Goal: Task Accomplishment & Management: Use online tool/utility

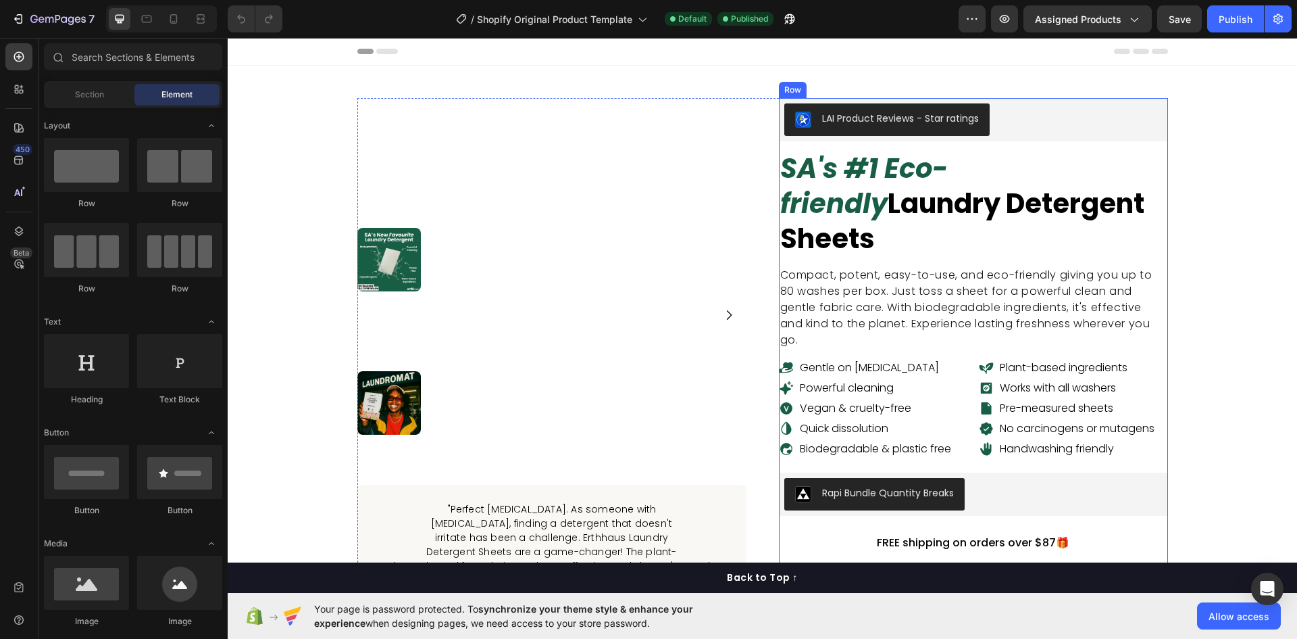
scroll to position [203, 0]
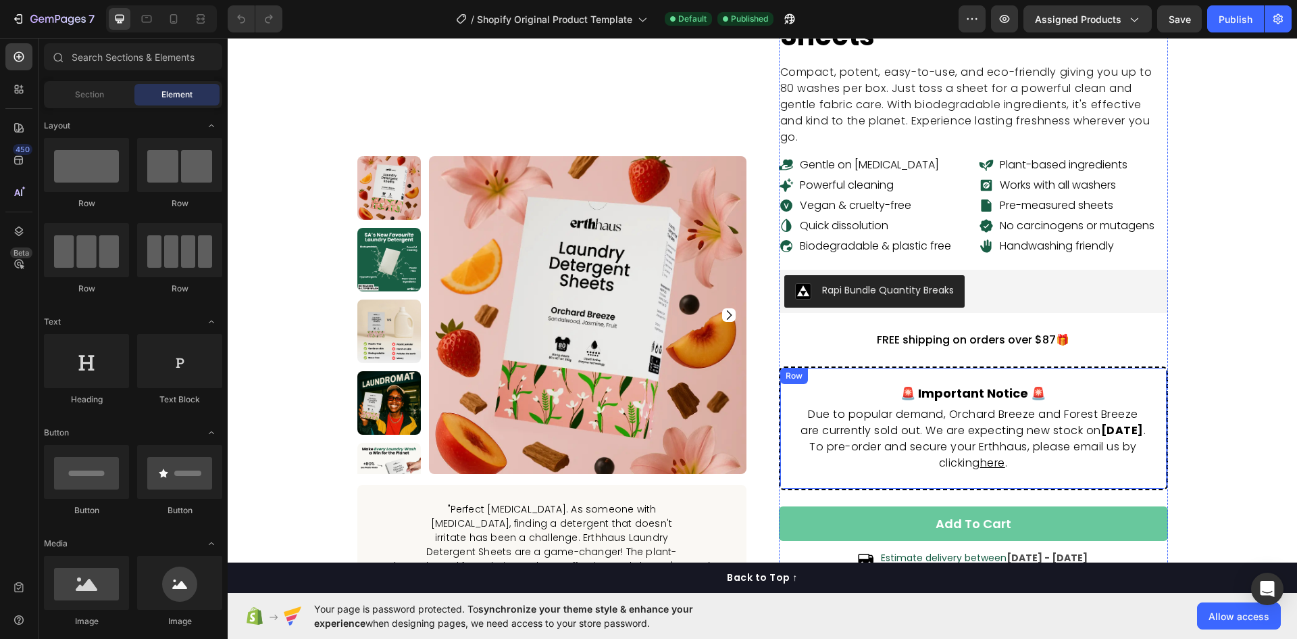
click at [806, 366] on div "🚨 important notice 🚨 Heading Due to popular demand, Orchard Breeze and Forest B…" at bounding box center [973, 428] width 389 height 124
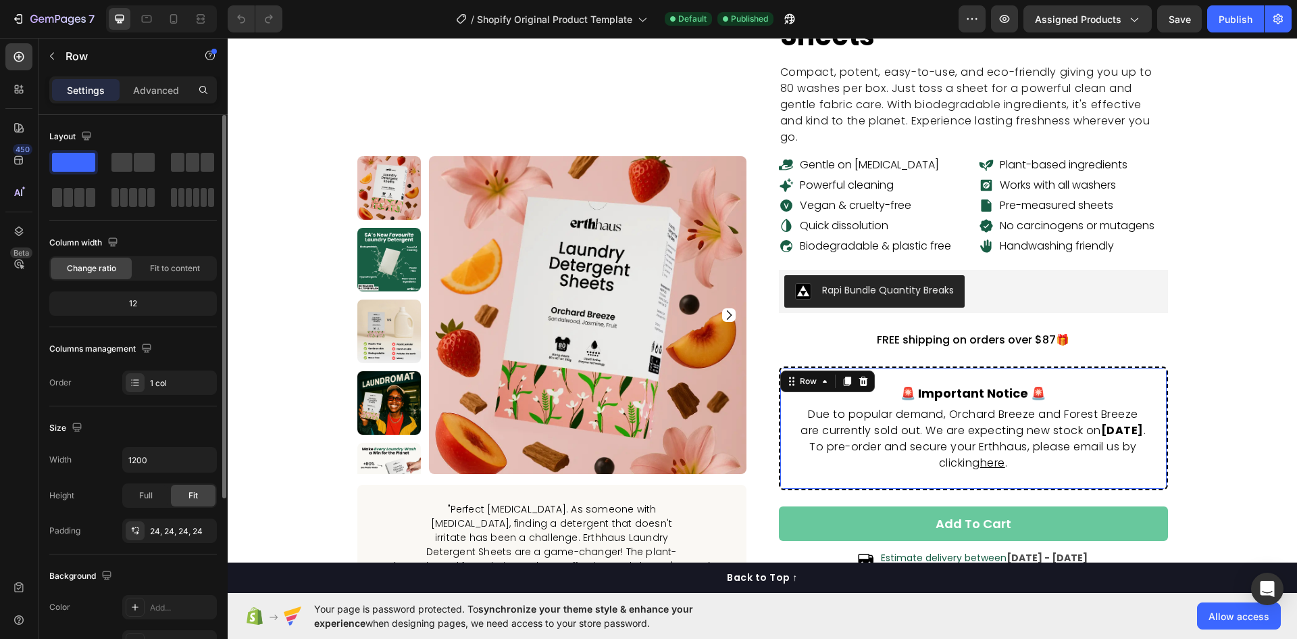
scroll to position [135, 0]
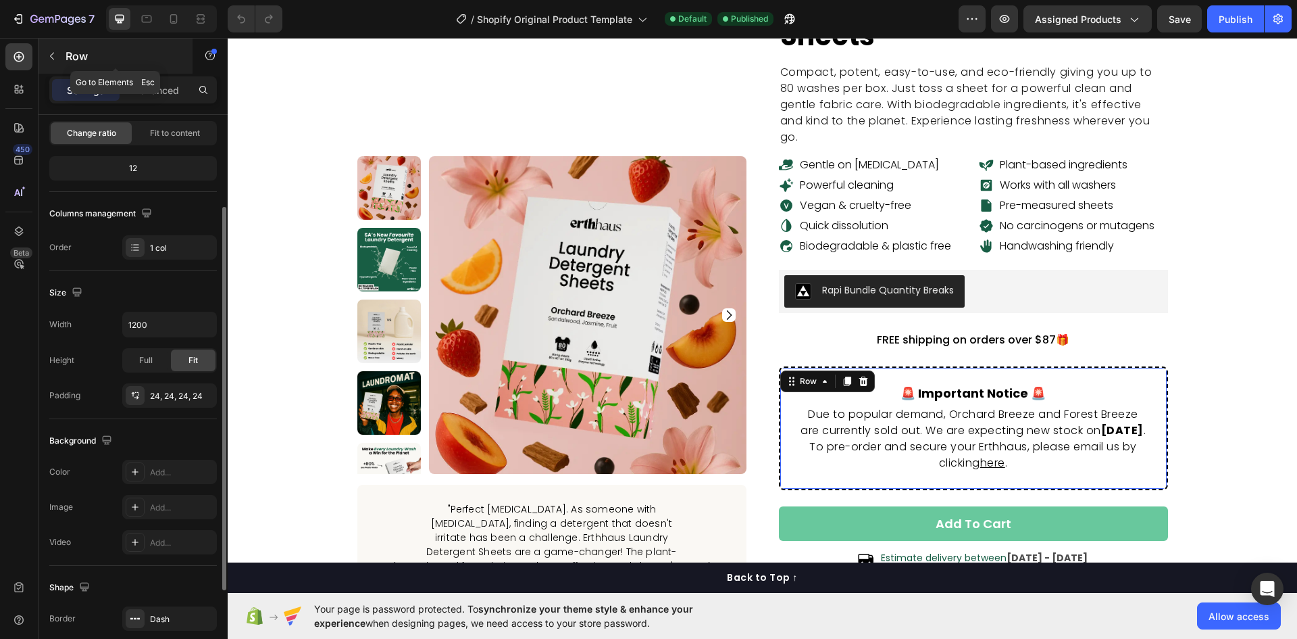
click at [53, 55] on icon "button" at bounding box center [52, 56] width 11 height 11
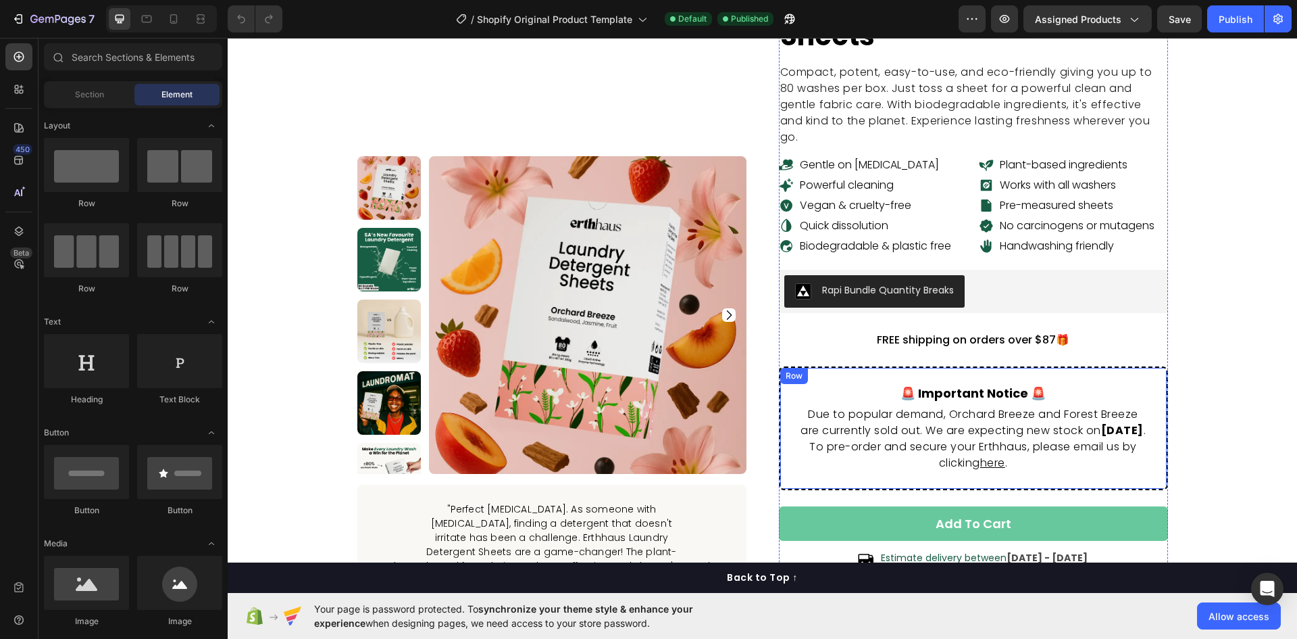
click at [1089, 366] on div "🚨 important notice 🚨 Heading Due to popular demand, Orchard Breeze and Forest B…" at bounding box center [973, 428] width 389 height 124
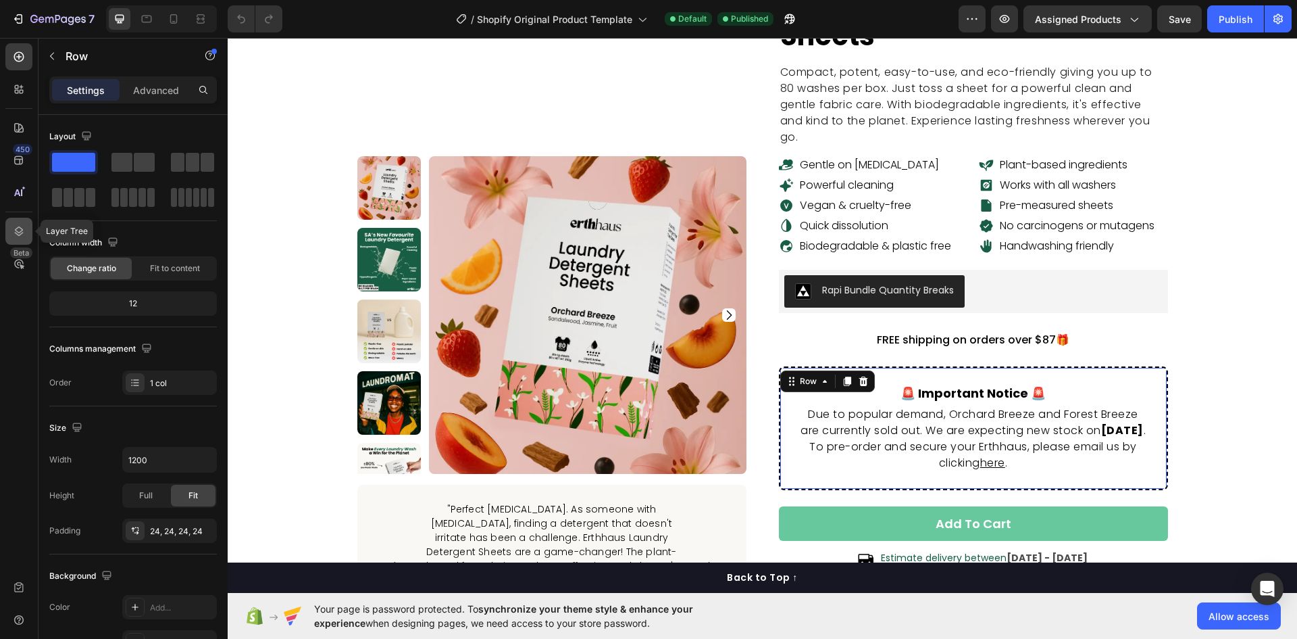
click at [21, 229] on icon at bounding box center [19, 231] width 14 height 14
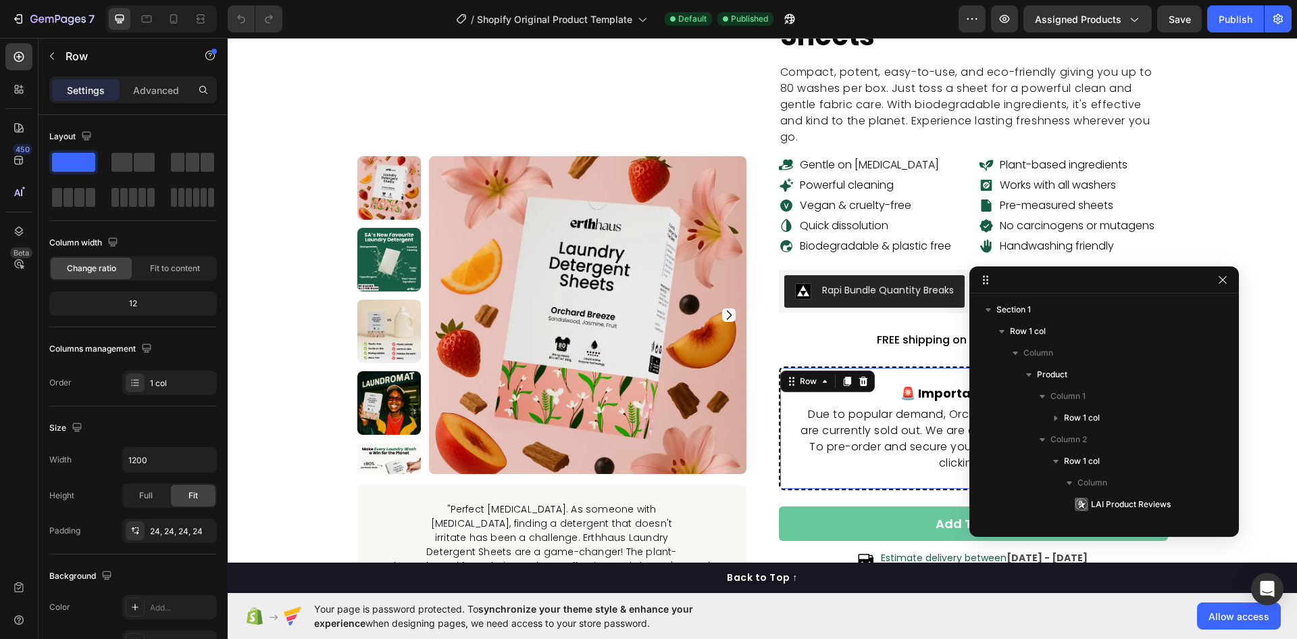
scroll to position [234, 0]
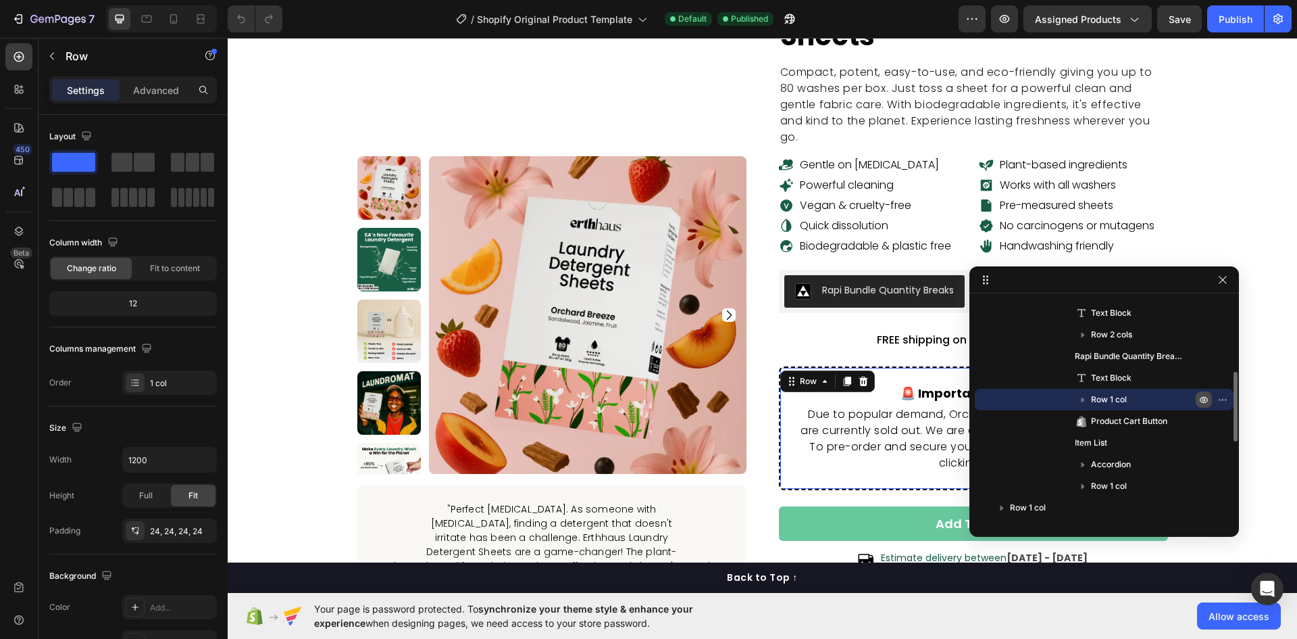
click at [1203, 397] on icon "button" at bounding box center [1204, 399] width 11 height 11
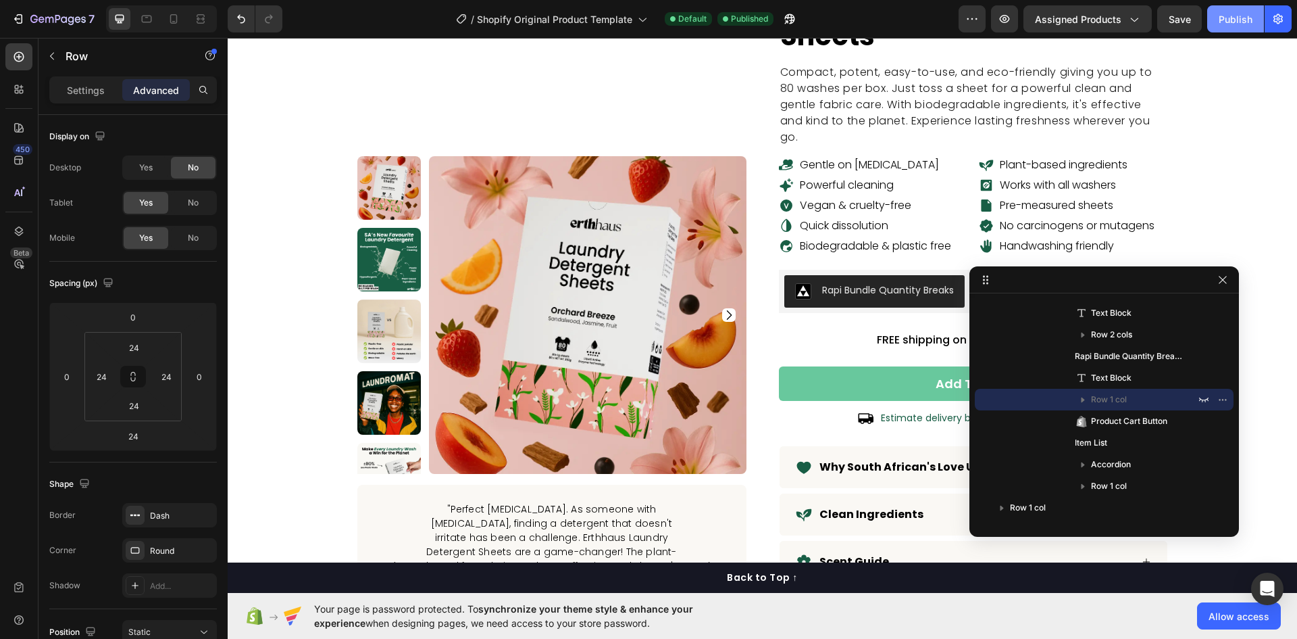
click at [1237, 14] on div "Publish" at bounding box center [1236, 19] width 34 height 14
click at [1220, 277] on icon "button" at bounding box center [1223, 279] width 11 height 11
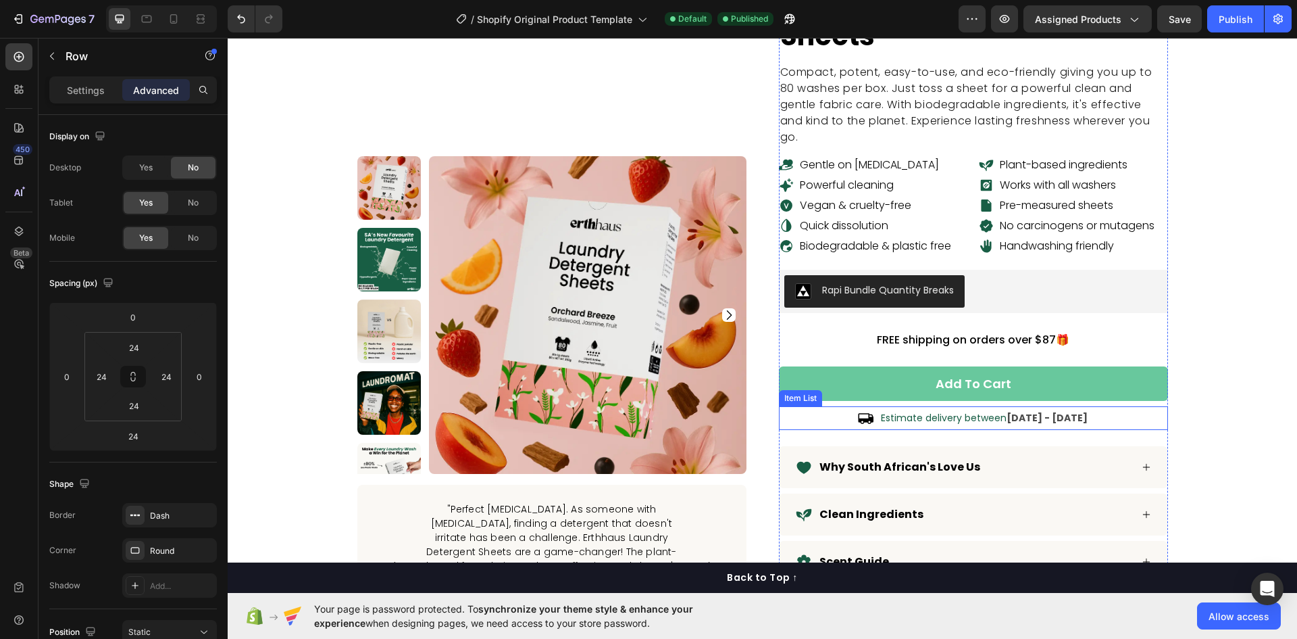
click at [1046, 411] on strong "[DATE] - [DATE]" at bounding box center [1047, 418] width 81 height 14
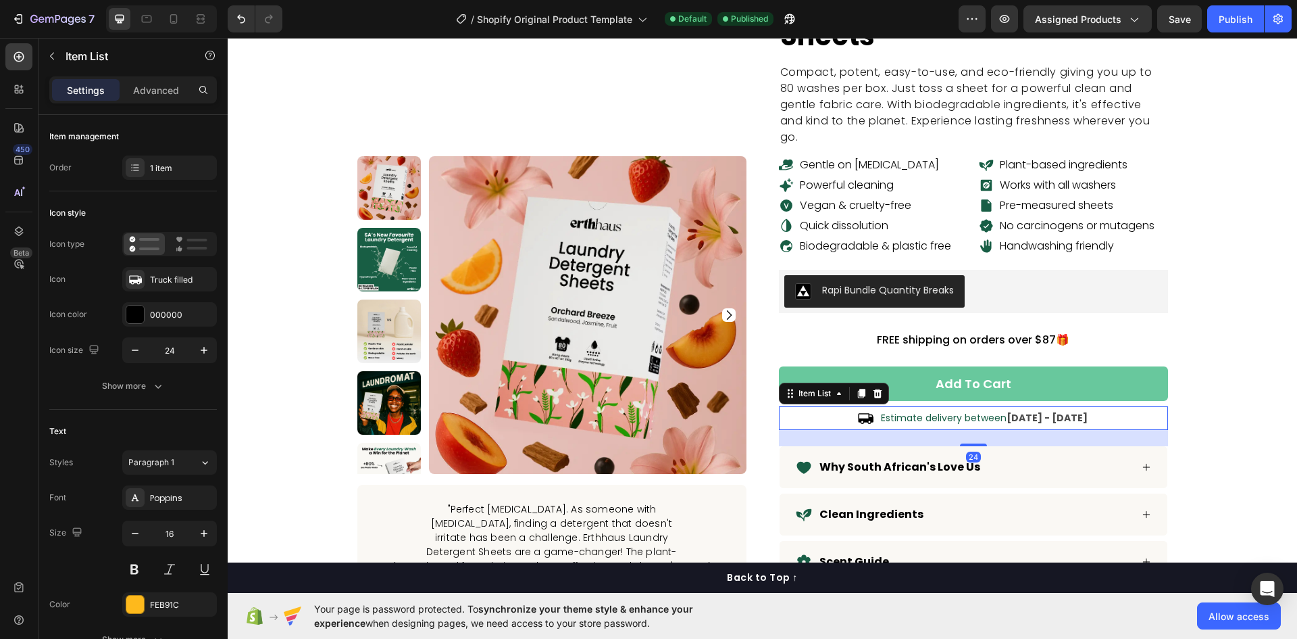
click at [1046, 411] on strong "[DATE] - [DATE]" at bounding box center [1047, 418] width 81 height 14
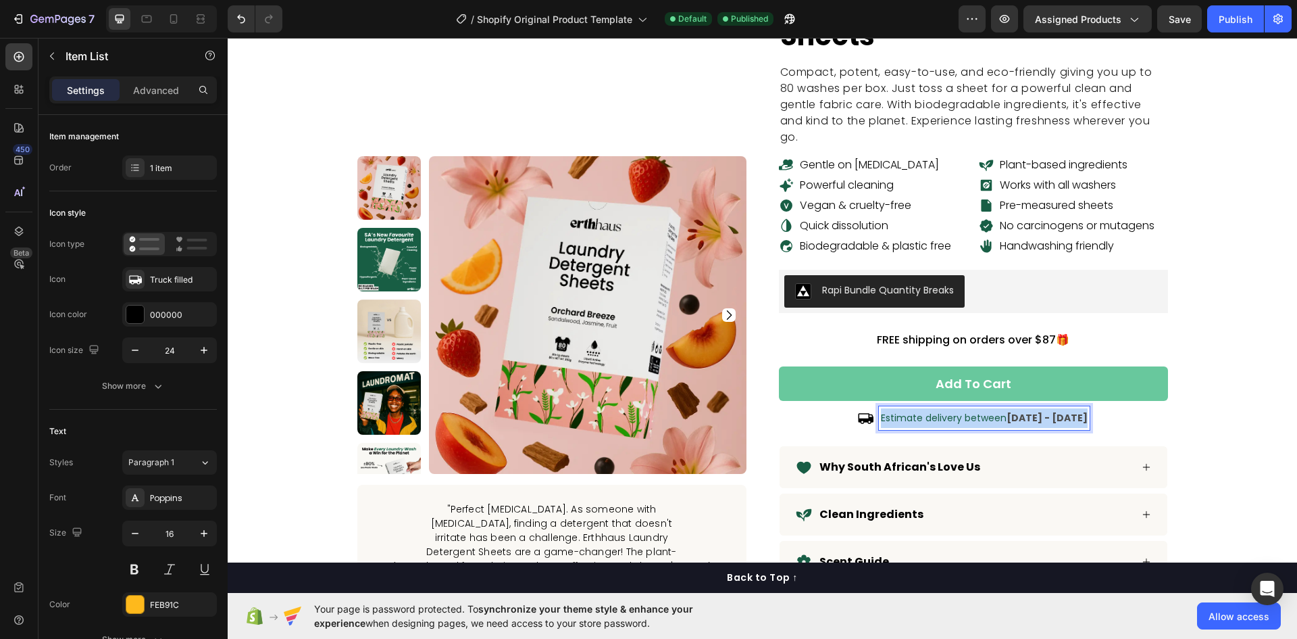
click at [1046, 411] on strong "Aug 19 - Aug 22" at bounding box center [1047, 418] width 81 height 14
click at [1069, 406] on div "Estimate delivery between" at bounding box center [973, 418] width 389 height 24
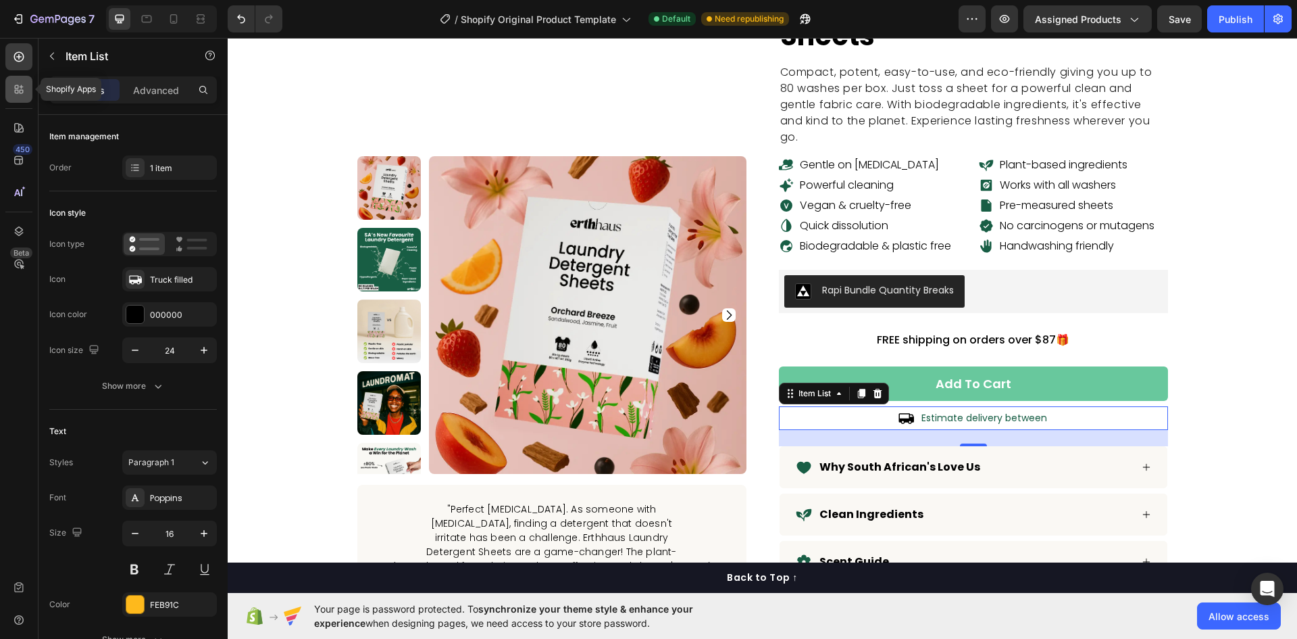
click at [18, 88] on icon at bounding box center [17, 87] width 4 height 4
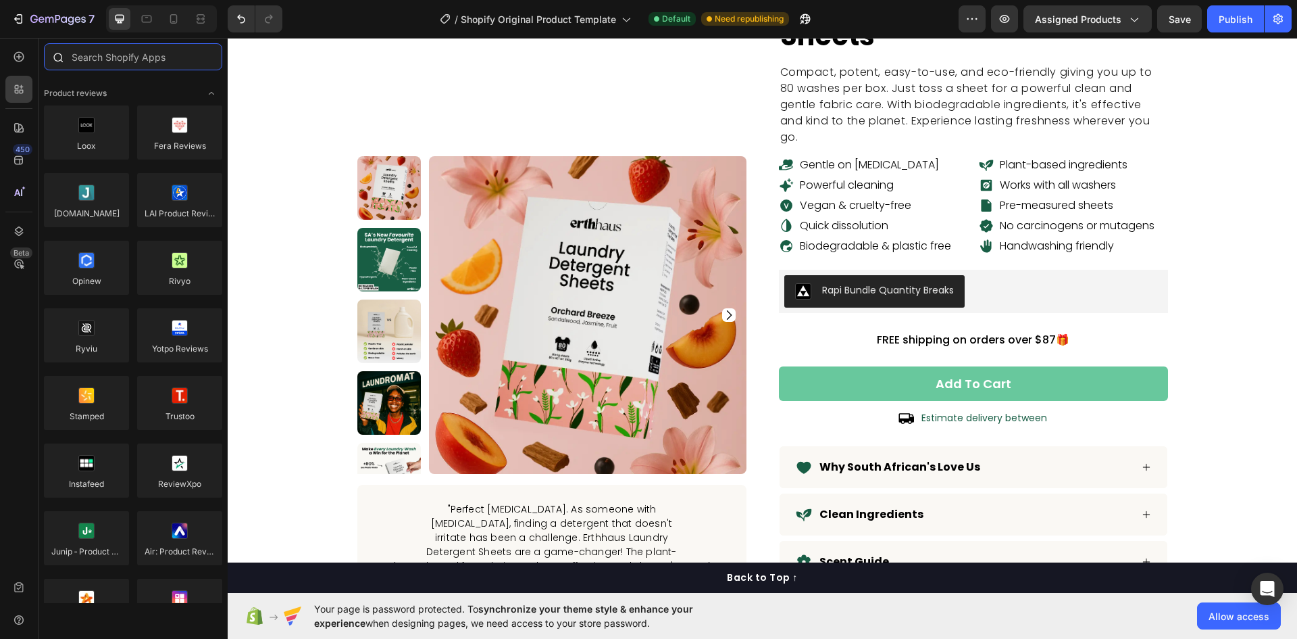
click at [129, 59] on input "text" at bounding box center [133, 56] width 178 height 27
click at [19, 70] on div "450 Beta" at bounding box center [18, 308] width 27 height 530
click at [26, 61] on div at bounding box center [18, 56] width 27 height 27
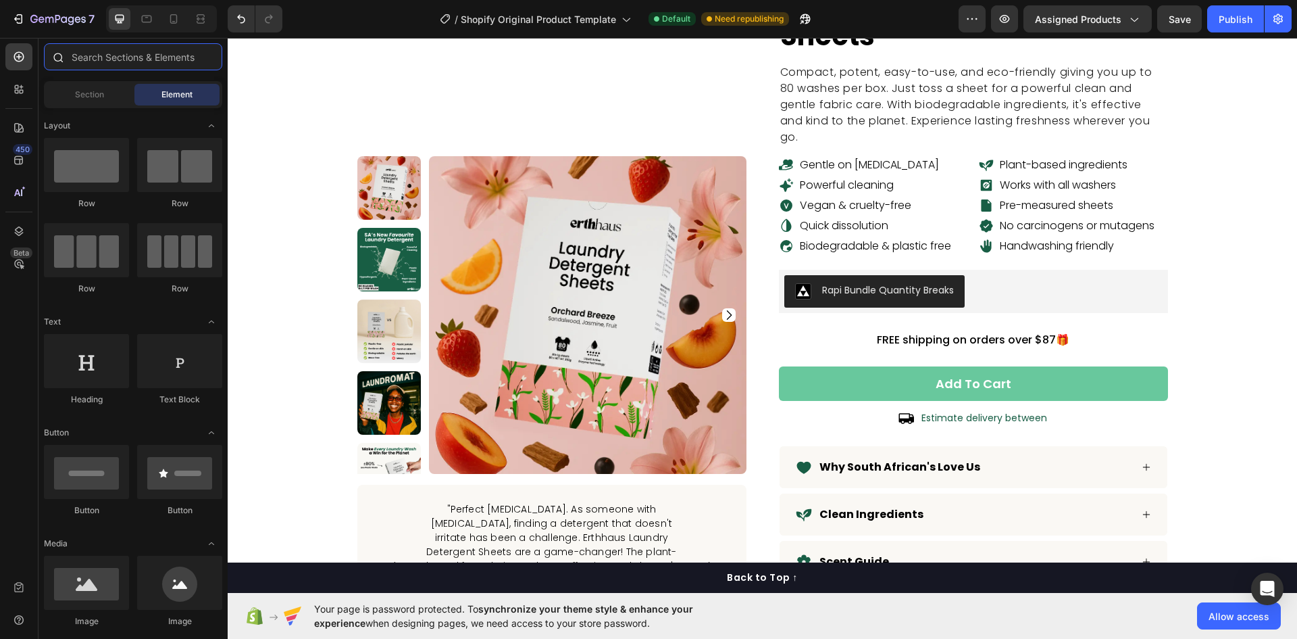
click at [128, 61] on input "text" at bounding box center [133, 56] width 178 height 27
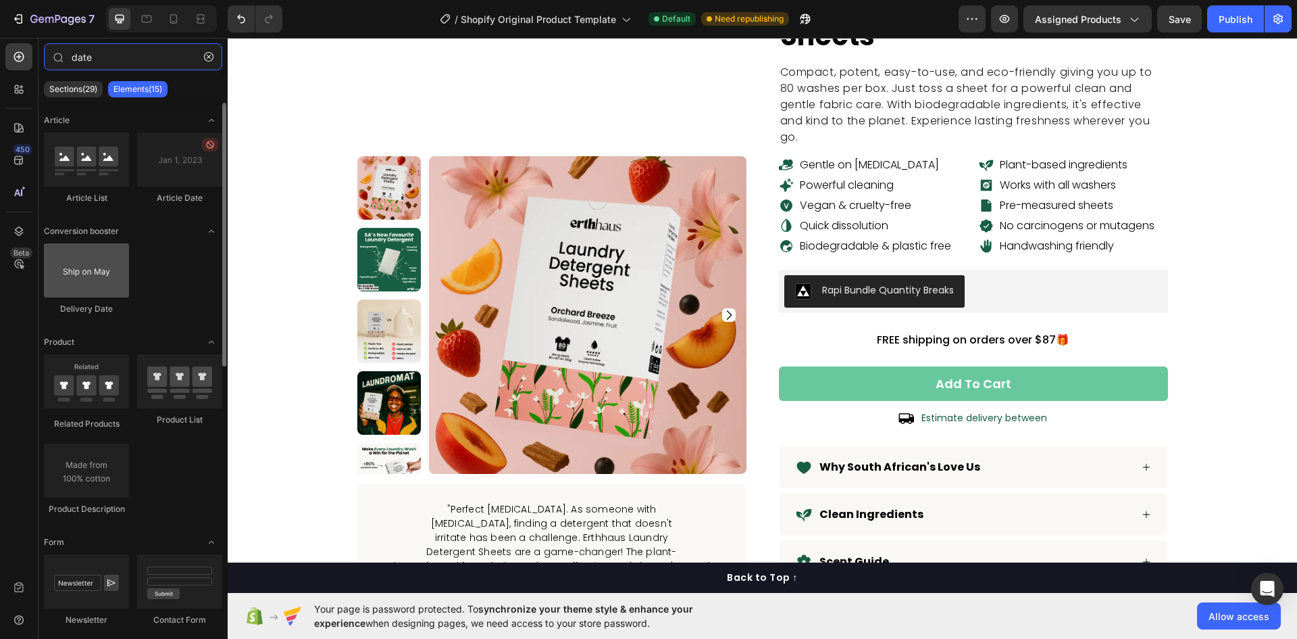
type input "date"
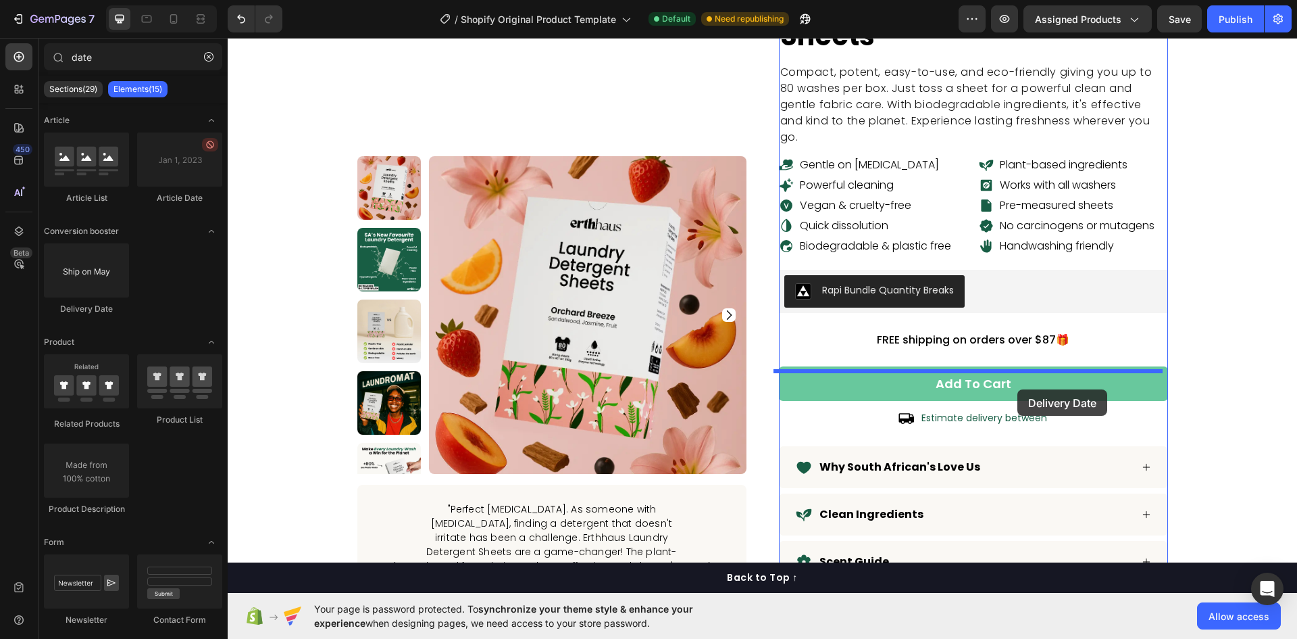
drag, startPoint x: 309, startPoint y: 311, endPoint x: 1018, endPoint y: 389, distance: 712.5
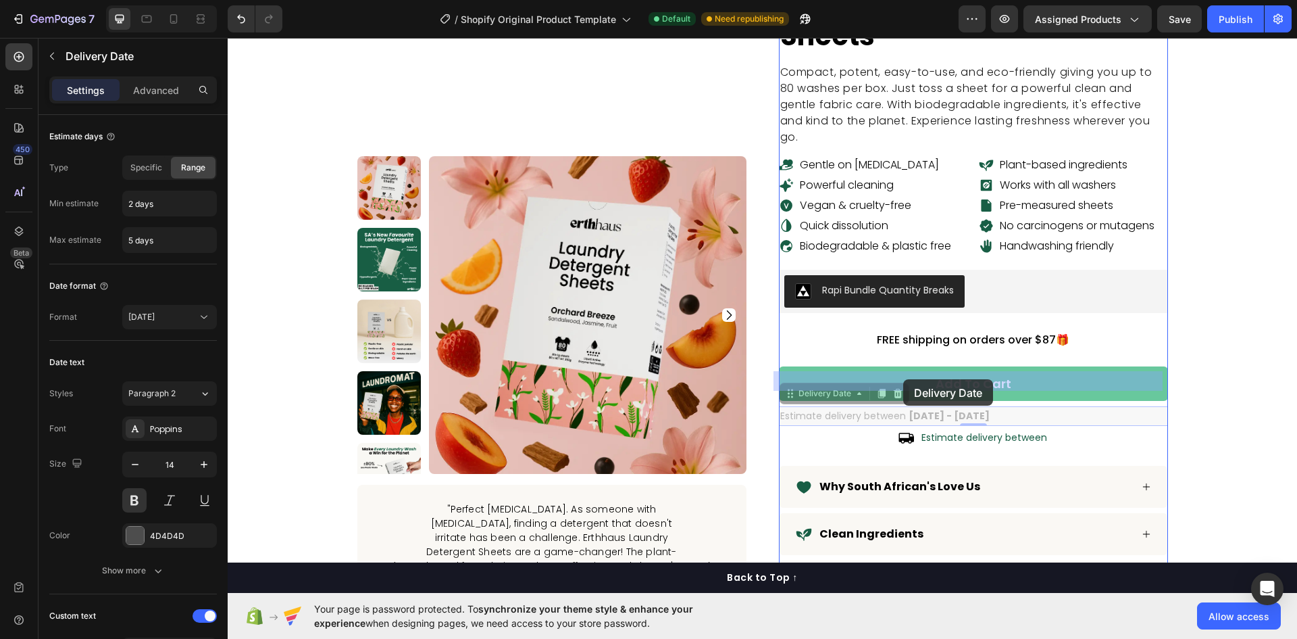
drag, startPoint x: 783, startPoint y: 356, endPoint x: 903, endPoint y: 380, distance: 122.7
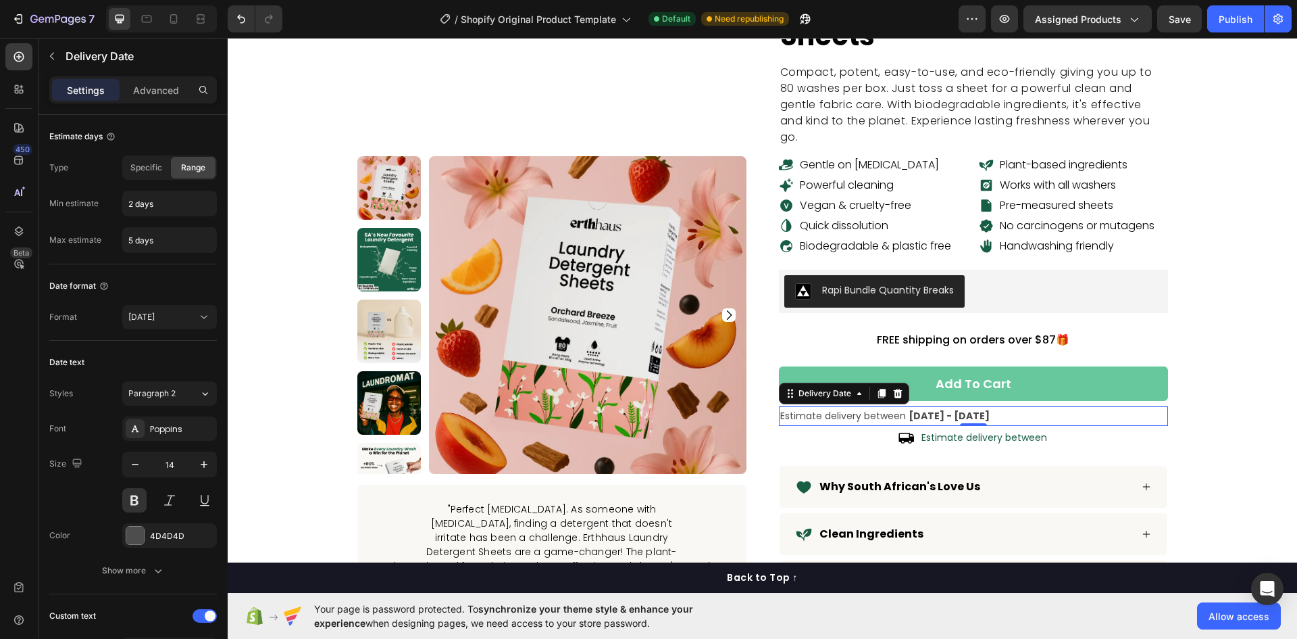
click at [967, 431] on div "0" at bounding box center [974, 436] width 14 height 11
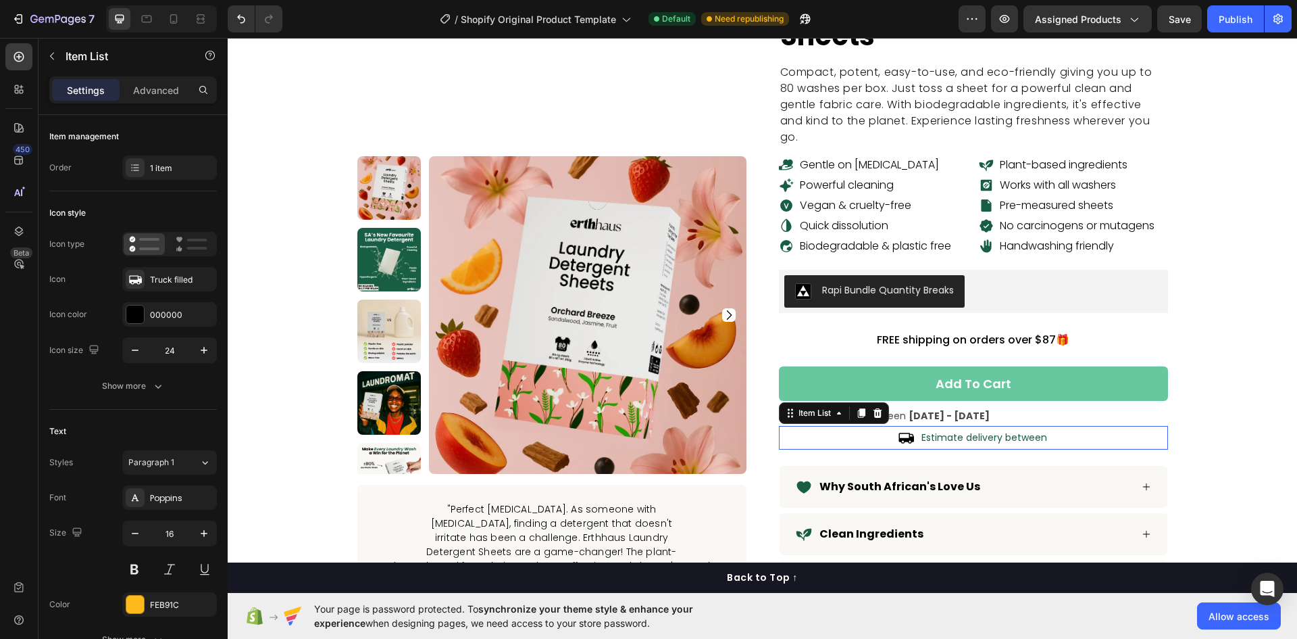
click at [900, 429] on icon at bounding box center [906, 437] width 16 height 16
click at [874, 407] on icon at bounding box center [877, 412] width 11 height 11
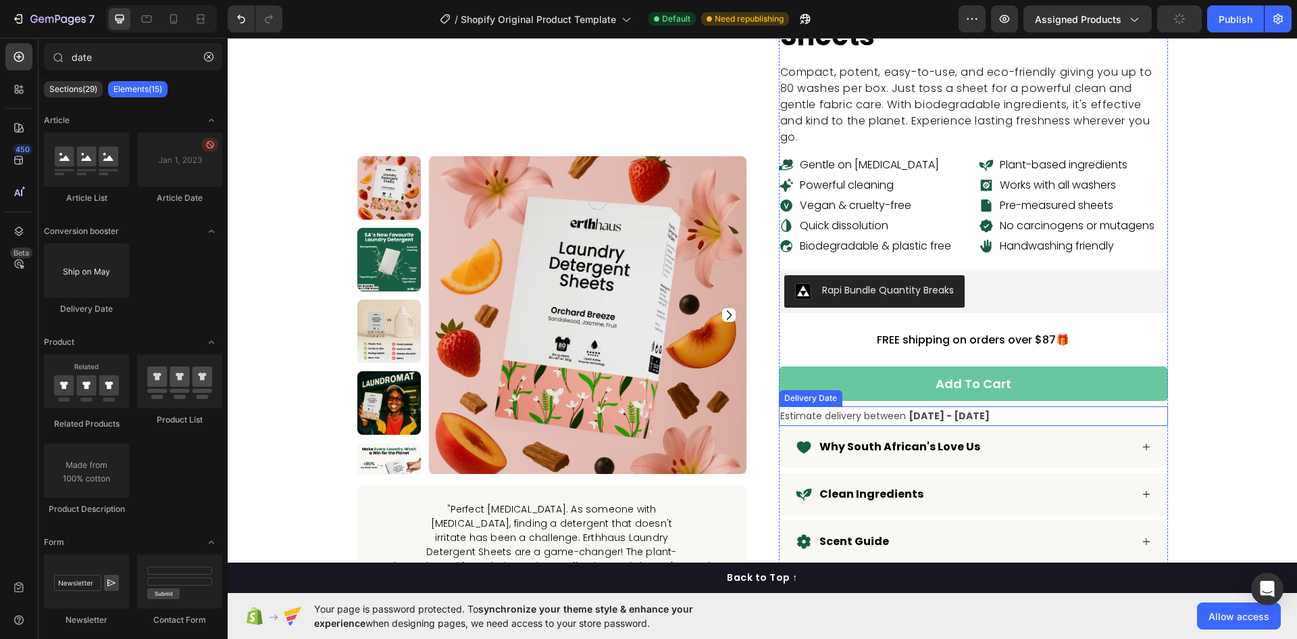
click at [1008, 406] on div "Estimate delivery between Aug 30 - Sep 02" at bounding box center [973, 416] width 389 height 20
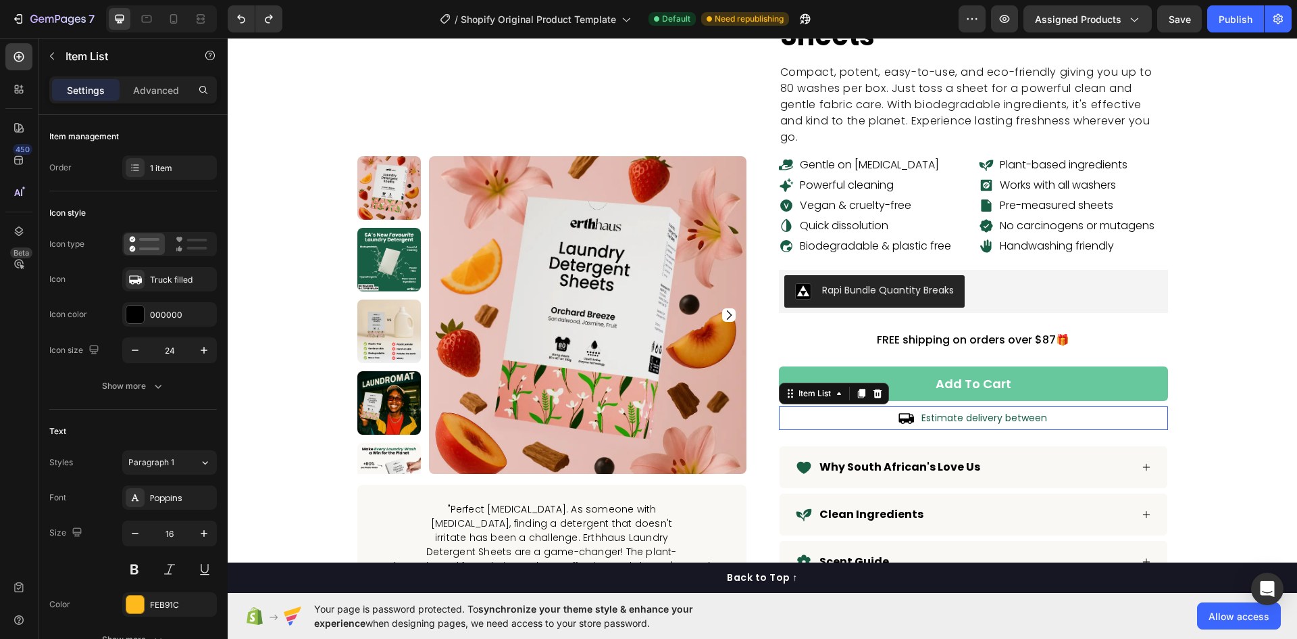
click at [880, 406] on div "Estimate delivery between" at bounding box center [973, 418] width 389 height 24
click at [44, 53] on button "button" at bounding box center [52, 56] width 22 height 22
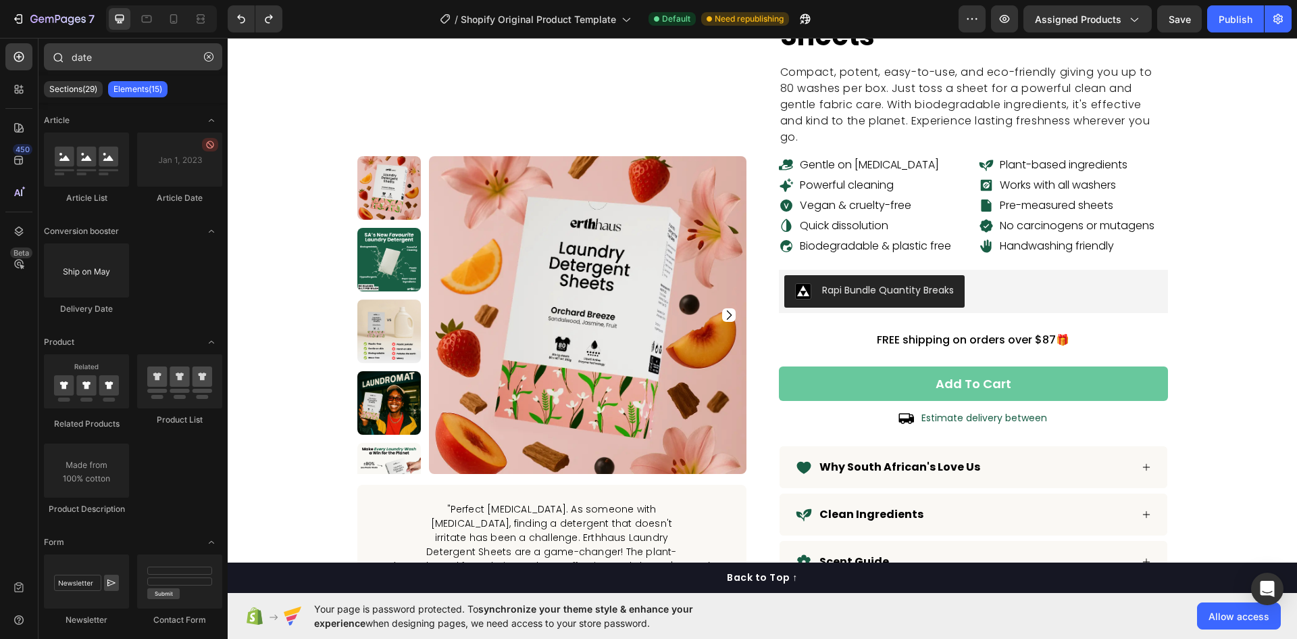
click at [204, 61] on button "button" at bounding box center [209, 57] width 22 height 22
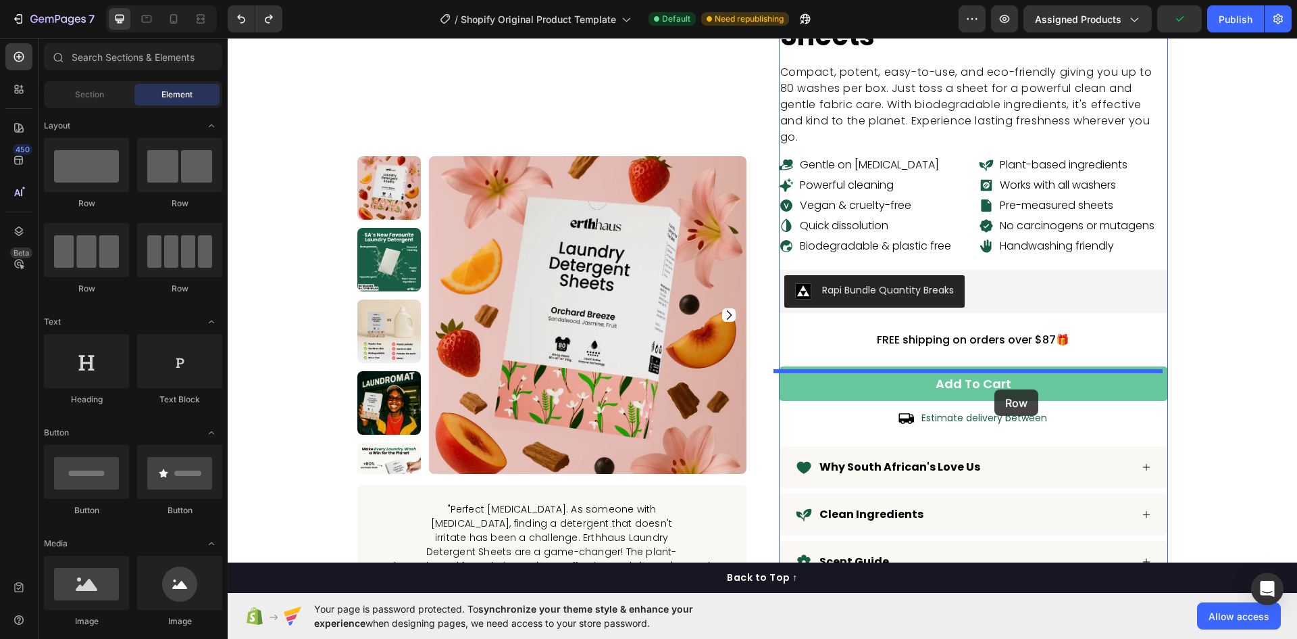
drag, startPoint x: 307, startPoint y: 200, endPoint x: 995, endPoint y: 389, distance: 713.4
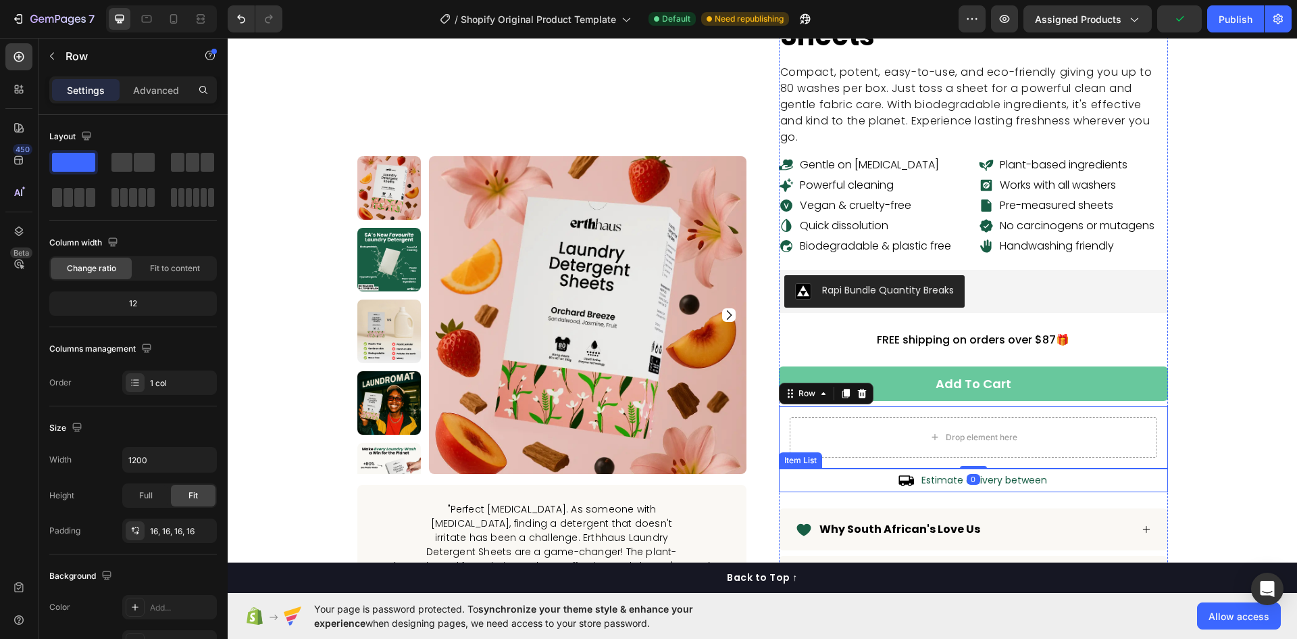
click at [876, 468] on div "Estimate delivery between" at bounding box center [973, 480] width 389 height 24
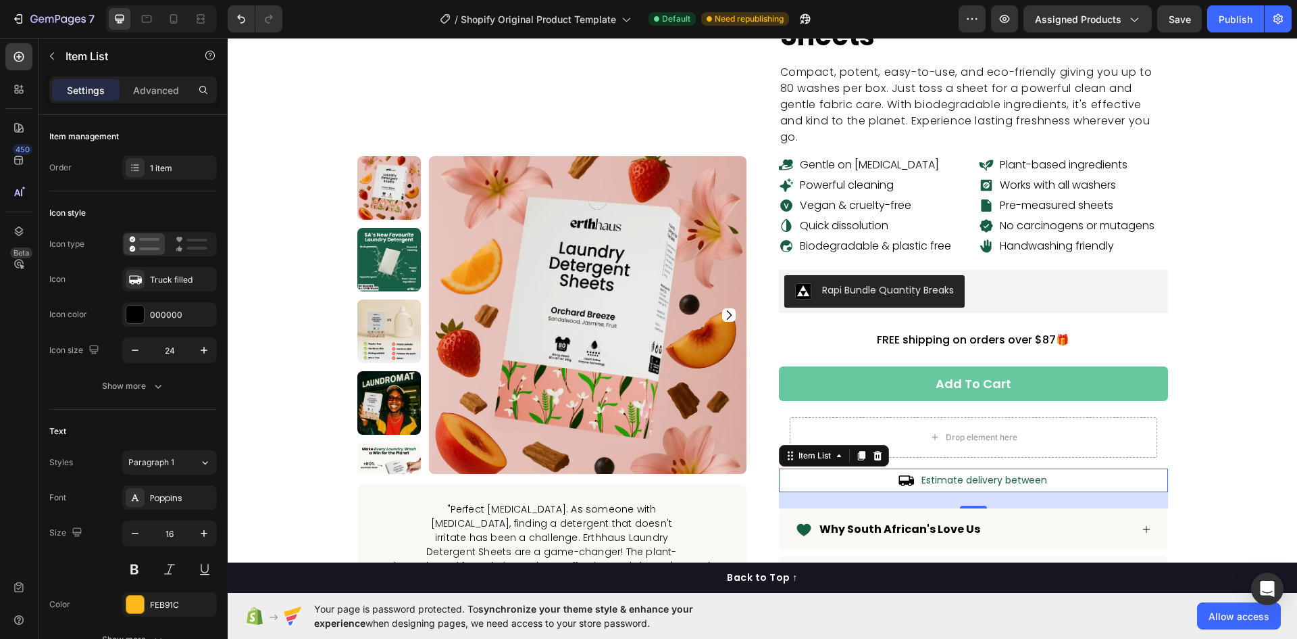
click at [899, 472] on icon at bounding box center [906, 480] width 16 height 16
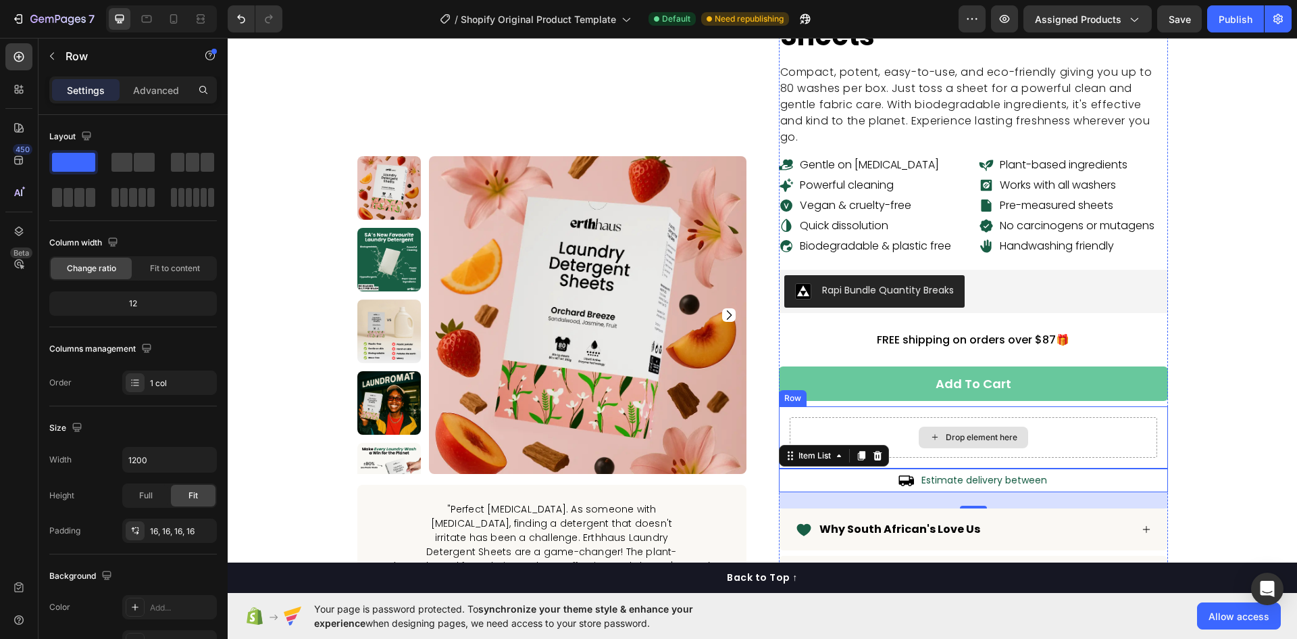
click at [1091, 417] on div "Drop element here" at bounding box center [974, 437] width 368 height 41
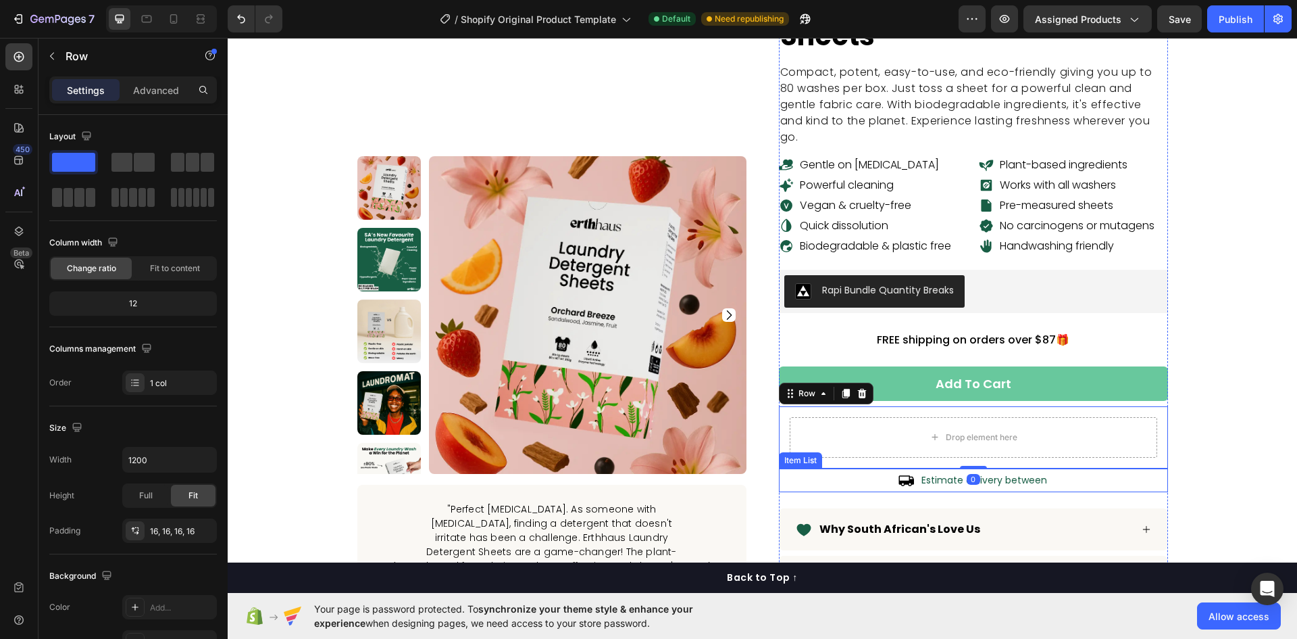
click at [1089, 468] on div "Estimate delivery between" at bounding box center [973, 480] width 389 height 24
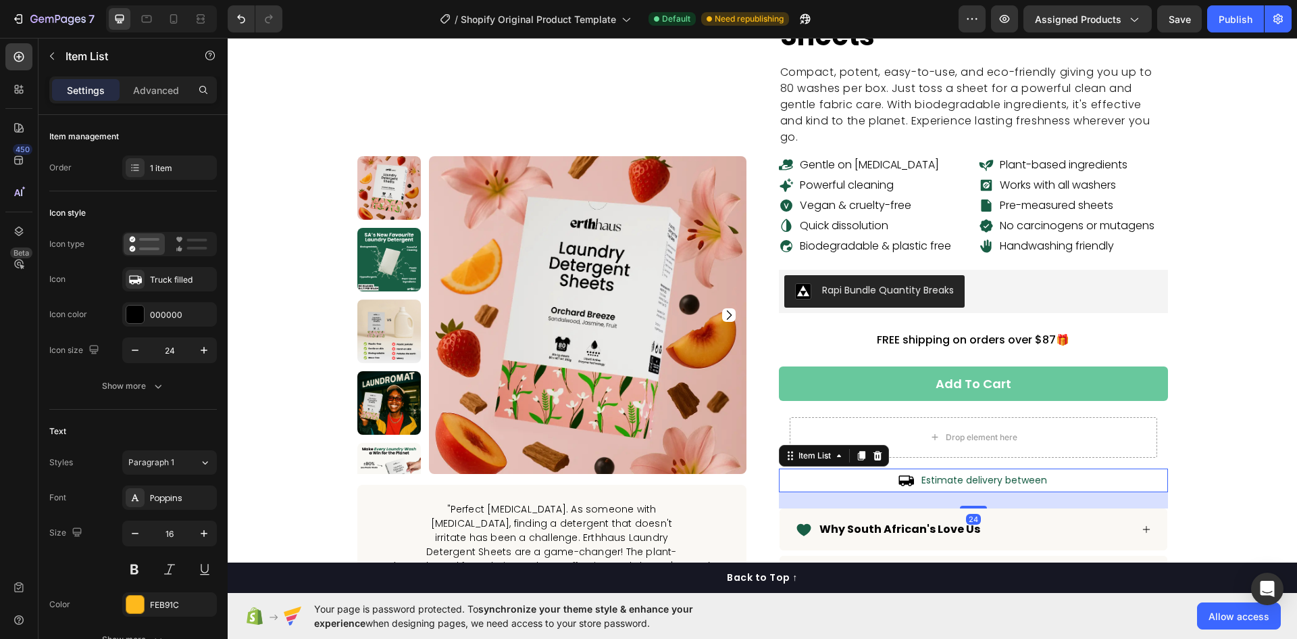
click at [876, 450] on icon at bounding box center [877, 455] width 11 height 11
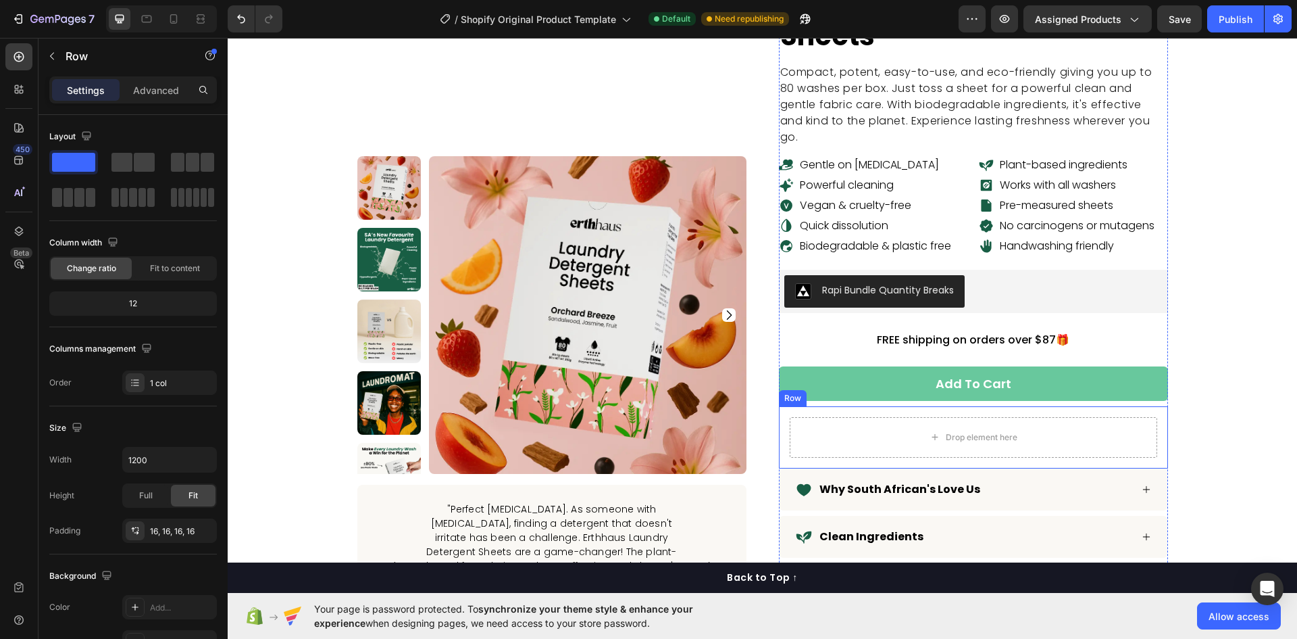
click at [898, 406] on div "Drop element here Row" at bounding box center [973, 437] width 389 height 62
click at [163, 91] on p "Advanced" at bounding box center [156, 90] width 46 height 14
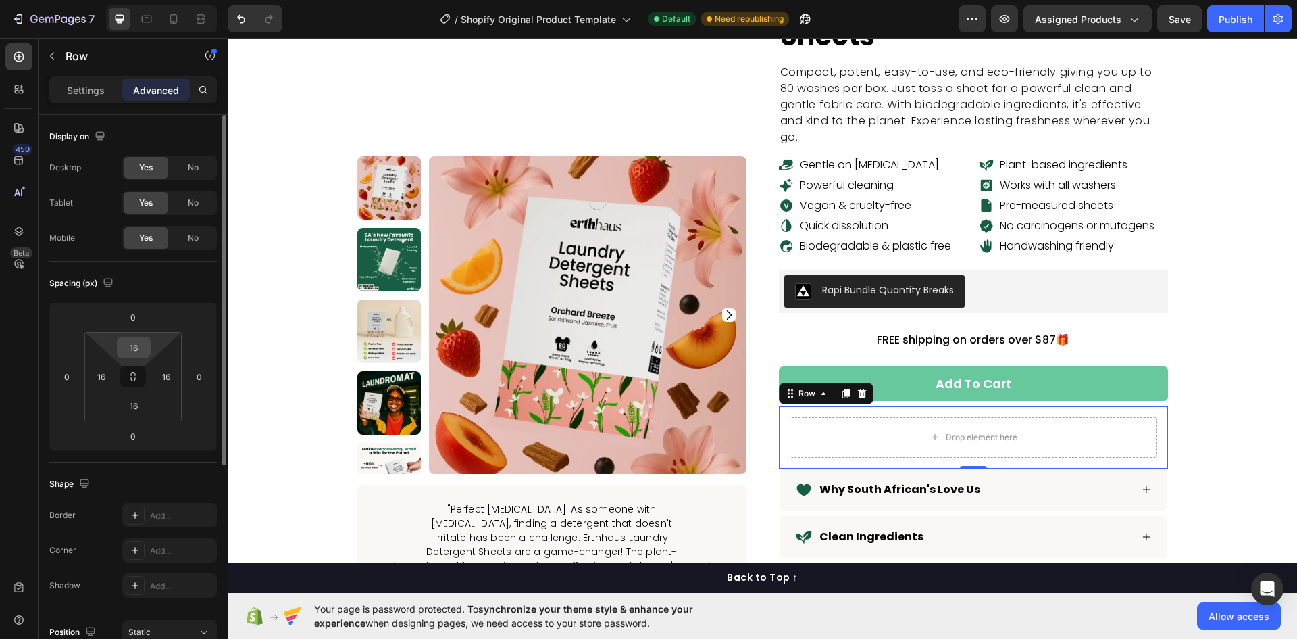
click at [132, 343] on input "16" at bounding box center [133, 347] width 27 height 20
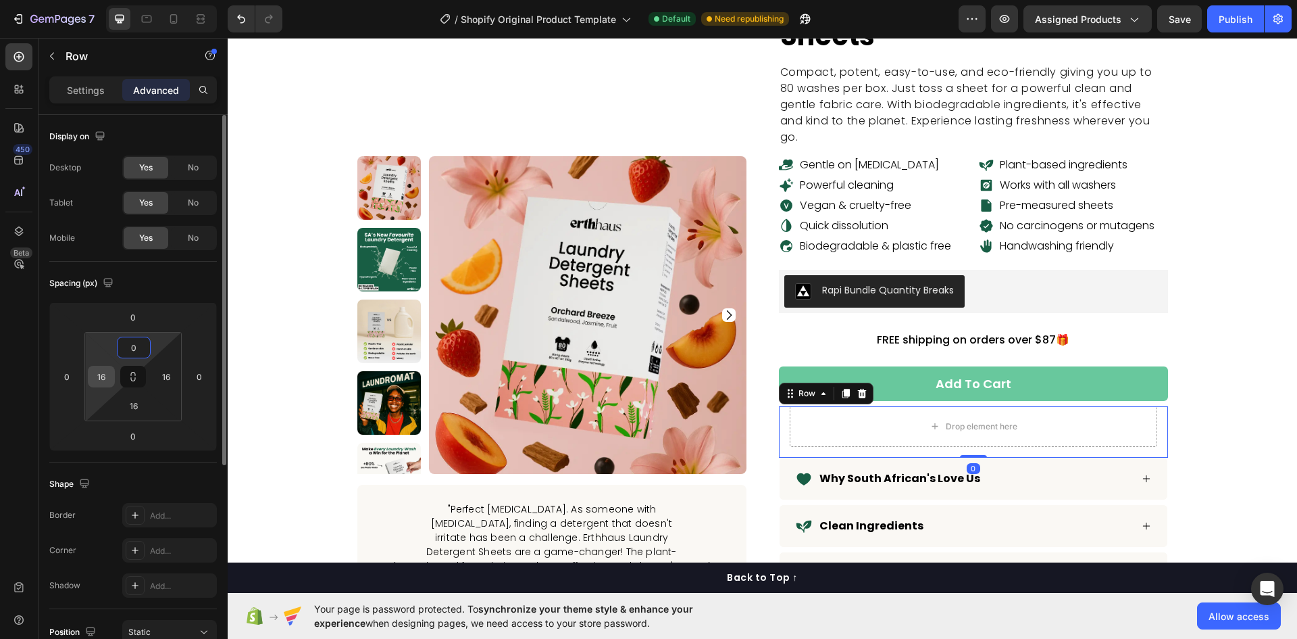
type input "0"
click at [103, 373] on input "16" at bounding box center [101, 376] width 20 height 20
type input "0"
click at [134, 404] on input "16" at bounding box center [133, 405] width 27 height 20
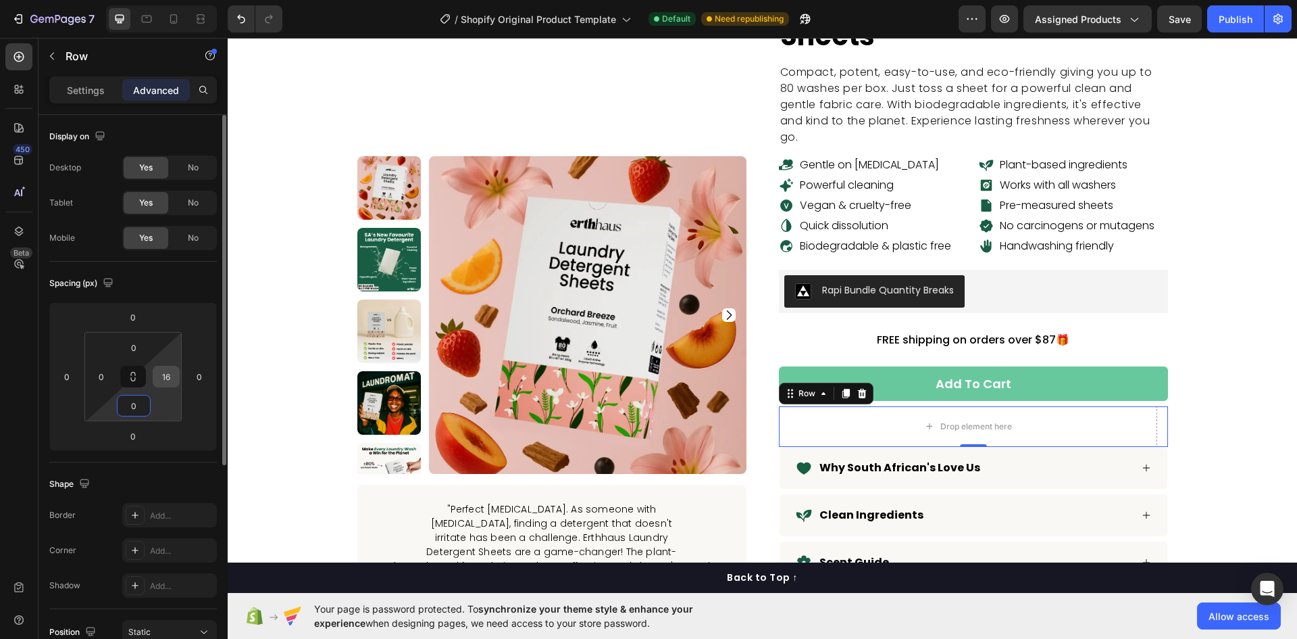
type input "0"
click at [168, 379] on input "16" at bounding box center [166, 376] width 20 height 20
type input "0"
click at [193, 291] on div "Spacing (px)" at bounding box center [133, 283] width 168 height 22
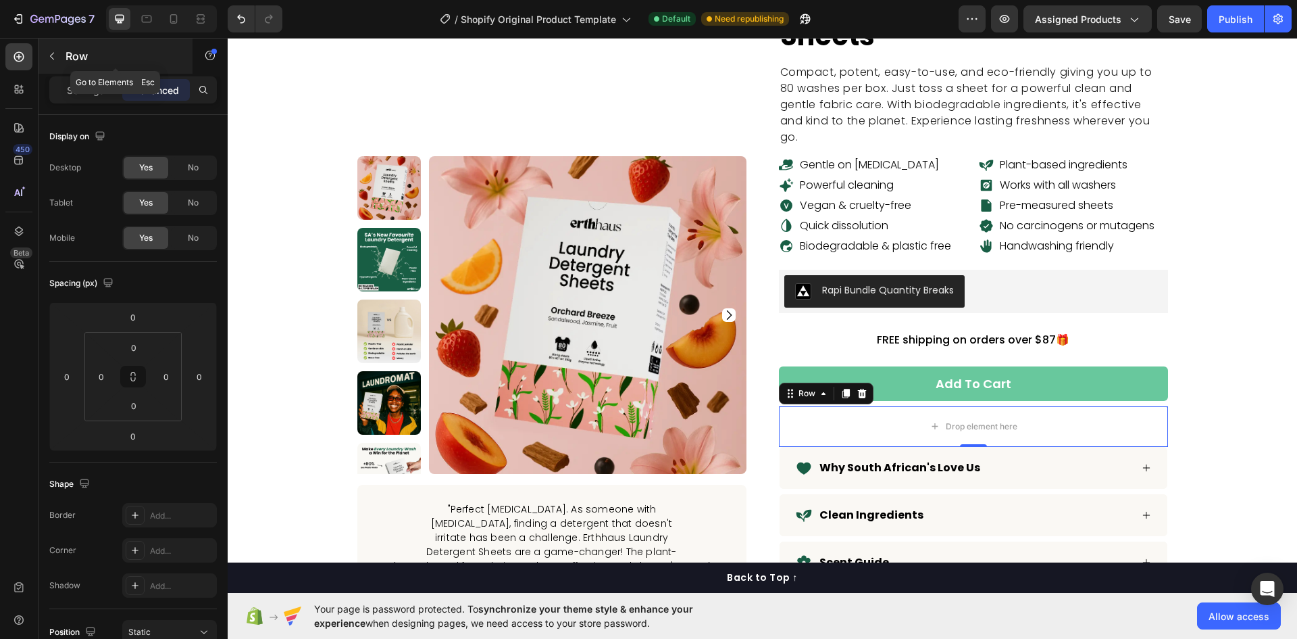
click at [60, 49] on button "button" at bounding box center [52, 56] width 22 height 22
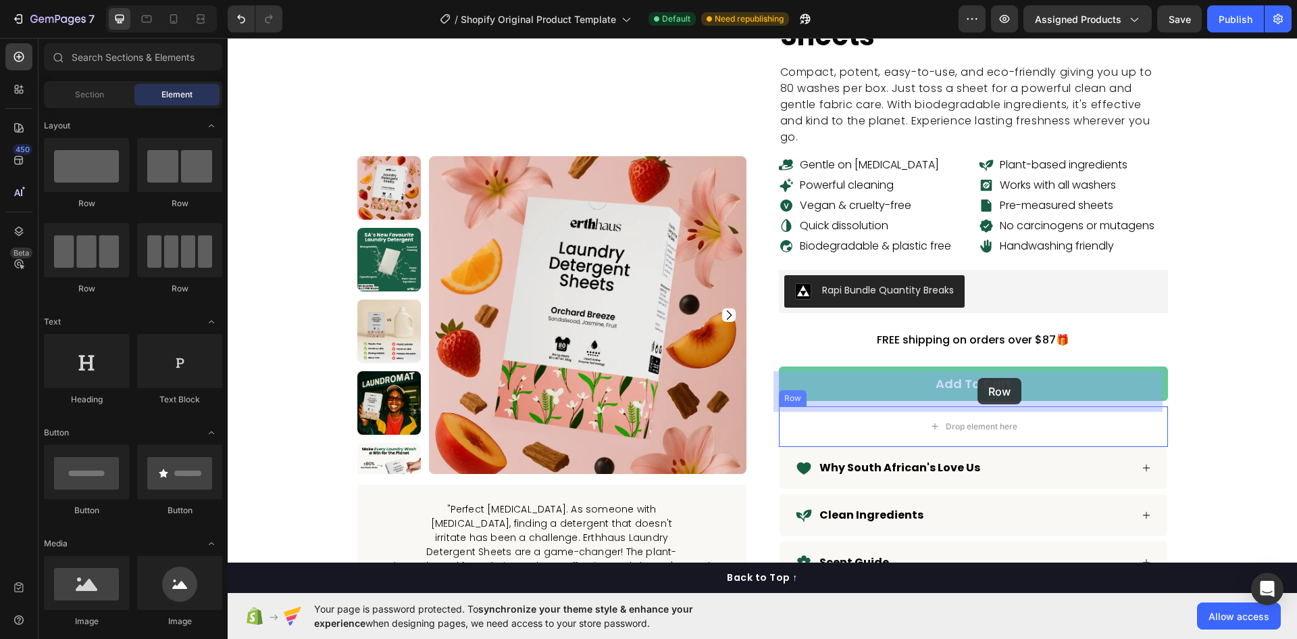
drag, startPoint x: 381, startPoint y: 268, endPoint x: 978, endPoint y: 378, distance: 606.6
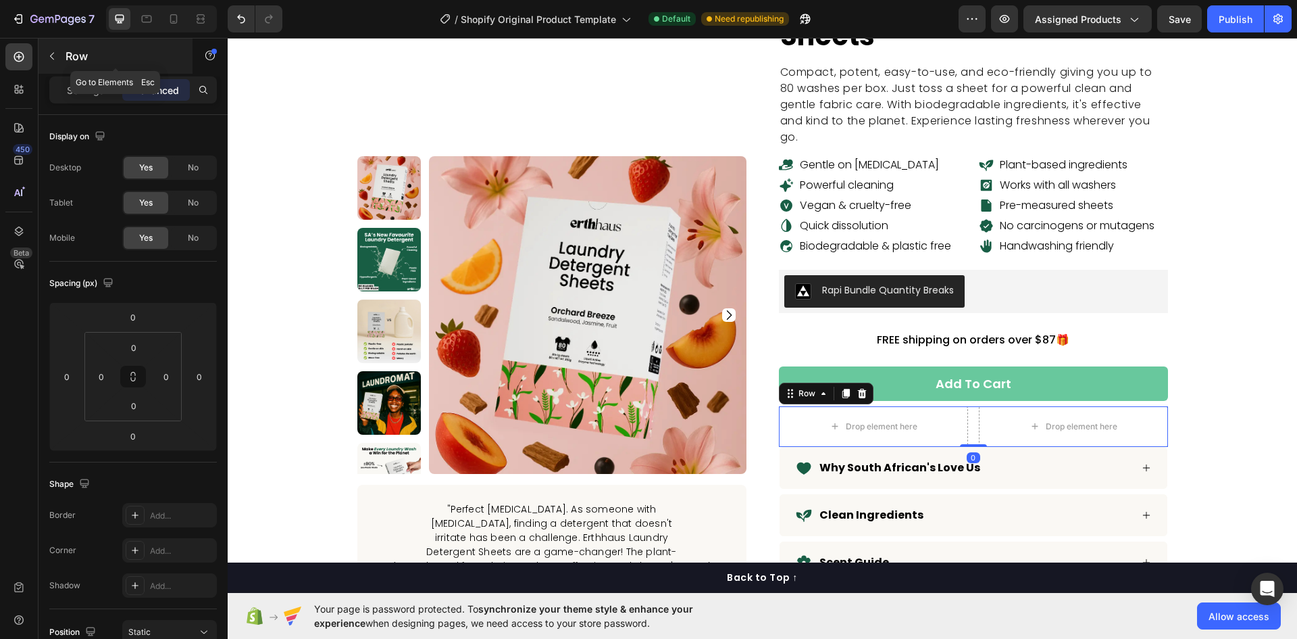
click at [43, 49] on button "button" at bounding box center [52, 56] width 22 height 22
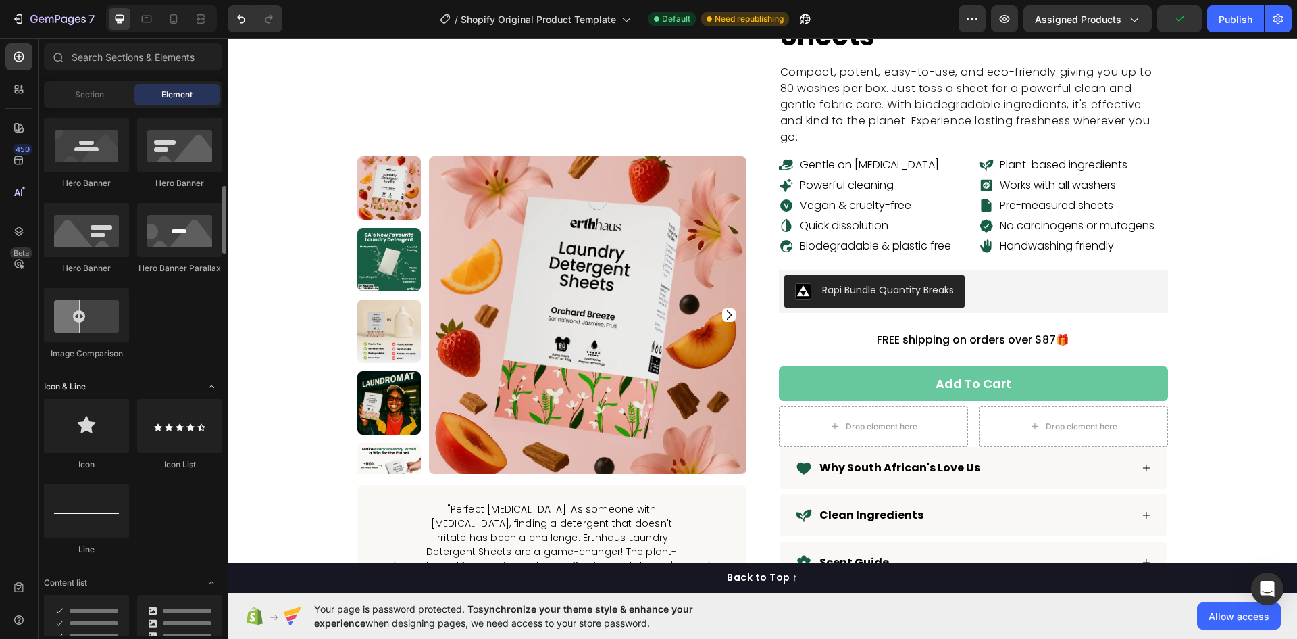
scroll to position [743, 0]
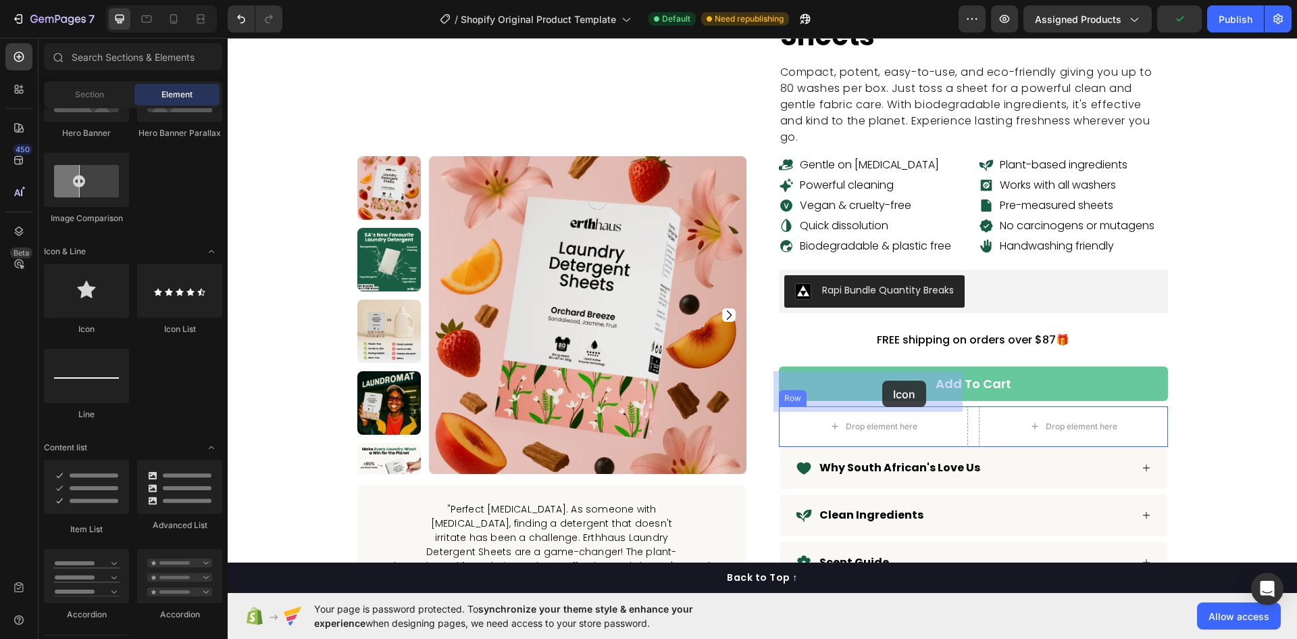
drag, startPoint x: 319, startPoint y: 329, endPoint x: 883, endPoint y: 380, distance: 565.9
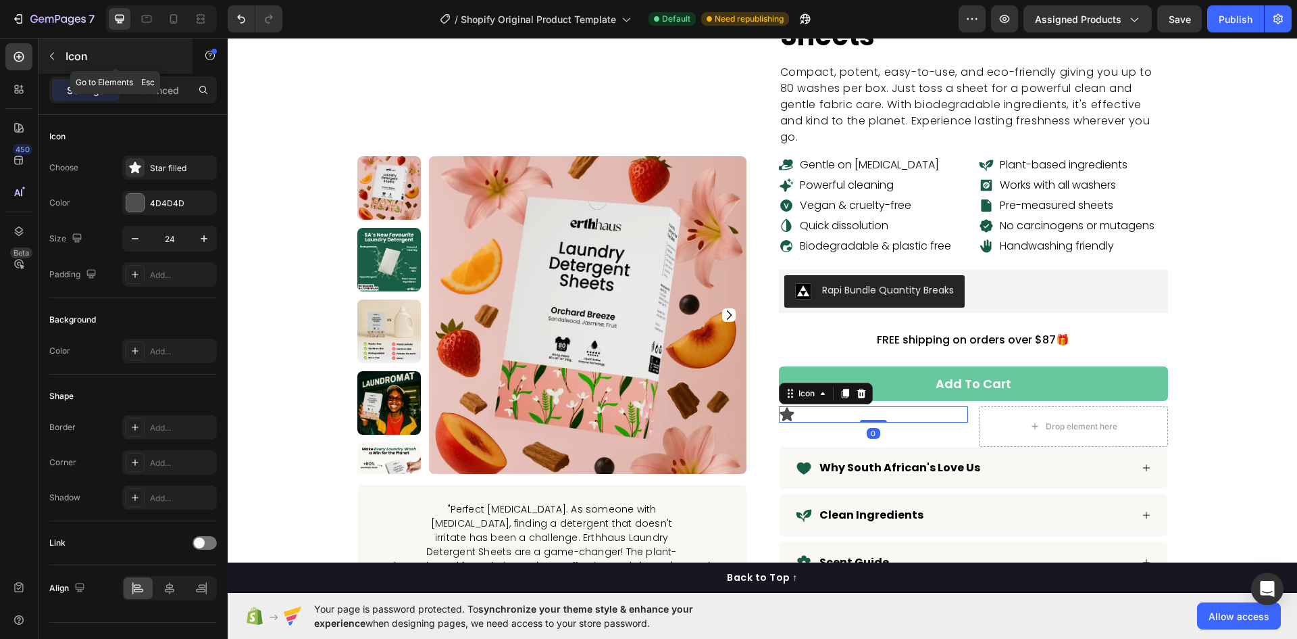
click at [46, 55] on button "button" at bounding box center [52, 56] width 22 height 22
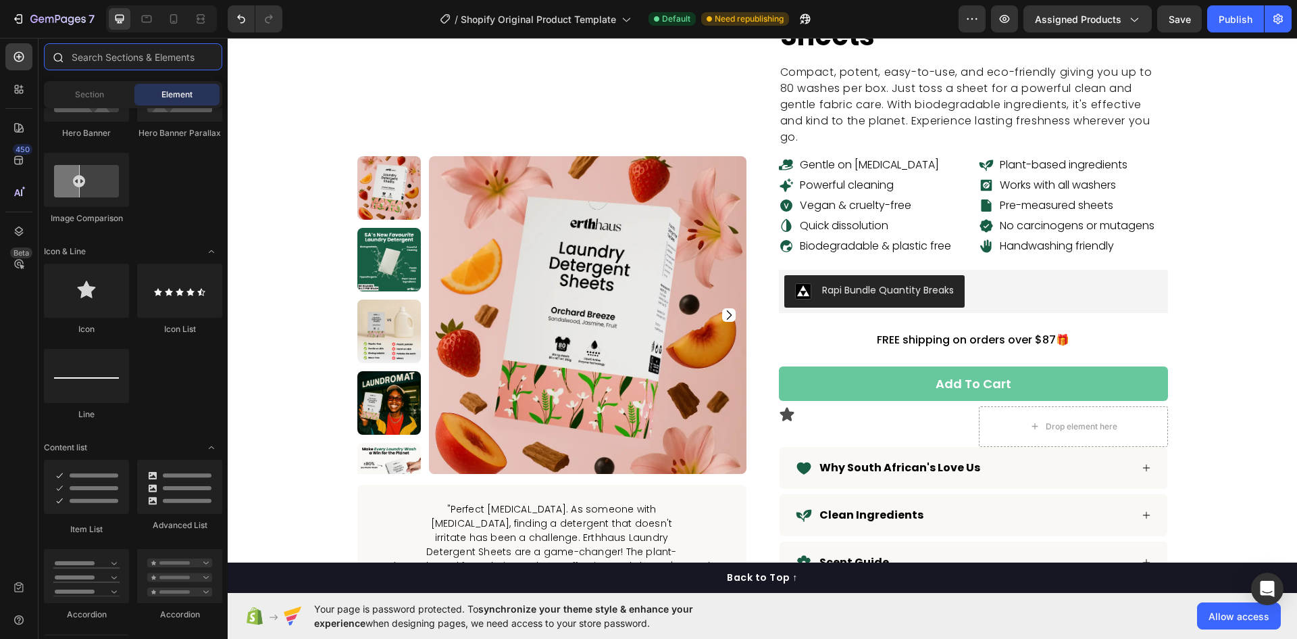
click at [85, 56] on input "text" at bounding box center [133, 56] width 178 height 27
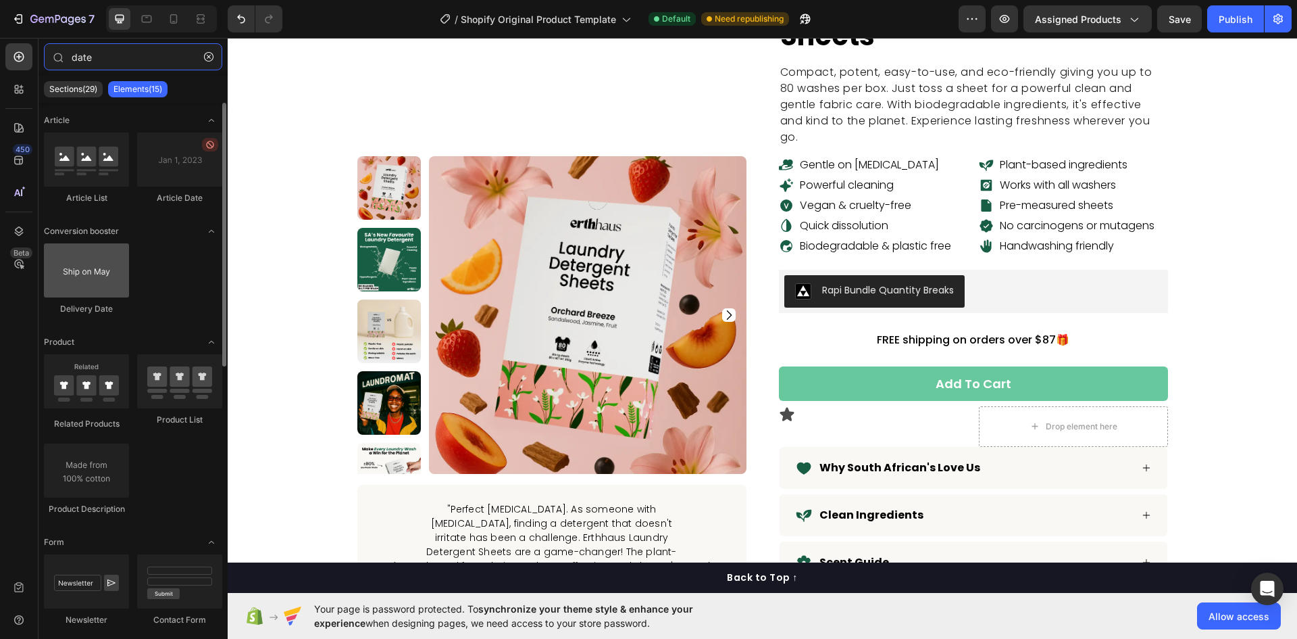
type input "date"
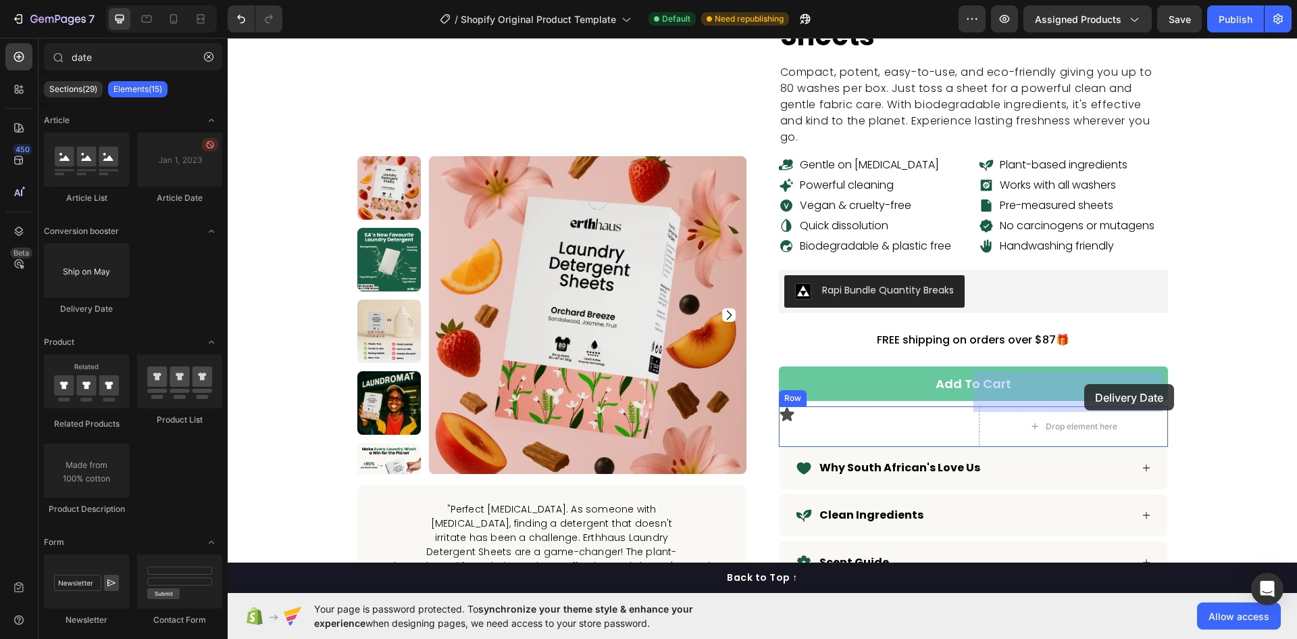
drag, startPoint x: 310, startPoint y: 308, endPoint x: 1085, endPoint y: 384, distance: 778.1
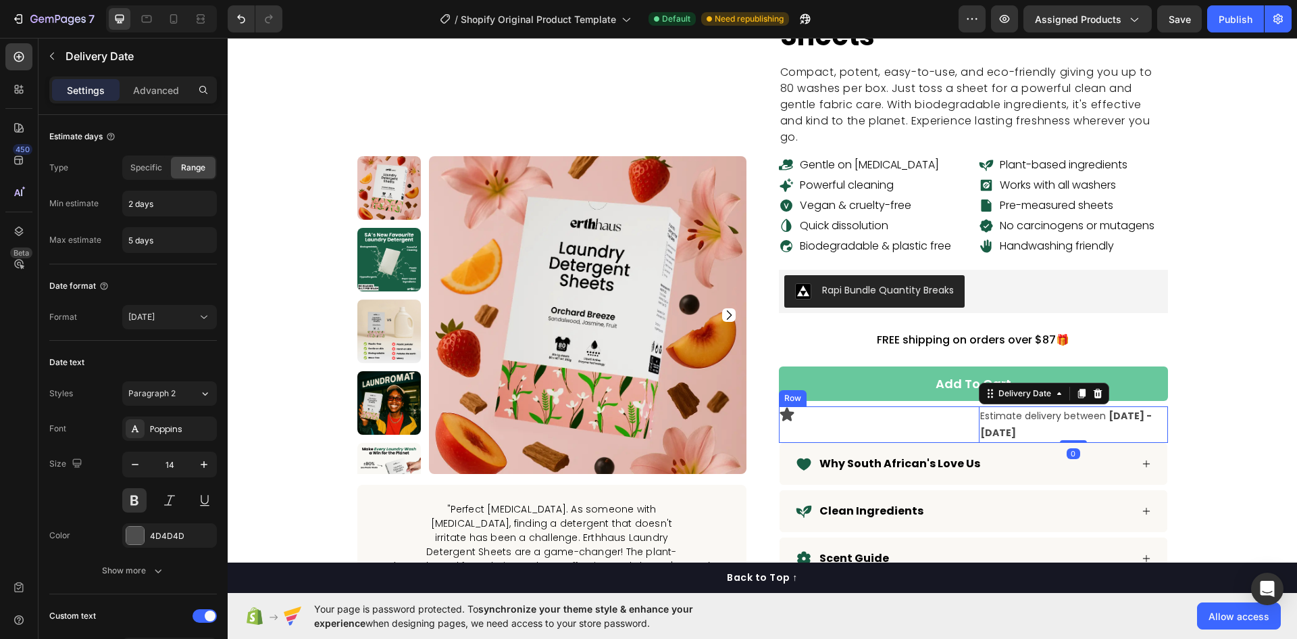
click at [966, 406] on div "Icon Estimate delivery between Aug 30 - Sep 02 Delivery Date 0 Row" at bounding box center [973, 424] width 389 height 36
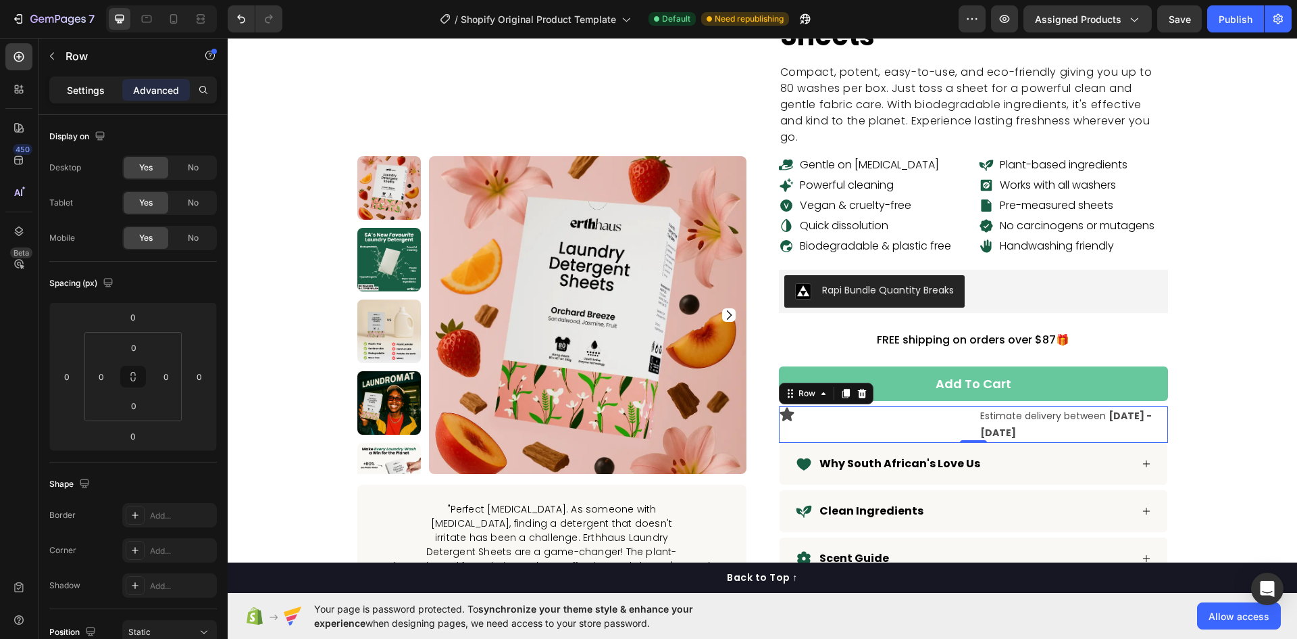
click at [74, 93] on p "Settings" at bounding box center [86, 90] width 38 height 14
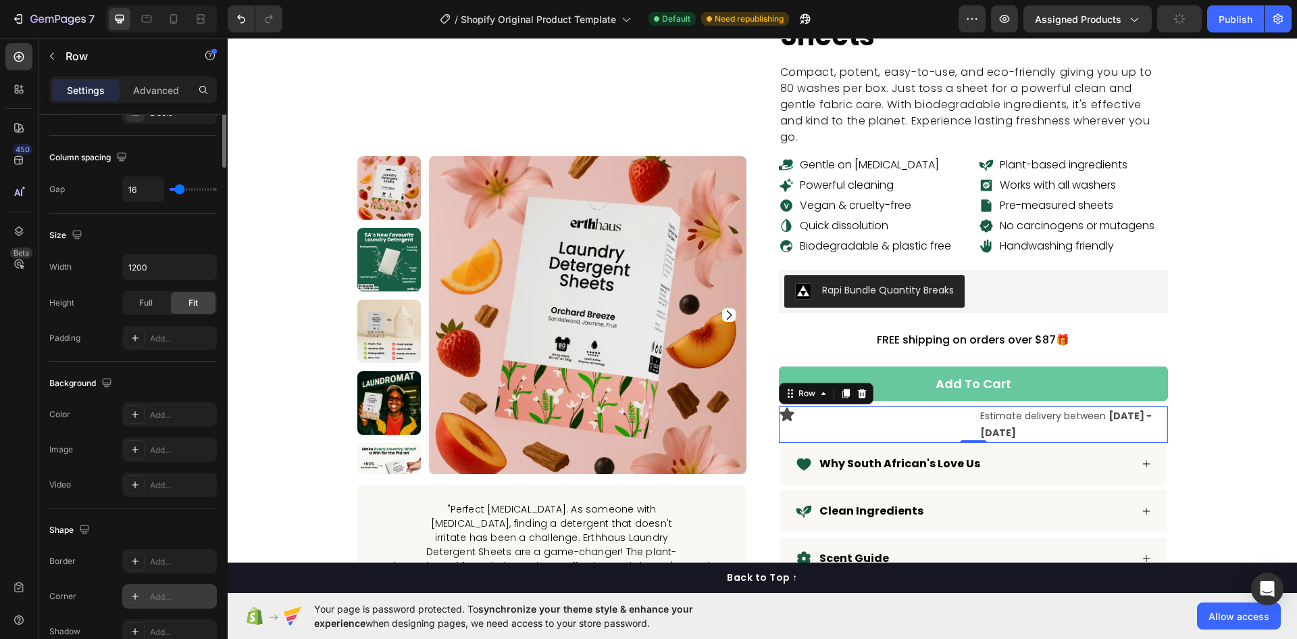
scroll to position [416, 0]
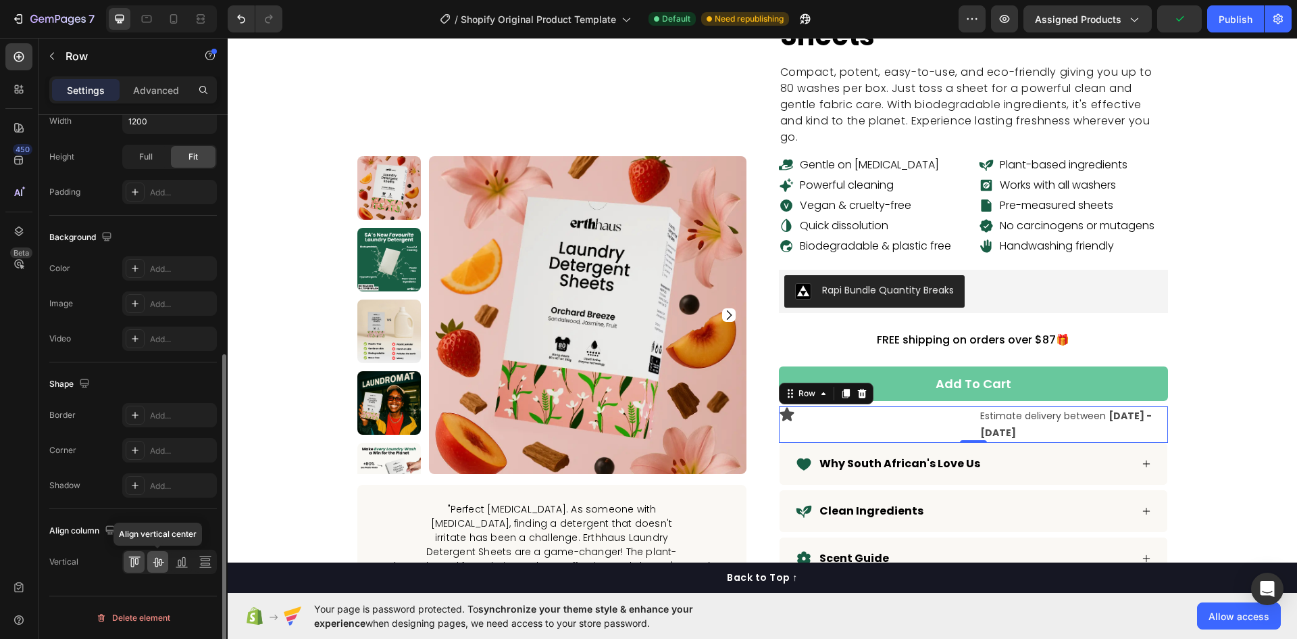
click at [164, 562] on icon at bounding box center [158, 562] width 14 height 14
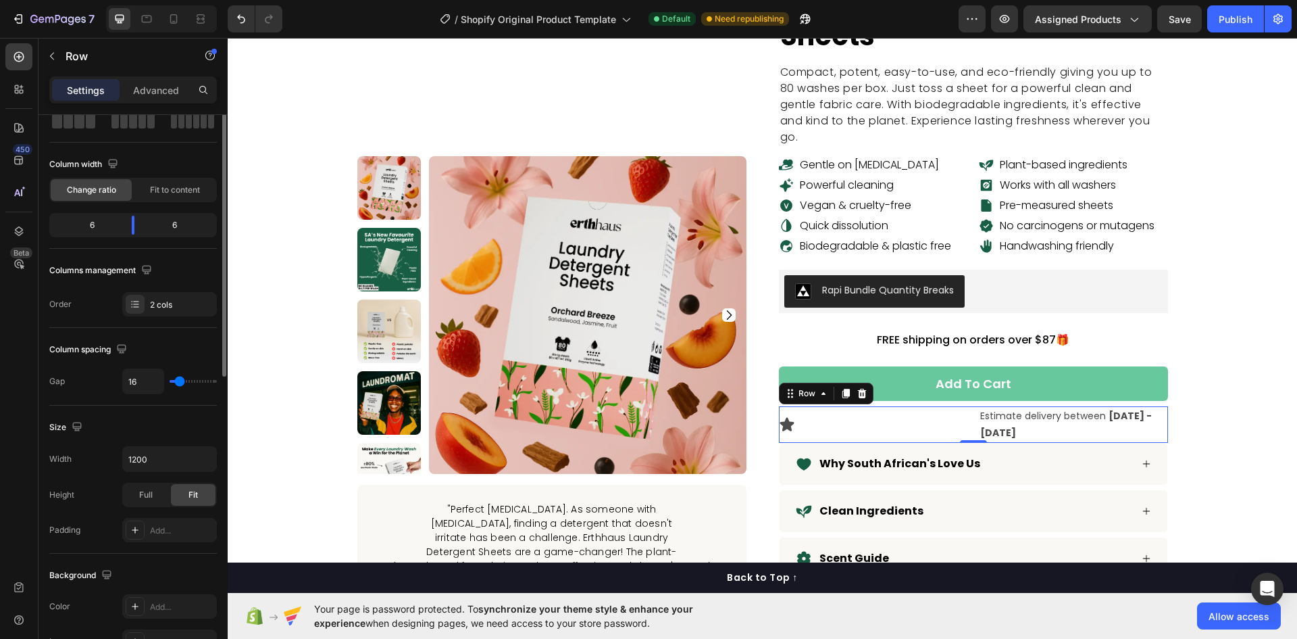
scroll to position [11, 0]
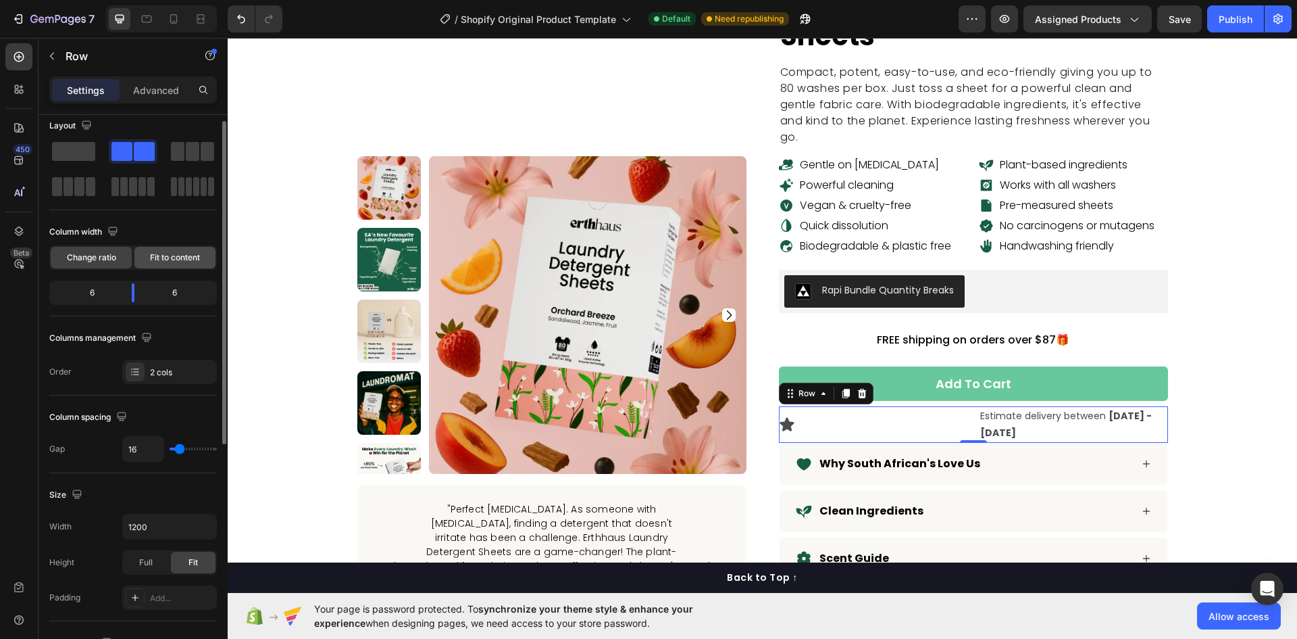
click at [165, 251] on div "Fit to content" at bounding box center [174, 258] width 81 height 22
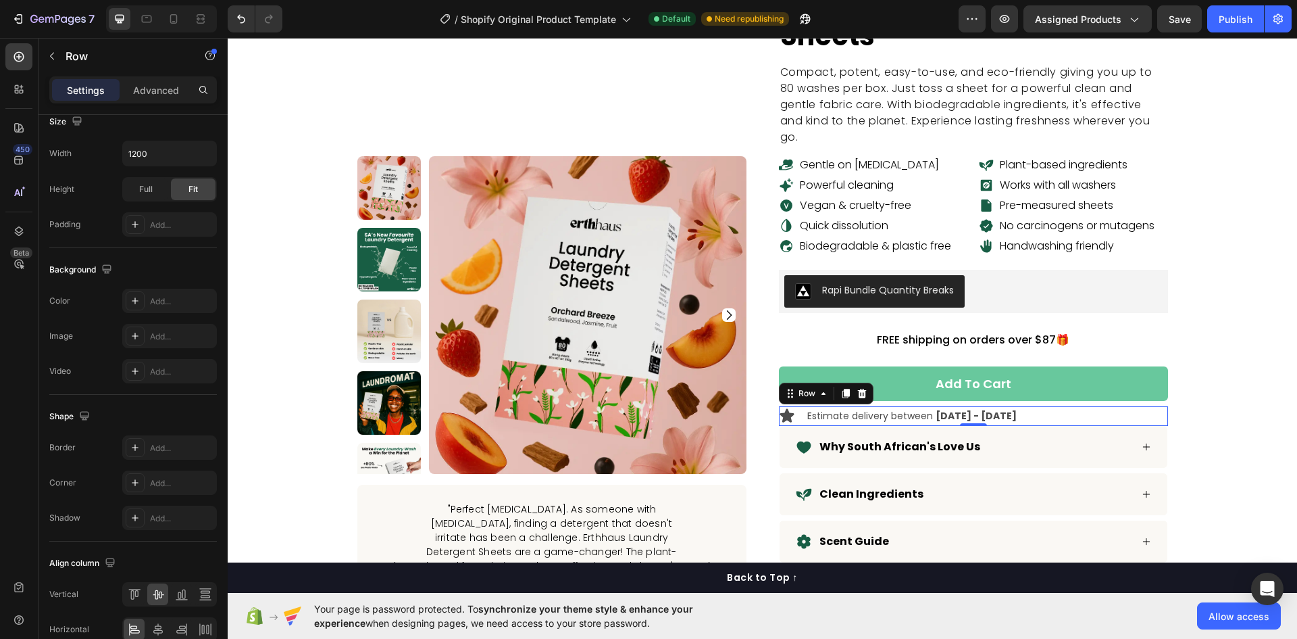
scroll to position [416, 0]
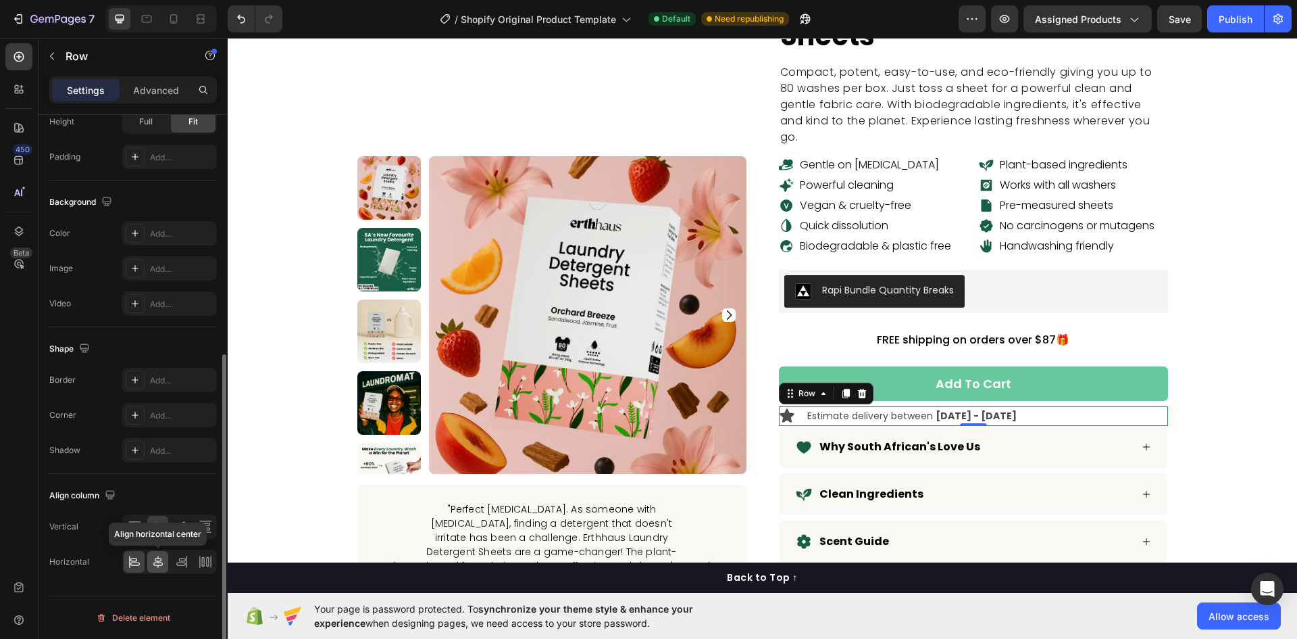
click at [162, 565] on icon at bounding box center [157, 561] width 9 height 12
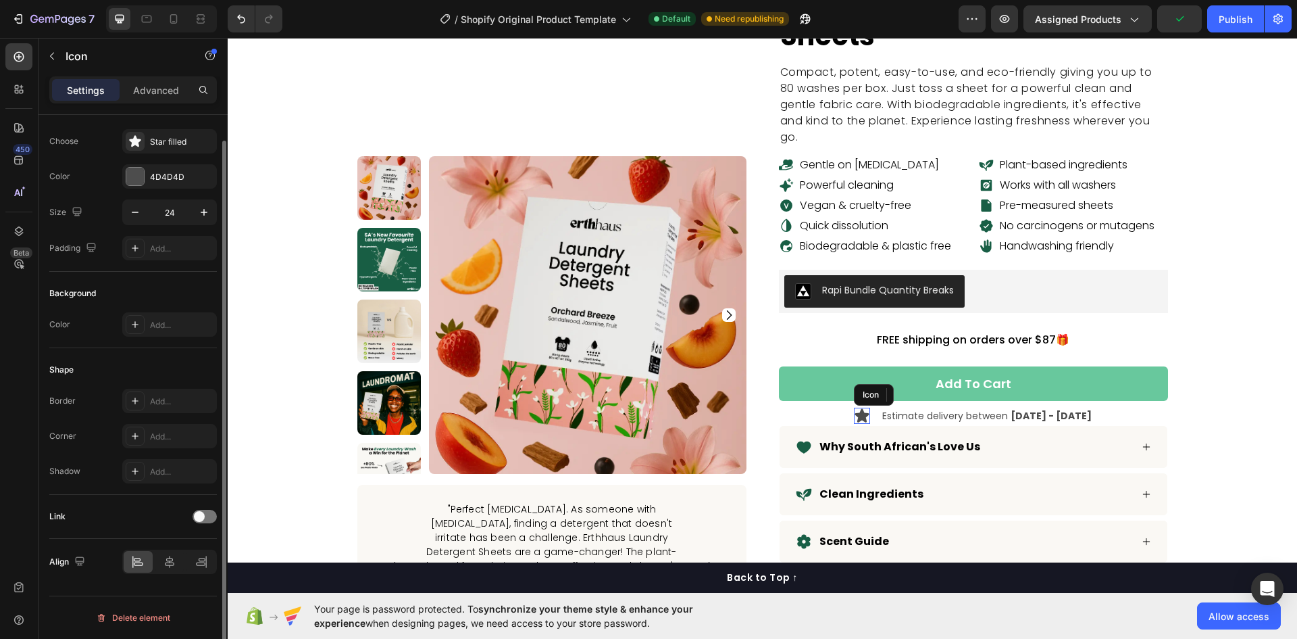
click at [858, 409] on icon at bounding box center [862, 416] width 14 height 14
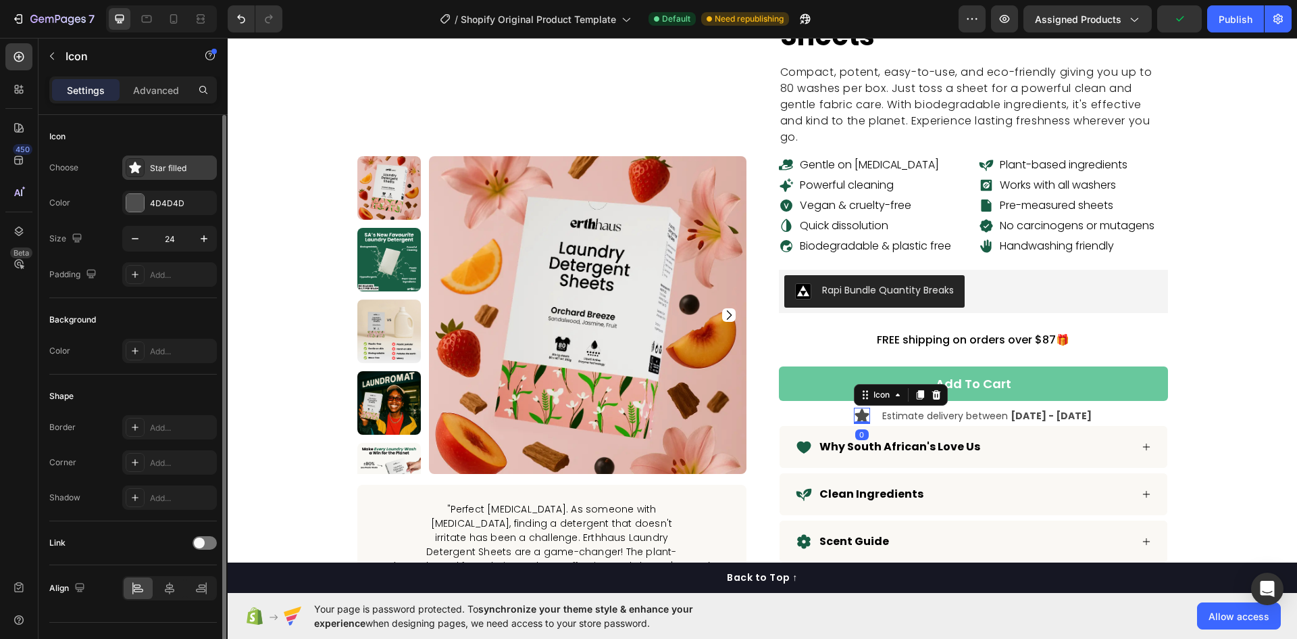
click at [154, 170] on div "Star filled" at bounding box center [182, 168] width 64 height 12
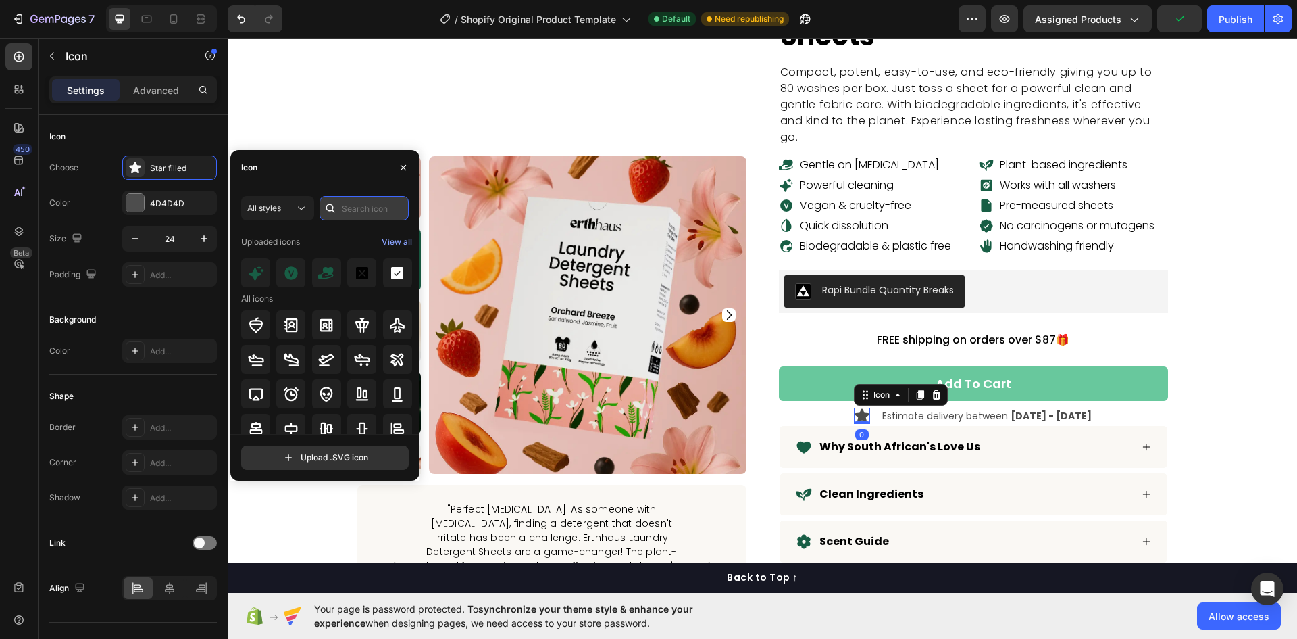
click at [370, 207] on input "text" at bounding box center [364, 208] width 89 height 24
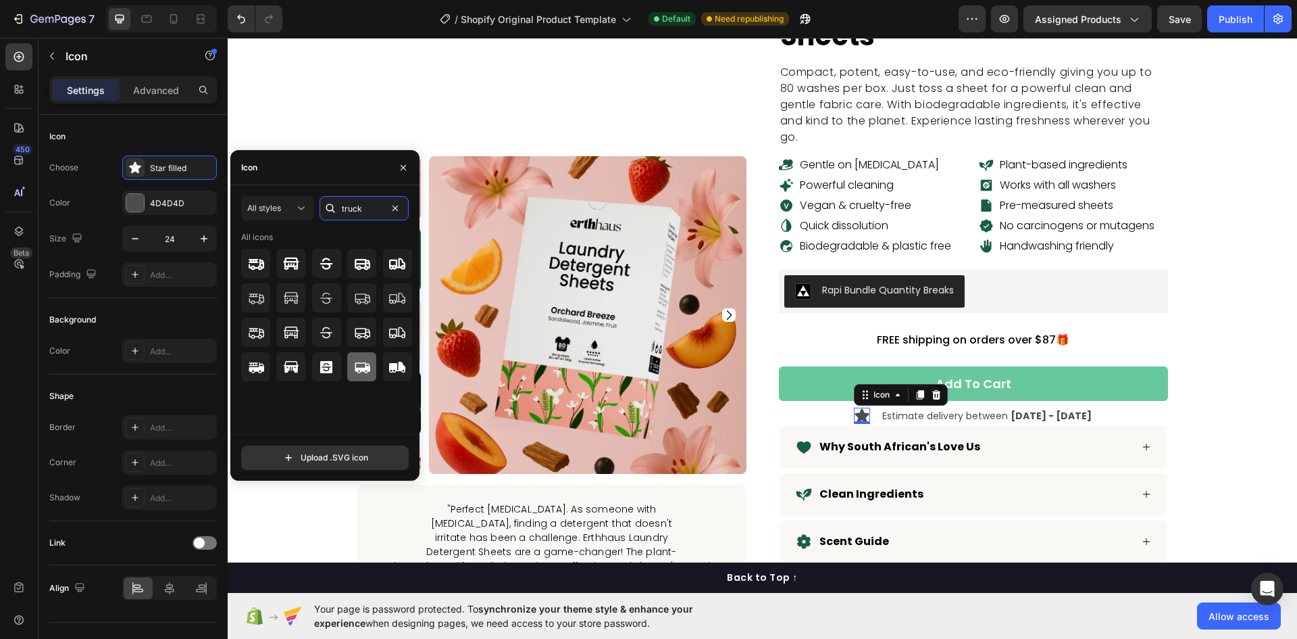
type input "truck"
click at [355, 371] on icon at bounding box center [363, 367] width 16 height 11
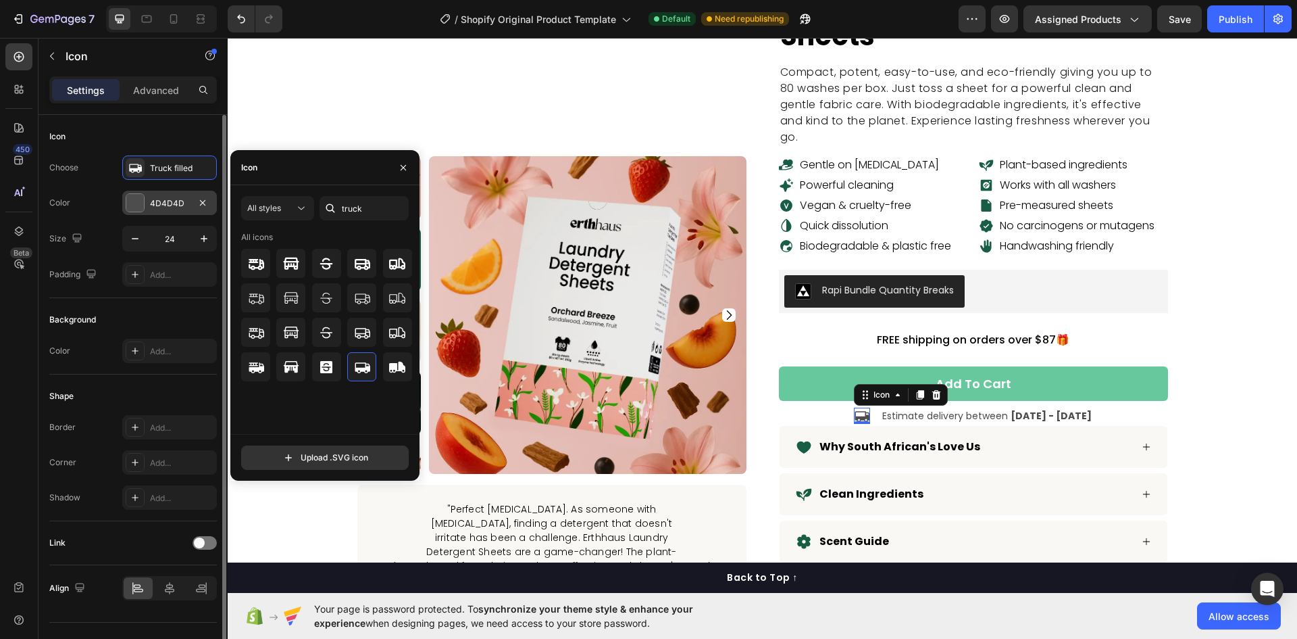
click at [155, 195] on div "4D4D4D" at bounding box center [169, 203] width 95 height 24
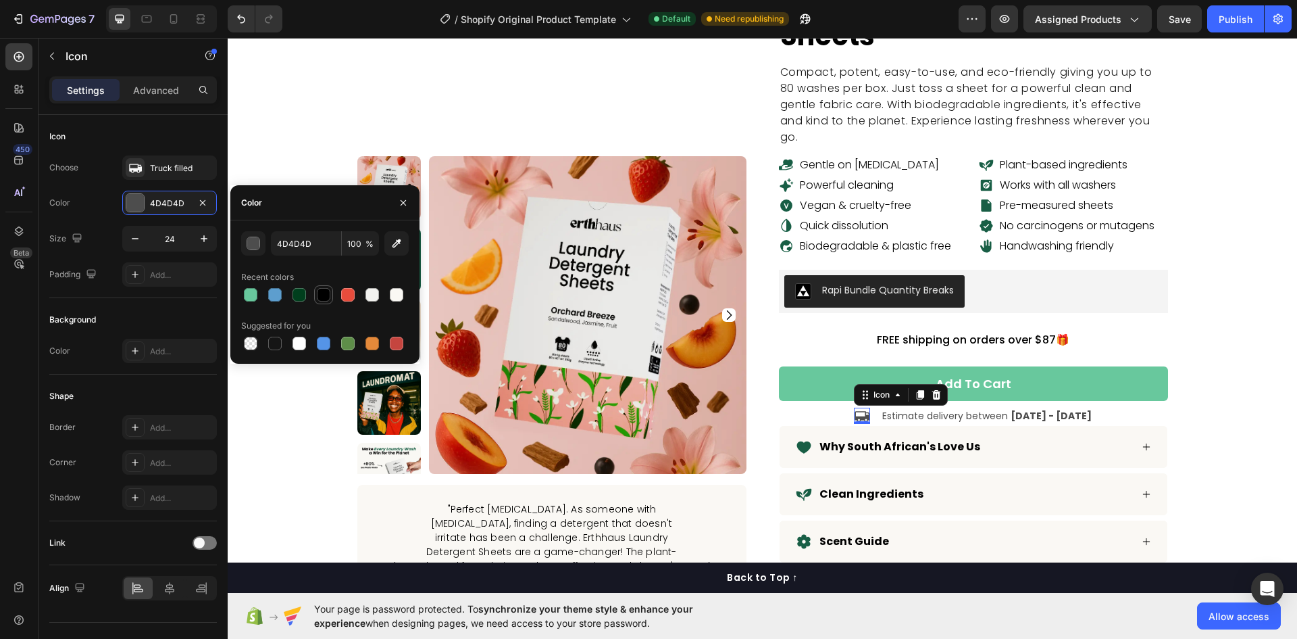
click at [320, 285] on div at bounding box center [323, 294] width 19 height 19
type input "000000"
click at [110, 187] on div "Choose Truck filled Color 000000 Size 24 Padding Add..." at bounding box center [133, 220] width 168 height 131
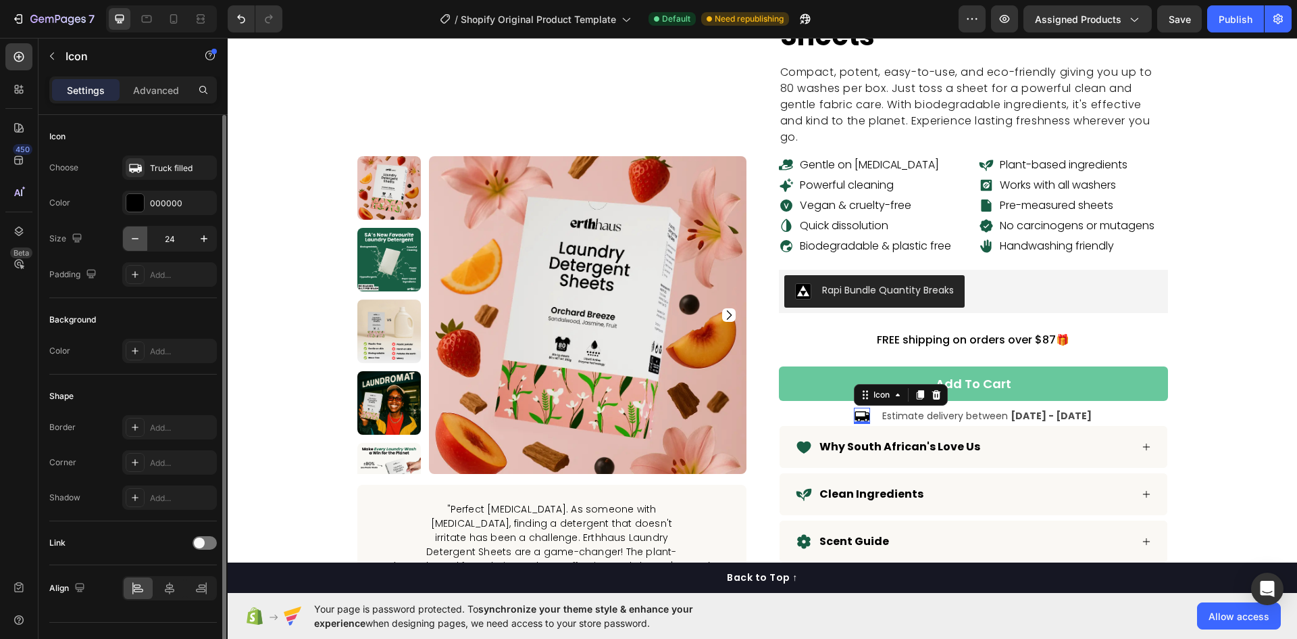
click at [127, 245] on button "button" at bounding box center [135, 238] width 24 height 24
click at [128, 245] on button "button" at bounding box center [135, 238] width 24 height 24
click at [129, 245] on button "button" at bounding box center [135, 238] width 24 height 24
click at [130, 245] on button "button" at bounding box center [135, 238] width 24 height 24
type input "20"
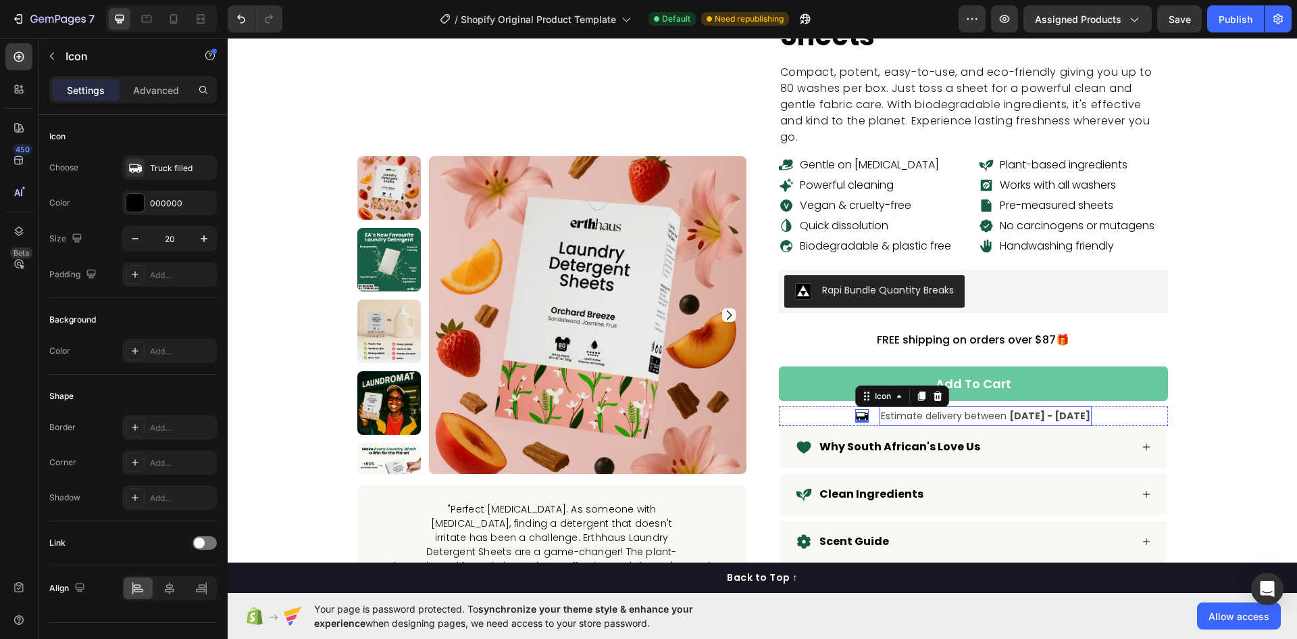
click at [983, 409] on span "Estimate delivery between" at bounding box center [944, 416] width 126 height 14
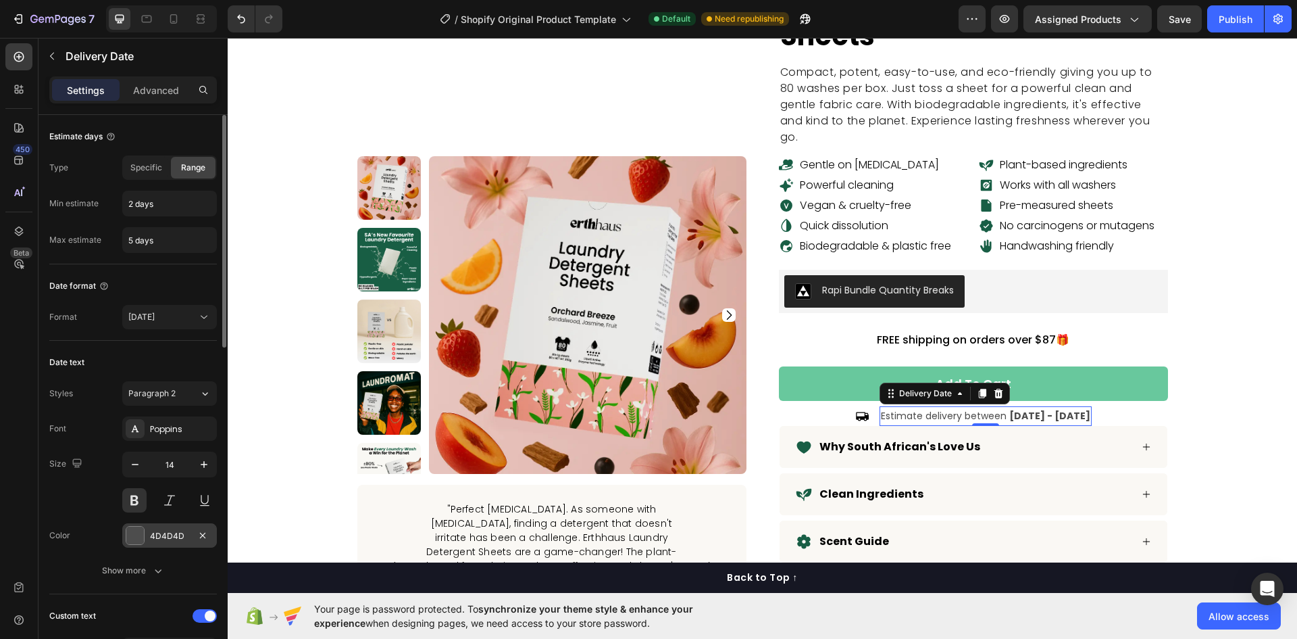
click at [170, 545] on div "4D4D4D" at bounding box center [169, 535] width 95 height 24
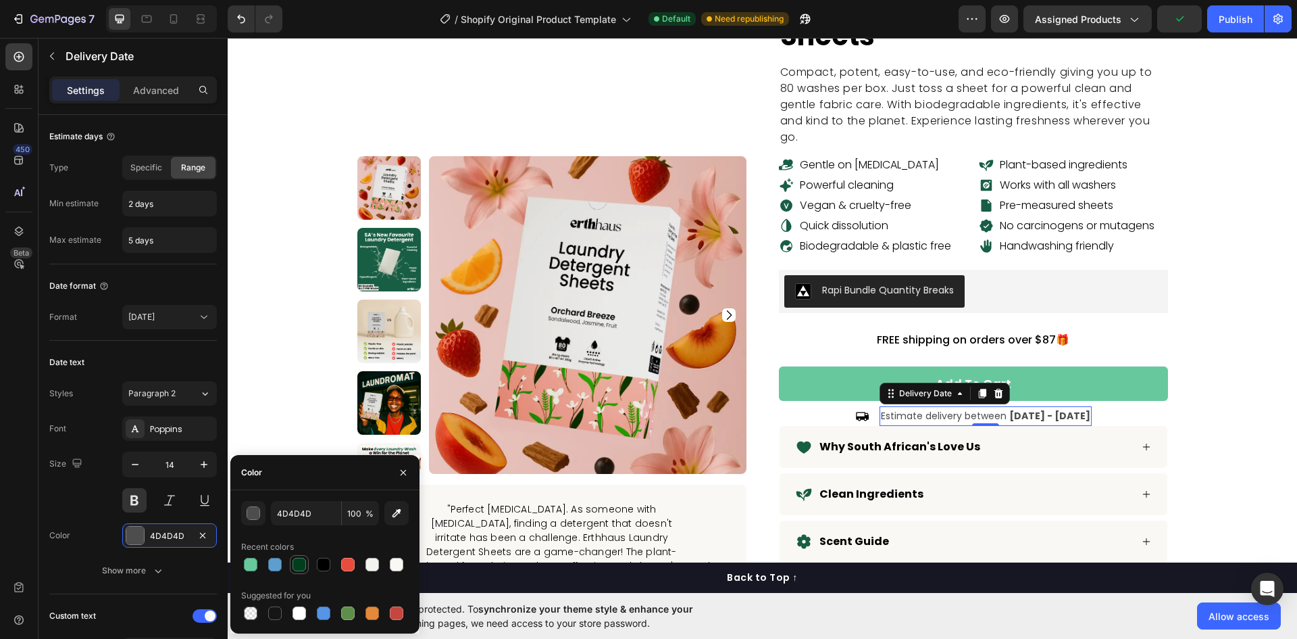
click at [296, 568] on div at bounding box center [300, 564] width 14 height 14
click at [315, 519] on input "003F1D" at bounding box center [306, 513] width 70 height 24
paste input "#185e45"
type input "185E45"
click at [325, 536] on div "Recent colors" at bounding box center [325, 547] width 168 height 22
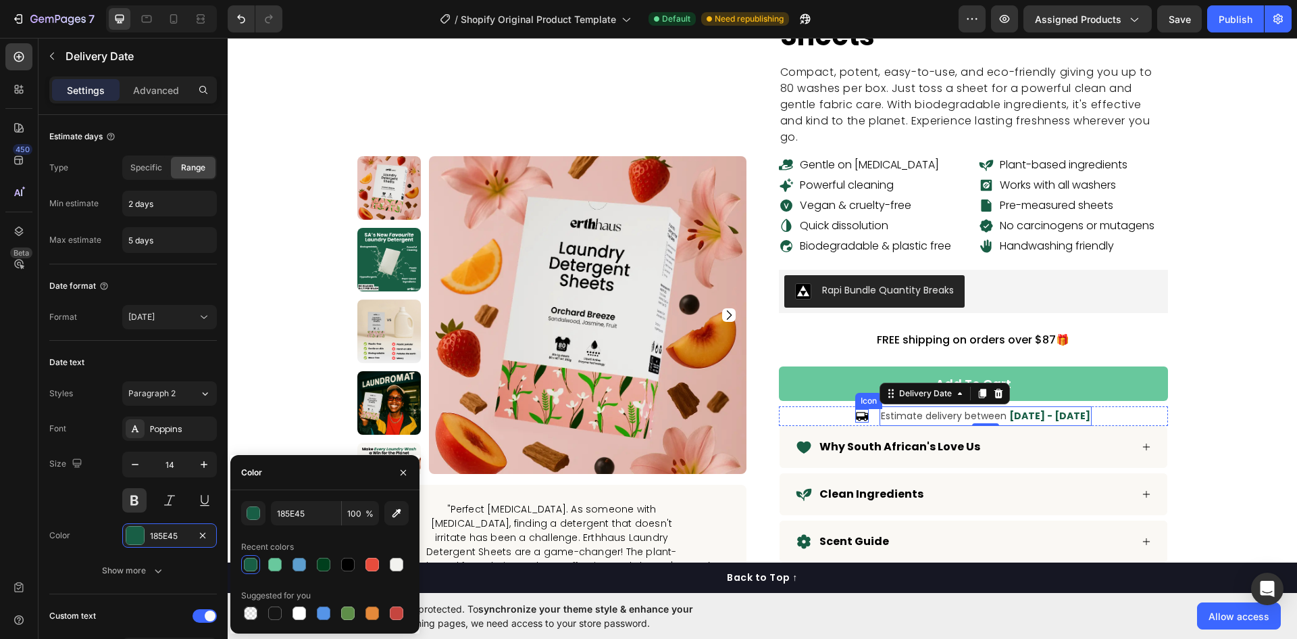
click at [862, 409] on icon at bounding box center [862, 416] width 14 height 14
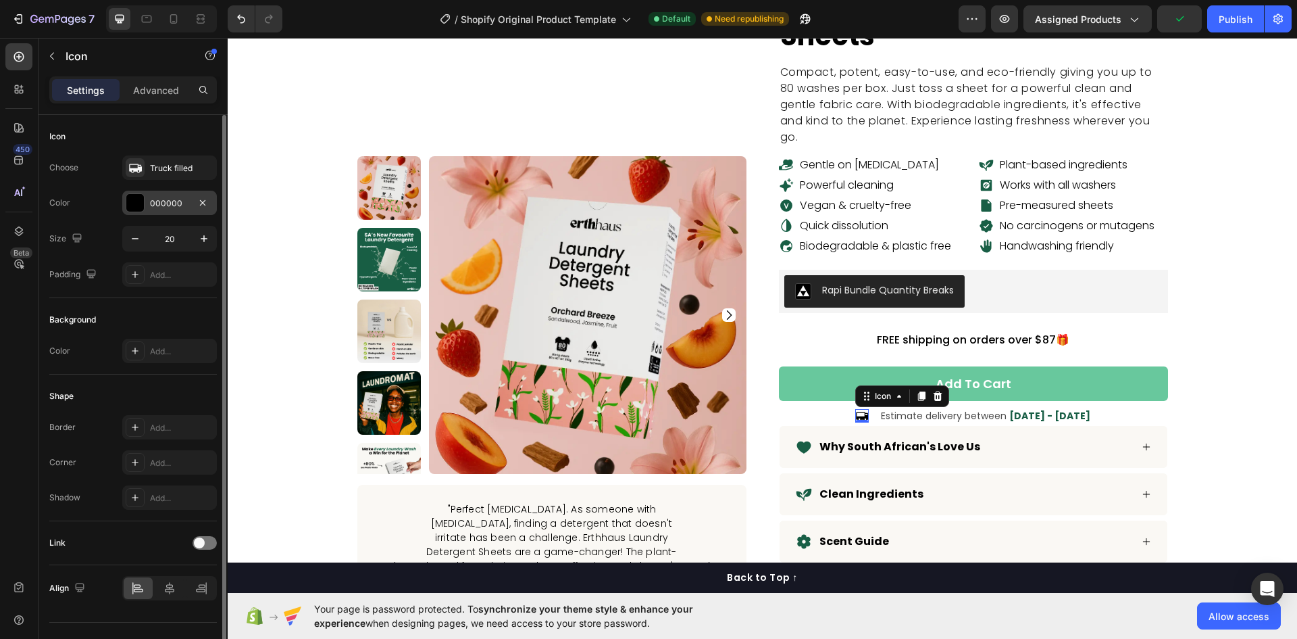
click at [166, 207] on div "000000" at bounding box center [169, 203] width 39 height 12
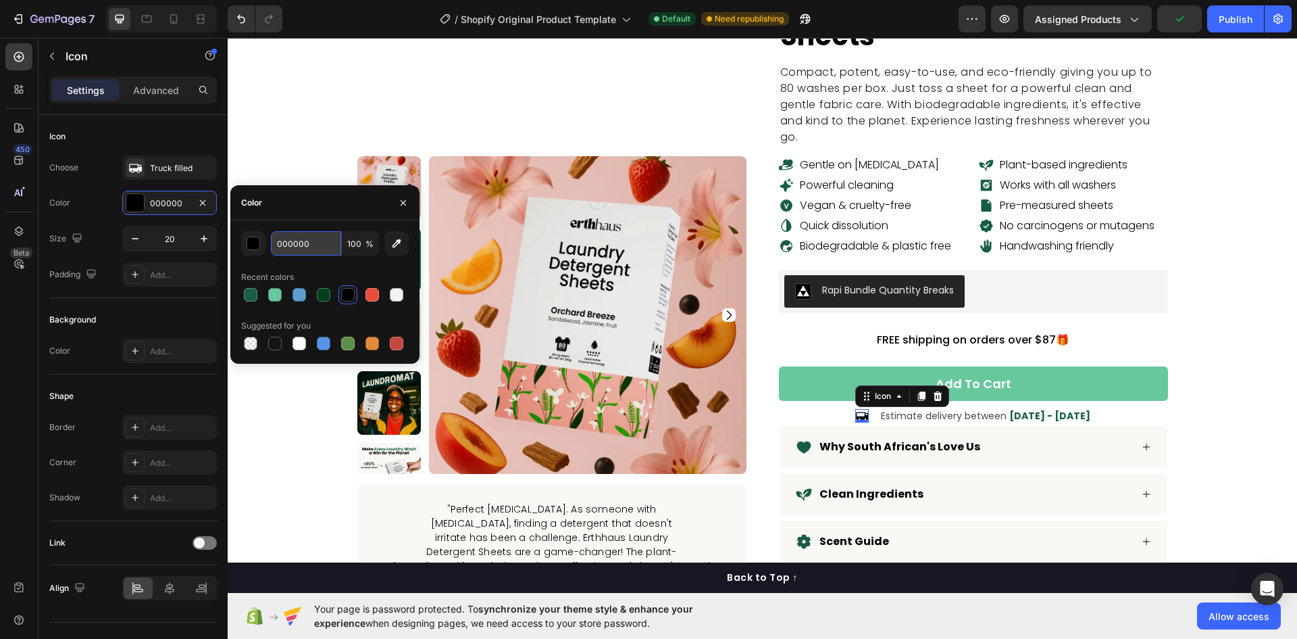
click at [301, 252] on input "000000" at bounding box center [306, 243] width 70 height 24
type input "121212"
click at [308, 211] on div "Color" at bounding box center [324, 202] width 189 height 35
click at [1012, 409] on span "[DATE] - [DATE]" at bounding box center [1050, 416] width 81 height 14
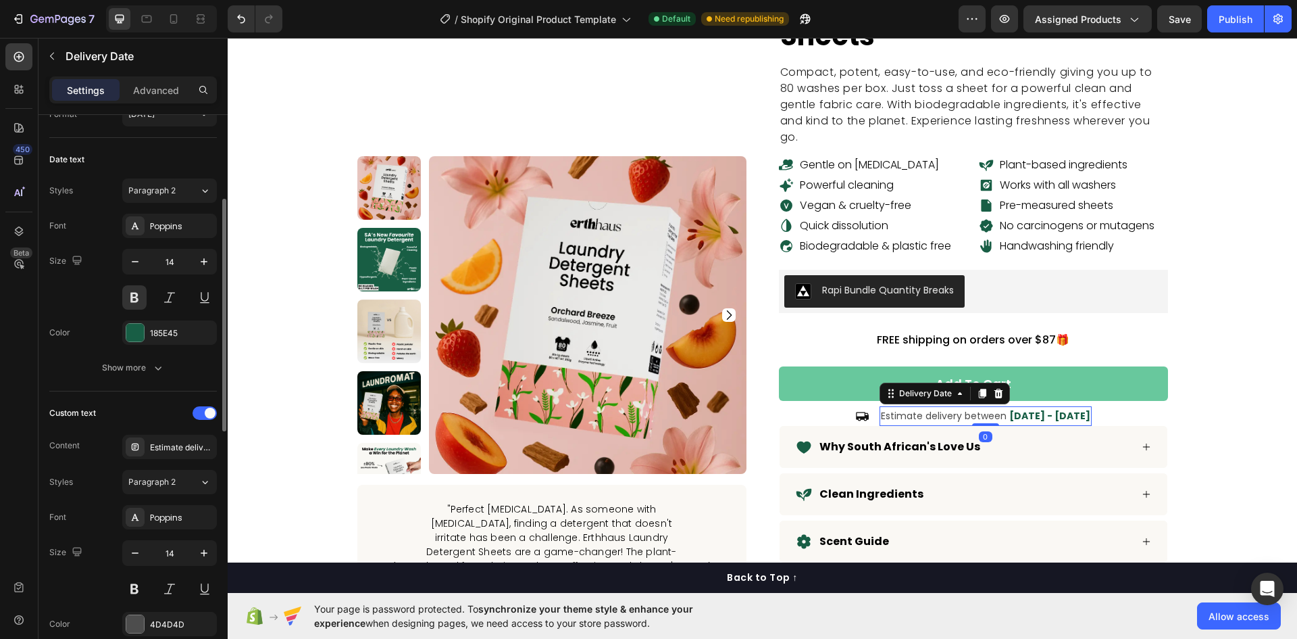
scroll to position [338, 0]
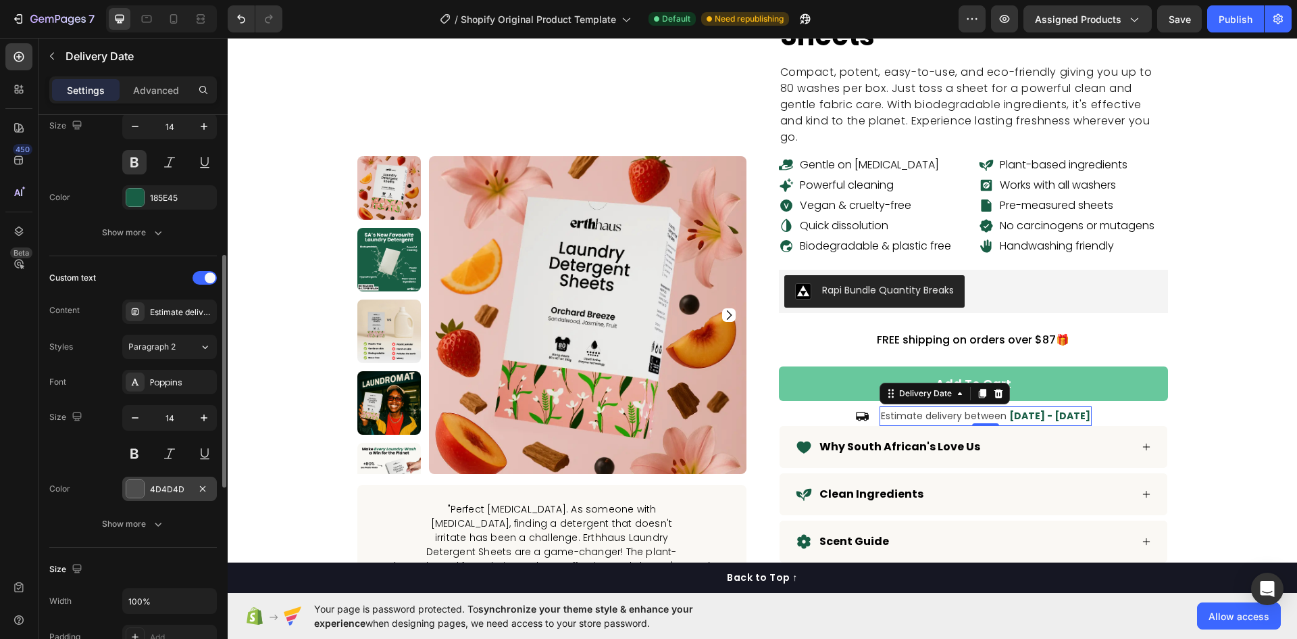
click at [154, 490] on div "4D4D4D" at bounding box center [169, 489] width 39 height 12
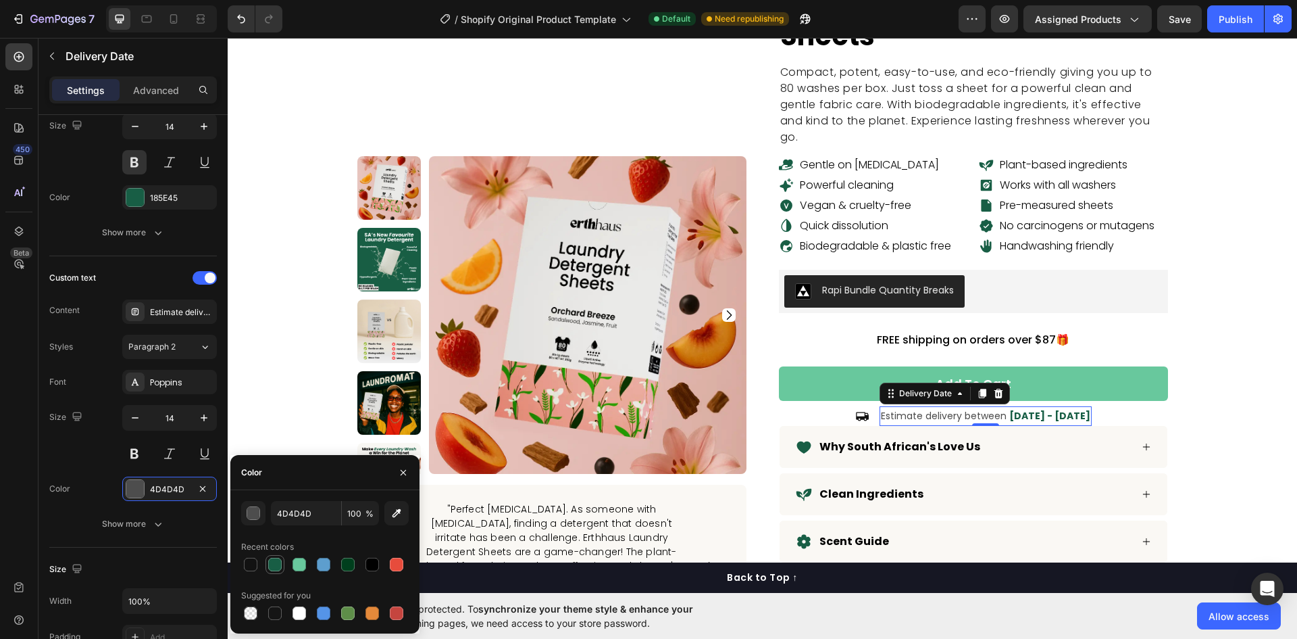
click at [278, 566] on div at bounding box center [275, 564] width 14 height 14
type input "185E45"
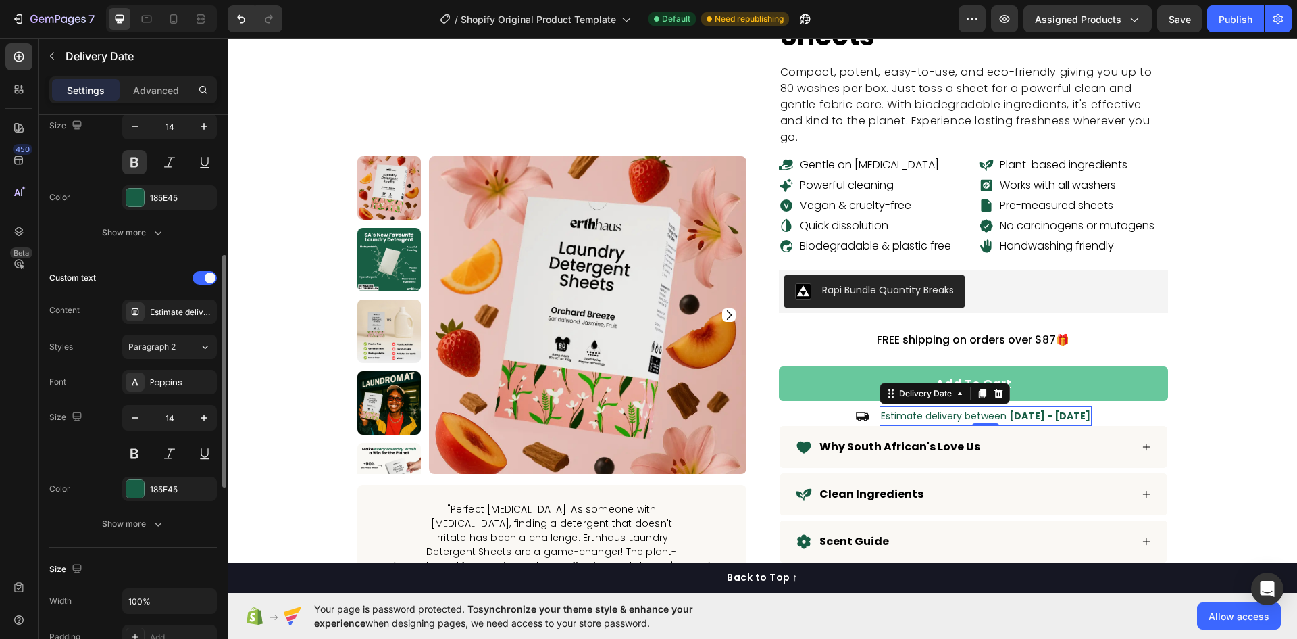
click at [86, 438] on div "Size 14" at bounding box center [133, 435] width 168 height 61
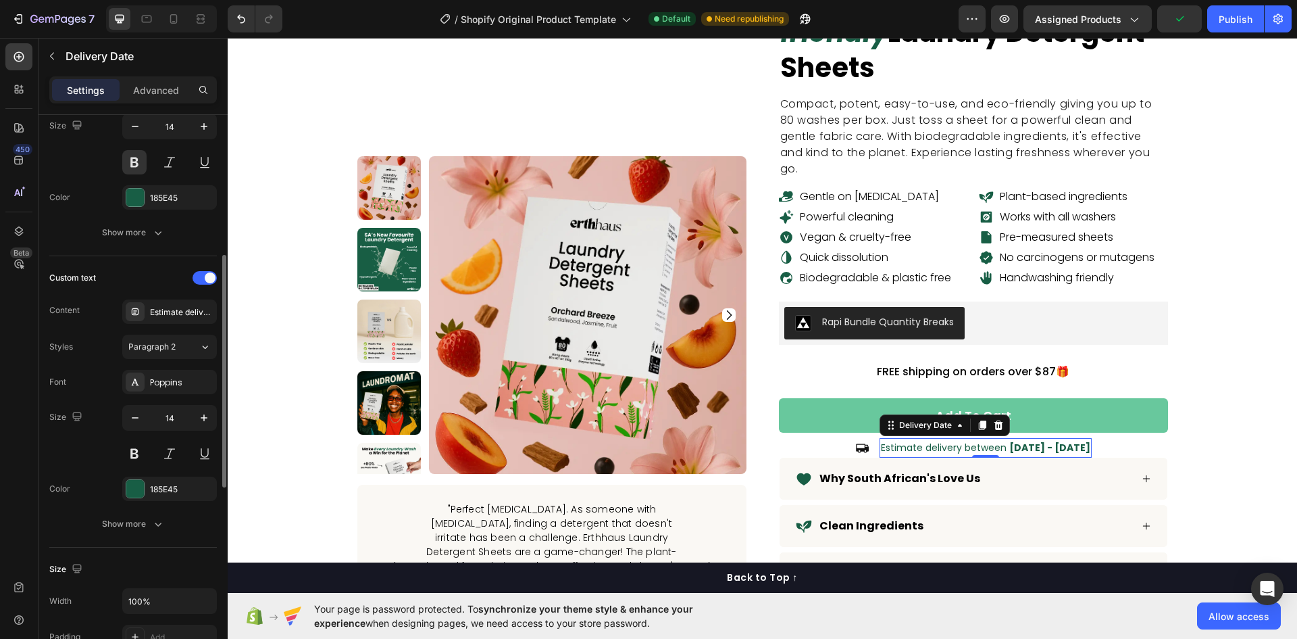
scroll to position [135, 0]
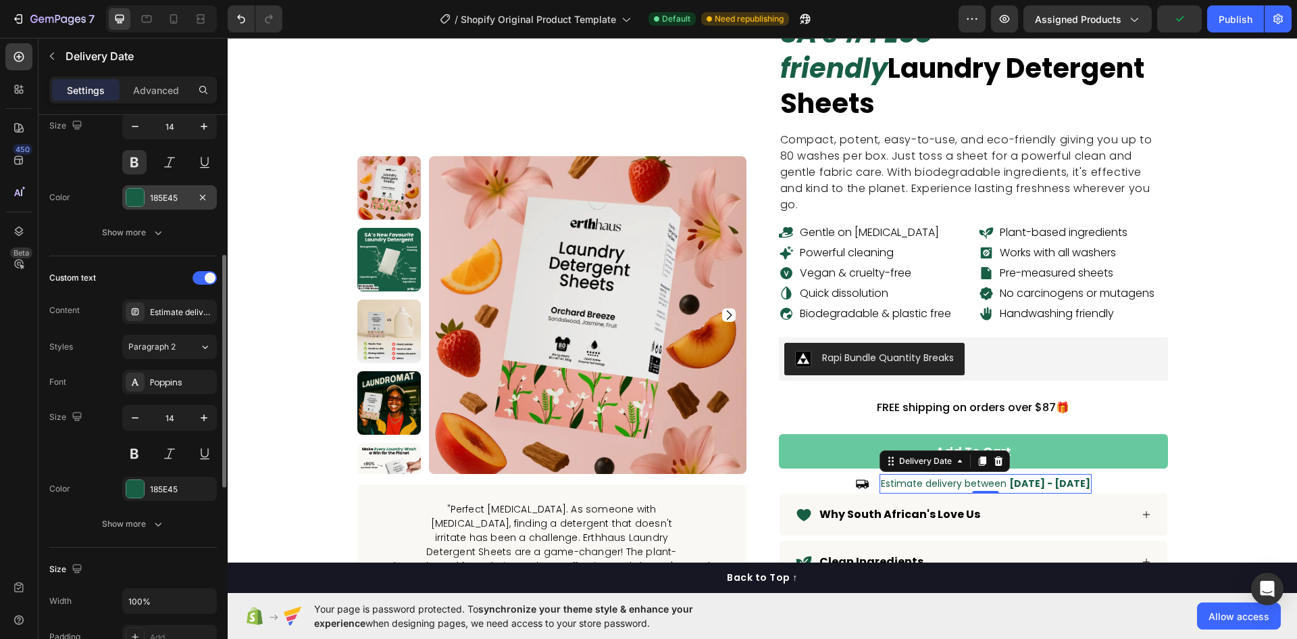
click at [153, 194] on div "185E45" at bounding box center [169, 198] width 39 height 12
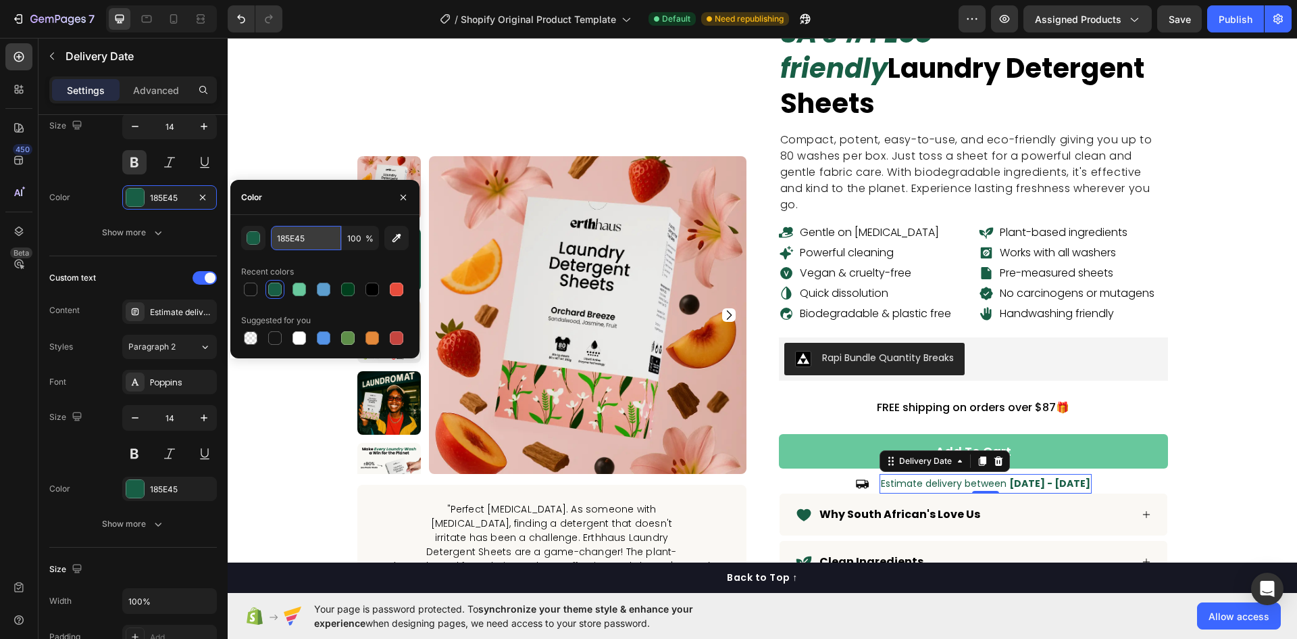
click at [307, 248] on input "185E45" at bounding box center [306, 238] width 70 height 24
type input "4d4d4d"
click at [45, 252] on div "Estimate days Type Specific Range Min estimate 2 days Max estimate 5 days Date …" at bounding box center [133, 455] width 189 height 1356
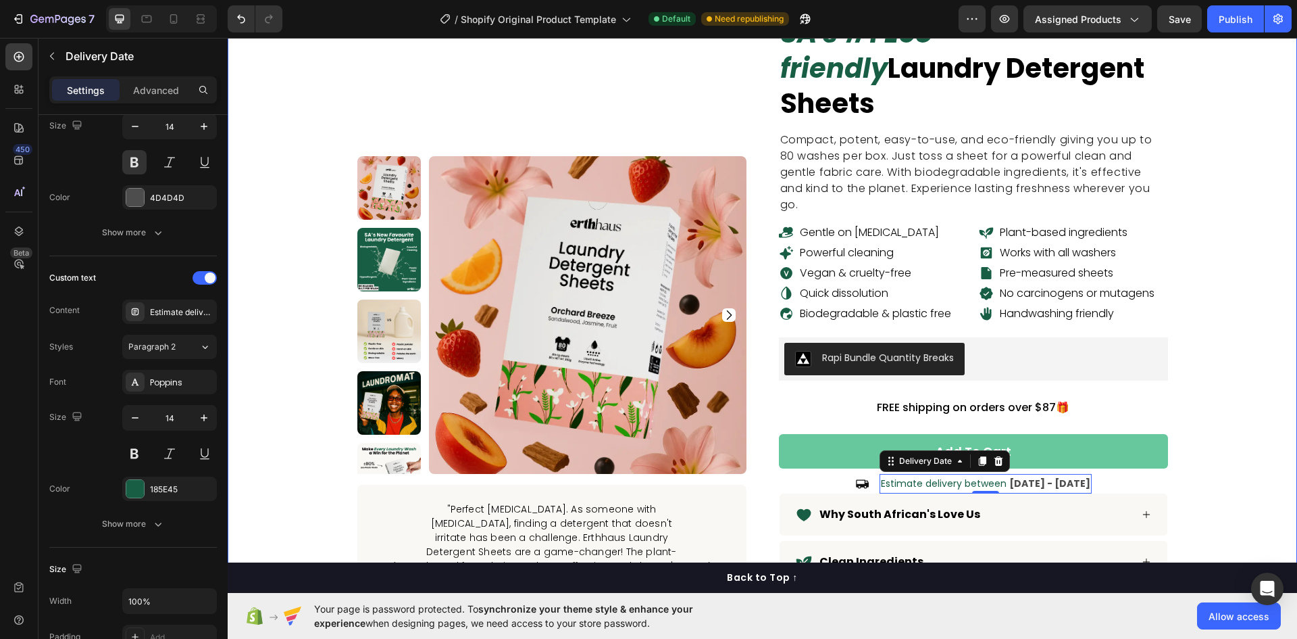
click at [1249, 424] on div "laundry detergent sheets Product Title SA's #1 Eco-friendly Laundry Detergent S…" at bounding box center [762, 366] width 1049 height 807
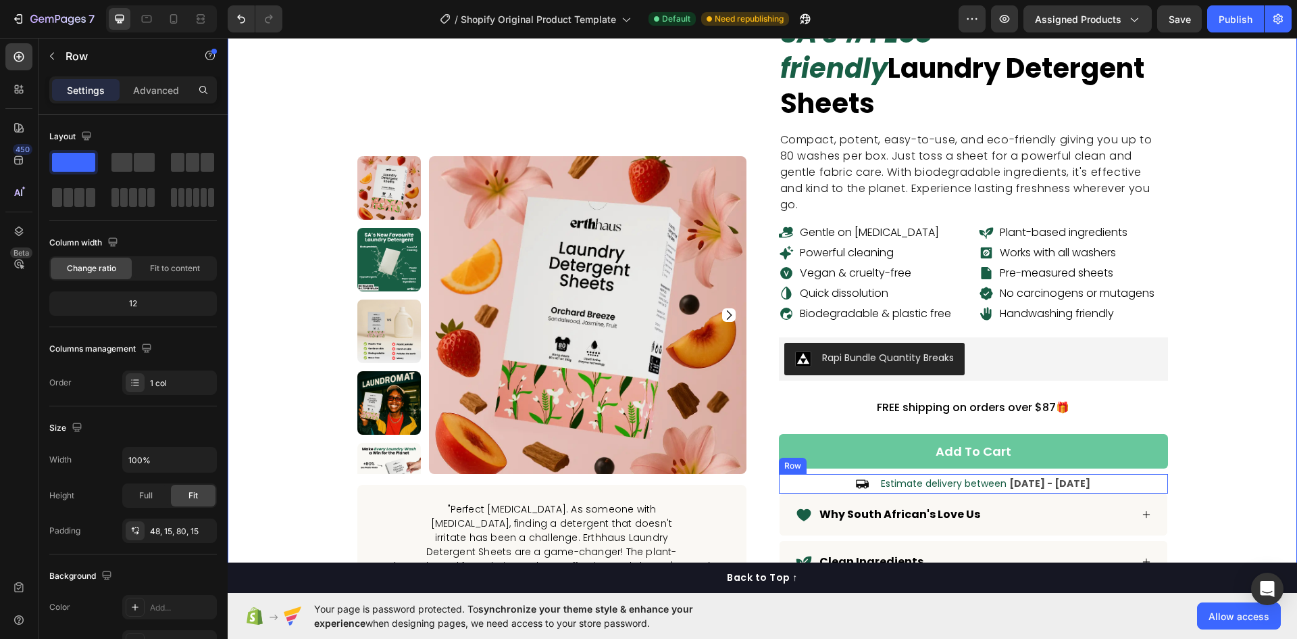
click at [824, 474] on div "Icon Estimate delivery between Aug 30 - Sep 02 Delivery Date Row" at bounding box center [973, 484] width 389 height 20
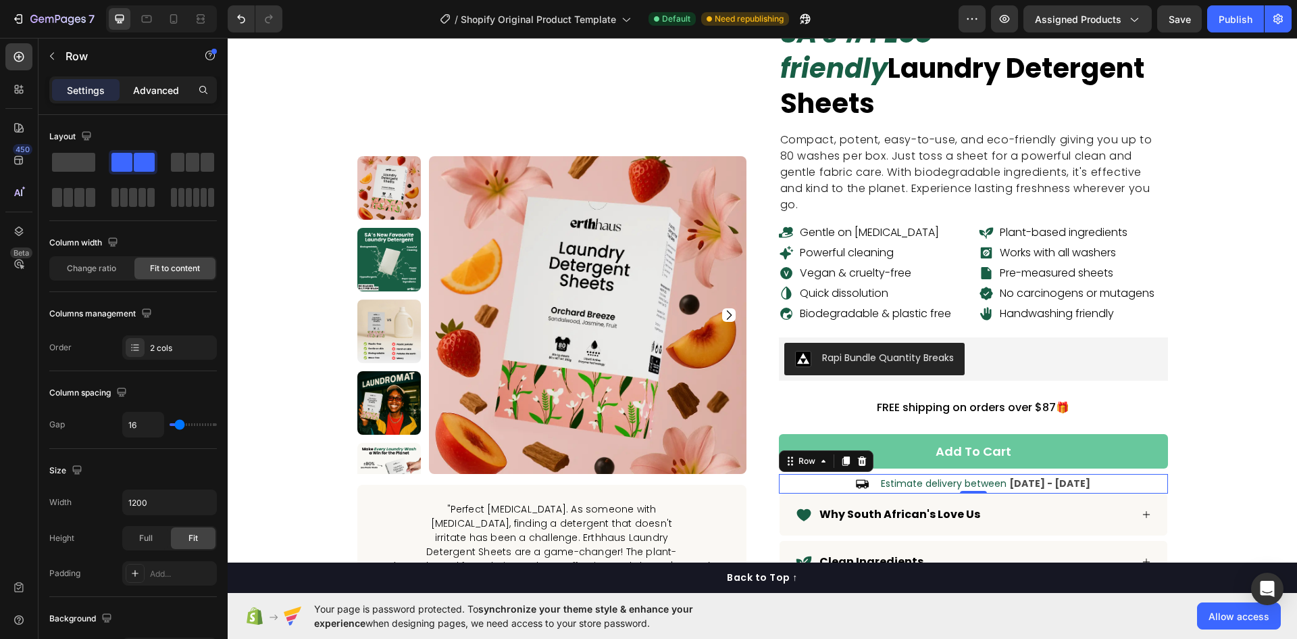
click at [166, 94] on p "Advanced" at bounding box center [156, 90] width 46 height 14
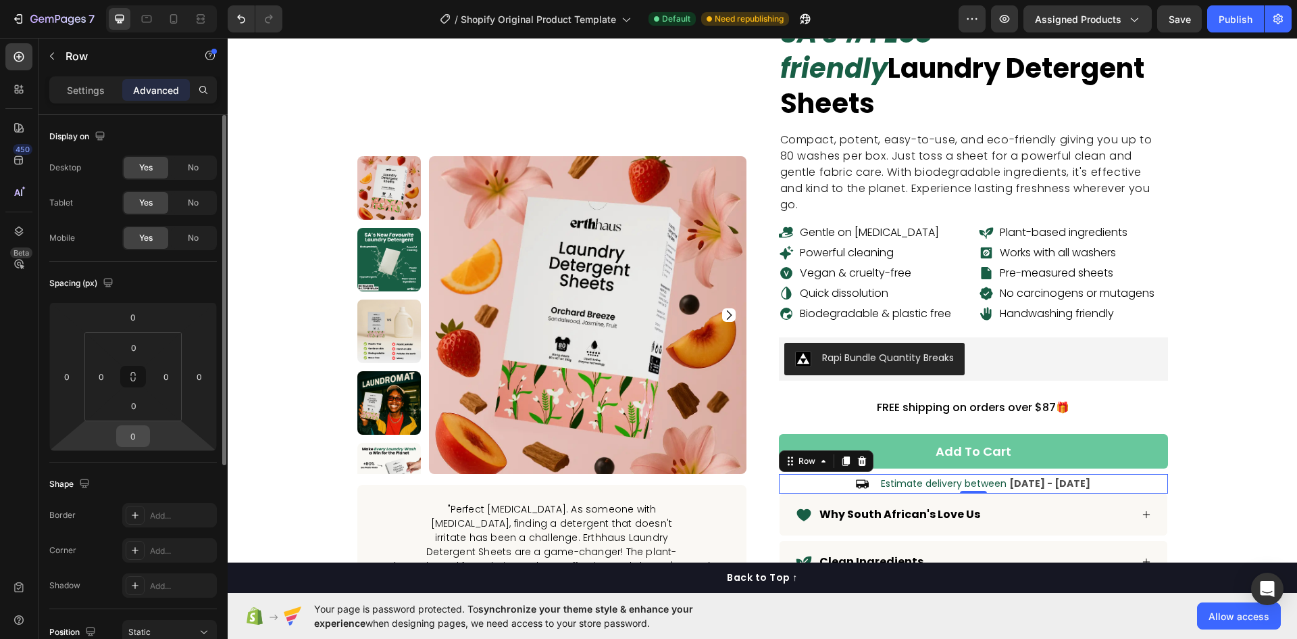
click at [134, 434] on input "0" at bounding box center [133, 436] width 27 height 20
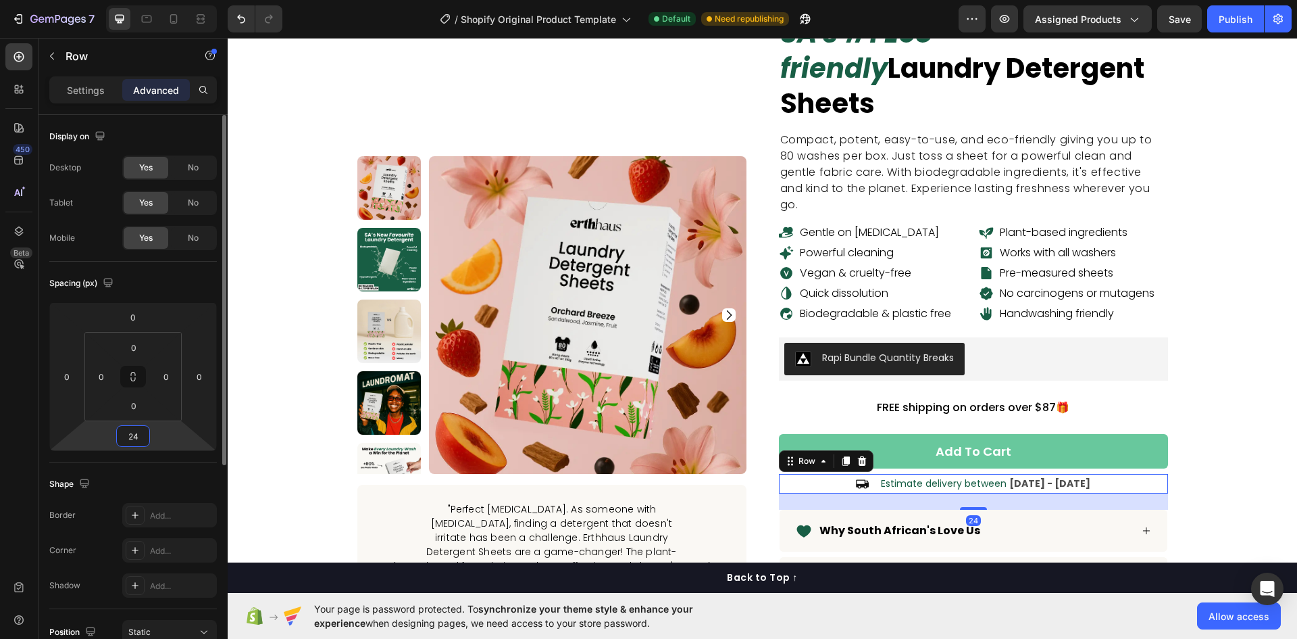
type input "24"
click at [136, 26] on div at bounding box center [147, 19] width 22 height 22
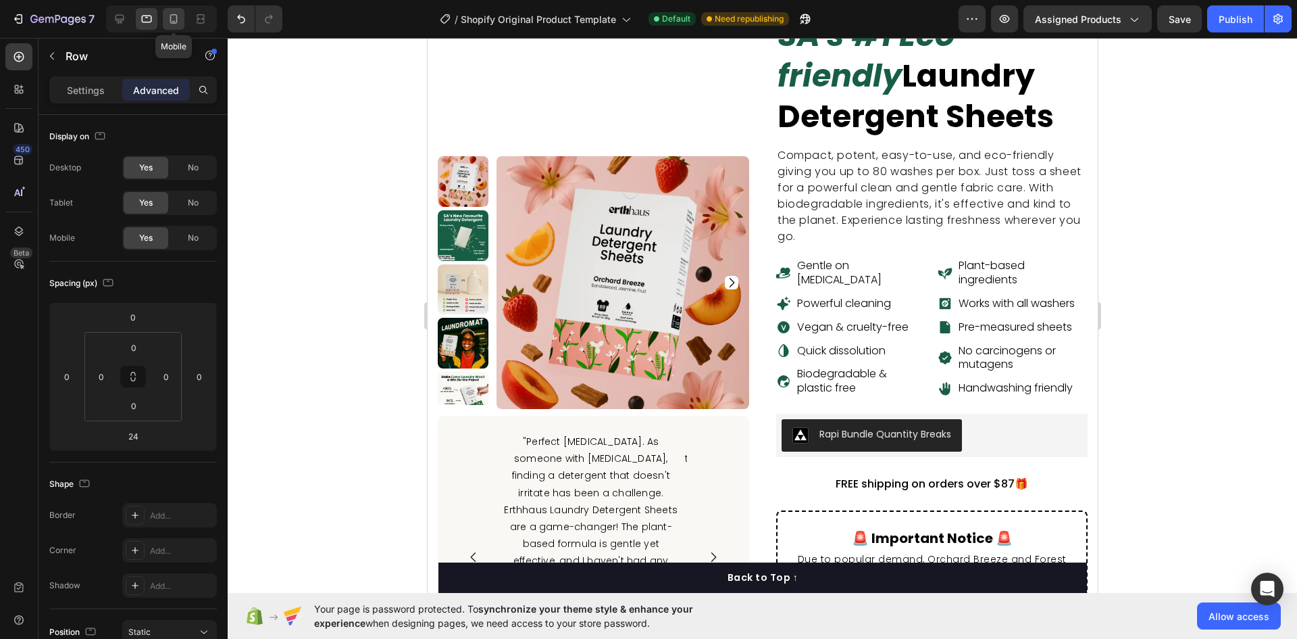
click at [180, 16] on icon at bounding box center [174, 19] width 14 height 14
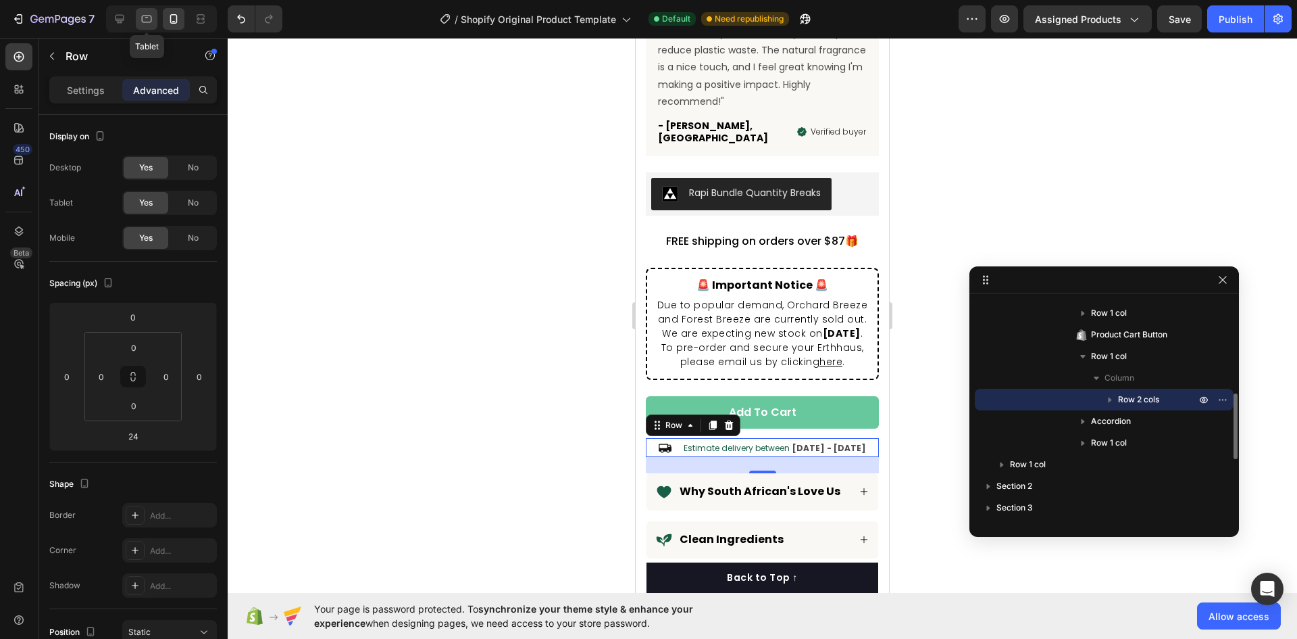
scroll to position [1059, 0]
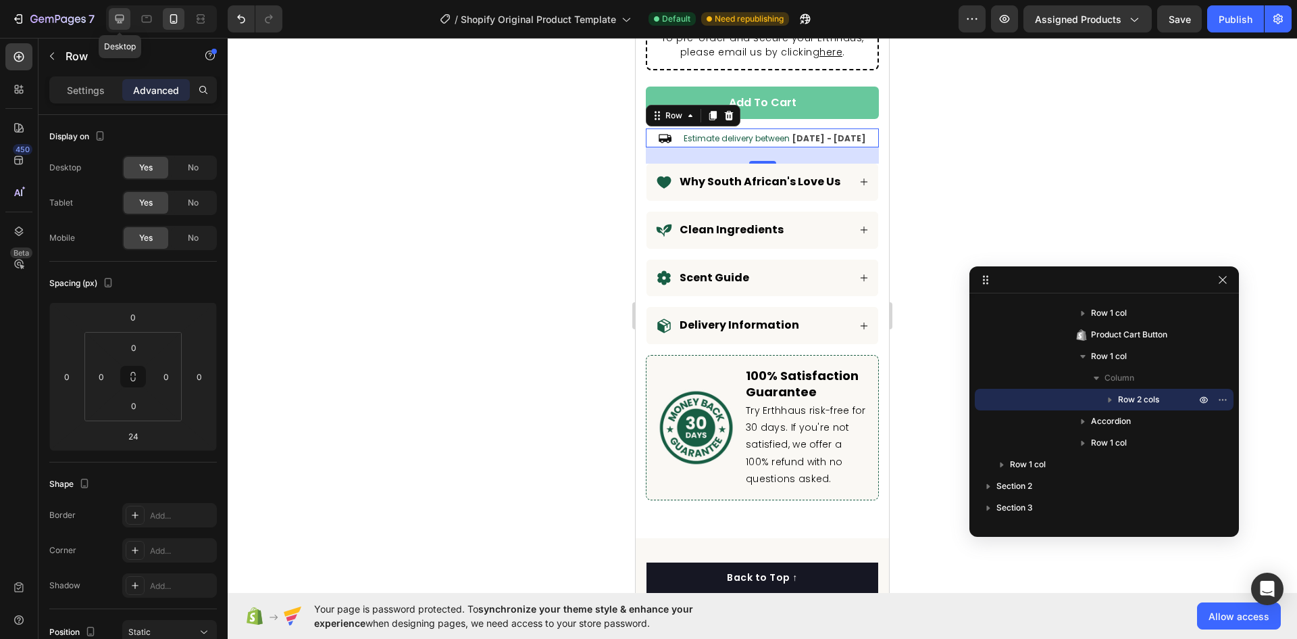
click at [116, 11] on div at bounding box center [120, 19] width 22 height 22
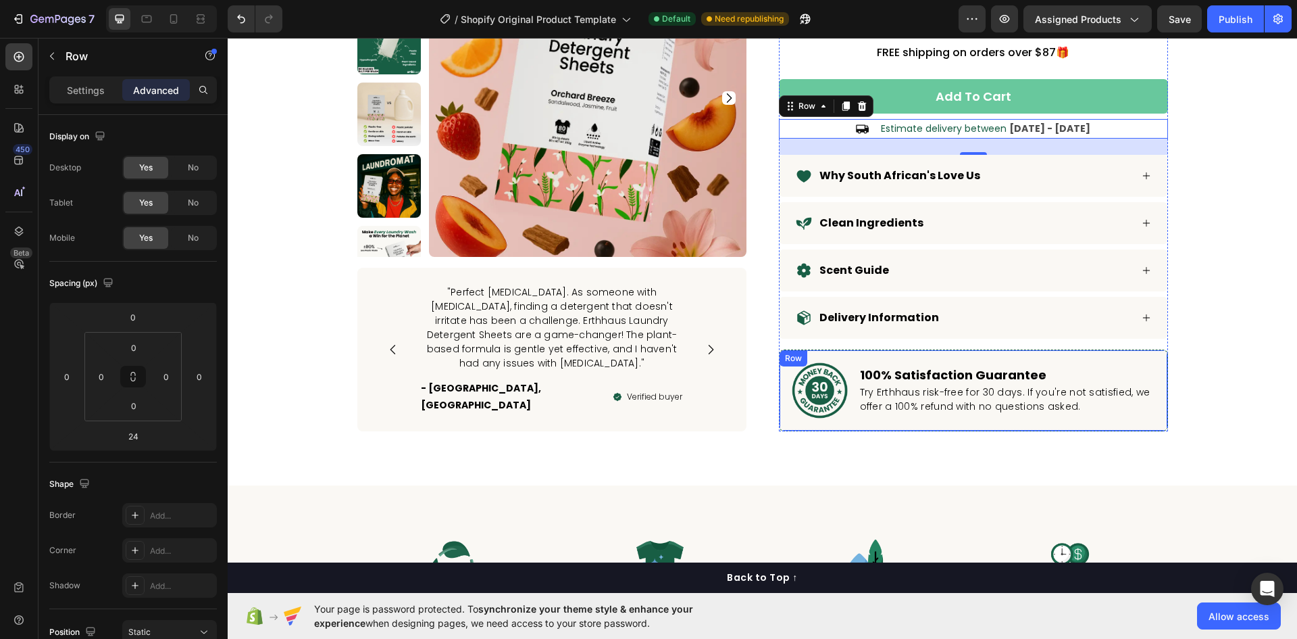
scroll to position [489, 0]
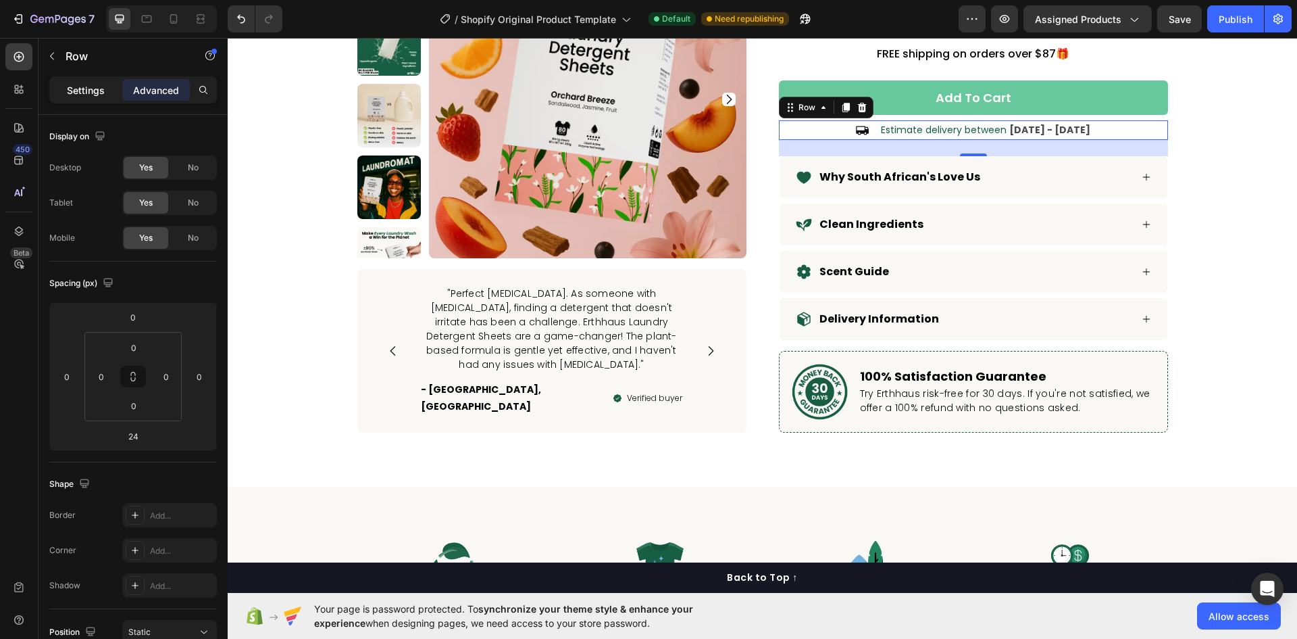
click at [86, 86] on p "Settings" at bounding box center [86, 90] width 38 height 14
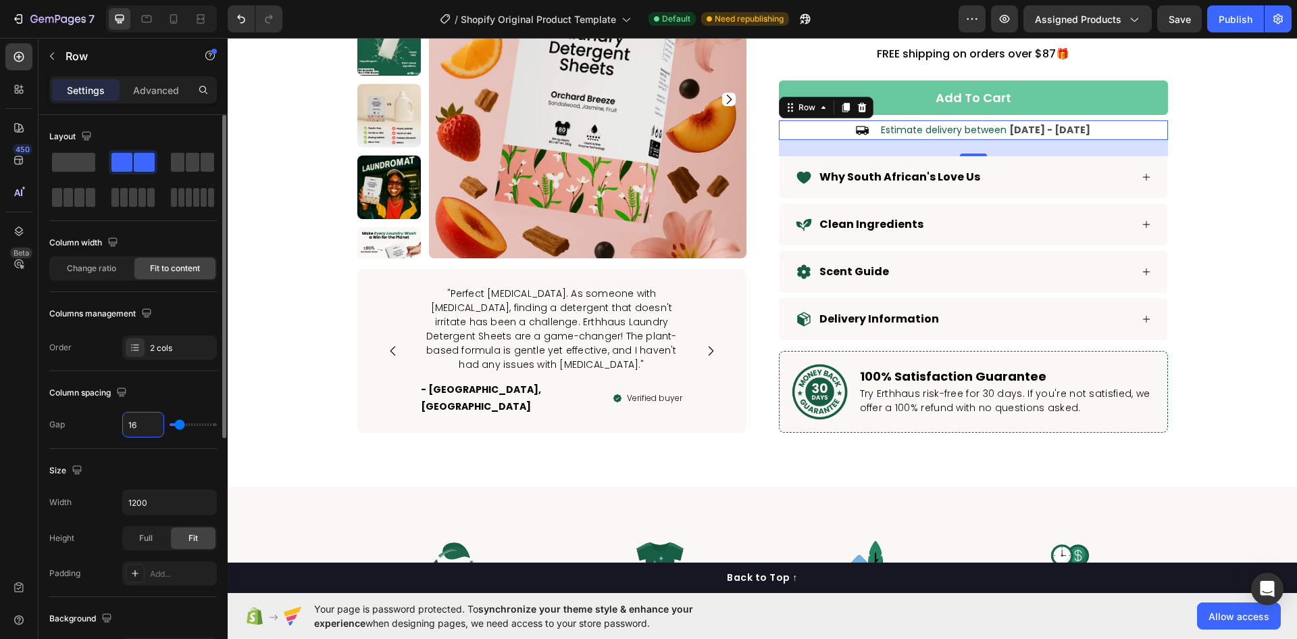
click at [134, 421] on input "16" at bounding box center [143, 424] width 41 height 24
type input "8"
click at [166, 18] on div at bounding box center [174, 19] width 22 height 22
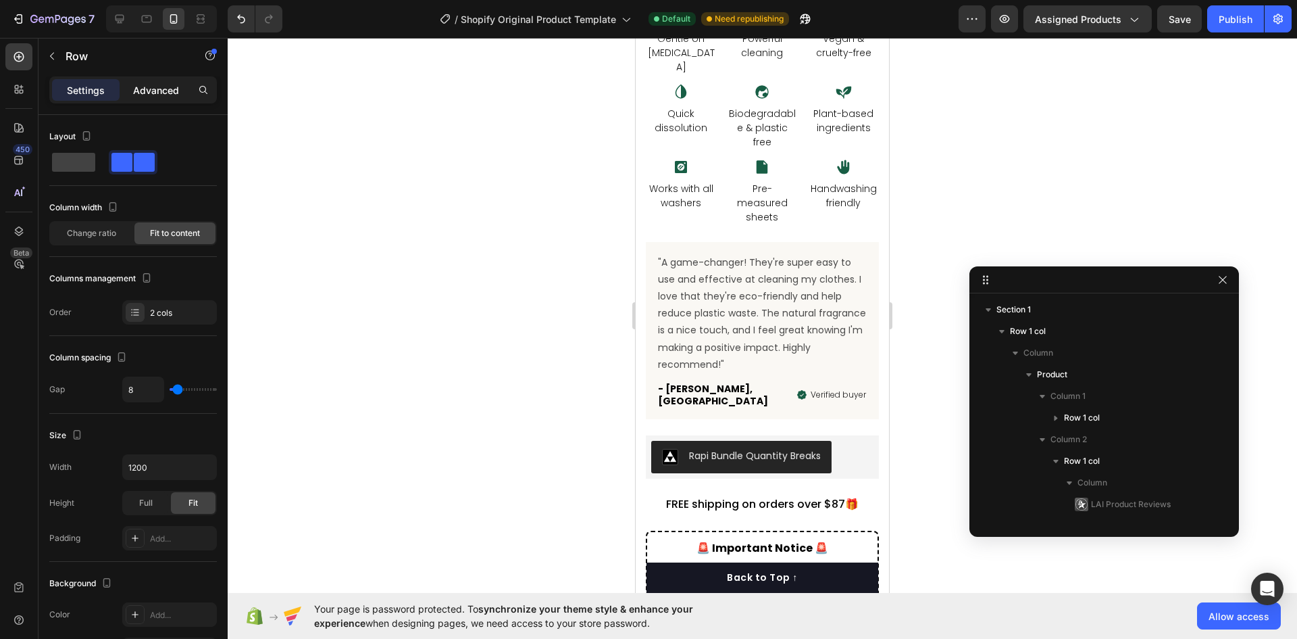
type input "100%"
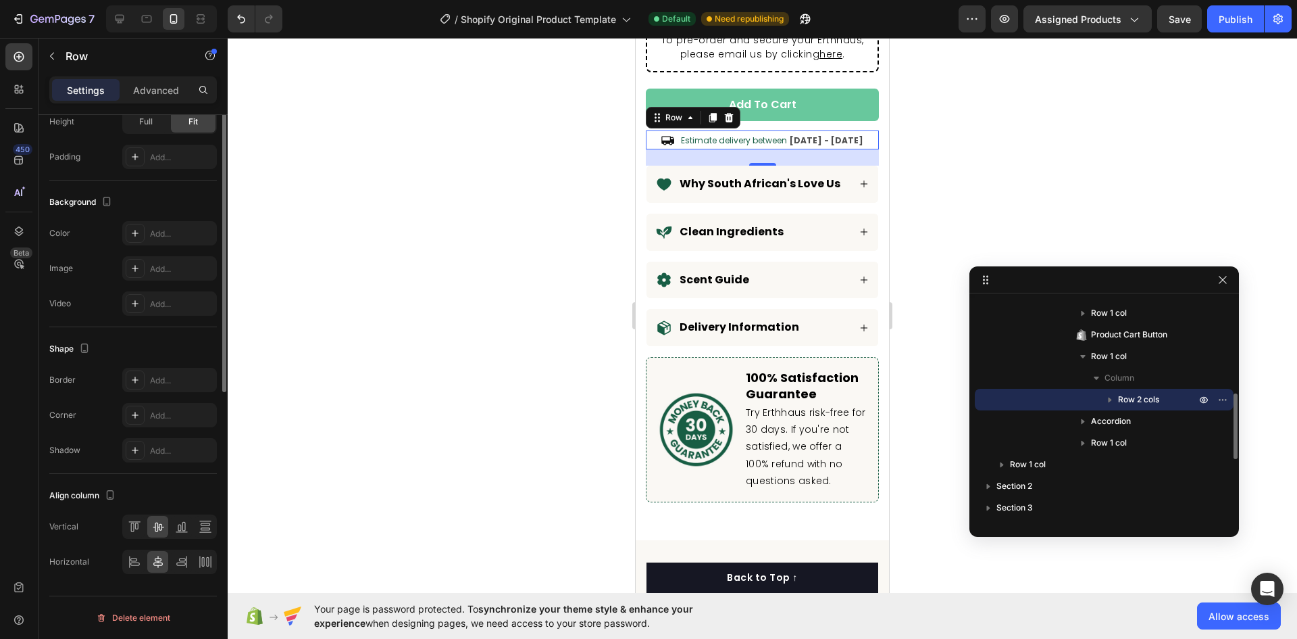
scroll to position [1059, 0]
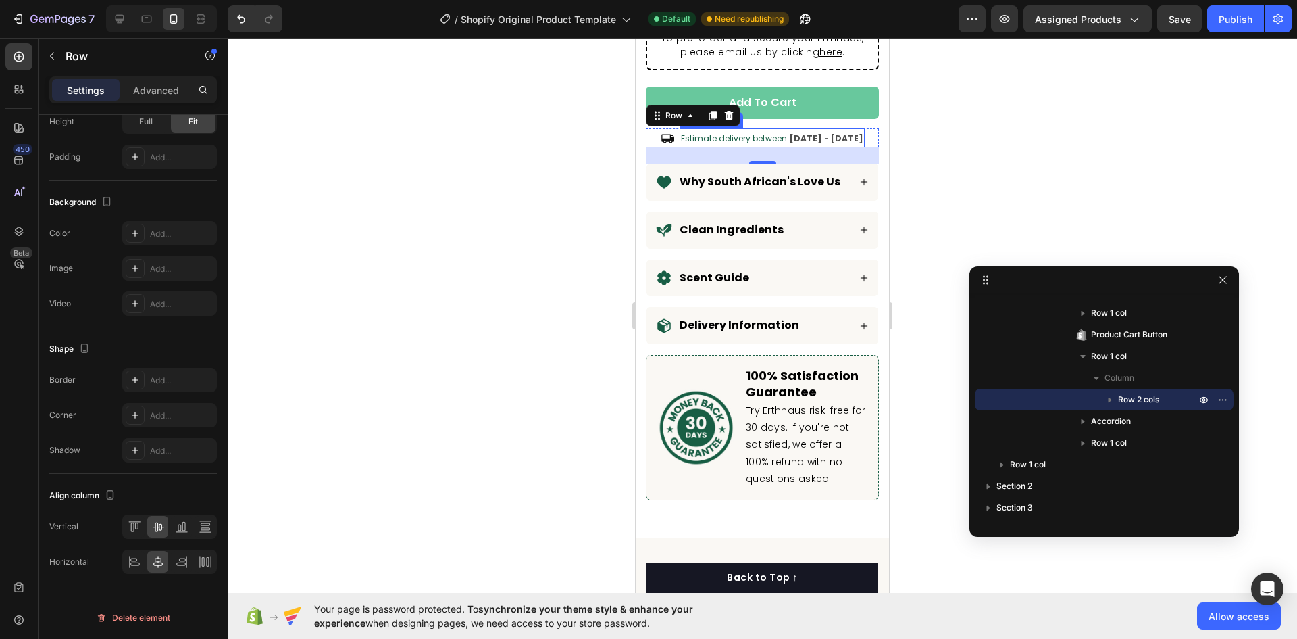
click at [787, 132] on span "Estimate delivery between" at bounding box center [734, 137] width 106 height 11
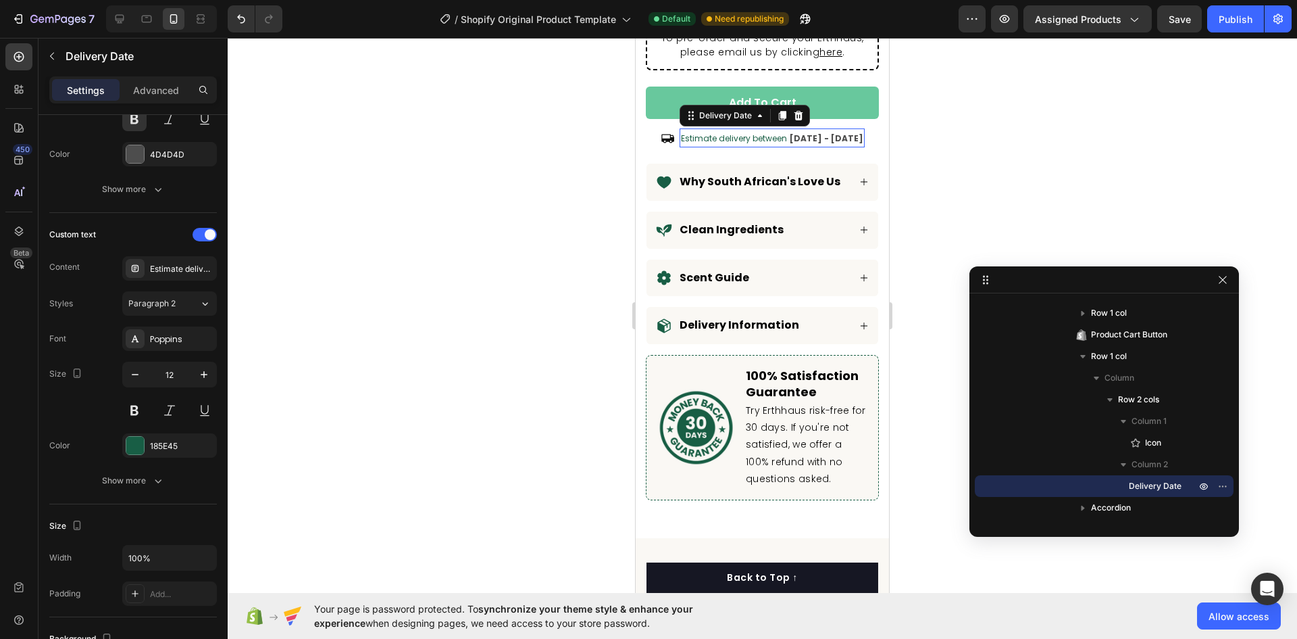
scroll to position [0, 0]
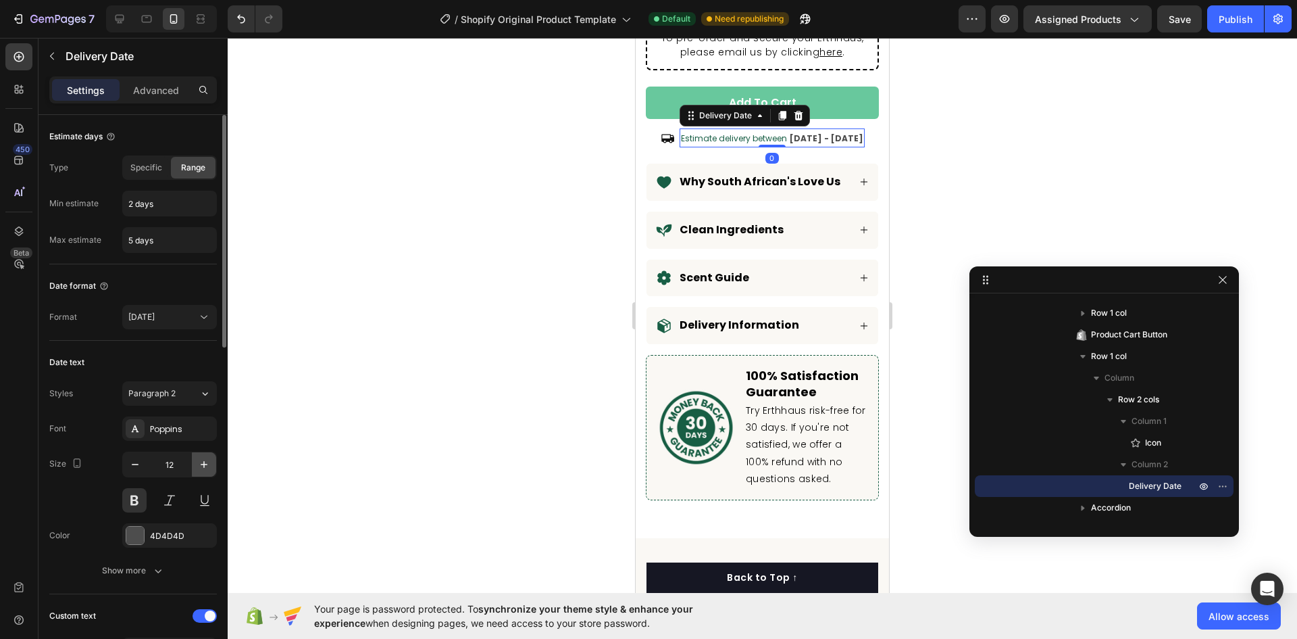
click at [201, 463] on icon "button" at bounding box center [204, 464] width 14 height 14
type input "14"
click at [1241, 20] on div "Publish" at bounding box center [1236, 19] width 34 height 14
click at [113, 16] on div at bounding box center [120, 19] width 22 height 22
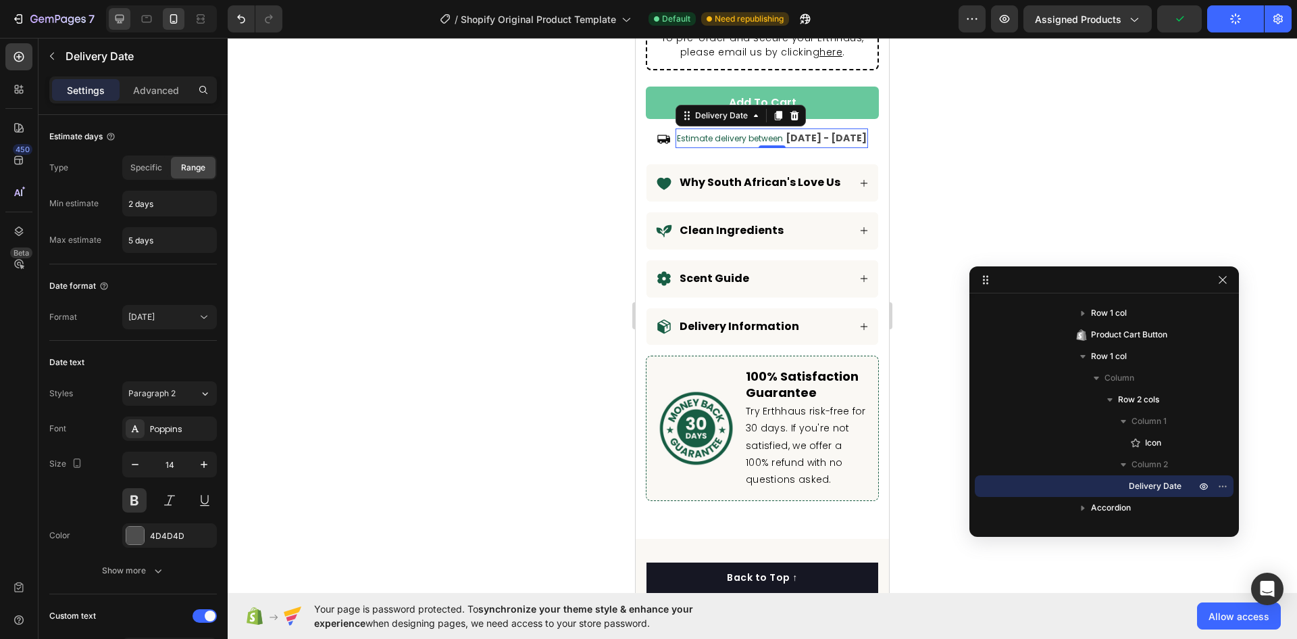
type input "14"
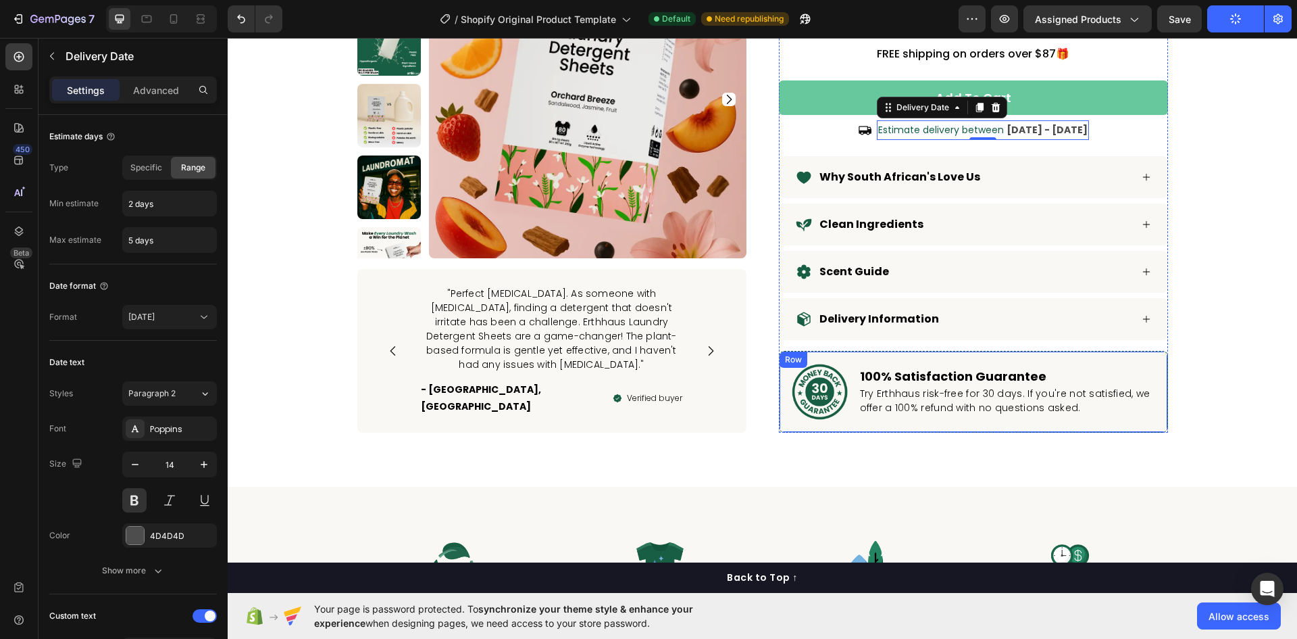
scroll to position [421, 0]
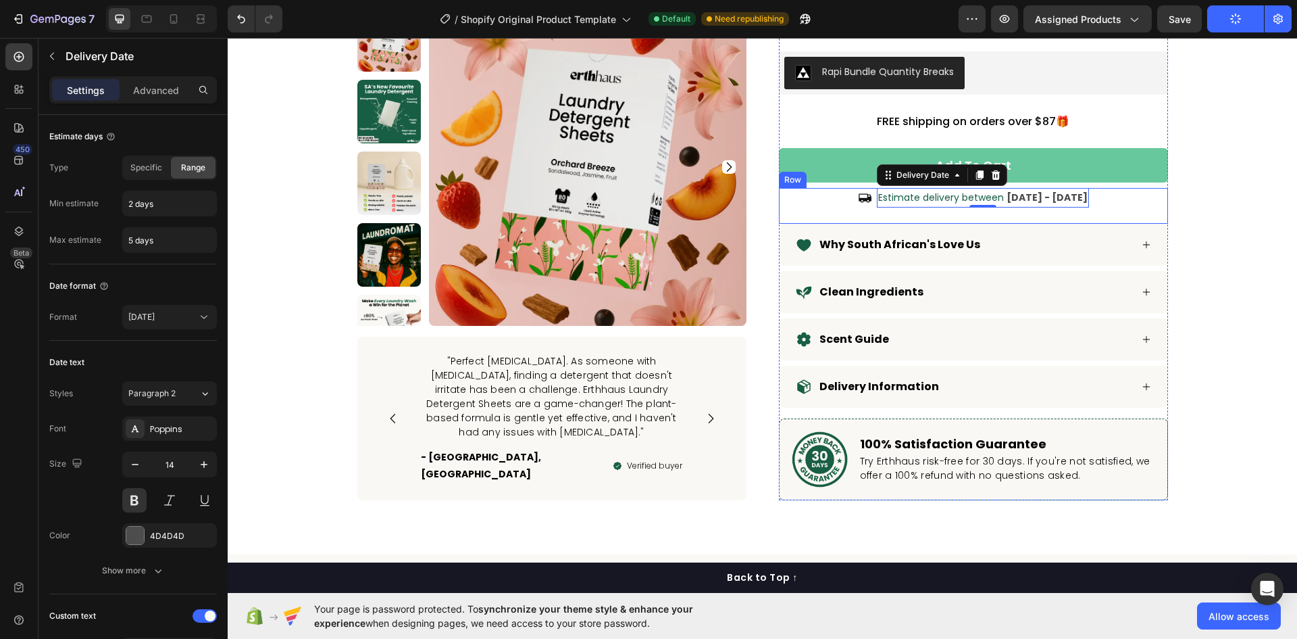
click at [812, 188] on div "Icon Estimate delivery between Aug 30 - Sep 02 Delivery Date 0 Row" at bounding box center [973, 206] width 389 height 36
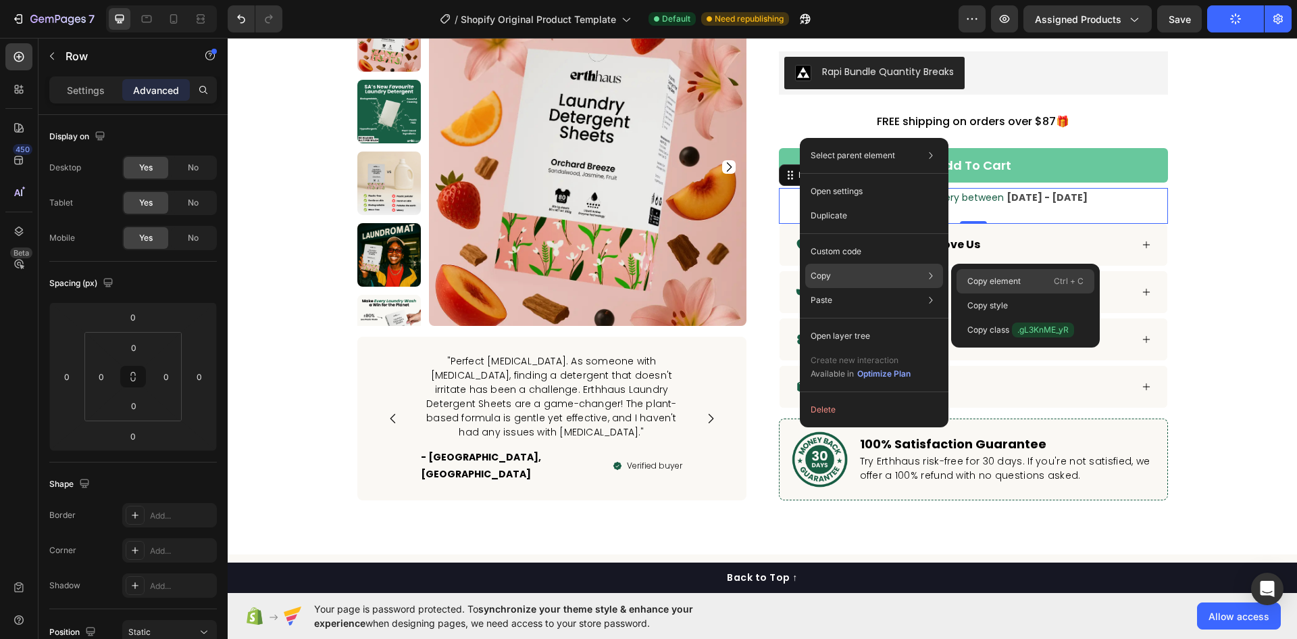
click at [989, 278] on p "Copy element" at bounding box center [994, 281] width 53 height 12
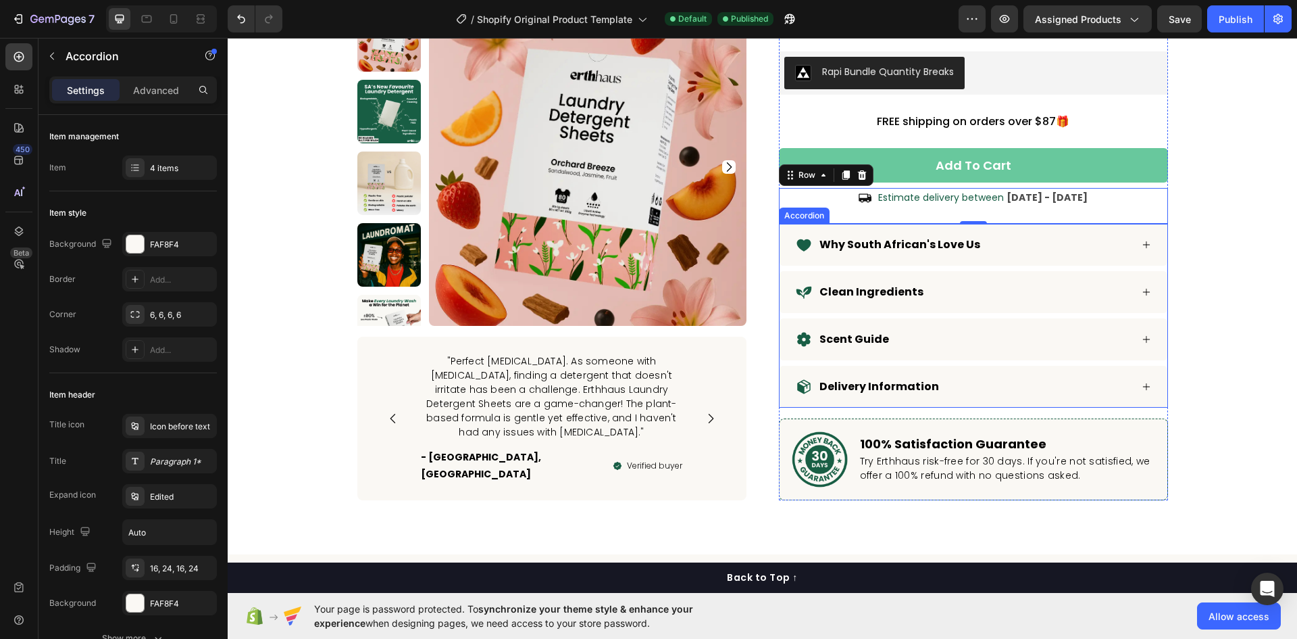
click at [820, 207] on div "Accordion" at bounding box center [804, 215] width 51 height 16
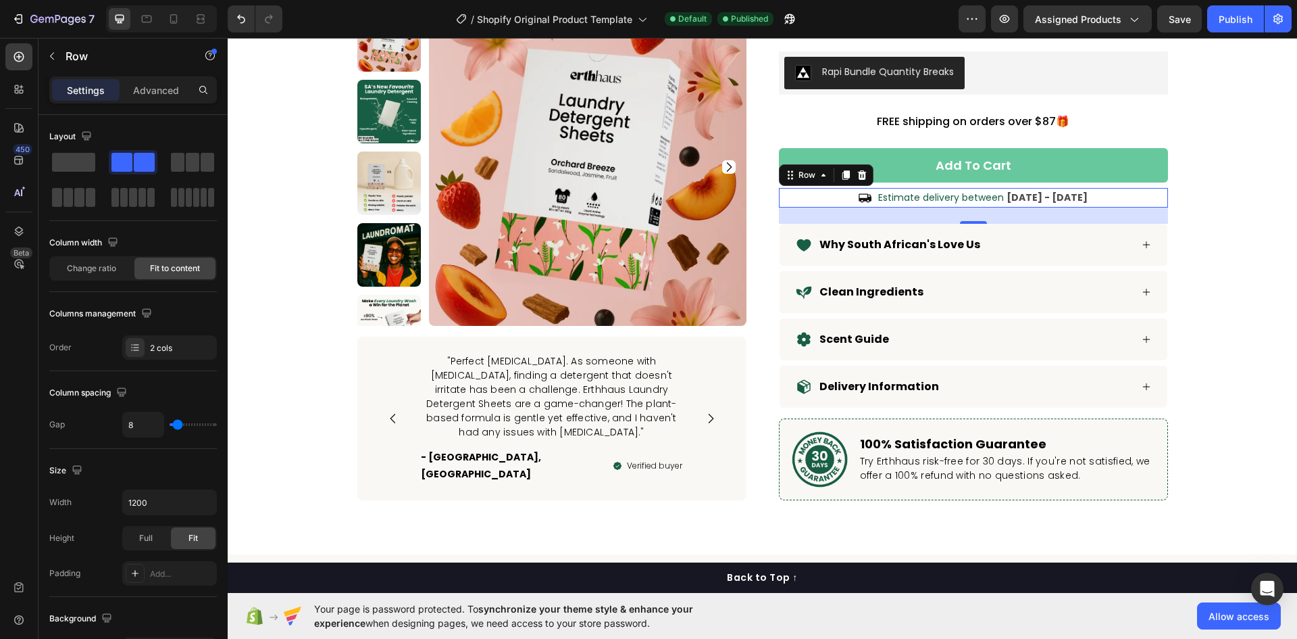
click at [833, 188] on div "Icon Estimate delivery between Aug 30 - Sep 02 Delivery Date Row 0" at bounding box center [973, 198] width 389 height 20
click at [924, 191] on span "Estimate delivery between" at bounding box center [941, 198] width 126 height 14
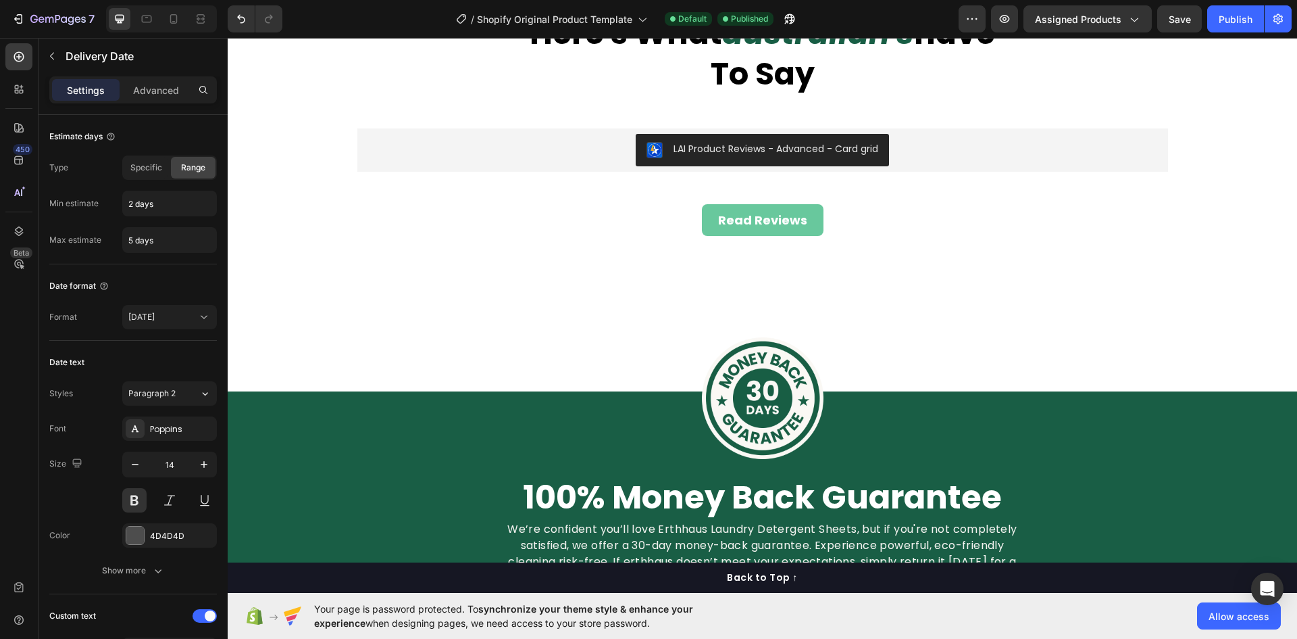
scroll to position [5421, 0]
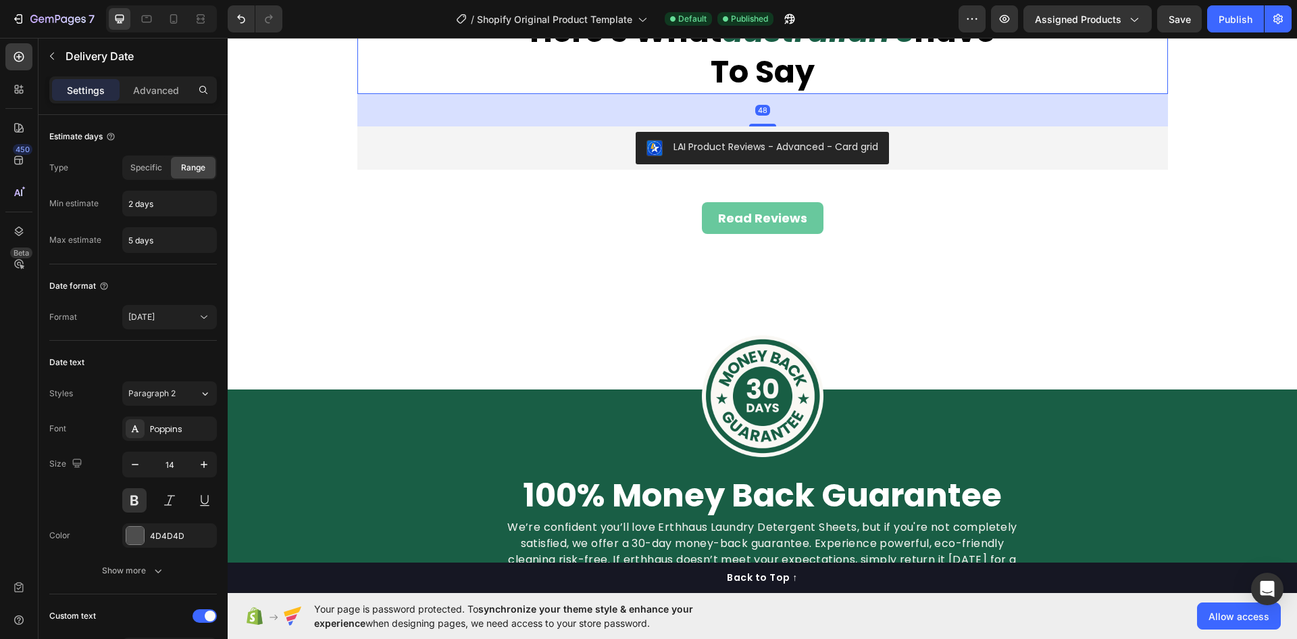
click at [914, 53] on strong "australian's" at bounding box center [818, 30] width 192 height 43
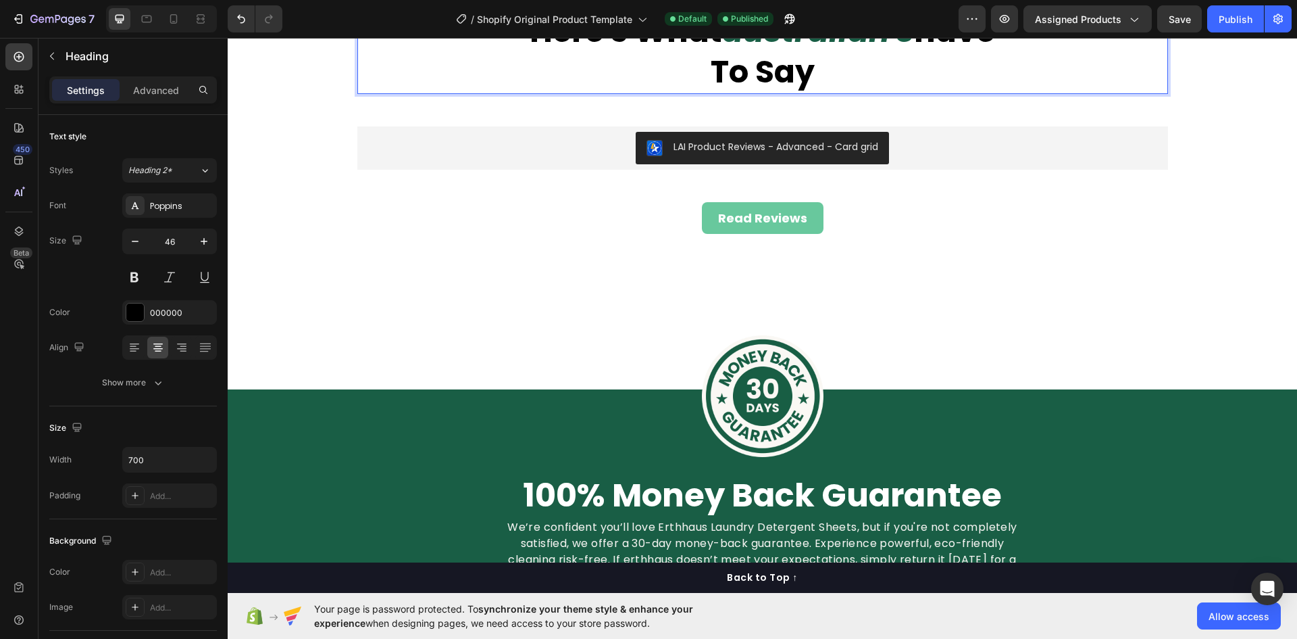
click at [914, 53] on strong "australian's" at bounding box center [818, 30] width 192 height 43
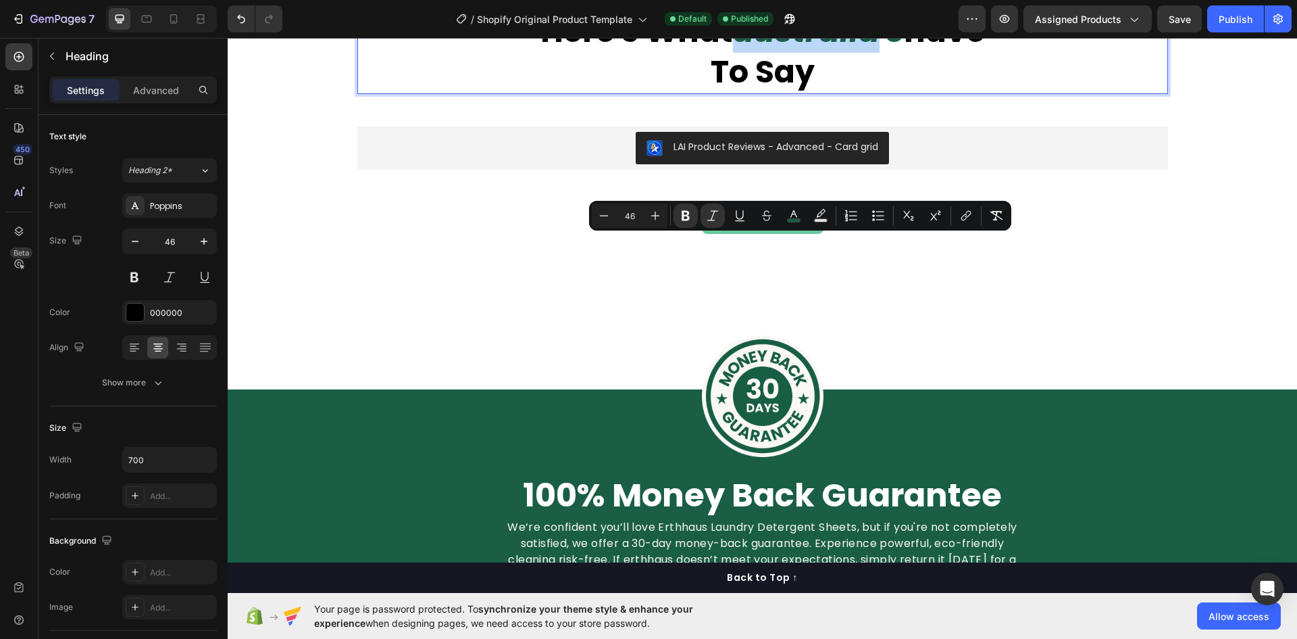
drag, startPoint x: 737, startPoint y: 253, endPoint x: 871, endPoint y: 264, distance: 134.9
click at [871, 53] on strong "australia's" at bounding box center [818, 30] width 171 height 43
copy strong "australia"
click at [830, 53] on strong "australia's" at bounding box center [818, 30] width 171 height 43
drag, startPoint x: 872, startPoint y: 265, endPoint x: 737, endPoint y: 273, distance: 135.4
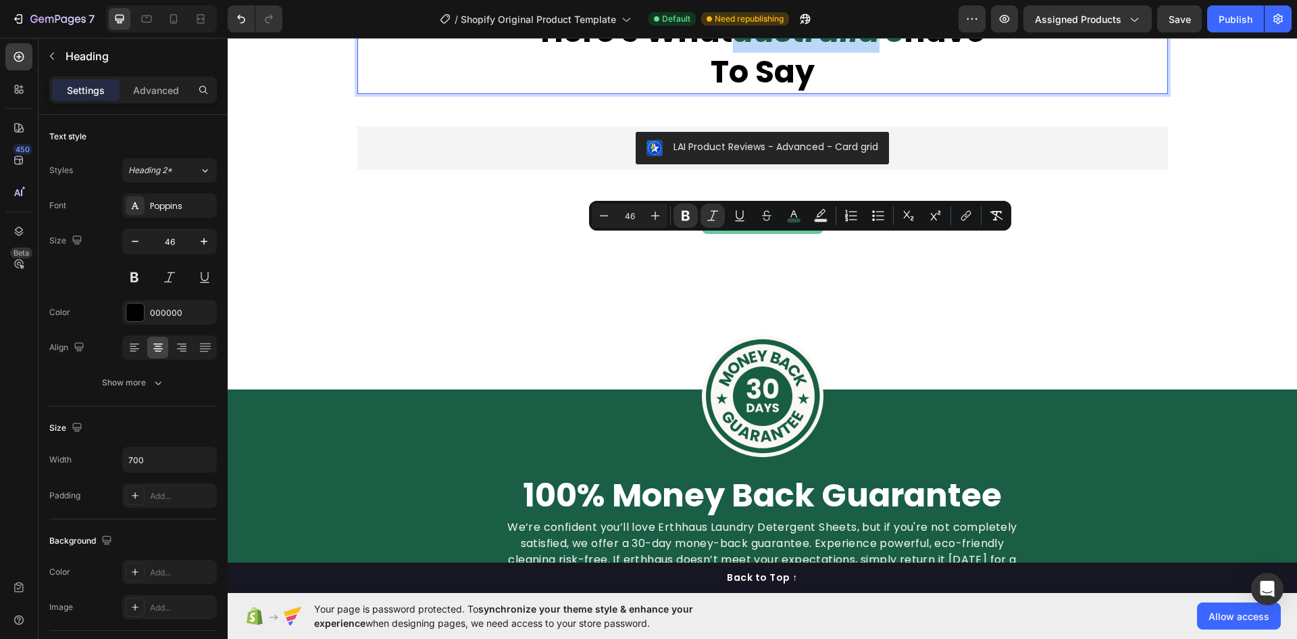
click at [737, 53] on strong "australia's" at bounding box center [818, 30] width 171 height 43
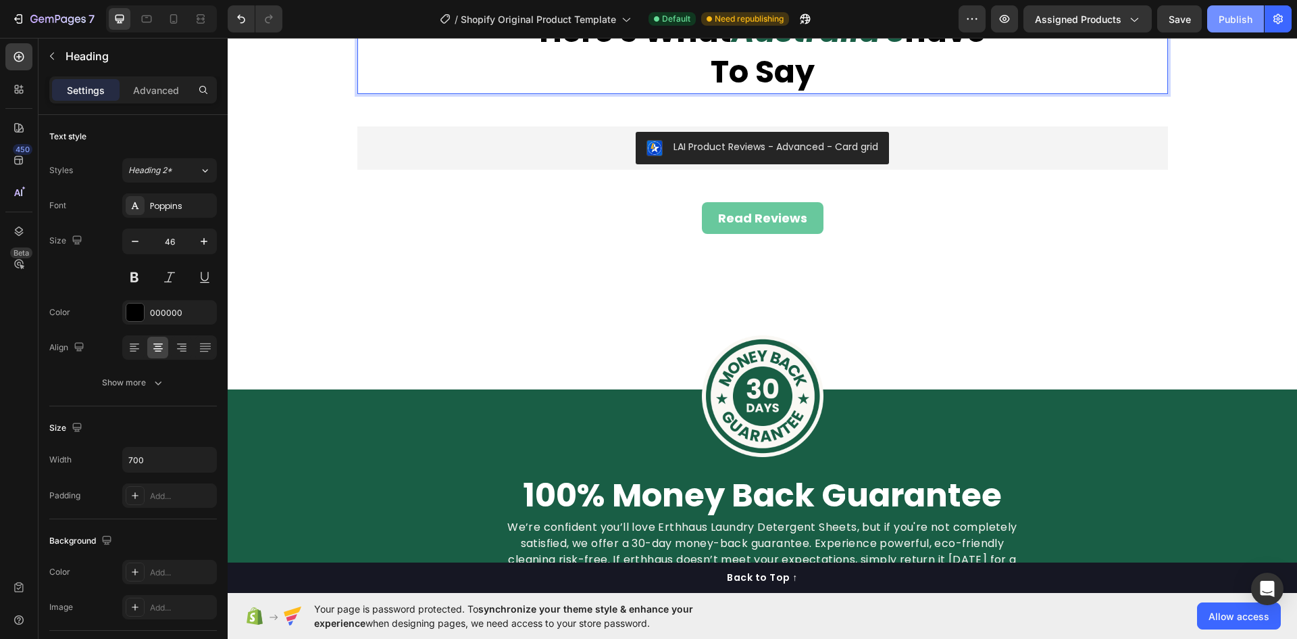
click at [1236, 7] on button "Publish" at bounding box center [1236, 18] width 57 height 27
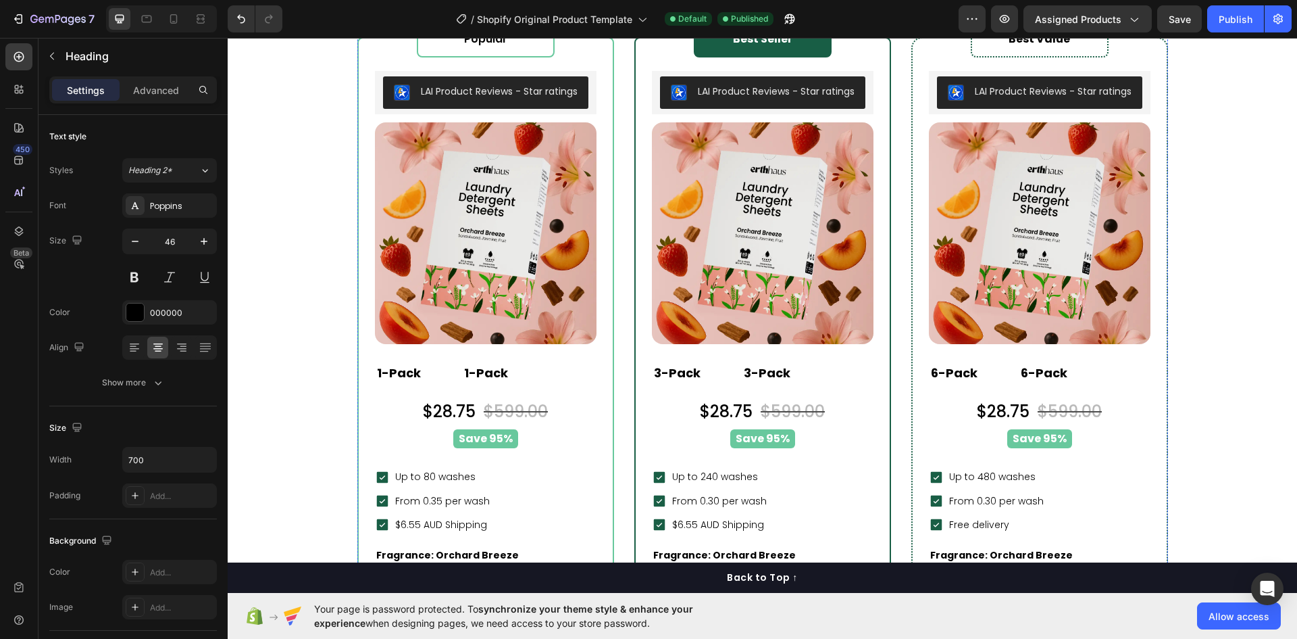
radio input "false"
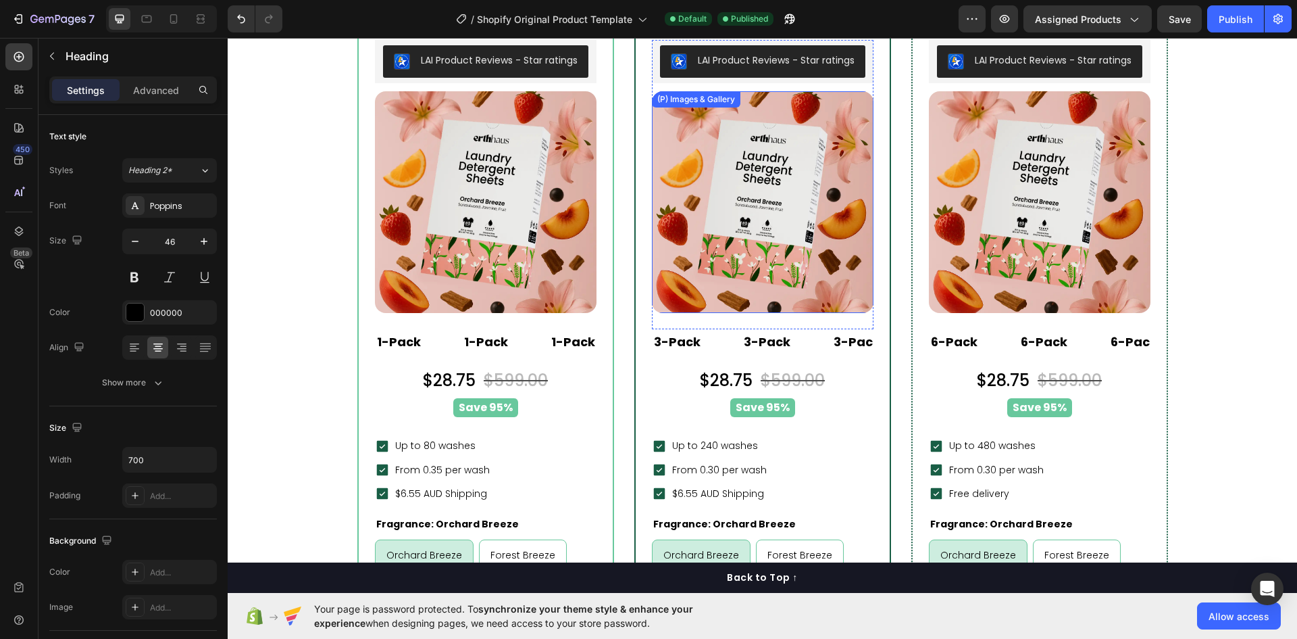
click at [652, 187] on img at bounding box center [763, 202] width 222 height 222
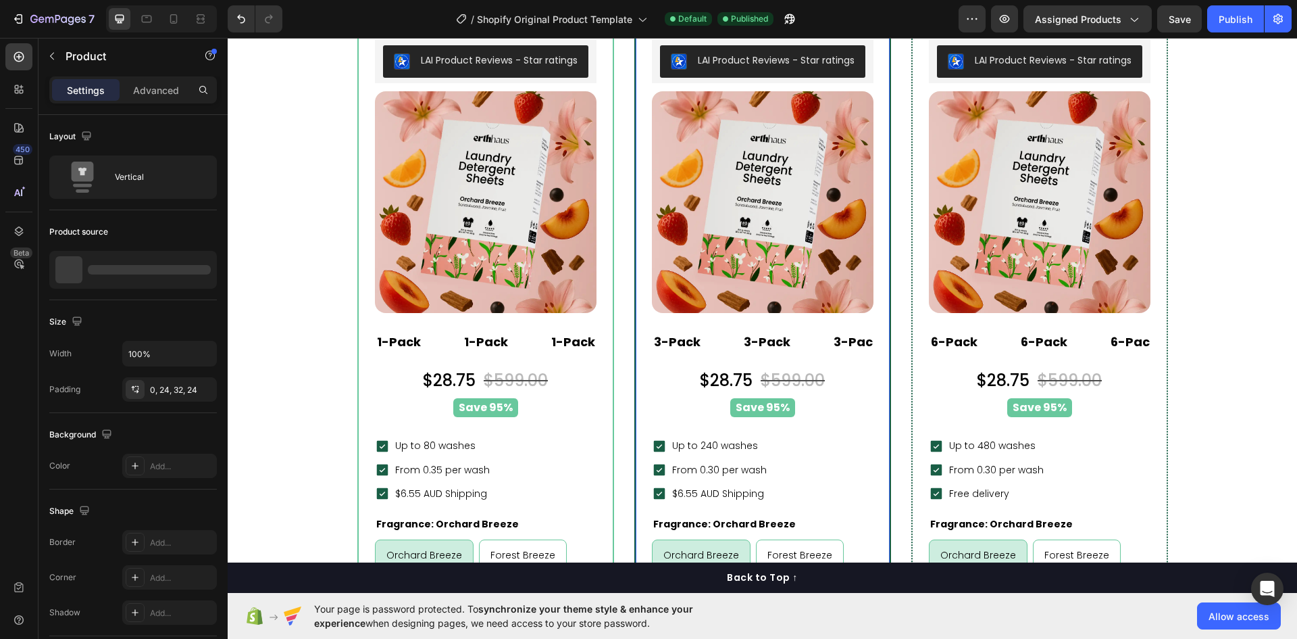
click at [636, 171] on div "Best Seller Heading Row LAI Product Reviews - Star ratings LAI Product Reviews …" at bounding box center [763, 349] width 254 height 685
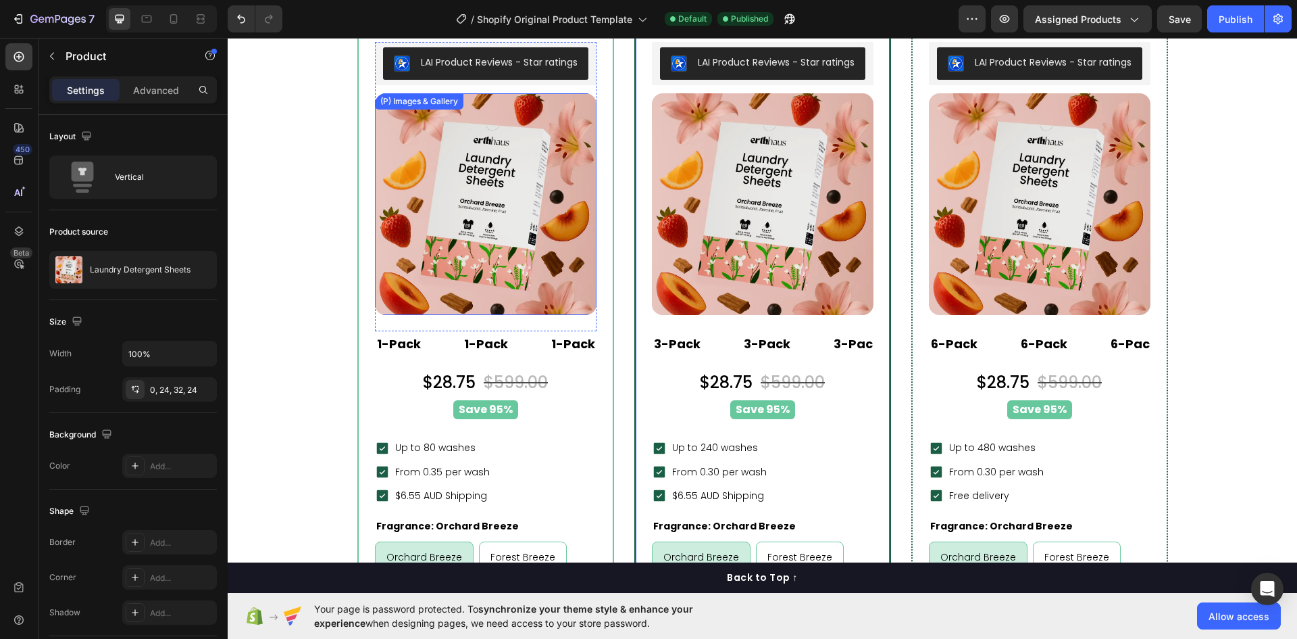
scroll to position [6638, 0]
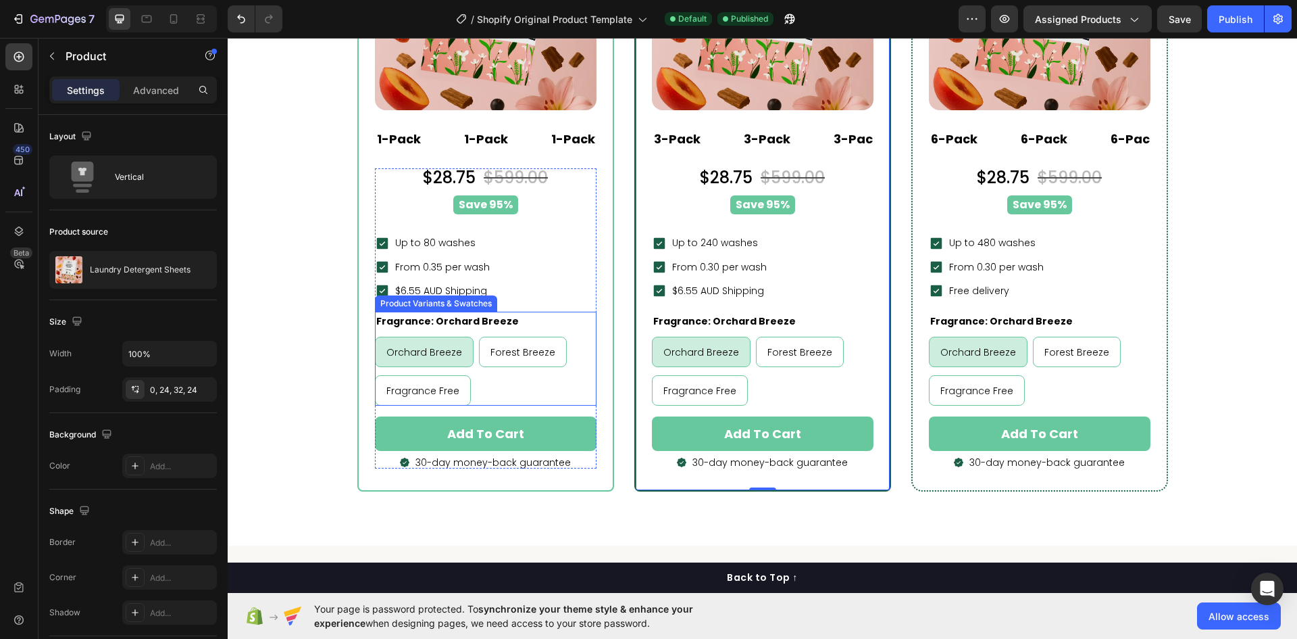
click at [545, 374] on div "Orchard Breeze Orchard Breeze Orchard Breeze Forest Breeze Forest Breeze Forest…" at bounding box center [486, 371] width 222 height 69
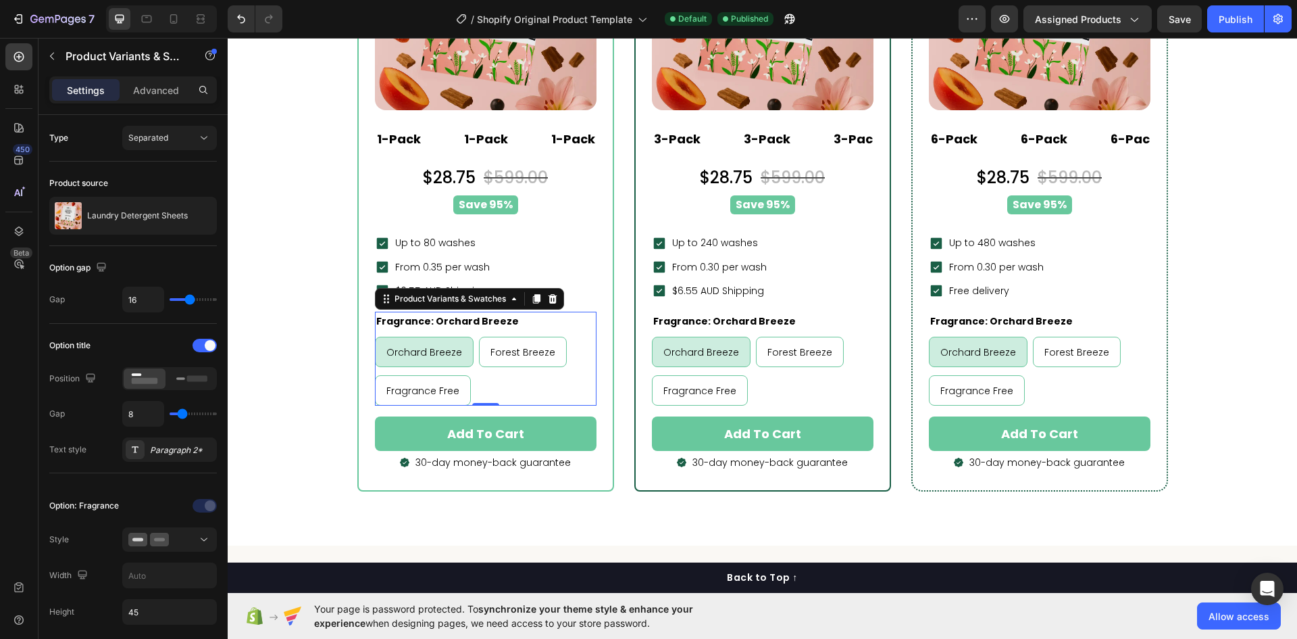
click at [542, 385] on div "Orchard Breeze Orchard Breeze Orchard Breeze Forest Breeze Forest Breeze Forest…" at bounding box center [486, 371] width 222 height 69
click at [498, 414] on div "Add to cart (P) Cart Button" at bounding box center [486, 430] width 222 height 51
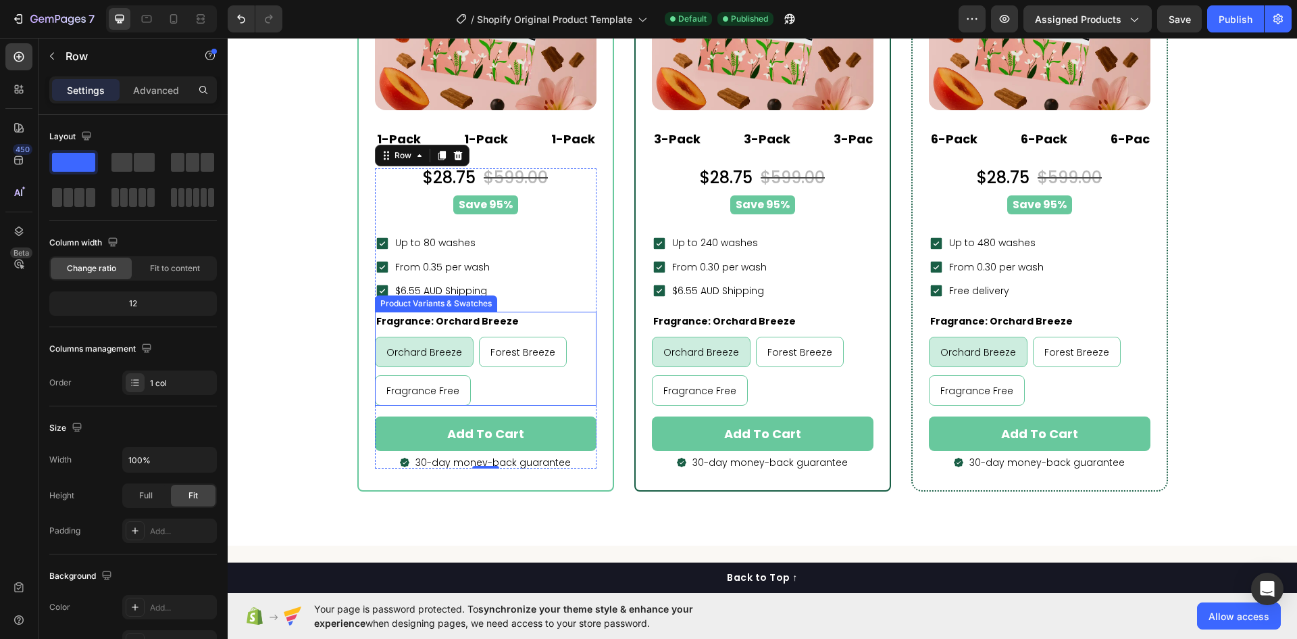
click at [496, 385] on div "Orchard Breeze Orchard Breeze Orchard Breeze Forest Breeze Forest Breeze Forest…" at bounding box center [486, 371] width 222 height 69
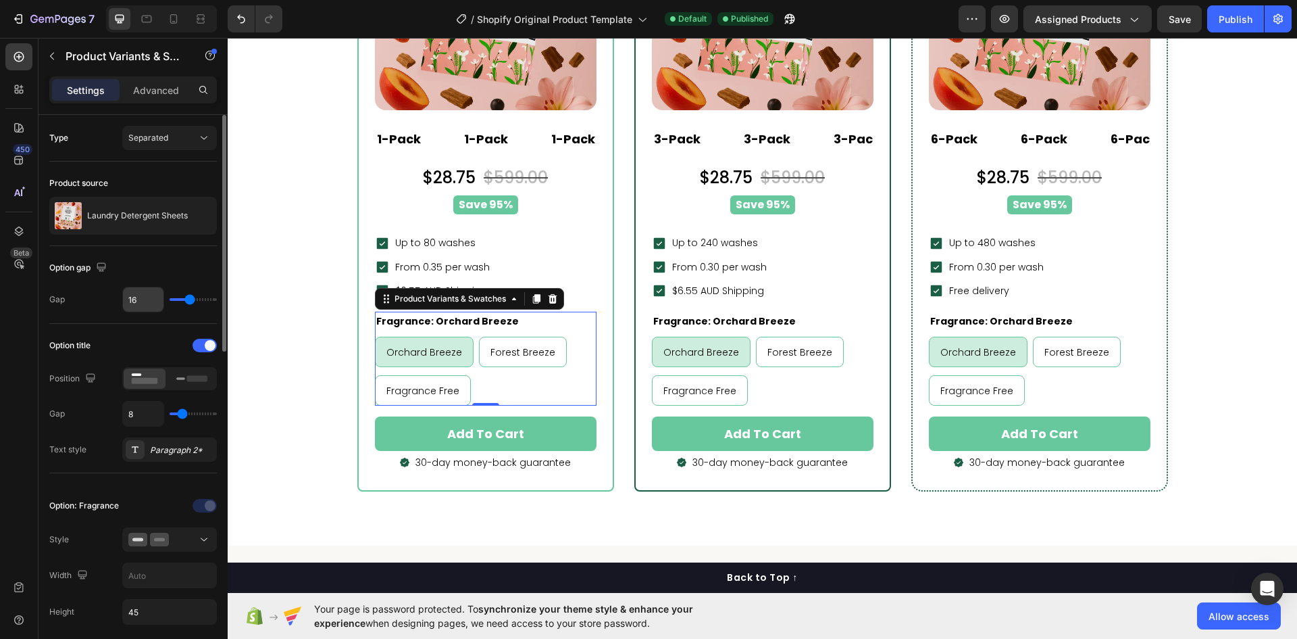
click at [137, 296] on input "16" at bounding box center [143, 299] width 41 height 24
type input "1"
radio input "true"
type input "16"
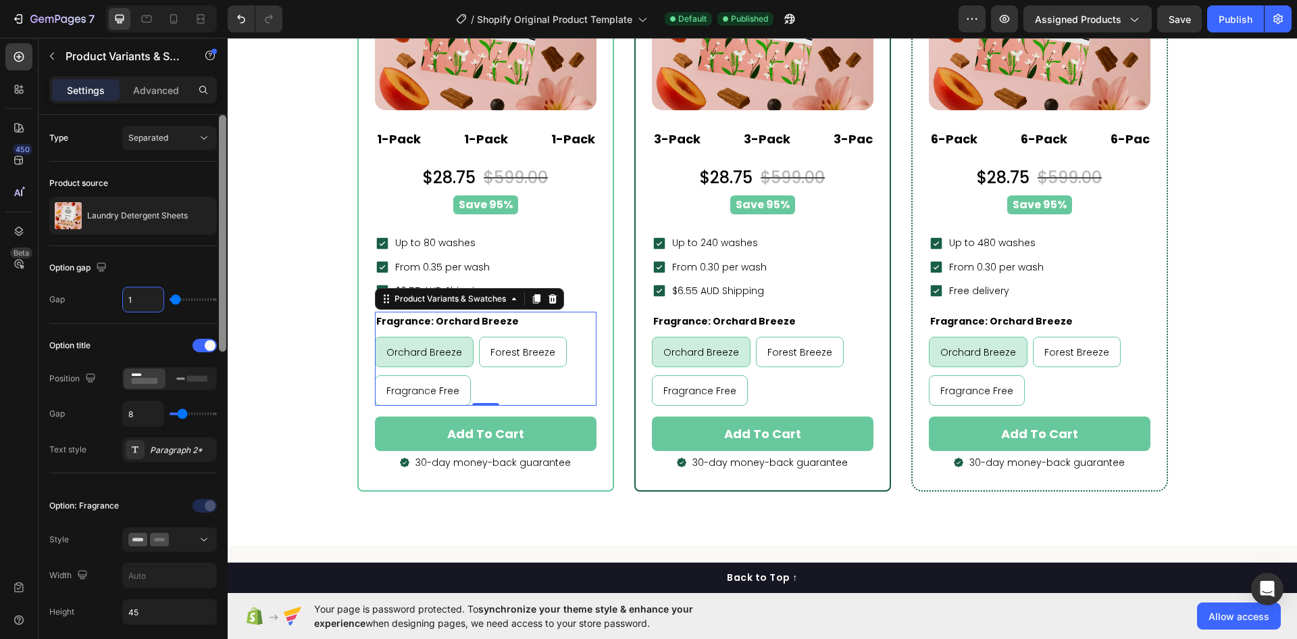
type input "16"
click at [1235, 30] on button "Publish" at bounding box center [1236, 18] width 57 height 27
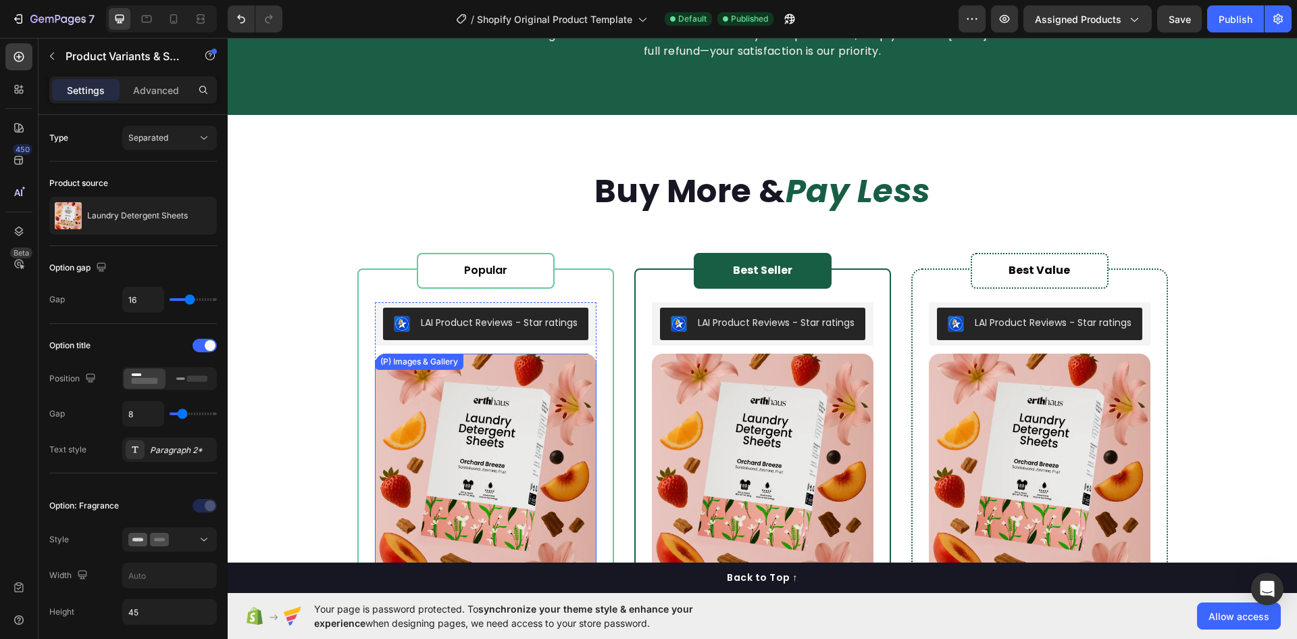
scroll to position [6165, 0]
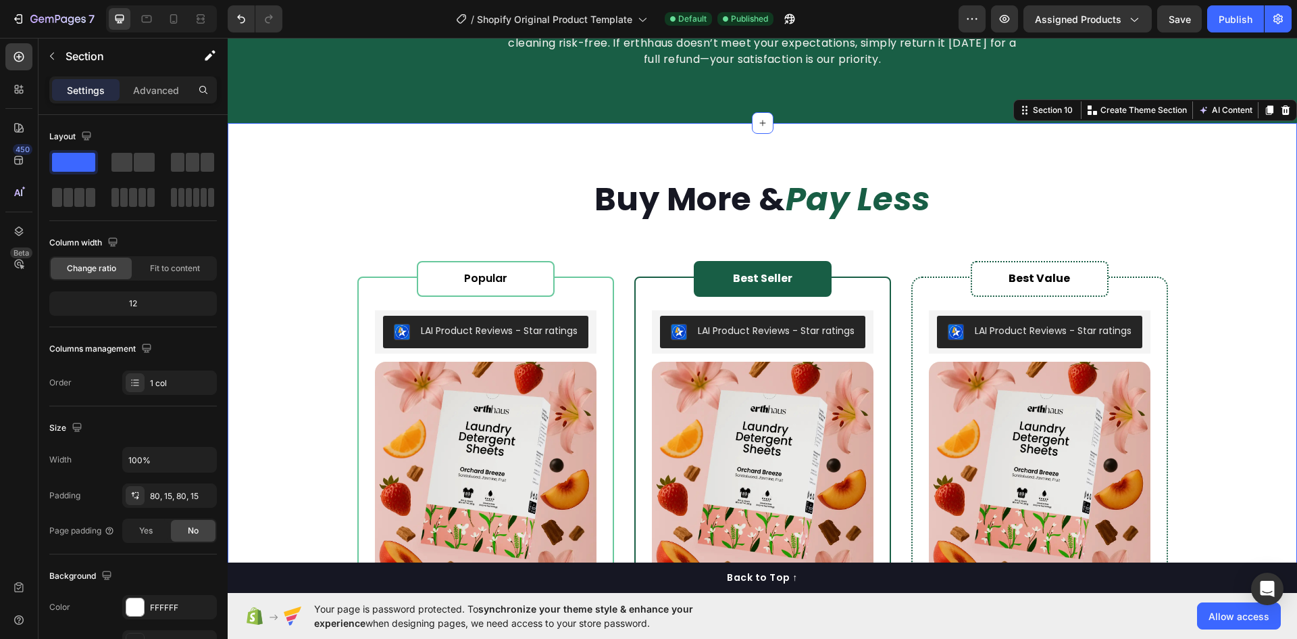
click at [341, 147] on div "buy more & pay less Heading Popular Heading Row LAI Product Reviews - Star rati…" at bounding box center [763, 570] width 1070 height 895
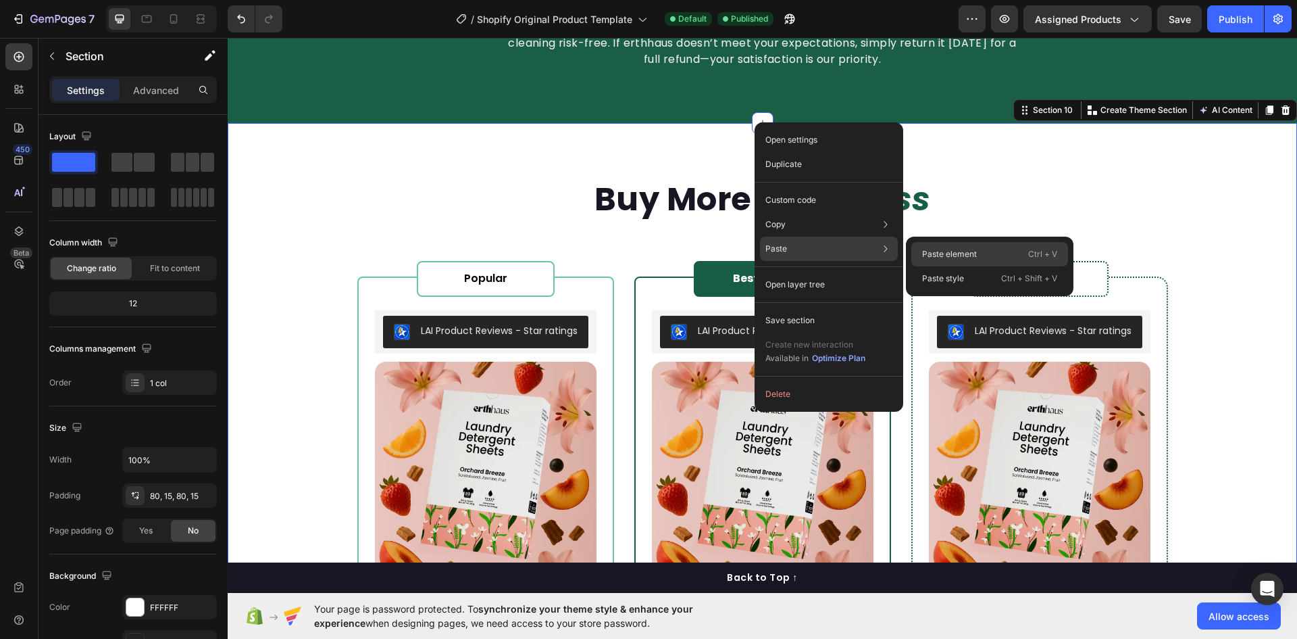
click at [937, 250] on p "Paste element" at bounding box center [949, 254] width 55 height 12
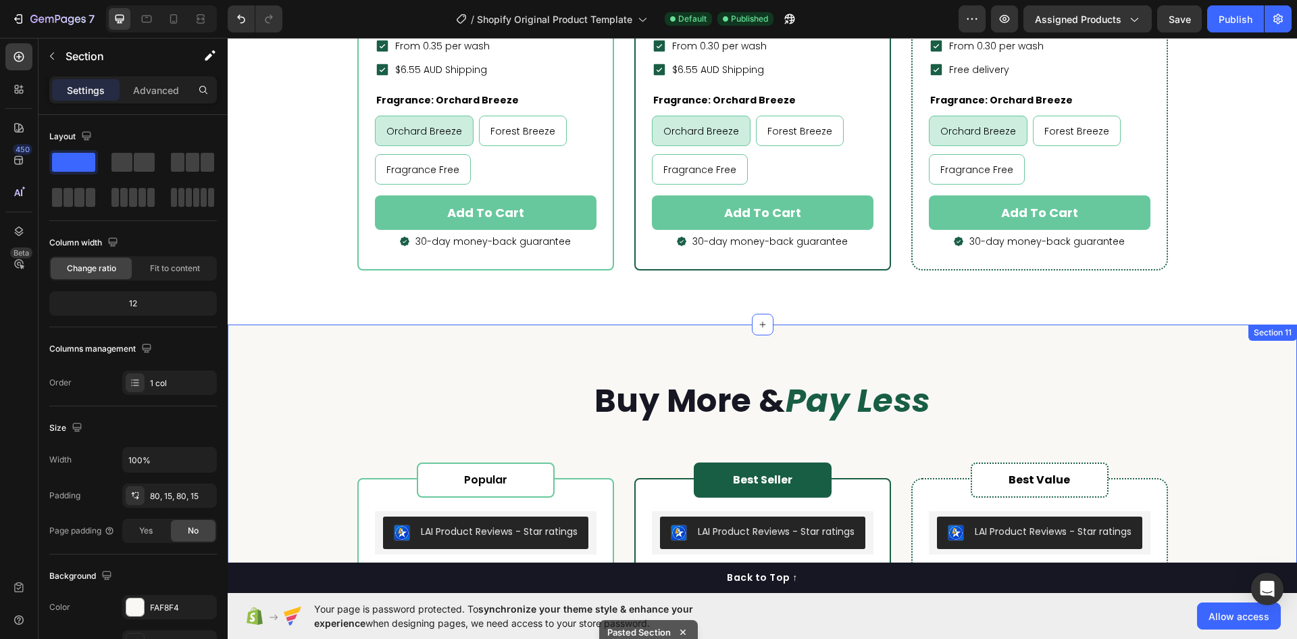
scroll to position [6760, 0]
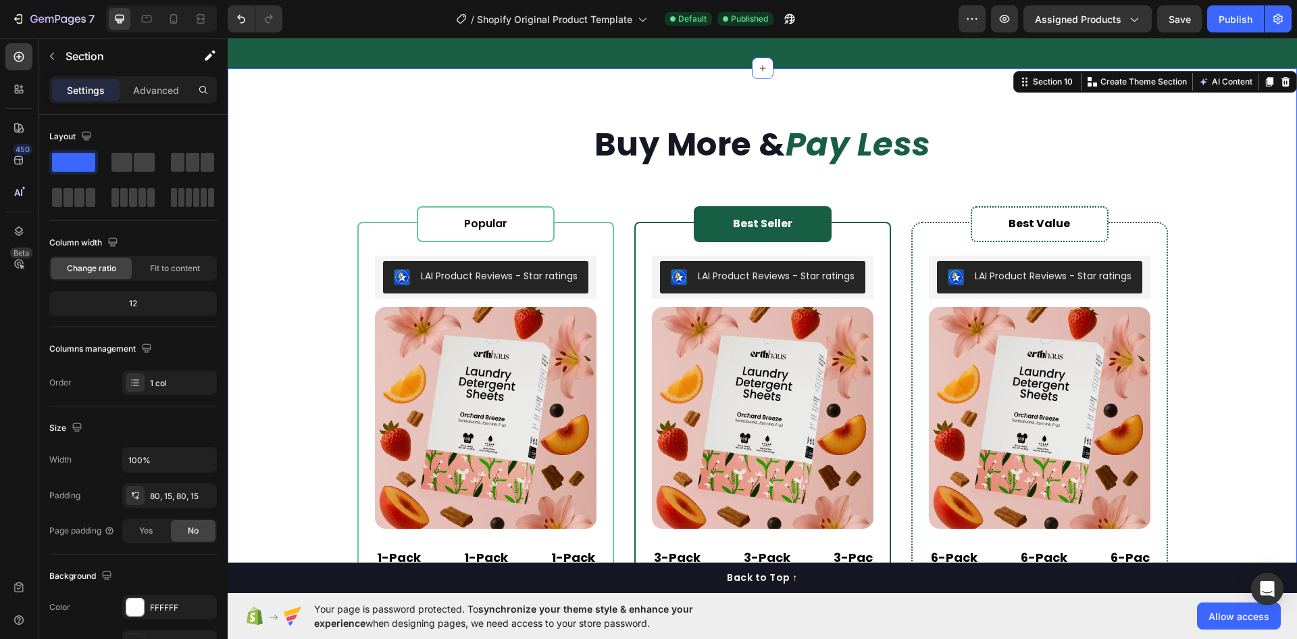
scroll to position [6152, 0]
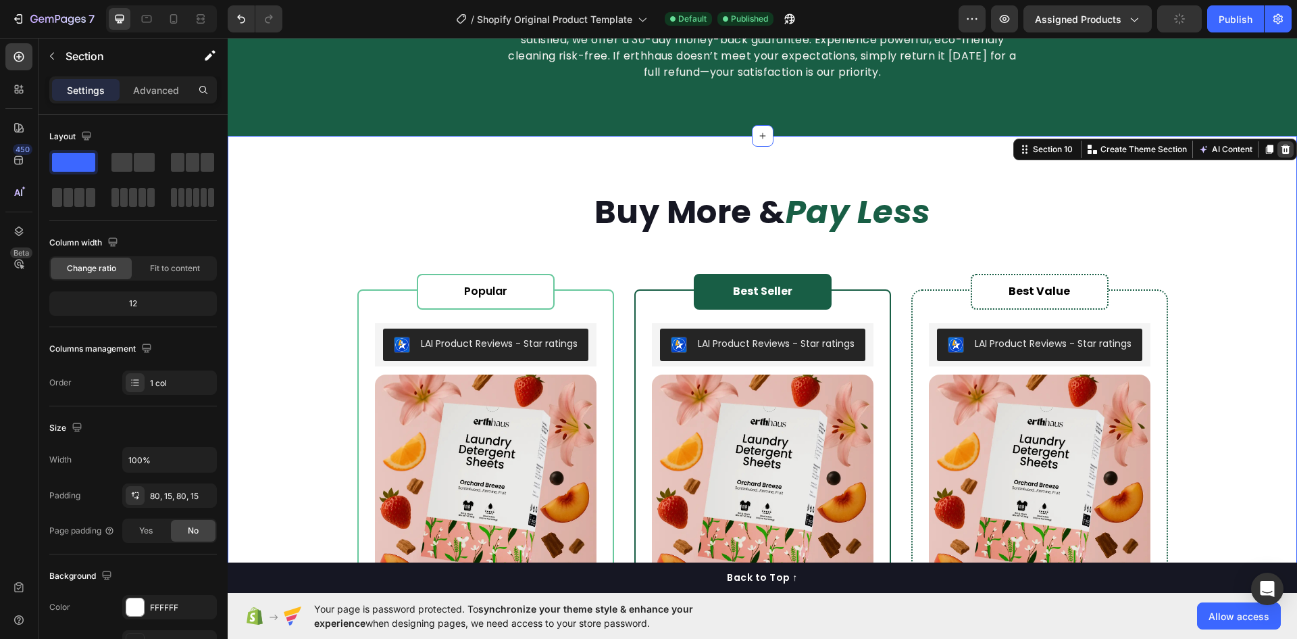
click at [1282, 150] on icon at bounding box center [1286, 149] width 9 height 9
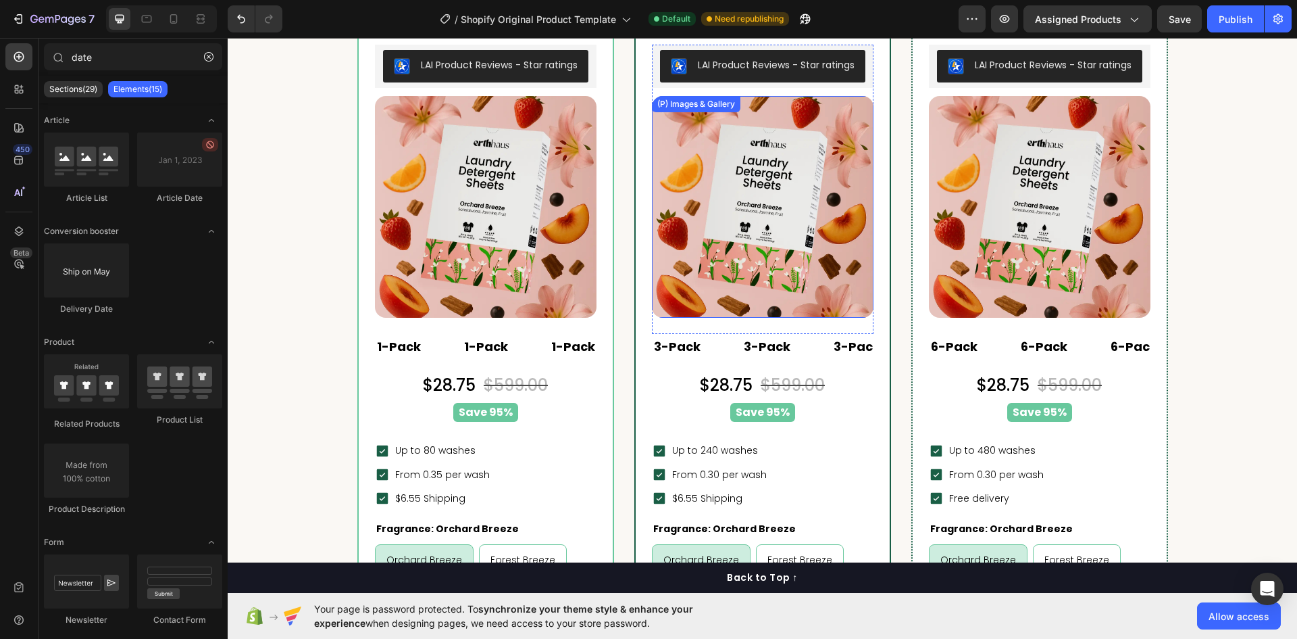
scroll to position [6084, 0]
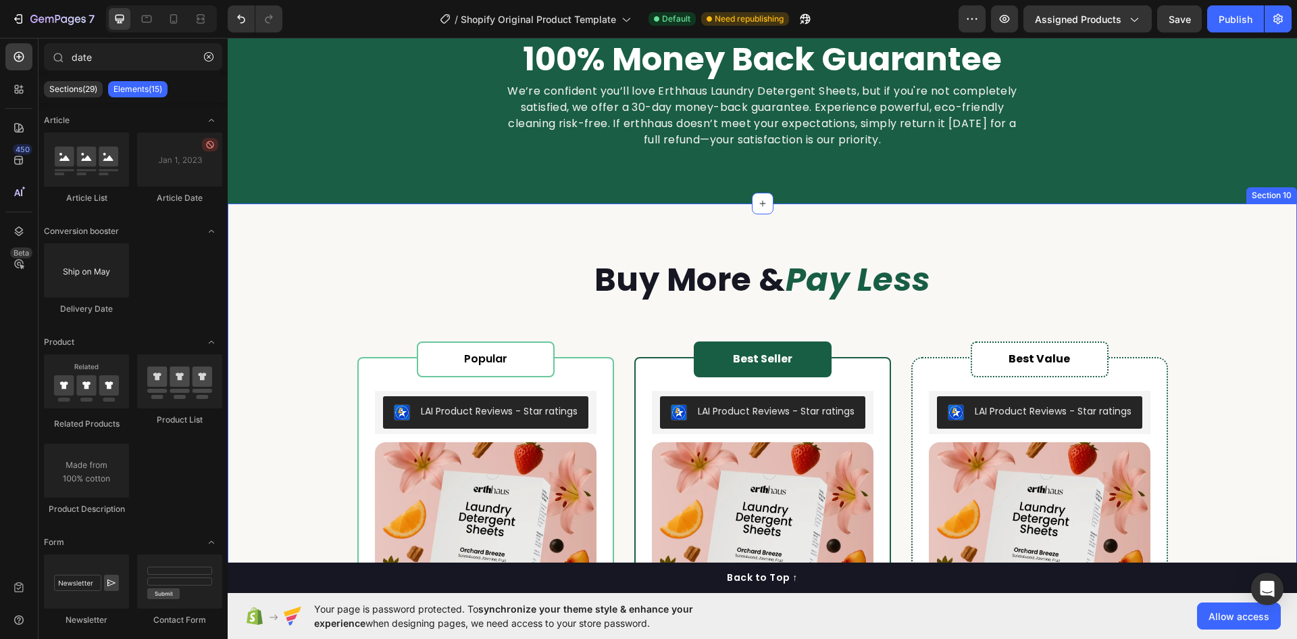
click at [434, 221] on div "buy more & pay less Heading Popular Heading Row LAI Product Reviews - Star rati…" at bounding box center [763, 650] width 1070 height 895
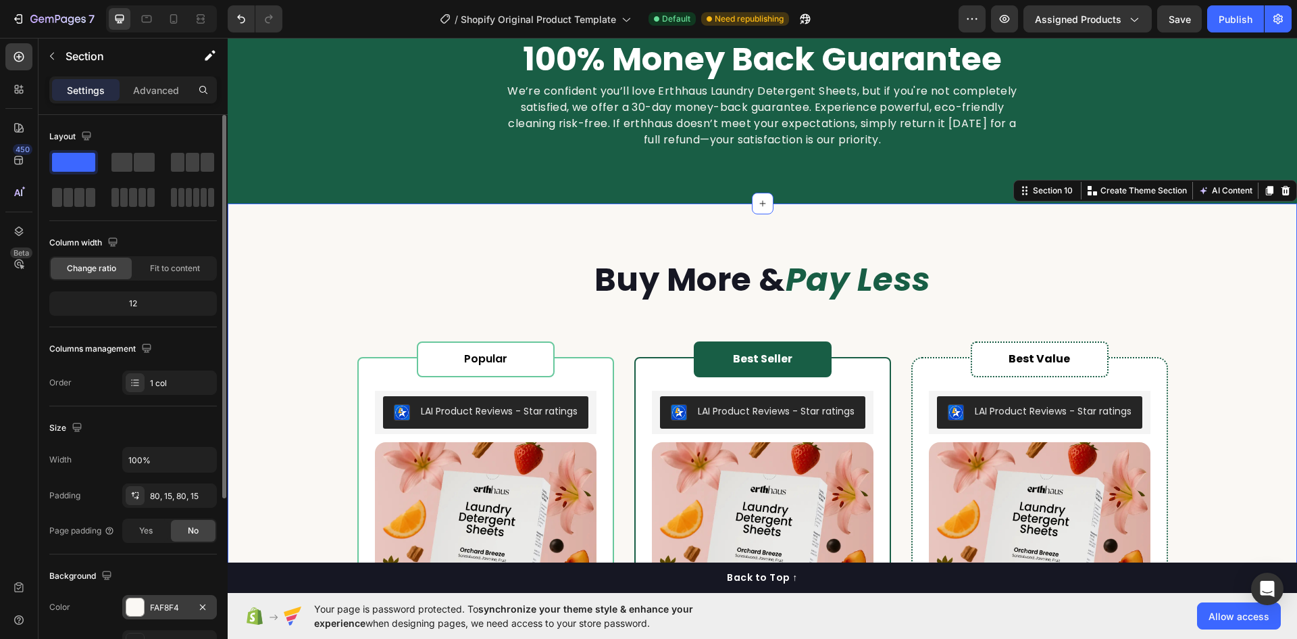
click at [145, 603] on div "FAF8F4" at bounding box center [169, 607] width 95 height 24
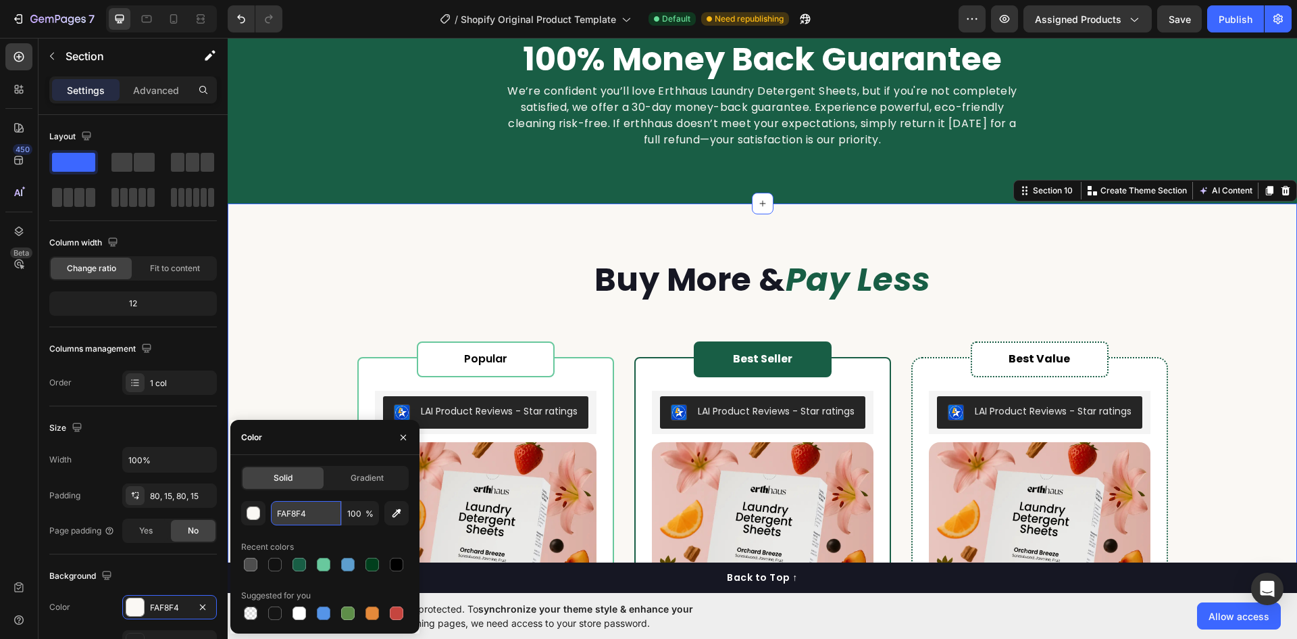
click at [294, 514] on input "FAF8F4" at bounding box center [306, 513] width 70 height 24
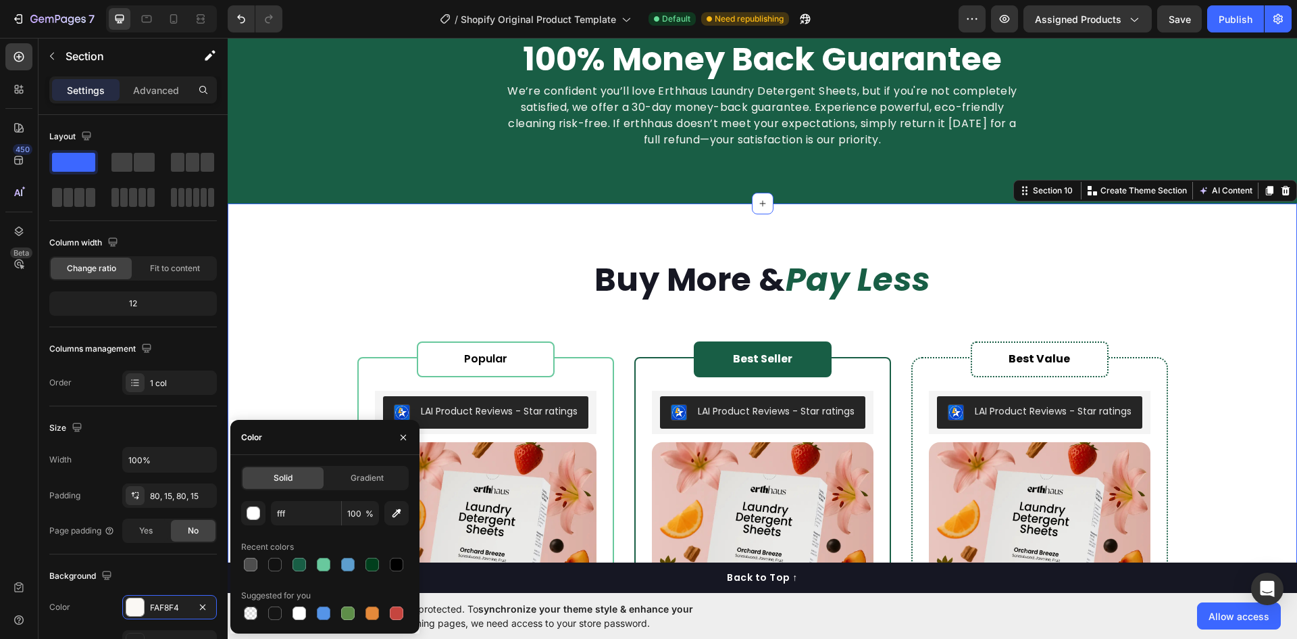
click at [341, 532] on div "fff 100 % Recent colors Suggested for you" at bounding box center [325, 562] width 168 height 122
type input "FFFFFF"
click at [1247, 25] on div "Publish" at bounding box center [1236, 19] width 34 height 14
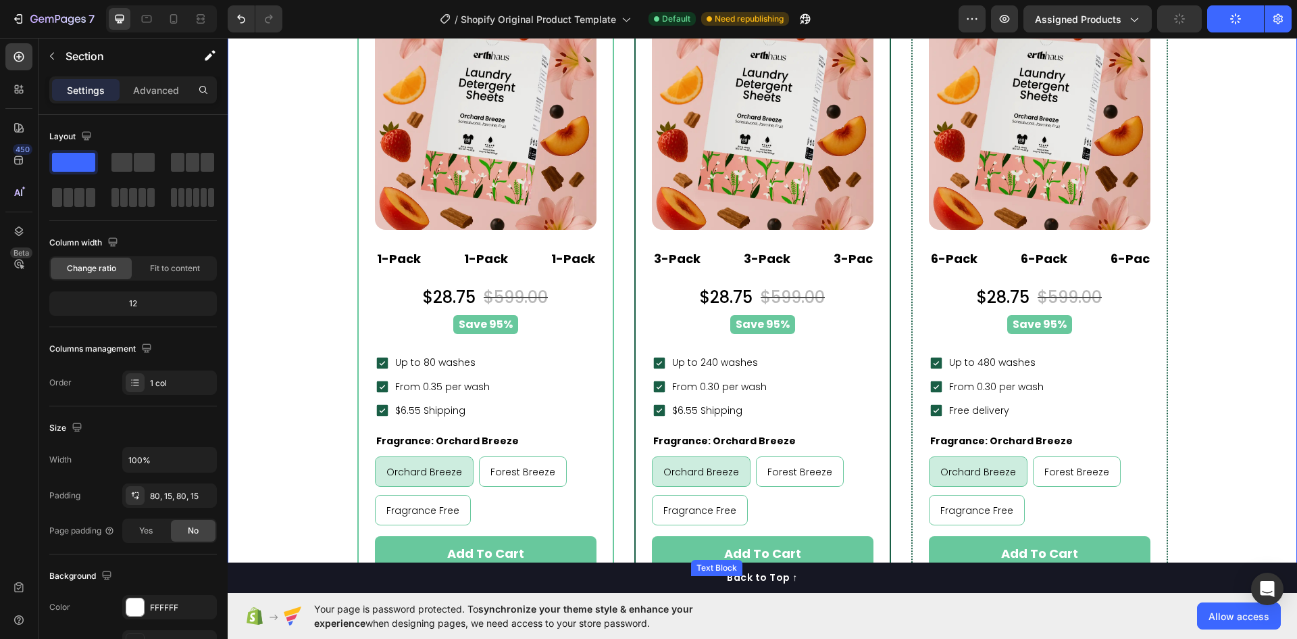
scroll to position [6760, 0]
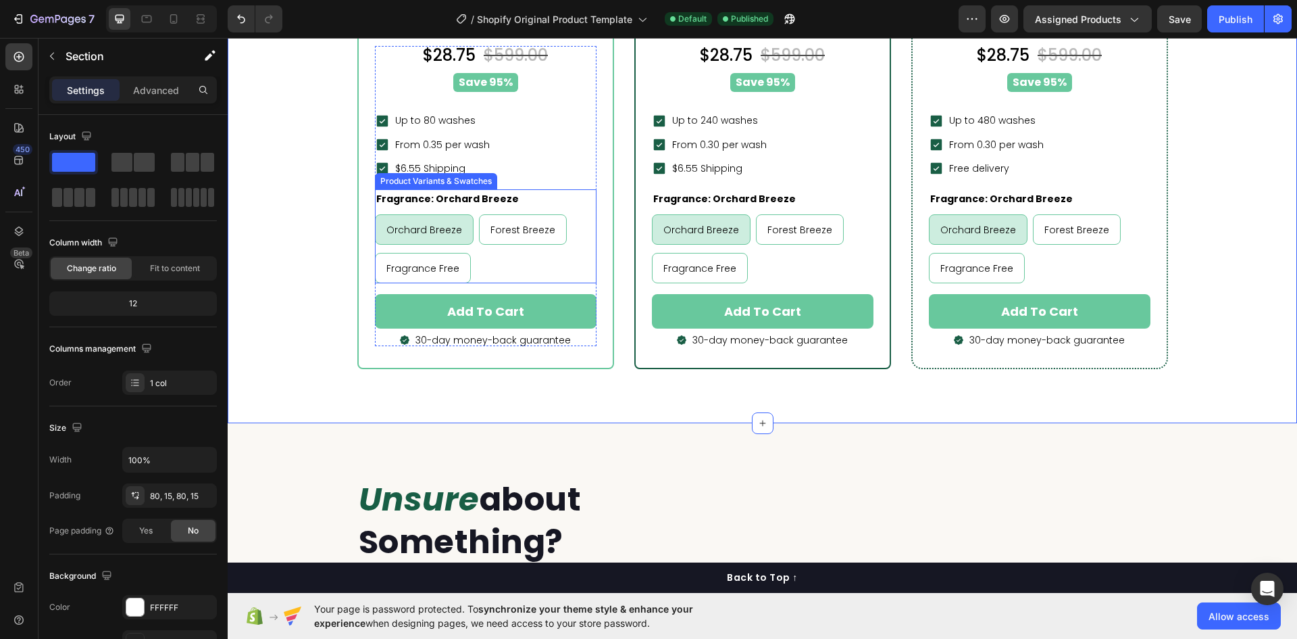
click at [525, 251] on div "Orchard Breeze Orchard Breeze Orchard Breeze Forest Breeze Forest Breeze Forest…" at bounding box center [486, 248] width 222 height 69
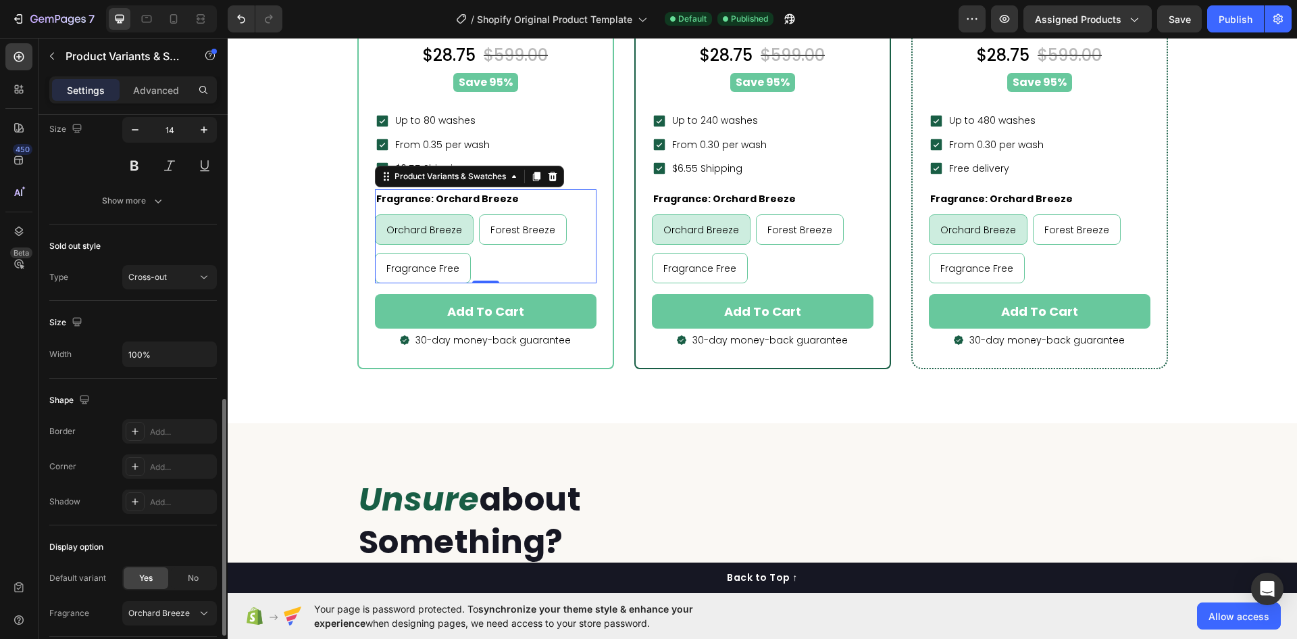
scroll to position [774, 0]
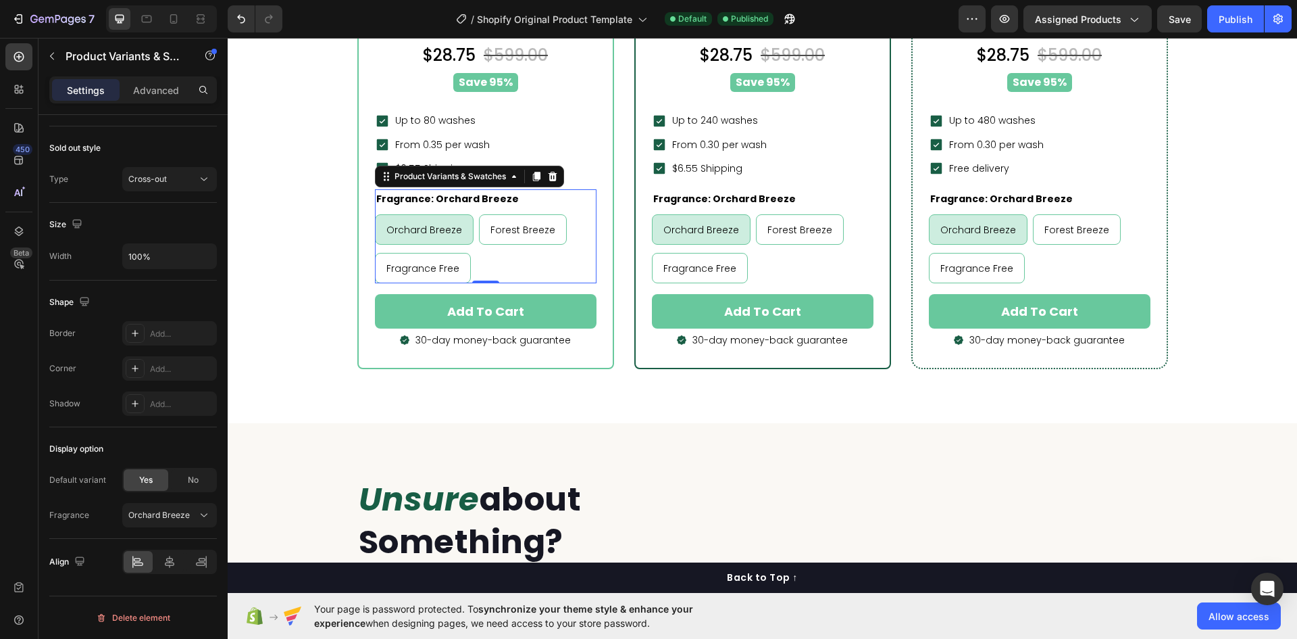
click at [526, 267] on div "Orchard Breeze Orchard Breeze Orchard Breeze Forest Breeze Forest Breeze Forest…" at bounding box center [486, 248] width 222 height 69
click at [537, 253] on div "Orchard Breeze Orchard Breeze Orchard Breeze Forest Breeze Forest Breeze Forest…" at bounding box center [486, 248] width 222 height 69
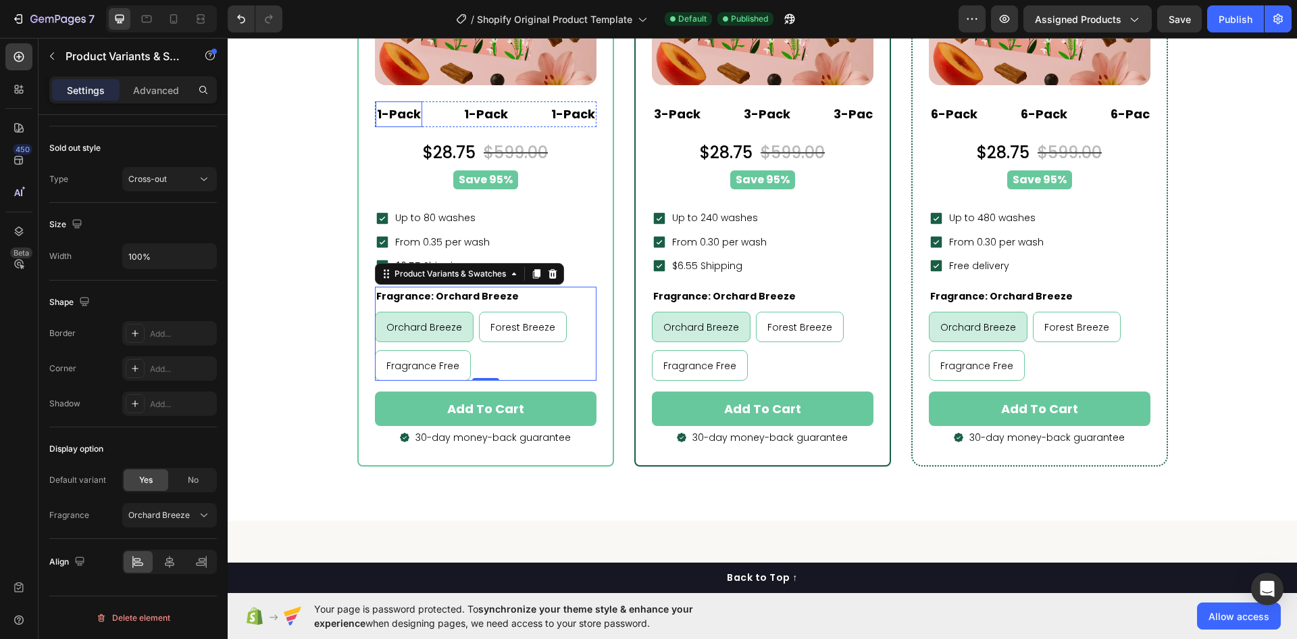
scroll to position [6625, 0]
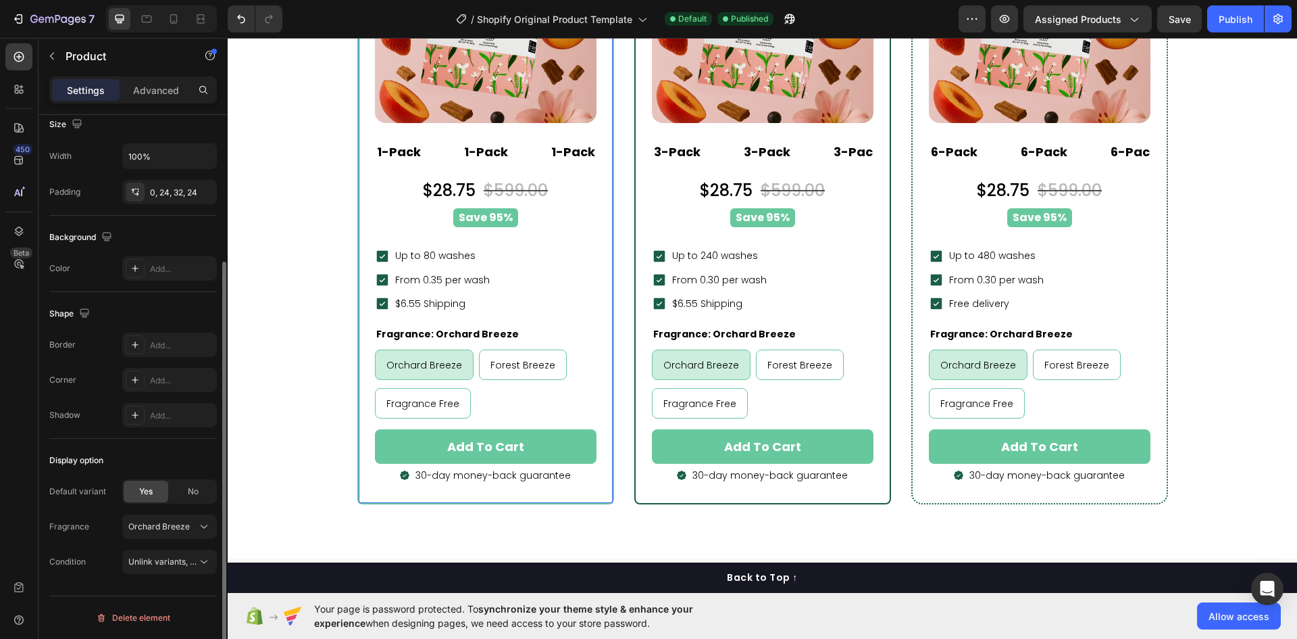
click at [380, 174] on div "1-Pack Text Block 1-Pack Text Block 1-Pack Text Block 1-Pack Text Block 1-Pack …" at bounding box center [486, 160] width 222 height 42
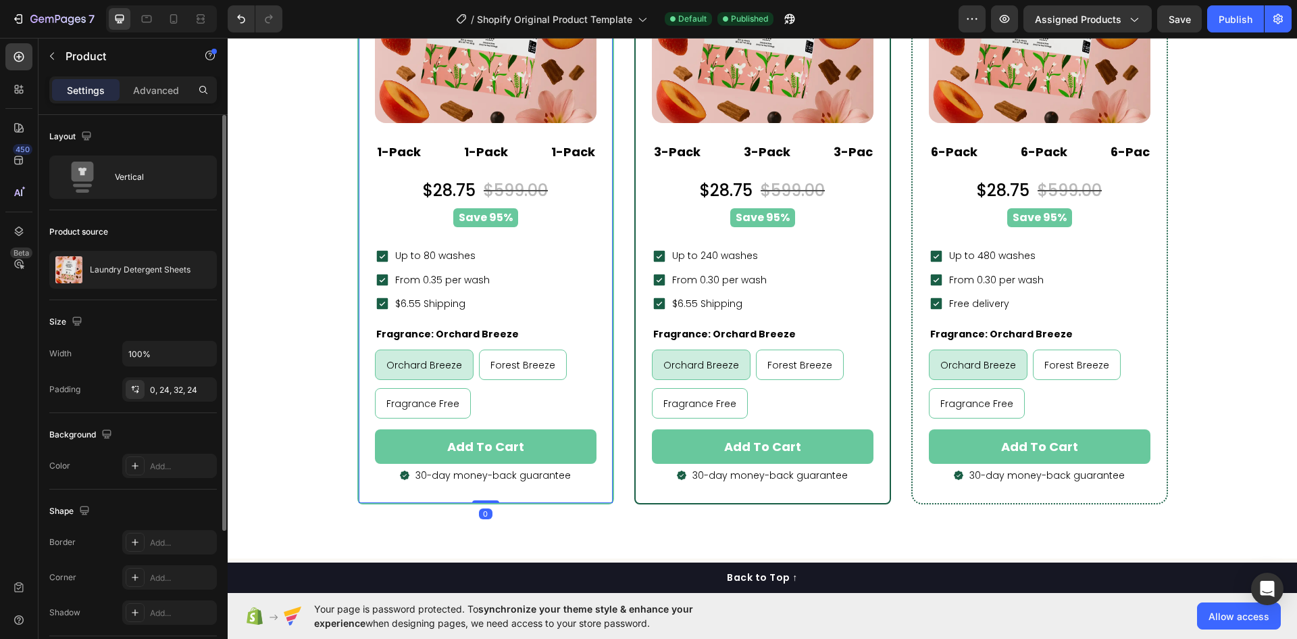
scroll to position [197, 0]
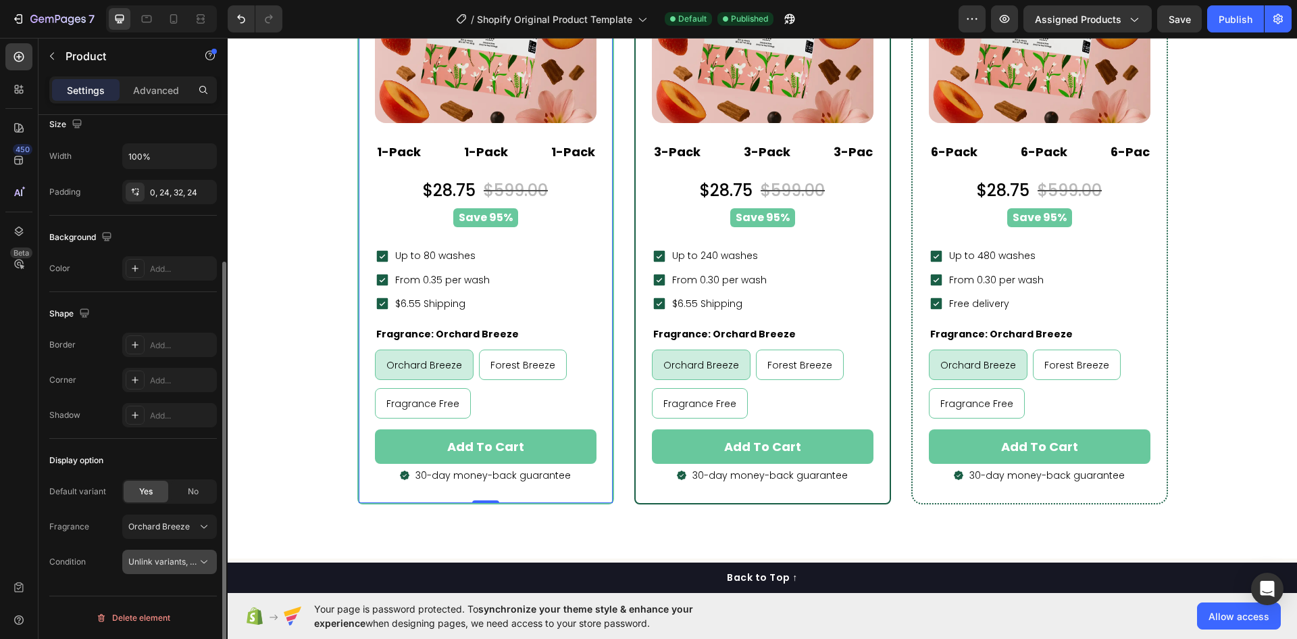
click at [175, 566] on span "Unlink variants, quantity <br> between same products" at bounding box center [231, 561] width 207 height 10
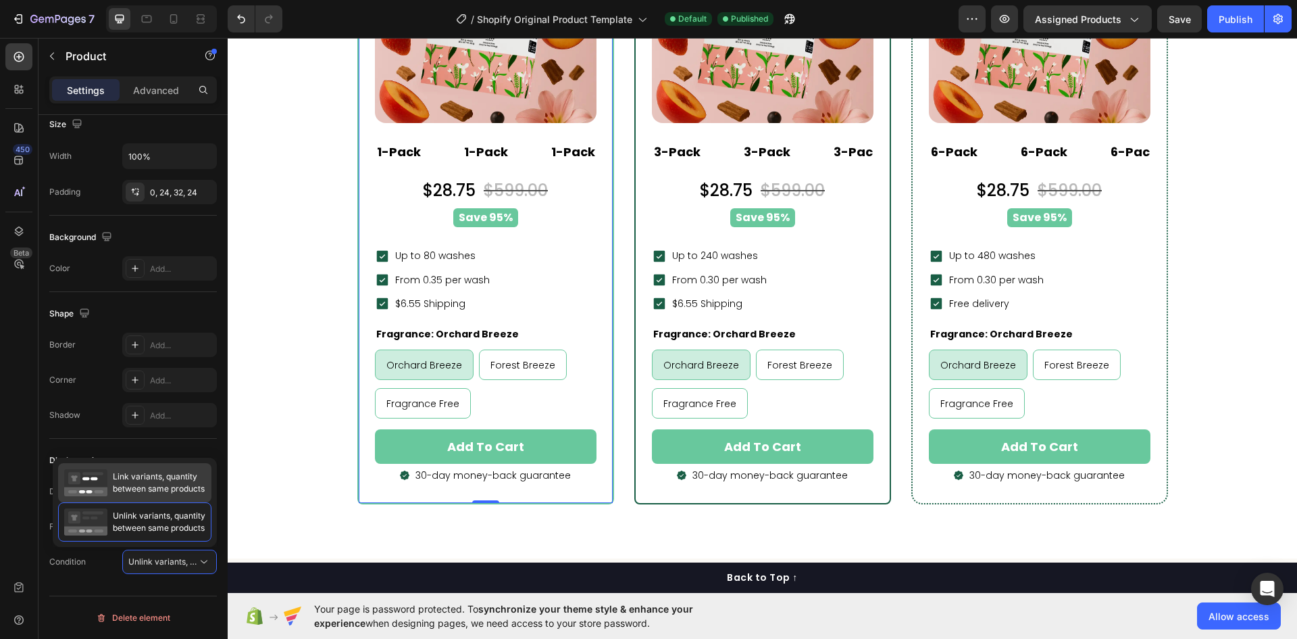
click at [151, 491] on span "Link variants, quantity between same products" at bounding box center [159, 482] width 92 height 24
radio input "true"
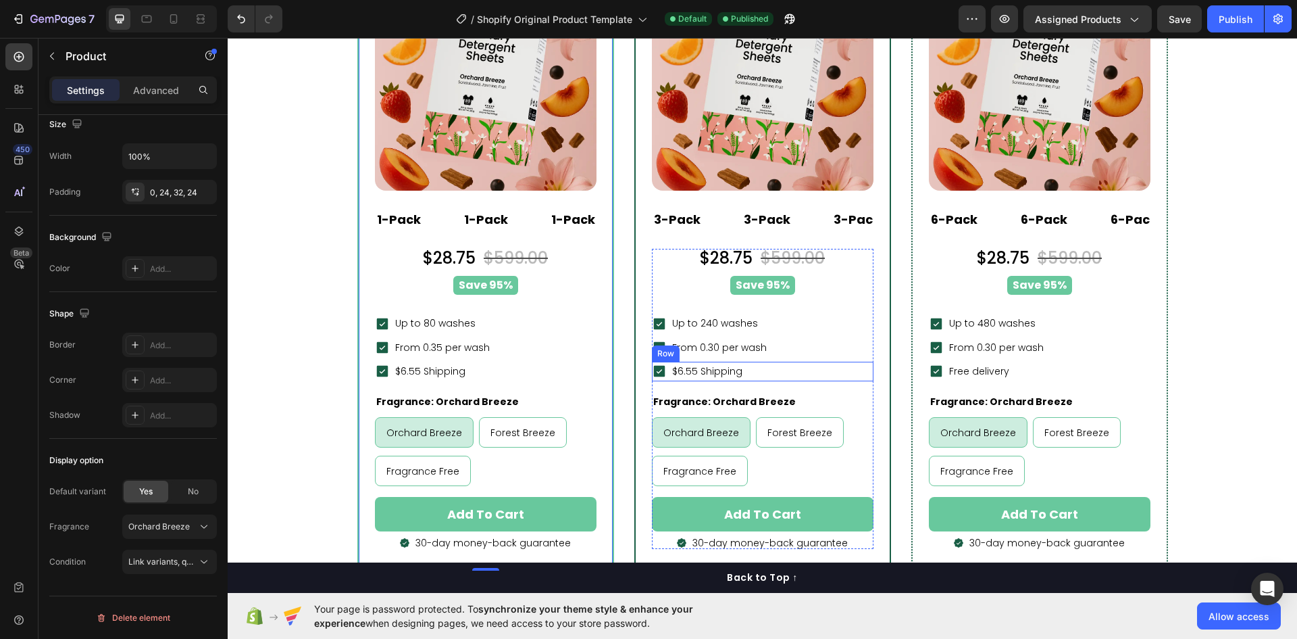
scroll to position [6490, 0]
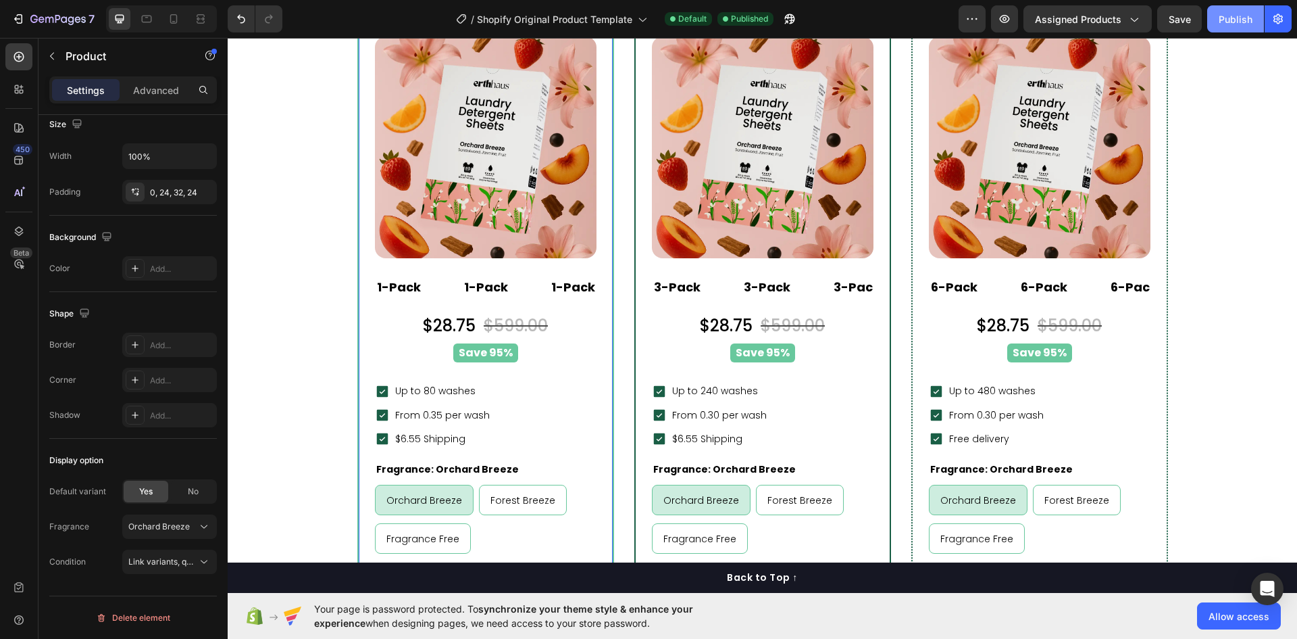
click at [1239, 22] on div "Publish" at bounding box center [1236, 19] width 34 height 14
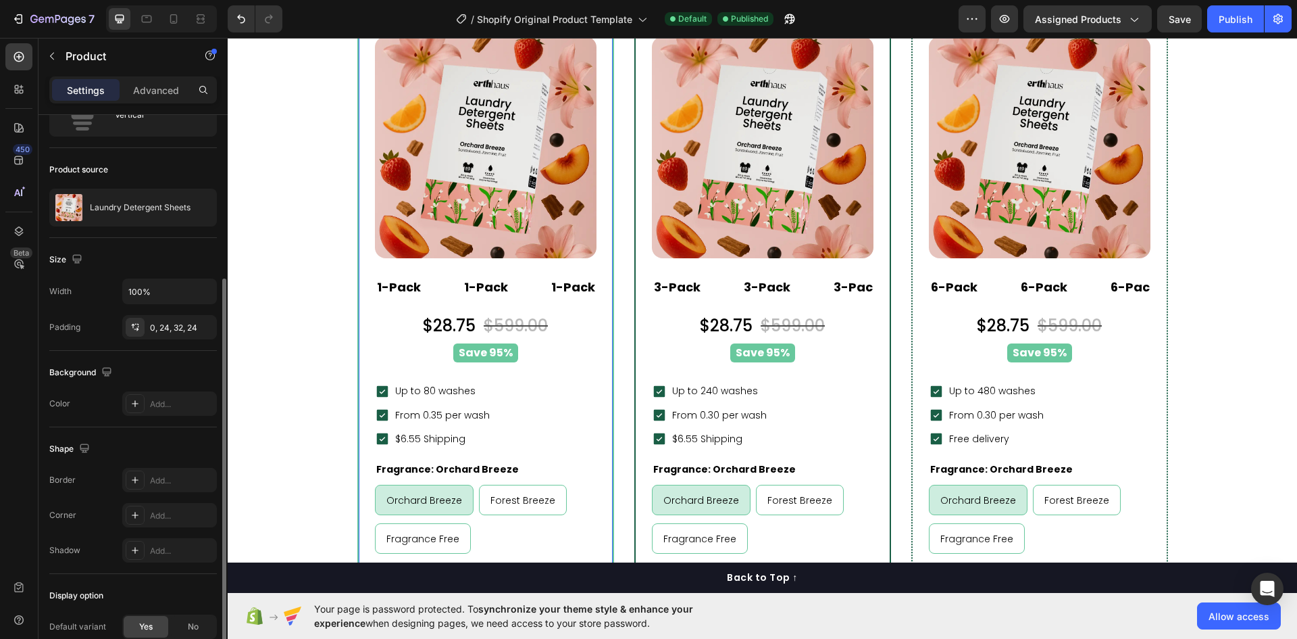
scroll to position [0, 0]
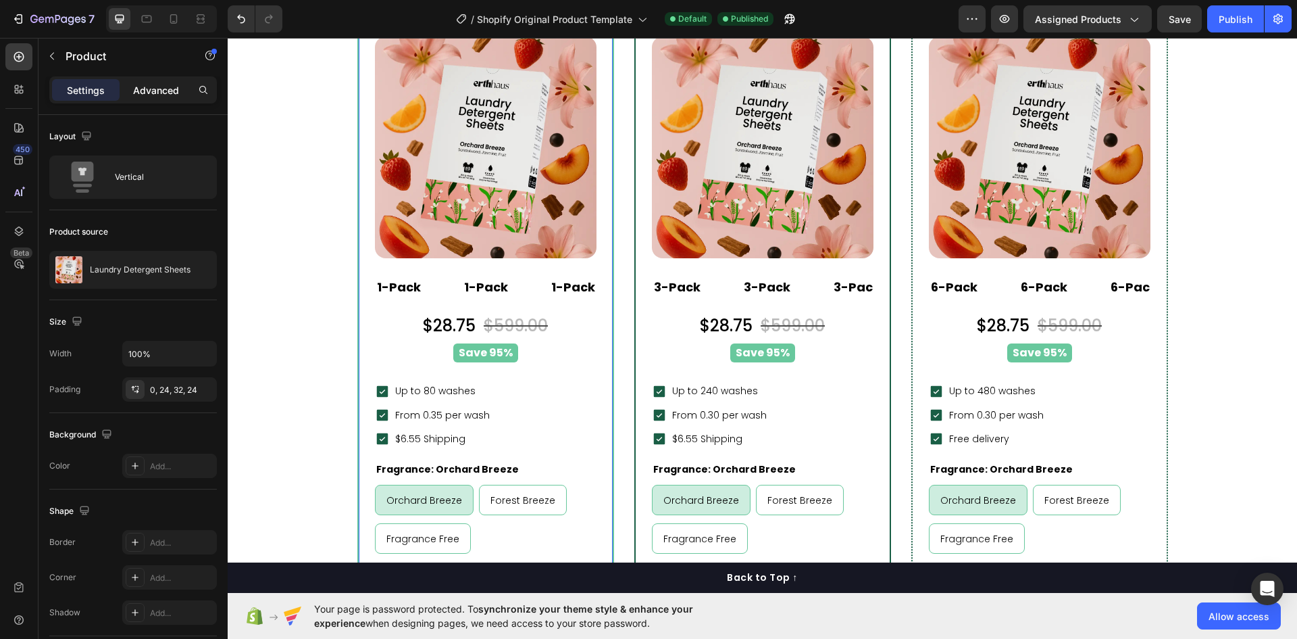
click at [159, 84] on p "Advanced" at bounding box center [156, 90] width 46 height 14
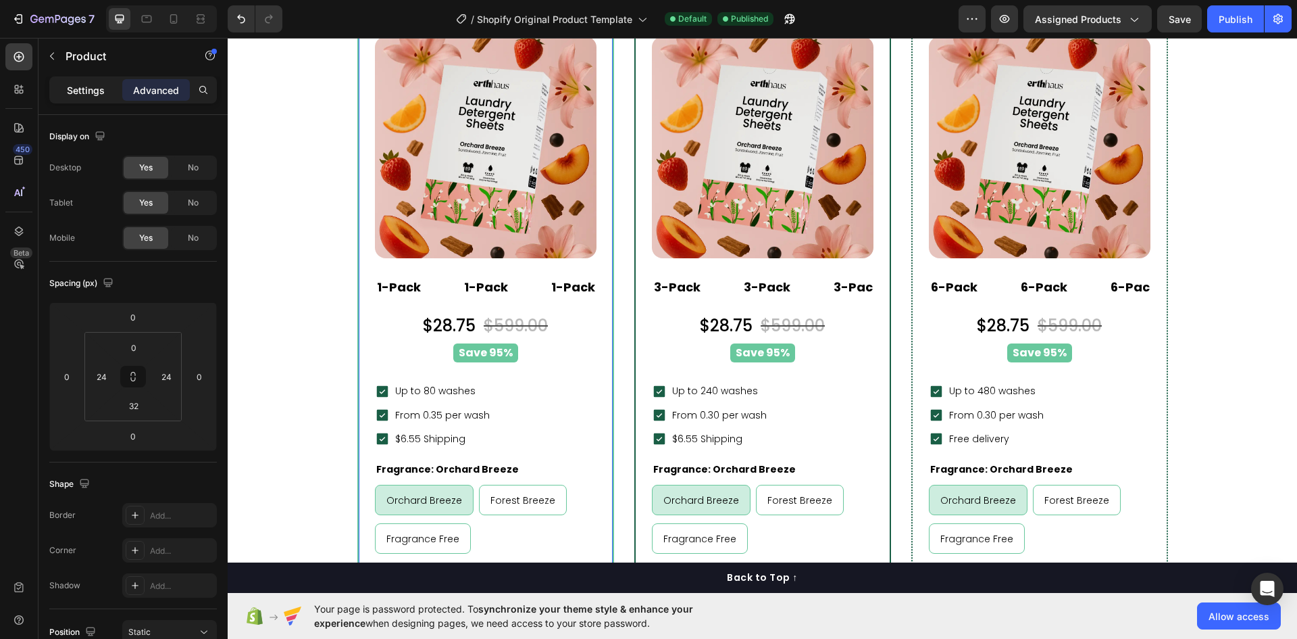
click at [87, 86] on p "Settings" at bounding box center [86, 90] width 38 height 14
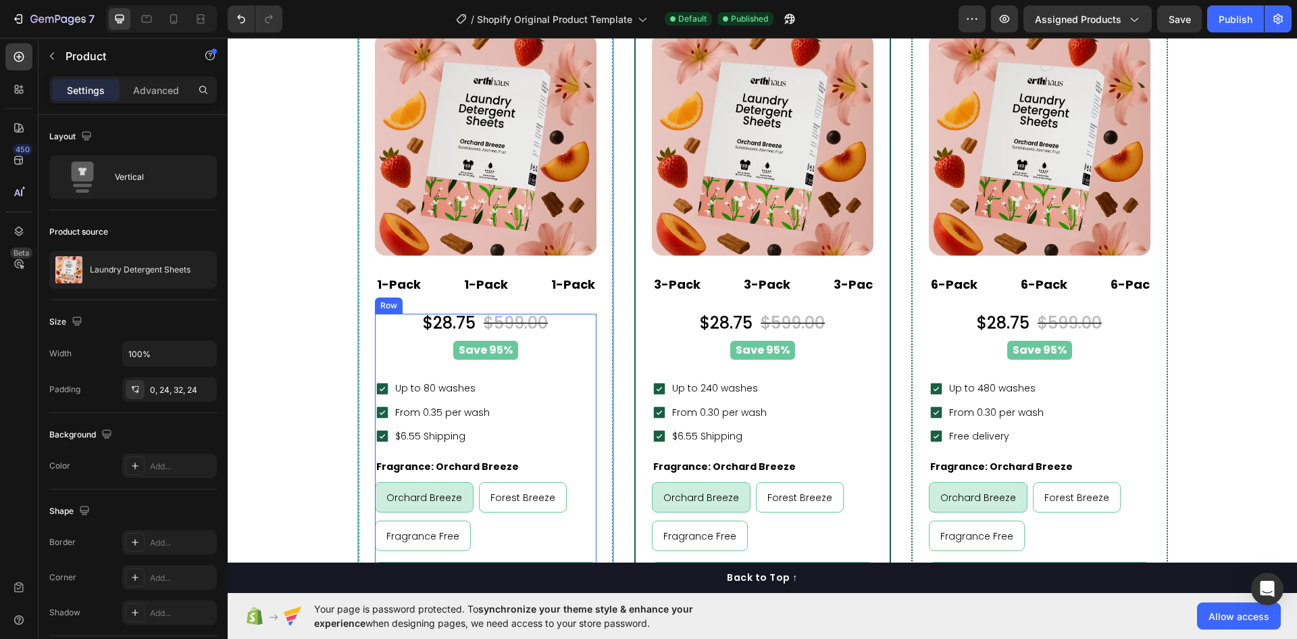
scroll to position [6625, 0]
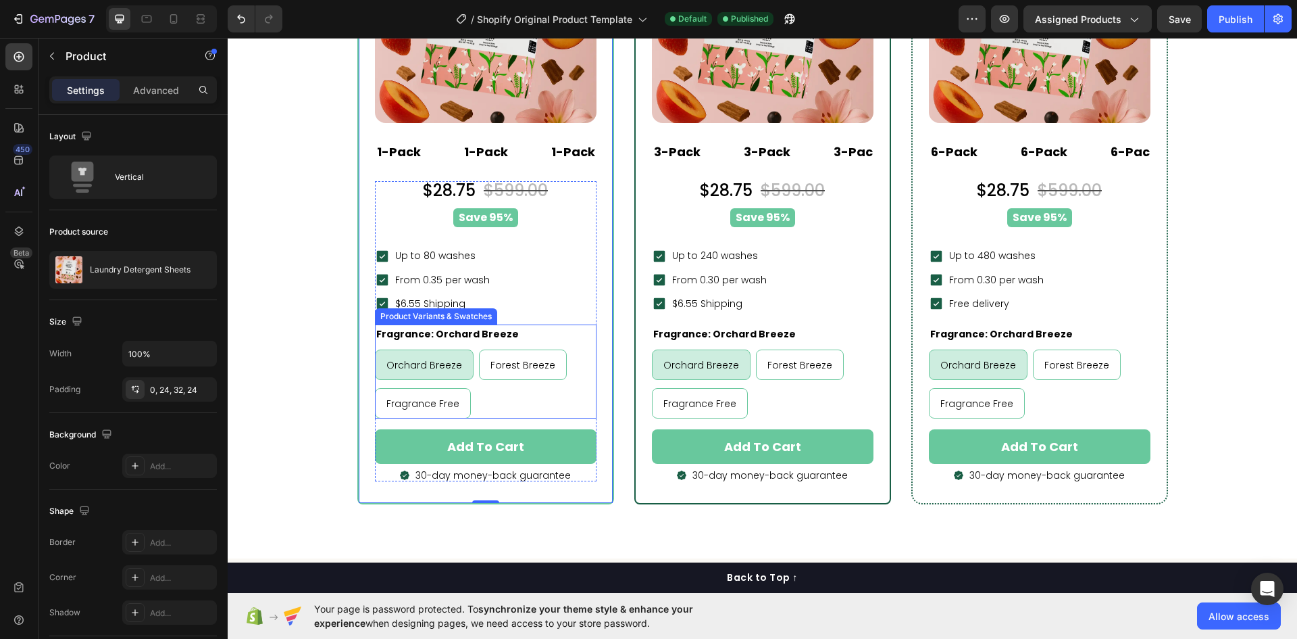
click at [513, 395] on div "Orchard Breeze Orchard Breeze Orchard Breeze Forest Breeze Forest Breeze Forest…" at bounding box center [486, 383] width 222 height 69
click at [555, 169] on div "1-Pack Text Block 1-Pack Text Block 1-Pack Text Block 1-Pack Text Block 1-Pack …" at bounding box center [486, 160] width 222 height 42
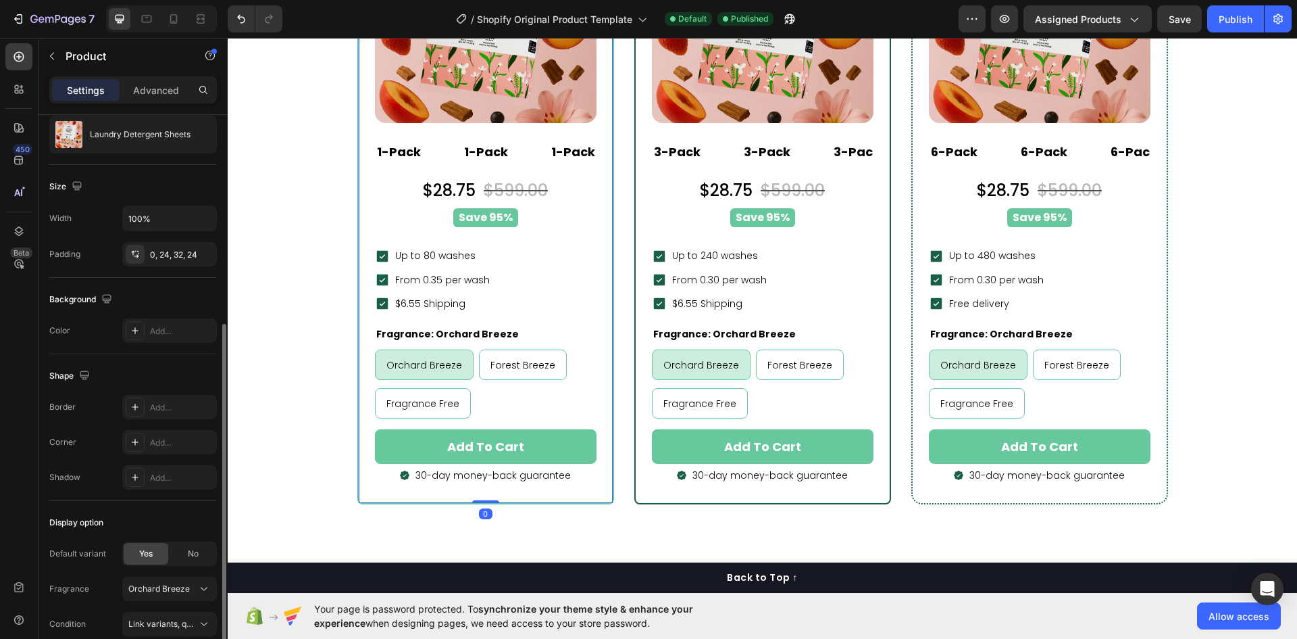
scroll to position [197, 0]
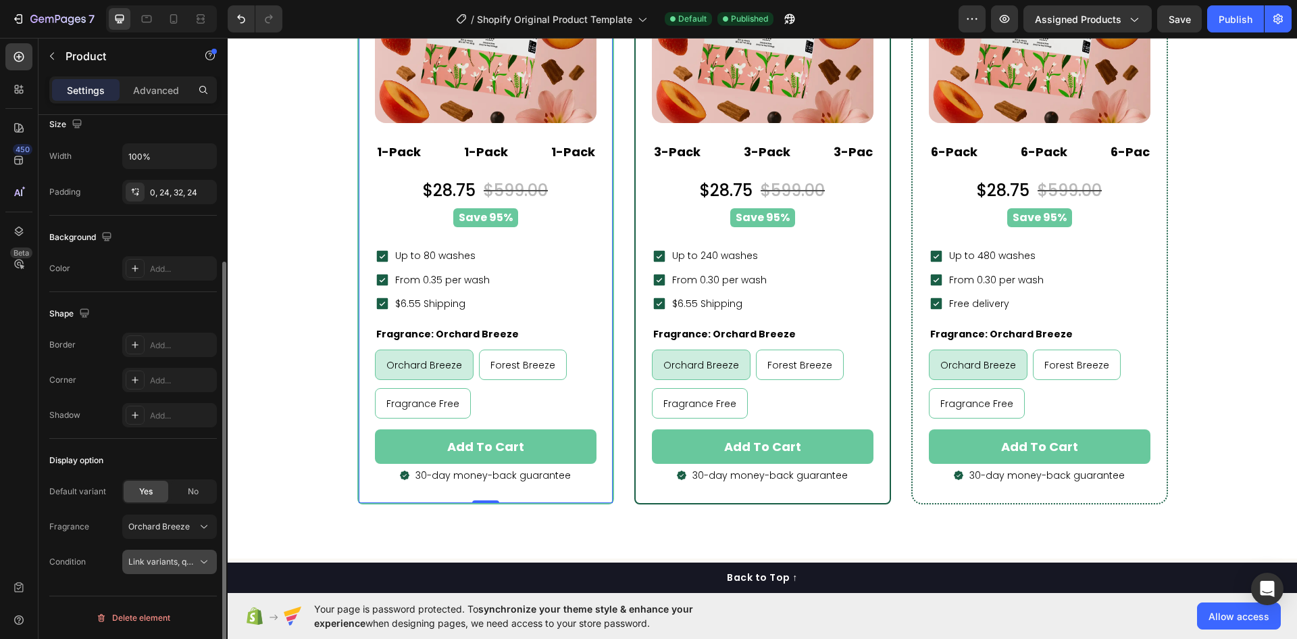
click at [166, 562] on span "Link variants, quantity <br> between same products" at bounding box center [227, 561] width 199 height 10
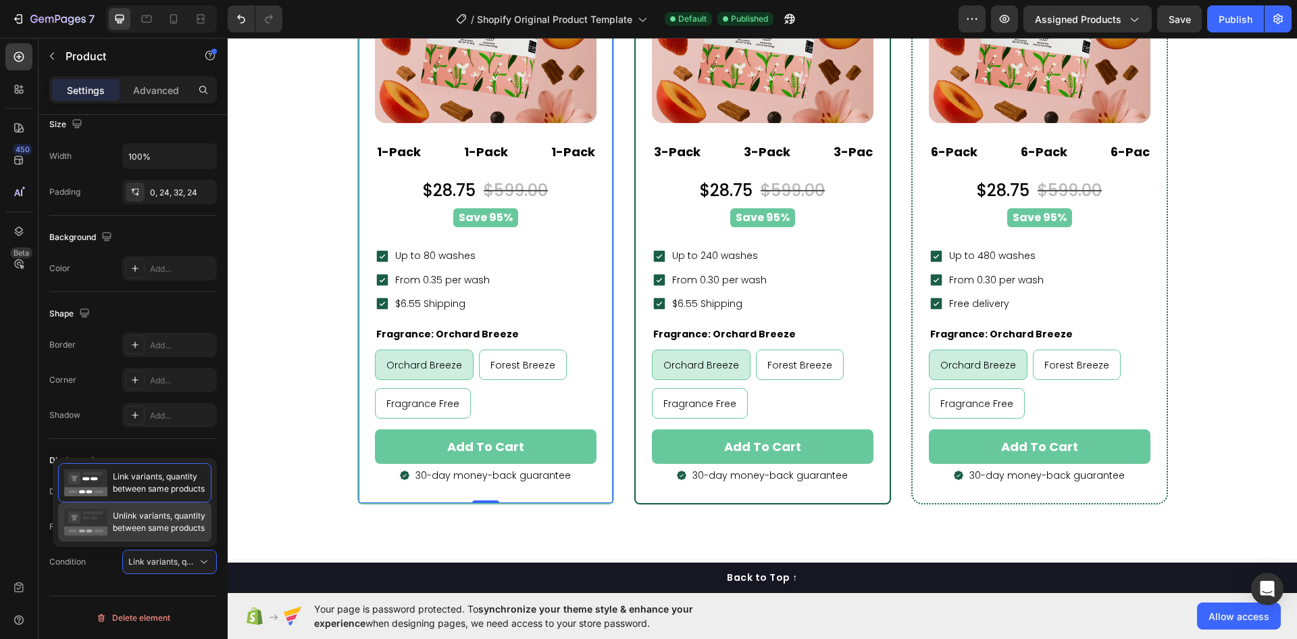
click at [153, 533] on span "Unlink variants, quantity between same products" at bounding box center [159, 522] width 93 height 24
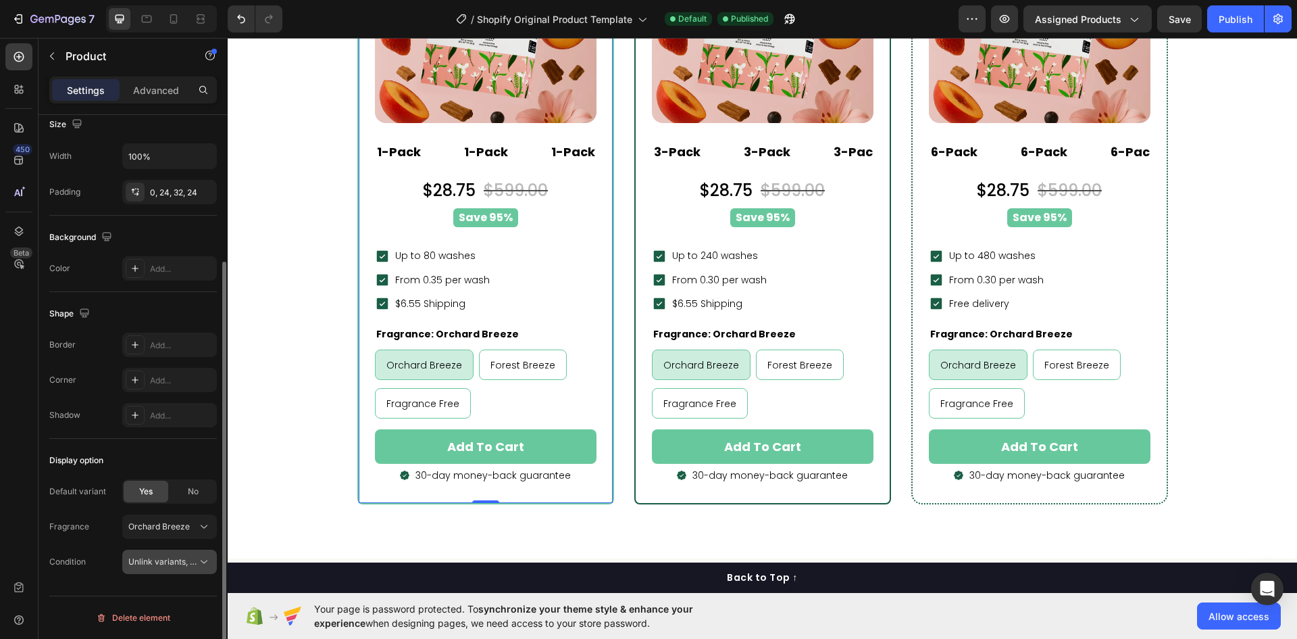
click at [157, 557] on span "Unlink variants, quantity <br> between same products" at bounding box center [231, 561] width 207 height 10
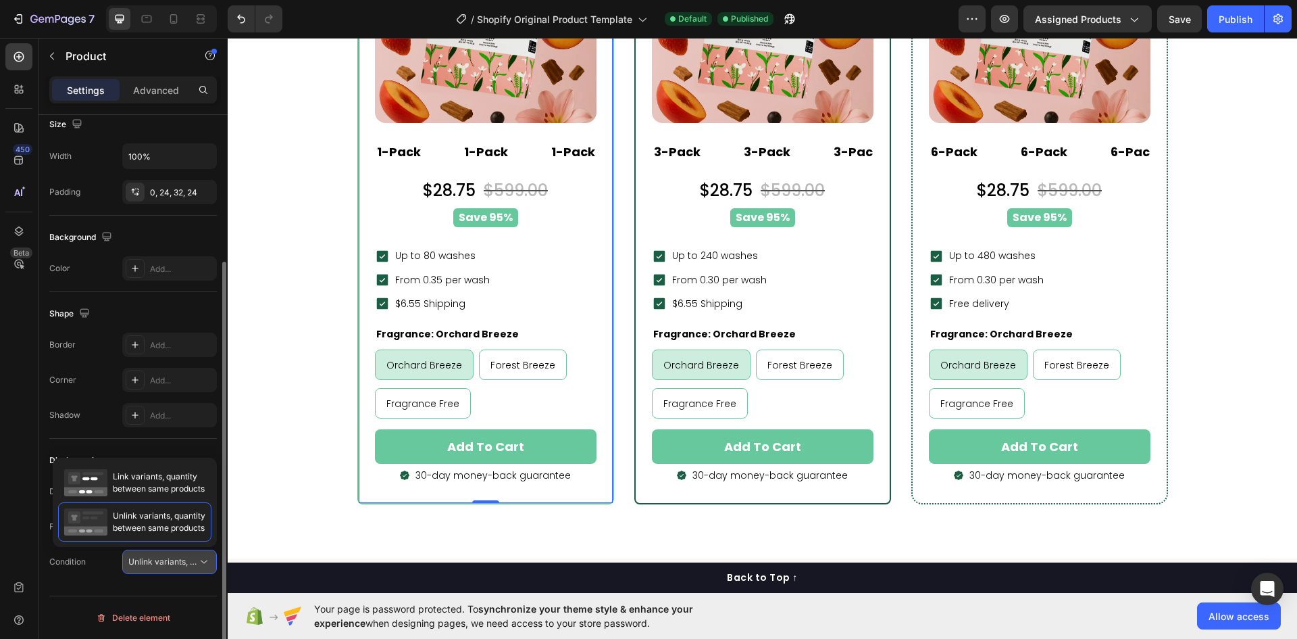
click at [152, 561] on span "Unlink variants, quantity <br> between same products" at bounding box center [231, 561] width 207 height 10
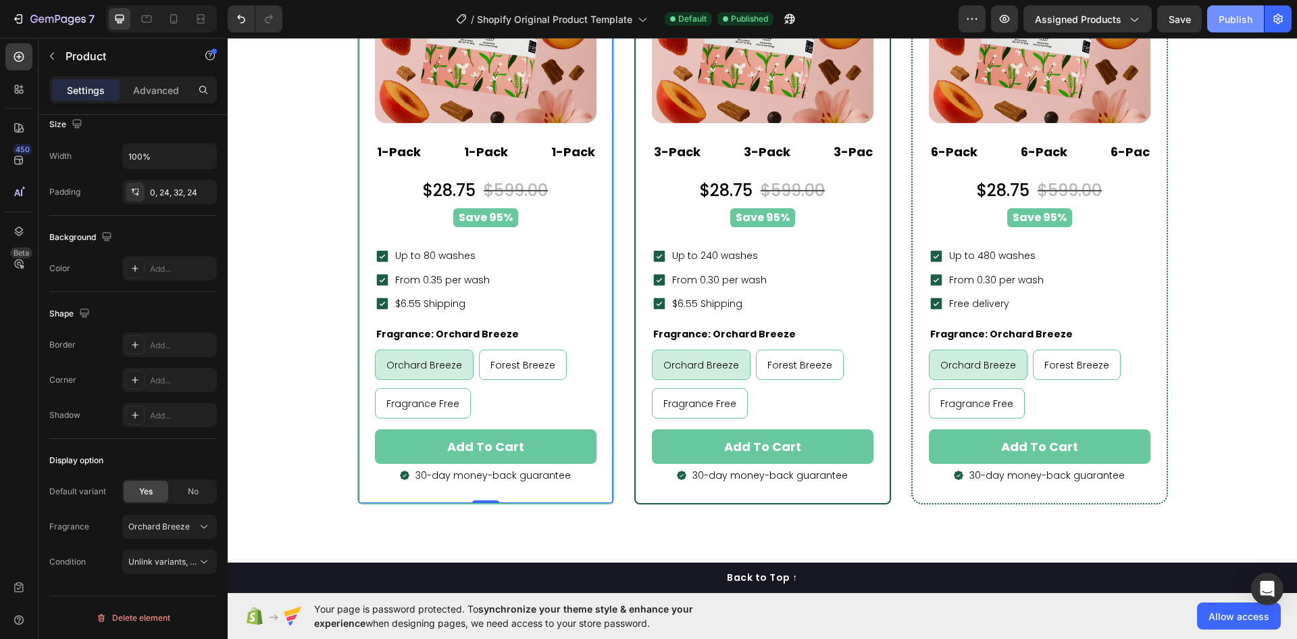
click at [1226, 23] on div "Publish" at bounding box center [1236, 19] width 34 height 14
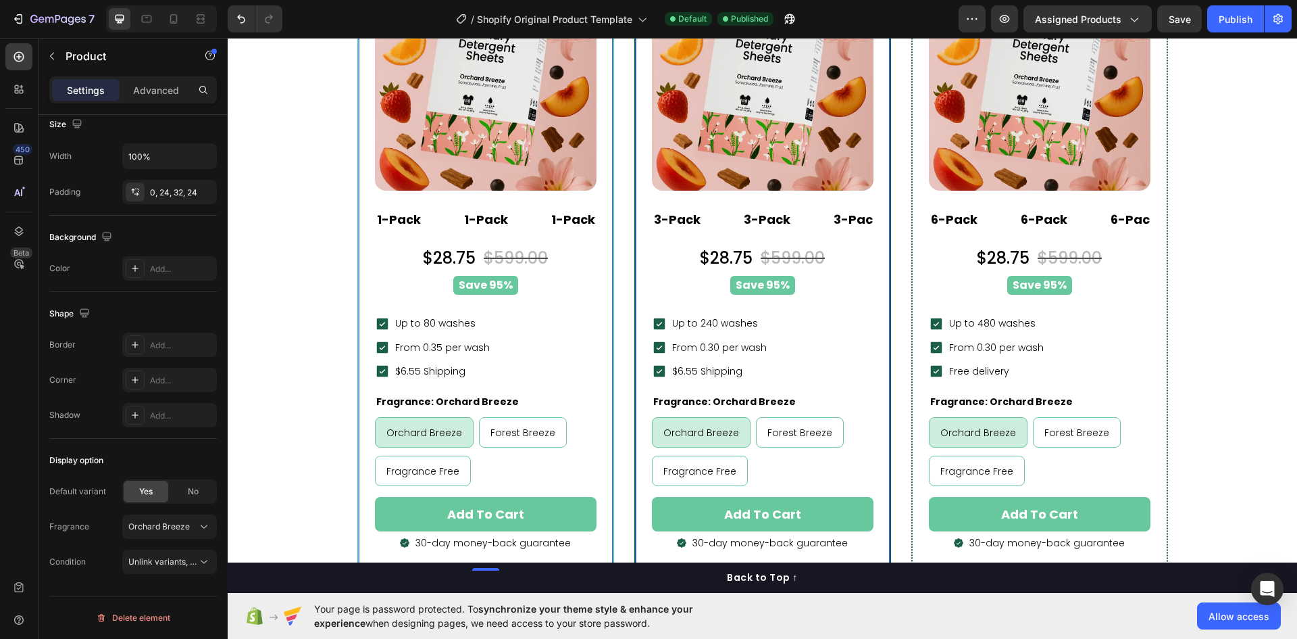
click at [645, 204] on div "Best Seller Heading Row LAI Product Reviews - Star ratings LAI Product Reviews …" at bounding box center [763, 227] width 254 height 685
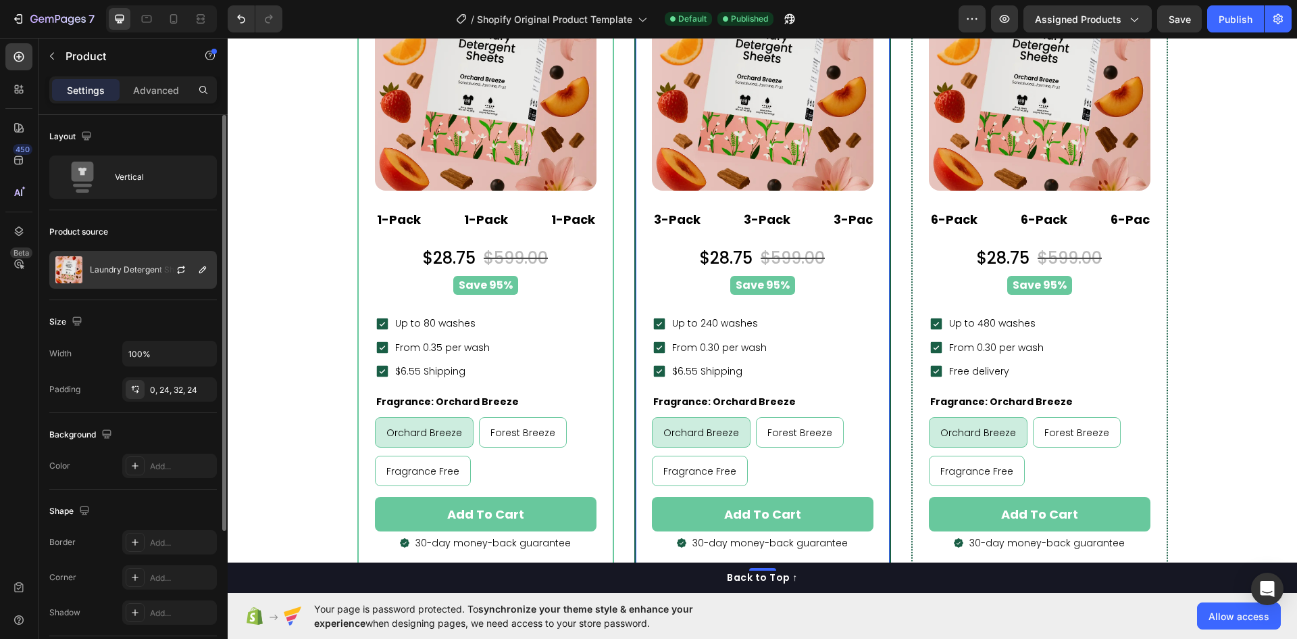
click at [141, 253] on div "Laundry Detergent Sheets" at bounding box center [133, 270] width 168 height 38
click at [187, 269] on button "button" at bounding box center [181, 270] width 16 height 16
click at [149, 262] on div "Laundry Detergent Sheets" at bounding box center [133, 270] width 168 height 38
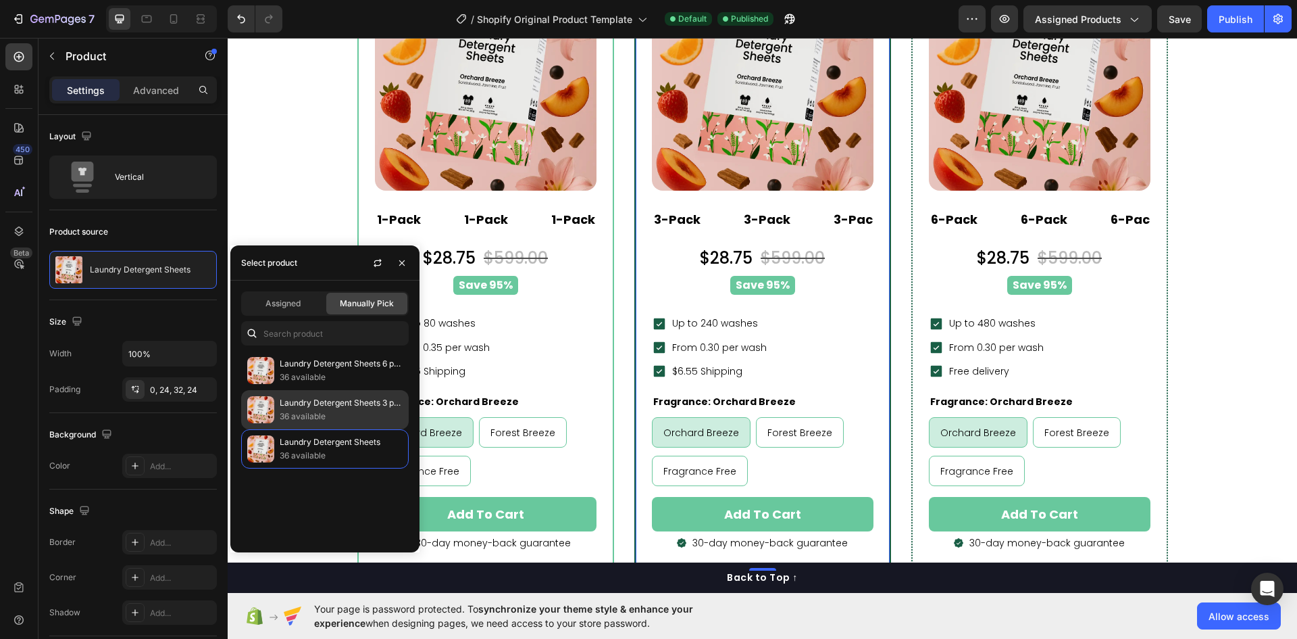
click at [325, 407] on p "Laundry Detergent Sheets 3 pack" at bounding box center [341, 403] width 123 height 14
radio input "true"
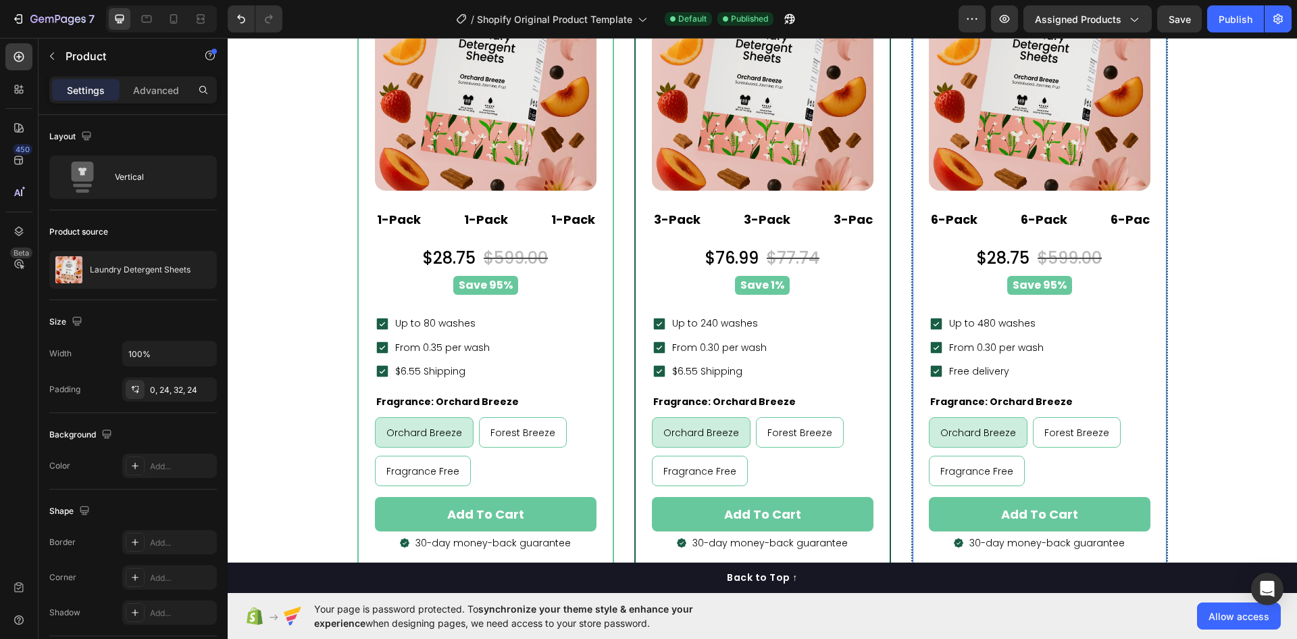
click at [918, 230] on div "Best Value Heading Row LAI Product Reviews - Star ratings LAI Product Reviews (…" at bounding box center [1040, 227] width 254 height 685
click at [136, 264] on div "Laundry Detergent Sheets" at bounding box center [133, 270] width 168 height 38
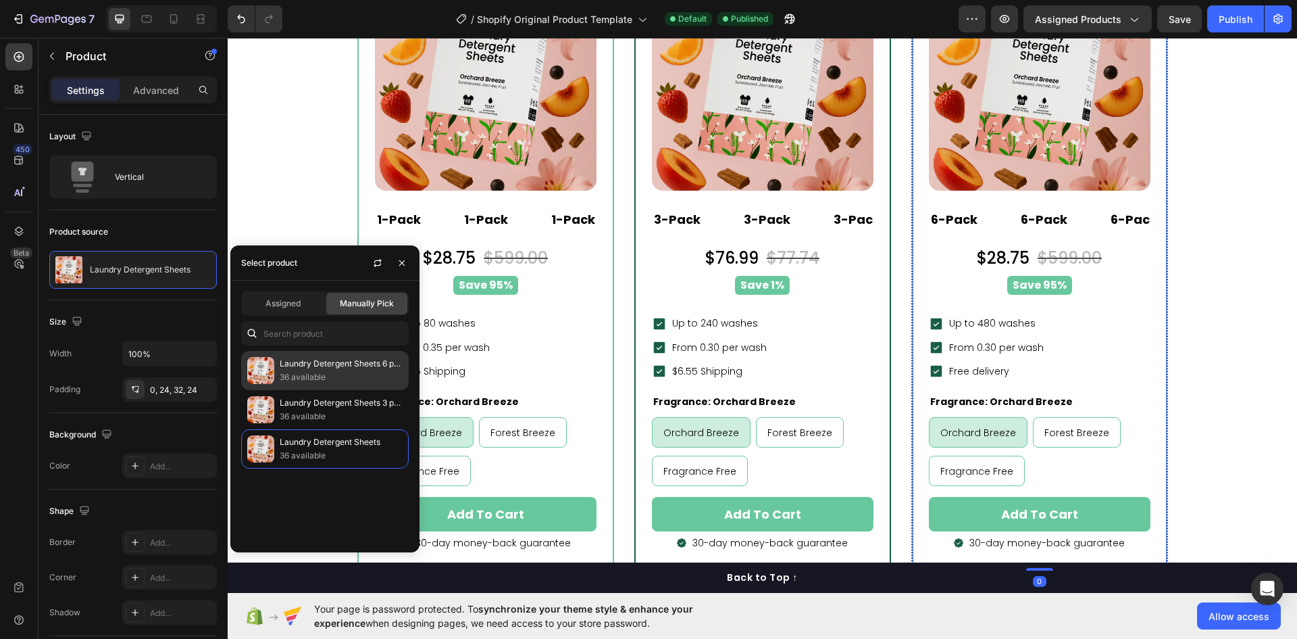
click at [324, 372] on p "36 available" at bounding box center [341, 377] width 123 height 14
radio input "true"
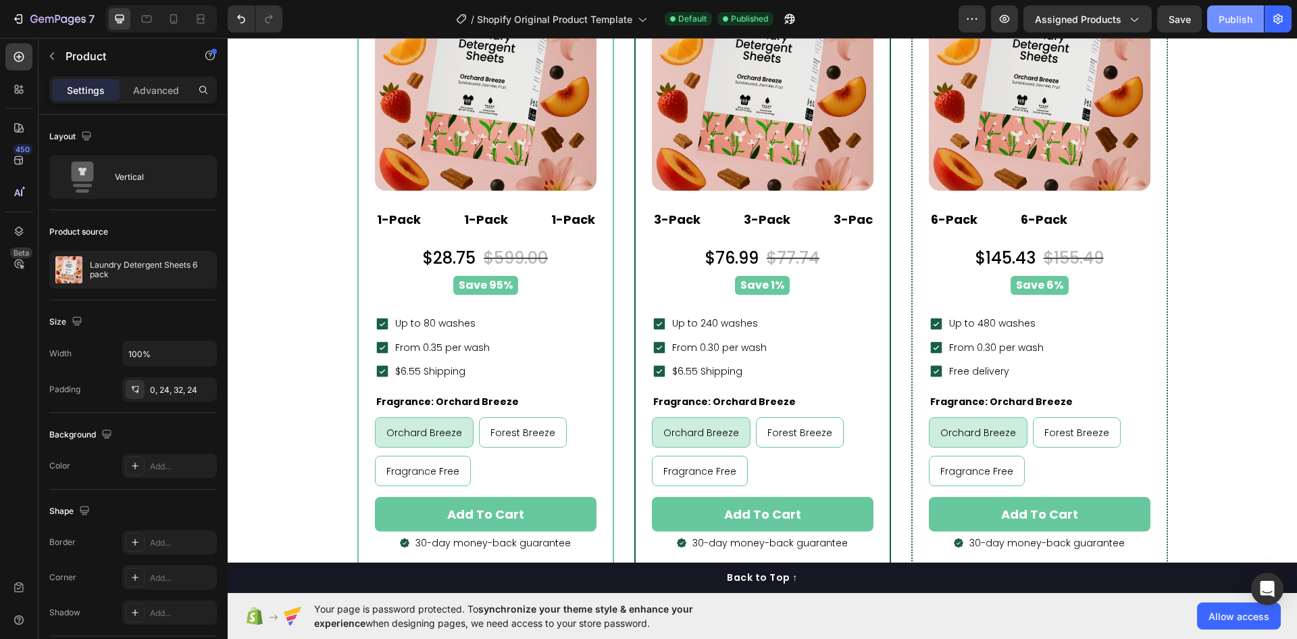
click at [1233, 19] on div "Publish" at bounding box center [1236, 19] width 34 height 14
click at [538, 401] on div "Fragrance: Orchard Breeze Orchard Breeze Orchard Breeze Orchard Breeze Forest B…" at bounding box center [486, 439] width 222 height 94
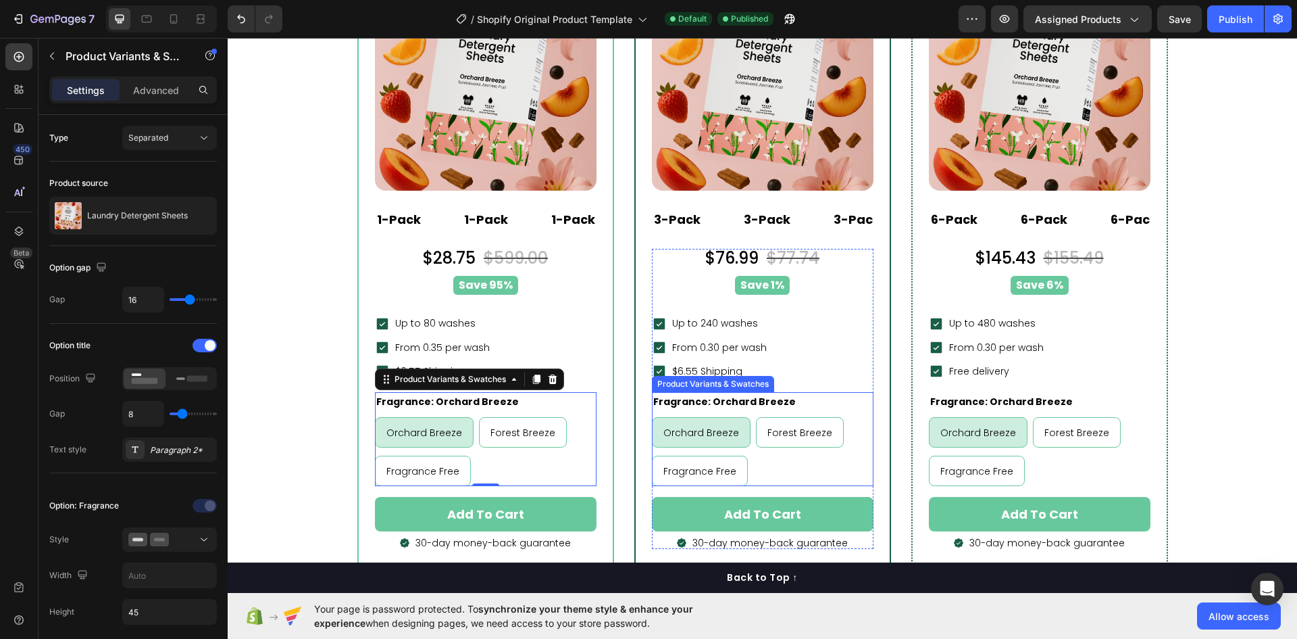
click at [835, 435] on div "Orchard Breeze Orchard Breeze Orchard Breeze Forest Breeze Forest Breeze Forest…" at bounding box center [763, 451] width 222 height 69
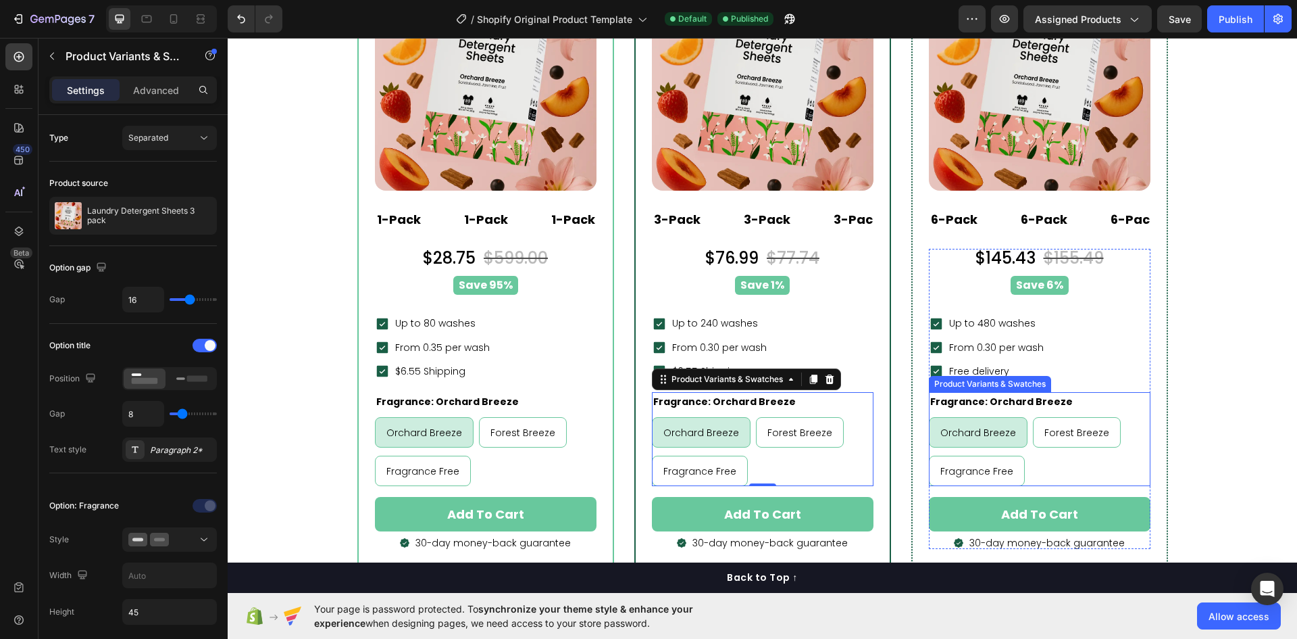
click at [1117, 423] on div "Orchard Breeze Orchard Breeze Orchard Breeze Forest Breeze Forest Breeze Forest…" at bounding box center [1040, 451] width 222 height 69
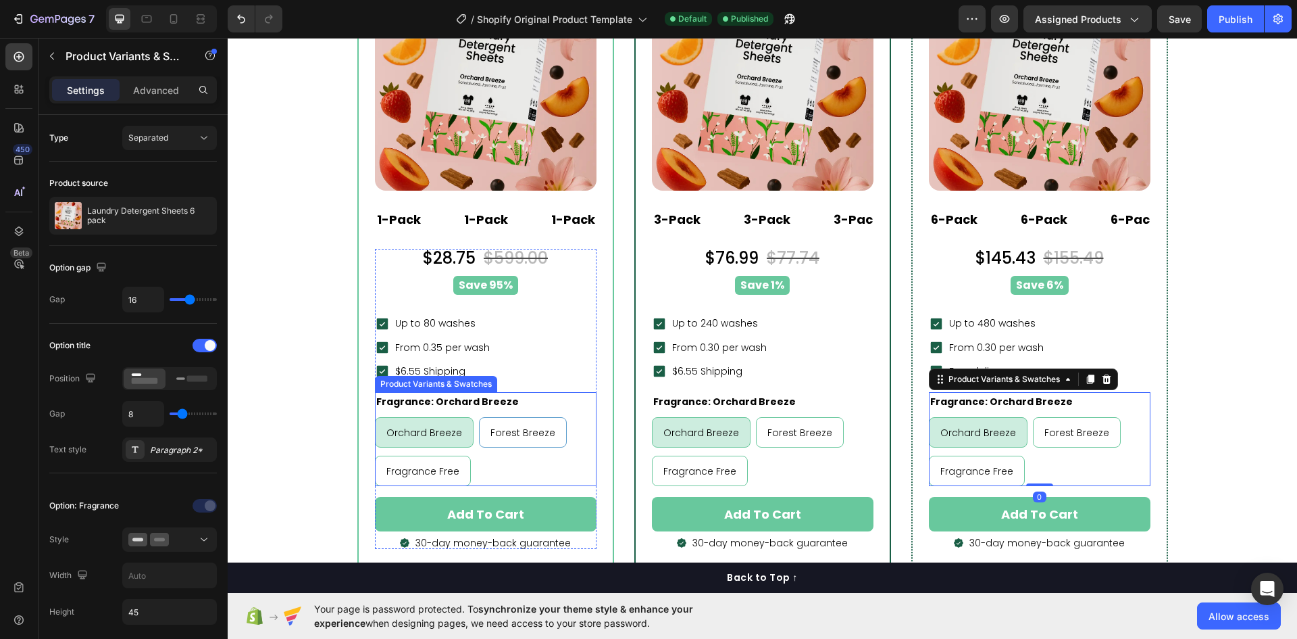
click at [554, 435] on div "Forest Breeze" at bounding box center [523, 432] width 86 height 23
click at [479, 417] on input "Forest Breeze Forest Breeze Forest Breeze" at bounding box center [478, 416] width 1 height 1
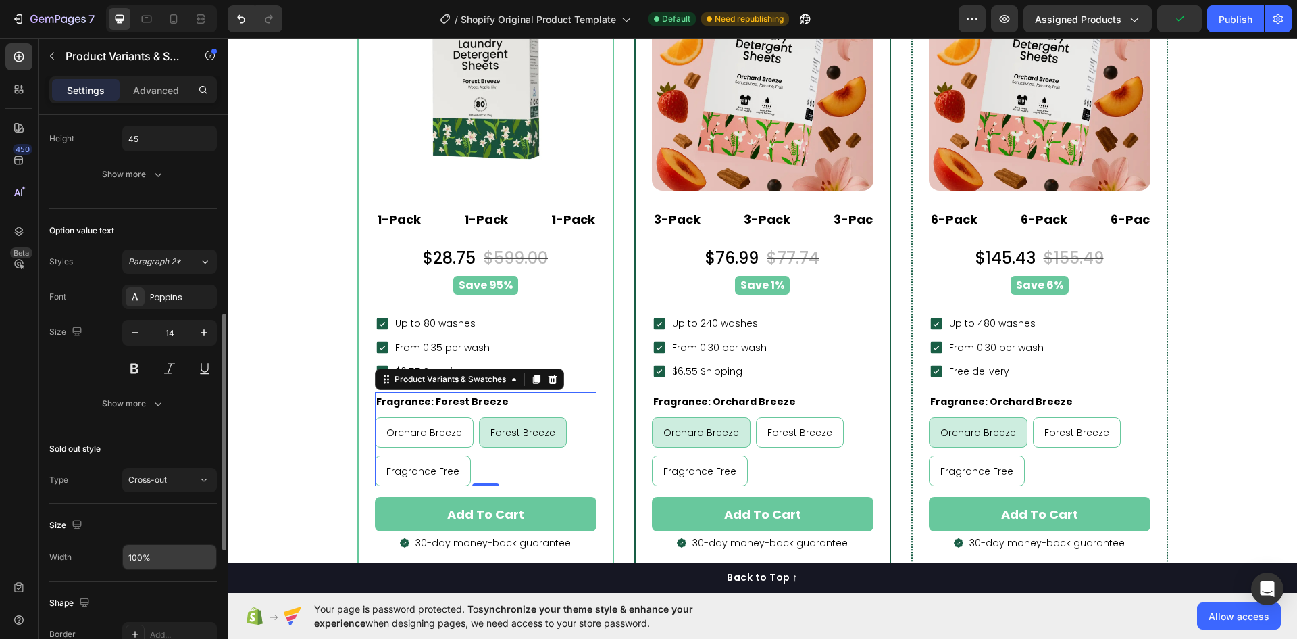
scroll to position [608, 0]
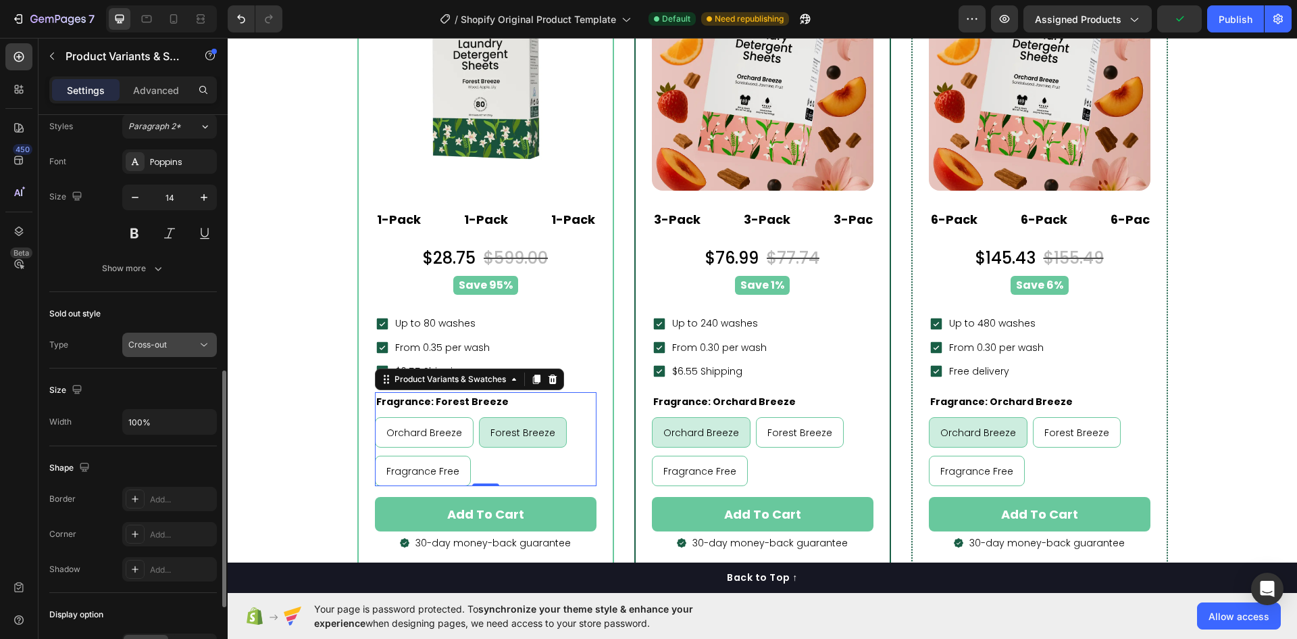
click at [187, 342] on div "Cross-out" at bounding box center [162, 345] width 69 height 12
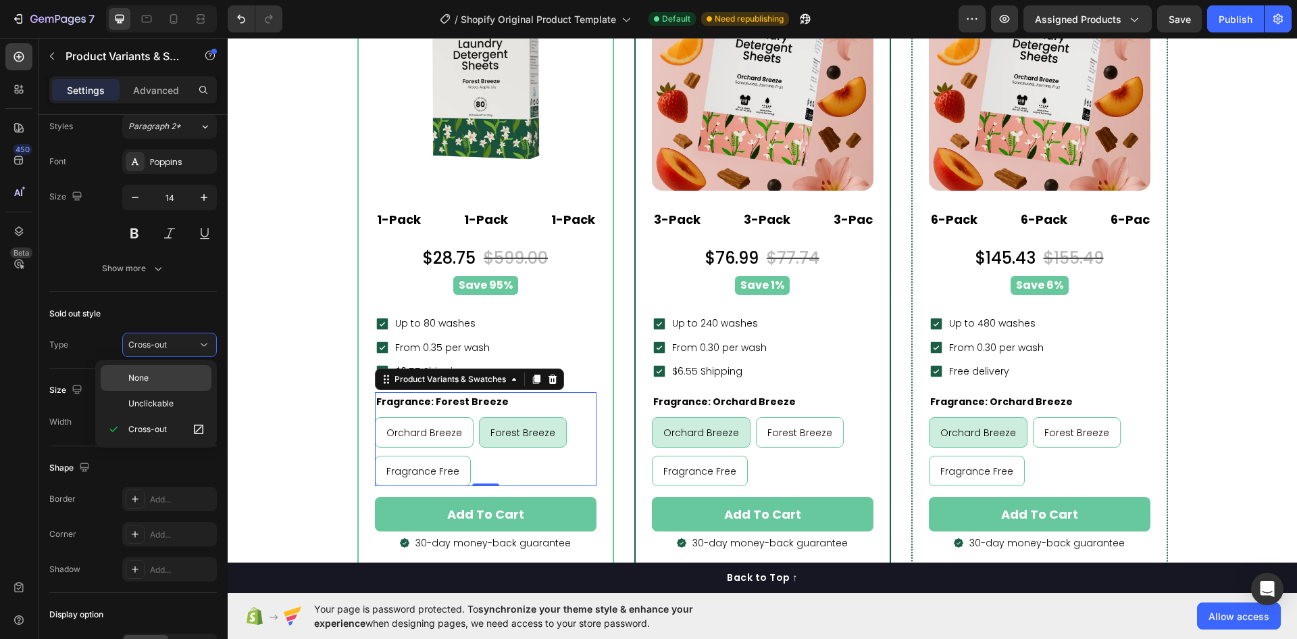
click at [152, 378] on p "None" at bounding box center [166, 378] width 77 height 12
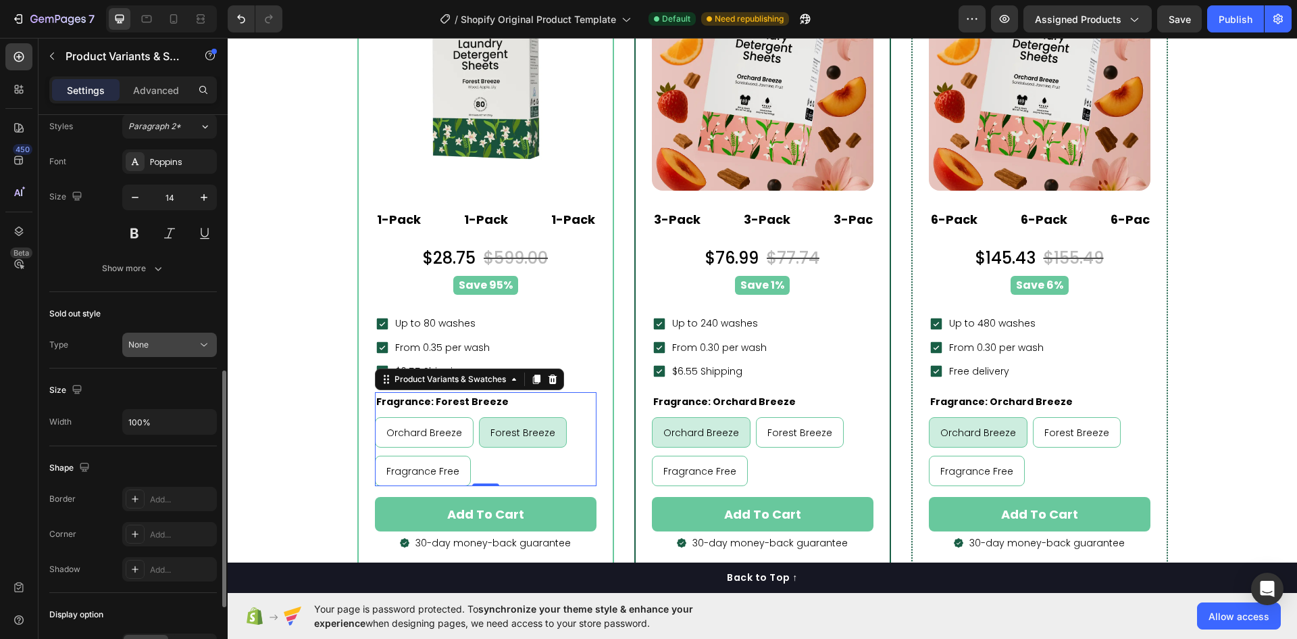
click at [178, 353] on button "None" at bounding box center [169, 344] width 95 height 24
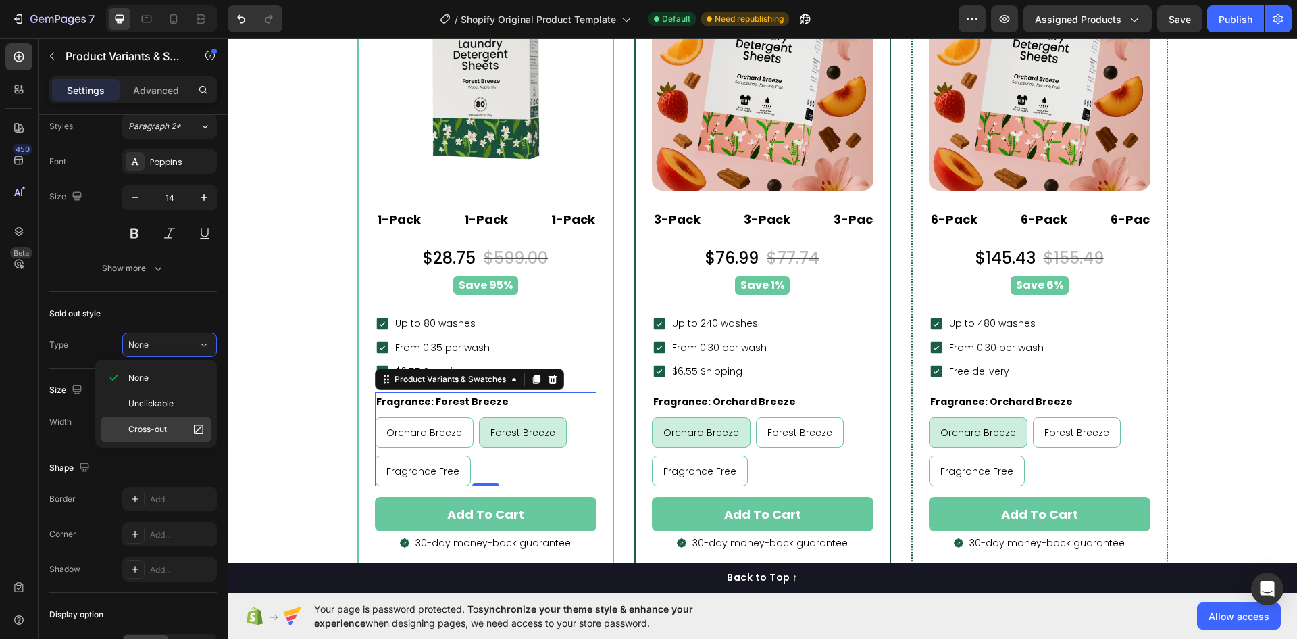
click at [157, 430] on span "Cross-out" at bounding box center [147, 429] width 39 height 12
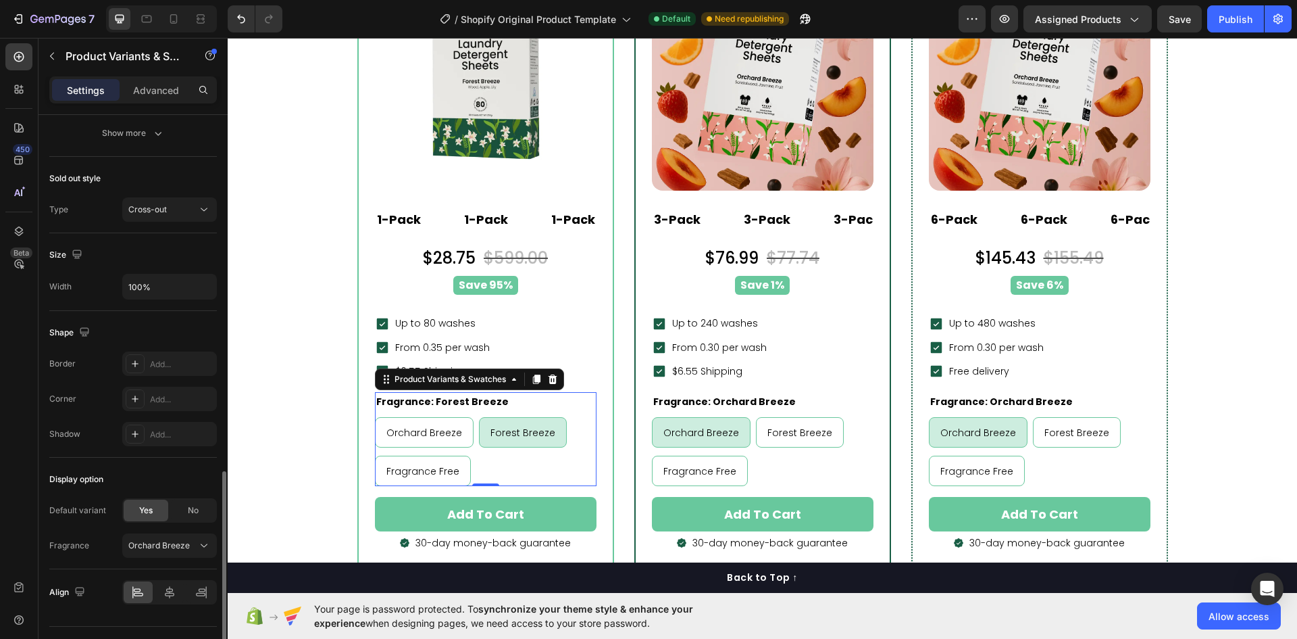
scroll to position [774, 0]
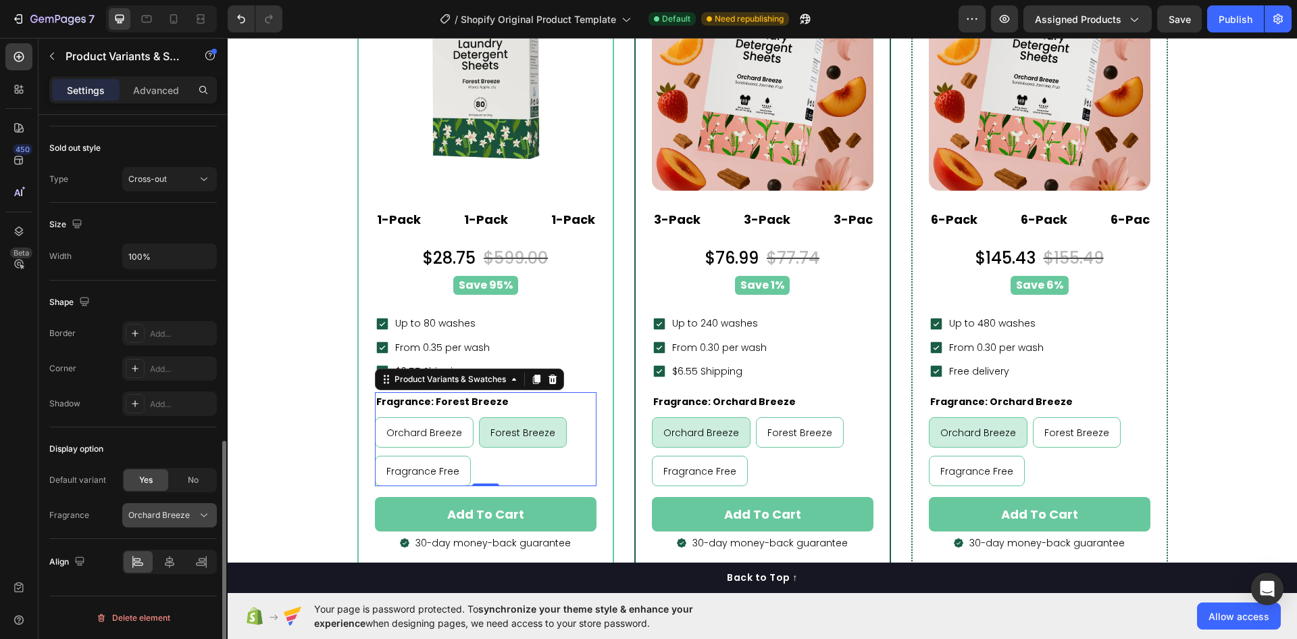
click at [184, 515] on span "Orchard Breeze" at bounding box center [158, 515] width 61 height 12
click at [197, 470] on div "No" at bounding box center [193, 480] width 45 height 22
radio input "false"
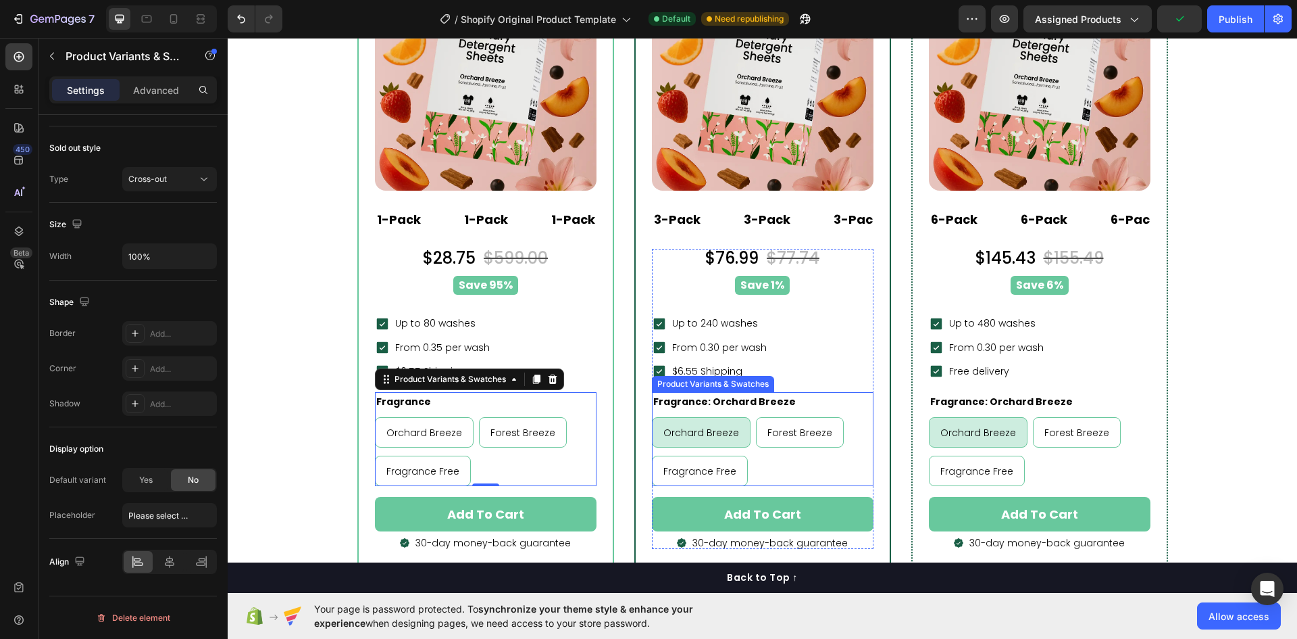
click at [833, 473] on div "Orchard Breeze Orchard Breeze Orchard Breeze Forest Breeze Forest Breeze Forest…" at bounding box center [763, 451] width 222 height 69
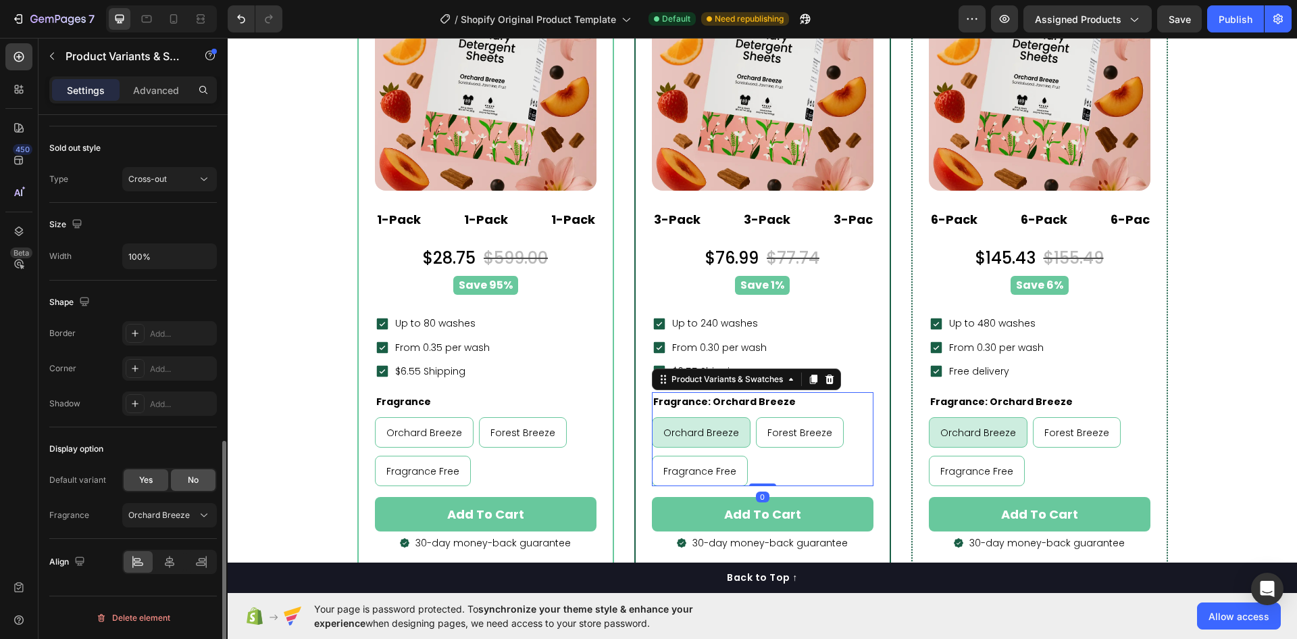
click at [197, 480] on span "No" at bounding box center [193, 480] width 11 height 12
radio input "false"
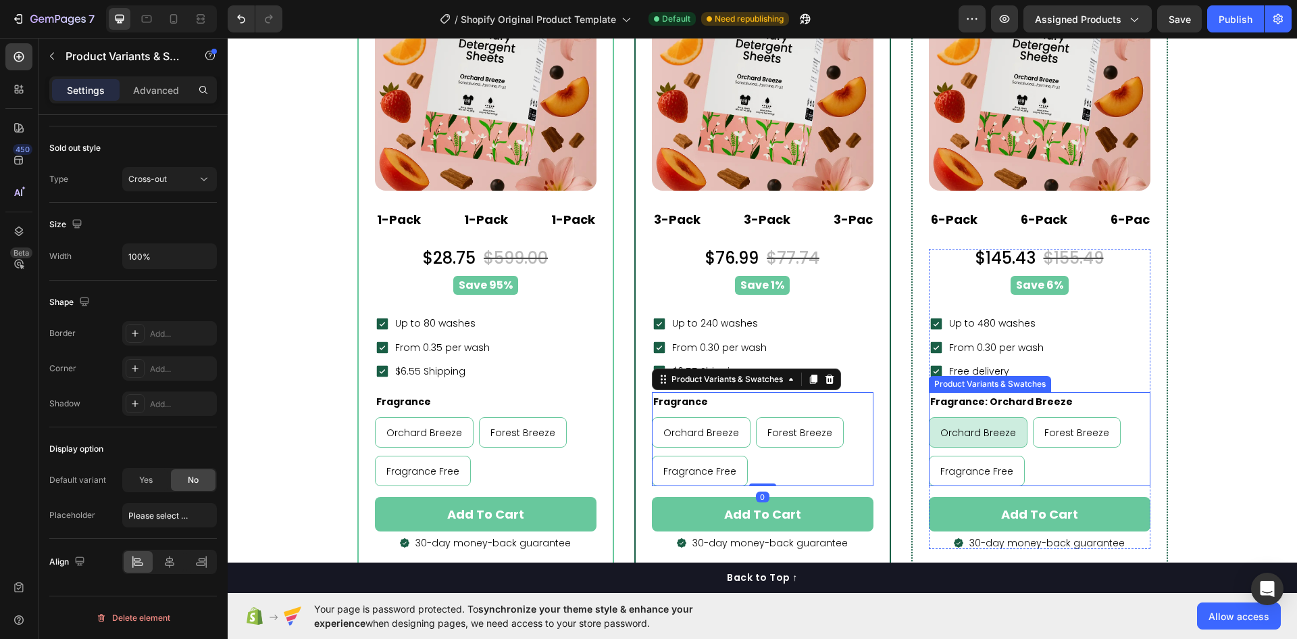
click at [1077, 469] on div "Orchard Breeze Orchard Breeze Orchard Breeze Forest Breeze Forest Breeze Forest…" at bounding box center [1040, 451] width 222 height 69
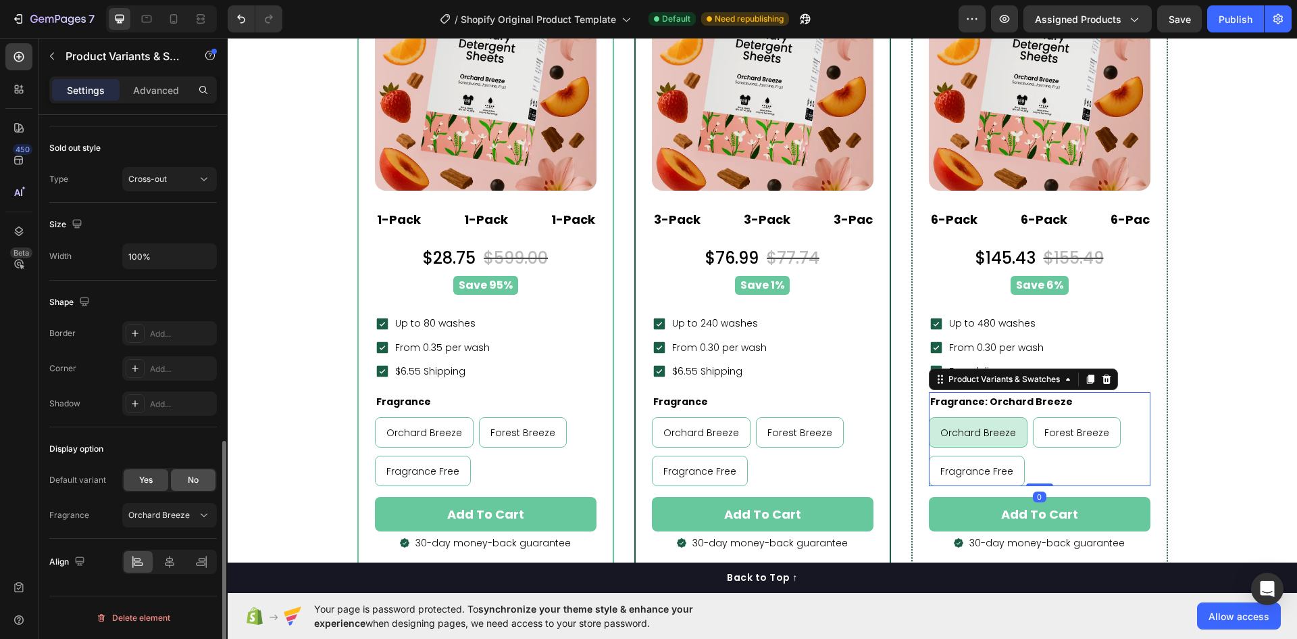
click at [192, 483] on span "No" at bounding box center [193, 480] width 11 height 12
radio input "false"
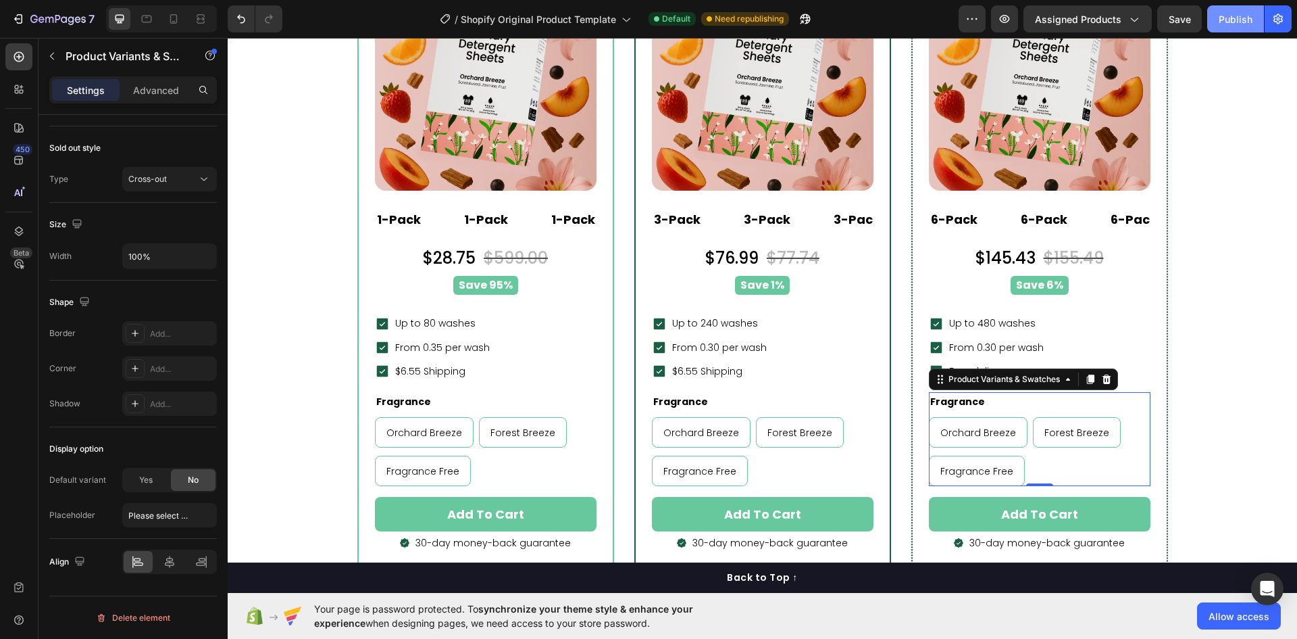
click at [1225, 22] on div "Publish" at bounding box center [1236, 19] width 34 height 14
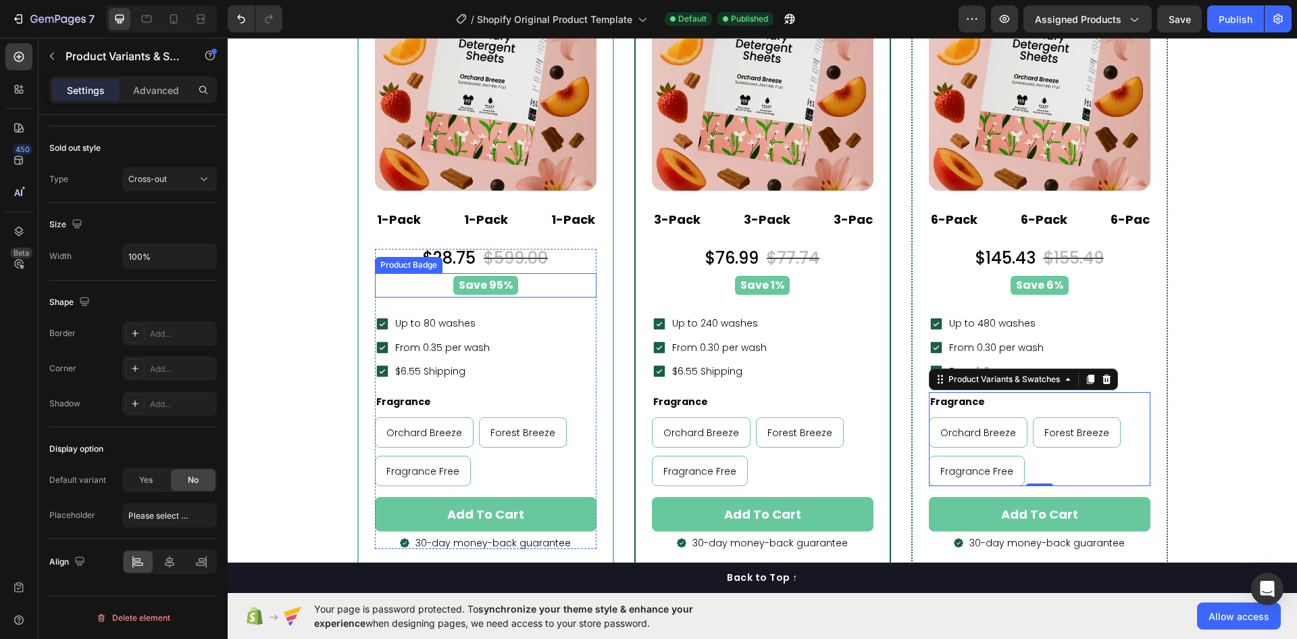
click at [492, 284] on pre "Save 95%" at bounding box center [485, 286] width 65 height 20
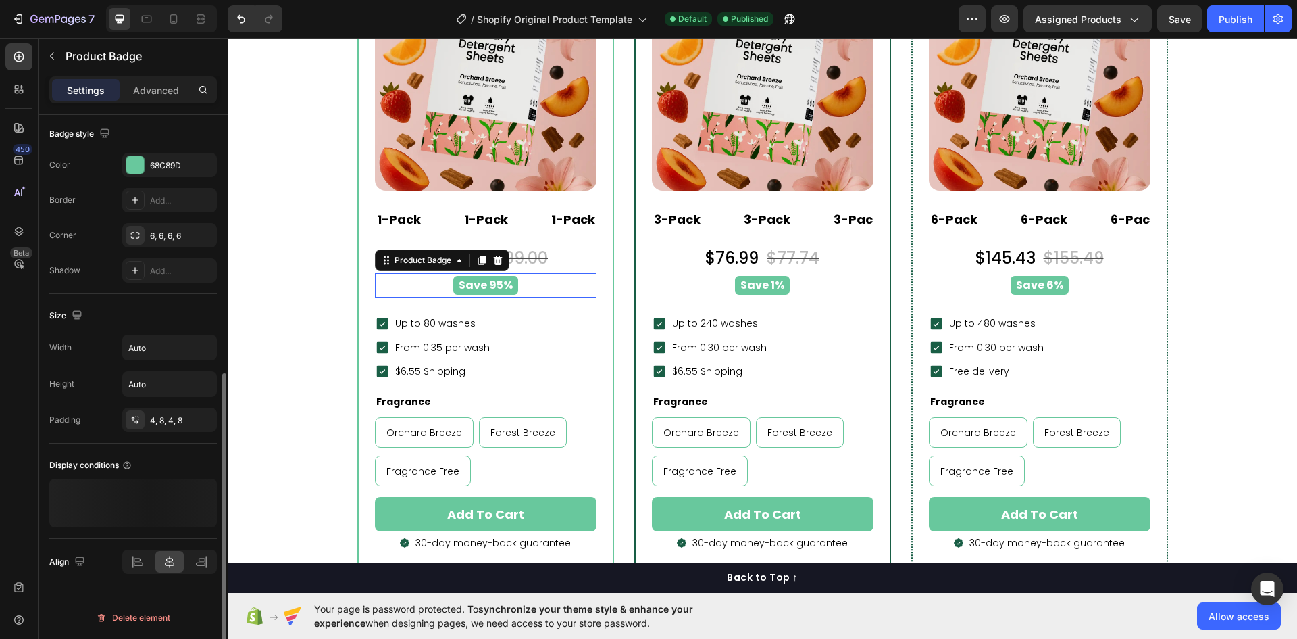
scroll to position [0, 0]
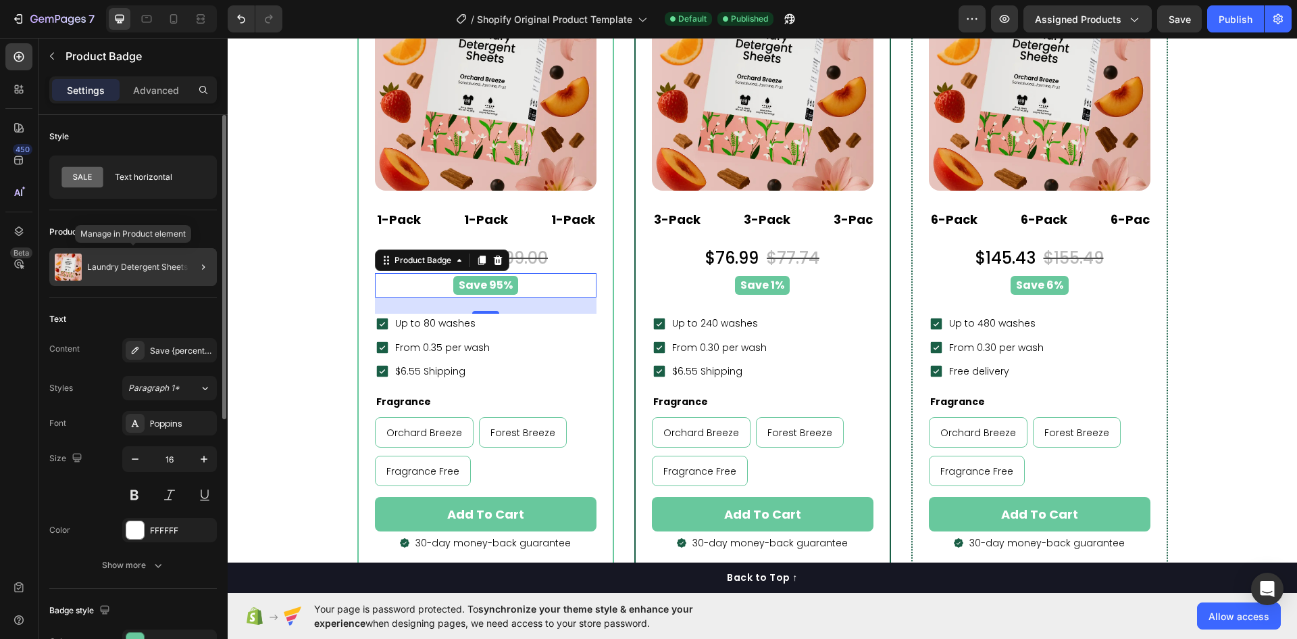
click at [147, 270] on p "Laundry Detergent Sheets" at bounding box center [137, 266] width 101 height 9
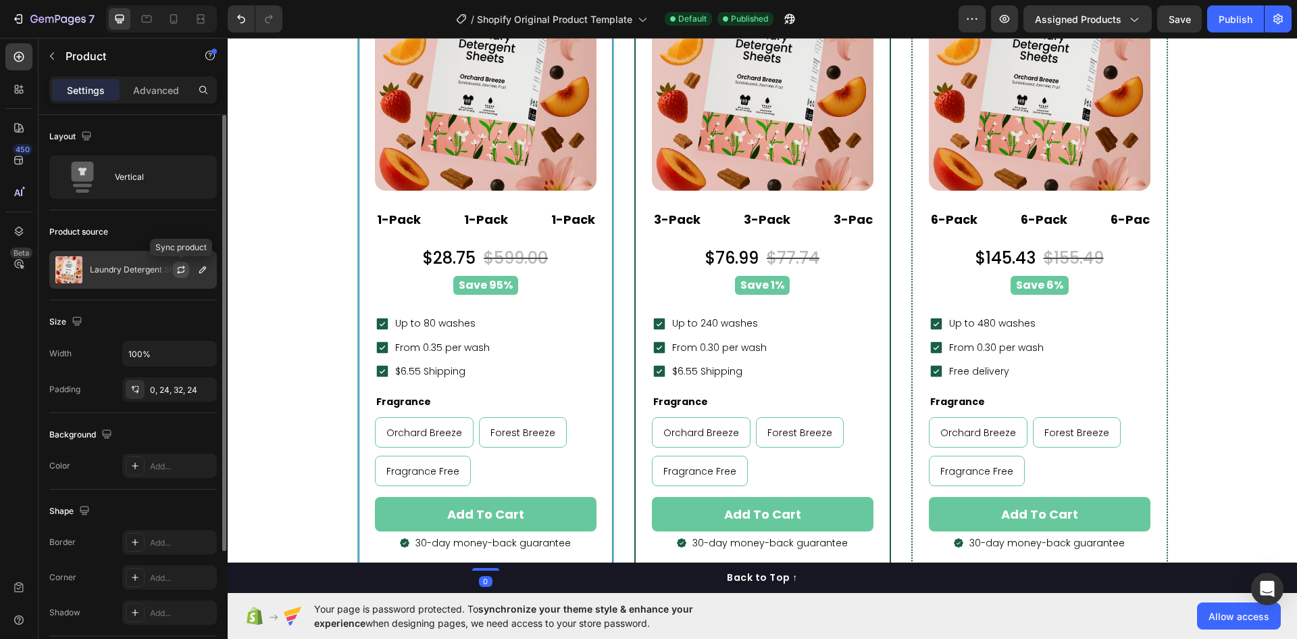
click at [177, 266] on icon "button" at bounding box center [181, 269] width 11 height 11
click at [148, 269] on p "Laundry Detergent Sheets" at bounding box center [140, 269] width 101 height 9
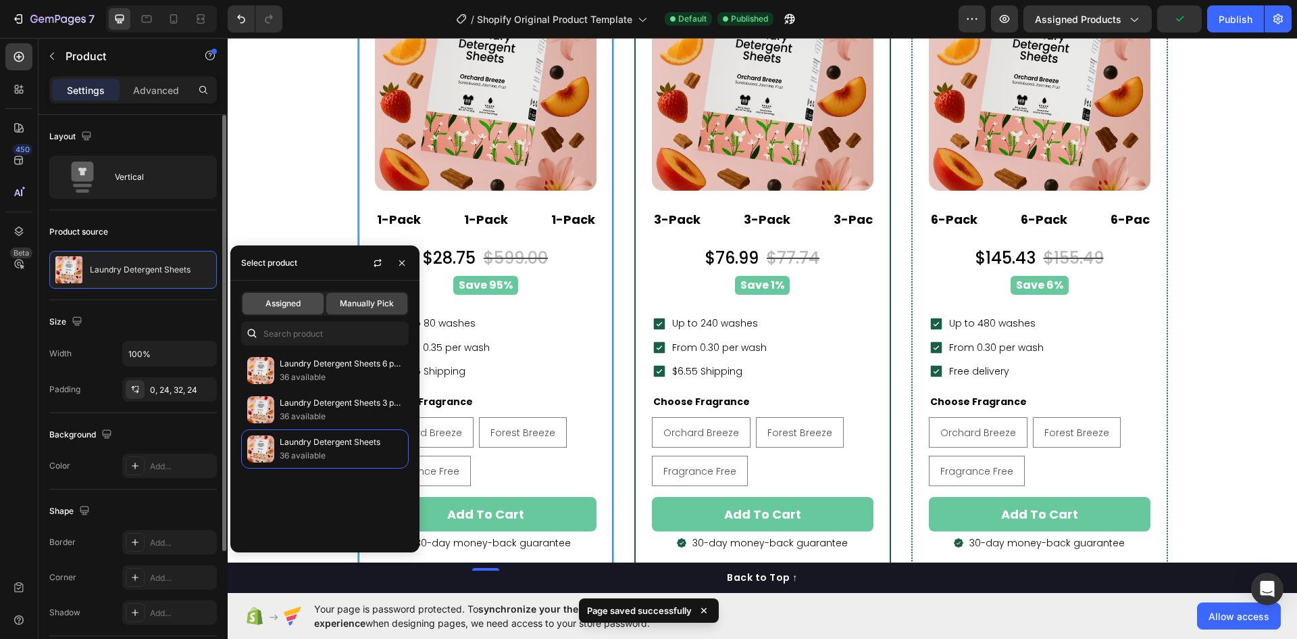
click at [289, 301] on span "Assigned" at bounding box center [283, 303] width 35 height 12
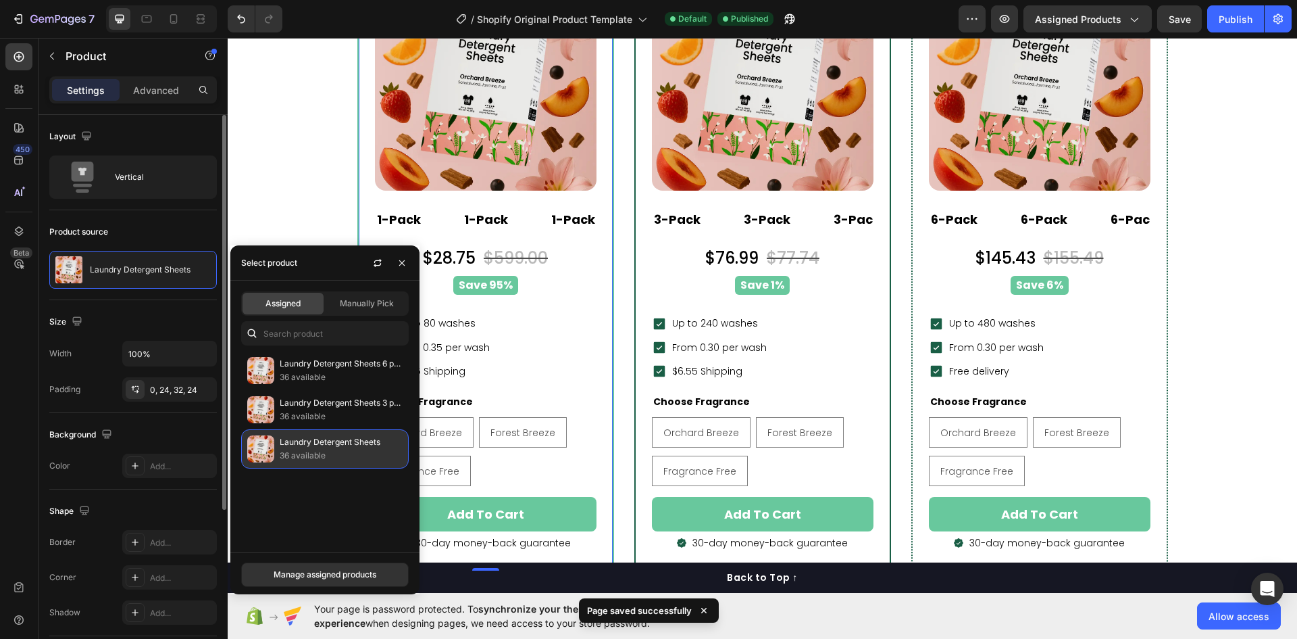
click at [307, 443] on p "Laundry Detergent Sheets" at bounding box center [341, 442] width 123 height 14
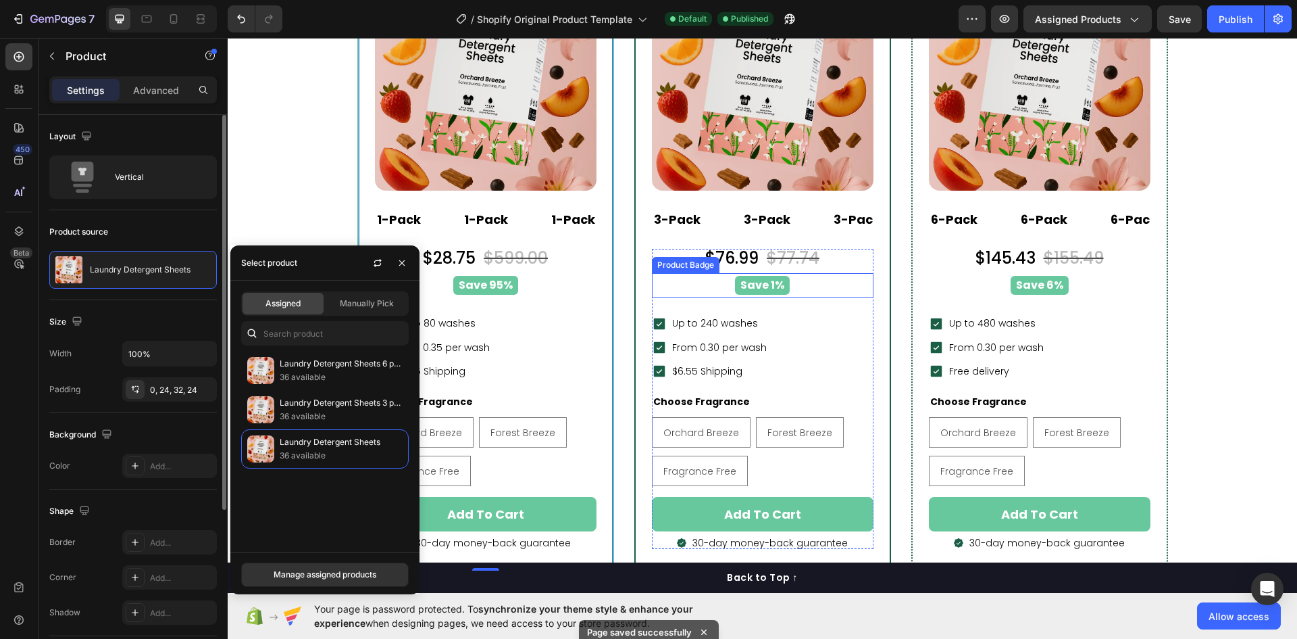
click at [796, 286] on div "Save 1%" at bounding box center [762, 286] width 205 height 20
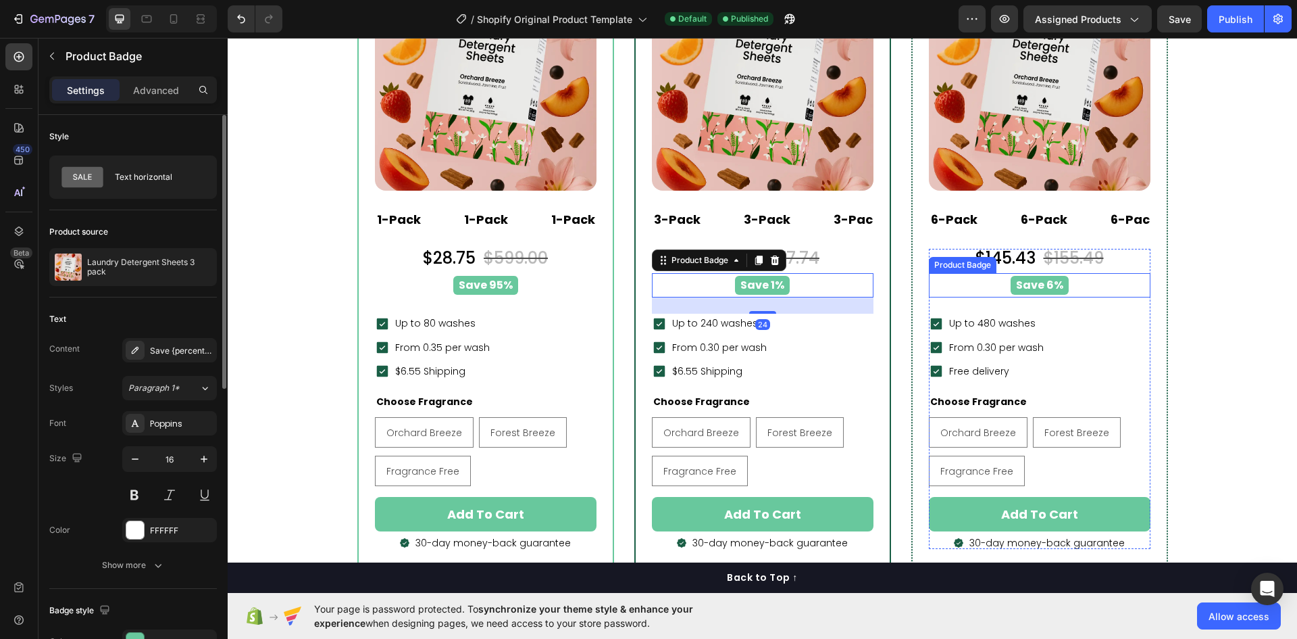
click at [1095, 283] on div "Save 6%" at bounding box center [1039, 286] width 205 height 20
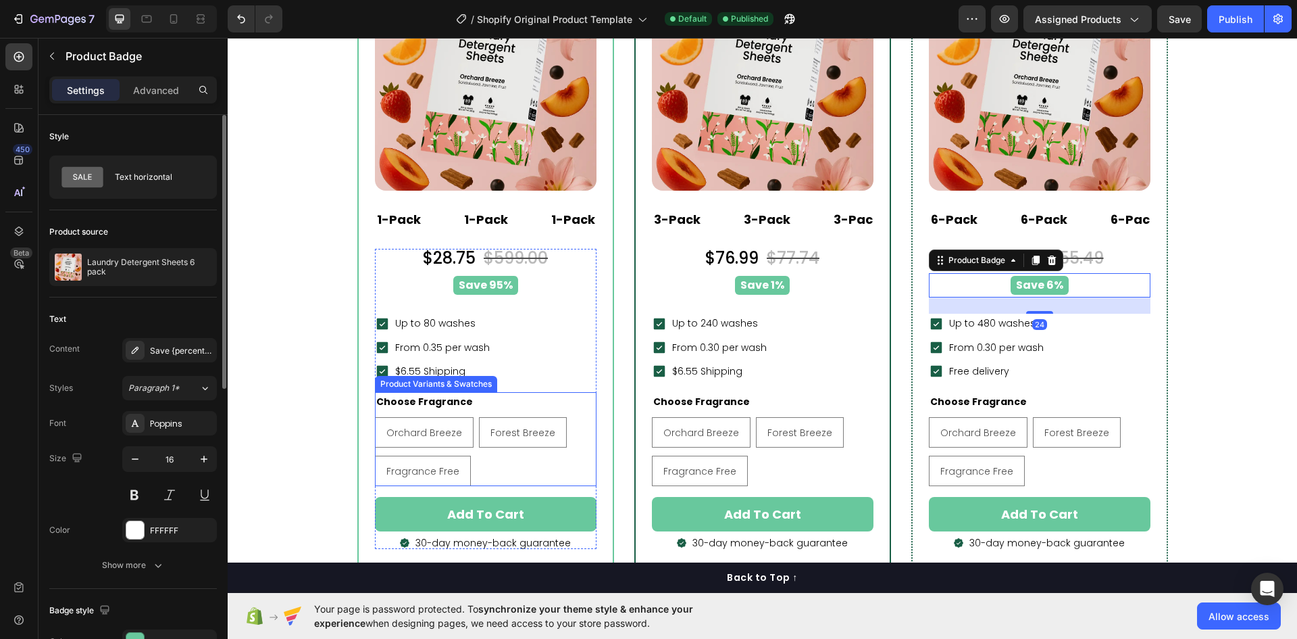
click at [495, 464] on div "Orchard Breeze Orchard Breeze Orchard Breeze Forest Breeze Forest Breeze Forest…" at bounding box center [486, 451] width 222 height 69
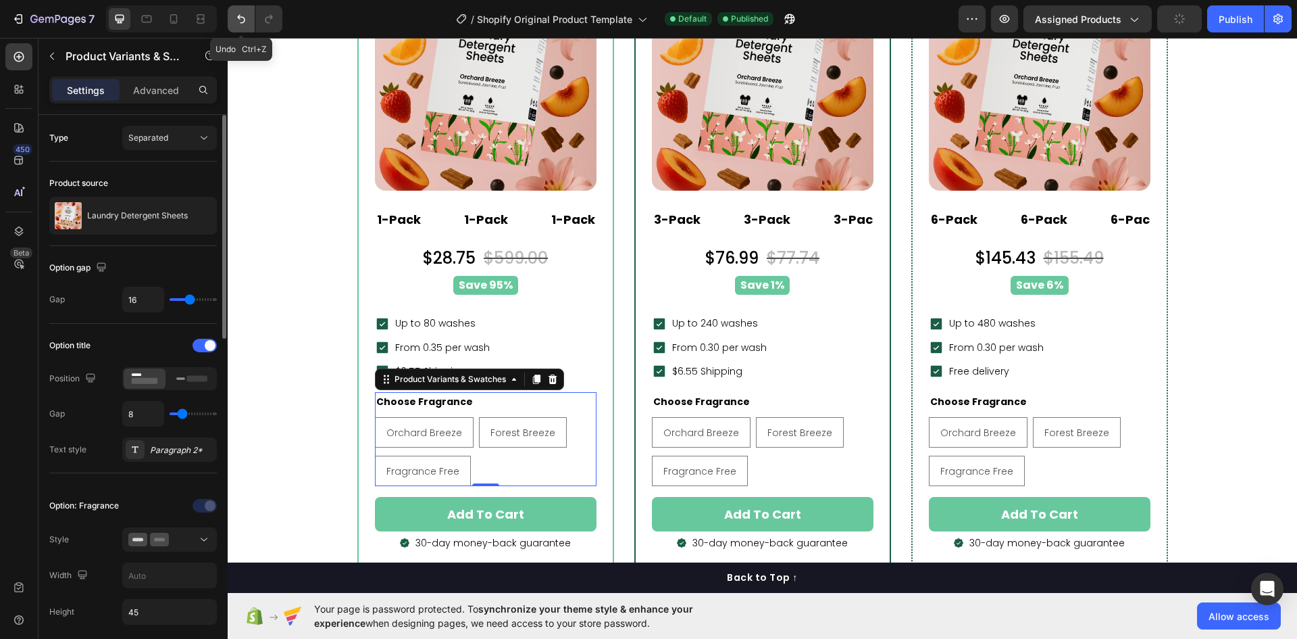
click at [241, 20] on icon "Undo/Redo" at bounding box center [241, 19] width 14 height 14
click at [242, 20] on icon "Undo/Redo" at bounding box center [241, 19] width 14 height 14
click at [237, 15] on icon "Undo/Redo" at bounding box center [241, 19] width 14 height 14
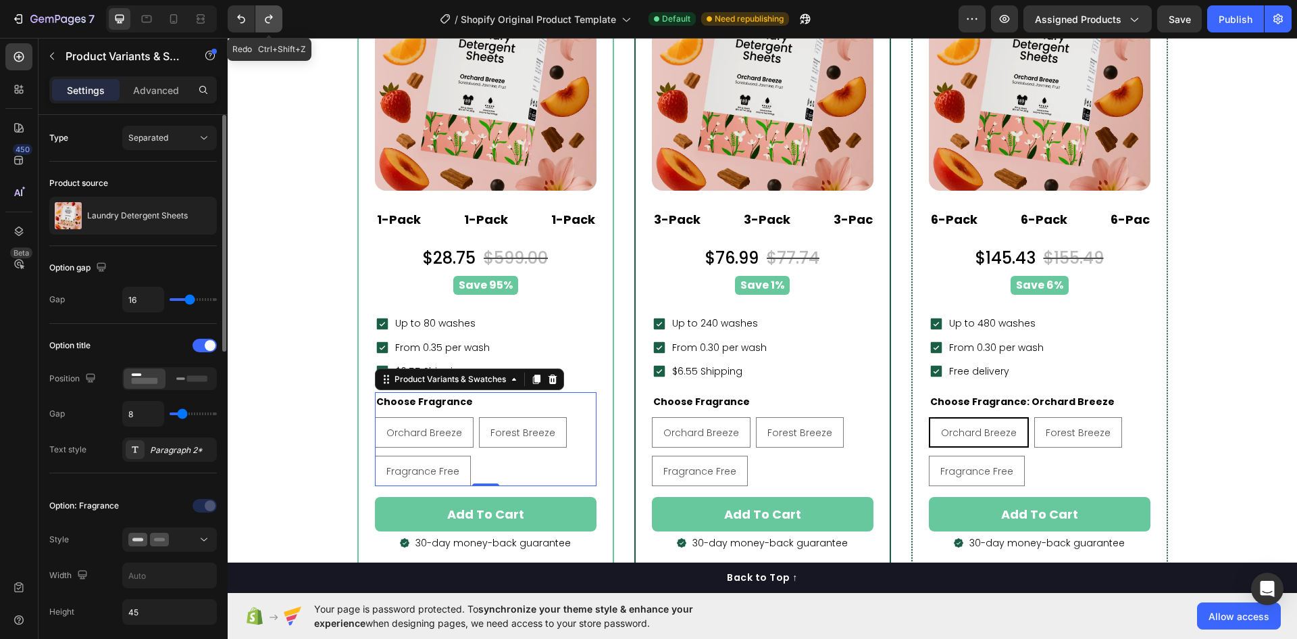
click at [270, 21] on icon "Undo/Redo" at bounding box center [269, 19] width 14 height 14
radio input "false"
click at [270, 21] on icon "Undo/Redo" at bounding box center [269, 19] width 14 height 14
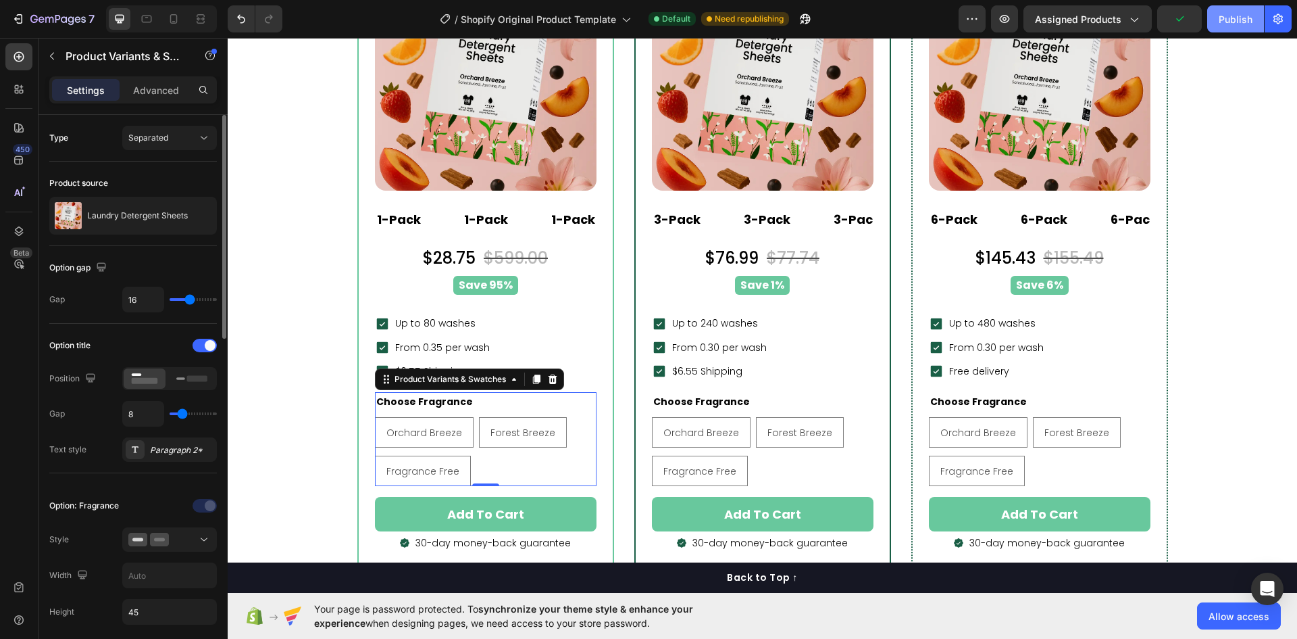
click at [1237, 20] on div "Publish" at bounding box center [1236, 19] width 34 height 14
click at [161, 214] on p "Laundry Detergent Sheets" at bounding box center [137, 215] width 101 height 9
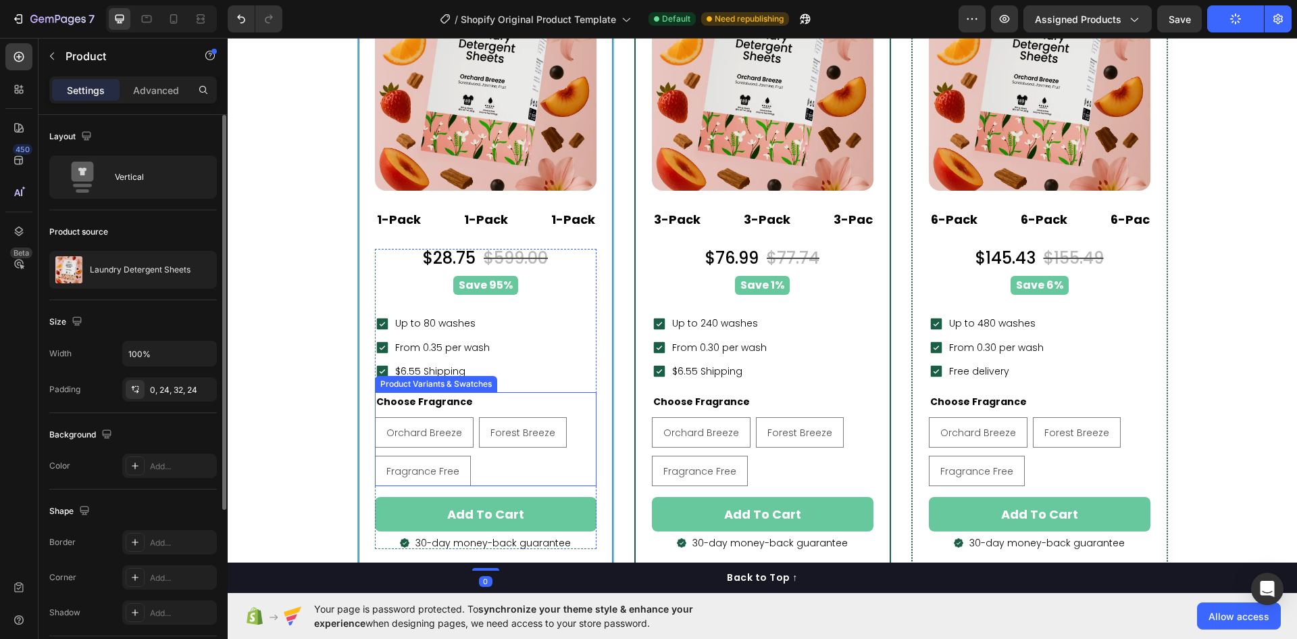
click at [497, 465] on div "Orchard Breeze Orchard Breeze Orchard Breeze Forest Breeze Forest Breeze Forest…" at bounding box center [486, 451] width 222 height 69
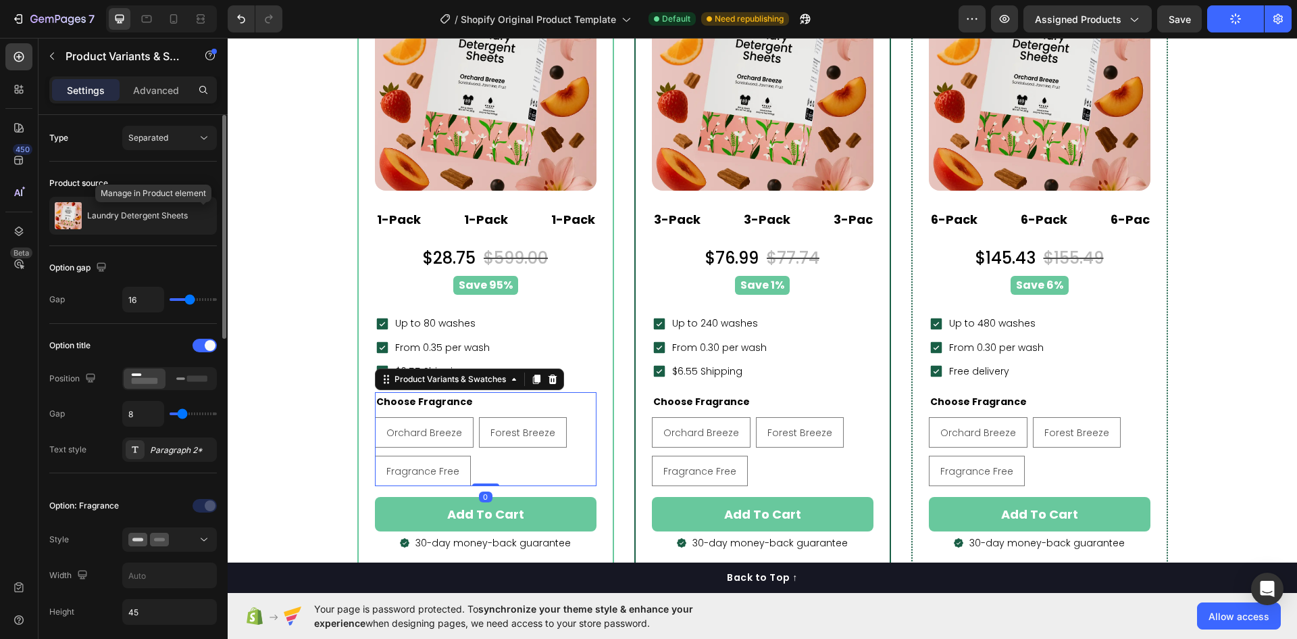
click at [0, 0] on icon "button" at bounding box center [0, 0] width 0 height 0
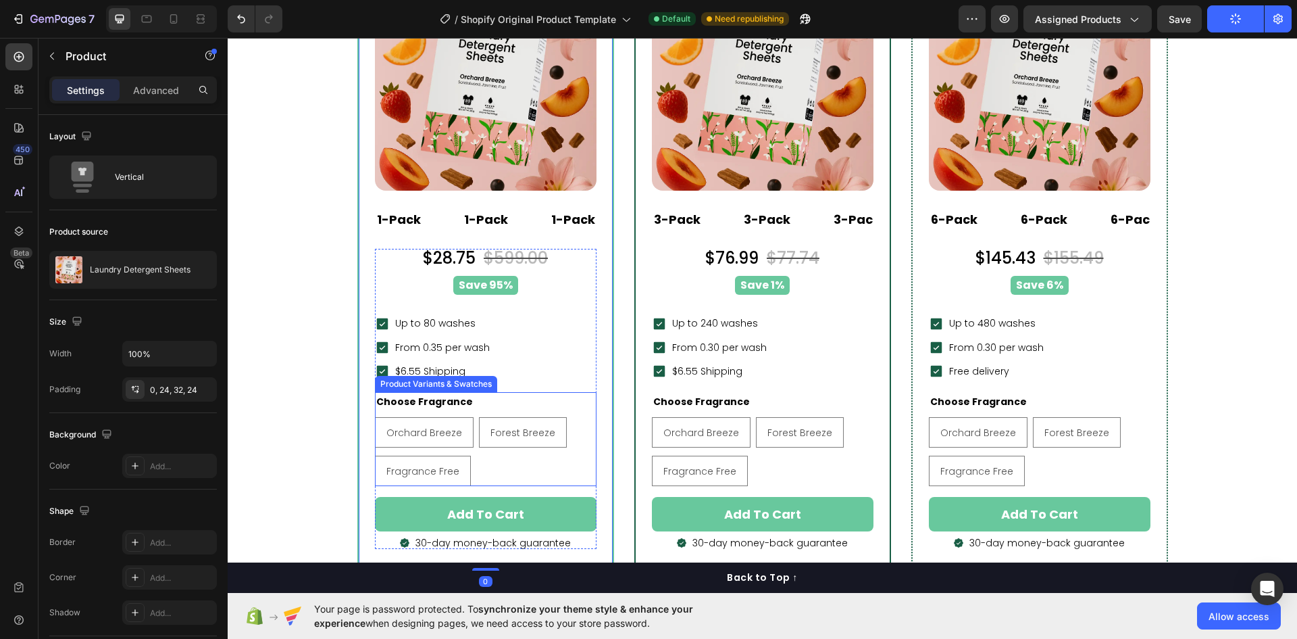
click at [518, 480] on div "Orchard Breeze Orchard Breeze Orchard Breeze Forest Breeze Forest Breeze Forest…" at bounding box center [486, 451] width 222 height 69
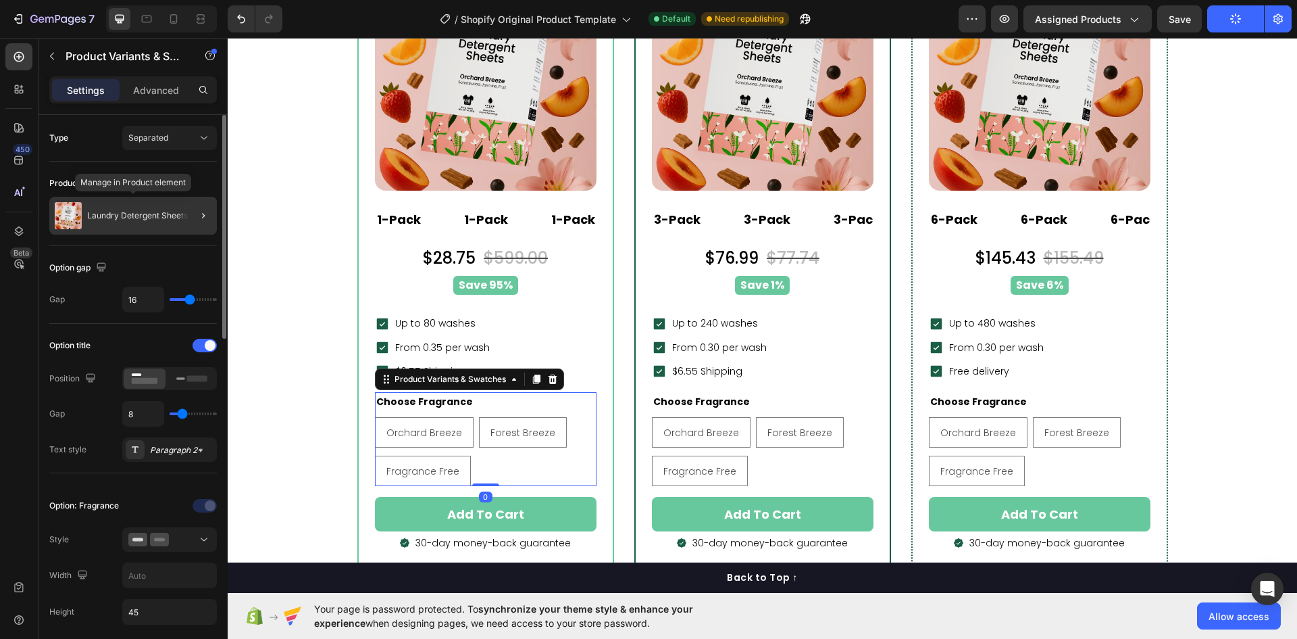
click at [132, 207] on div "Laundry Detergent Sheets" at bounding box center [133, 216] width 168 height 38
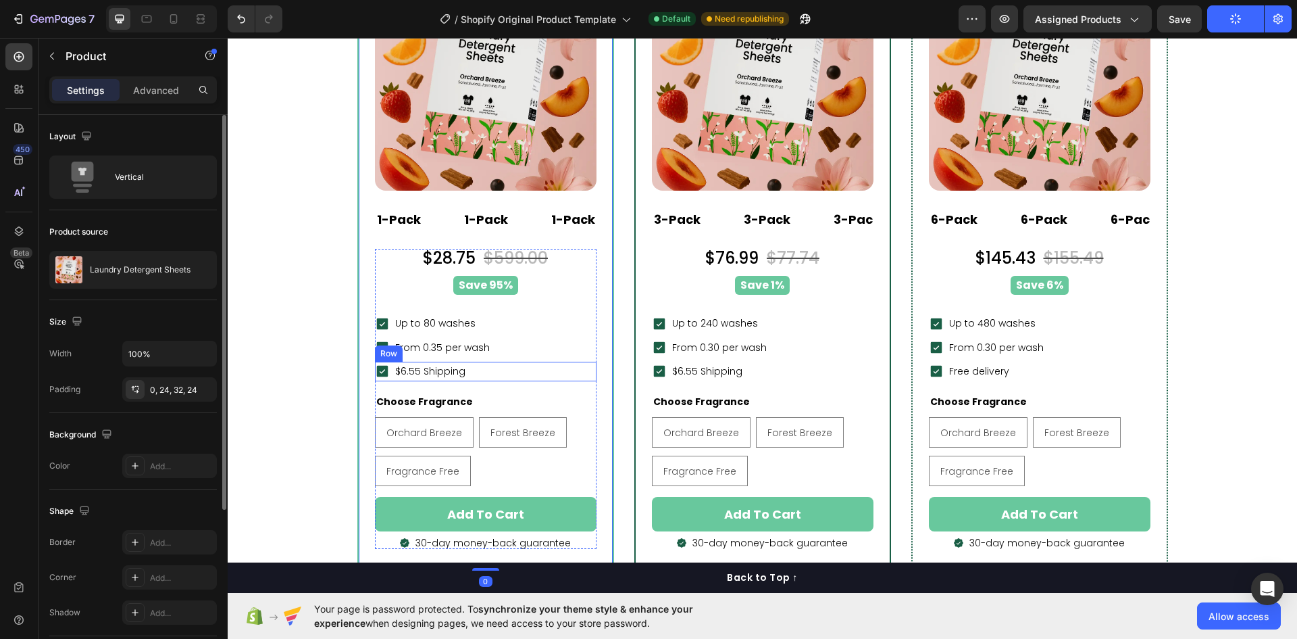
click at [553, 376] on div "Icon $6.55 Shipping Text block Row" at bounding box center [486, 372] width 222 height 20
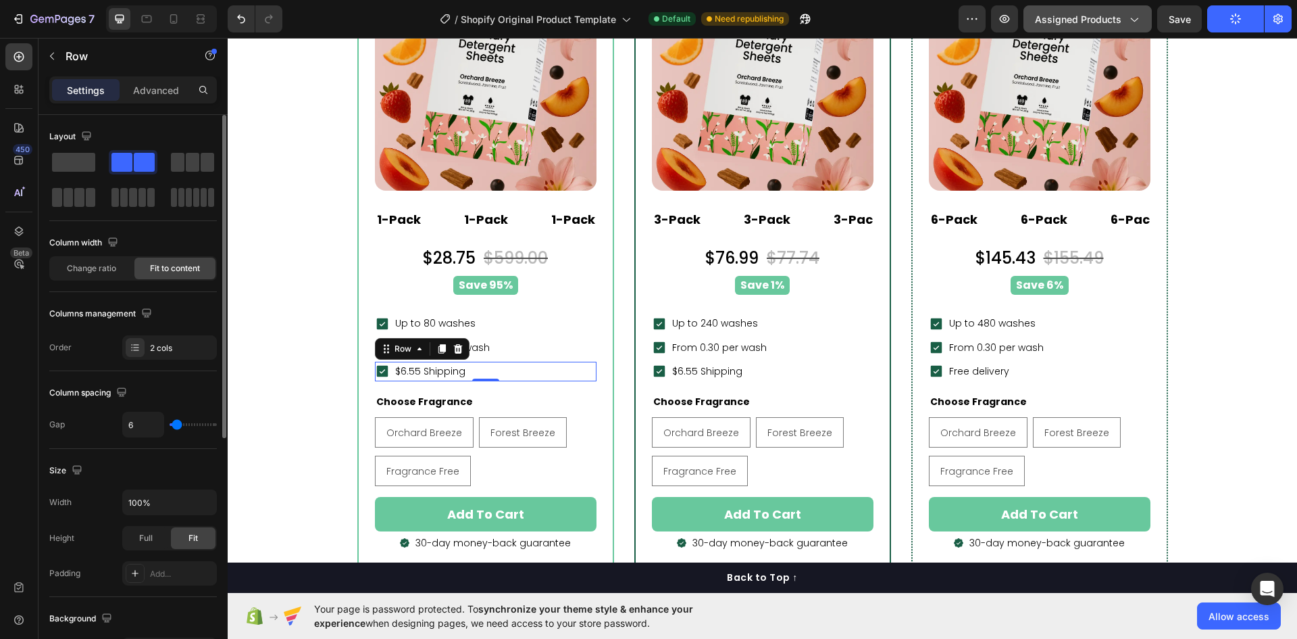
click at [1111, 9] on button "Assigned Products" at bounding box center [1088, 18] width 128 height 27
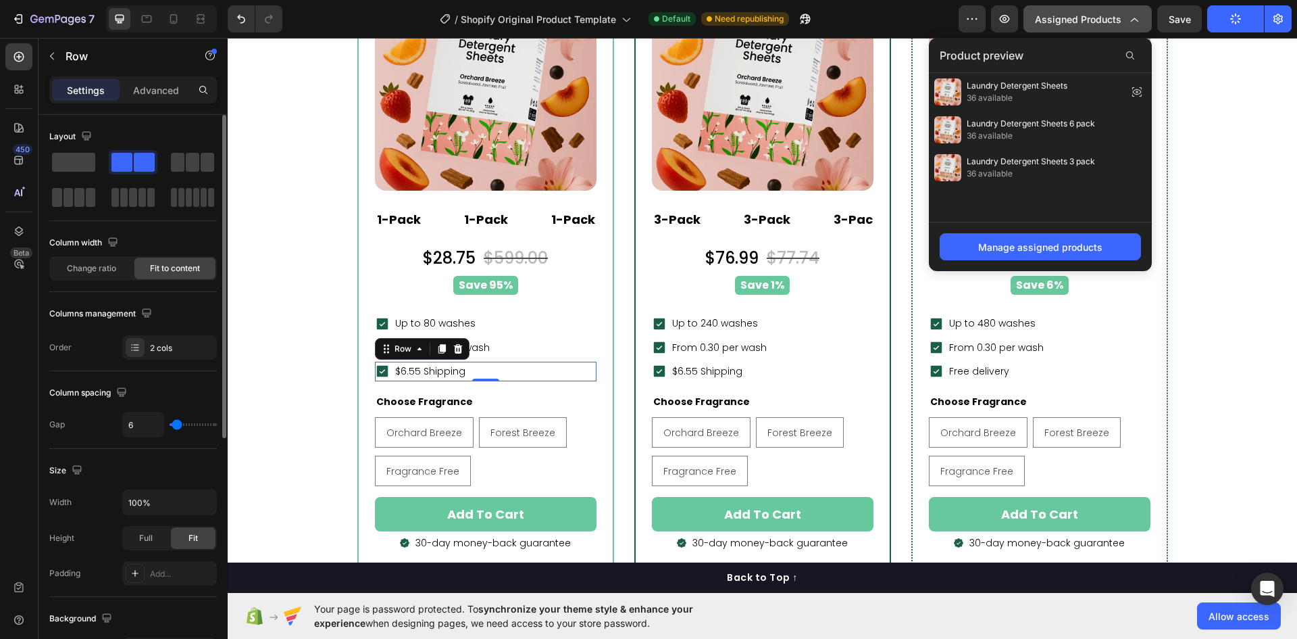
click at [1109, 18] on span "Assigned Products" at bounding box center [1078, 19] width 86 height 14
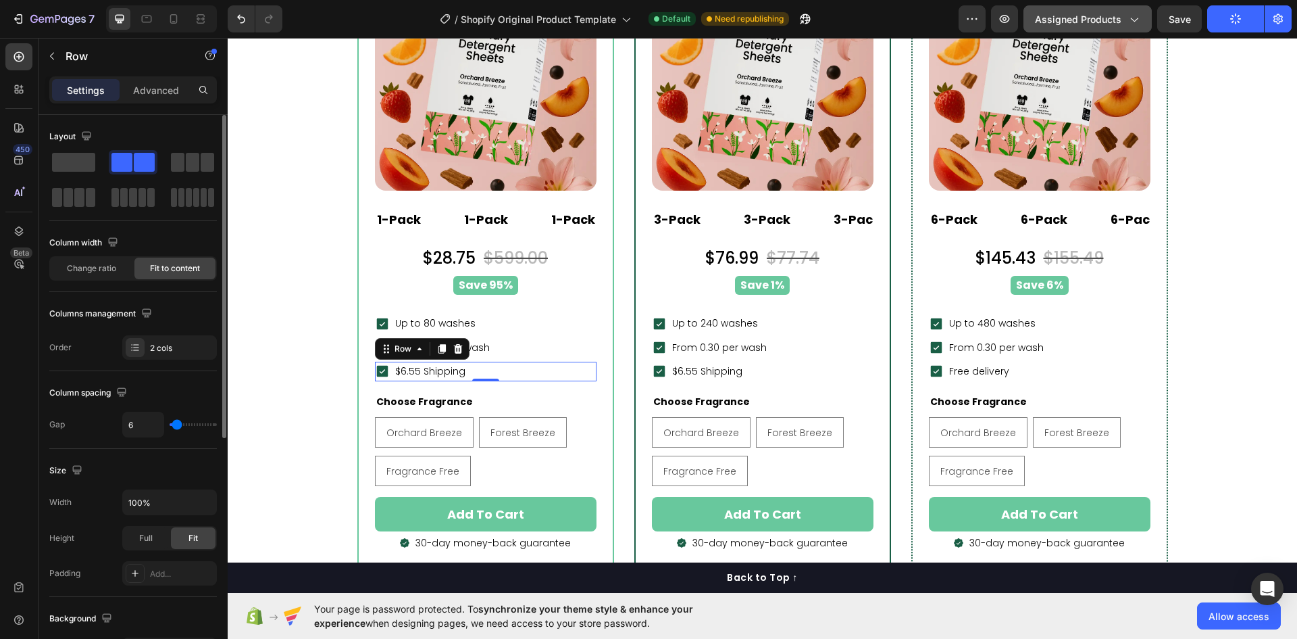
click at [1112, 18] on span "Assigned Products" at bounding box center [1078, 19] width 86 height 14
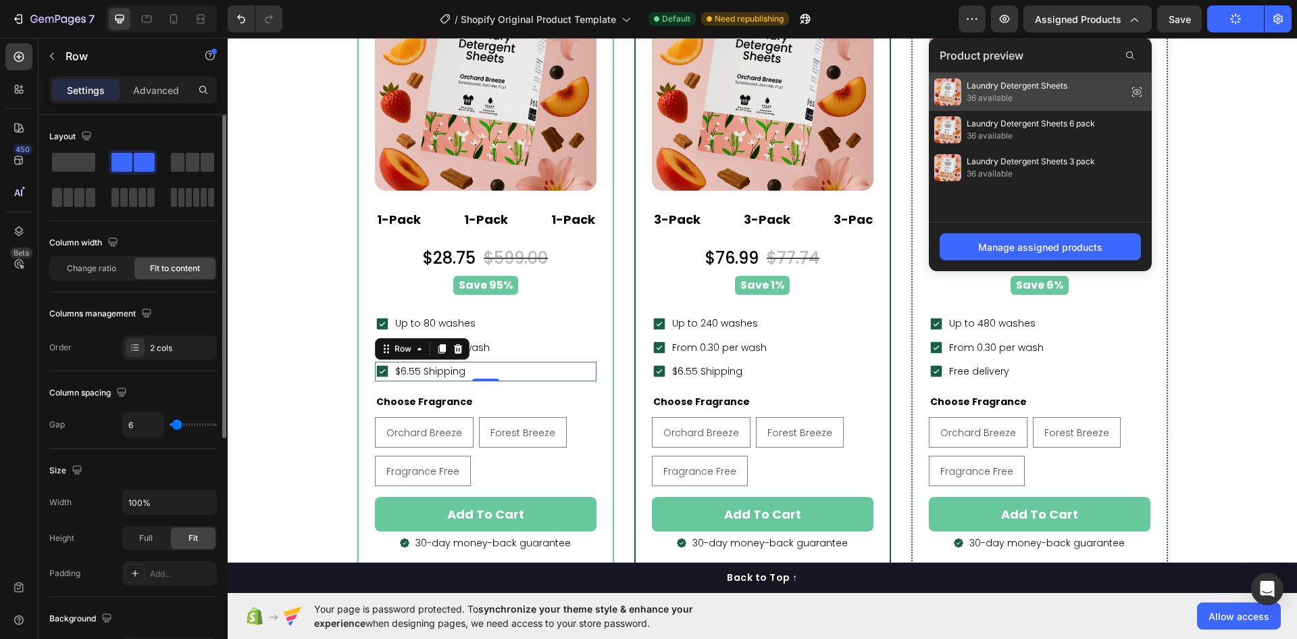
click at [1135, 92] on icon at bounding box center [1137, 91] width 19 height 19
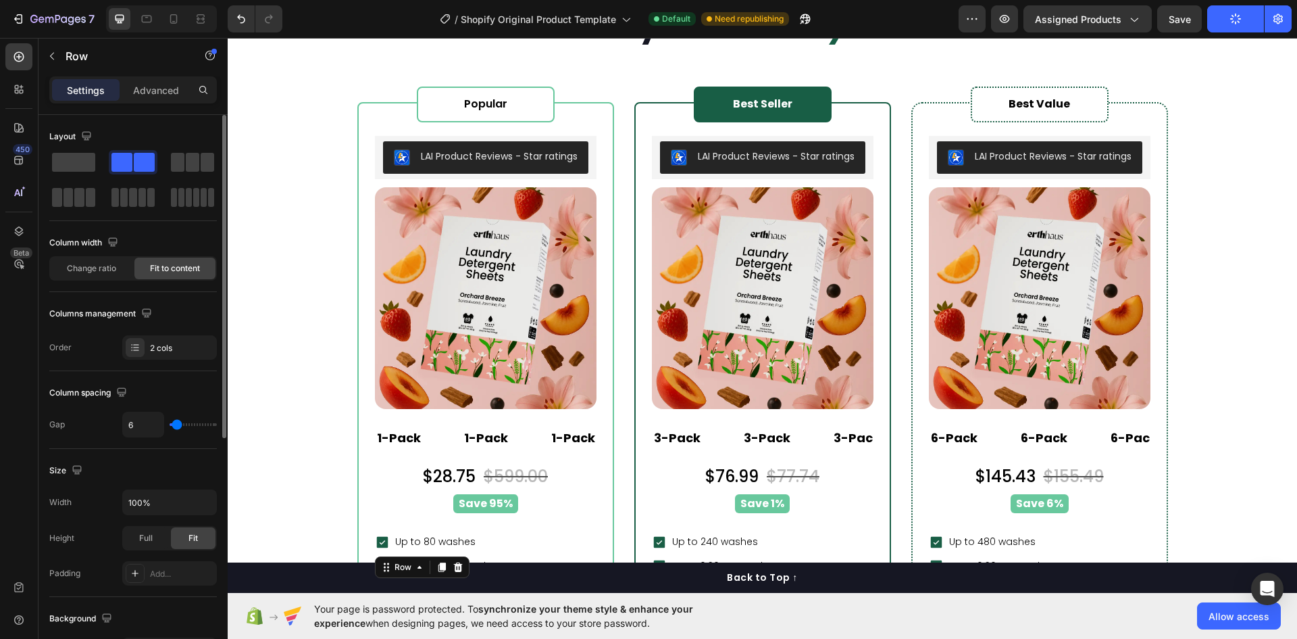
scroll to position [6287, 0]
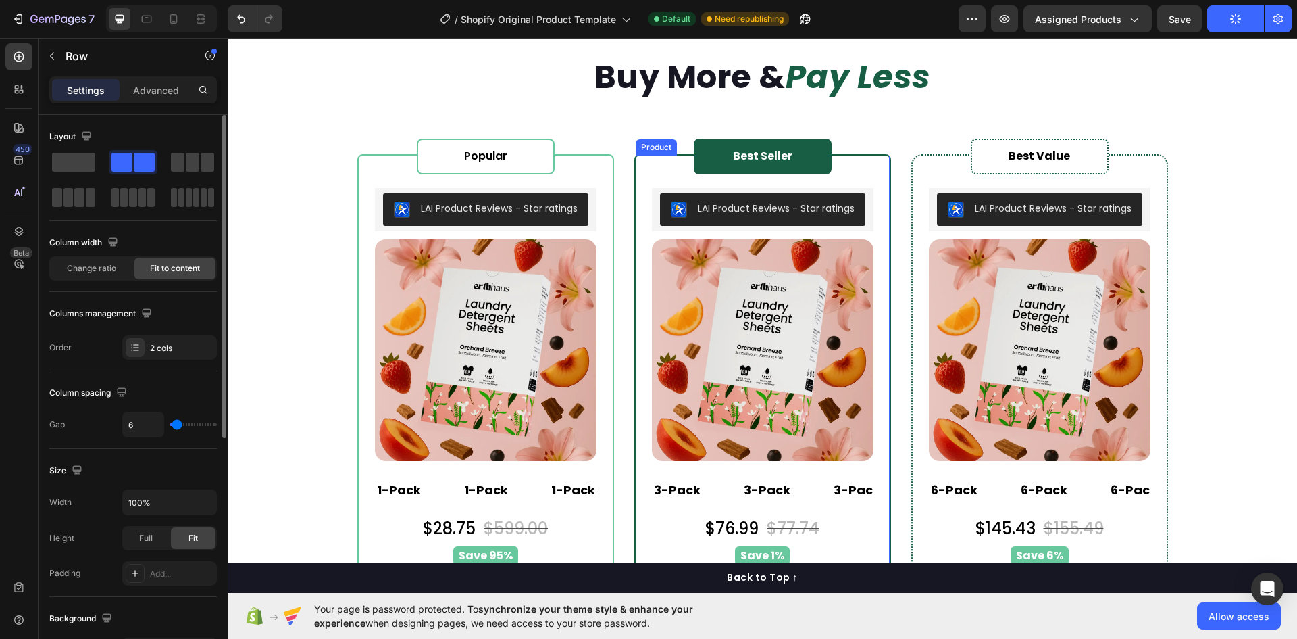
click at [858, 180] on div "Best Seller Heading Row LAI Product Reviews - Star ratings LAI Product Reviews …" at bounding box center [763, 487] width 222 height 664
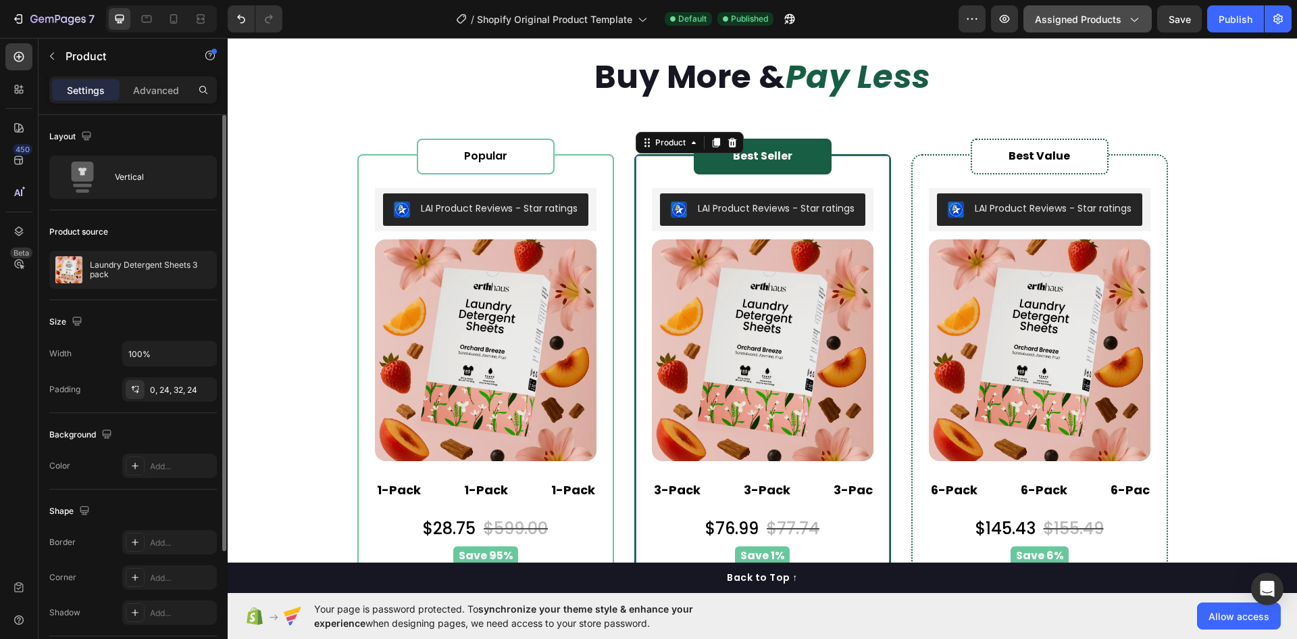
click at [1088, 27] on button "Assigned Products" at bounding box center [1088, 18] width 128 height 27
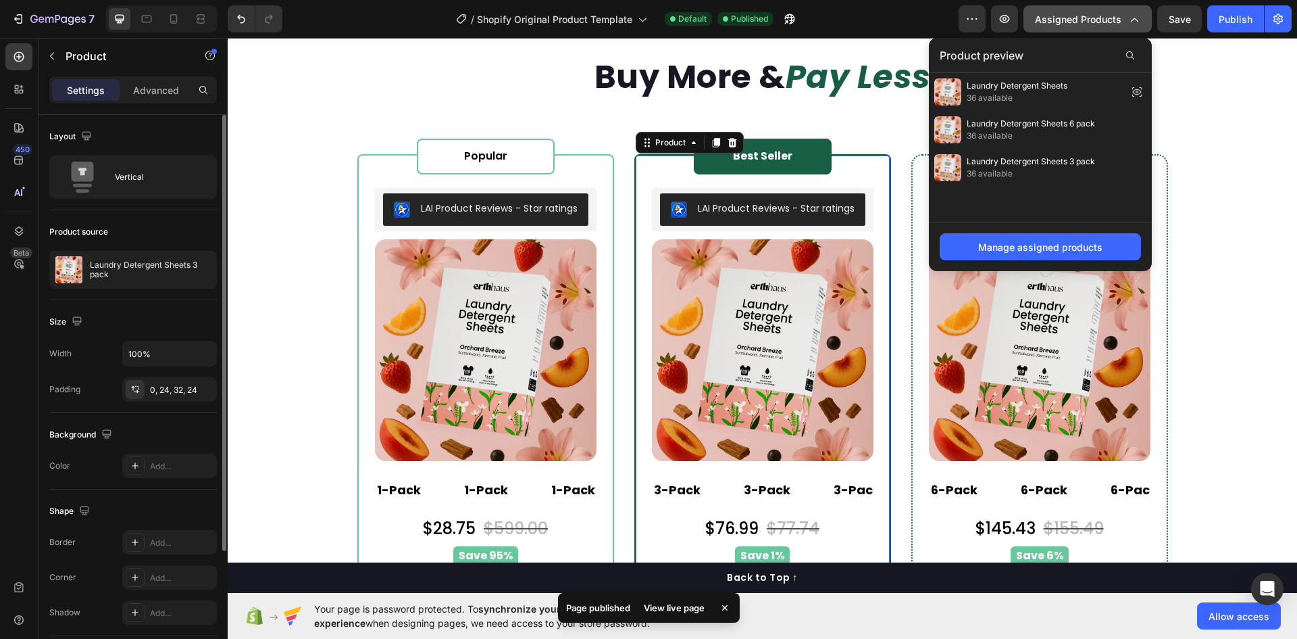
click at [1088, 27] on button "Assigned Products" at bounding box center [1088, 18] width 128 height 27
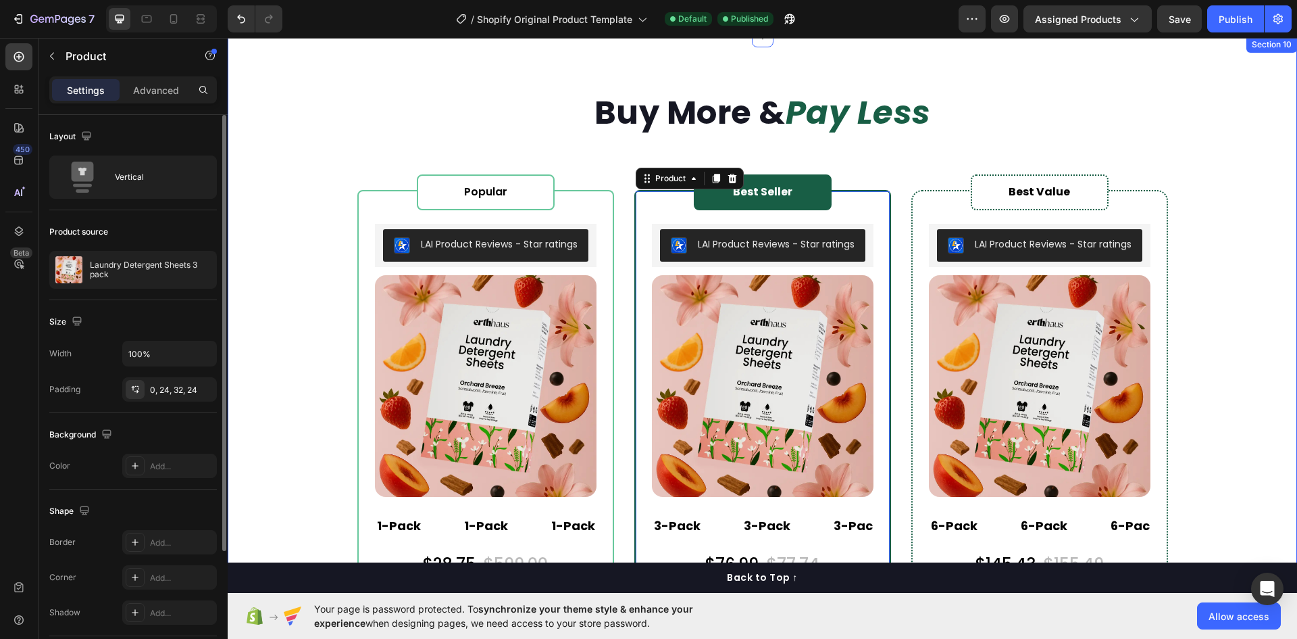
scroll to position [6219, 0]
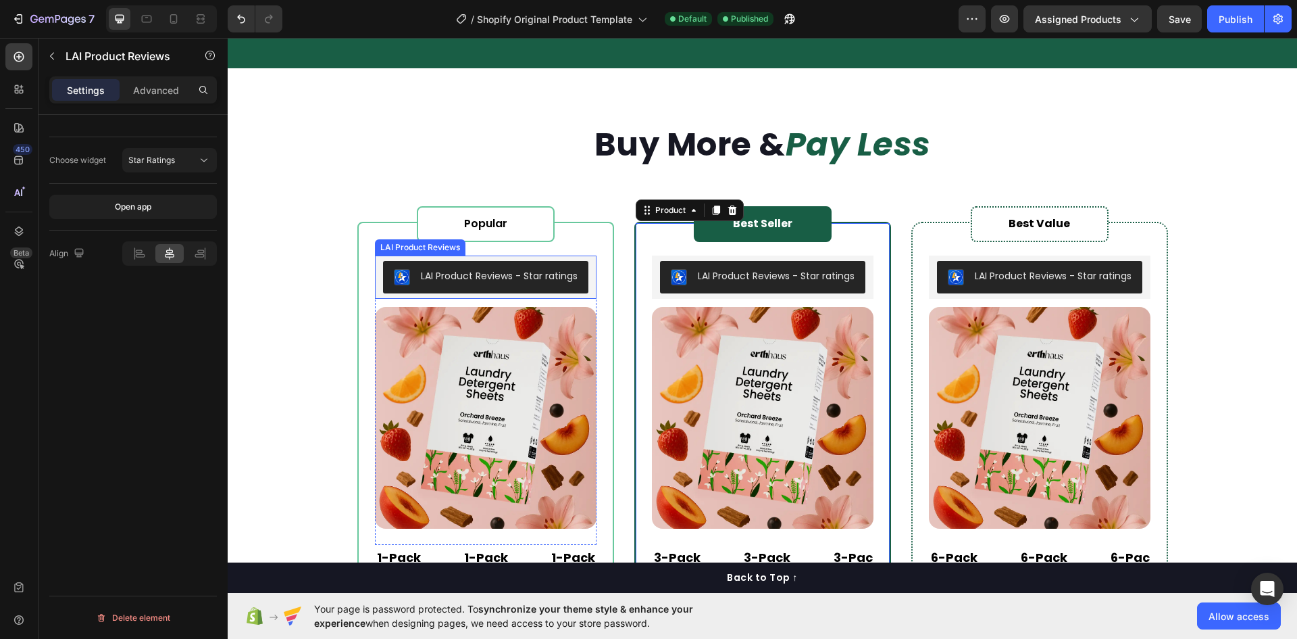
click at [519, 278] on div "LAI Product Reviews - Star ratings" at bounding box center [499, 276] width 157 height 14
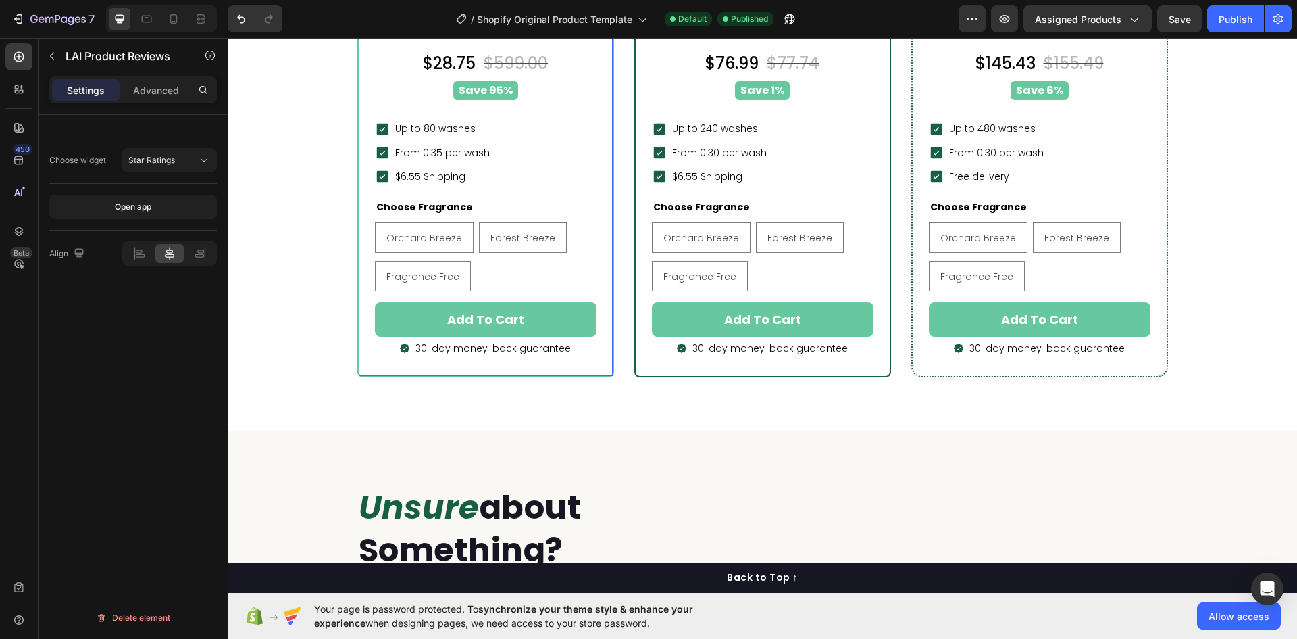
scroll to position [6760, 0]
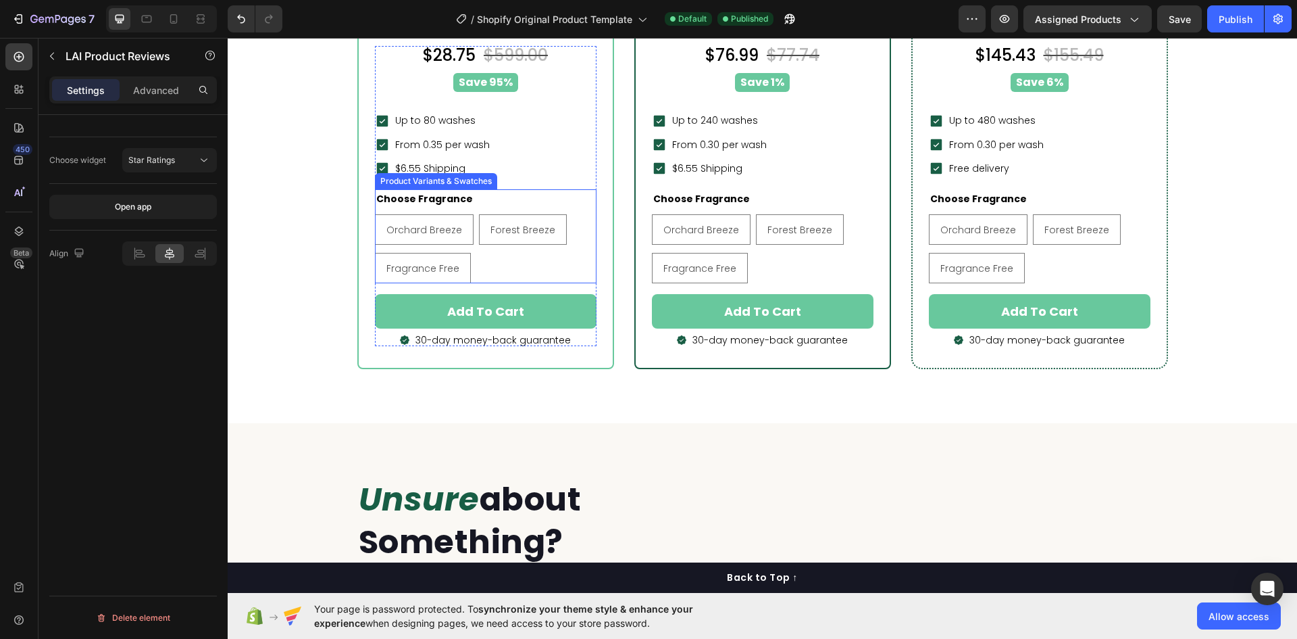
click at [503, 259] on div "Orchard Breeze Orchard Breeze Orchard Breeze Forest Breeze Forest Breeze Forest…" at bounding box center [486, 248] width 222 height 69
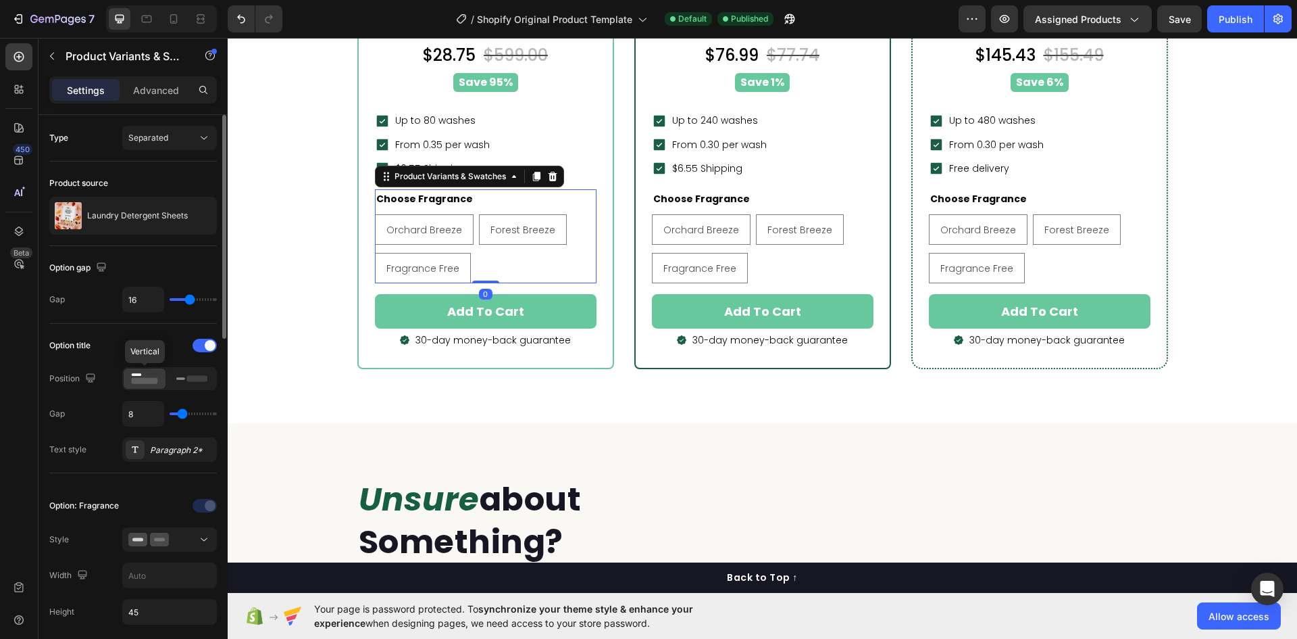
click at [135, 377] on icon at bounding box center [144, 378] width 31 height 15
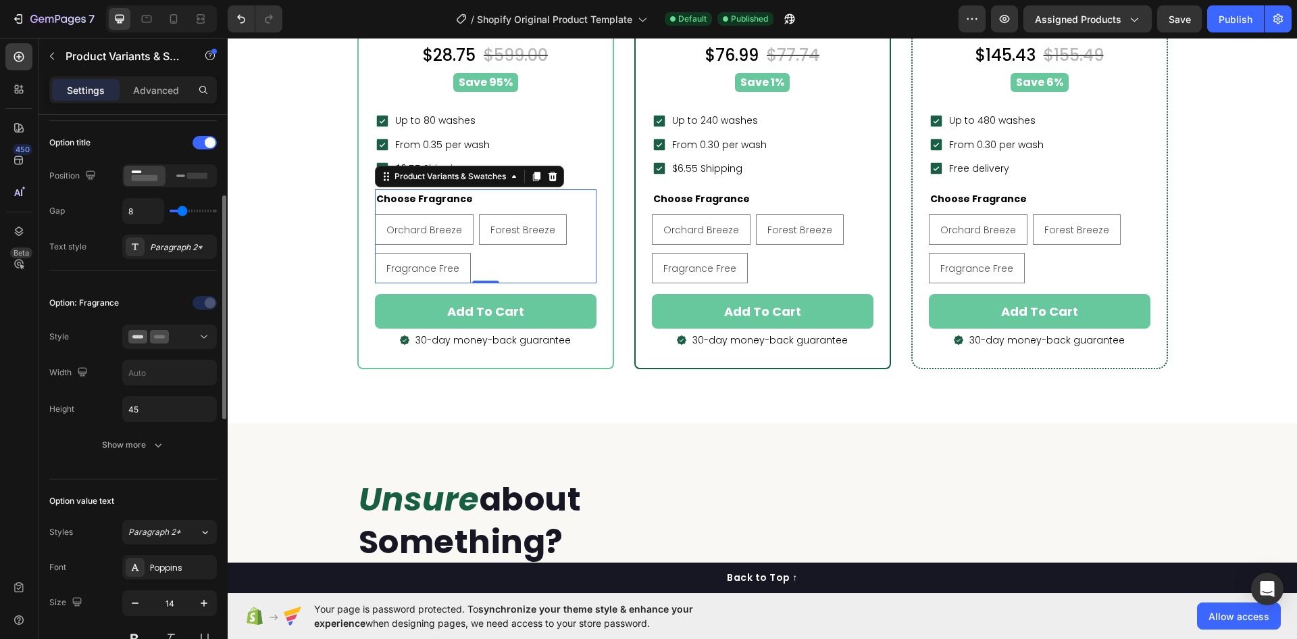
scroll to position [270, 0]
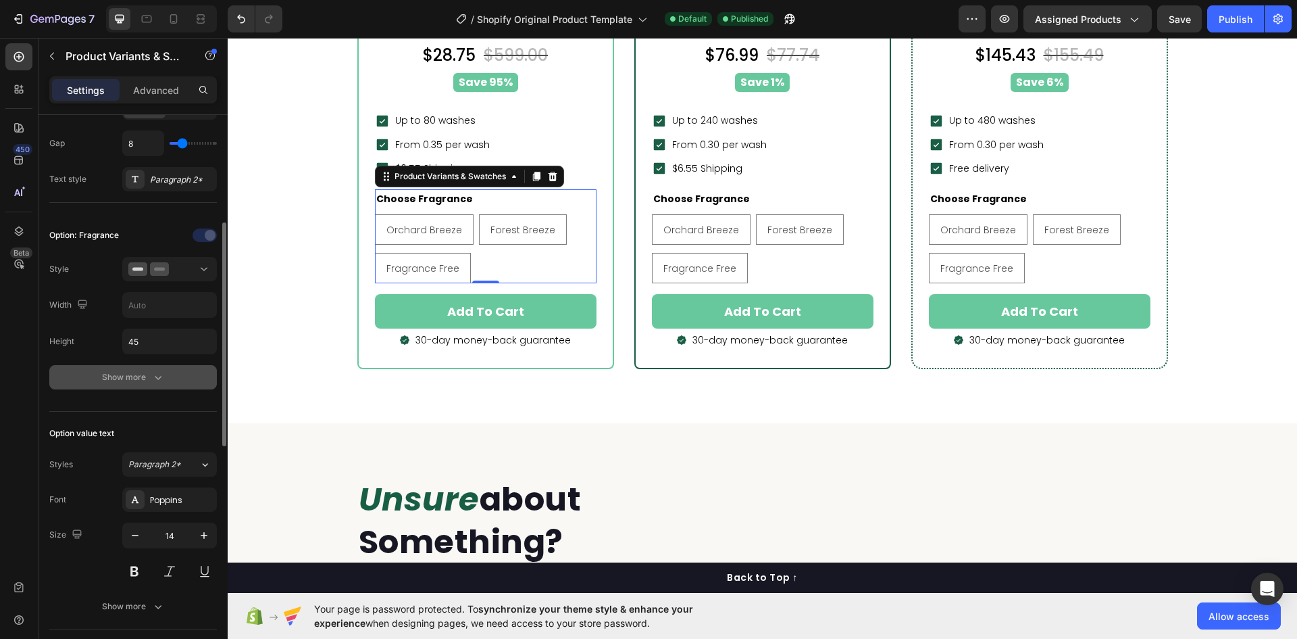
click at [151, 376] on icon "button" at bounding box center [158, 377] width 14 height 14
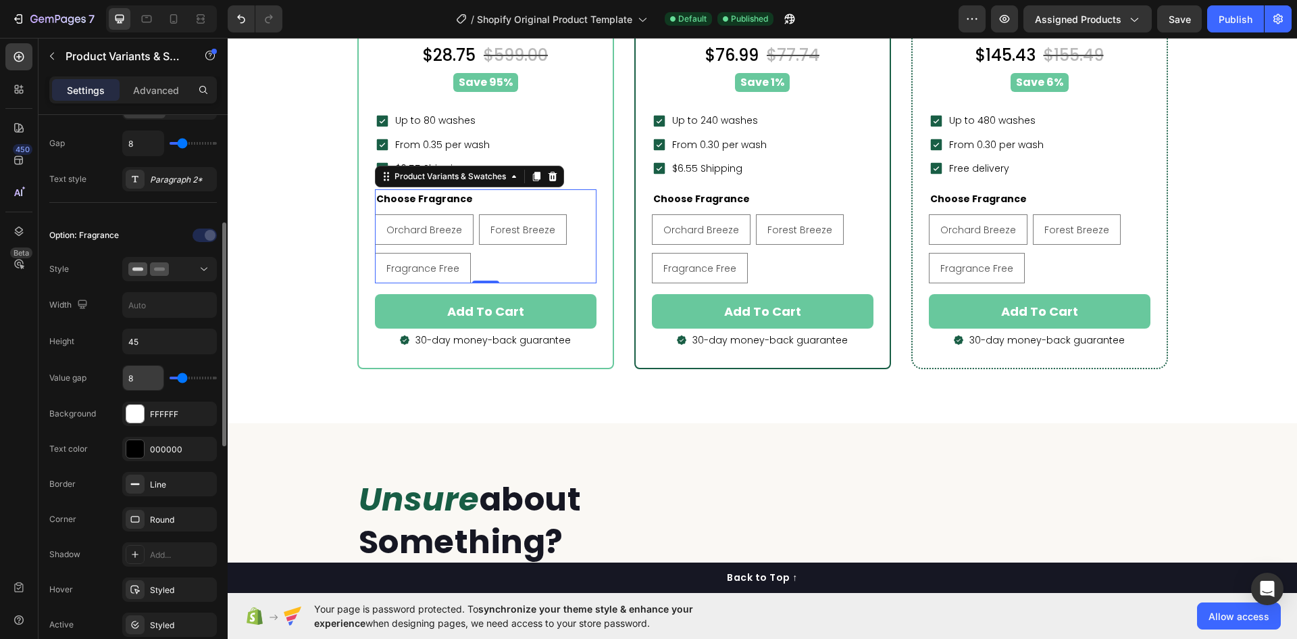
scroll to position [405, 0]
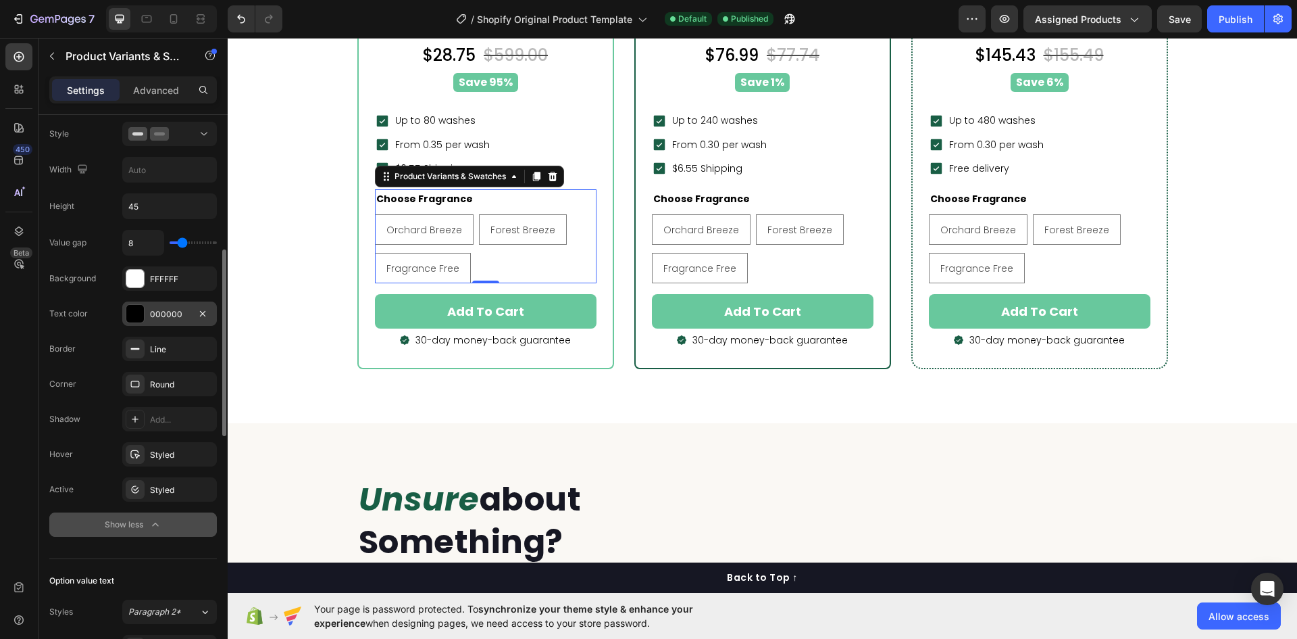
click at [169, 314] on div "000000" at bounding box center [169, 314] width 39 height 12
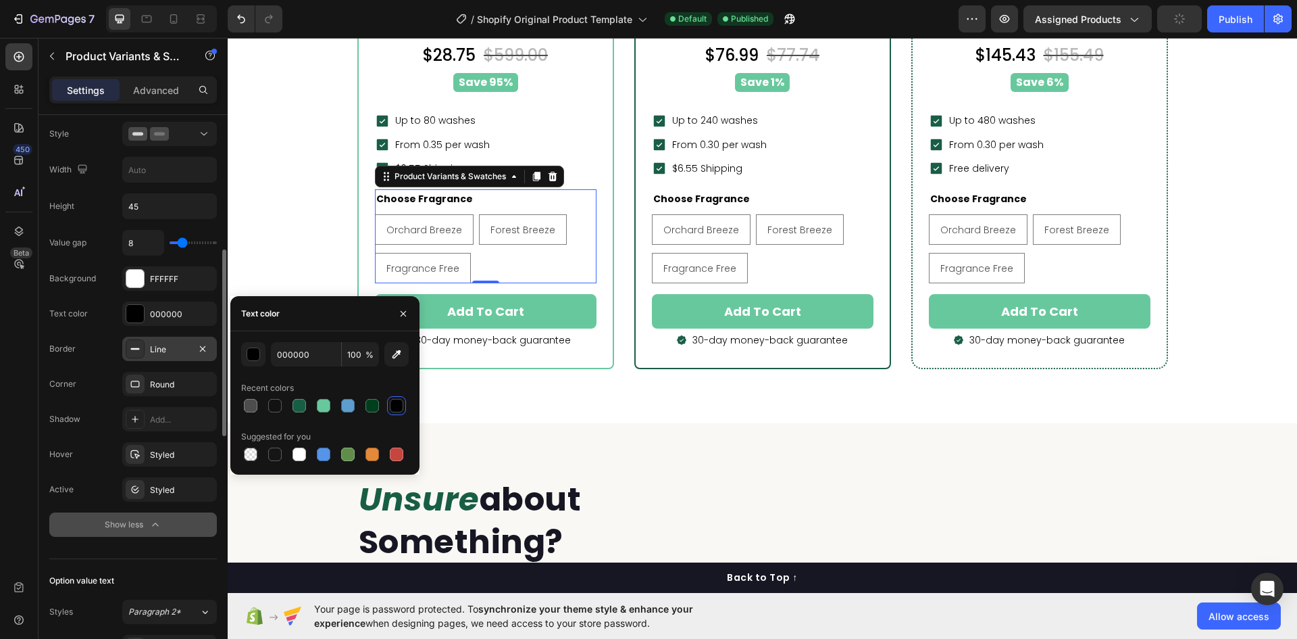
click at [165, 349] on div "Line" at bounding box center [169, 349] width 39 height 12
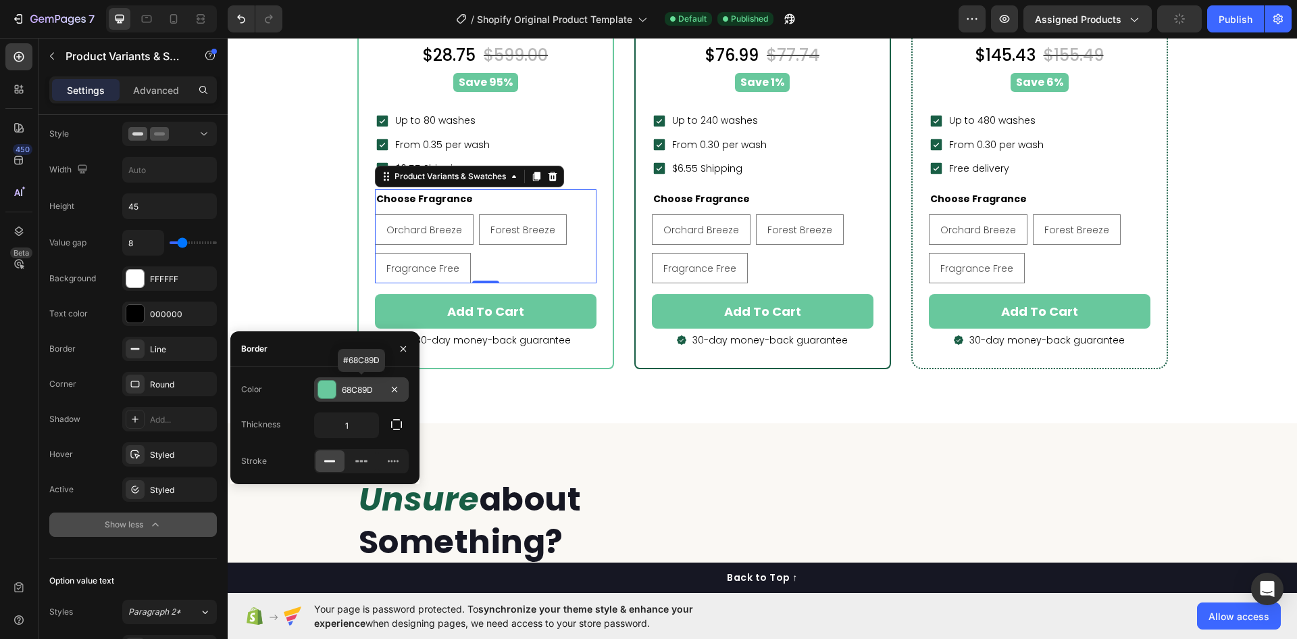
click at [349, 388] on div "68C89D" at bounding box center [361, 390] width 39 height 12
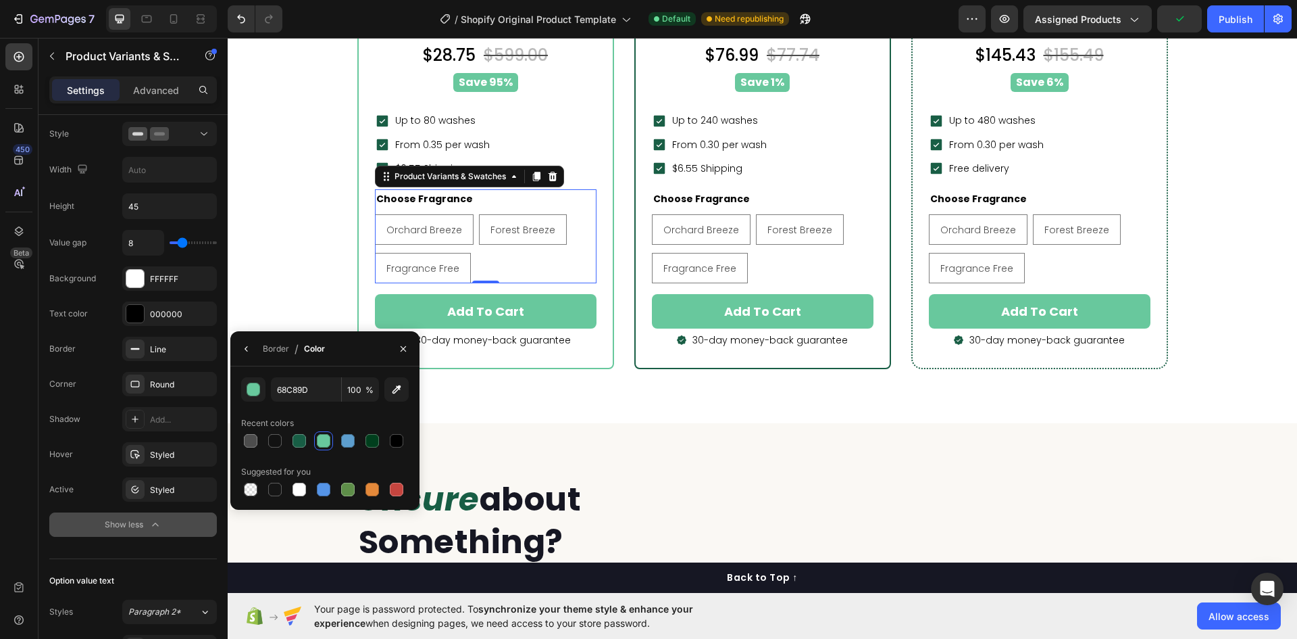
click at [325, 438] on div at bounding box center [324, 441] width 14 height 14
drag, startPoint x: 95, startPoint y: 312, endPoint x: 92, endPoint y: 153, distance: 158.8
click at [95, 372] on div "Text color 000000" at bounding box center [133, 384] width 168 height 24
click at [1248, 15] on div "Publish" at bounding box center [1236, 19] width 34 height 14
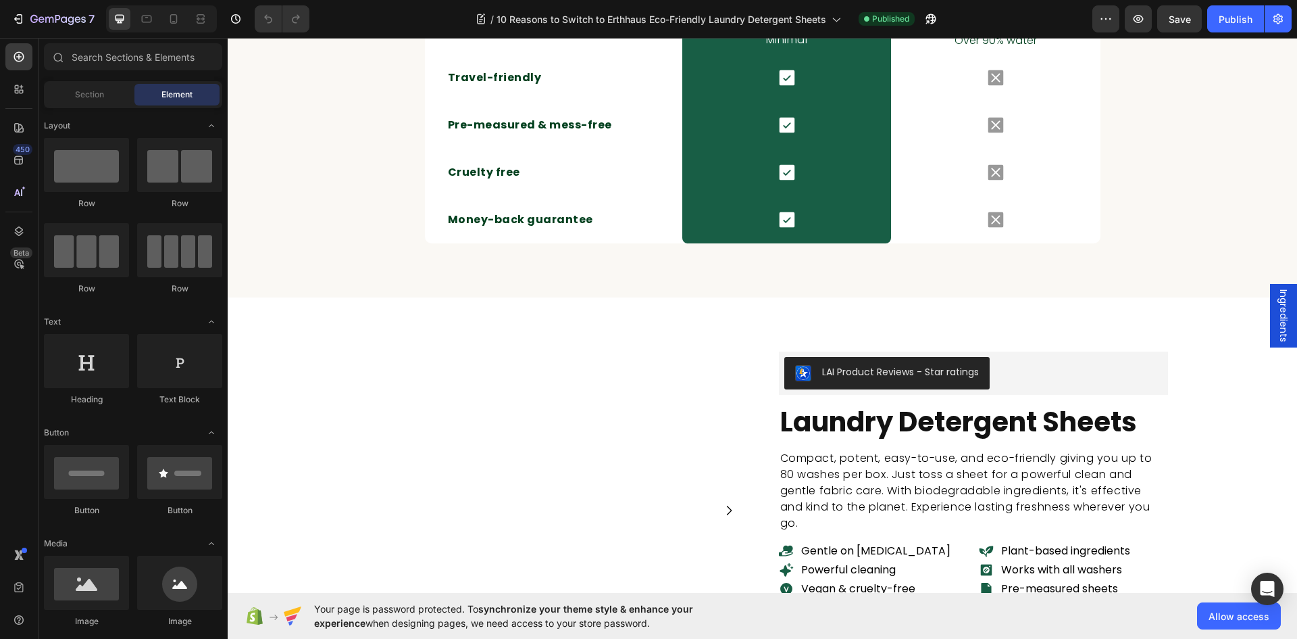
scroll to position [6893, 0]
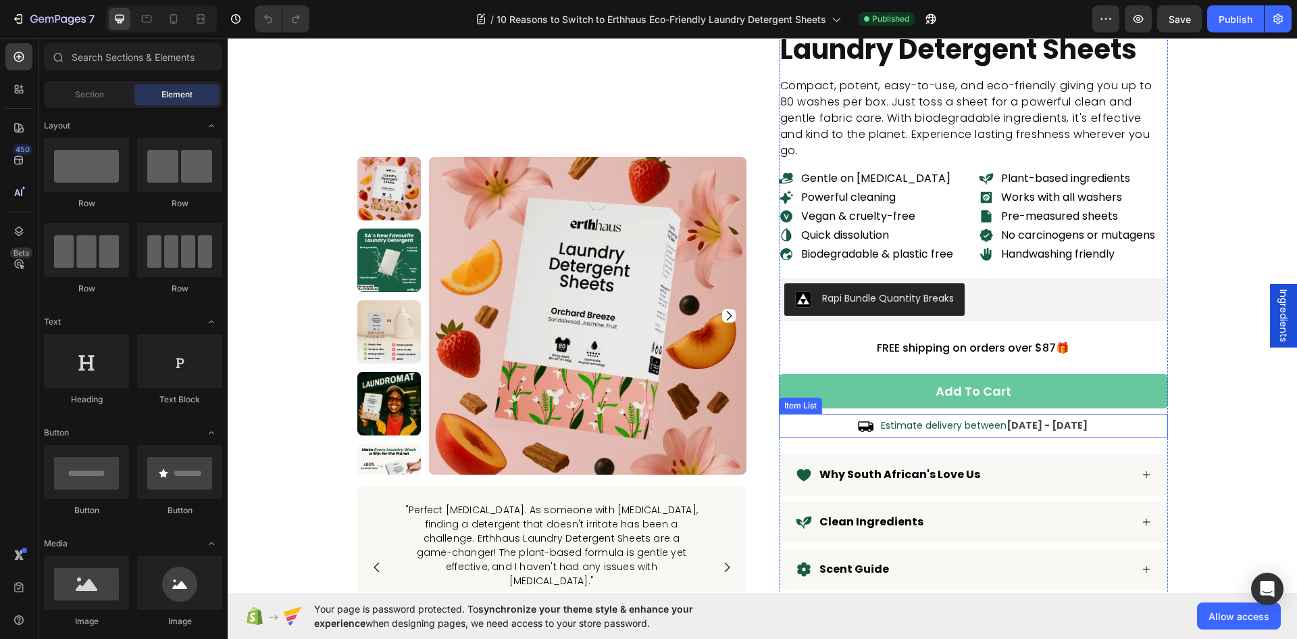
click at [826, 426] on div "Estimate delivery between [DATE] - [DATE]" at bounding box center [973, 426] width 389 height 24
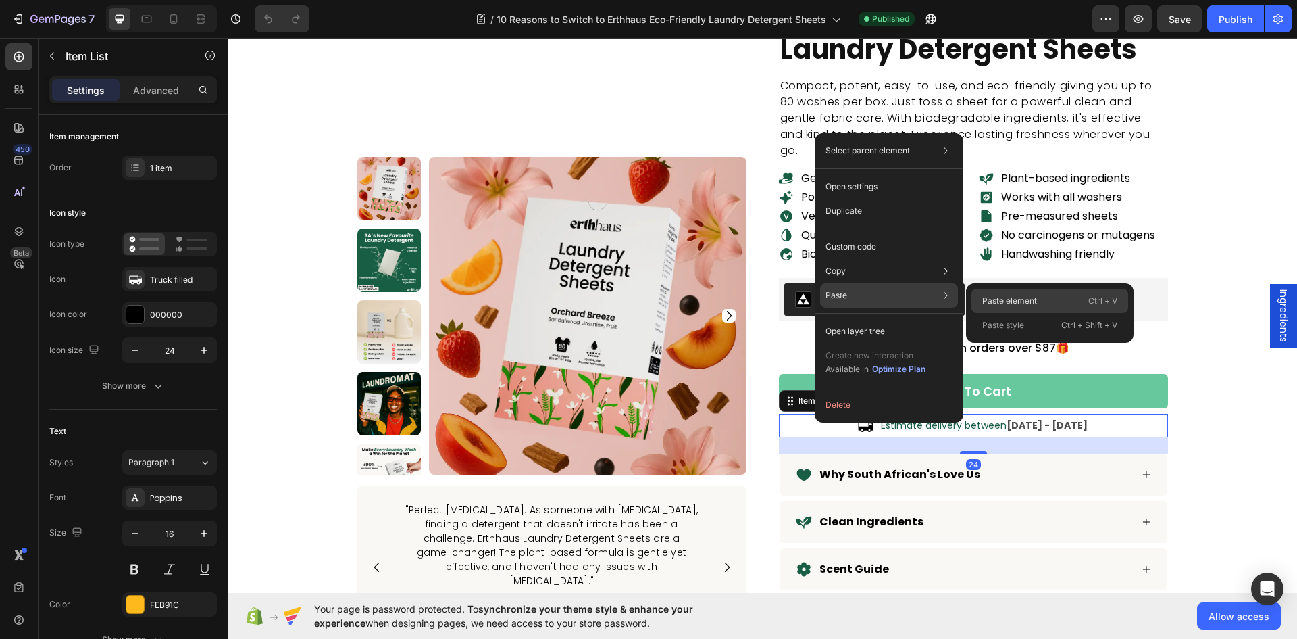
click at [1012, 300] on p "Paste element" at bounding box center [1010, 301] width 55 height 12
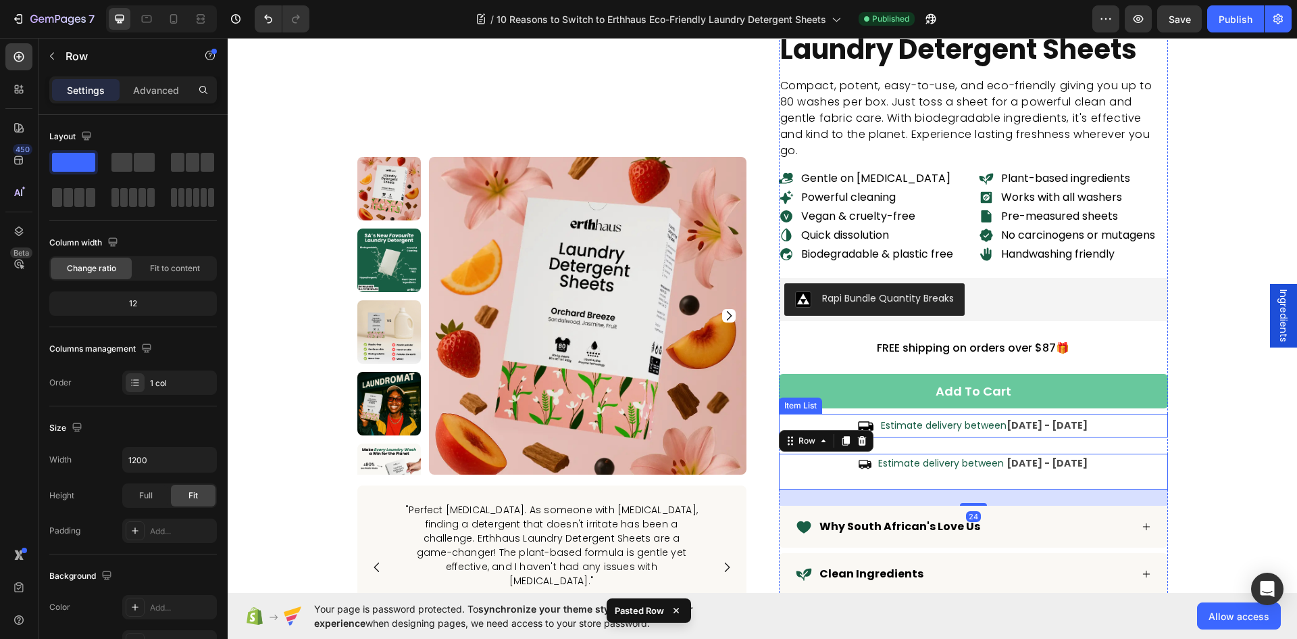
click at [824, 420] on div "Estimate delivery between [DATE] - [DATE]" at bounding box center [973, 426] width 389 height 24
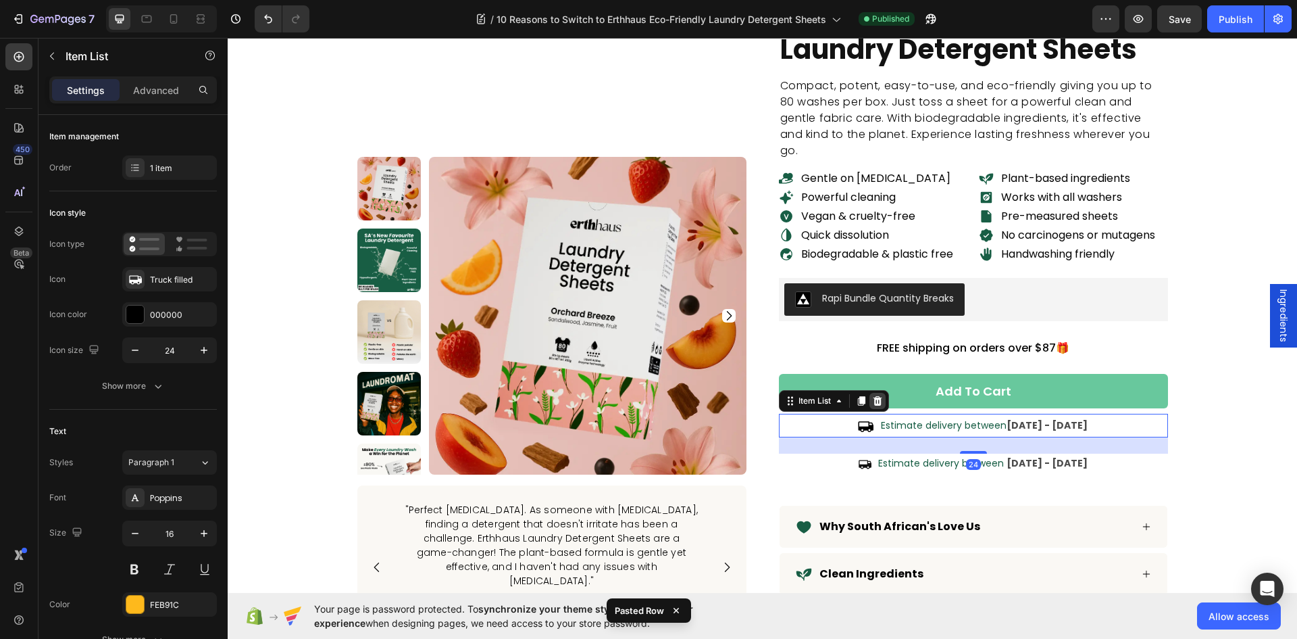
click at [873, 399] on icon at bounding box center [877, 400] width 9 height 9
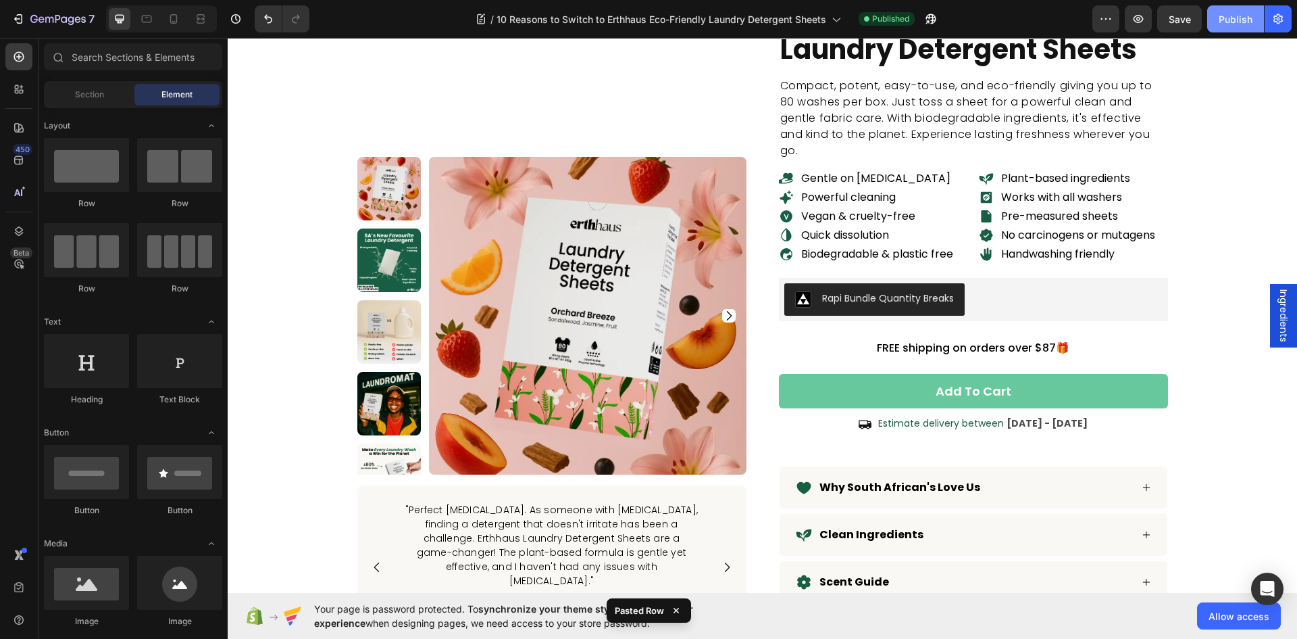
click at [1234, 22] on div "Publish" at bounding box center [1236, 19] width 34 height 14
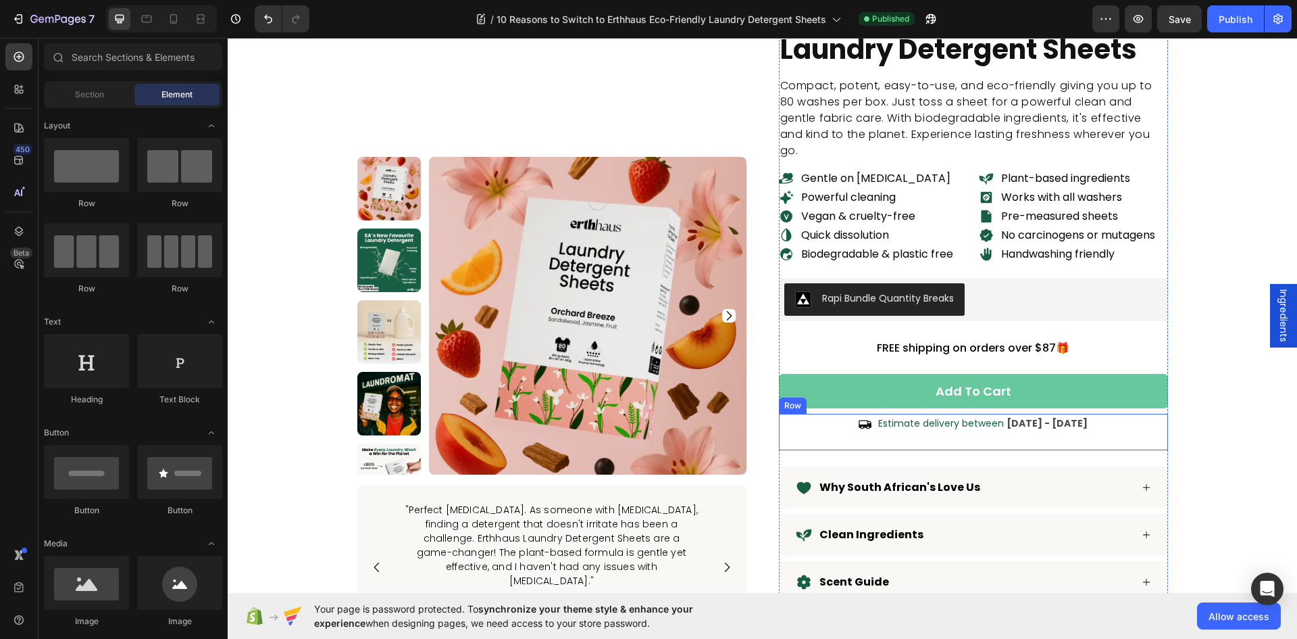
click at [817, 443] on div "Icon Estimate delivery between [DATE] - [DATE] Delivery Date Row" at bounding box center [973, 432] width 389 height 36
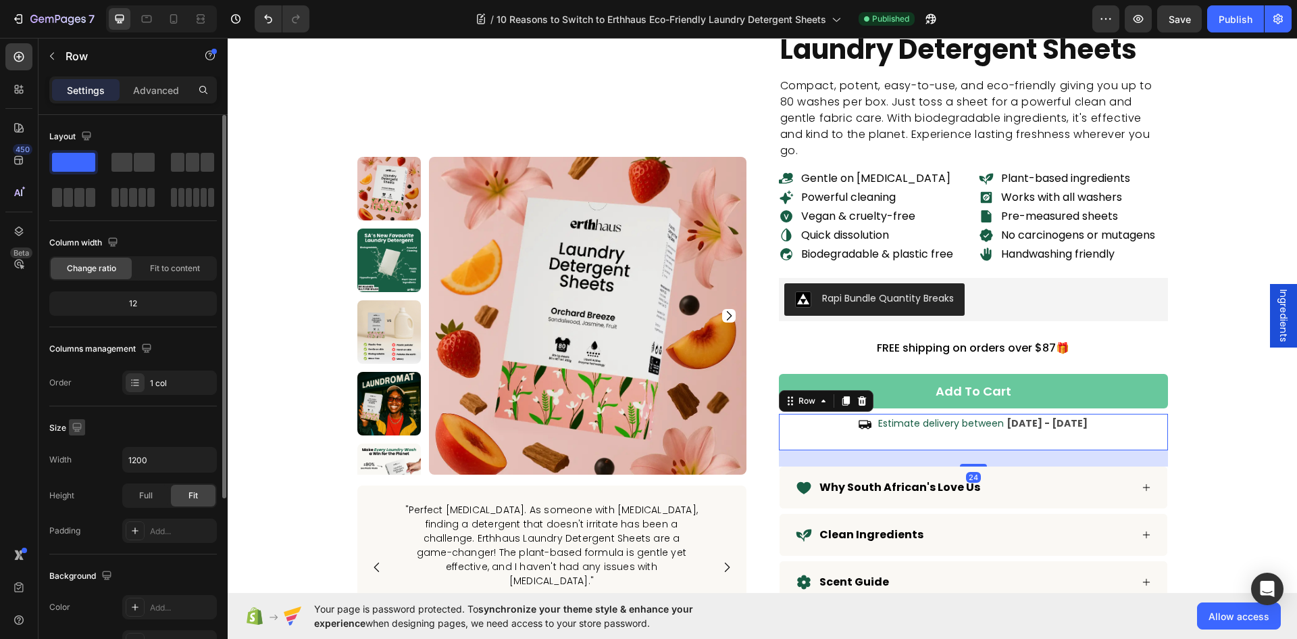
drag, startPoint x: 146, startPoint y: 87, endPoint x: 111, endPoint y: 284, distance: 199.6
click at [147, 88] on p "Advanced" at bounding box center [156, 90] width 46 height 14
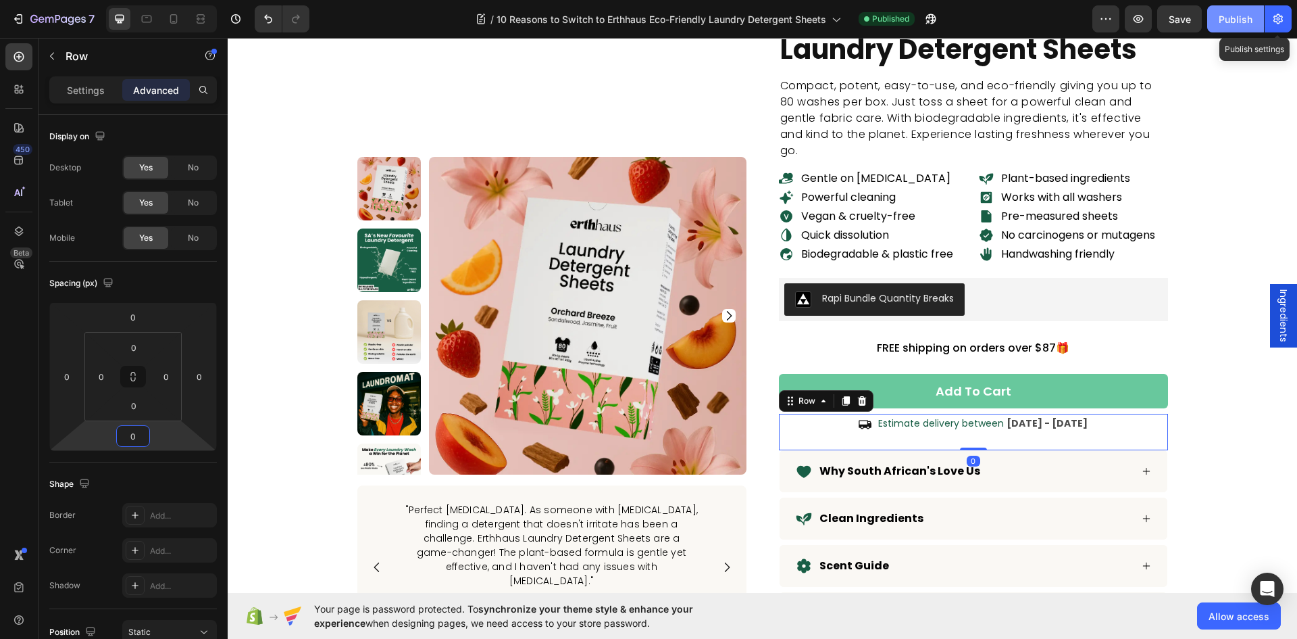
type input "0"
click at [1236, 21] on div "Publish" at bounding box center [1236, 19] width 34 height 14
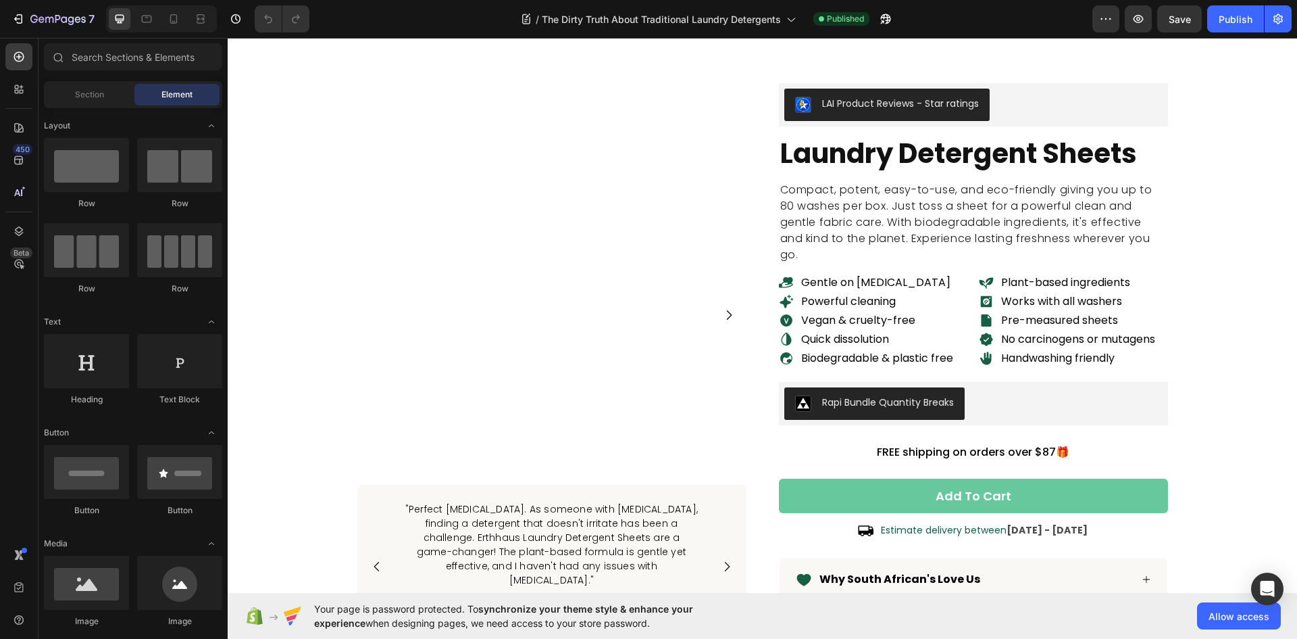
scroll to position [5000, 0]
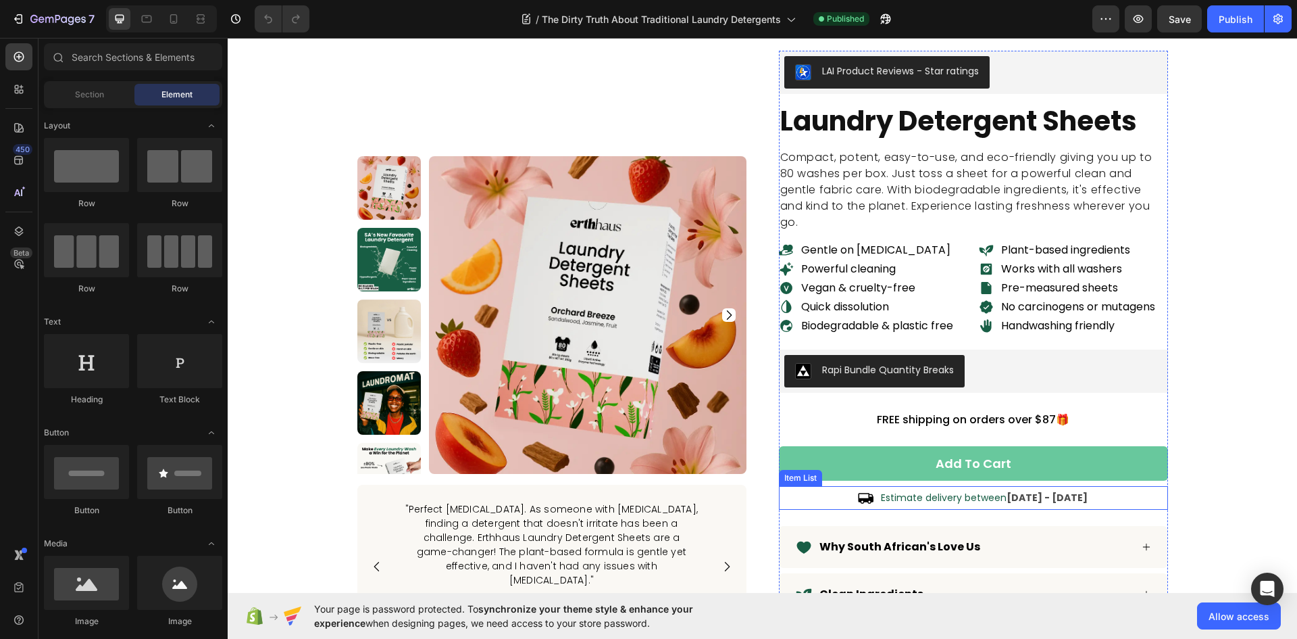
click at [793, 497] on div "Estimate delivery between [DATE] - [DATE]" at bounding box center [973, 498] width 389 height 24
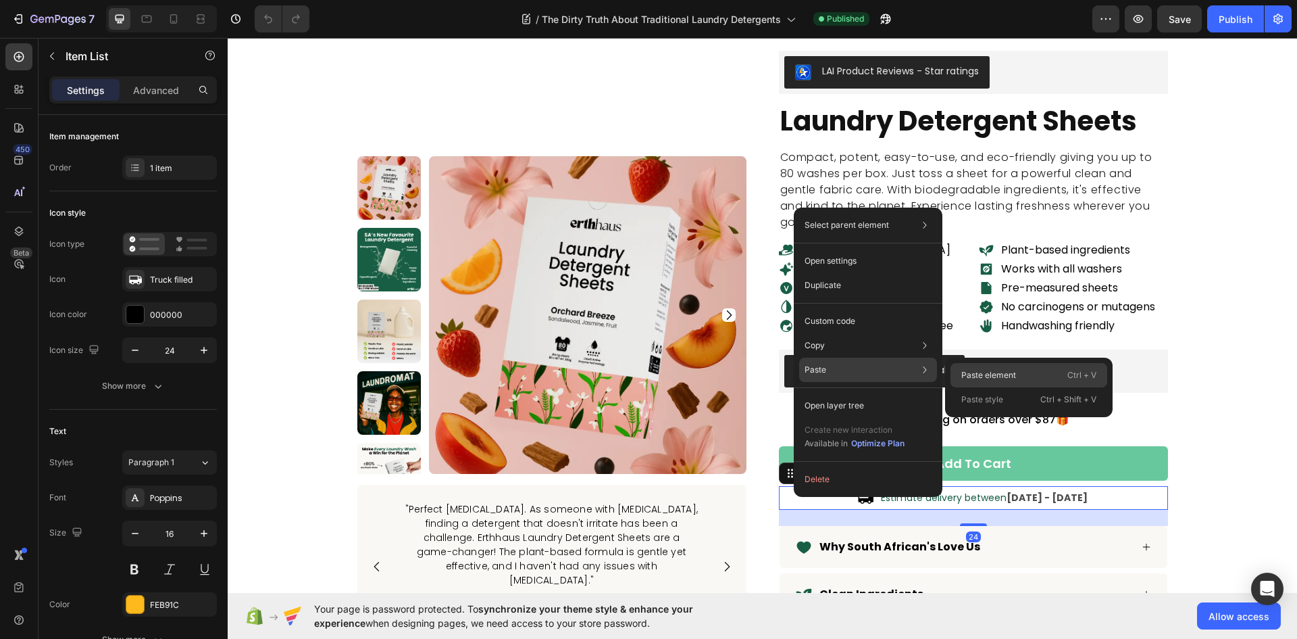
click at [997, 376] on p "Paste element" at bounding box center [989, 375] width 55 height 12
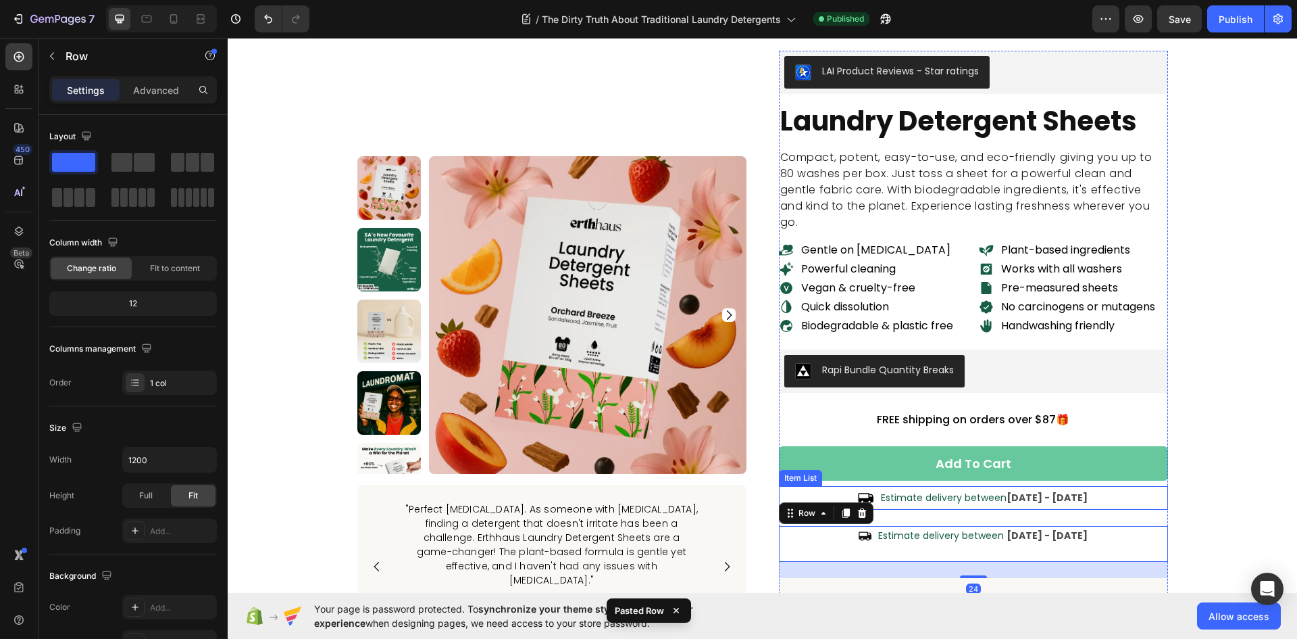
click at [835, 491] on div "Estimate delivery between [DATE] - [DATE]" at bounding box center [973, 498] width 389 height 24
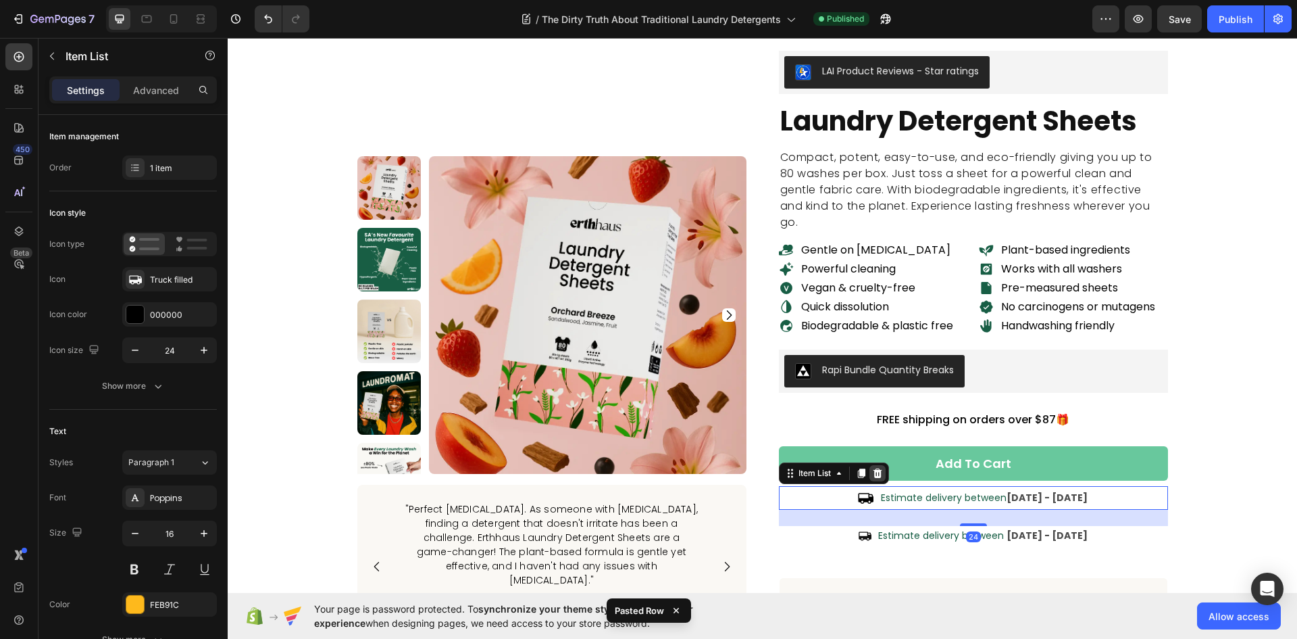
click at [874, 470] on icon at bounding box center [877, 472] width 9 height 9
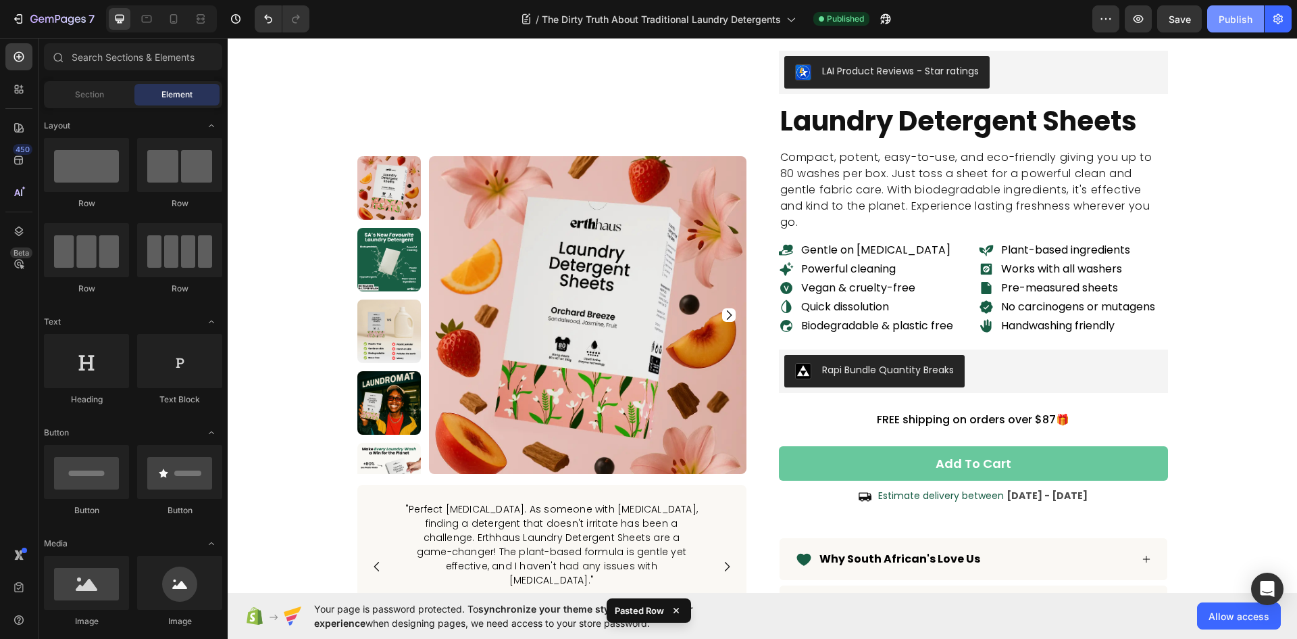
click at [1227, 17] on div "Publish" at bounding box center [1236, 19] width 34 height 14
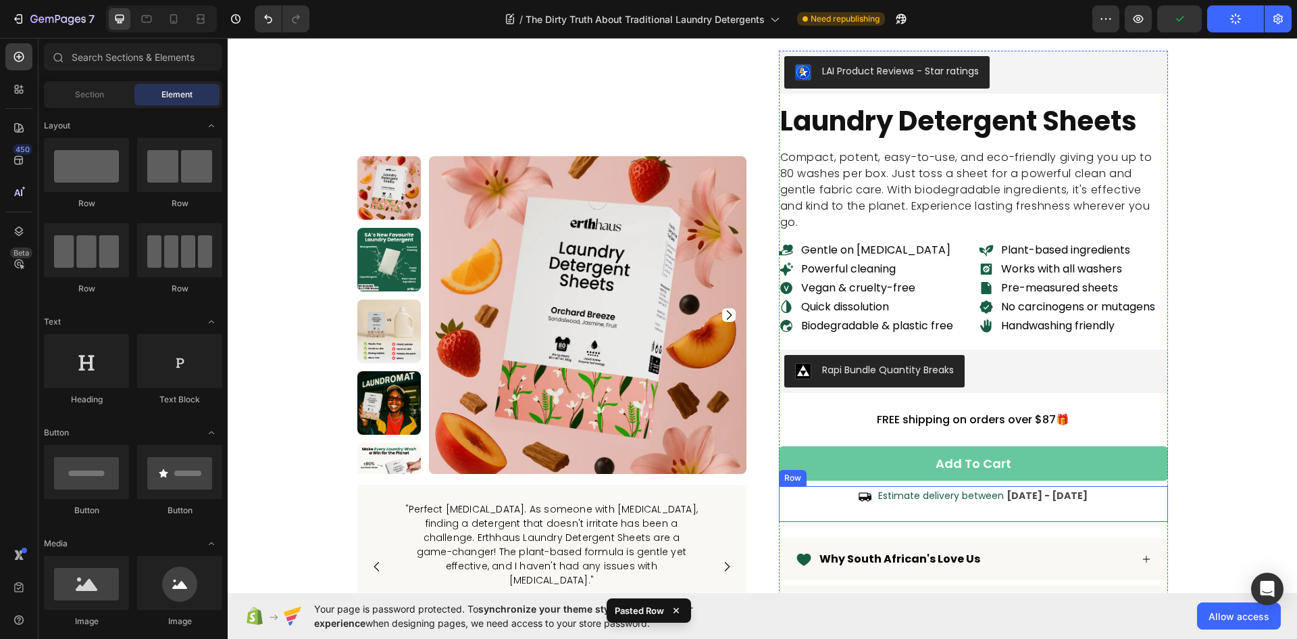
click at [876, 512] on div "Icon Estimate delivery between [DATE] - [DATE] Delivery Date Row" at bounding box center [973, 504] width 389 height 36
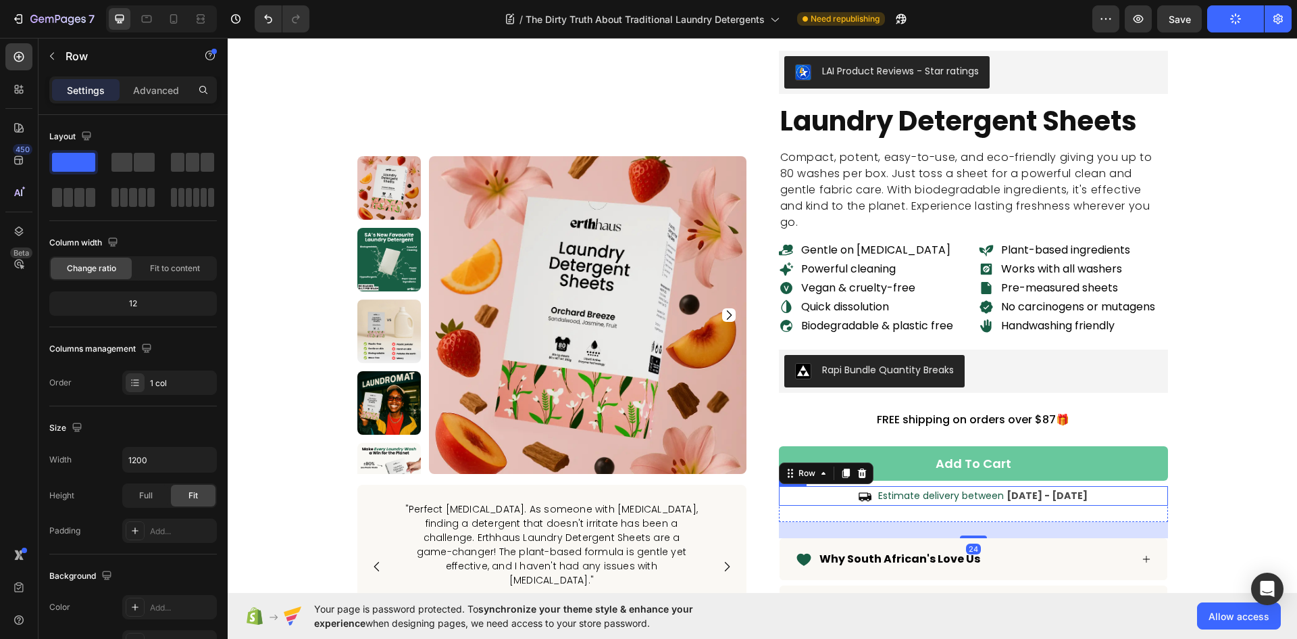
click at [835, 495] on div "Icon Estimate delivery between [DATE] - [DATE] Delivery Date Row" at bounding box center [973, 496] width 389 height 20
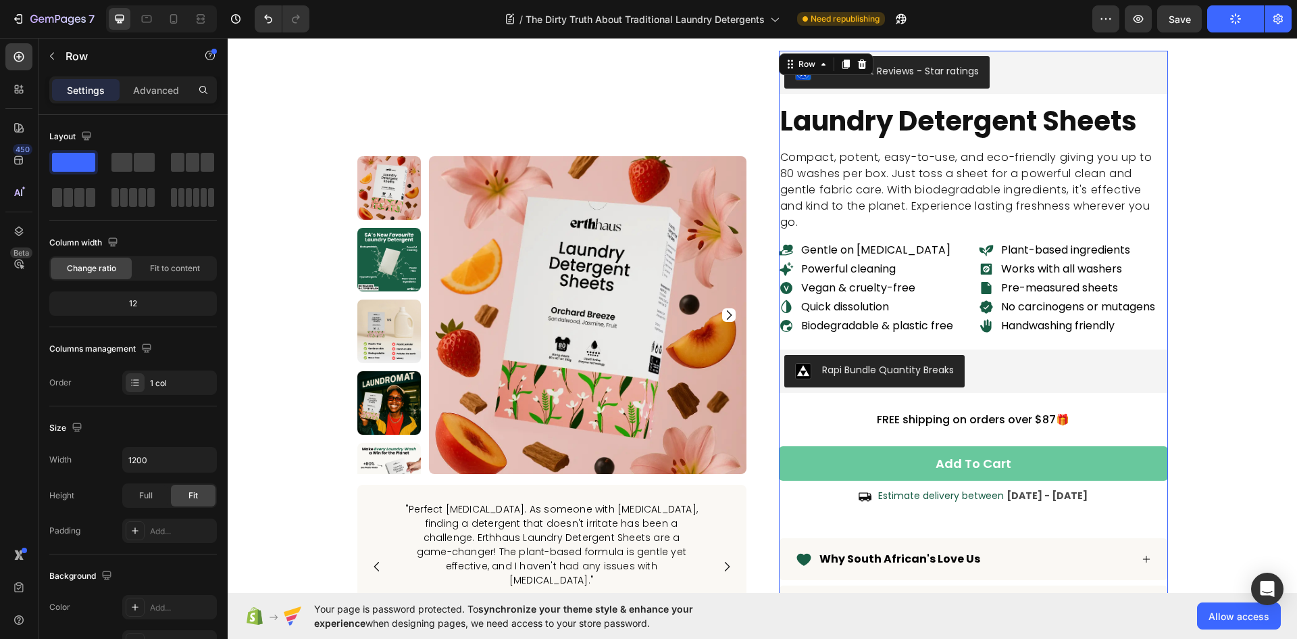
click at [820, 527] on div "LAI Product Reviews - Star ratings LAI Product Reviews laundry detergent sheets…" at bounding box center [973, 433] width 389 height 764
click at [827, 513] on div "Icon Estimate delivery between Aug 30 - Sep 02 Delivery Date Row" at bounding box center [973, 504] width 389 height 36
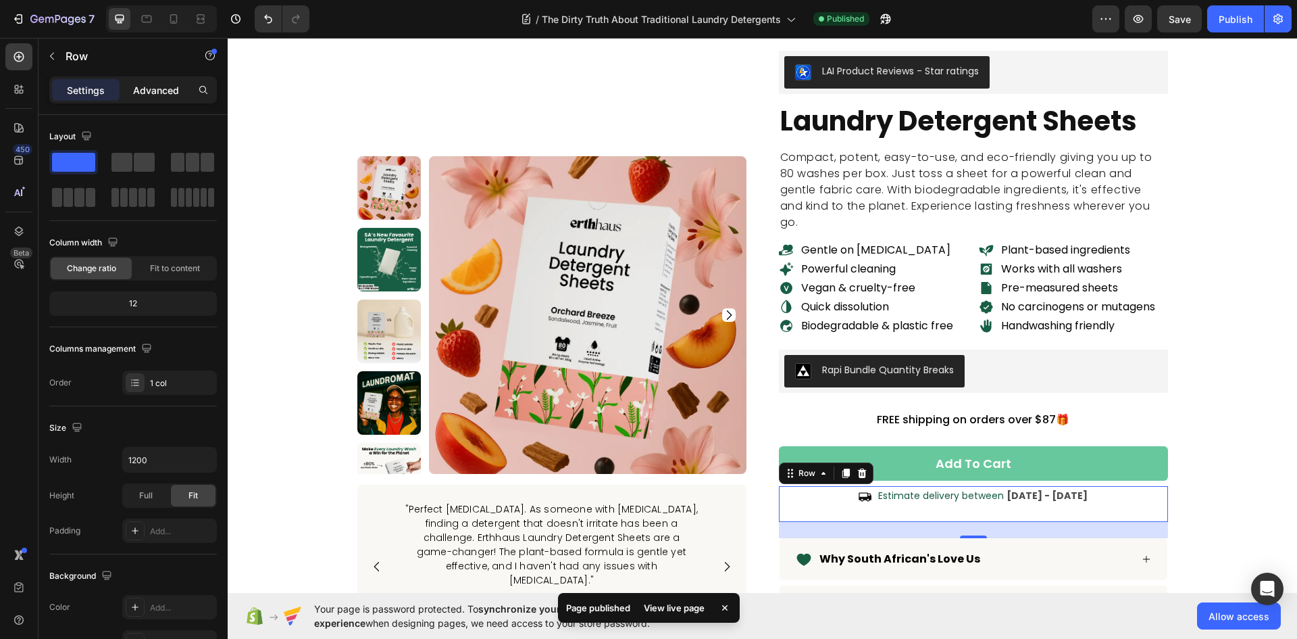
click at [172, 88] on p "Advanced" at bounding box center [156, 90] width 46 height 14
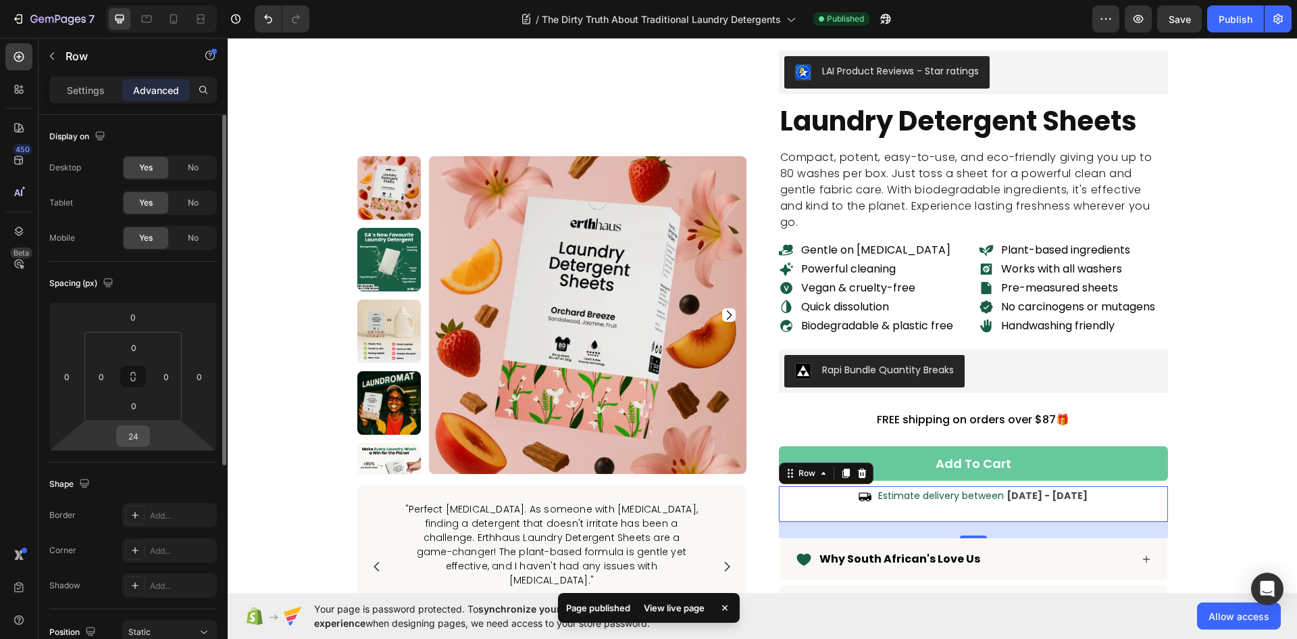
click at [134, 437] on input "24" at bounding box center [133, 436] width 27 height 20
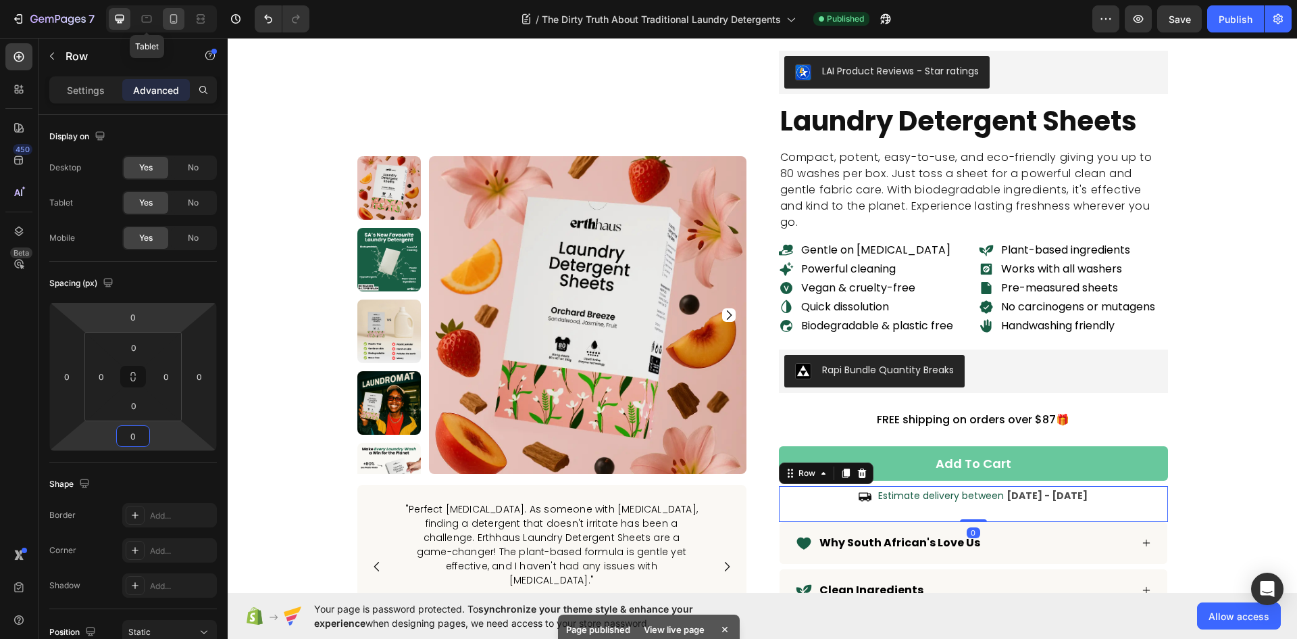
type input "0"
click at [149, 16] on icon at bounding box center [147, 19] width 10 height 7
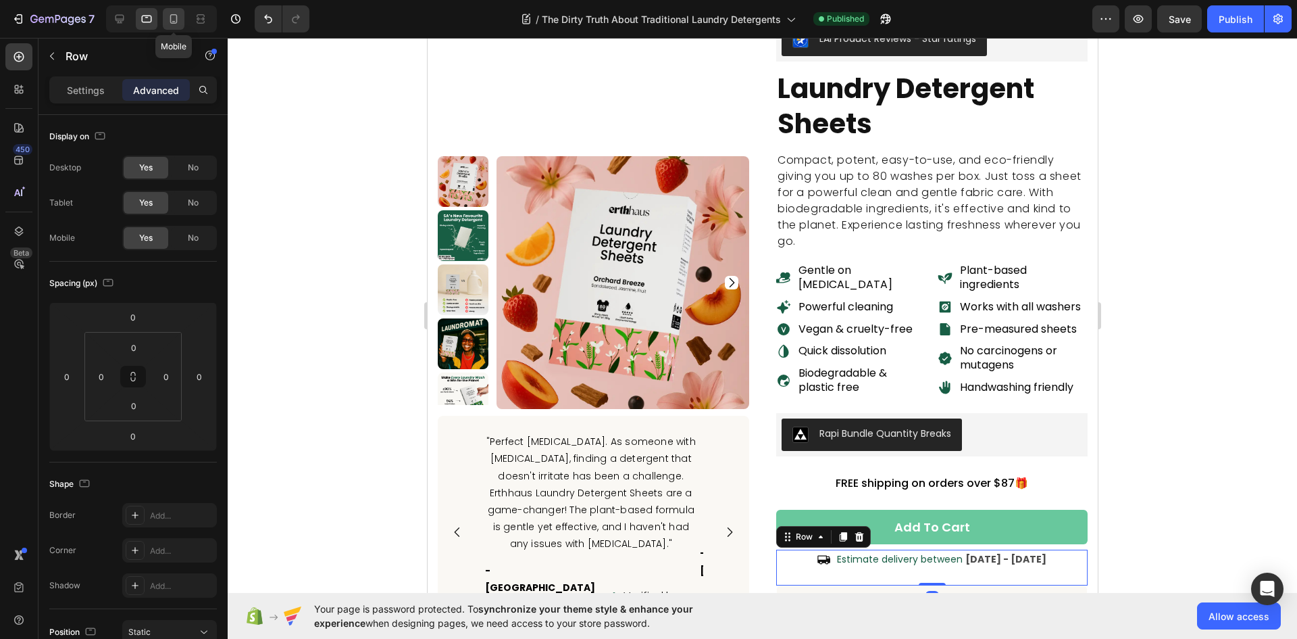
click at [170, 18] on icon at bounding box center [173, 18] width 7 height 9
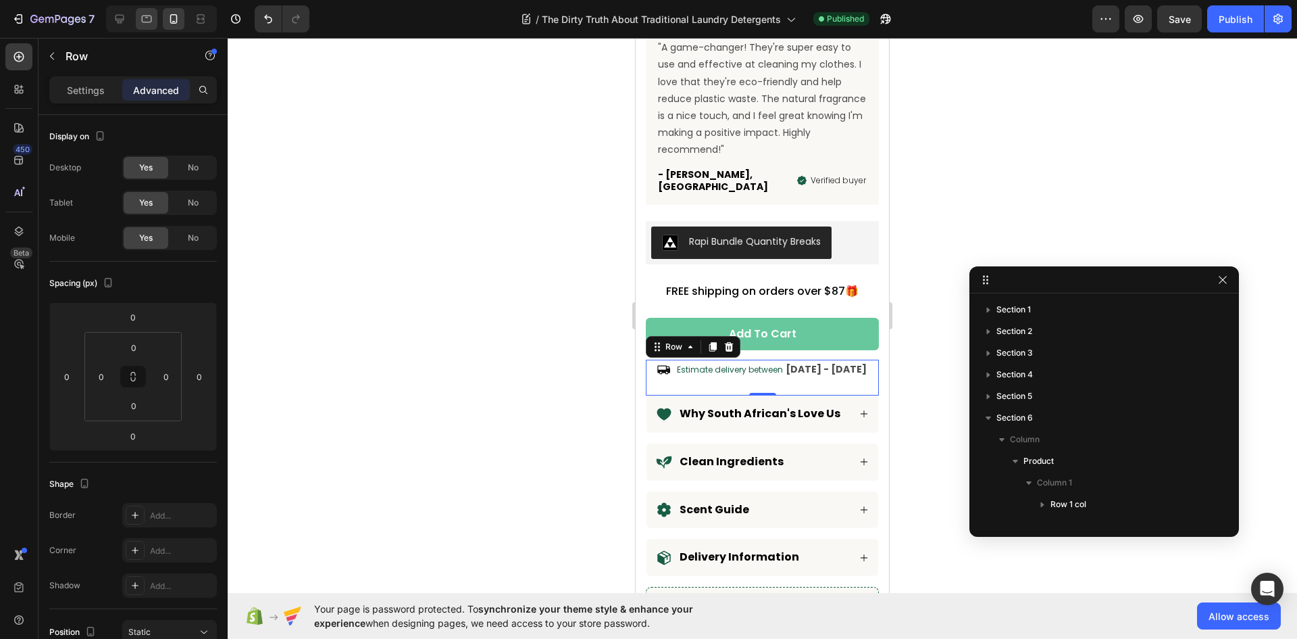
scroll to position [296, 0]
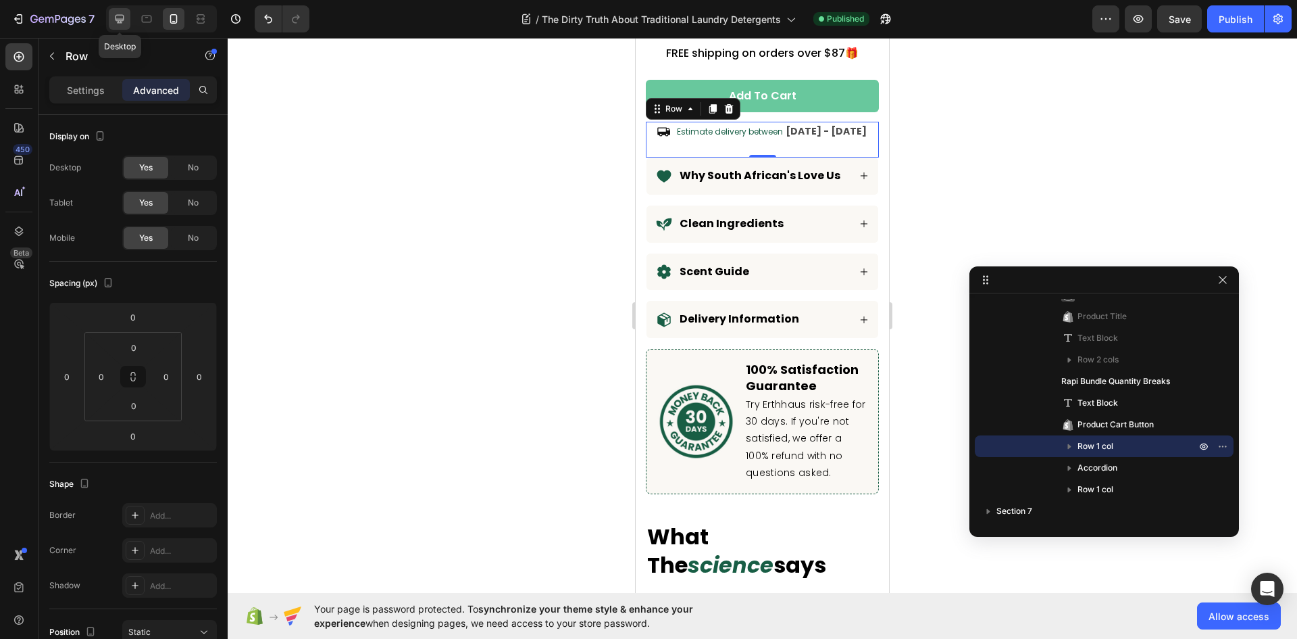
click at [119, 15] on icon at bounding box center [120, 19] width 9 height 9
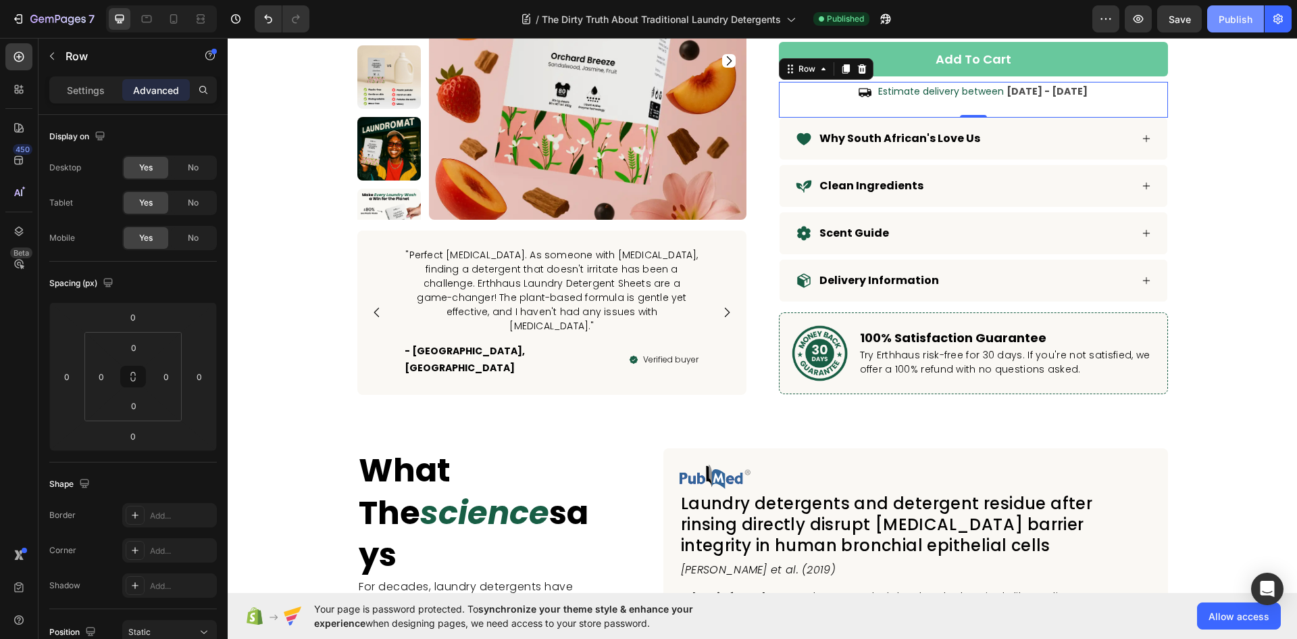
scroll to position [5401, 0]
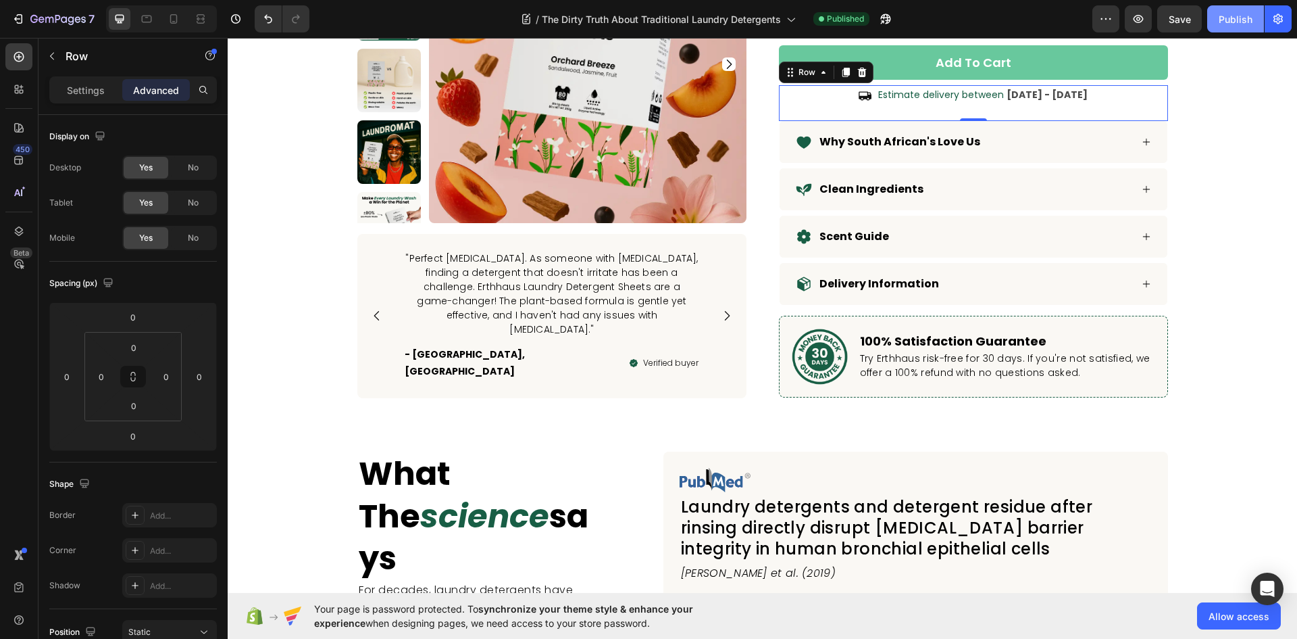
click at [1241, 16] on div "Publish" at bounding box center [1236, 19] width 34 height 14
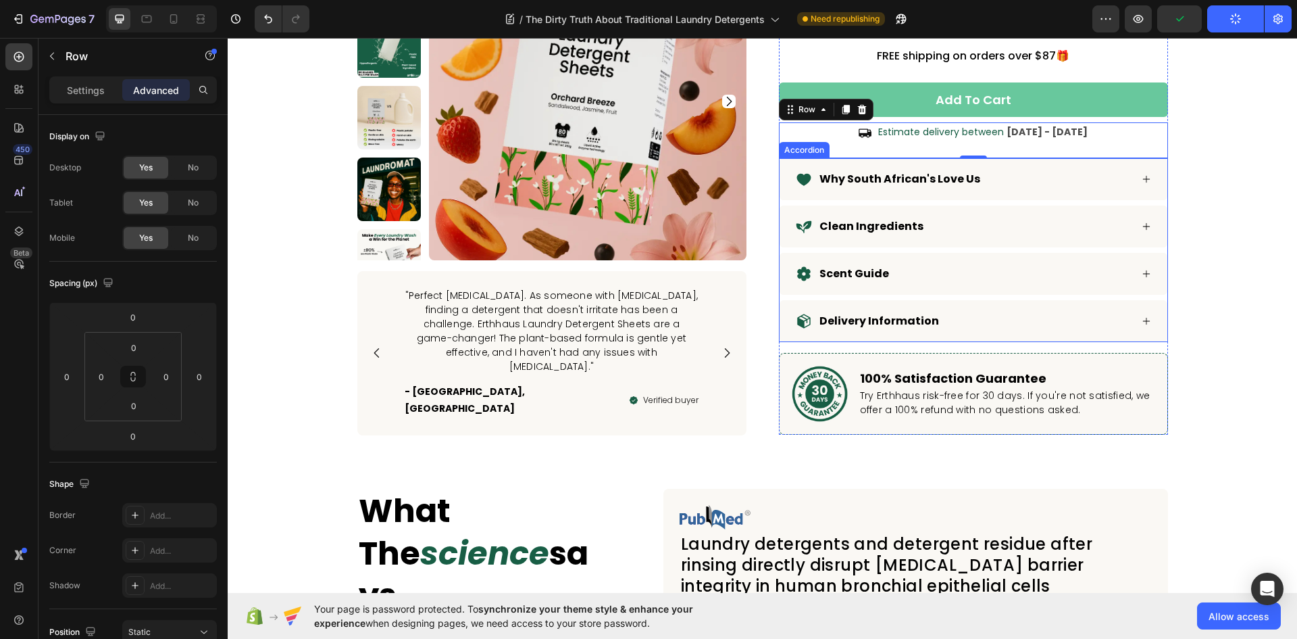
scroll to position [5334, 0]
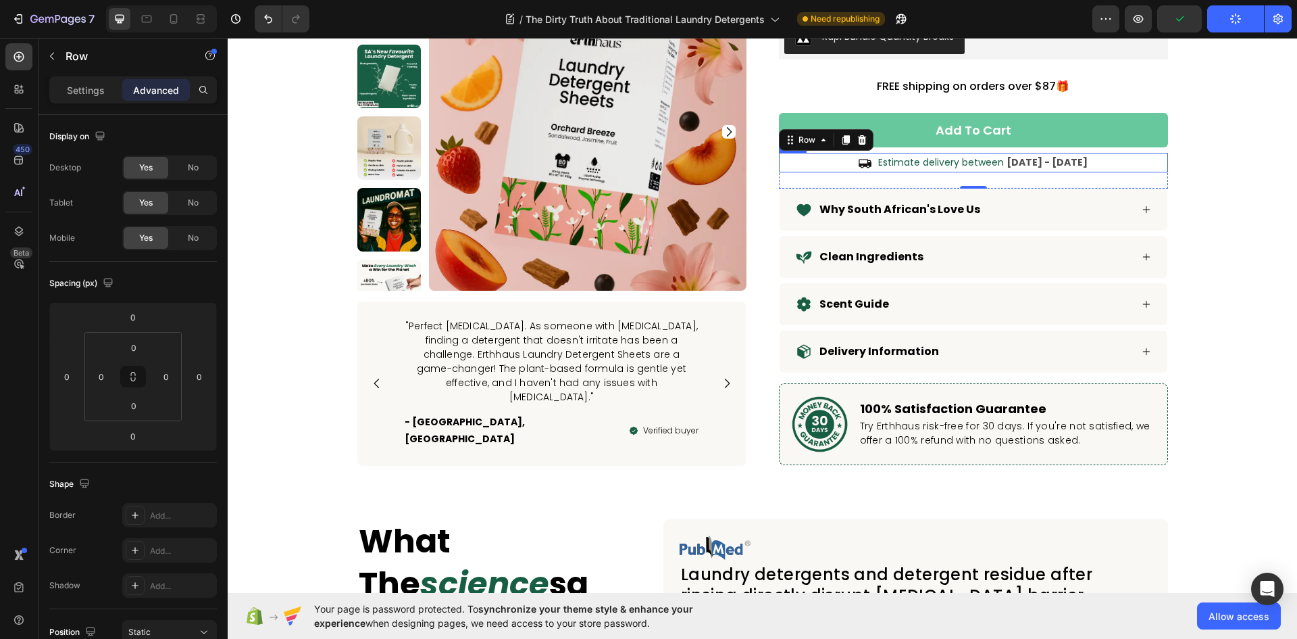
click at [816, 167] on div "Icon Estimate delivery between Aug 30 - Sep 02 Delivery Date Row" at bounding box center [973, 163] width 389 height 20
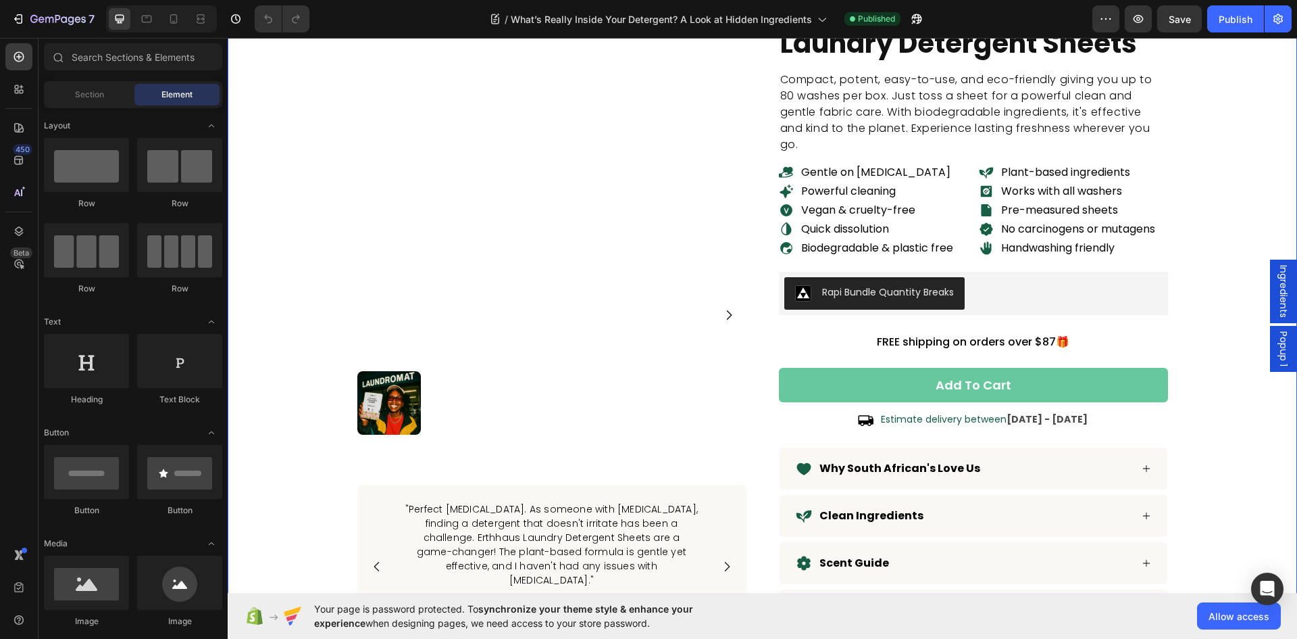
scroll to position [5000, 0]
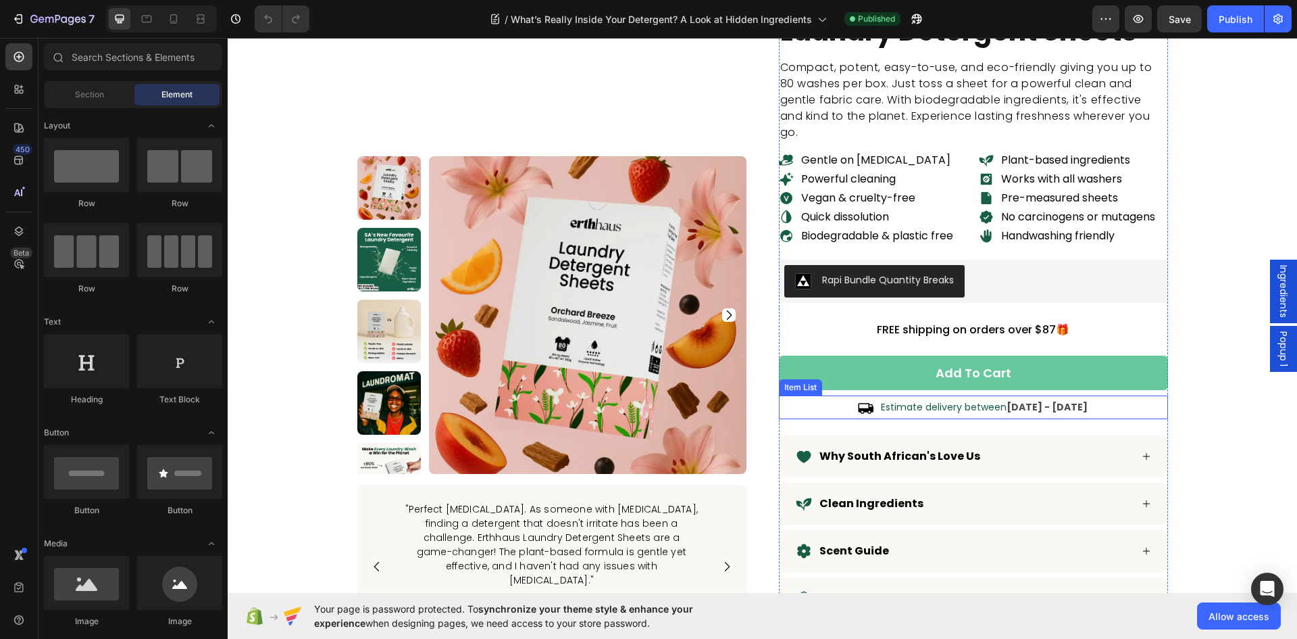
click at [828, 408] on div "Estimate delivery between [DATE] - [DATE]" at bounding box center [973, 407] width 389 height 24
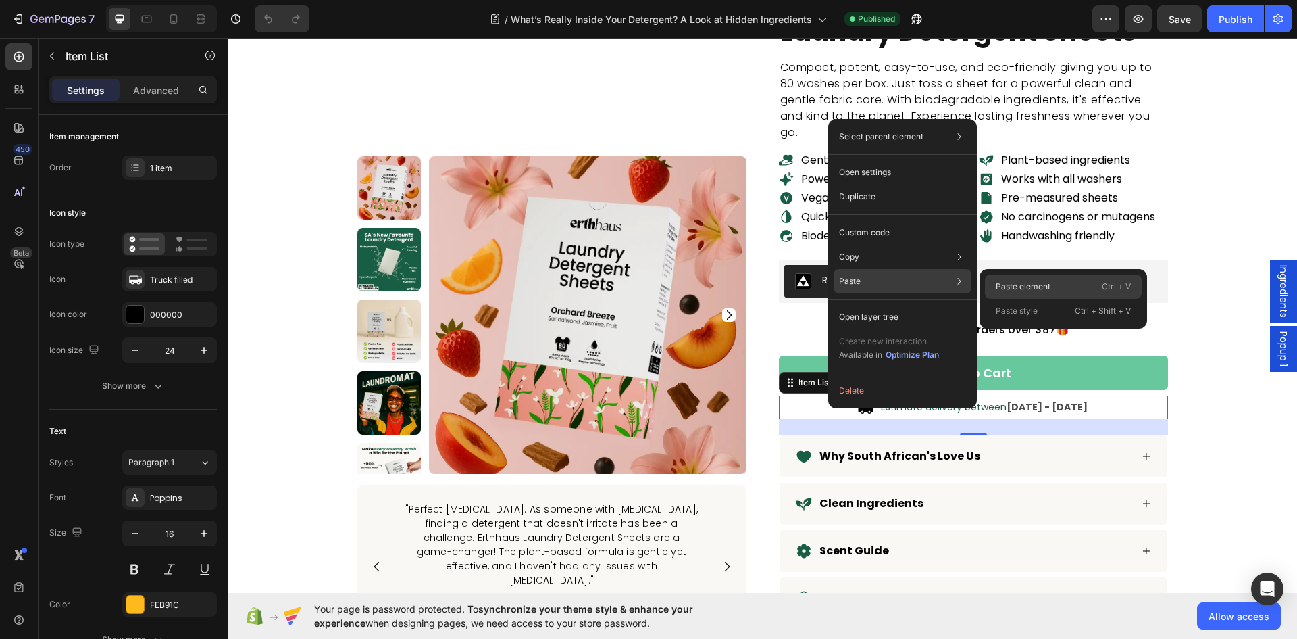
click at [1009, 280] on p "Paste element" at bounding box center [1023, 286] width 55 height 12
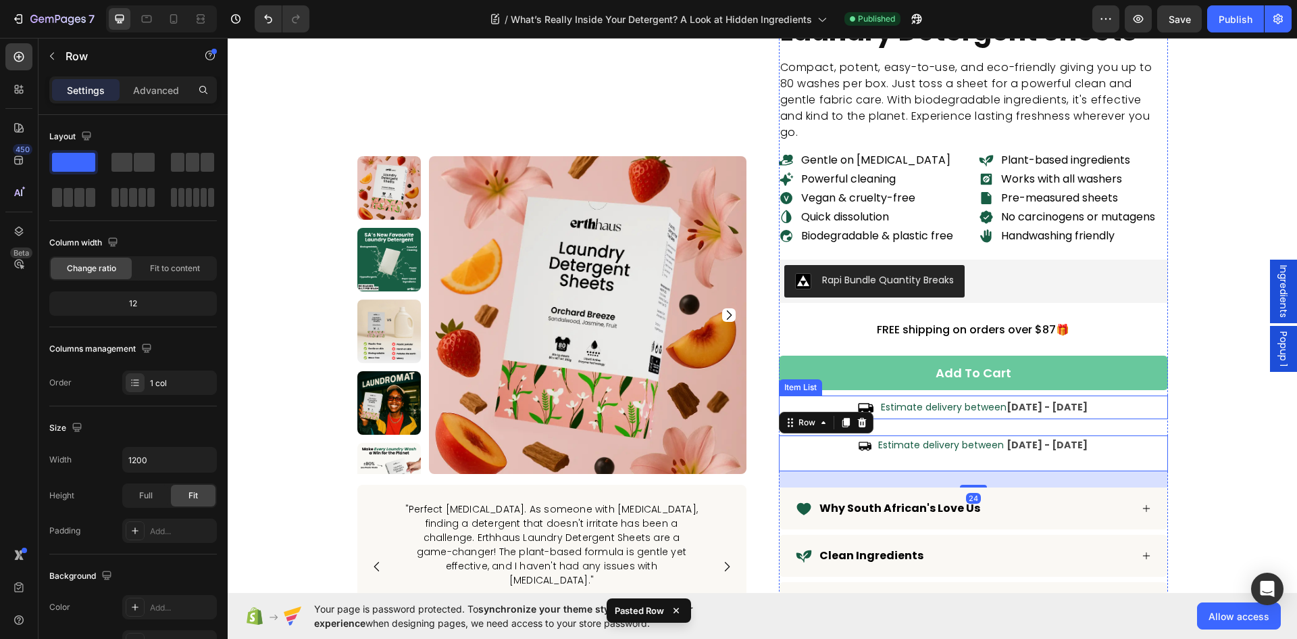
click at [824, 403] on div "Estimate delivery between [DATE] - [DATE]" at bounding box center [973, 407] width 389 height 24
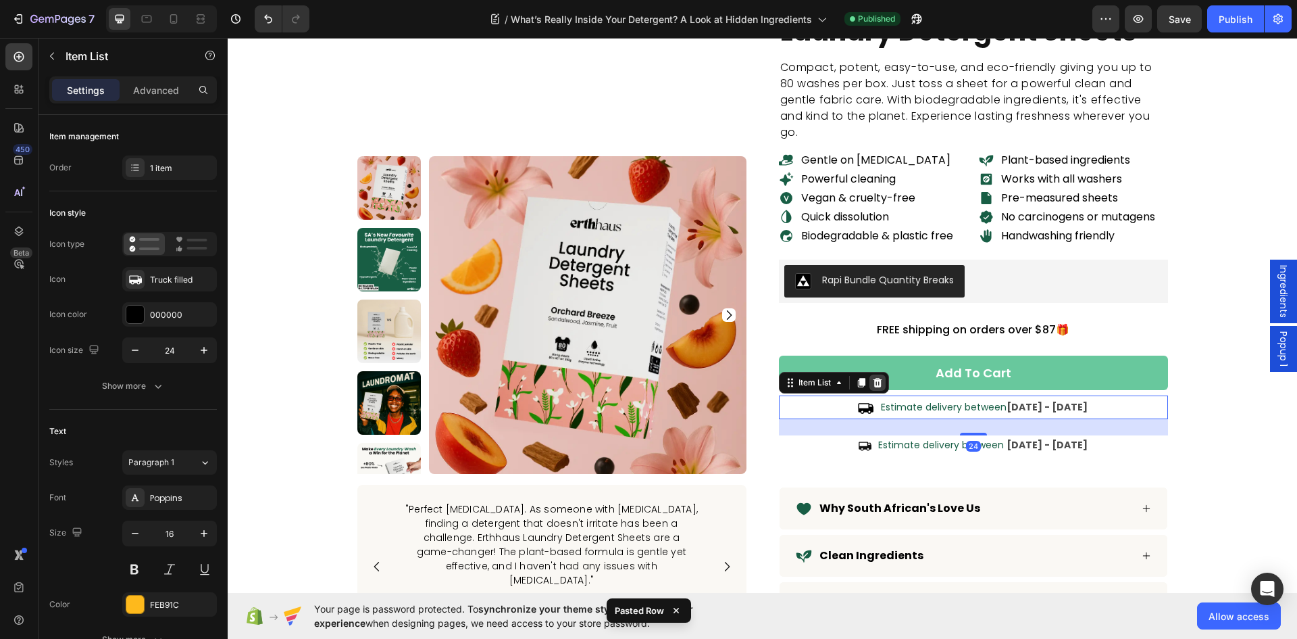
click at [876, 375] on div at bounding box center [878, 382] width 16 height 16
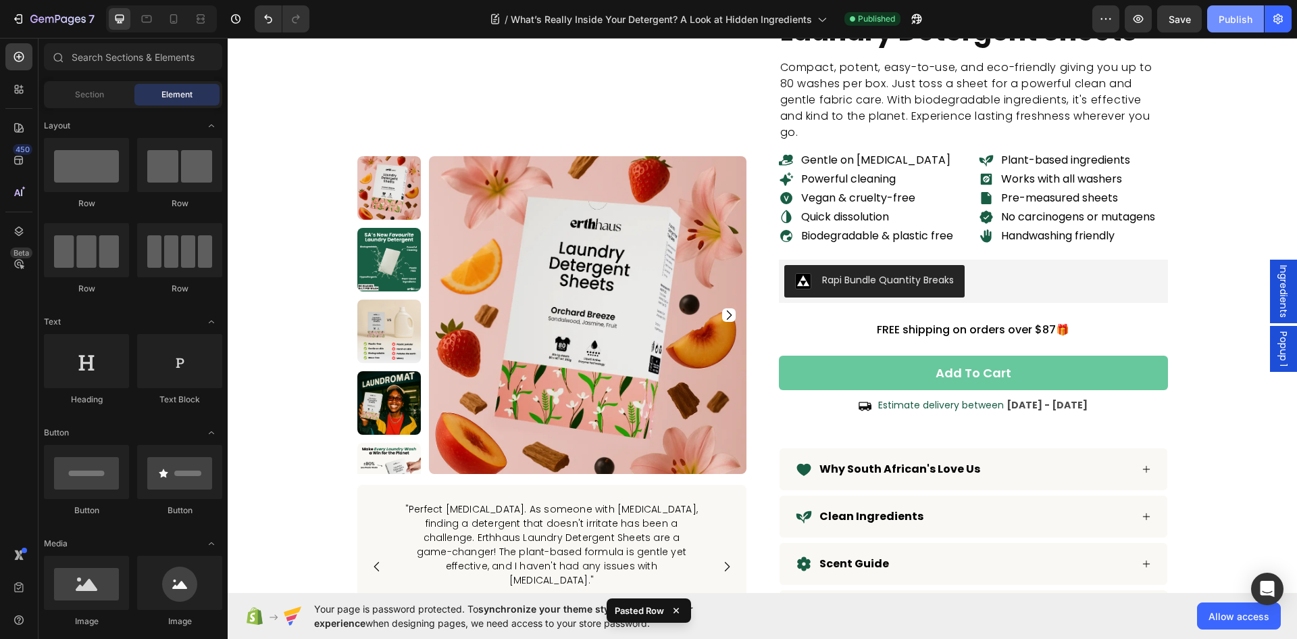
click at [1240, 14] on div "Publish" at bounding box center [1236, 19] width 34 height 14
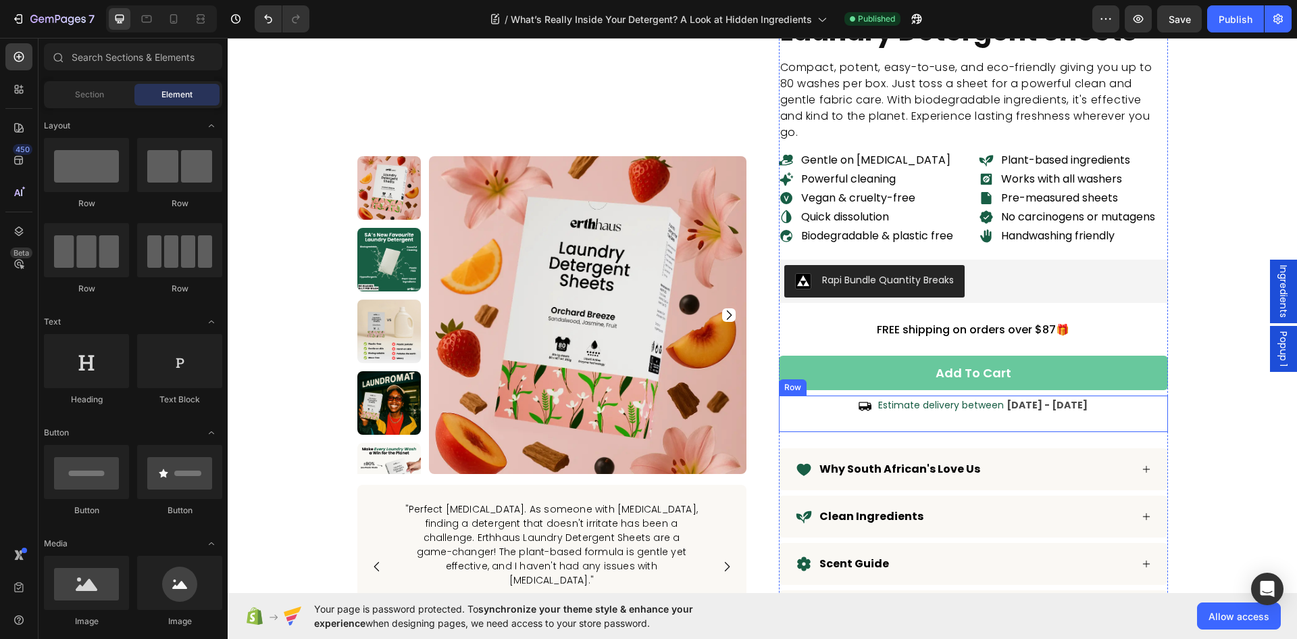
click at [809, 418] on div "Icon Estimate delivery between [DATE] - [DATE] Delivery Date Row" at bounding box center [973, 413] width 389 height 36
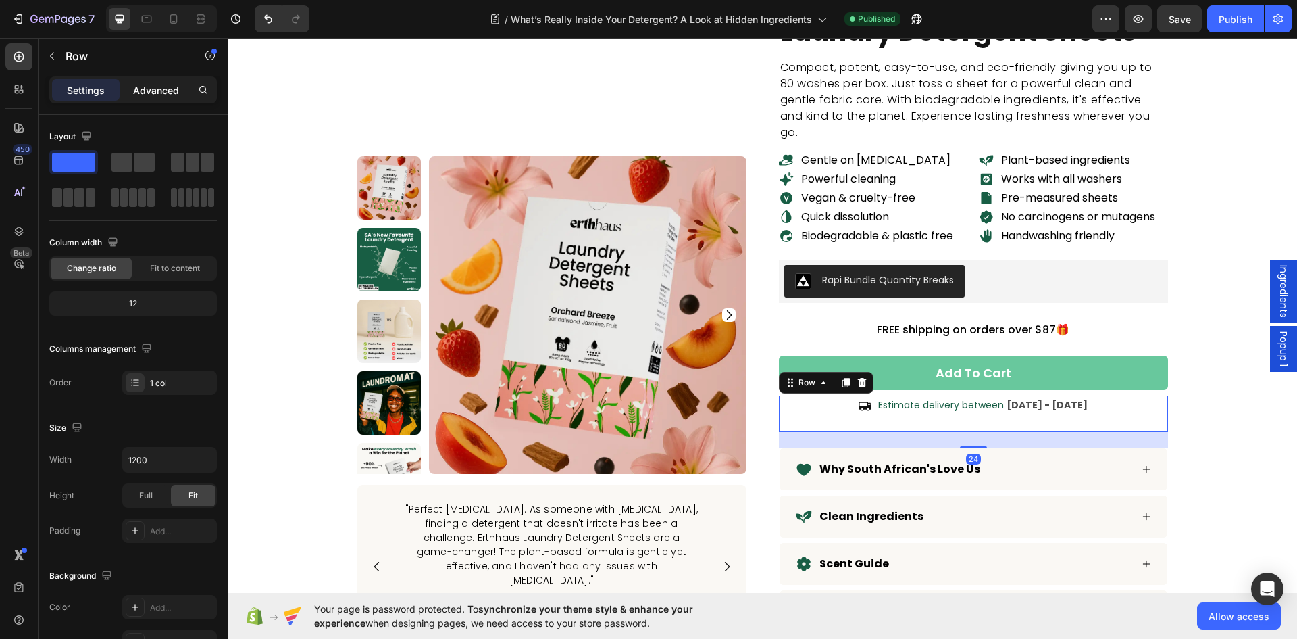
click at [151, 89] on p "Advanced" at bounding box center [156, 90] width 46 height 14
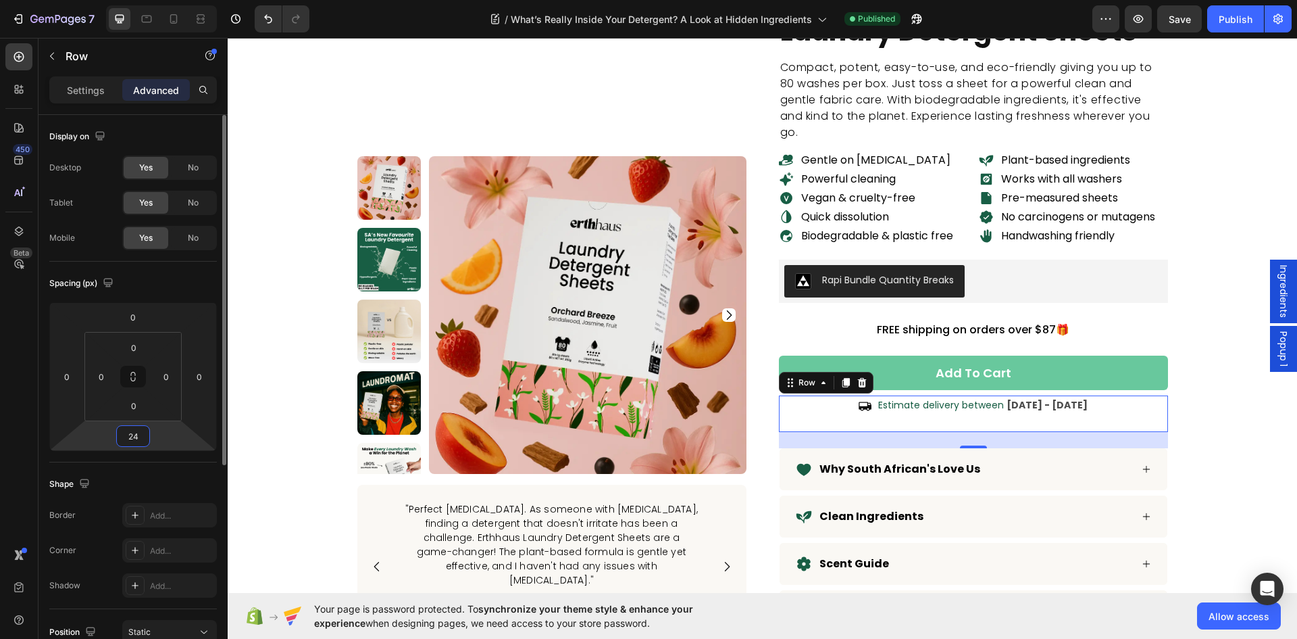
click at [139, 432] on input "24" at bounding box center [133, 436] width 27 height 20
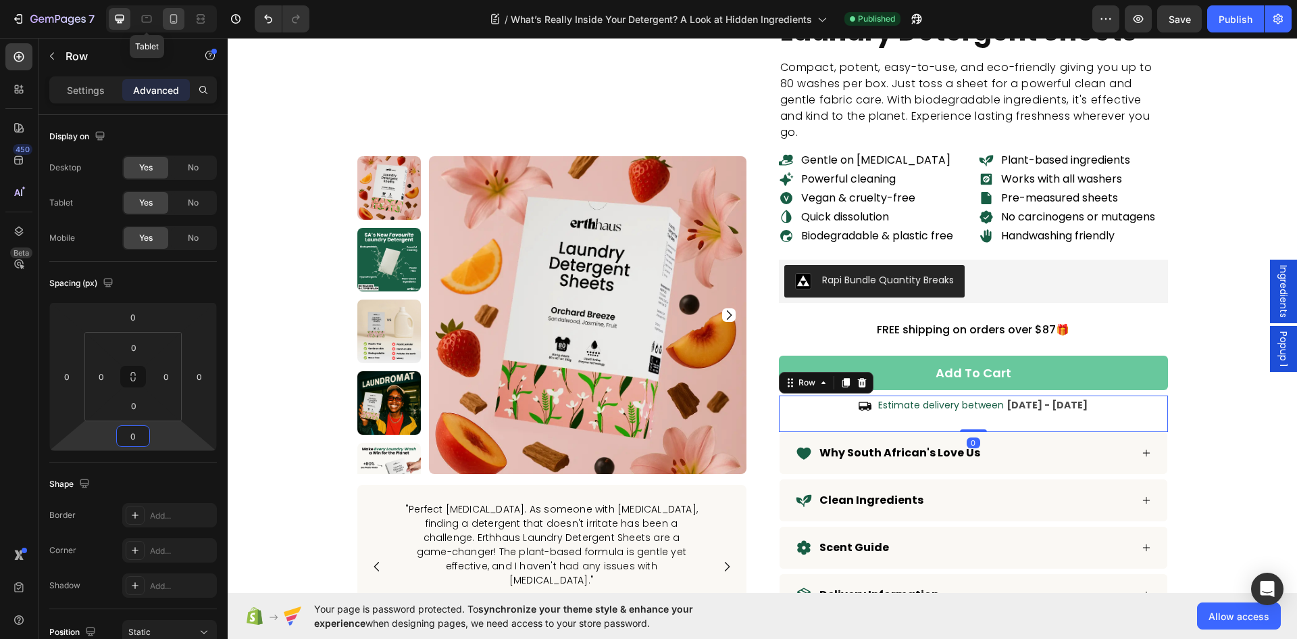
type input "0"
click at [151, 18] on icon at bounding box center [147, 19] width 10 height 7
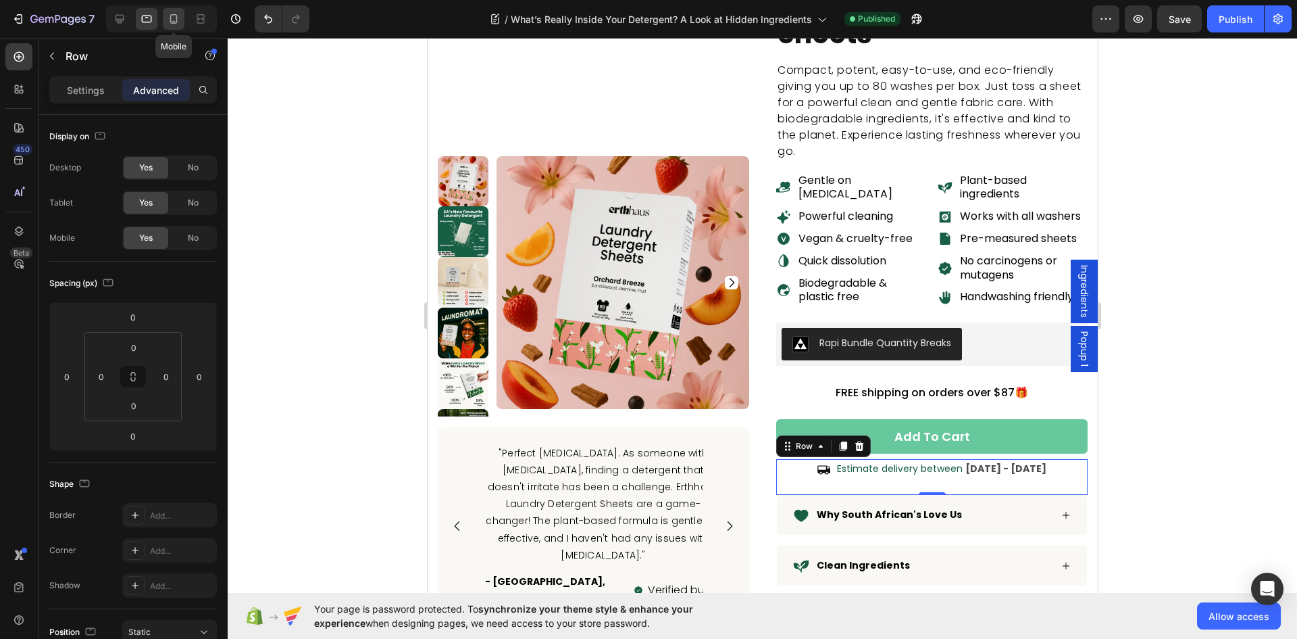
click at [168, 20] on icon at bounding box center [174, 19] width 14 height 14
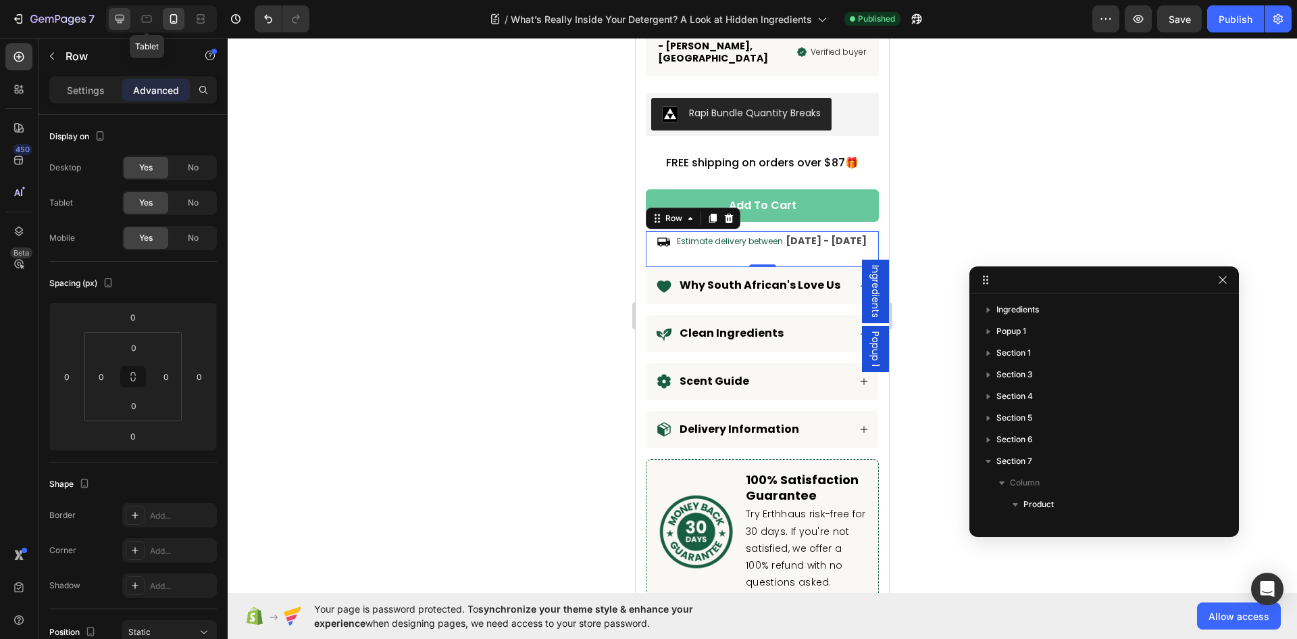
scroll to position [339, 0]
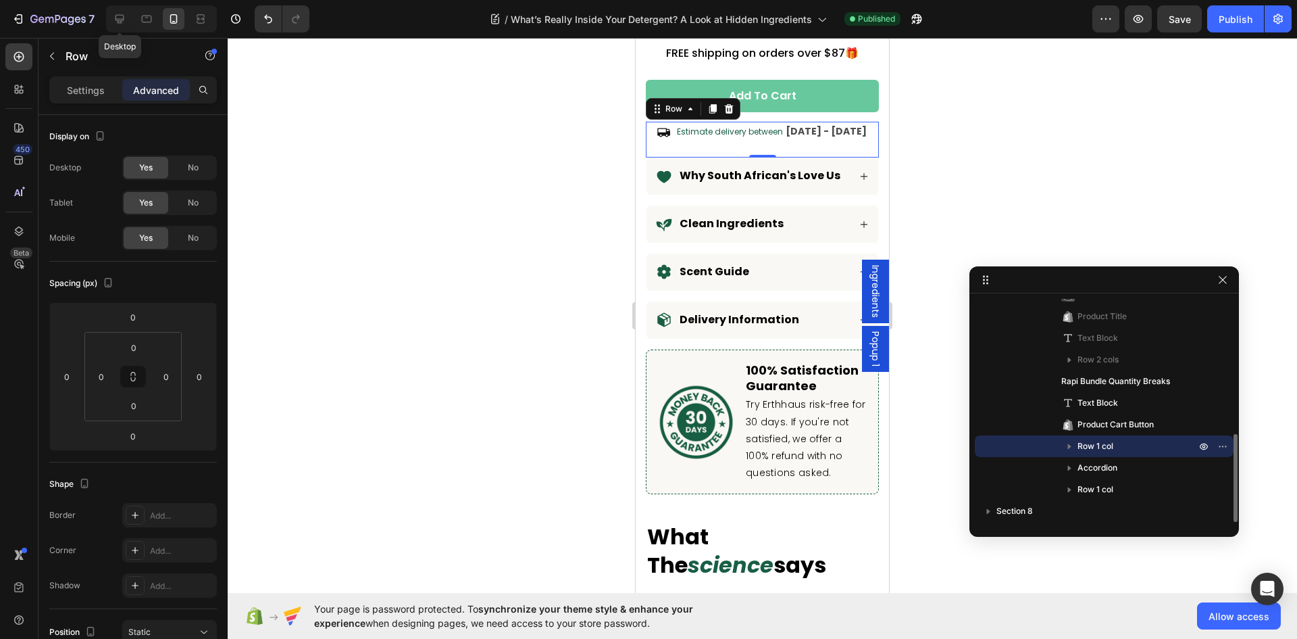
click at [126, 17] on icon at bounding box center [120, 19] width 14 height 14
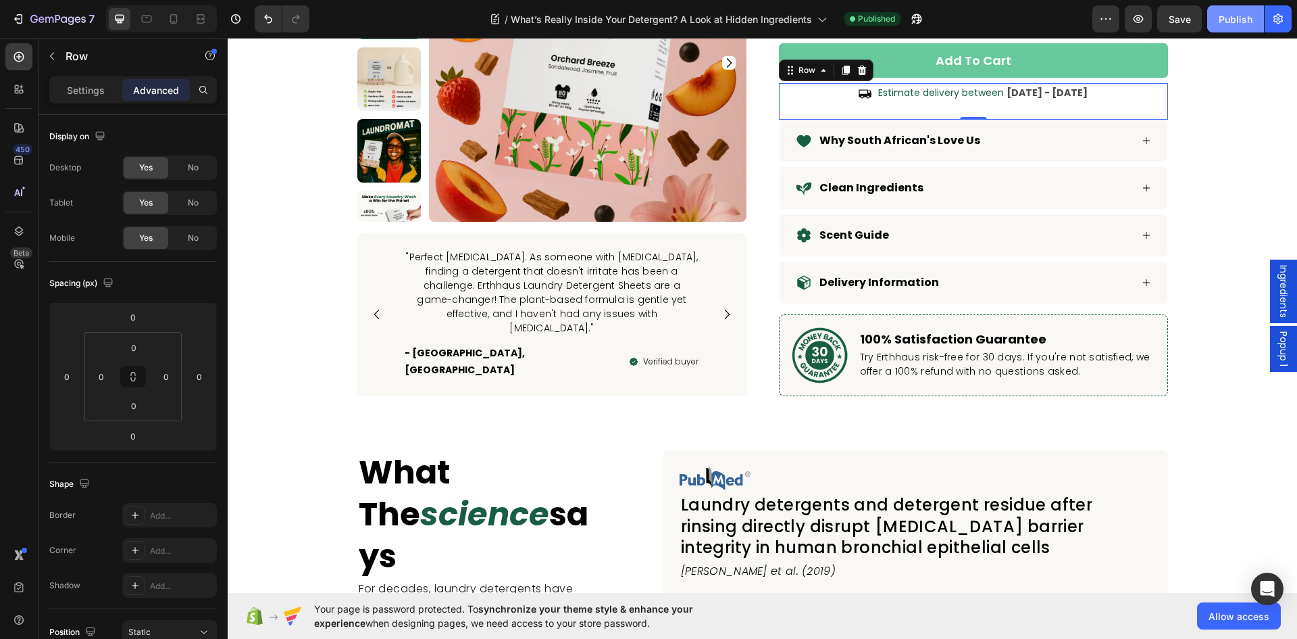
scroll to position [5311, 0]
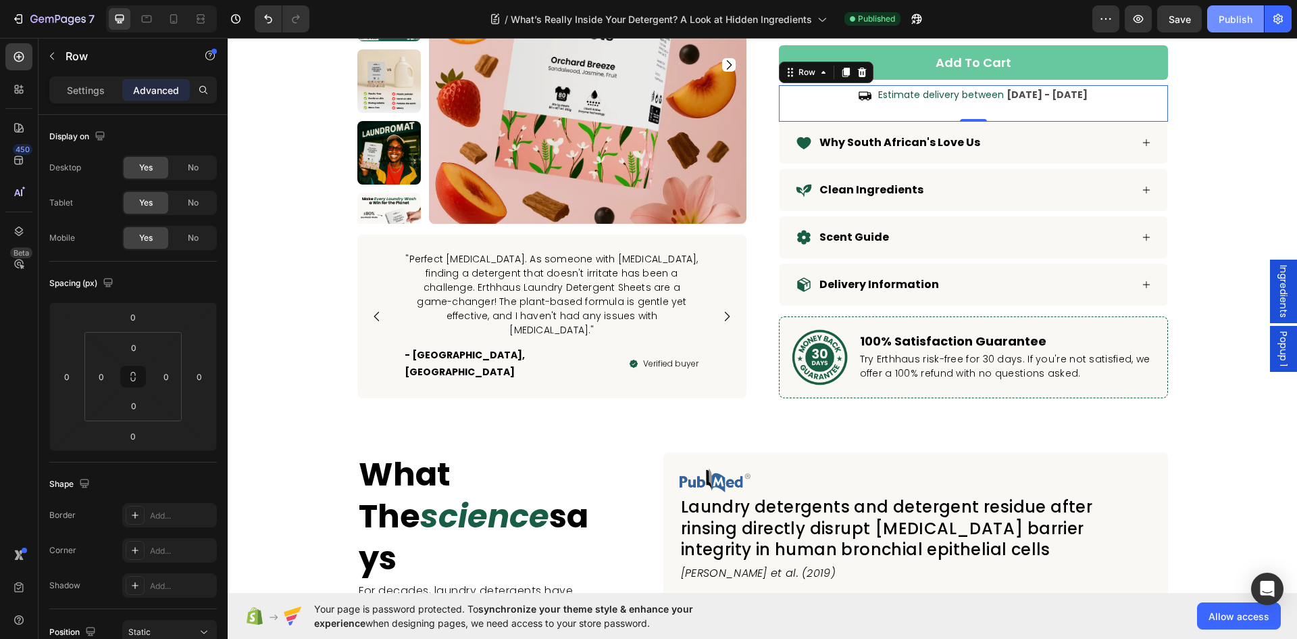
click at [1231, 12] on div "Publish" at bounding box center [1236, 19] width 34 height 14
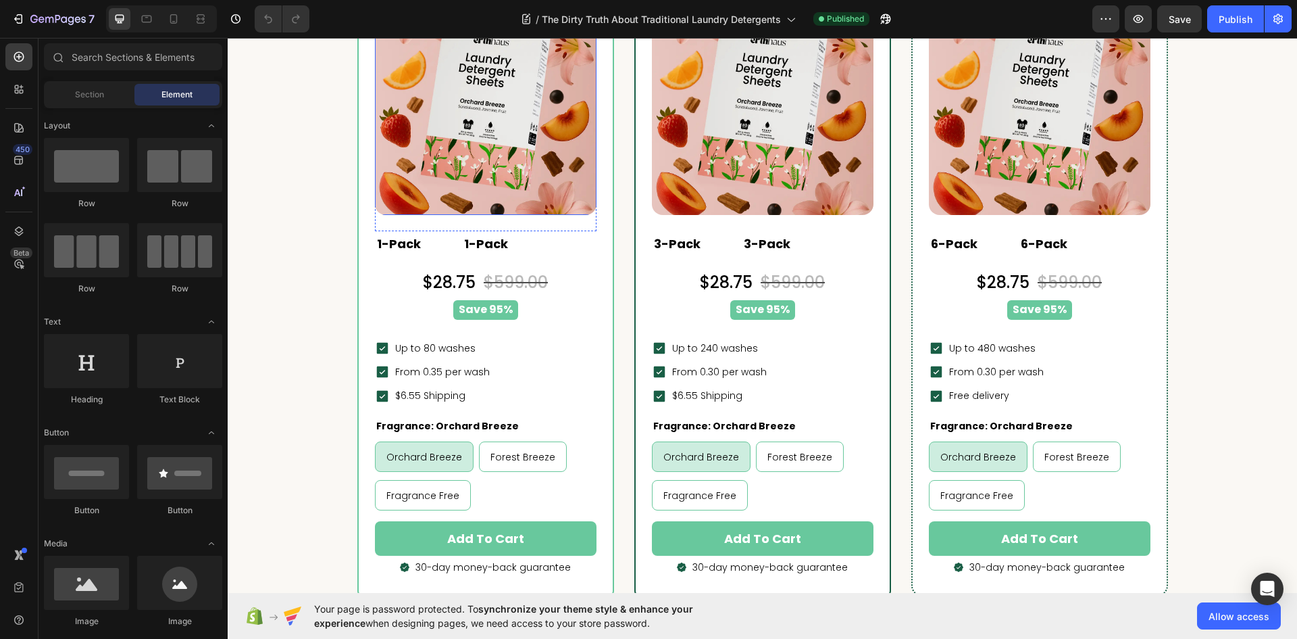
radio input "false"
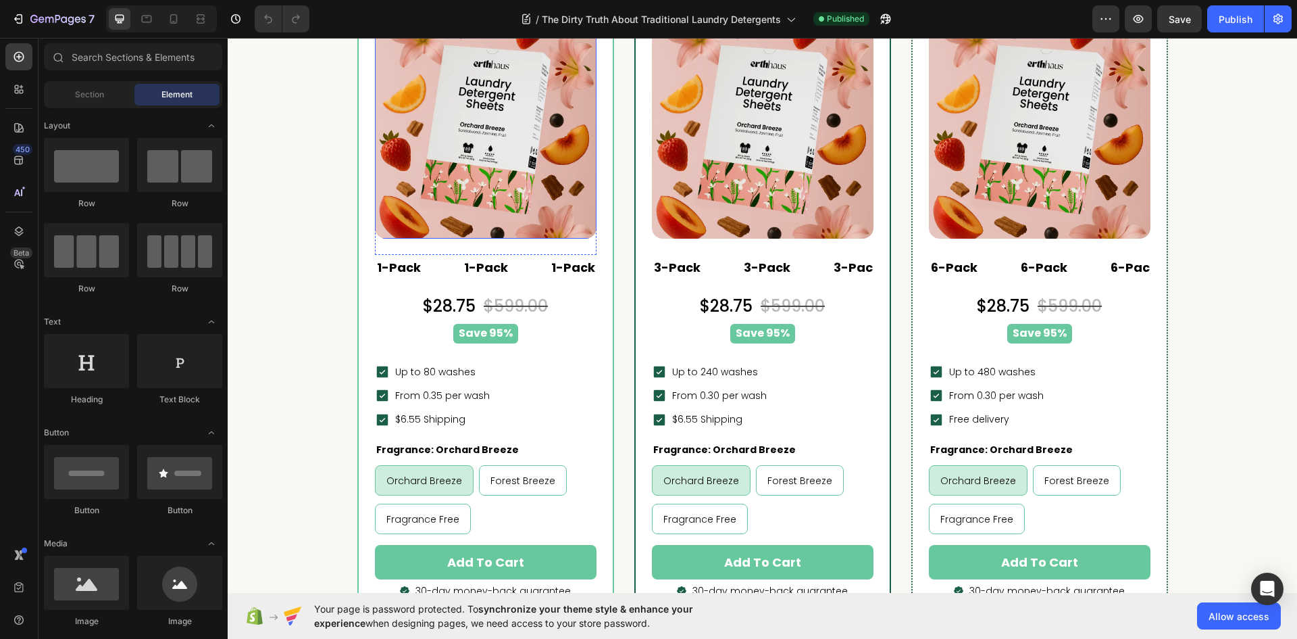
scroll to position [3041, 0]
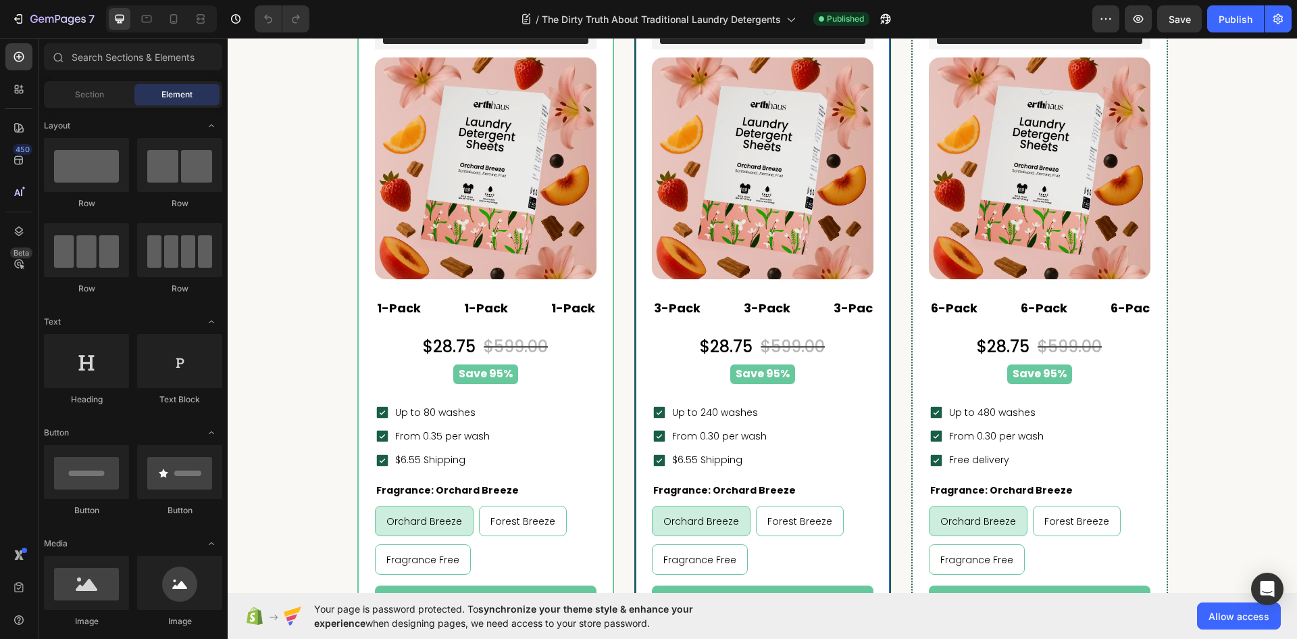
click at [645, 287] on div "Best Seller Heading Row LAI Product Reviews - Star ratings LAI Product Reviews …" at bounding box center [763, 316] width 254 height 685
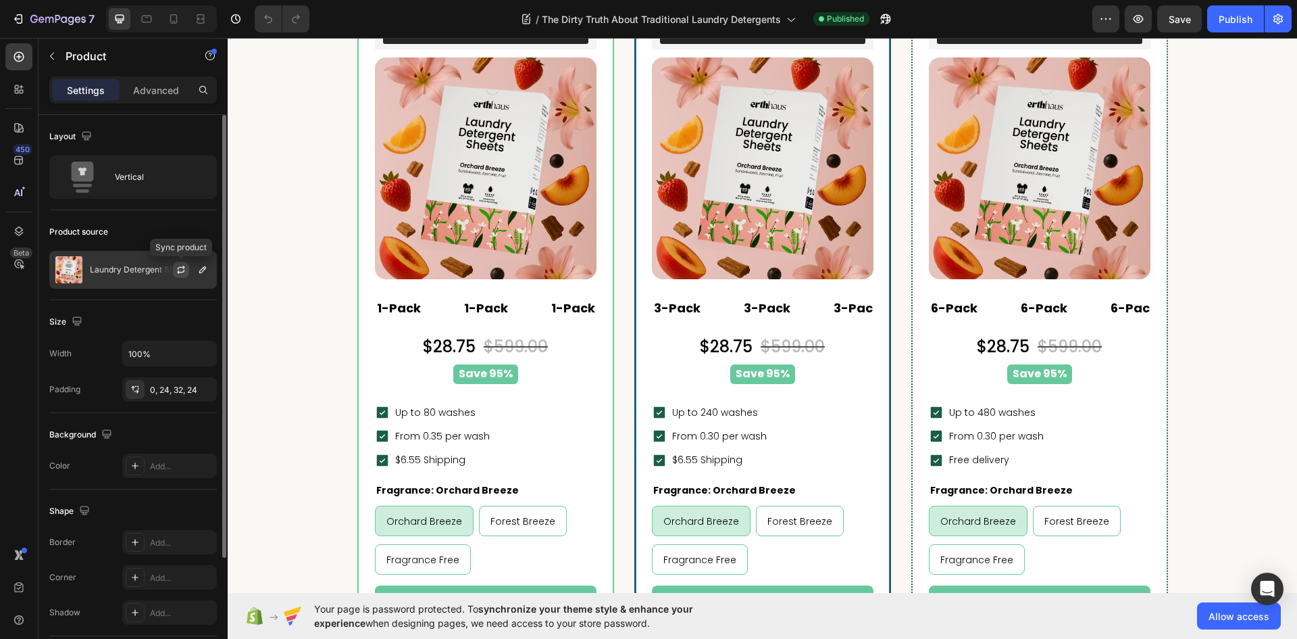
click at [178, 272] on icon "button" at bounding box center [180, 272] width 7 height 4
click at [138, 272] on p "Laundry Detergent Sheets" at bounding box center [140, 269] width 101 height 9
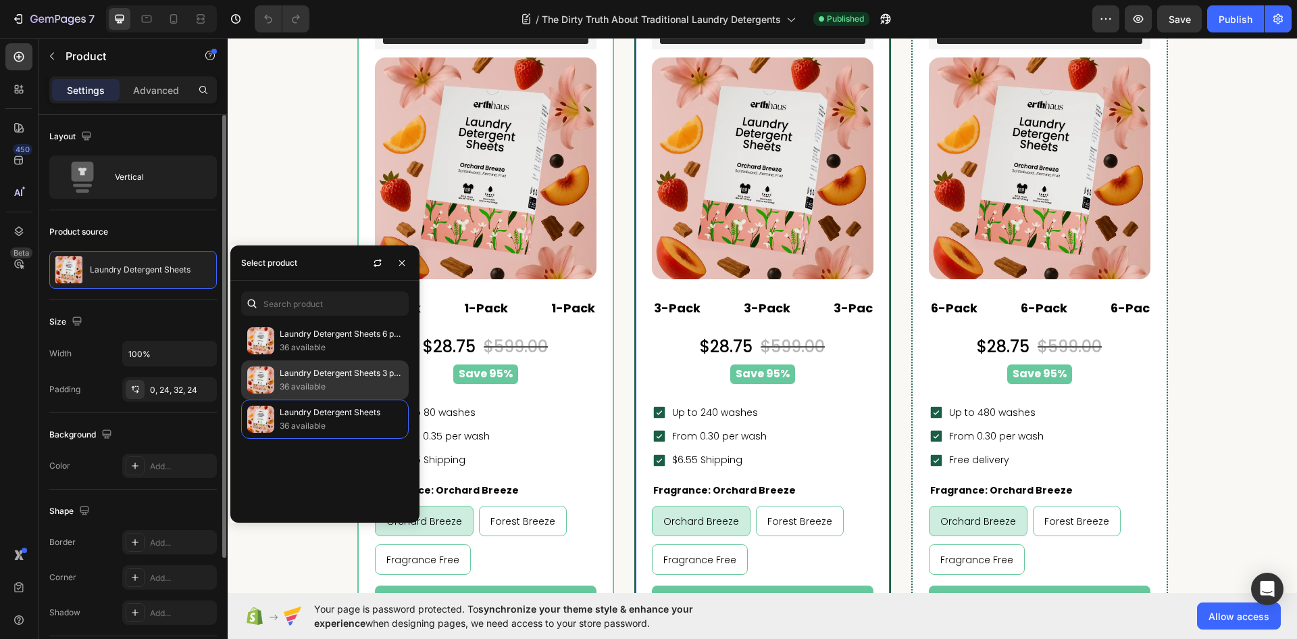
click at [315, 383] on p "36 available" at bounding box center [341, 387] width 123 height 14
radio input "true"
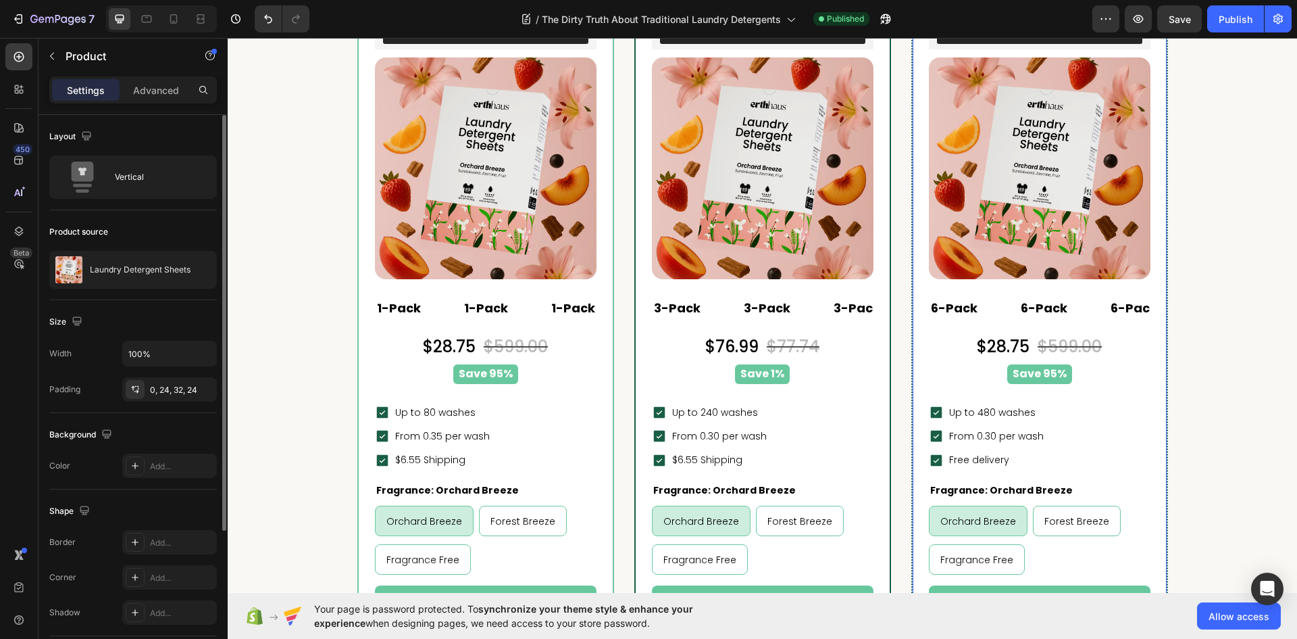
click at [918, 336] on div "Best Value Heading Row LAI Product Reviews - Star ratings LAI Product Reviews (…" at bounding box center [1040, 316] width 254 height 685
click at [140, 259] on div "Laundry Detergent Sheets" at bounding box center [133, 270] width 168 height 38
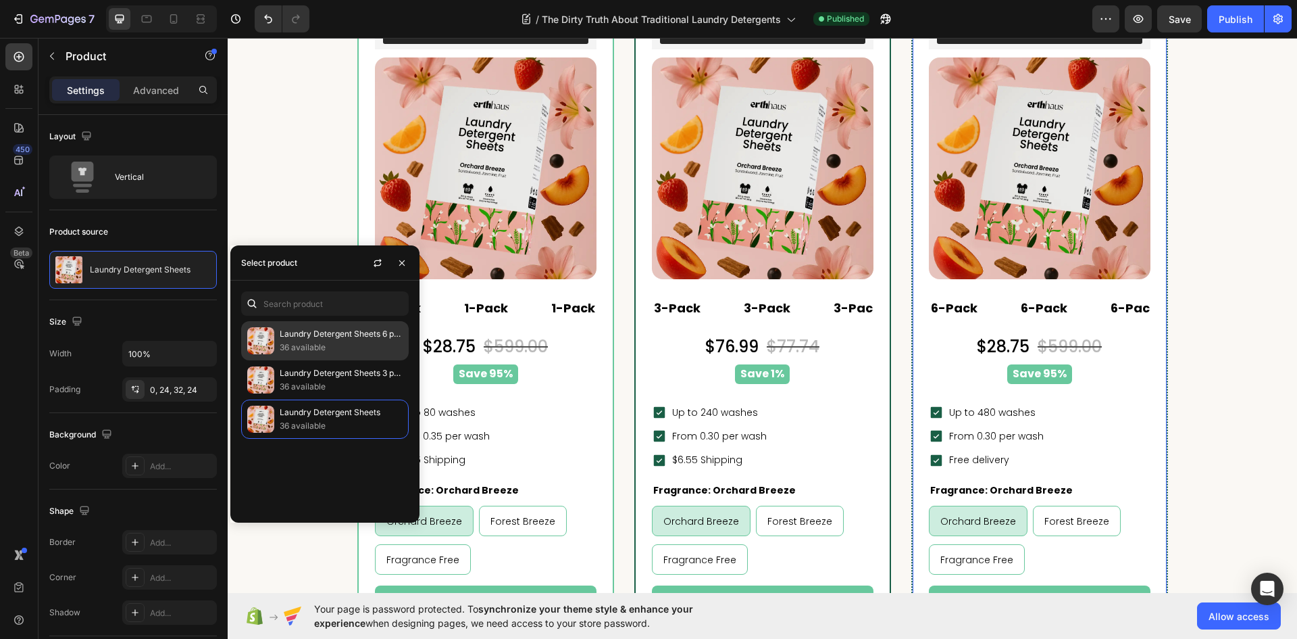
click at [326, 343] on p "36 available" at bounding box center [341, 348] width 123 height 14
radio input "true"
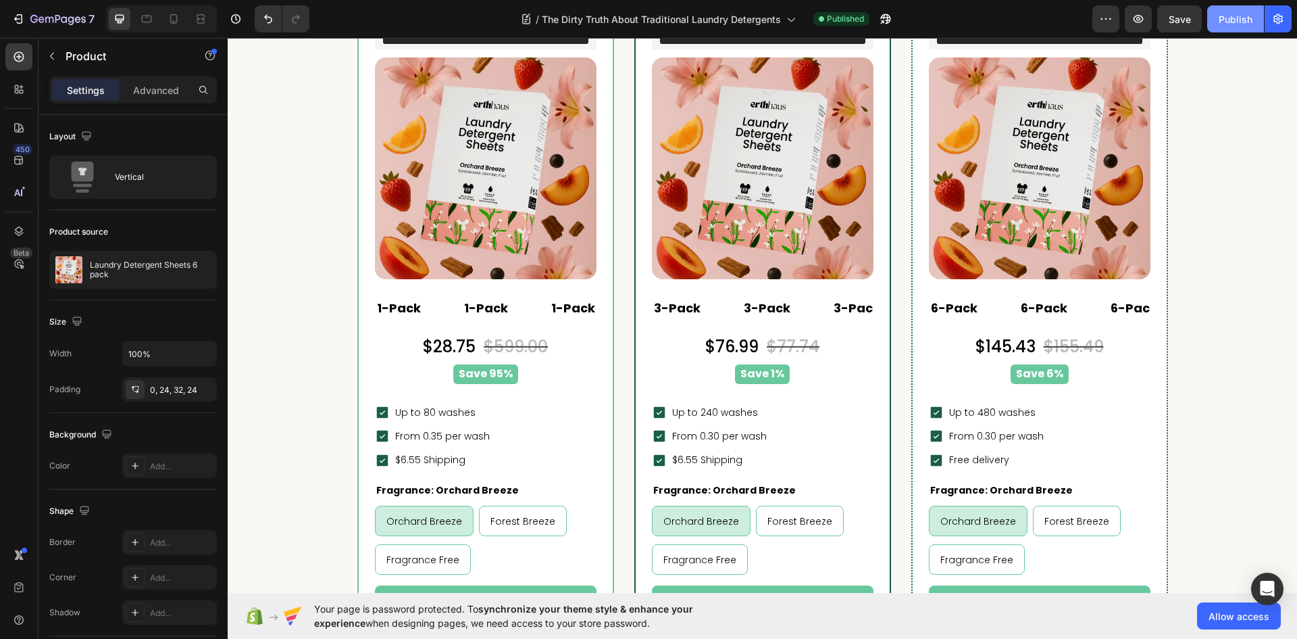
click at [1249, 16] on div "Publish" at bounding box center [1236, 19] width 34 height 14
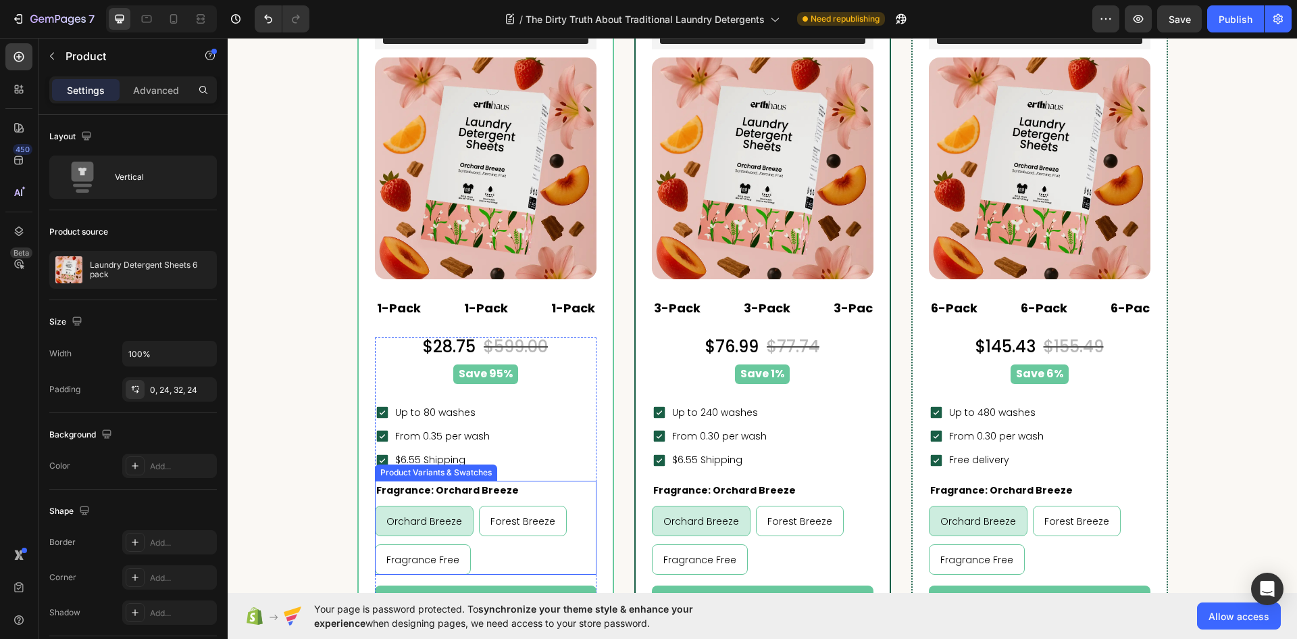
click at [514, 546] on div "Orchard Breeze Orchard Breeze Orchard Breeze Forest Breeze Forest Breeze Forest…" at bounding box center [486, 539] width 222 height 69
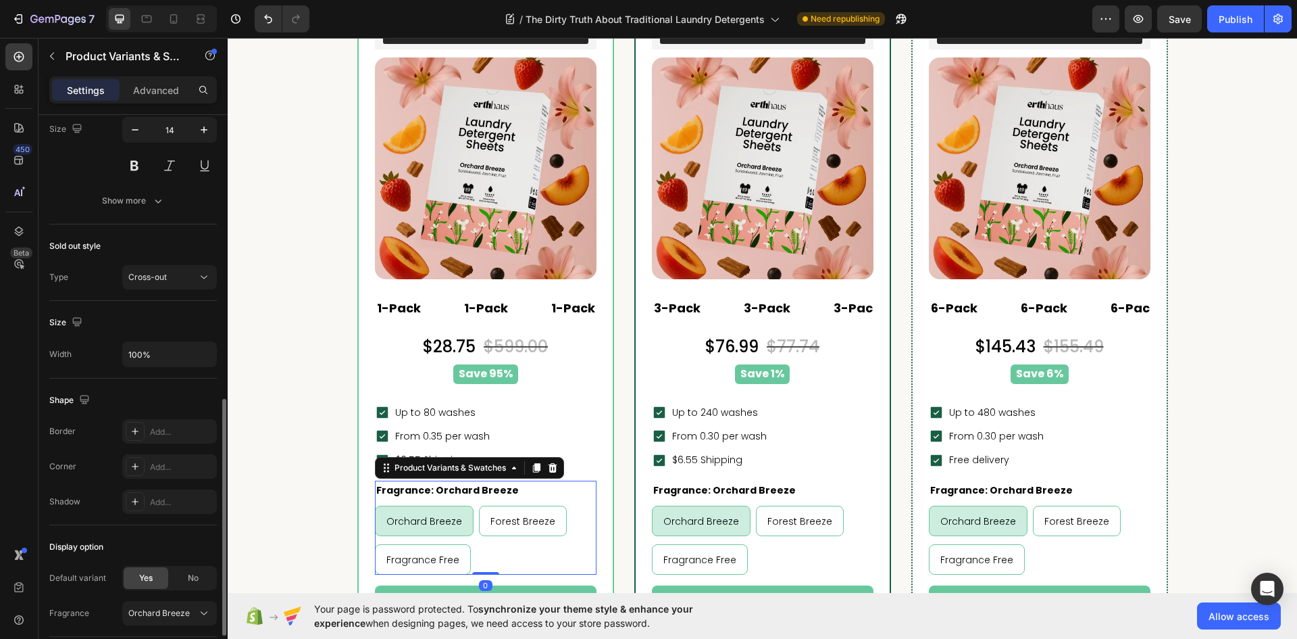
scroll to position [774, 0]
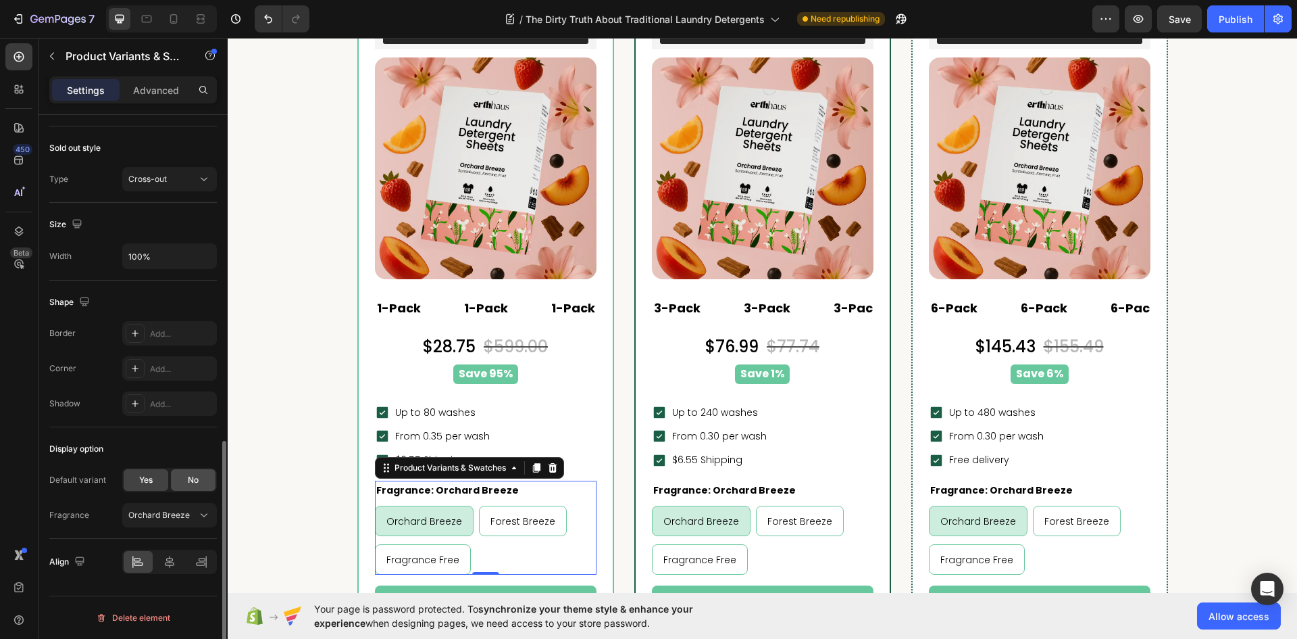
drag, startPoint x: 189, startPoint y: 476, endPoint x: 1, endPoint y: 460, distance: 188.6
click at [189, 476] on span "No" at bounding box center [193, 480] width 11 height 12
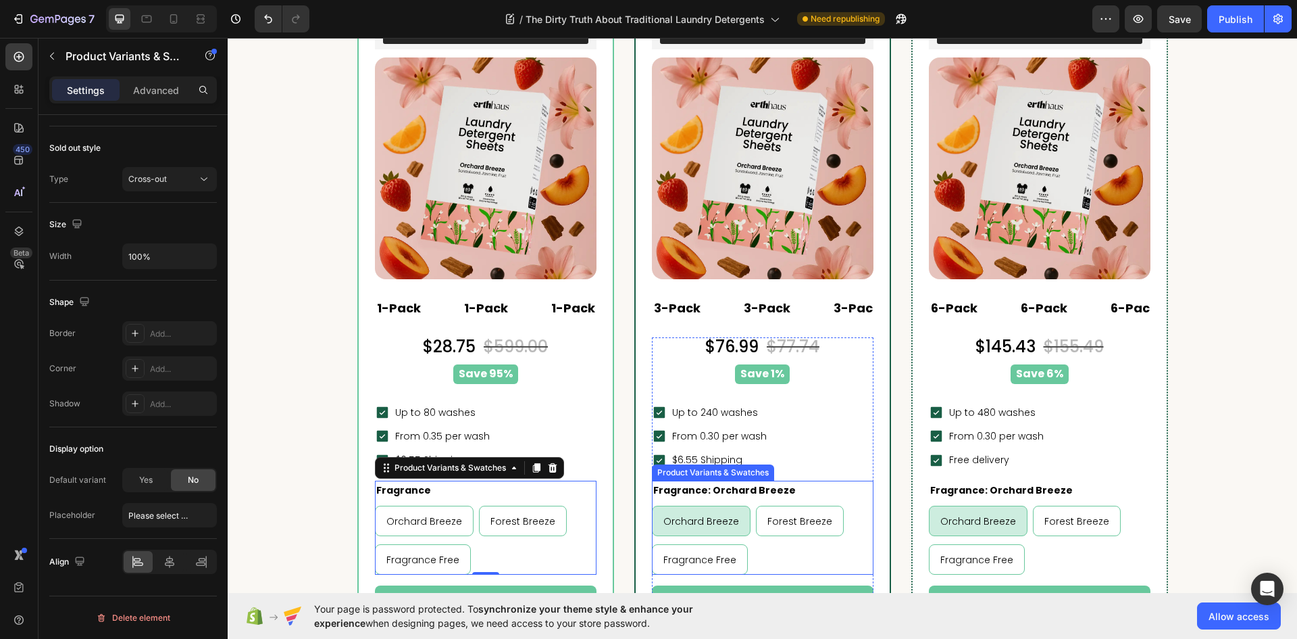
click at [799, 547] on div "Orchard Breeze Orchard Breeze Orchard Breeze Forest Breeze Forest Breeze Forest…" at bounding box center [763, 539] width 222 height 69
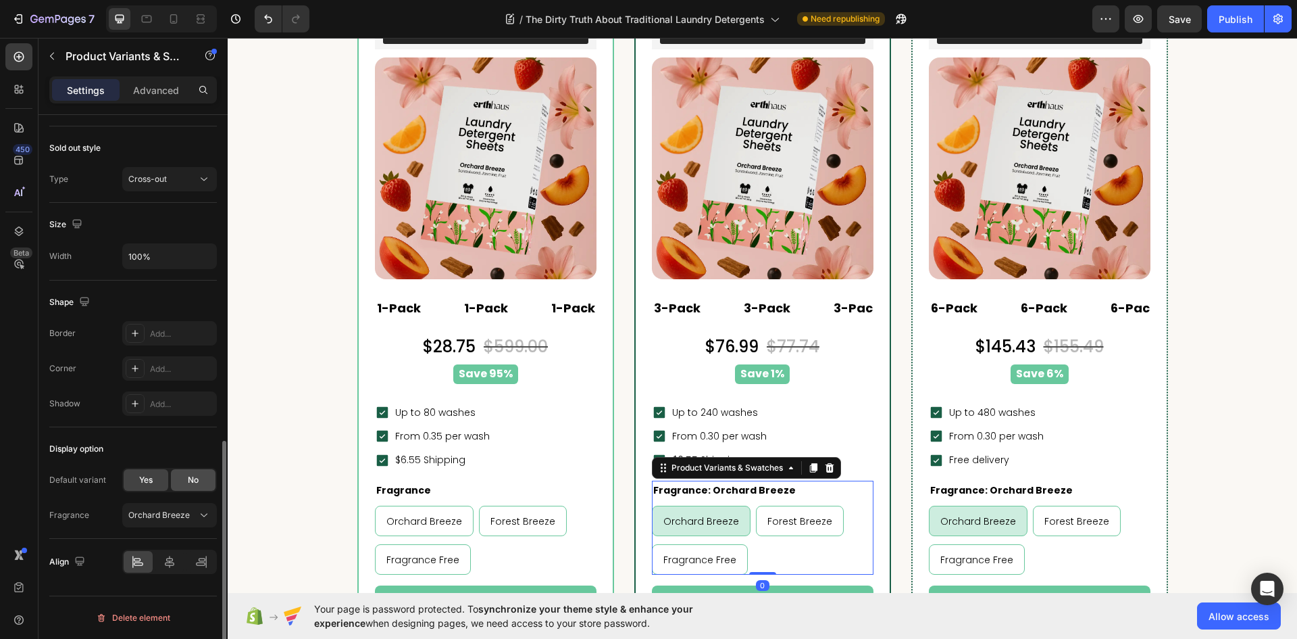
click at [187, 487] on div "No" at bounding box center [193, 480] width 45 height 22
radio input "false"
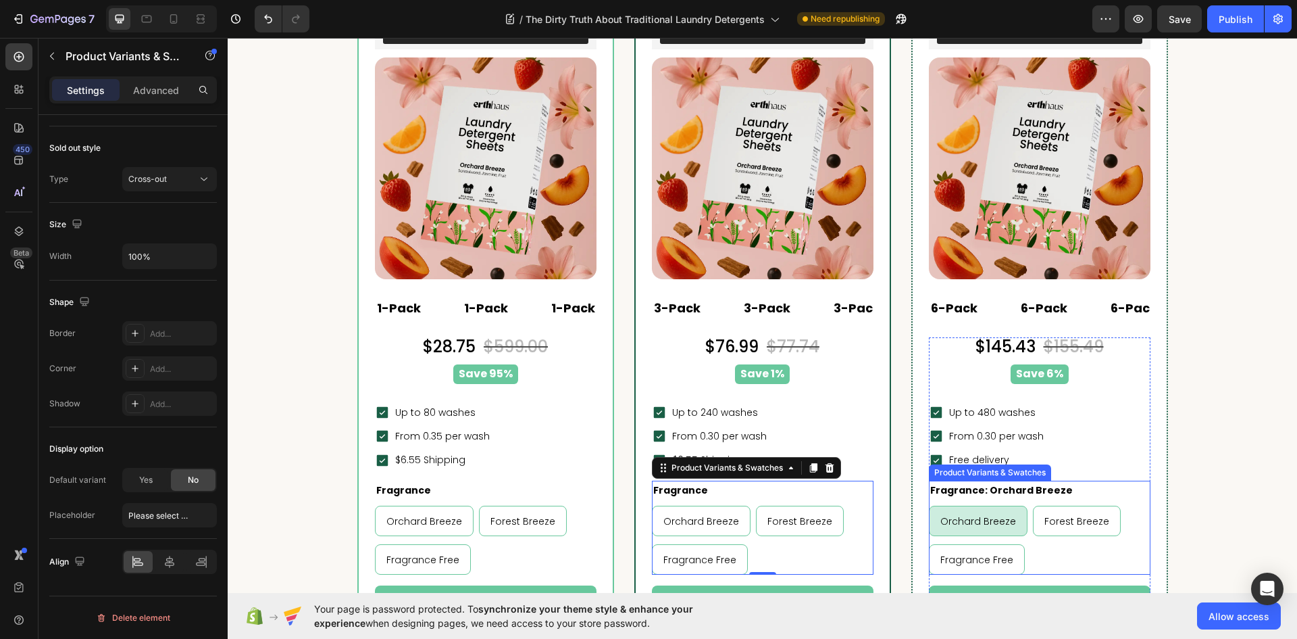
click at [1130, 545] on div "Orchard Breeze Orchard Breeze Orchard Breeze Forest Breeze Forest Breeze Forest…" at bounding box center [1040, 539] width 222 height 69
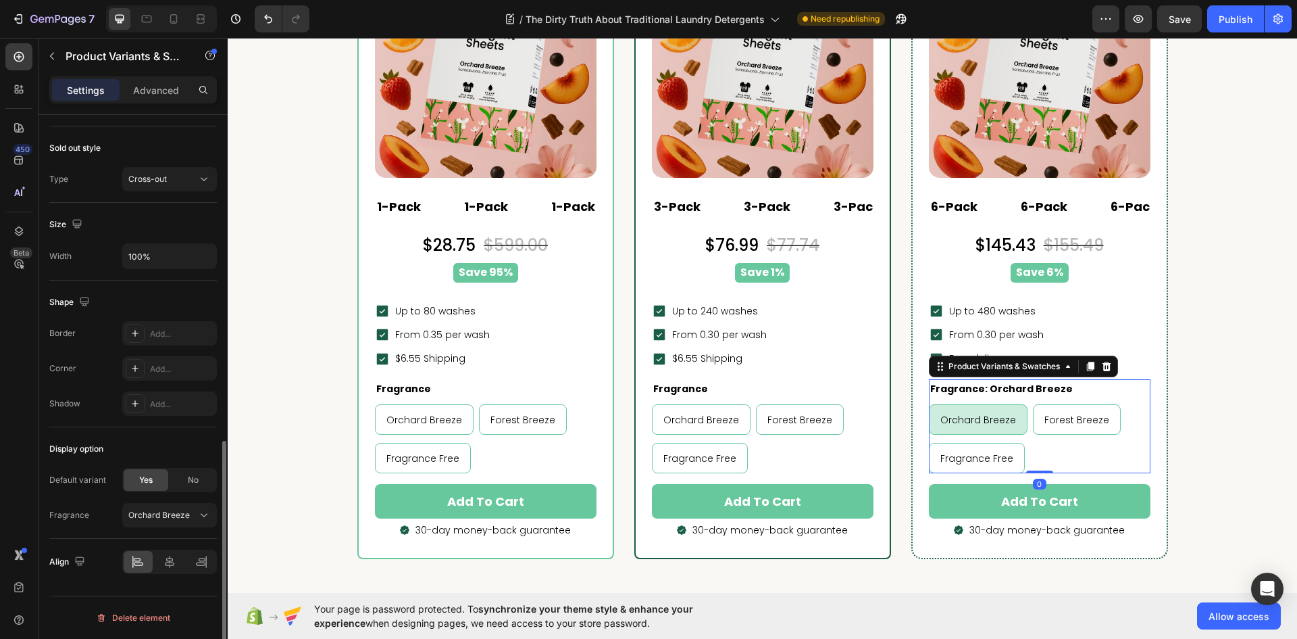
scroll to position [3244, 0]
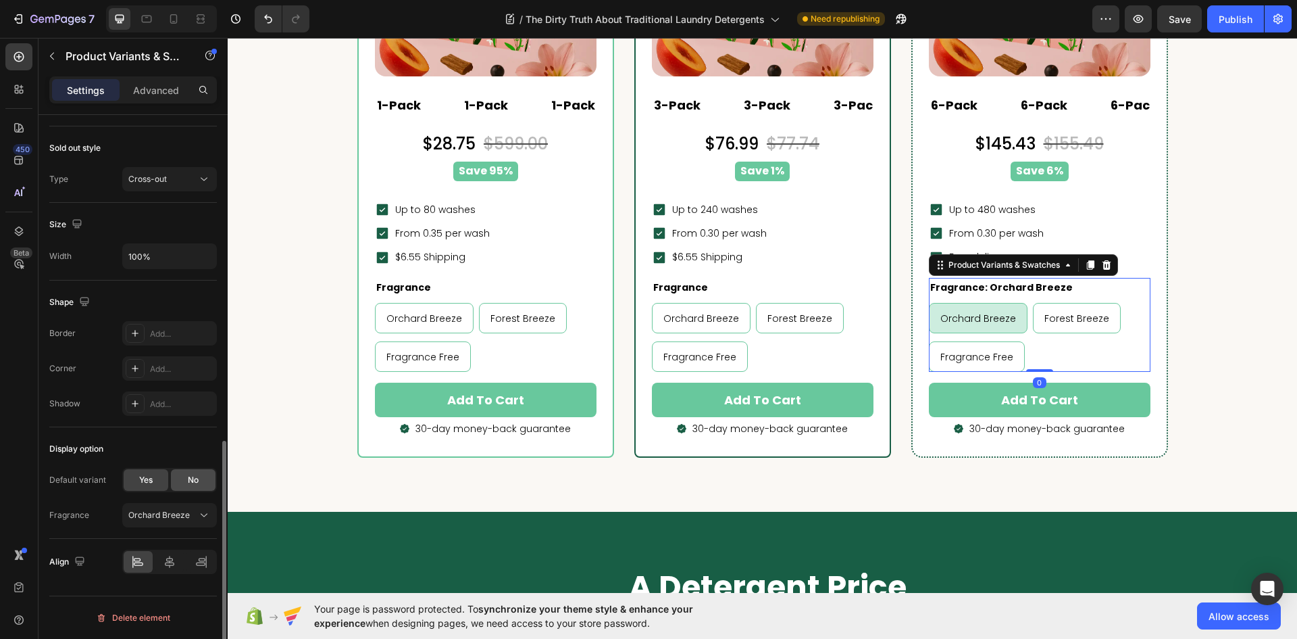
click at [184, 482] on div "No" at bounding box center [193, 480] width 45 height 22
radio input "false"
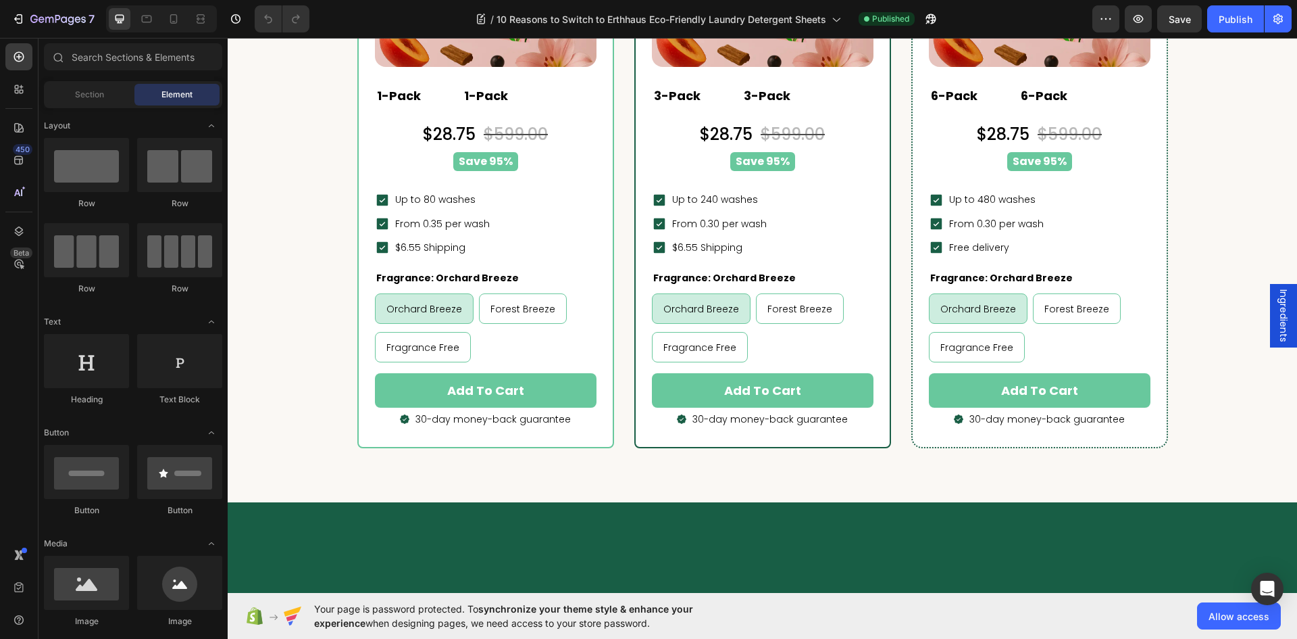
radio input "false"
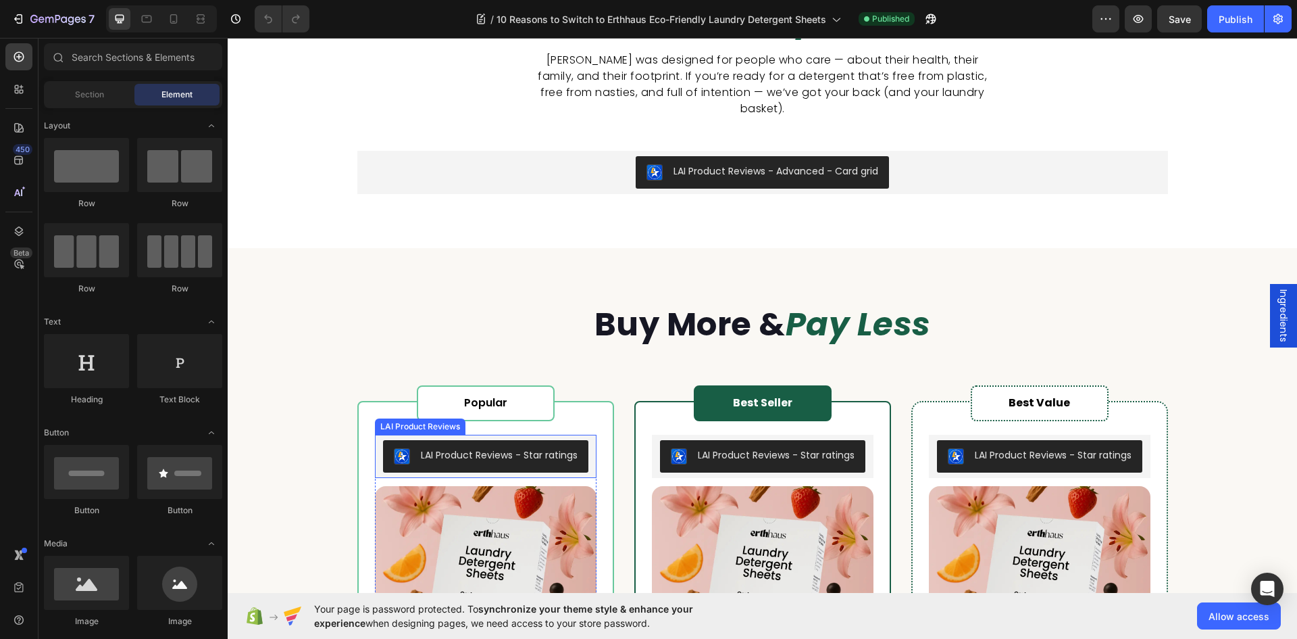
scroll to position [4392, 0]
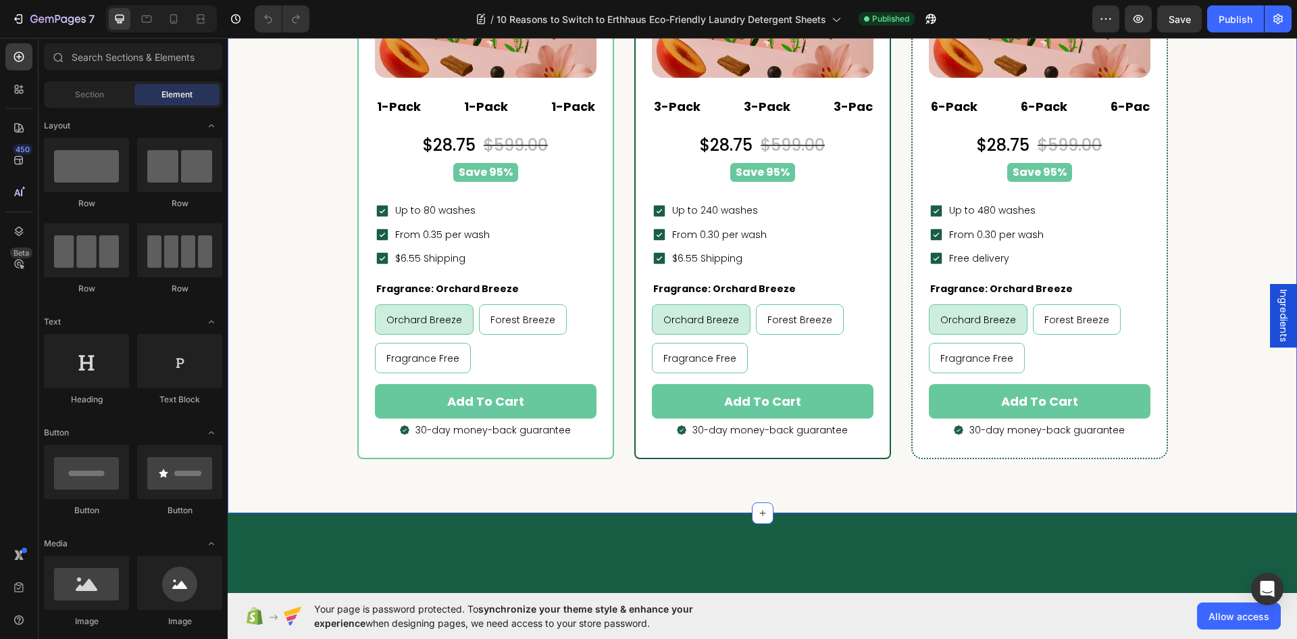
click at [334, 299] on div "buy more & pay less Heading Popular Heading Row LAI Product Reviews - Star rati…" at bounding box center [763, 65] width 1070 height 895
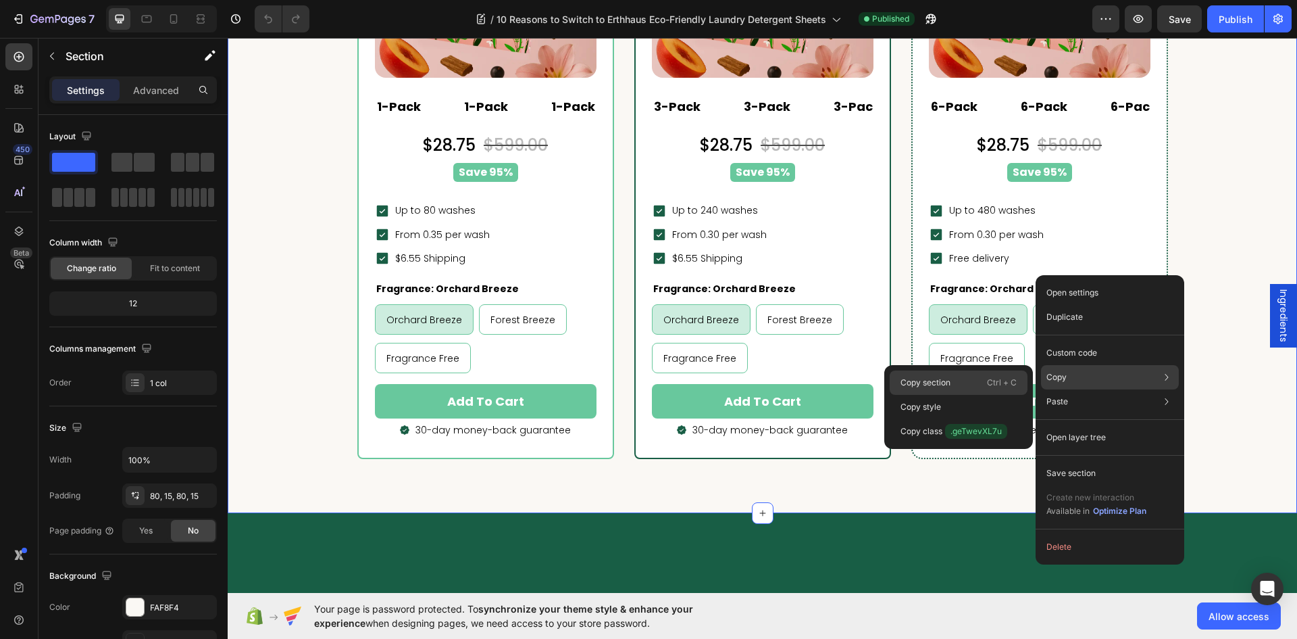
click at [970, 395] on div "Copy section Ctrl + C" at bounding box center [959, 407] width 138 height 24
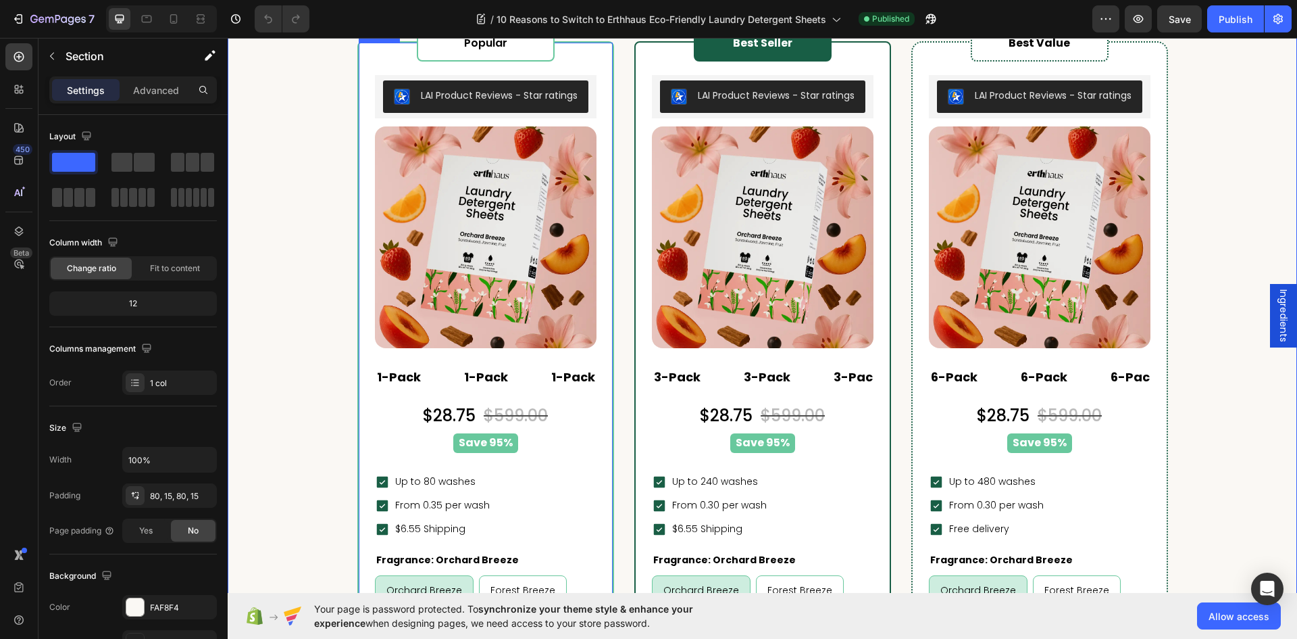
scroll to position [4798, 0]
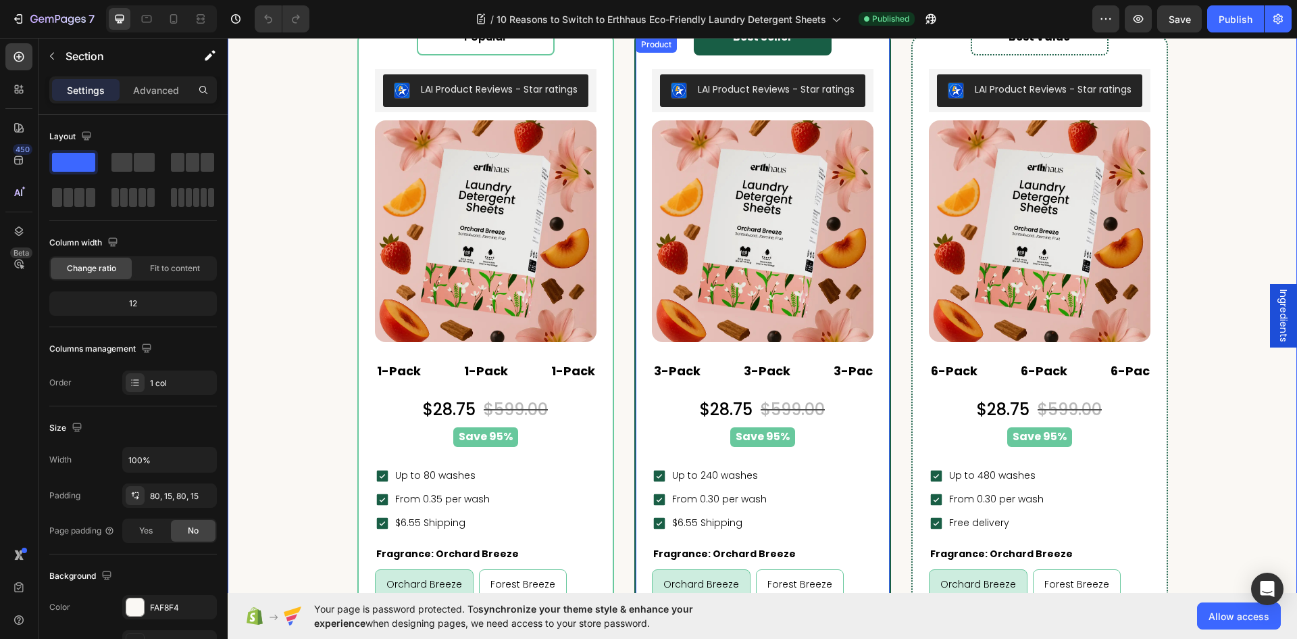
click at [636, 251] on div "Best Seller Heading Row LAI Product Reviews - Star ratings LAI Product Reviews …" at bounding box center [763, 378] width 254 height 685
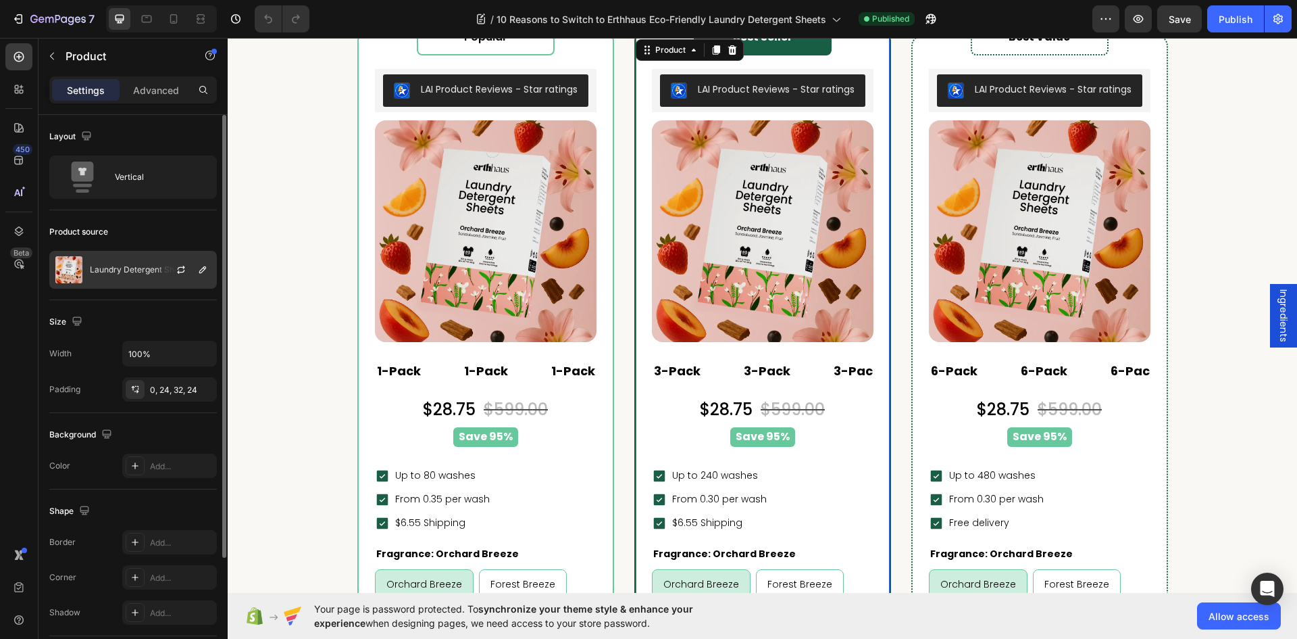
click at [108, 274] on p "Laundry Detergent Sheets" at bounding box center [140, 269] width 101 height 9
click at [182, 271] on icon "button" at bounding box center [181, 269] width 11 height 11
click at [134, 270] on p "Laundry Detergent Sheets" at bounding box center [140, 269] width 101 height 9
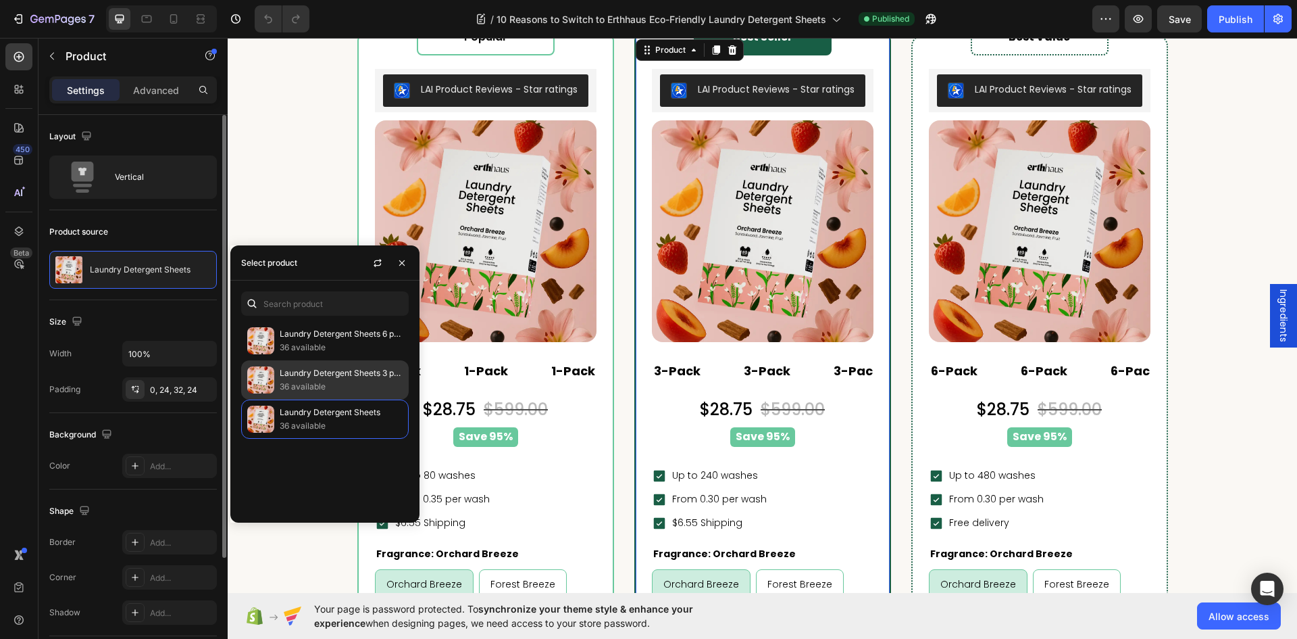
click at [307, 384] on p "36 available" at bounding box center [341, 387] width 123 height 14
radio input "true"
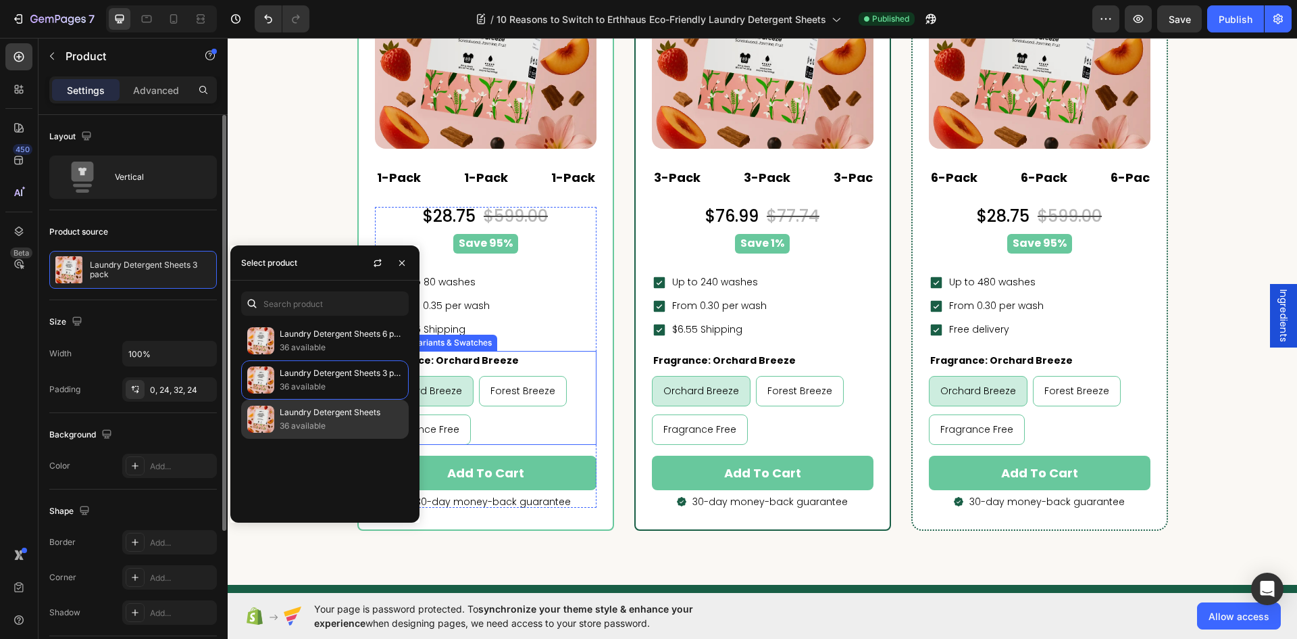
scroll to position [5000, 0]
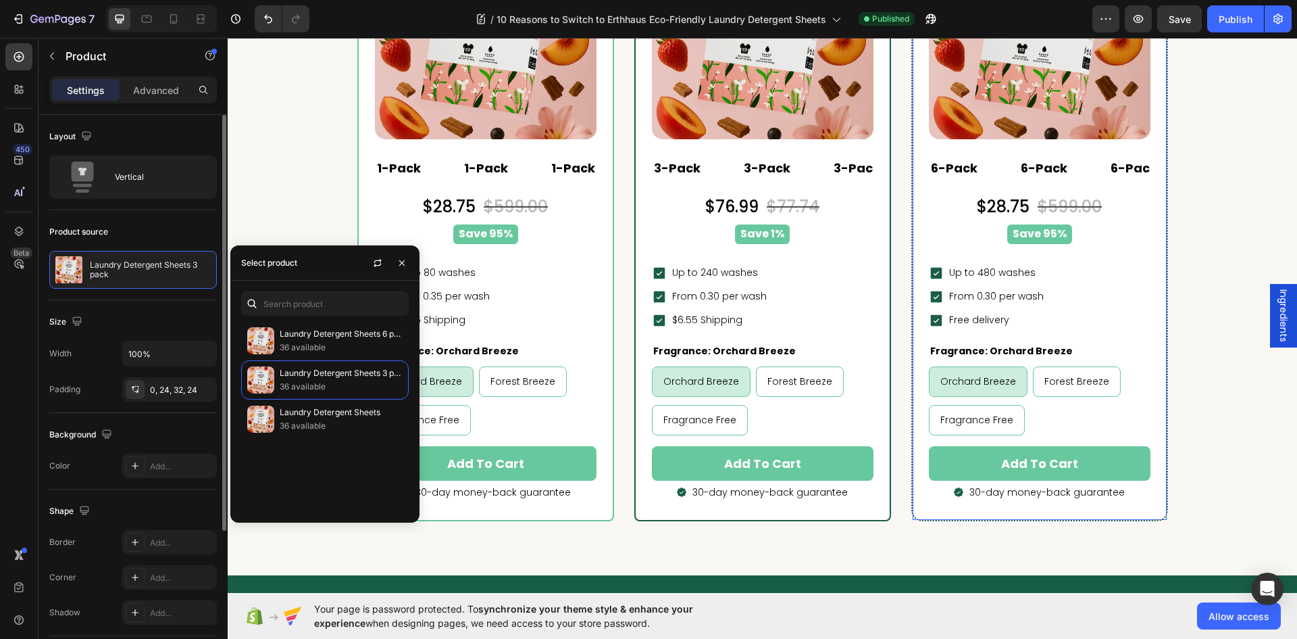
click at [923, 156] on div "Best Value Heading Row LAI Product Reviews - Star ratings LAI Product Reviews (…" at bounding box center [1040, 176] width 254 height 685
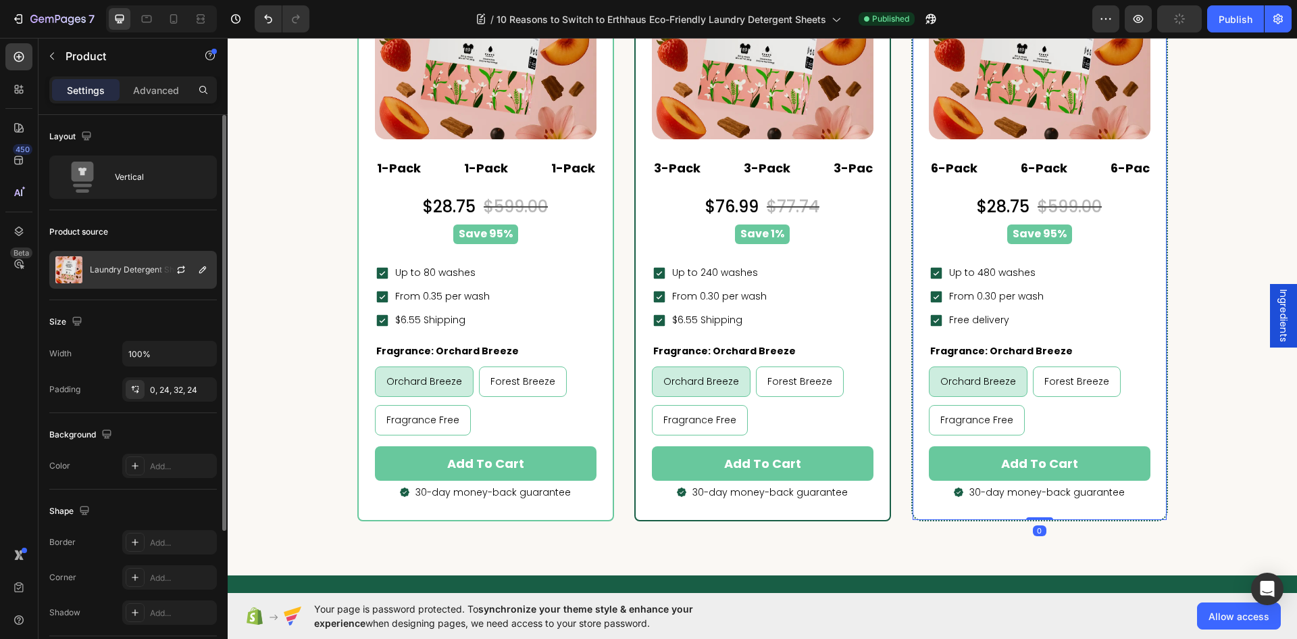
click at [124, 282] on div "Laundry Detergent Sheets" at bounding box center [133, 270] width 168 height 38
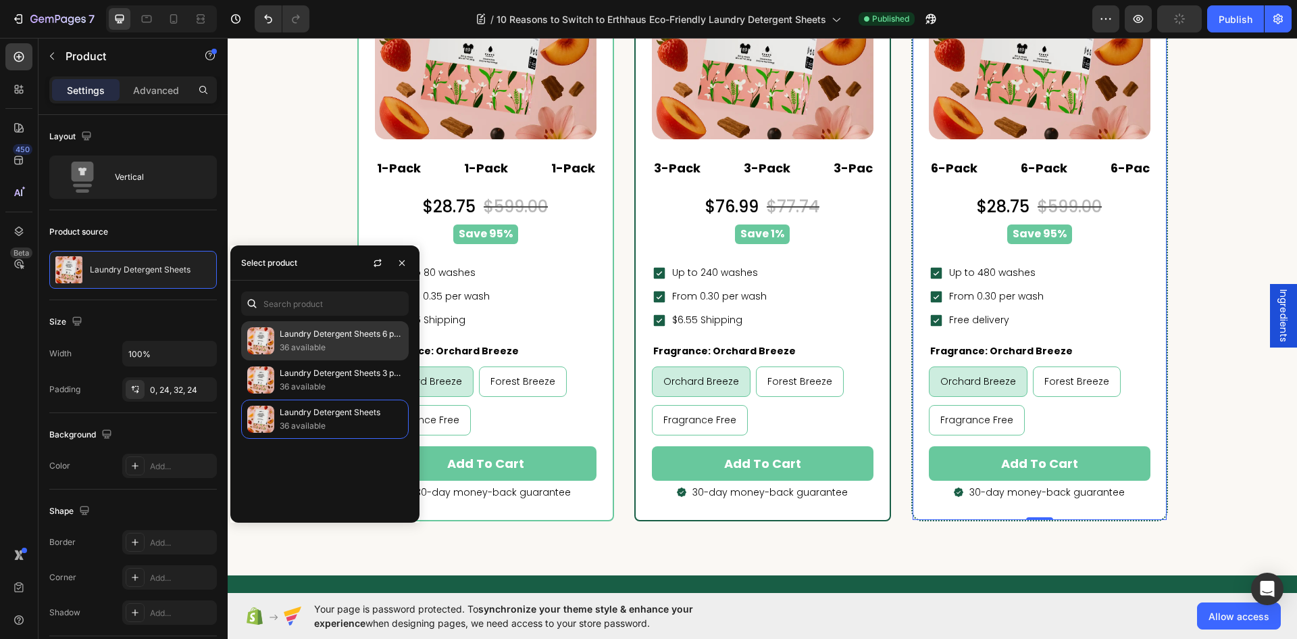
click at [330, 341] on p "36 available" at bounding box center [341, 348] width 123 height 14
radio input "true"
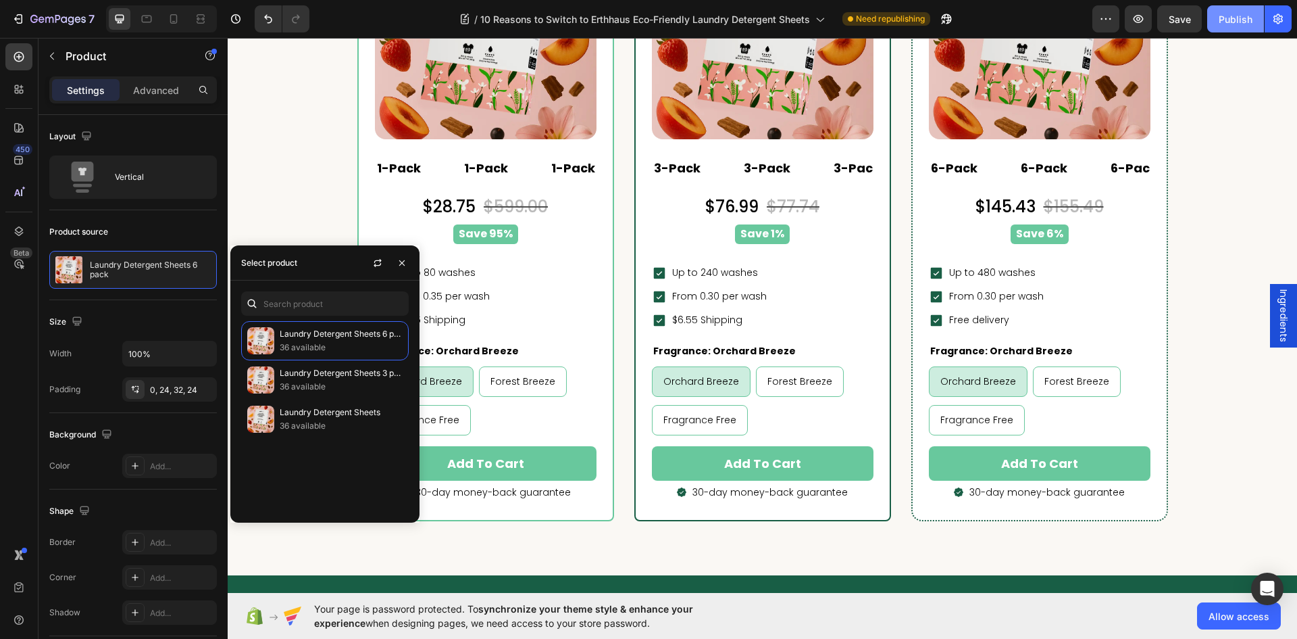
click at [1229, 22] on div "Publish" at bounding box center [1236, 19] width 34 height 14
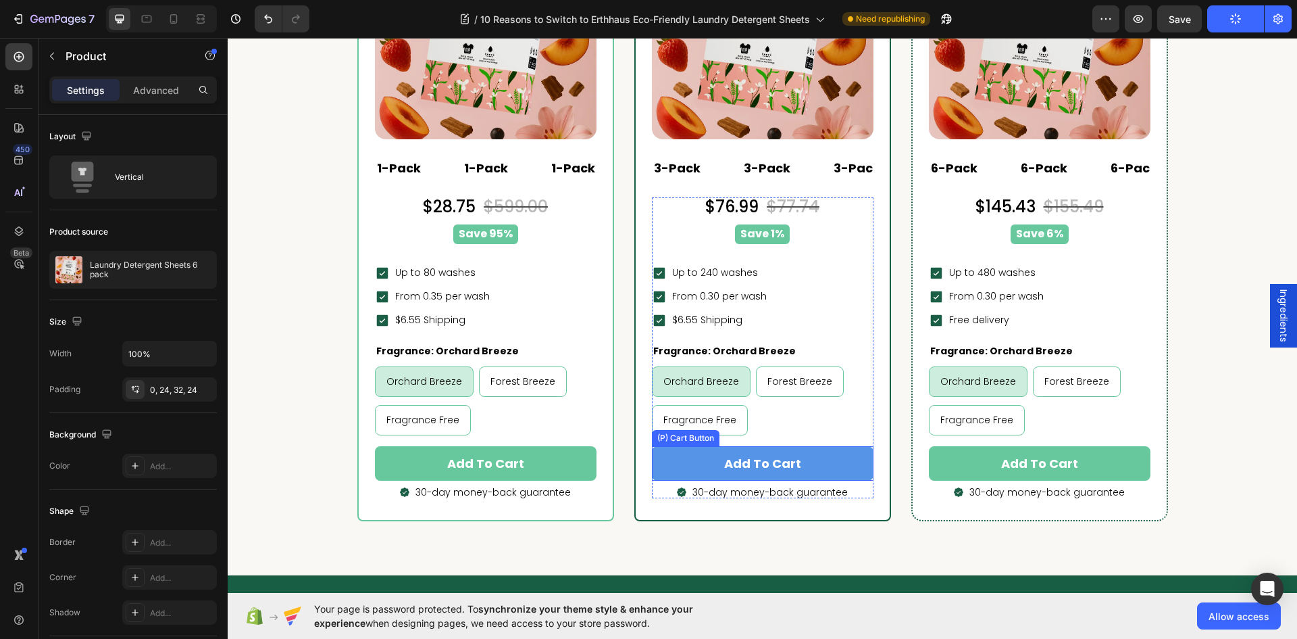
click at [855, 460] on button "Add to cart" at bounding box center [763, 463] width 222 height 34
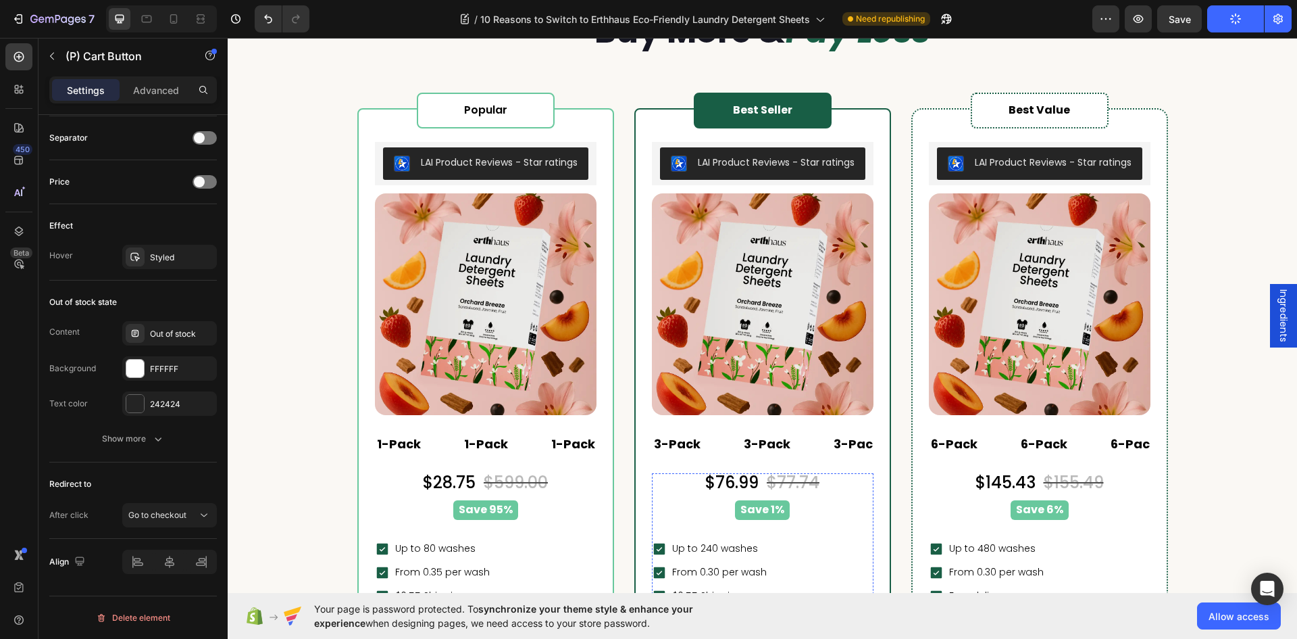
scroll to position [4595, 0]
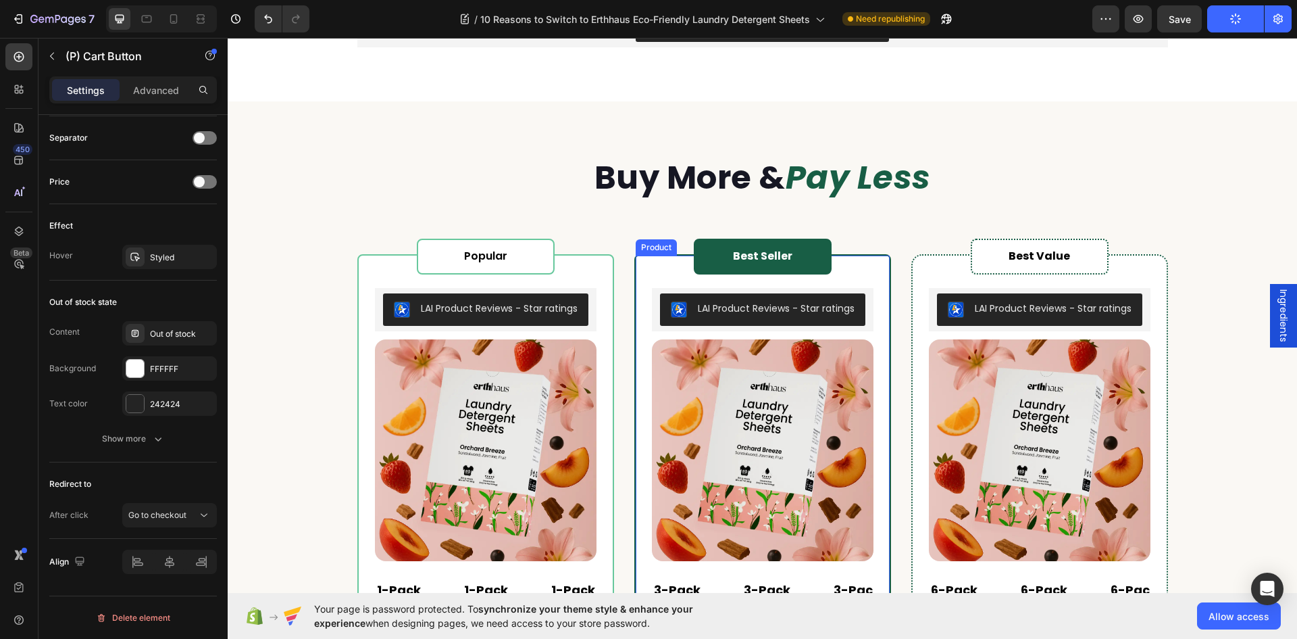
click at [641, 312] on div "Best Seller Heading Row LAI Product Reviews - Star ratings LAI Product Reviews …" at bounding box center [763, 597] width 254 height 685
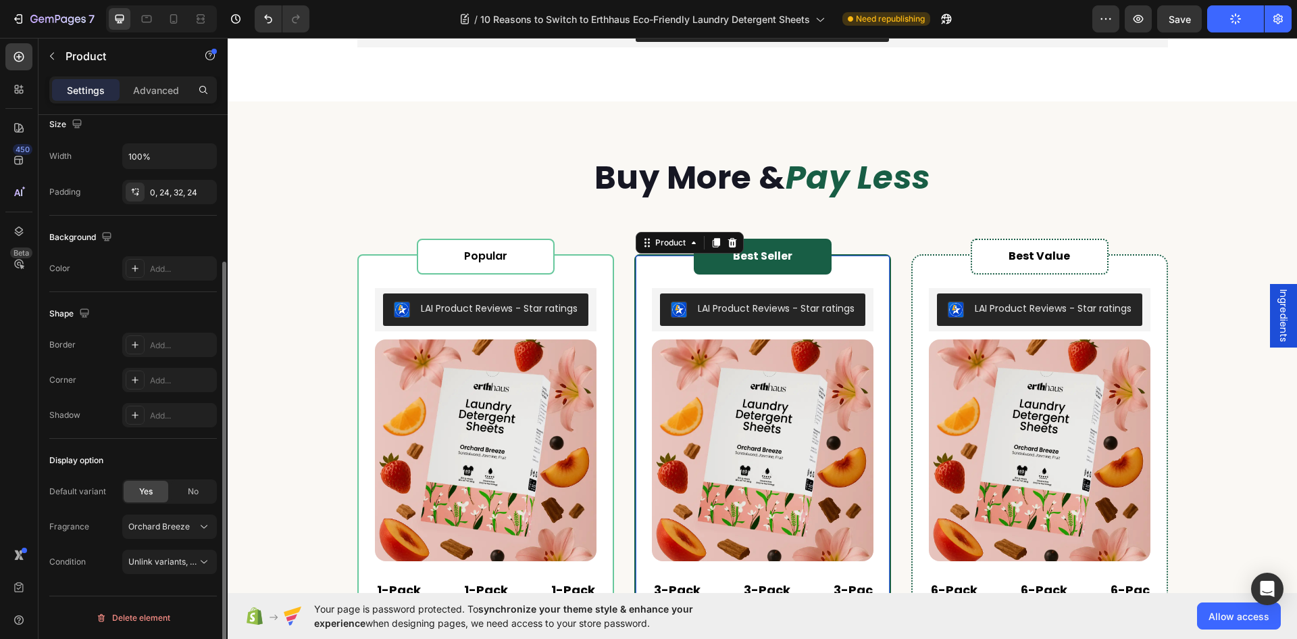
scroll to position [0, 0]
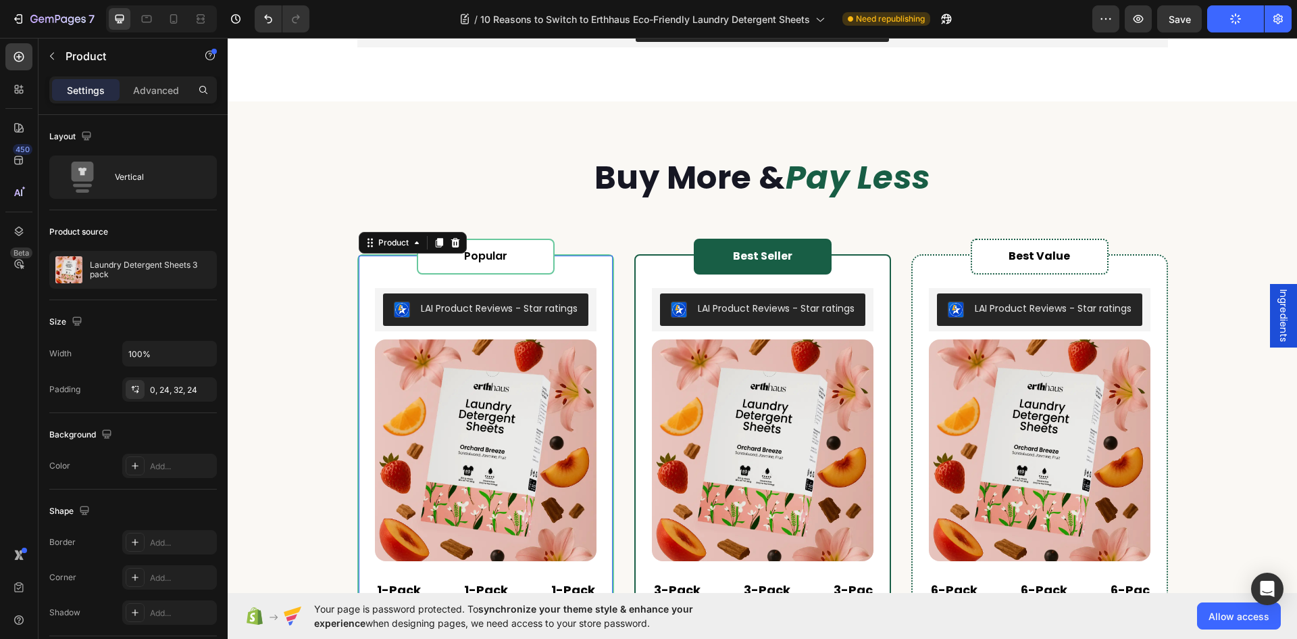
click at [557, 259] on div "Popular Heading Row LAI Product Reviews - Star ratings LAI Product Reviews (P) …" at bounding box center [486, 587] width 222 height 664
click at [19, 231] on icon at bounding box center [19, 231] width 14 height 14
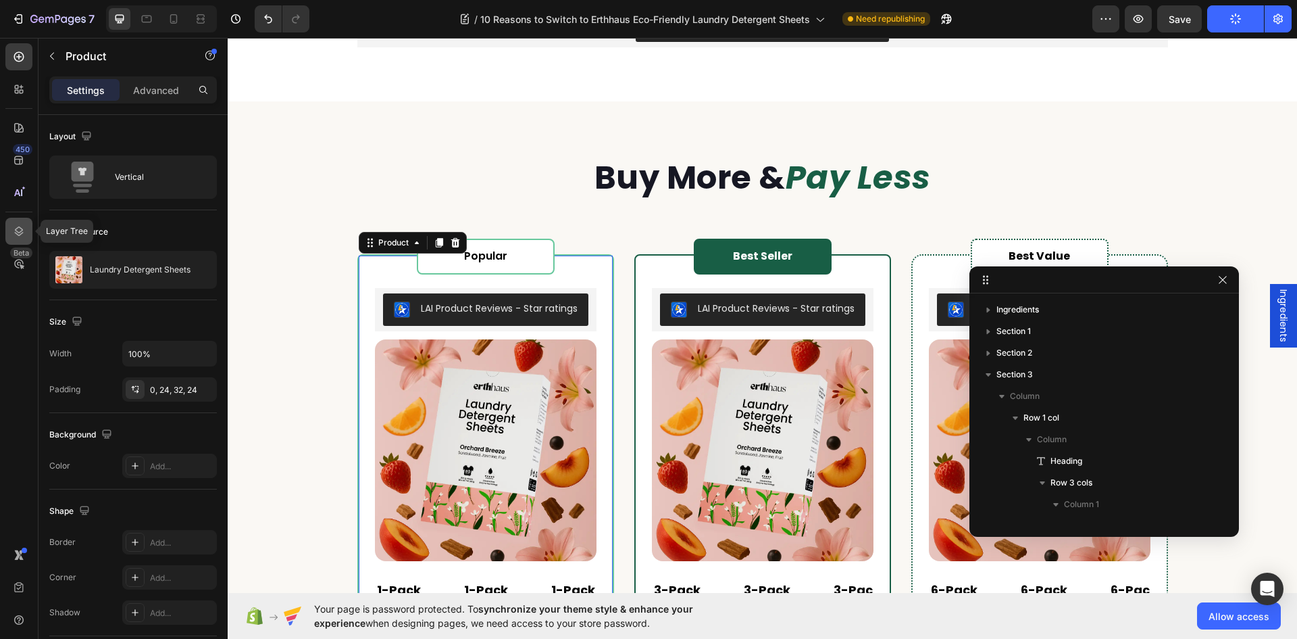
scroll to position [170, 0]
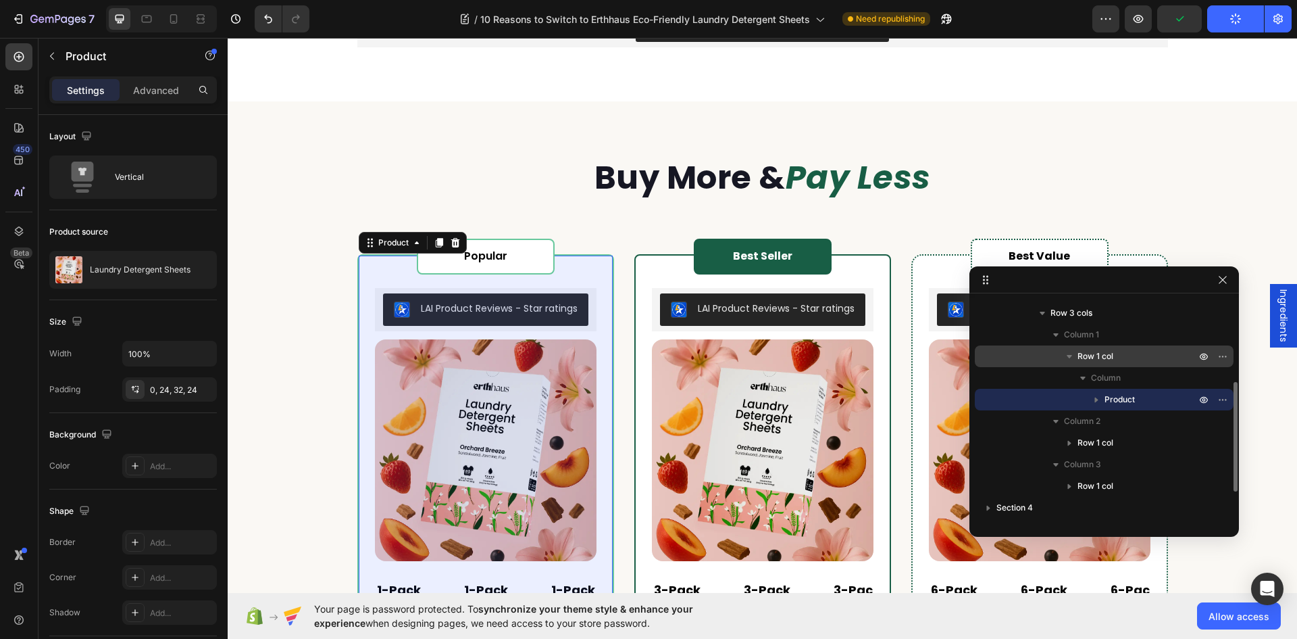
click at [1074, 359] on icon "button" at bounding box center [1070, 356] width 14 height 14
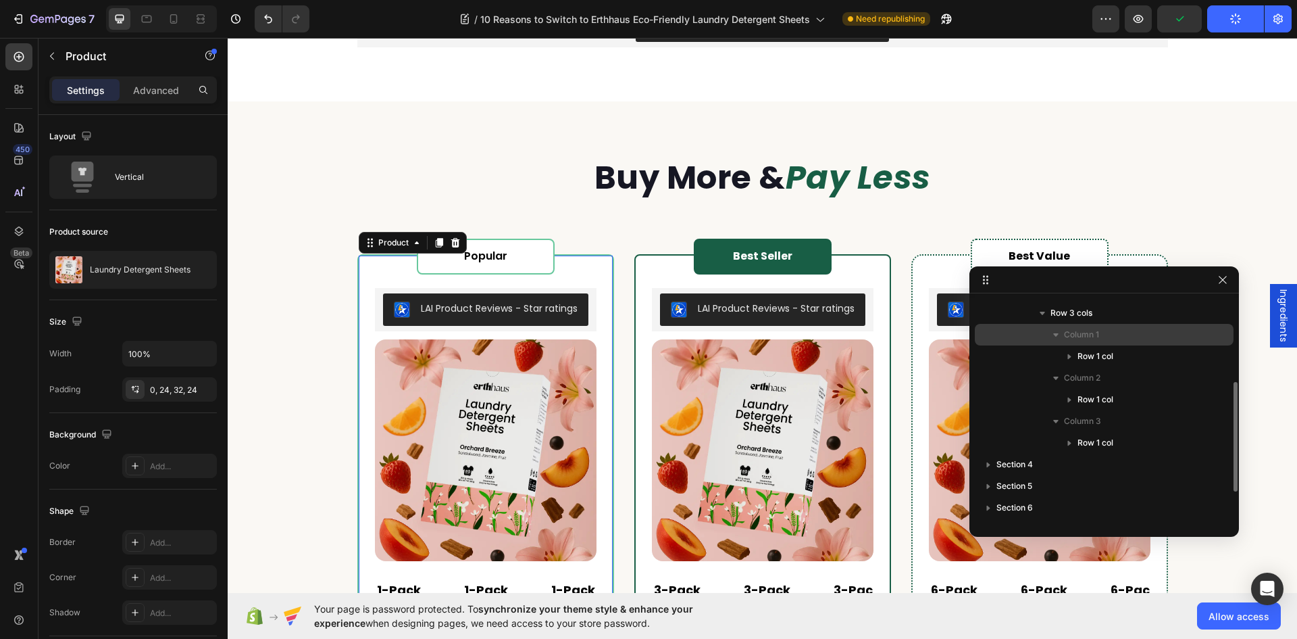
click at [1056, 333] on icon "button" at bounding box center [1055, 334] width 5 height 3
click at [1057, 356] on icon "button" at bounding box center [1055, 356] width 5 height 3
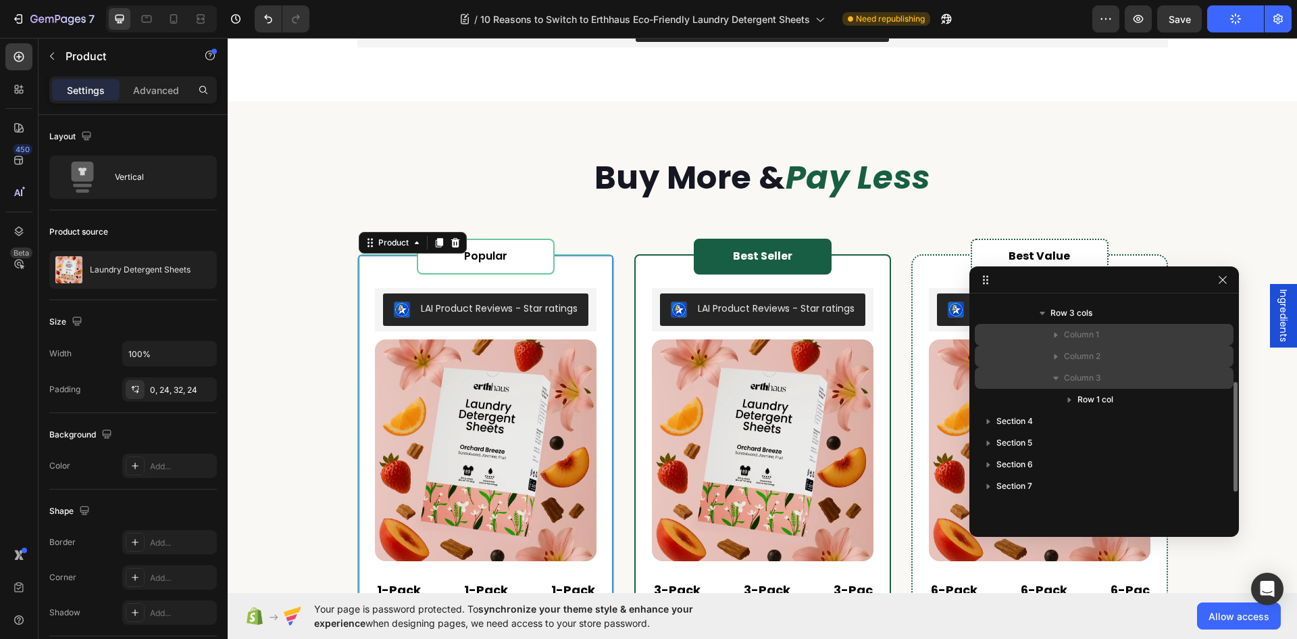
click at [1060, 375] on icon "button" at bounding box center [1056, 378] width 14 height 14
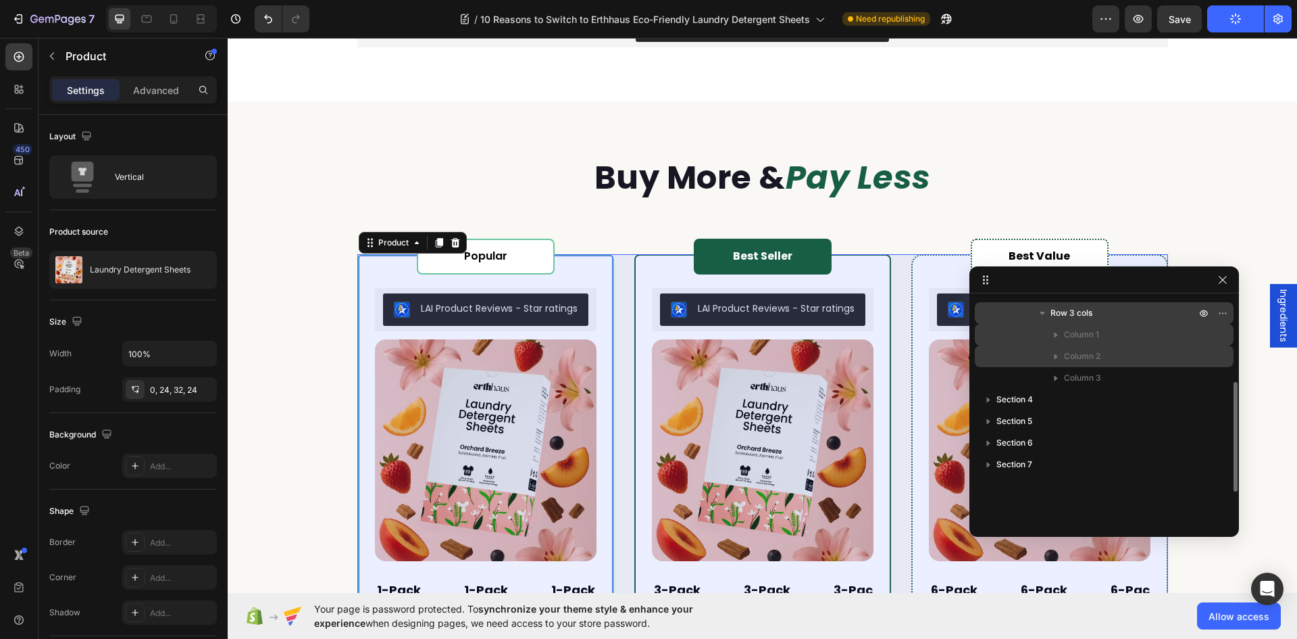
click at [1089, 312] on span "Row 3 cols" at bounding box center [1072, 313] width 42 height 14
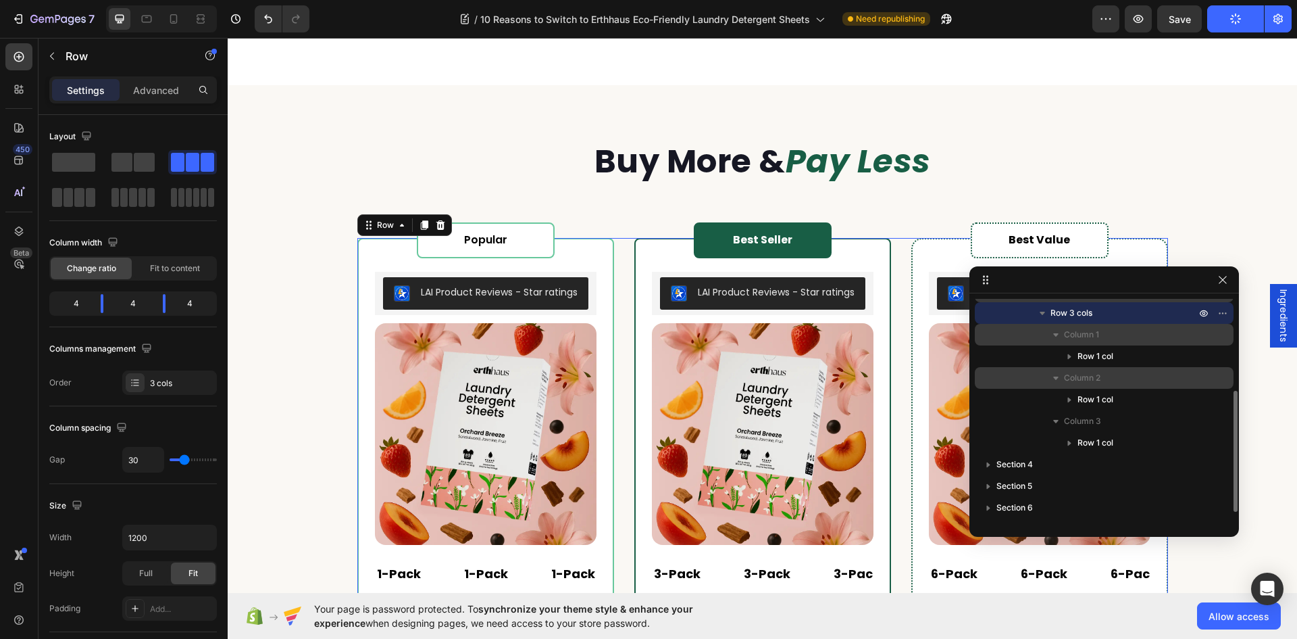
scroll to position [4748, 0]
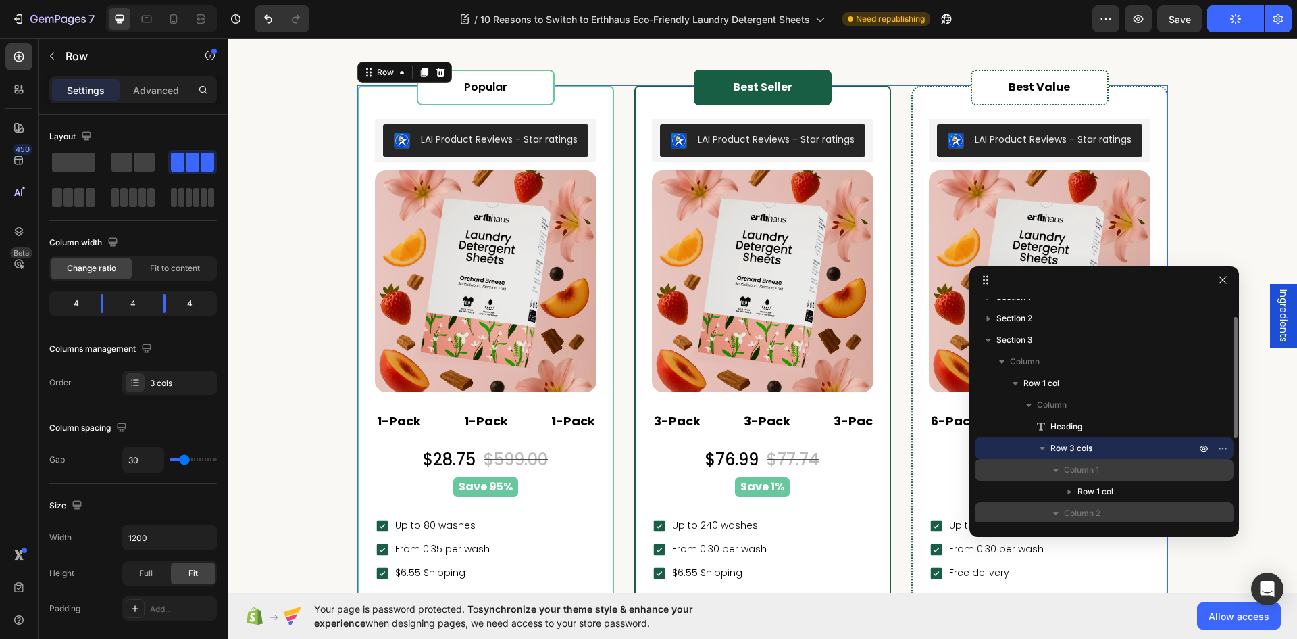
click at [1047, 451] on icon "button" at bounding box center [1043, 448] width 14 height 14
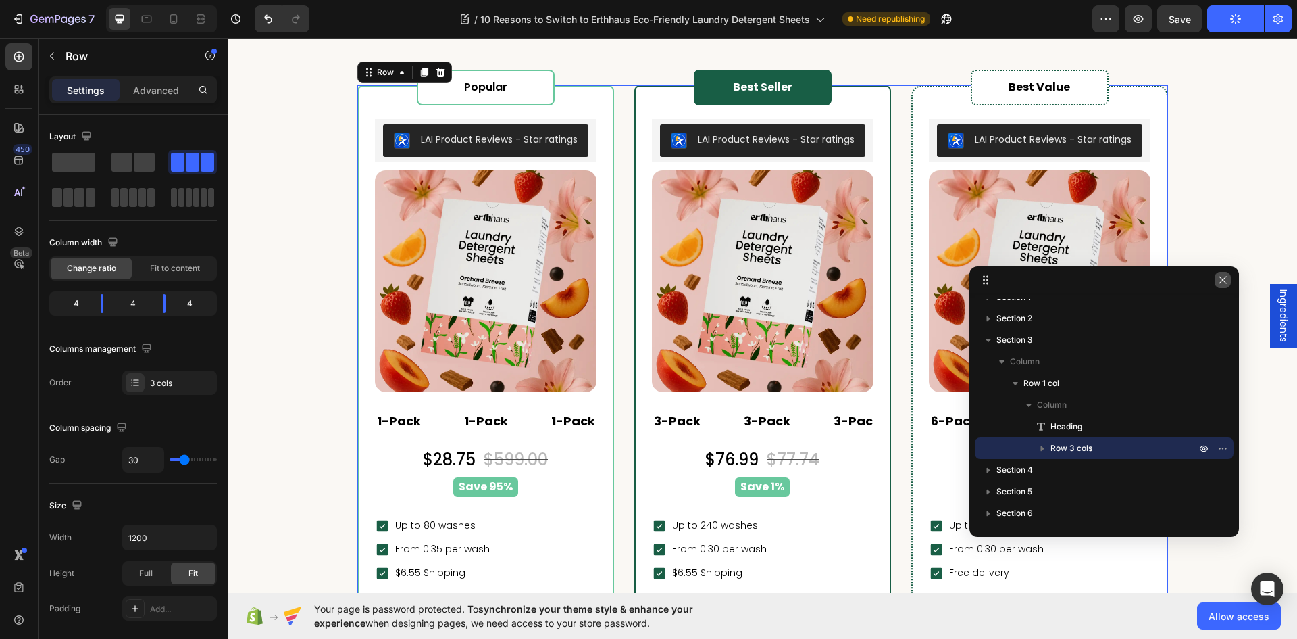
click at [1222, 275] on icon "button" at bounding box center [1223, 279] width 11 height 11
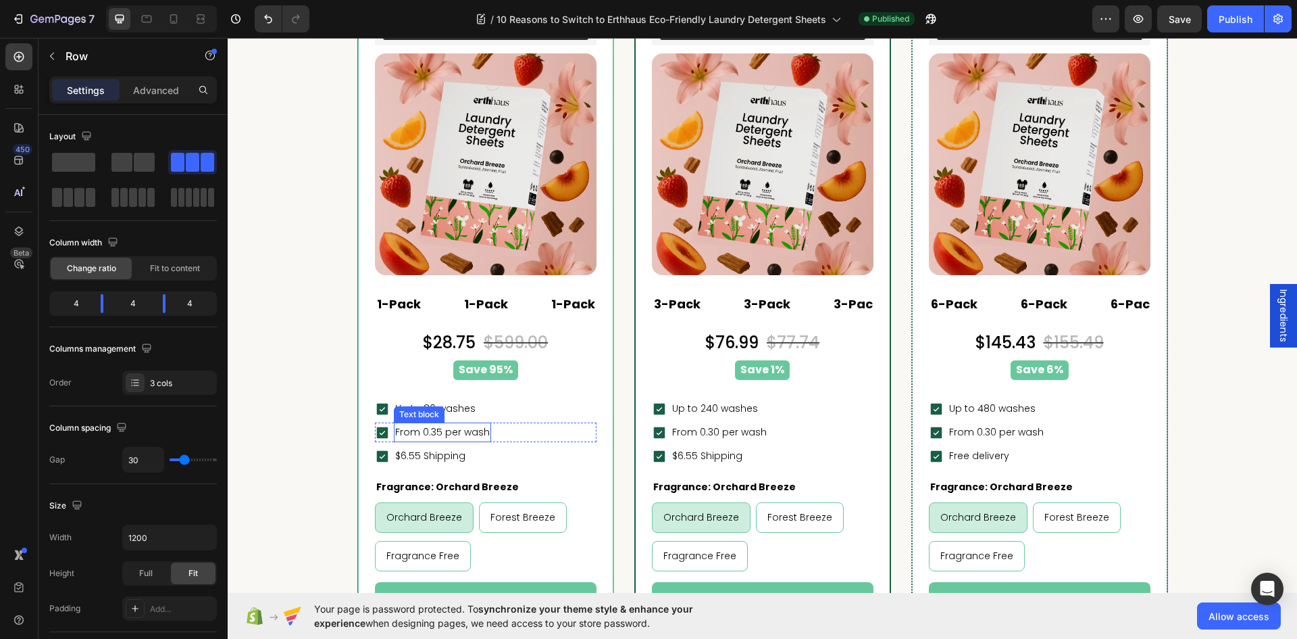
scroll to position [5221, 0]
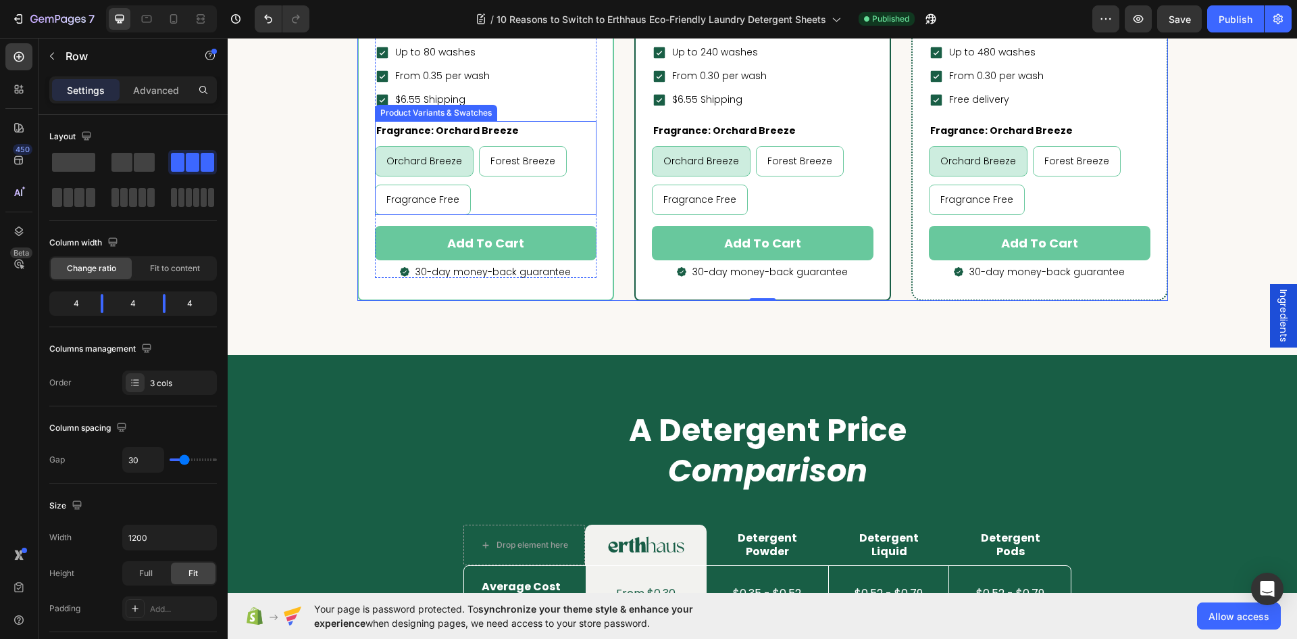
click at [522, 192] on div "Orchard Breeze Orchard Breeze Orchard Breeze Forest Breeze Forest Breeze Forest…" at bounding box center [486, 180] width 222 height 69
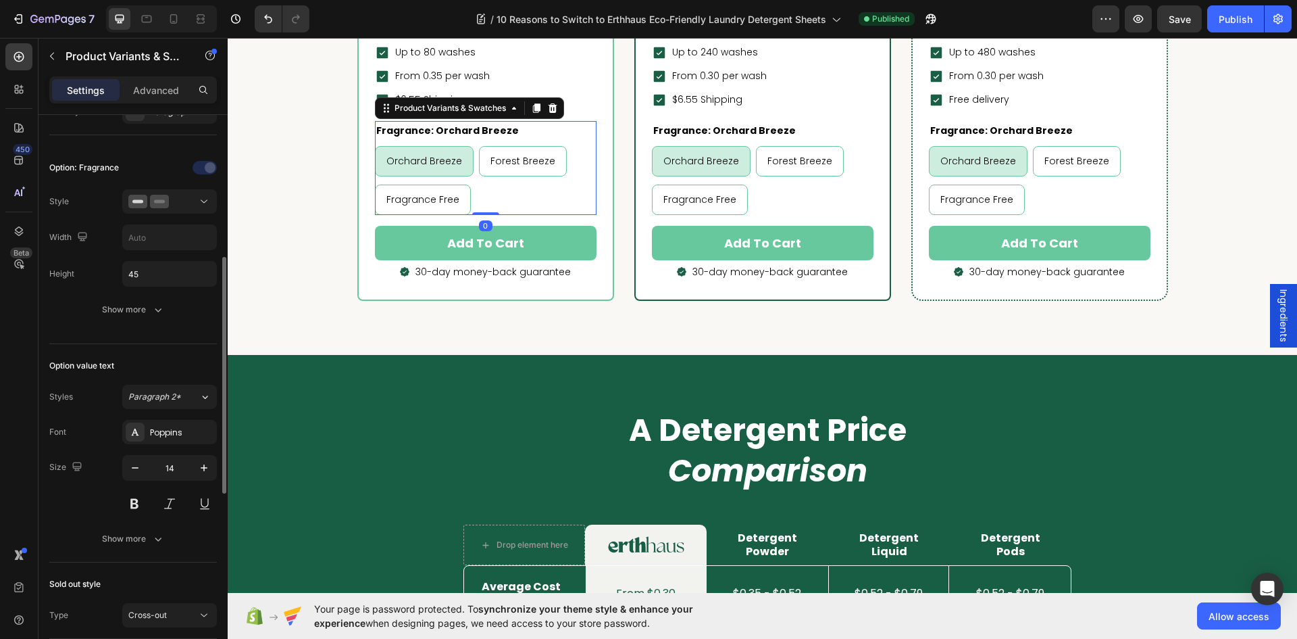
scroll to position [743, 0]
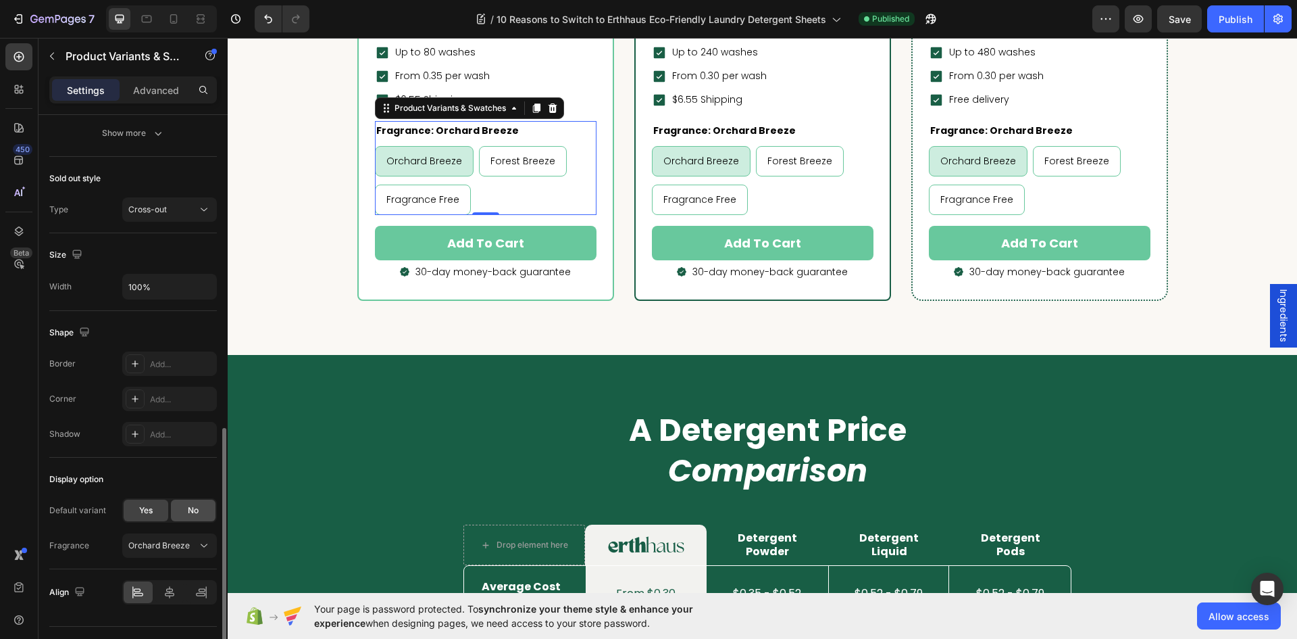
click at [195, 520] on div "No" at bounding box center [193, 510] width 45 height 22
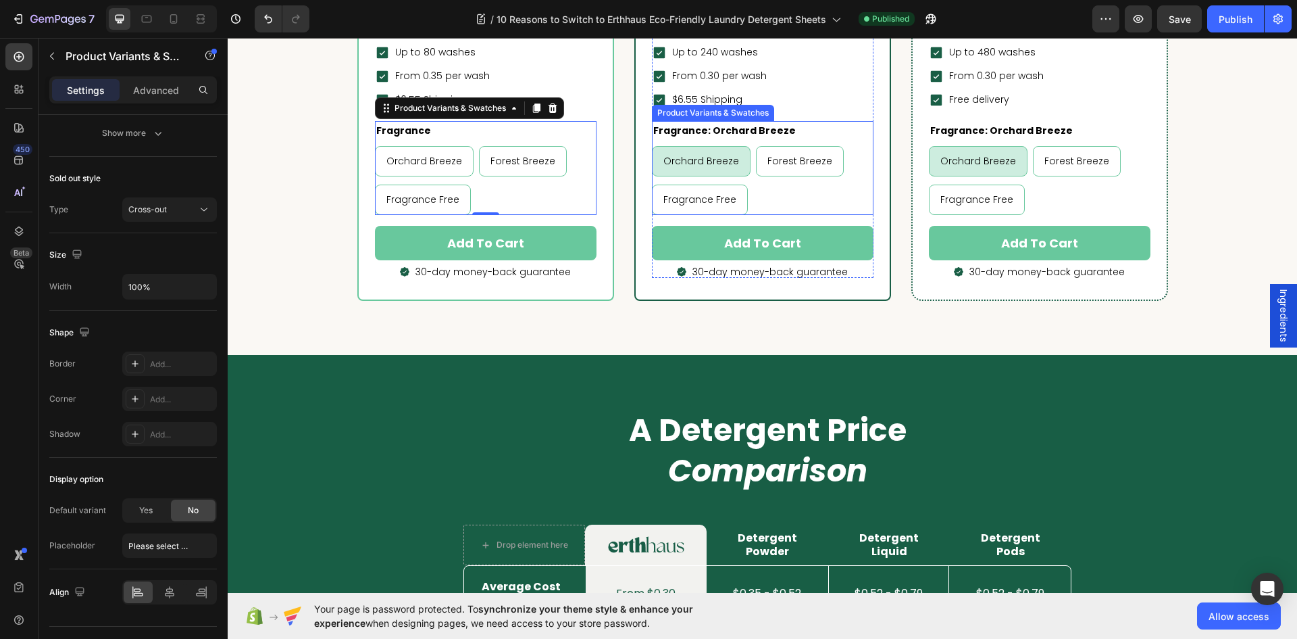
click at [844, 187] on div "Orchard Breeze Orchard Breeze Orchard Breeze Forest Breeze Forest Breeze Forest…" at bounding box center [763, 180] width 222 height 69
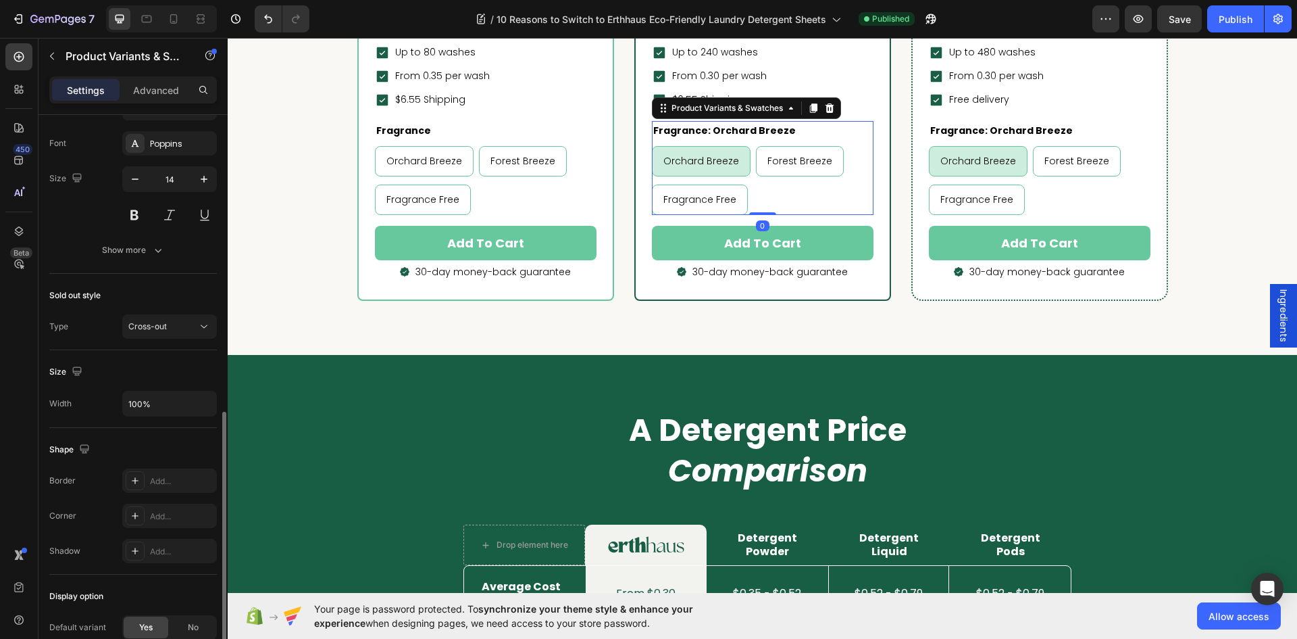
scroll to position [774, 0]
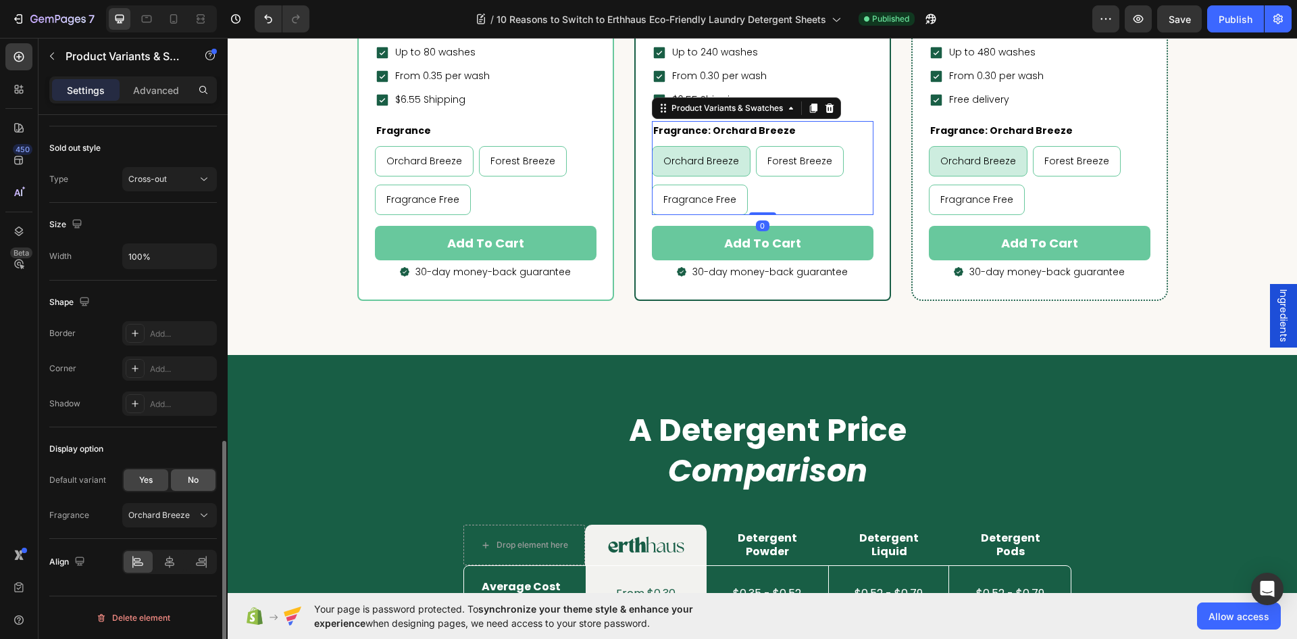
click at [183, 473] on div "No" at bounding box center [193, 480] width 45 height 22
radio input "false"
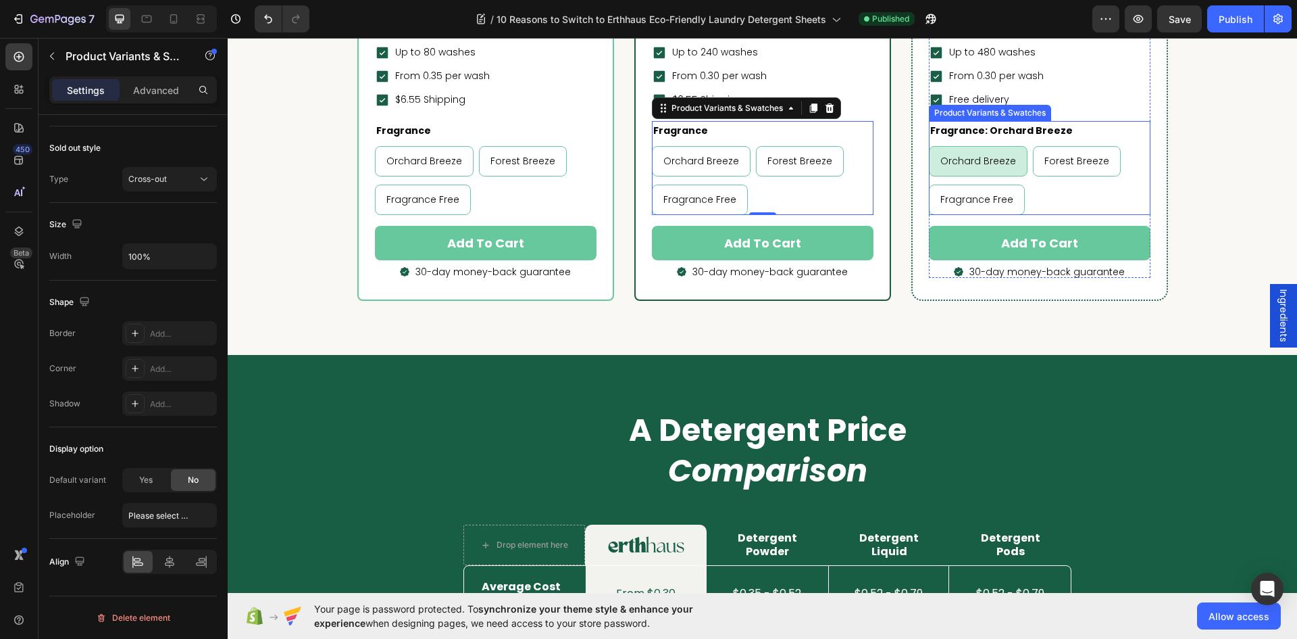
click at [1079, 193] on div "Orchard Breeze Orchard Breeze Orchard Breeze Forest Breeze Forest Breeze Forest…" at bounding box center [1040, 180] width 222 height 69
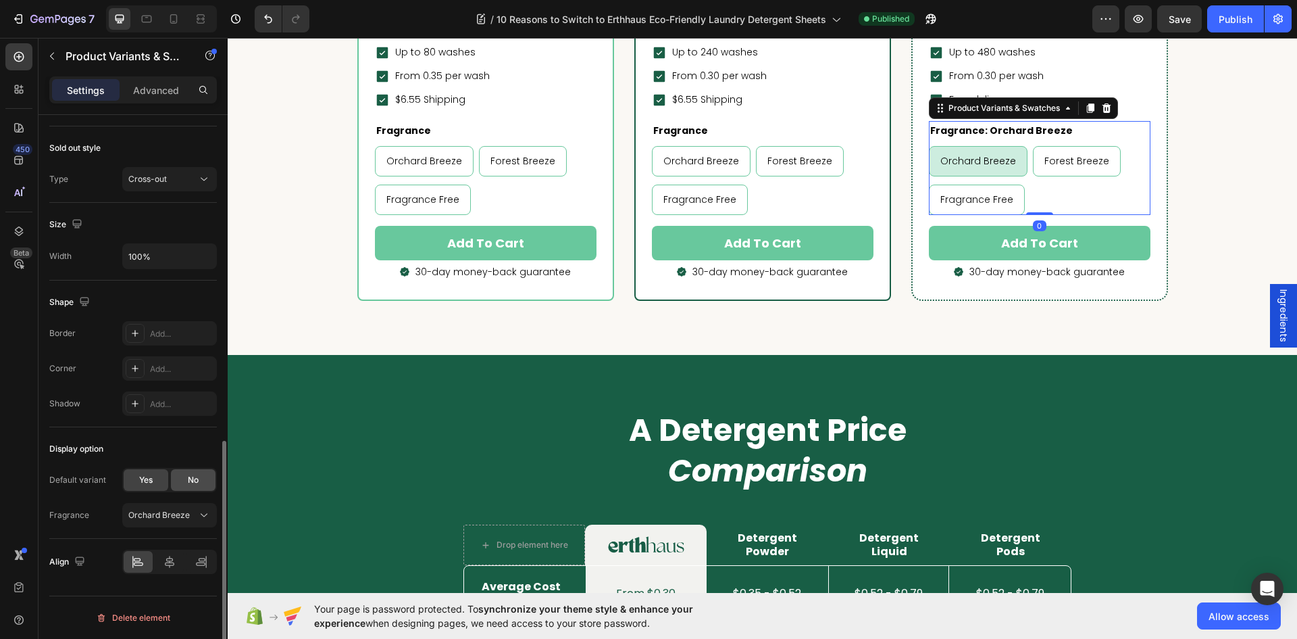
drag, startPoint x: 185, startPoint y: 475, endPoint x: 14, endPoint y: 417, distance: 181.2
click at [185, 475] on div "No" at bounding box center [193, 480] width 45 height 22
radio input "false"
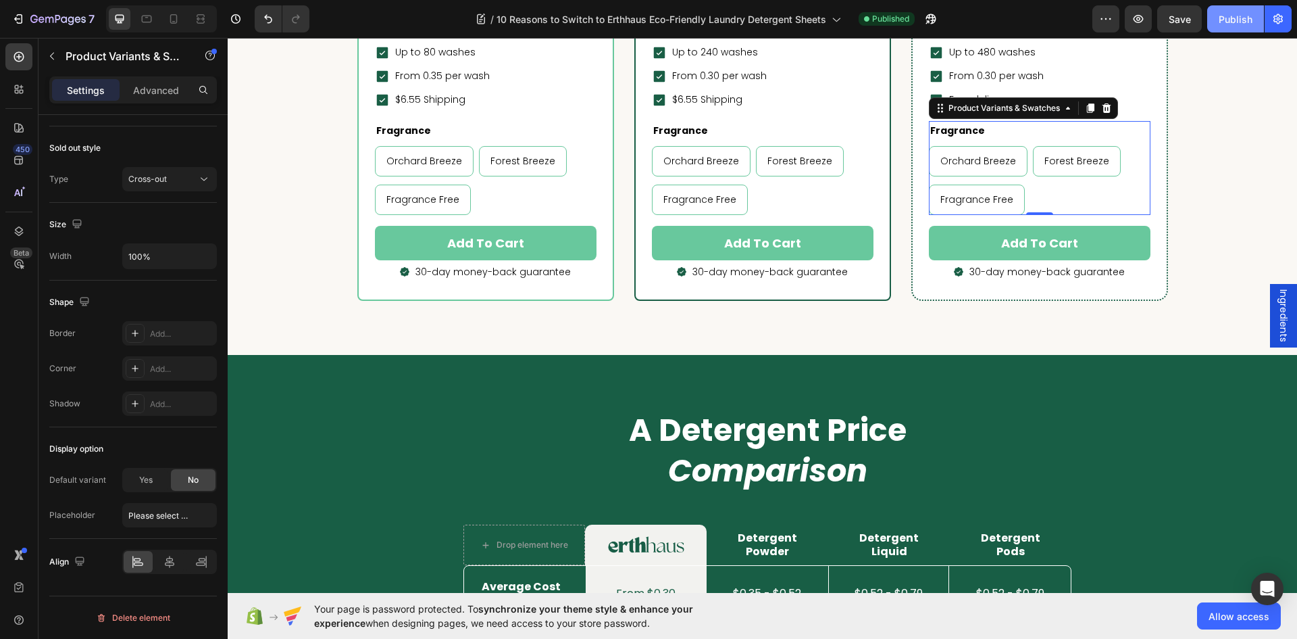
click at [1239, 22] on div "Publish" at bounding box center [1236, 19] width 34 height 14
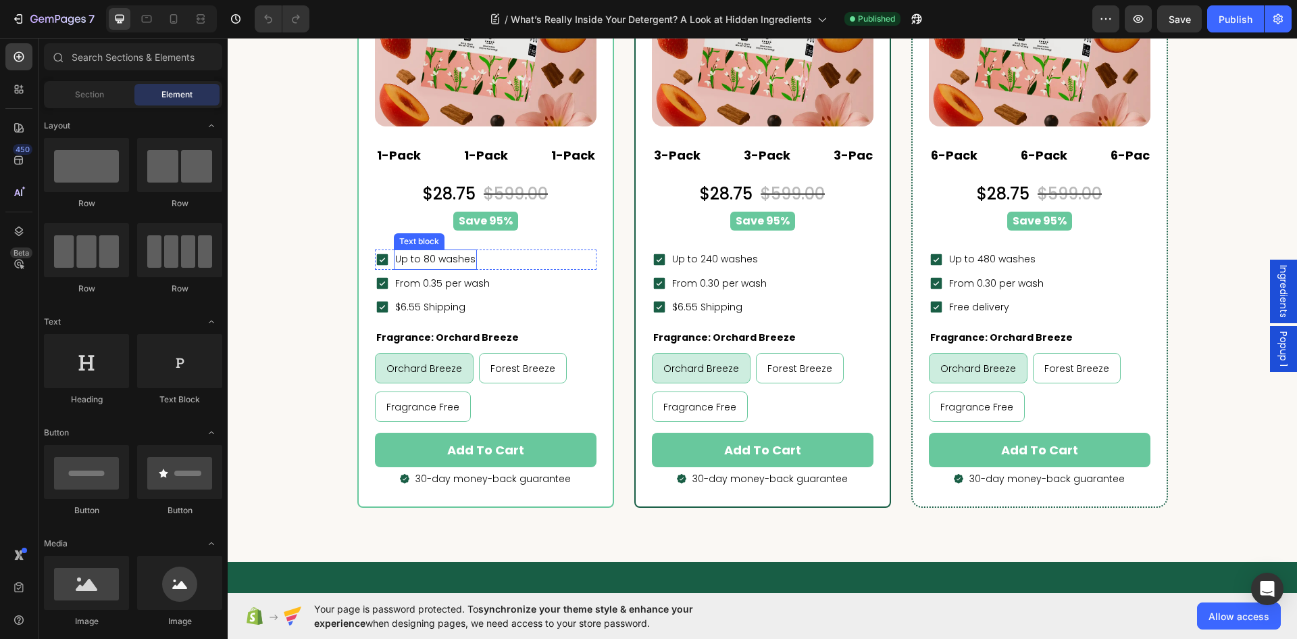
scroll to position [3919, 0]
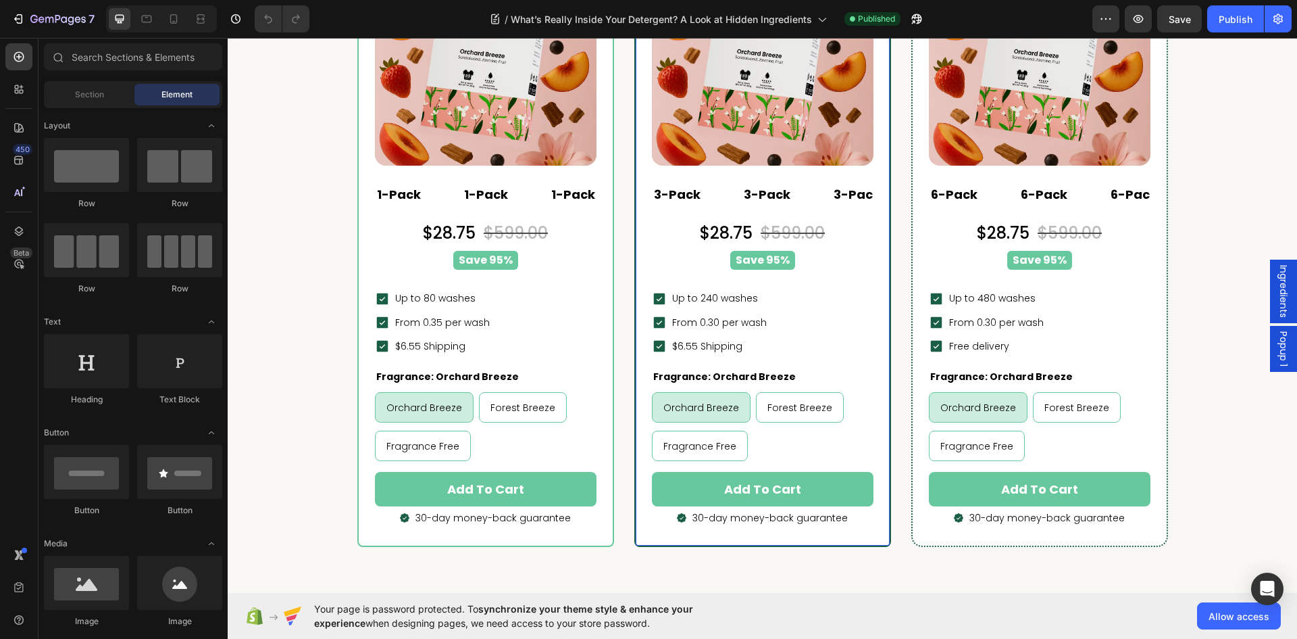
click at [641, 216] on div "Best Seller Heading Row LAI Product Reviews - Star ratings LAI Product Reviews …" at bounding box center [763, 202] width 254 height 685
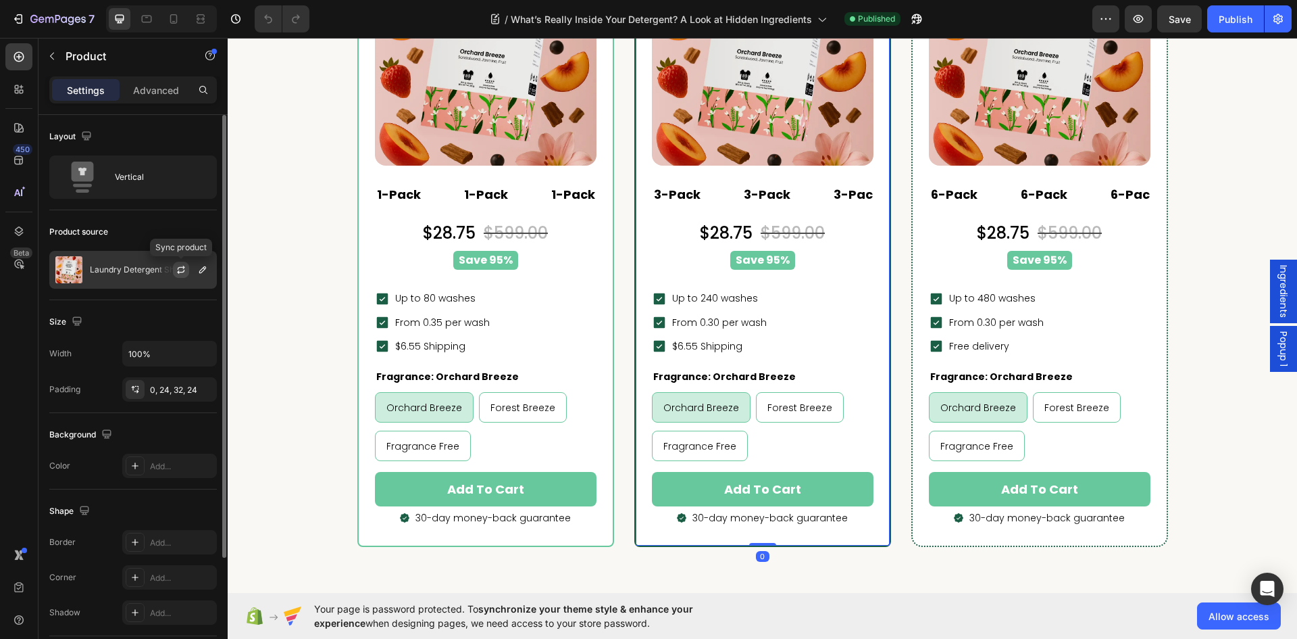
click at [181, 265] on icon "button" at bounding box center [181, 269] width 11 height 11
click at [129, 268] on p "Laundry Detergent Sheets" at bounding box center [140, 269] width 101 height 9
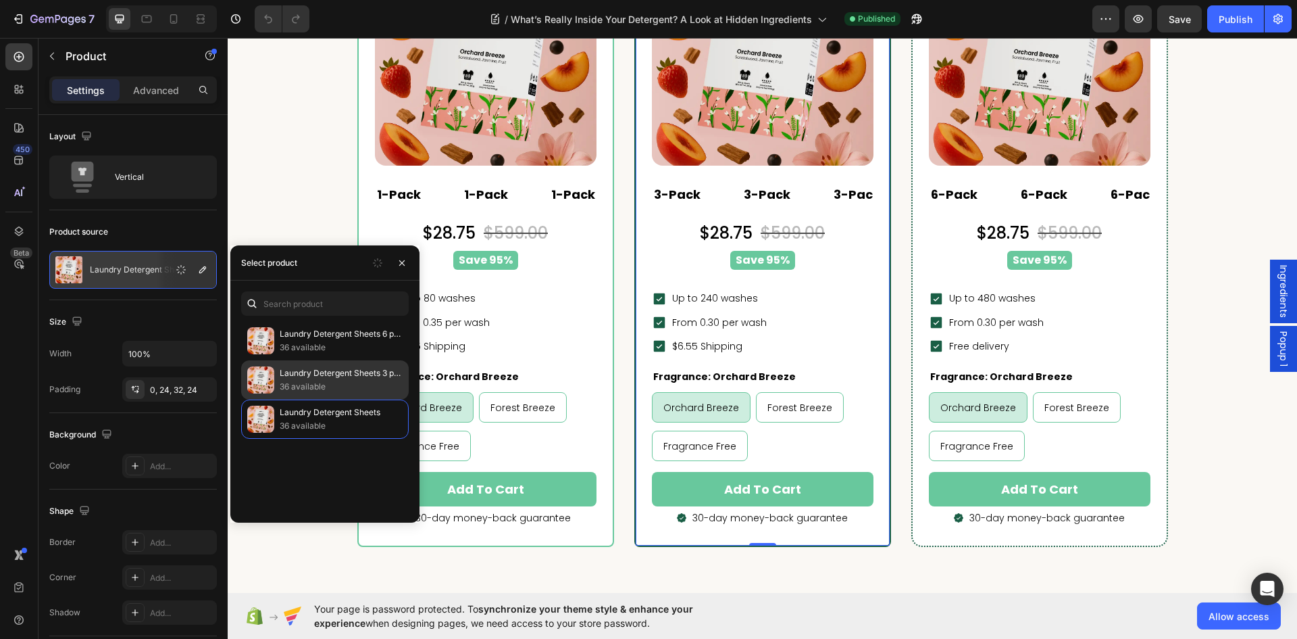
click at [353, 384] on p "36 available" at bounding box center [341, 387] width 123 height 14
radio input "true"
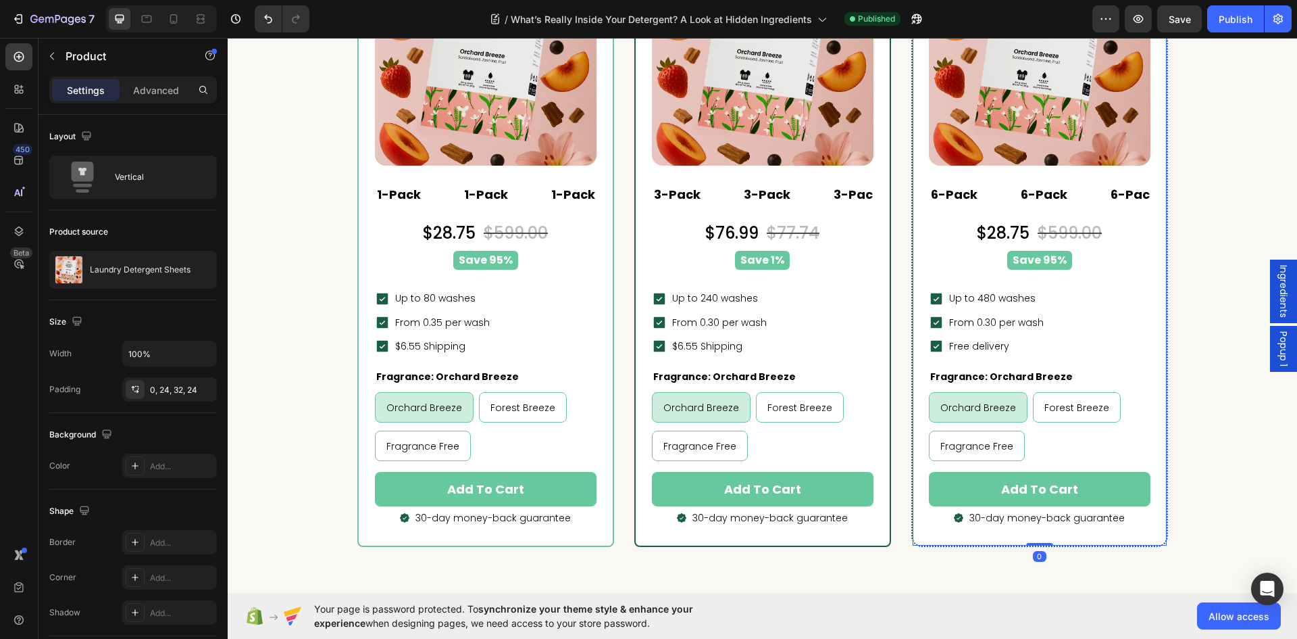
click at [920, 220] on div "Best Value Heading Row LAI Product Reviews - Star ratings LAI Product Reviews (…" at bounding box center [1040, 202] width 254 height 685
drag, startPoint x: 132, startPoint y: 271, endPoint x: 144, endPoint y: 287, distance: 20.3
click at [134, 272] on p "Laundry Detergent Sheets" at bounding box center [140, 269] width 101 height 9
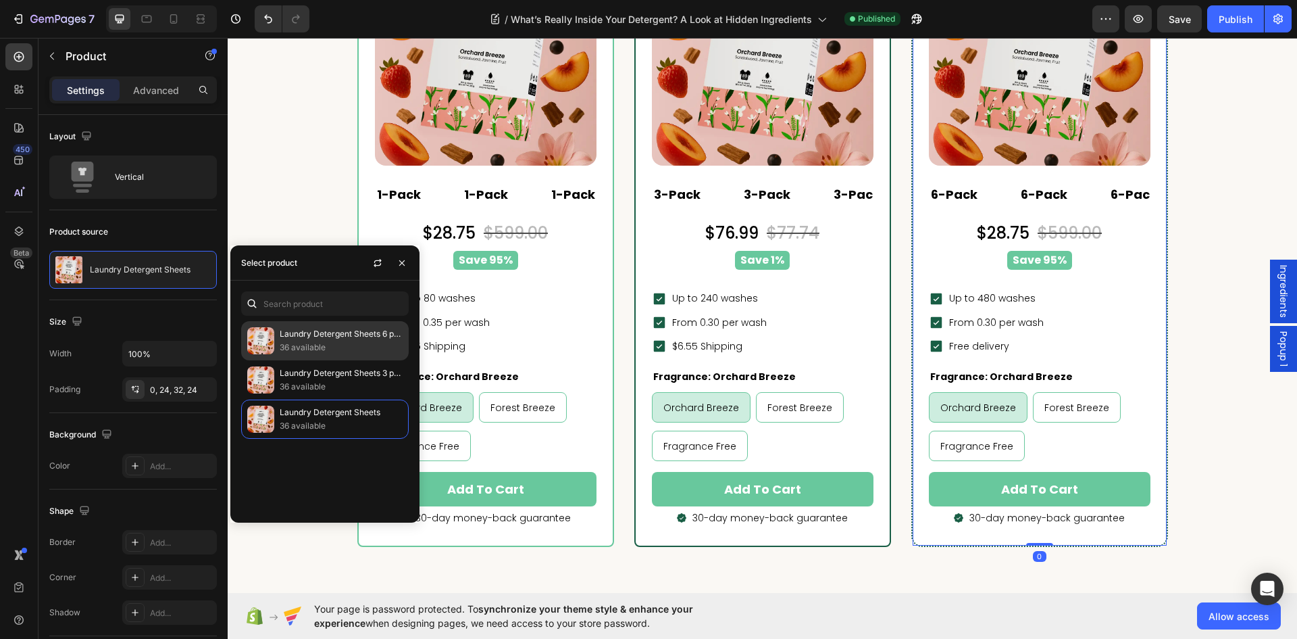
click at [360, 341] on p "36 available" at bounding box center [341, 348] width 123 height 14
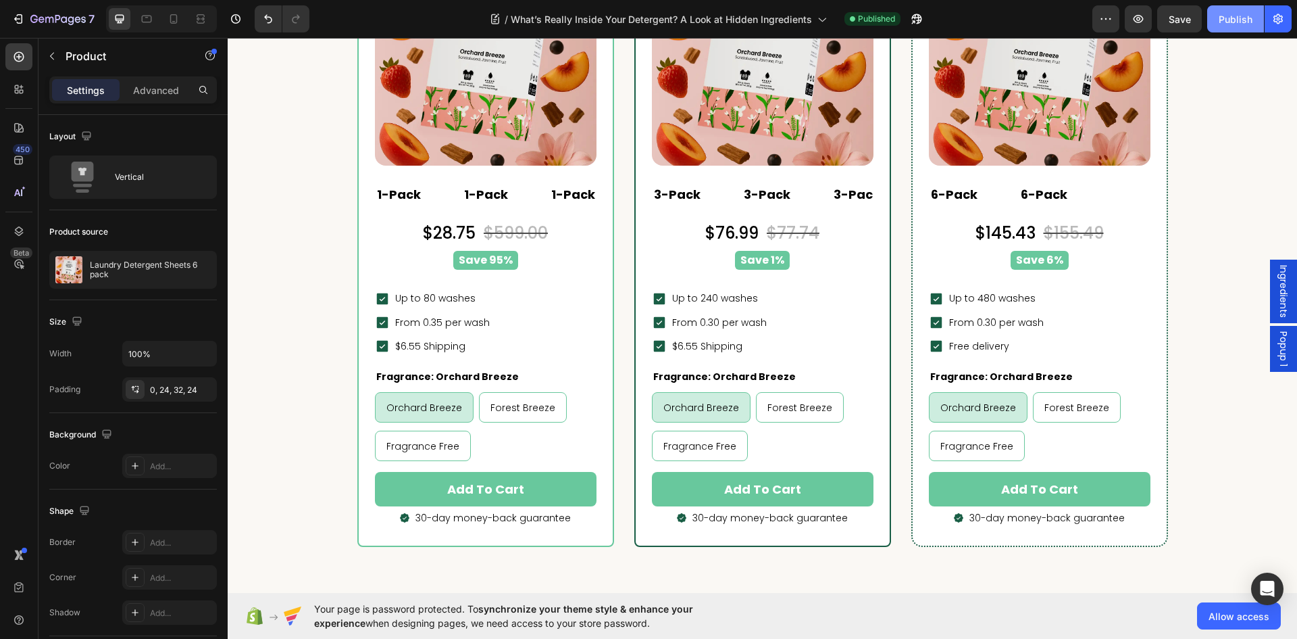
click at [1251, 10] on button "Publish" at bounding box center [1236, 18] width 57 height 27
click at [528, 431] on div "Orchard Breeze Orchard Breeze Orchard Breeze Forest Breeze Forest Breeze Forest…" at bounding box center [486, 426] width 222 height 69
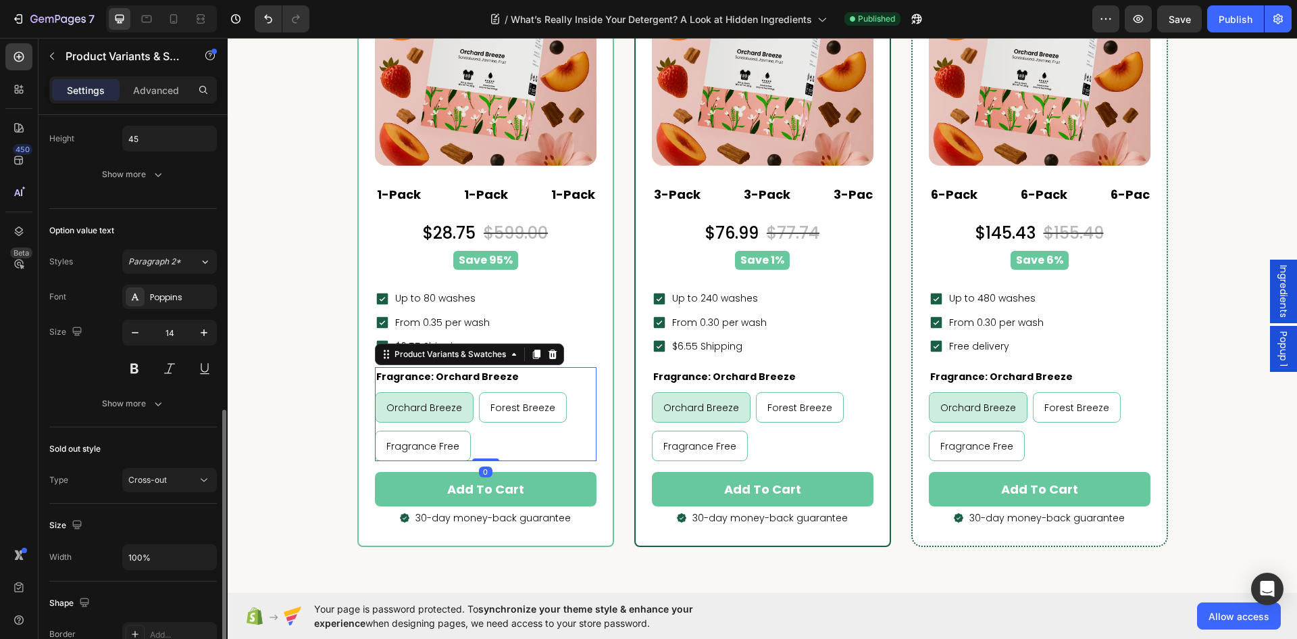
scroll to position [774, 0]
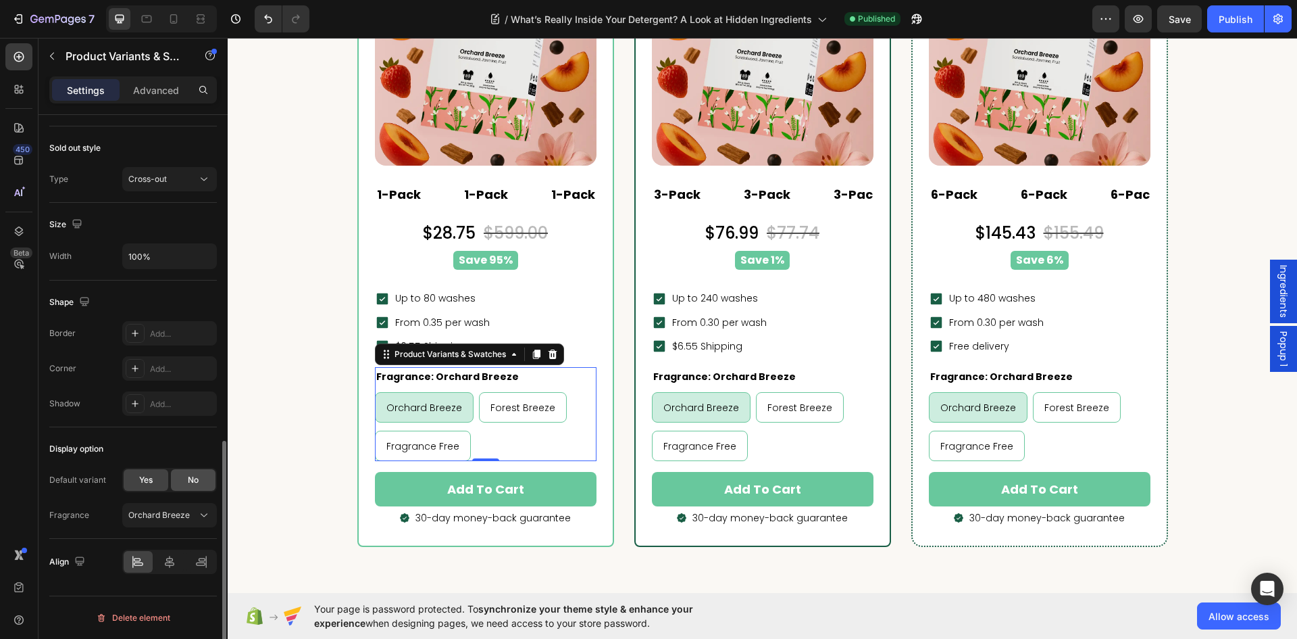
click at [187, 472] on div "No" at bounding box center [193, 480] width 45 height 22
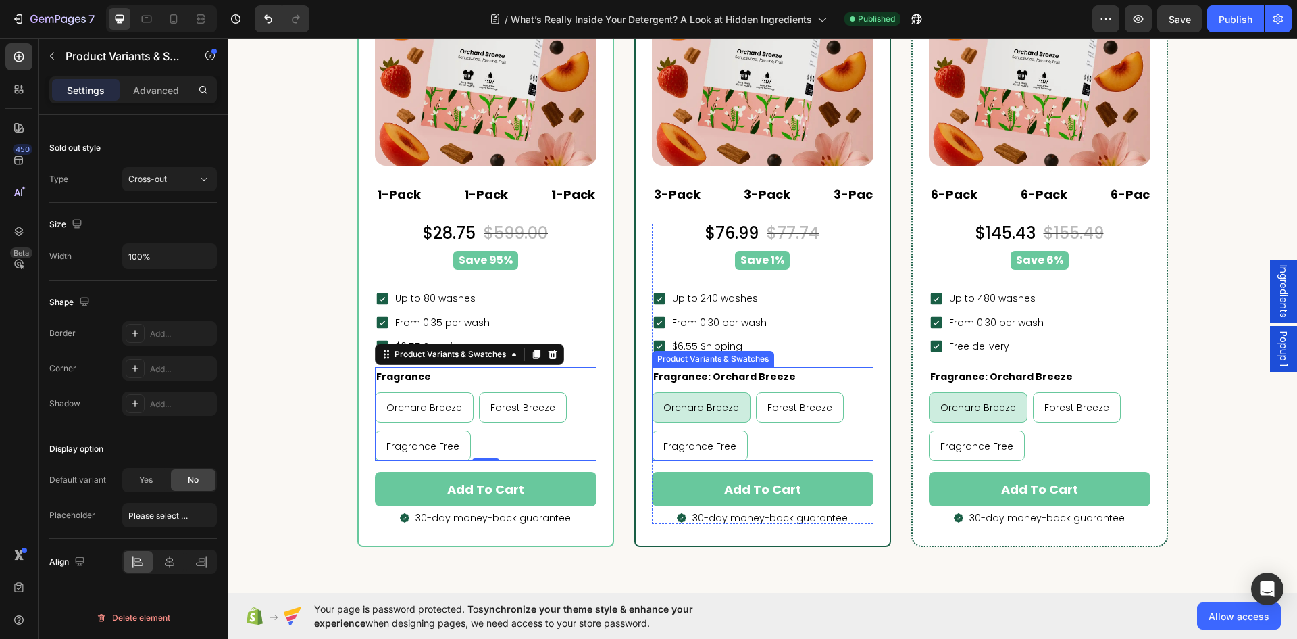
click at [787, 441] on div "Orchard Breeze Orchard Breeze Orchard Breeze Forest Breeze Forest Breeze Forest…" at bounding box center [763, 426] width 222 height 69
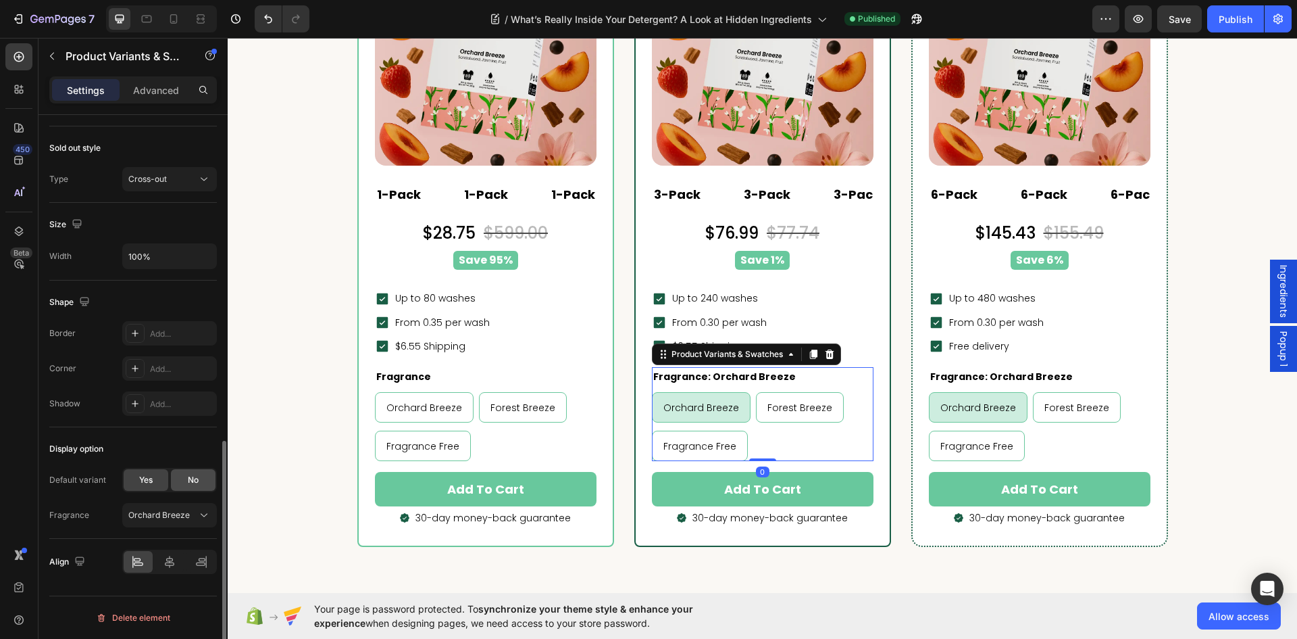
click at [191, 476] on span "No" at bounding box center [193, 480] width 11 height 12
radio input "false"
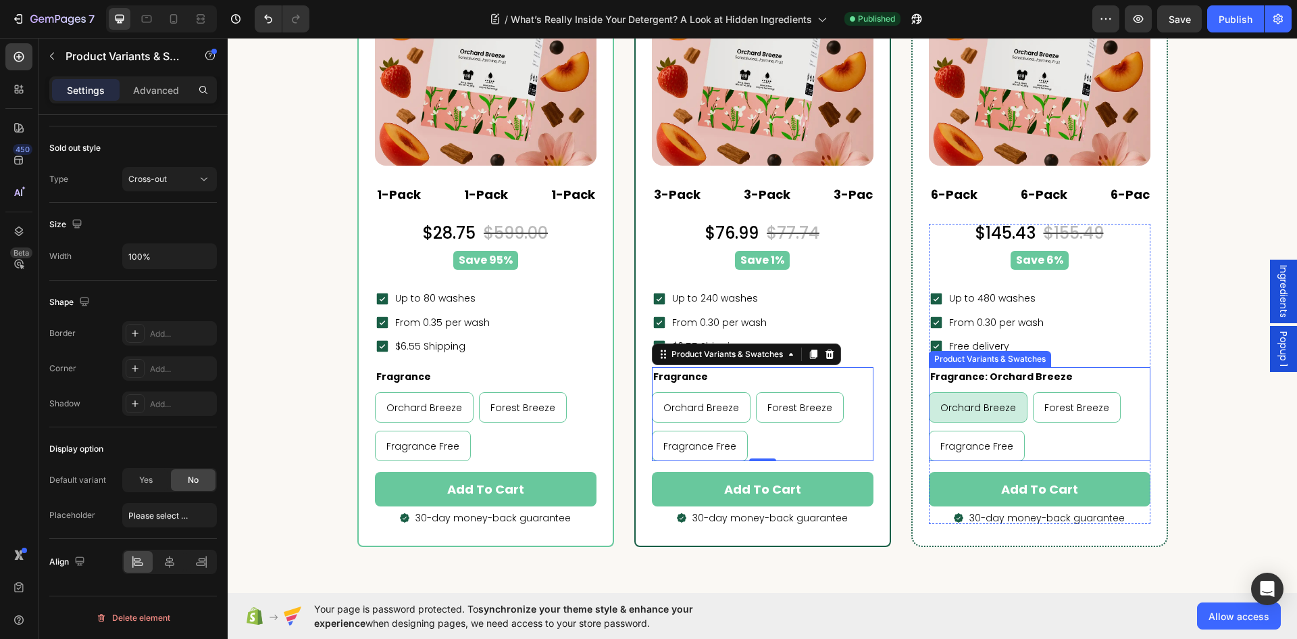
click at [1091, 434] on div "Orchard Breeze Orchard Breeze Orchard Breeze Forest Breeze Forest Breeze Forest…" at bounding box center [1040, 426] width 222 height 69
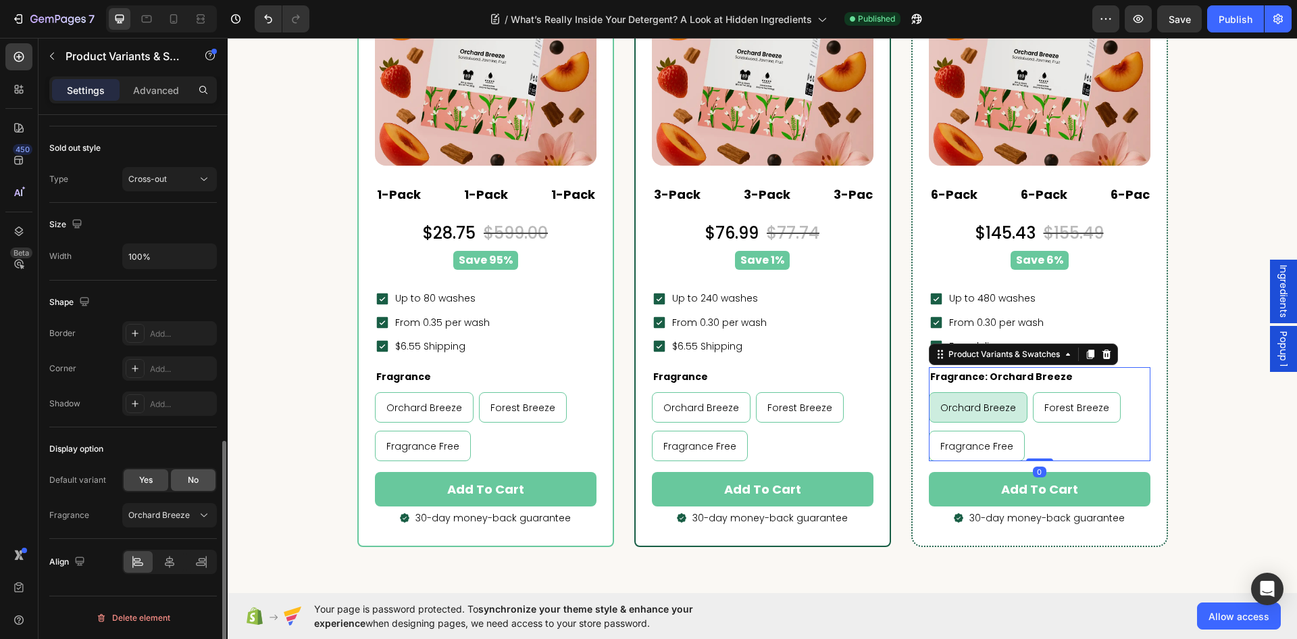
click at [195, 482] on span "No" at bounding box center [193, 480] width 11 height 12
radio input "false"
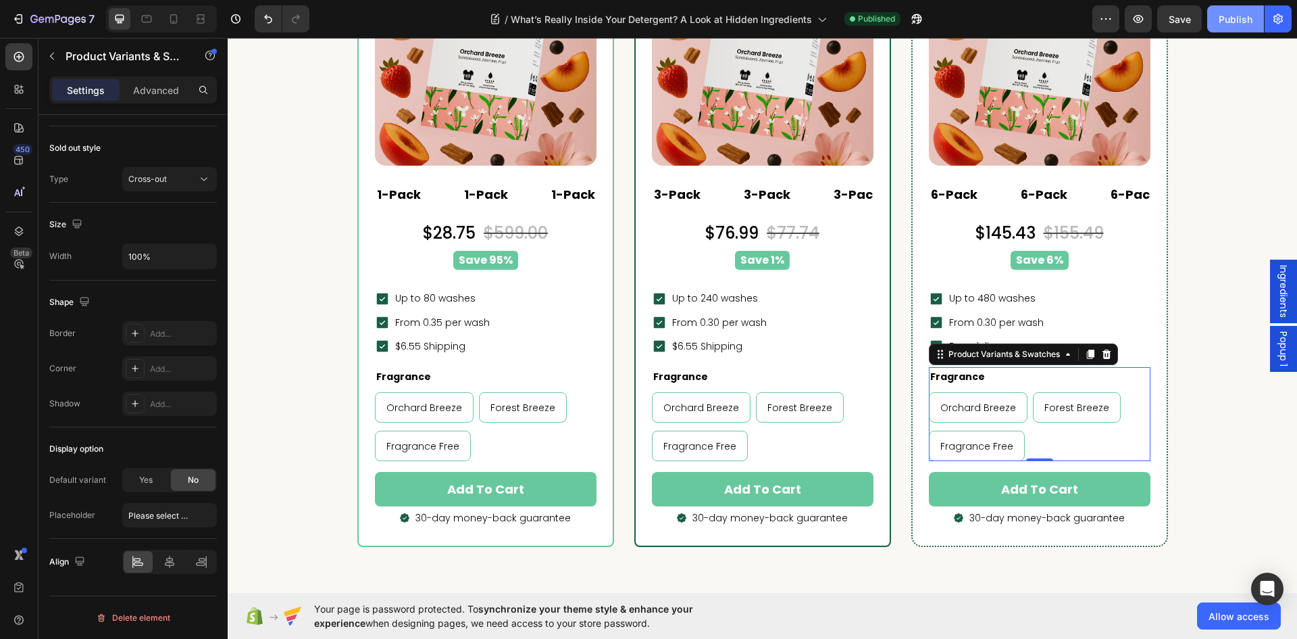
click at [1232, 29] on button "Publish" at bounding box center [1236, 18] width 57 height 27
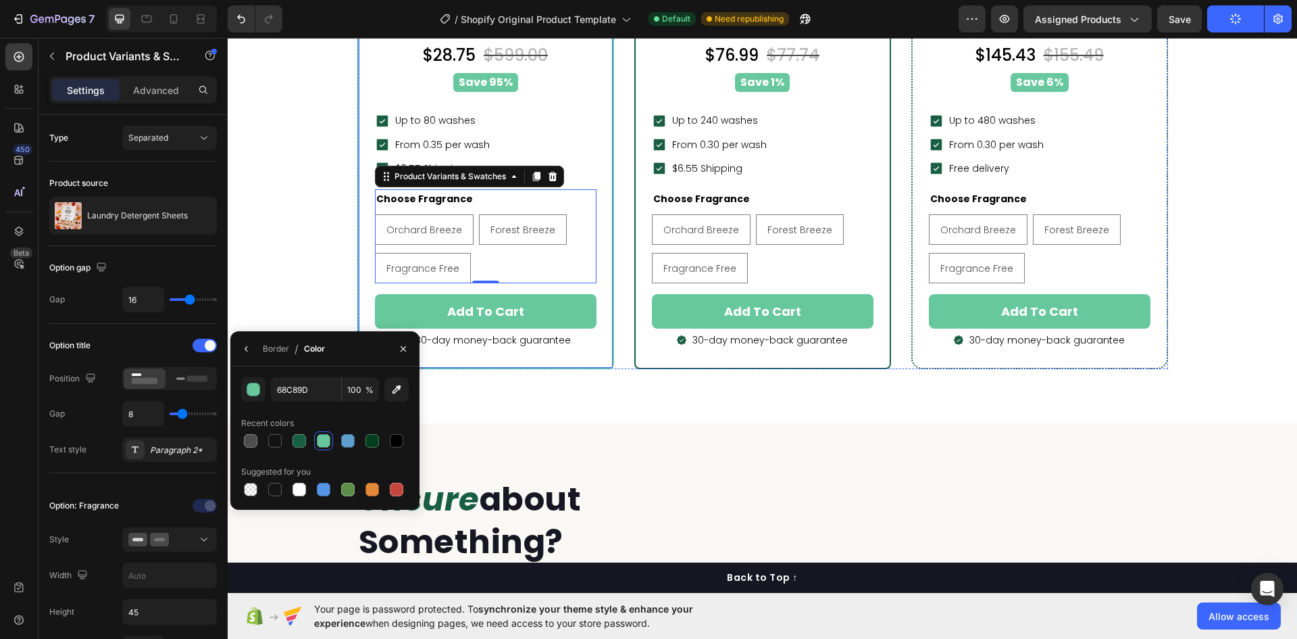
scroll to position [405, 0]
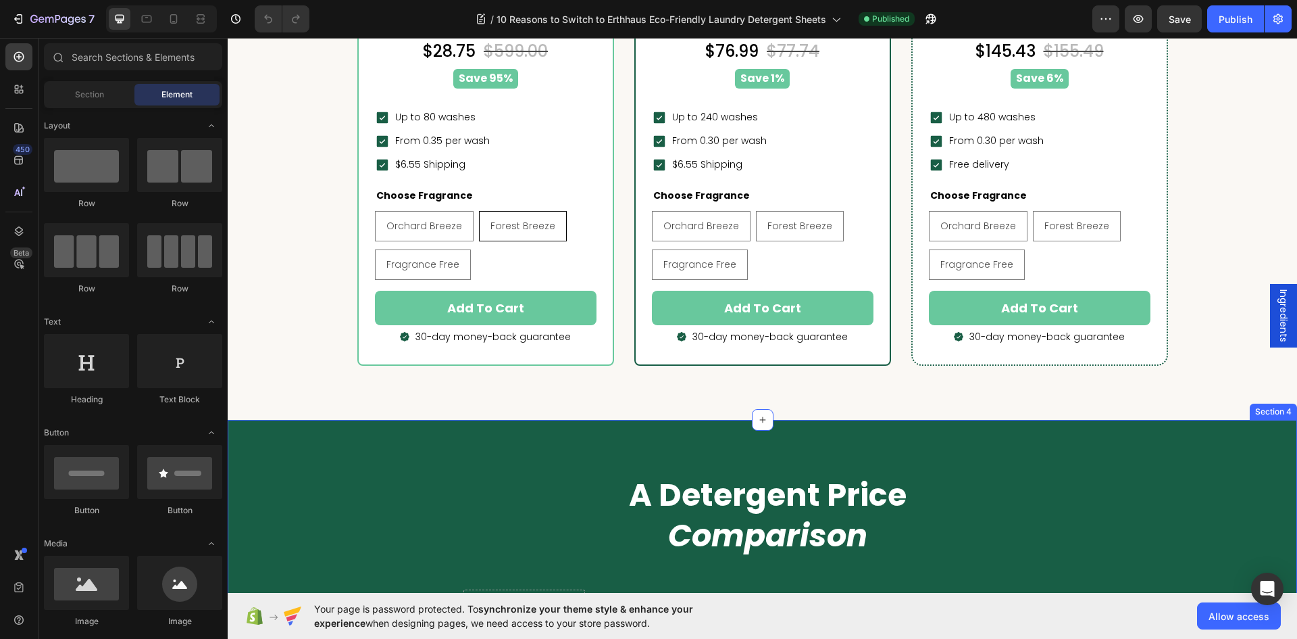
scroll to position [5068, 0]
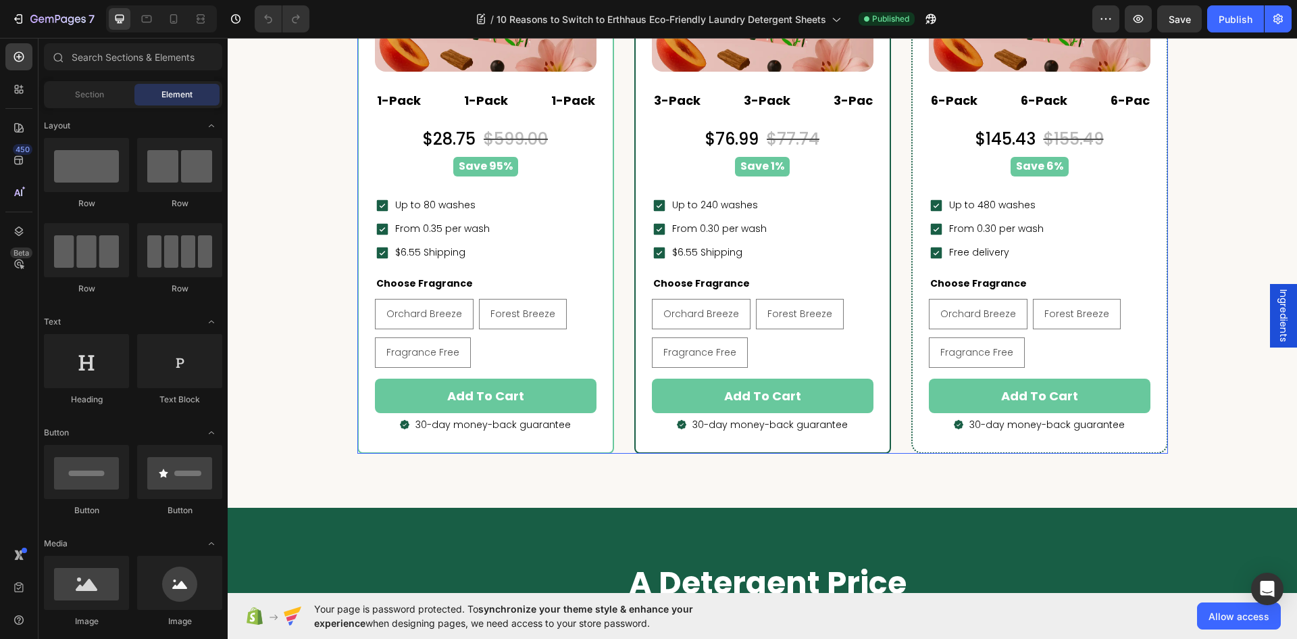
click at [609, 235] on div "Popular Heading Row LAI Product Reviews - Star ratings LAI Product Reviews (P) …" at bounding box center [762, 109] width 811 height 688
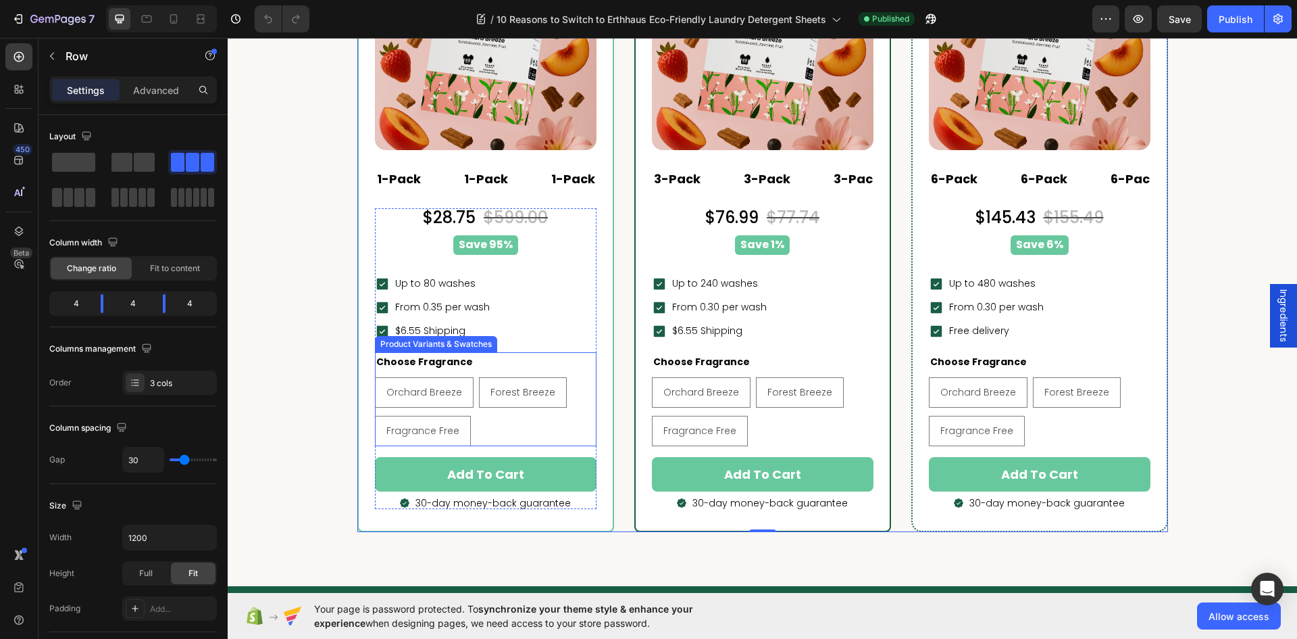
scroll to position [5000, 0]
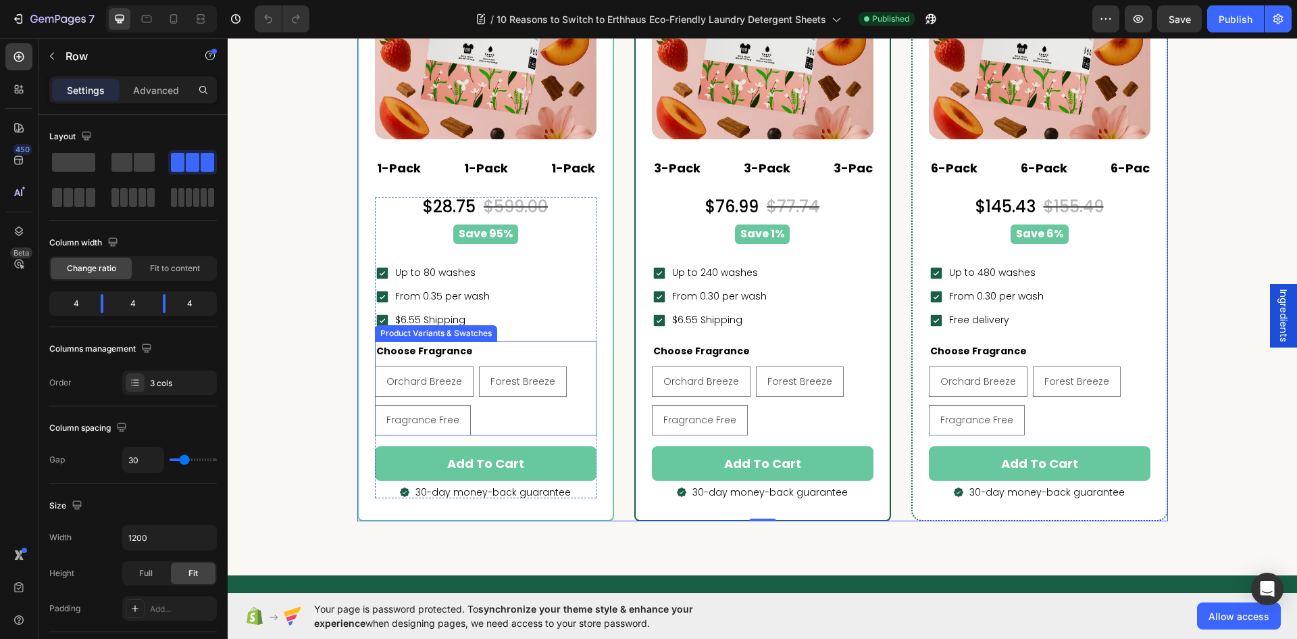
click at [483, 351] on div "Choose Fragrance Orchard Breeze Orchard Breeze Orchard Breeze Forest Breeze For…" at bounding box center [486, 388] width 222 height 94
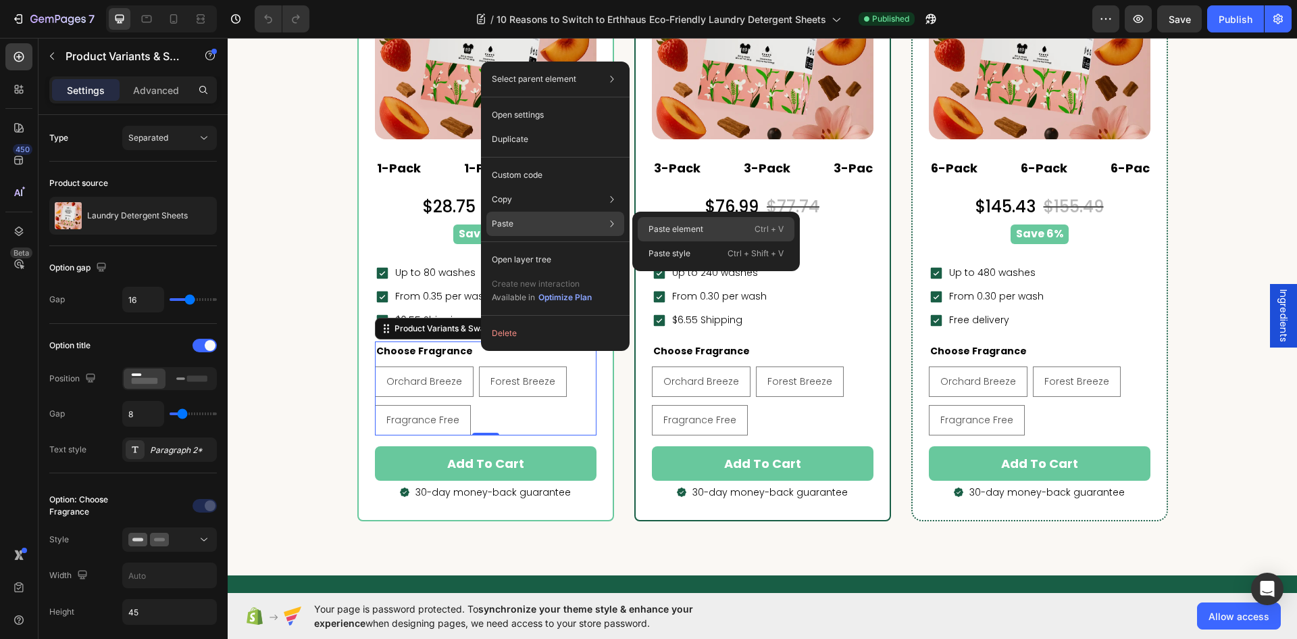
click at [651, 232] on p "Paste element" at bounding box center [676, 229] width 55 height 12
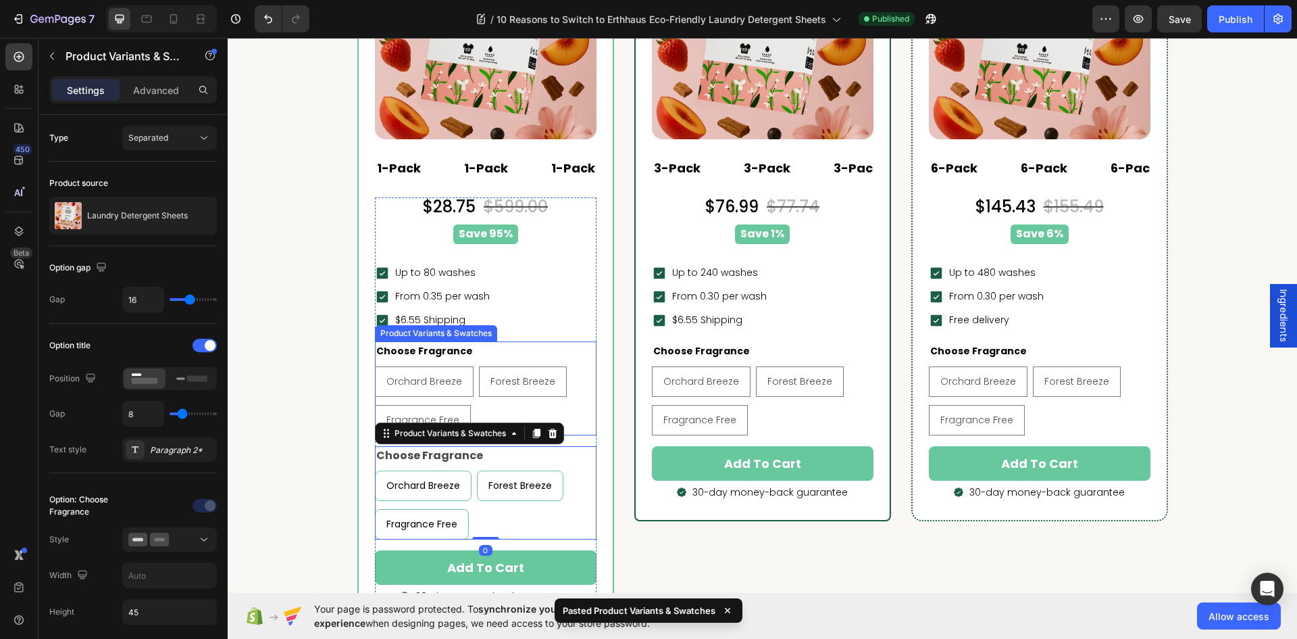
click at [555, 389] on div "Orchard Breeze Orchard Breeze Orchard Breeze Forest Breeze Forest Breeze Forest…" at bounding box center [486, 400] width 222 height 69
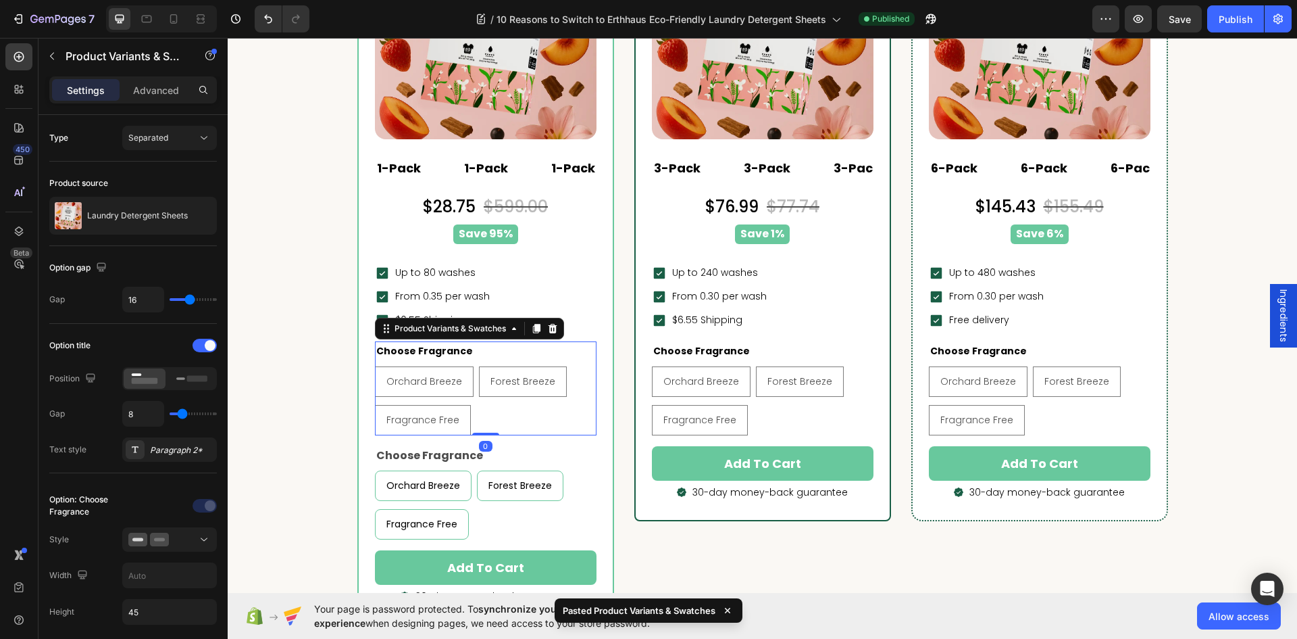
click at [547, 326] on icon at bounding box center [552, 328] width 11 height 11
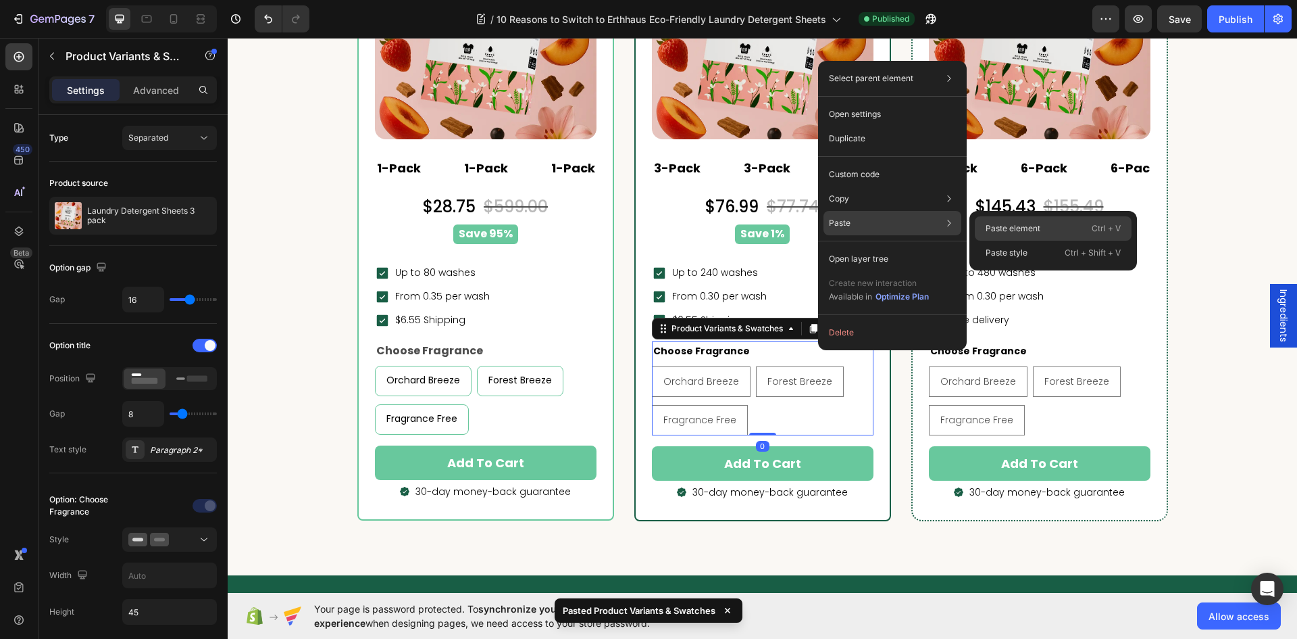
drag, startPoint x: 747, startPoint y: 186, endPoint x: 1029, endPoint y: 226, distance: 285.3
click at [1029, 226] on p "Paste element" at bounding box center [1013, 228] width 55 height 12
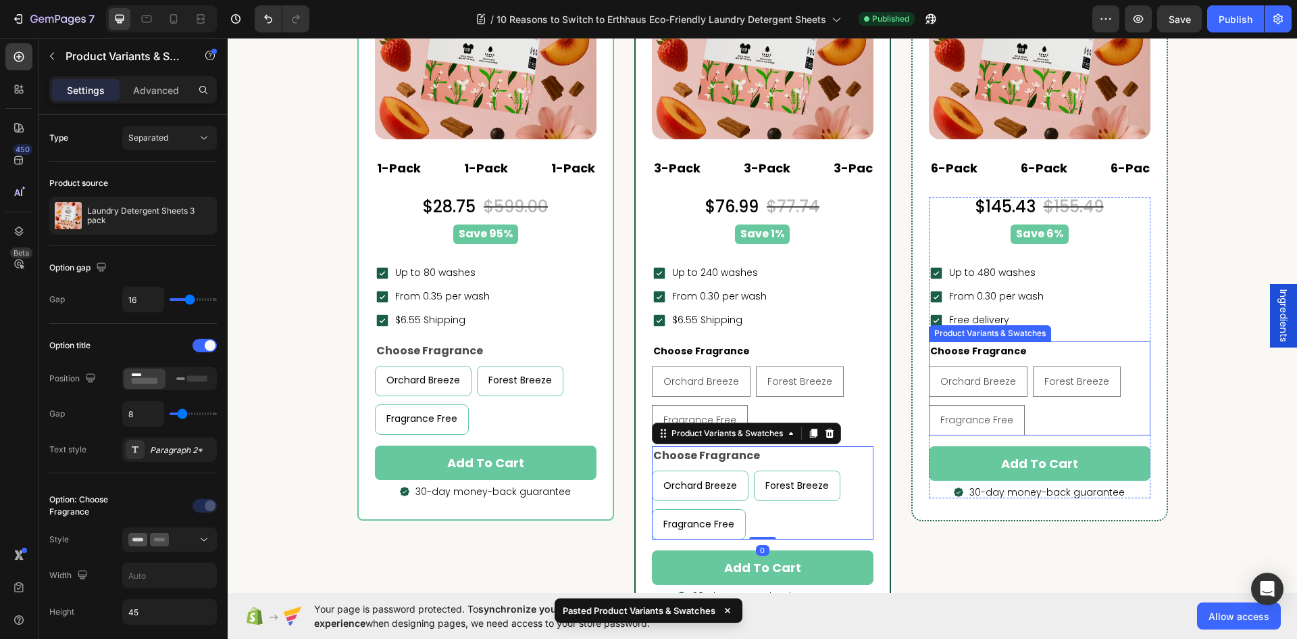
click at [1086, 358] on div "Choose Fragrance Orchard Breeze Orchard Breeze Orchard Breeze Forest Breeze For…" at bounding box center [1040, 388] width 222 height 94
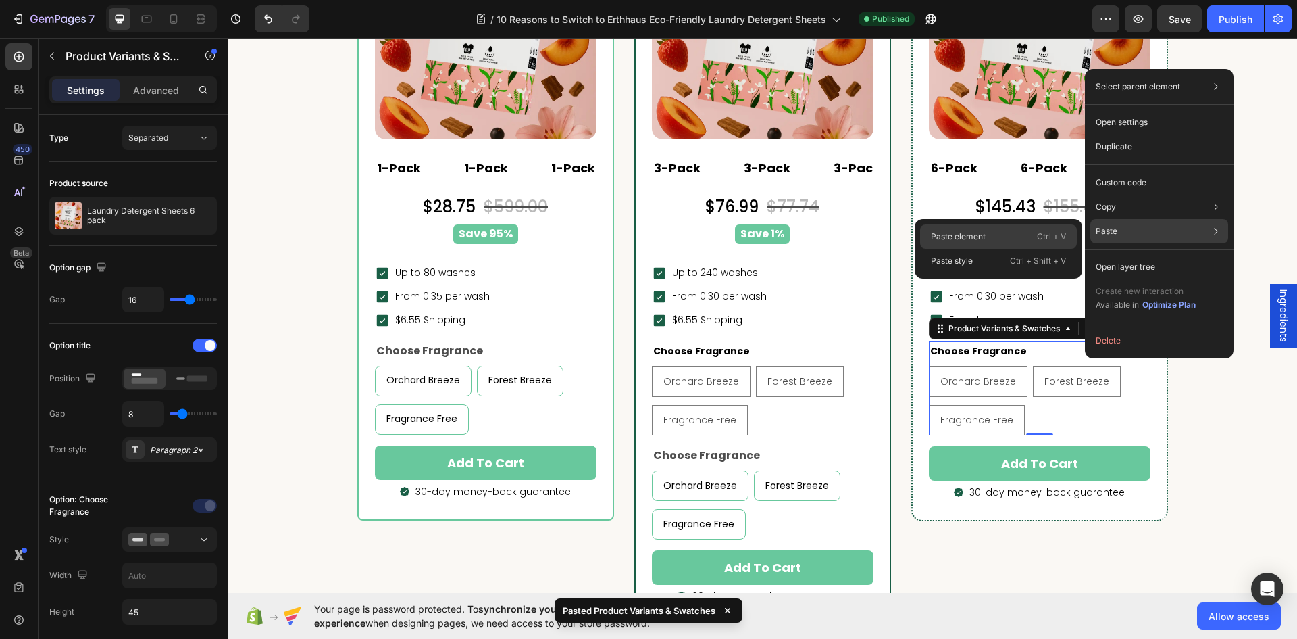
click at [1034, 249] on div "Paste element Ctrl + V" at bounding box center [998, 261] width 157 height 24
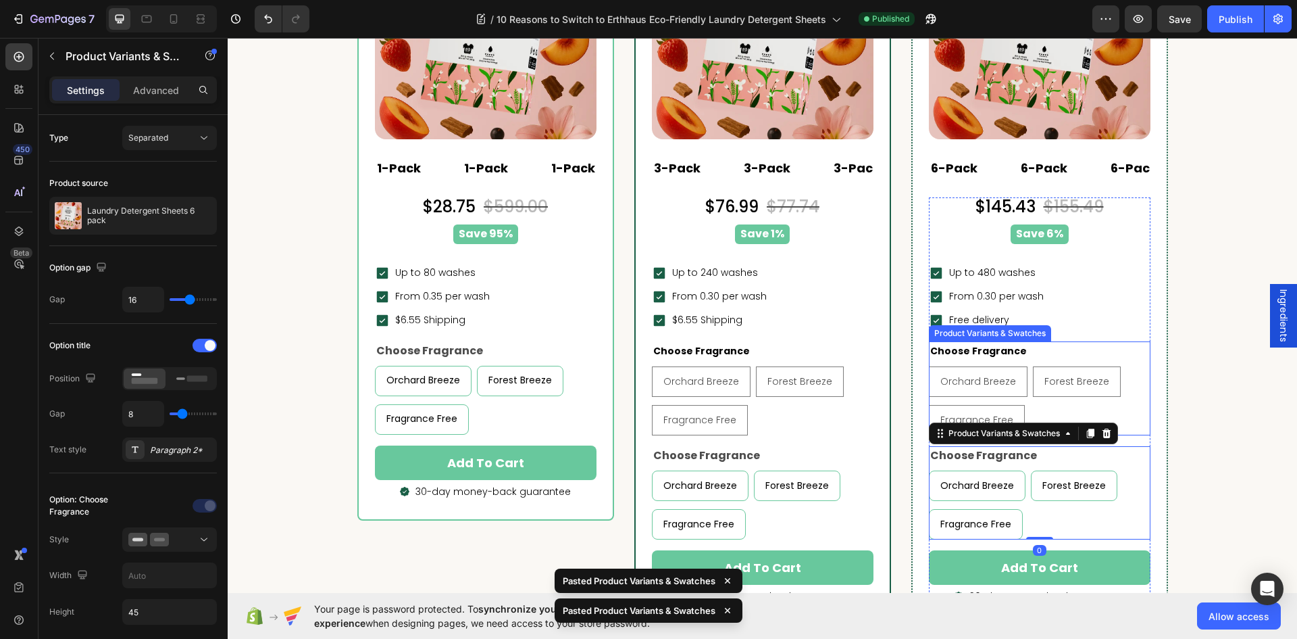
click at [1076, 359] on div "Choose Fragrance Orchard Breeze Orchard Breeze Orchard Breeze Forest Breeze For…" at bounding box center [1040, 388] width 222 height 94
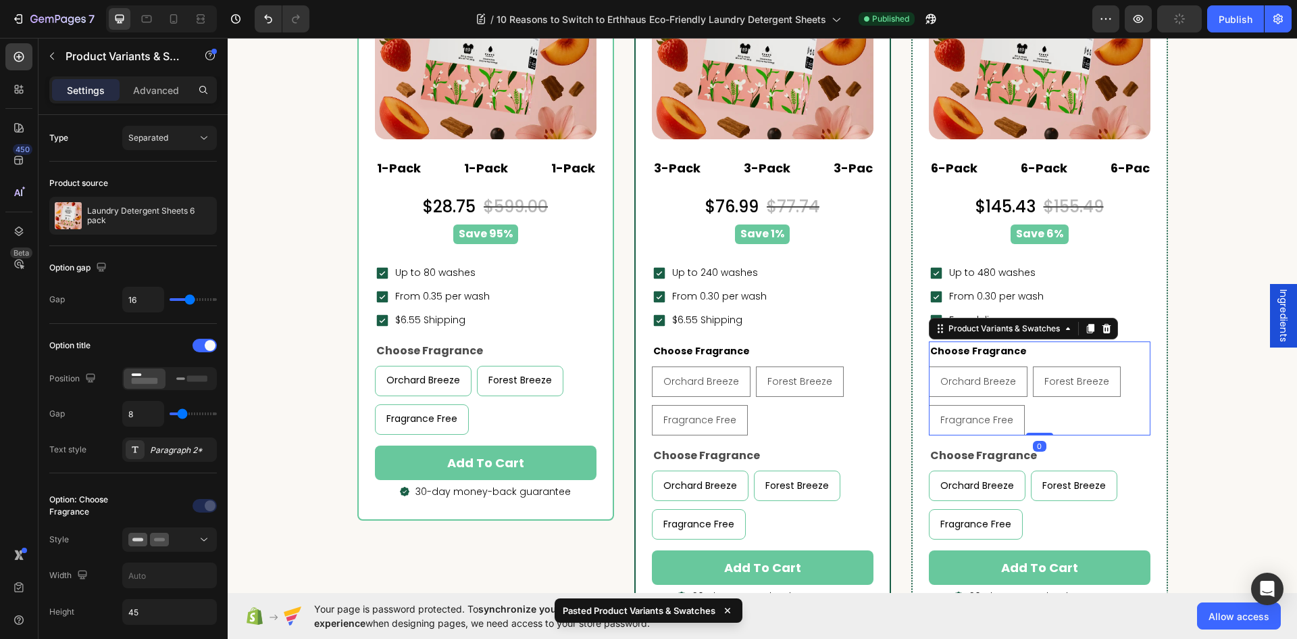
drag, startPoint x: 1101, startPoint y: 326, endPoint x: 978, endPoint y: 349, distance: 125.8
click at [1102, 326] on icon at bounding box center [1106, 327] width 9 height 9
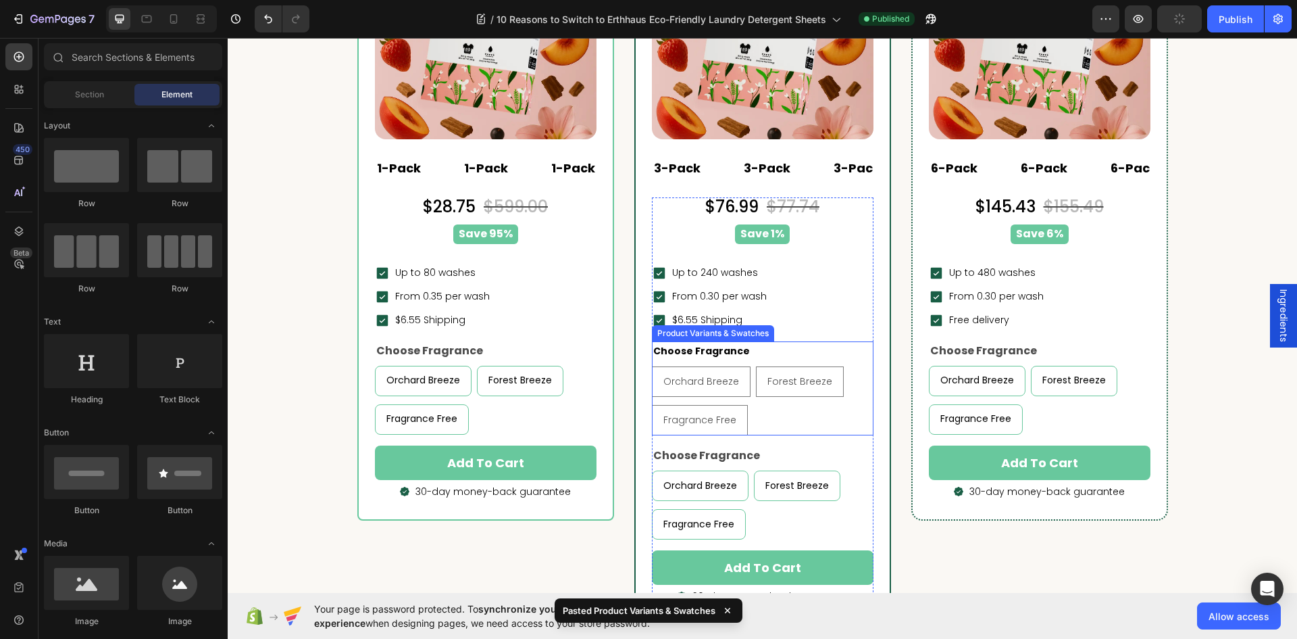
click at [862, 374] on div "Orchard Breeze Orchard Breeze Orchard Breeze Forest Breeze Forest Breeze Forest…" at bounding box center [763, 400] width 222 height 69
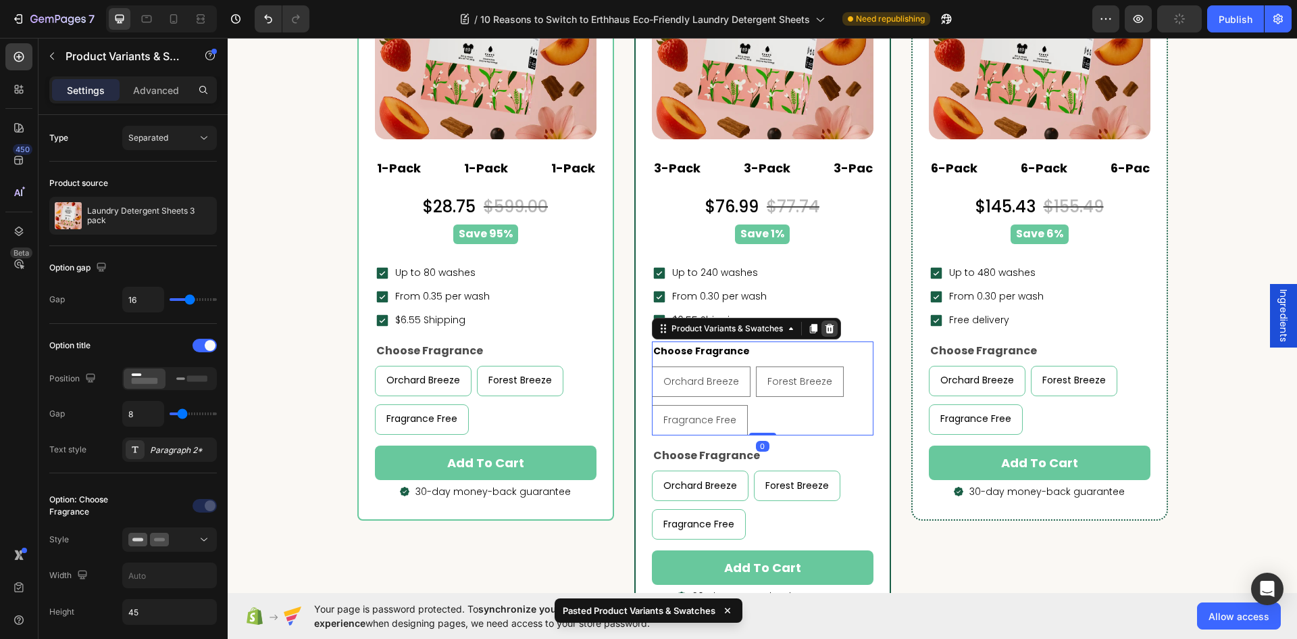
click at [825, 328] on icon at bounding box center [829, 327] width 9 height 9
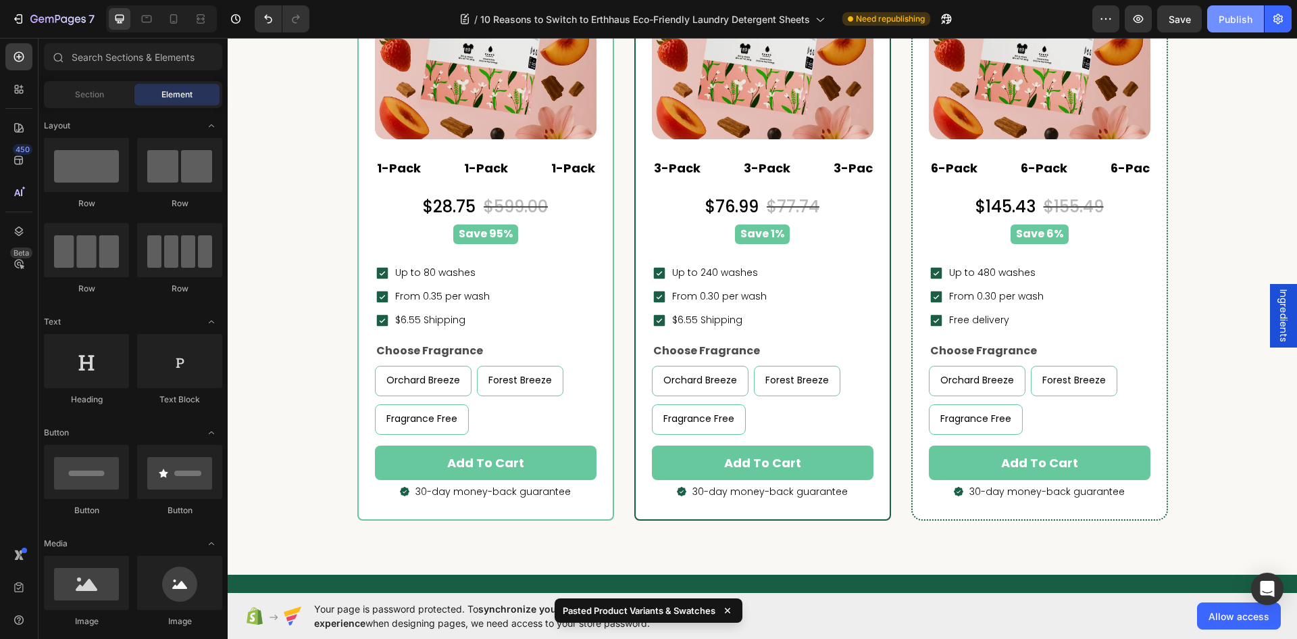
click at [1226, 15] on div "Publish" at bounding box center [1236, 19] width 34 height 14
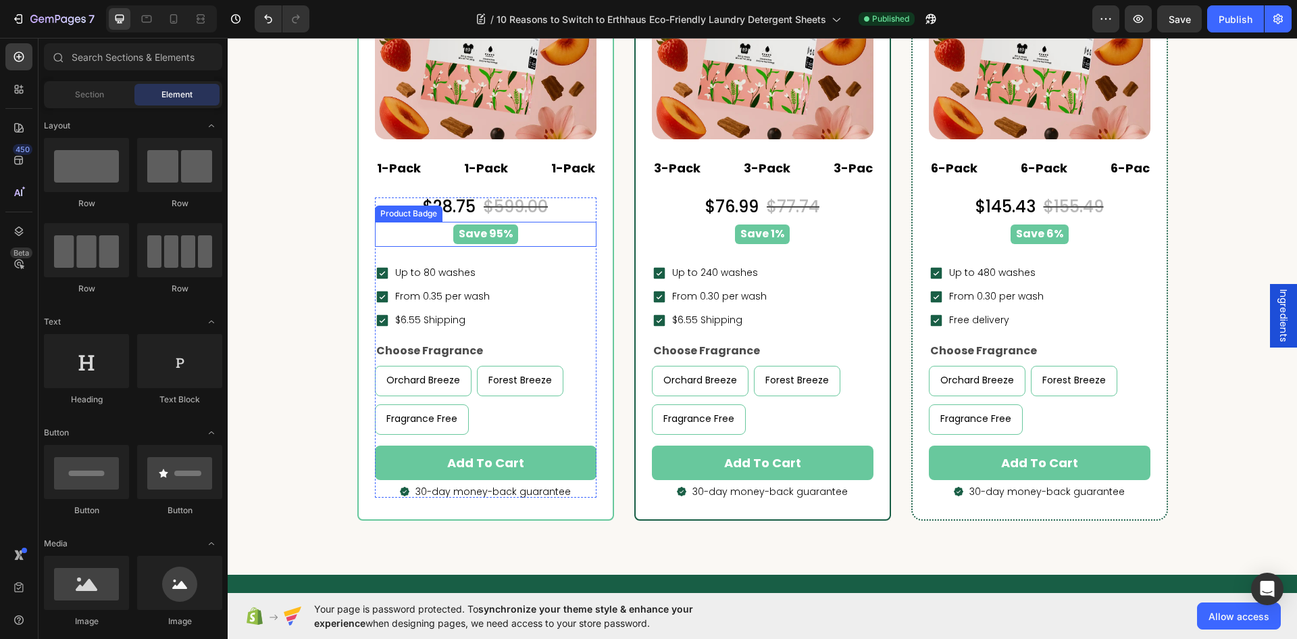
click at [493, 241] on pre "Save 95%" at bounding box center [485, 234] width 65 height 20
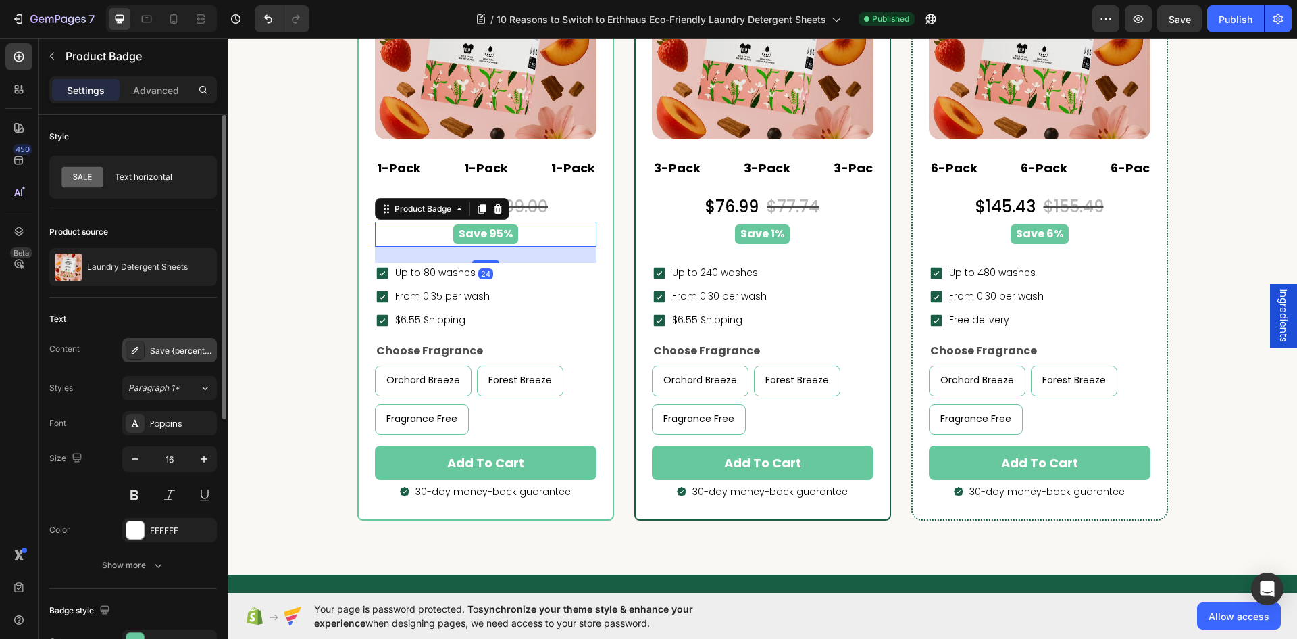
click at [166, 349] on div "Save {percent_discount}" at bounding box center [182, 351] width 64 height 12
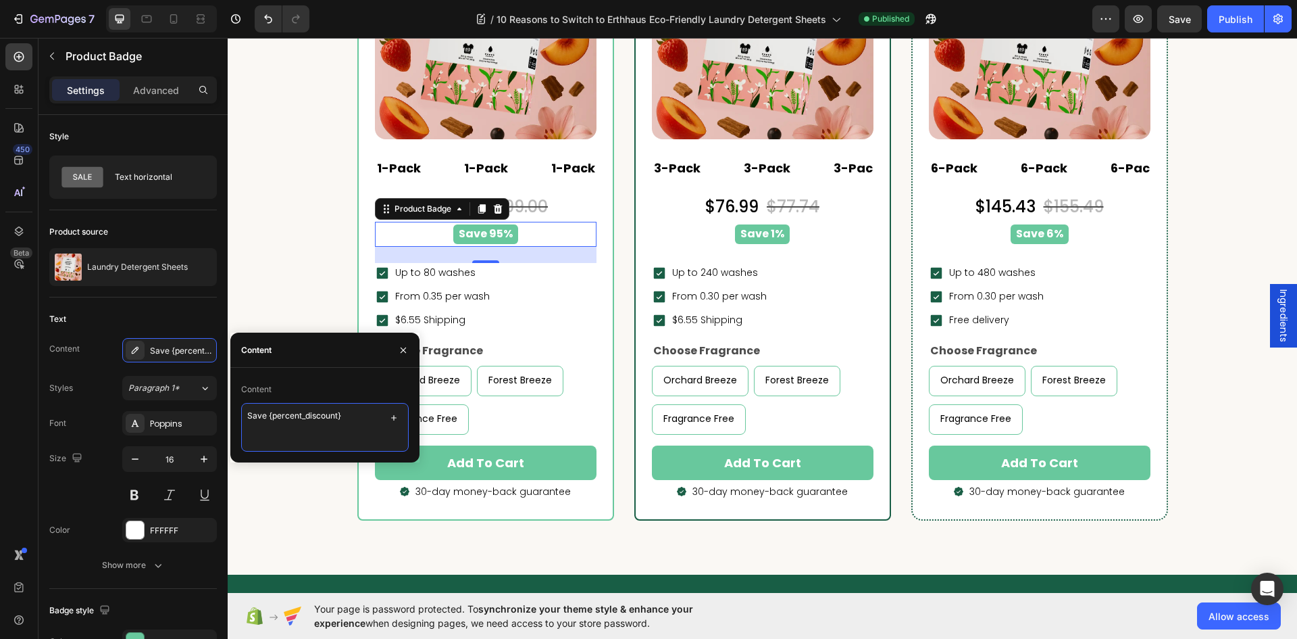
drag, startPoint x: 357, startPoint y: 422, endPoint x: 268, endPoint y: 426, distance: 90.0
click at [268, 426] on textarea "Save {percent_discount}" at bounding box center [325, 427] width 168 height 49
type textarea "Save 0%"
click at [754, 244] on div "Save 1% Product Badge" at bounding box center [763, 234] width 222 height 25
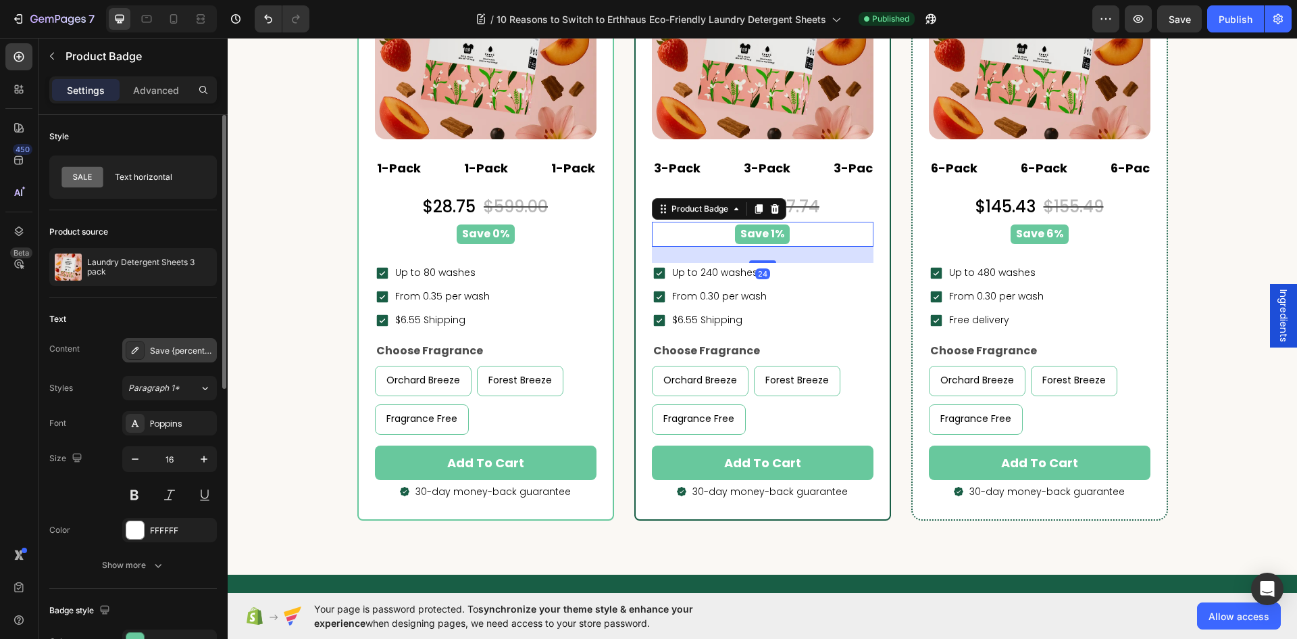
click at [164, 354] on div "Save {percent_discount}" at bounding box center [182, 351] width 64 height 12
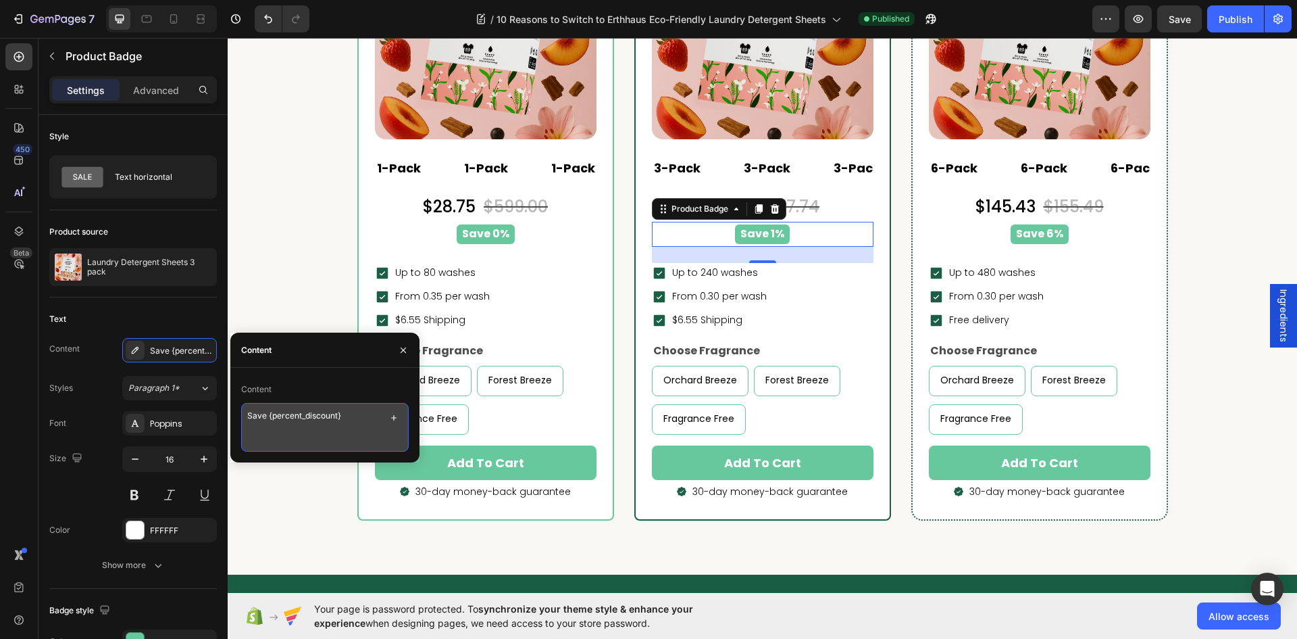
click at [366, 417] on textarea "Save {percent_discount}" at bounding box center [325, 427] width 168 height 49
type textarea "Save 10%"
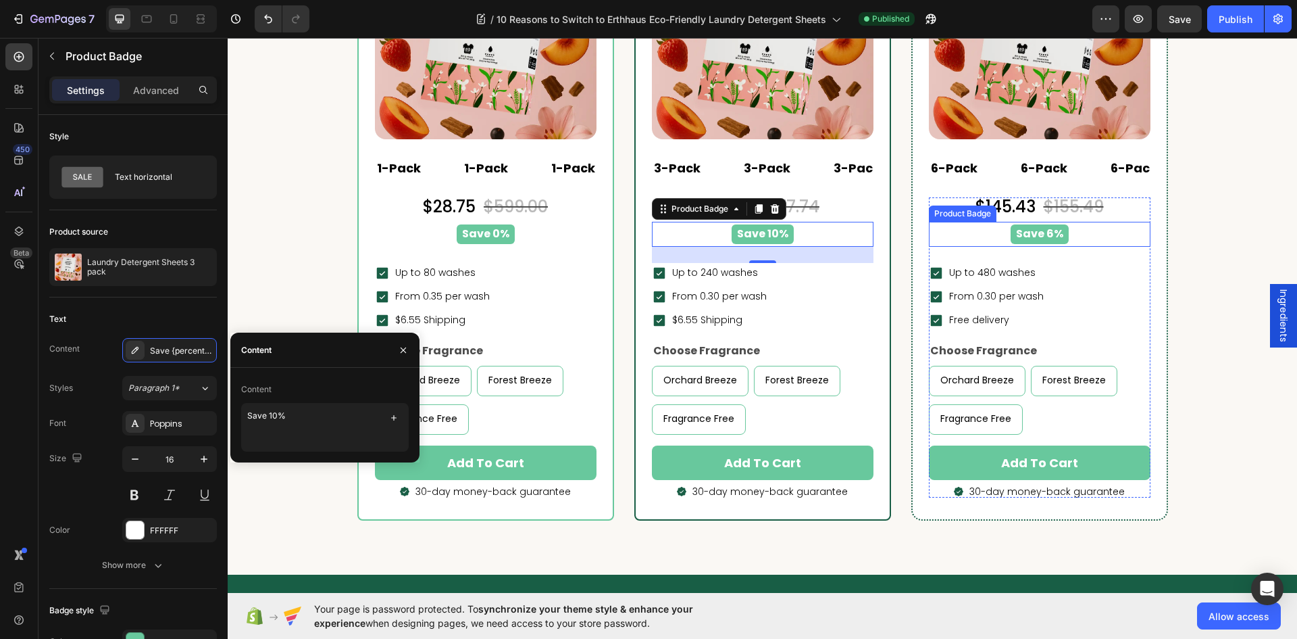
click at [1040, 235] on pre "Save 6%" at bounding box center [1040, 234] width 58 height 20
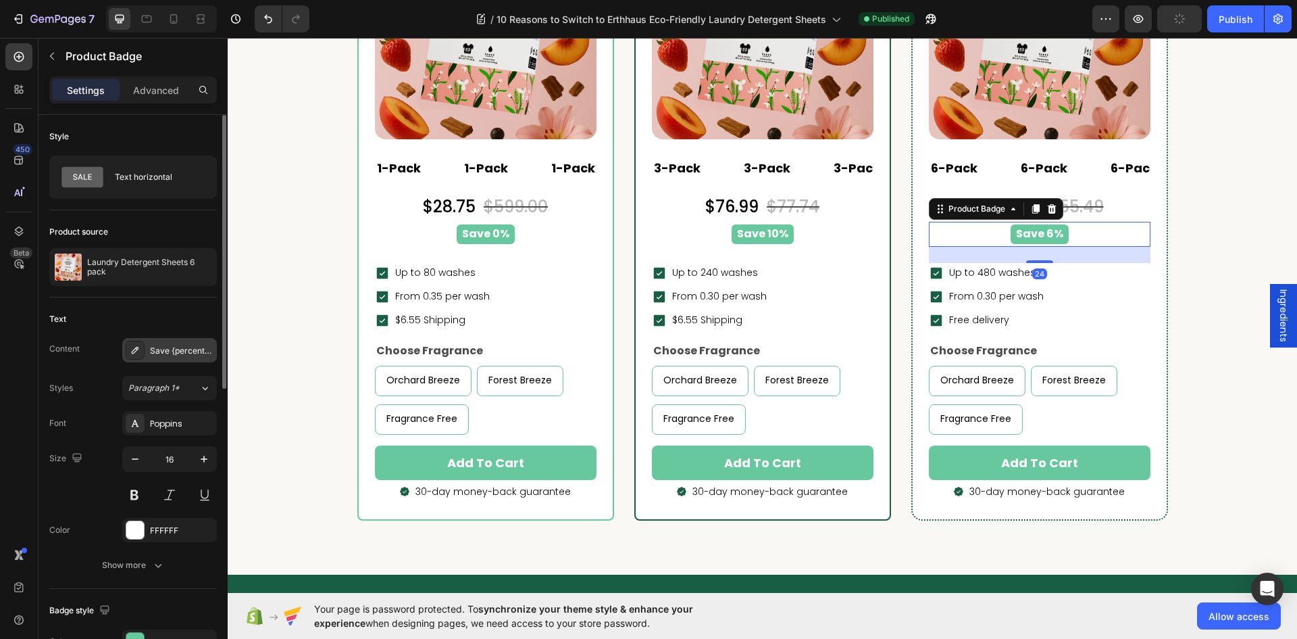
click at [164, 349] on div "Save {percent_discount}" at bounding box center [182, 351] width 64 height 12
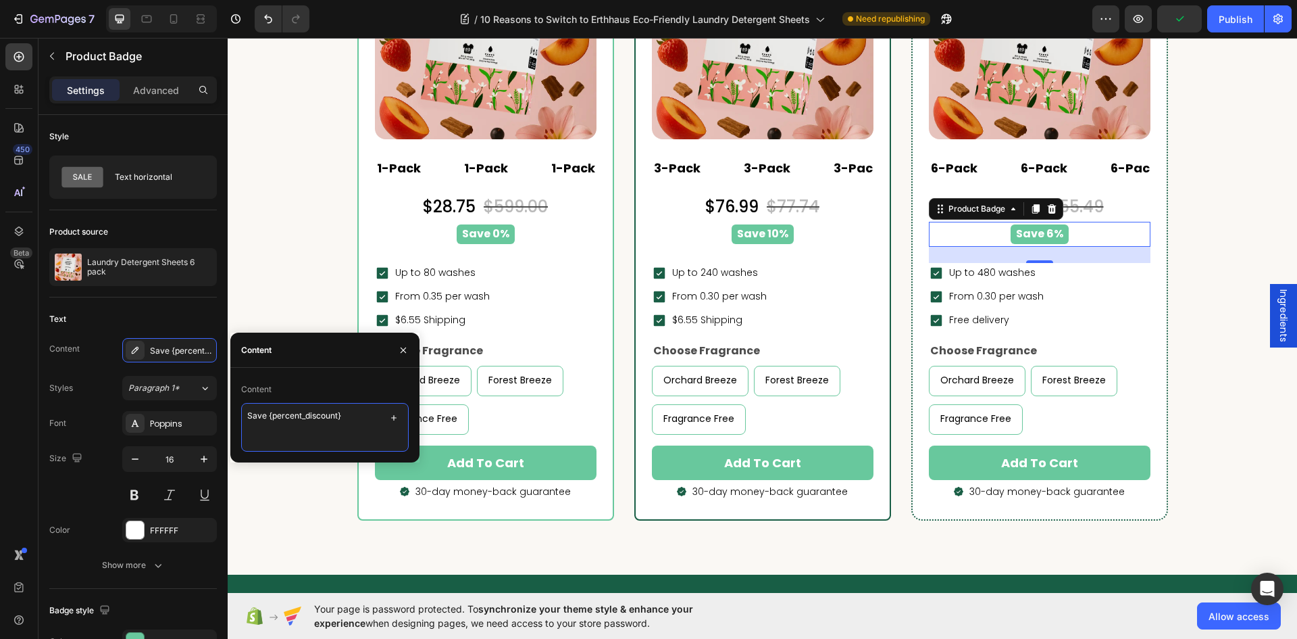
drag, startPoint x: 334, startPoint y: 418, endPoint x: 268, endPoint y: 418, distance: 66.2
click at [268, 418] on textarea "Save {percent_discount}" at bounding box center [325, 427] width 168 height 49
type textarea "Save 15%"
click at [1227, 14] on div "Publish" at bounding box center [1236, 19] width 34 height 14
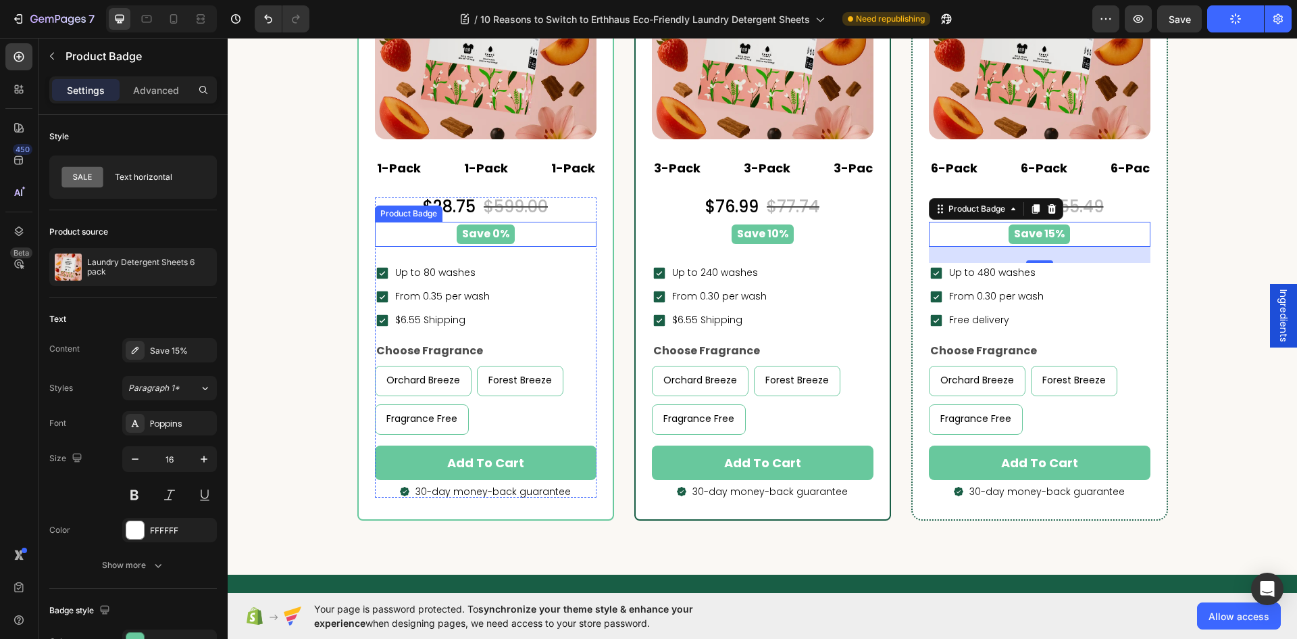
click at [525, 233] on div "Save 0%" at bounding box center [485, 234] width 205 height 20
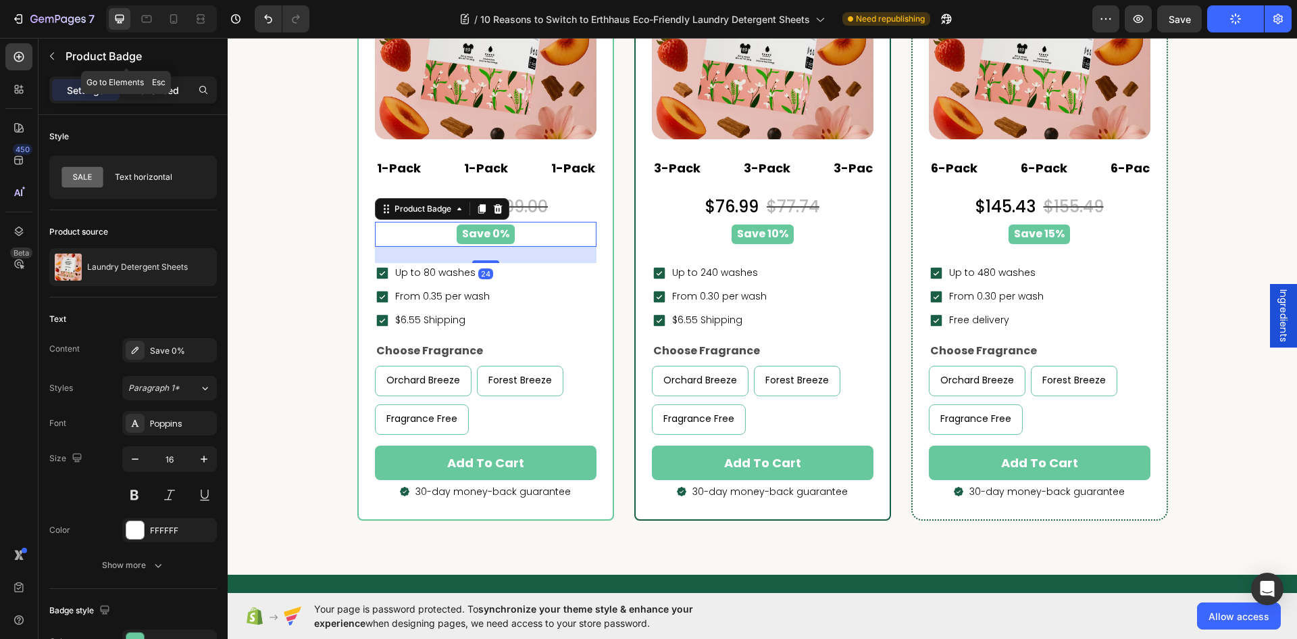
drag, startPoint x: 155, startPoint y: 74, endPoint x: 160, endPoint y: 91, distance: 17.5
click at [157, 76] on div "Product Badge" at bounding box center [127, 57] width 176 height 39
click at [160, 93] on p "Advanced" at bounding box center [156, 90] width 46 height 14
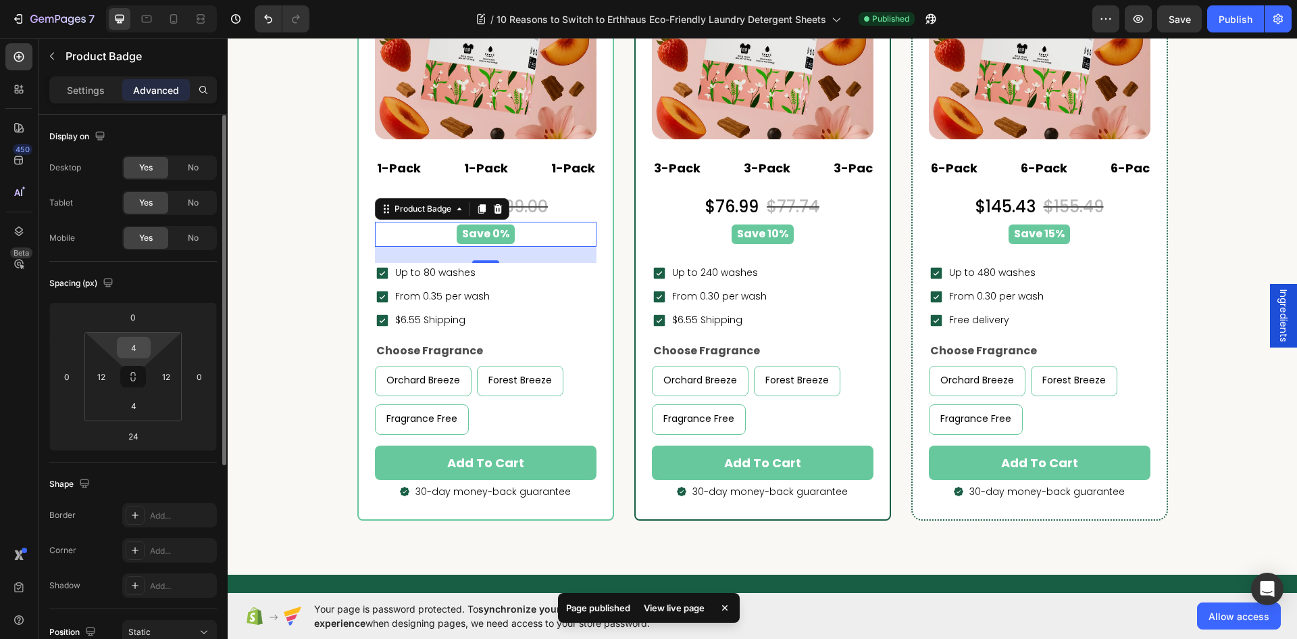
click at [136, 344] on input "4" at bounding box center [133, 347] width 27 height 20
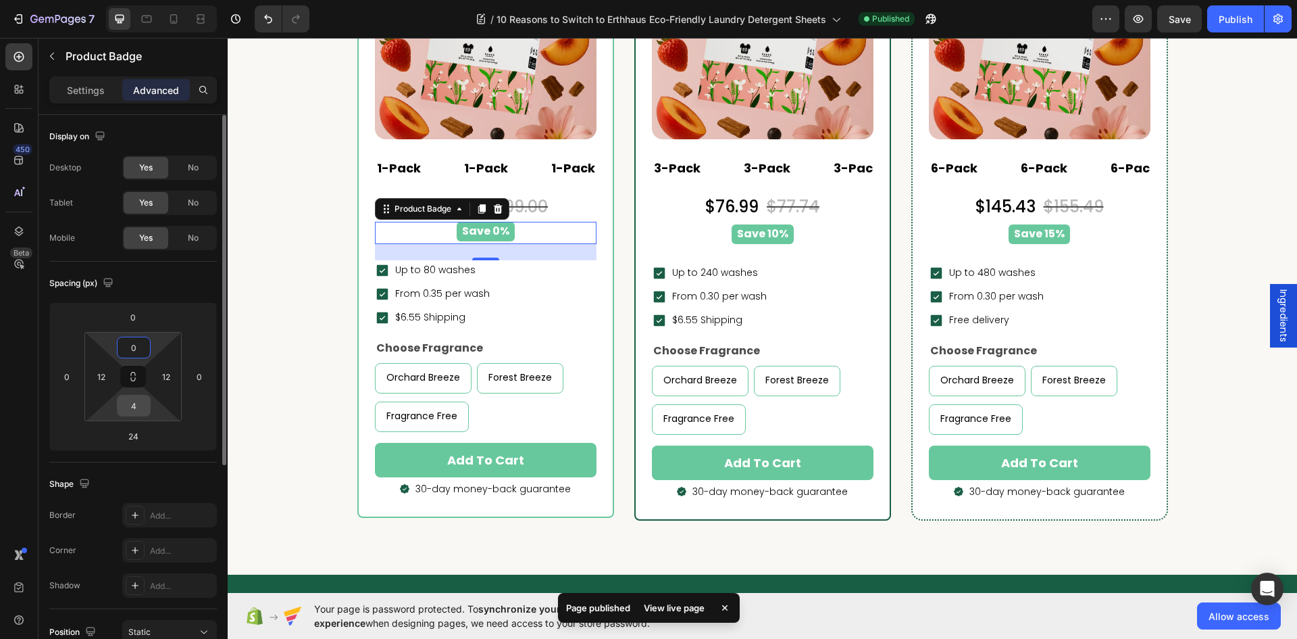
type input "0"
click at [136, 405] on input "4" at bounding box center [133, 405] width 27 height 20
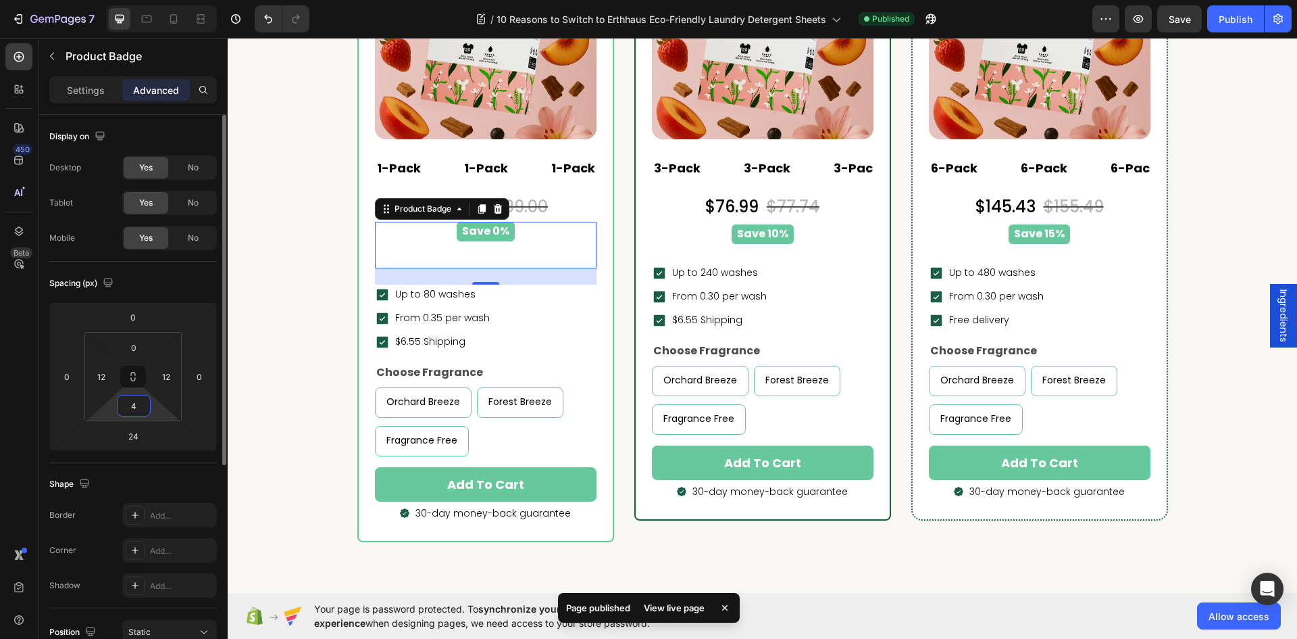
type input "40"
click at [833, 230] on div "Save 10%" at bounding box center [762, 234] width 205 height 20
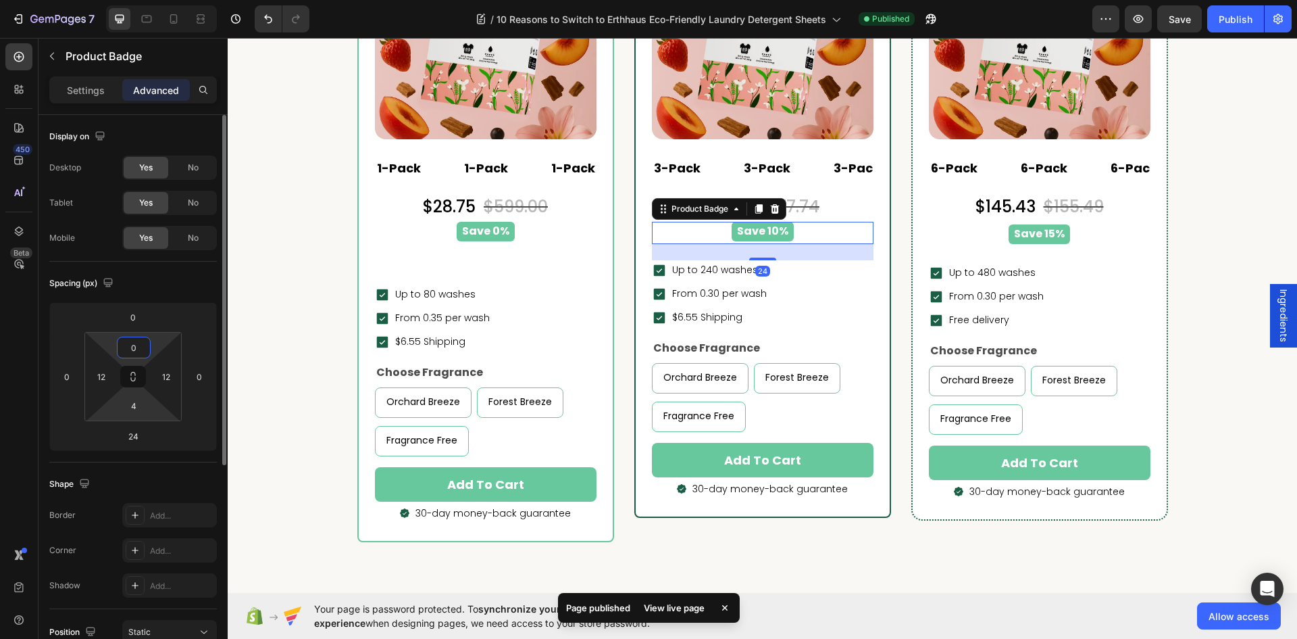
type input "0"
click at [139, 0] on html "7 Version history / 10 Reasons to Switch to Erthhaus Eco-Friendly Laundry Deter…" at bounding box center [648, 0] width 1297 height 0
click at [141, 409] on input "4" at bounding box center [133, 405] width 27 height 20
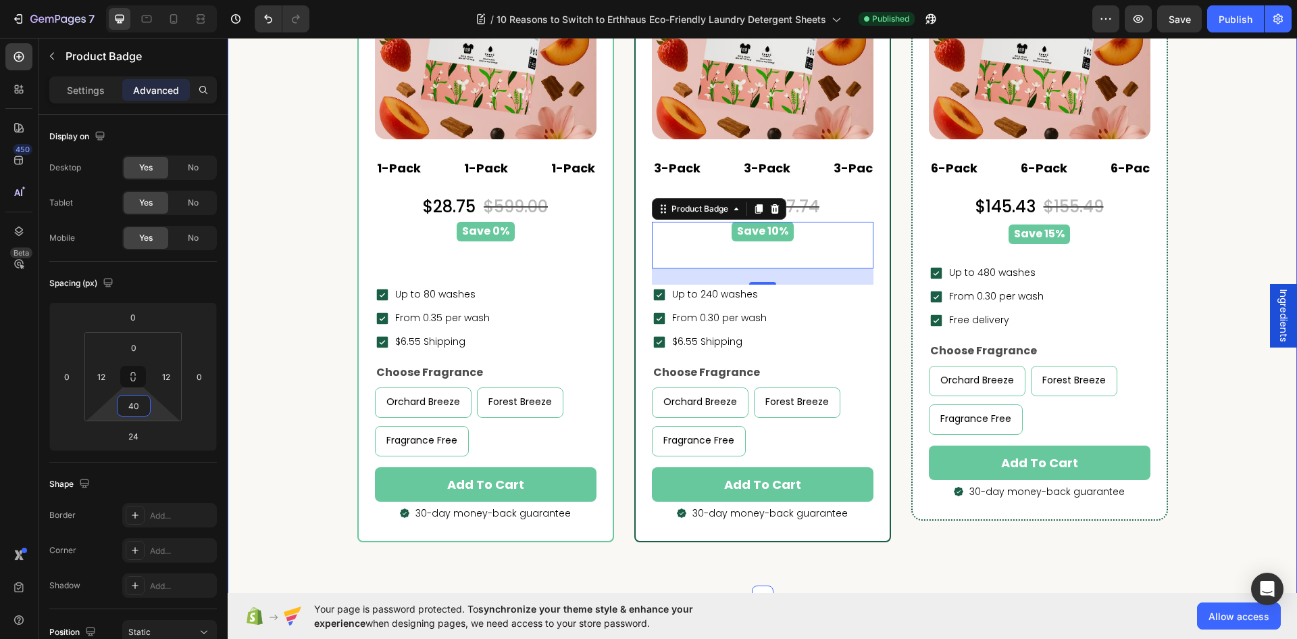
type input "4"
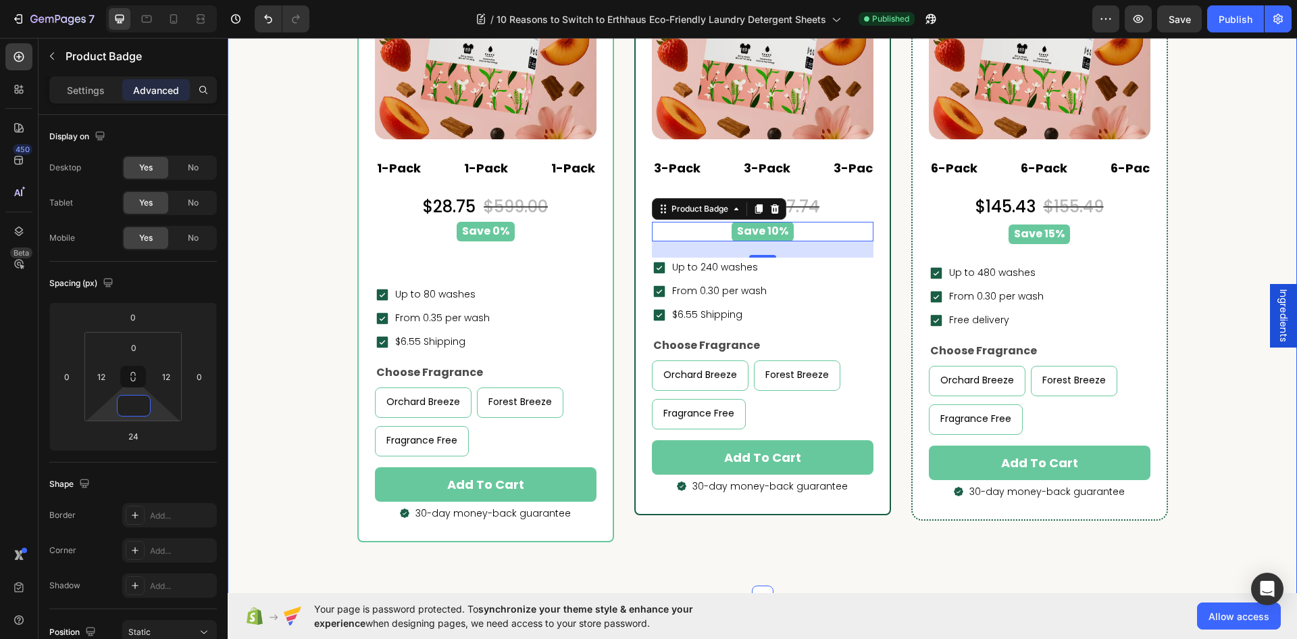
type input "0"
click at [1099, 239] on div "Save 15%" at bounding box center [1039, 234] width 205 height 20
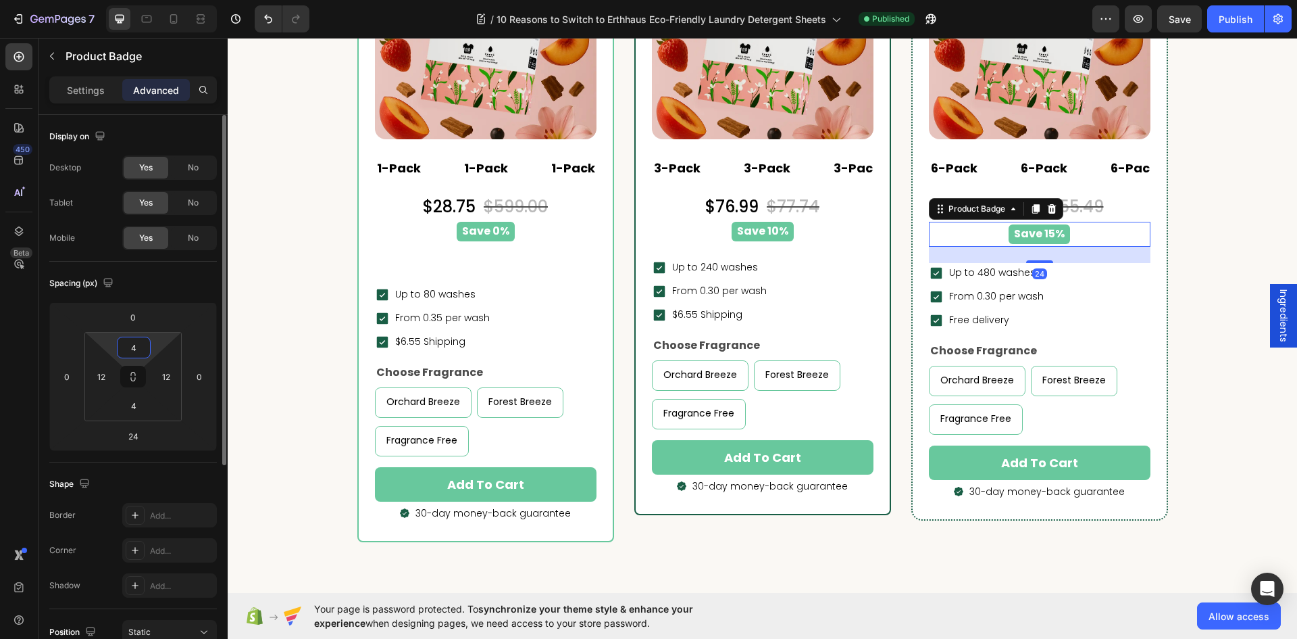
click at [129, 353] on input "4" at bounding box center [133, 347] width 27 height 20
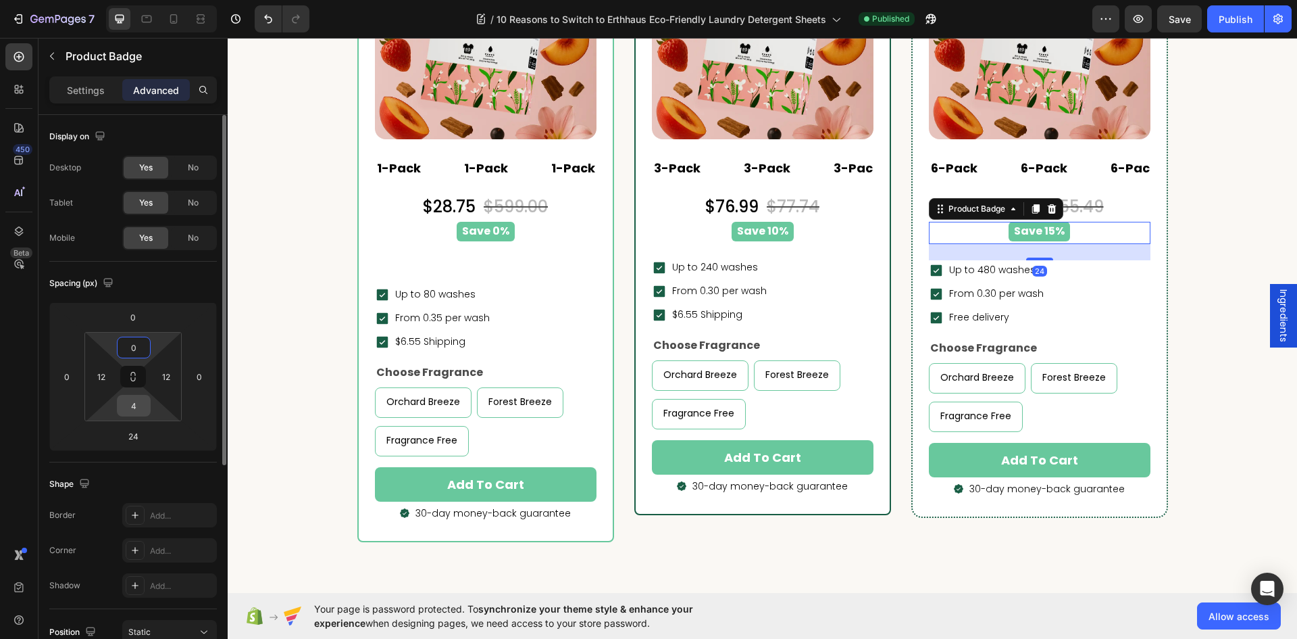
type input "0"
click at [130, 405] on input "4" at bounding box center [133, 405] width 27 height 20
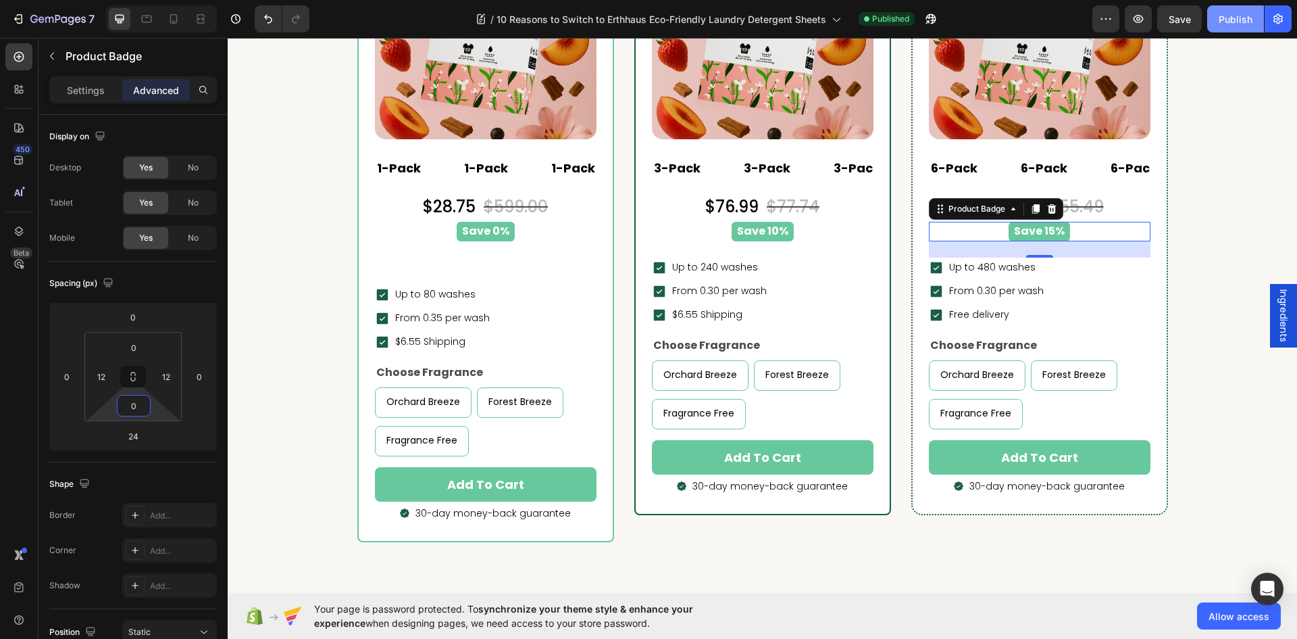
type input "0"
click at [1239, 18] on div "Publish" at bounding box center [1236, 19] width 34 height 14
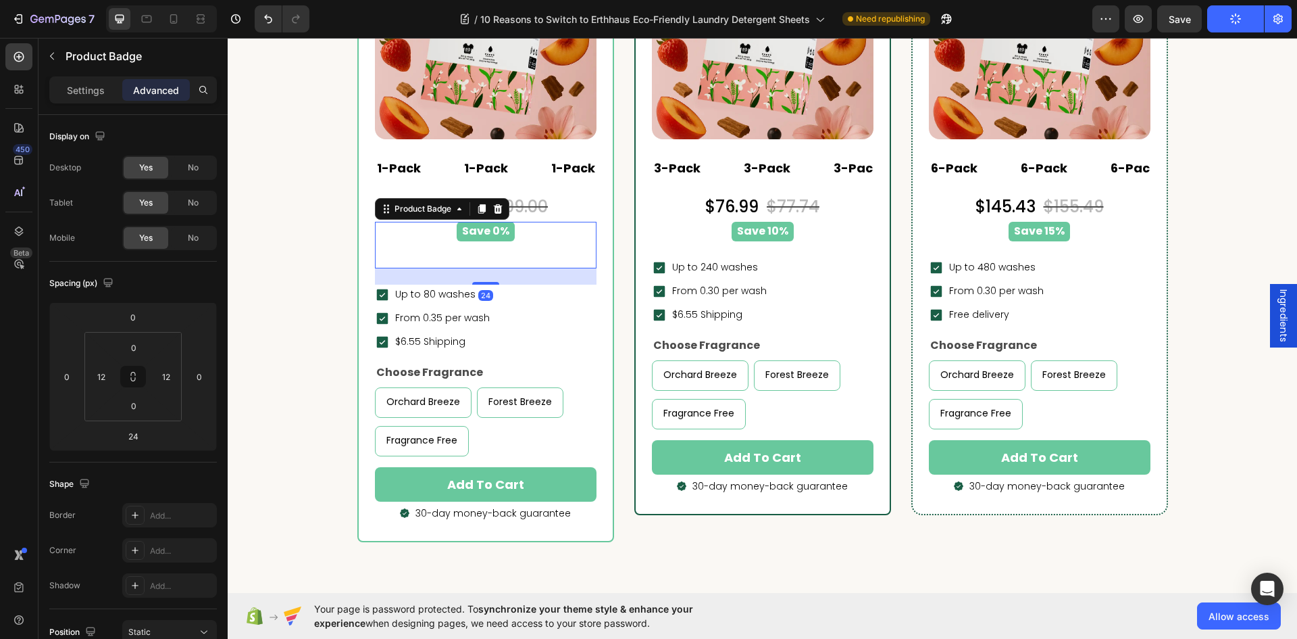
click at [482, 255] on div "Save 0% Product Badge 24" at bounding box center [486, 245] width 222 height 47
type input "0"
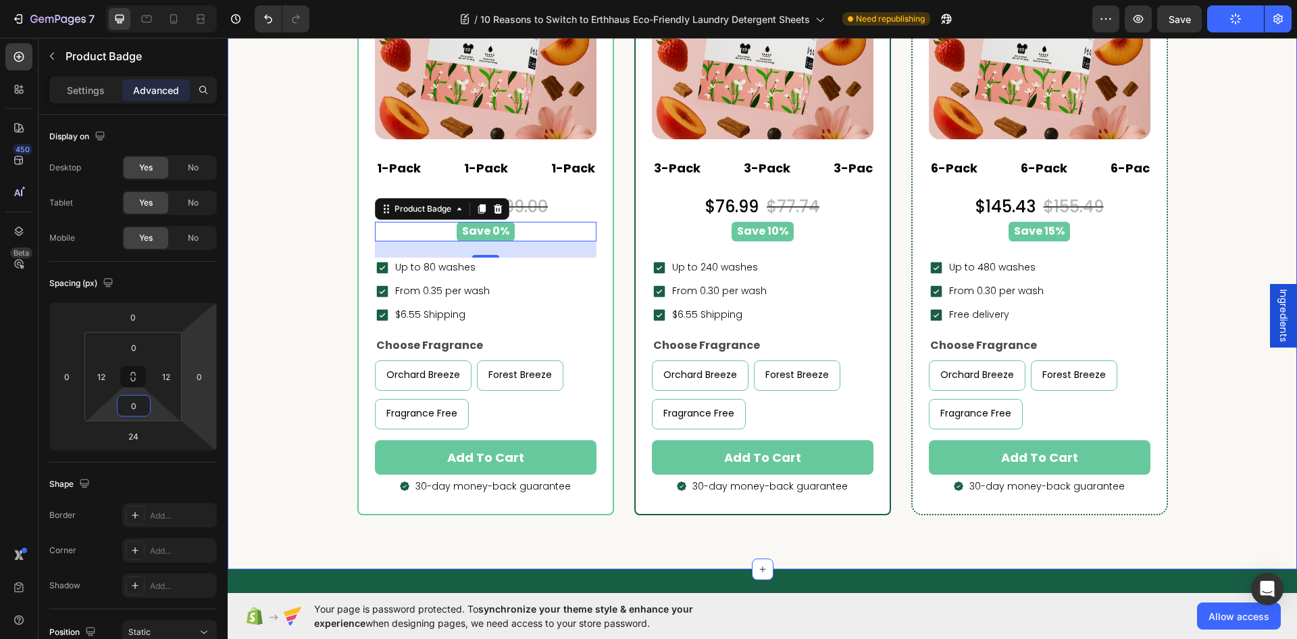
click at [1197, 73] on div "buy more & pay less Heading Popular Heading Row LAI Product Reviews - Star rati…" at bounding box center [762, 124] width 1049 height 781
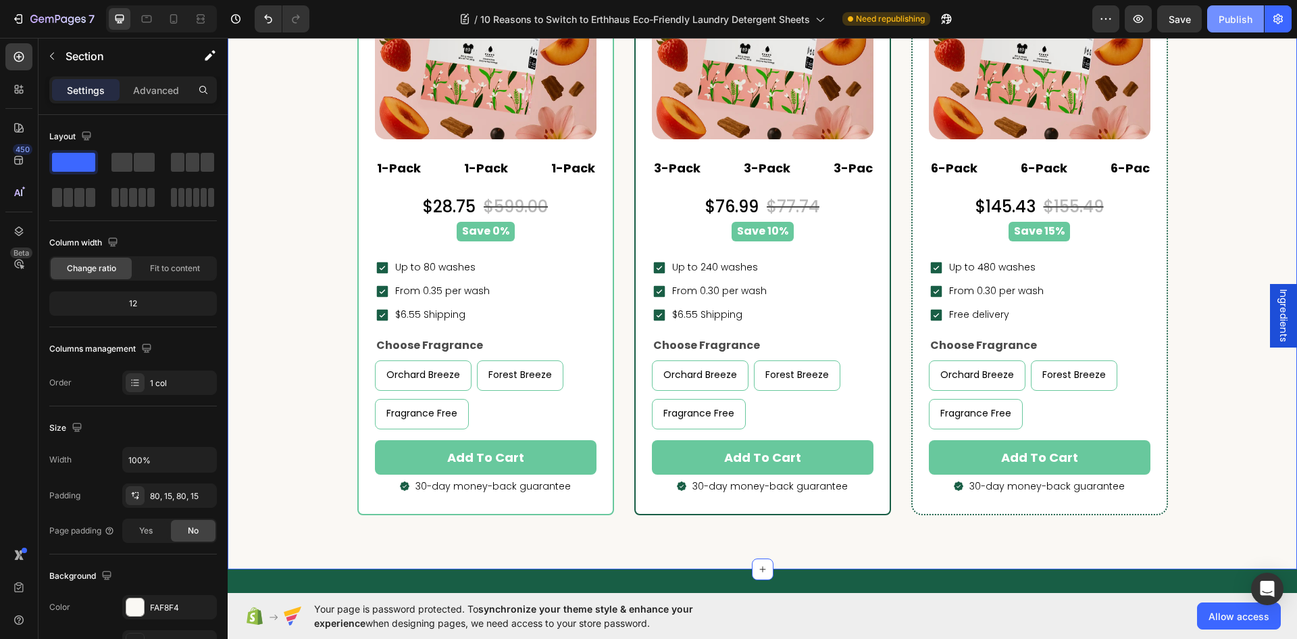
click at [1235, 6] on button "Publish" at bounding box center [1236, 18] width 57 height 27
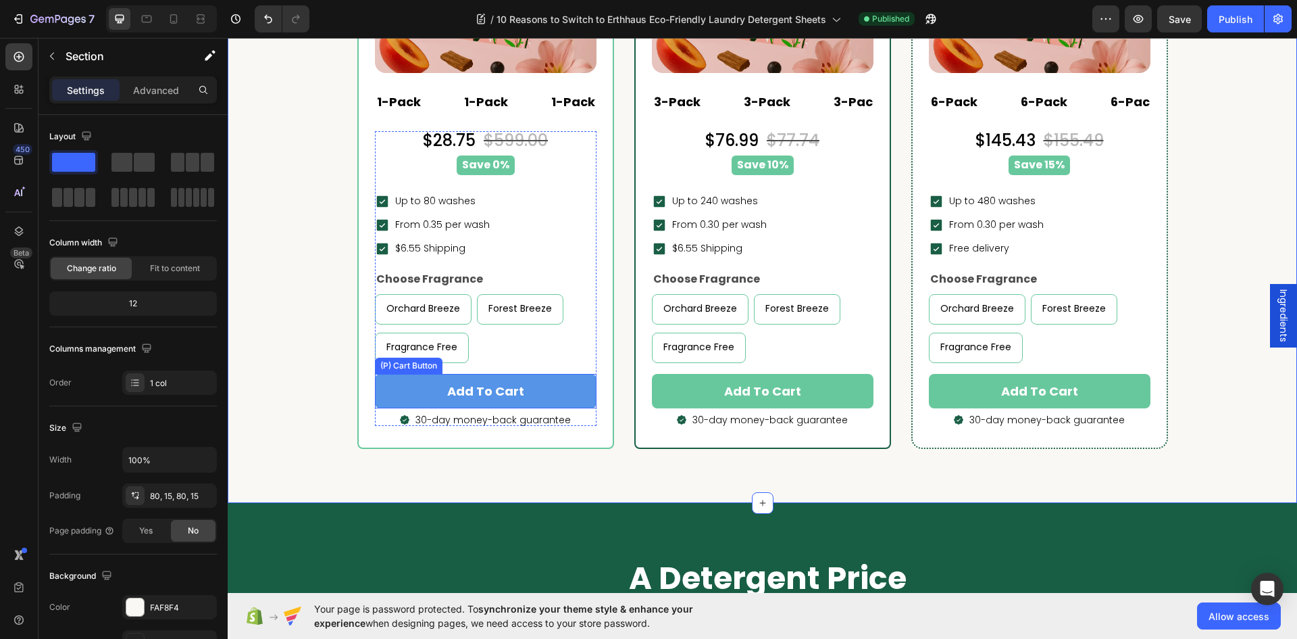
scroll to position [5068, 0]
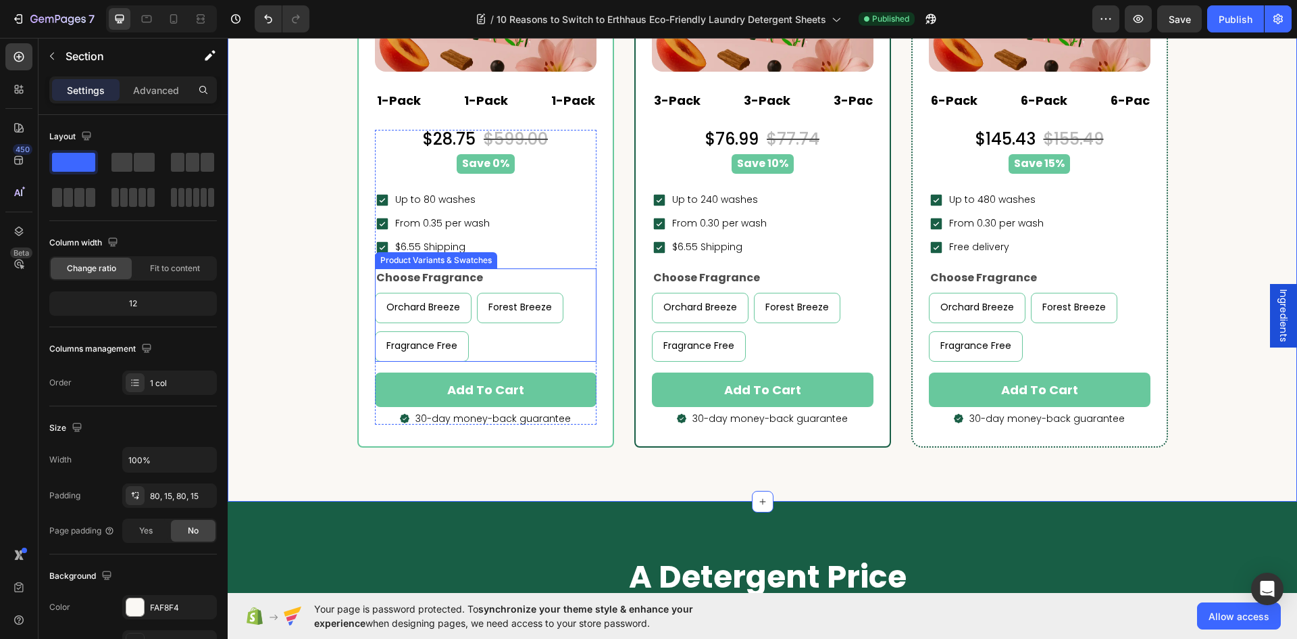
click at [529, 337] on div "Orchard Breeze Orchard Breeze Orchard Breeze Forest Breeze Forest Breeze Forest…" at bounding box center [486, 327] width 222 height 69
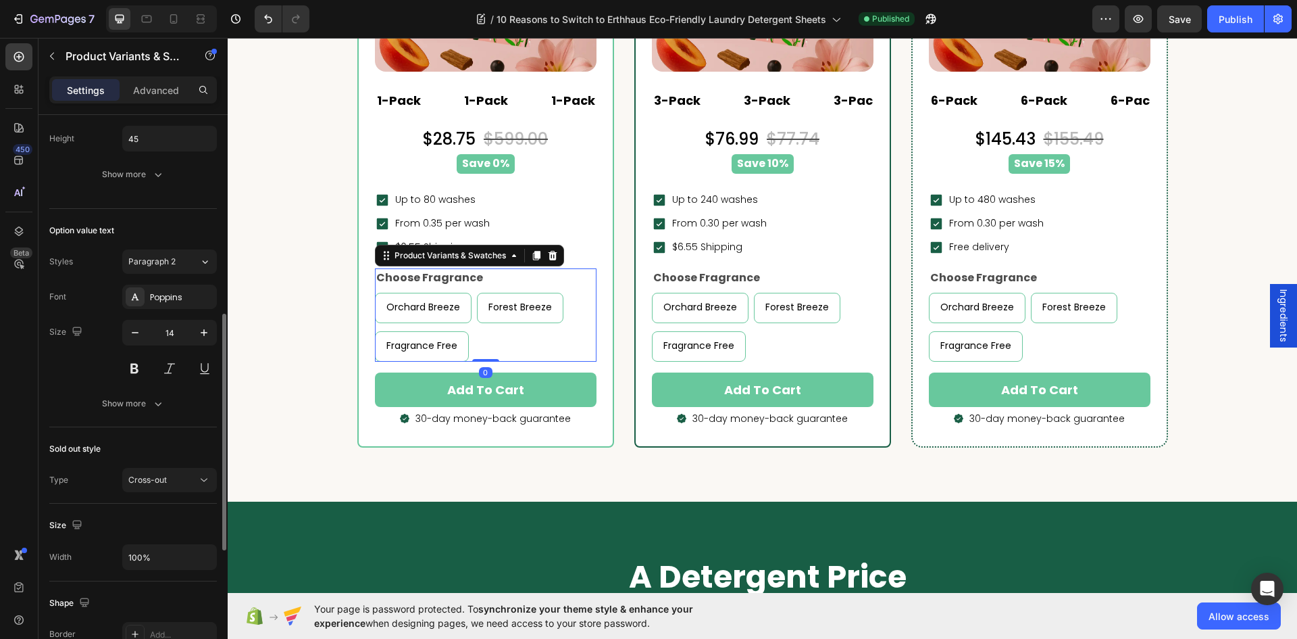
scroll to position [774, 0]
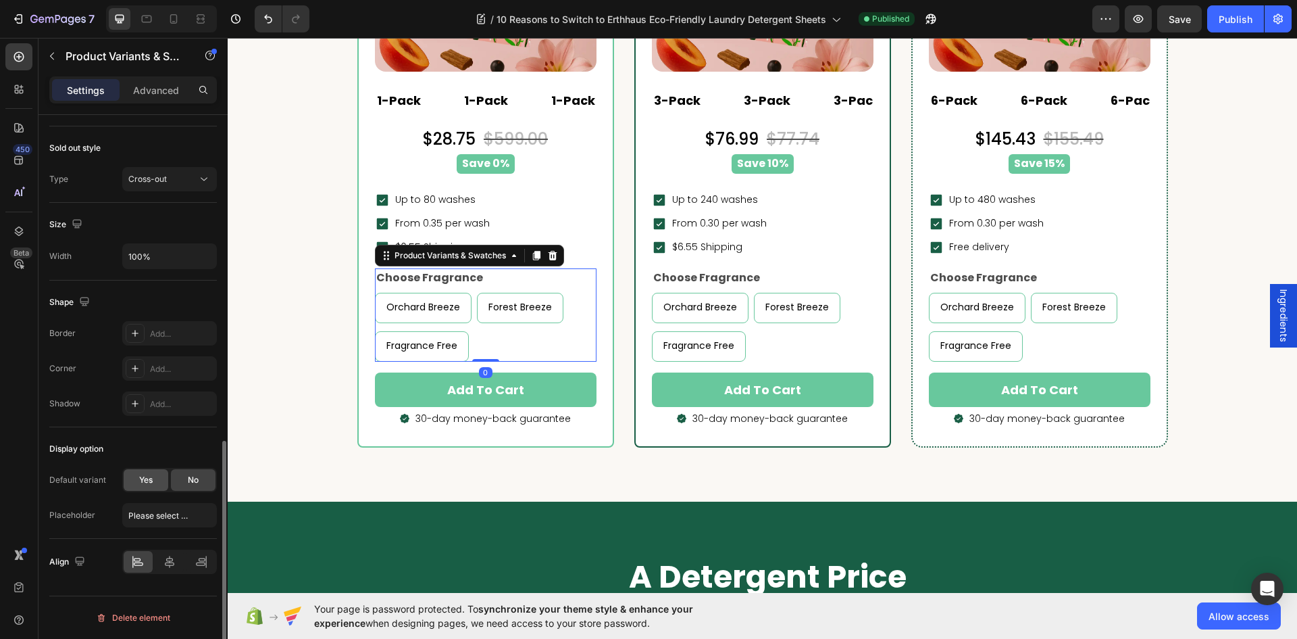
click at [144, 487] on div "Yes" at bounding box center [146, 480] width 45 height 22
radio input "true"
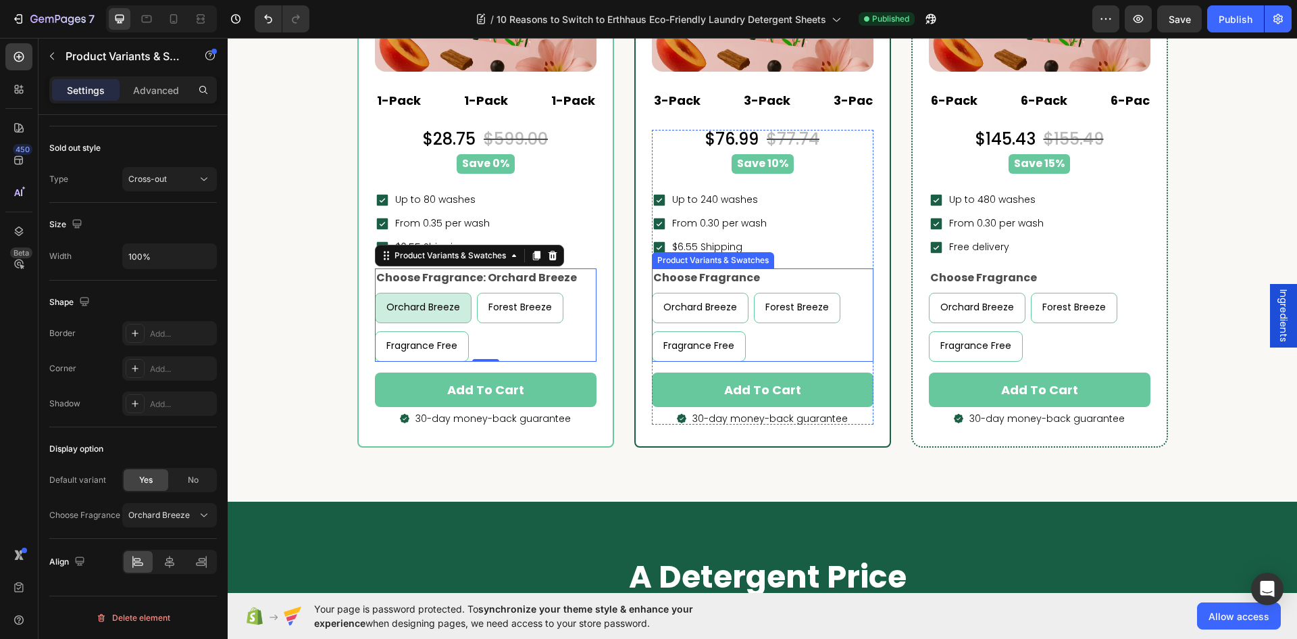
click at [828, 345] on div "Orchard Breeze Orchard Breeze Orchard Breeze Forest Breeze Forest Breeze Forest…" at bounding box center [763, 327] width 222 height 69
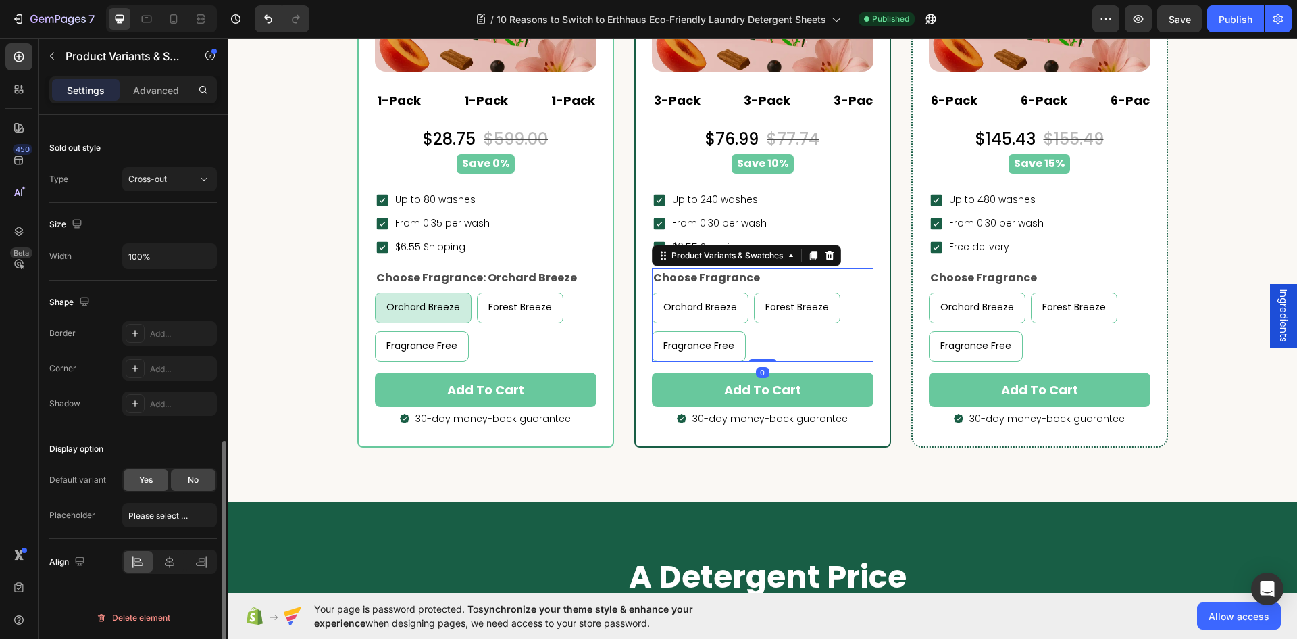
click at [128, 474] on div "Yes" at bounding box center [146, 480] width 45 height 22
radio input "true"
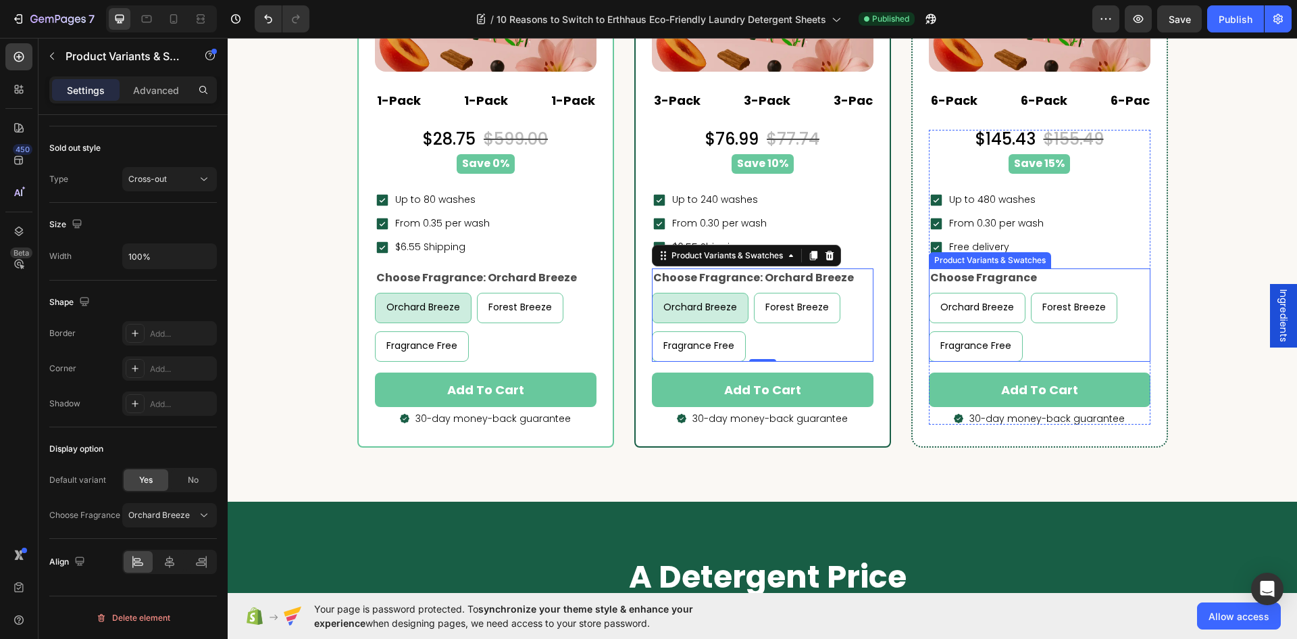
click at [1072, 330] on div "Orchard Breeze Orchard Breeze Orchard Breeze Forest Breeze Forest Breeze Forest…" at bounding box center [1040, 327] width 222 height 69
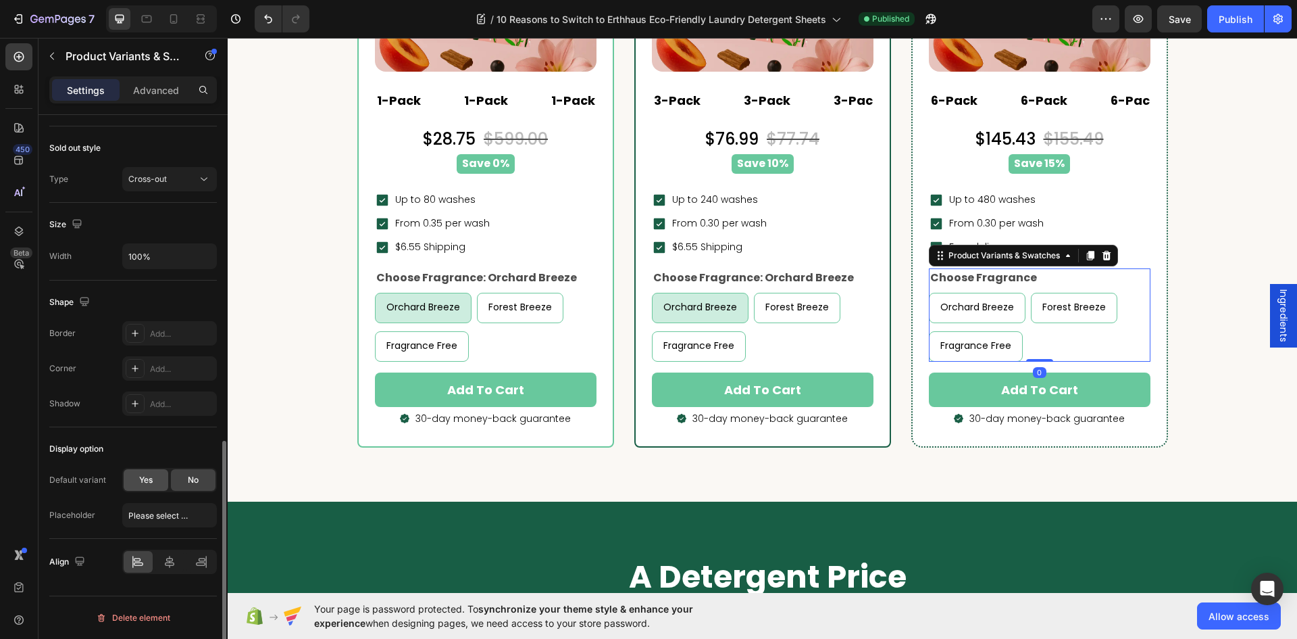
click at [155, 472] on div "Yes" at bounding box center [146, 480] width 45 height 22
radio input "true"
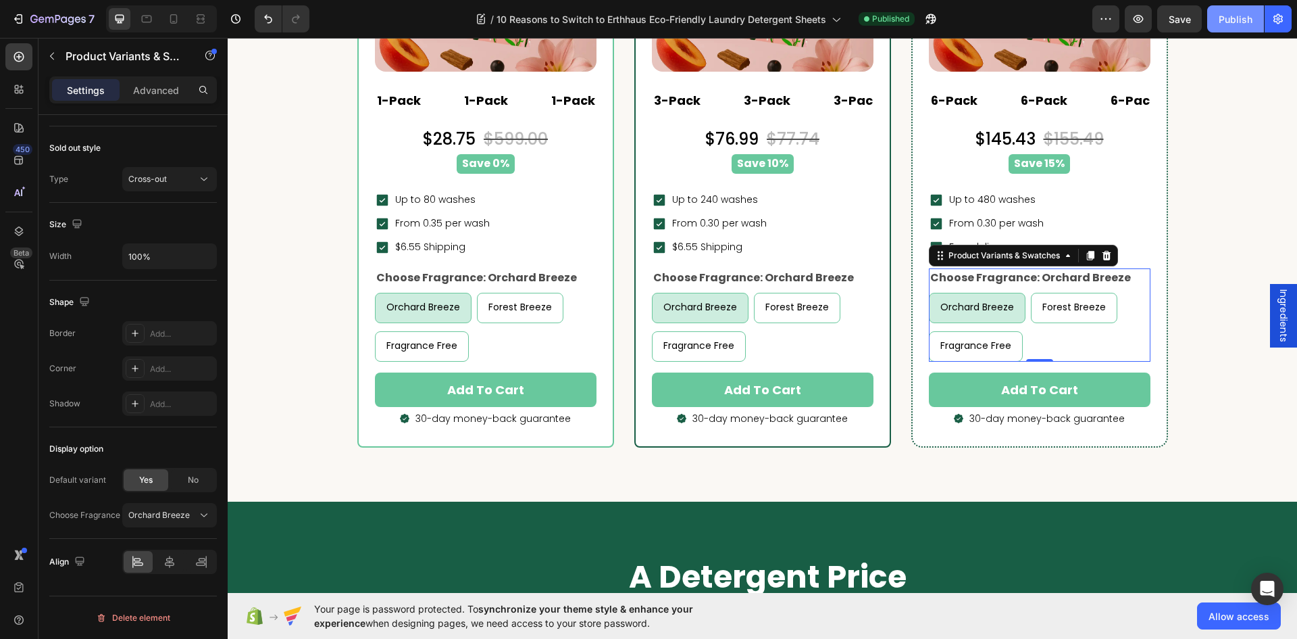
click at [1230, 12] on div "Publish" at bounding box center [1236, 19] width 34 height 14
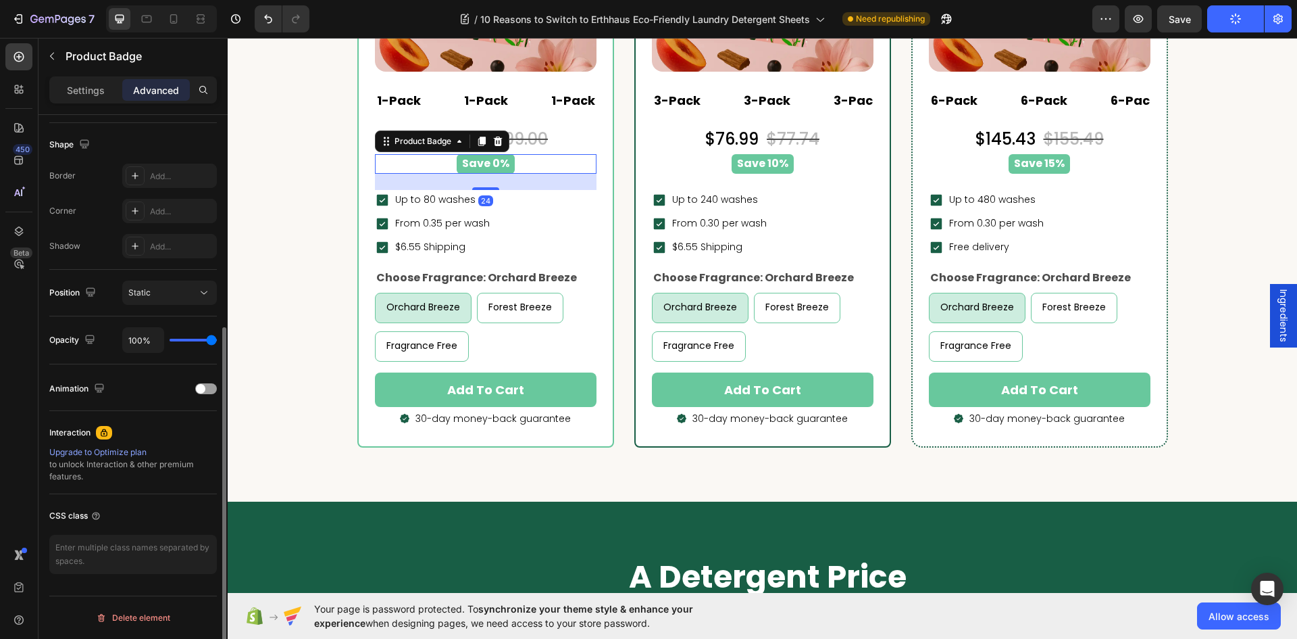
click at [527, 162] on div "Save 0%" at bounding box center [485, 164] width 205 height 20
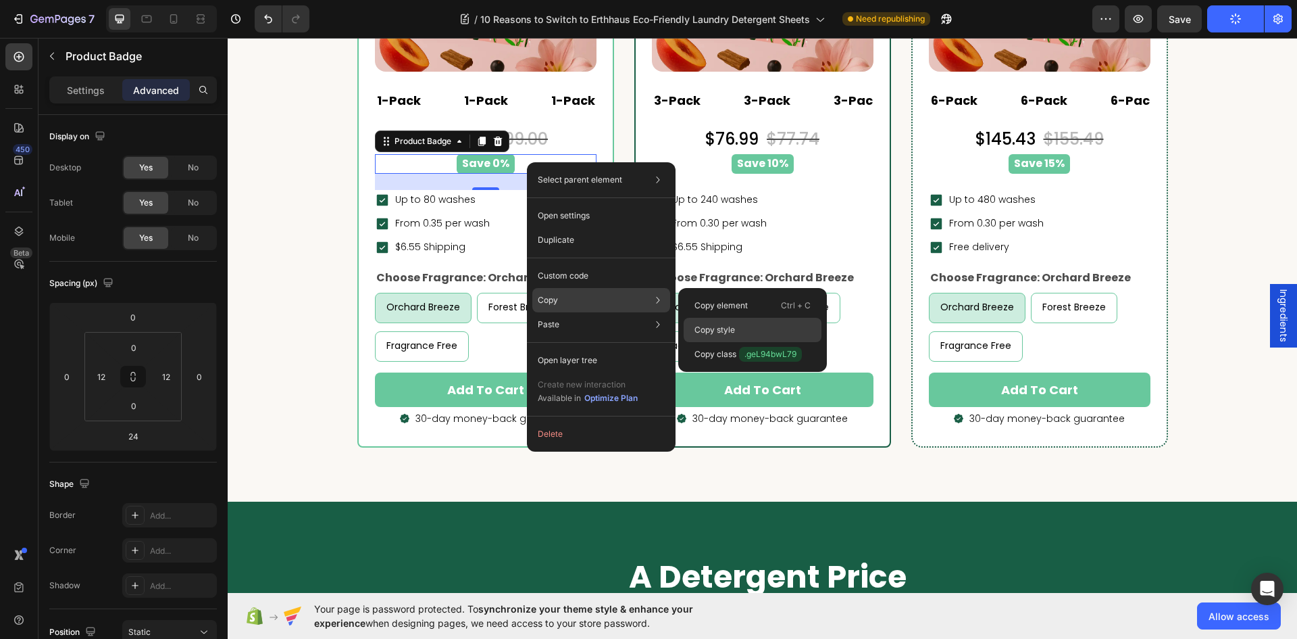
click at [718, 326] on p "Copy style" at bounding box center [715, 330] width 41 height 12
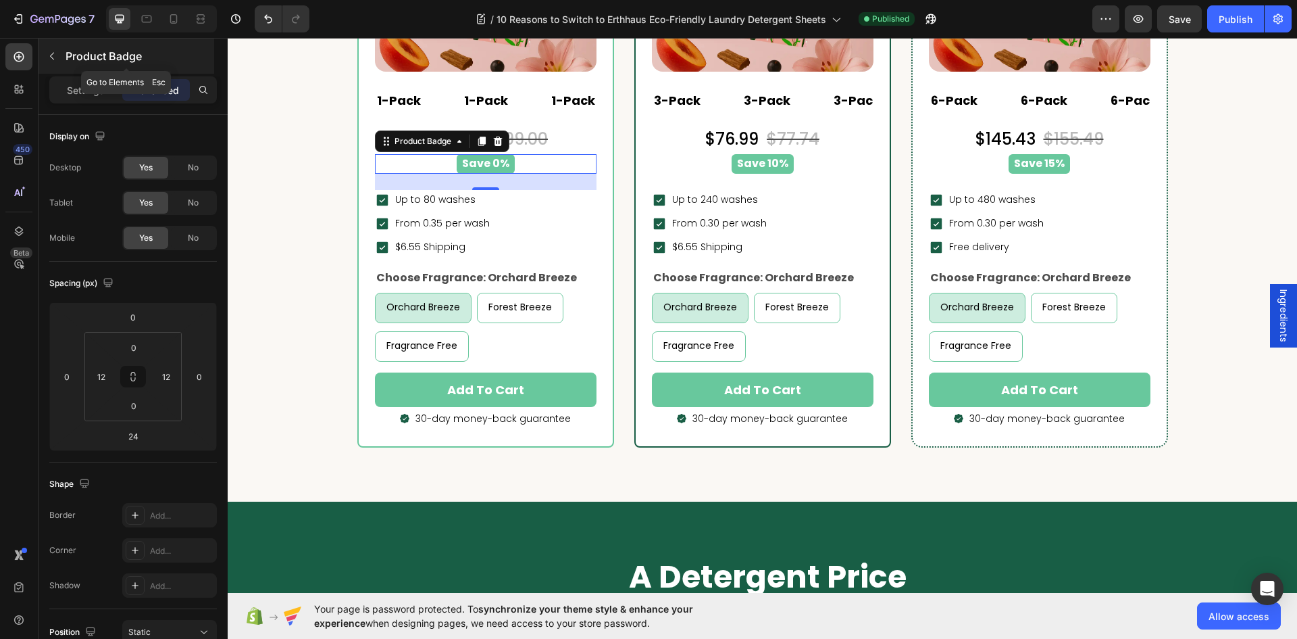
click at [53, 59] on icon "button" at bounding box center [52, 56] width 4 height 7
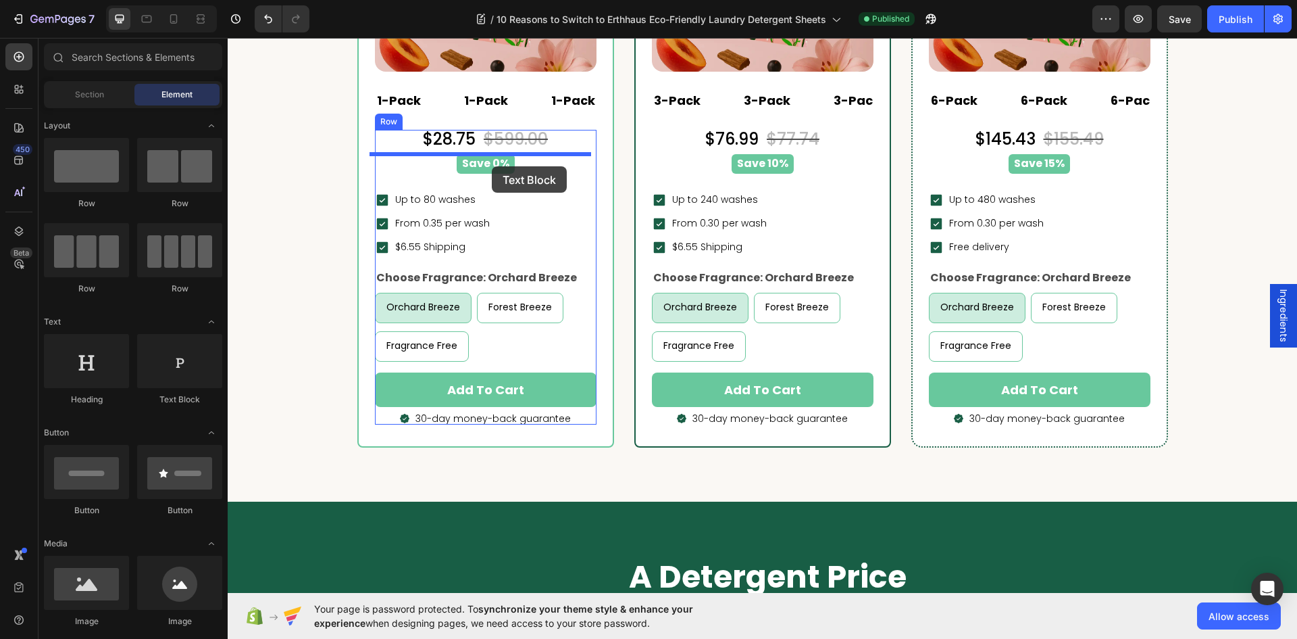
drag, startPoint x: 426, startPoint y: 409, endPoint x: 492, endPoint y: 166, distance: 252.1
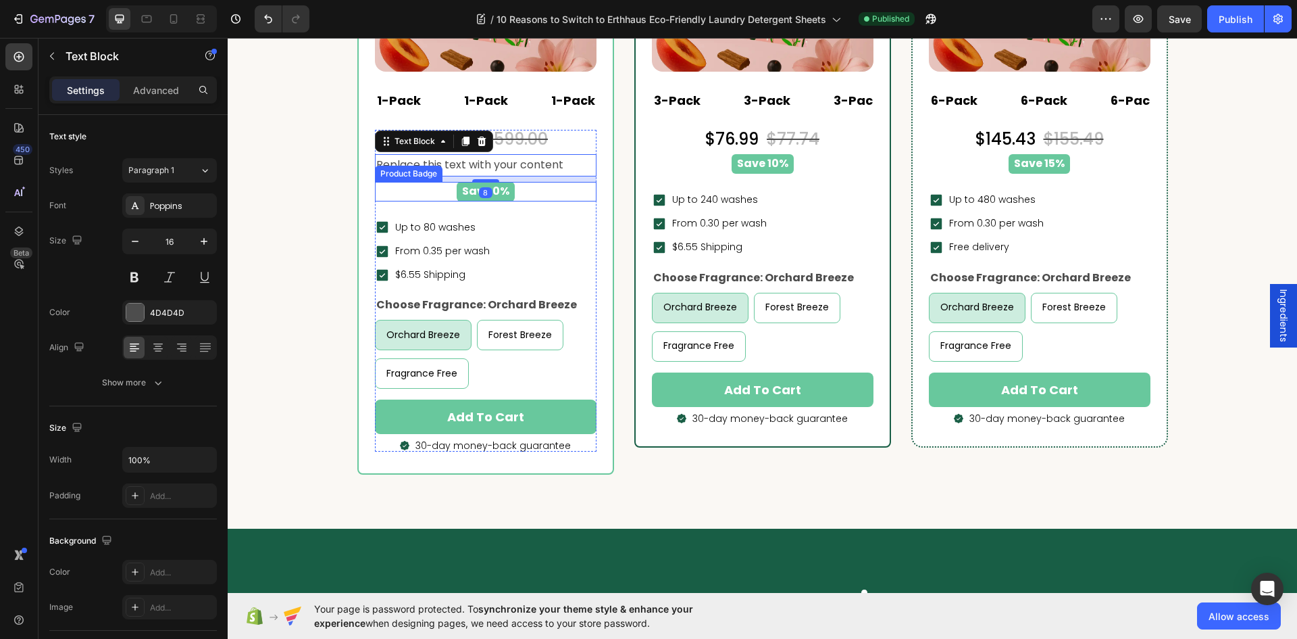
click at [553, 197] on div "Save 0%" at bounding box center [485, 192] width 205 height 20
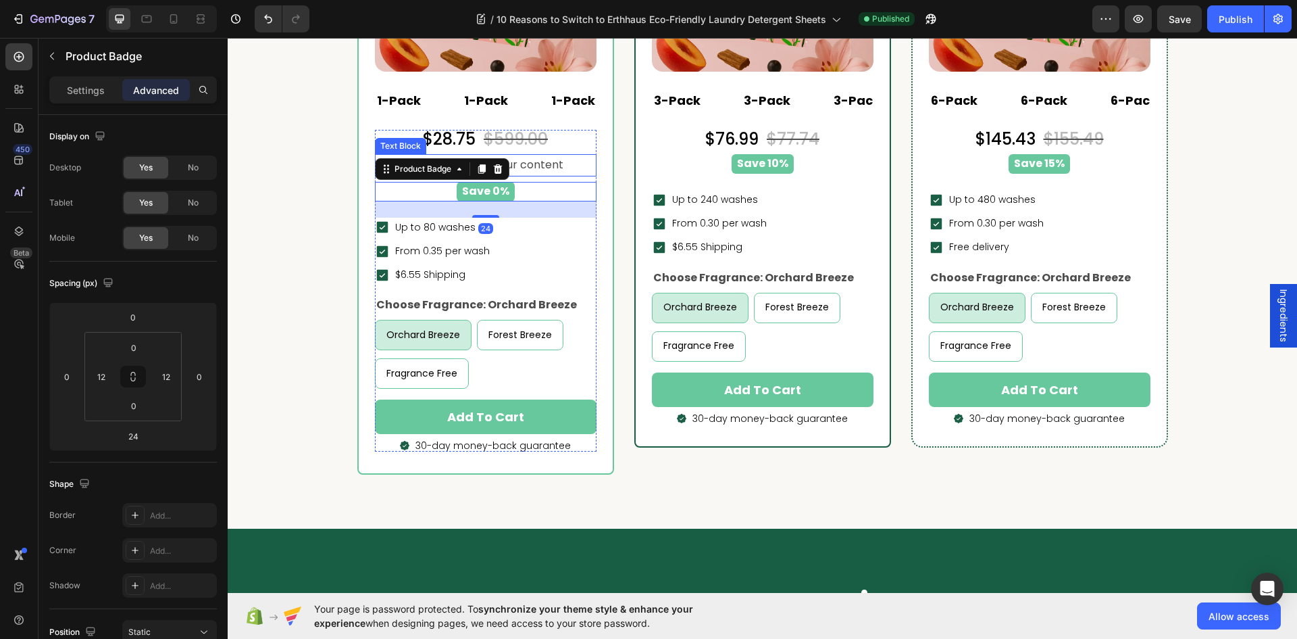
click at [558, 166] on div "Replace this text with your content" at bounding box center [486, 165] width 222 height 22
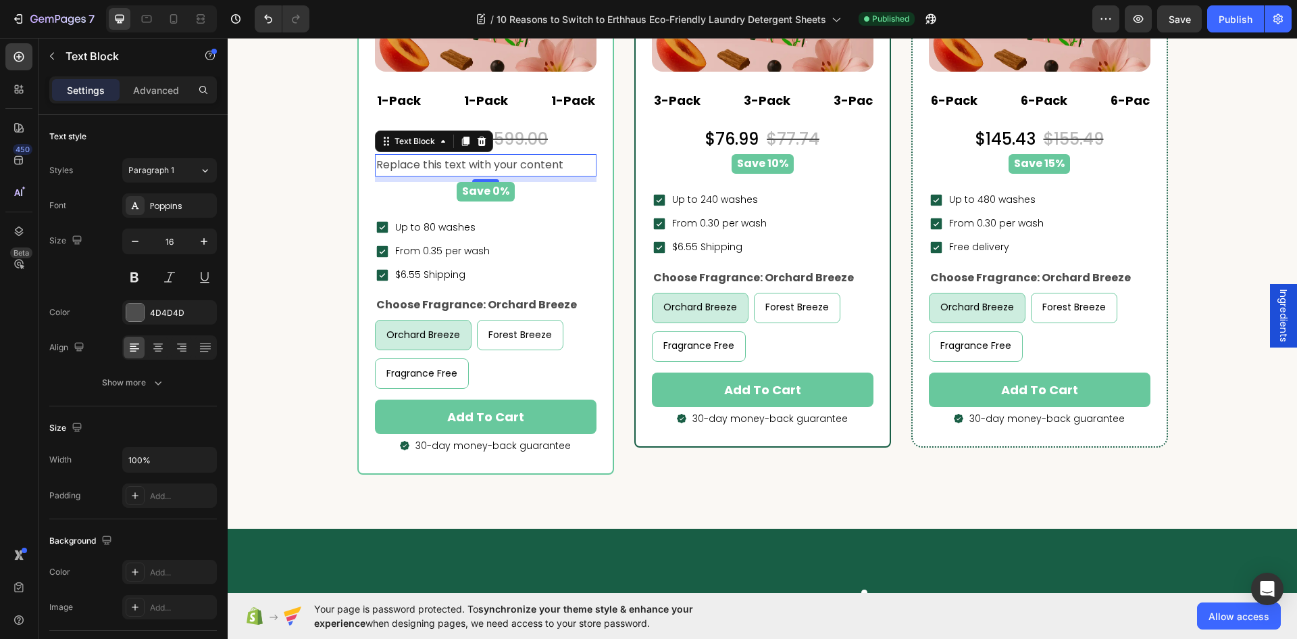
click at [479, 190] on div "8" at bounding box center [486, 192] width 14 height 11
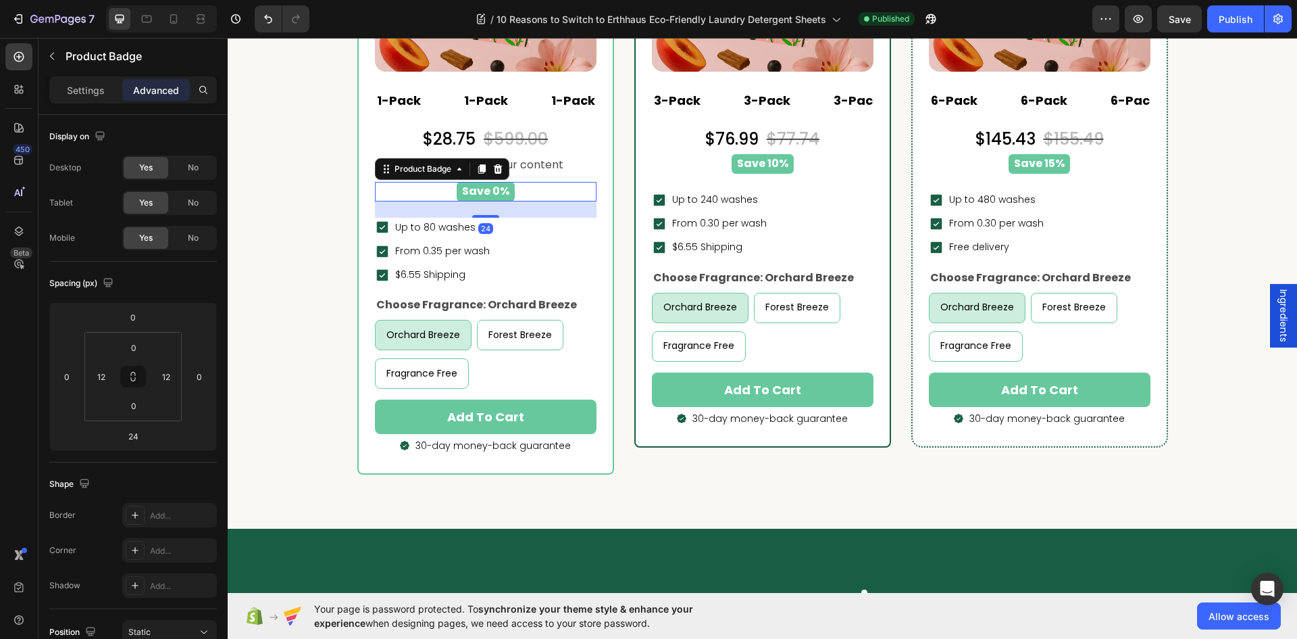
click at [500, 189] on pre "Save 0%" at bounding box center [486, 192] width 58 height 20
click at [74, 82] on div "Settings" at bounding box center [86, 90] width 68 height 22
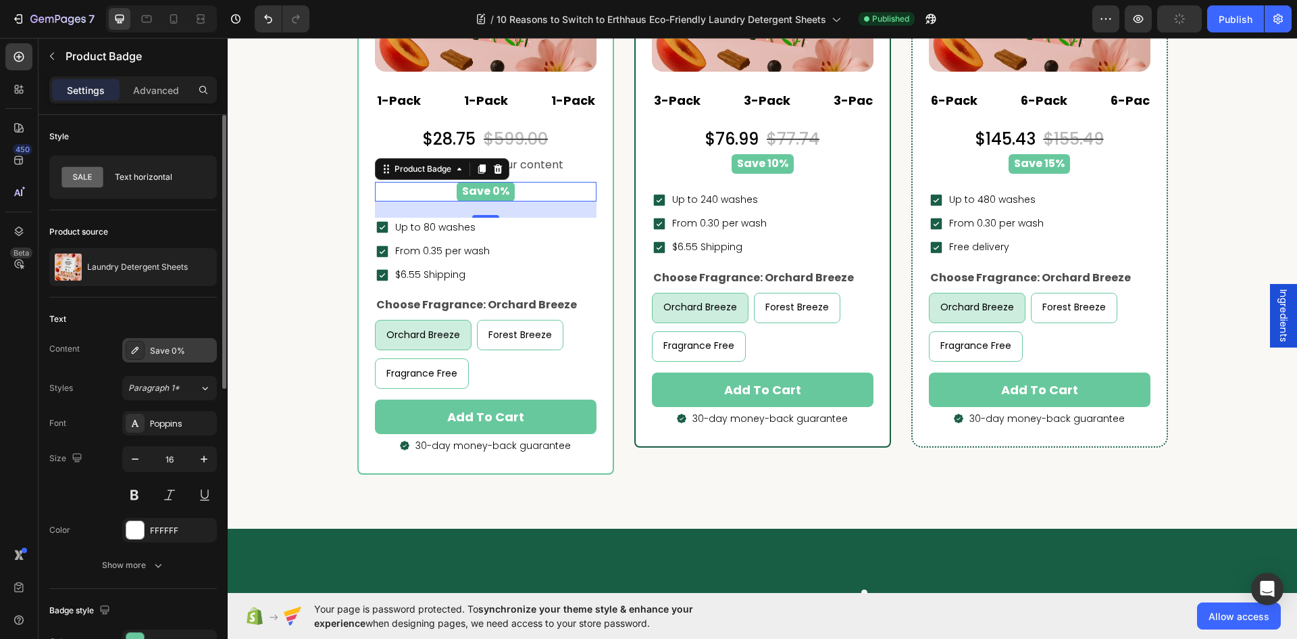
click at [178, 352] on div "Save 0%" at bounding box center [182, 351] width 64 height 12
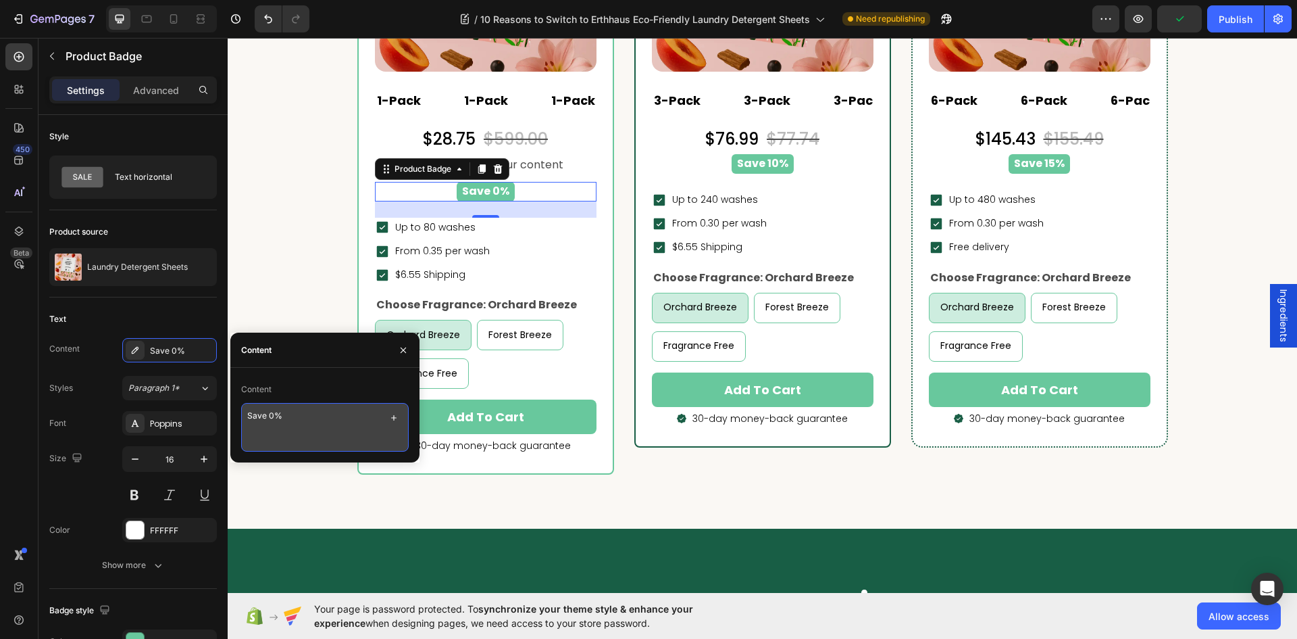
click at [291, 419] on textarea "Save 0%" at bounding box center [325, 427] width 168 height 49
click at [288, 418] on textarea "Save 0%" at bounding box center [325, 427] width 168 height 49
click at [295, 416] on textarea "Save 0%" at bounding box center [325, 427] width 168 height 49
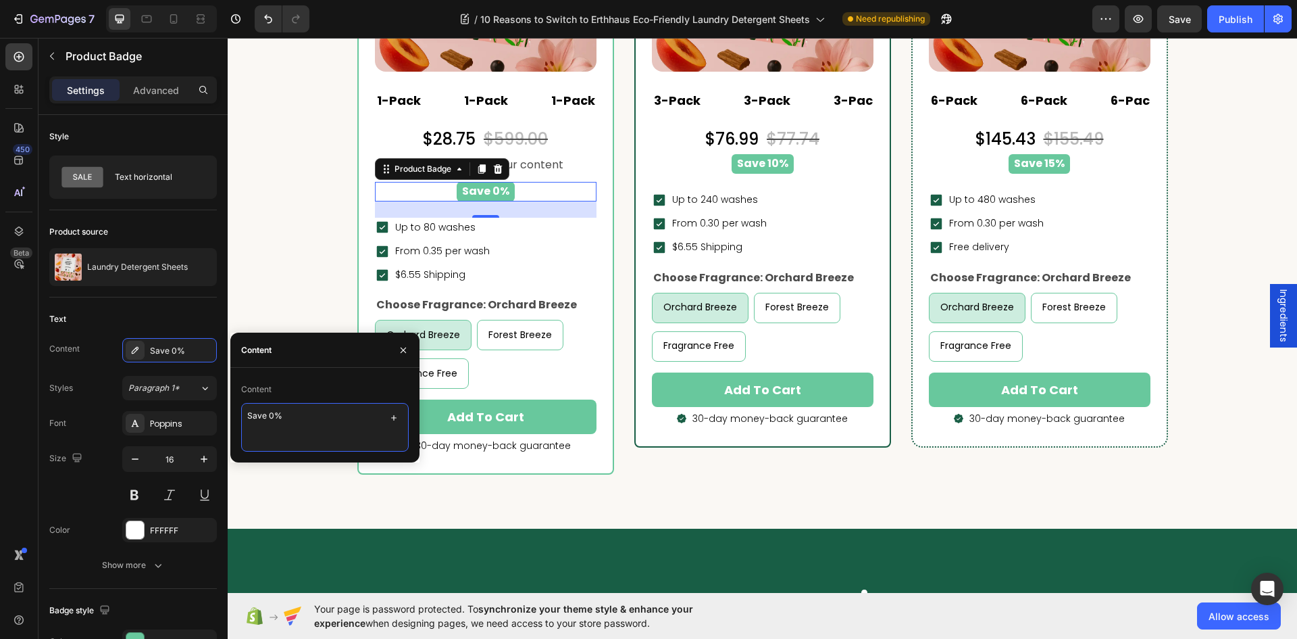
drag, startPoint x: 247, startPoint y: 412, endPoint x: 285, endPoint y: 412, distance: 37.8
click at [285, 412] on textarea "Save 0%" at bounding box center [325, 427] width 168 height 49
click at [545, 169] on div "Replace this text with your content" at bounding box center [486, 165] width 222 height 22
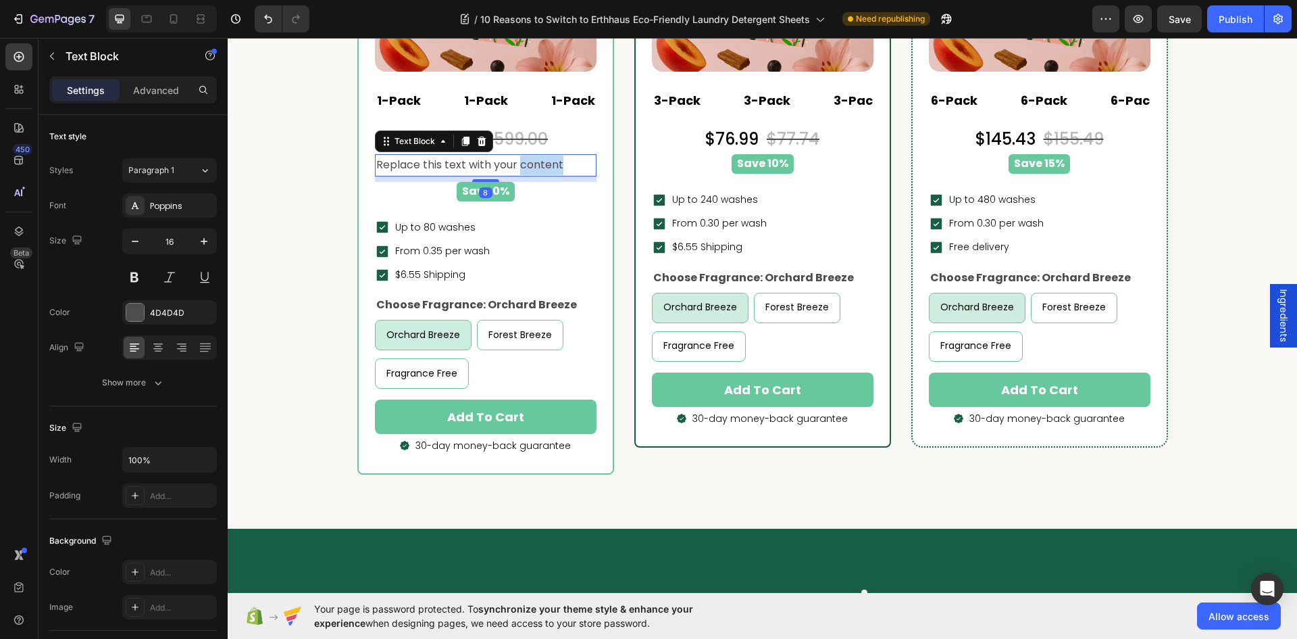
click at [544, 168] on div "Replace this text with your content" at bounding box center [486, 165] width 222 height 22
click at [544, 168] on p "Replace this text with your content" at bounding box center [485, 165] width 219 height 20
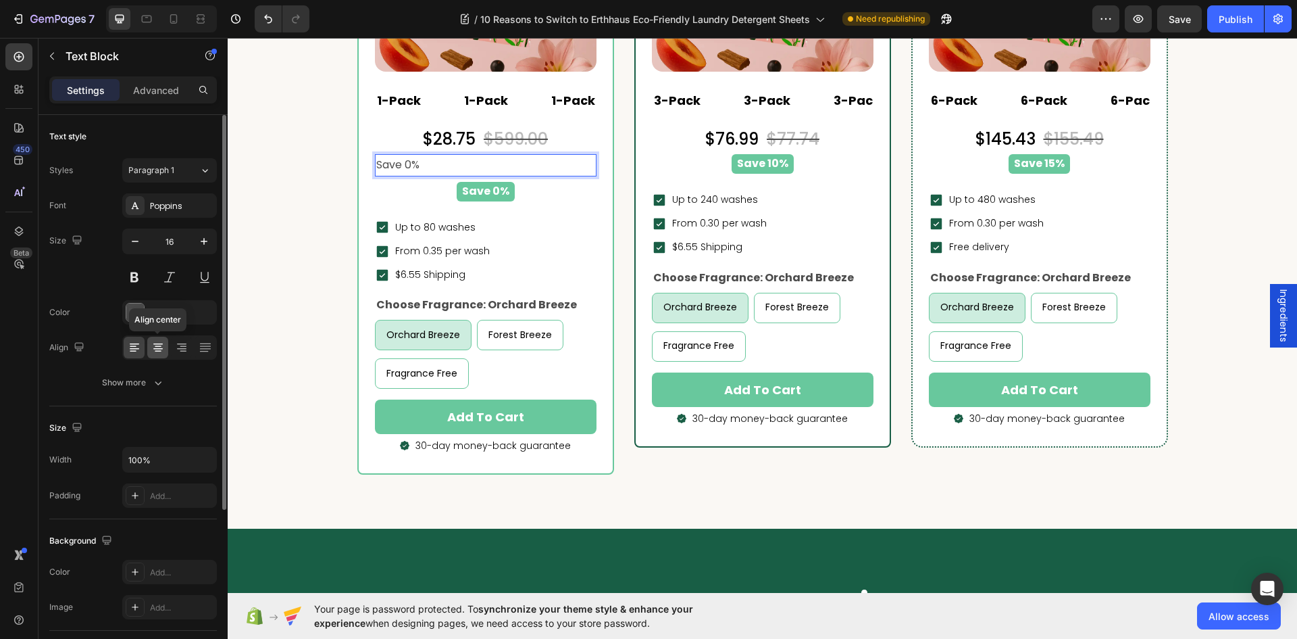
click at [158, 351] on icon at bounding box center [158, 351] width 7 height 1
click at [138, 303] on div at bounding box center [135, 312] width 19 height 19
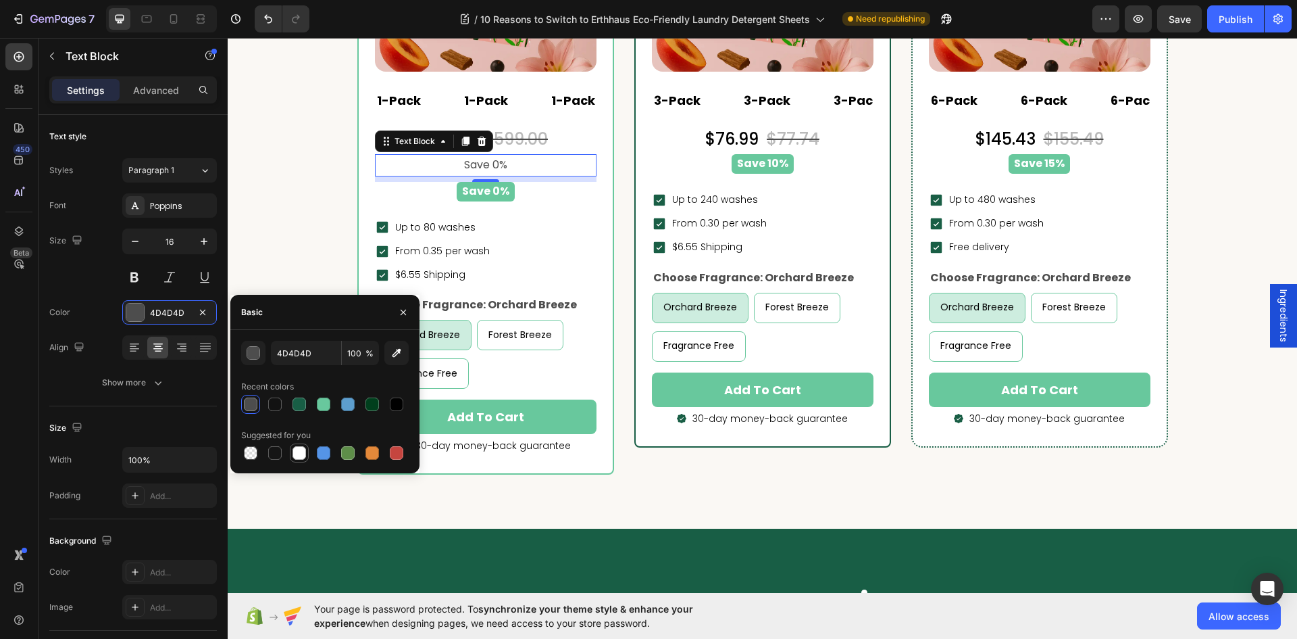
click at [301, 453] on div at bounding box center [300, 453] width 14 height 14
type input "FFFFFF"
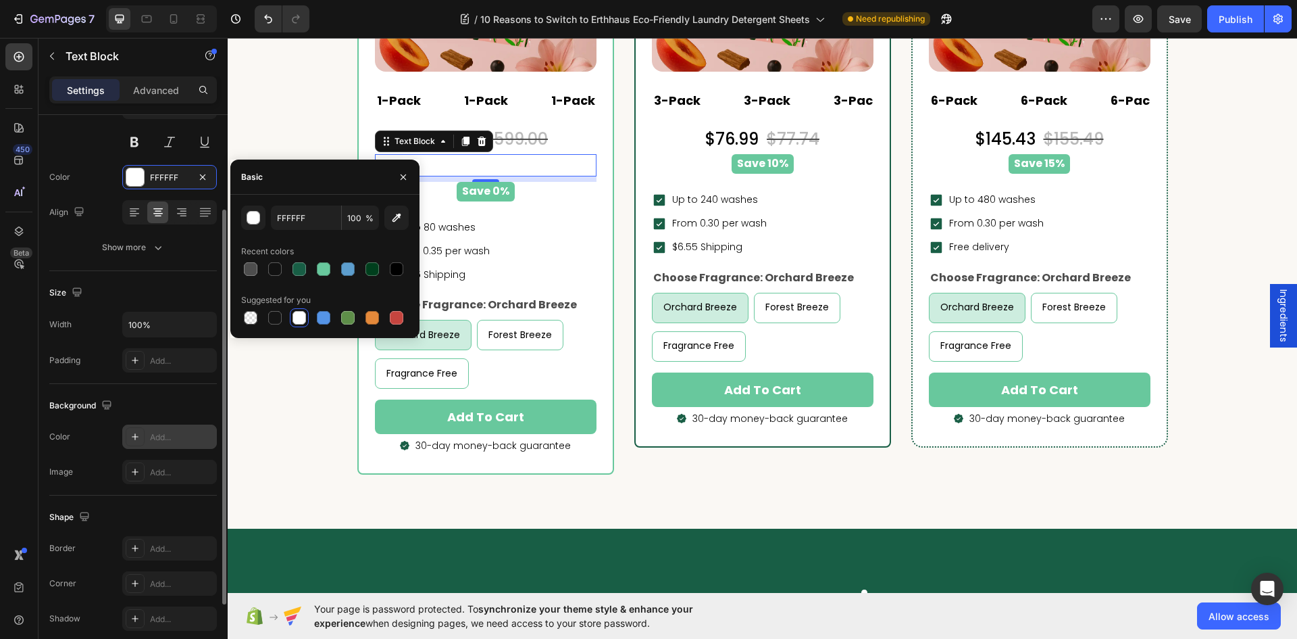
click at [145, 441] on div "Add..." at bounding box center [169, 436] width 95 height 24
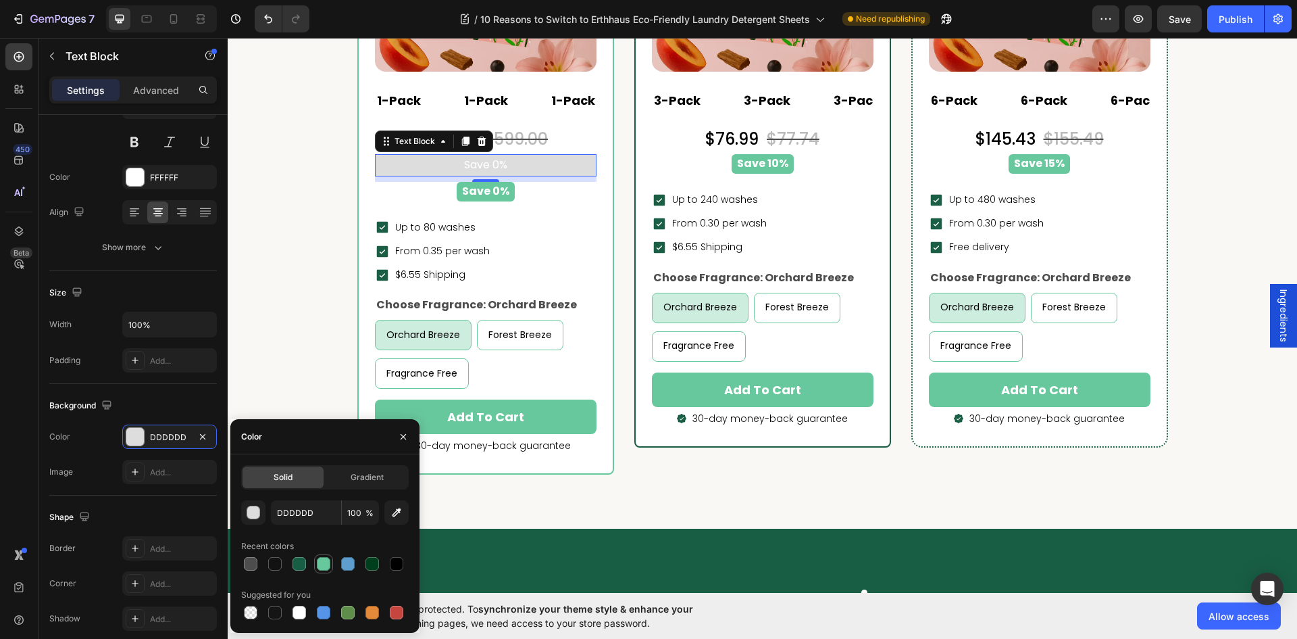
click at [319, 570] on div at bounding box center [324, 563] width 16 height 16
type input "68C89D"
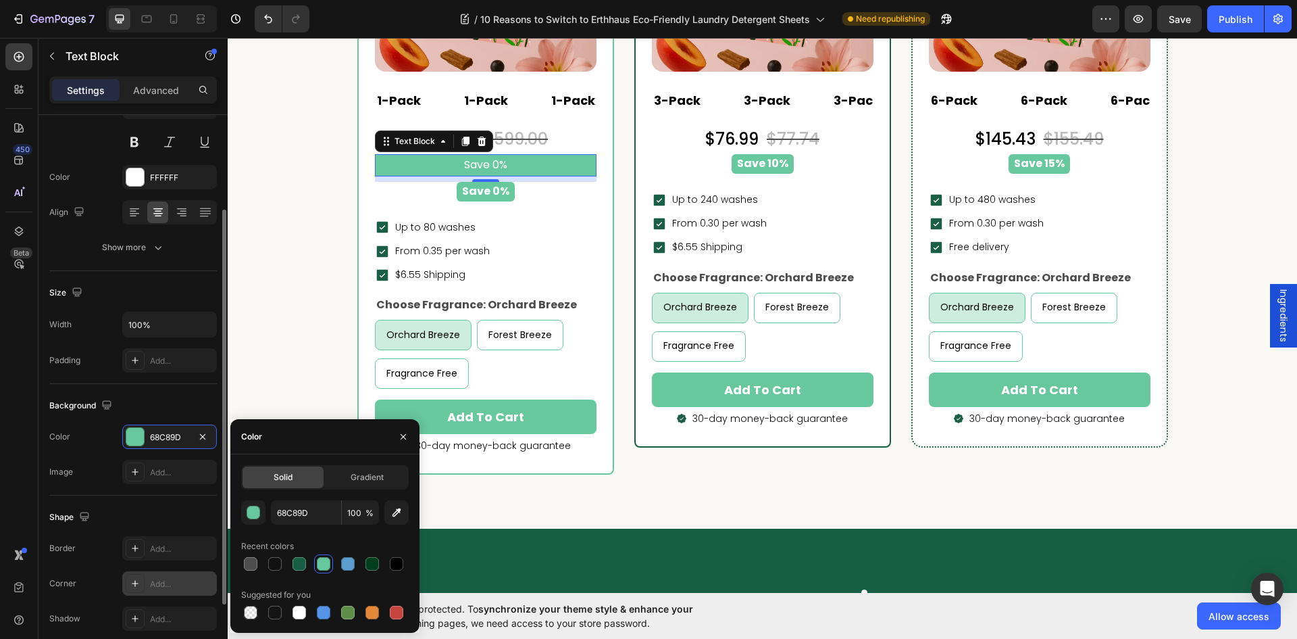
click at [153, 589] on div "Add..." at bounding box center [182, 584] width 64 height 12
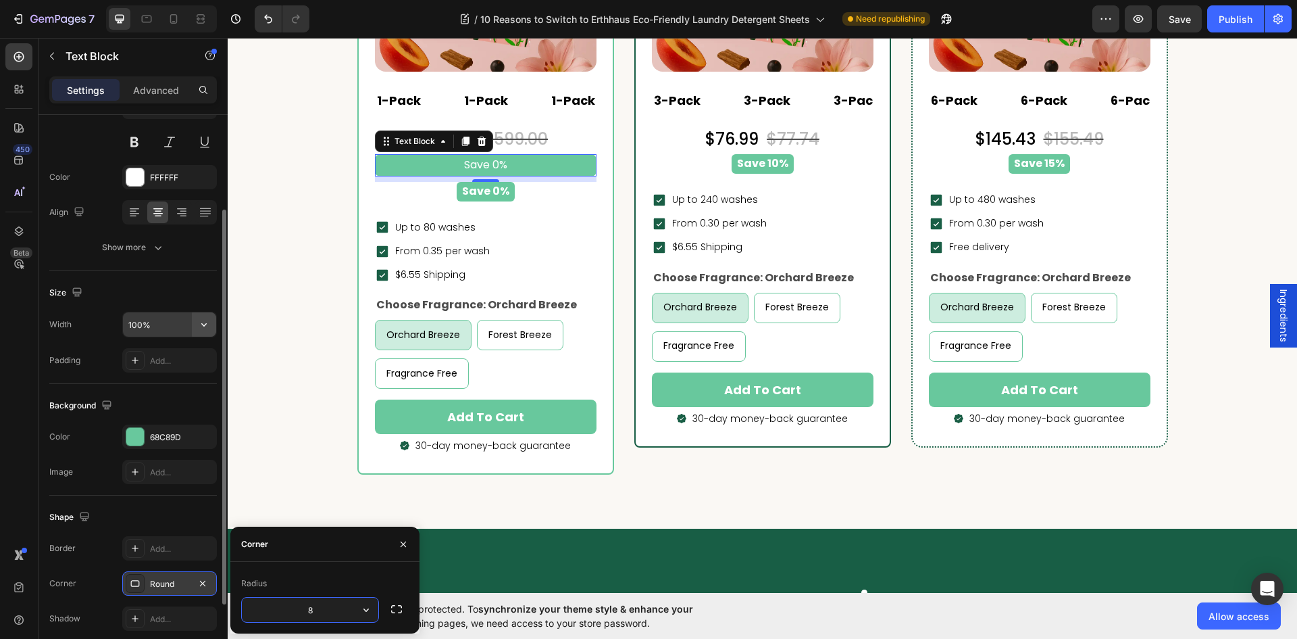
click at [205, 329] on icon "button" at bounding box center [204, 325] width 14 height 14
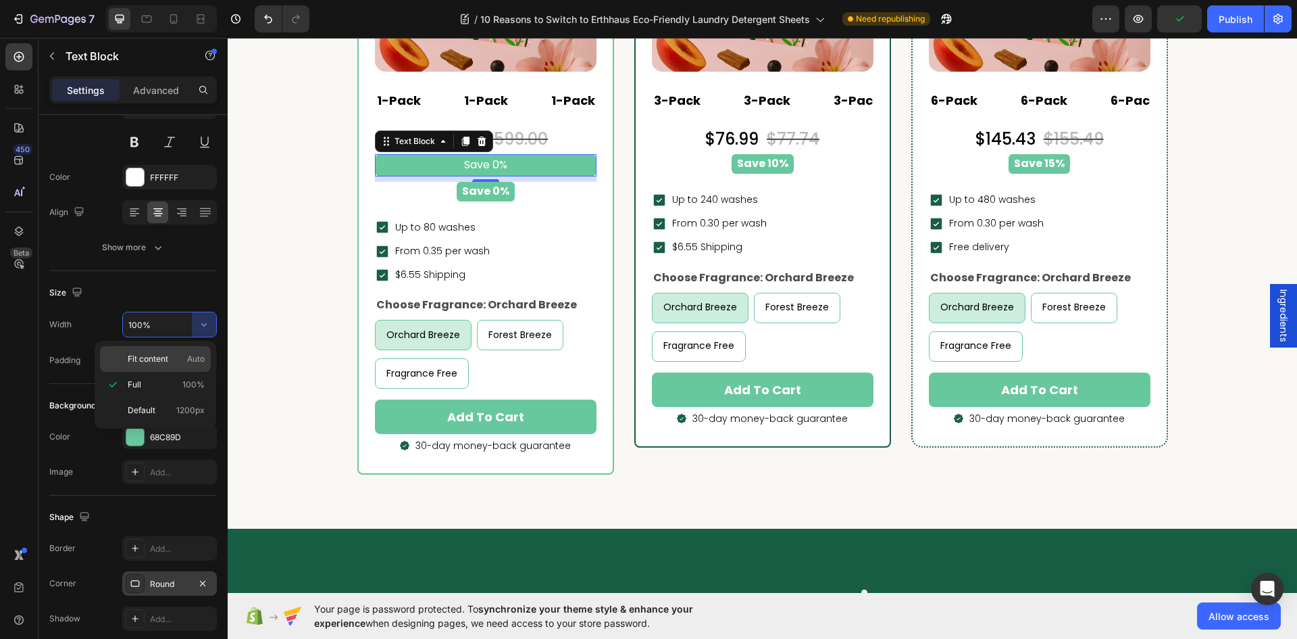
click at [174, 362] on p "Fit content Auto" at bounding box center [166, 359] width 77 height 12
type input "Auto"
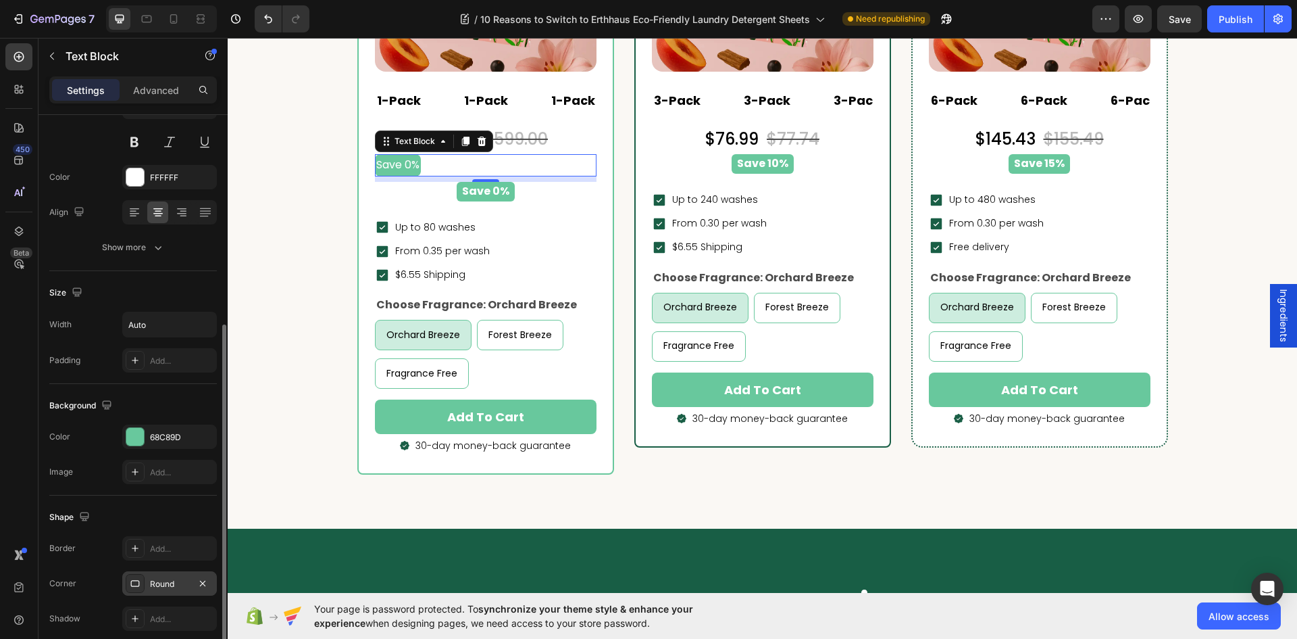
scroll to position [239, 0]
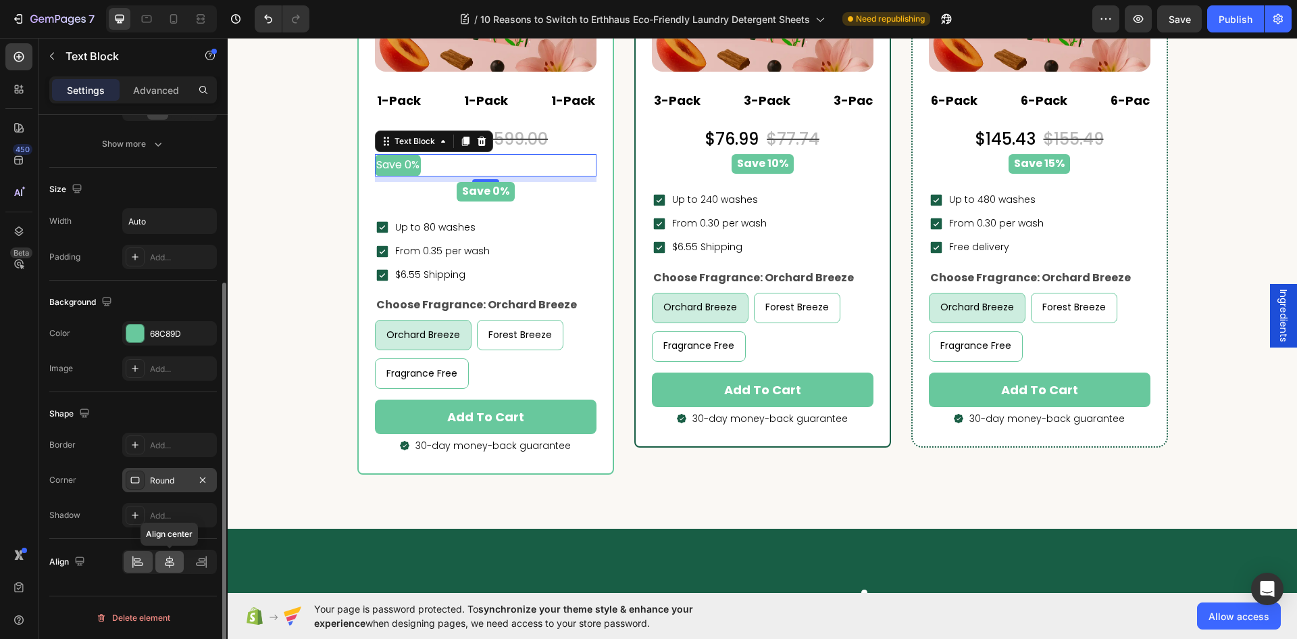
click at [164, 558] on icon at bounding box center [170, 562] width 14 height 14
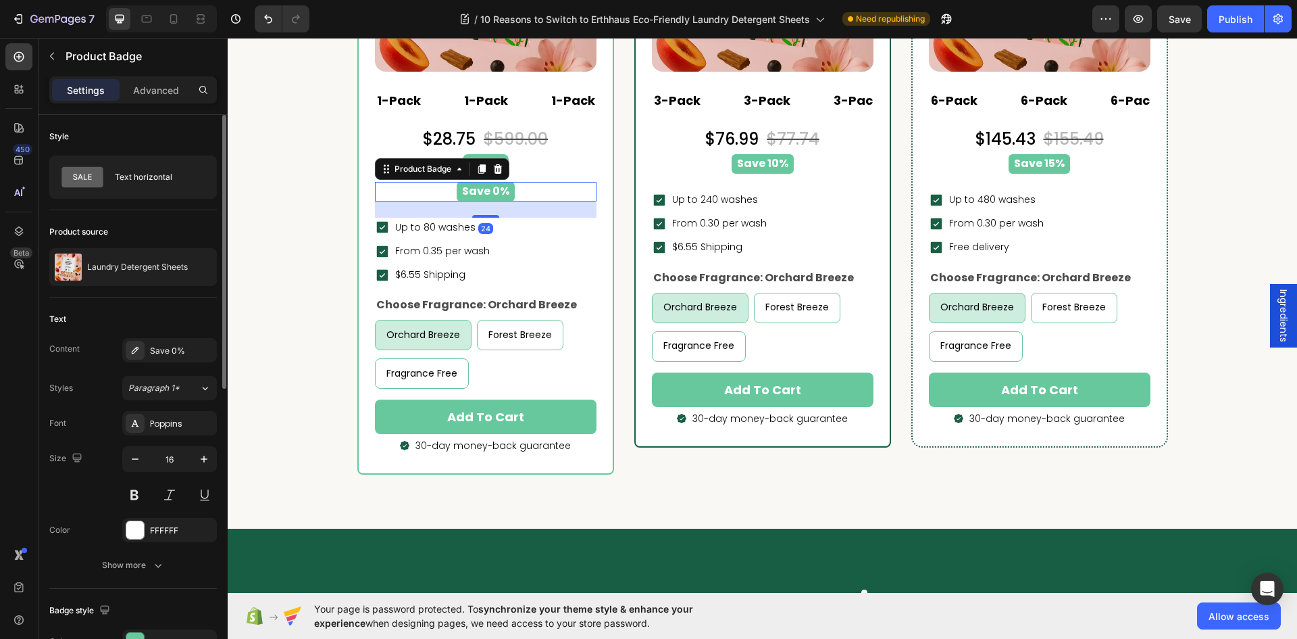
click at [493, 194] on pre "Save 0%" at bounding box center [486, 192] width 58 height 20
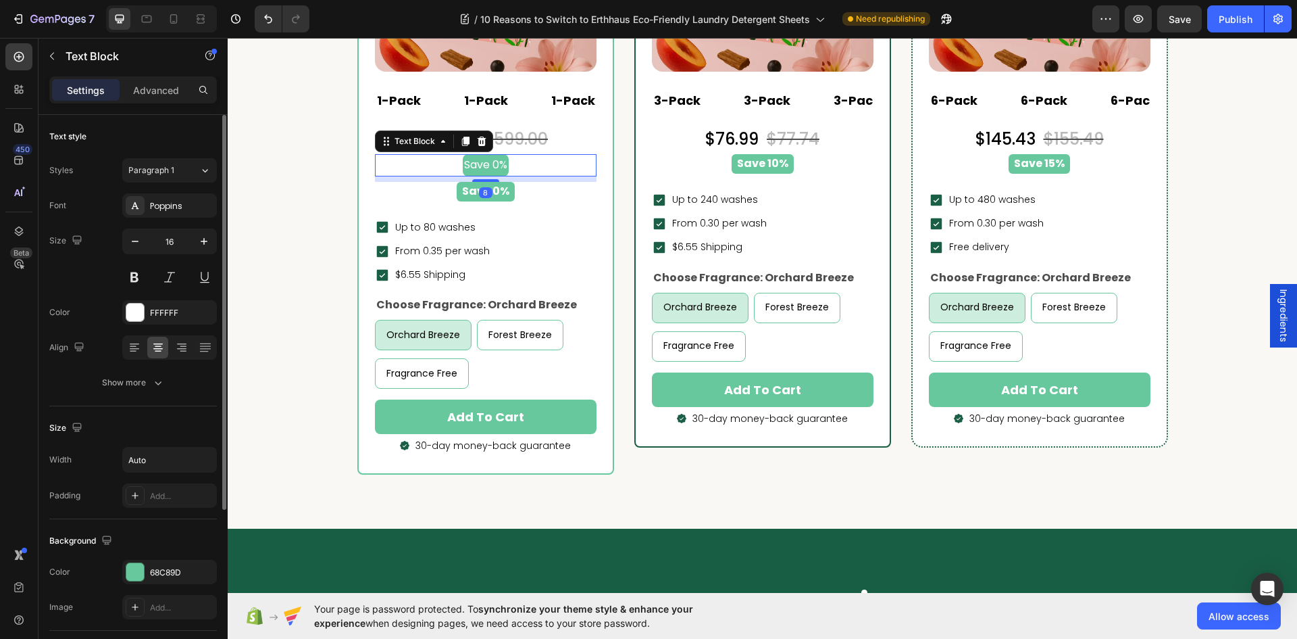
click at [564, 163] on div "Save 0%" at bounding box center [486, 165] width 222 height 22
click at [157, 84] on p "Advanced" at bounding box center [156, 90] width 46 height 14
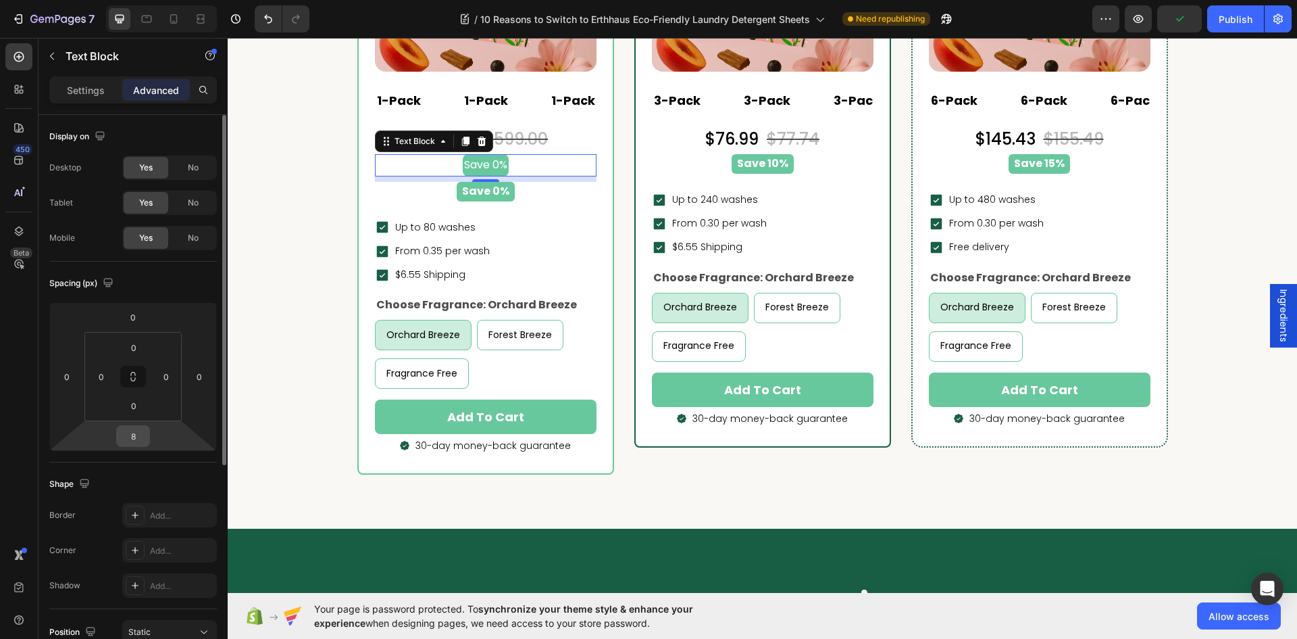
click at [134, 437] on input "8" at bounding box center [133, 436] width 27 height 20
type input "24"
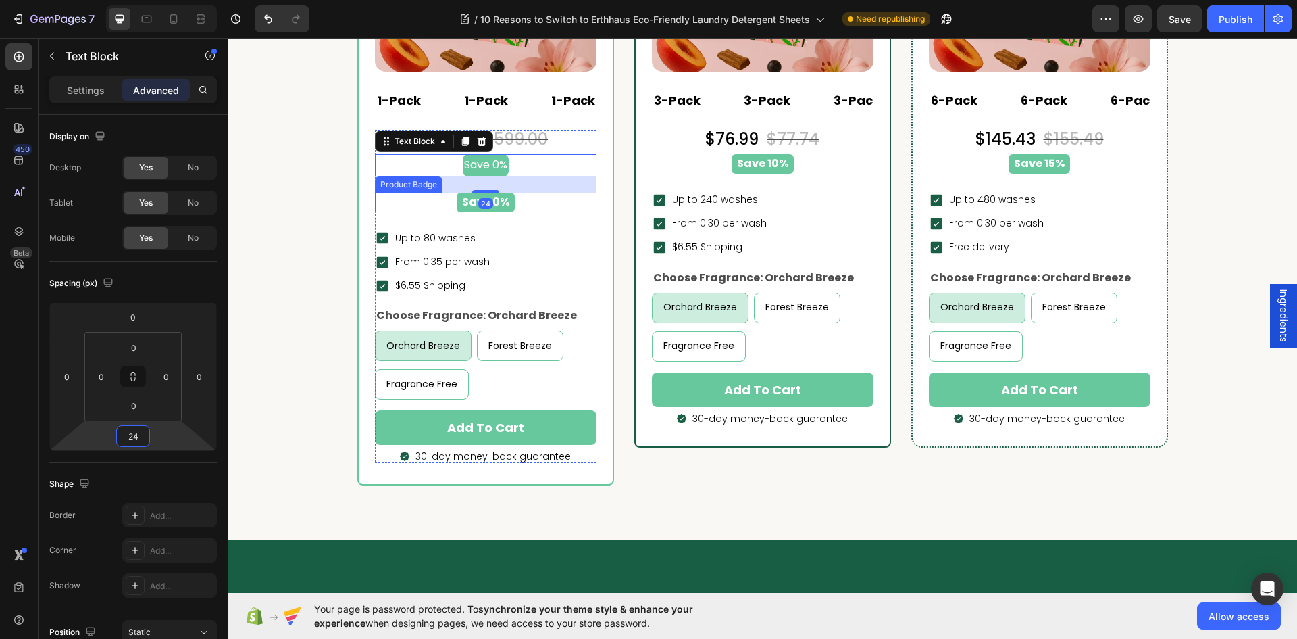
click at [541, 205] on div "Save 0%" at bounding box center [485, 203] width 205 height 20
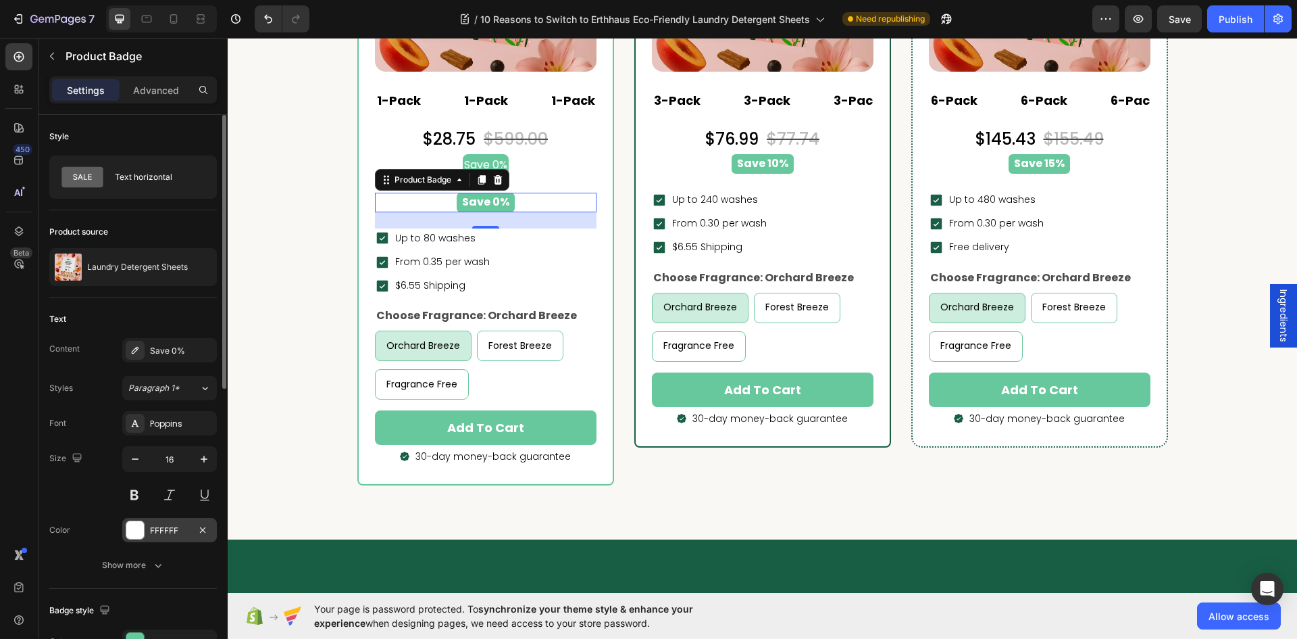
click at [150, 526] on div "FFFFFF" at bounding box center [169, 530] width 39 height 12
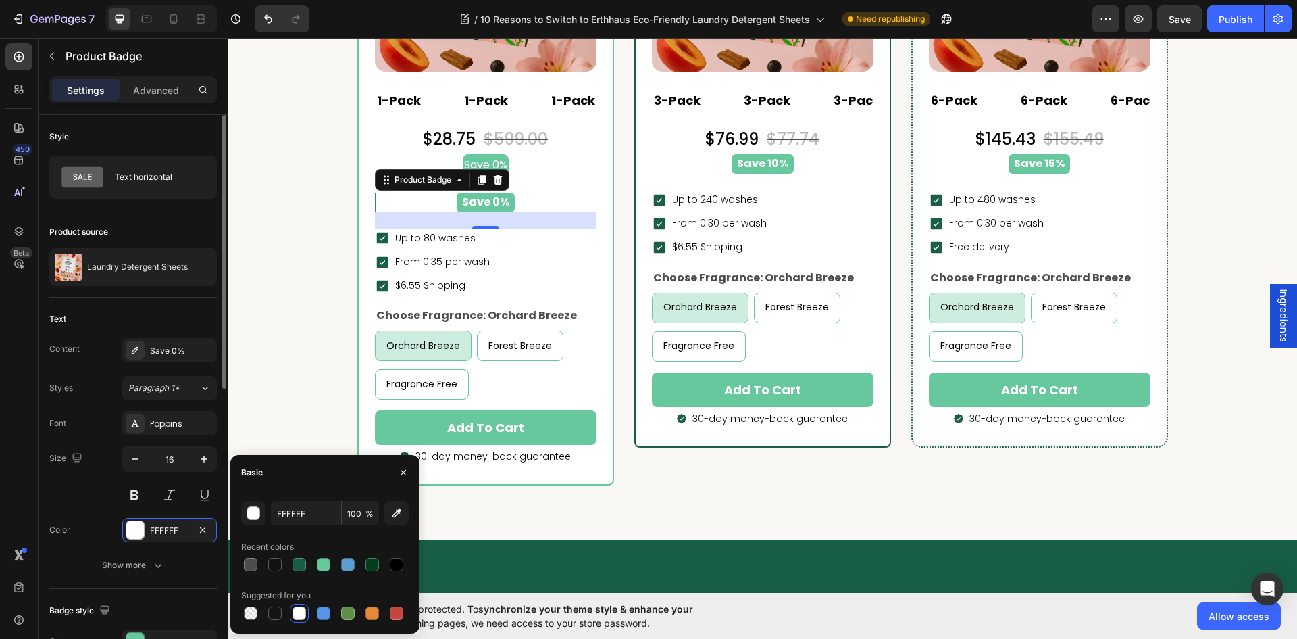
scroll to position [68, 0]
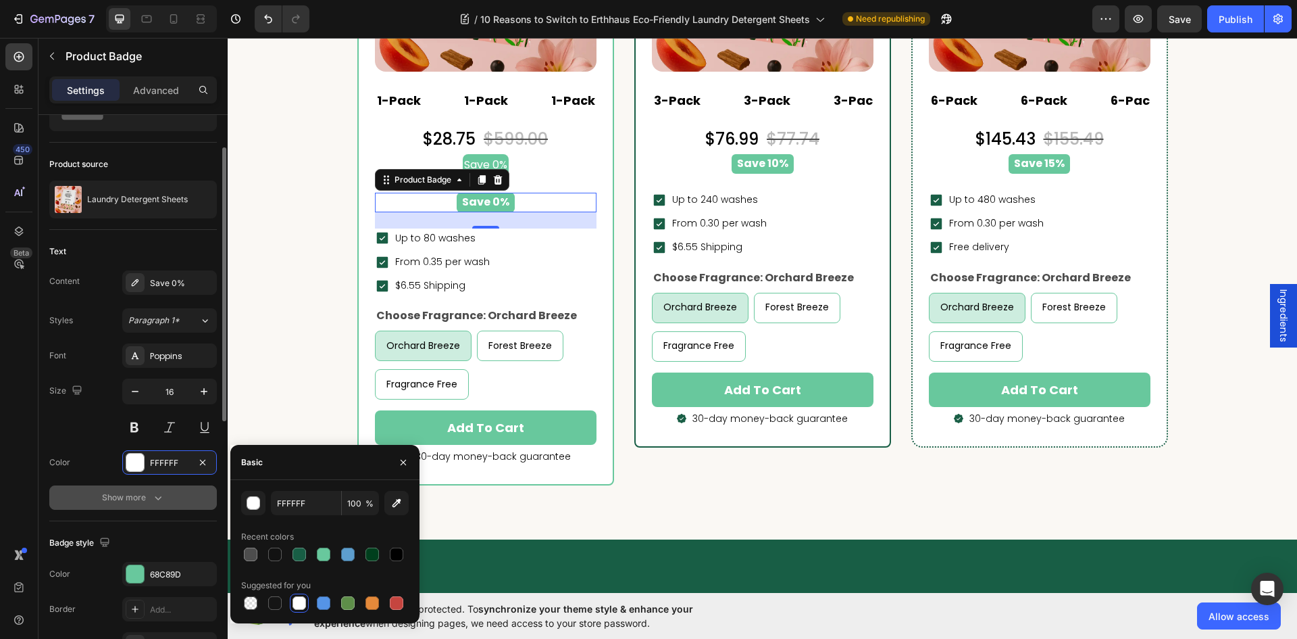
drag, startPoint x: 126, startPoint y: 481, endPoint x: 136, endPoint y: 493, distance: 14.9
click at [129, 487] on div "Font Poppins Size 16 Color FFFFFF Show more" at bounding box center [133, 426] width 168 height 166
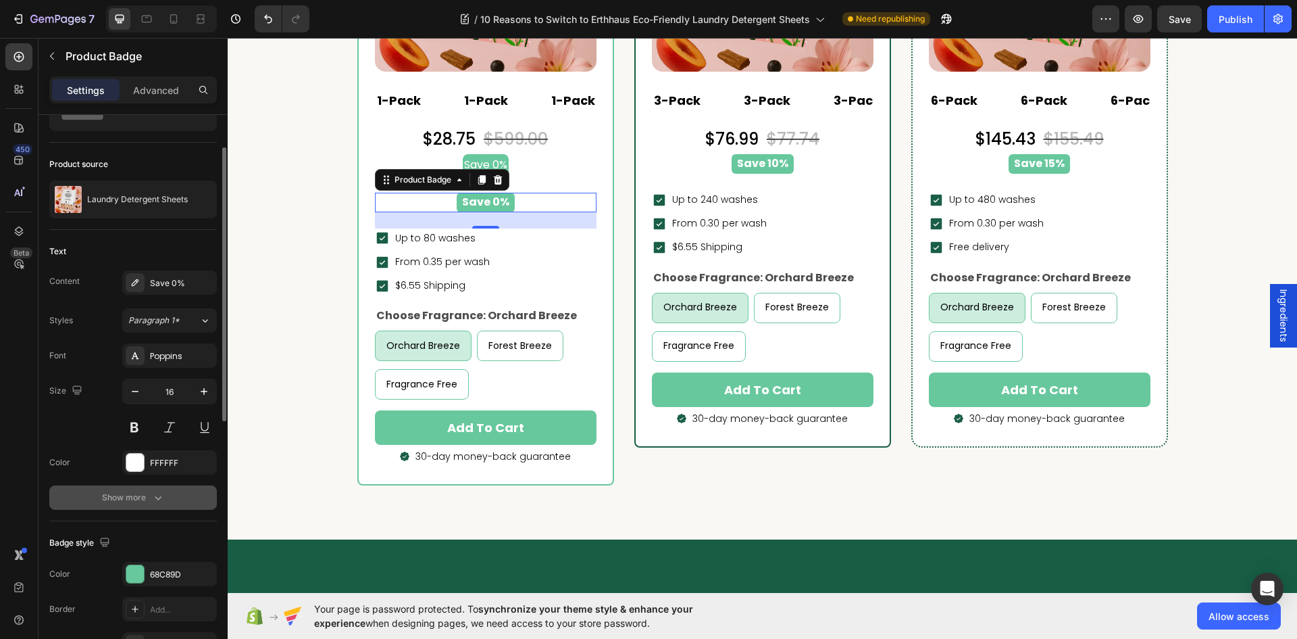
click at [136, 494] on div "Show more" at bounding box center [133, 498] width 63 height 14
click at [192, 491] on div "Bold" at bounding box center [162, 497] width 69 height 12
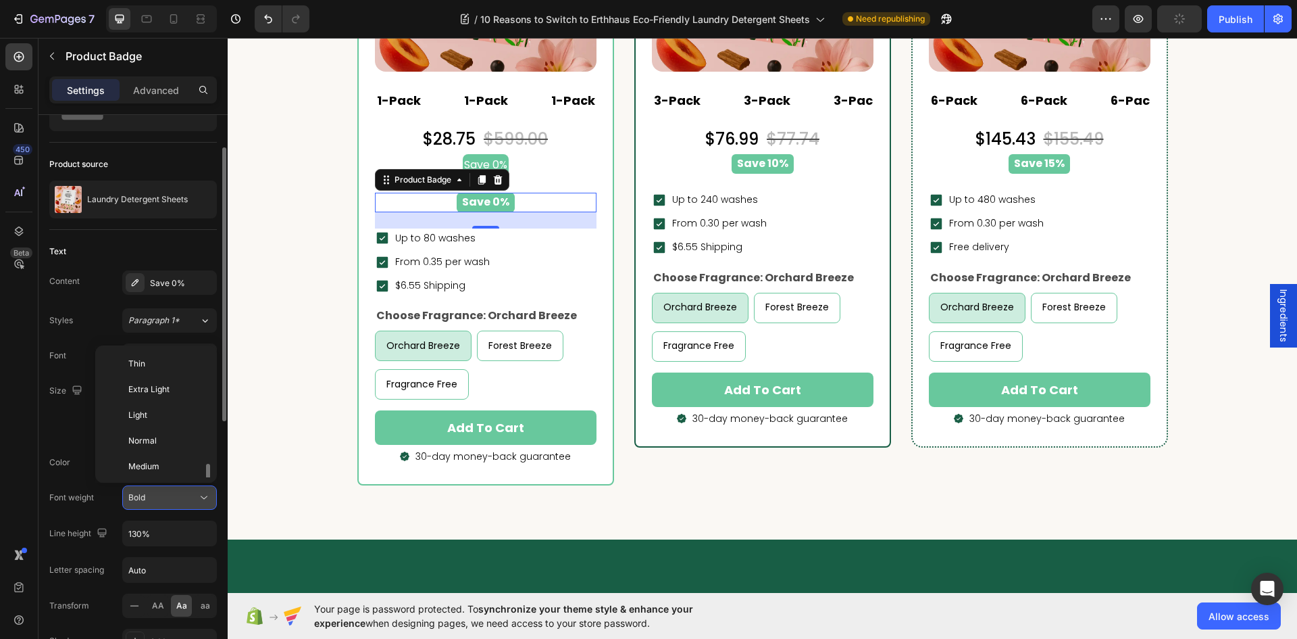
scroll to position [73, 0]
click at [193, 491] on div "Bold" at bounding box center [162, 497] width 69 height 12
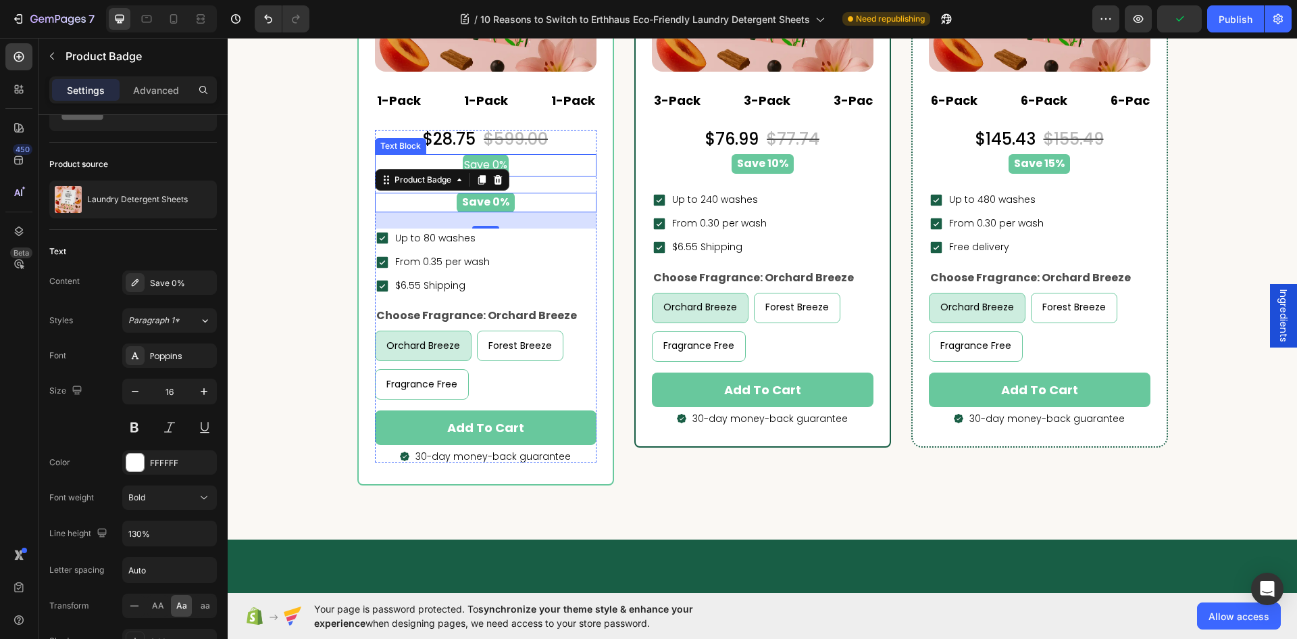
click at [524, 159] on div "Save 0%" at bounding box center [486, 165] width 222 height 22
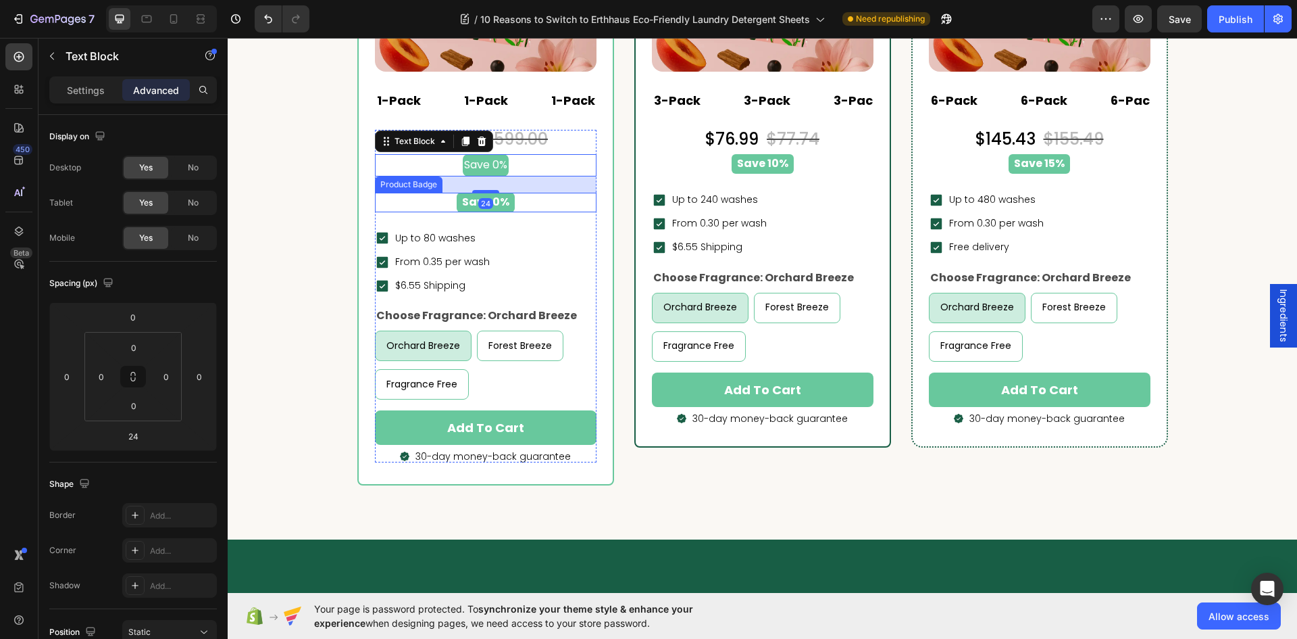
click at [492, 201] on pre "Save 0%" at bounding box center [486, 203] width 58 height 20
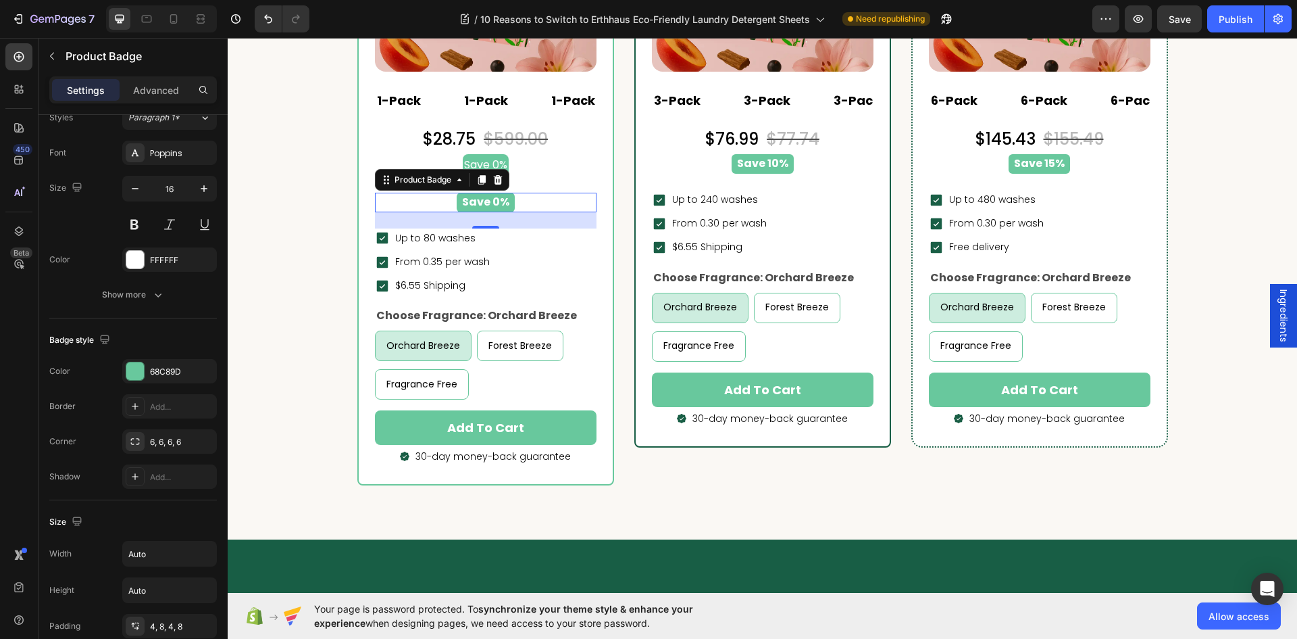
scroll to position [405, 0]
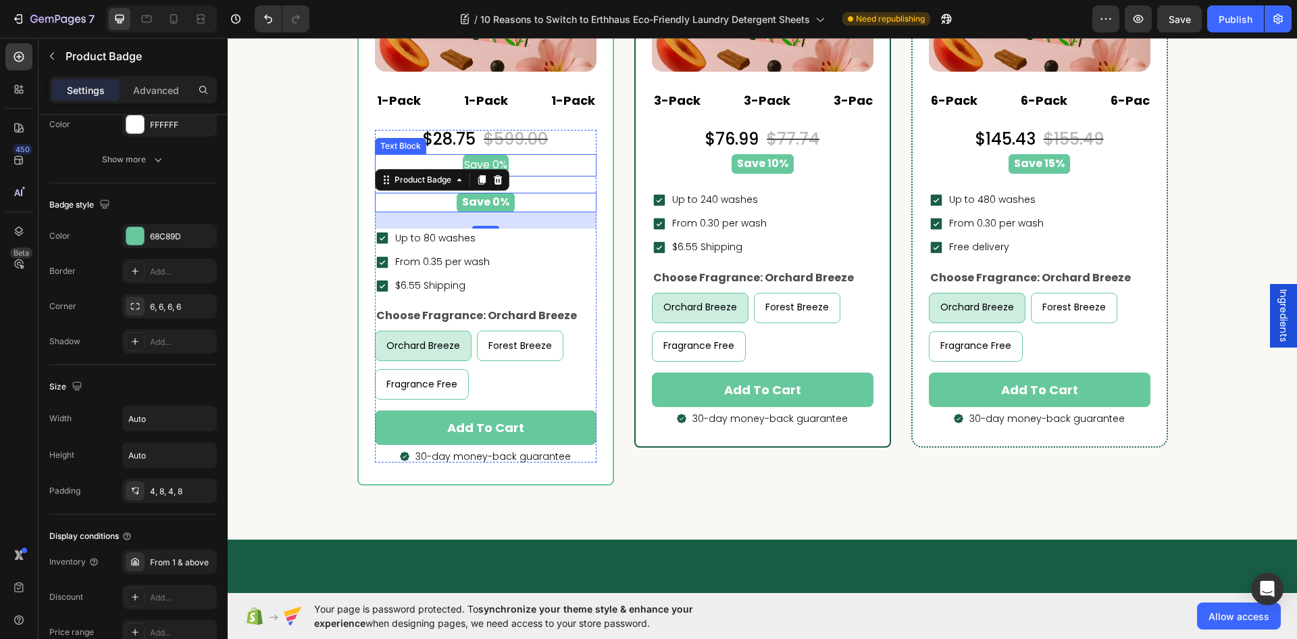
click at [539, 167] on div "Save 0%" at bounding box center [486, 165] width 222 height 22
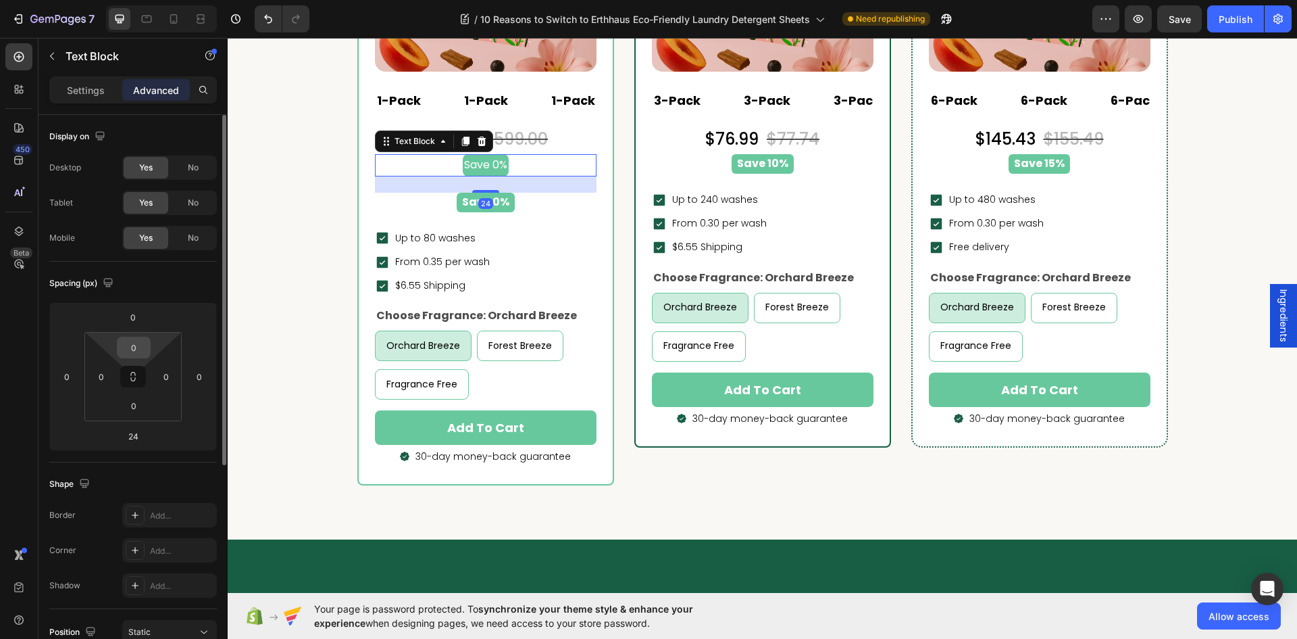
click at [139, 340] on input "0" at bounding box center [133, 347] width 27 height 20
type input "4"
click at [103, 84] on p "Settings" at bounding box center [86, 90] width 38 height 14
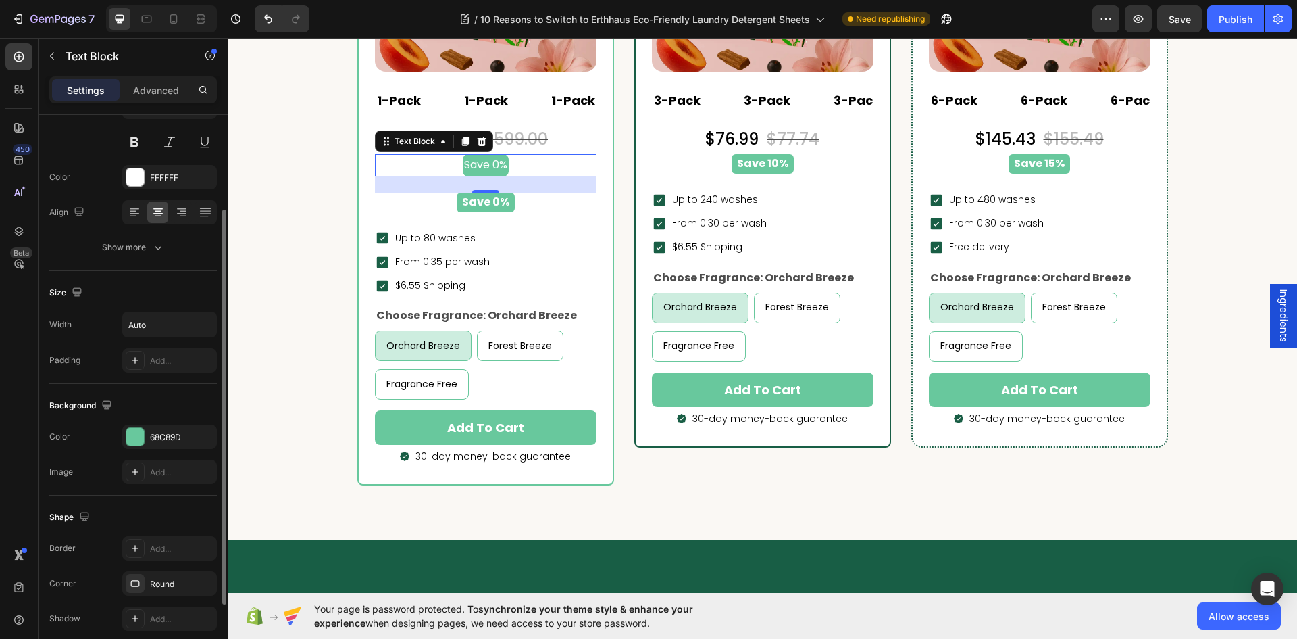
scroll to position [239, 0]
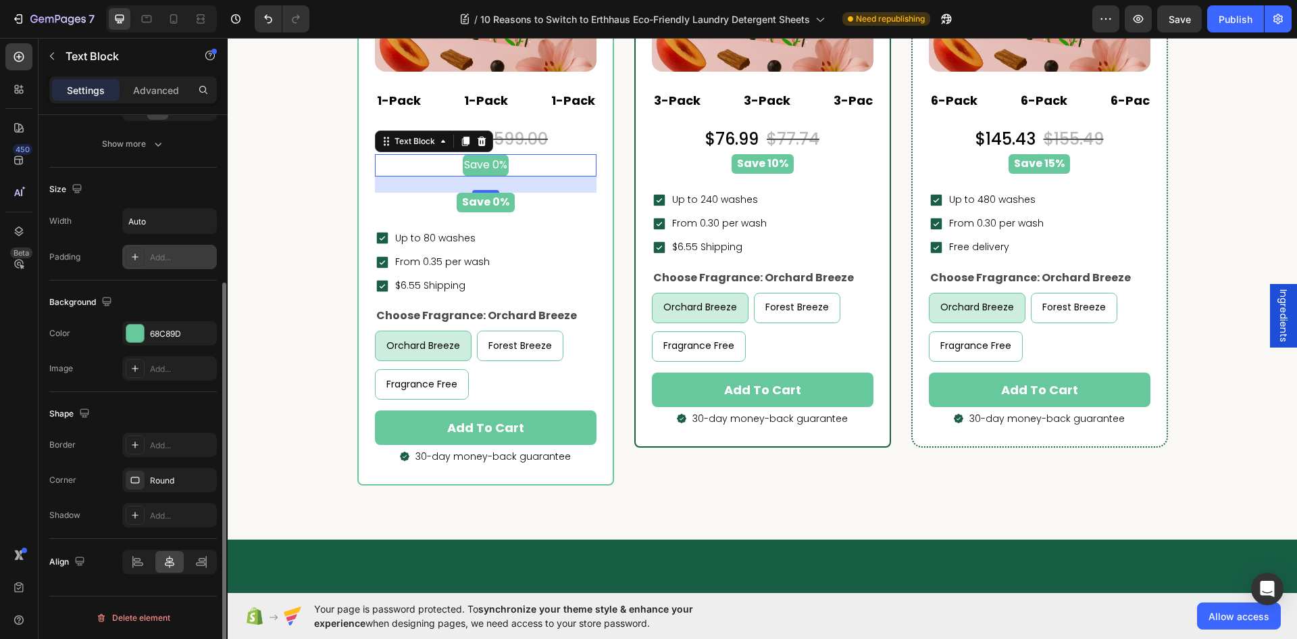
click at [168, 253] on div "Add..." at bounding box center [182, 257] width 64 height 12
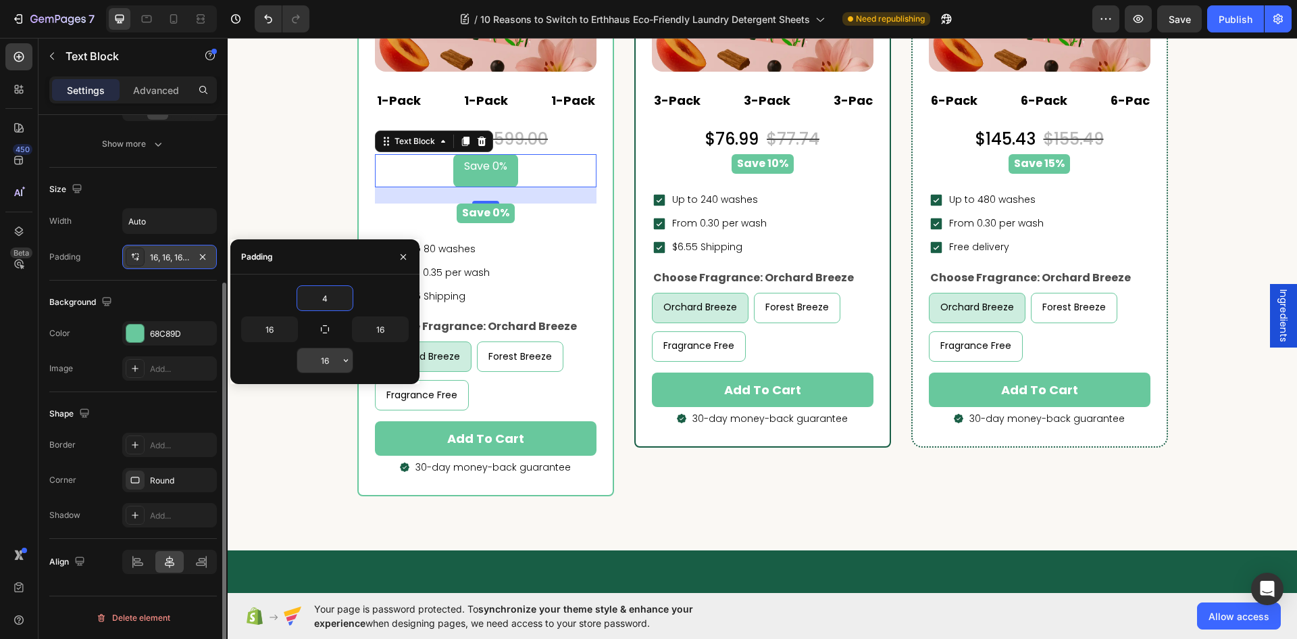
type input "4"
click at [324, 364] on input "16" at bounding box center [324, 360] width 55 height 24
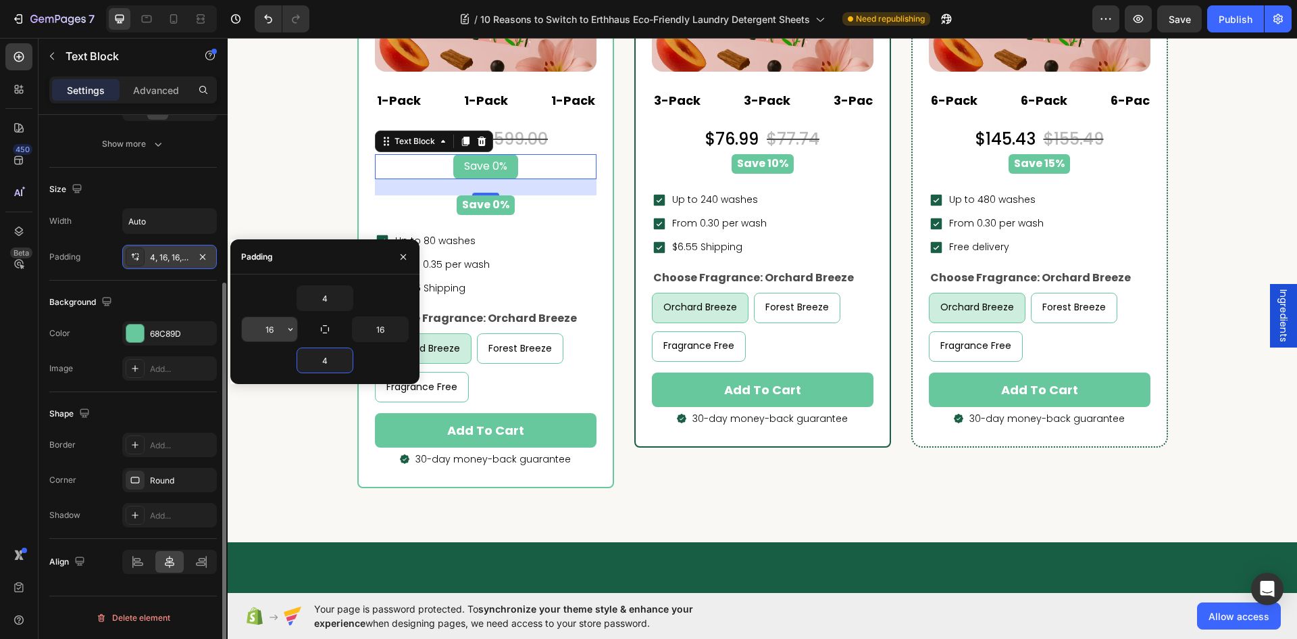
type input "4"
click at [272, 328] on input "16" at bounding box center [269, 329] width 55 height 24
type input "8"
click at [376, 328] on input "16" at bounding box center [380, 329] width 55 height 24
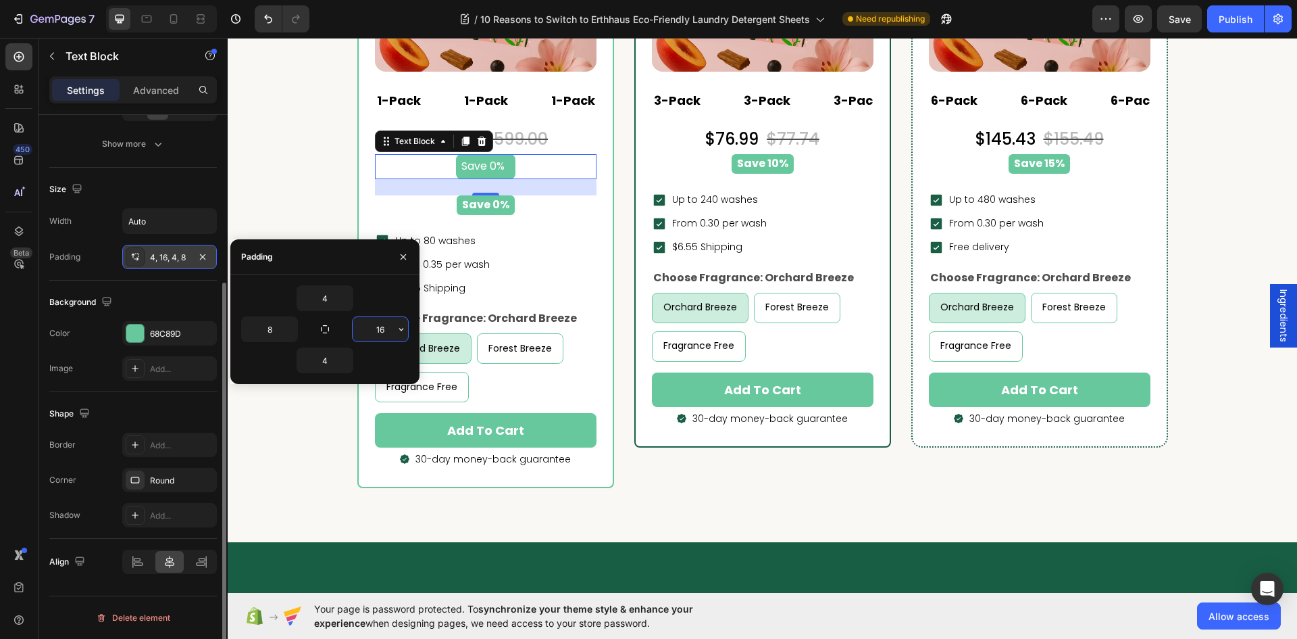
click at [376, 328] on input "16" at bounding box center [380, 329] width 55 height 24
type input "8"
click at [136, 149] on div "Show more" at bounding box center [133, 144] width 63 height 14
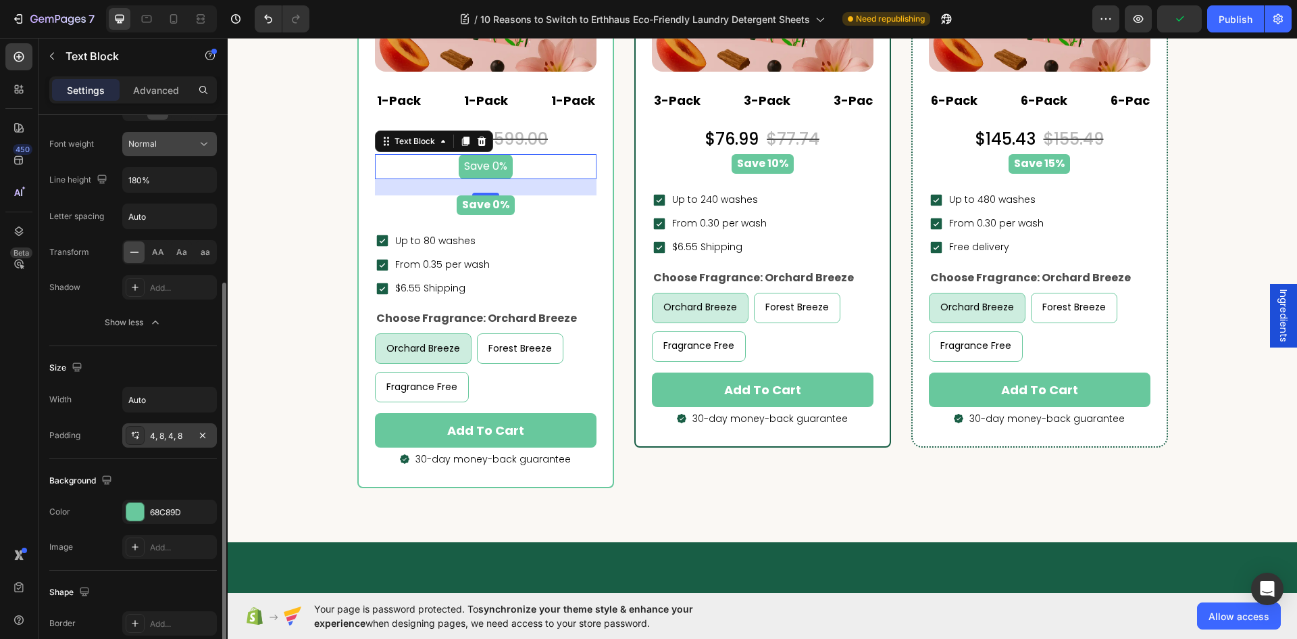
click at [205, 148] on icon at bounding box center [204, 144] width 14 height 14
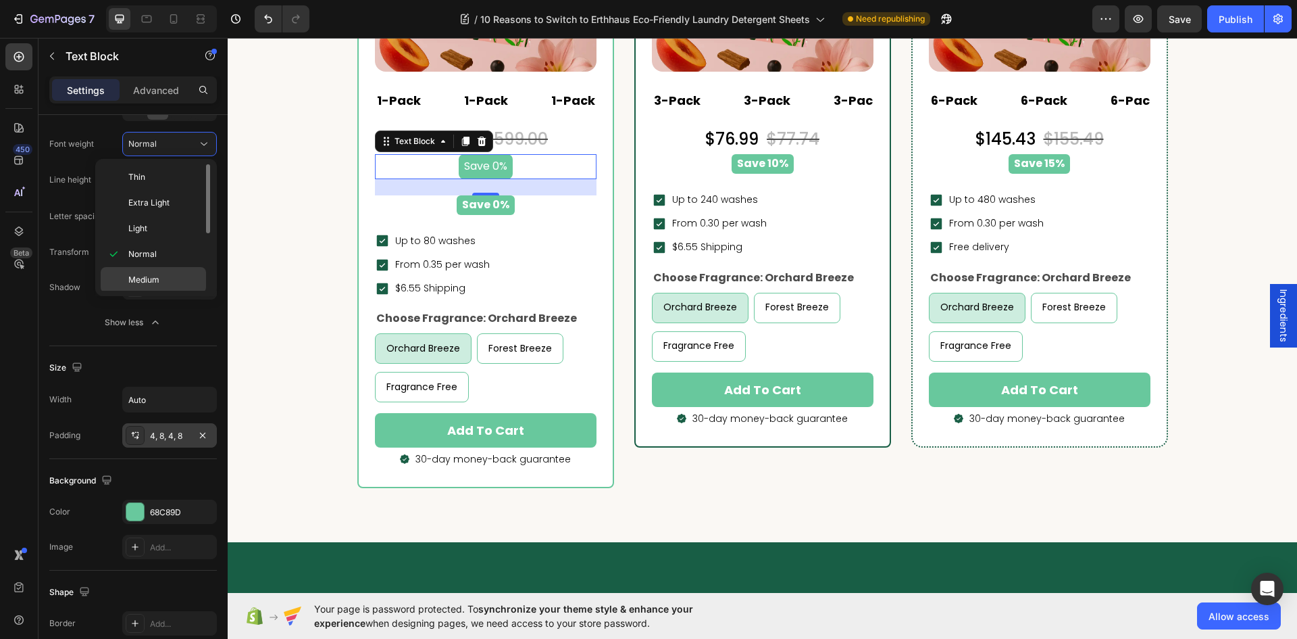
scroll to position [68, 0]
click at [159, 264] on p "Bold" at bounding box center [164, 263] width 72 height 12
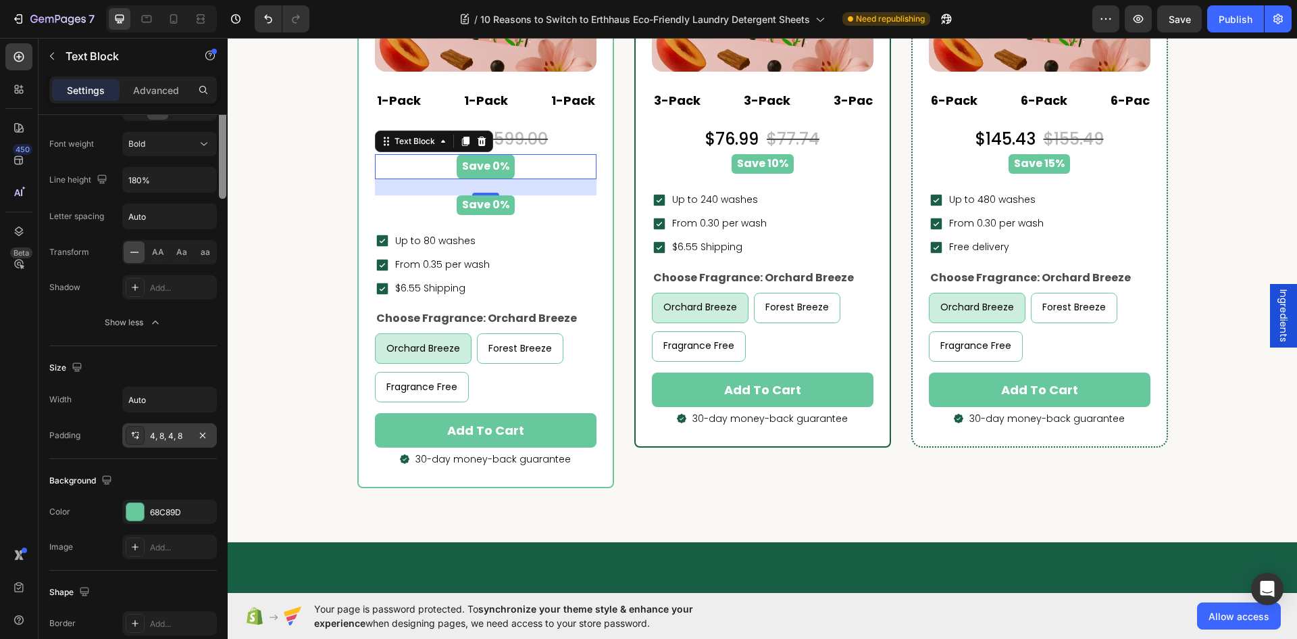
scroll to position [0, 0]
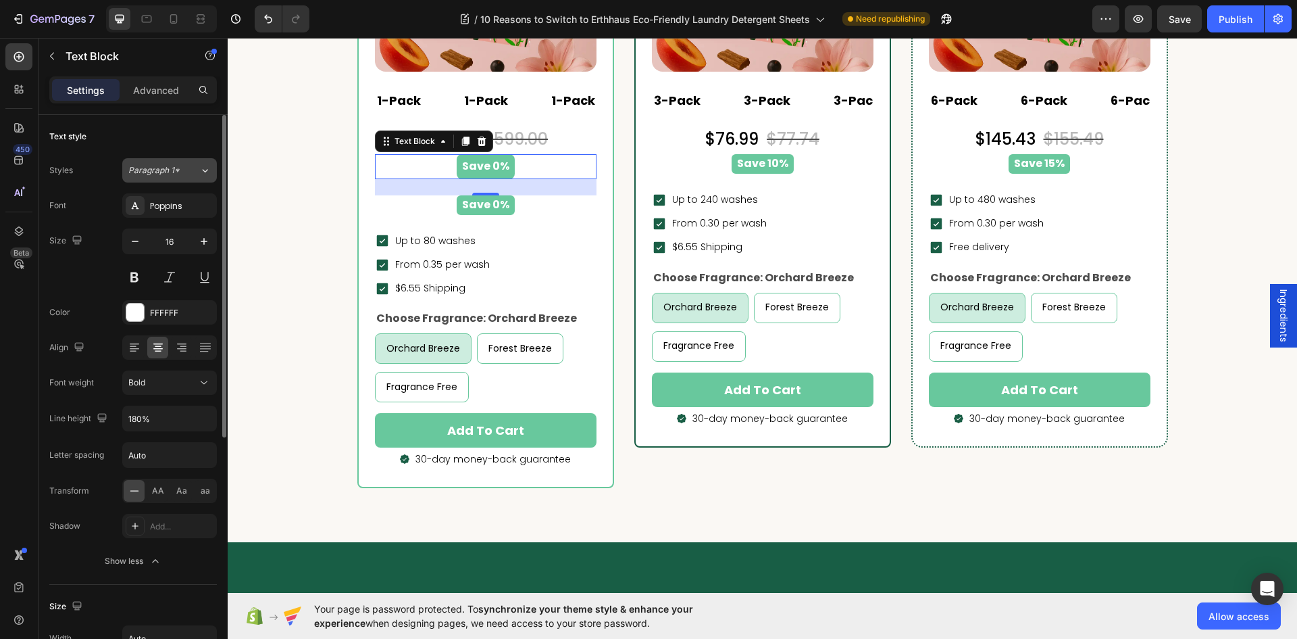
click at [220, 174] on div at bounding box center [223, 396] width 10 height 562
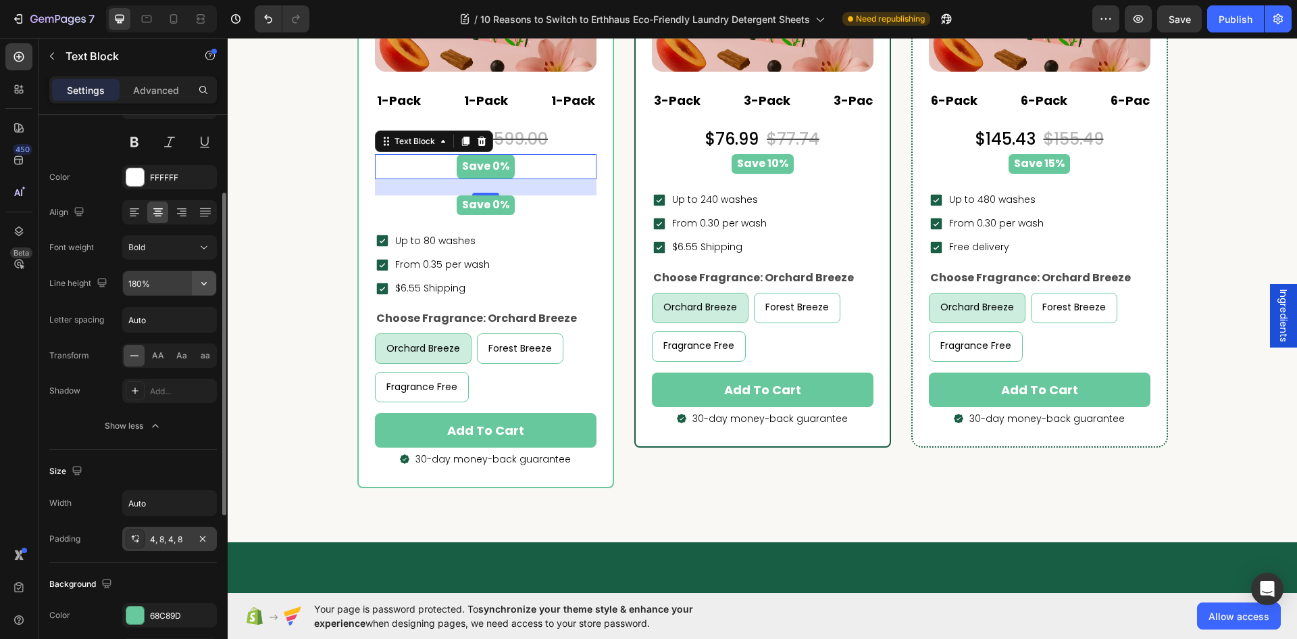
click at [204, 282] on icon "button" at bounding box center [204, 283] width 14 height 14
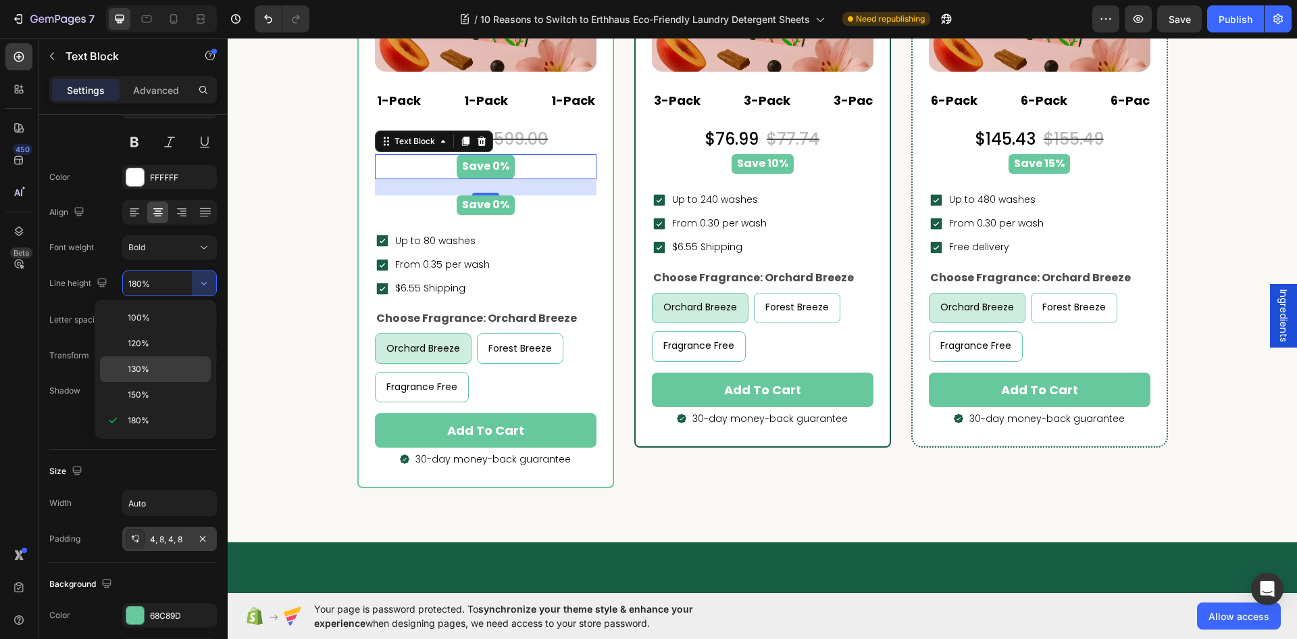
click at [164, 382] on div "130%" at bounding box center [155, 395] width 111 height 26
type input "130%"
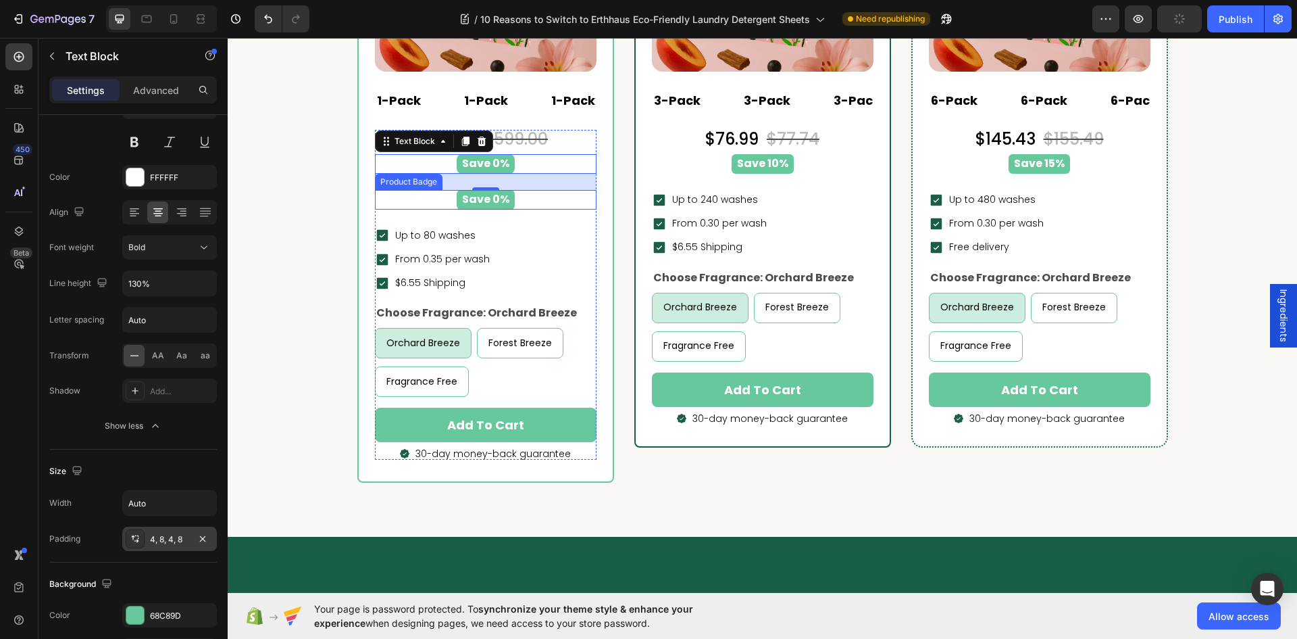
click at [535, 200] on div "Save 0%" at bounding box center [485, 200] width 205 height 20
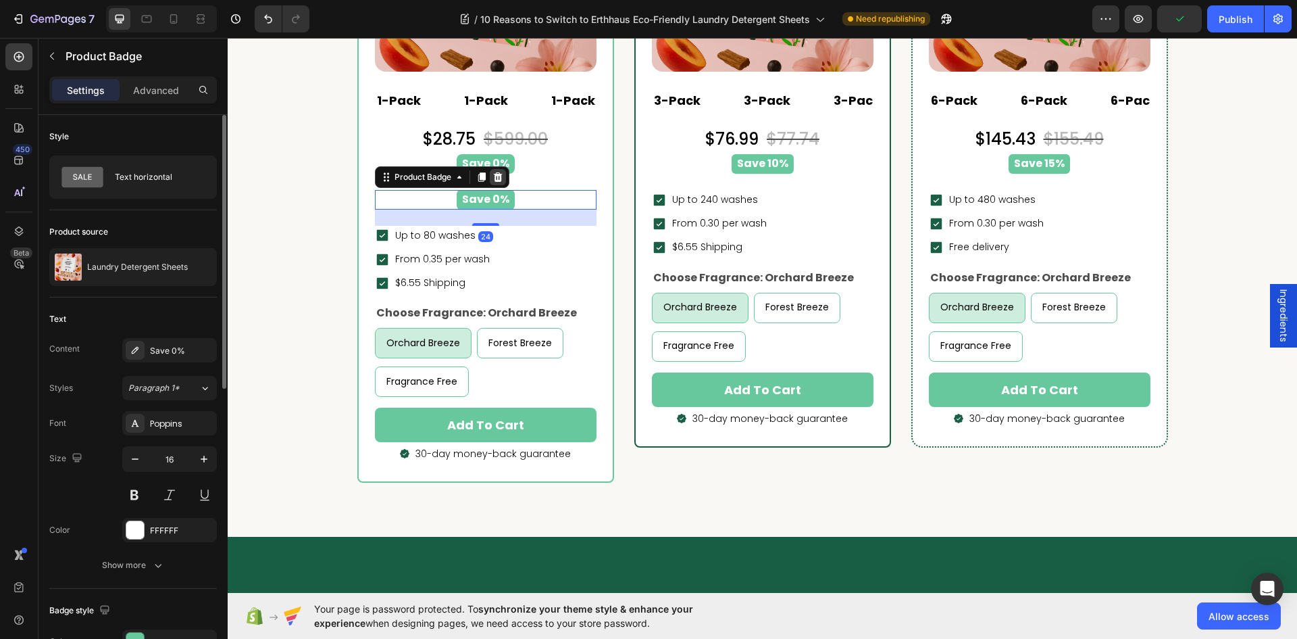
click at [493, 179] on icon at bounding box center [498, 177] width 11 height 11
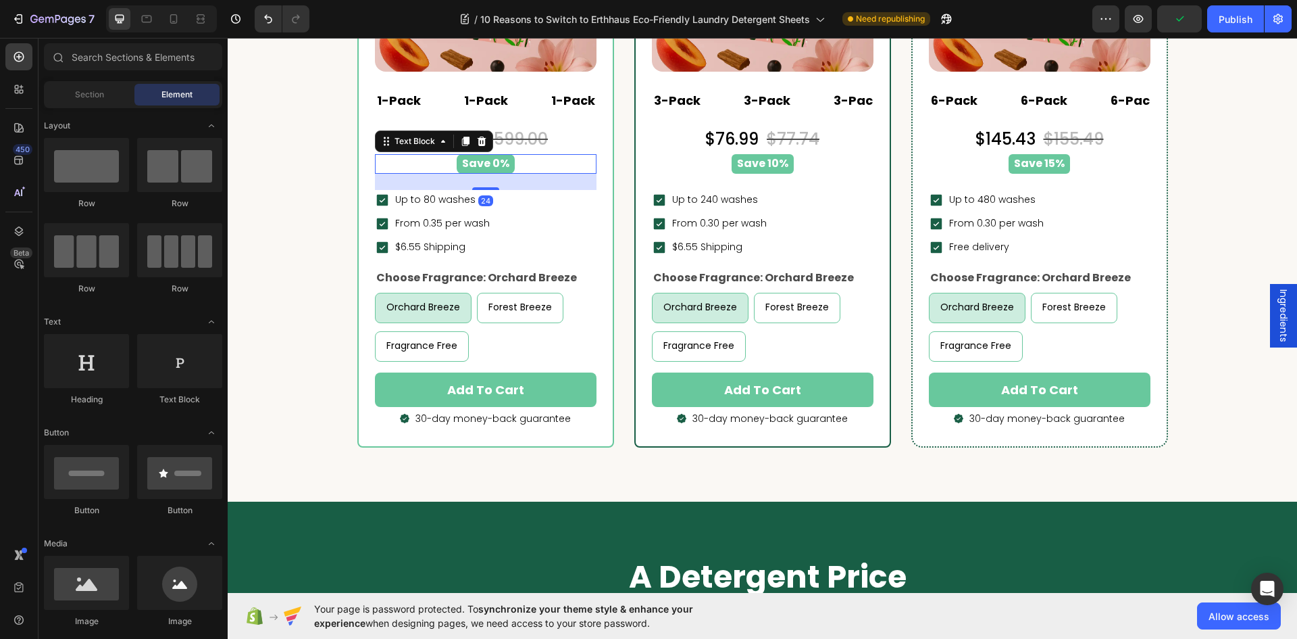
click at [532, 162] on div "Save 0%" at bounding box center [486, 164] width 222 height 20
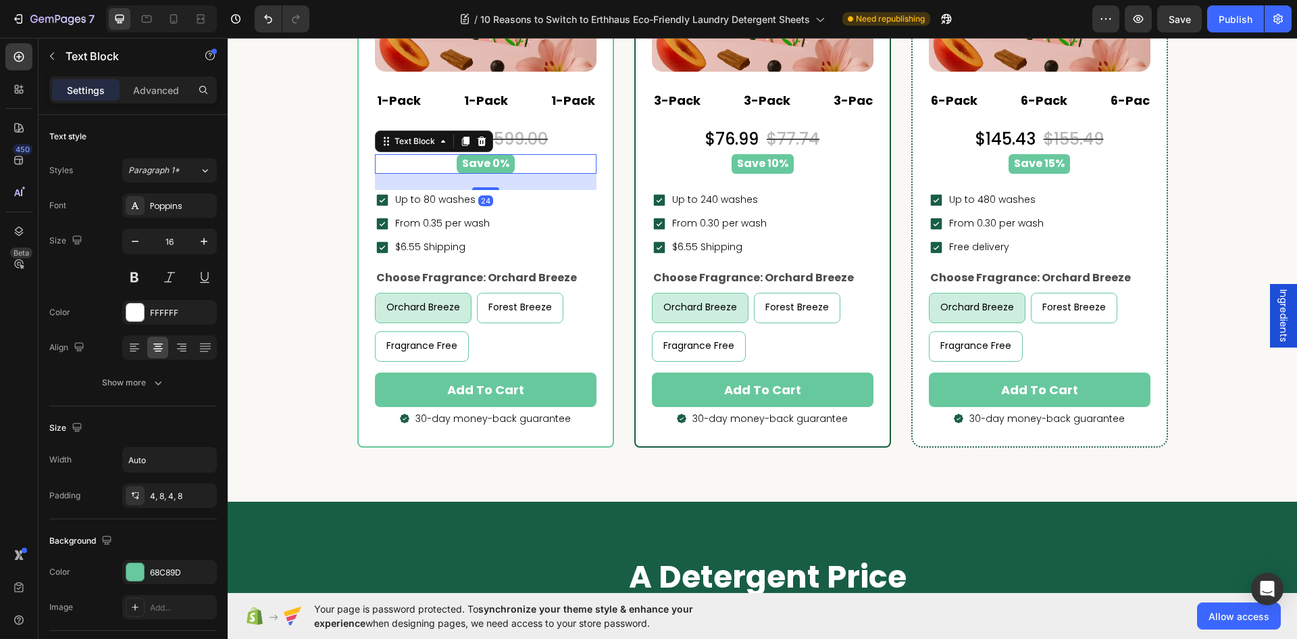
drag, startPoint x: 454, startPoint y: 143, endPoint x: 447, endPoint y: 152, distance: 11.1
click at [460, 144] on icon at bounding box center [465, 141] width 11 height 11
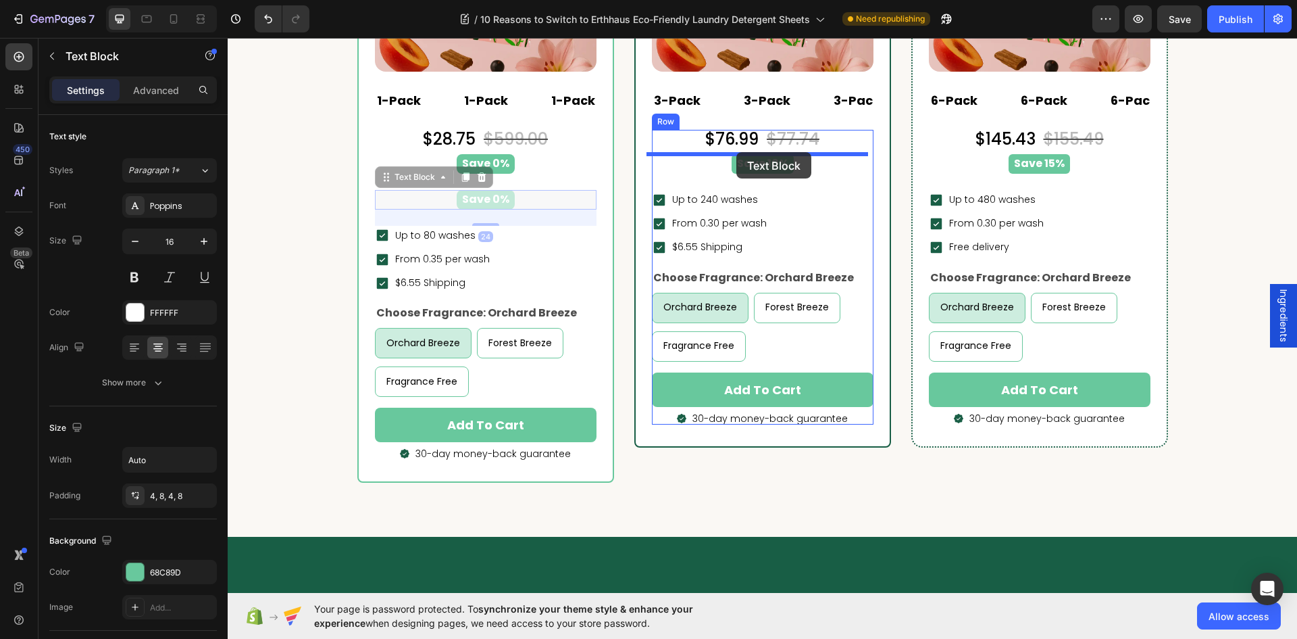
drag, startPoint x: 381, startPoint y: 182, endPoint x: 737, endPoint y: 152, distance: 356.7
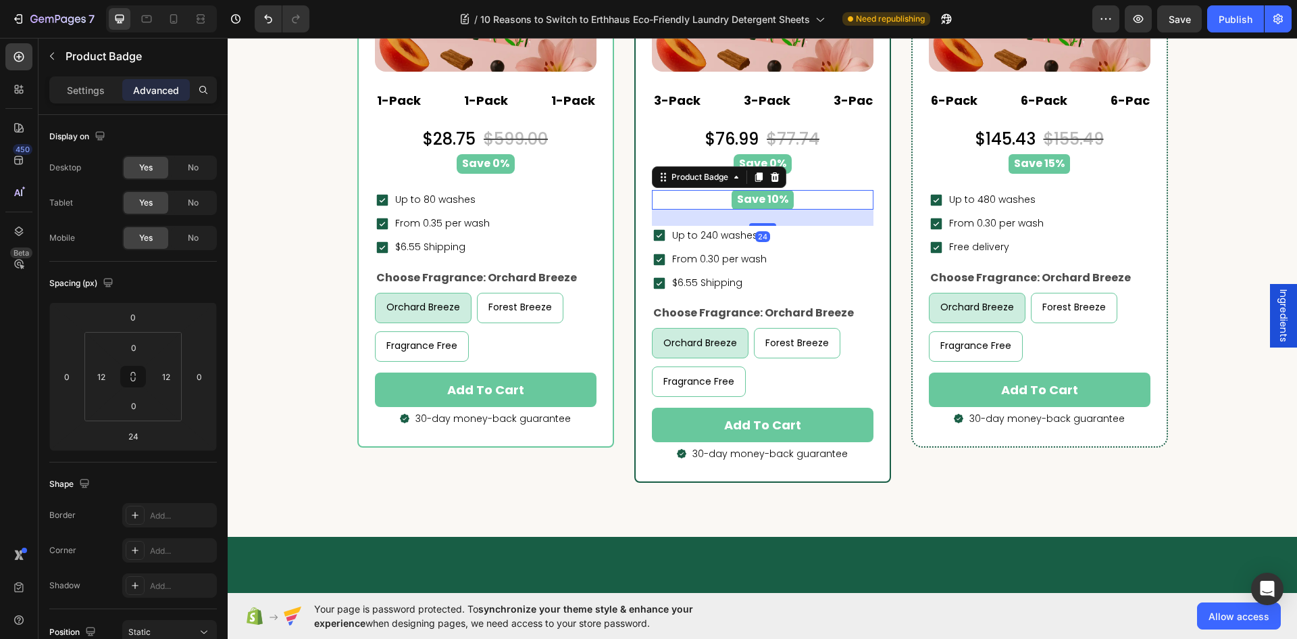
click at [705, 205] on div "Save 10%" at bounding box center [762, 200] width 205 height 20
click at [770, 178] on icon at bounding box center [775, 177] width 11 height 11
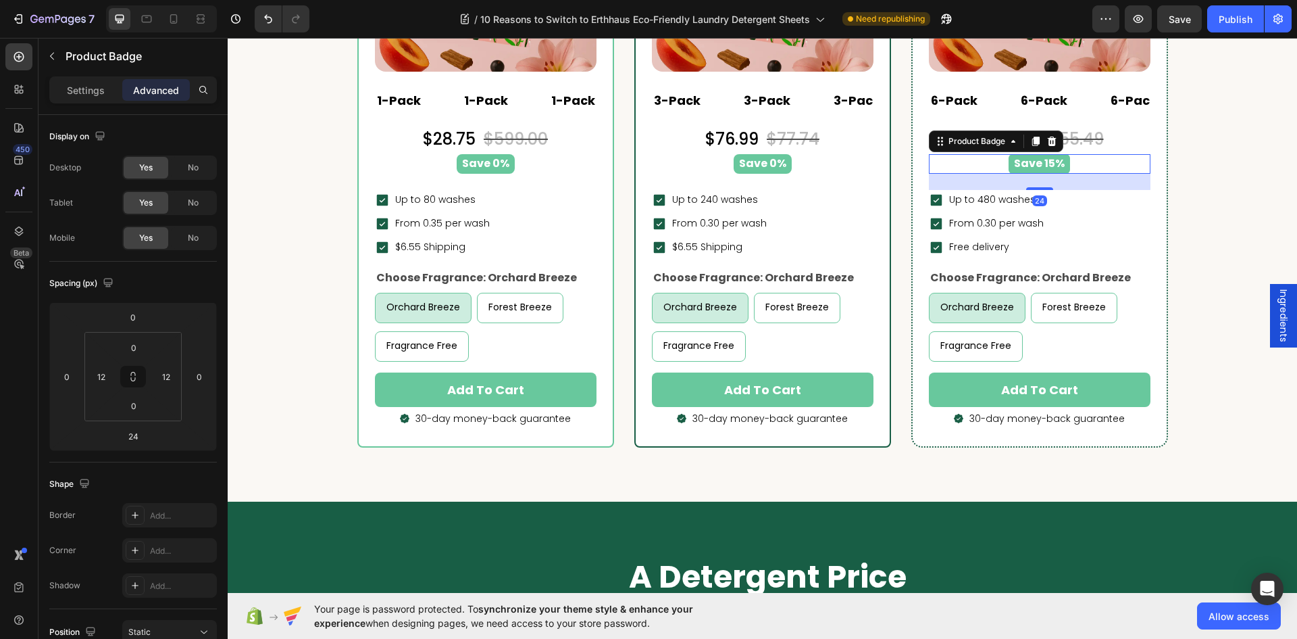
click at [983, 166] on div "Save 15%" at bounding box center [1039, 164] width 205 height 20
click at [1047, 141] on icon at bounding box center [1051, 140] width 9 height 9
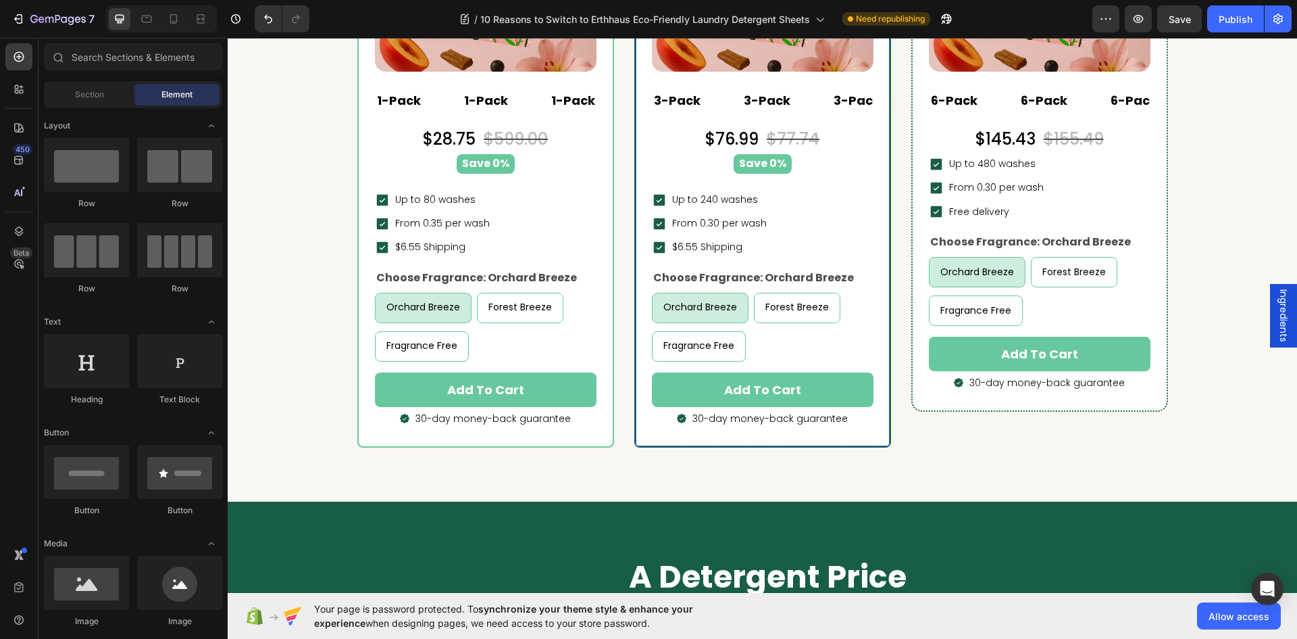
click at [844, 164] on div "Save 0%" at bounding box center [763, 164] width 222 height 20
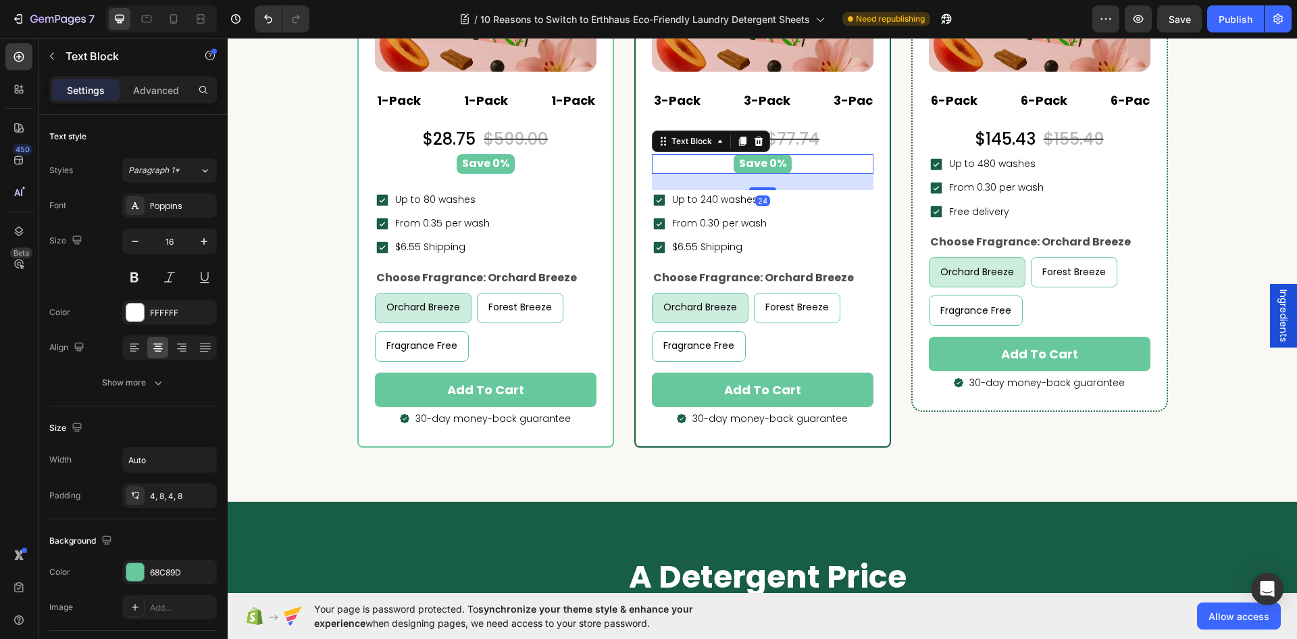
click at [739, 145] on icon at bounding box center [742, 140] width 7 height 9
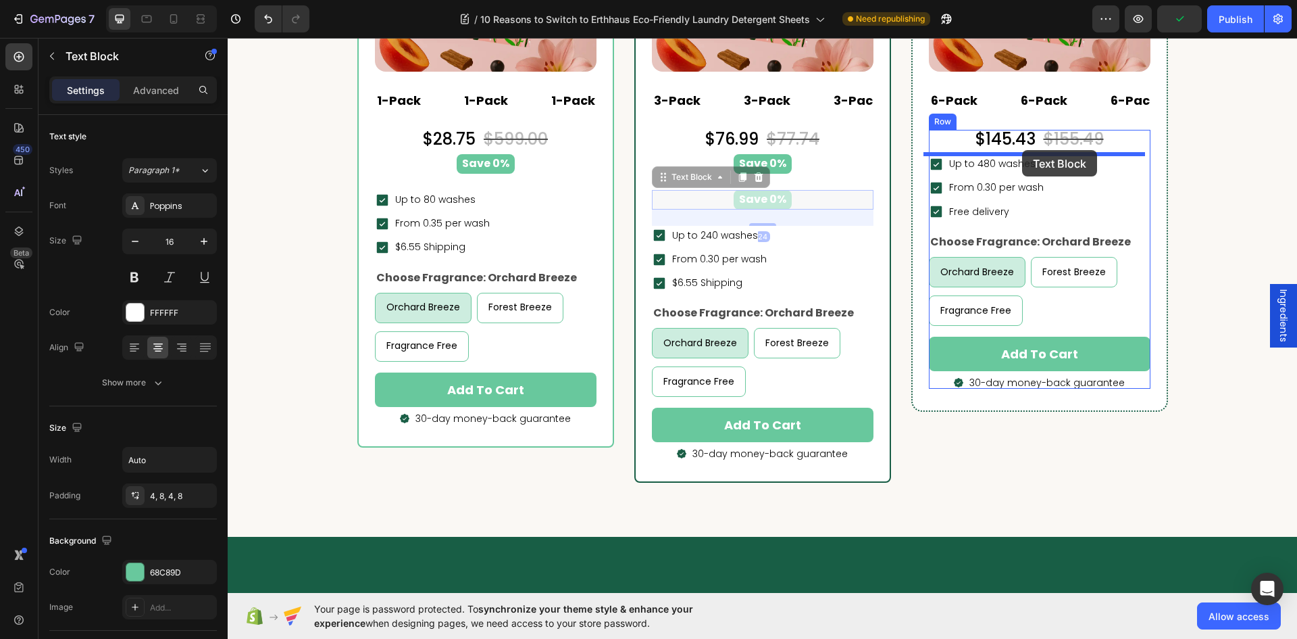
drag, startPoint x: 655, startPoint y: 180, endPoint x: 1022, endPoint y: 150, distance: 368.8
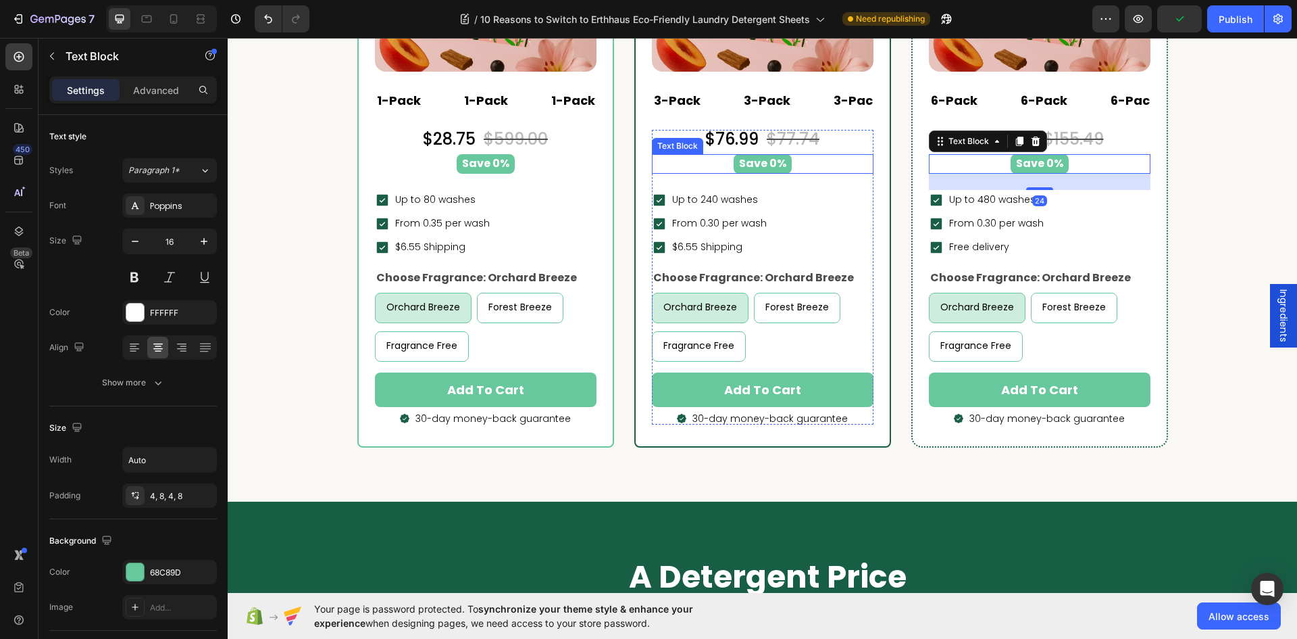
click at [768, 159] on p "Save 0%" at bounding box center [762, 164] width 47 height 14
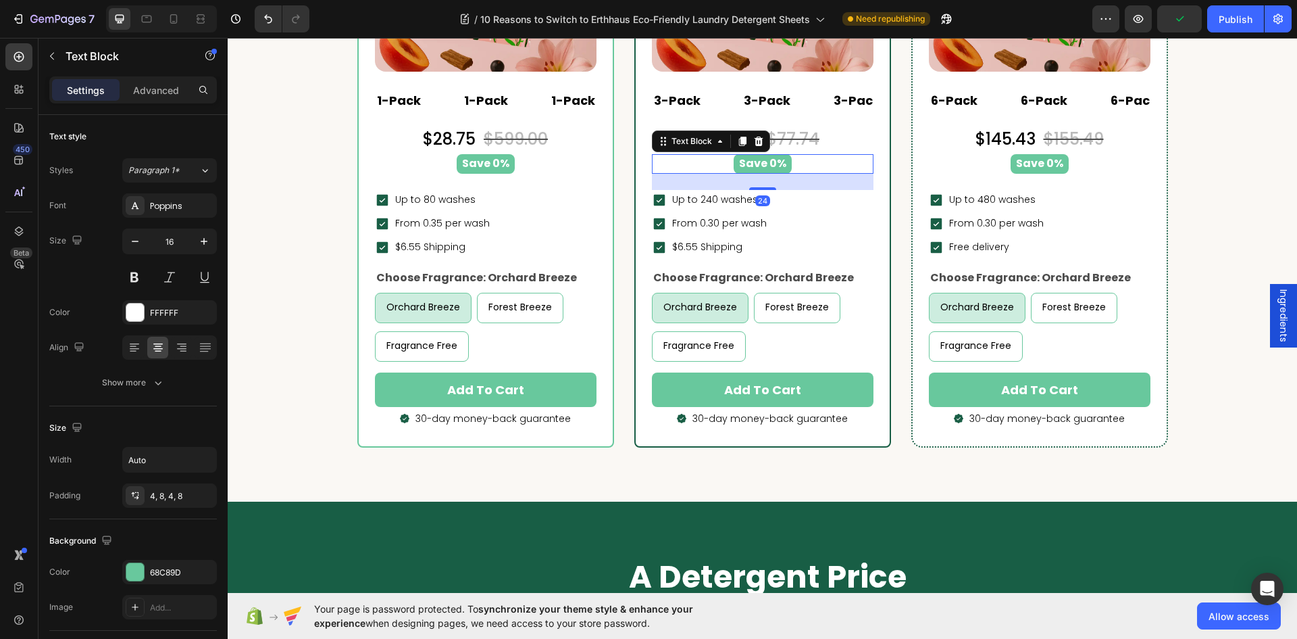
click at [768, 159] on p "Save 0%" at bounding box center [762, 164] width 47 height 14
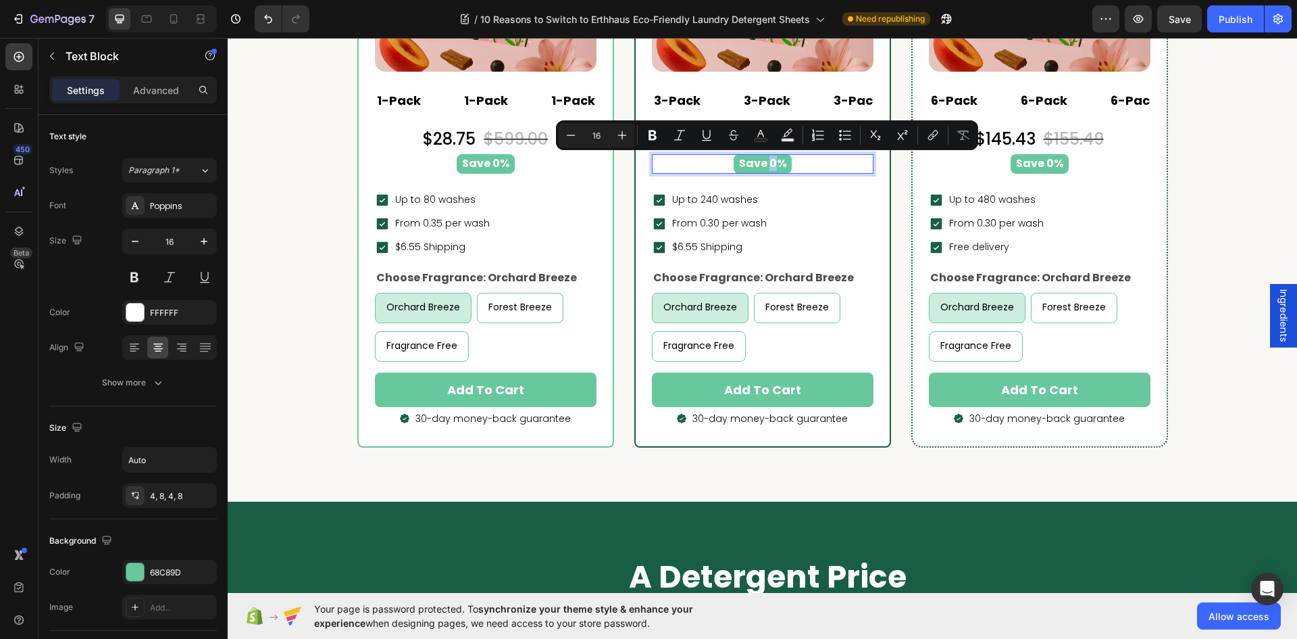
click at [774, 162] on p "Save 0%" at bounding box center [762, 164] width 47 height 14
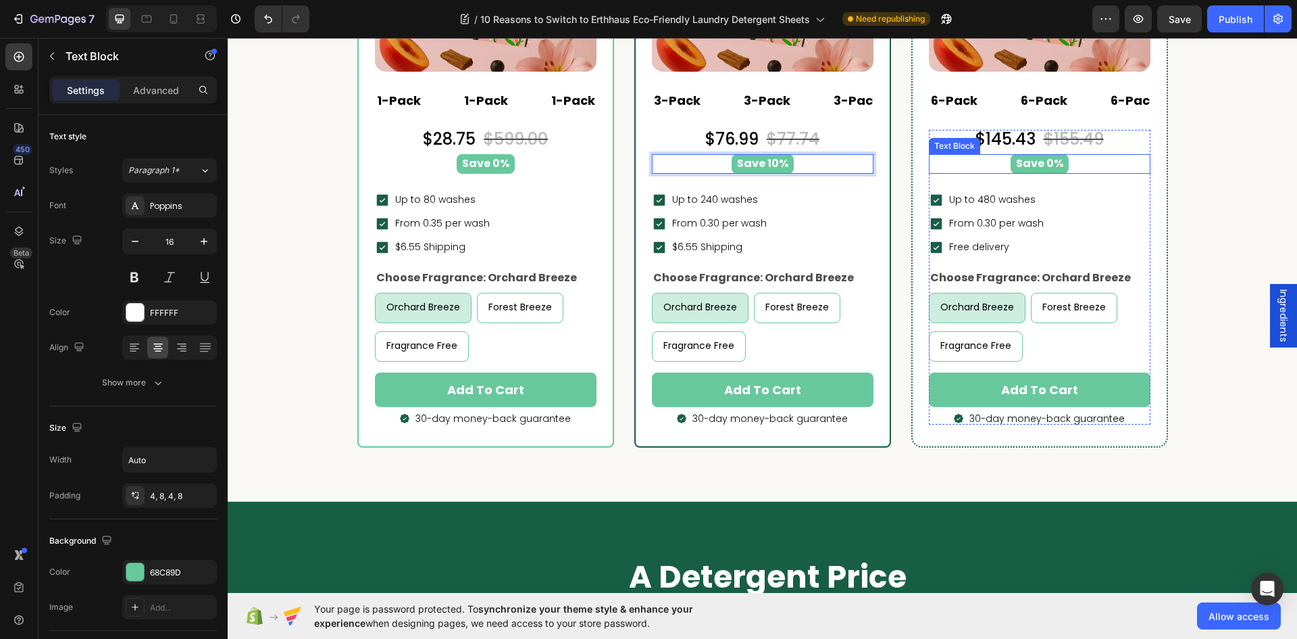
click at [1044, 165] on p "Save 0%" at bounding box center [1039, 164] width 47 height 14
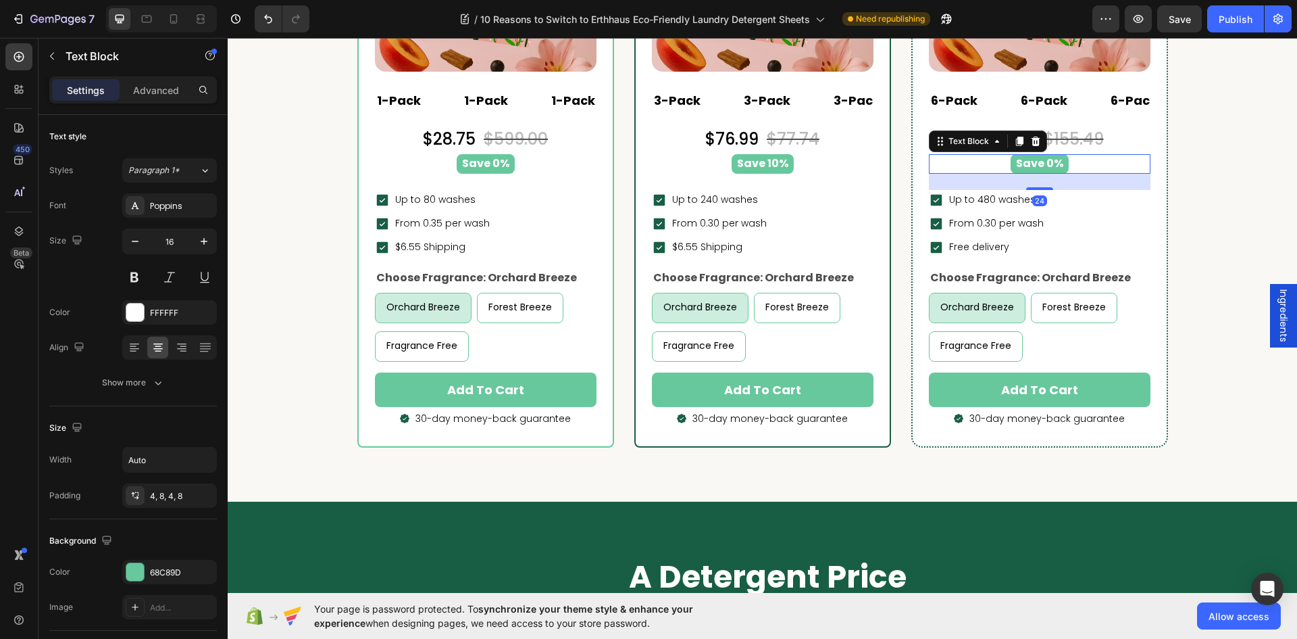
click at [1044, 165] on p "Save 0%" at bounding box center [1039, 164] width 47 height 14
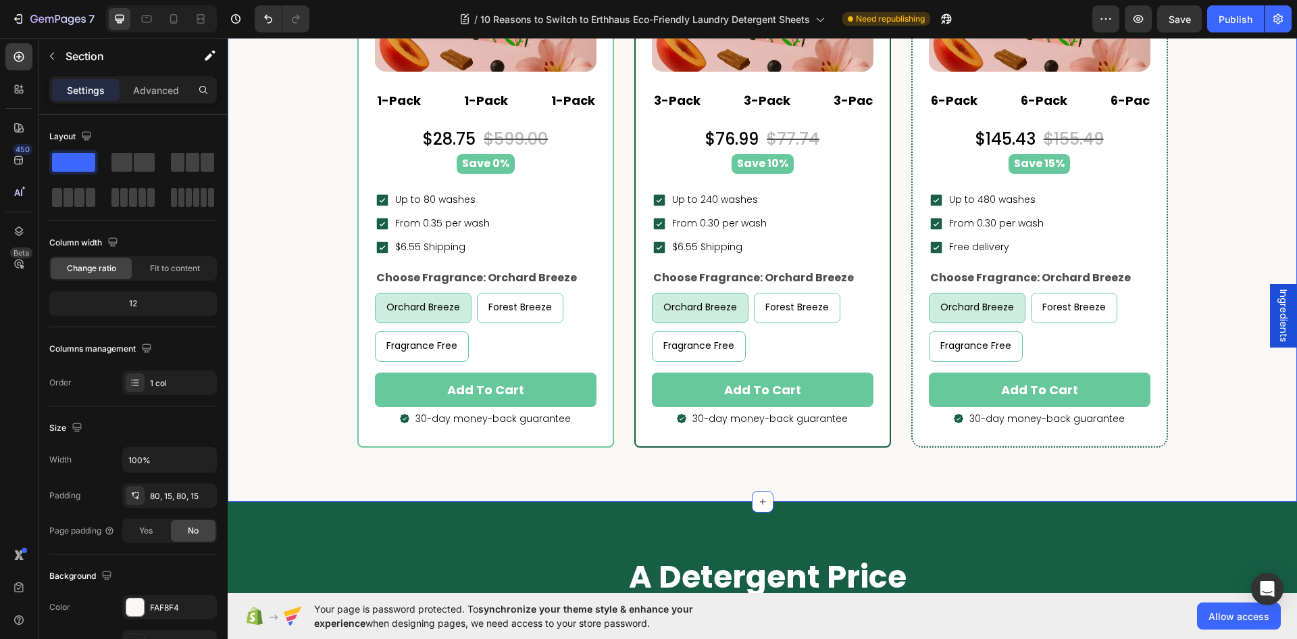
click at [1224, 176] on div "buy more & pay less Heading Popular Heading Row LAI Product Reviews - Star rati…" at bounding box center [762, 56] width 1049 height 781
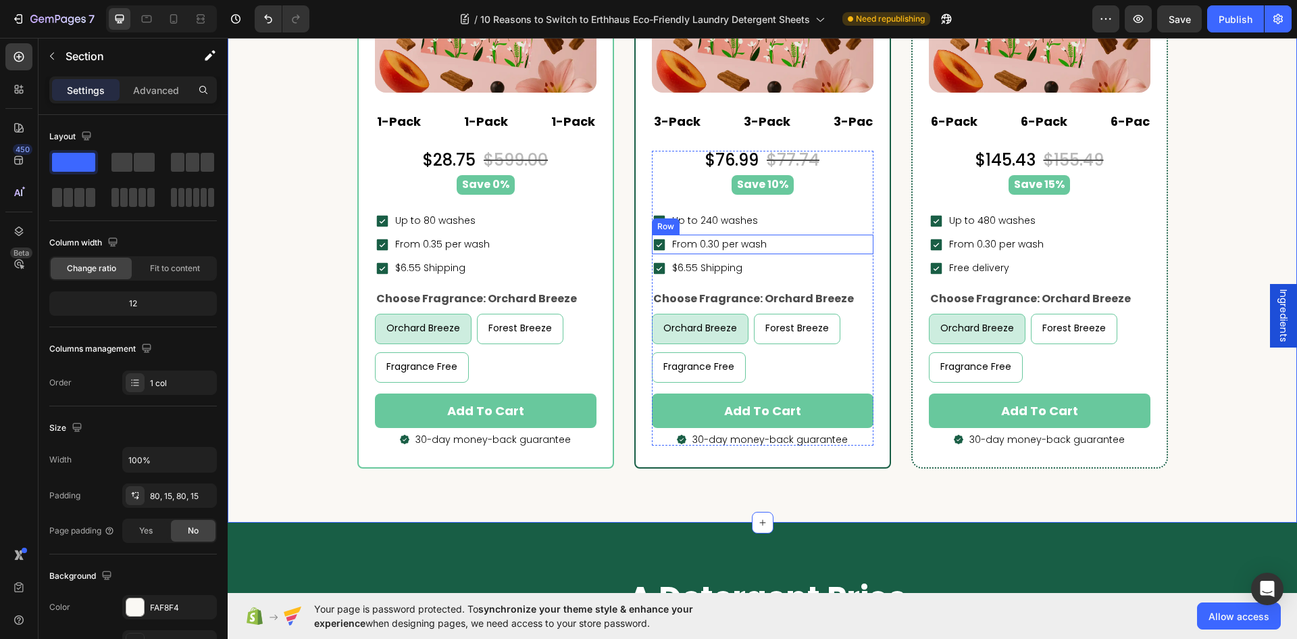
scroll to position [5000, 0]
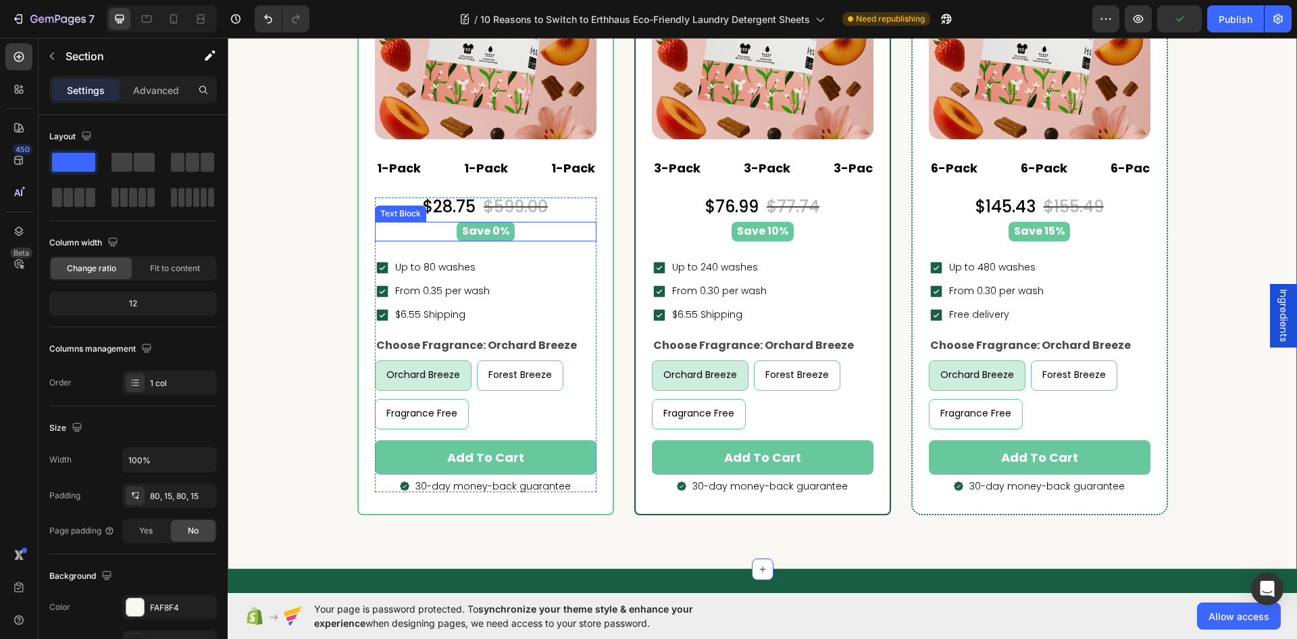
click at [542, 229] on div "Save 0%" at bounding box center [486, 232] width 222 height 20
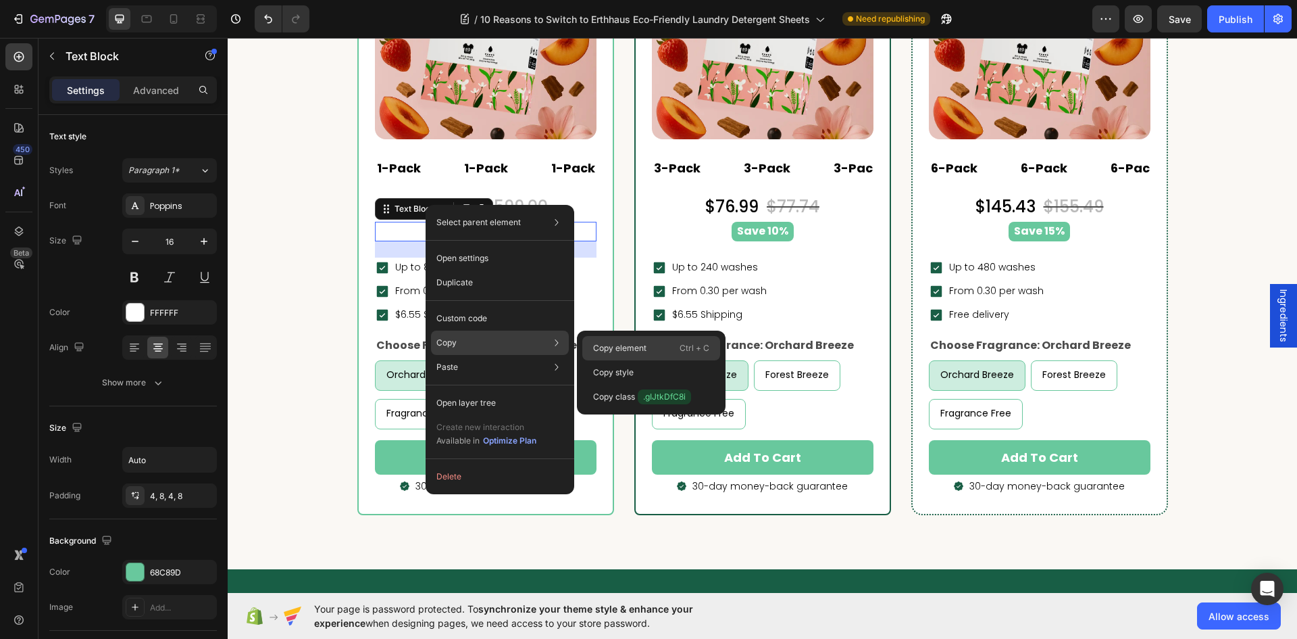
click at [626, 350] on p "Copy element" at bounding box center [619, 348] width 53 height 12
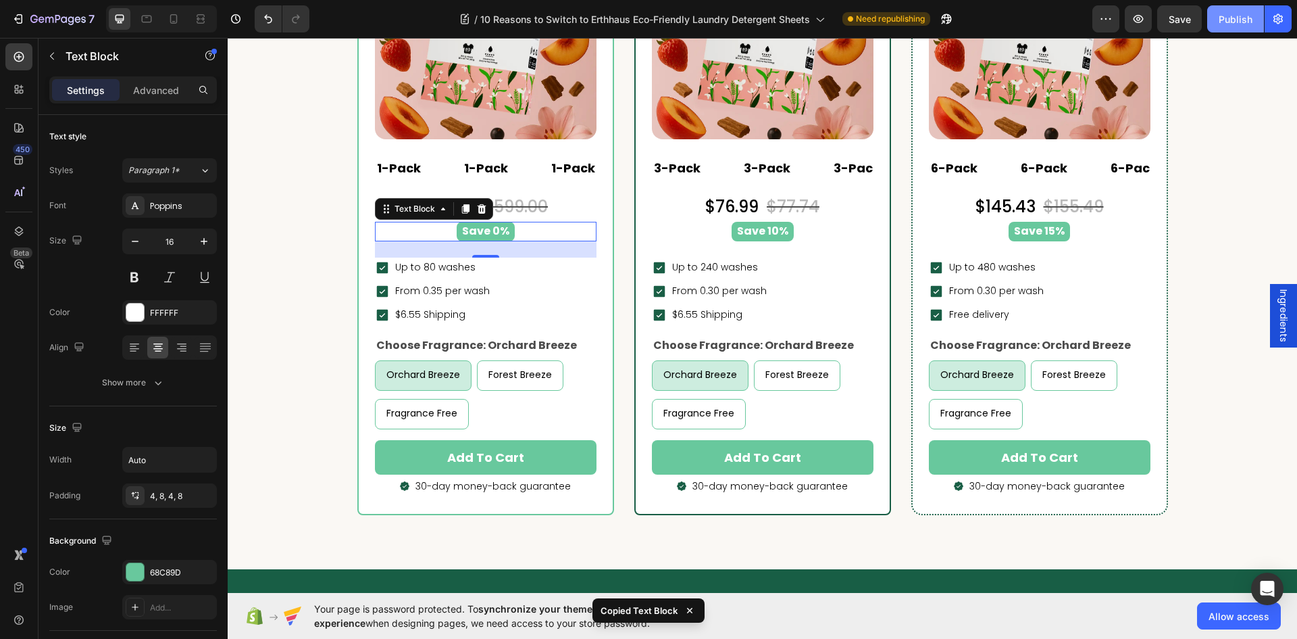
click at [1252, 14] on div "Publish" at bounding box center [1236, 19] width 34 height 14
click at [1230, 19] on div "Publish" at bounding box center [1236, 19] width 34 height 14
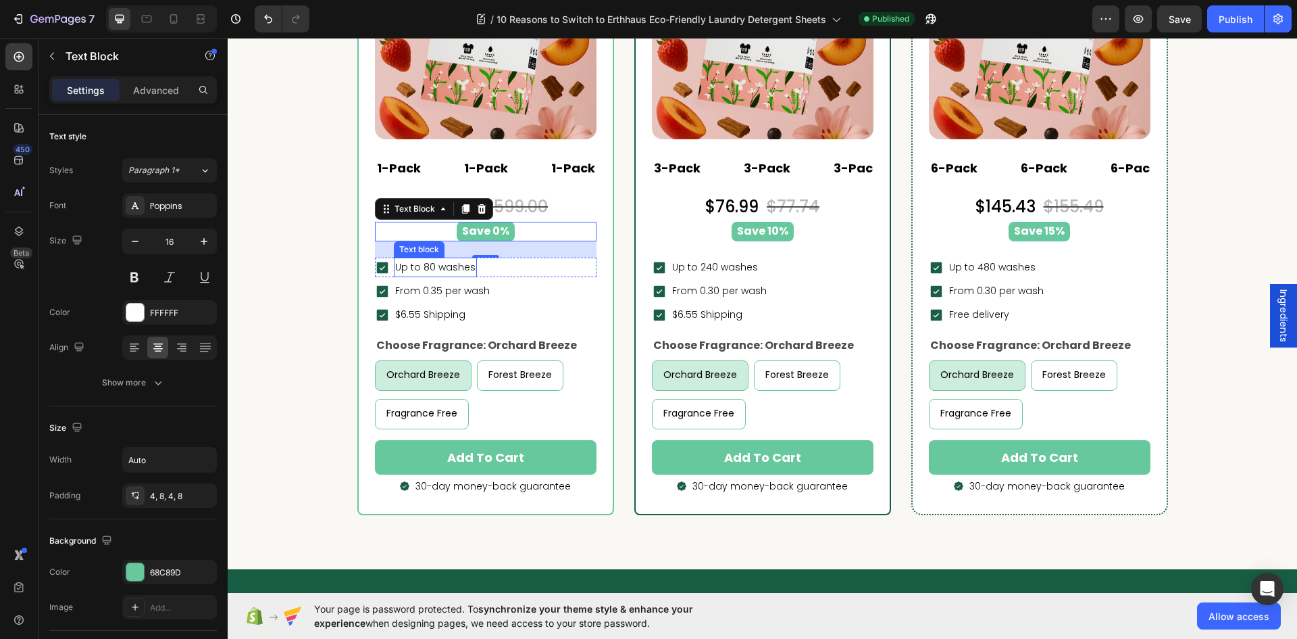
click at [445, 259] on p "Up to 80 washes" at bounding box center [435, 267] width 80 height 17
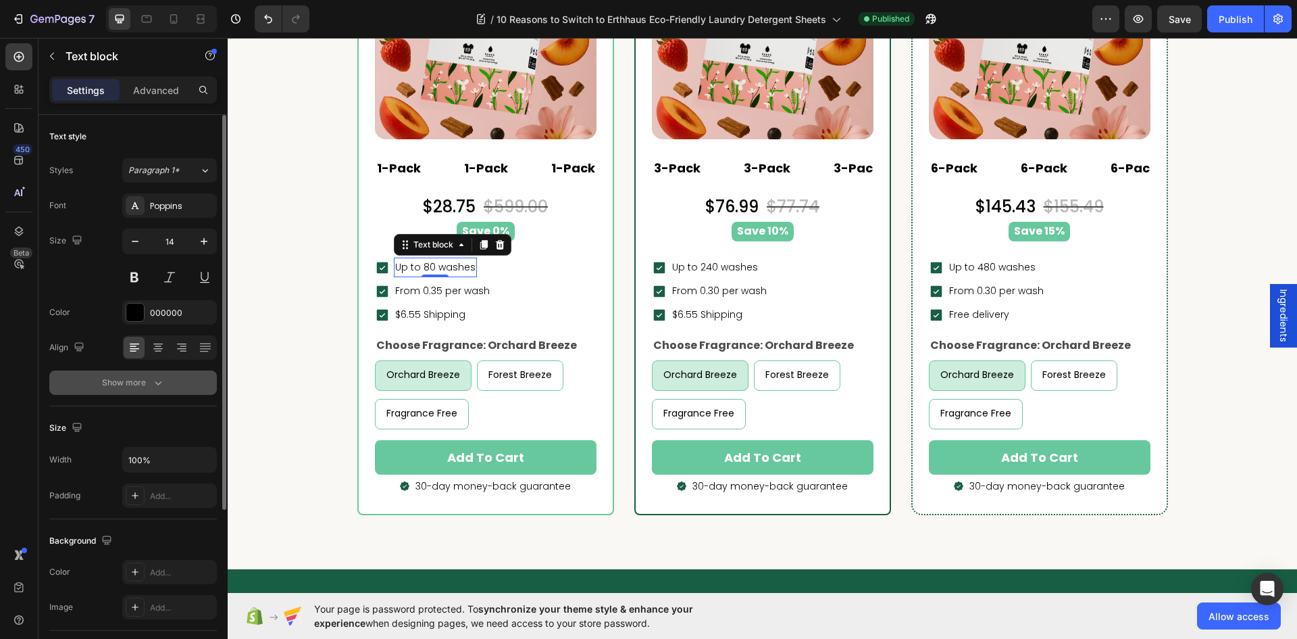
click at [141, 375] on button "Show more" at bounding box center [133, 382] width 168 height 24
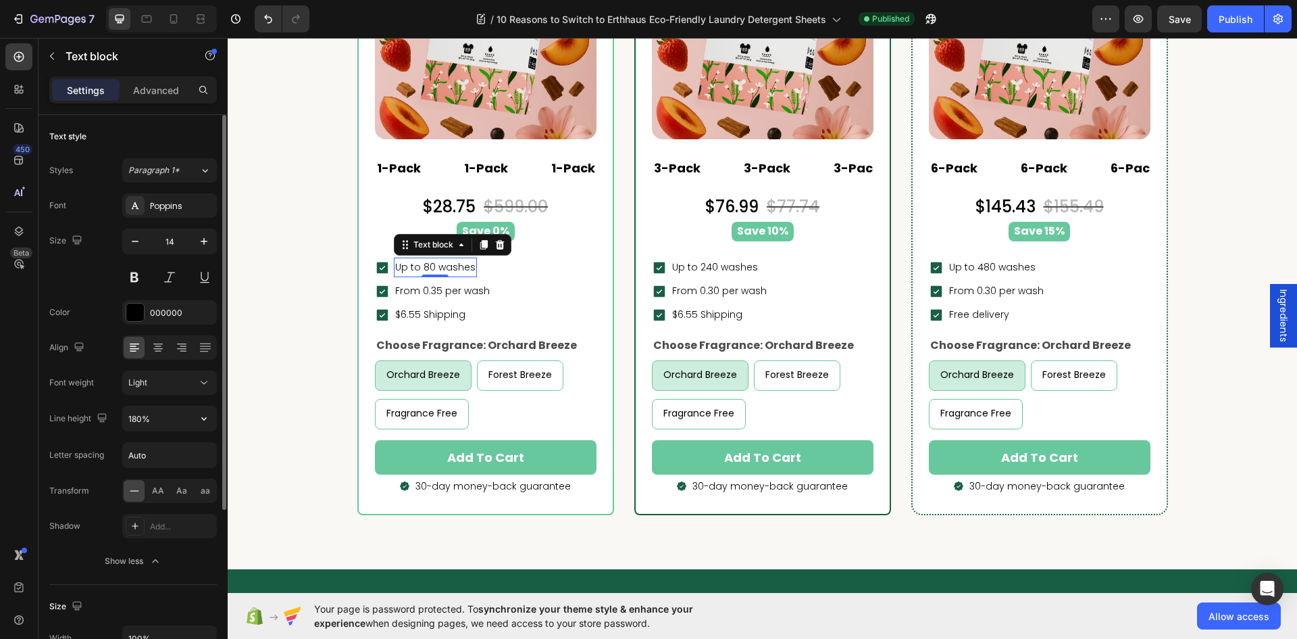
drag, startPoint x: 213, startPoint y: 415, endPoint x: 187, endPoint y: 432, distance: 30.7
click at [212, 415] on button "button" at bounding box center [204, 418] width 24 height 24
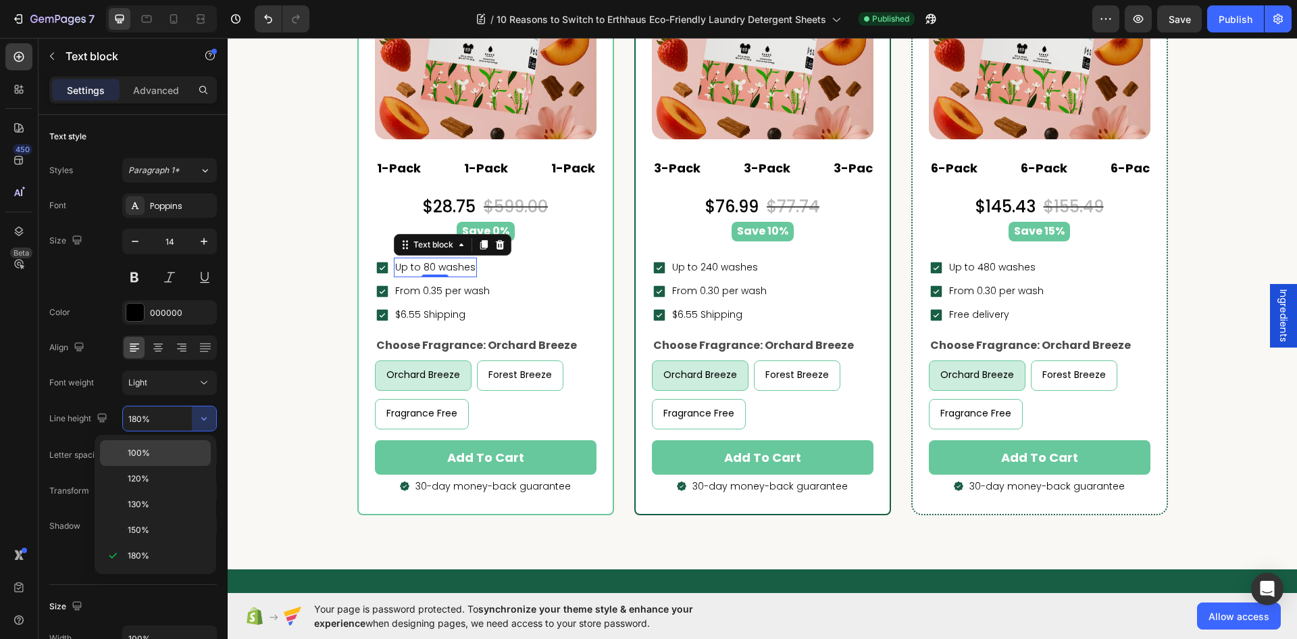
click at [170, 466] on div "100%" at bounding box center [155, 479] width 111 height 26
type input "100%"
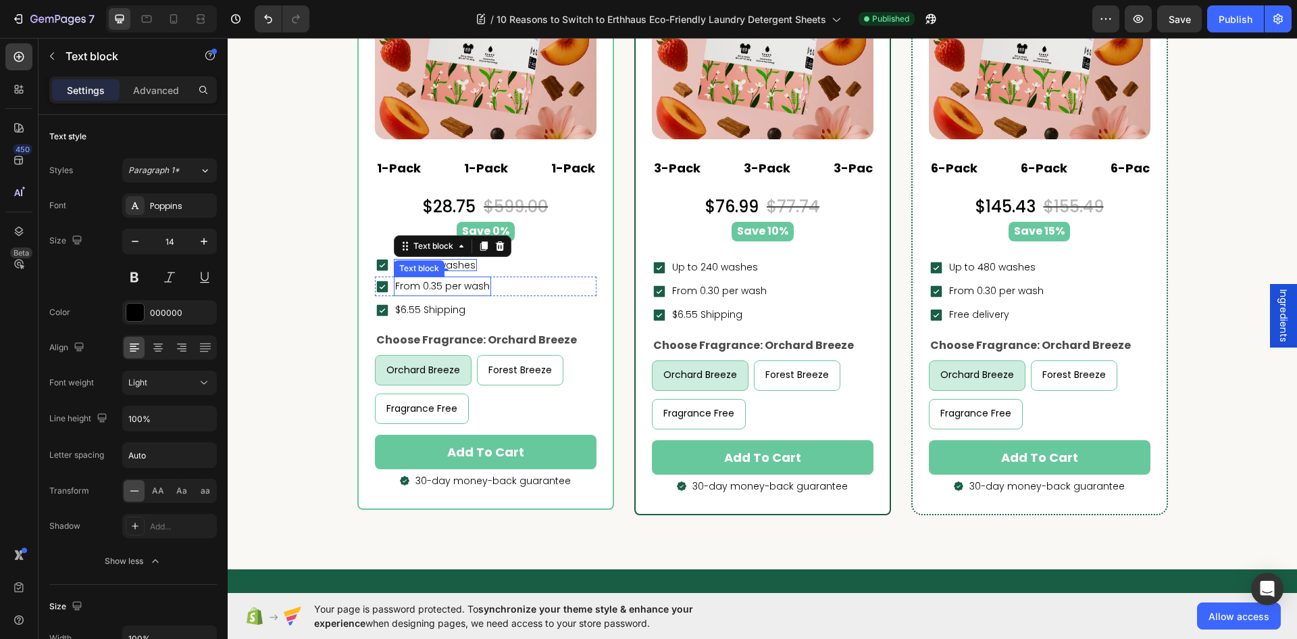
click at [455, 284] on p "From 0.35 per wash" at bounding box center [442, 286] width 95 height 17
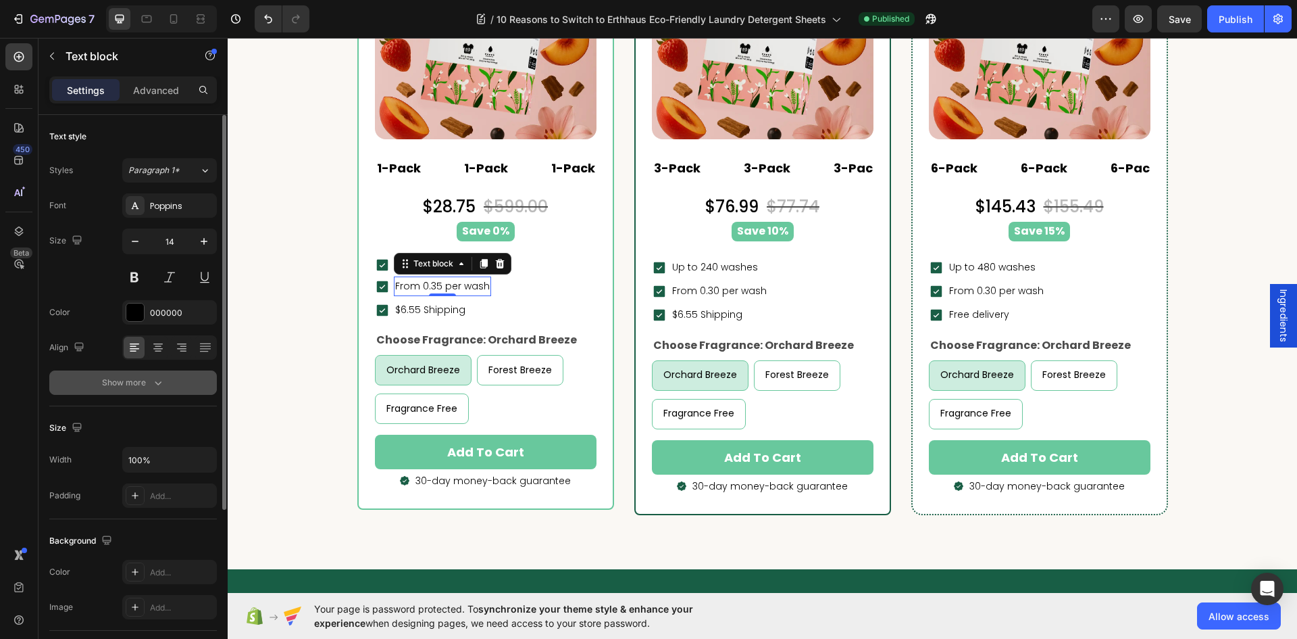
click at [150, 380] on div "Show more" at bounding box center [133, 383] width 63 height 14
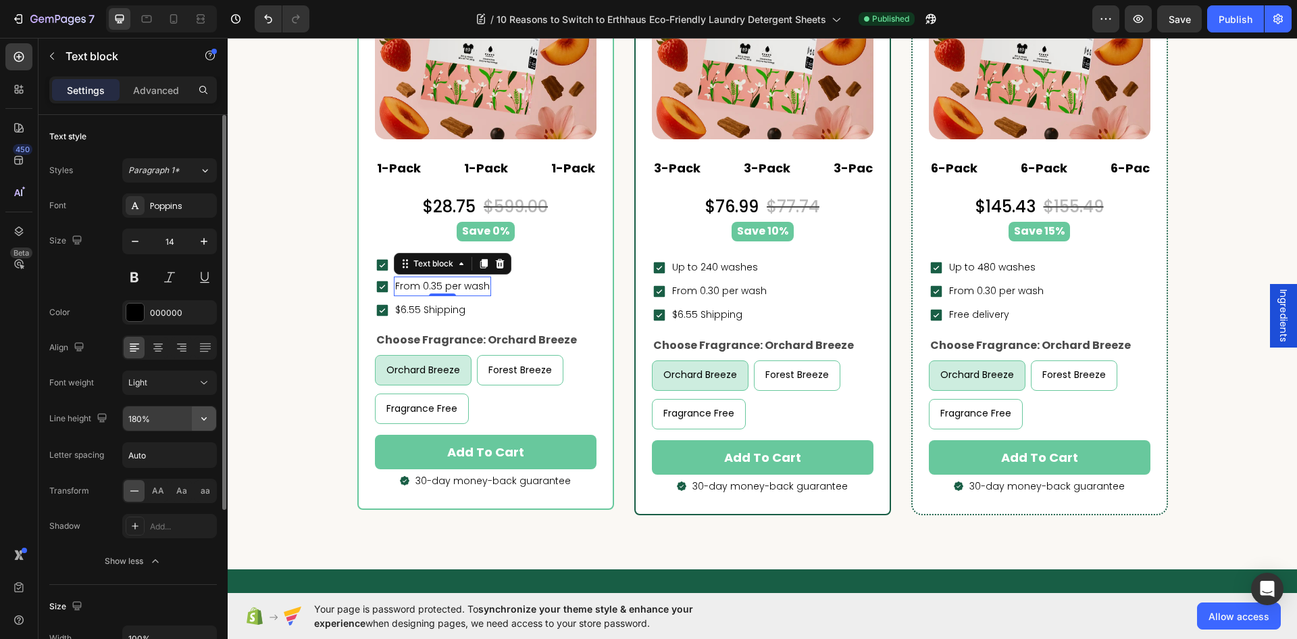
click at [215, 415] on button "button" at bounding box center [204, 418] width 24 height 24
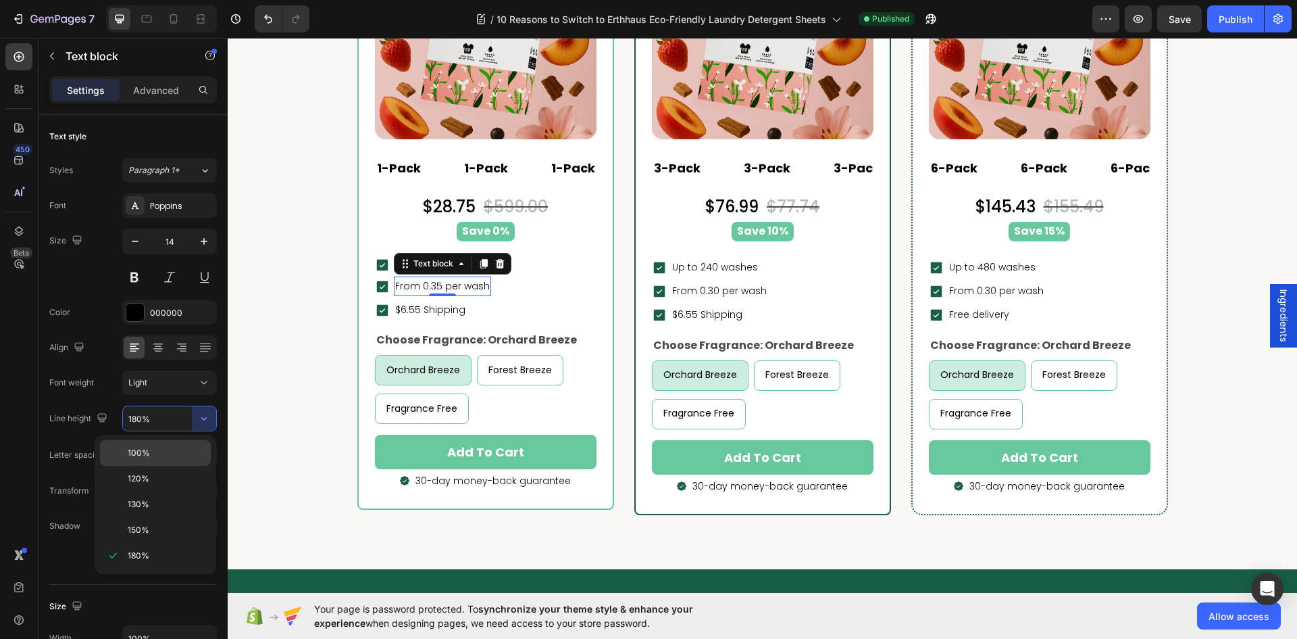
drag, startPoint x: 178, startPoint y: 449, endPoint x: 59, endPoint y: 369, distance: 142.6
click at [178, 449] on p "100%" at bounding box center [166, 453] width 77 height 12
type input "100%"
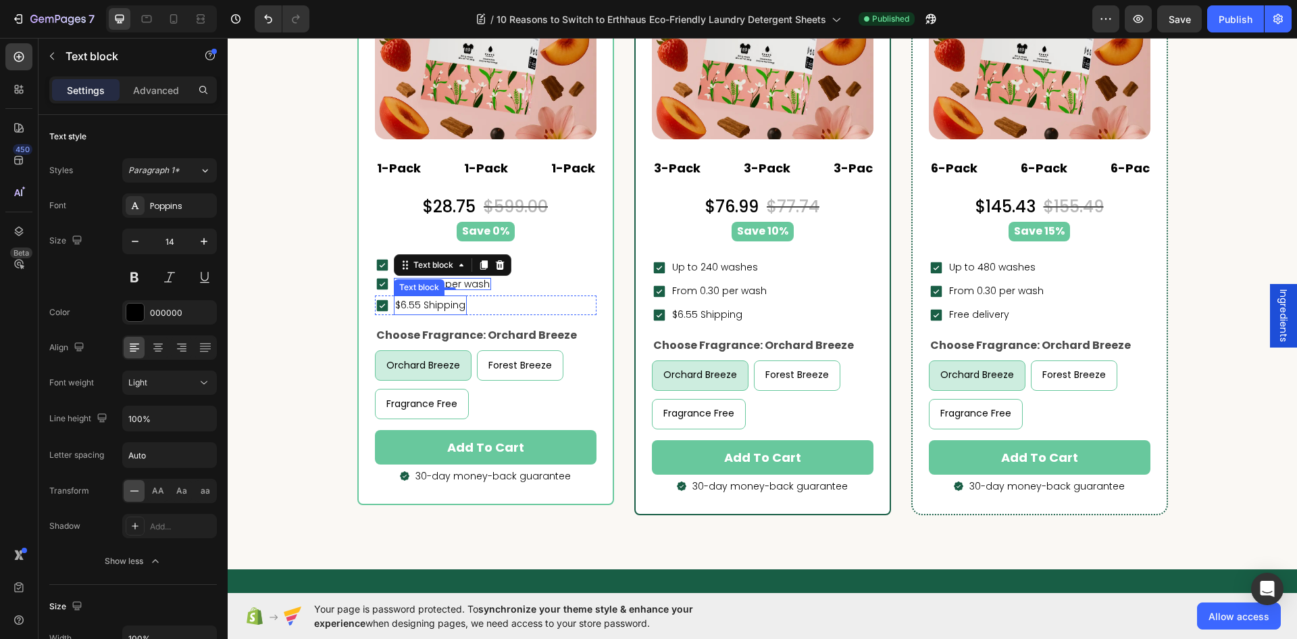
click at [456, 305] on p "$6.55 Shipping" at bounding box center [430, 305] width 70 height 17
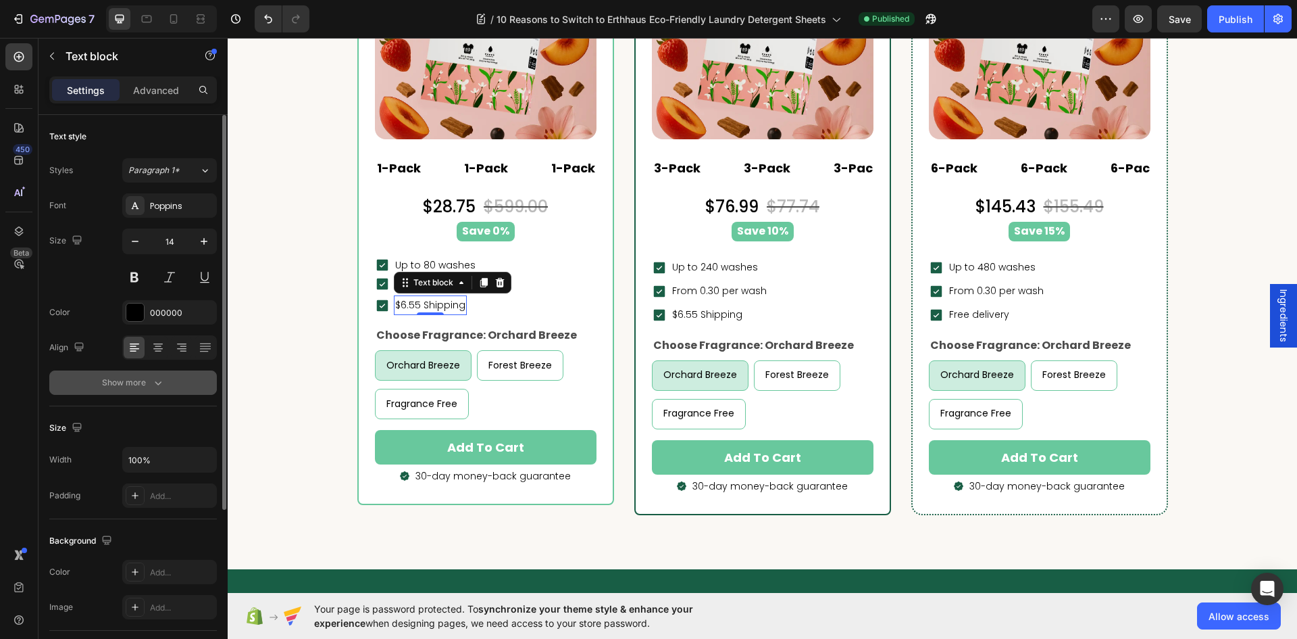
click at [153, 376] on icon "button" at bounding box center [158, 383] width 14 height 14
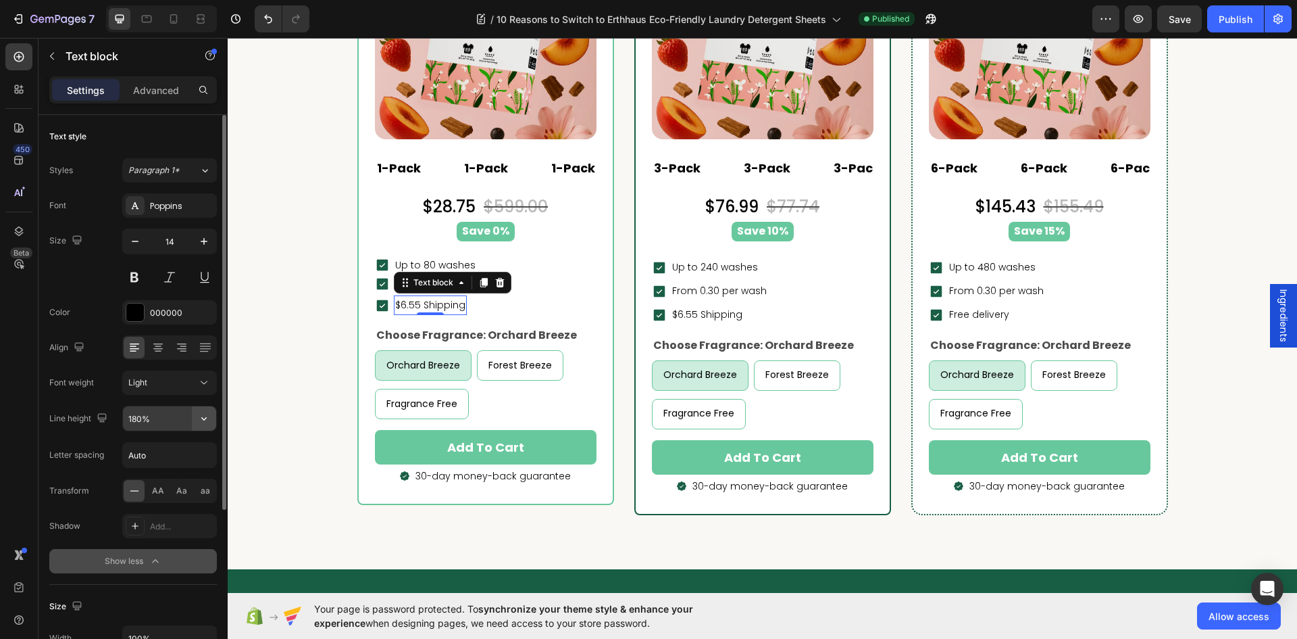
click at [209, 416] on icon "button" at bounding box center [204, 419] width 14 height 14
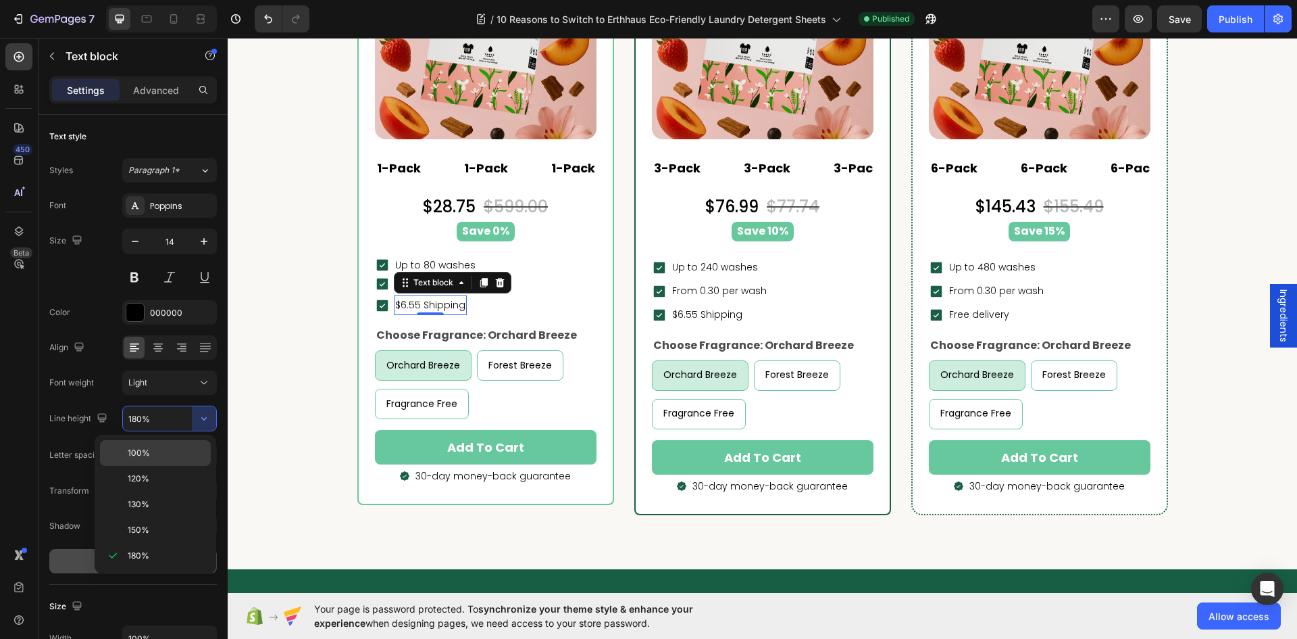
click at [146, 449] on span "100%" at bounding box center [139, 453] width 22 height 12
type input "100%"
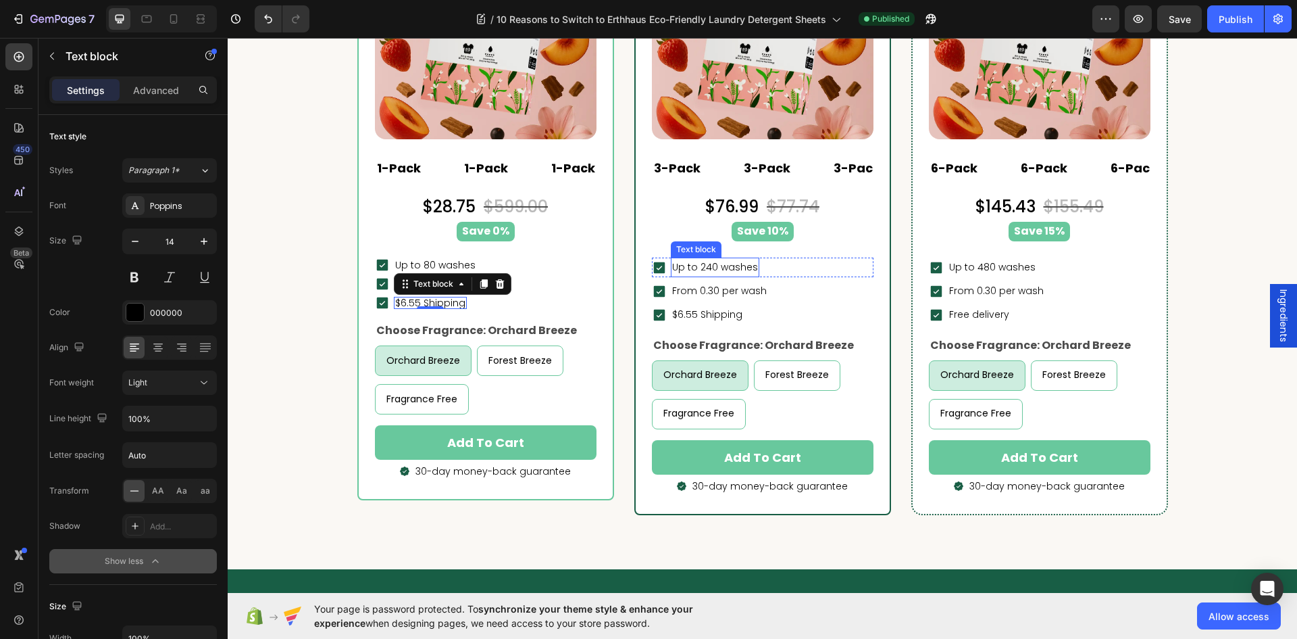
click at [726, 266] on span "Up to 240 washes" at bounding box center [715, 267] width 86 height 14
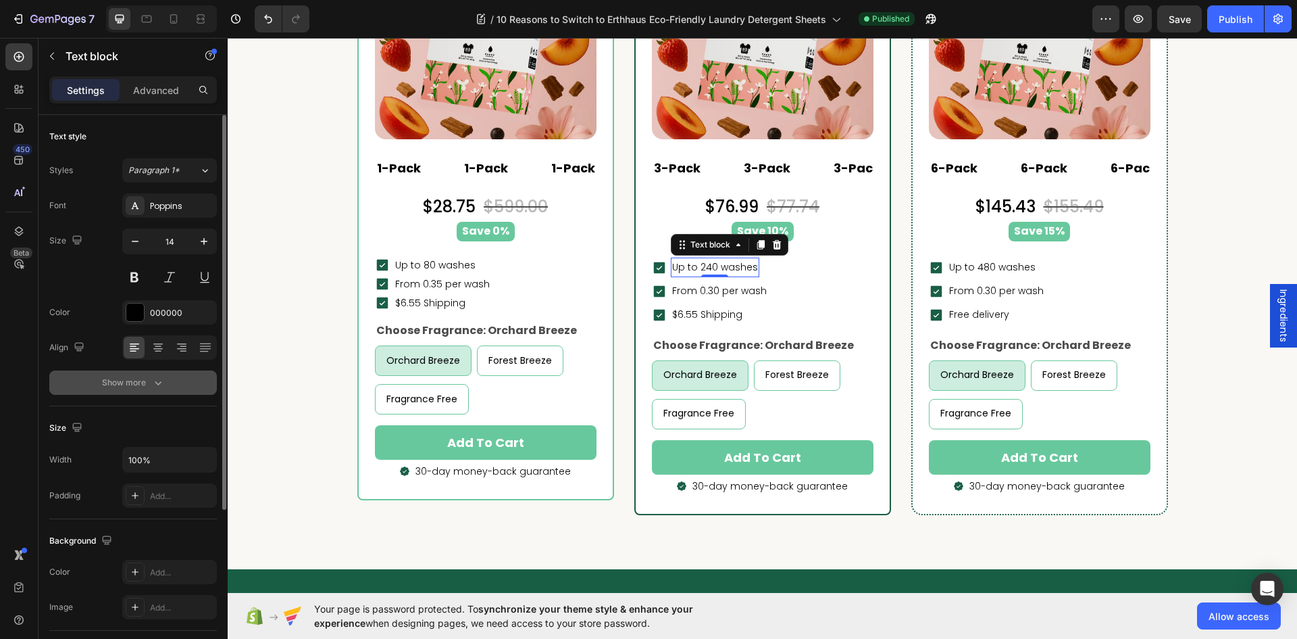
click at [140, 381] on div "Show more" at bounding box center [133, 383] width 63 height 14
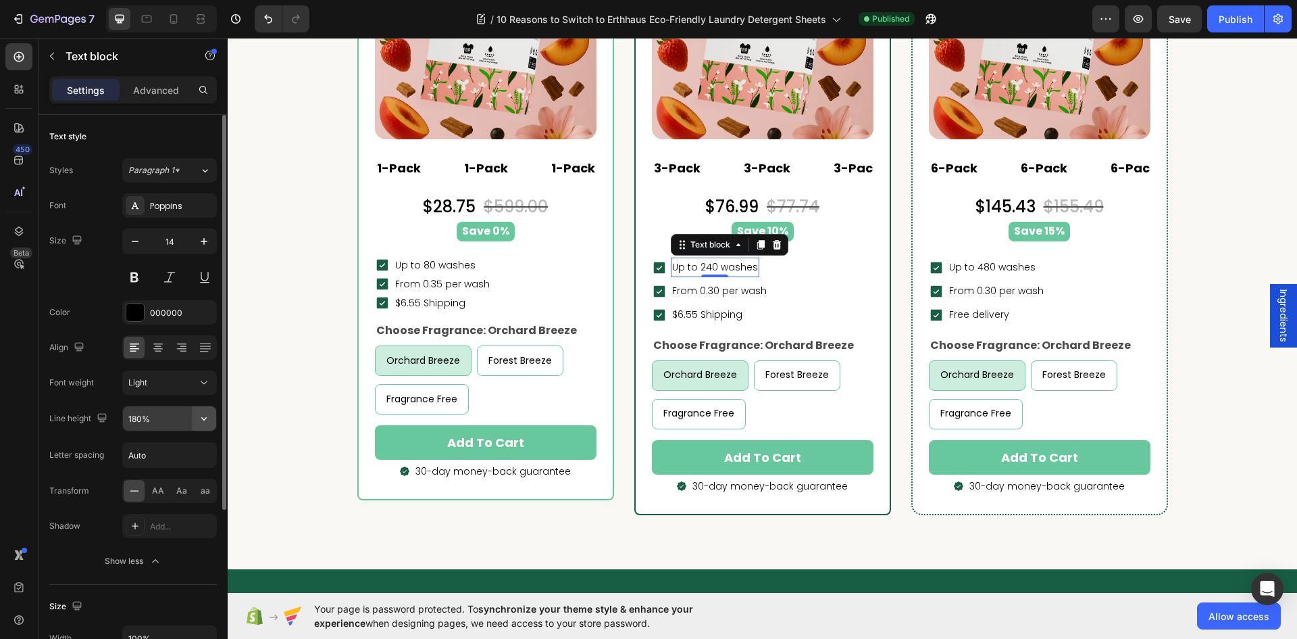
click at [212, 416] on button "button" at bounding box center [204, 418] width 24 height 24
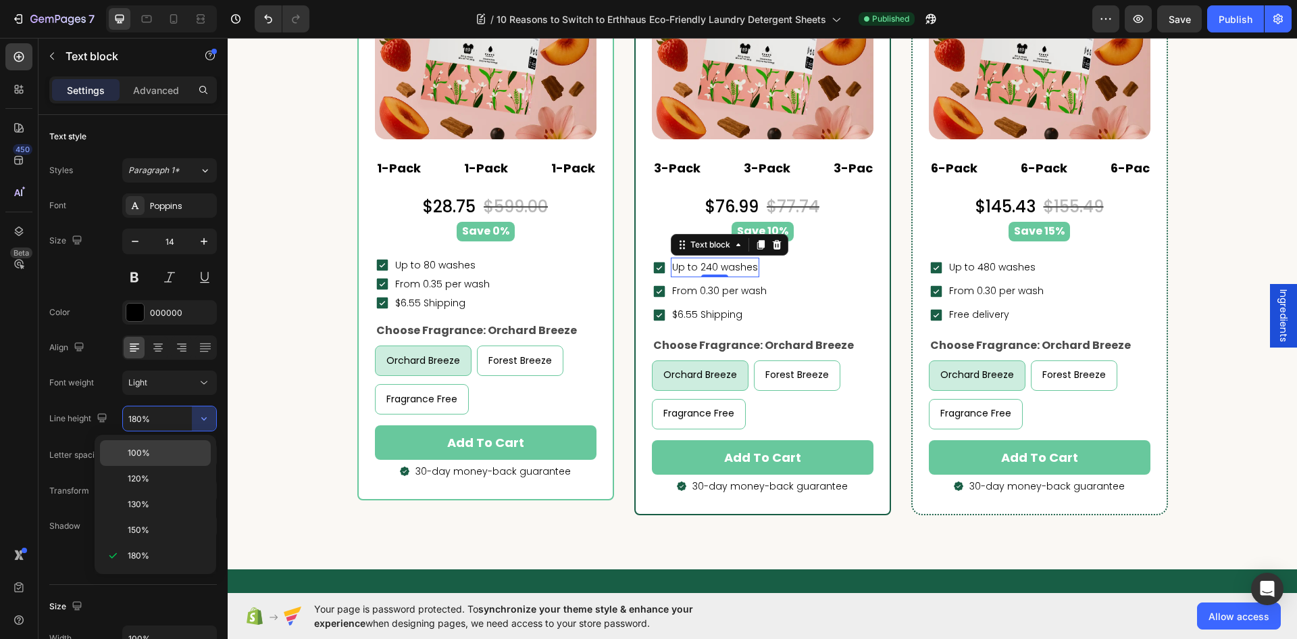
click at [149, 452] on p "100%" at bounding box center [166, 453] width 77 height 12
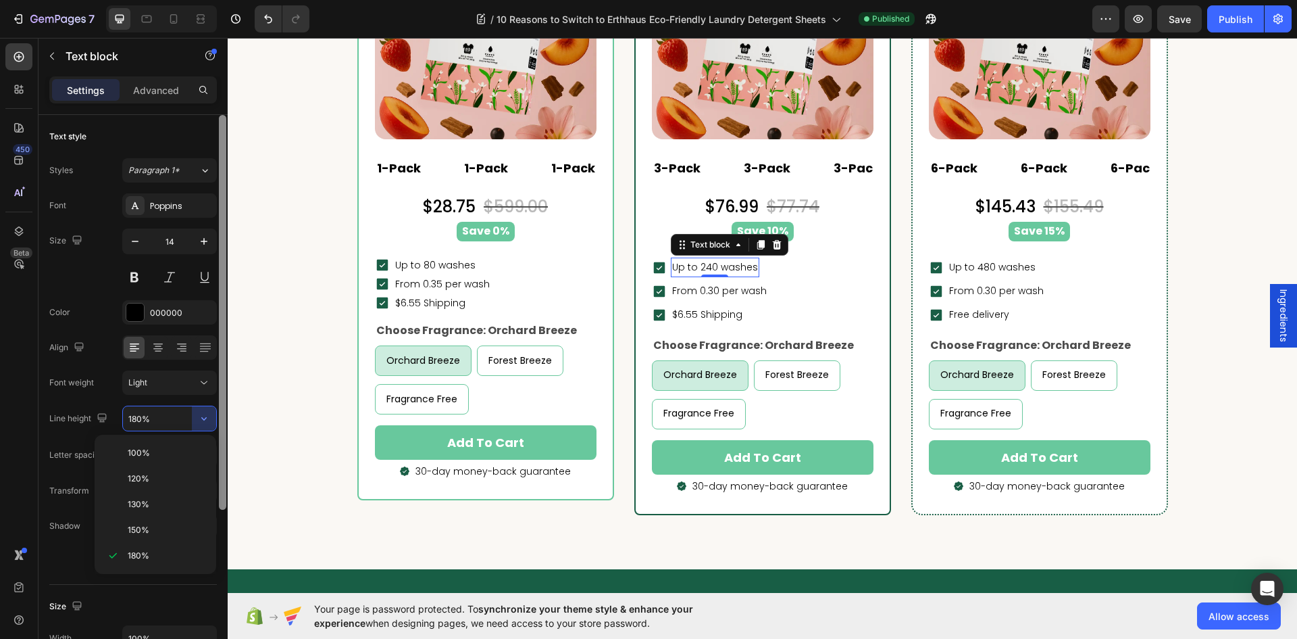
type input "100%"
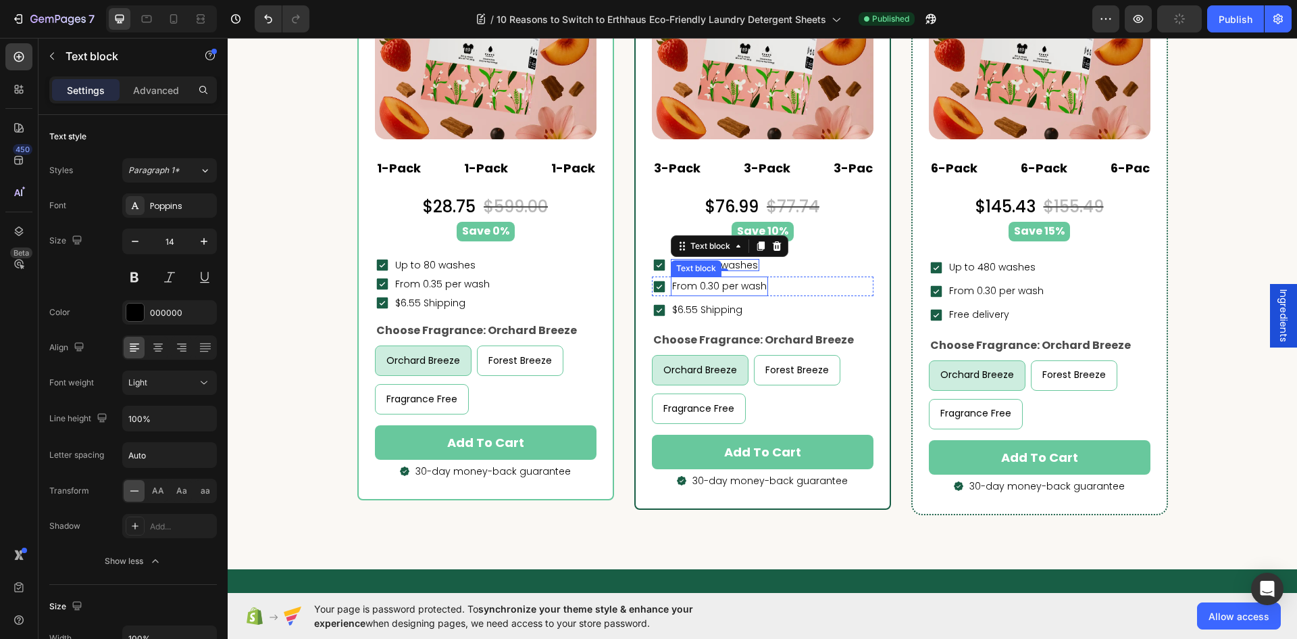
click at [740, 281] on p "From 0.30 per wash" at bounding box center [719, 286] width 95 height 17
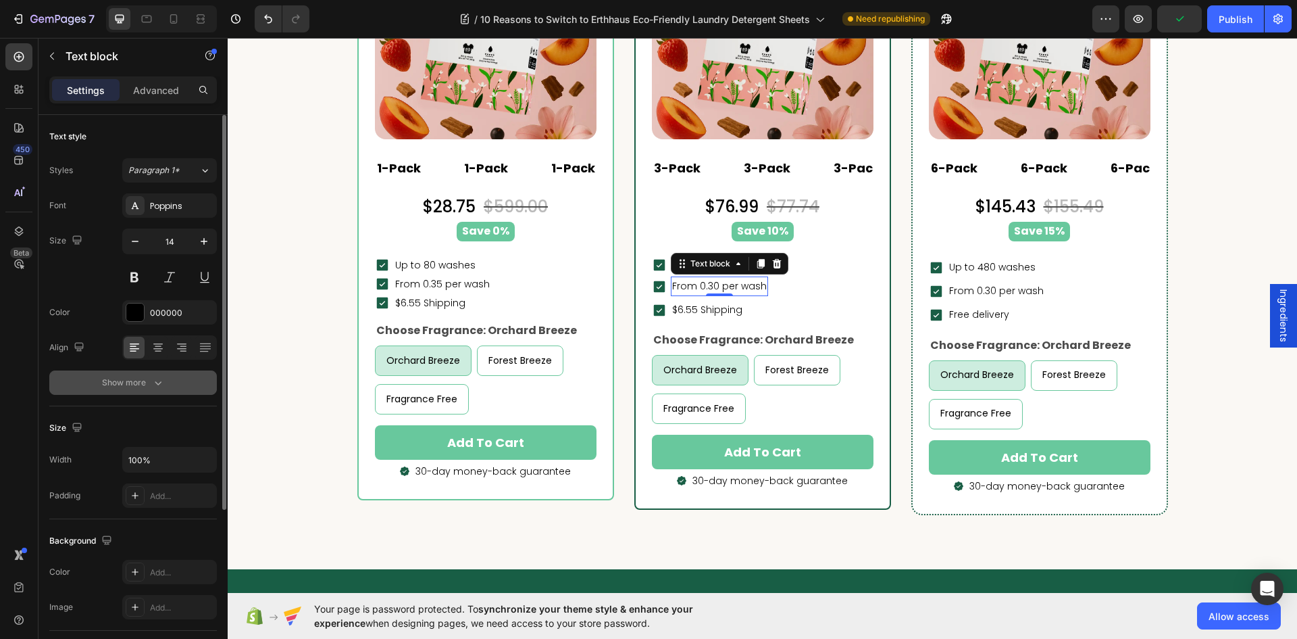
click at [167, 381] on button "Show more" at bounding box center [133, 382] width 168 height 24
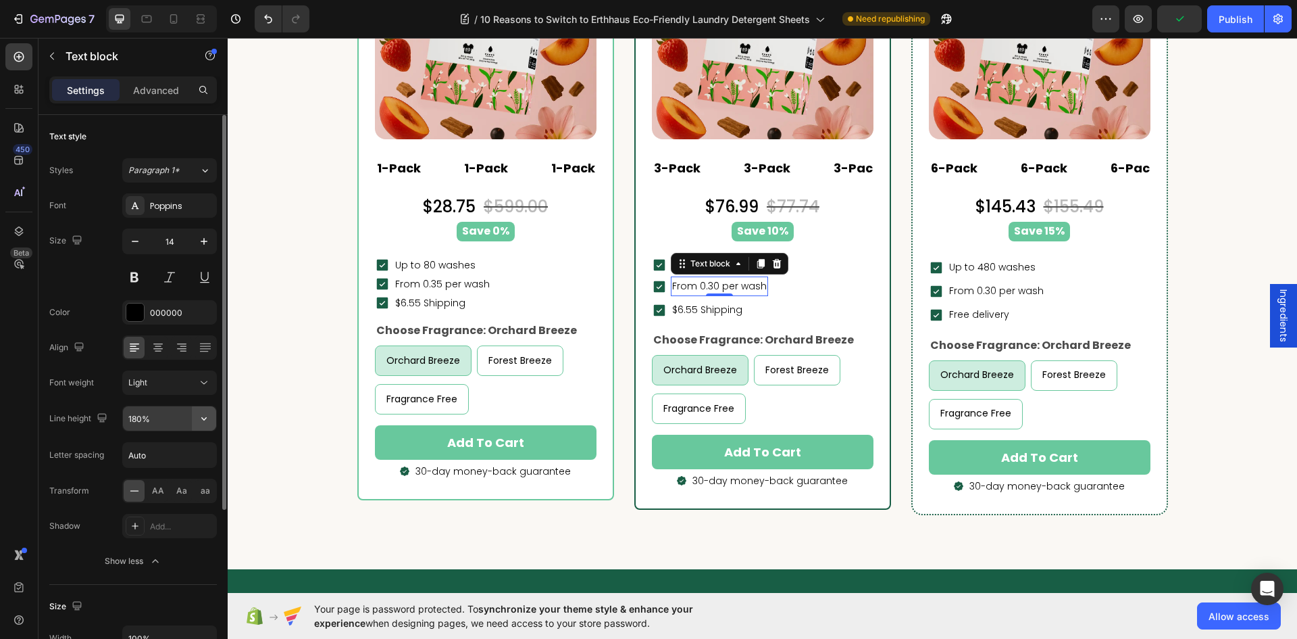
click at [202, 416] on icon "button" at bounding box center [204, 419] width 14 height 14
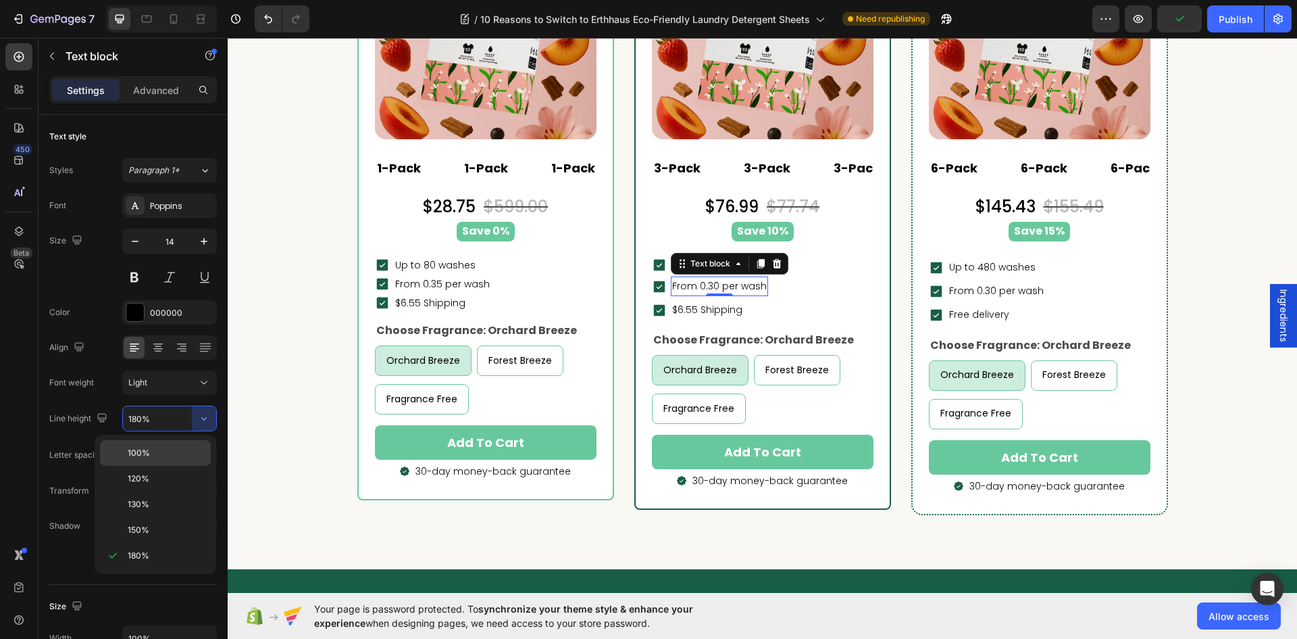
click at [154, 447] on p "100%" at bounding box center [166, 453] width 77 height 12
type input "100%"
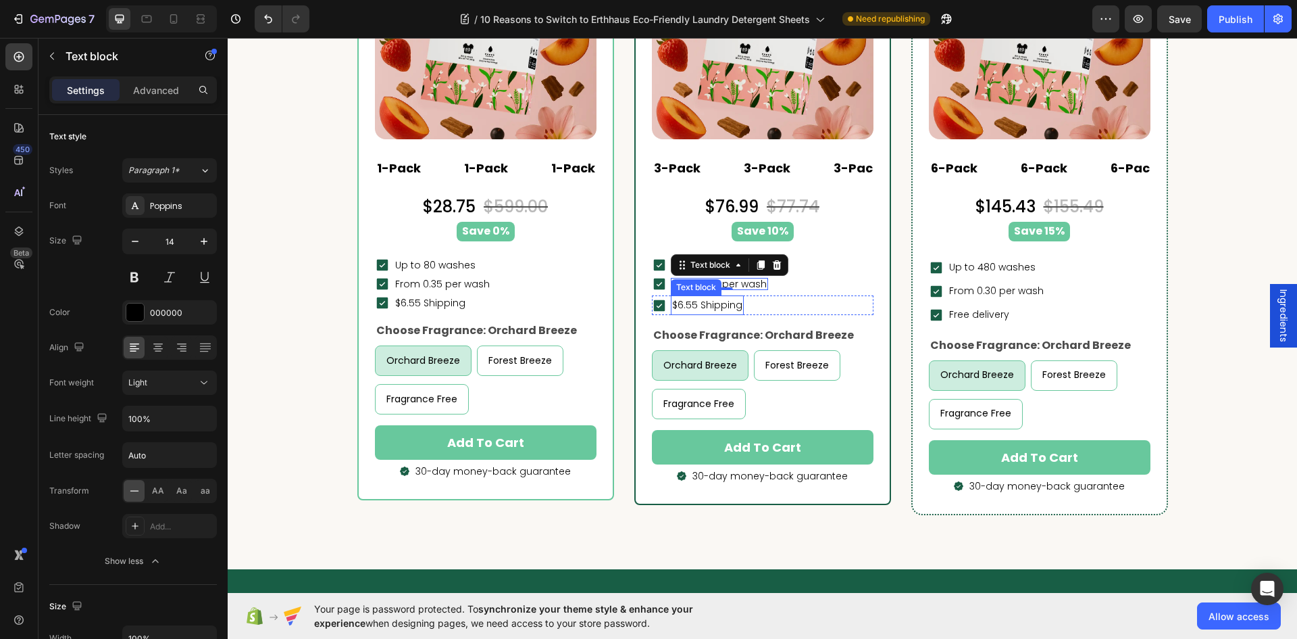
click at [703, 305] on p "$6.55 Shipping" at bounding box center [707, 305] width 70 height 17
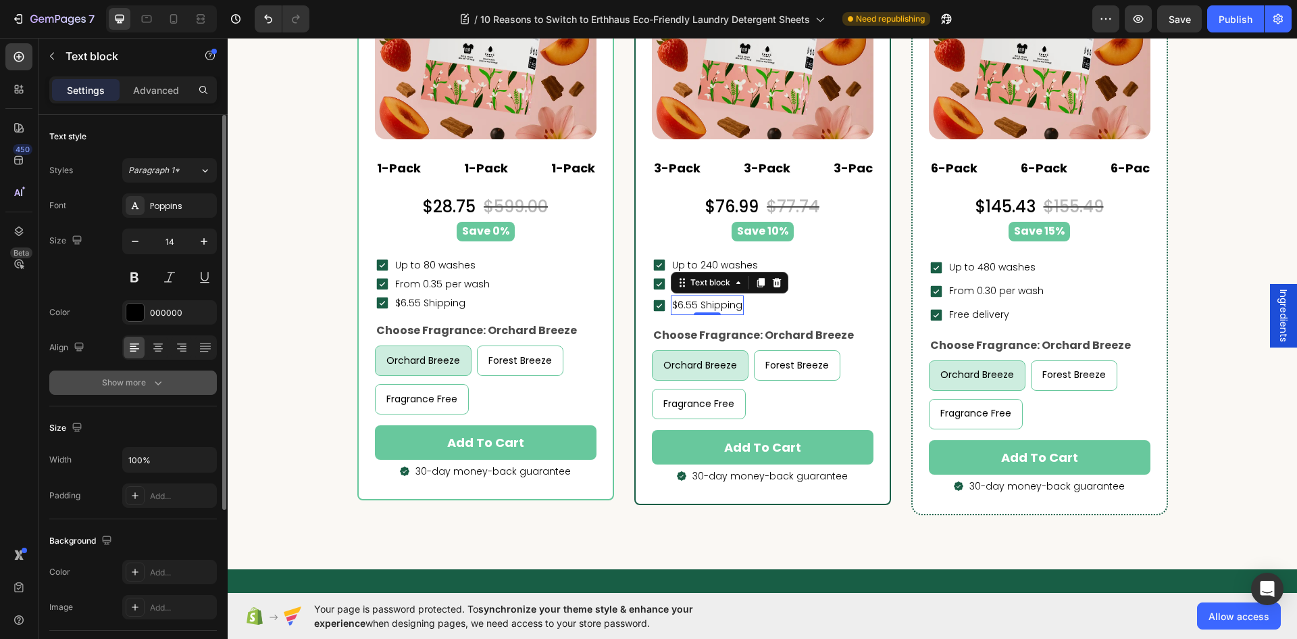
click at [157, 380] on icon "button" at bounding box center [158, 383] width 14 height 14
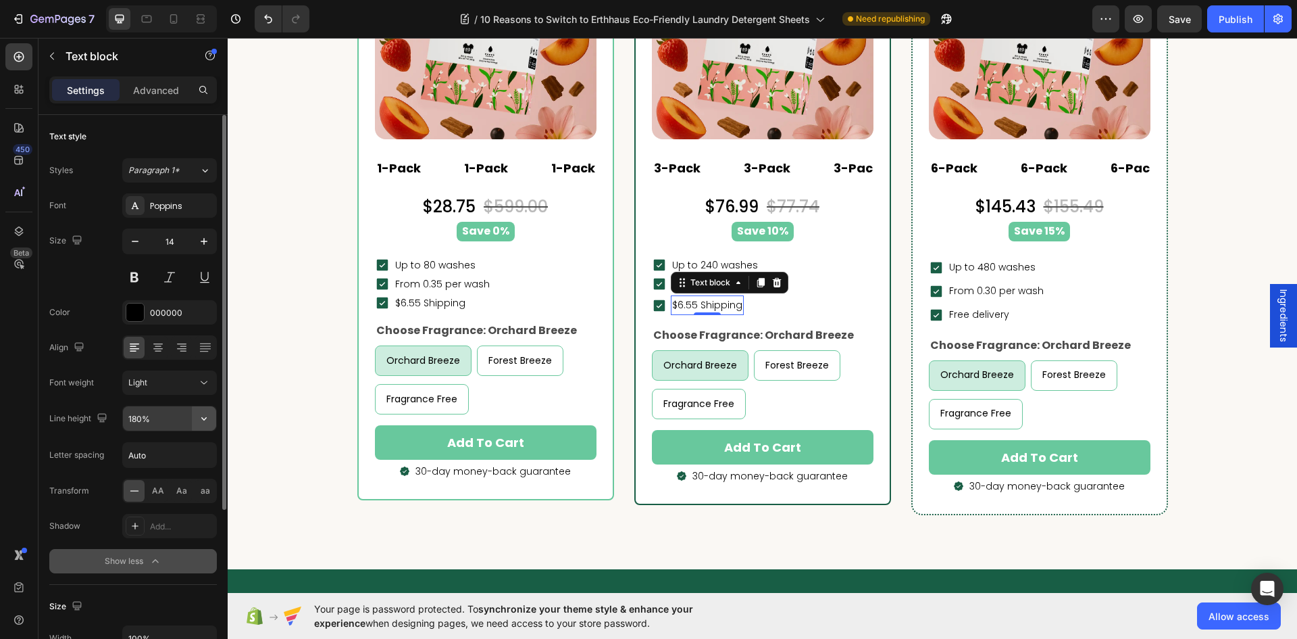
click at [208, 420] on icon "button" at bounding box center [204, 419] width 14 height 14
drag, startPoint x: 158, startPoint y: 451, endPoint x: 205, endPoint y: 451, distance: 46.6
click at [157, 451] on p "100%" at bounding box center [166, 453] width 77 height 12
type input "100%"
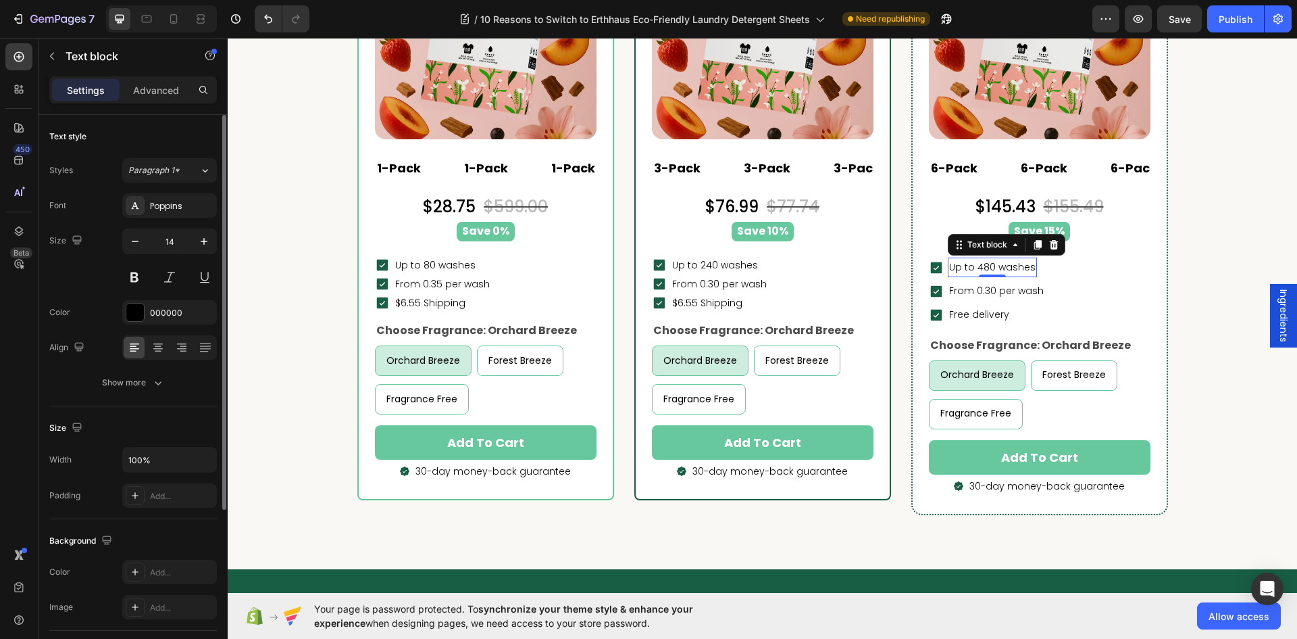
click at [1014, 268] on p "Up to 480 washes" at bounding box center [992, 267] width 86 height 17
click at [176, 378] on button "Show more" at bounding box center [133, 382] width 168 height 24
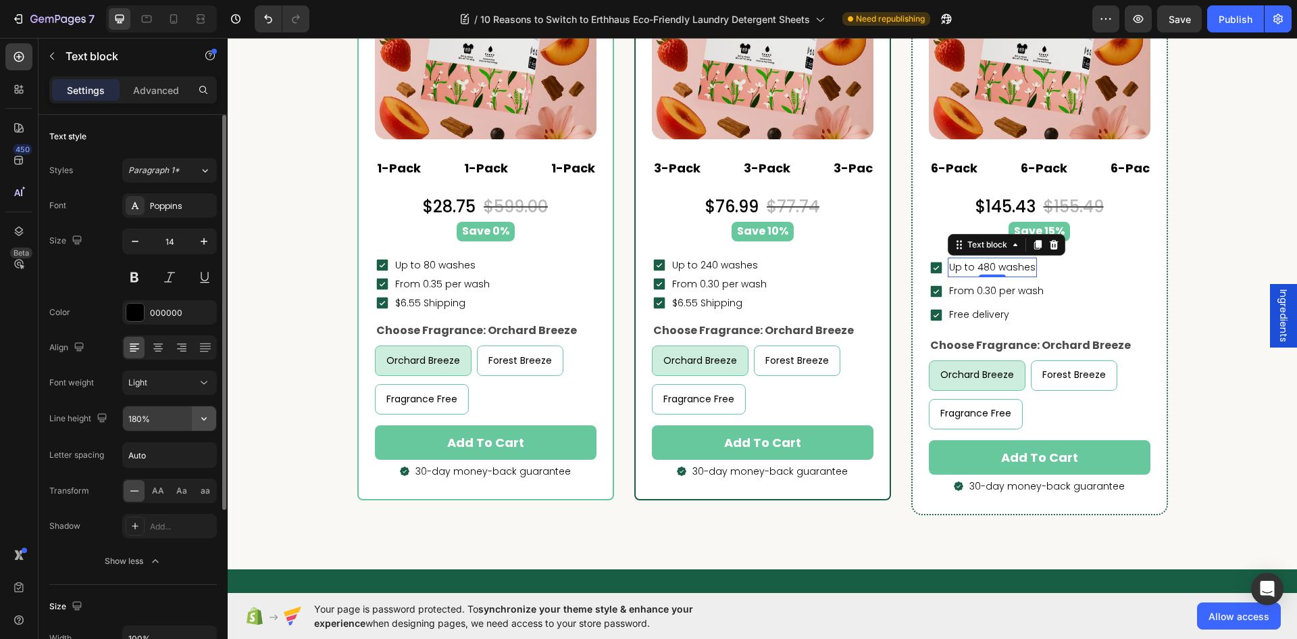
click at [205, 418] on icon "button" at bounding box center [204, 419] width 14 height 14
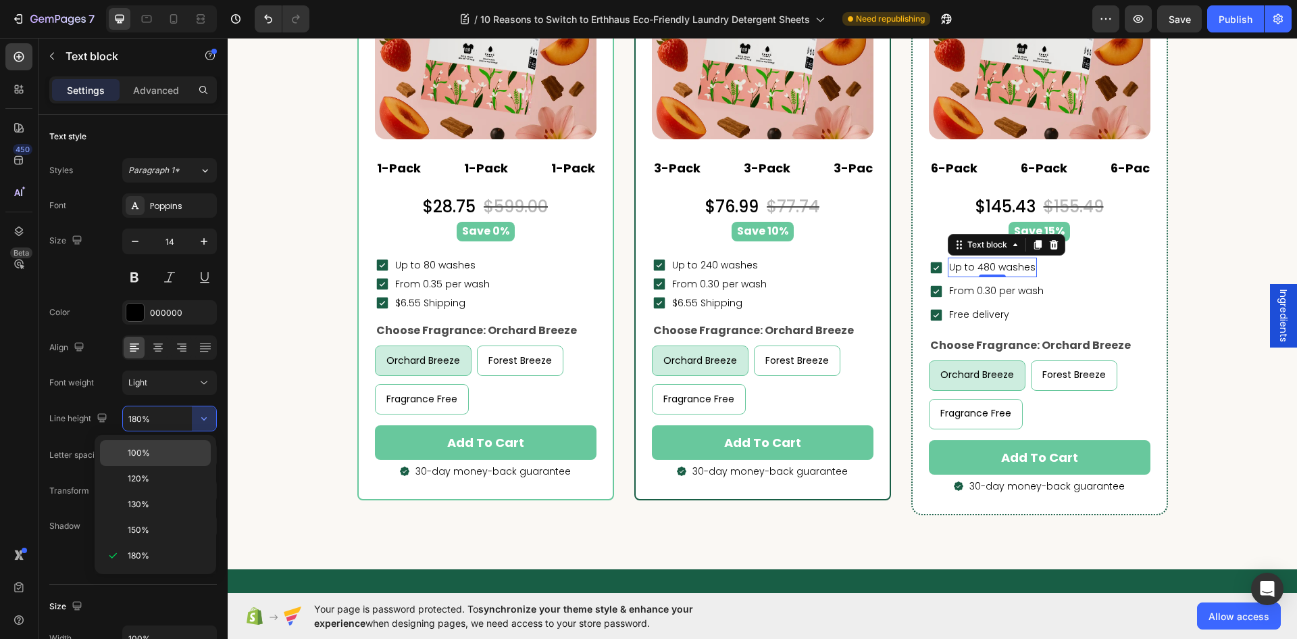
click at [152, 451] on p "100%" at bounding box center [166, 453] width 77 height 12
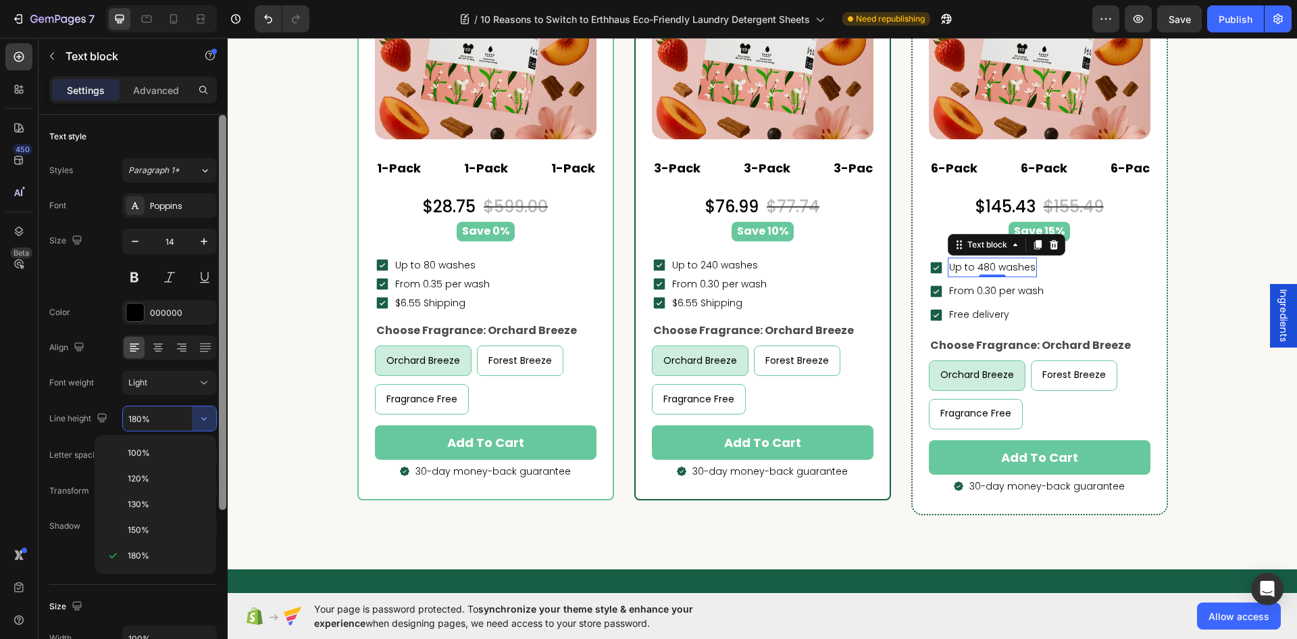
type input "100%"
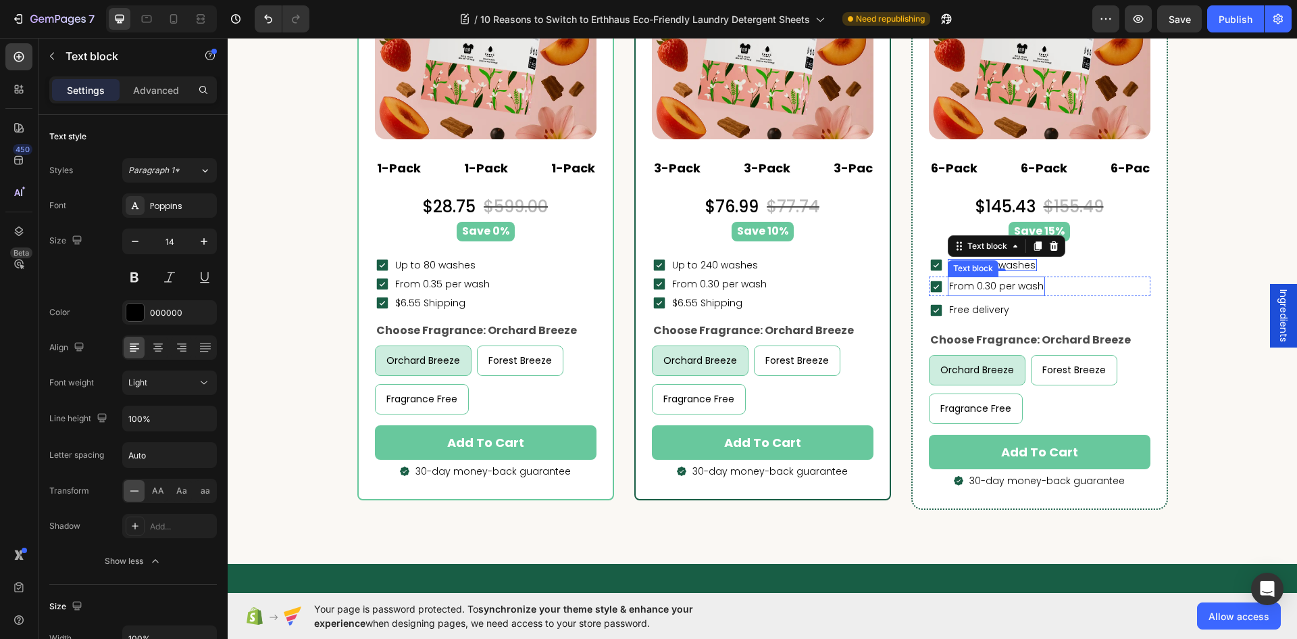
click at [1019, 287] on p "From 0.30 per wash" at bounding box center [996, 286] width 95 height 17
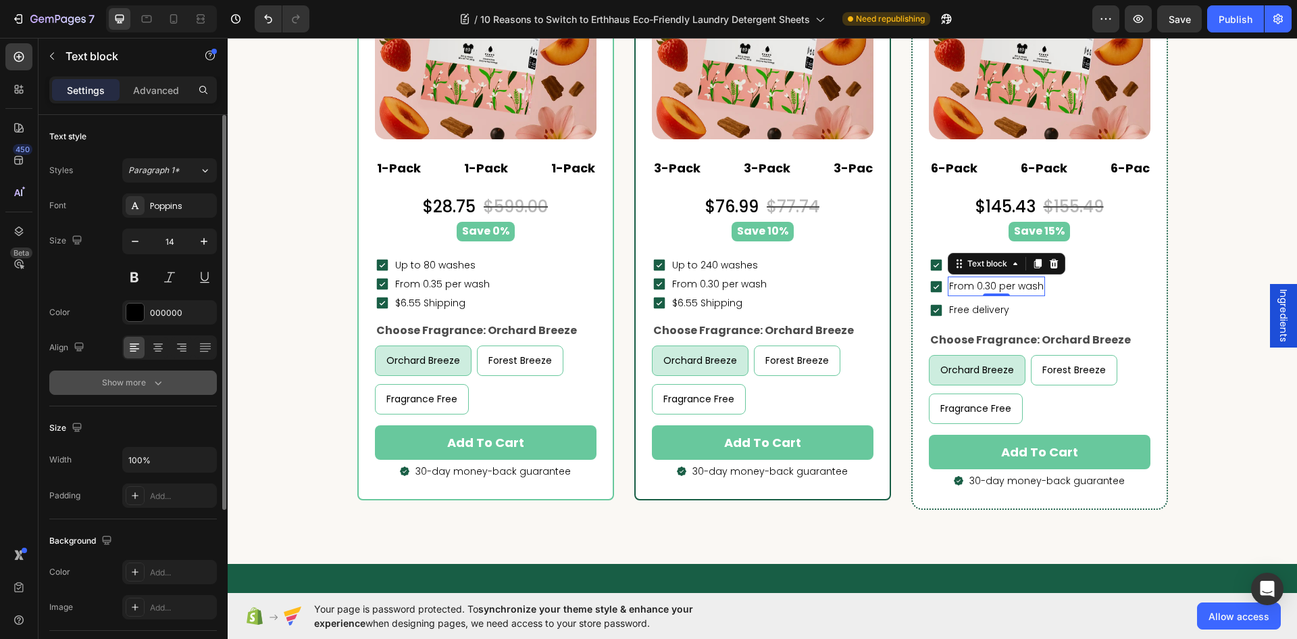
click at [155, 380] on icon "button" at bounding box center [158, 383] width 14 height 14
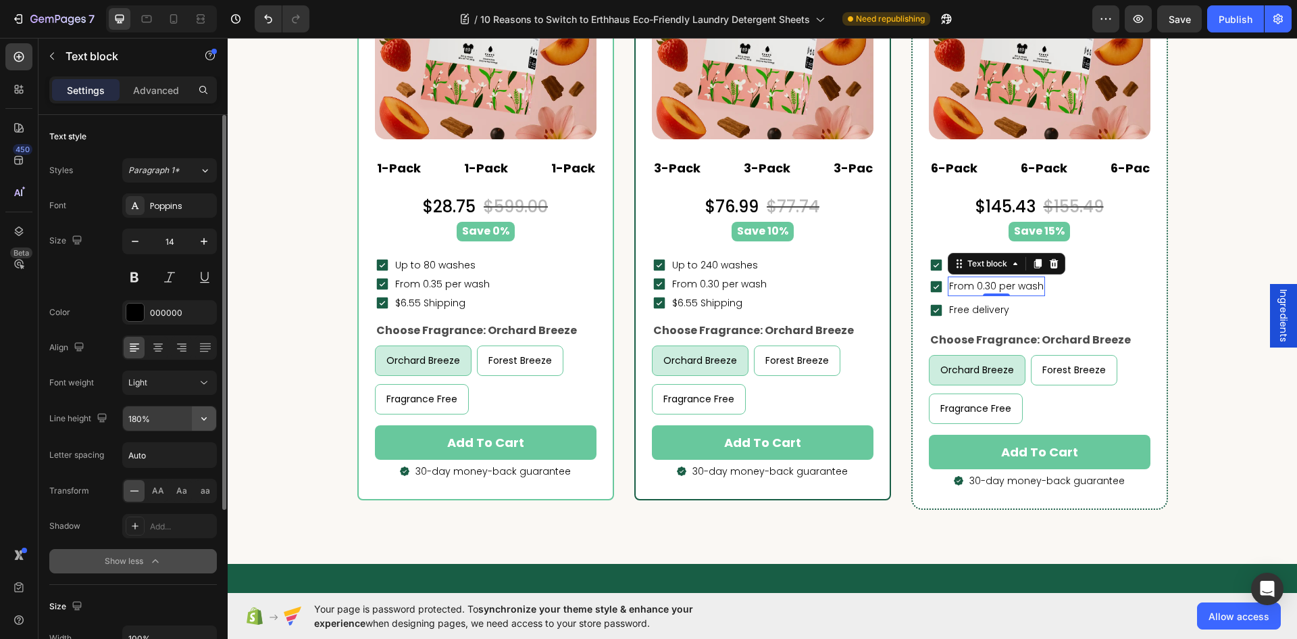
click at [210, 411] on button "button" at bounding box center [204, 418] width 24 height 24
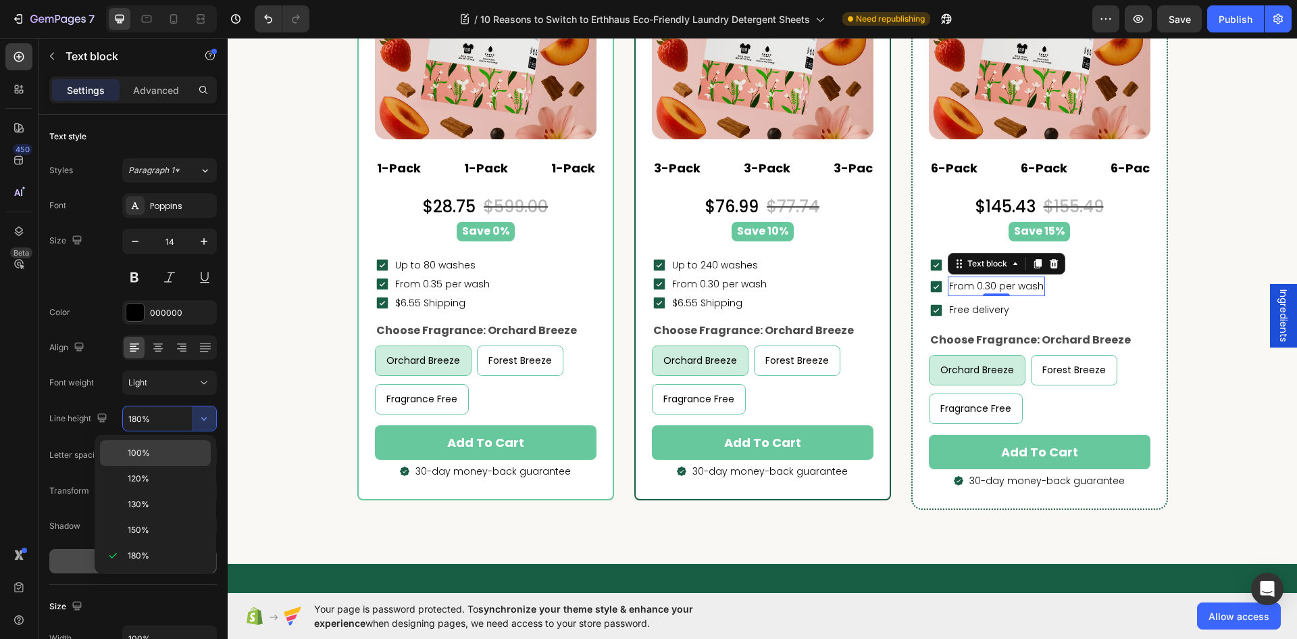
click at [159, 452] on p "100%" at bounding box center [166, 453] width 77 height 12
type input "100%"
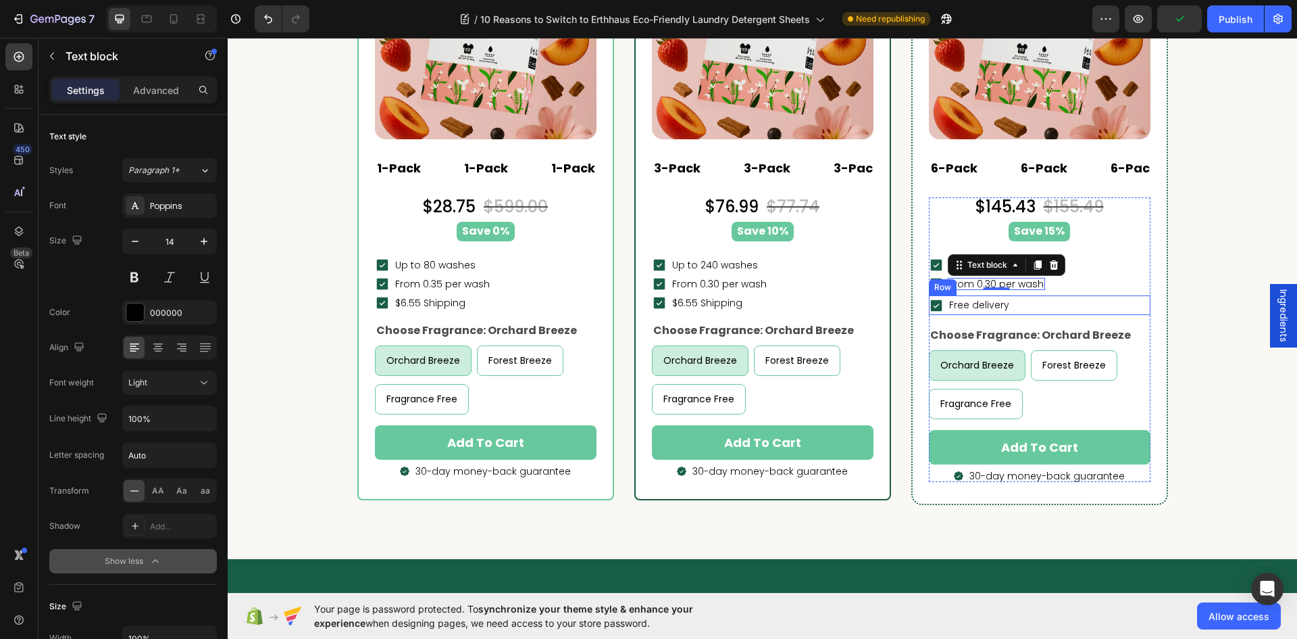
click at [1008, 306] on div "Icon Free delivery Text block Row" at bounding box center [1040, 305] width 222 height 20
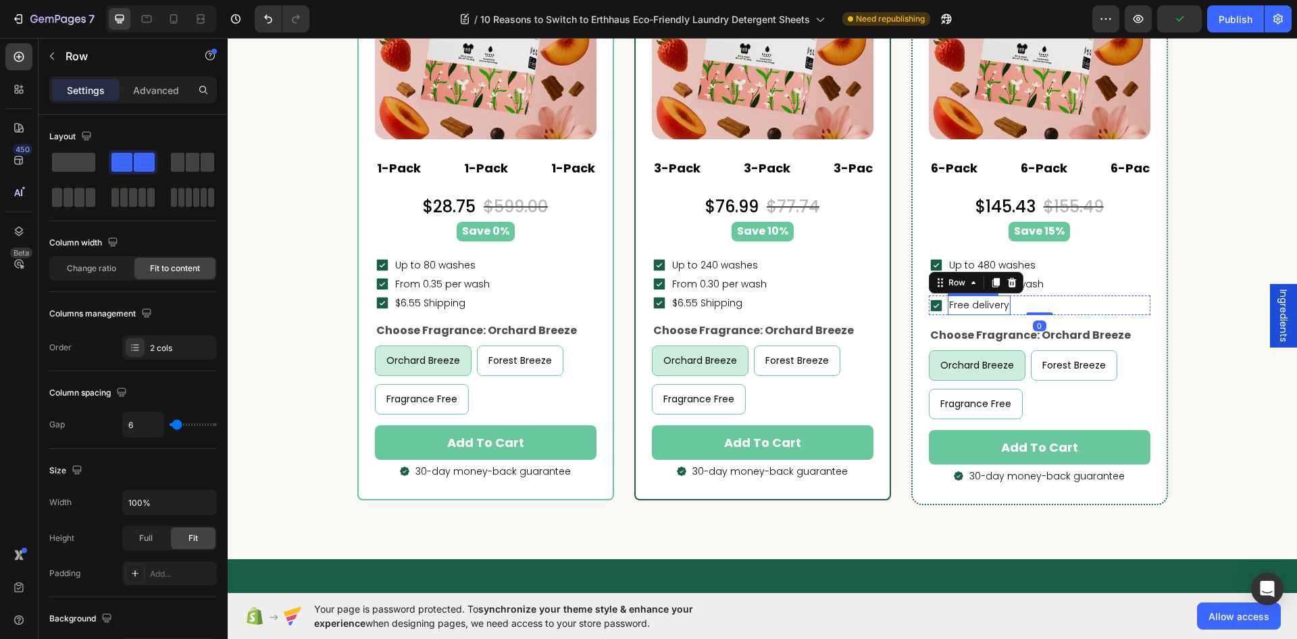
click at [990, 304] on p "Free delivery" at bounding box center [979, 305] width 60 height 17
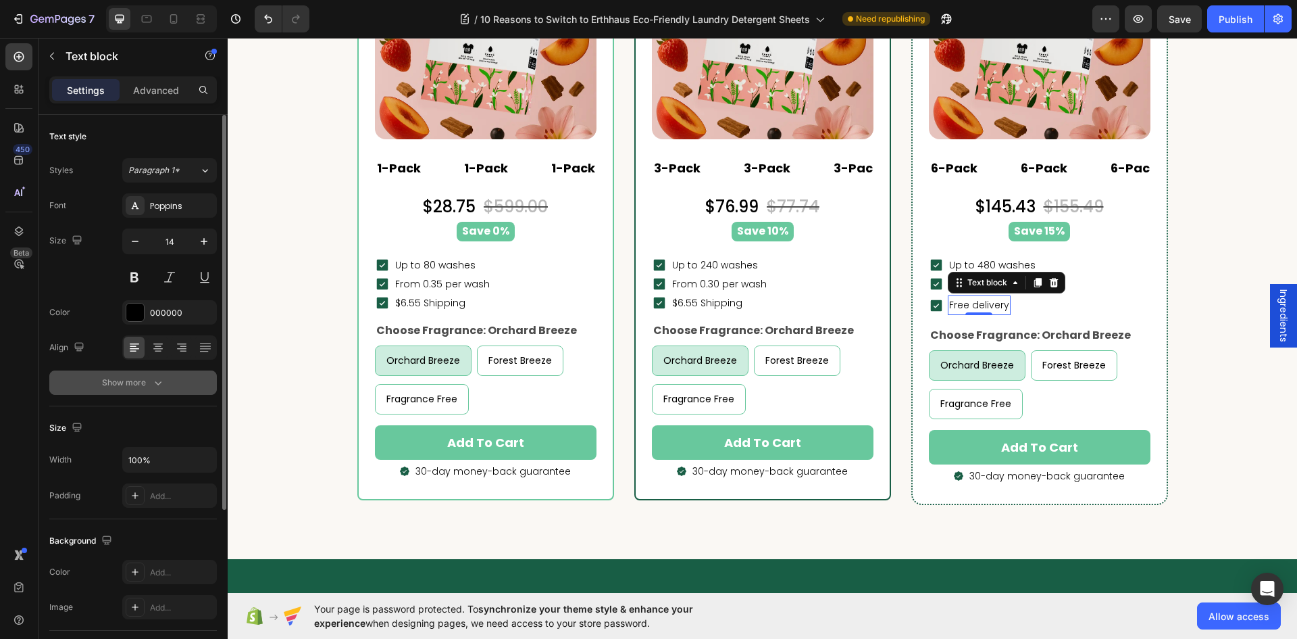
click at [151, 376] on icon "button" at bounding box center [158, 383] width 14 height 14
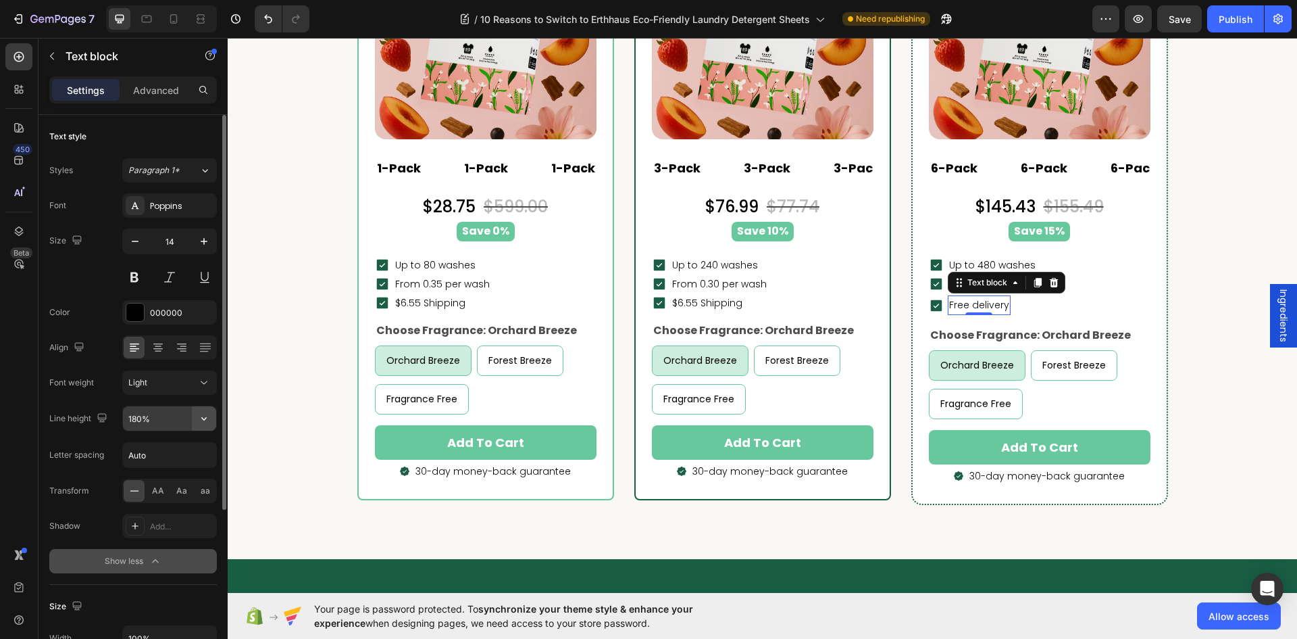
click at [198, 415] on icon "button" at bounding box center [204, 419] width 14 height 14
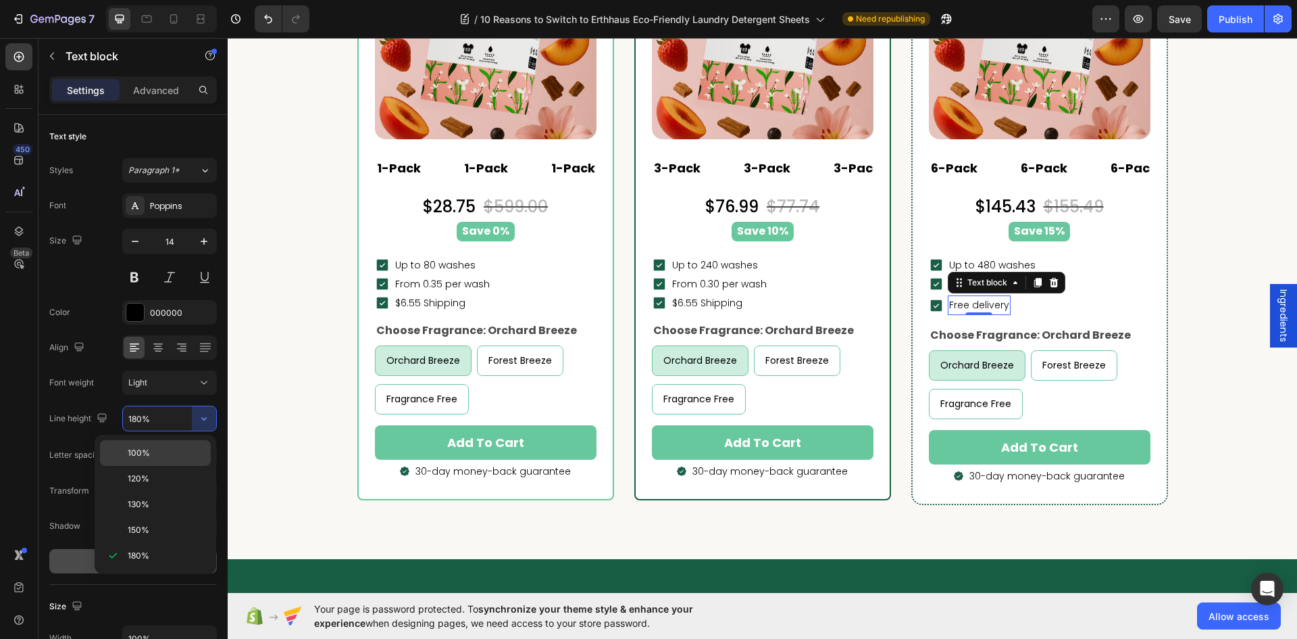
click at [157, 466] on div "100%" at bounding box center [155, 479] width 111 height 26
type input "100%"
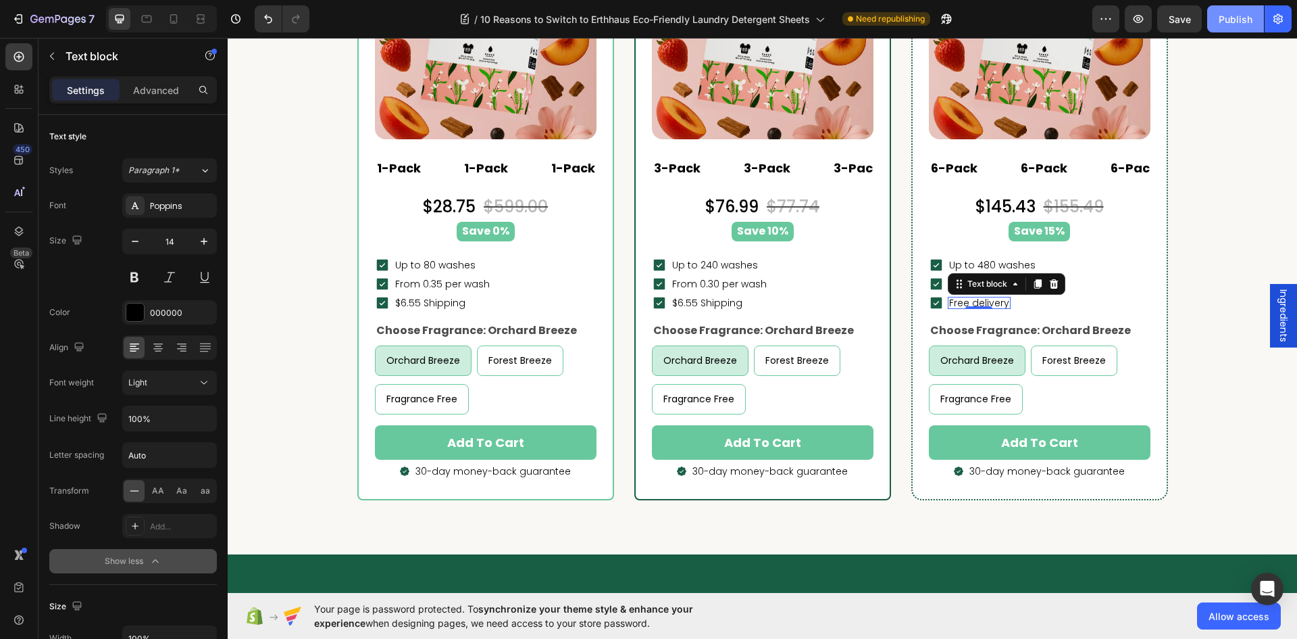
click at [1226, 23] on div "Publish" at bounding box center [1236, 19] width 34 height 14
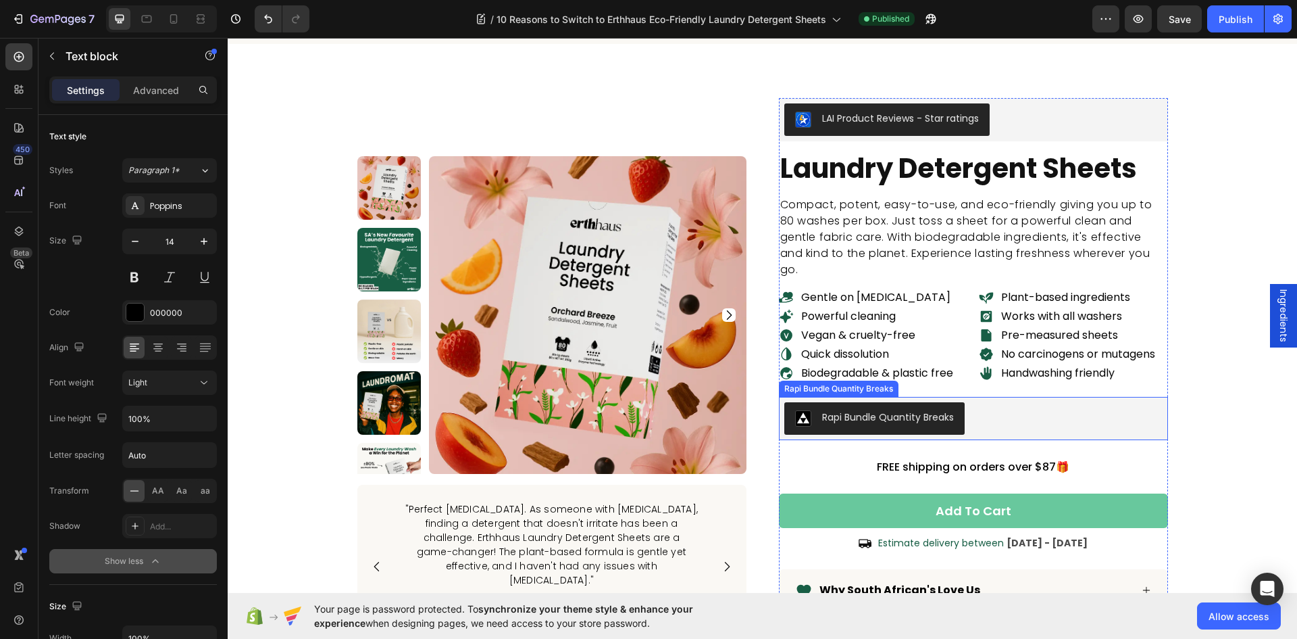
scroll to position [6825, 0]
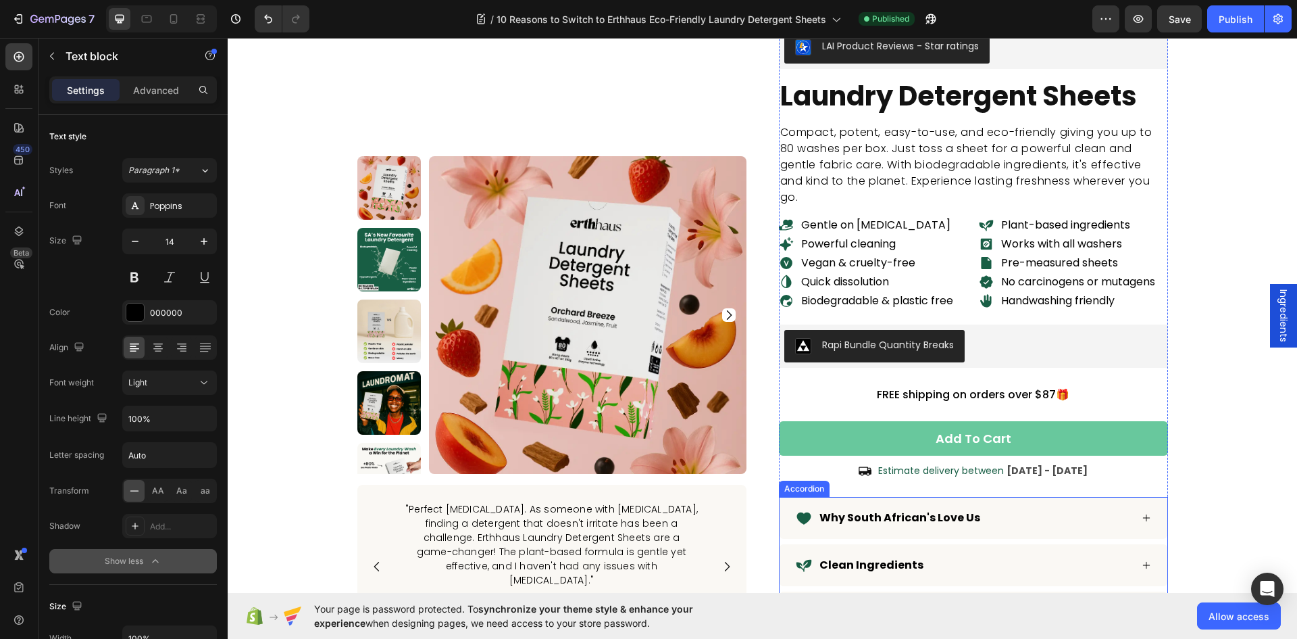
click at [993, 511] on div "Why South African's Love Us" at bounding box center [963, 517] width 335 height 20
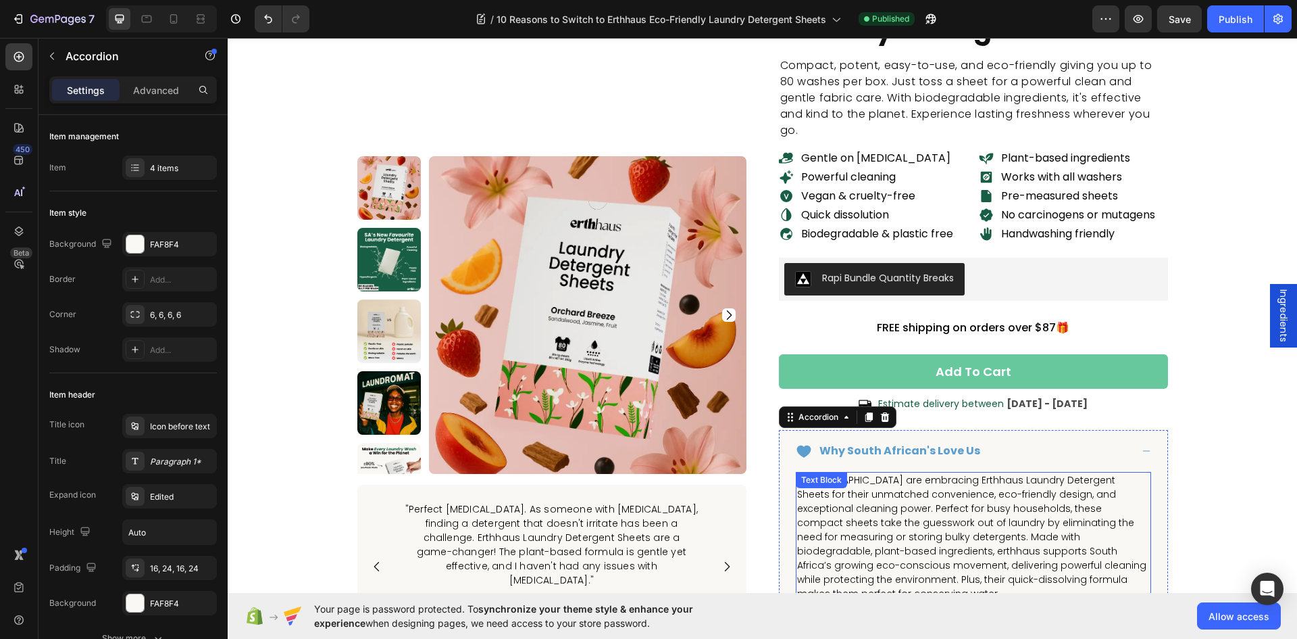
scroll to position [6960, 0]
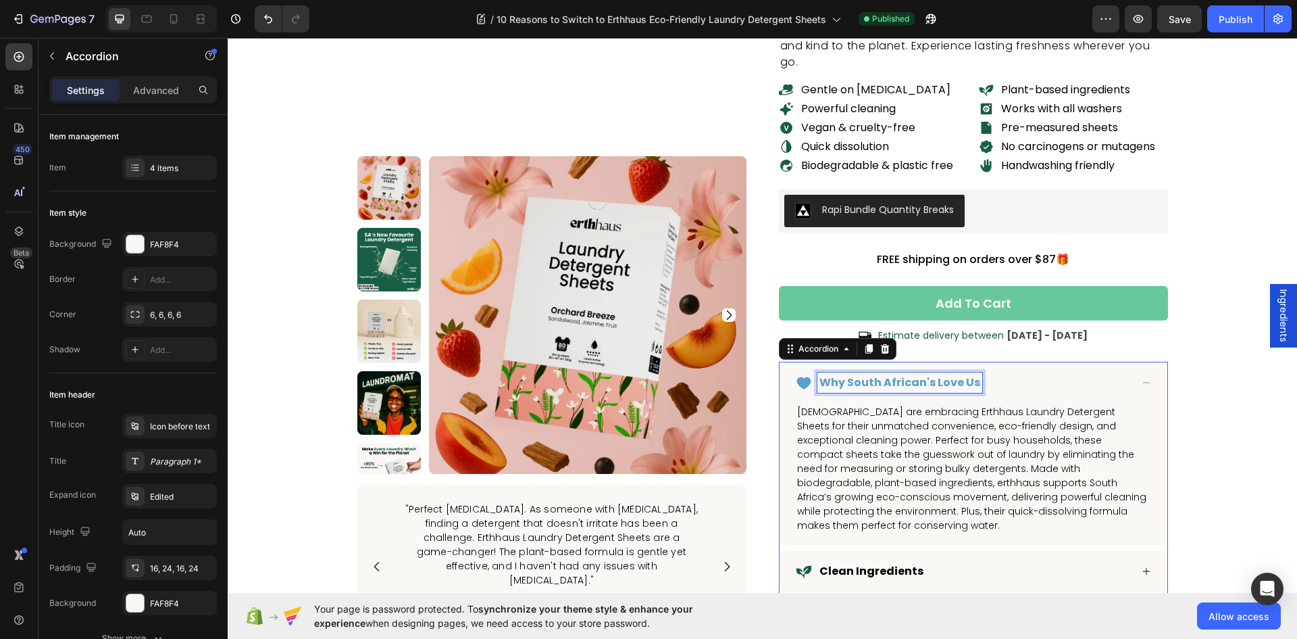
click at [918, 380] on p "Why South African's Love Us" at bounding box center [900, 382] width 161 height 16
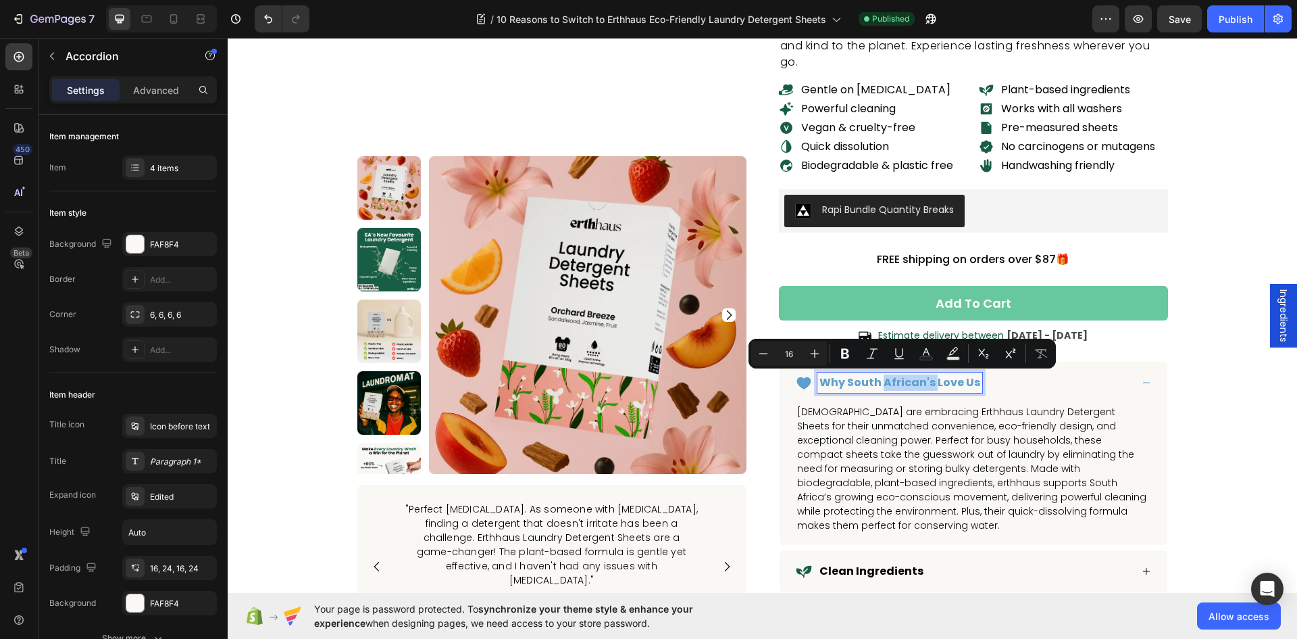
click at [922, 382] on p "Why South African's Love Us" at bounding box center [900, 382] width 161 height 16
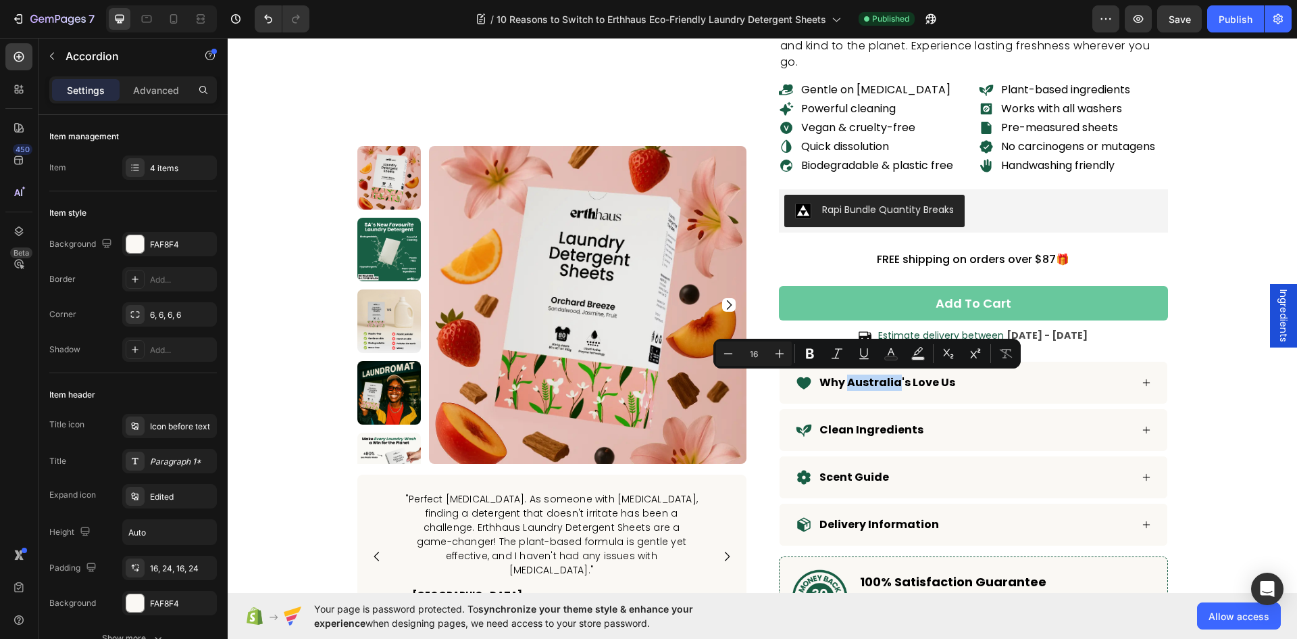
click at [991, 420] on div "Clean Ingredients" at bounding box center [963, 430] width 335 height 20
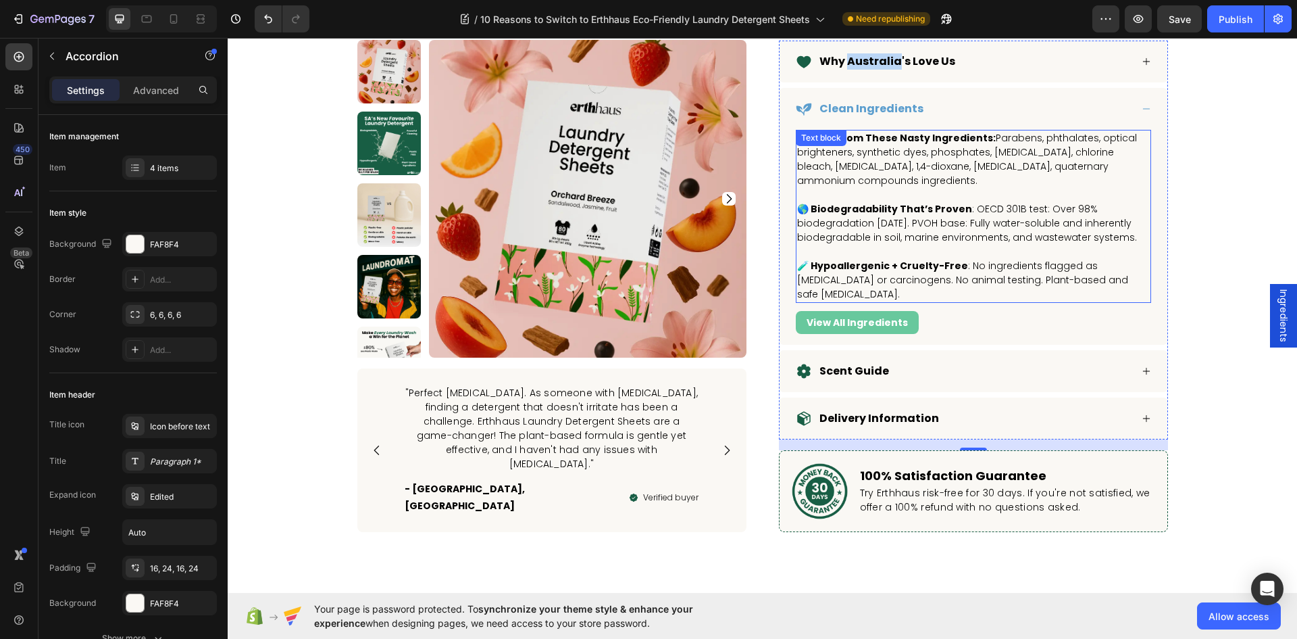
scroll to position [7366, 0]
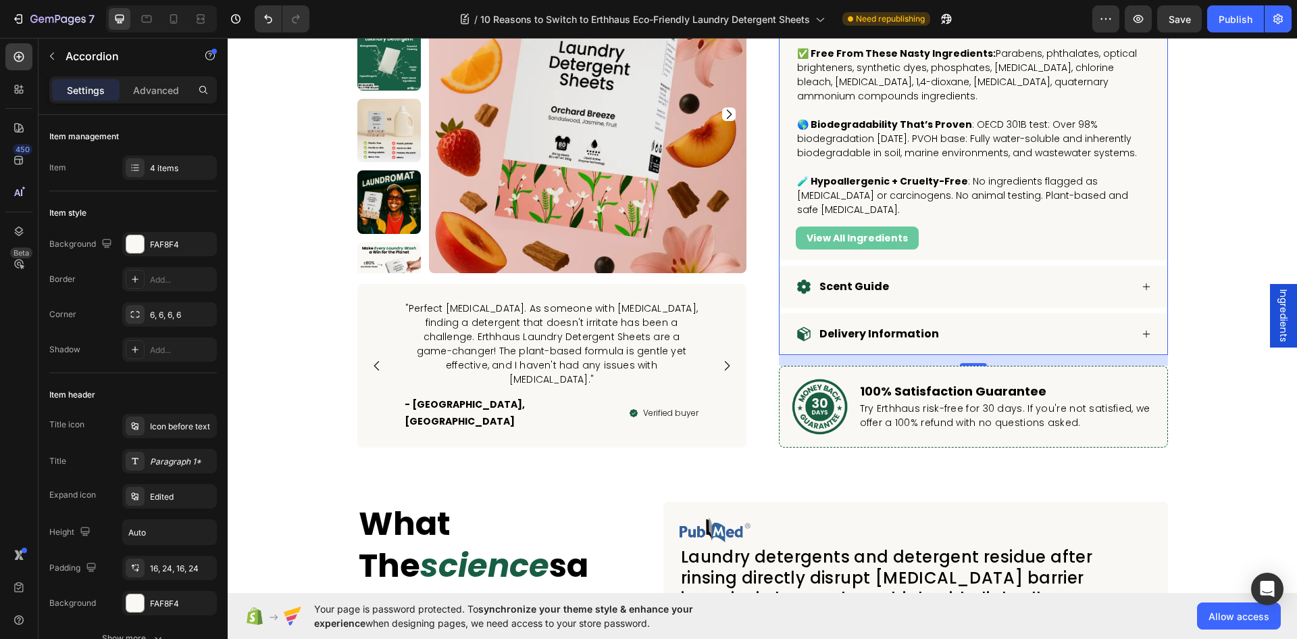
click at [964, 295] on div "Scent Guide" at bounding box center [963, 286] width 335 height 20
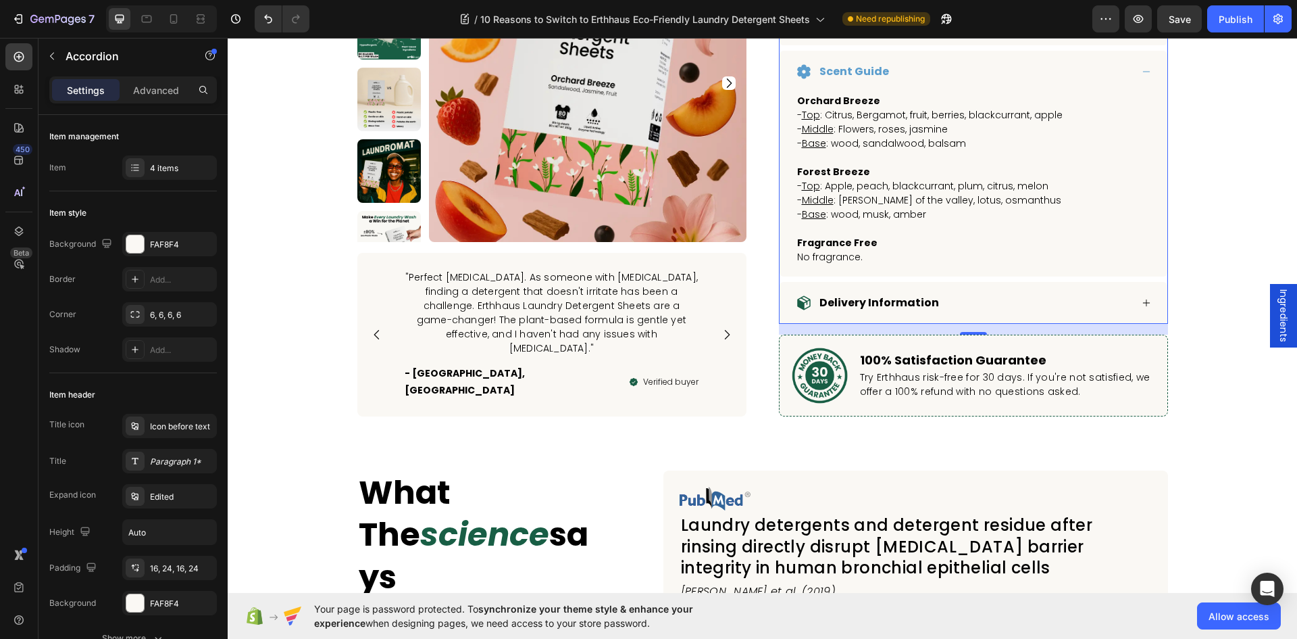
click at [1053, 294] on div "Delivery Information" at bounding box center [963, 303] width 335 height 20
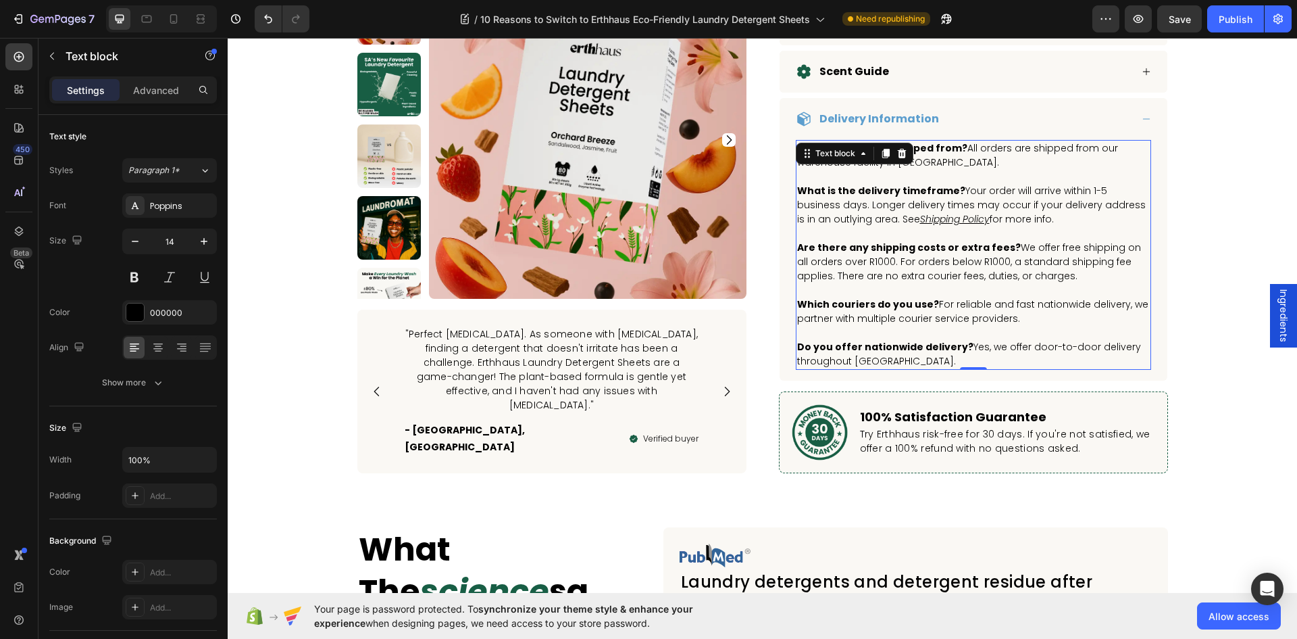
click at [963, 259] on p "Are there any shipping costs or extra fees? We offer free shipping on all order…" at bounding box center [973, 262] width 353 height 43
click at [960, 261] on p "Are there any shipping costs or extra fees? We offer free shipping on all order…" at bounding box center [973, 262] width 353 height 43
click at [964, 262] on p "Are there any shipping costs or extra fees? We offer free shipping on all order…" at bounding box center [973, 262] width 353 height 43
click at [905, 357] on p "Do you offer nationwide delivery? Yes, we offer door-to-door delivery throughou…" at bounding box center [973, 354] width 353 height 28
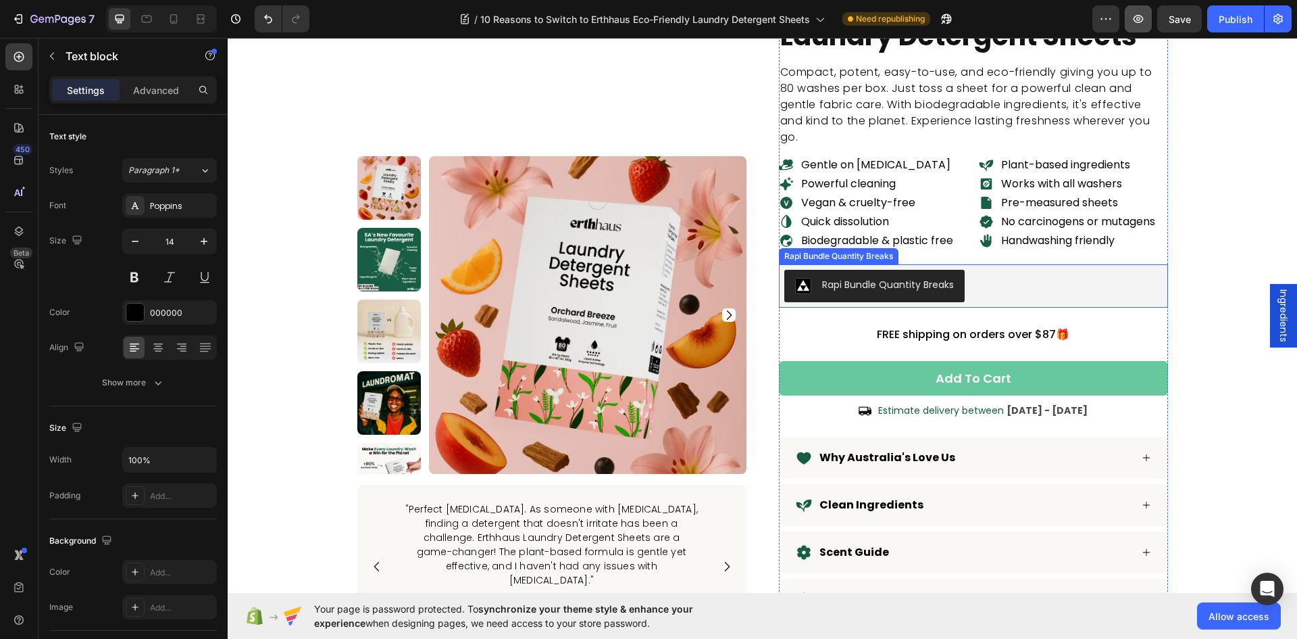
scroll to position [6834, 0]
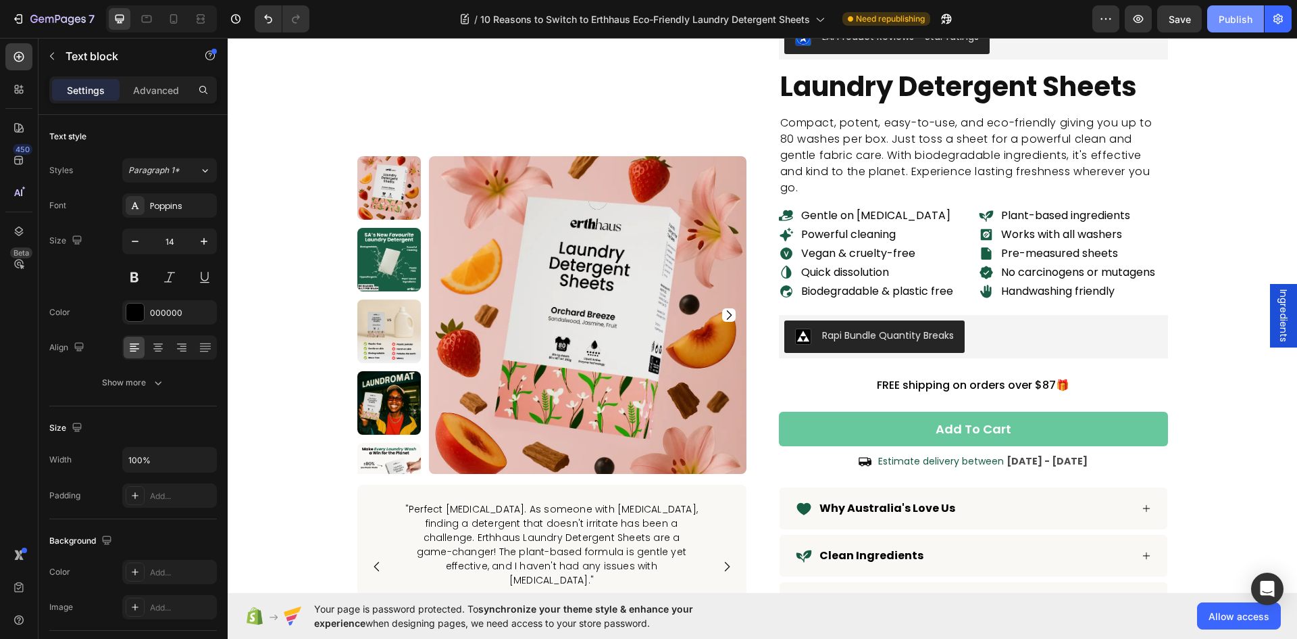
click at [1236, 14] on div "Publish" at bounding box center [1236, 19] width 34 height 14
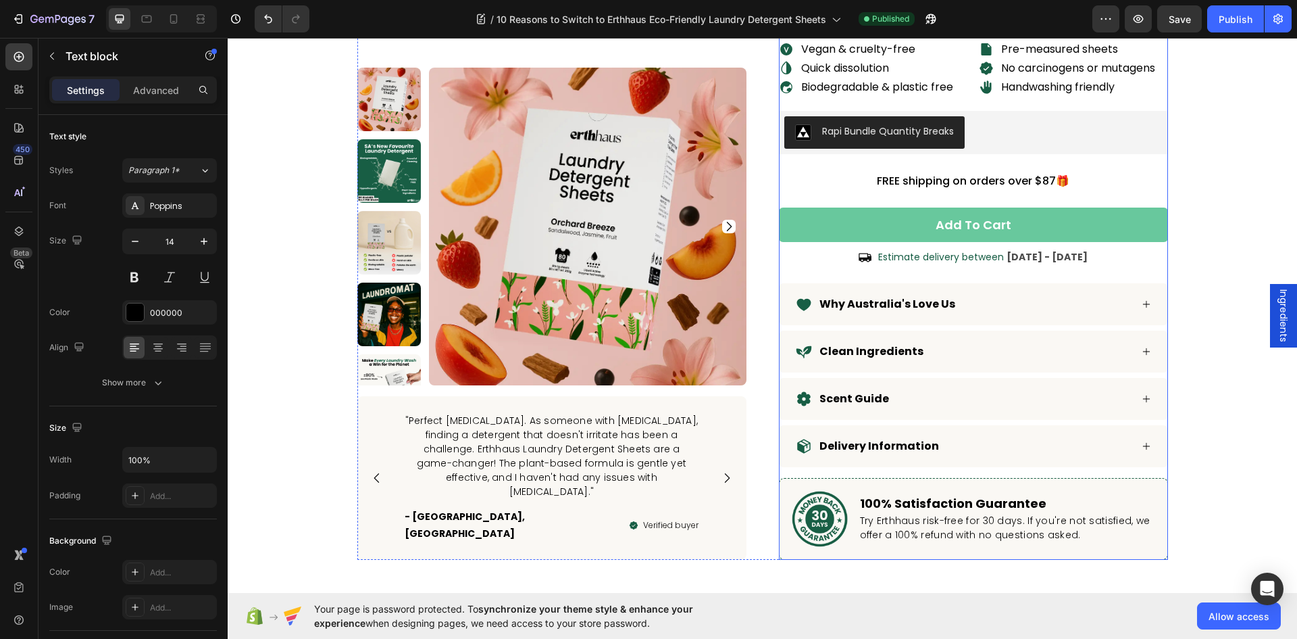
scroll to position [7156, 0]
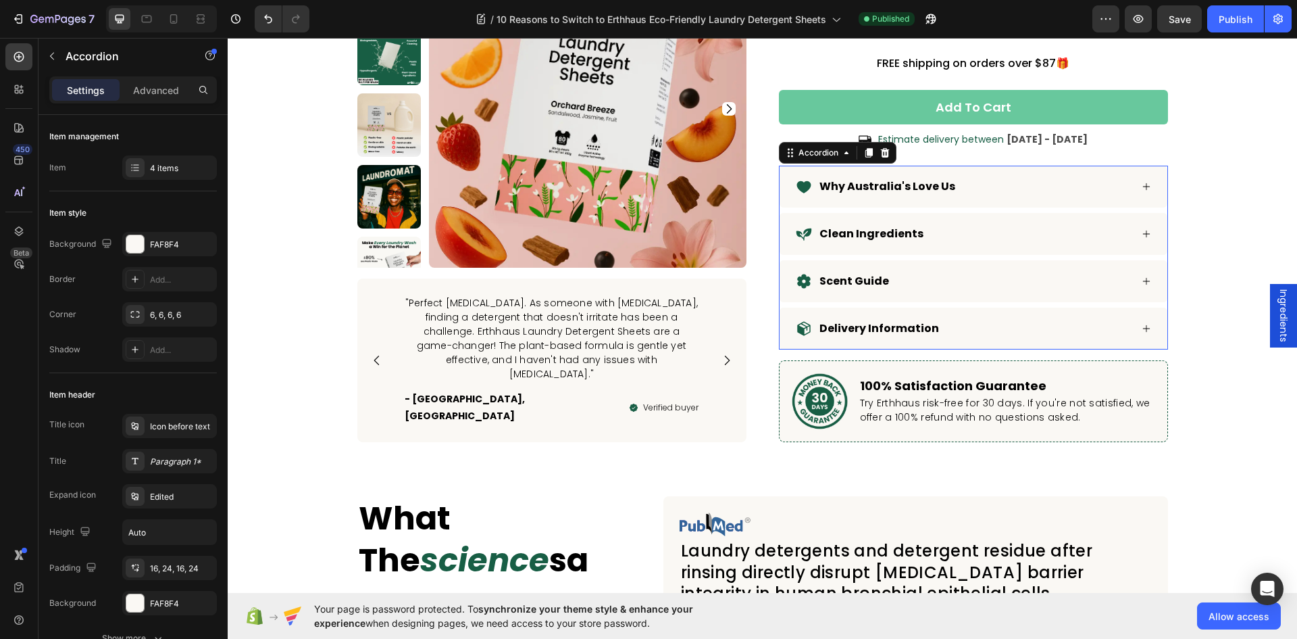
click at [1006, 174] on div "Why Australia's Love Us" at bounding box center [974, 187] width 388 height 42
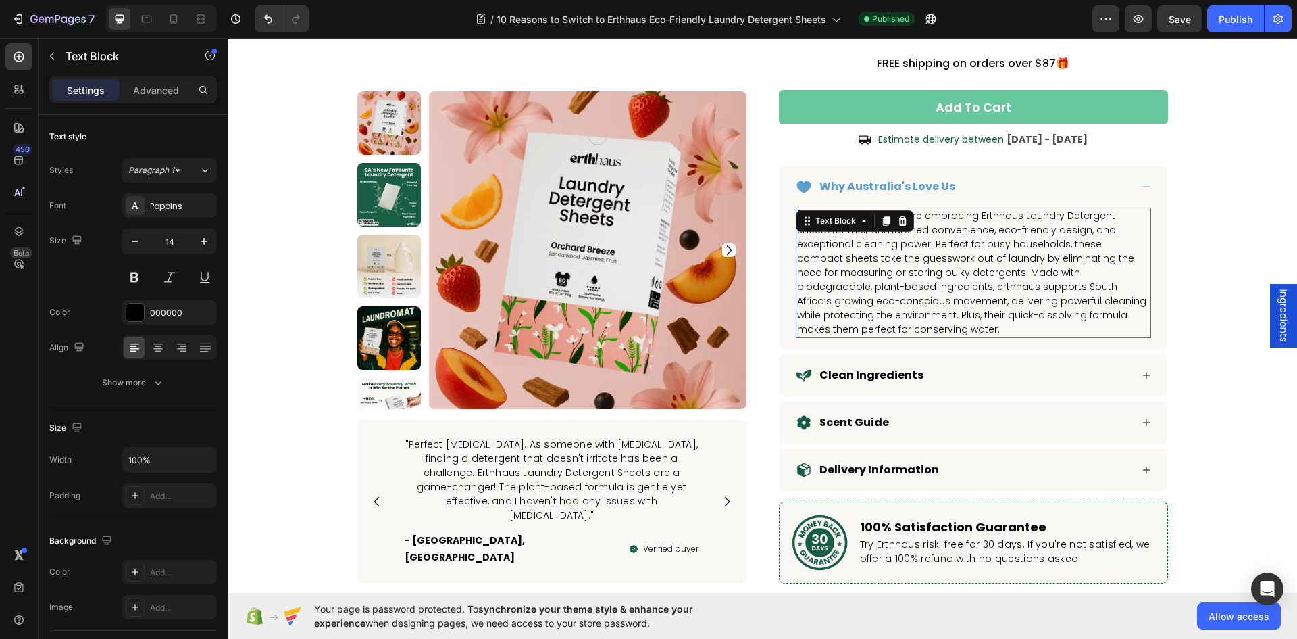
click at [922, 284] on span "[DEMOGRAPHIC_DATA] are embracing Erthhaus Laundry Detergent Sheets for their un…" at bounding box center [971, 272] width 349 height 127
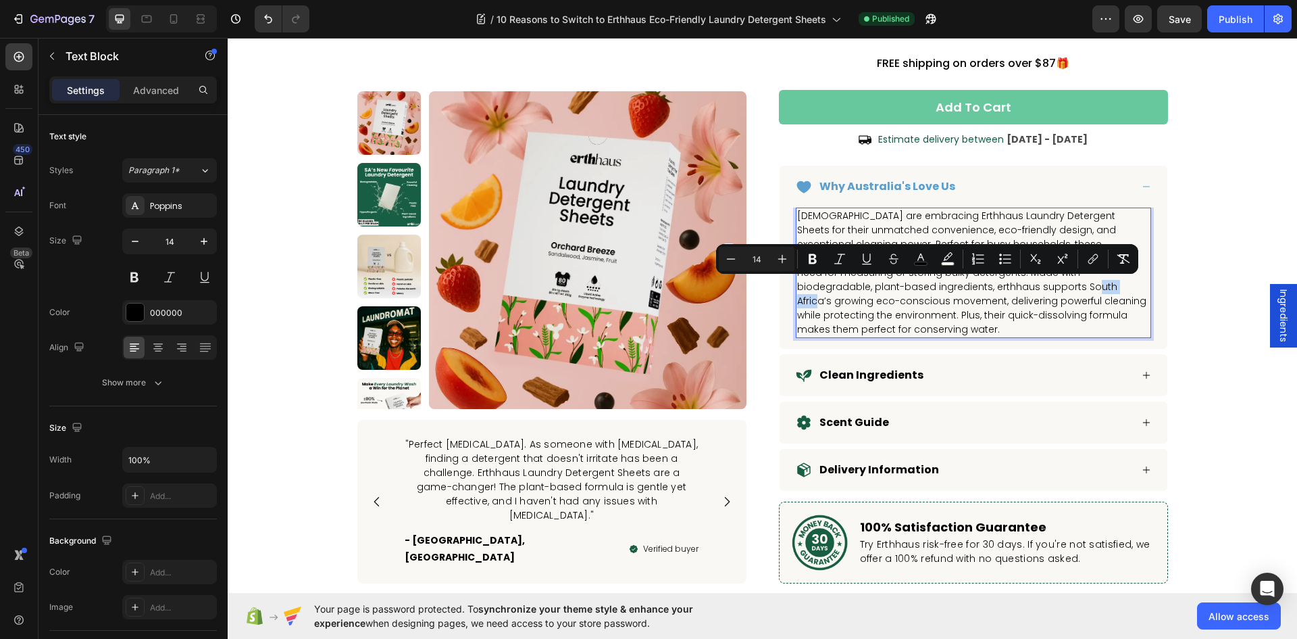
click at [937, 288] on span "[DEMOGRAPHIC_DATA] are embracing Erthhaus Laundry Detergent Sheets for their un…" at bounding box center [971, 272] width 349 height 127
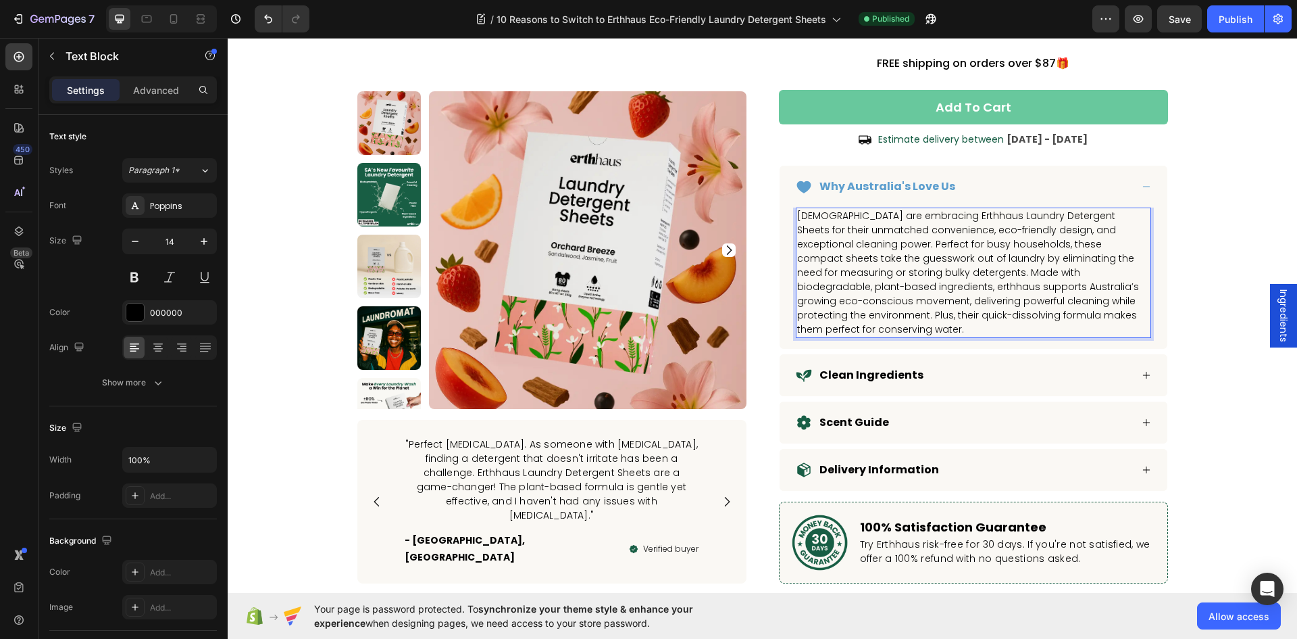
click at [851, 218] on span "South Africans are embracing Erthhaus Laundry Detergent Sheets for their unmatc…" at bounding box center [968, 272] width 342 height 127
click at [850, 217] on span "South Africans are embracing Erthhaus Laundry Detergent Sheets for their unmatc…" at bounding box center [968, 272] width 342 height 127
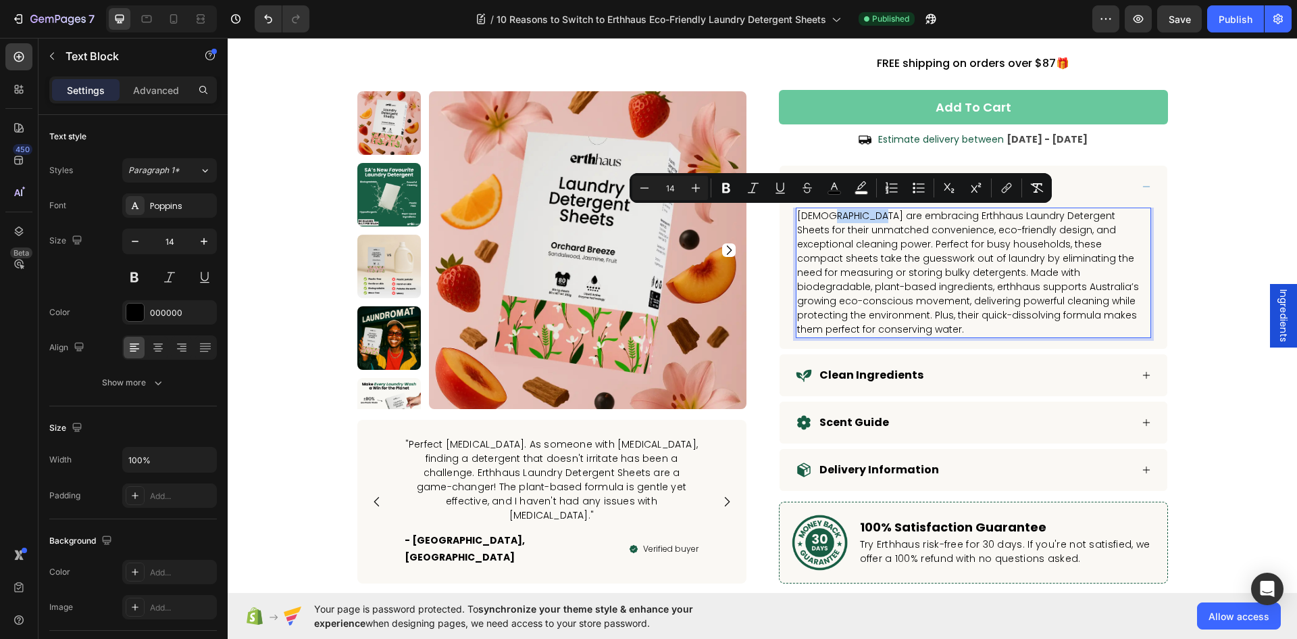
click at [855, 217] on span "South Africans are embracing Erthhaus Laundry Detergent Sheets for their unmatc…" at bounding box center [968, 272] width 342 height 127
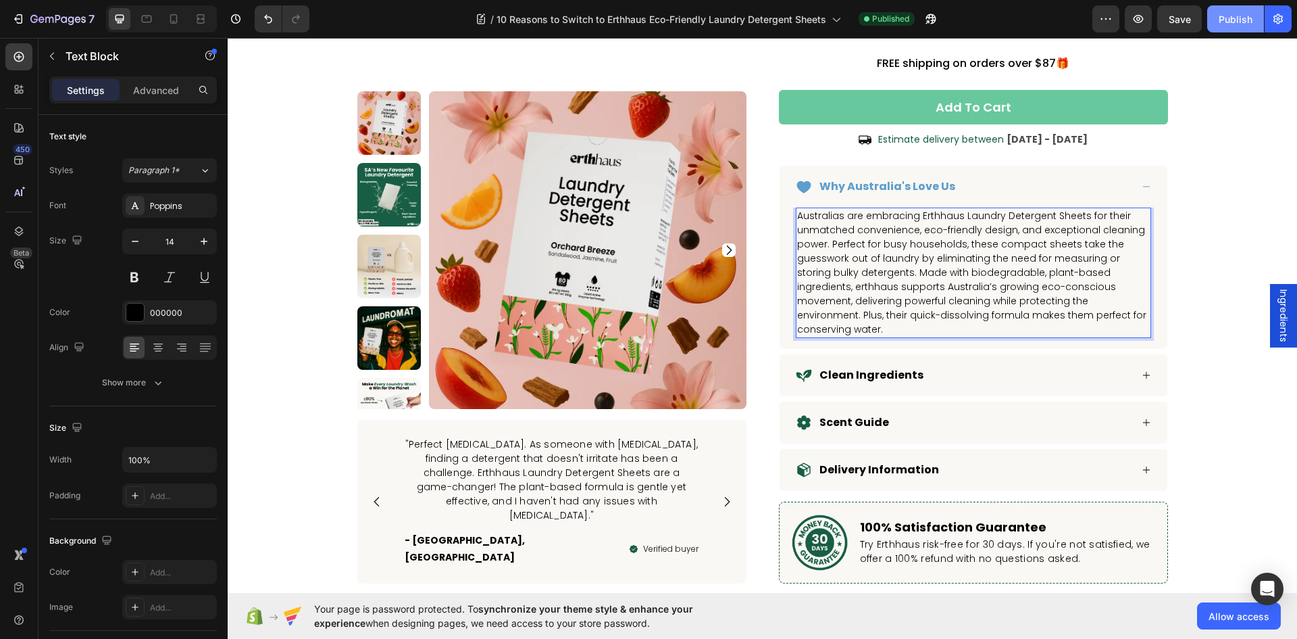
click at [1231, 30] on button "Publish" at bounding box center [1236, 18] width 57 height 27
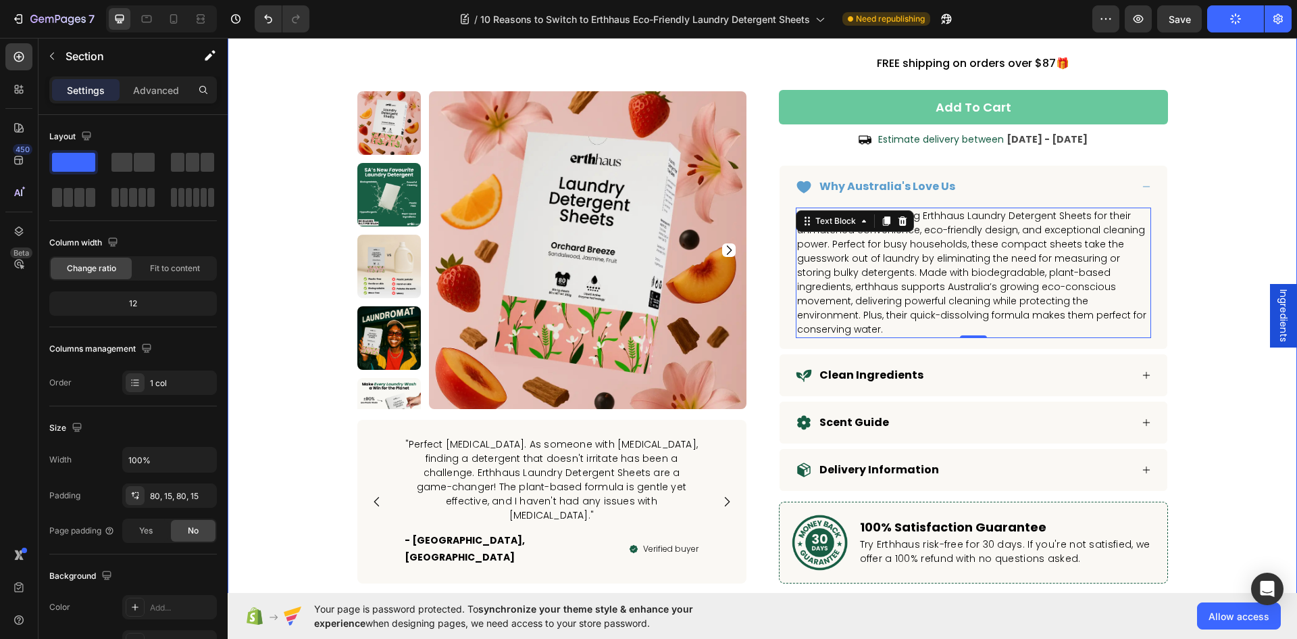
click at [1205, 201] on div "laundry detergent sheets Product Title LAI Product Reviews - Star ratings LAI P…" at bounding box center [762, 139] width 1049 height 889
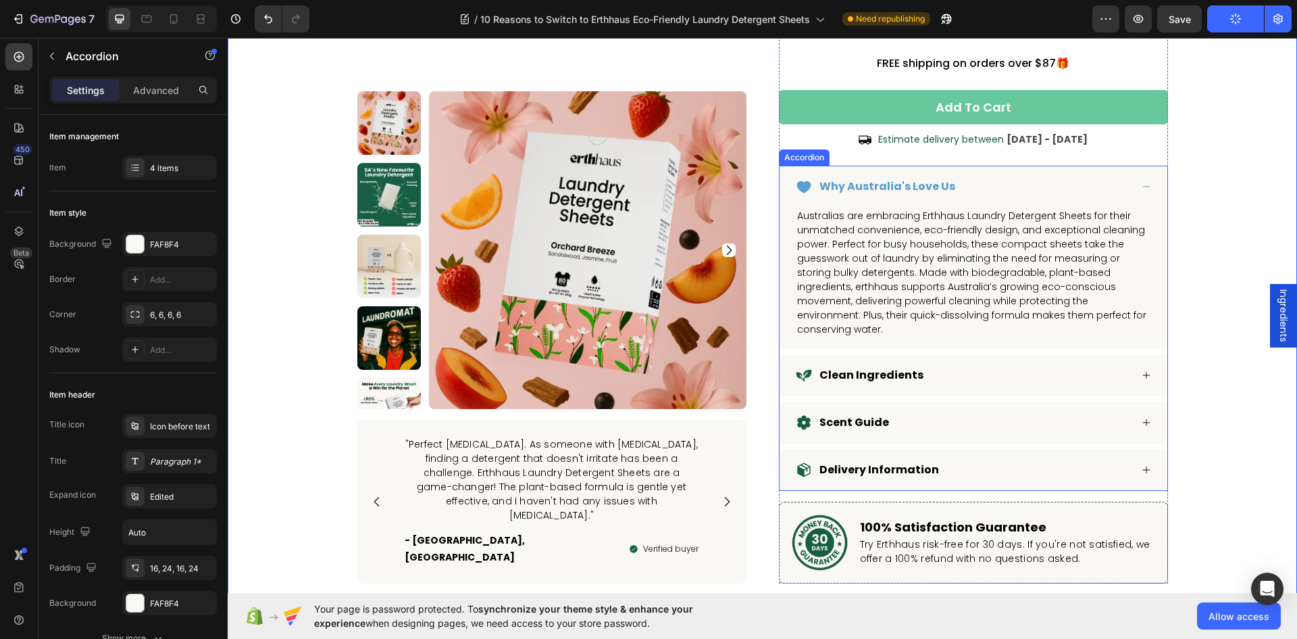
click at [1043, 365] on div "Clean Ingredients" at bounding box center [963, 375] width 335 height 20
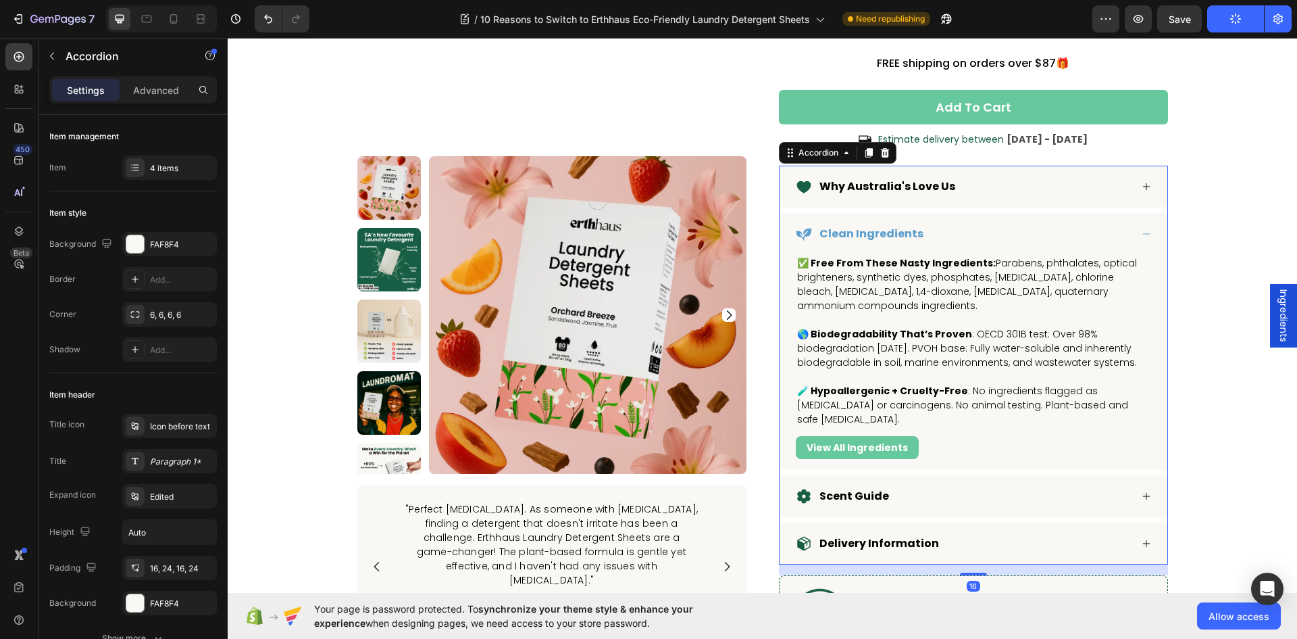
click at [1043, 220] on div "Clean Ingredients" at bounding box center [974, 234] width 388 height 42
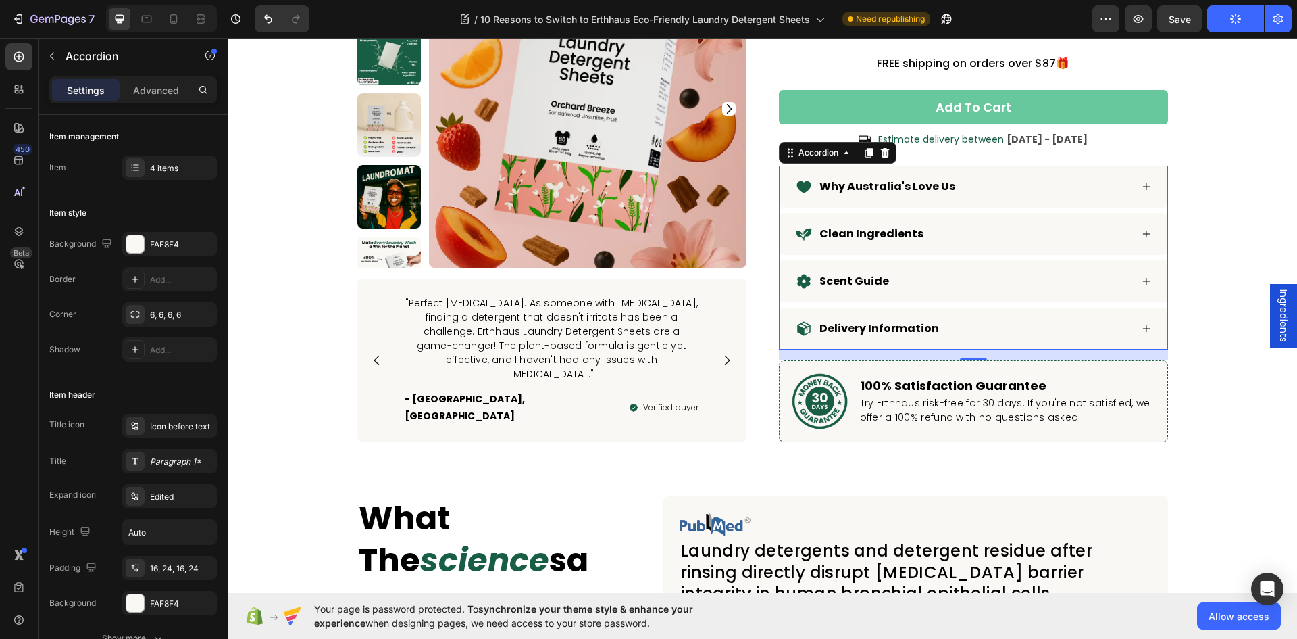
click at [1028, 184] on div "Why Australia's Love Us" at bounding box center [963, 186] width 335 height 20
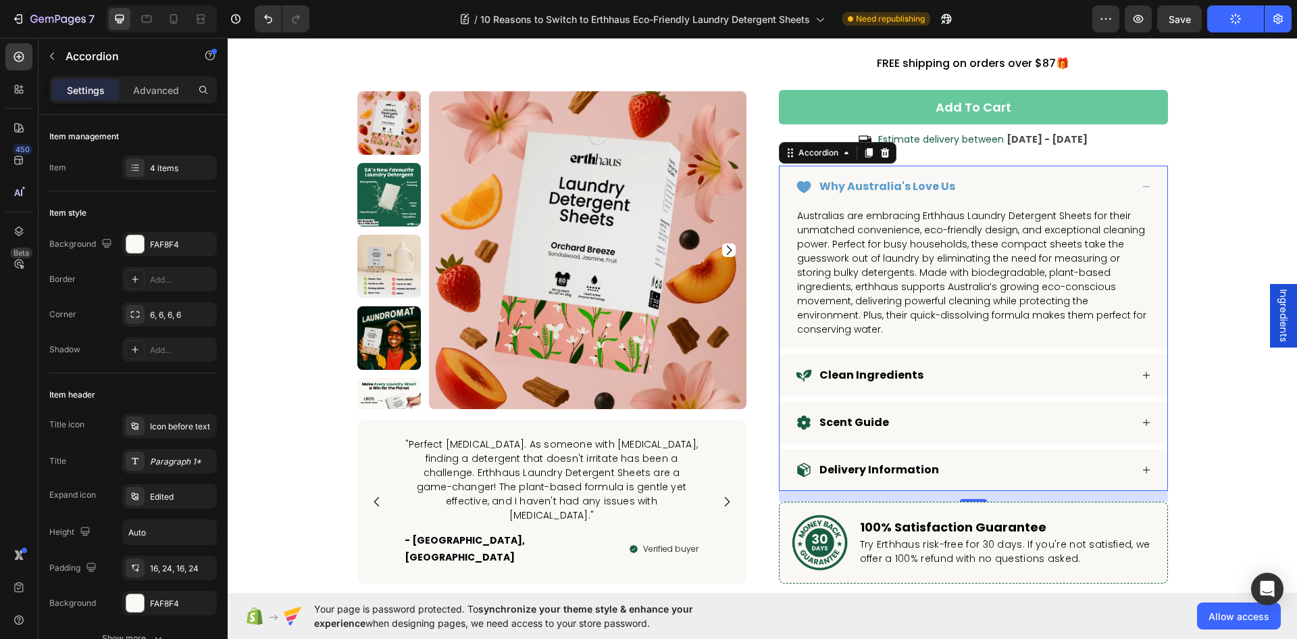
click at [1039, 21] on div "/ 10 Reasons to Switch to Erthhaus Eco-Friendly Laundry Detergent Sheets Need r…" at bounding box center [706, 18] width 772 height 27
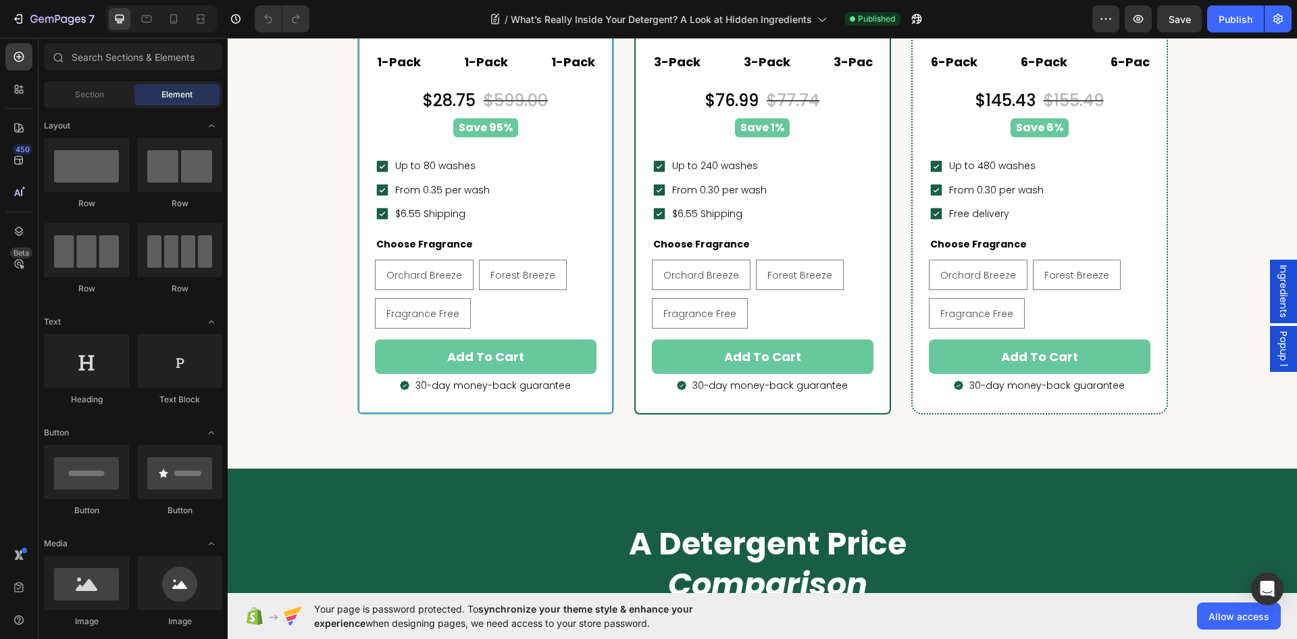
scroll to position [3987, 0]
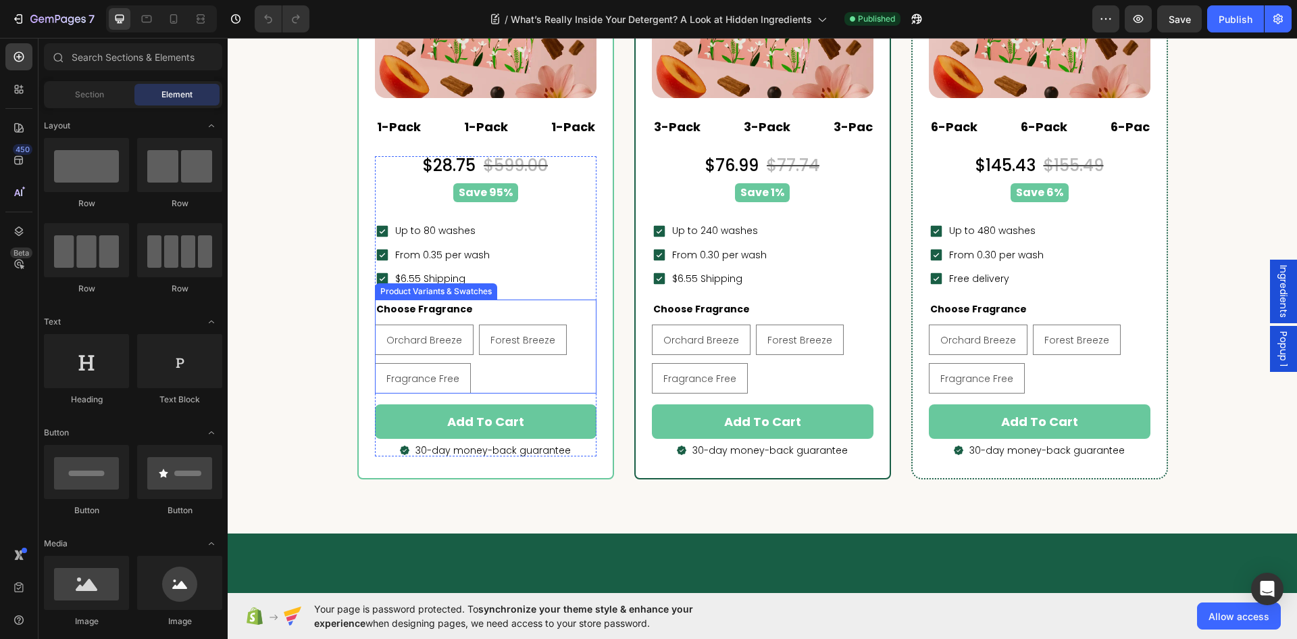
click at [565, 330] on div "Orchard Breeze Orchard Breeze Orchard Breeze Forest Breeze Forest Breeze Forest…" at bounding box center [486, 358] width 222 height 69
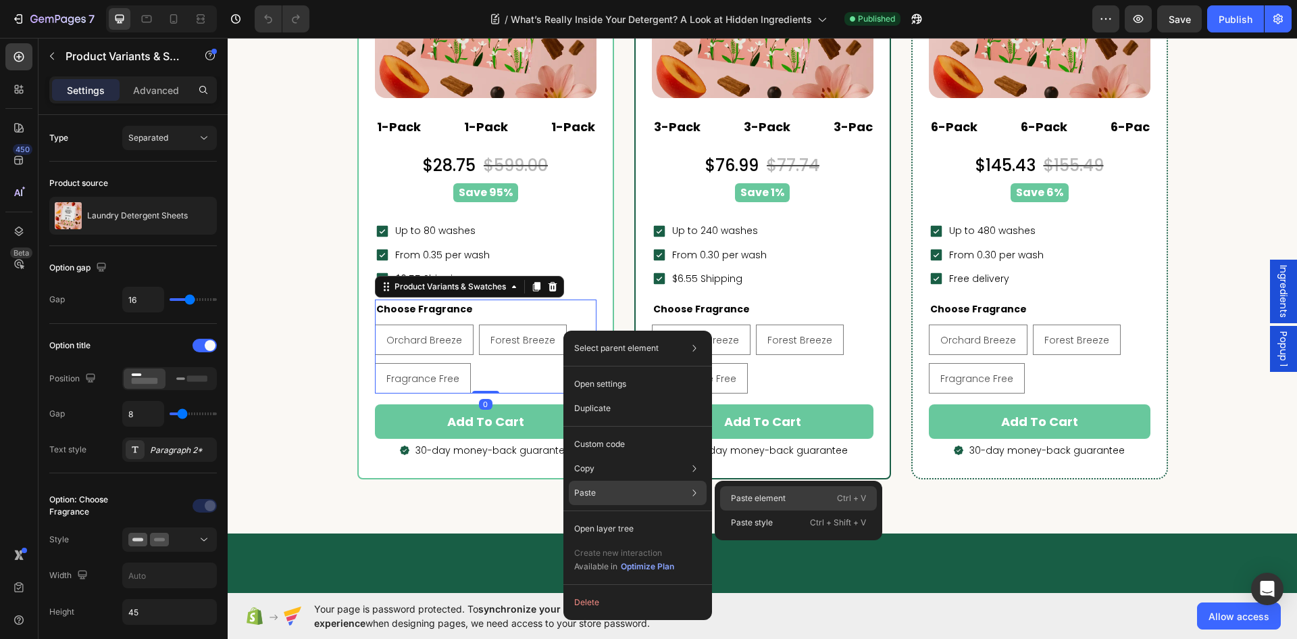
drag, startPoint x: 785, startPoint y: 504, endPoint x: 574, endPoint y: 368, distance: 250.2
click at [785, 510] on div "Paste element Ctrl + V" at bounding box center [798, 522] width 157 height 24
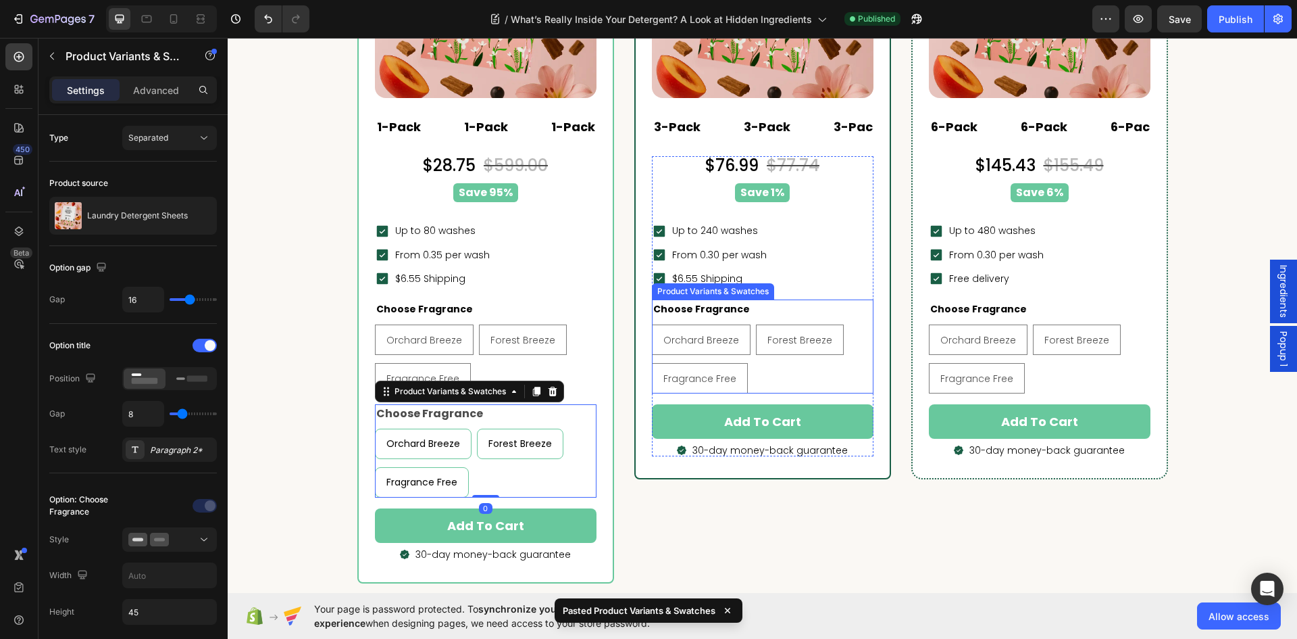
click at [814, 376] on div "Orchard Breeze Orchard Breeze Orchard Breeze Forest Breeze Forest Breeze Forest…" at bounding box center [763, 358] width 222 height 69
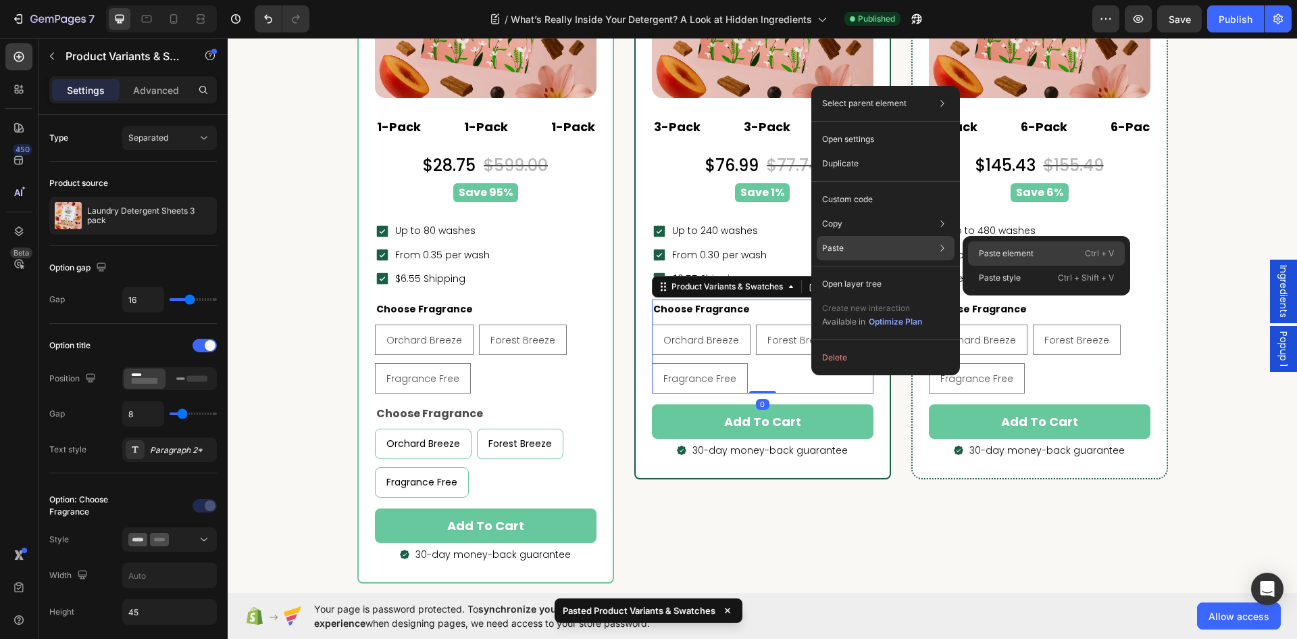
drag, startPoint x: 787, startPoint y: 232, endPoint x: 1009, endPoint y: 251, distance: 223.2
click at [1009, 251] on p "Paste element" at bounding box center [1006, 253] width 55 height 12
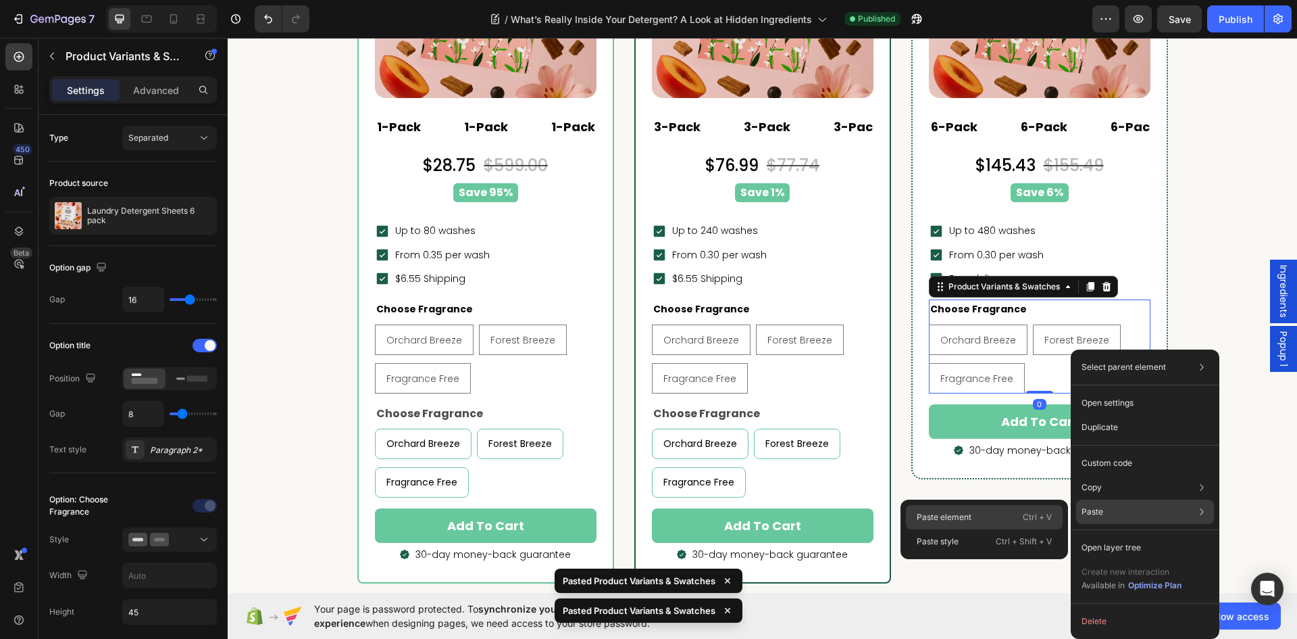
click at [1012, 529] on div "Paste element Ctrl + V" at bounding box center [984, 541] width 157 height 24
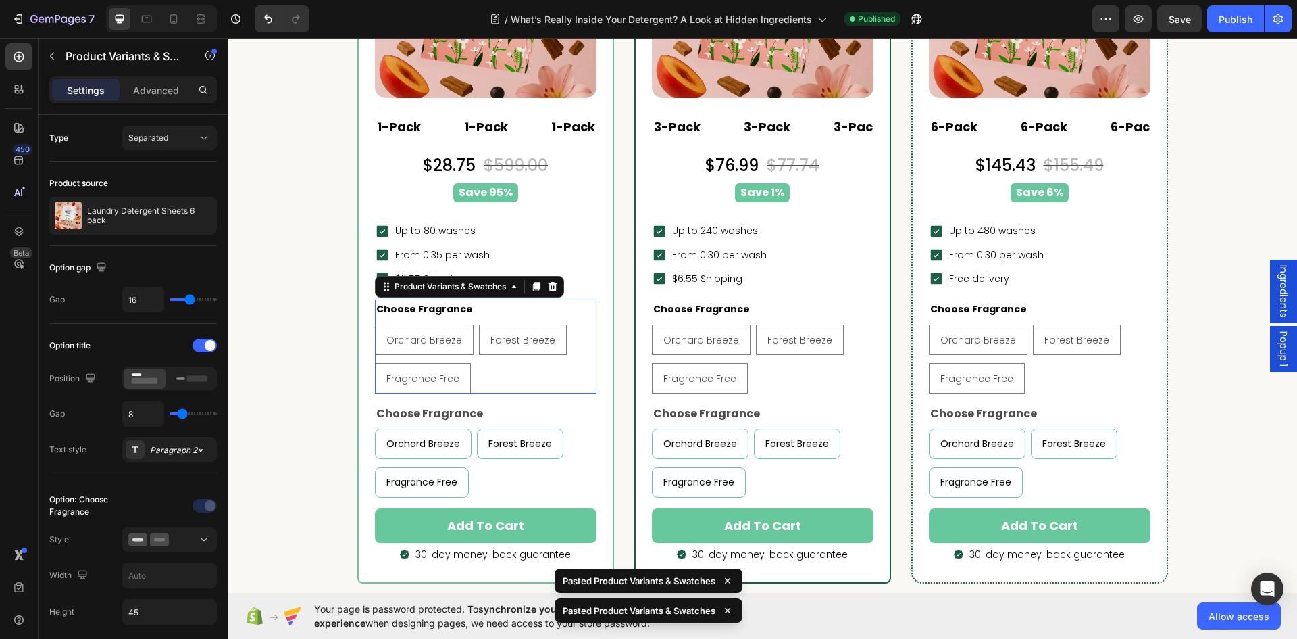
click at [548, 384] on div "Orchard Breeze Orchard Breeze Orchard Breeze Forest Breeze Forest Breeze Forest…" at bounding box center [486, 358] width 222 height 69
click at [545, 289] on div at bounding box center [553, 286] width 16 height 16
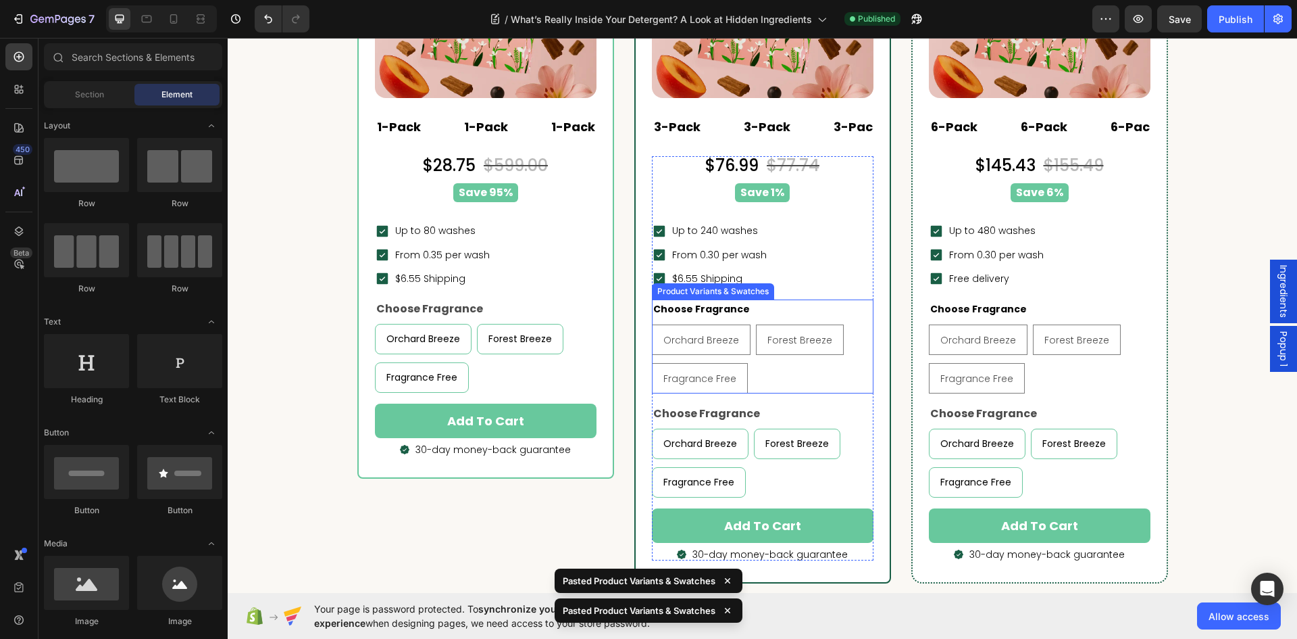
click at [797, 387] on div "Orchard Breeze Orchard Breeze Orchard Breeze Forest Breeze Forest Breeze Forest…" at bounding box center [763, 358] width 222 height 69
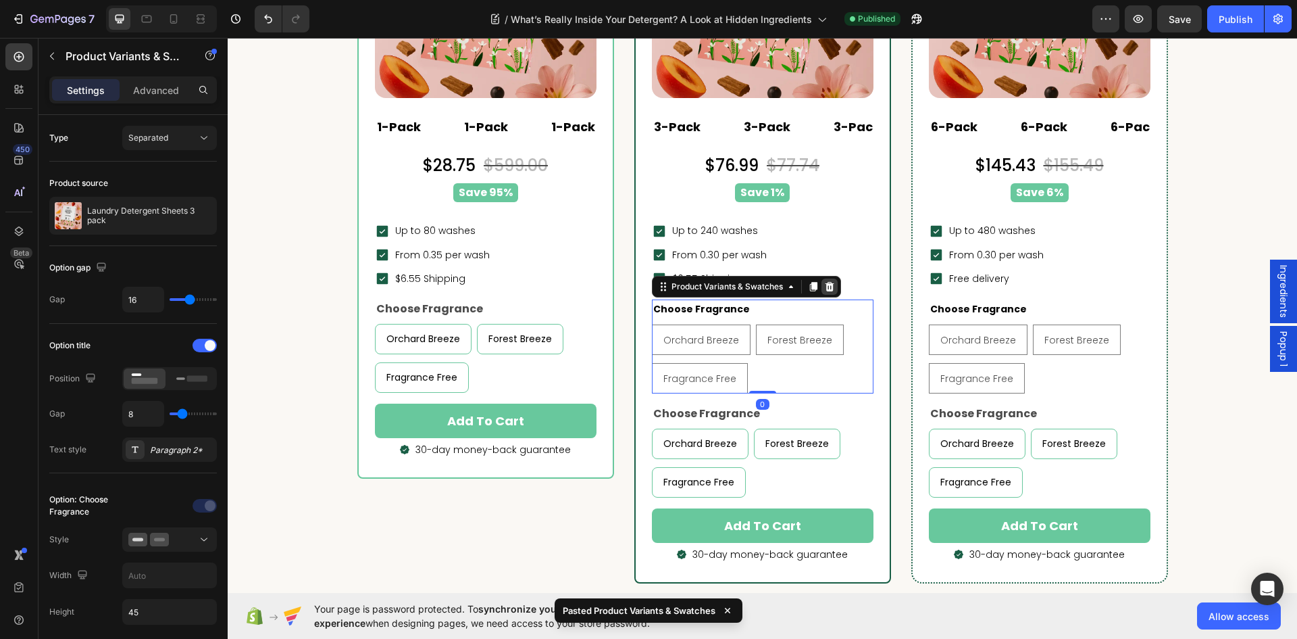
click at [826, 284] on icon at bounding box center [829, 286] width 9 height 9
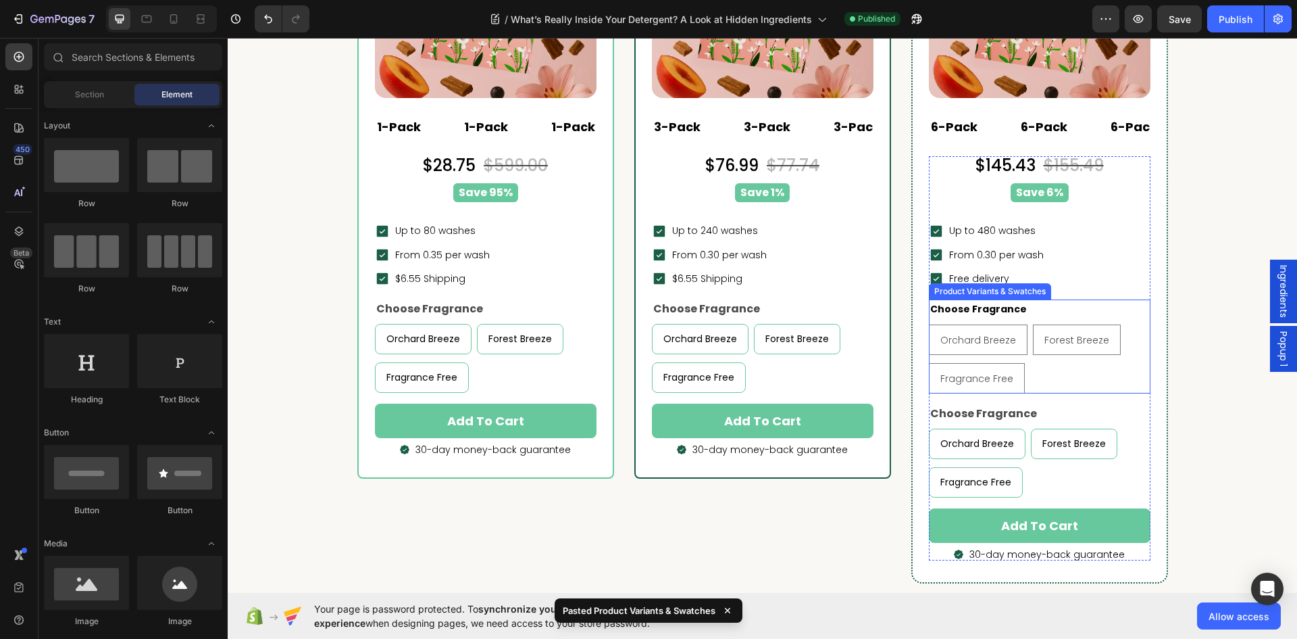
click at [1045, 362] on div "Orchard Breeze Orchard Breeze Orchard Breeze Forest Breeze Forest Breeze Forest…" at bounding box center [1040, 358] width 222 height 69
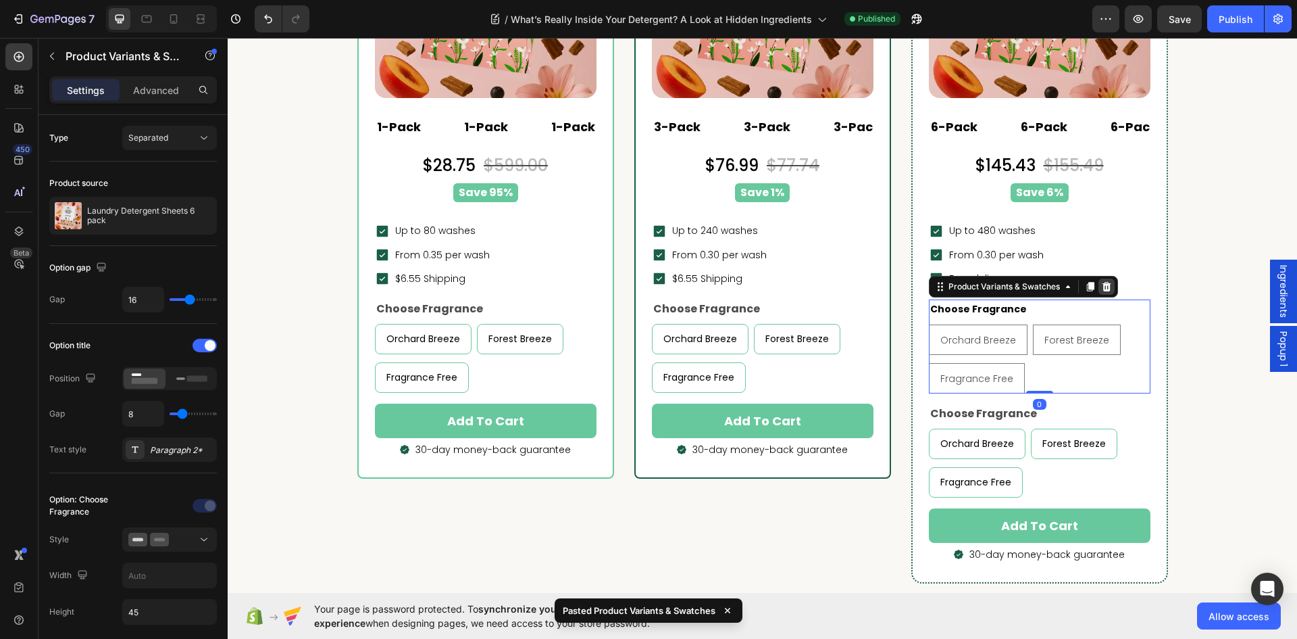
click at [1103, 287] on icon at bounding box center [1106, 286] width 11 height 11
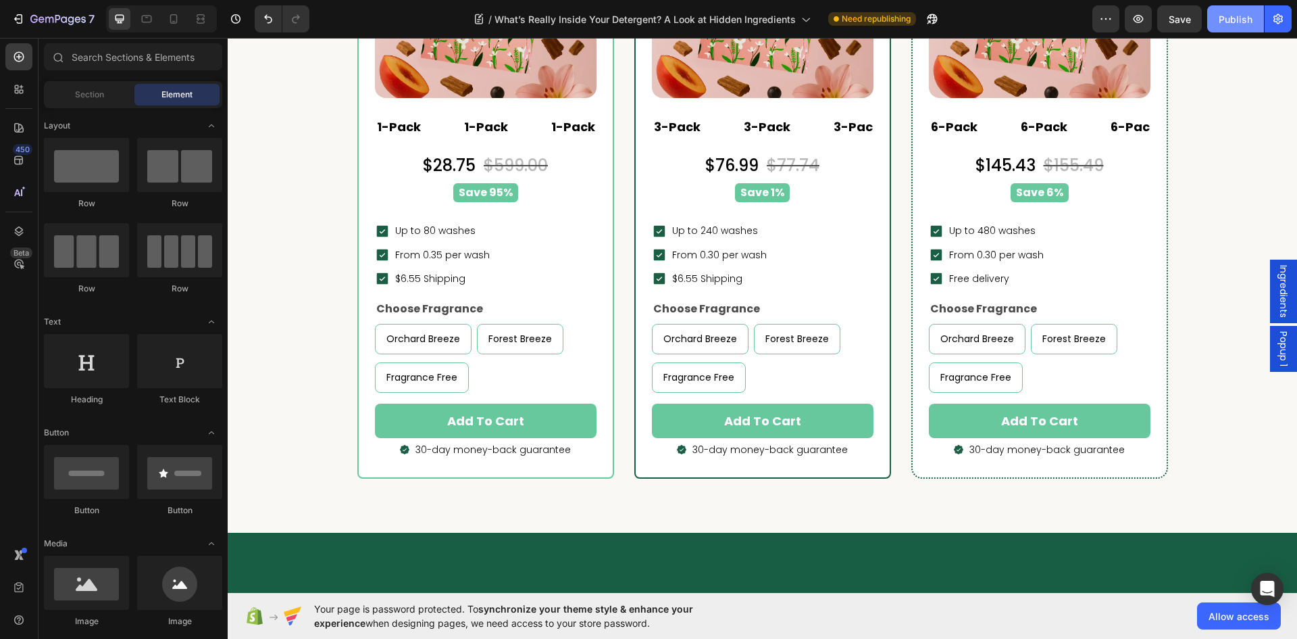
click at [1228, 8] on button "Publish" at bounding box center [1236, 18] width 57 height 27
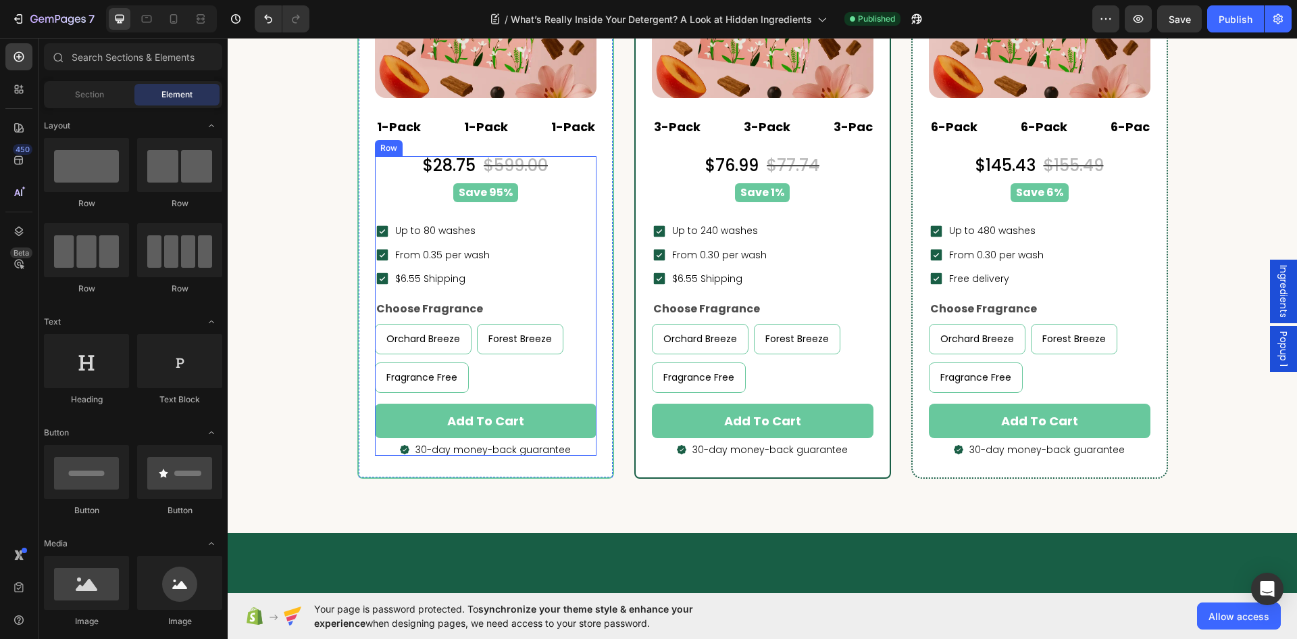
click at [524, 201] on div "Save 95%" at bounding box center [485, 193] width 205 height 20
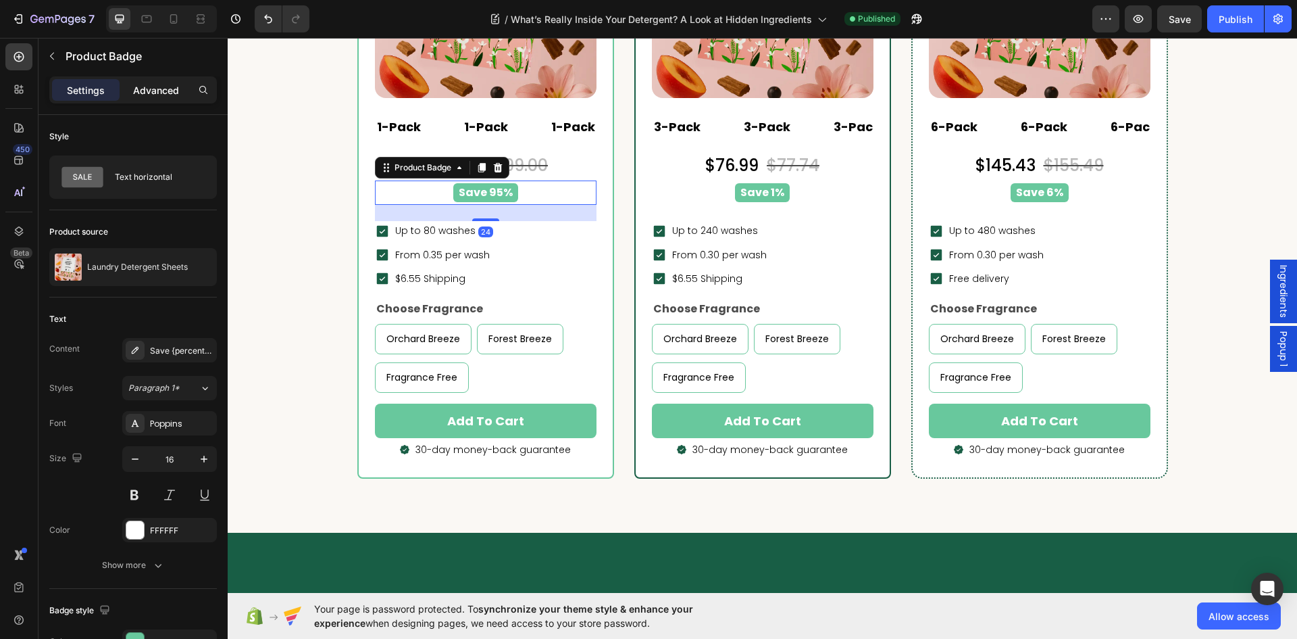
click at [151, 99] on div "Advanced" at bounding box center [156, 90] width 68 height 22
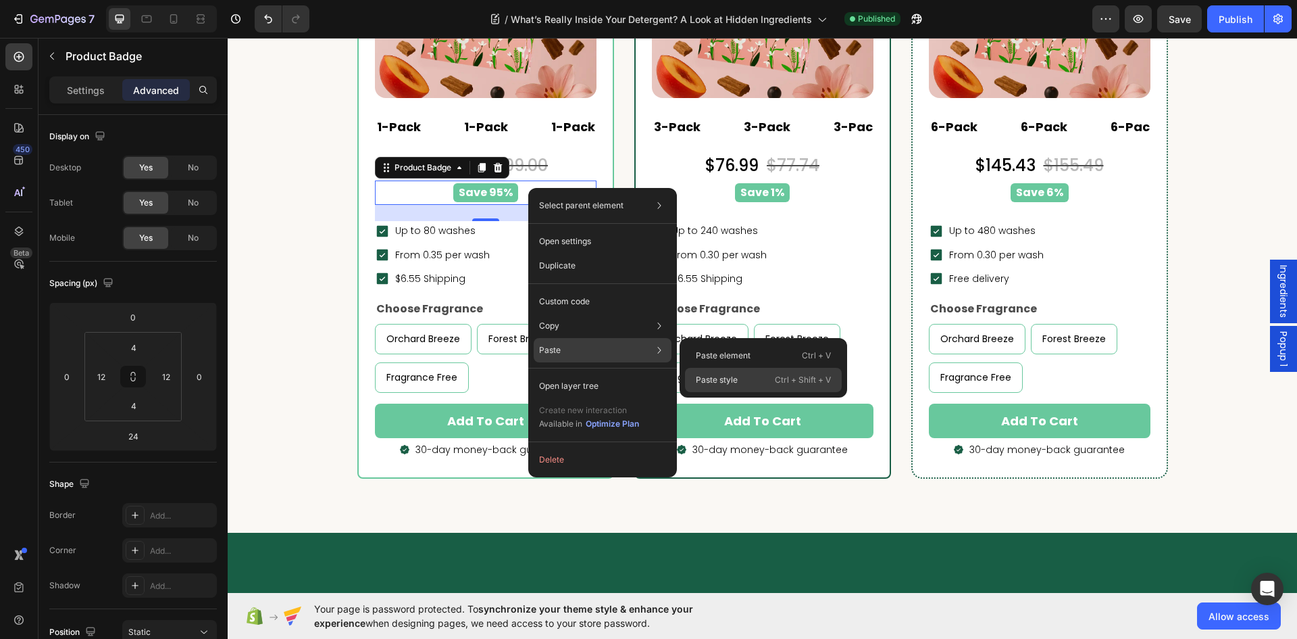
drag, startPoint x: 497, startPoint y: 335, endPoint x: 725, endPoint y: 373, distance: 230.8
click at [725, 373] on div "Paste style Ctrl + Shift + V" at bounding box center [763, 380] width 157 height 24
type input "0"
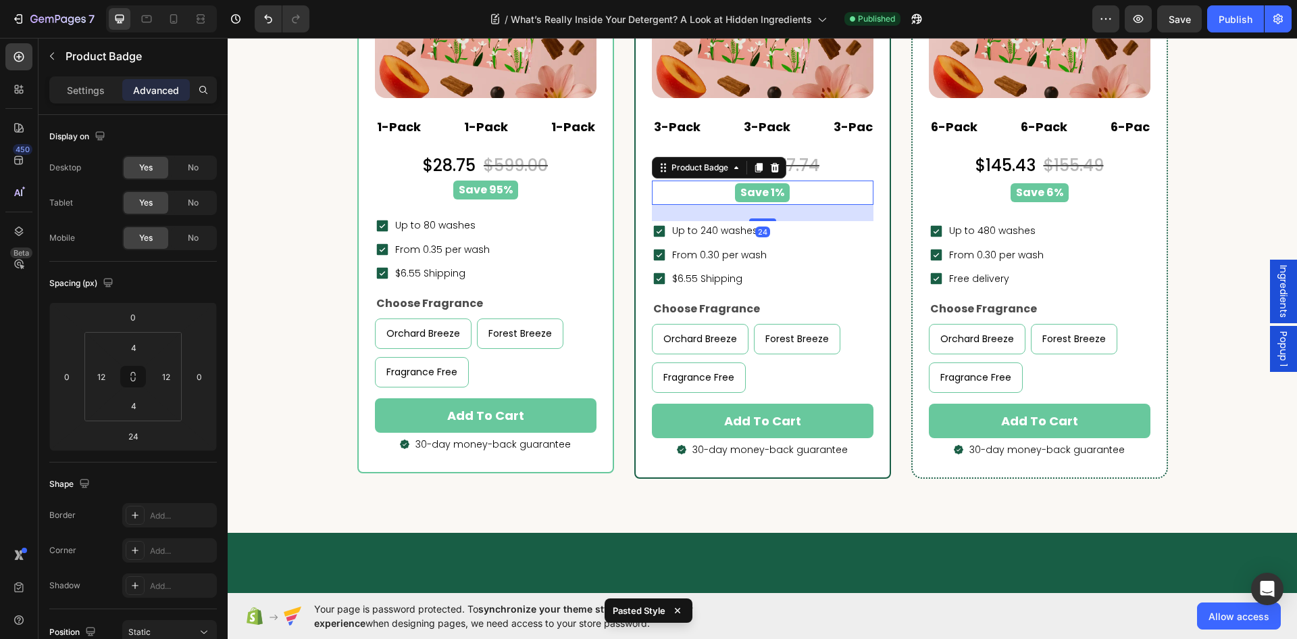
click at [827, 192] on div "Save 1%" at bounding box center [762, 193] width 205 height 20
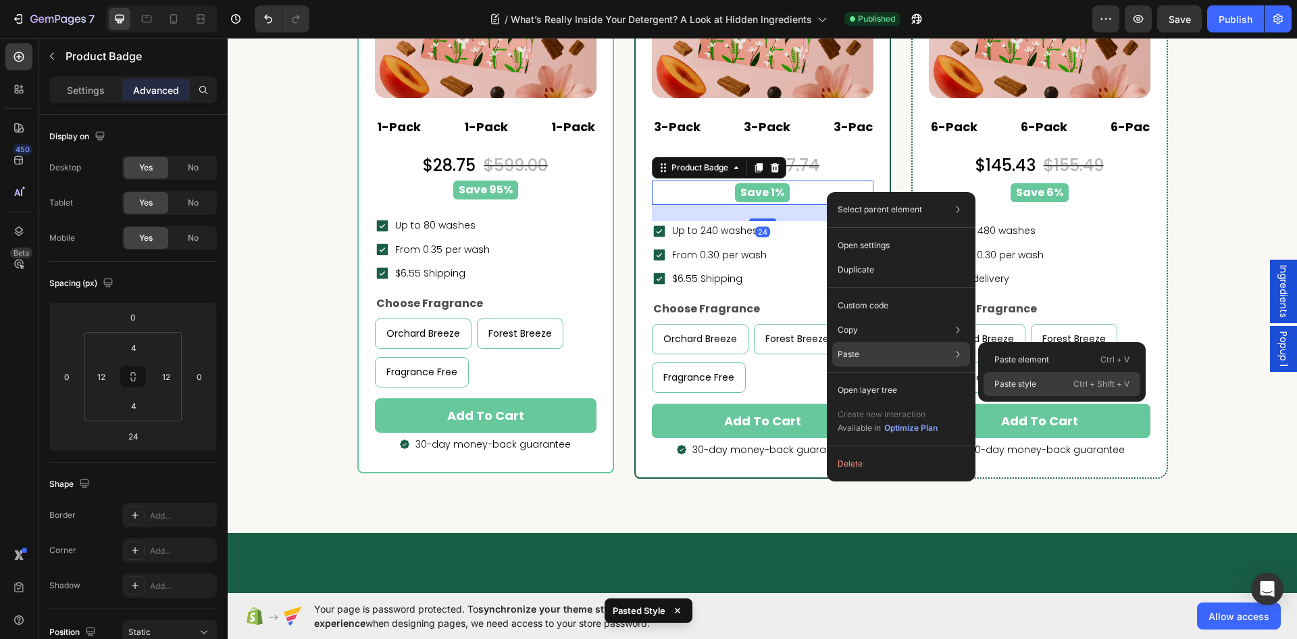
click at [1003, 377] on div "Paste style Ctrl + Shift + V" at bounding box center [1062, 384] width 157 height 24
type input "0"
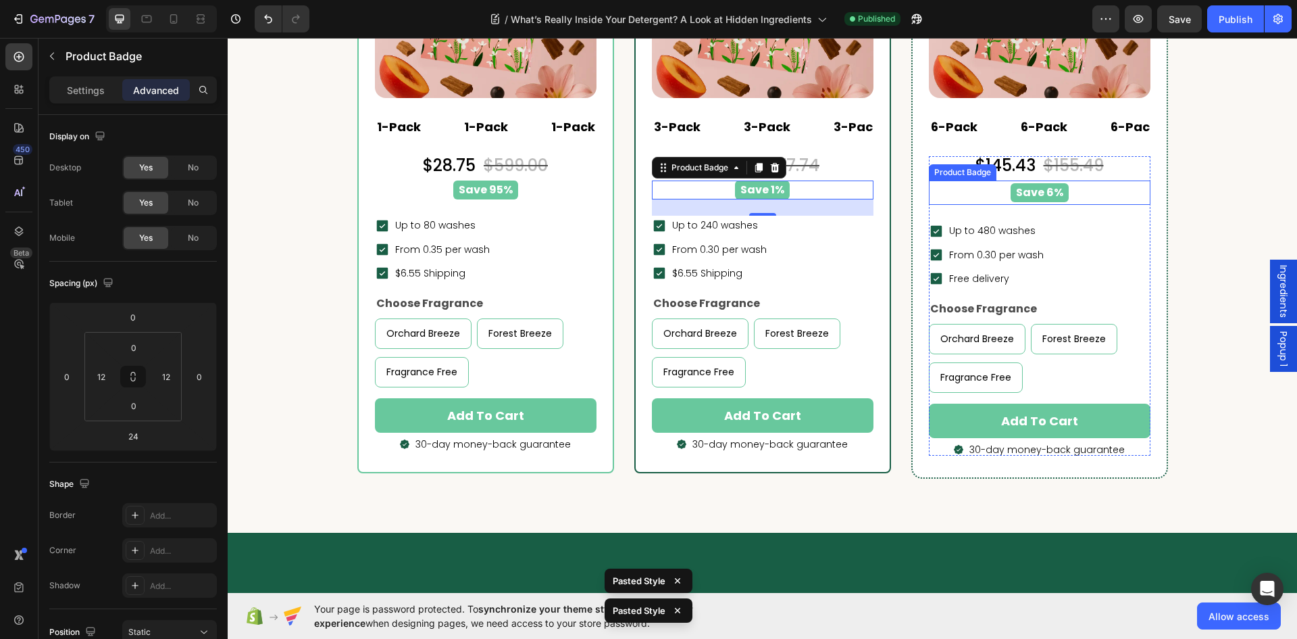
click at [1074, 198] on div "Save 6%" at bounding box center [1039, 193] width 205 height 20
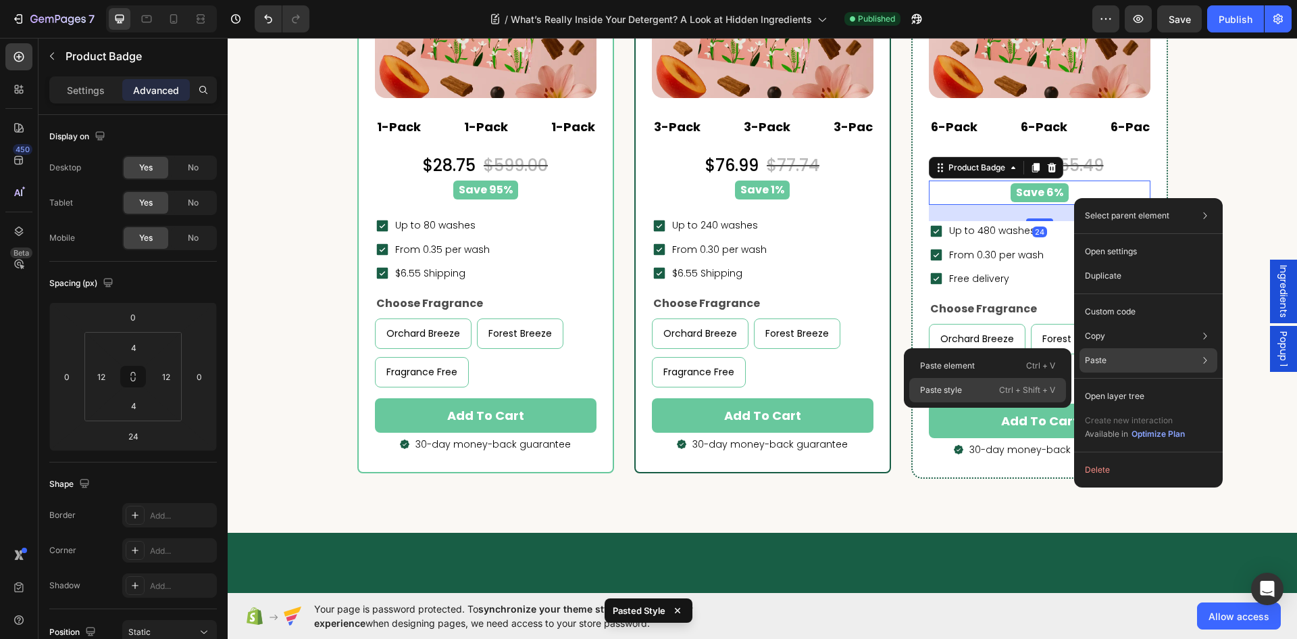
click at [1005, 385] on p "Ctrl + Shift + V" at bounding box center [1027, 390] width 56 height 14
type input "0"
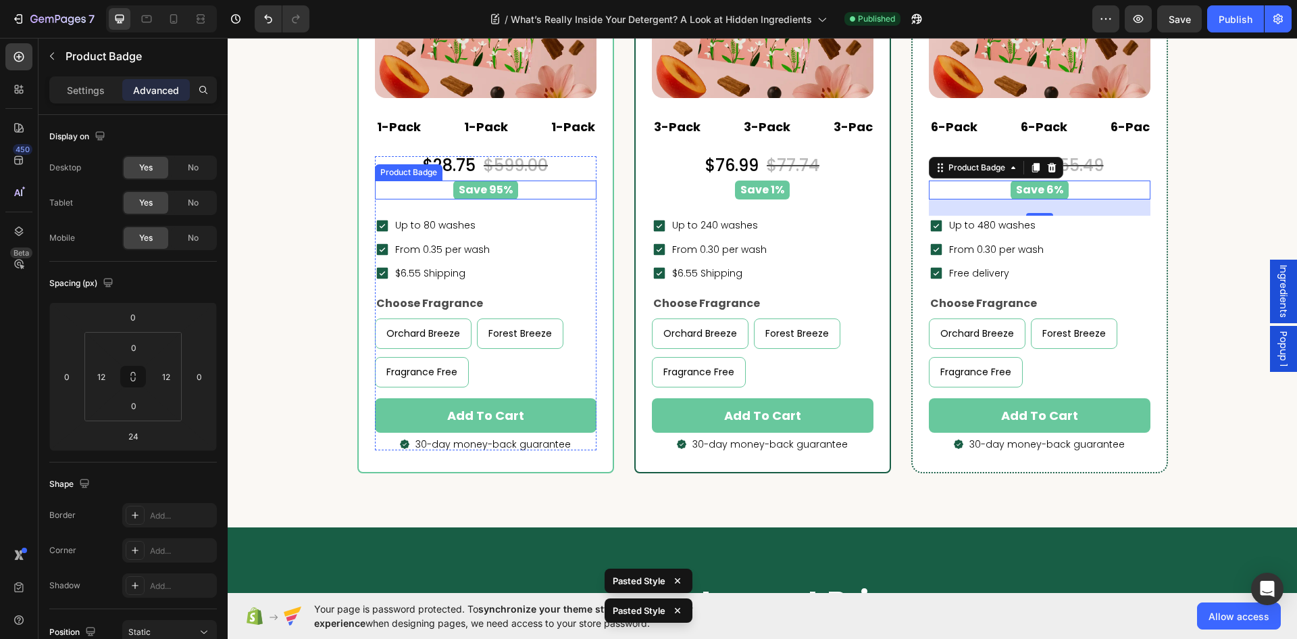
click at [499, 197] on pre "Save 95%" at bounding box center [485, 190] width 65 height 20
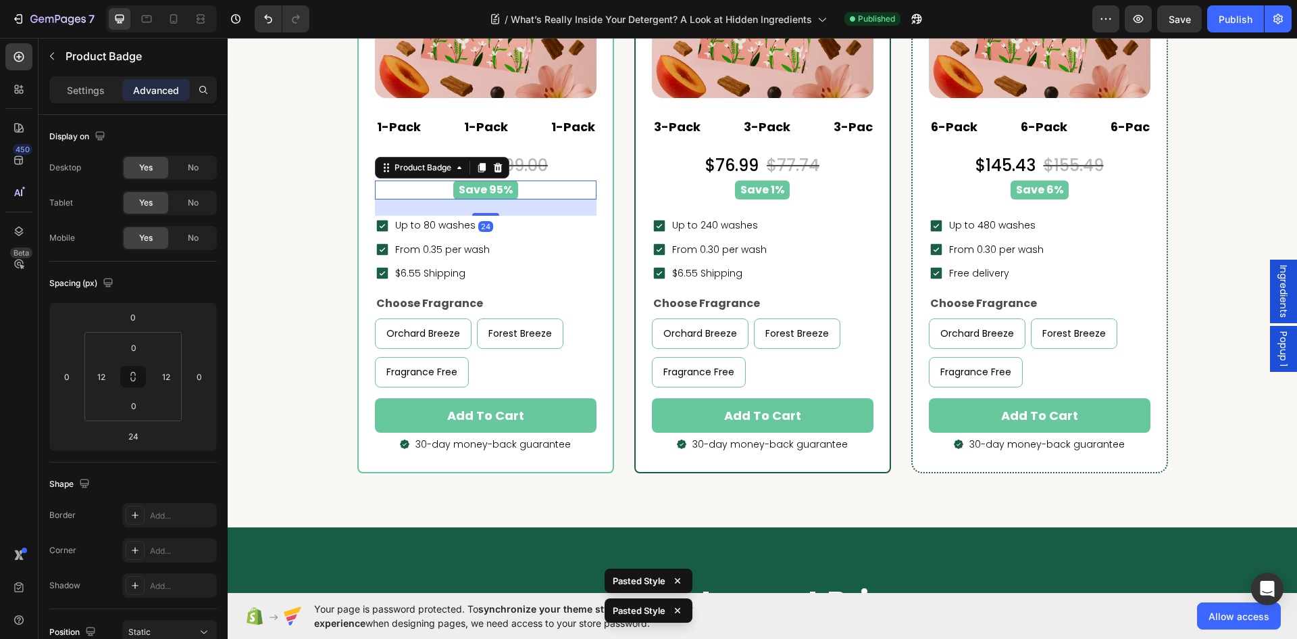
click at [70, 101] on div "Settings Advanced" at bounding box center [133, 89] width 168 height 27
click at [65, 97] on div "Settings" at bounding box center [86, 90] width 68 height 22
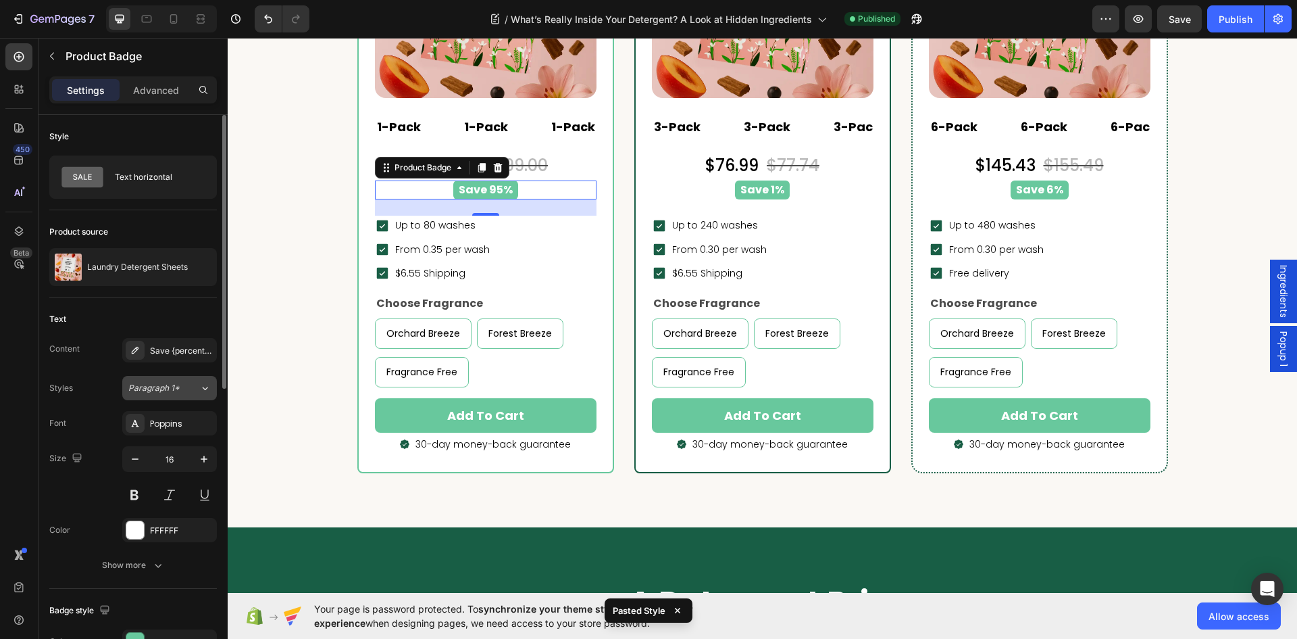
click at [169, 389] on span "Paragraph 1*" at bounding box center [153, 388] width 51 height 12
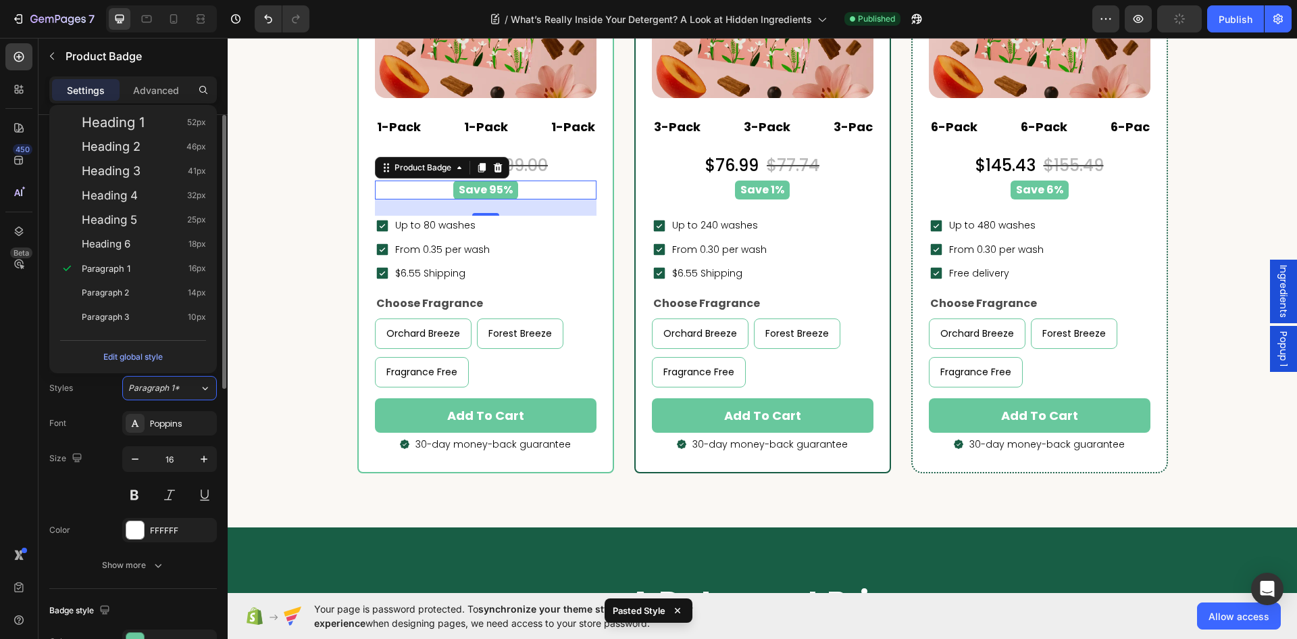
click at [105, 395] on div "Styles Paragraph 1*" at bounding box center [133, 388] width 168 height 24
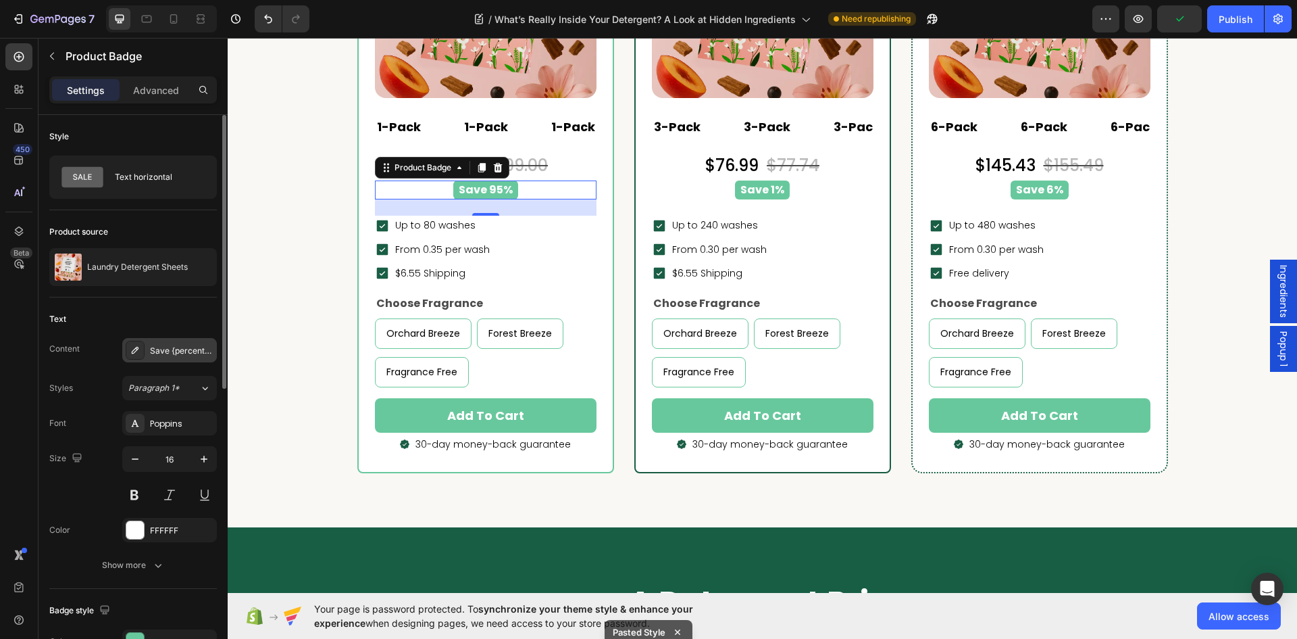
click at [159, 351] on div "Save {percent_discount}" at bounding box center [182, 351] width 64 height 12
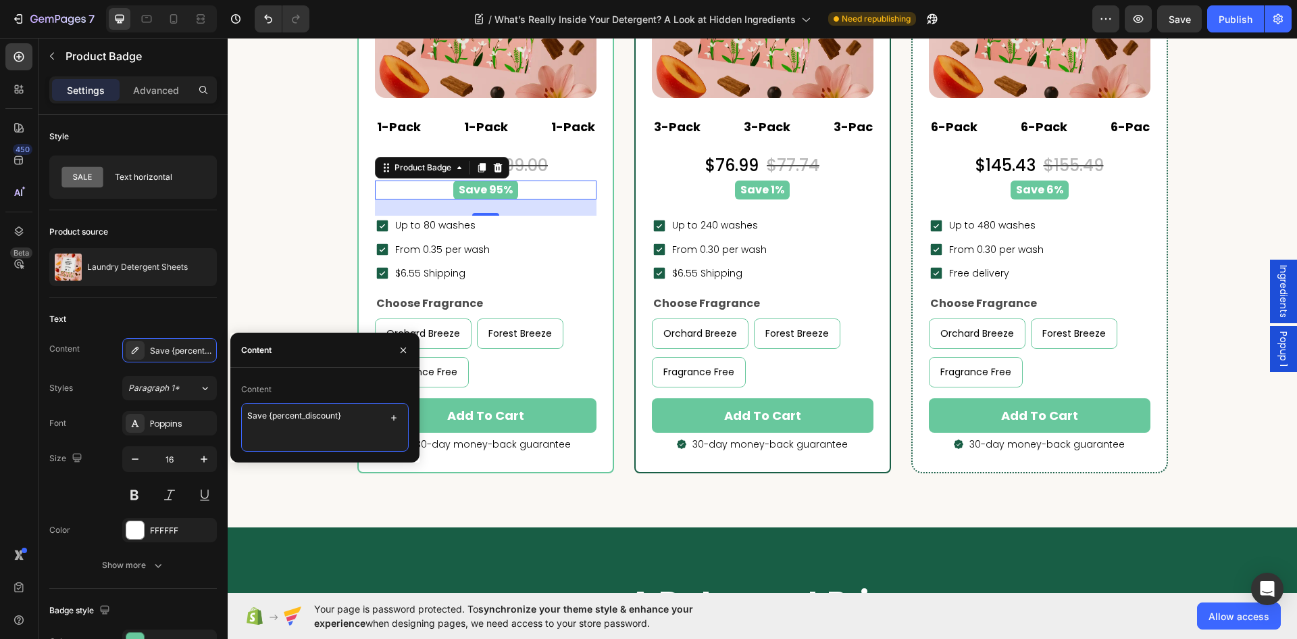
drag, startPoint x: 339, startPoint y: 411, endPoint x: 272, endPoint y: 416, distance: 67.7
click at [270, 415] on textarea "Save {percent_discount}" at bounding box center [325, 427] width 168 height 49
type textarea "Save 0%"
click at [766, 191] on pre "Save 1%" at bounding box center [762, 190] width 55 height 20
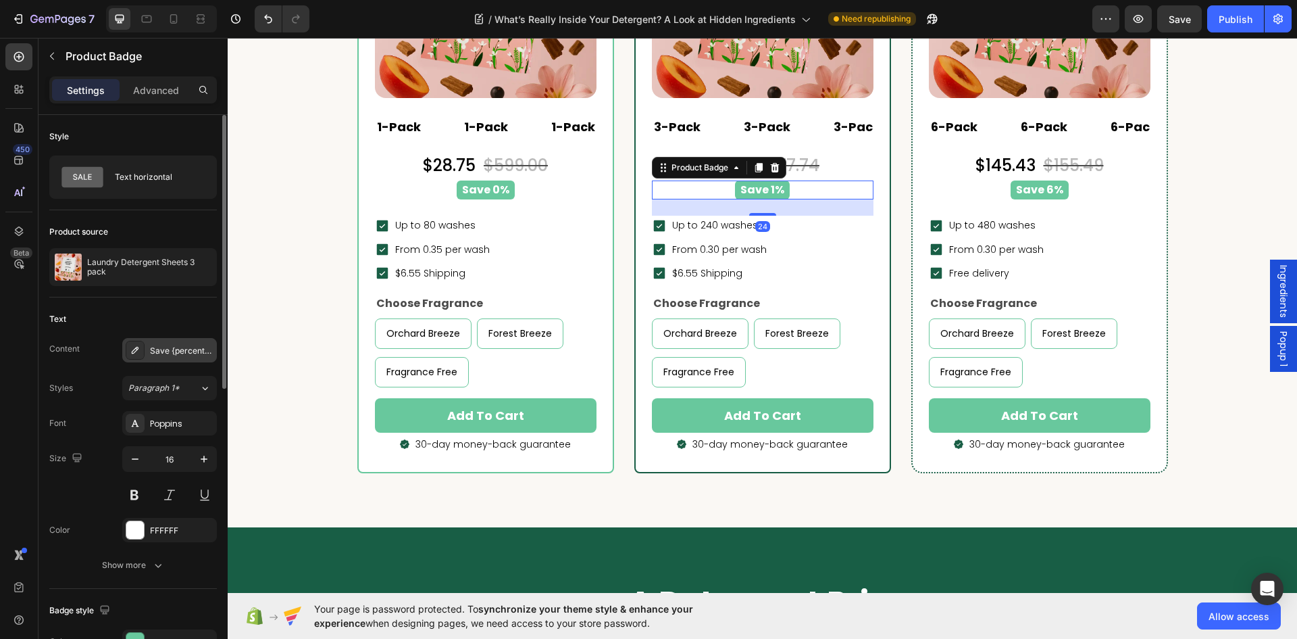
click at [168, 349] on div "Save {percent_discount}" at bounding box center [182, 351] width 64 height 12
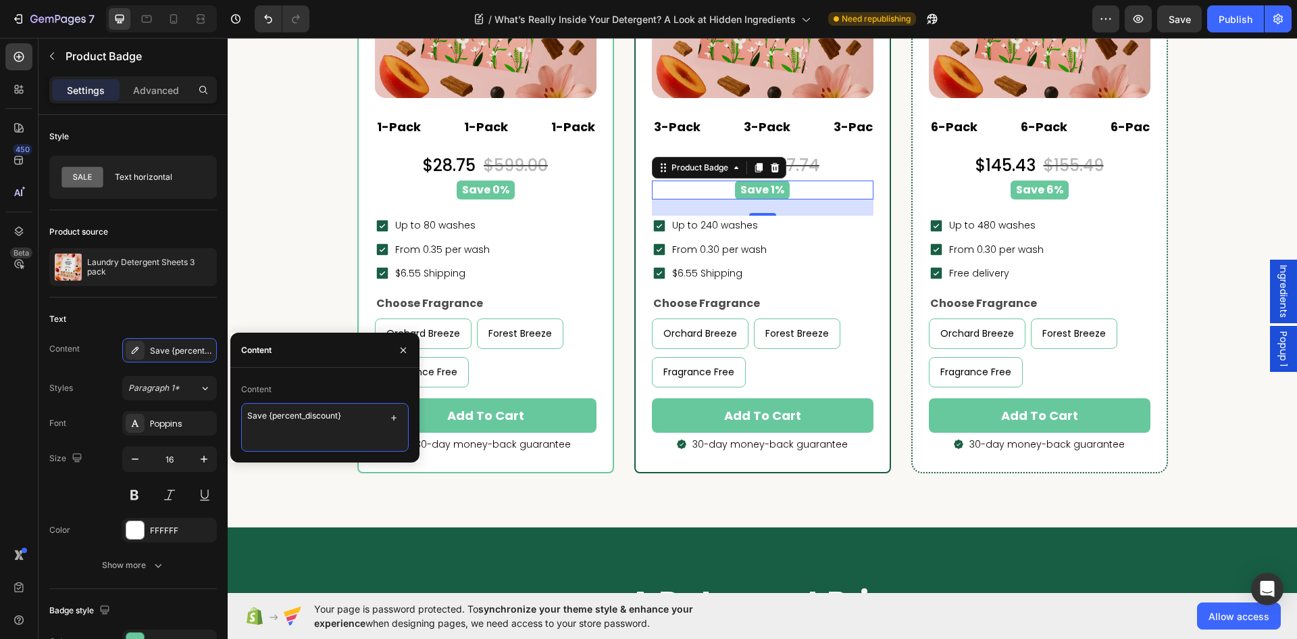
drag, startPoint x: 353, startPoint y: 418, endPoint x: 270, endPoint y: 421, distance: 83.2
click at [270, 421] on textarea "Save {percent_discount}" at bounding box center [325, 427] width 168 height 49
type textarea "Save 10%"
click at [1058, 192] on pre "Save 6%" at bounding box center [1040, 190] width 58 height 20
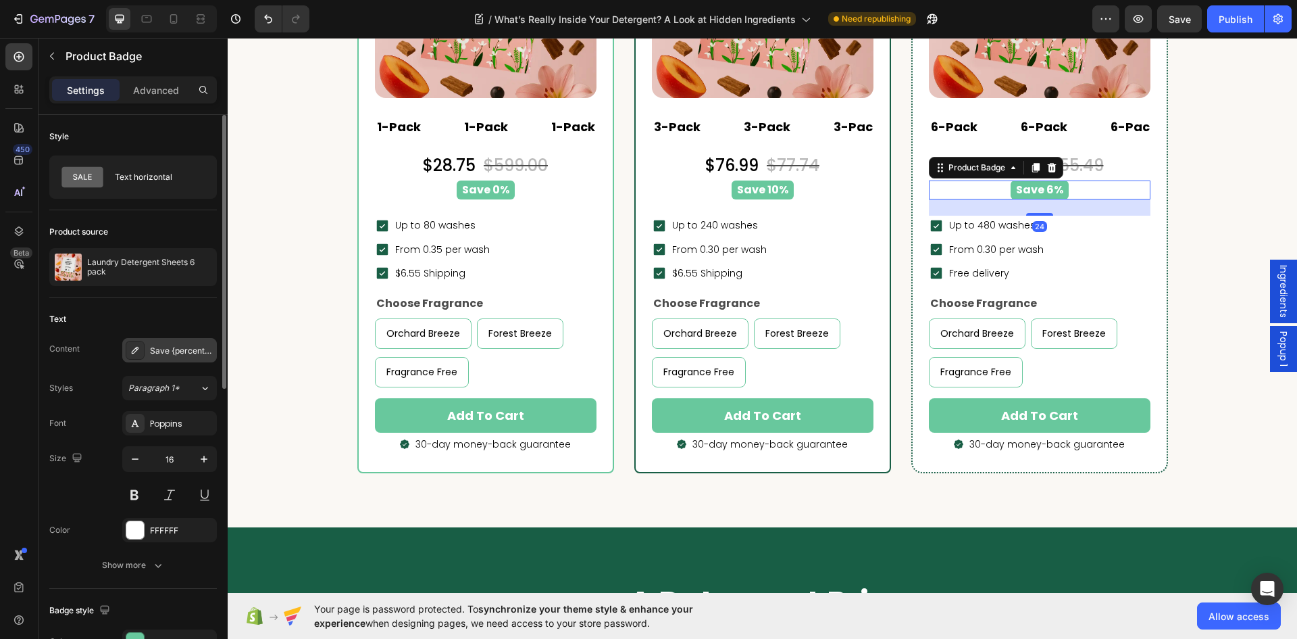
click at [165, 351] on div "Save {percent_discount}" at bounding box center [182, 351] width 64 height 12
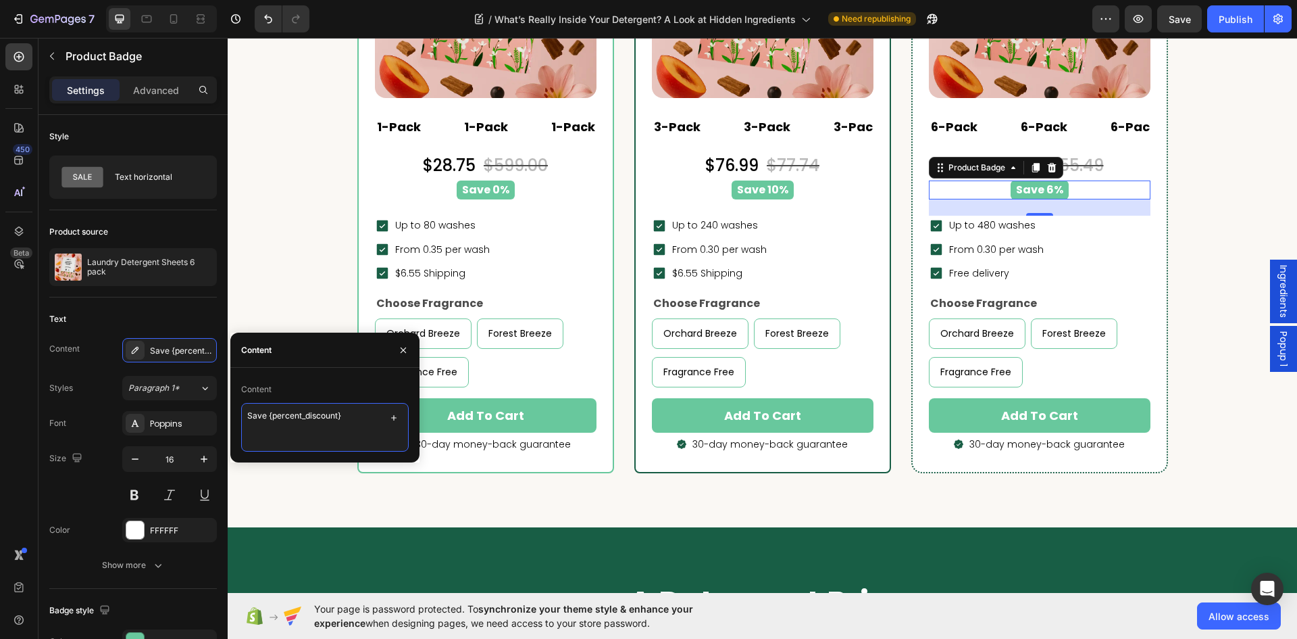
drag, startPoint x: 339, startPoint y: 412, endPoint x: 268, endPoint y: 419, distance: 71.3
click at [268, 419] on textarea "Save {percent_discount}" at bounding box center [325, 427] width 168 height 49
type textarea "Save 15%"
click at [1233, 18] on div "Publish" at bounding box center [1236, 19] width 34 height 14
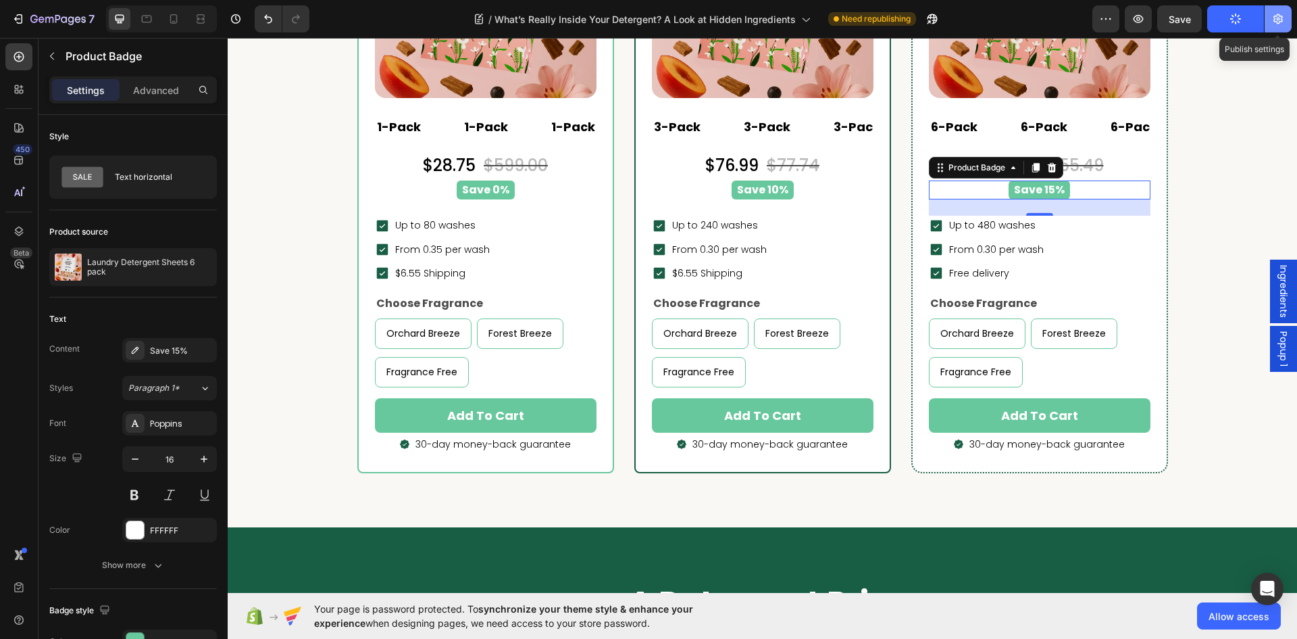
click at [1208, 5] on button "Publish" at bounding box center [1236, 18] width 57 height 27
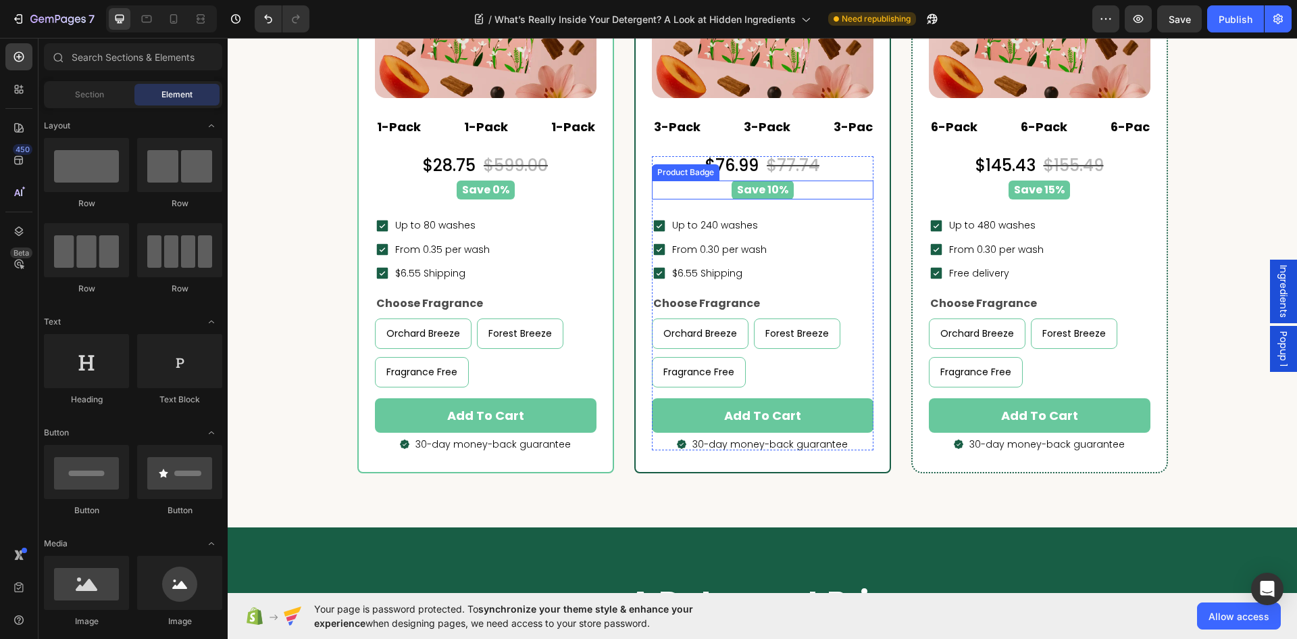
click at [739, 189] on pre "Save 10%" at bounding box center [763, 190] width 62 height 20
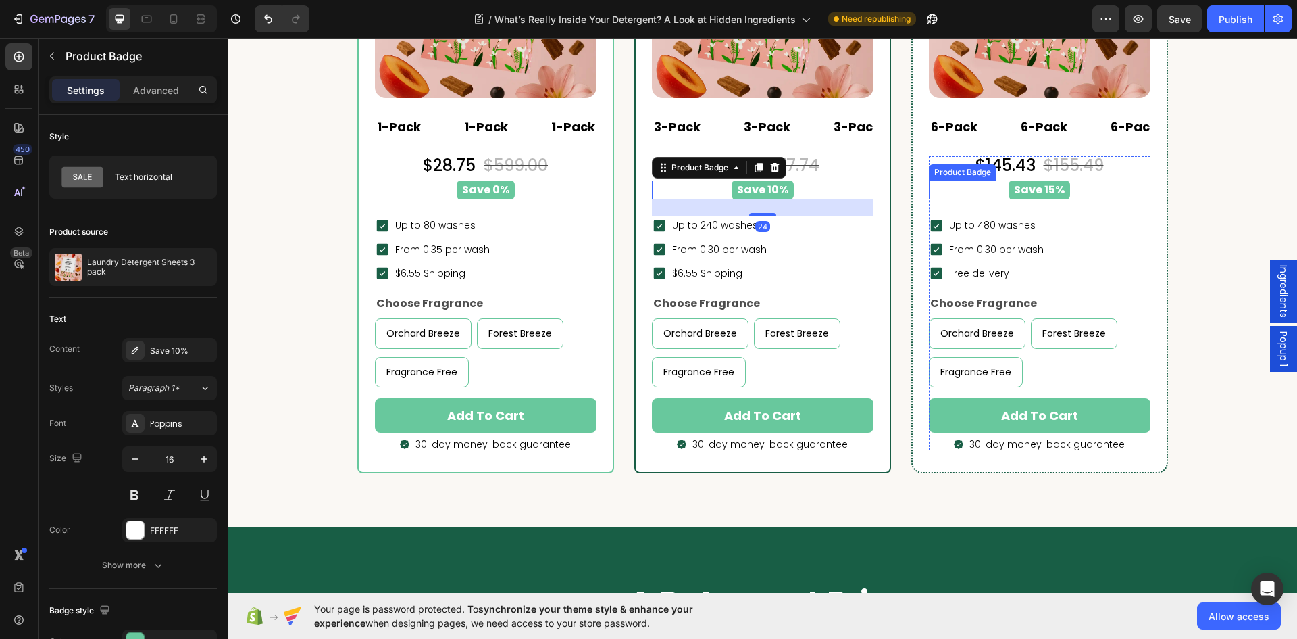
click at [1020, 191] on pre "Save 15%" at bounding box center [1039, 190] width 61 height 20
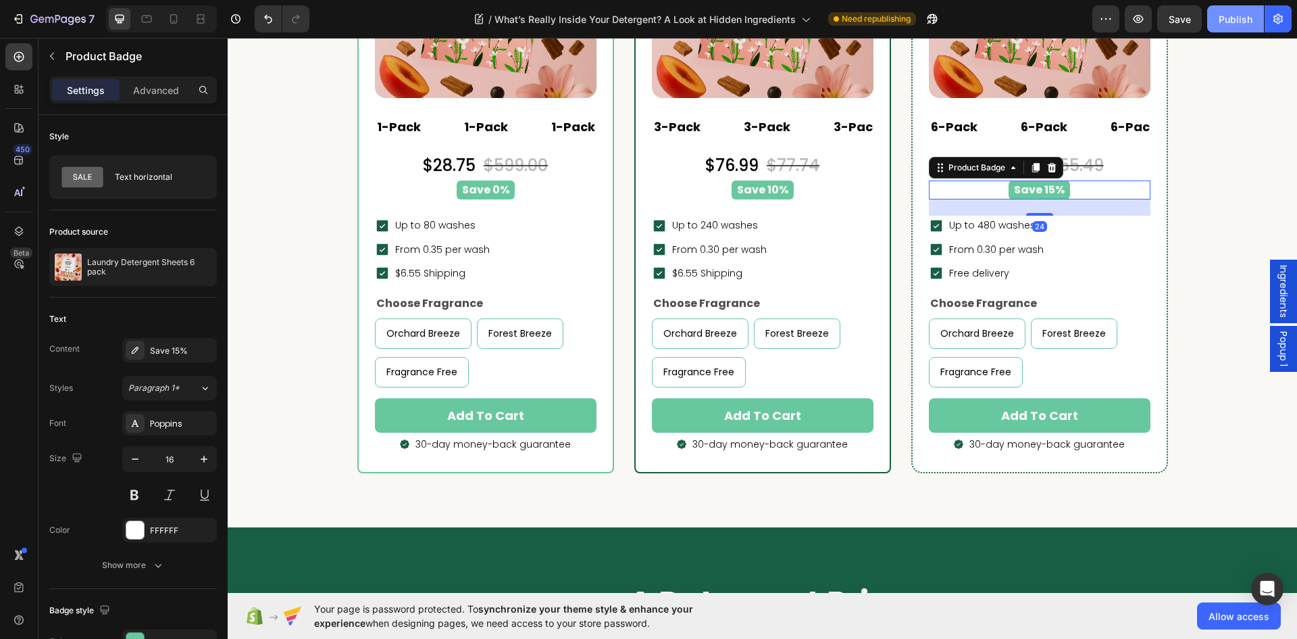
click at [1239, 16] on div "Publish" at bounding box center [1236, 19] width 34 height 14
click at [535, 194] on div "Save 0%" at bounding box center [485, 190] width 205 height 20
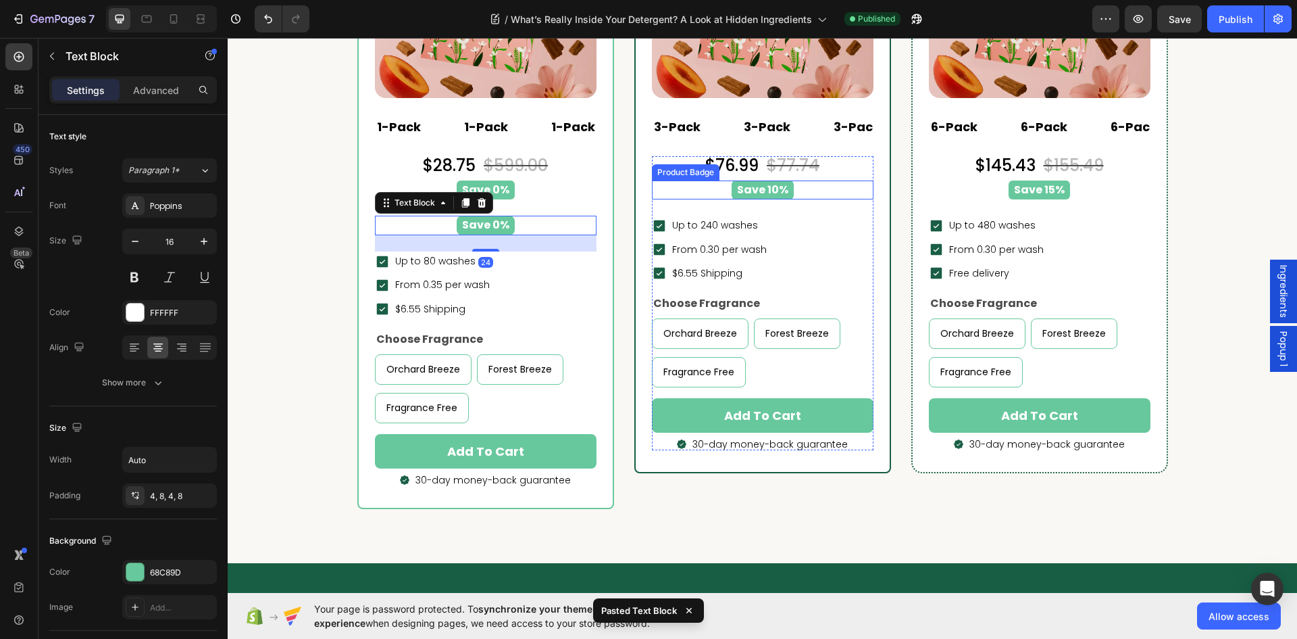
click at [844, 190] on div "Save 10%" at bounding box center [762, 190] width 205 height 20
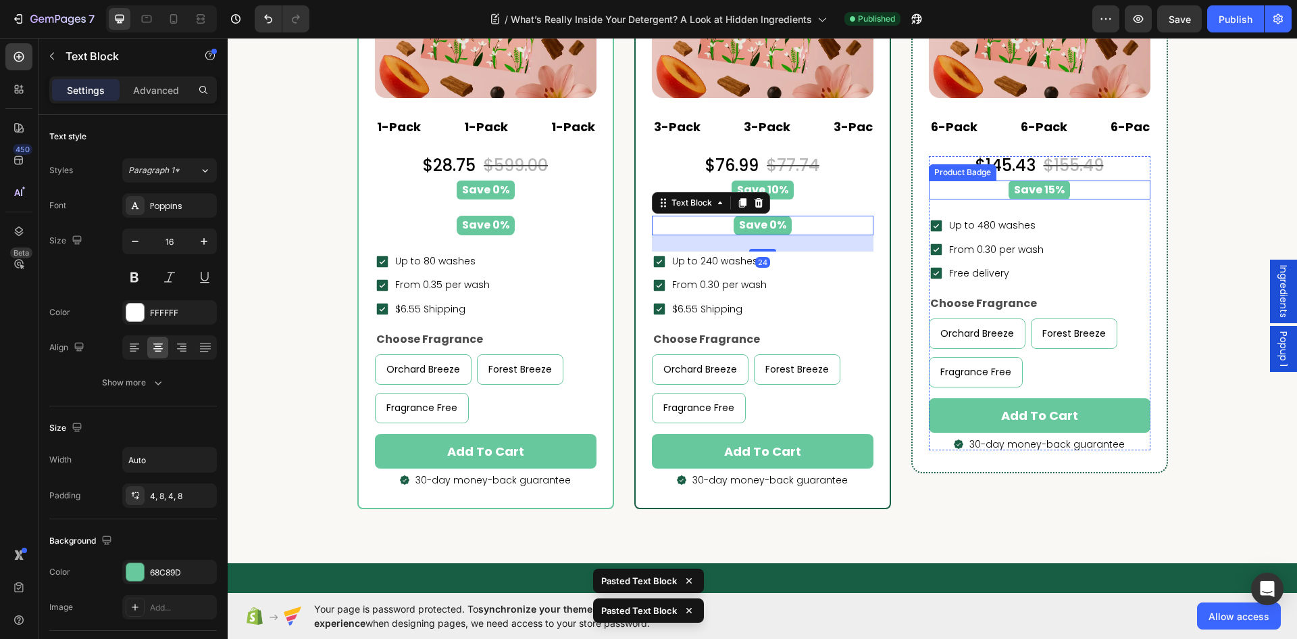
drag, startPoint x: 972, startPoint y: 188, endPoint x: 947, endPoint y: 194, distance: 25.7
click at [974, 188] on div "Save 15%" at bounding box center [1039, 190] width 205 height 20
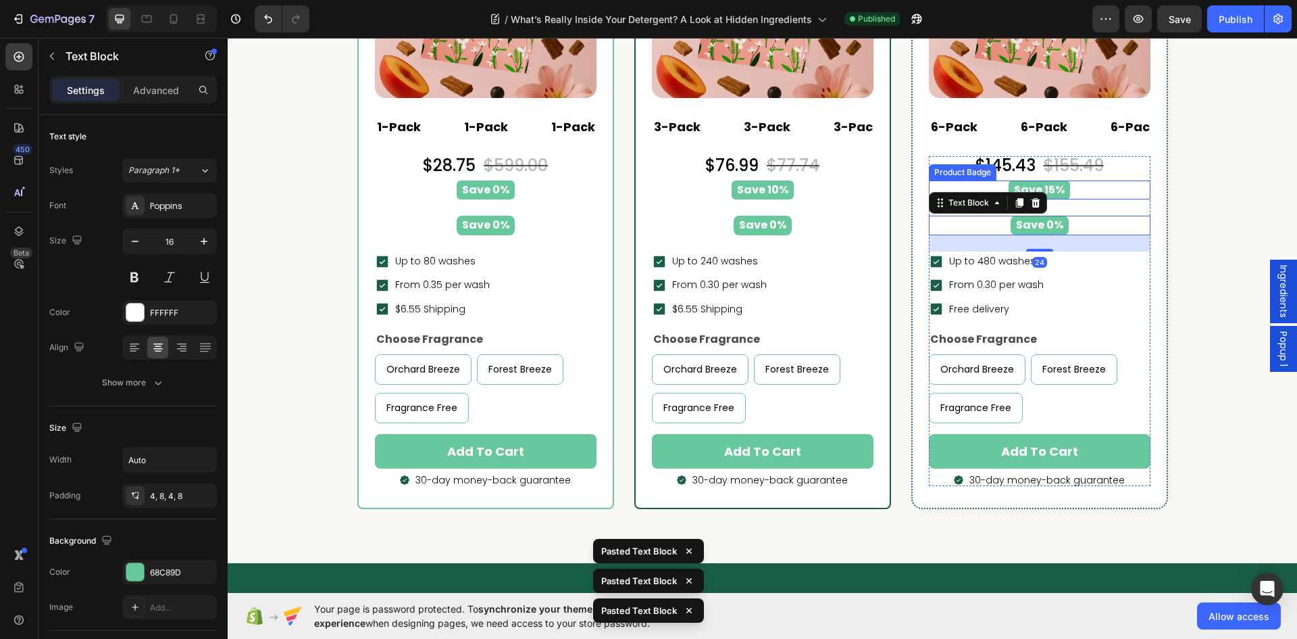
click at [959, 187] on div "Save 15%" at bounding box center [1039, 190] width 205 height 20
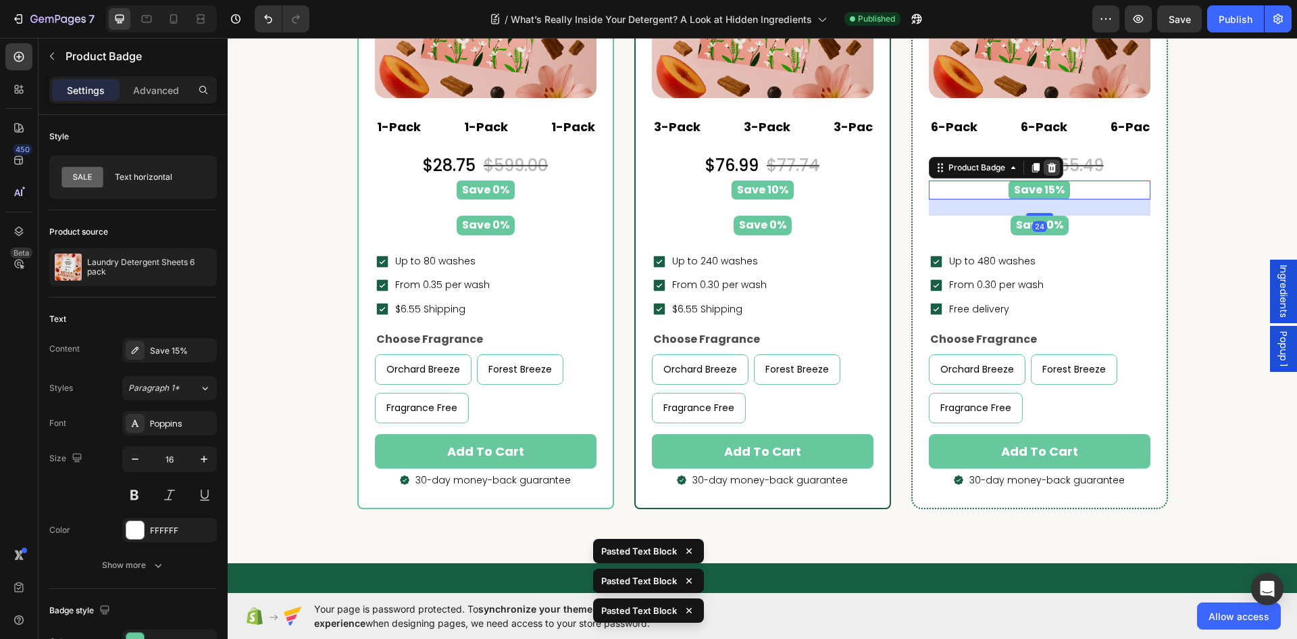
click at [1044, 168] on div at bounding box center [1052, 167] width 16 height 16
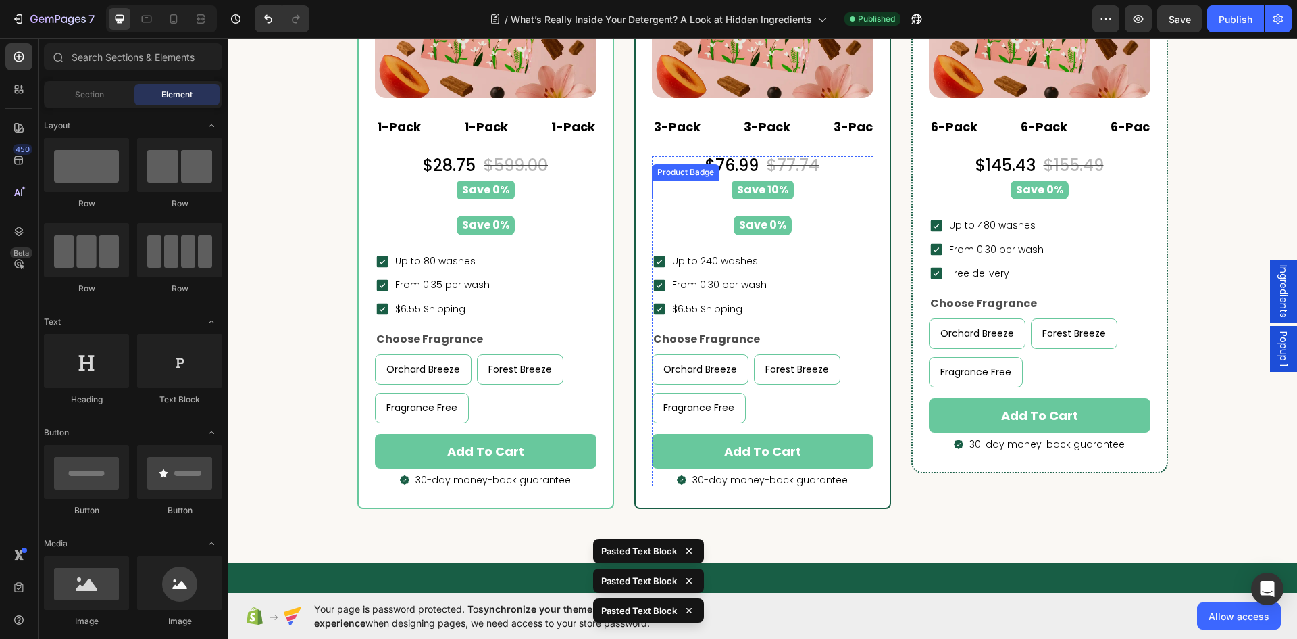
click at [826, 195] on div "Save 10%" at bounding box center [762, 190] width 205 height 20
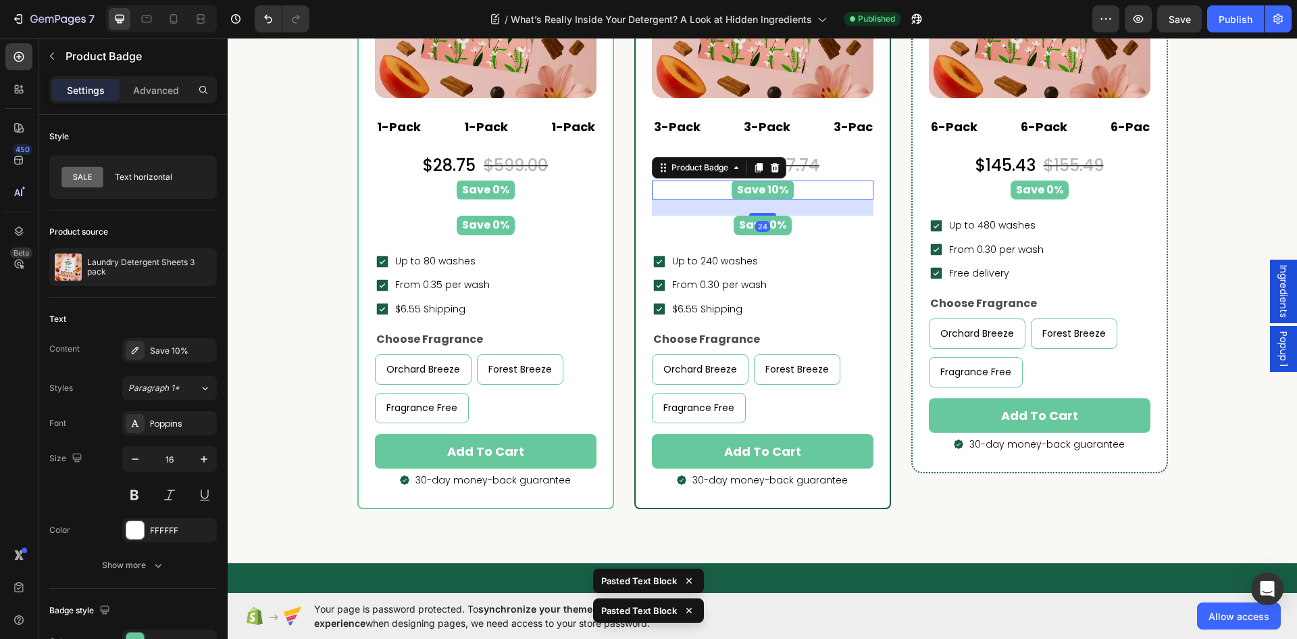
click at [770, 164] on icon at bounding box center [775, 167] width 11 height 11
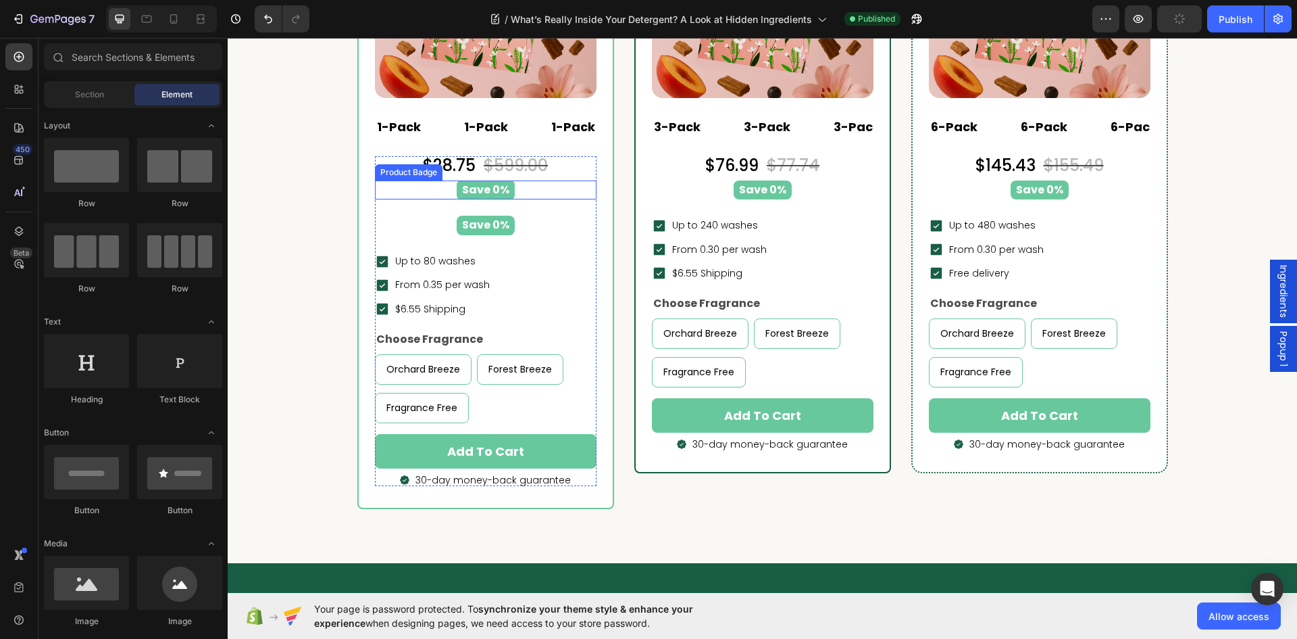
click at [570, 187] on div "Save 0%" at bounding box center [485, 190] width 205 height 20
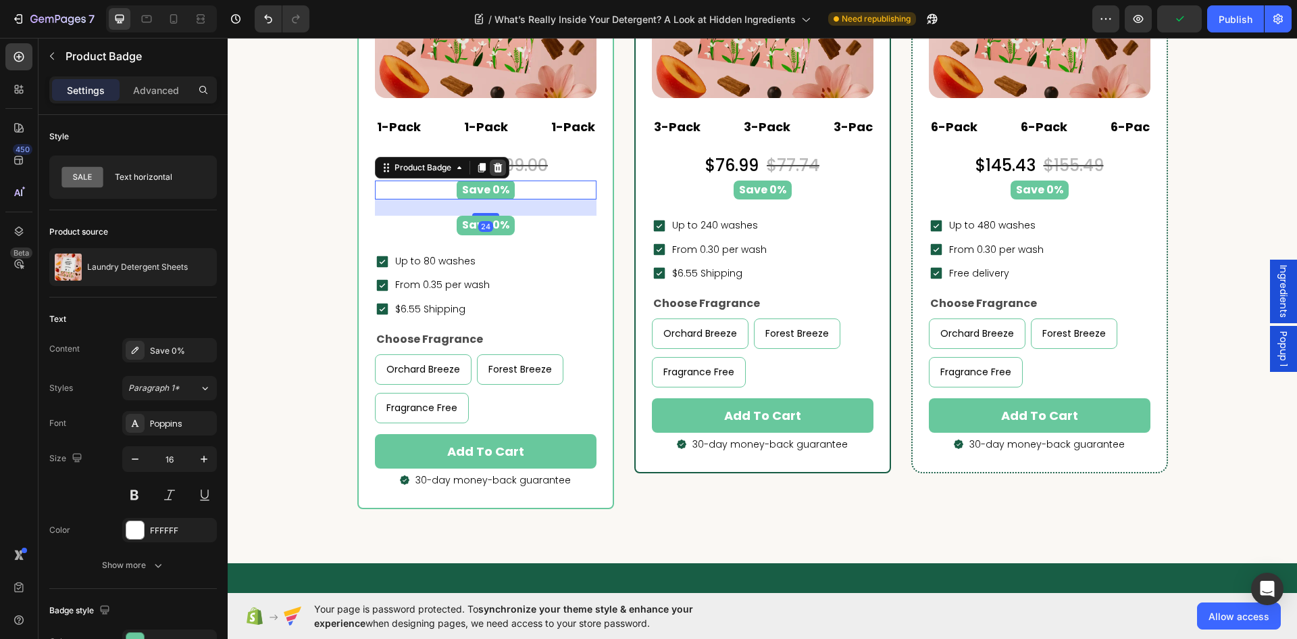
click at [495, 169] on icon at bounding box center [498, 167] width 11 height 11
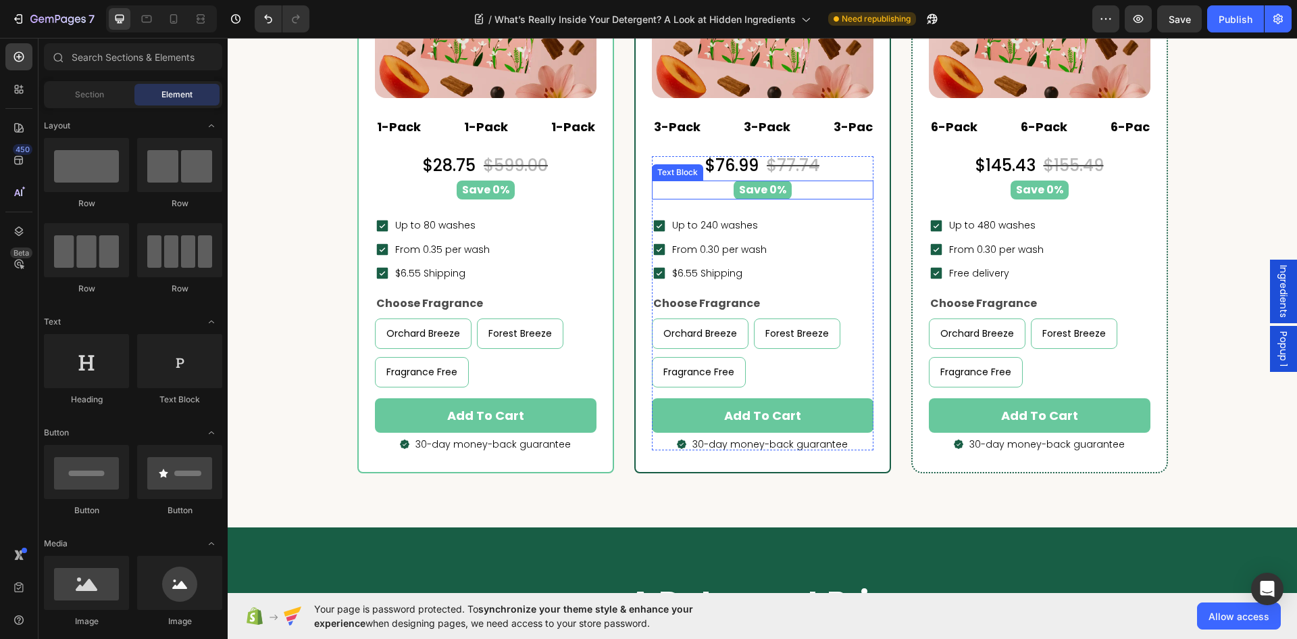
click at [772, 193] on p "Save 0%" at bounding box center [762, 190] width 47 height 14
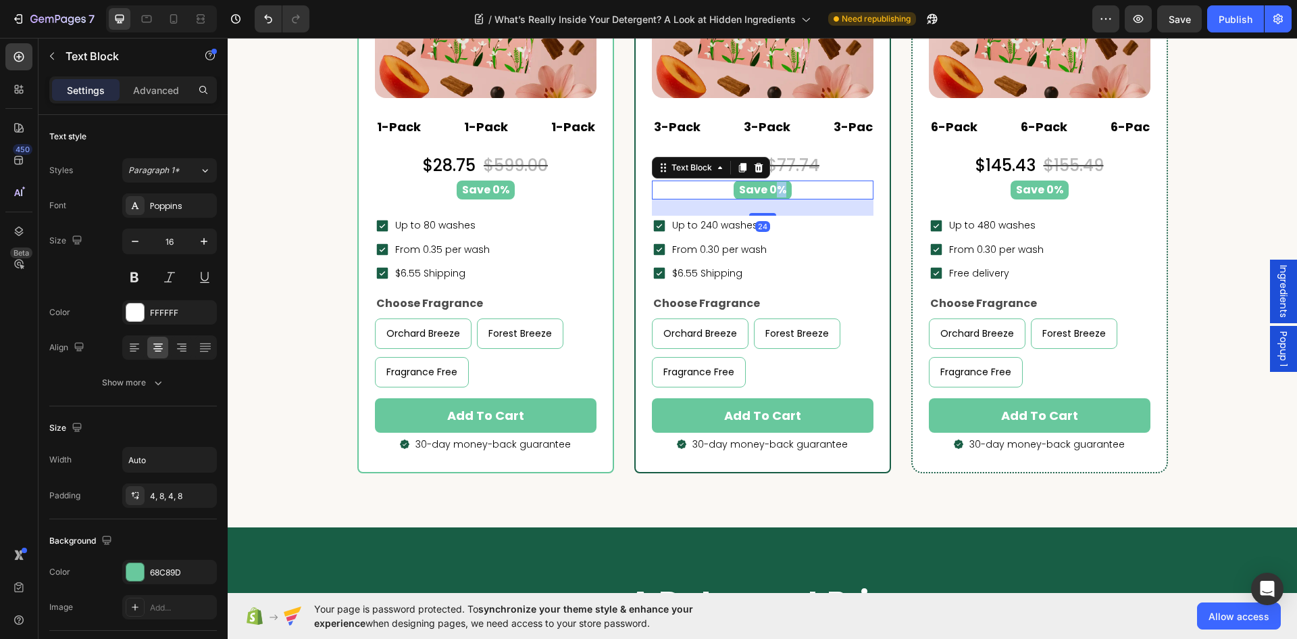
click at [772, 193] on p "Save 0%" at bounding box center [762, 190] width 47 height 14
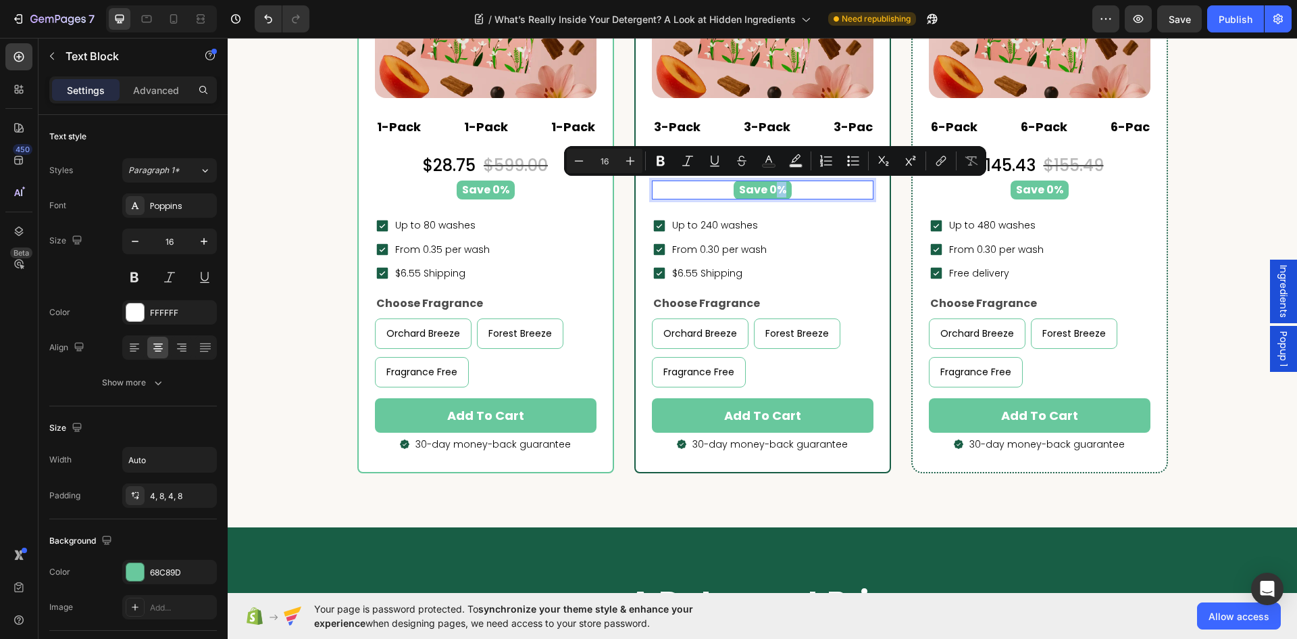
click at [769, 193] on p "Save 0%" at bounding box center [762, 190] width 47 height 14
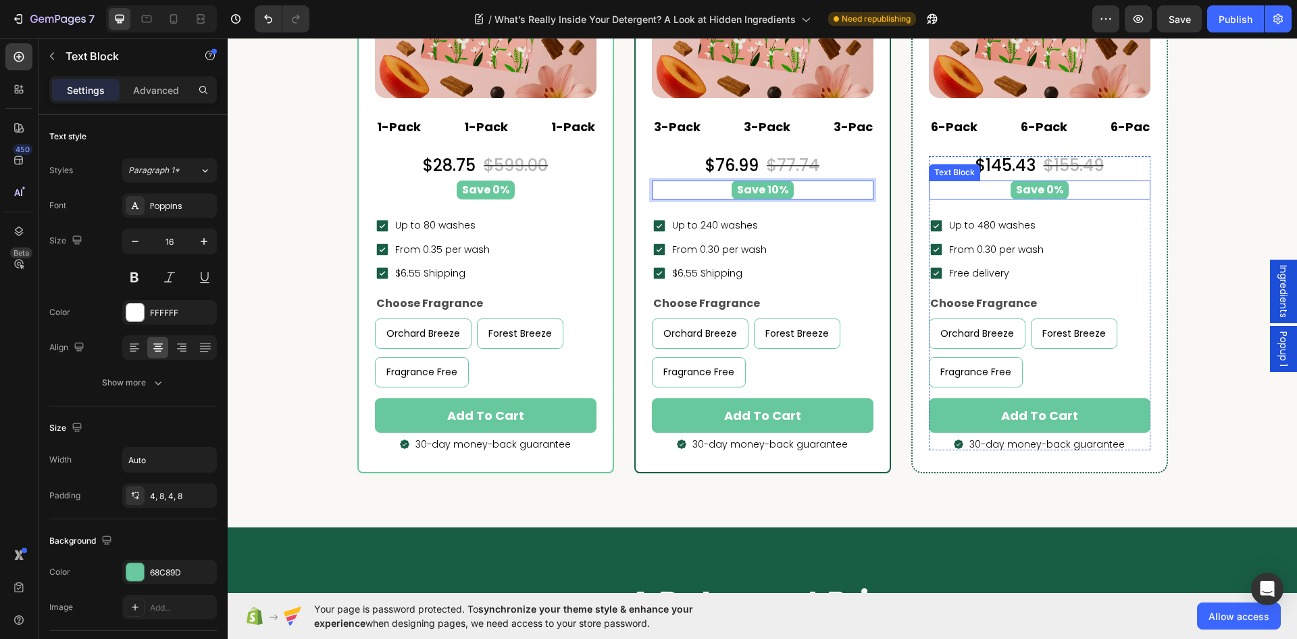
click at [1047, 195] on p "Save 0%" at bounding box center [1039, 190] width 47 height 14
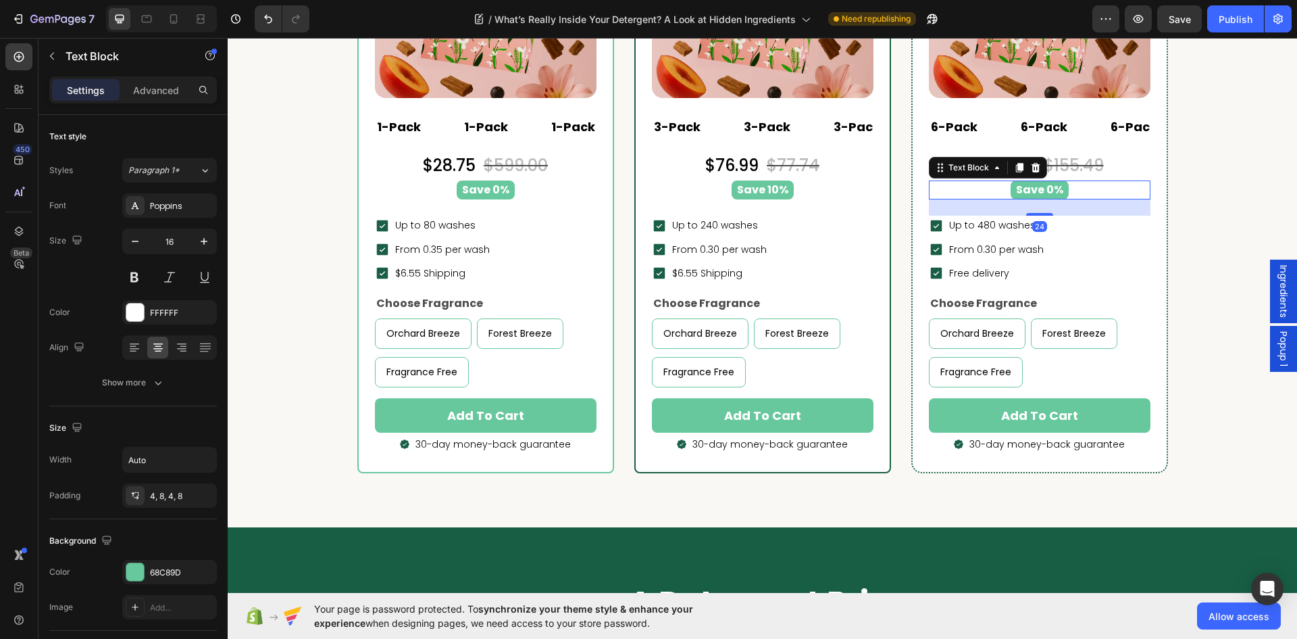
click at [1047, 195] on p "Save 0%" at bounding box center [1039, 190] width 47 height 14
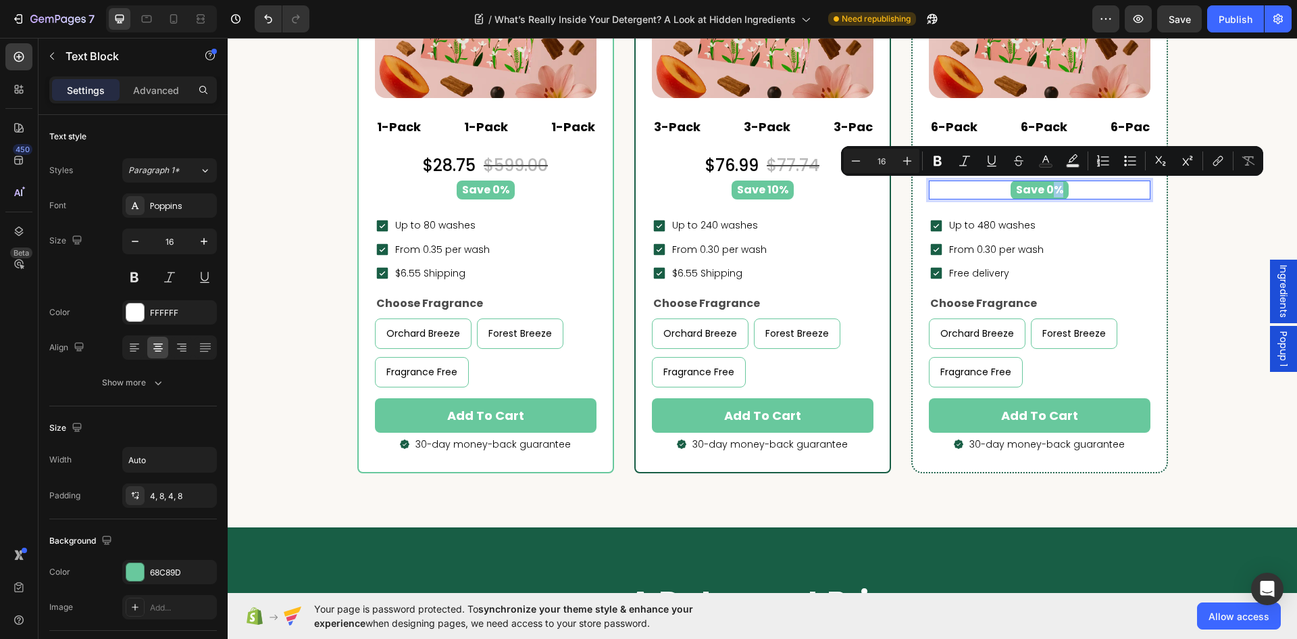
click at [1049, 194] on p "Save 0%" at bounding box center [1039, 190] width 47 height 14
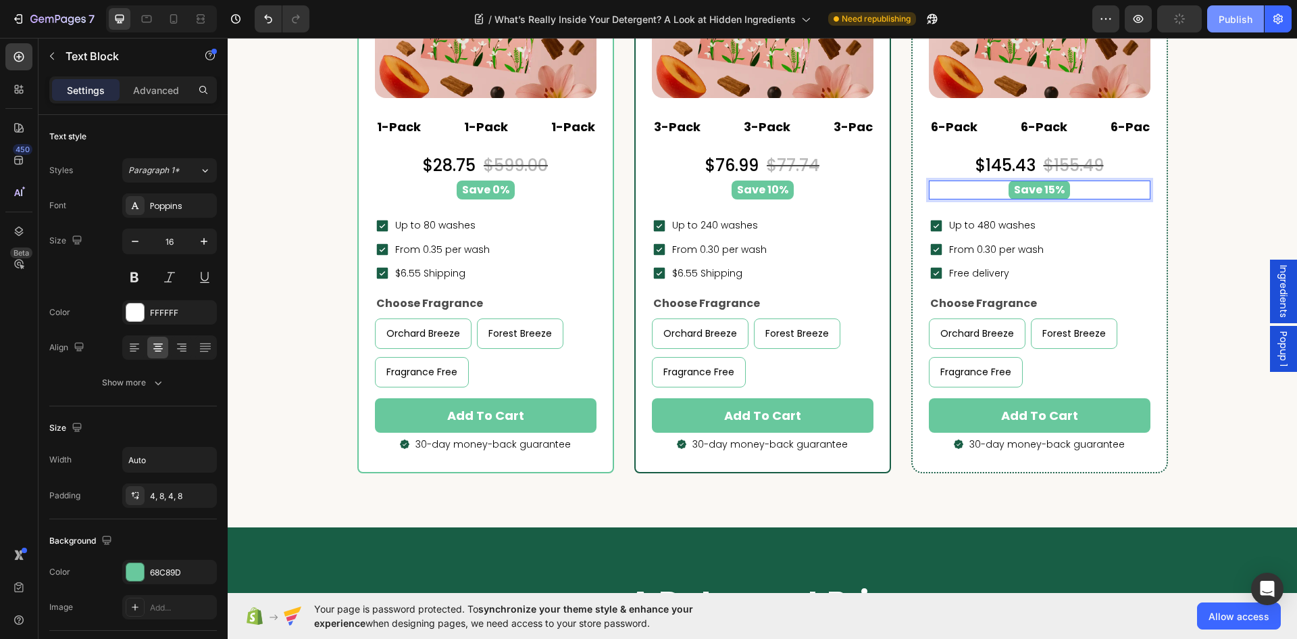
click at [1229, 26] on button "Publish" at bounding box center [1236, 18] width 57 height 27
click at [1240, 24] on div "Publish" at bounding box center [1236, 19] width 34 height 14
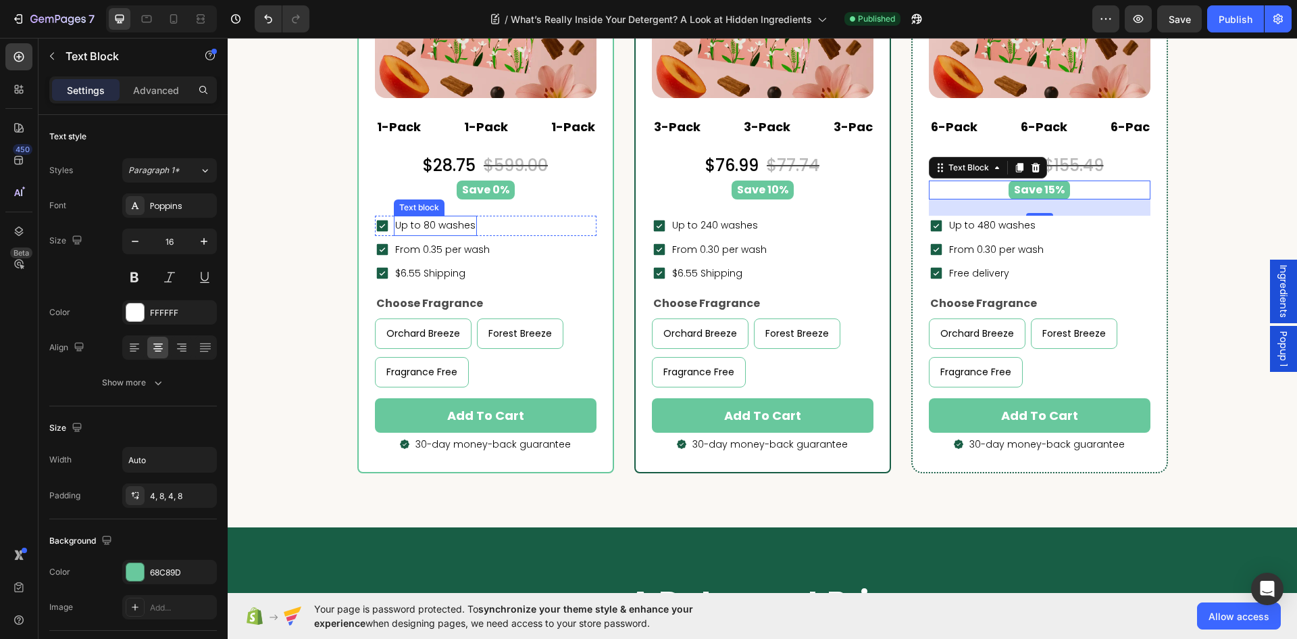
click at [439, 222] on p "Up to 80 washes" at bounding box center [435, 225] width 80 height 17
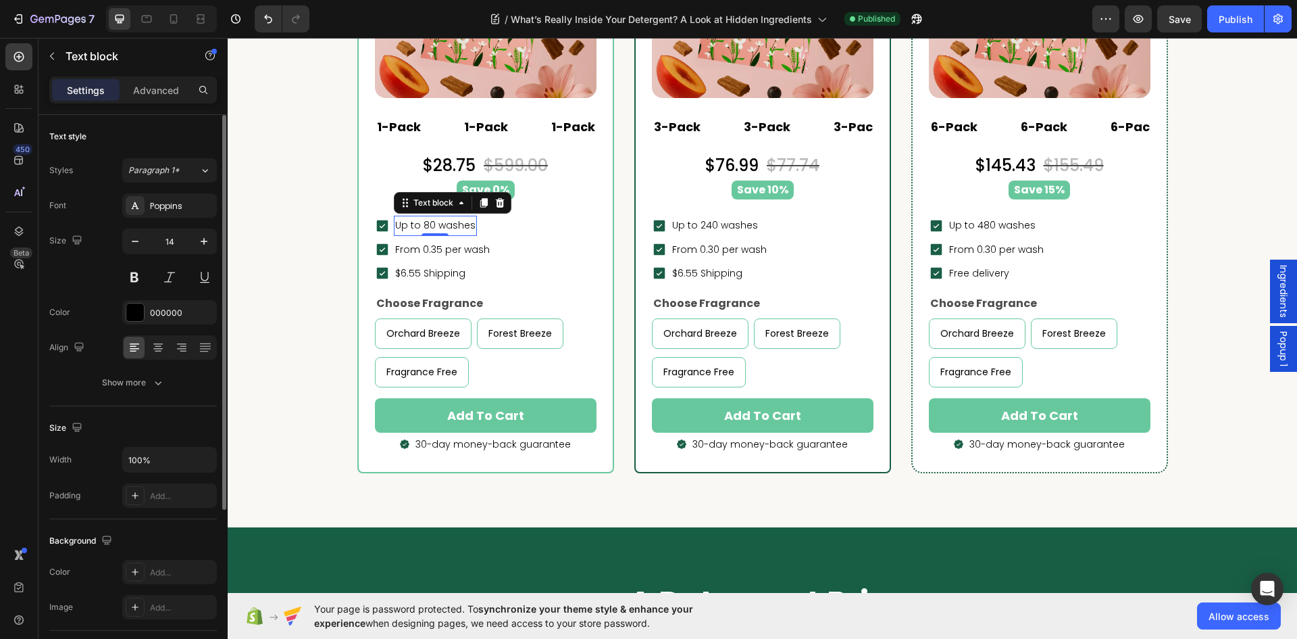
drag, startPoint x: 155, startPoint y: 383, endPoint x: 159, endPoint y: 401, distance: 18.0
click at [155, 384] on icon "button" at bounding box center [158, 383] width 14 height 14
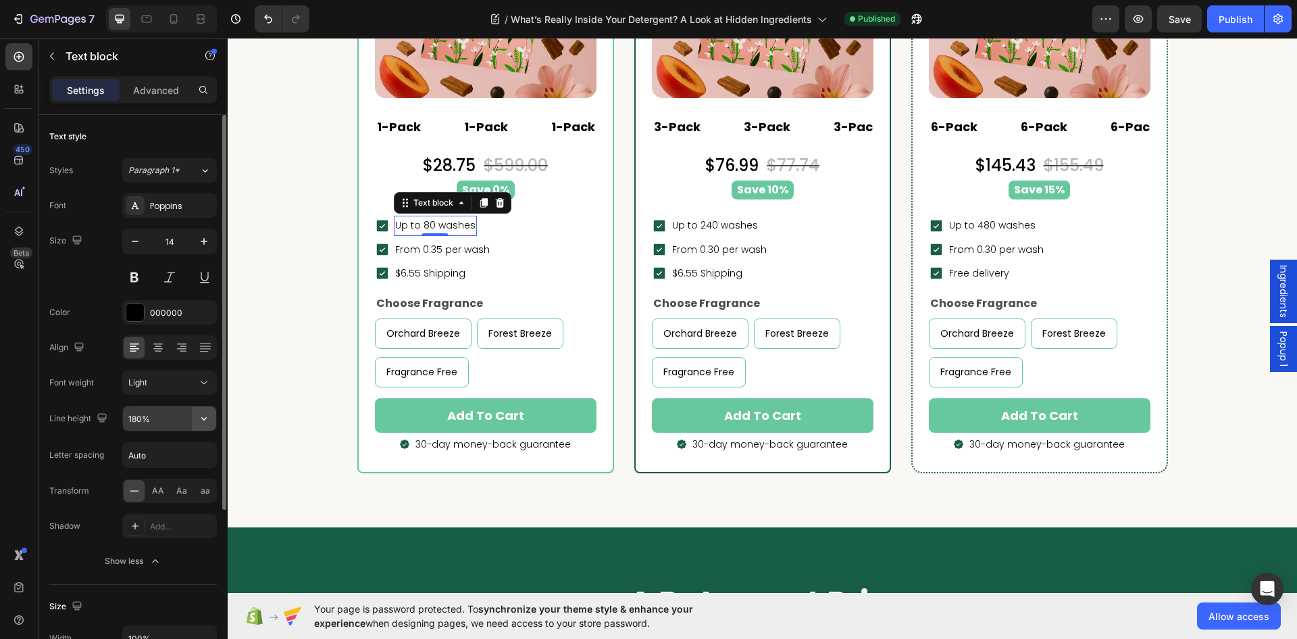
click at [203, 424] on icon "button" at bounding box center [204, 419] width 14 height 14
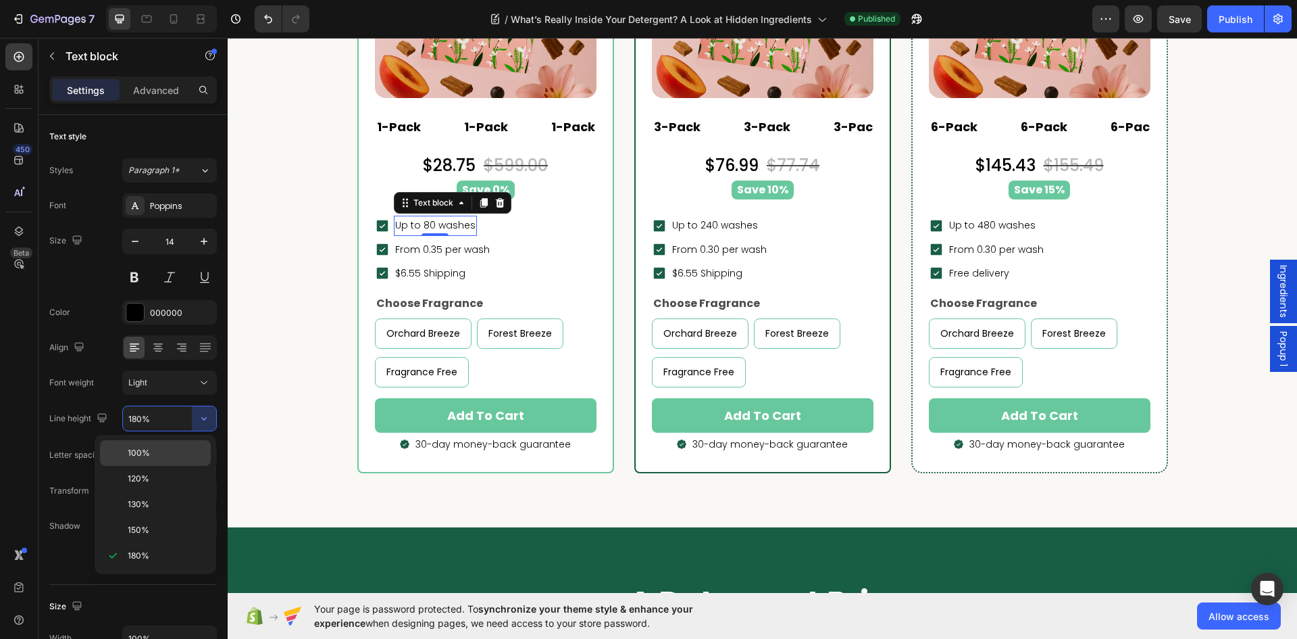
click at [142, 451] on span "100%" at bounding box center [139, 453] width 22 height 12
type input "100%"
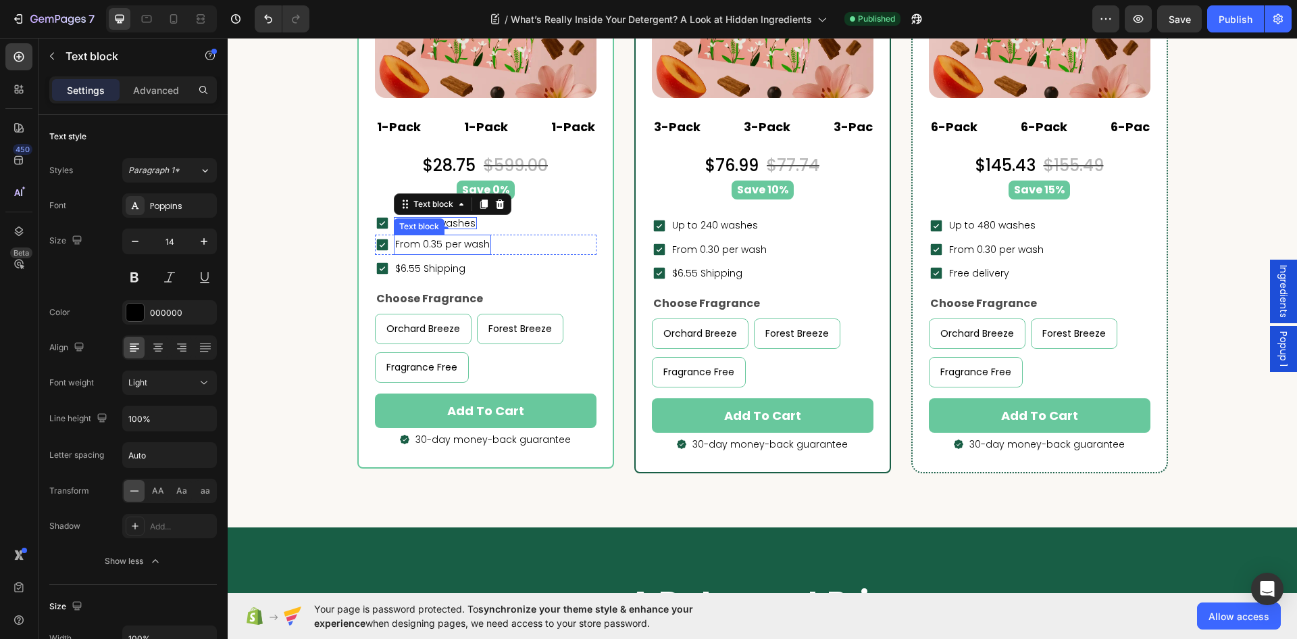
click at [471, 239] on p "From 0.35 per wash" at bounding box center [442, 244] width 95 height 17
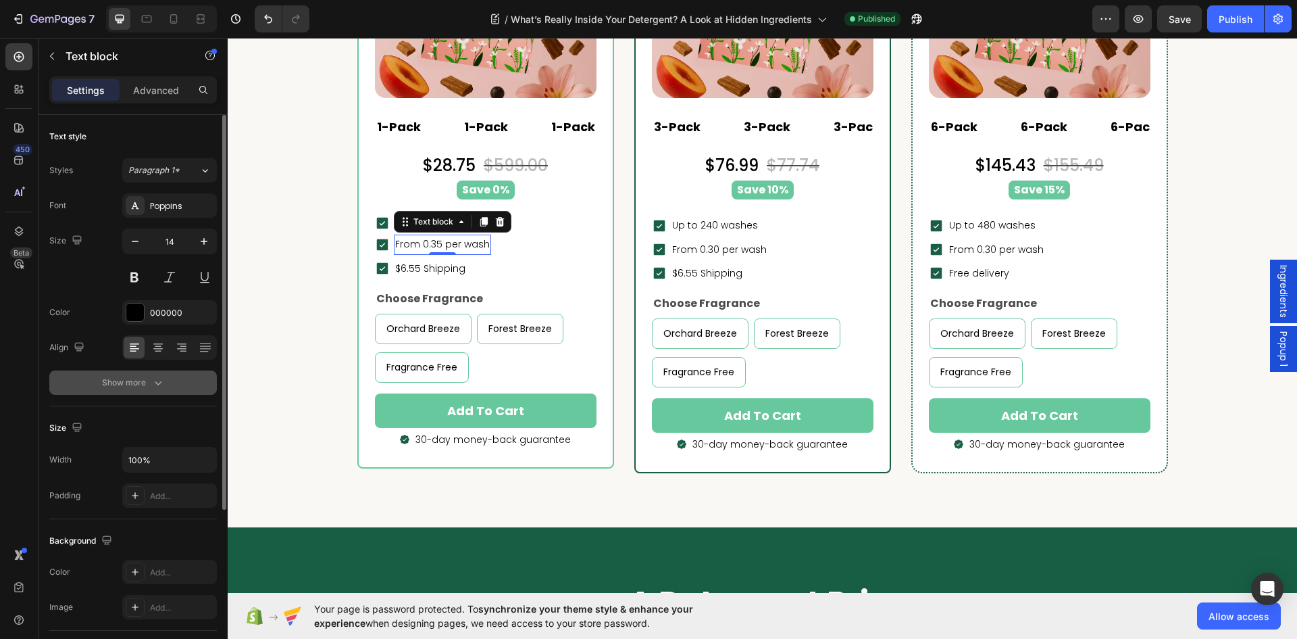
click at [164, 378] on icon "button" at bounding box center [158, 383] width 14 height 14
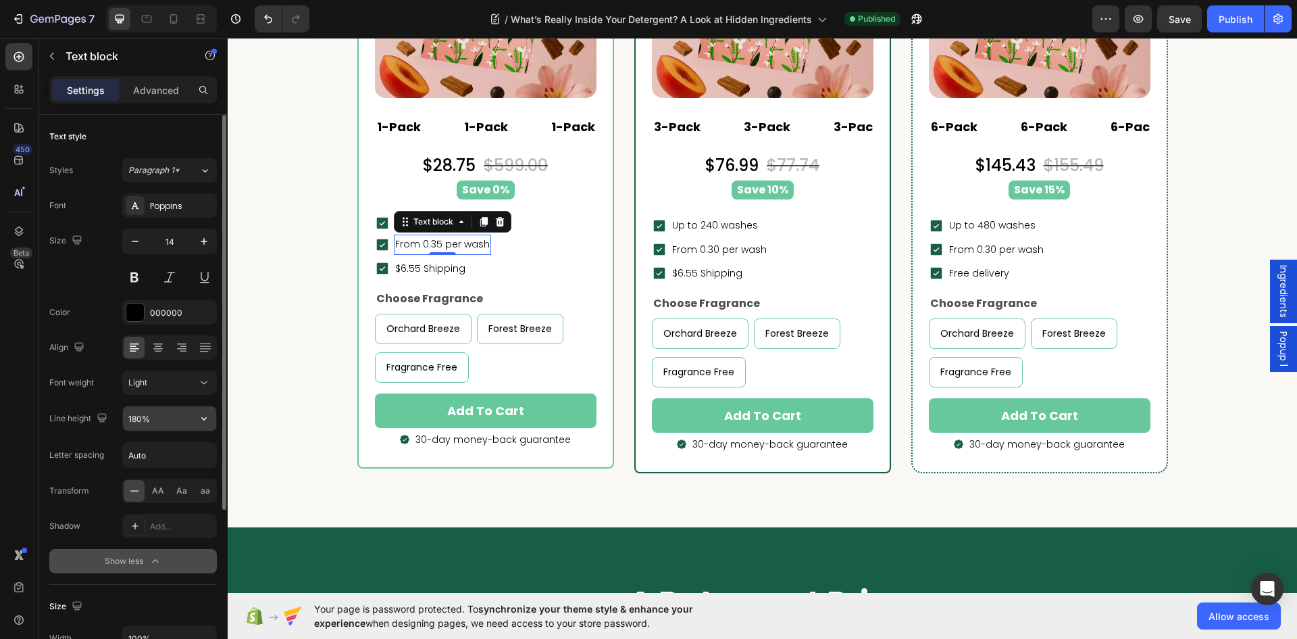
drag, startPoint x: 208, startPoint y: 406, endPoint x: 209, endPoint y: 416, distance: 9.6
click at [210, 416] on button "button" at bounding box center [204, 418] width 24 height 24
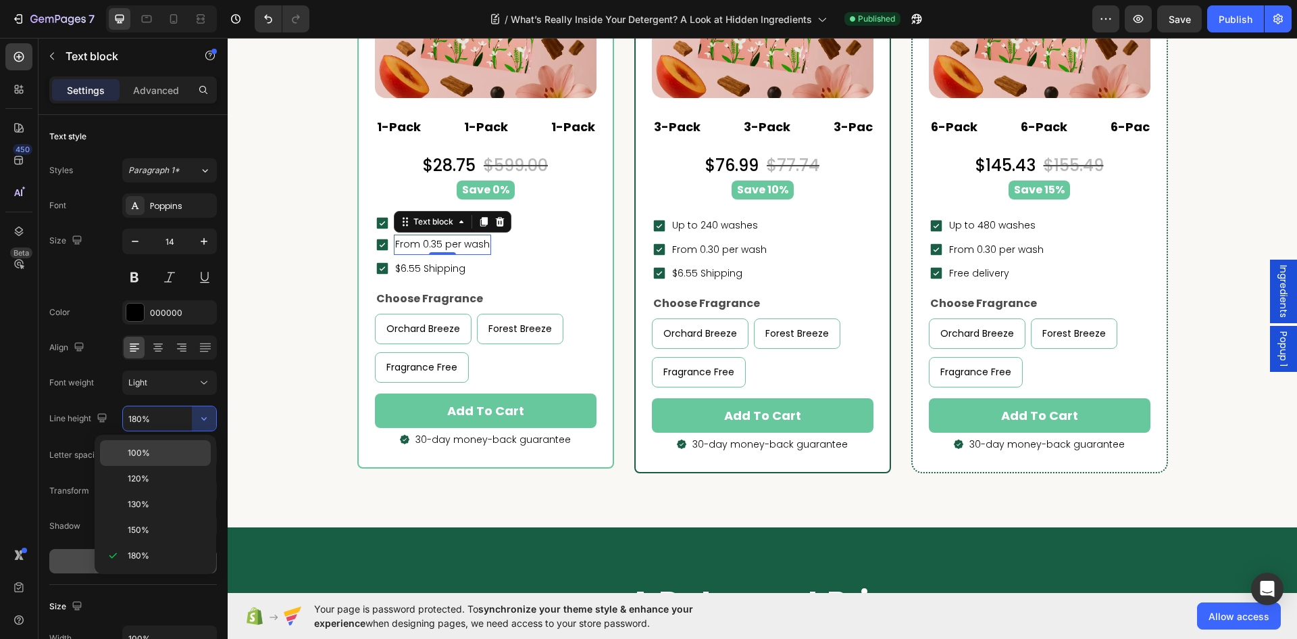
click at [132, 450] on span "100%" at bounding box center [139, 453] width 22 height 12
type input "100%"
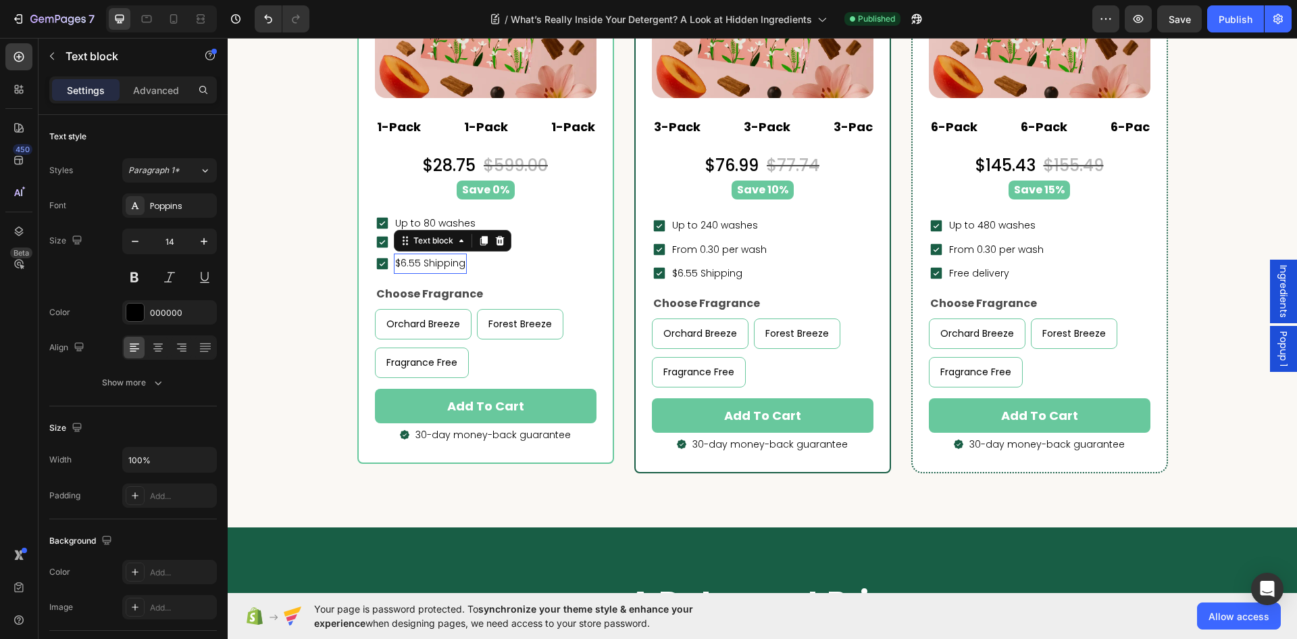
click at [452, 264] on p "$6.55 Shipping" at bounding box center [430, 263] width 70 height 17
click at [153, 379] on icon "button" at bounding box center [158, 383] width 14 height 14
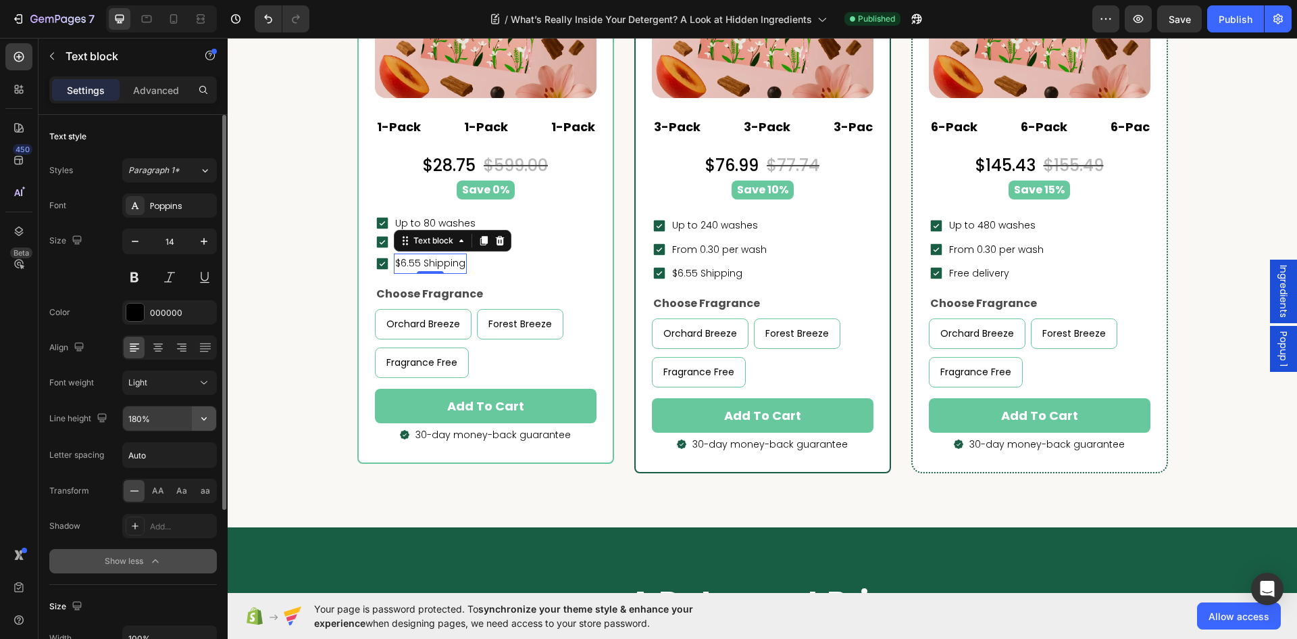
click at [207, 419] on icon "button" at bounding box center [204, 419] width 14 height 14
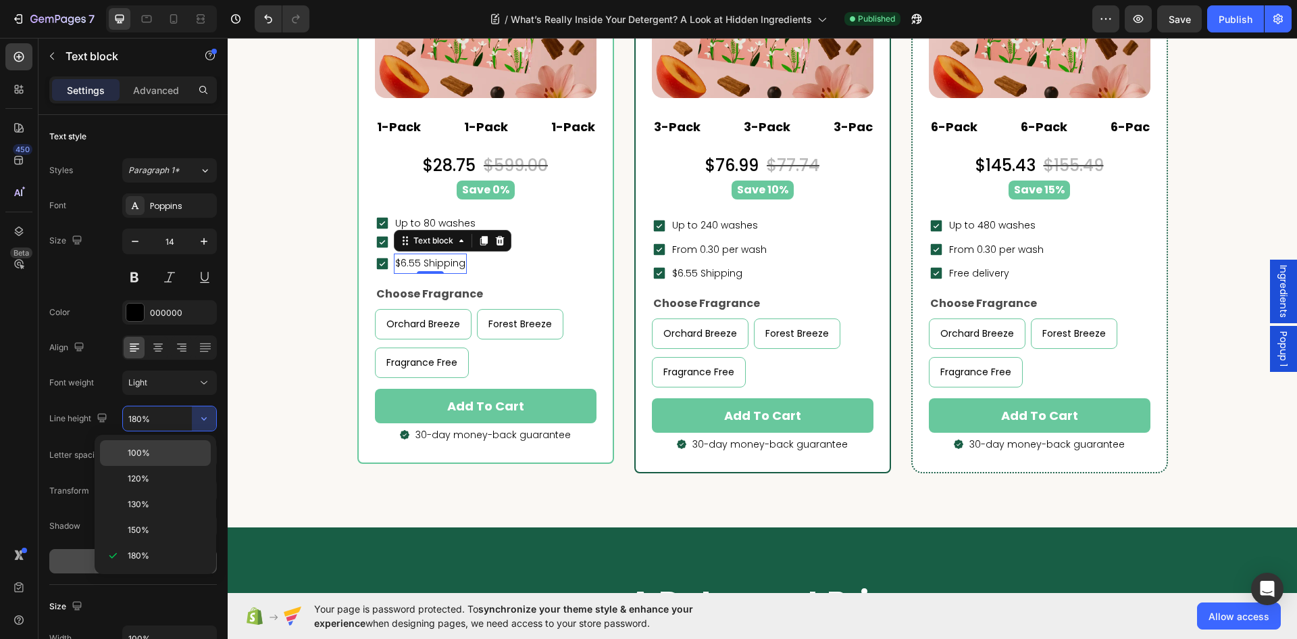
click at [155, 447] on p "100%" at bounding box center [166, 453] width 77 height 12
type input "100%"
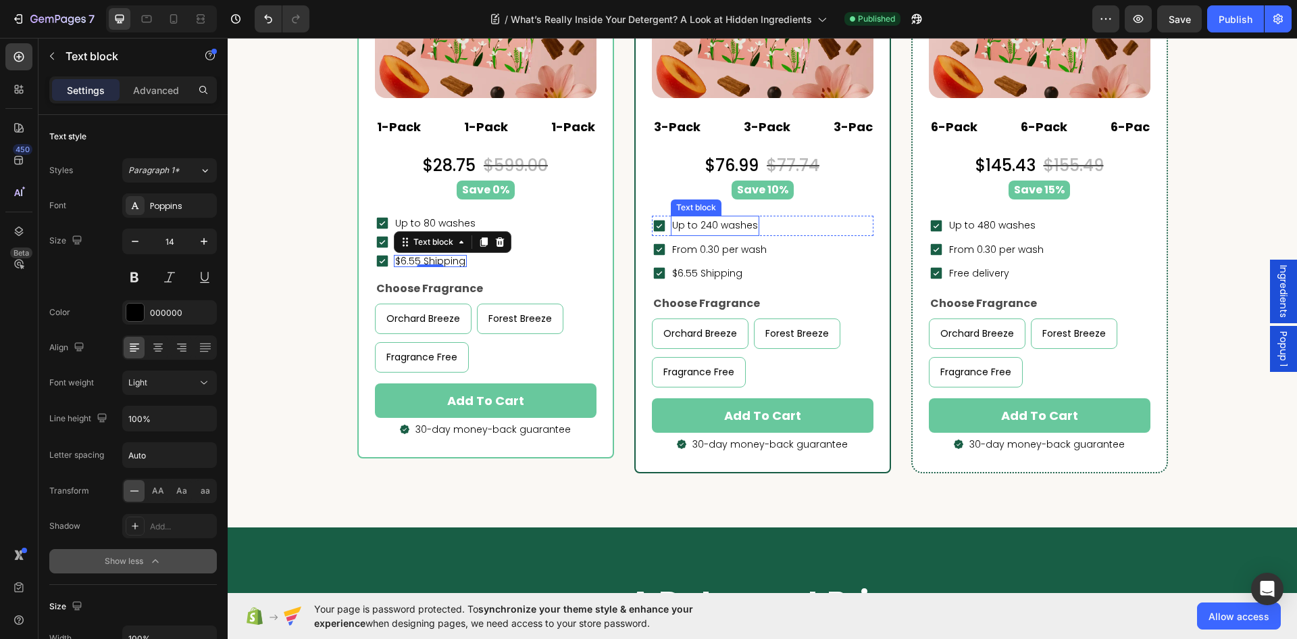
click at [737, 224] on span "Up to 240 washes" at bounding box center [715, 225] width 86 height 14
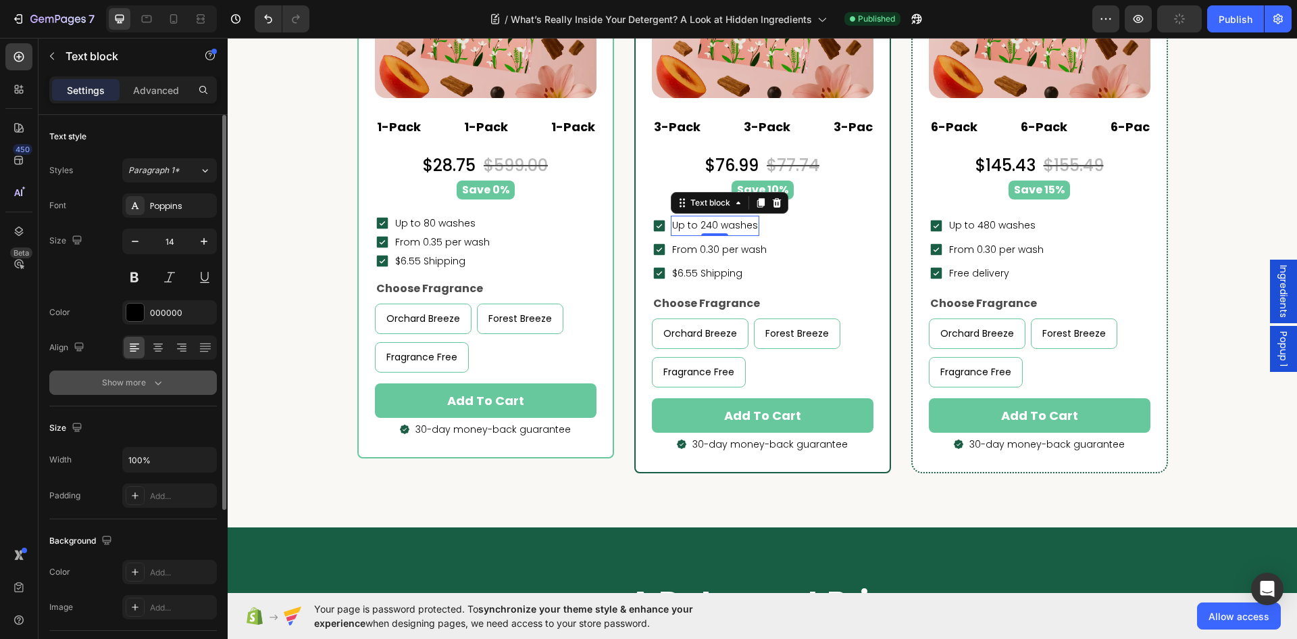
click at [170, 378] on button "Show more" at bounding box center [133, 382] width 168 height 24
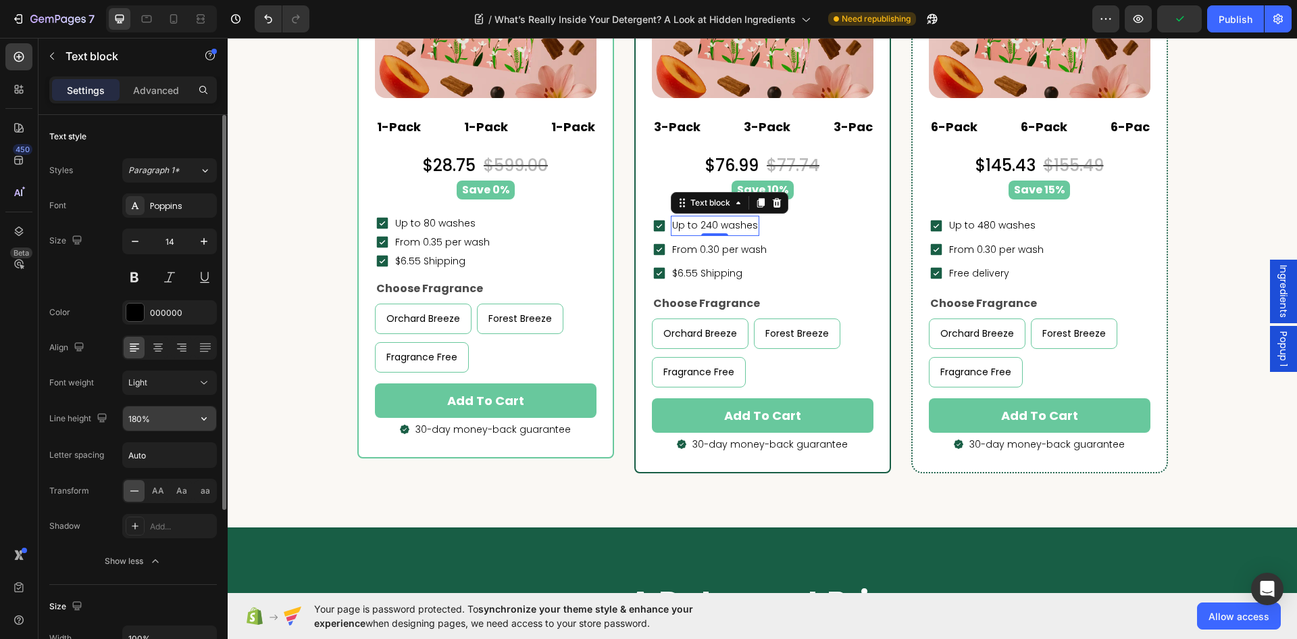
click at [203, 415] on icon "button" at bounding box center [204, 419] width 14 height 14
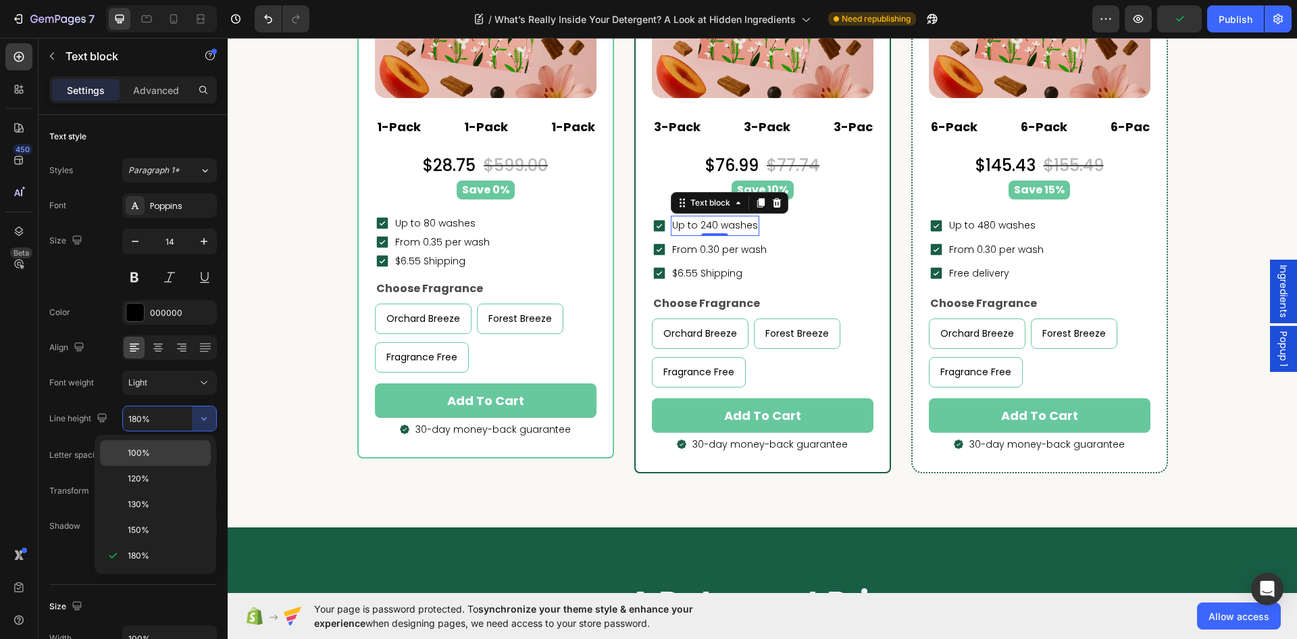
click at [155, 466] on div "100%" at bounding box center [155, 479] width 111 height 26
type input "100%"
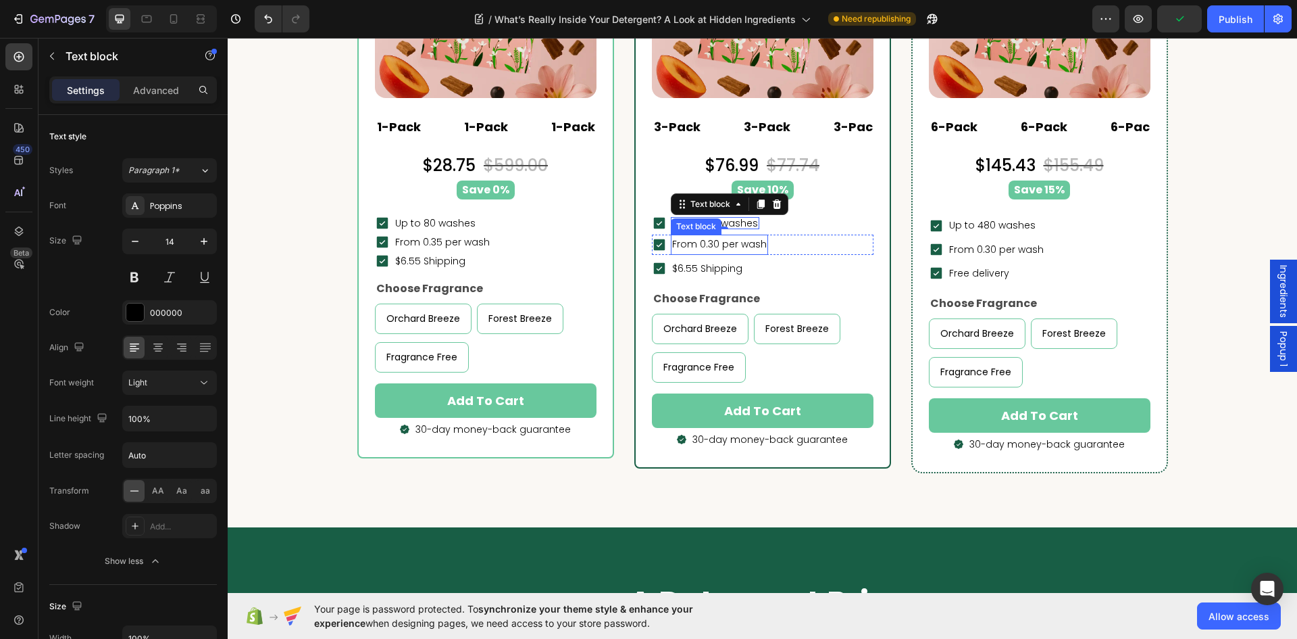
click at [746, 240] on p "From 0.30 per wash" at bounding box center [719, 244] width 95 height 17
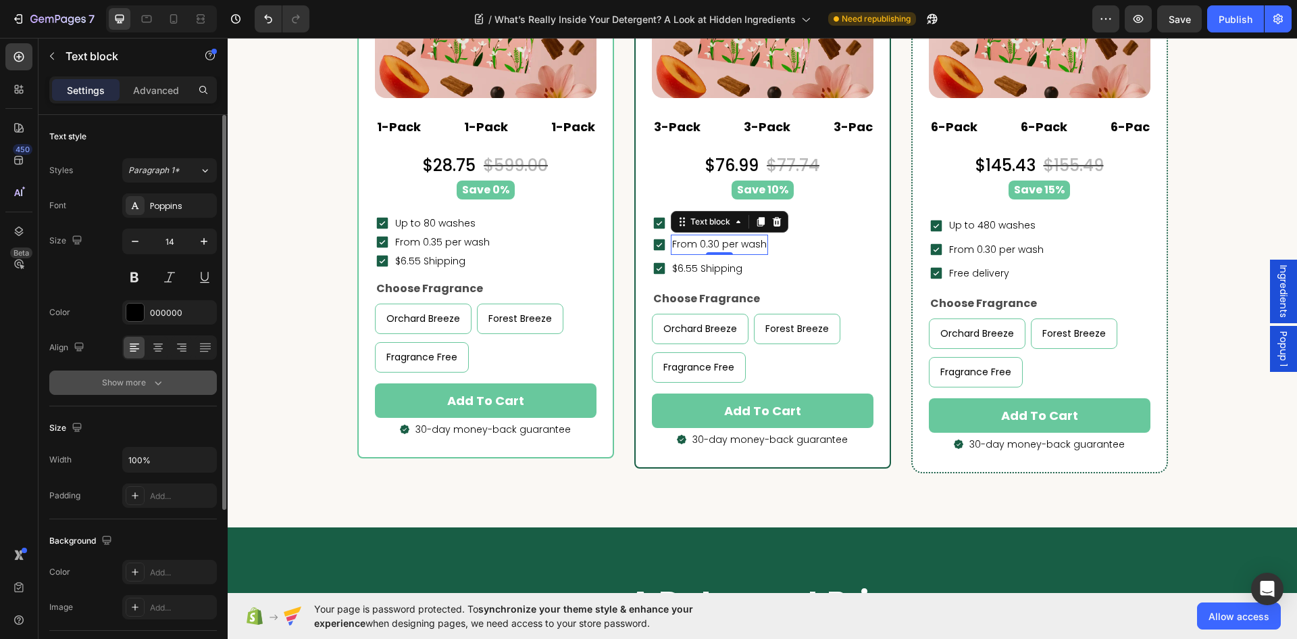
click at [151, 380] on icon "button" at bounding box center [158, 383] width 14 height 14
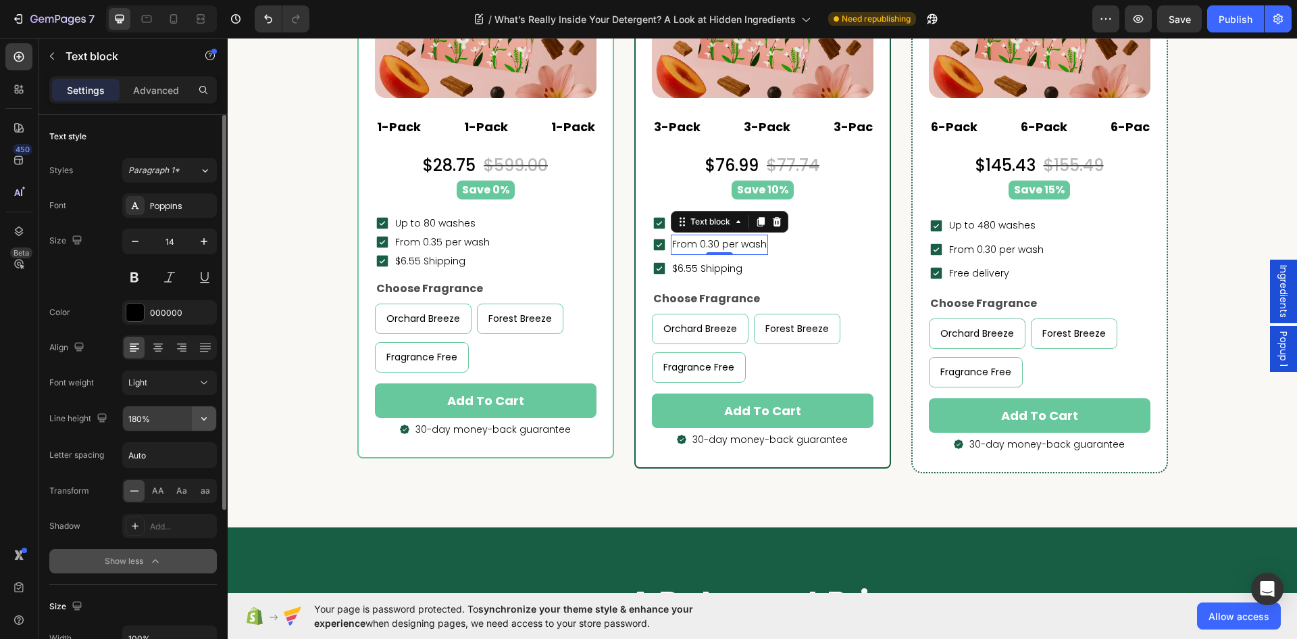
click at [203, 416] on icon "button" at bounding box center [204, 419] width 14 height 14
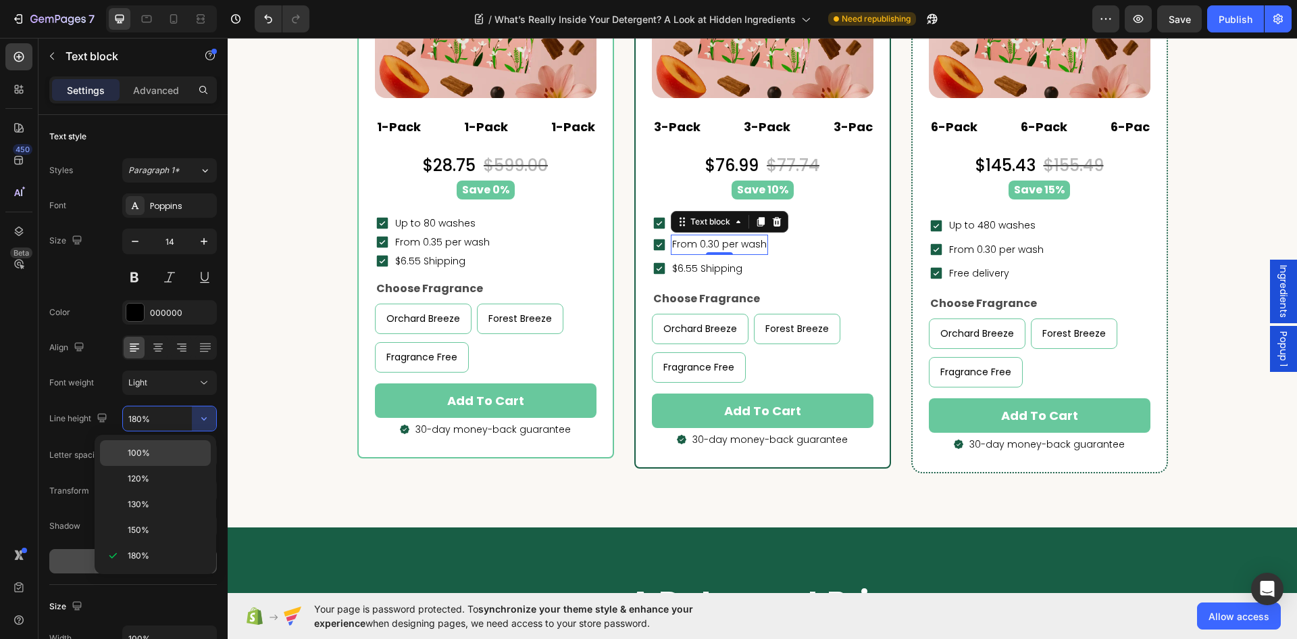
drag, startPoint x: 157, startPoint y: 446, endPoint x: 205, endPoint y: 358, distance: 100.1
click at [157, 466] on div "100%" at bounding box center [155, 479] width 111 height 26
type input "100%"
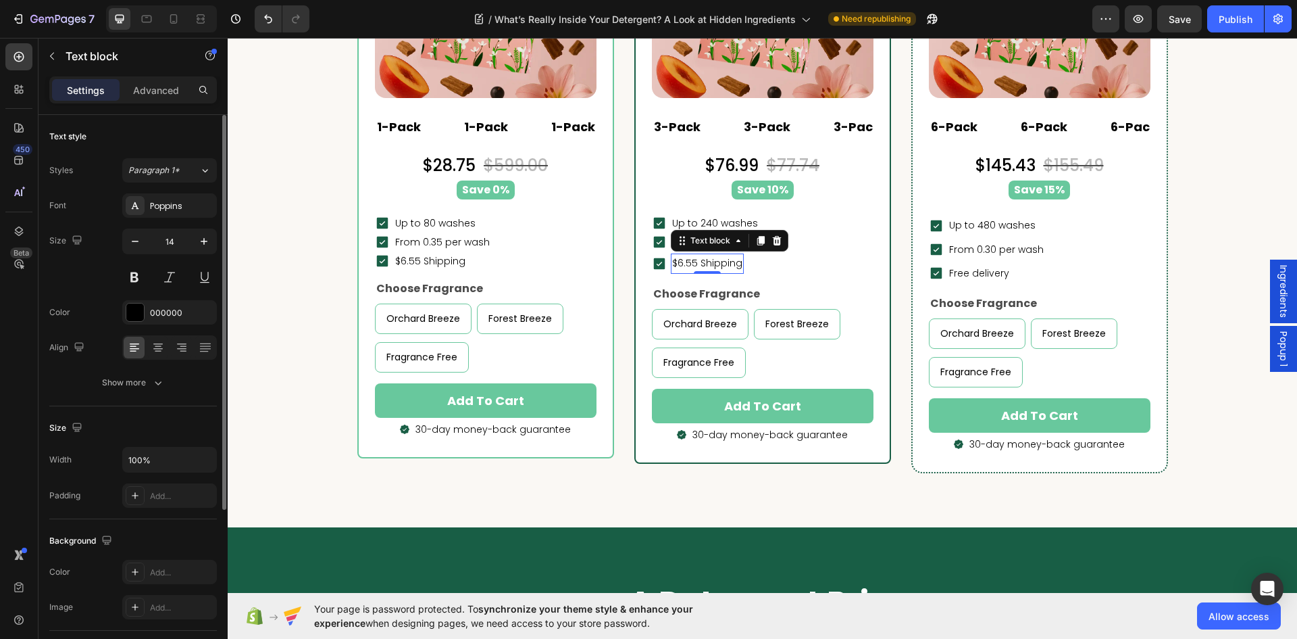
click at [710, 265] on p "$6.55 Shipping" at bounding box center [707, 263] width 70 height 17
drag, startPoint x: 153, startPoint y: 380, endPoint x: 180, endPoint y: 403, distance: 35.5
click at [153, 379] on icon "button" at bounding box center [158, 383] width 14 height 14
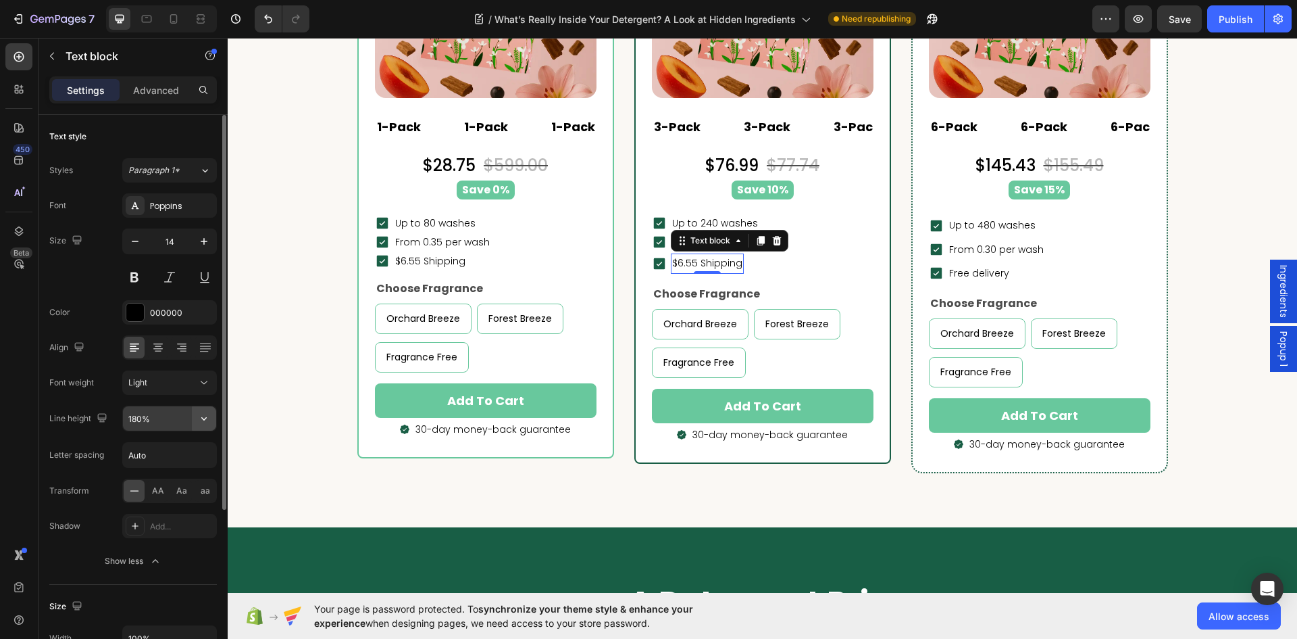
click at [200, 415] on icon "button" at bounding box center [204, 419] width 14 height 14
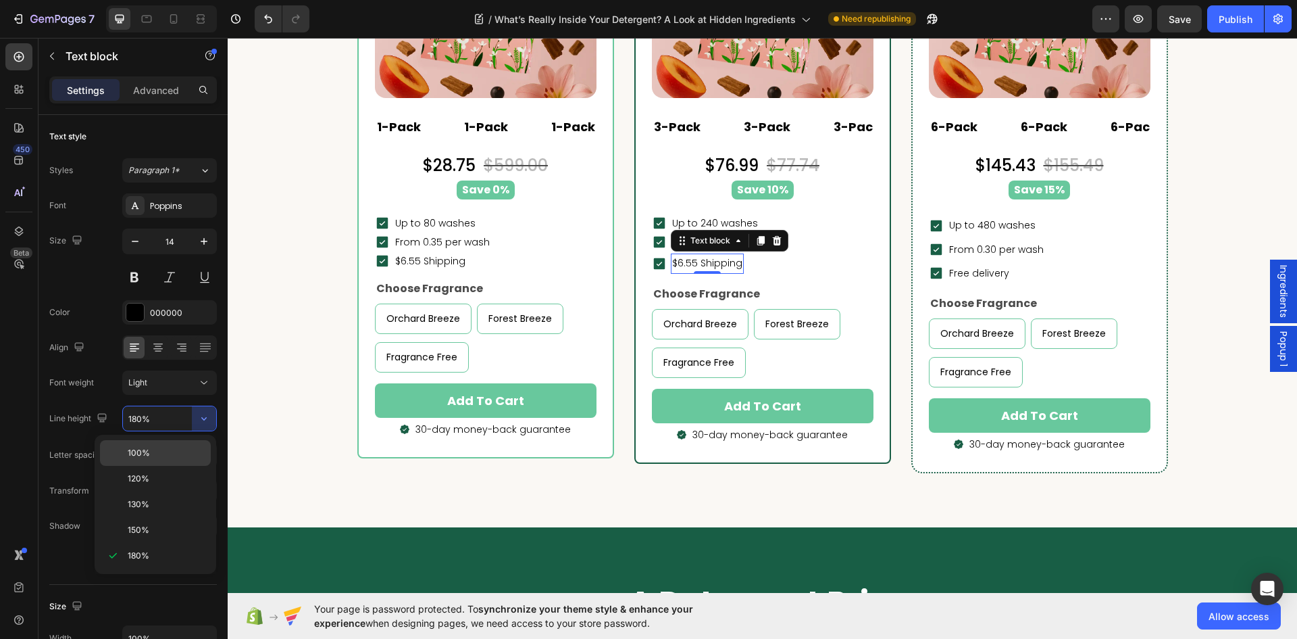
click at [157, 451] on p "100%" at bounding box center [166, 453] width 77 height 12
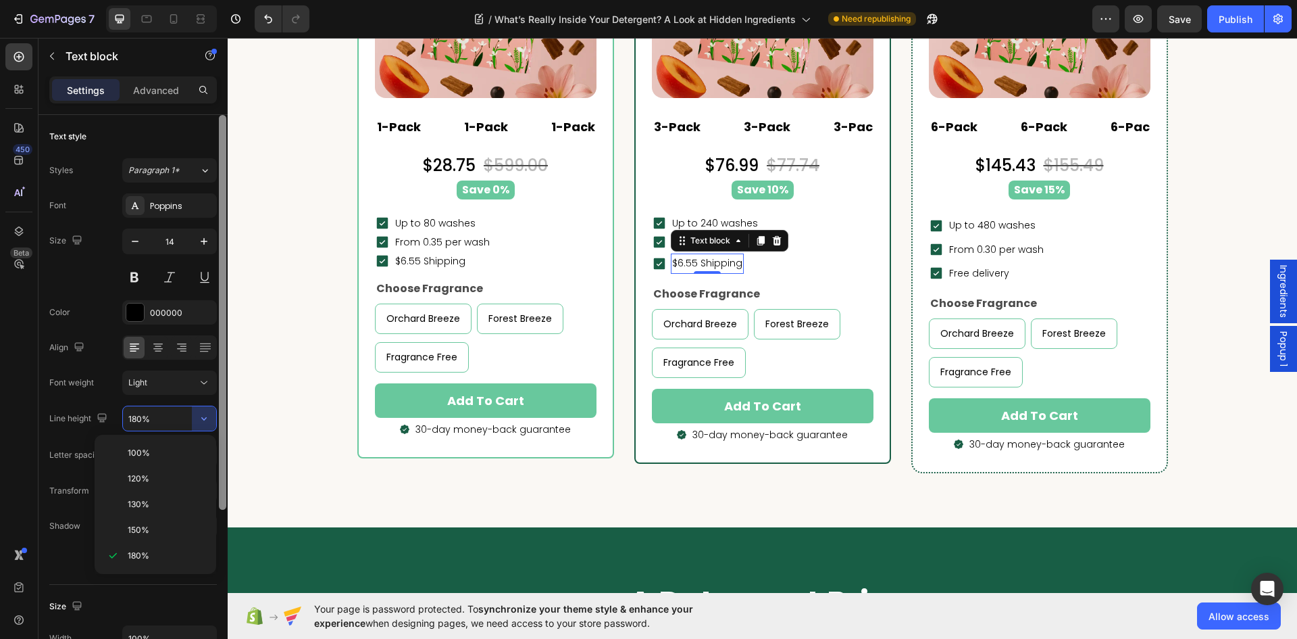
type input "100%"
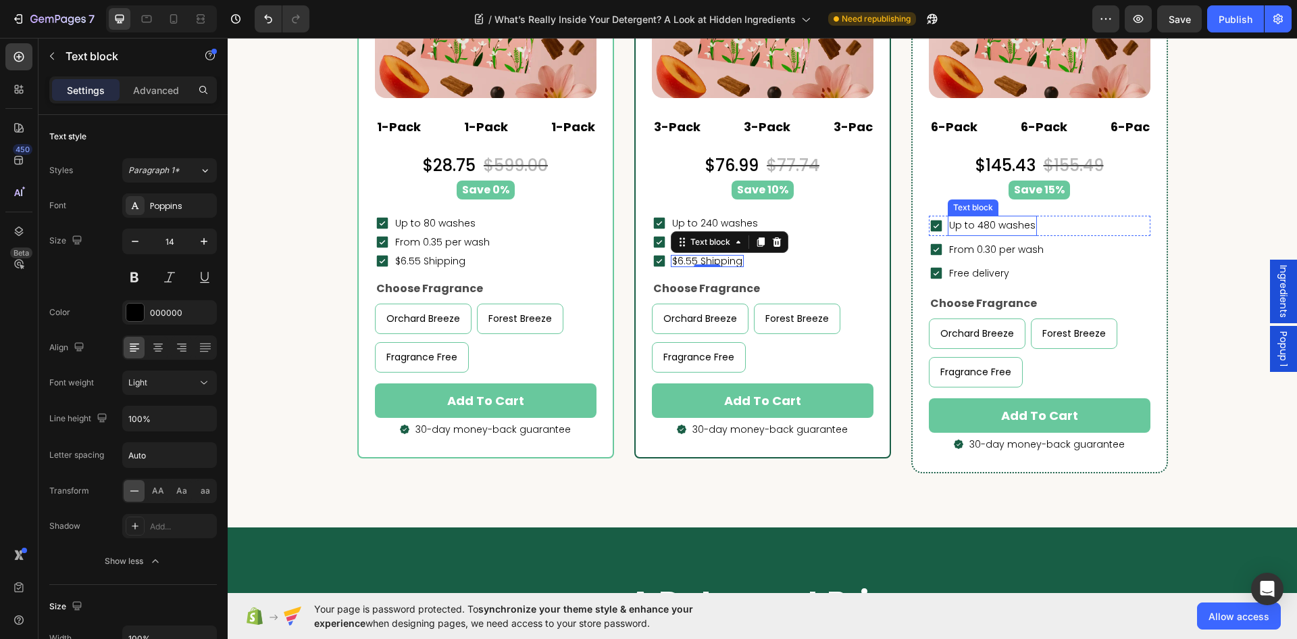
click at [972, 226] on p "Up to 480 washes" at bounding box center [992, 225] width 86 height 17
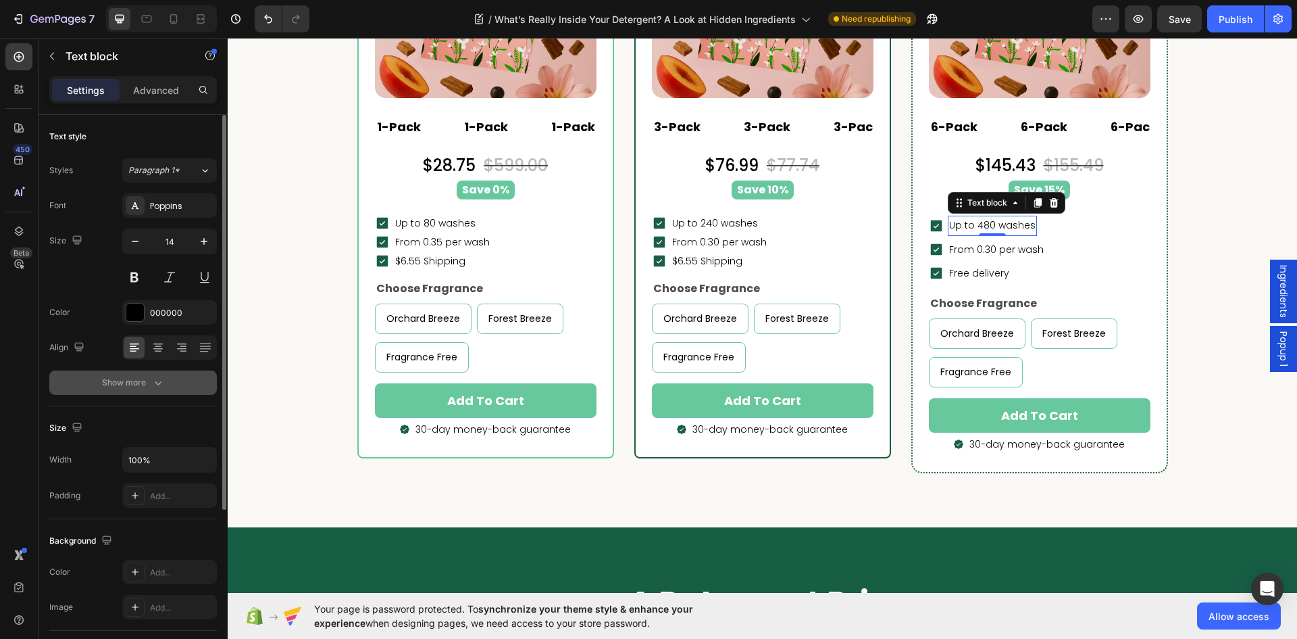
click at [156, 376] on icon "button" at bounding box center [158, 383] width 14 height 14
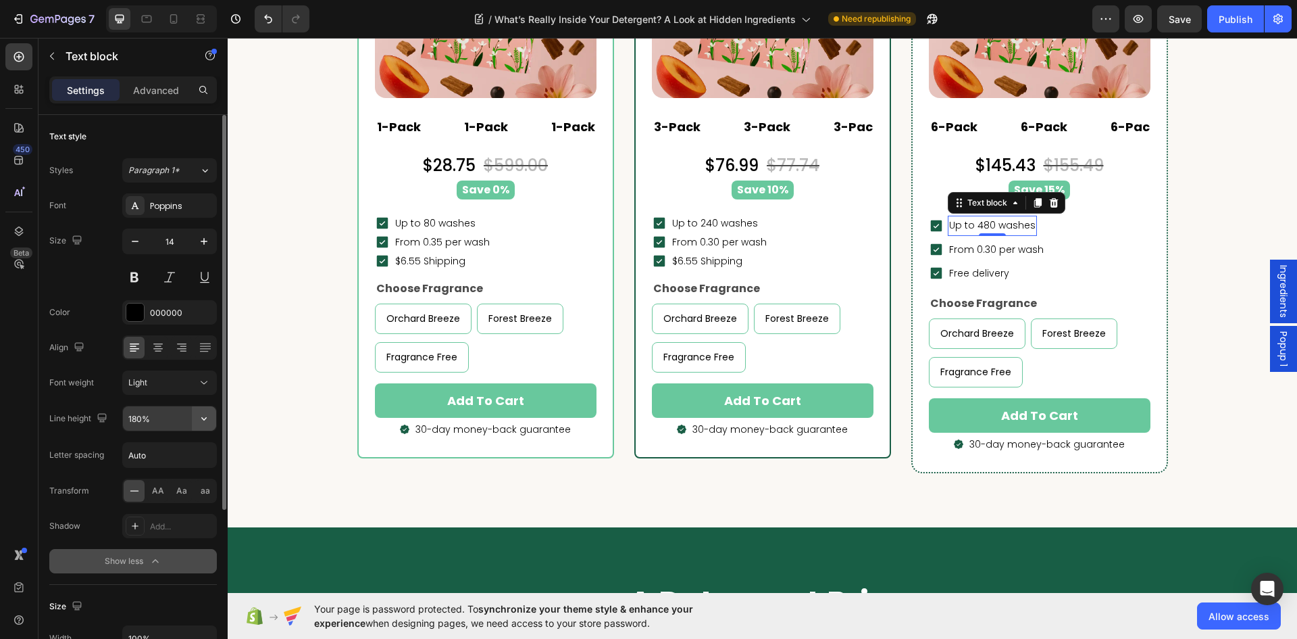
click at [207, 416] on icon "button" at bounding box center [204, 419] width 14 height 14
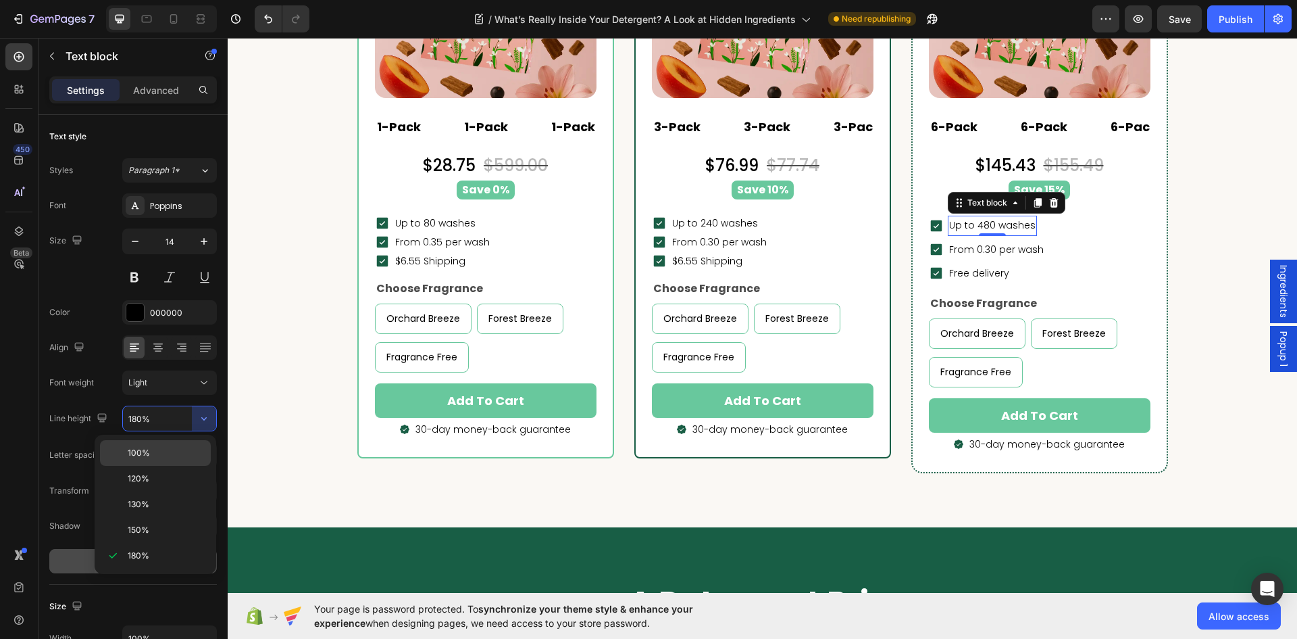
click at [133, 457] on span "100%" at bounding box center [139, 453] width 22 height 12
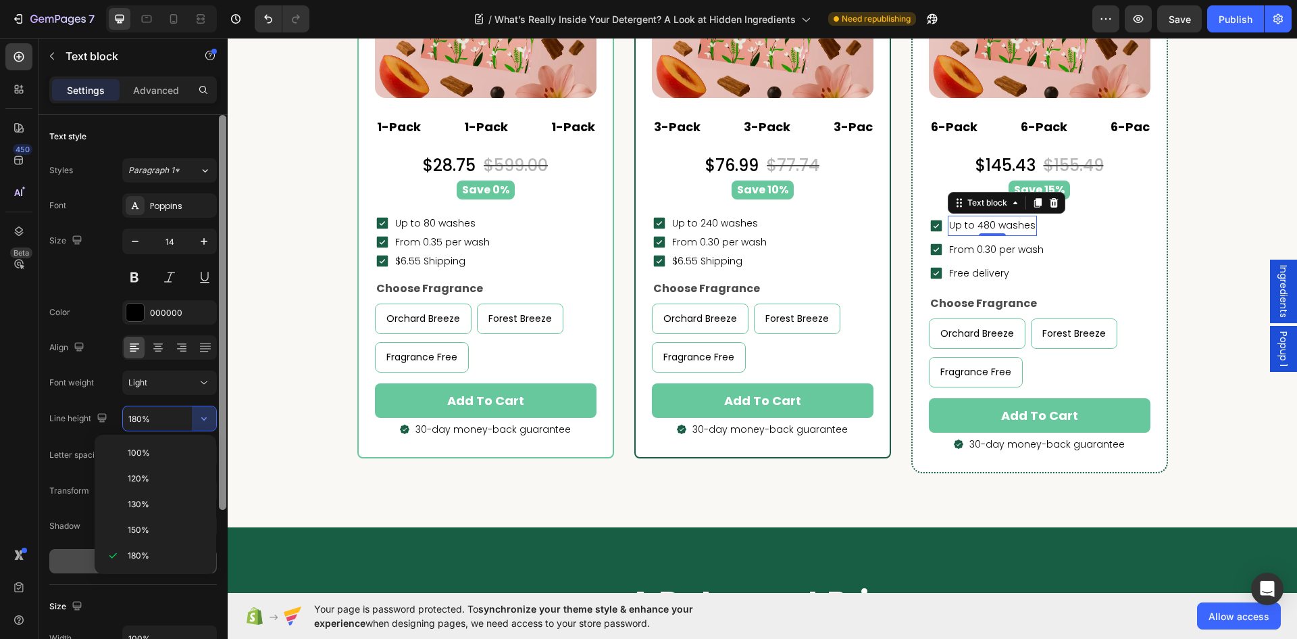
type input "100%"
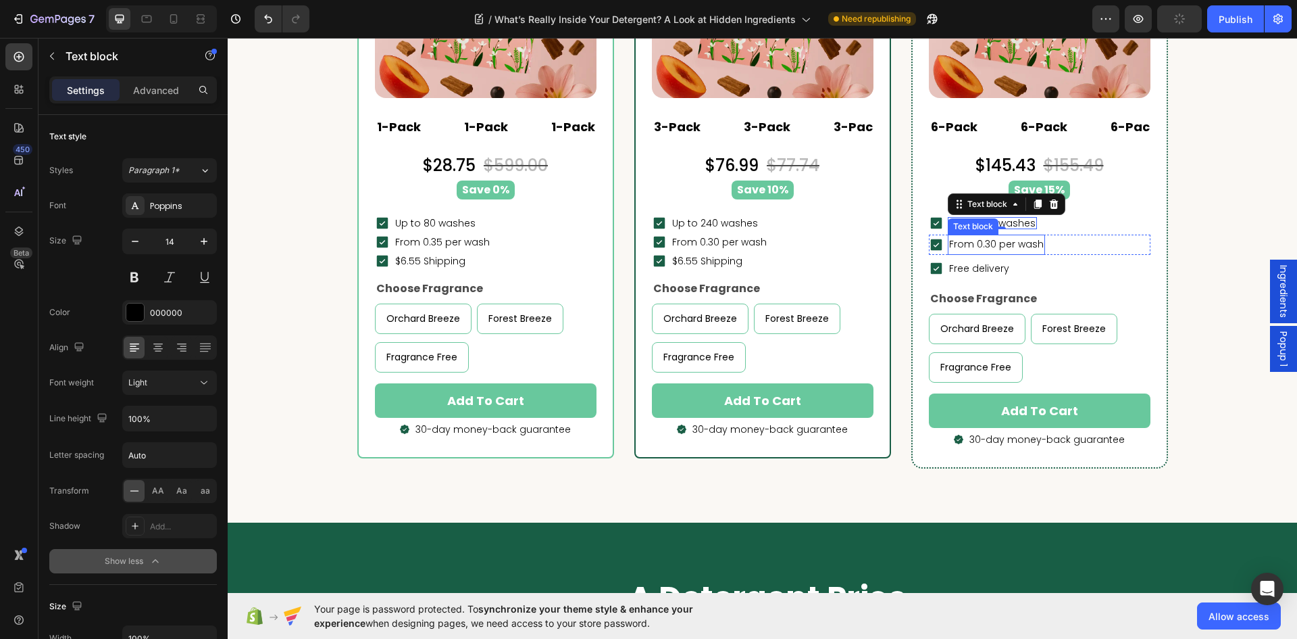
click at [1011, 241] on p "From 0.30 per wash" at bounding box center [996, 244] width 95 height 17
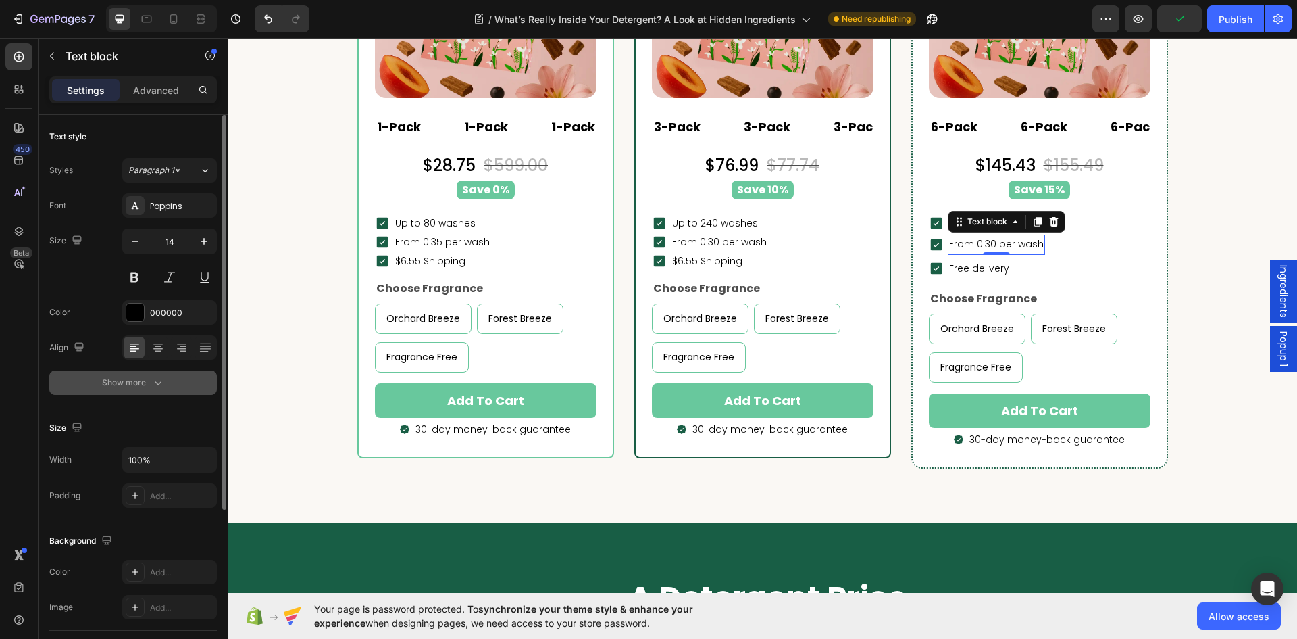
click at [147, 385] on div "Show more" at bounding box center [133, 383] width 63 height 14
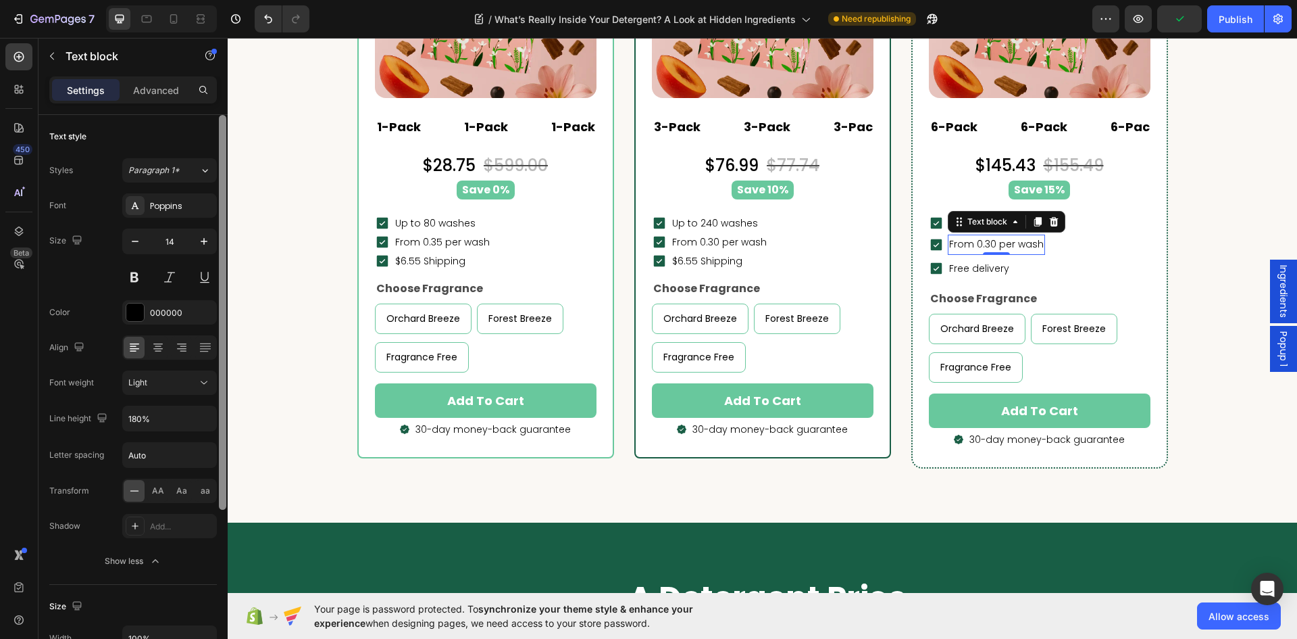
click at [222, 417] on div at bounding box center [222, 312] width 7 height 395
click at [201, 417] on icon "button" at bounding box center [204, 419] width 14 height 14
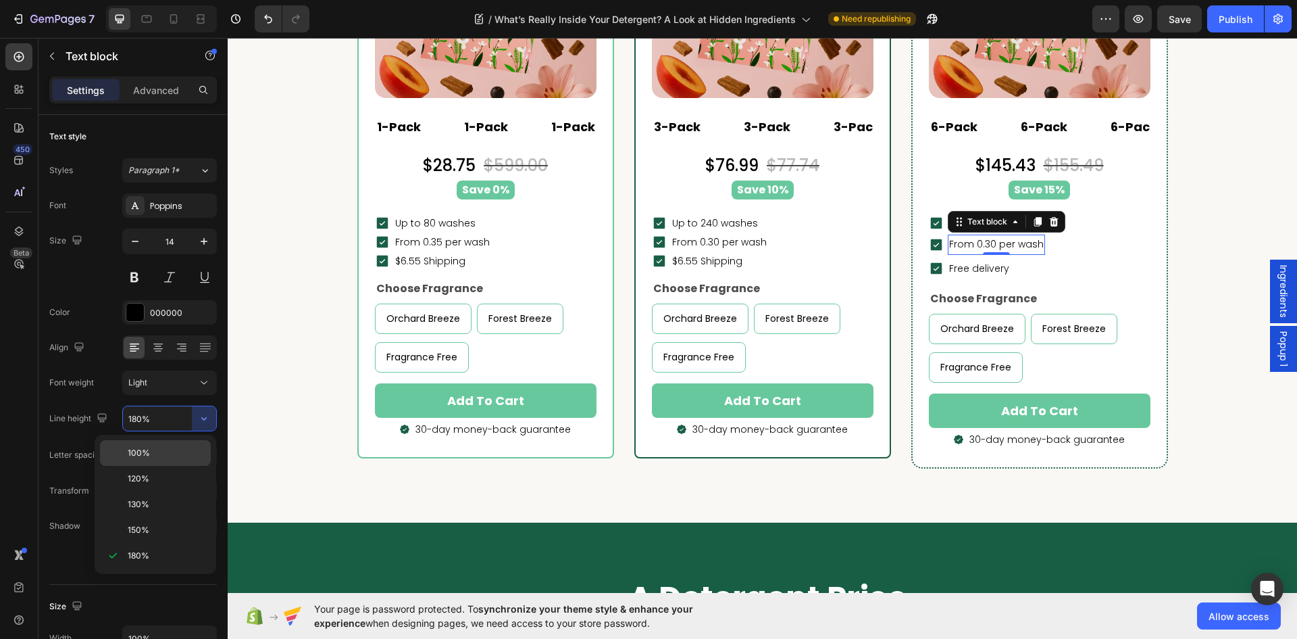
click at [140, 453] on span "100%" at bounding box center [139, 453] width 22 height 12
type input "100%"
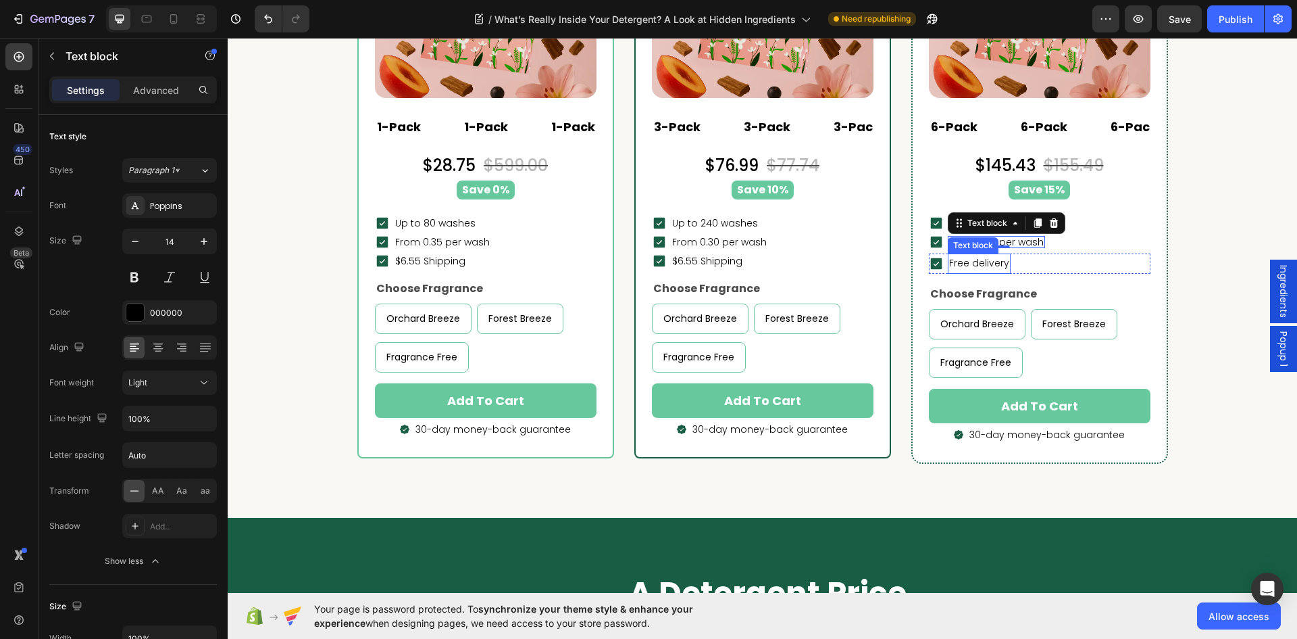
click at [991, 268] on p "Free delivery" at bounding box center [979, 263] width 60 height 17
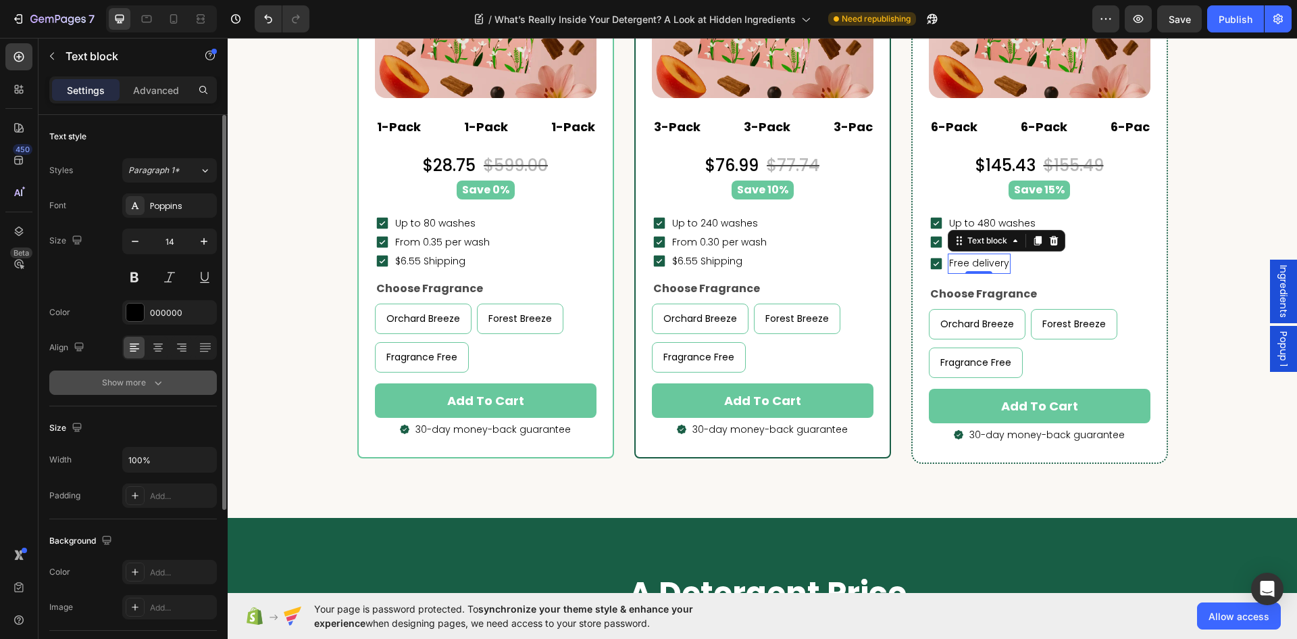
click at [166, 384] on button "Show more" at bounding box center [133, 382] width 168 height 24
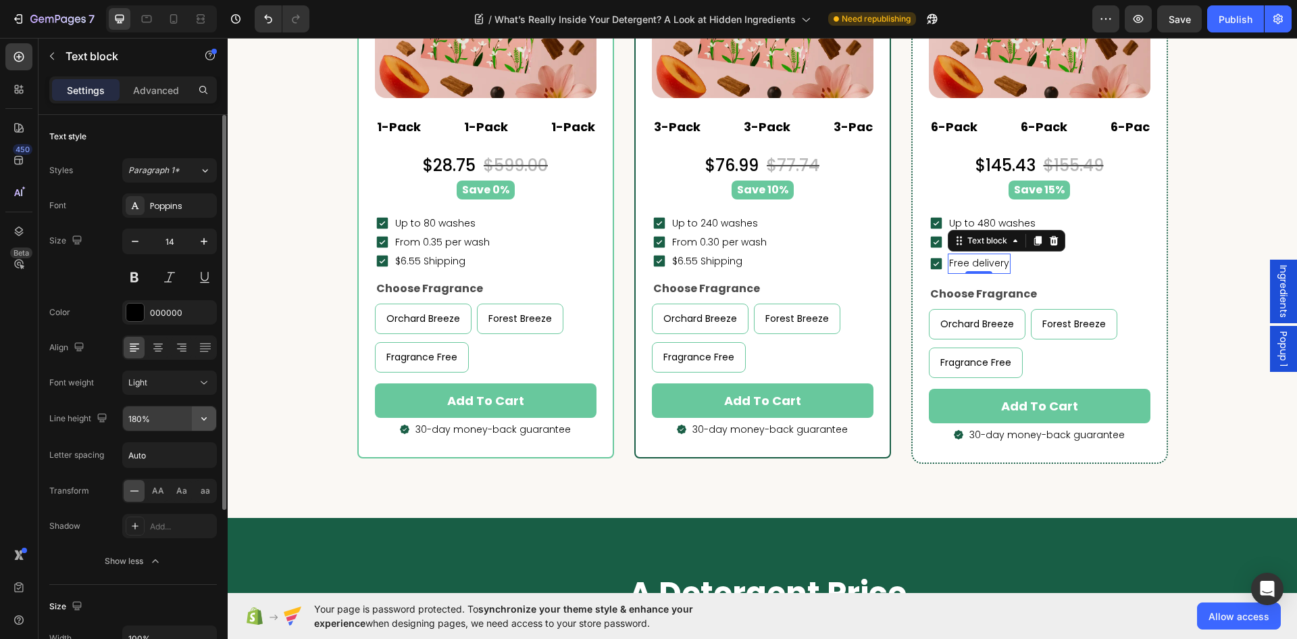
click at [202, 422] on icon "button" at bounding box center [204, 419] width 14 height 14
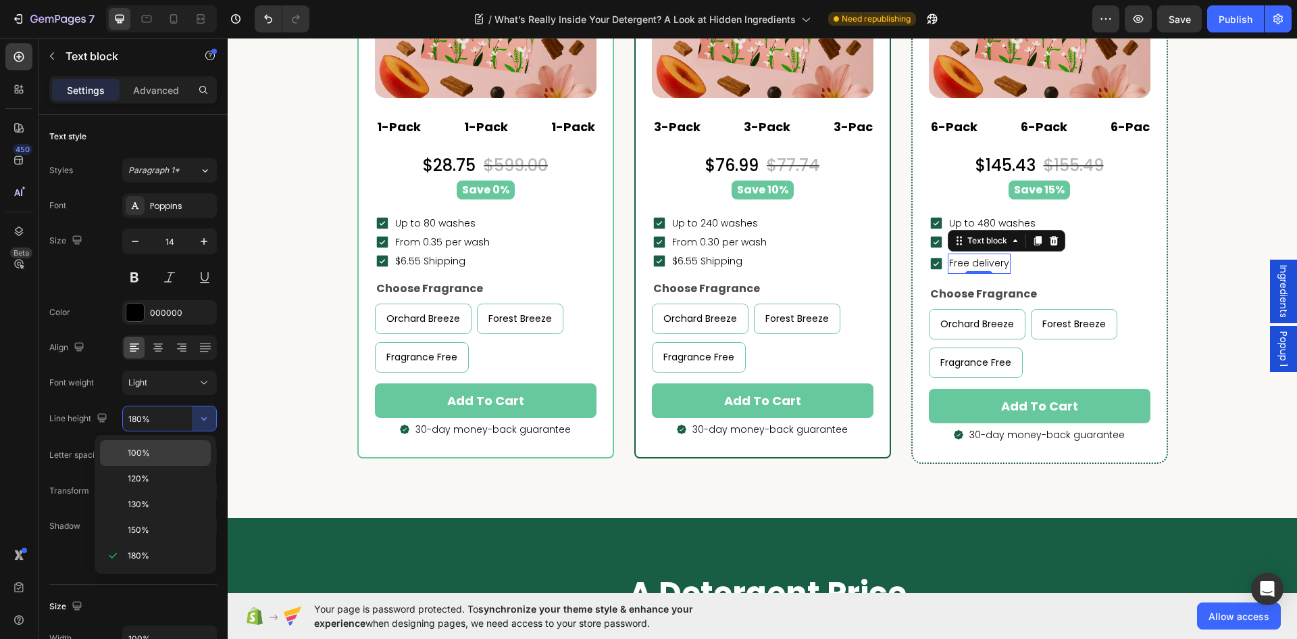
click at [159, 466] on div "100%" at bounding box center [155, 479] width 111 height 26
type input "100%"
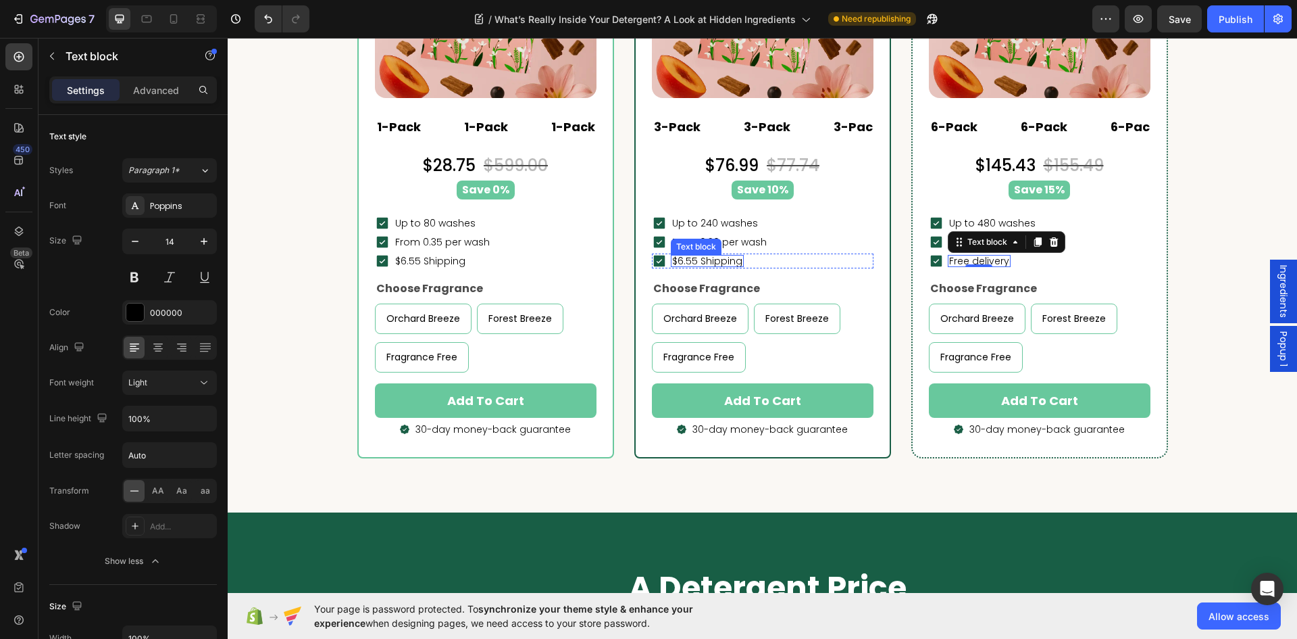
click at [705, 241] on div "Text block" at bounding box center [696, 247] width 45 height 12
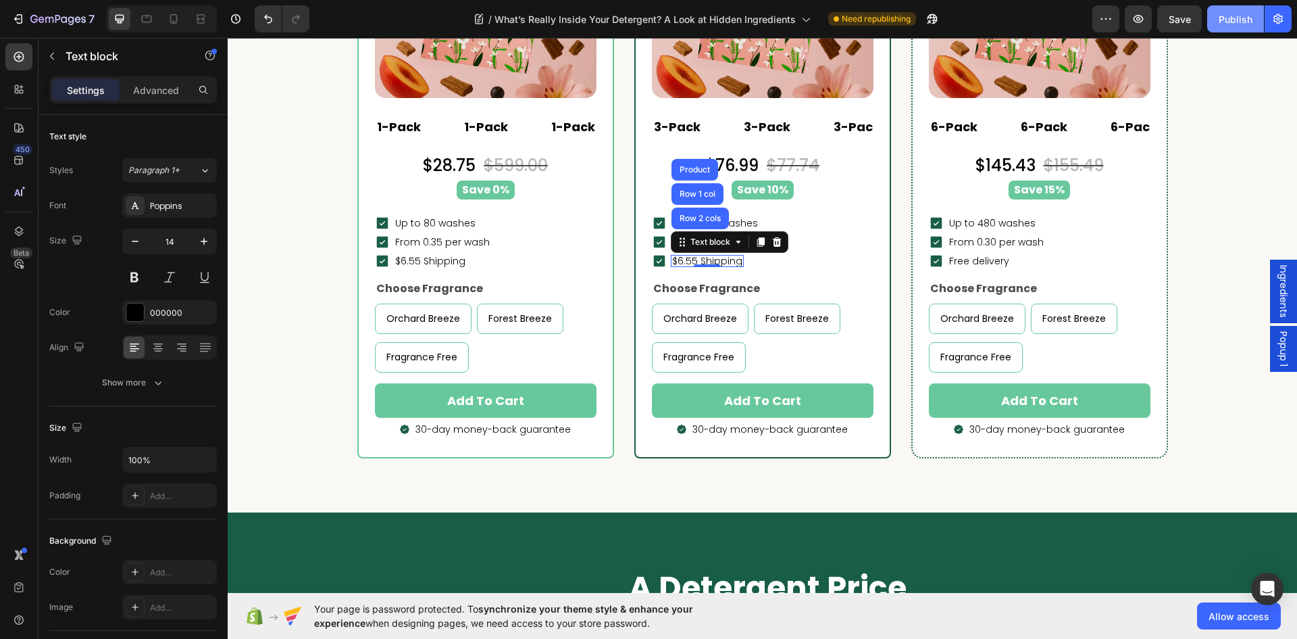
click at [1231, 22] on div "Publish" at bounding box center [1236, 19] width 34 height 14
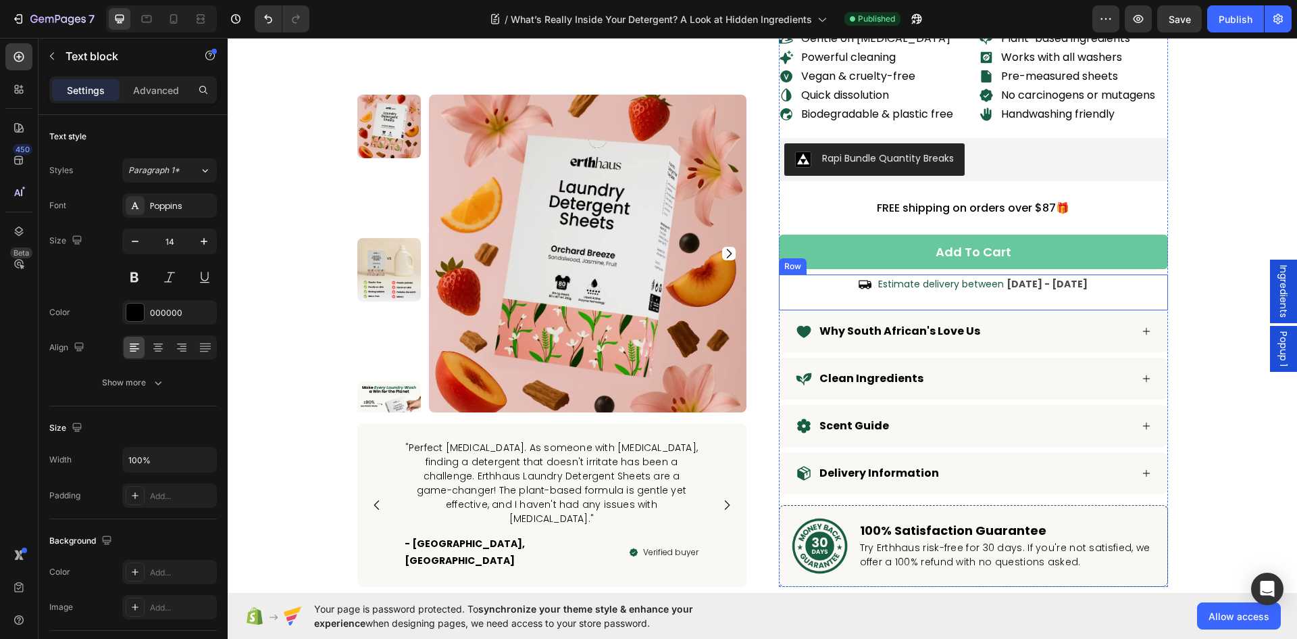
scroll to position [5167, 0]
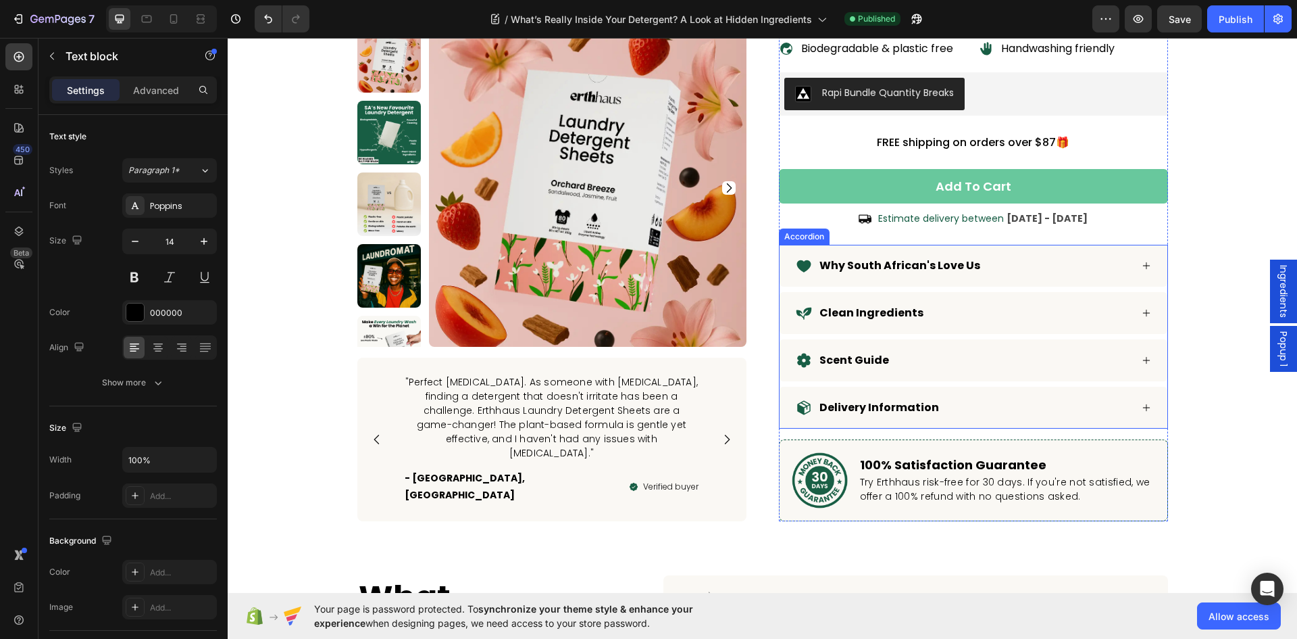
click at [928, 267] on p "Why South African's Love Us" at bounding box center [900, 265] width 161 height 16
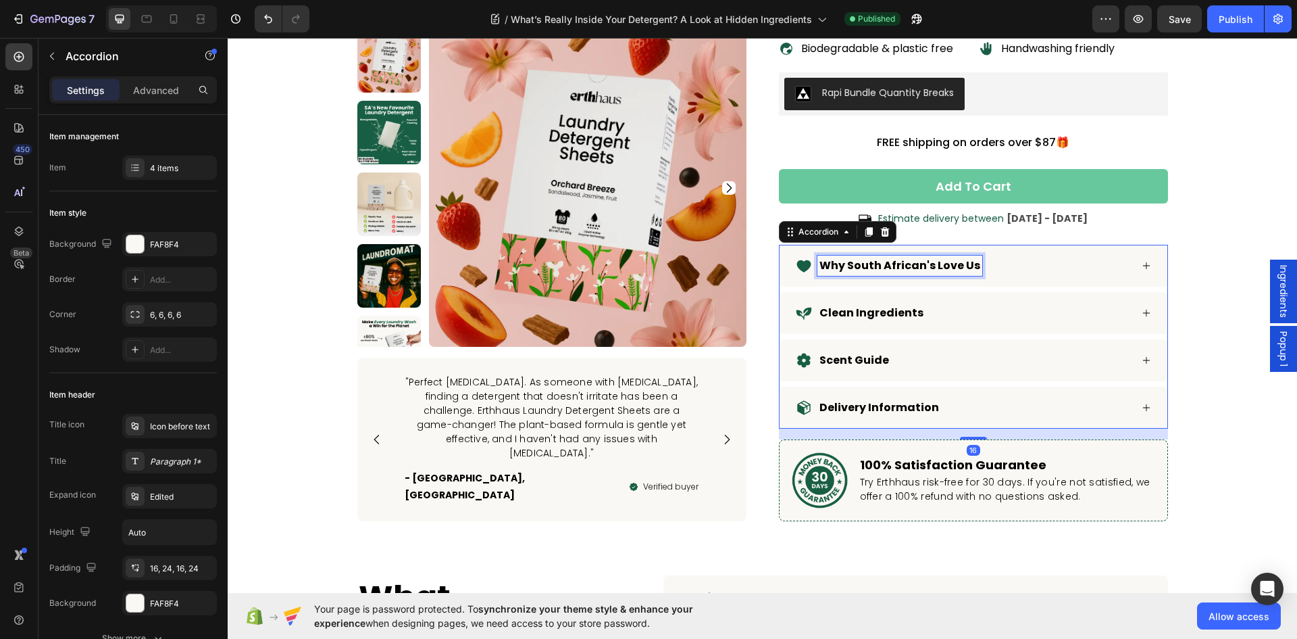
click at [914, 267] on p "Why South African's Love Us" at bounding box center [900, 265] width 161 height 16
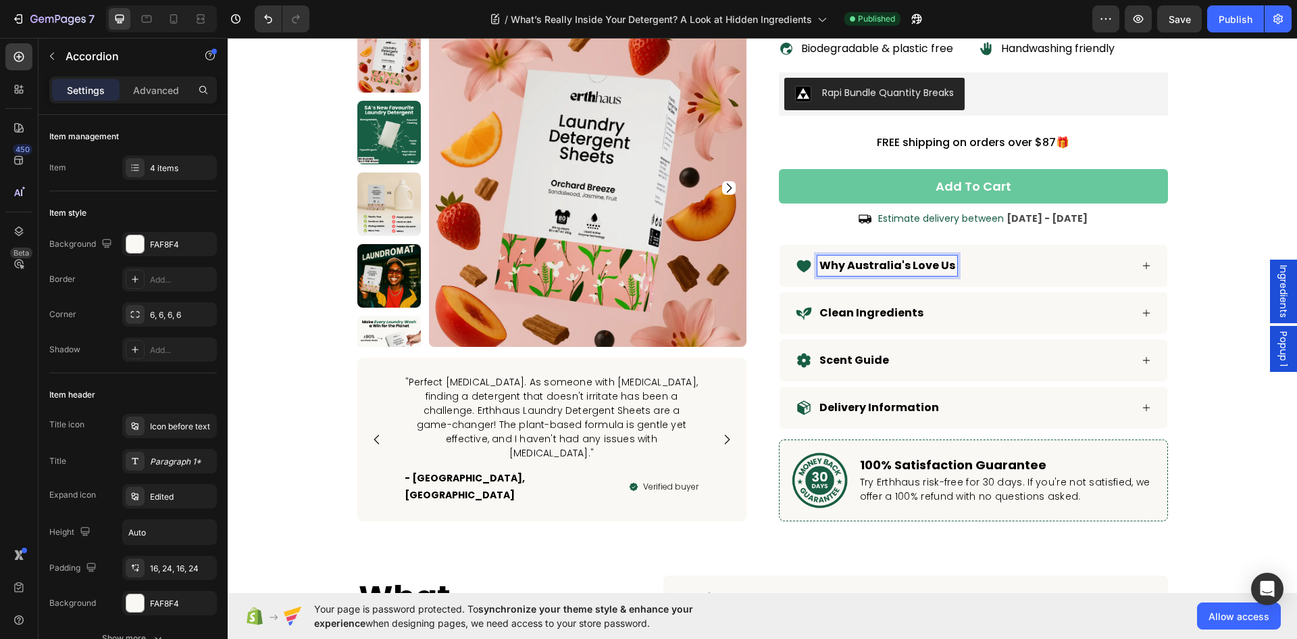
click at [991, 270] on div "Why Australia's Love Us" at bounding box center [963, 265] width 335 height 20
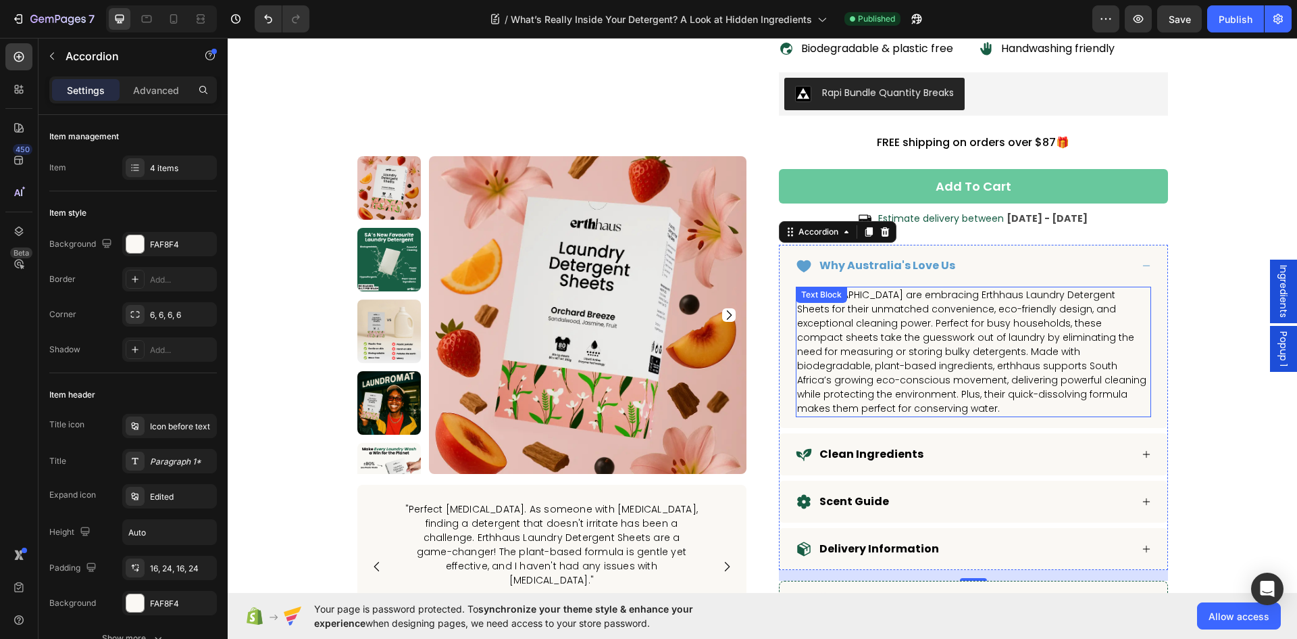
click at [846, 292] on div "South Africans are embracing Erthhaus Laundry Detergent Sheets for their unmatc…" at bounding box center [973, 352] width 355 height 130
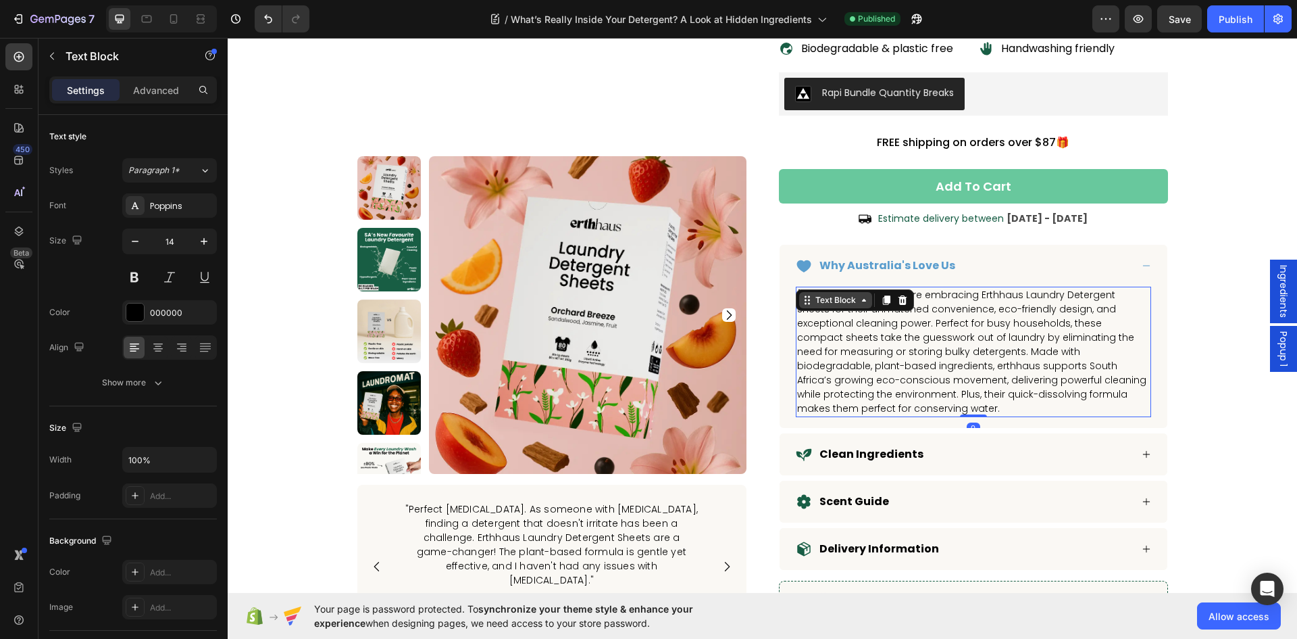
click at [849, 296] on div "Text Block" at bounding box center [836, 300] width 46 height 12
click at [932, 326] on span "South Africans are embracing Erthhaus Laundry Detergent Sheets for their unmatc…" at bounding box center [971, 351] width 349 height 127
click at [914, 330] on span "South Africans are embracing Erthhaus Laundry Detergent Sheets for their unmatc…" at bounding box center [971, 351] width 349 height 127
drag, startPoint x: 854, startPoint y: 295, endPoint x: 793, endPoint y: 299, distance: 61.0
click at [797, 299] on span "South Africans are embracing Erthhaus Laundry Detergent Sheets for their unmatc…" at bounding box center [971, 351] width 349 height 127
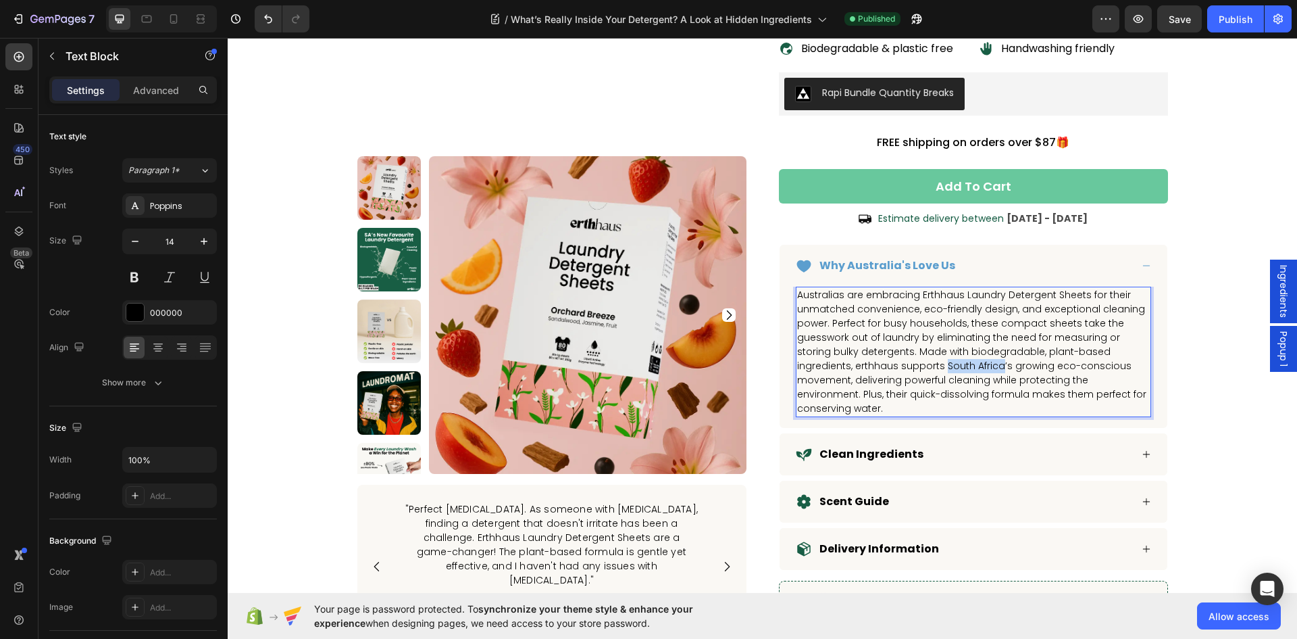
drag, startPoint x: 935, startPoint y: 367, endPoint x: 882, endPoint y: 368, distance: 52.7
click at [882, 368] on span "Australias are embracing Erthhaus Laundry Detergent Sheets for their unmatched …" at bounding box center [971, 351] width 349 height 127
click at [946, 444] on div "Clean Ingredients" at bounding box center [963, 454] width 335 height 20
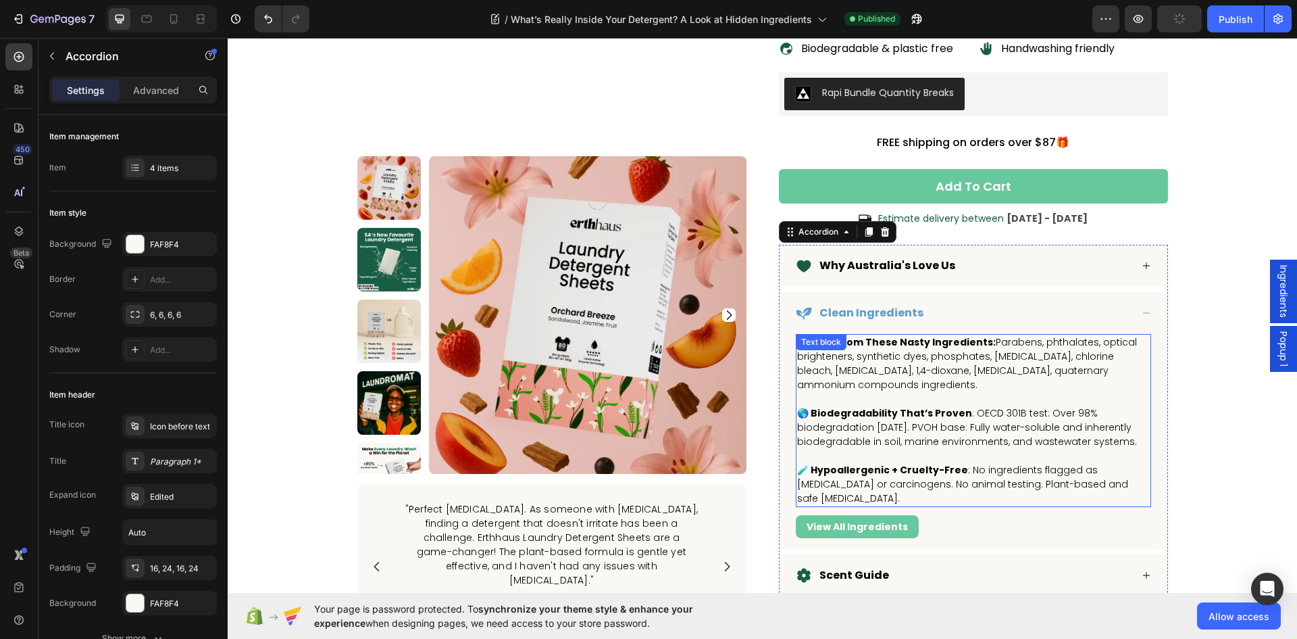
scroll to position [5234, 0]
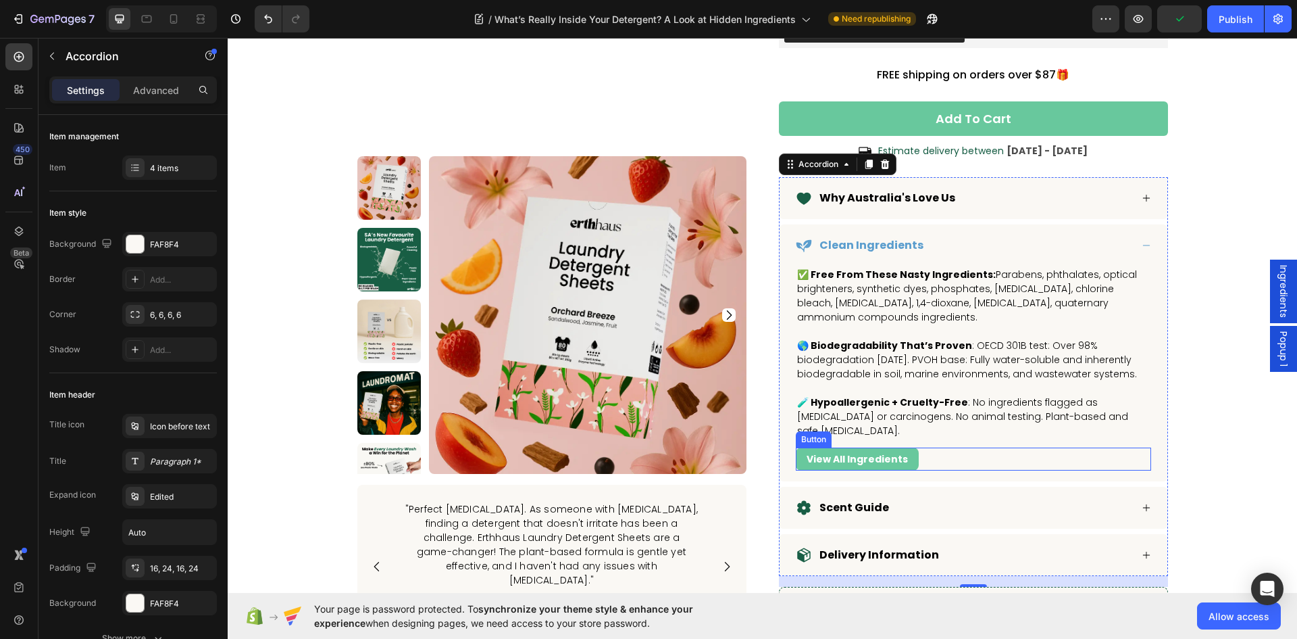
click at [964, 470] on div "View All Ingredients Button" at bounding box center [973, 458] width 355 height 23
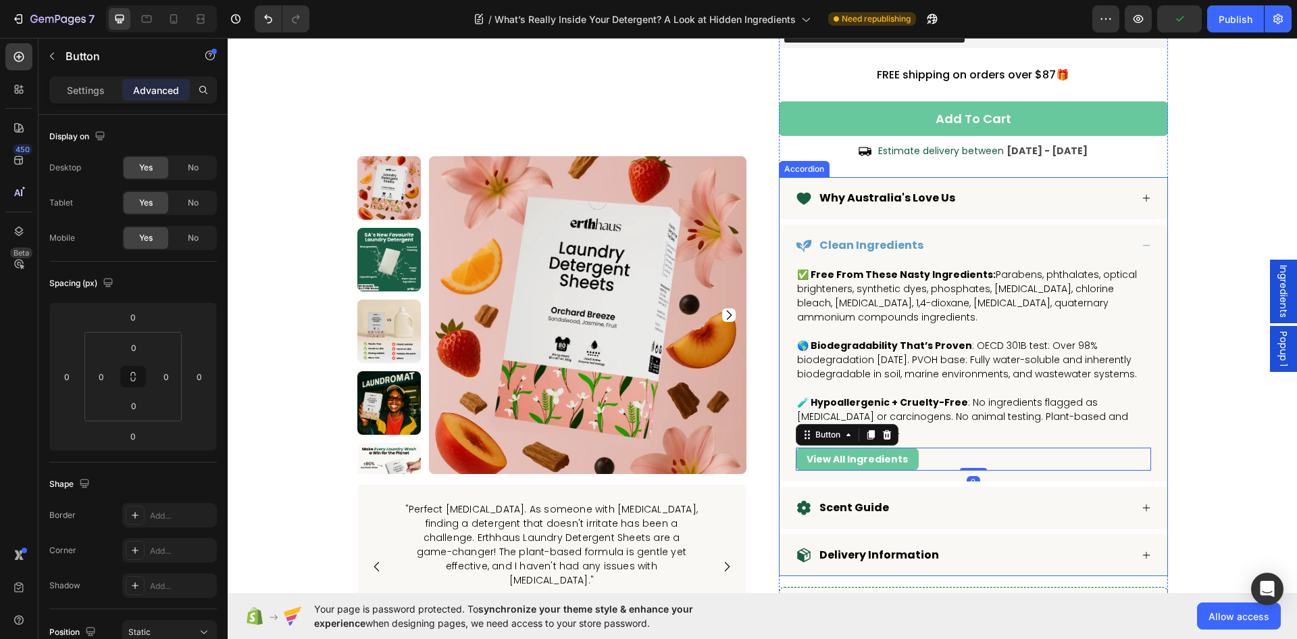
click at [967, 513] on div "Scent Guide" at bounding box center [963, 507] width 335 height 20
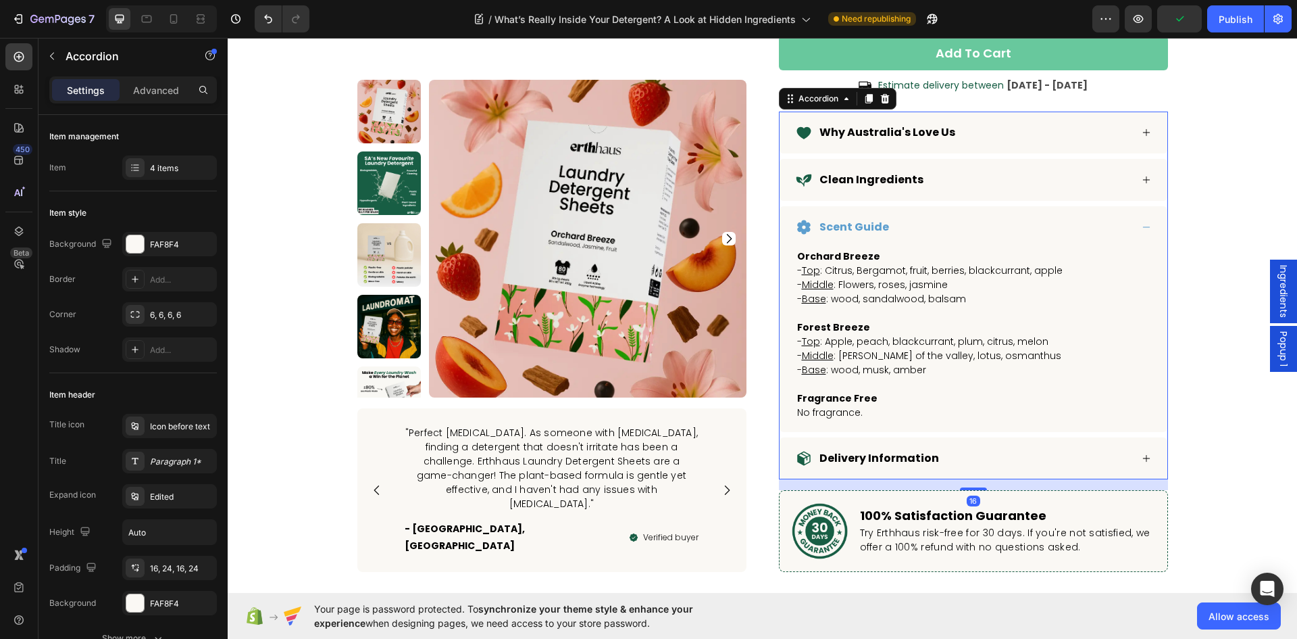
scroll to position [5302, 0]
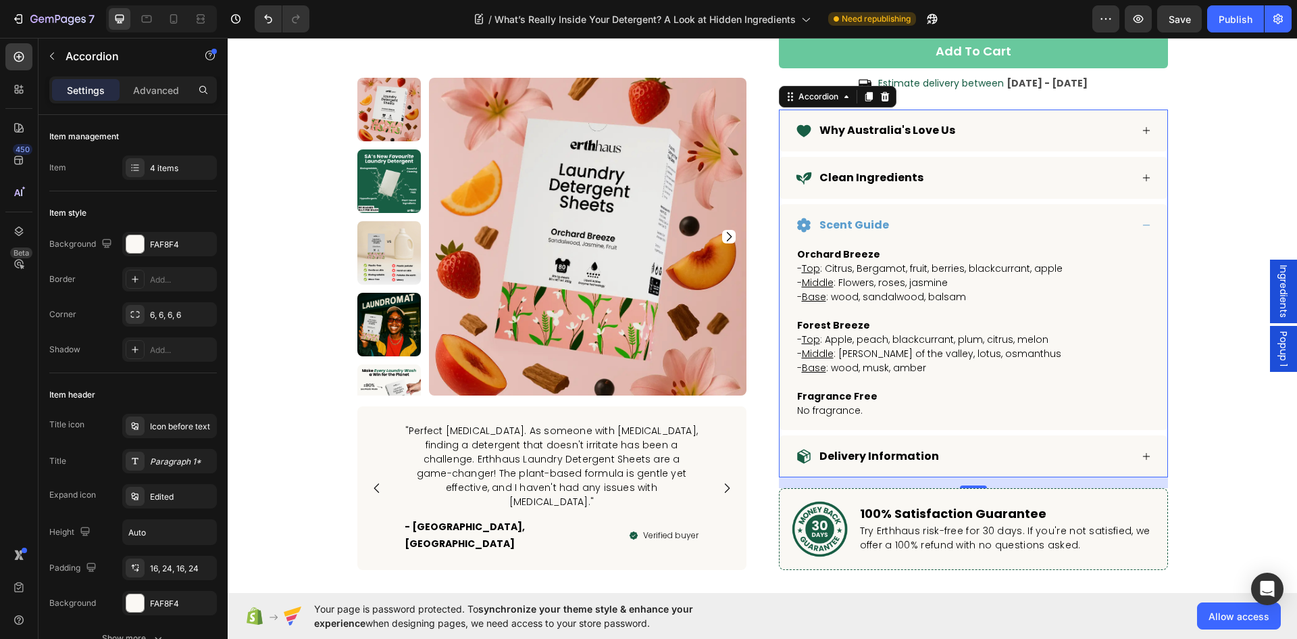
click at [980, 459] on div "Delivery Information" at bounding box center [963, 456] width 335 height 20
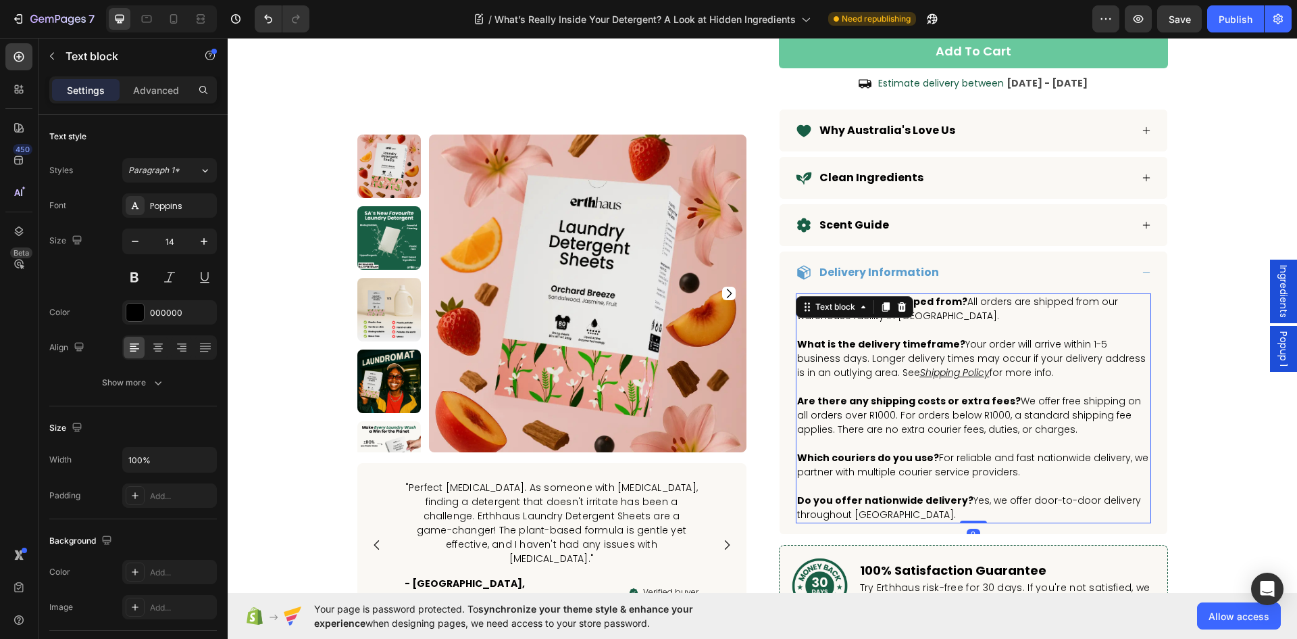
click at [964, 416] on p "Are there any shipping costs or extra fees? We offer free shipping on all order…" at bounding box center [973, 415] width 353 height 43
click at [853, 415] on p "Are there any shipping costs or extra fees? We offer free shipping on all order…" at bounding box center [973, 415] width 353 height 43
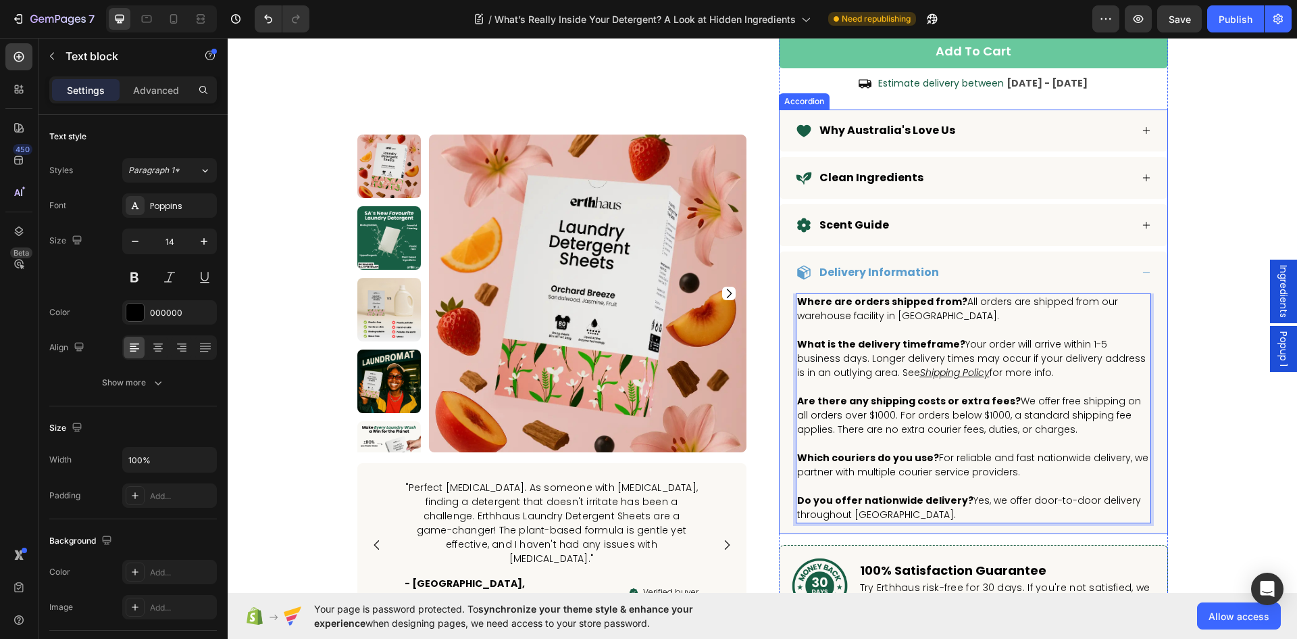
click at [897, 518] on p "Do you offer nationwide delivery? Yes, we offer door-to-door delivery throughou…" at bounding box center [973, 507] width 353 height 28
click at [904, 517] on p "Do you offer nationwide delivery? Yes, we offer door-to-door delivery throughou…" at bounding box center [973, 507] width 353 height 28
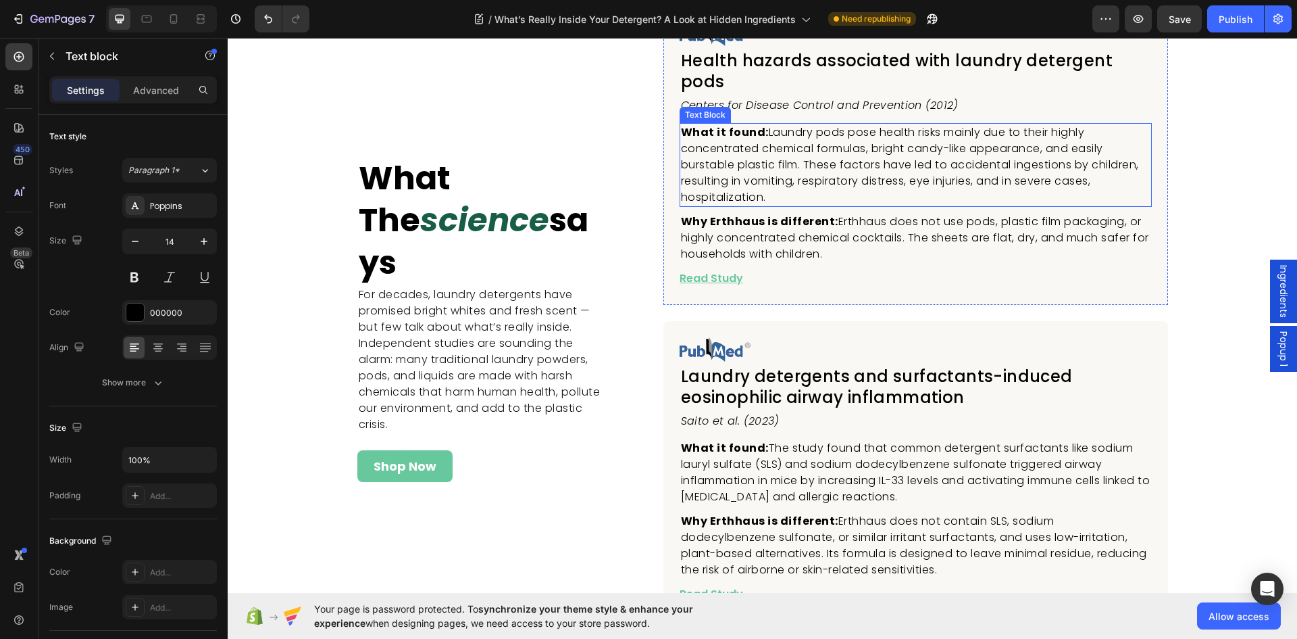
scroll to position [6141, 0]
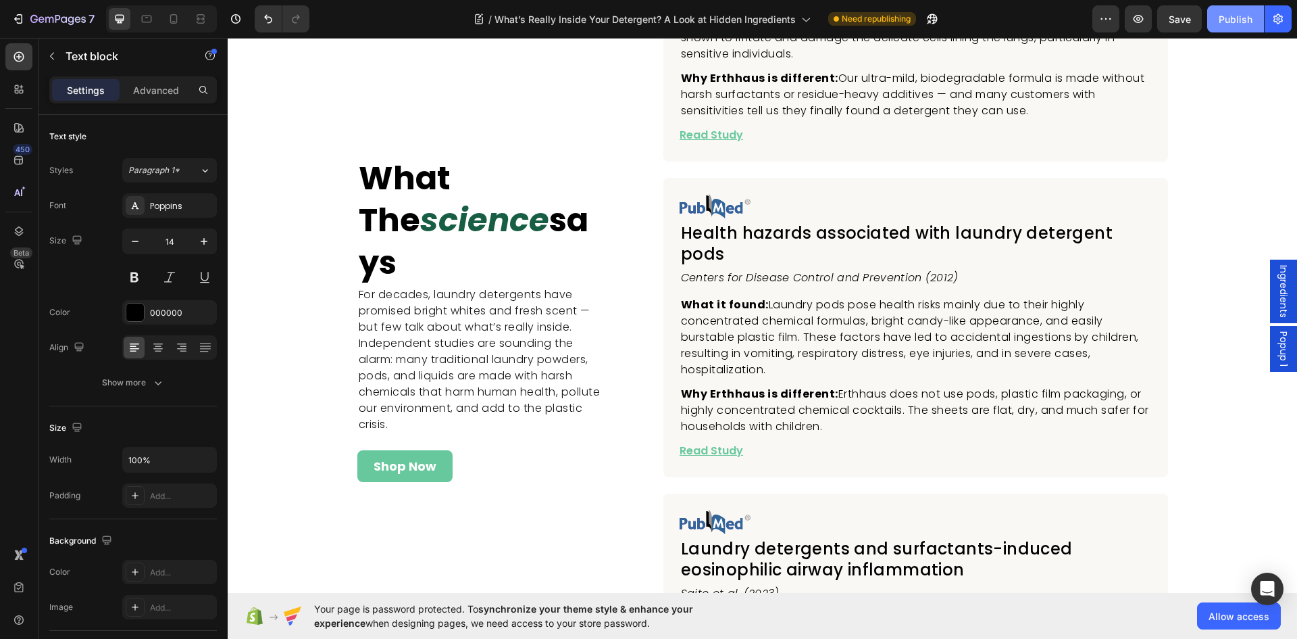
click at [1234, 20] on div "Publish" at bounding box center [1236, 19] width 34 height 14
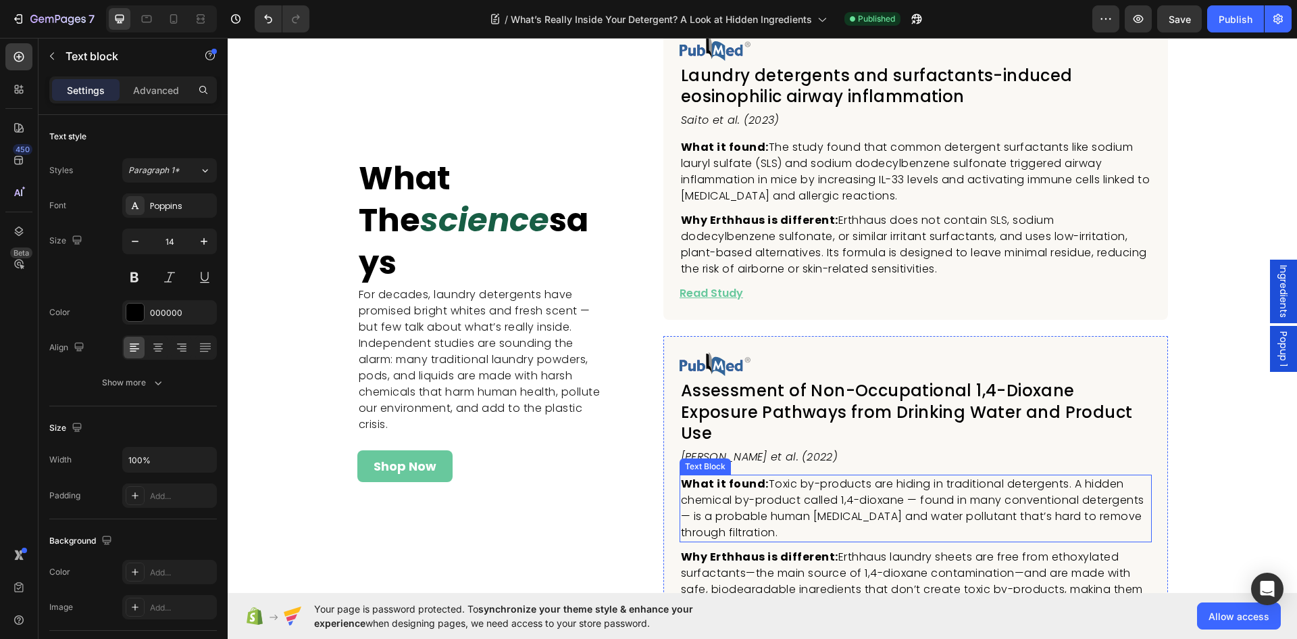
scroll to position [6682, 0]
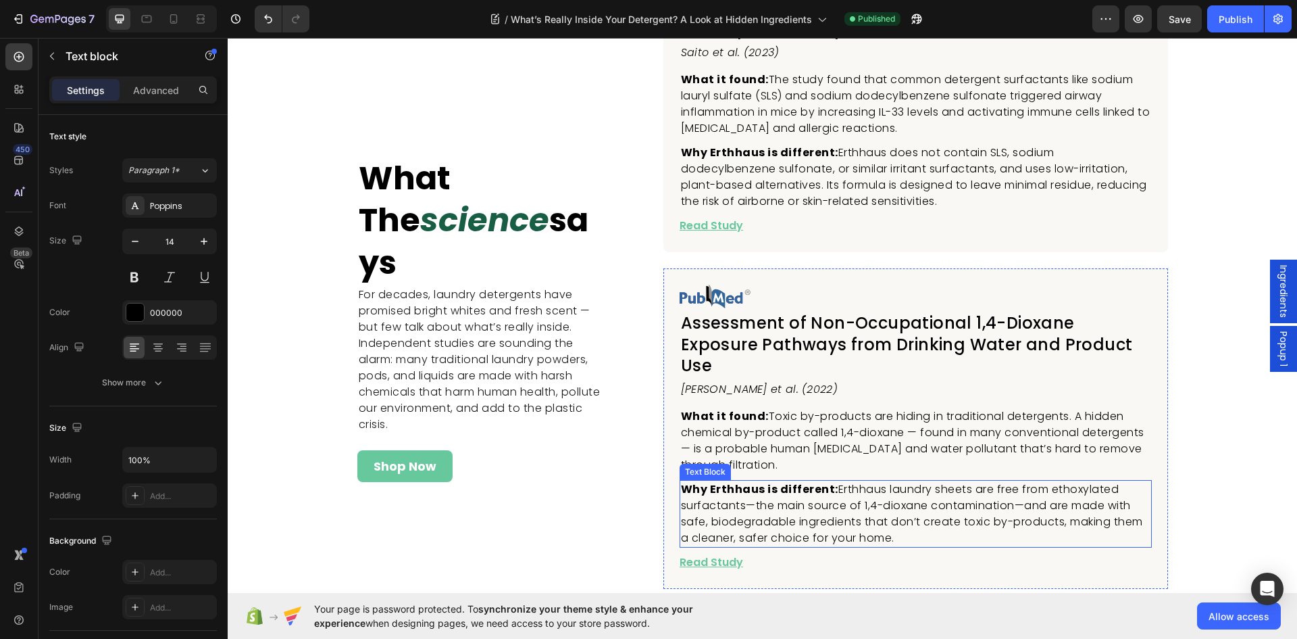
click at [842, 481] on span "Erthhaus laundry sheets are free from ethoxylated surfactants—the main source o…" at bounding box center [912, 513] width 462 height 64
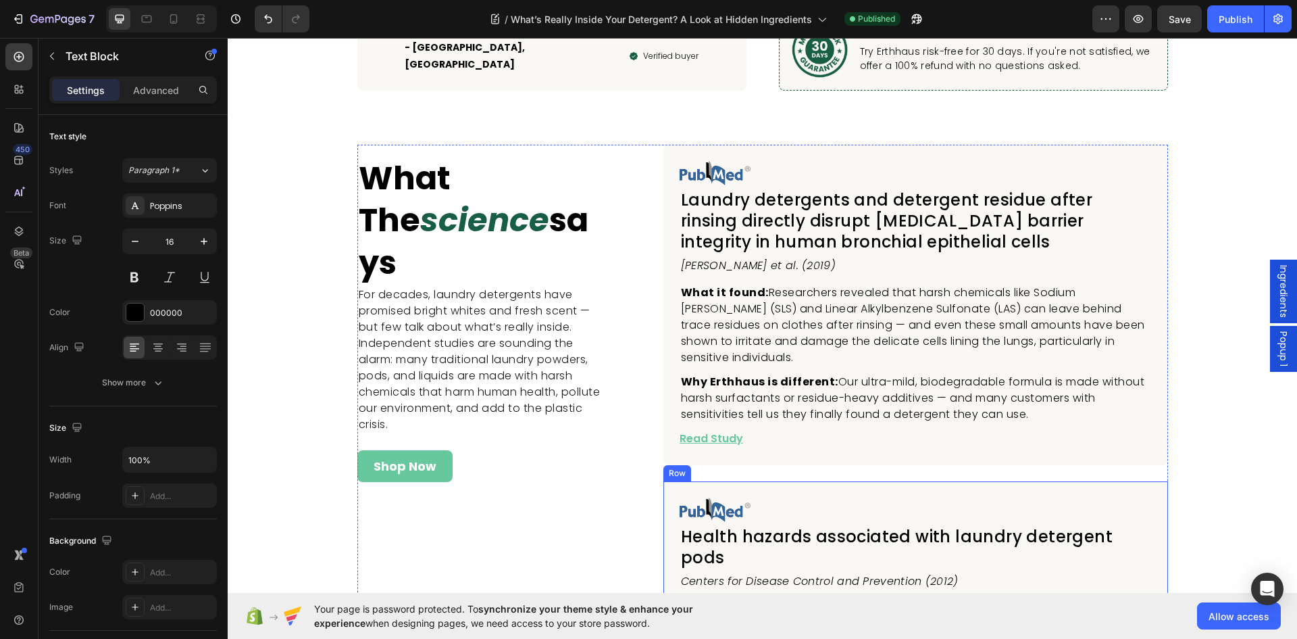
scroll to position [5263, 0]
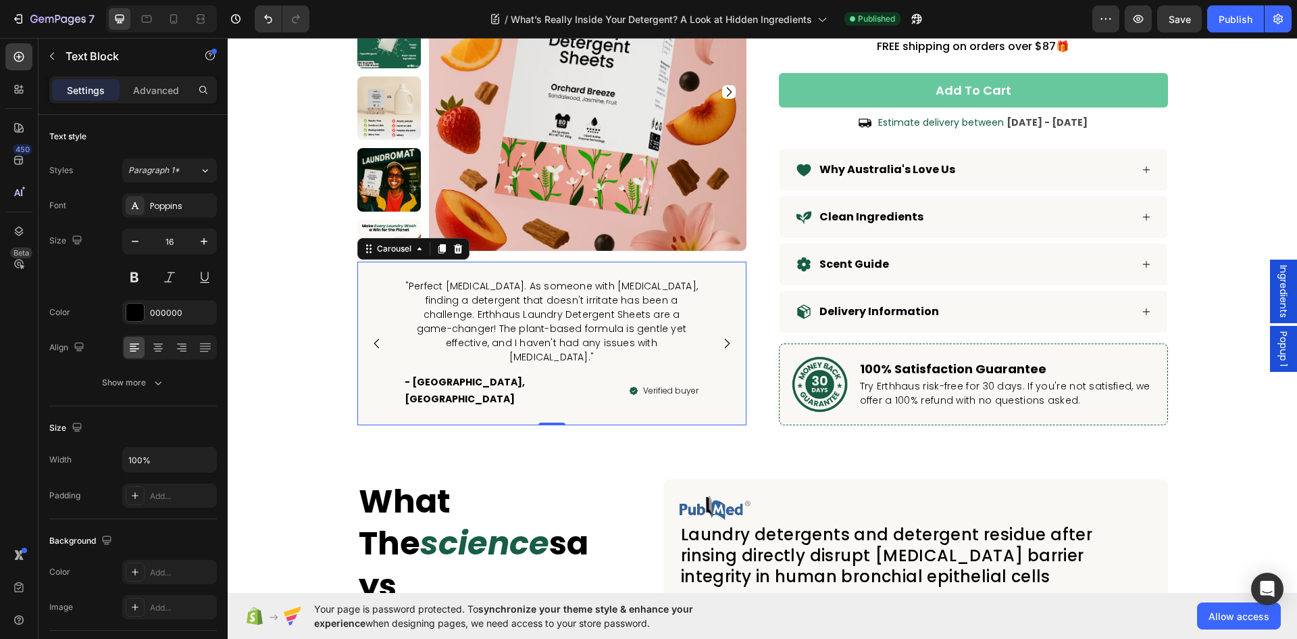
click at [720, 350] on icon "Carousel Next Arrow" at bounding box center [727, 344] width 14 height 14
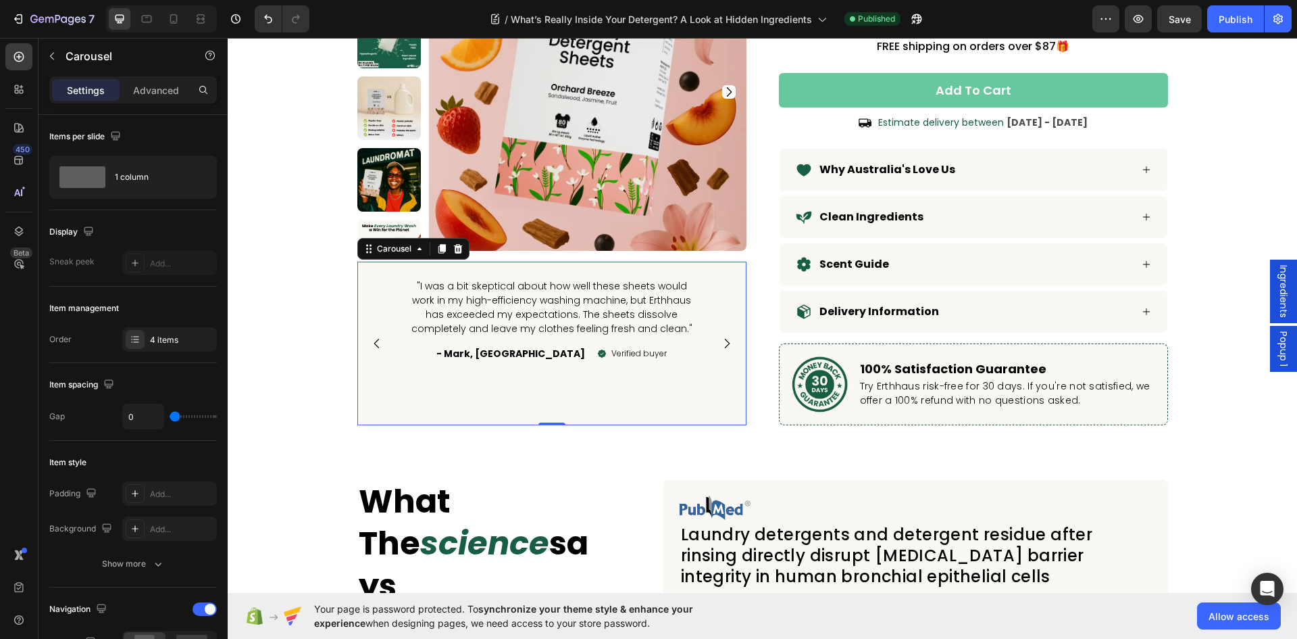
click at [720, 350] on icon "Carousel Next Arrow" at bounding box center [727, 344] width 14 height 14
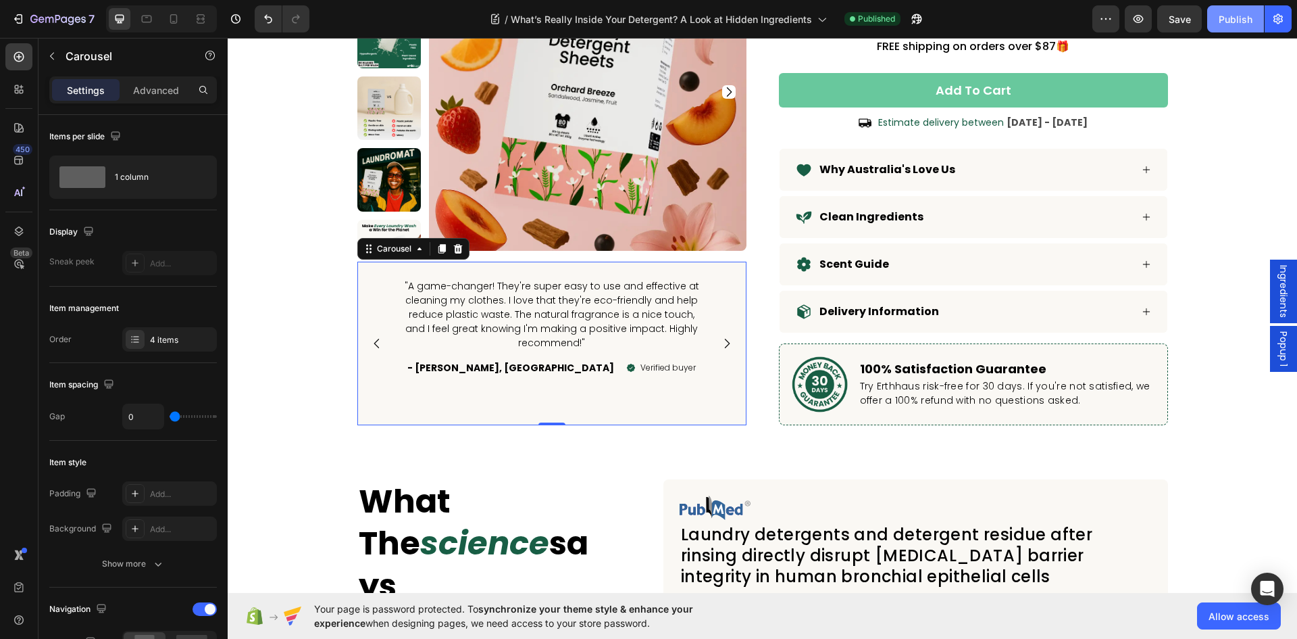
click at [1228, 21] on div "Publish" at bounding box center [1236, 19] width 34 height 14
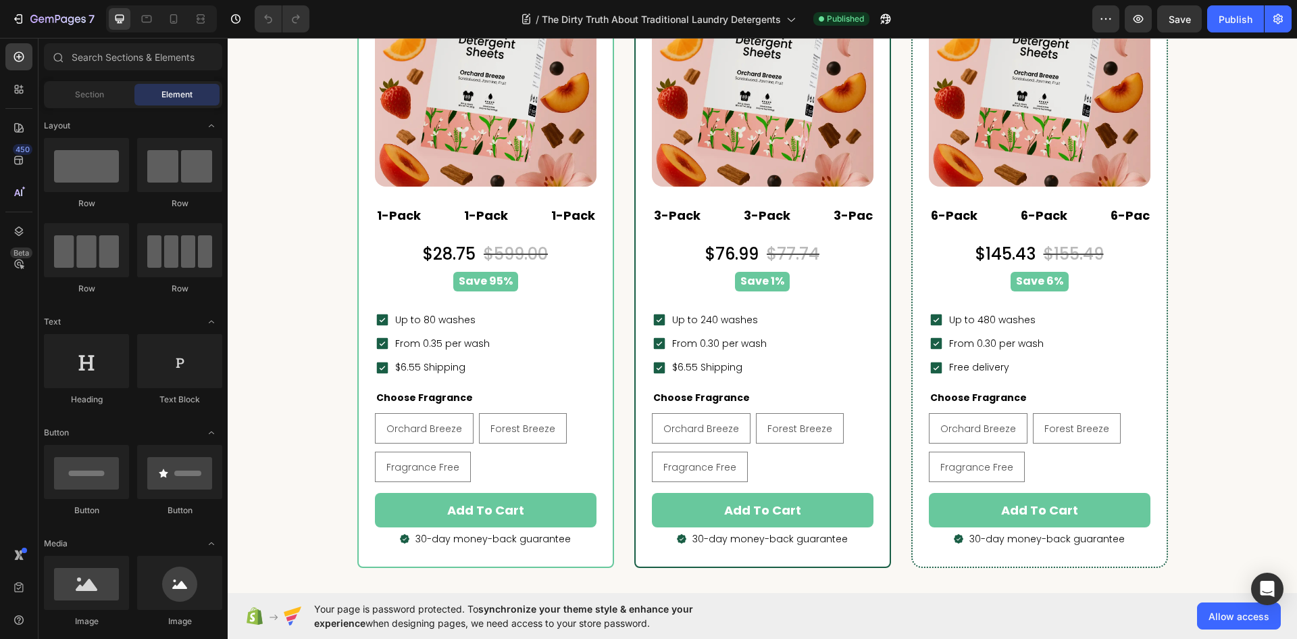
scroll to position [3311, 0]
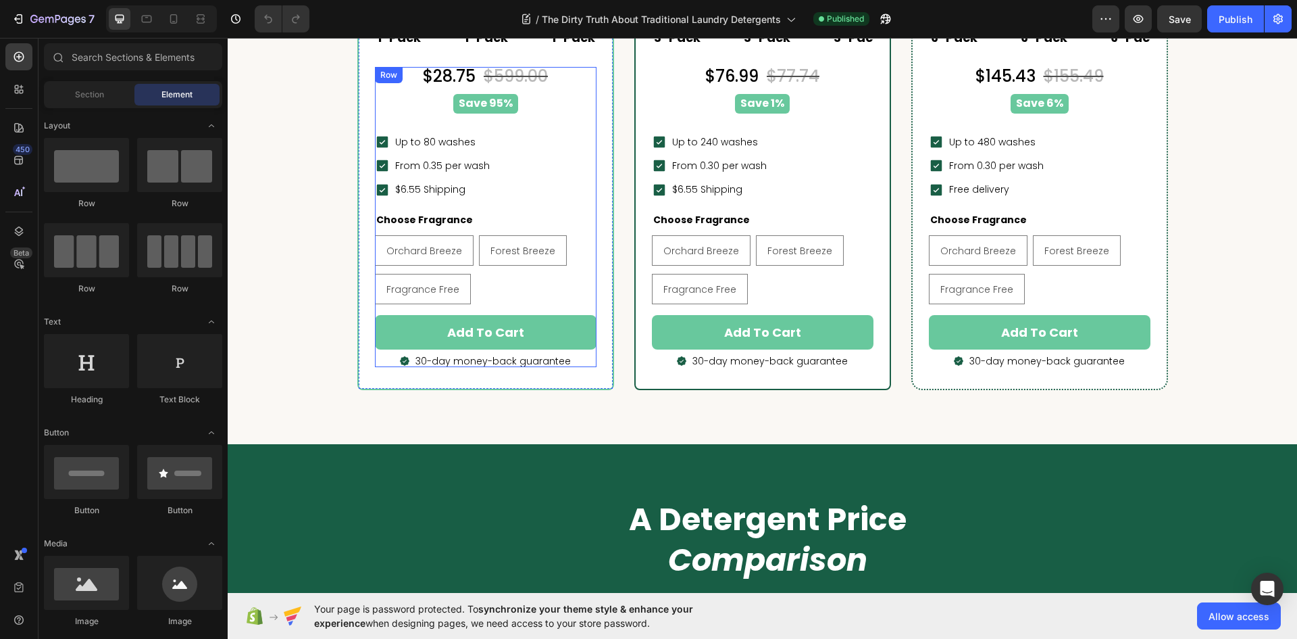
click at [483, 176] on div "$28.75 Product Price Product Price $599.00 Product Price Product Price Row Save…" at bounding box center [486, 217] width 222 height 301
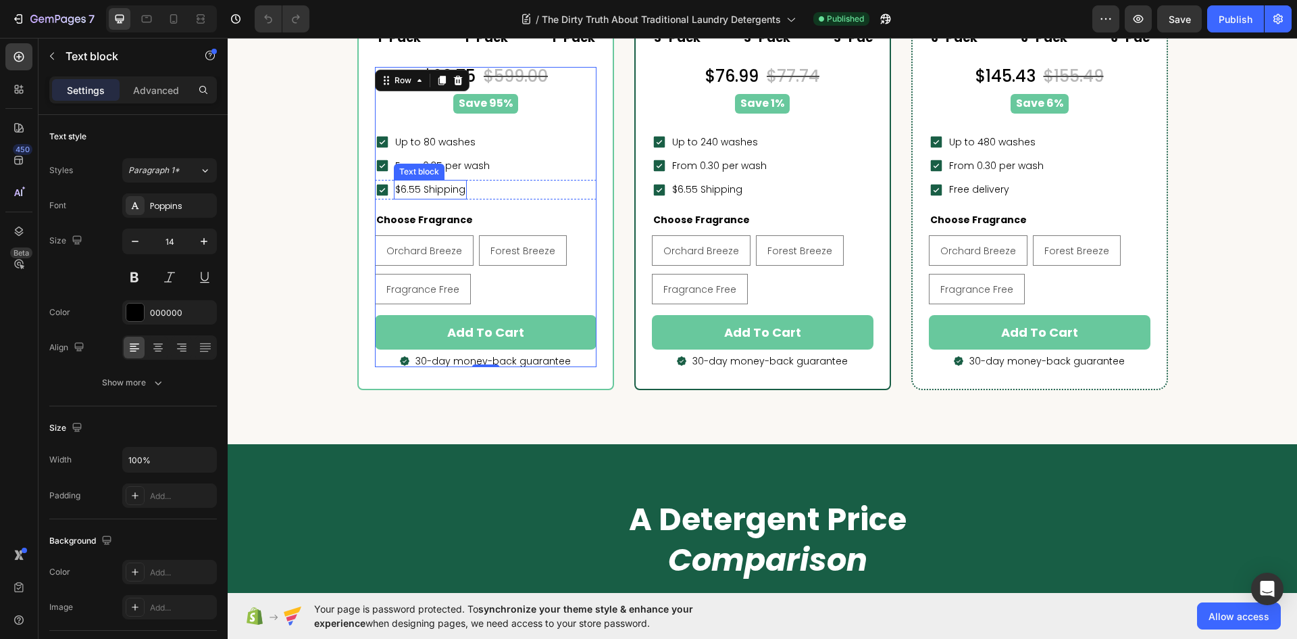
click at [450, 194] on p "$6.55 Shipping" at bounding box center [430, 189] width 70 height 17
click at [475, 209] on div "$28.75 Product Price Product Price $599.00 Product Price Product Price Row Save…" at bounding box center [486, 217] width 222 height 301
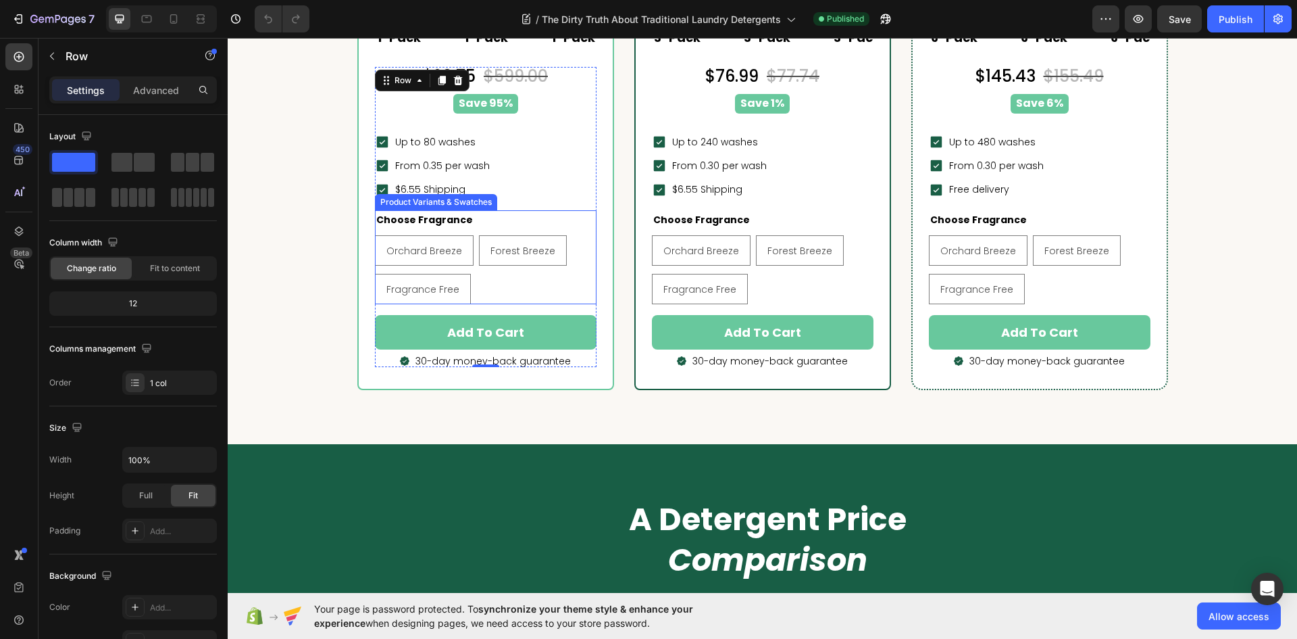
click at [448, 212] on legend "Choose Fragrance" at bounding box center [424, 220] width 99 height 20
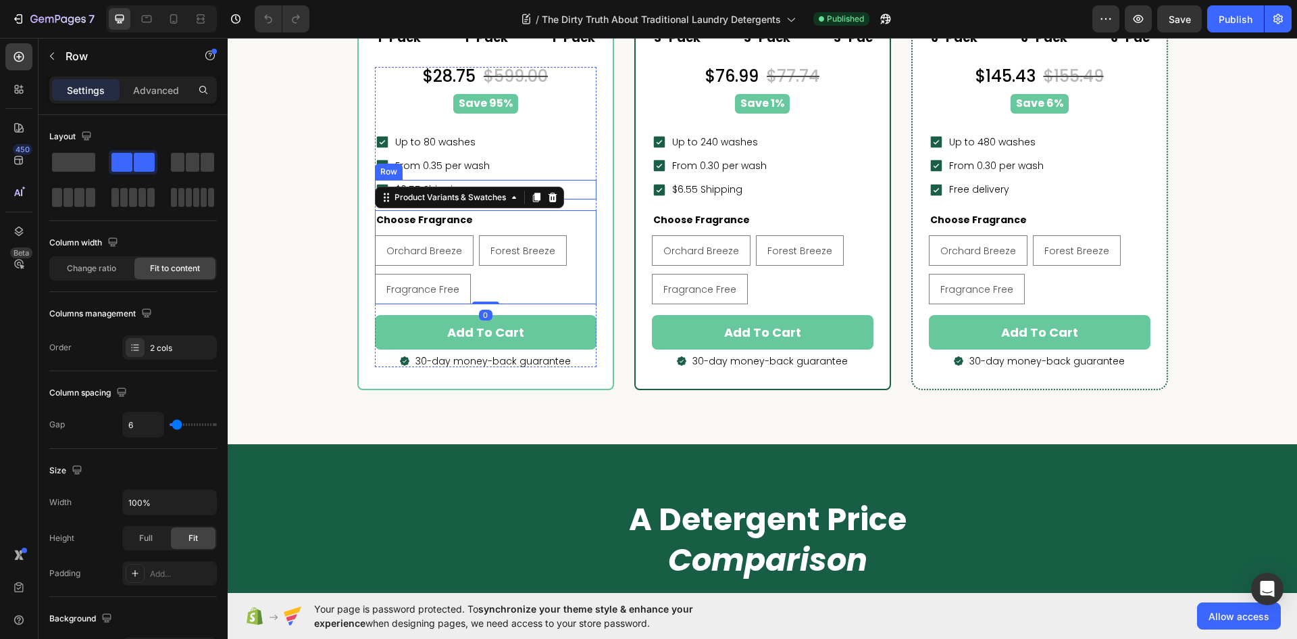
click at [579, 189] on div "Icon $6.55 Shipping Text block Row" at bounding box center [486, 190] width 222 height 20
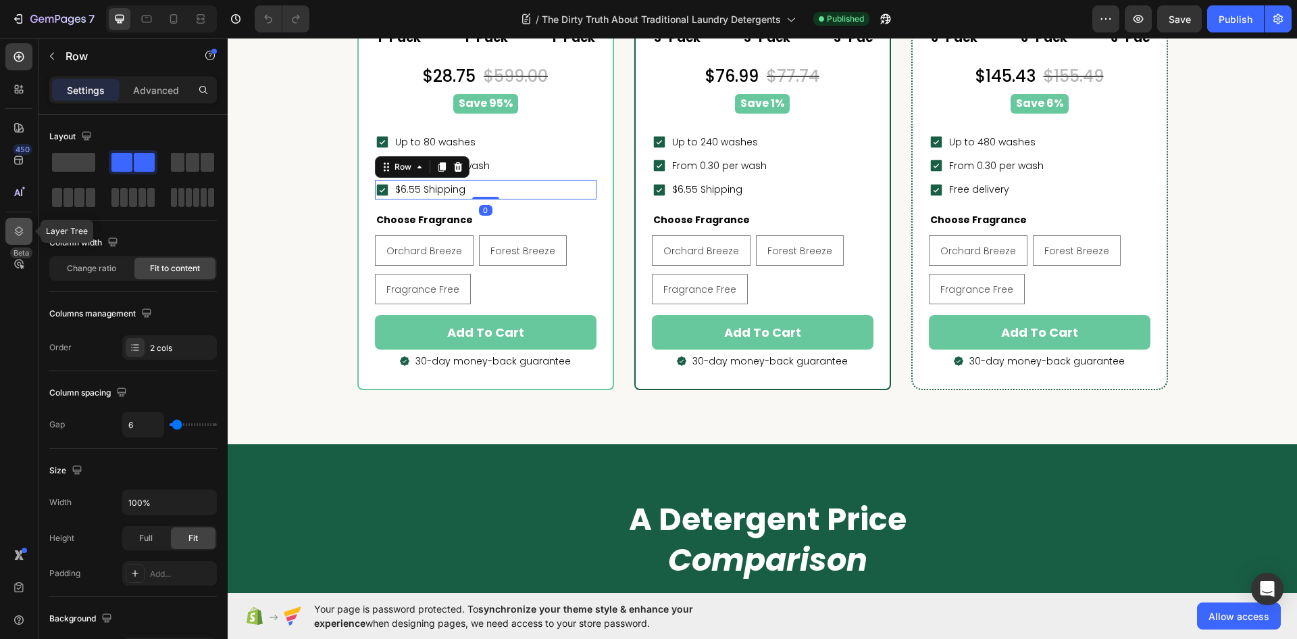
click at [16, 223] on div at bounding box center [18, 231] width 27 height 27
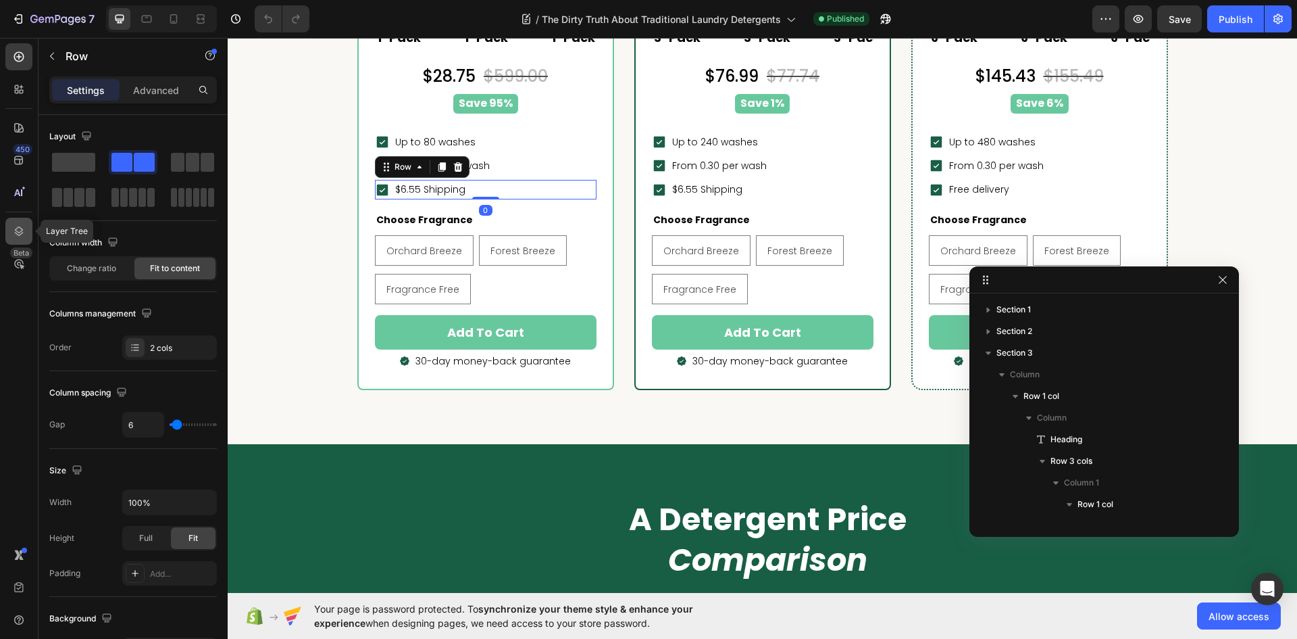
scroll to position [386, 0]
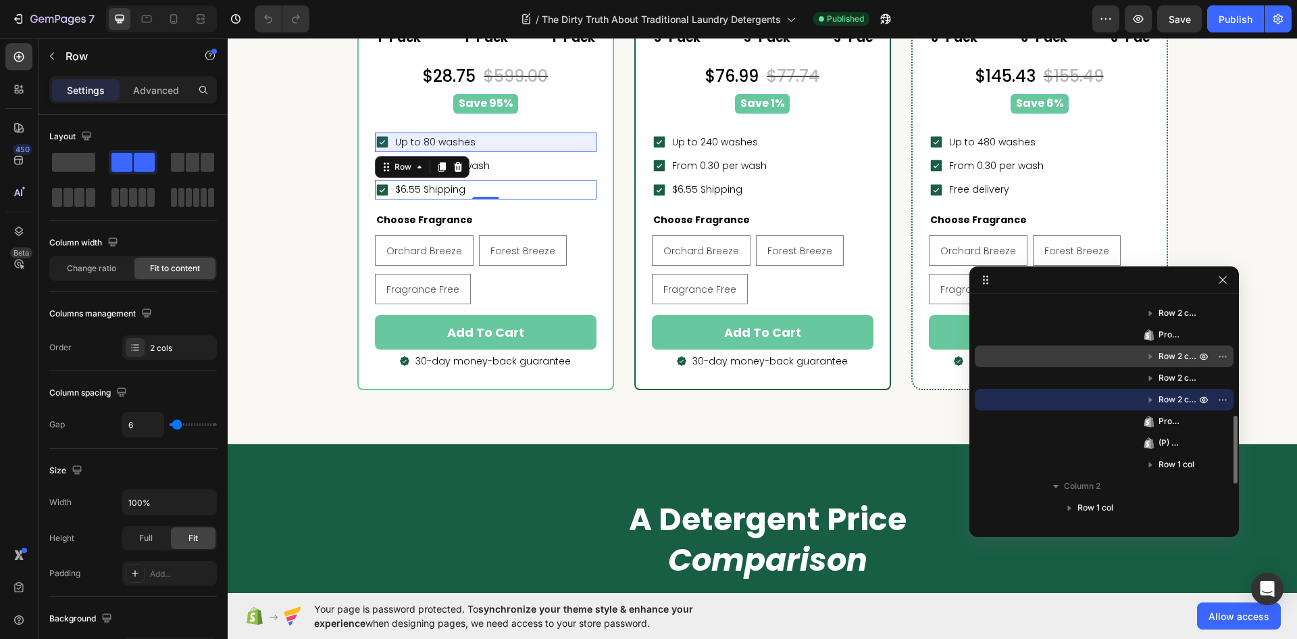
click at [1171, 357] on span "Row 2 cols" at bounding box center [1179, 356] width 40 height 14
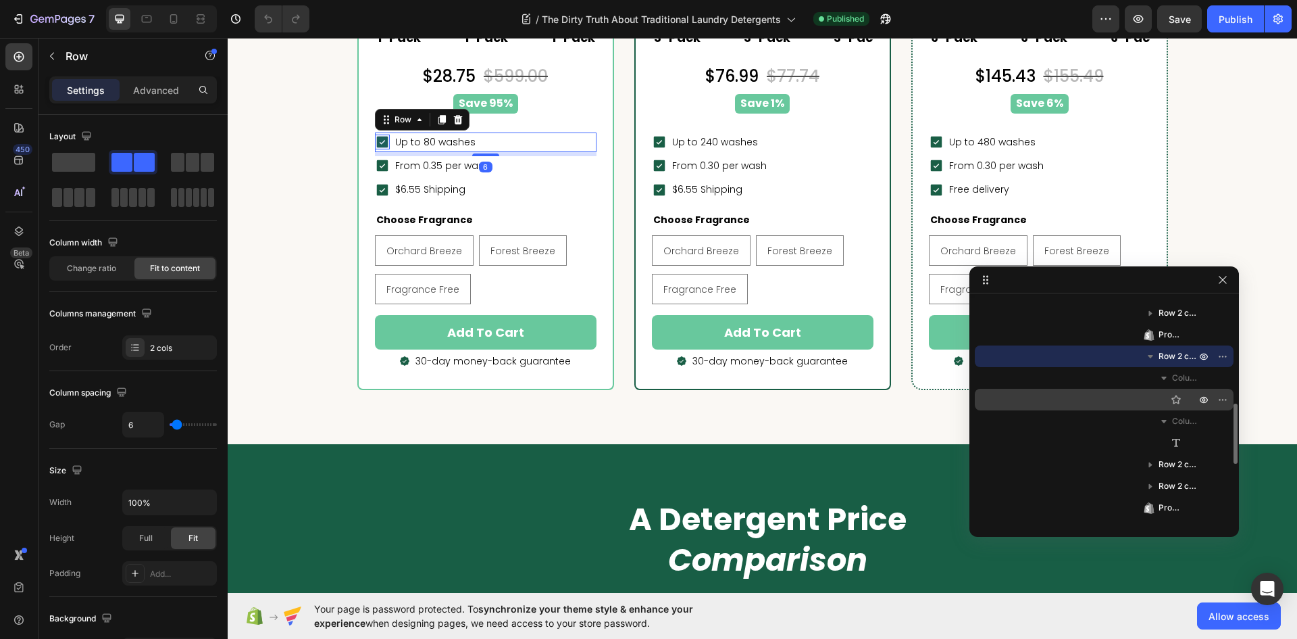
scroll to position [318, 0]
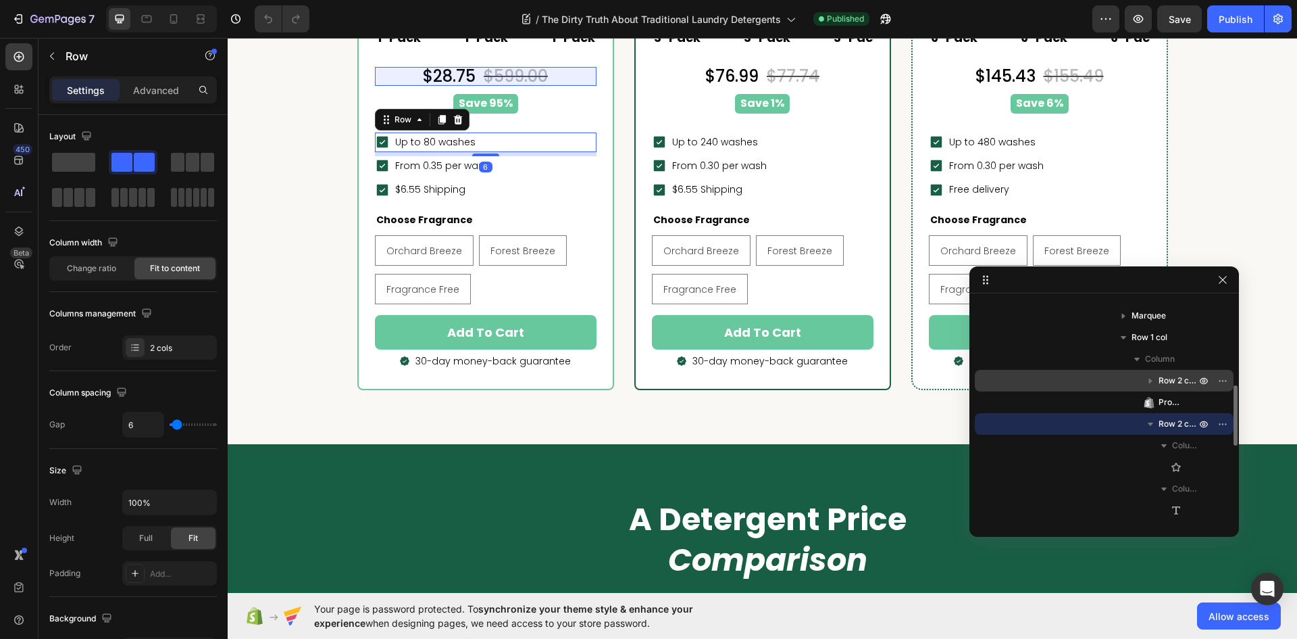
click at [1172, 383] on span "Row 2 cols" at bounding box center [1179, 381] width 40 height 14
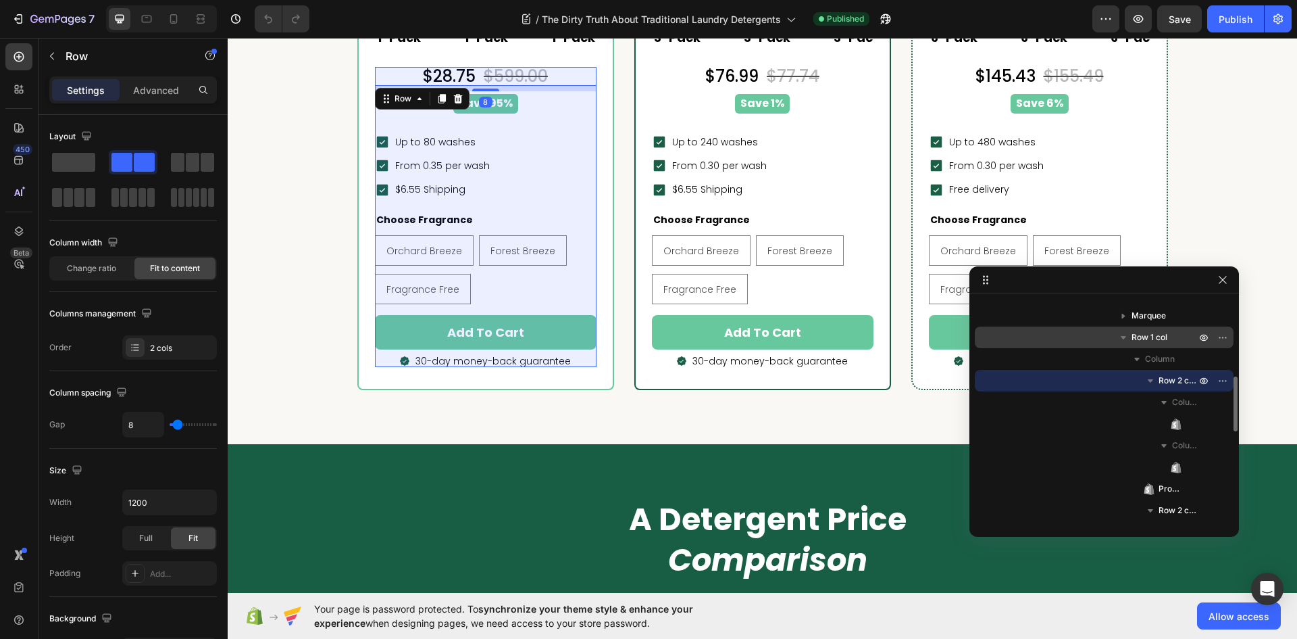
click at [1126, 343] on icon "button" at bounding box center [1124, 337] width 14 height 14
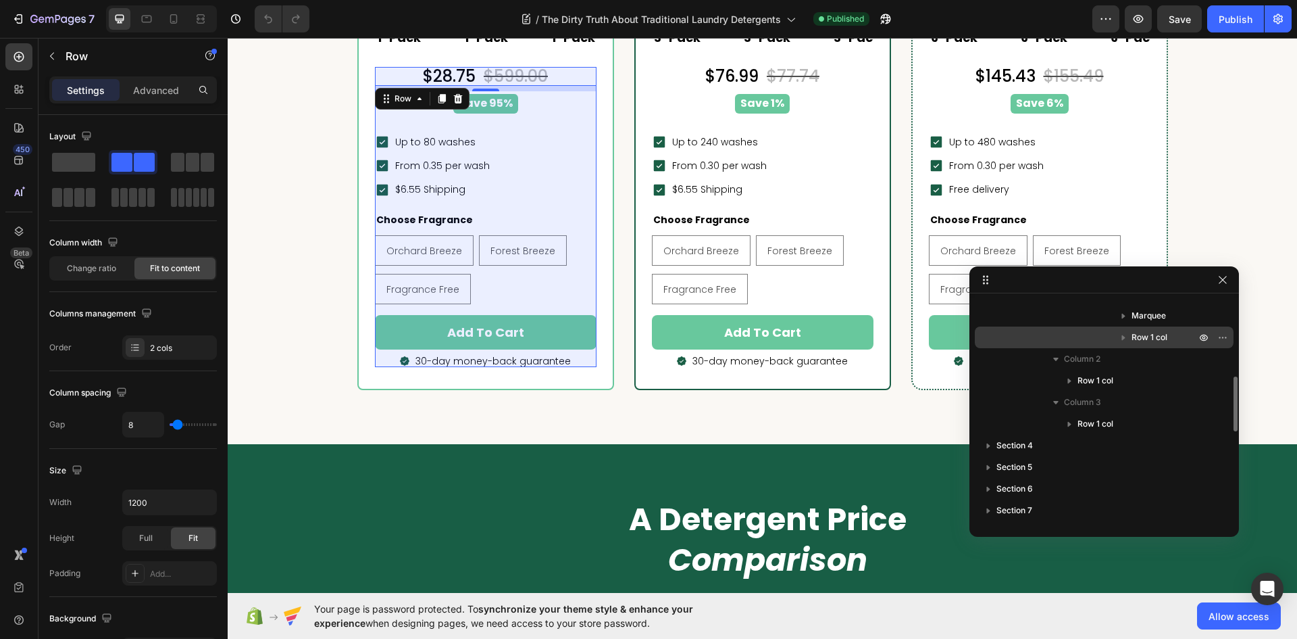
click at [1128, 344] on button "button" at bounding box center [1124, 337] width 16 height 16
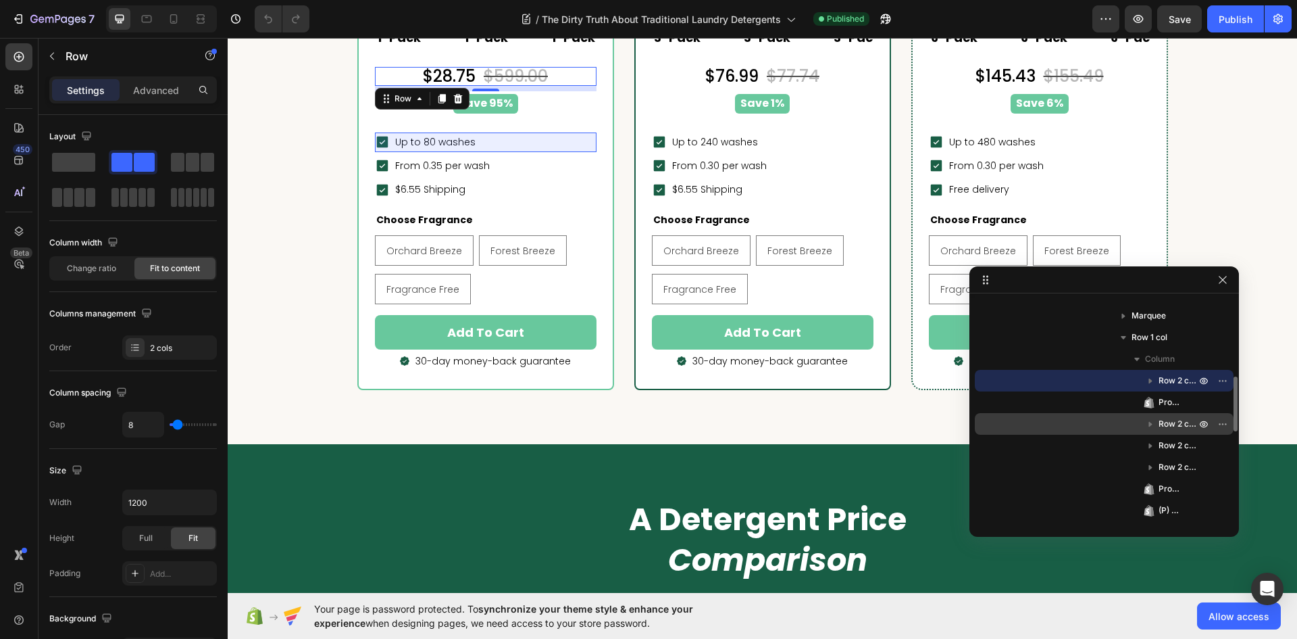
scroll to position [453, 0]
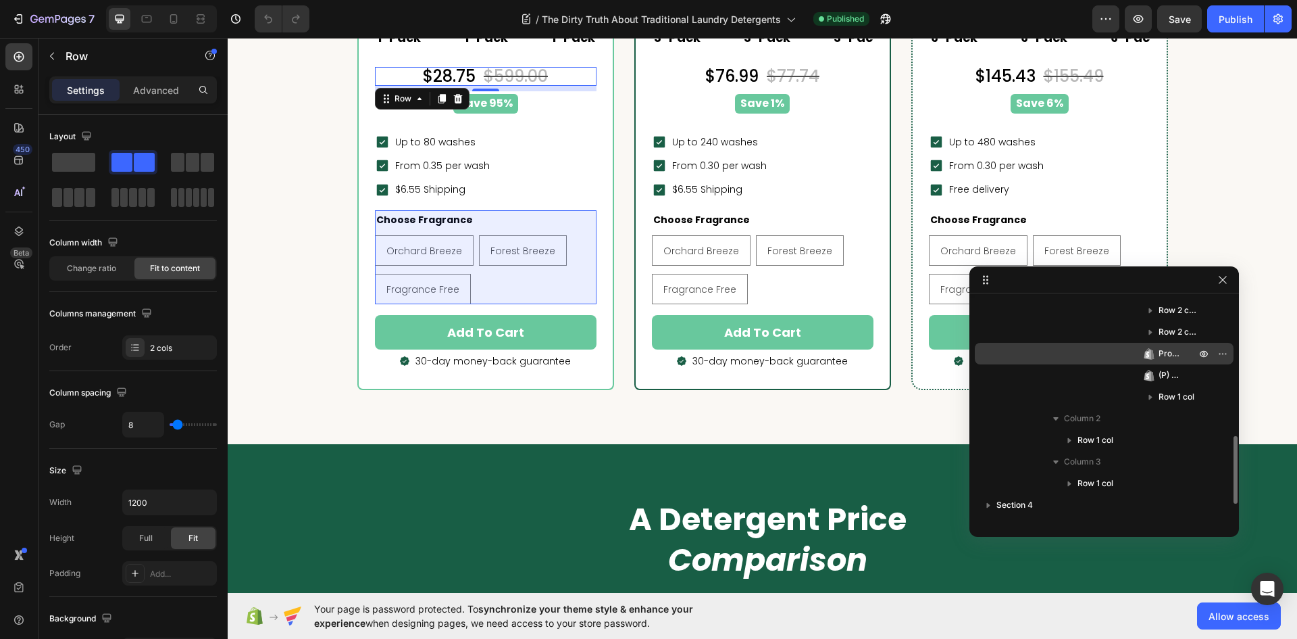
click at [1175, 359] on span "Product Variants & Swatches" at bounding box center [1171, 354] width 24 height 14
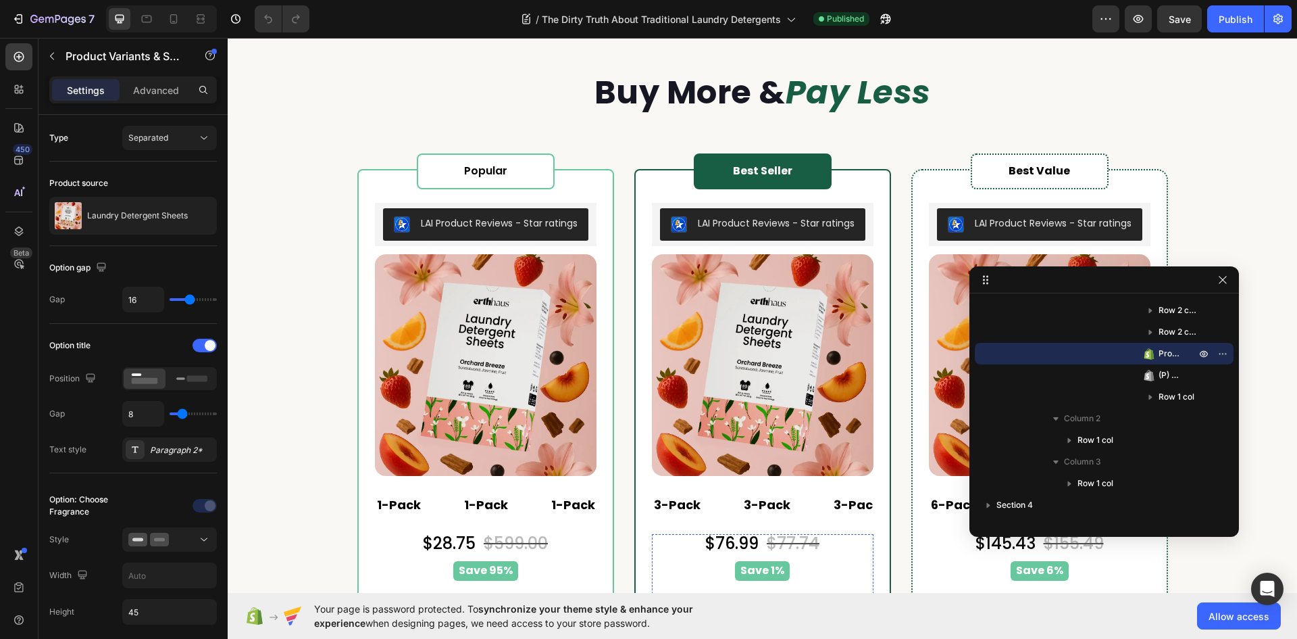
scroll to position [2838, 0]
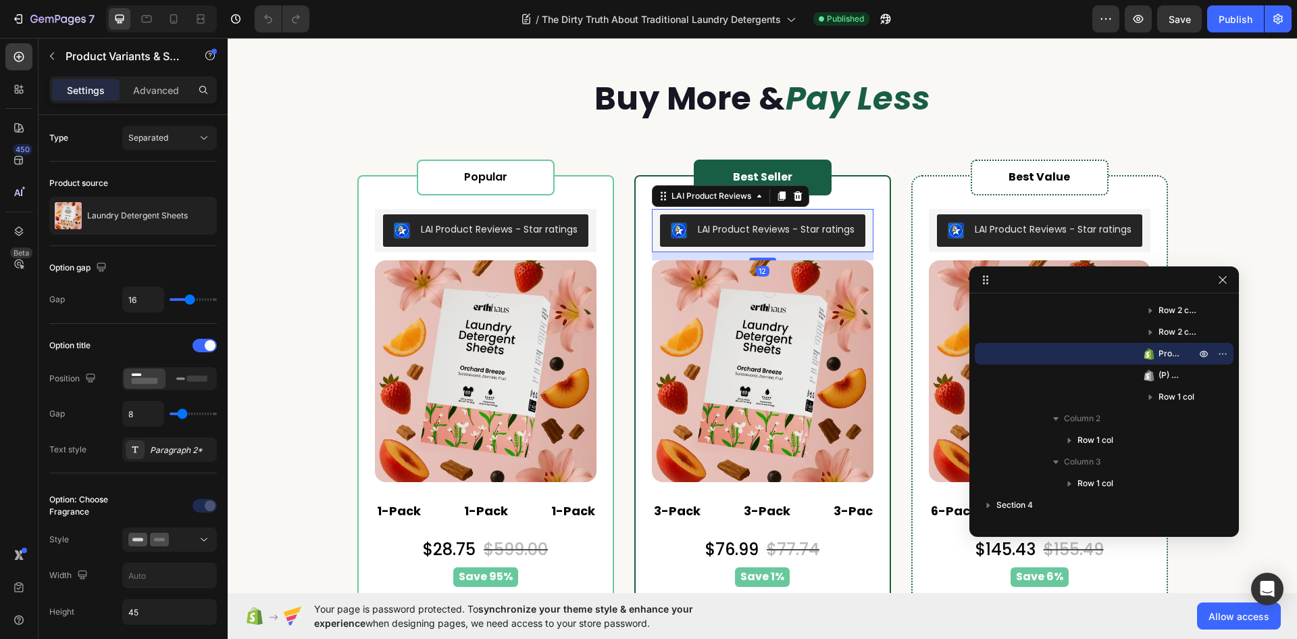
click at [850, 231] on button "LAI Product Reviews - Star ratings" at bounding box center [762, 230] width 205 height 32
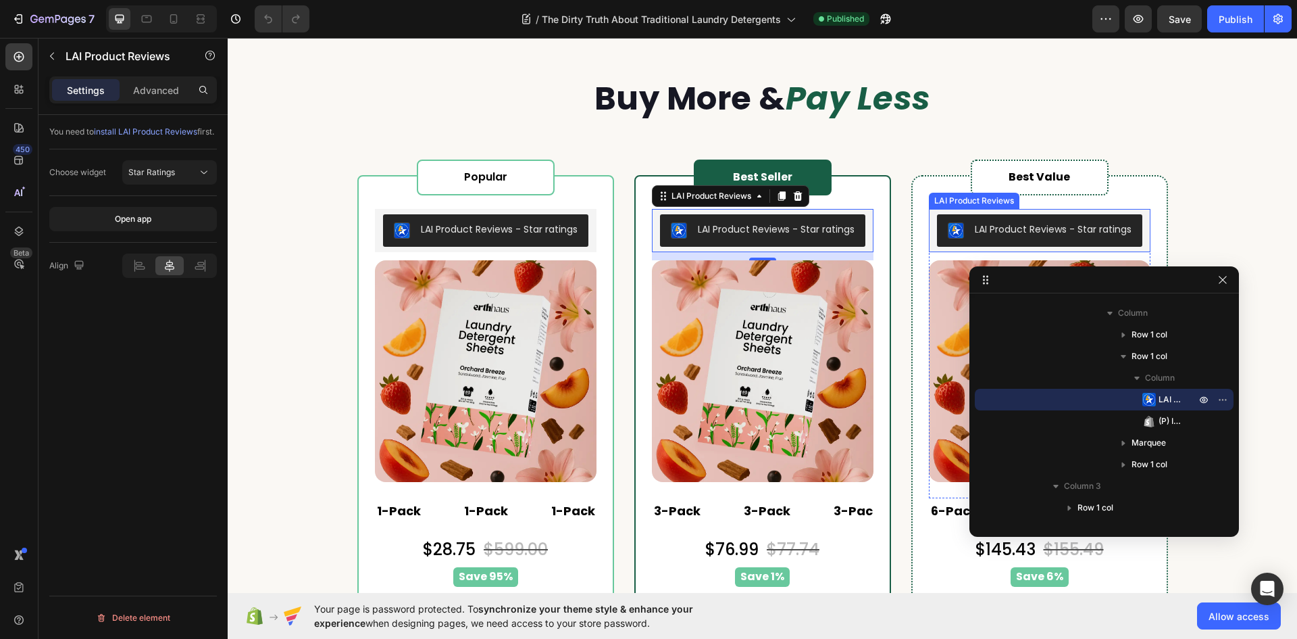
scroll to position [905, 0]
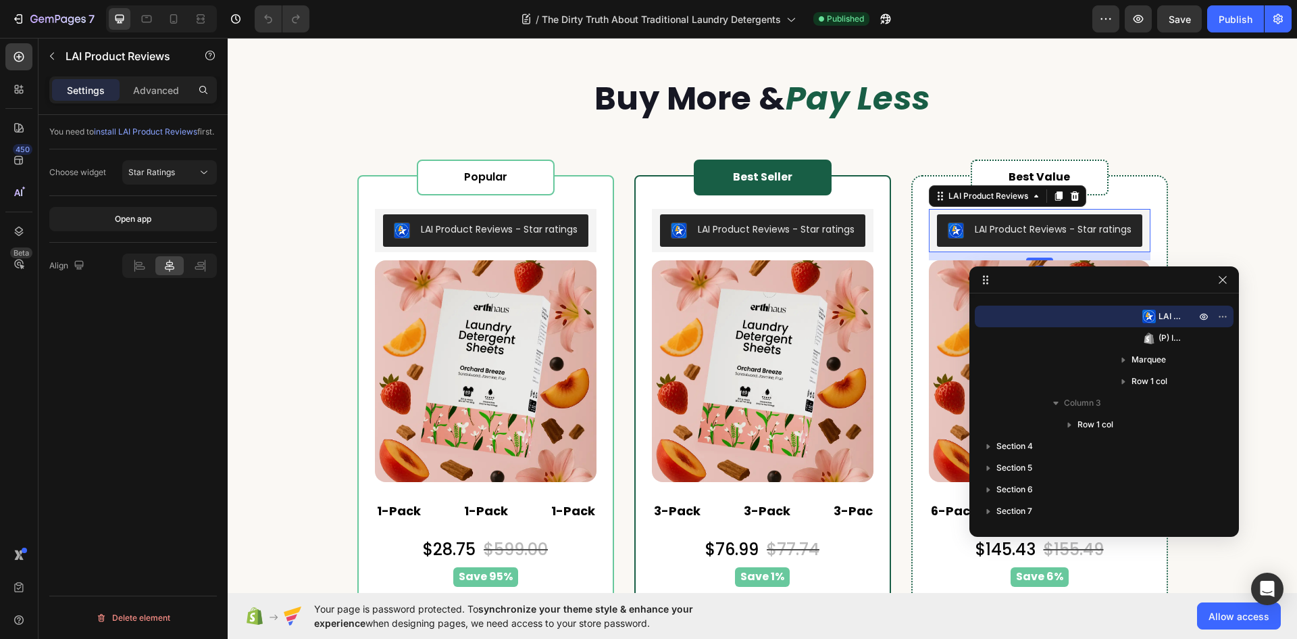
click at [976, 229] on div "LAI Product Reviews - Star ratings" at bounding box center [1053, 229] width 157 height 14
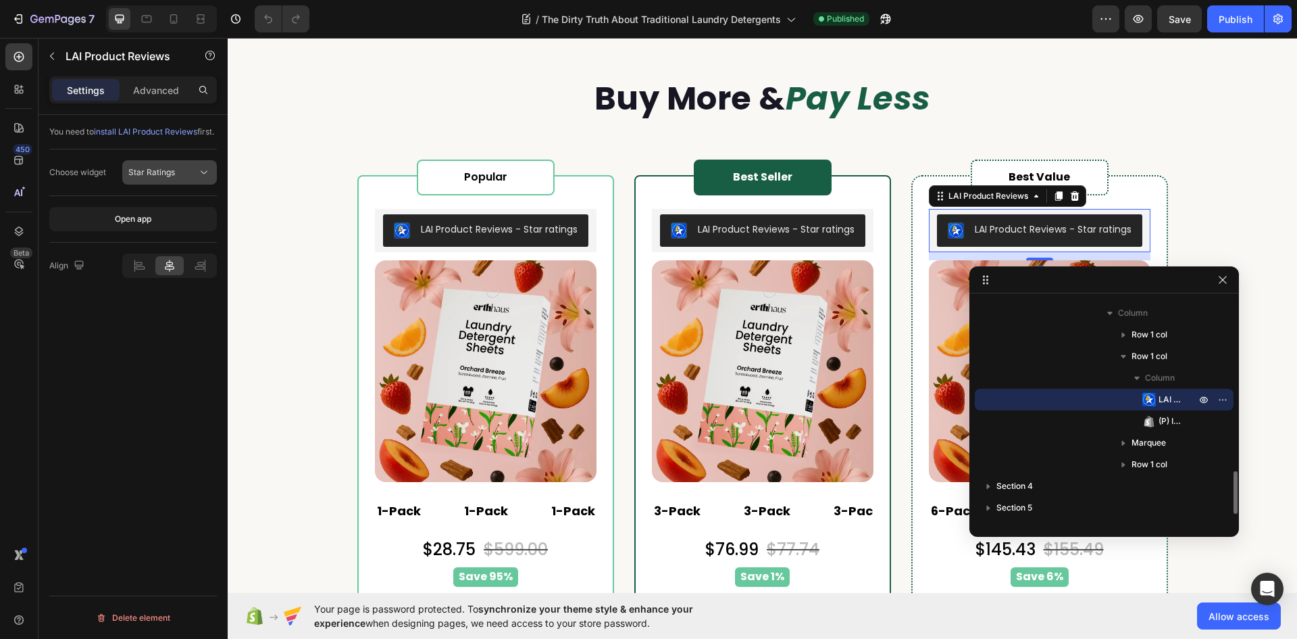
click at [181, 174] on button "Star Ratings" at bounding box center [169, 172] width 95 height 24
drag, startPoint x: 155, startPoint y: 80, endPoint x: 122, endPoint y: 89, distance: 33.8
click at [154, 82] on div "Advanced" at bounding box center [156, 90] width 68 height 22
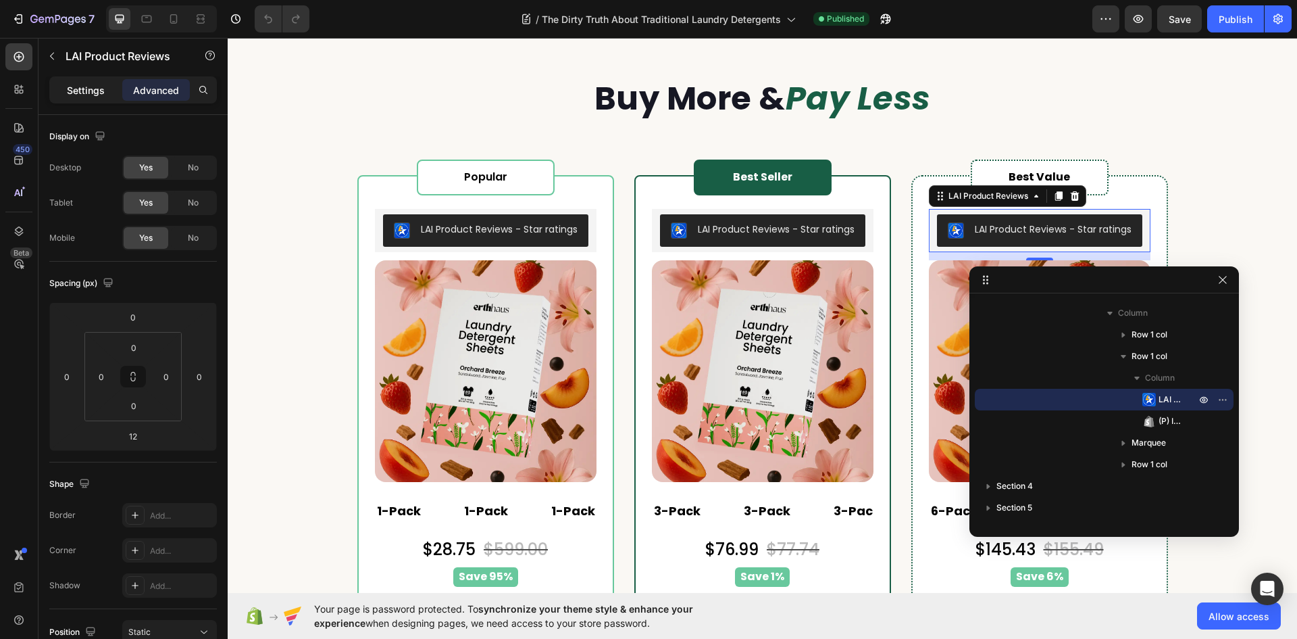
click at [80, 92] on p "Settings" at bounding box center [86, 90] width 38 height 14
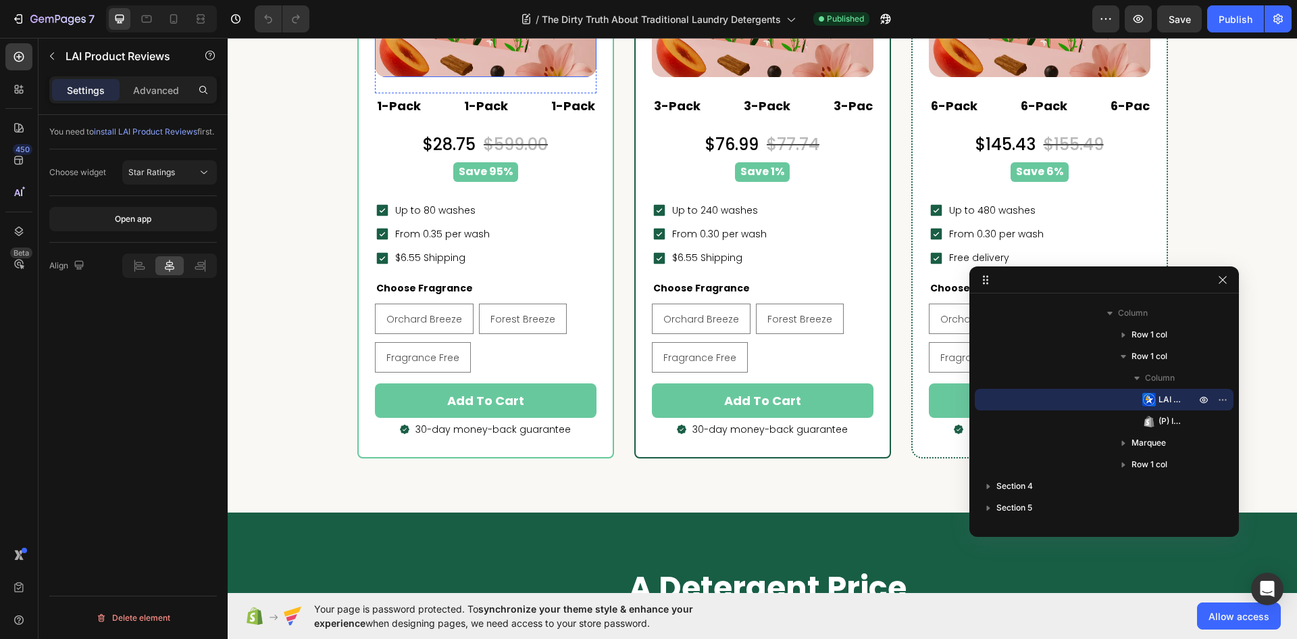
scroll to position [3244, 0]
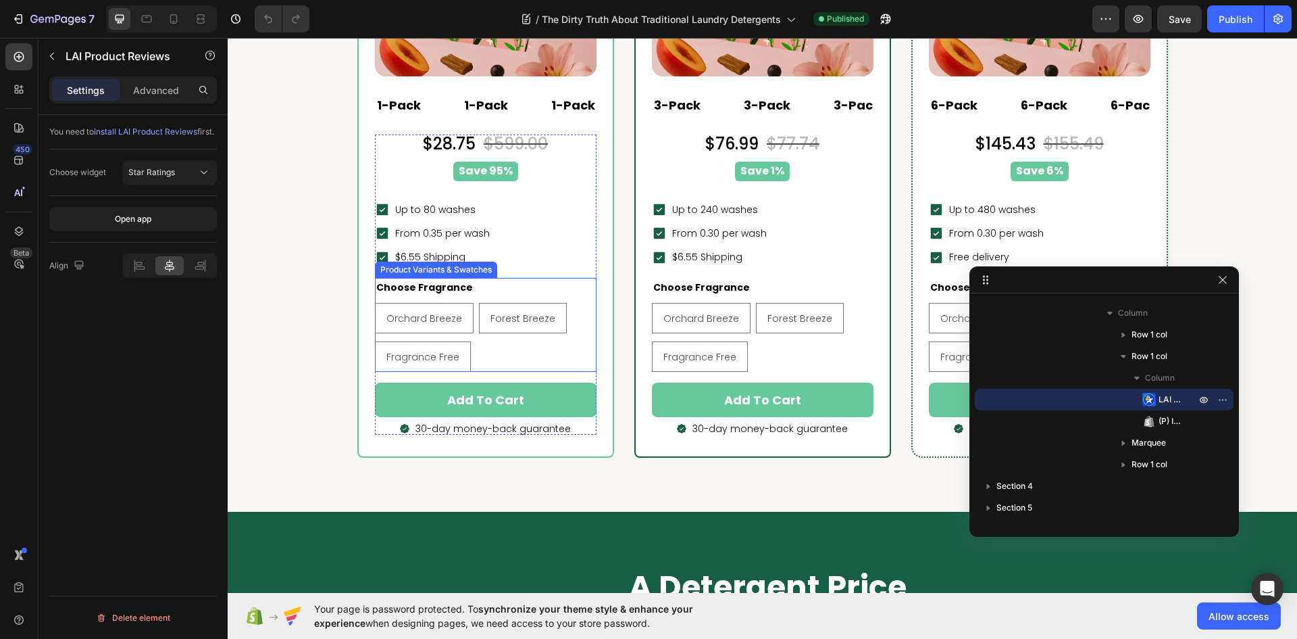
click at [572, 359] on div "Orchard Breeze Orchard Breeze Orchard Breeze Forest Breeze Forest Breeze Forest…" at bounding box center [486, 337] width 222 height 69
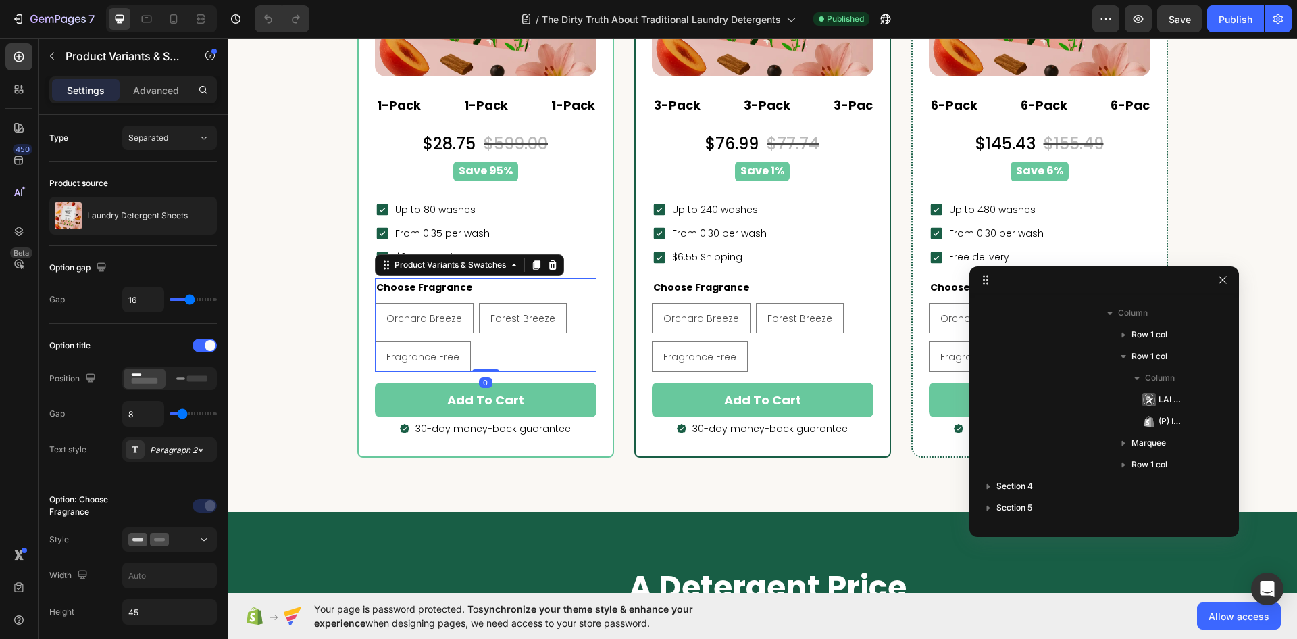
scroll to position [407, 0]
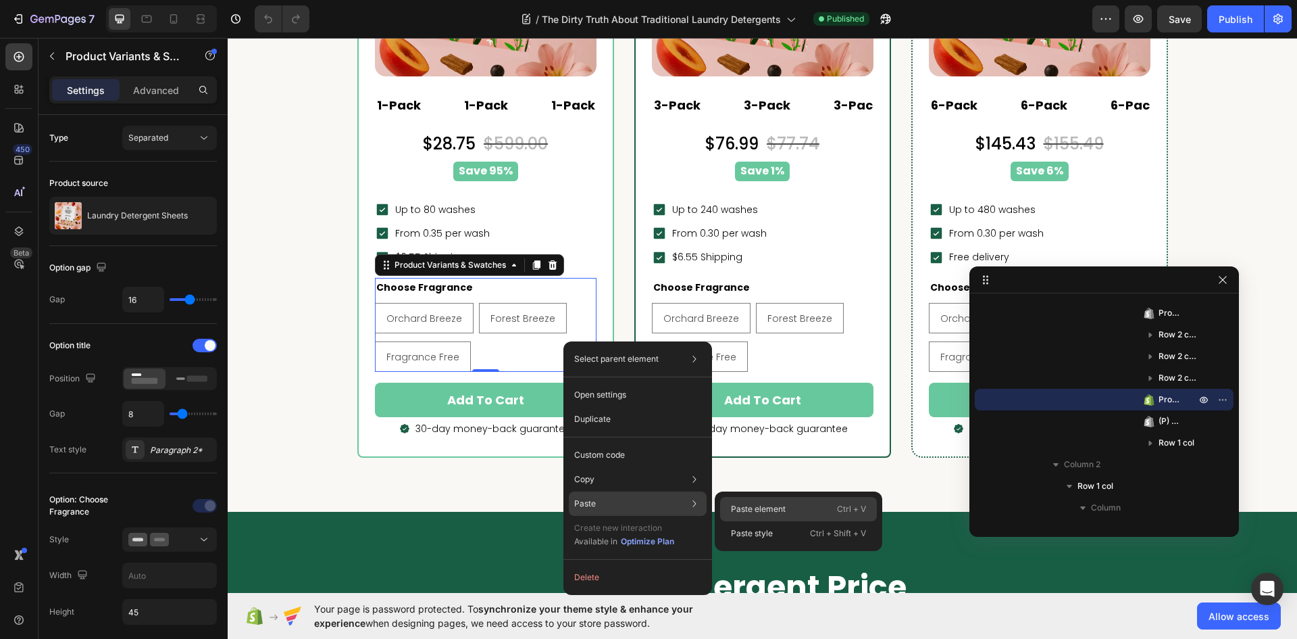
click at [776, 503] on p "Paste element" at bounding box center [758, 509] width 55 height 12
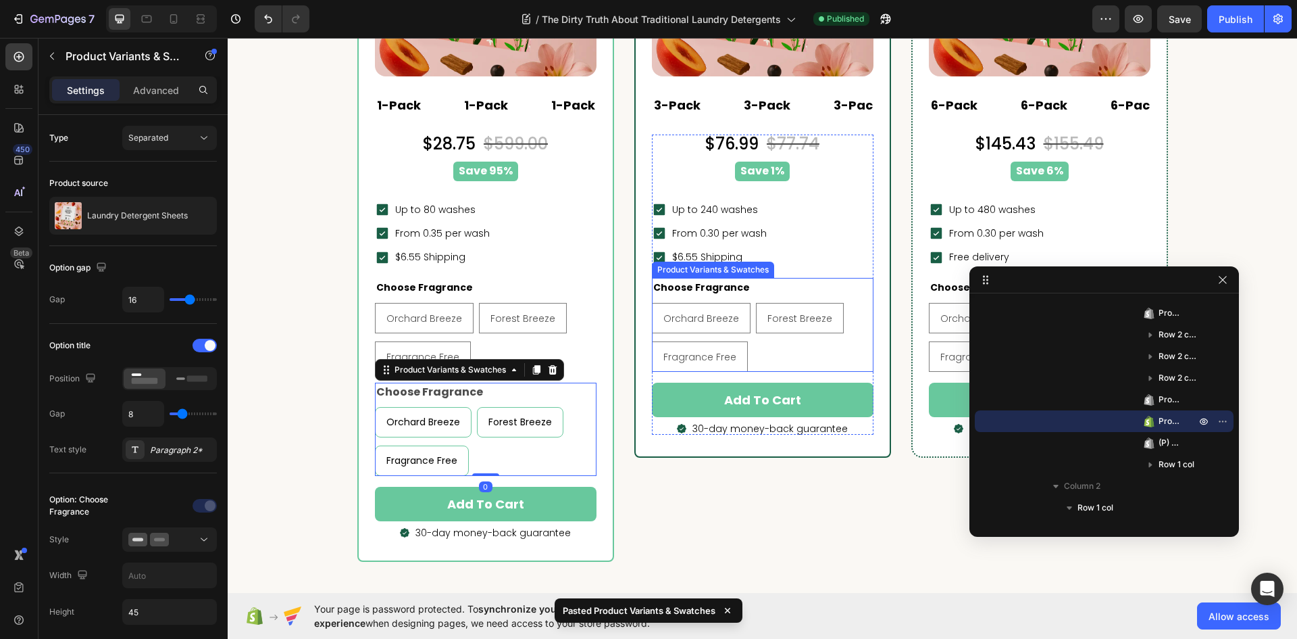
click at [831, 351] on div "Orchard Breeze Orchard Breeze Orchard Breeze Forest Breeze Forest Breeze Forest…" at bounding box center [763, 337] width 222 height 69
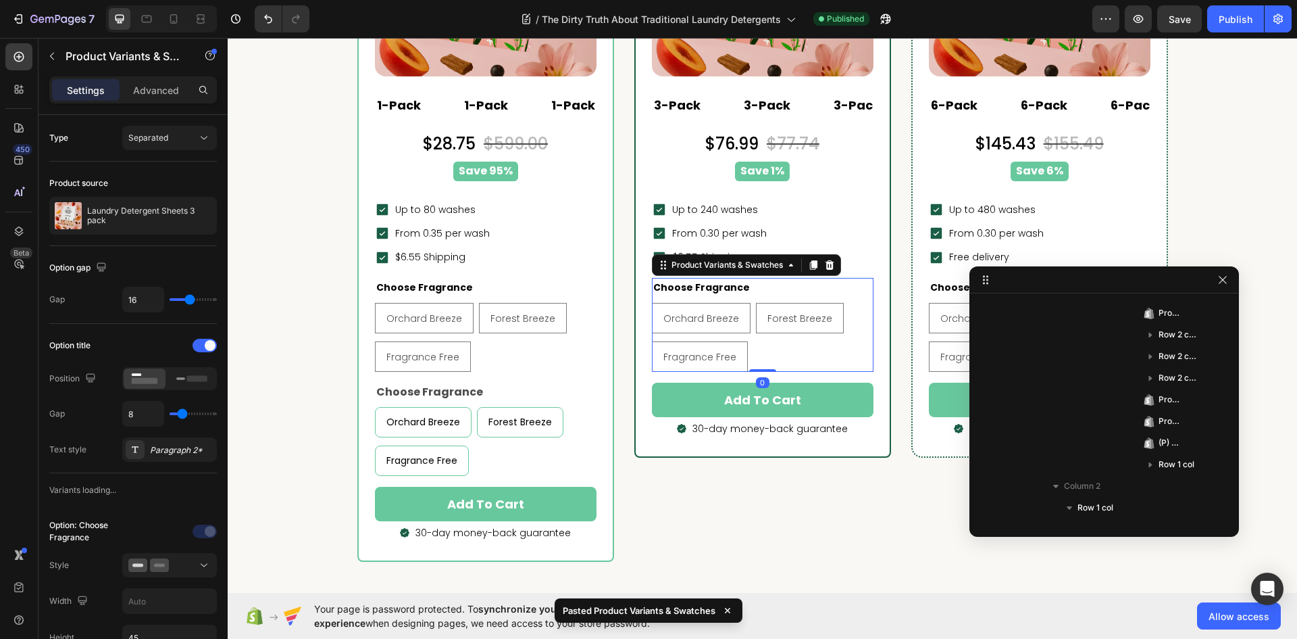
scroll to position [883, 0]
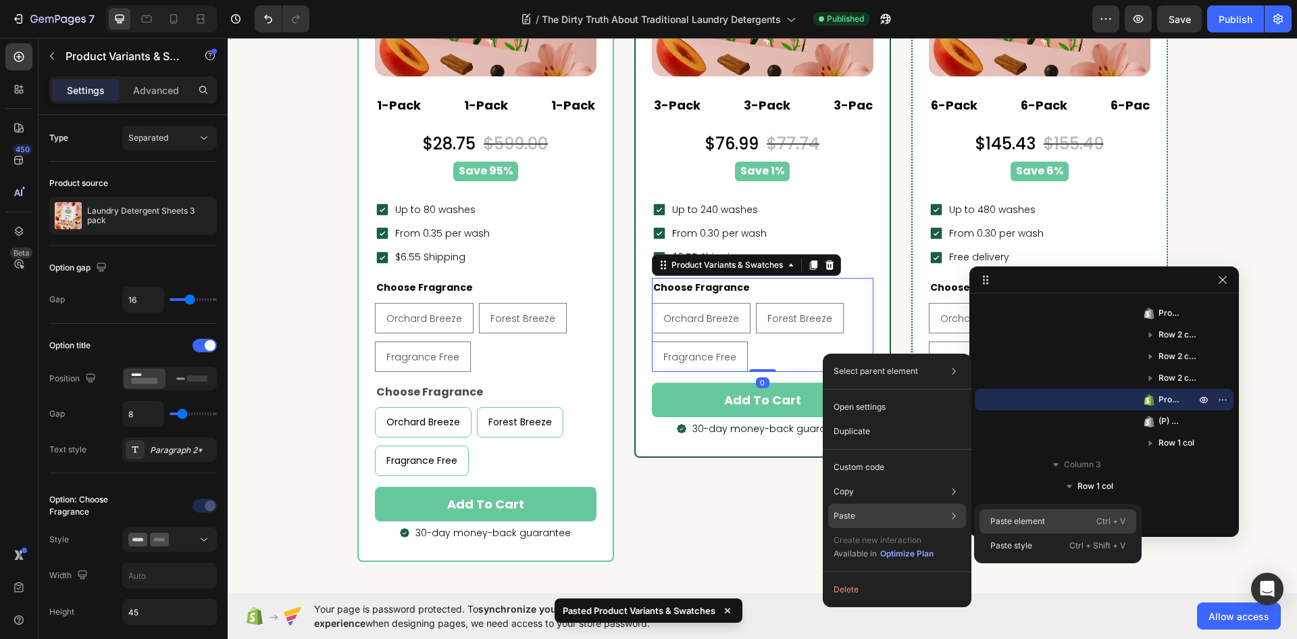
click at [1012, 526] on p "Paste element" at bounding box center [1018, 521] width 55 height 12
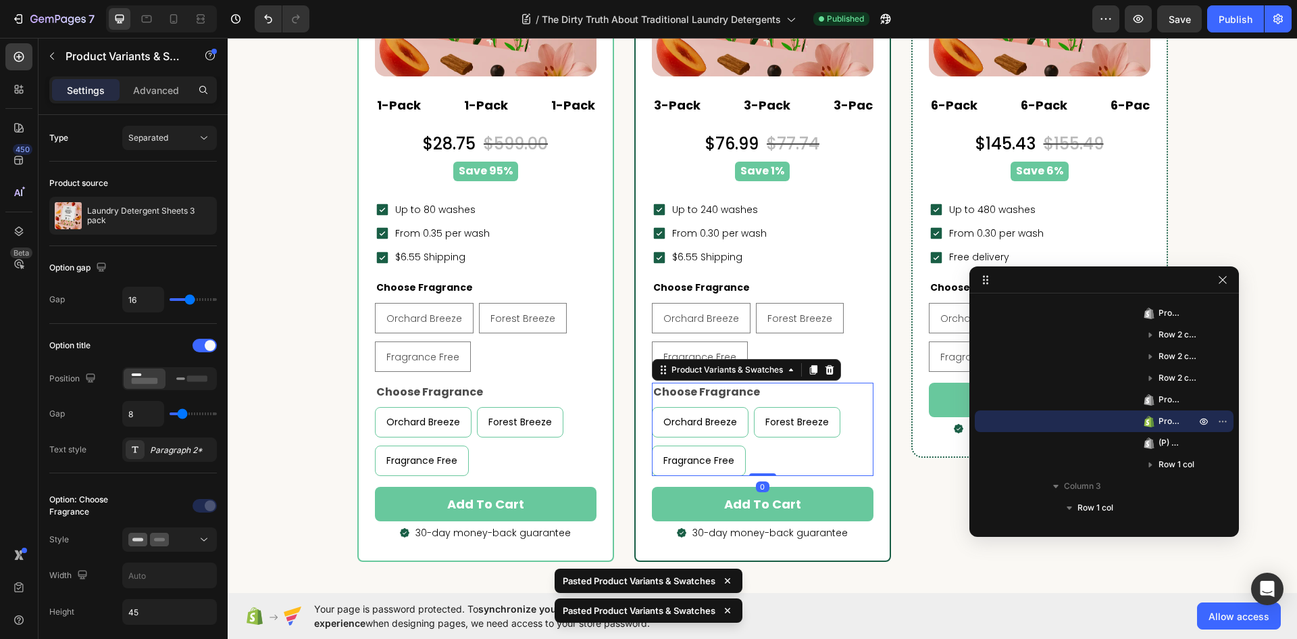
click at [1233, 282] on div at bounding box center [1105, 279] width 270 height 27
click at [1224, 277] on icon "button" at bounding box center [1223, 279] width 11 height 11
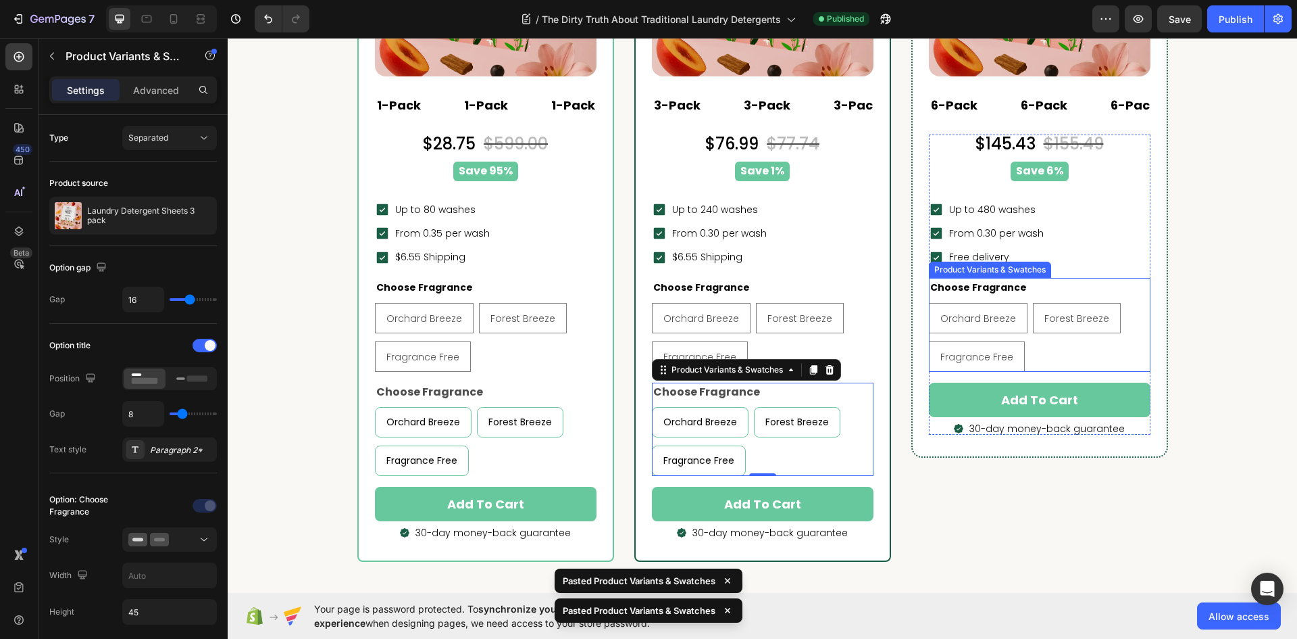
click at [1114, 337] on div "Orchard Breeze Orchard Breeze Orchard Breeze Forest Breeze Forest Breeze Forest…" at bounding box center [1040, 337] width 222 height 69
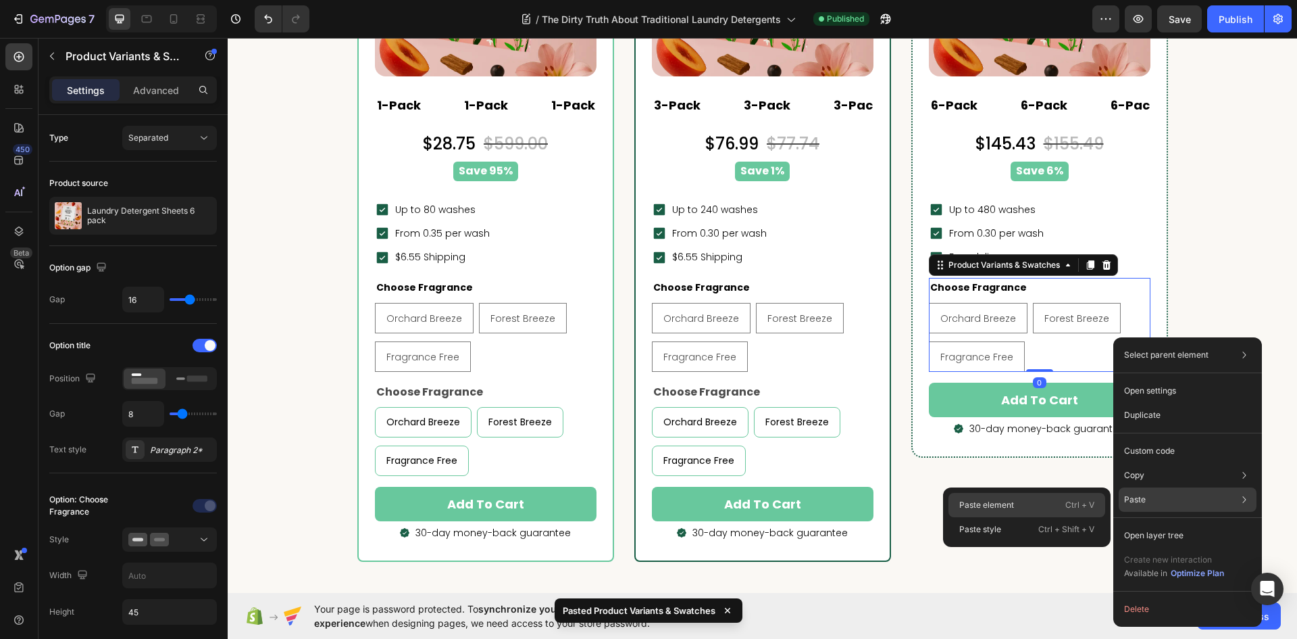
click at [1082, 503] on p "Ctrl + V" at bounding box center [1080, 505] width 29 height 14
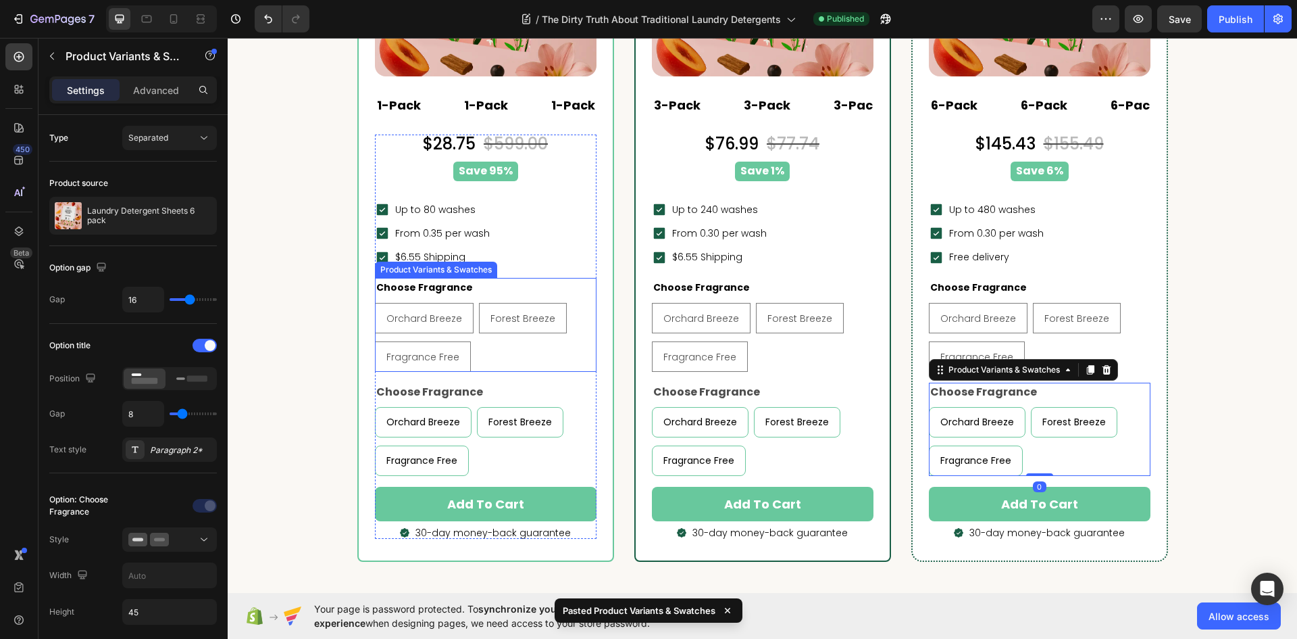
click at [507, 350] on div "Orchard Breeze Orchard Breeze Orchard Breeze Forest Breeze Forest Breeze Forest…" at bounding box center [486, 337] width 222 height 69
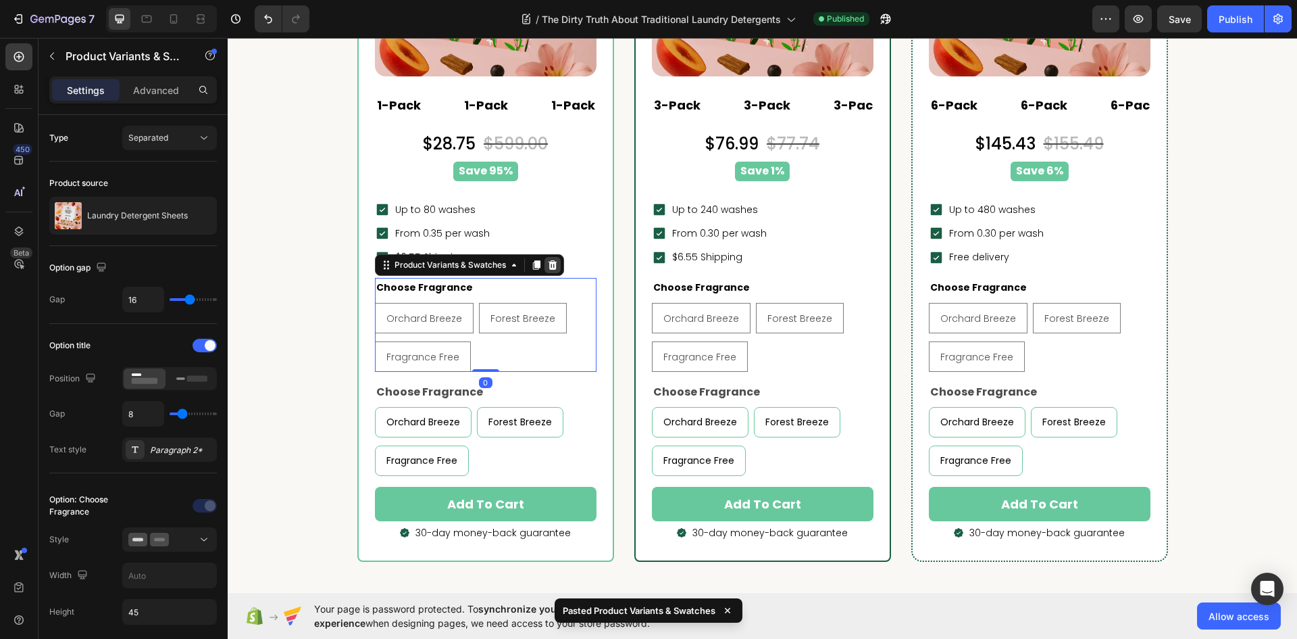
click at [549, 268] on icon at bounding box center [552, 264] width 9 height 9
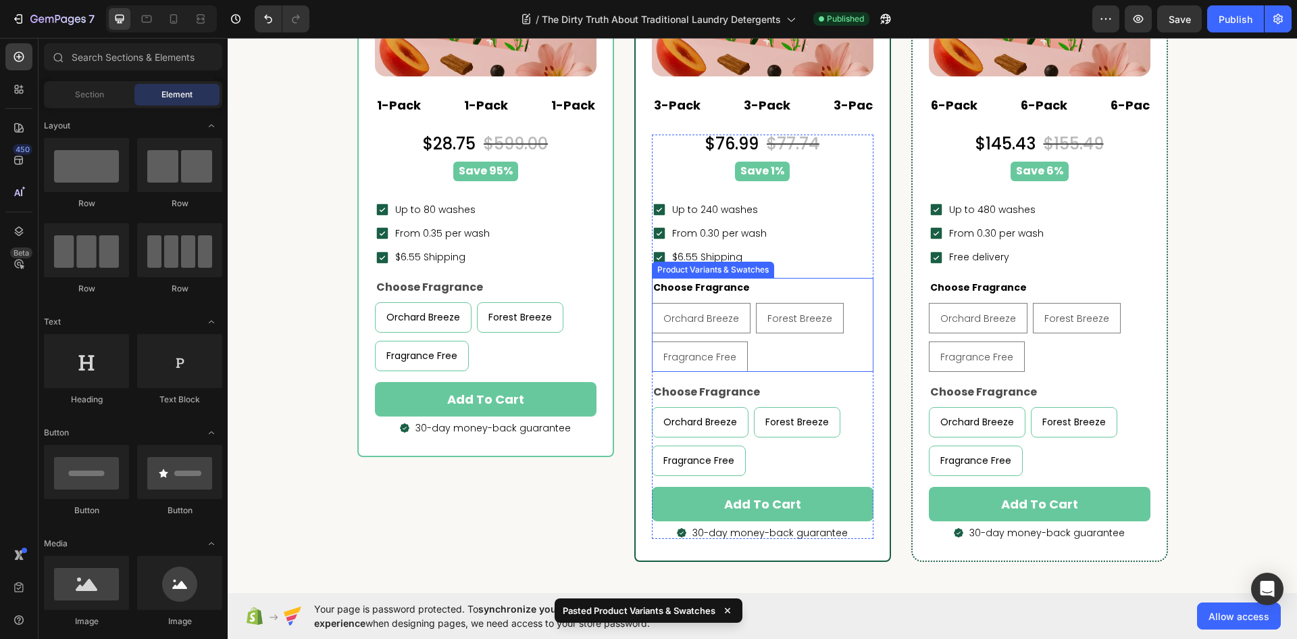
click at [795, 351] on div "Orchard Breeze Orchard Breeze Orchard Breeze Forest Breeze Forest Breeze Forest…" at bounding box center [763, 337] width 222 height 69
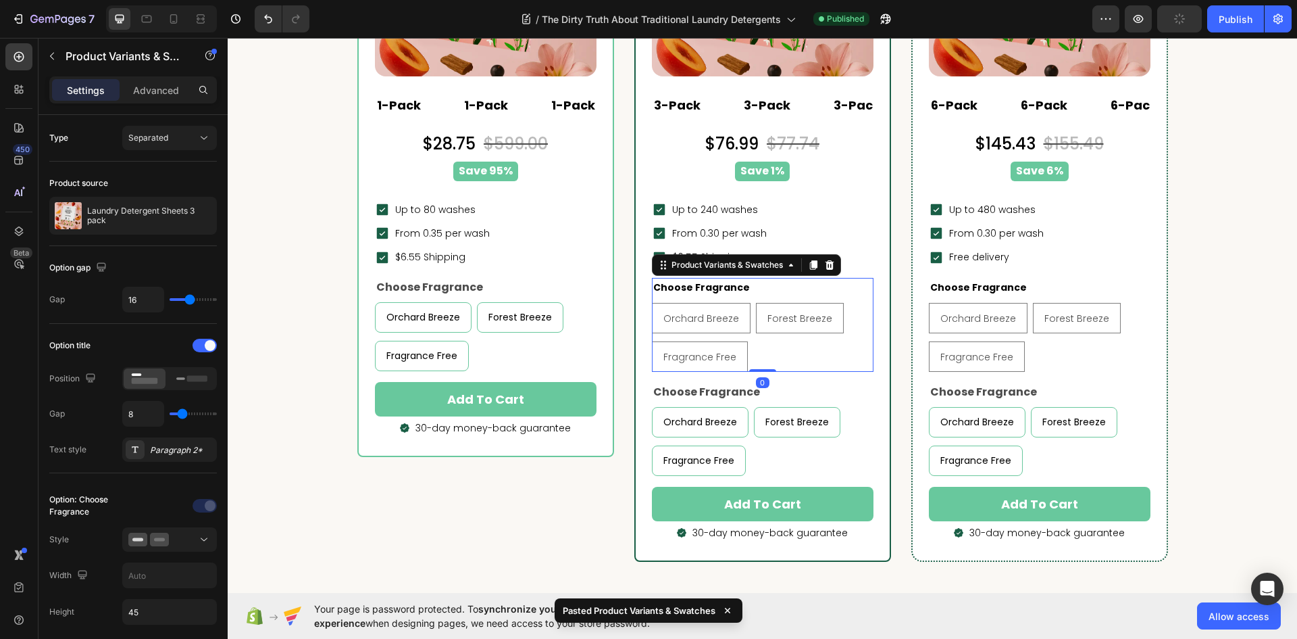
drag, startPoint x: 824, startPoint y: 264, endPoint x: 905, endPoint y: 305, distance: 90.1
click at [826, 264] on icon at bounding box center [829, 264] width 11 height 11
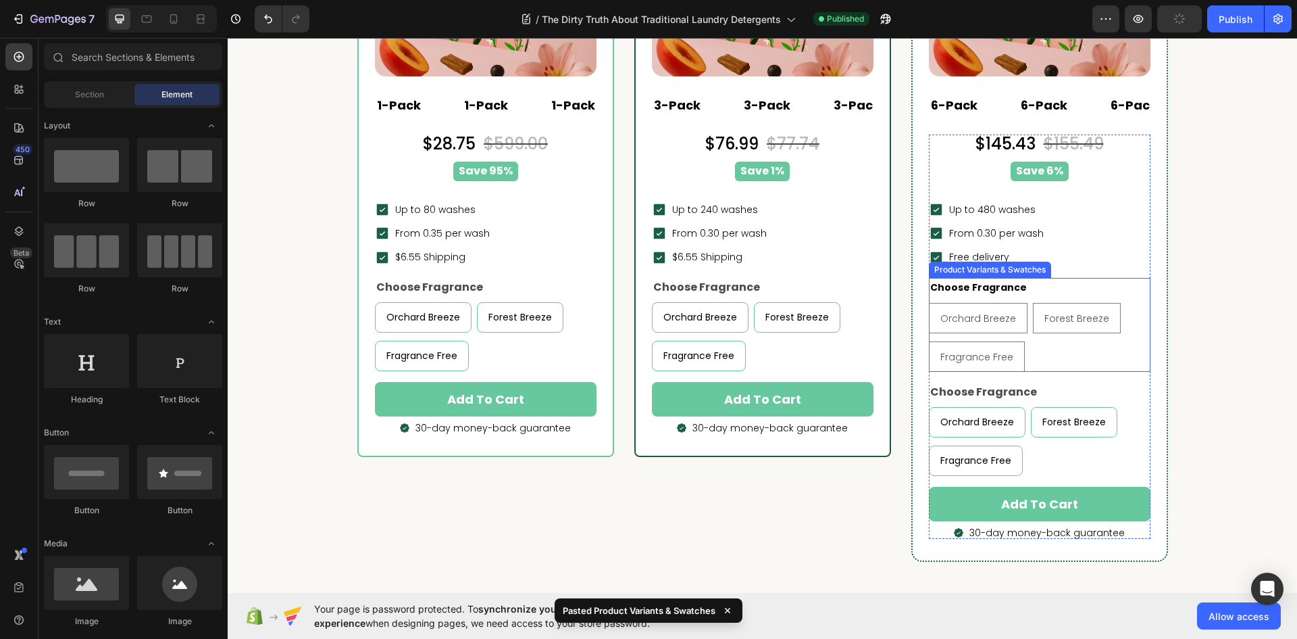
click at [1053, 350] on div "Orchard Breeze Orchard Breeze Orchard Breeze Forest Breeze Forest Breeze Forest…" at bounding box center [1040, 337] width 222 height 69
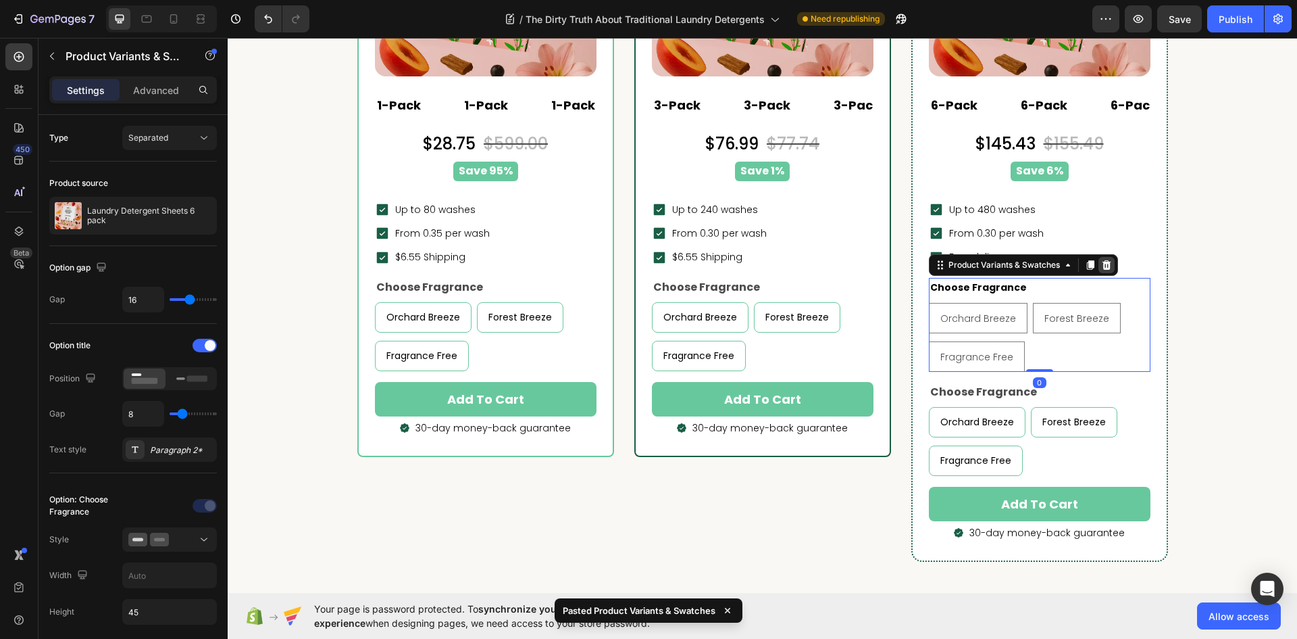
click at [1103, 259] on div at bounding box center [1107, 265] width 16 height 16
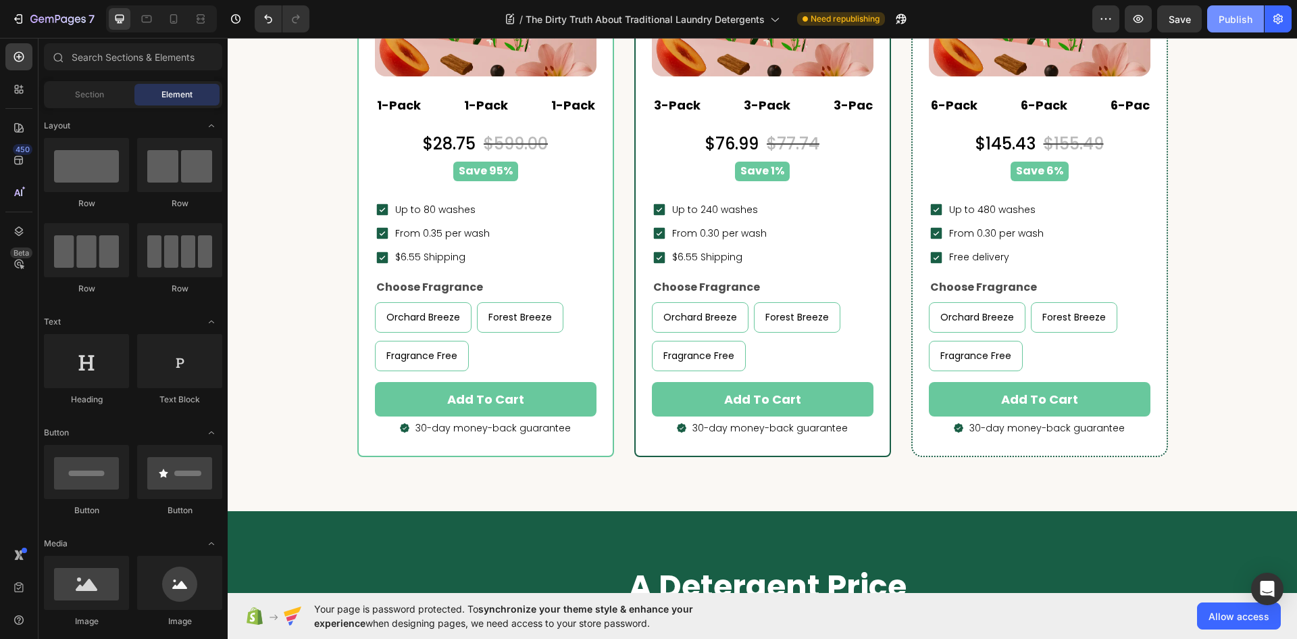
click at [1235, 13] on div "Publish" at bounding box center [1236, 19] width 34 height 14
click at [528, 173] on div "Save 95%" at bounding box center [485, 172] width 205 height 20
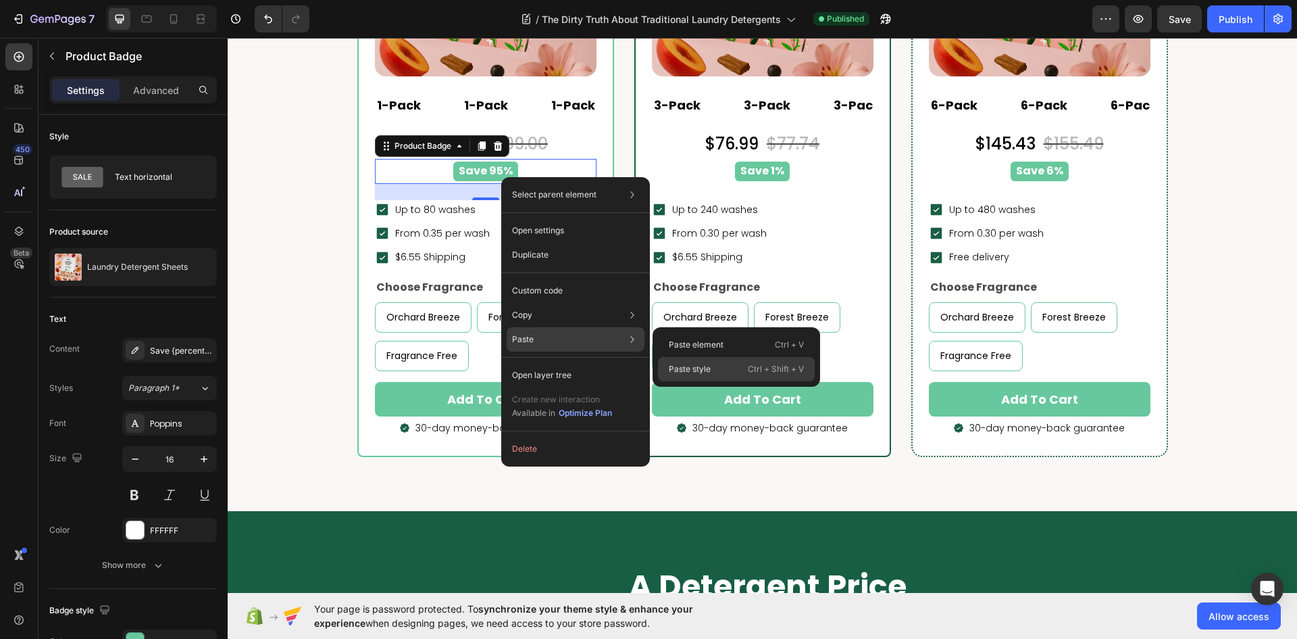
click at [695, 370] on p "Paste style" at bounding box center [690, 369] width 42 height 12
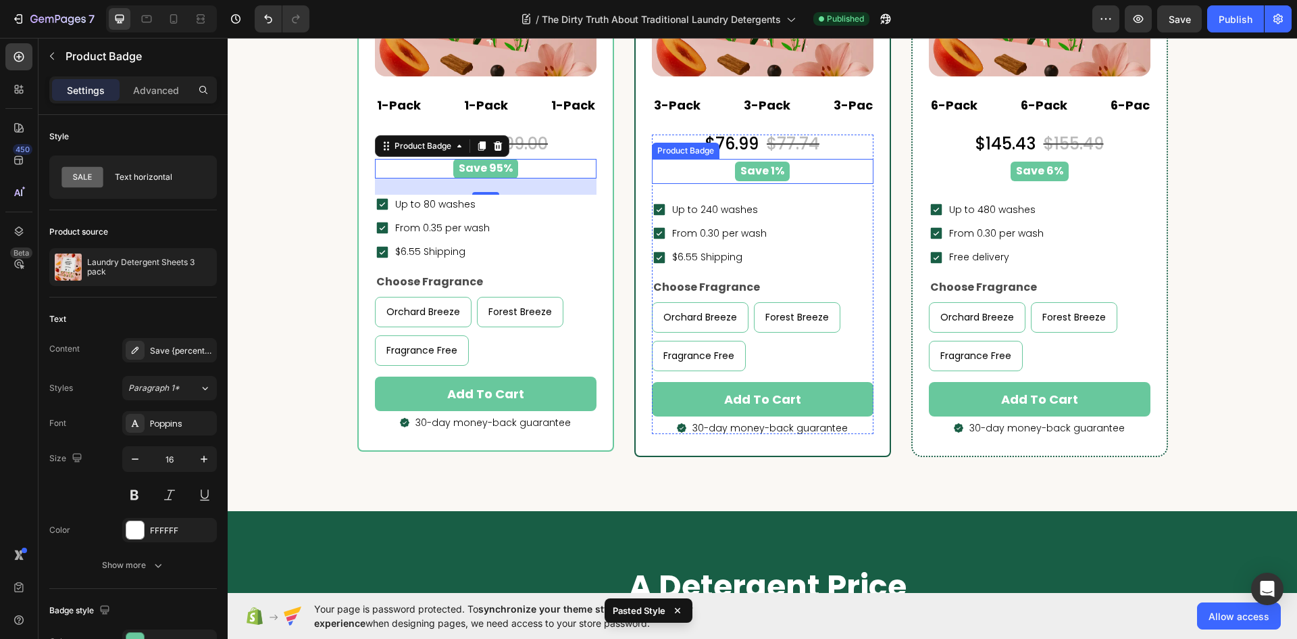
click at [822, 169] on div "Save 1%" at bounding box center [762, 172] width 205 height 20
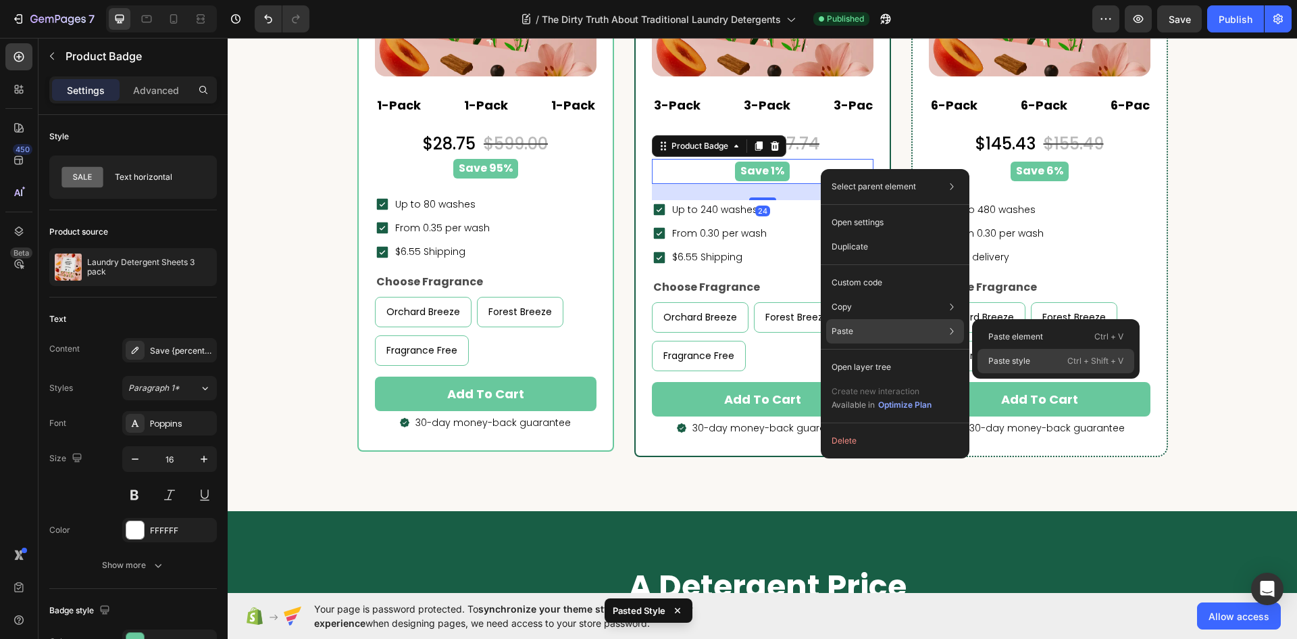
click at [1054, 360] on div "Paste style Ctrl + Shift + V" at bounding box center [1056, 361] width 157 height 24
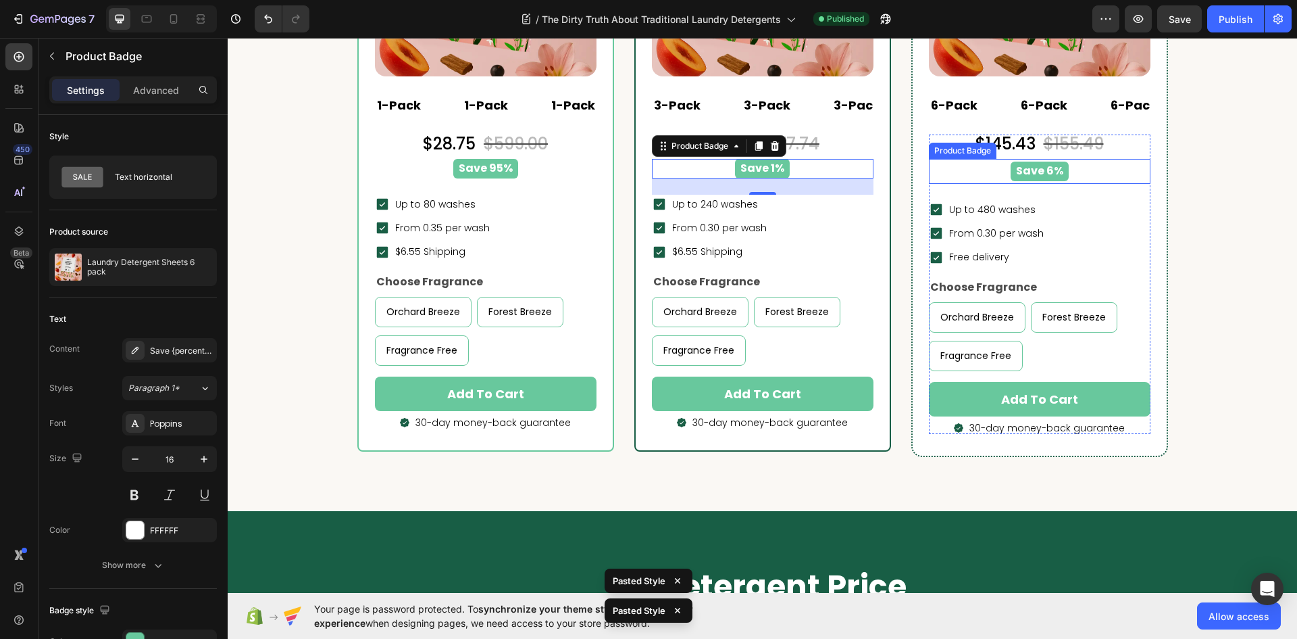
click at [1081, 170] on div "Save 6%" at bounding box center [1039, 172] width 205 height 20
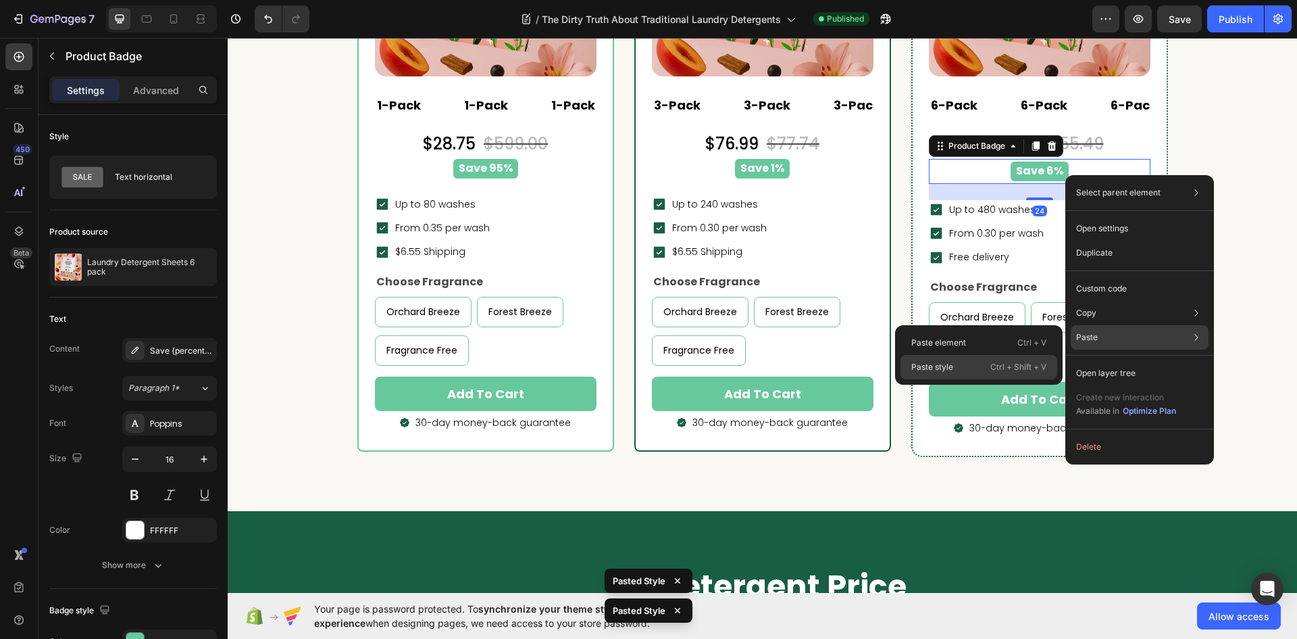
click at [985, 367] on div "Paste style Ctrl + Shift + V" at bounding box center [979, 367] width 157 height 24
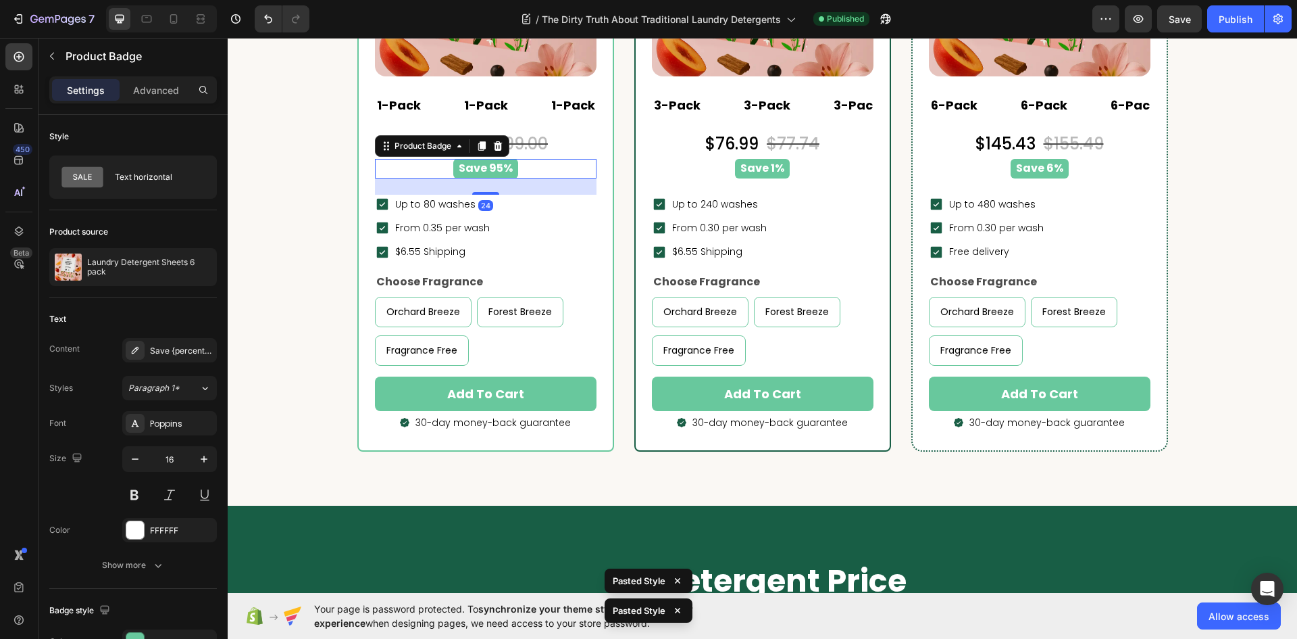
click at [489, 164] on pre "Save 95%" at bounding box center [485, 169] width 65 height 20
click at [187, 357] on div "Save {percent_discount}" at bounding box center [169, 350] width 95 height 24
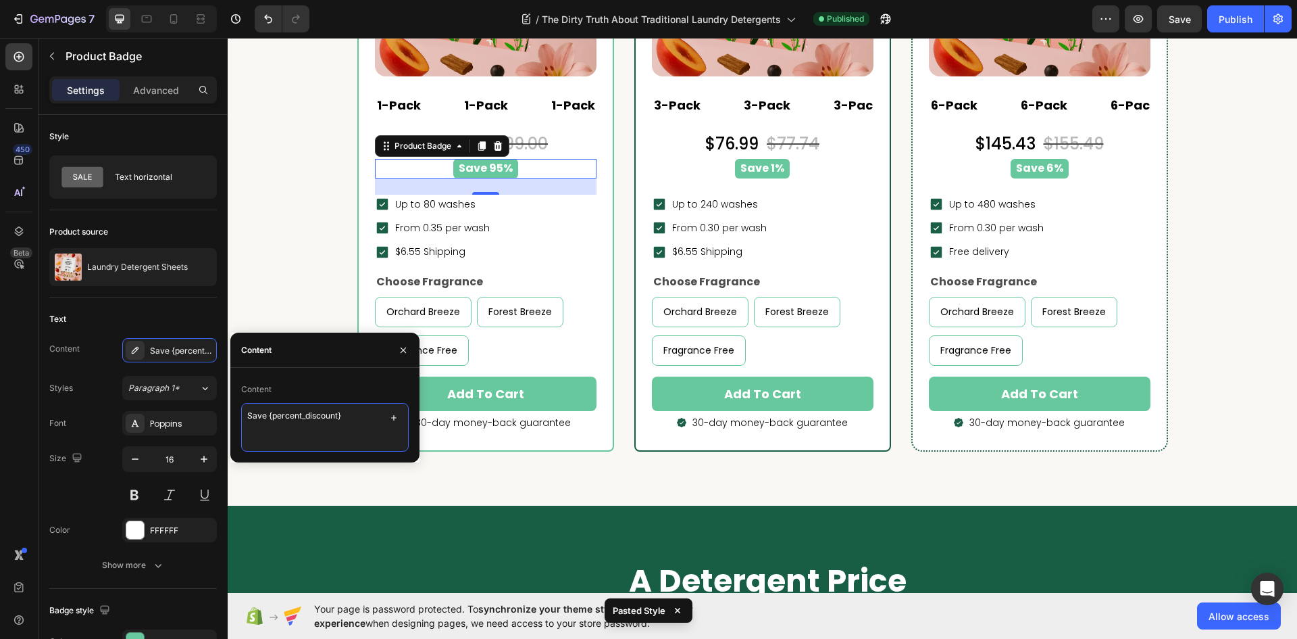
drag, startPoint x: 314, startPoint y: 414, endPoint x: 267, endPoint y: 423, distance: 47.4
click at [267, 423] on textarea "Save {percent_discount}" at bounding box center [325, 427] width 168 height 49
type textarea "Save 0%"
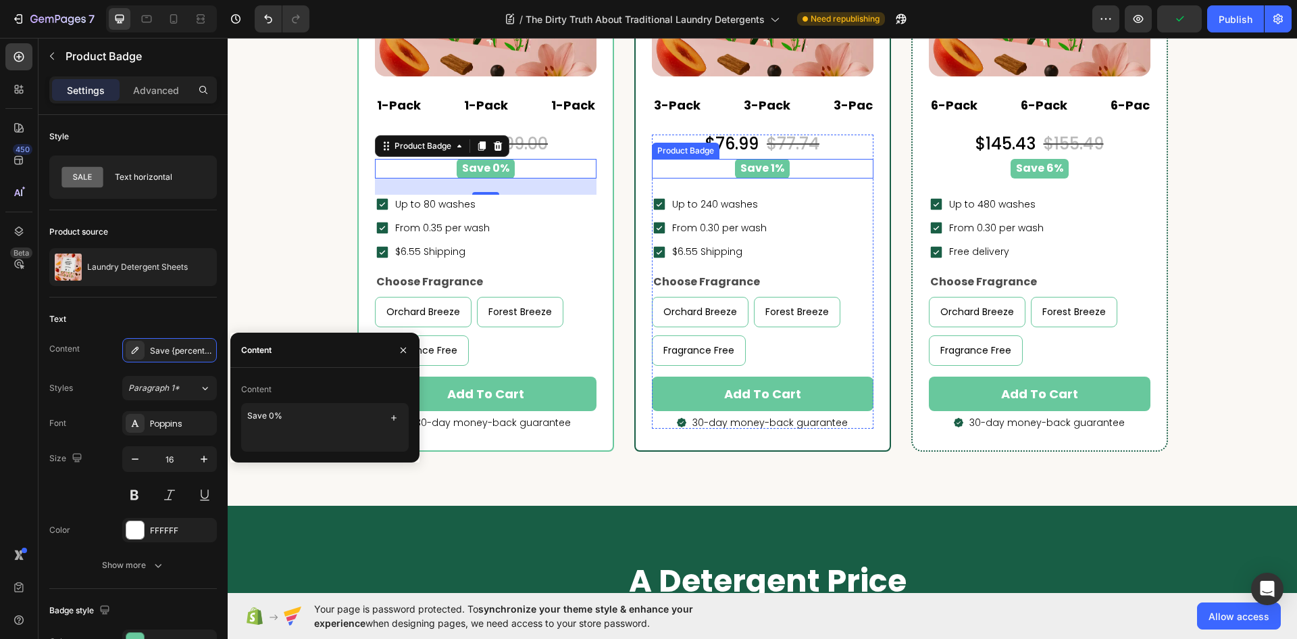
click at [776, 168] on pre "Save 1%" at bounding box center [762, 169] width 55 height 20
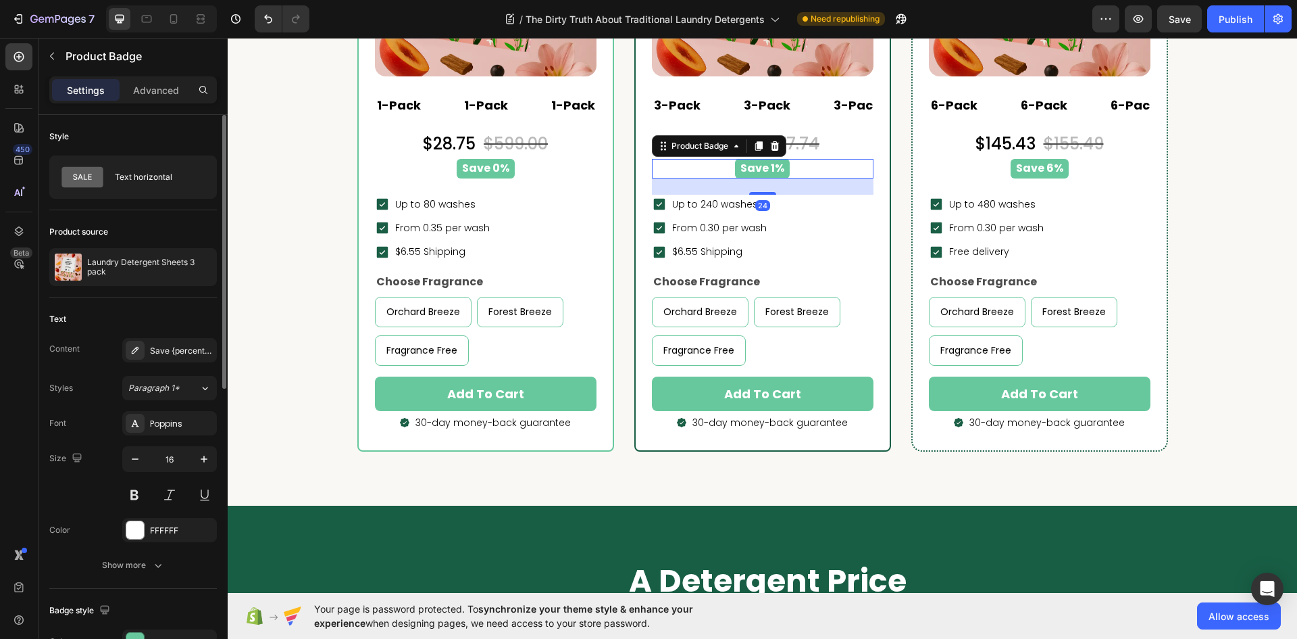
drag, startPoint x: 157, startPoint y: 347, endPoint x: 190, endPoint y: 362, distance: 36.3
click at [157, 348] on div "Save {percent_discount}" at bounding box center [182, 351] width 64 height 12
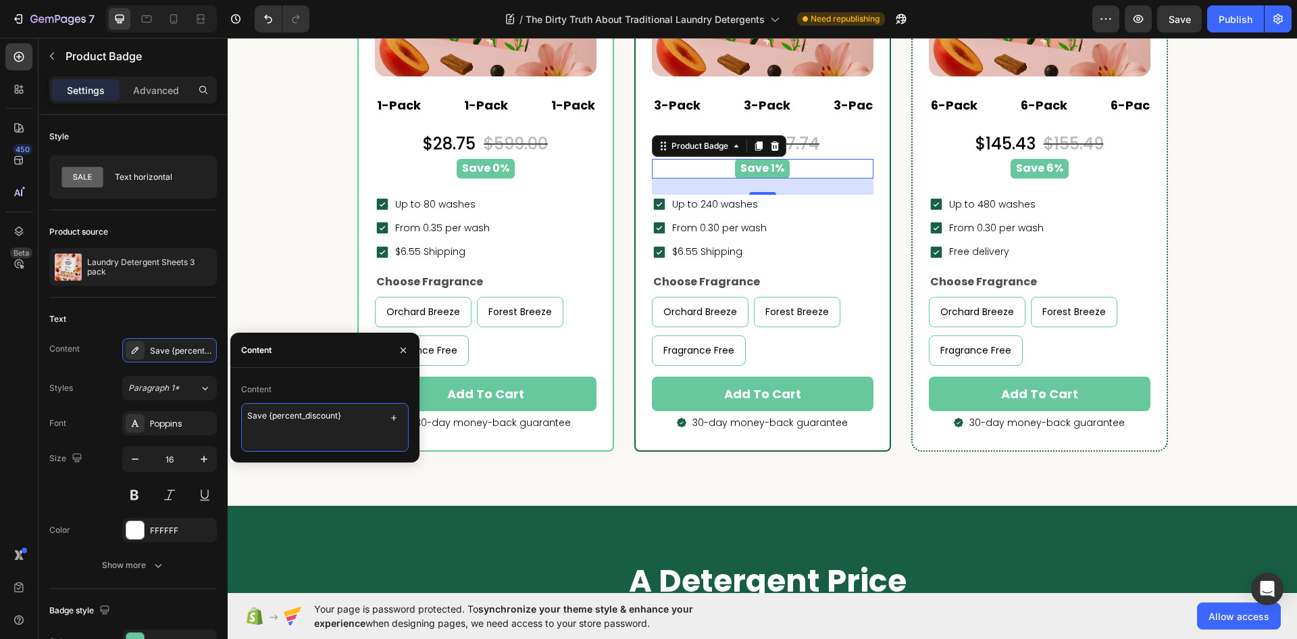
drag, startPoint x: 348, startPoint y: 419, endPoint x: 269, endPoint y: 429, distance: 79.7
click at [269, 429] on textarea "Save {percent_discount}" at bounding box center [325, 427] width 168 height 49
type textarea "Save 10%"
click at [1018, 174] on pre "Save 6%" at bounding box center [1040, 169] width 58 height 20
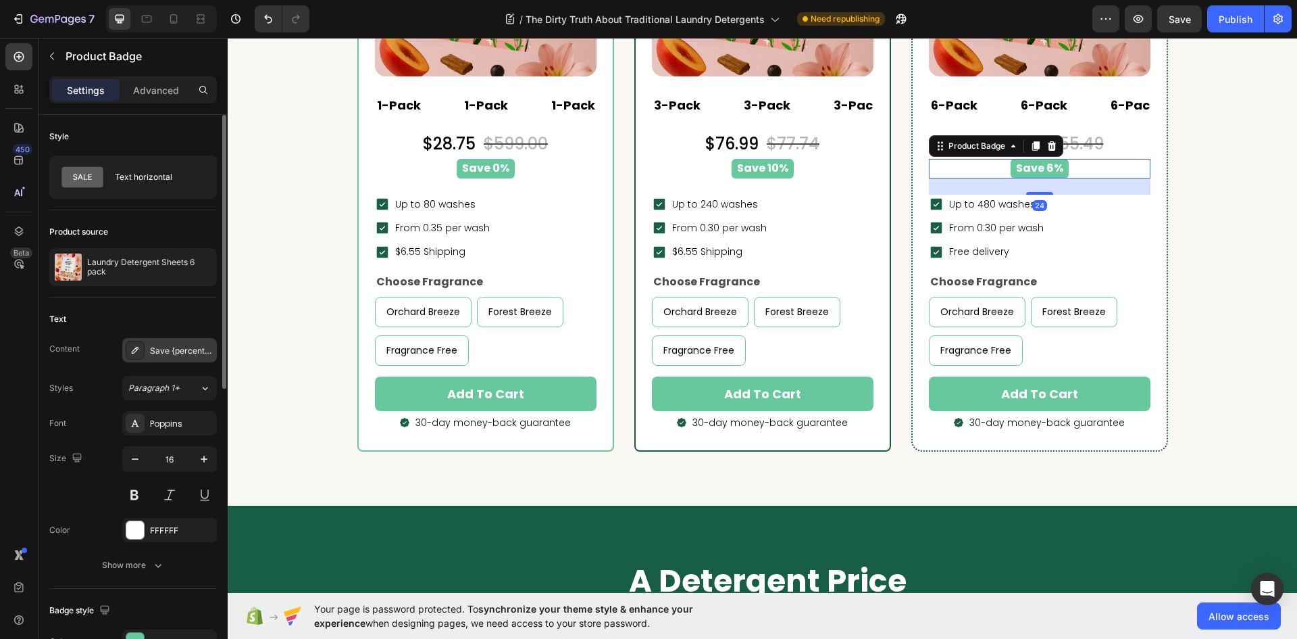
click at [175, 356] on div "Save {percent_discount}" at bounding box center [182, 351] width 64 height 12
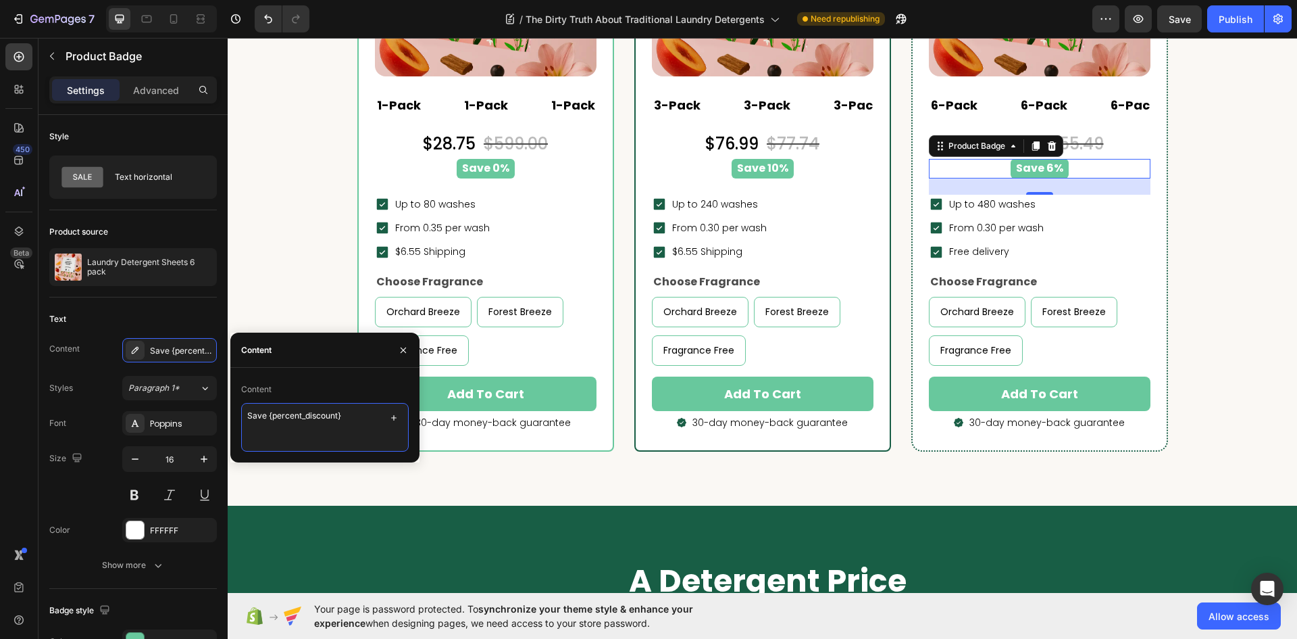
drag, startPoint x: 355, startPoint y: 426, endPoint x: 269, endPoint y: 441, distance: 87.8
click at [269, 441] on textarea "Save {percent_discount}" at bounding box center [325, 427] width 168 height 49
type textarea "Save 15%"
click at [1237, 26] on button "Publish" at bounding box center [1236, 18] width 57 height 27
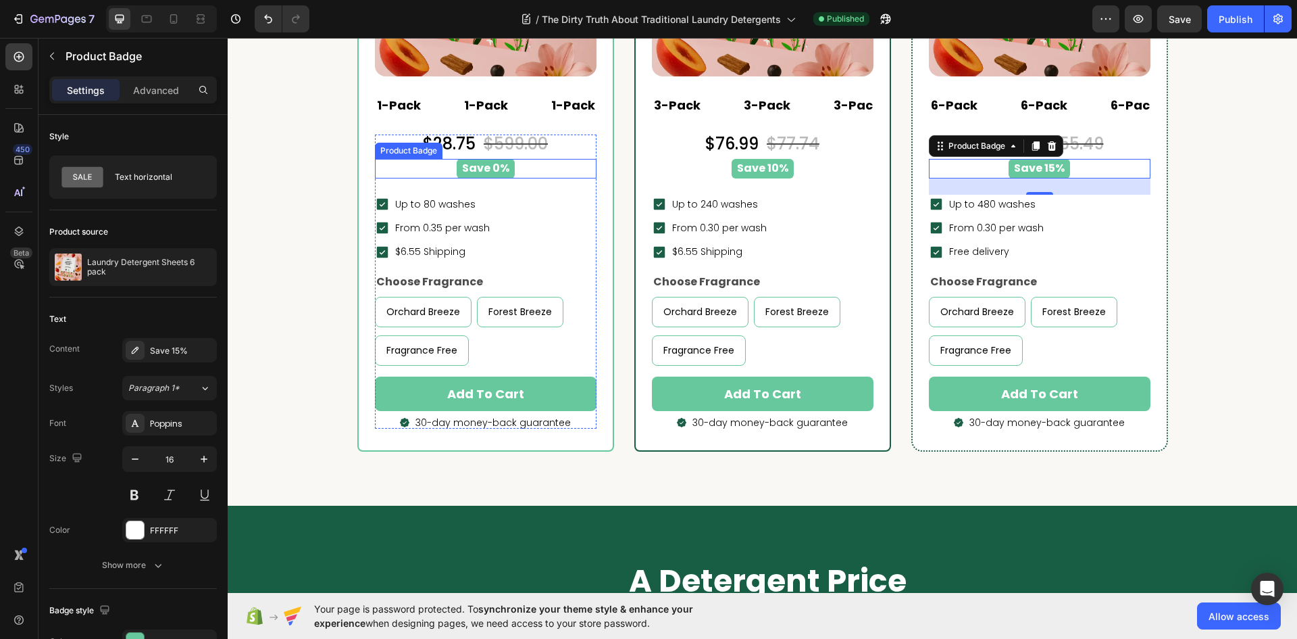
click at [524, 170] on div "Save 0%" at bounding box center [485, 169] width 205 height 20
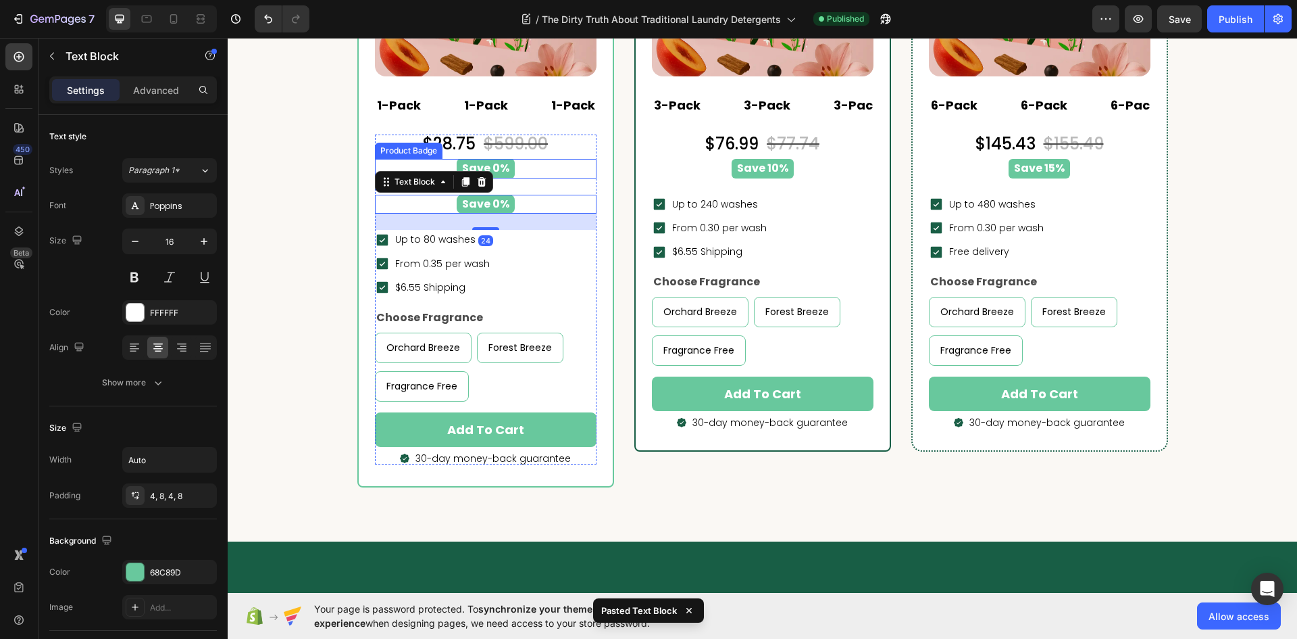
click at [528, 168] on div "Save 0%" at bounding box center [485, 169] width 205 height 20
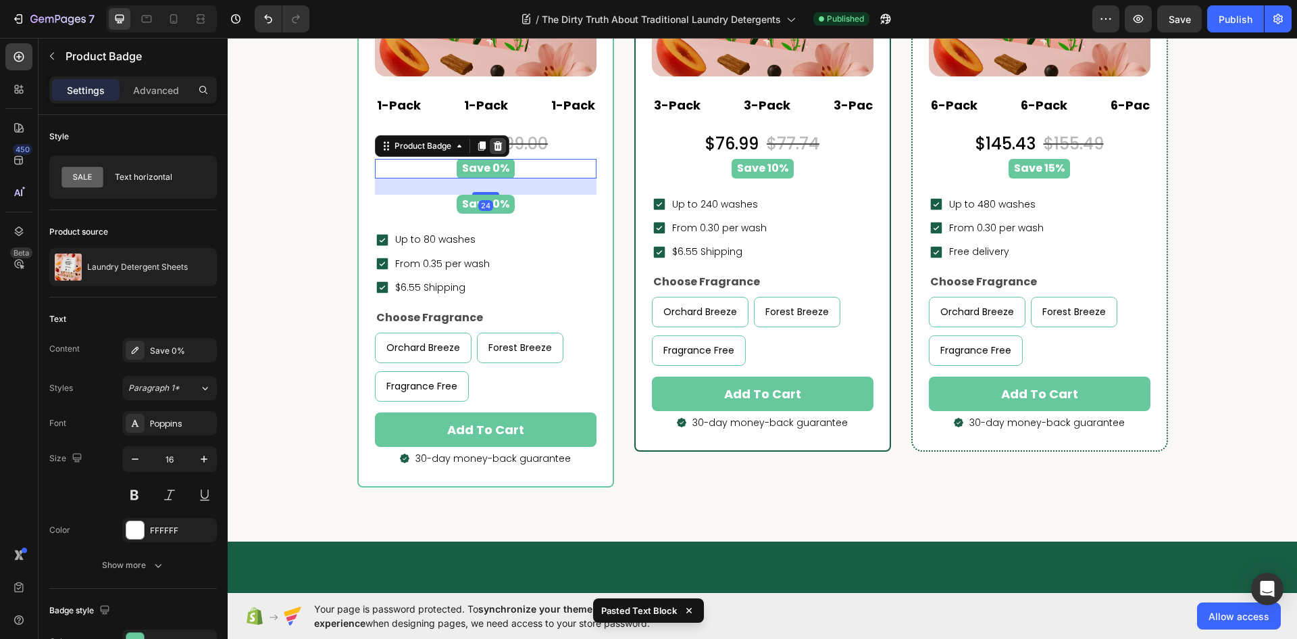
click at [495, 147] on icon at bounding box center [497, 145] width 9 height 9
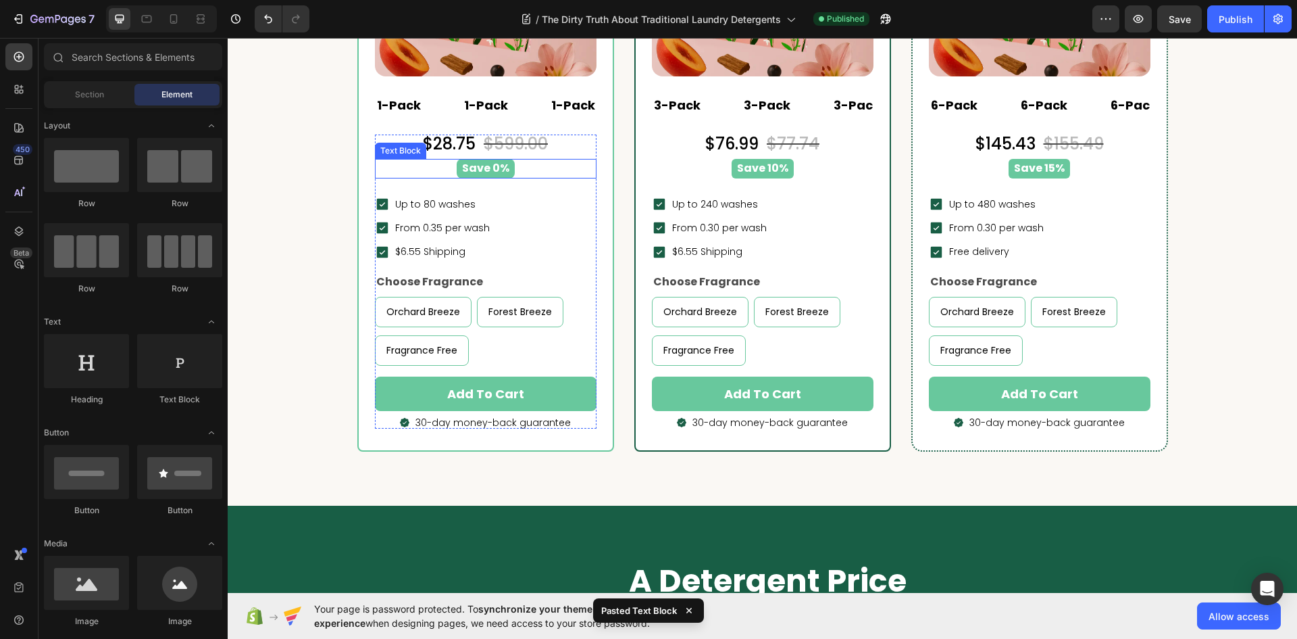
click at [532, 169] on div "Save 0%" at bounding box center [486, 169] width 222 height 20
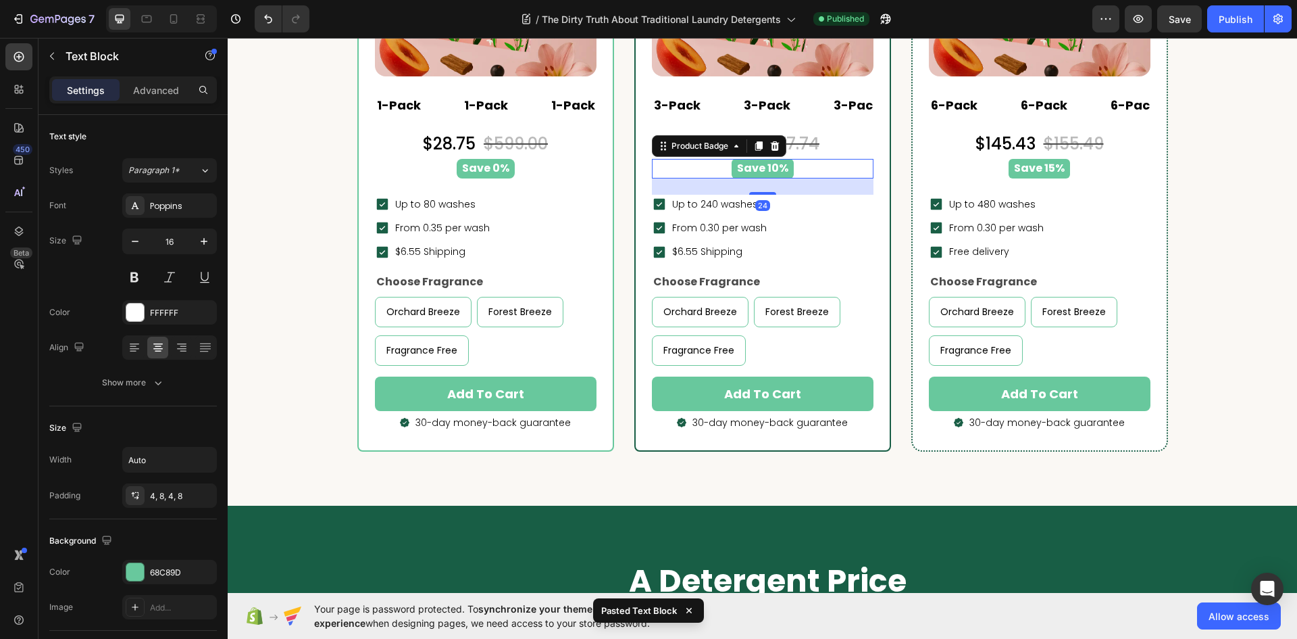
click at [837, 169] on div "Save 10%" at bounding box center [762, 169] width 205 height 20
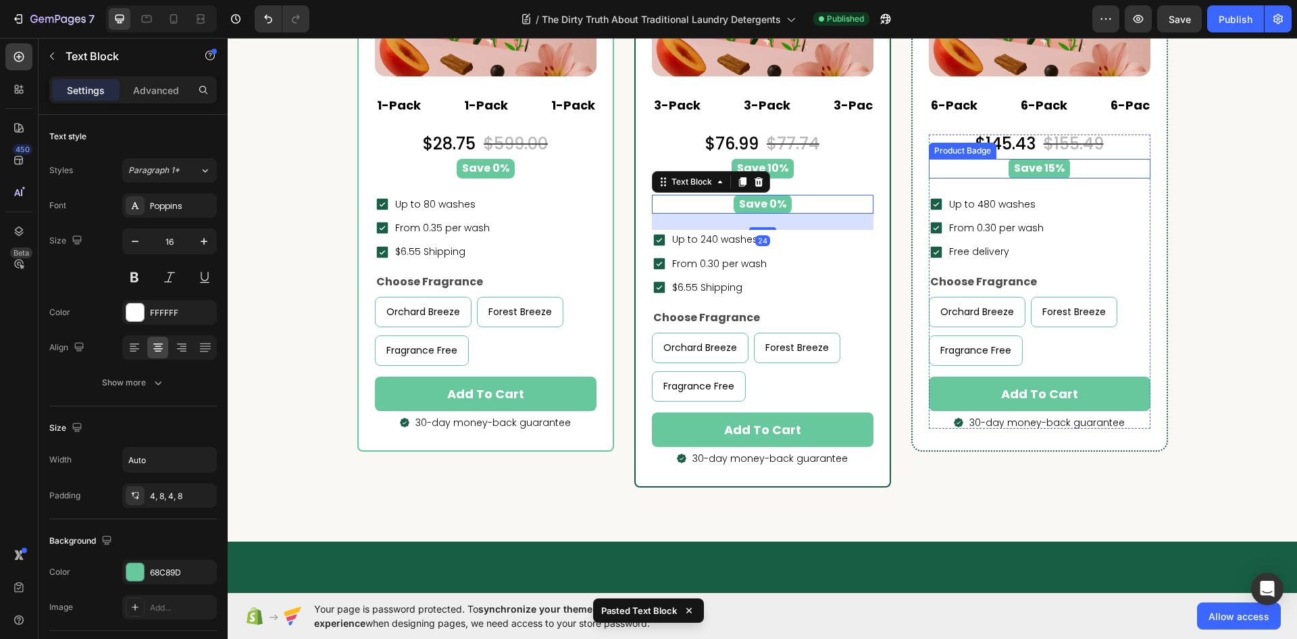
click at [951, 166] on div "Save 15%" at bounding box center [1039, 169] width 205 height 20
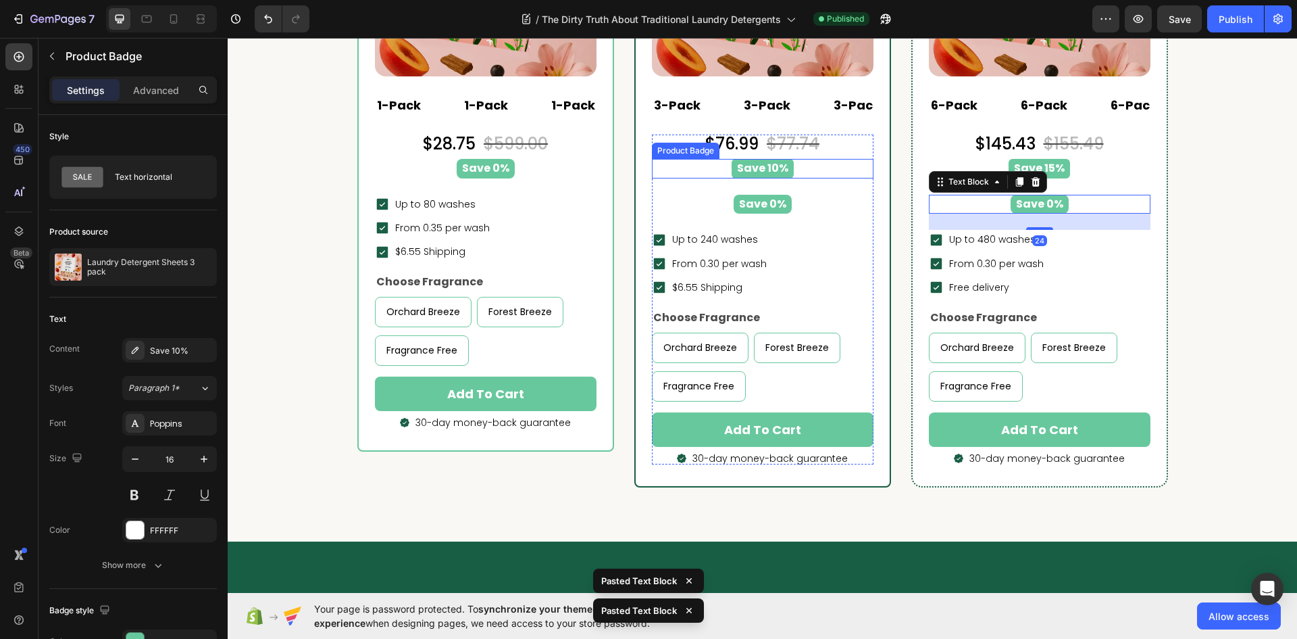
click at [810, 171] on div "Save 10%" at bounding box center [762, 169] width 205 height 20
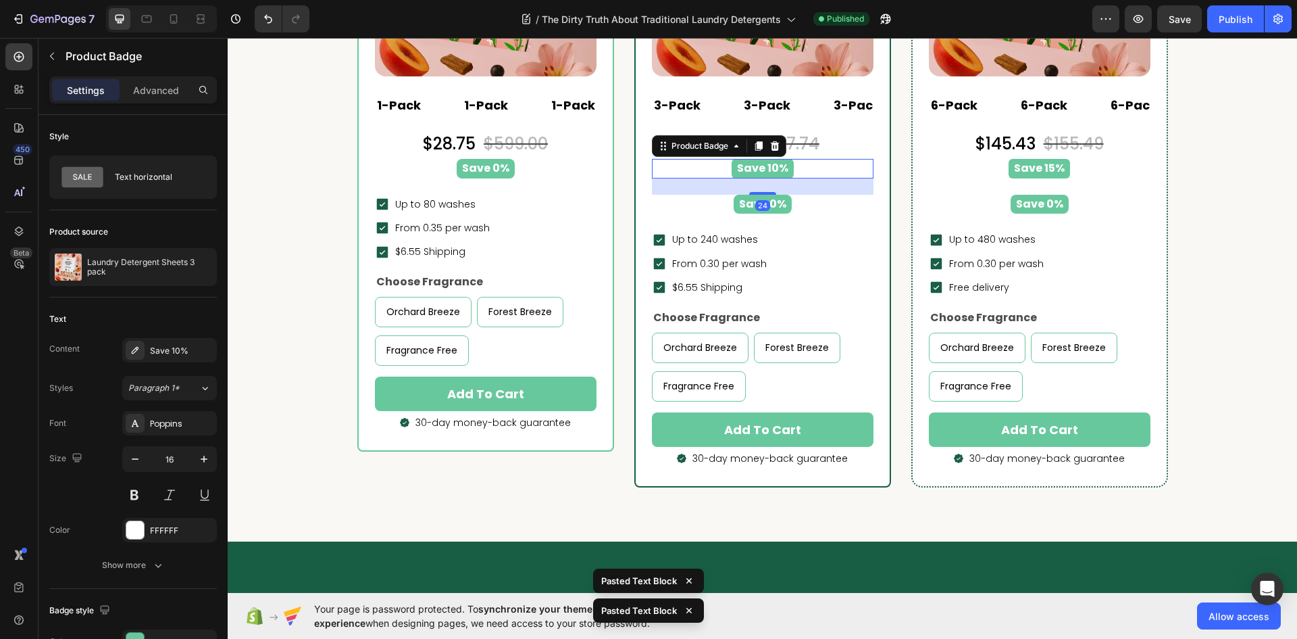
click at [770, 148] on icon at bounding box center [775, 146] width 11 height 11
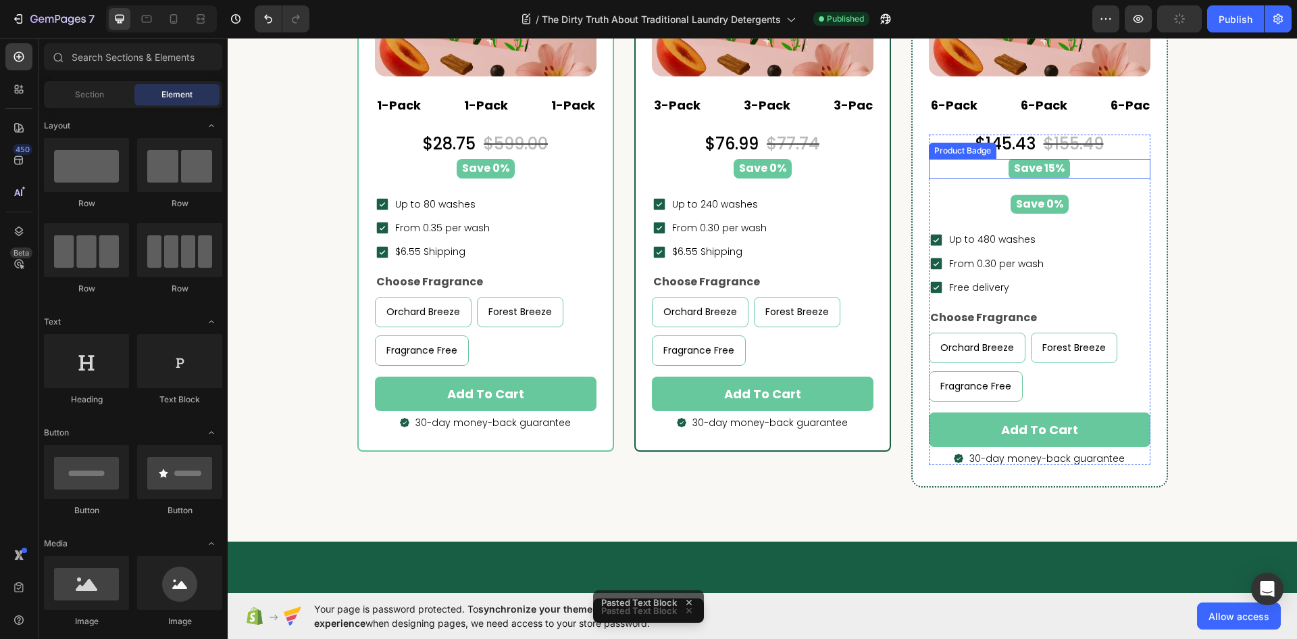
click at [955, 174] on div "Save 15%" at bounding box center [1039, 169] width 205 height 20
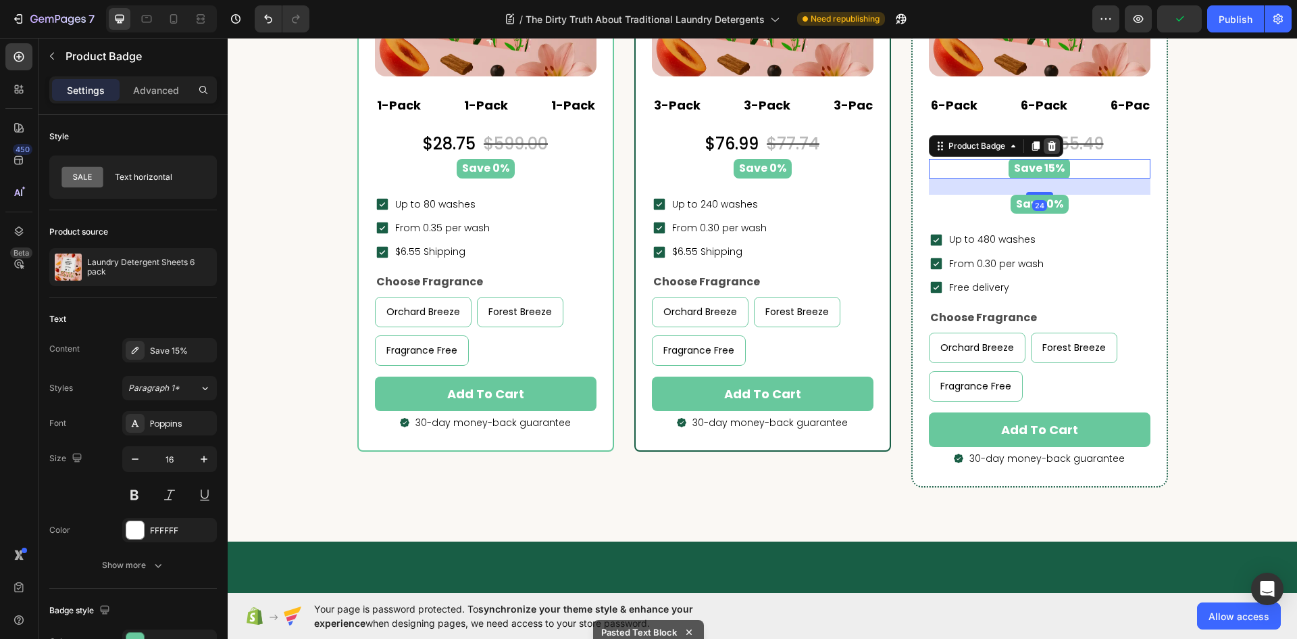
click at [1047, 145] on icon at bounding box center [1051, 145] width 9 height 9
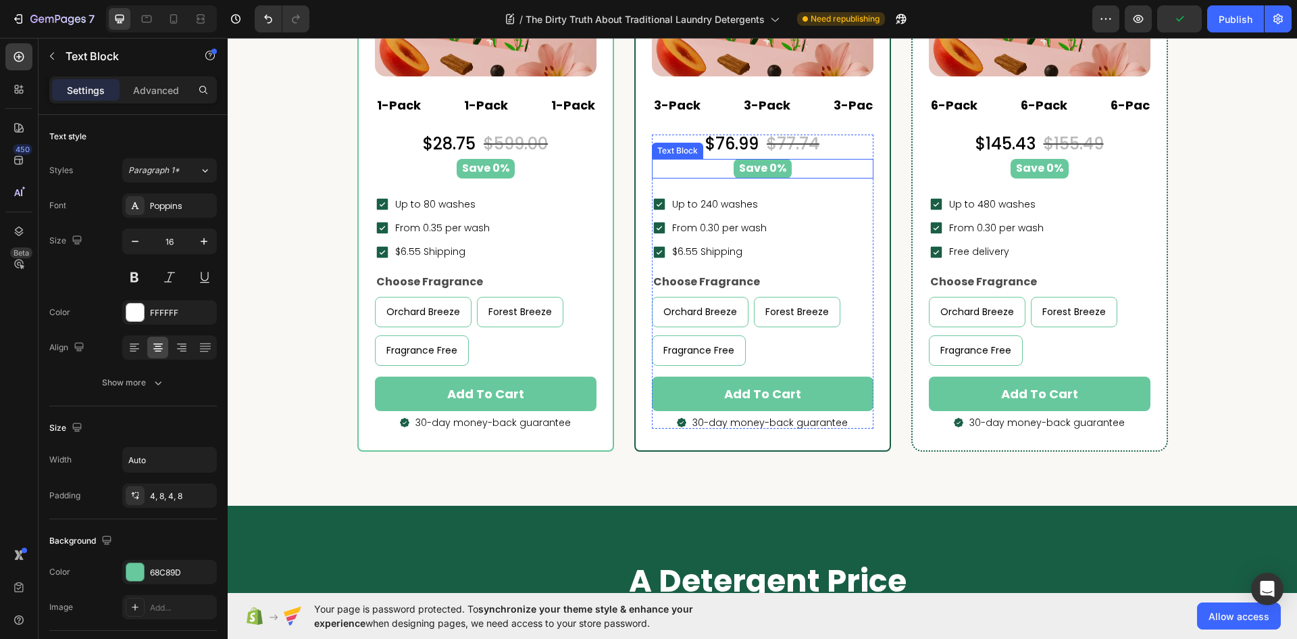
click at [772, 172] on p "Save 0%" at bounding box center [762, 169] width 47 height 14
click at [770, 168] on p "Save 0%" at bounding box center [762, 169] width 47 height 14
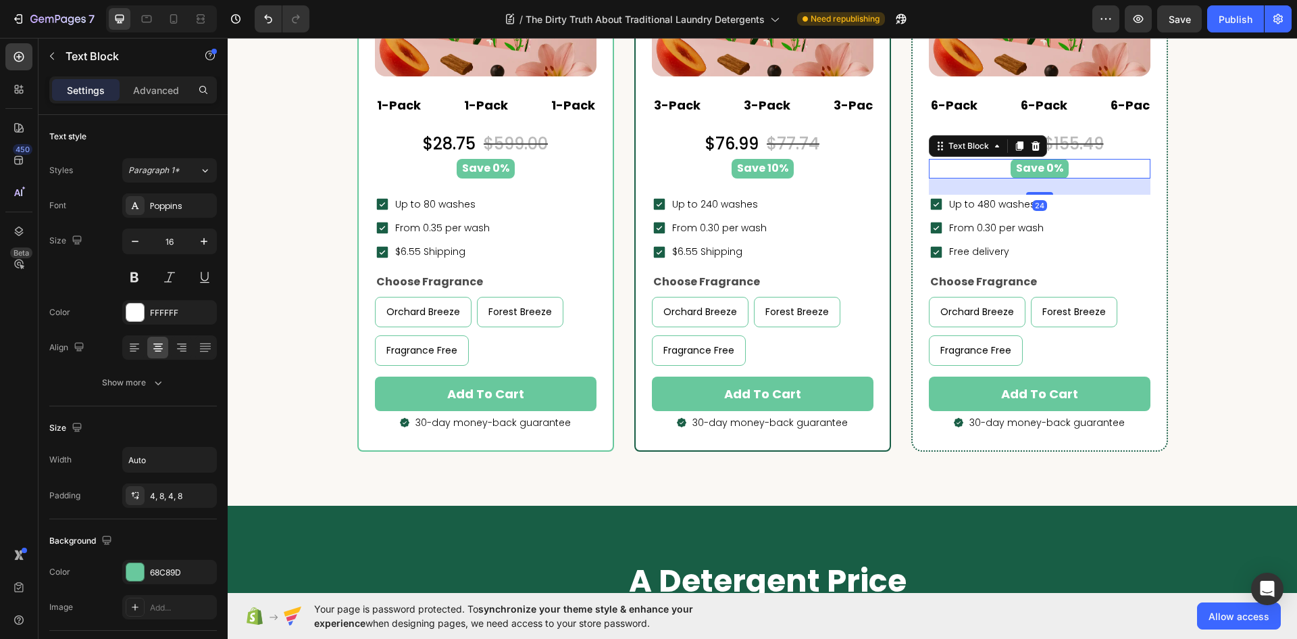
click at [1044, 166] on p "Save 0%" at bounding box center [1039, 169] width 47 height 14
click at [1047, 168] on p "Save 0%" at bounding box center [1039, 169] width 47 height 14
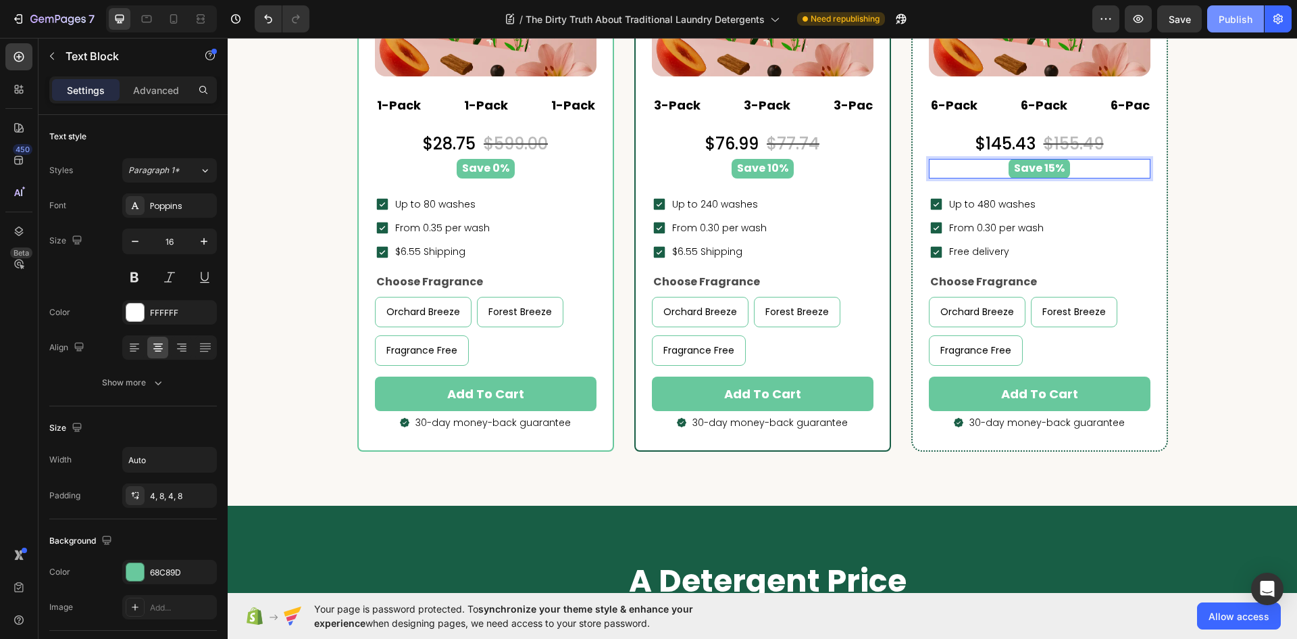
click at [1237, 11] on button "Publish" at bounding box center [1236, 18] width 57 height 27
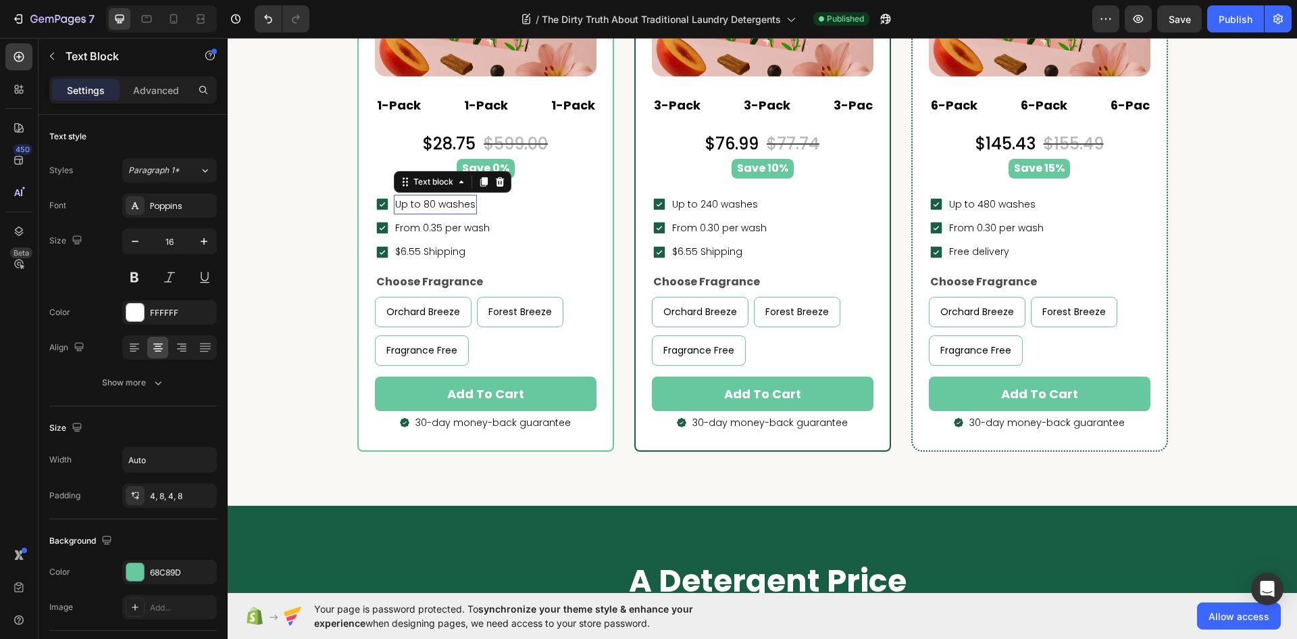
click at [438, 201] on p "Up to 80 washes" at bounding box center [435, 204] width 80 height 17
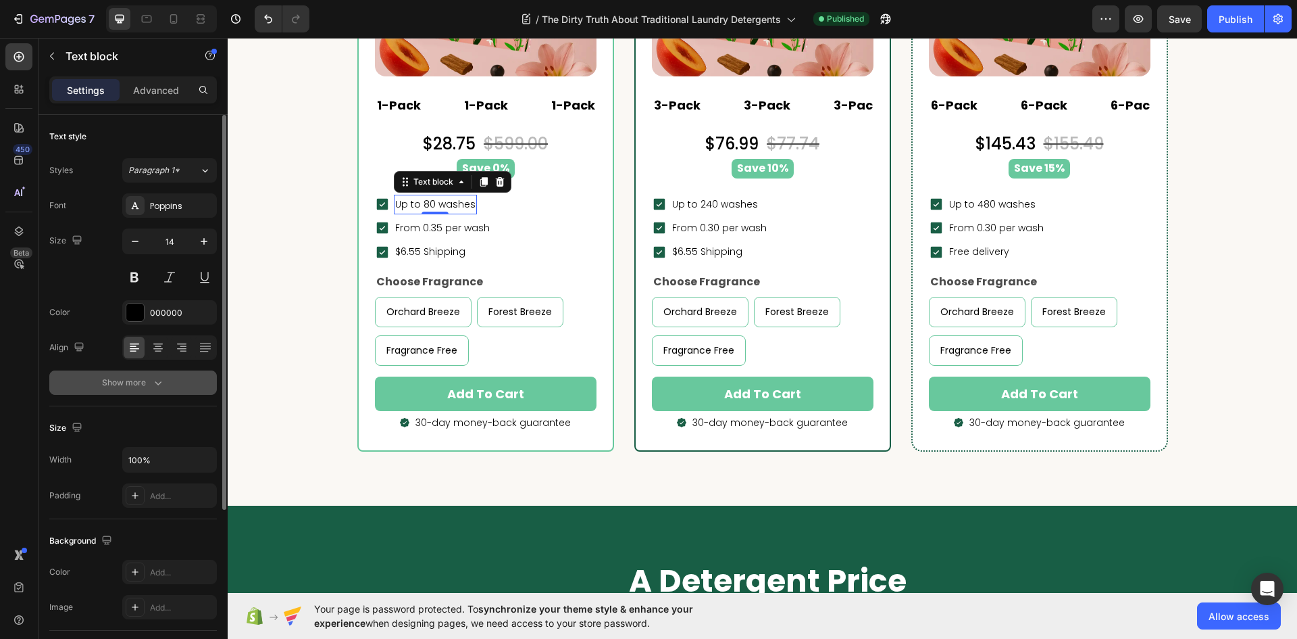
click at [128, 386] on div "Show more" at bounding box center [133, 383] width 63 height 14
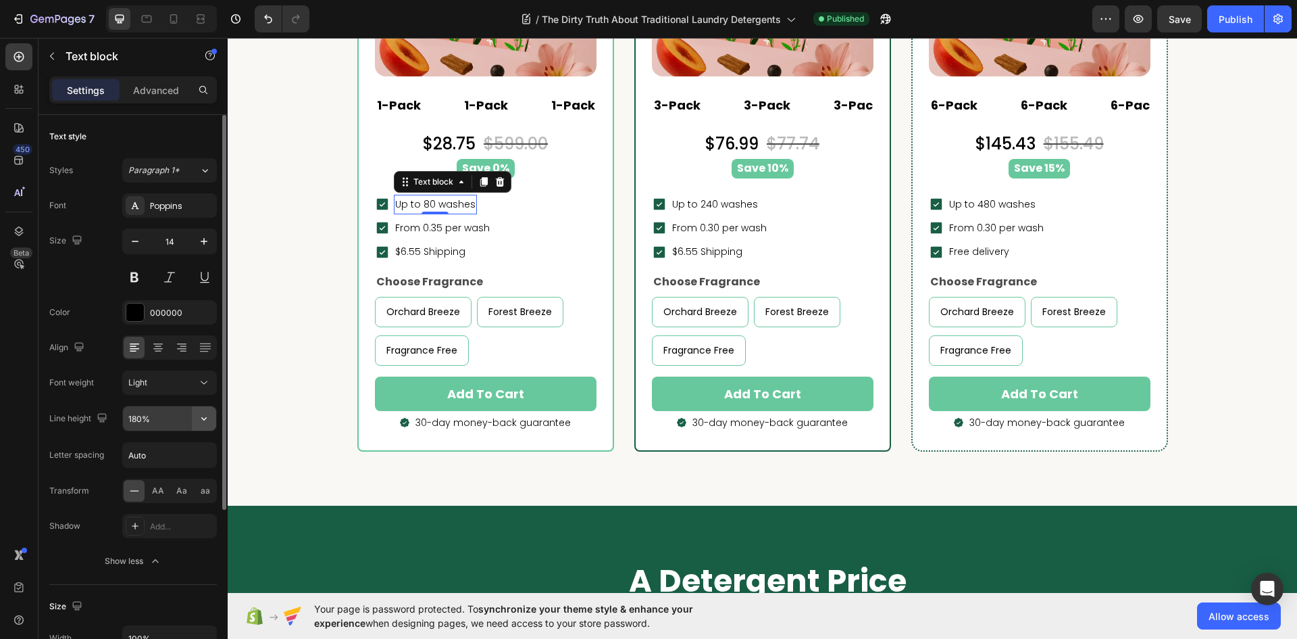
click at [197, 420] on icon "button" at bounding box center [204, 419] width 14 height 14
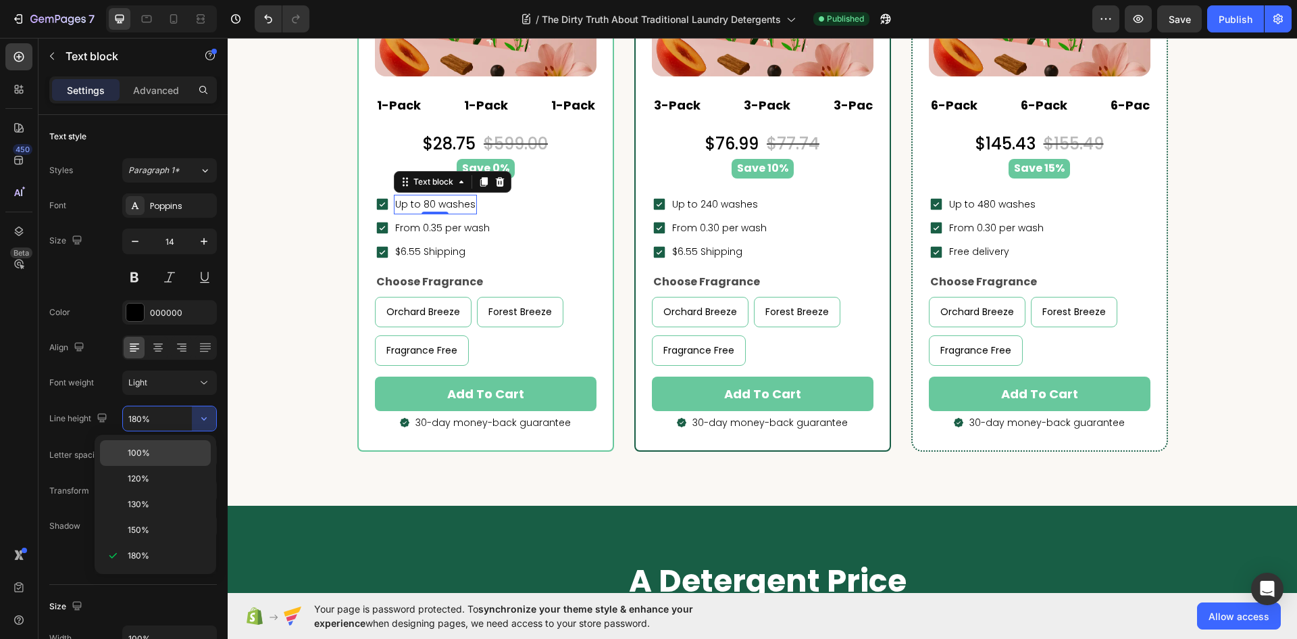
drag, startPoint x: 168, startPoint y: 446, endPoint x: 133, endPoint y: 295, distance: 154.6
click at [168, 466] on div "100%" at bounding box center [155, 479] width 111 height 26
type input "100%"
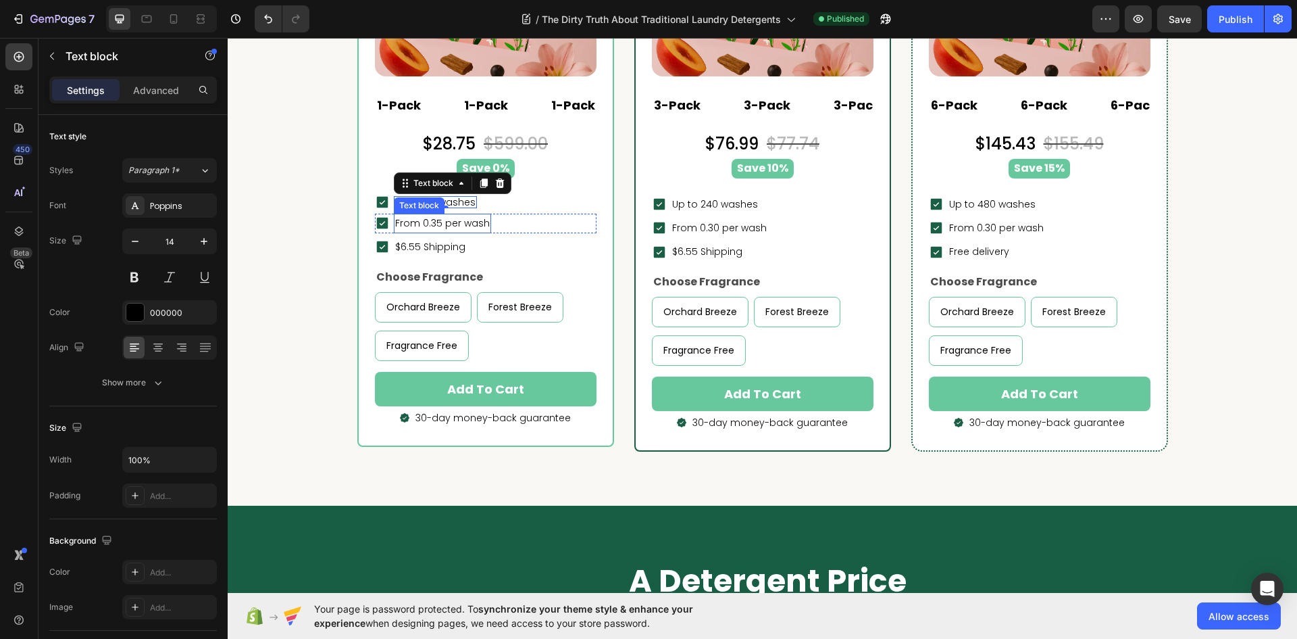
click at [465, 225] on p "From 0.35 per wash" at bounding box center [442, 223] width 95 height 17
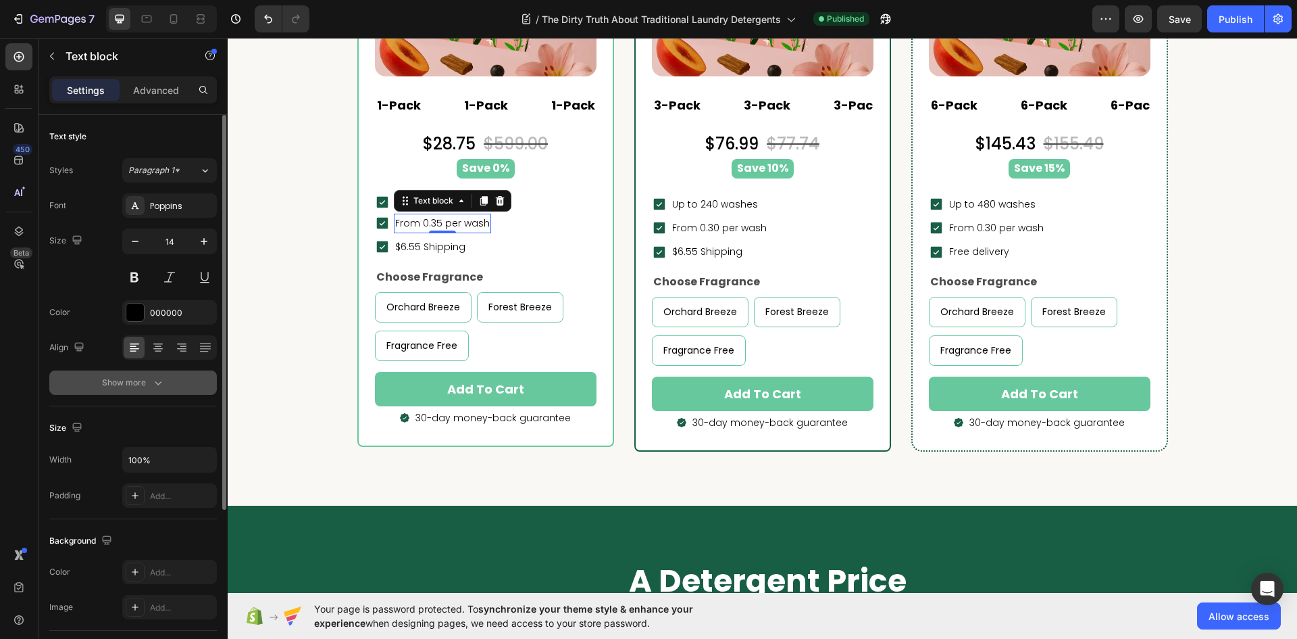
click at [149, 385] on div "Show more" at bounding box center [133, 383] width 63 height 14
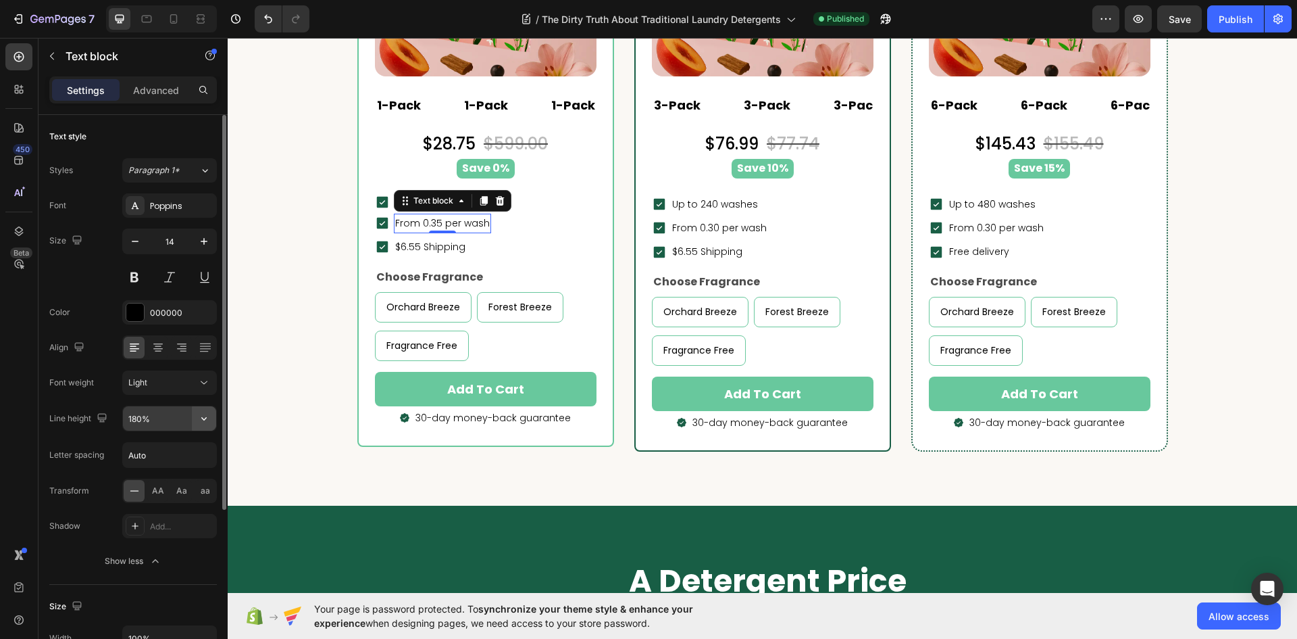
click at [203, 413] on icon "button" at bounding box center [204, 419] width 14 height 14
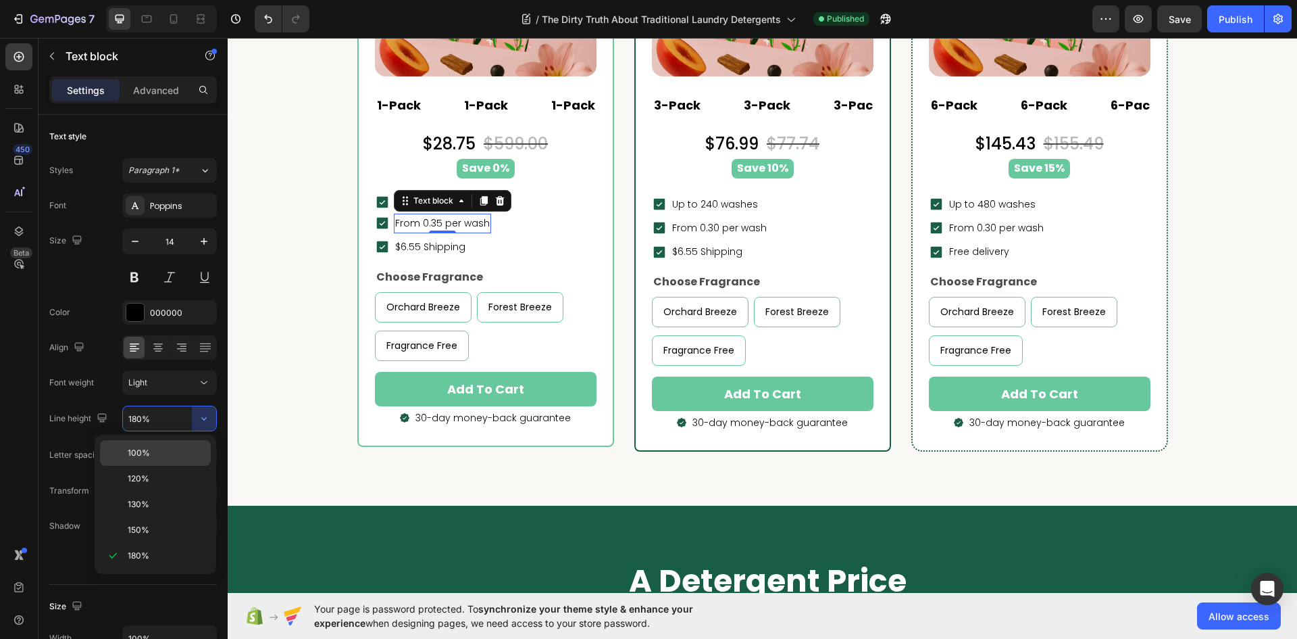
click at [161, 448] on p "100%" at bounding box center [166, 453] width 77 height 12
type input "100%"
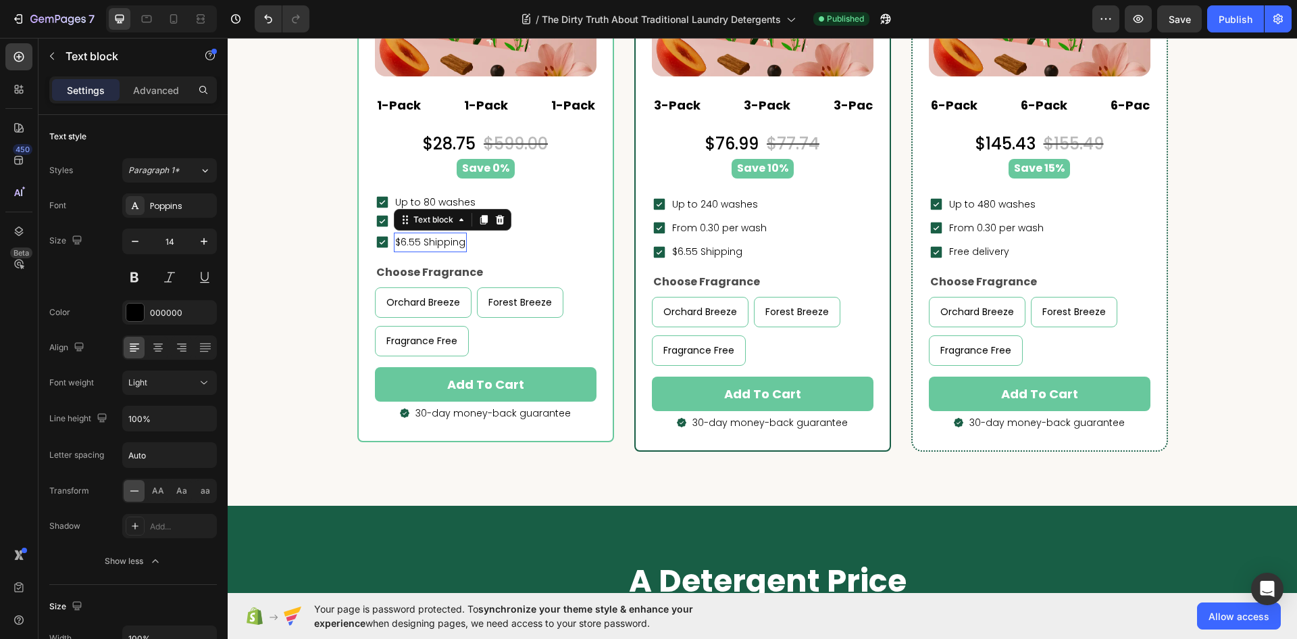
click at [419, 245] on p "$6.55 Shipping" at bounding box center [430, 242] width 70 height 17
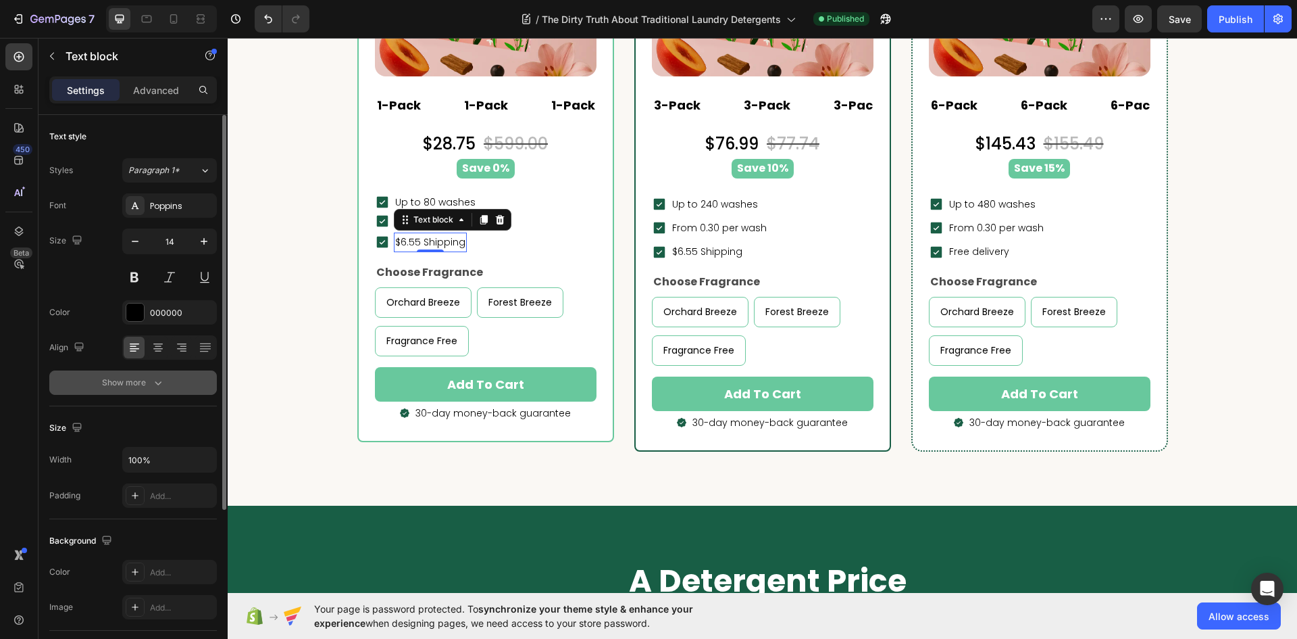
click at [157, 381] on icon "button" at bounding box center [158, 383] width 14 height 14
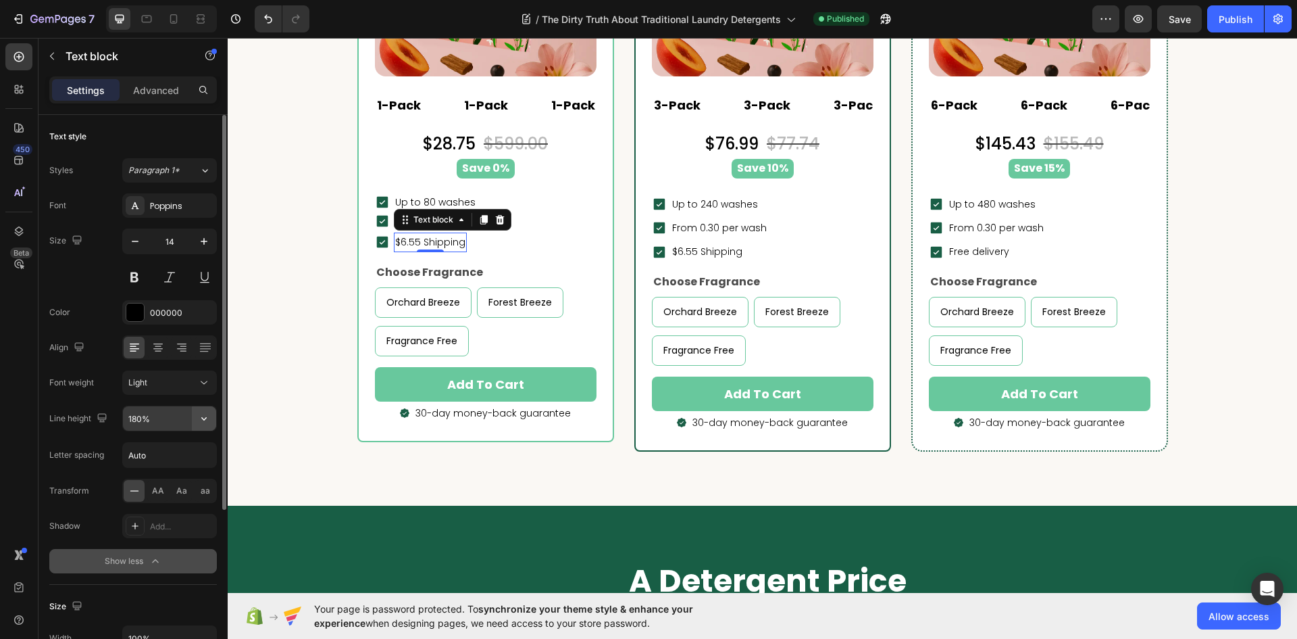
click at [206, 416] on icon "button" at bounding box center [204, 419] width 14 height 14
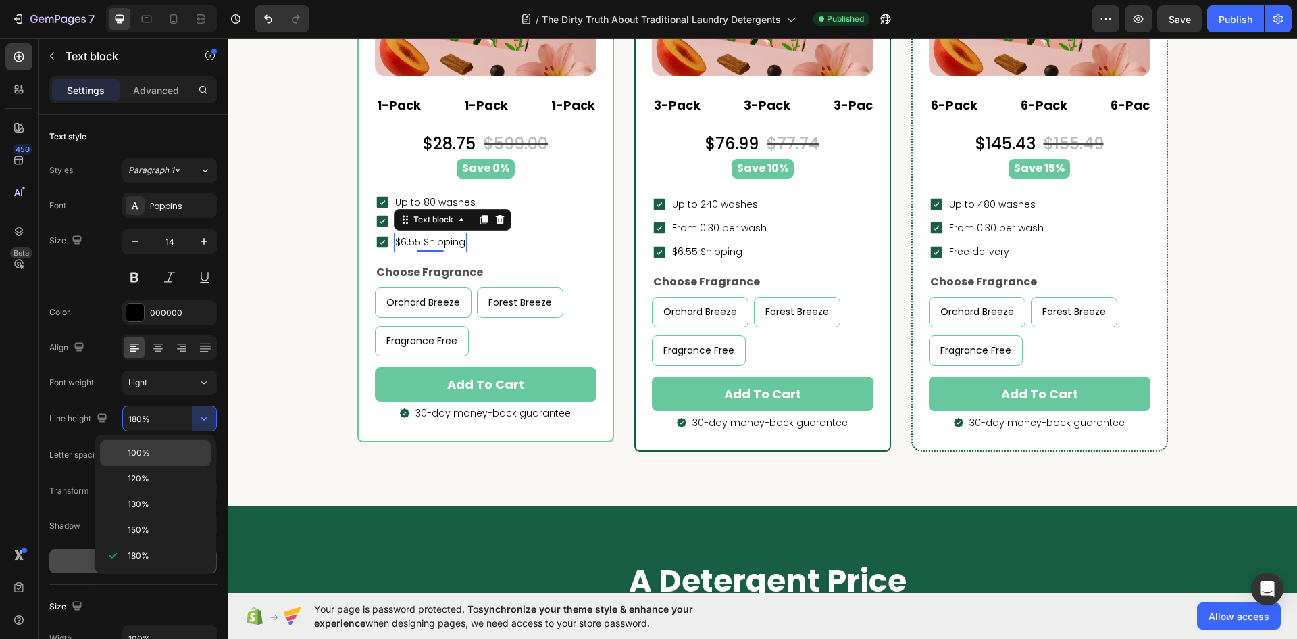
click at [157, 450] on p "100%" at bounding box center [166, 453] width 77 height 12
type input "100%"
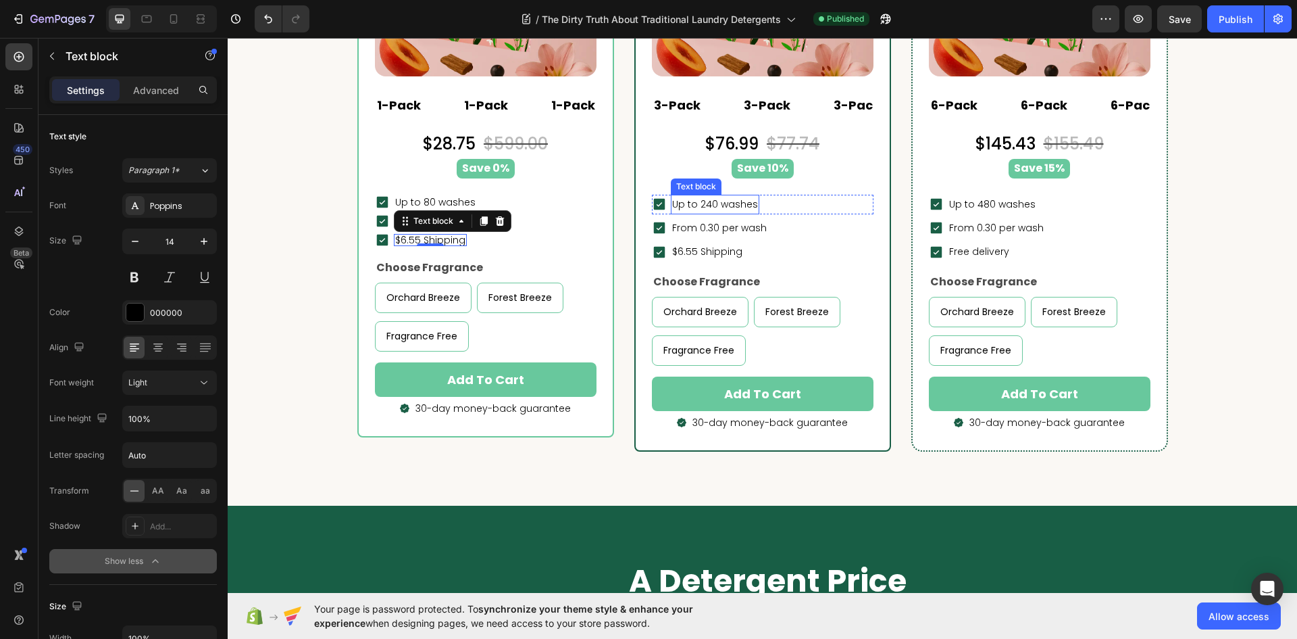
click at [740, 207] on span "Up to 240 washes" at bounding box center [715, 204] width 86 height 14
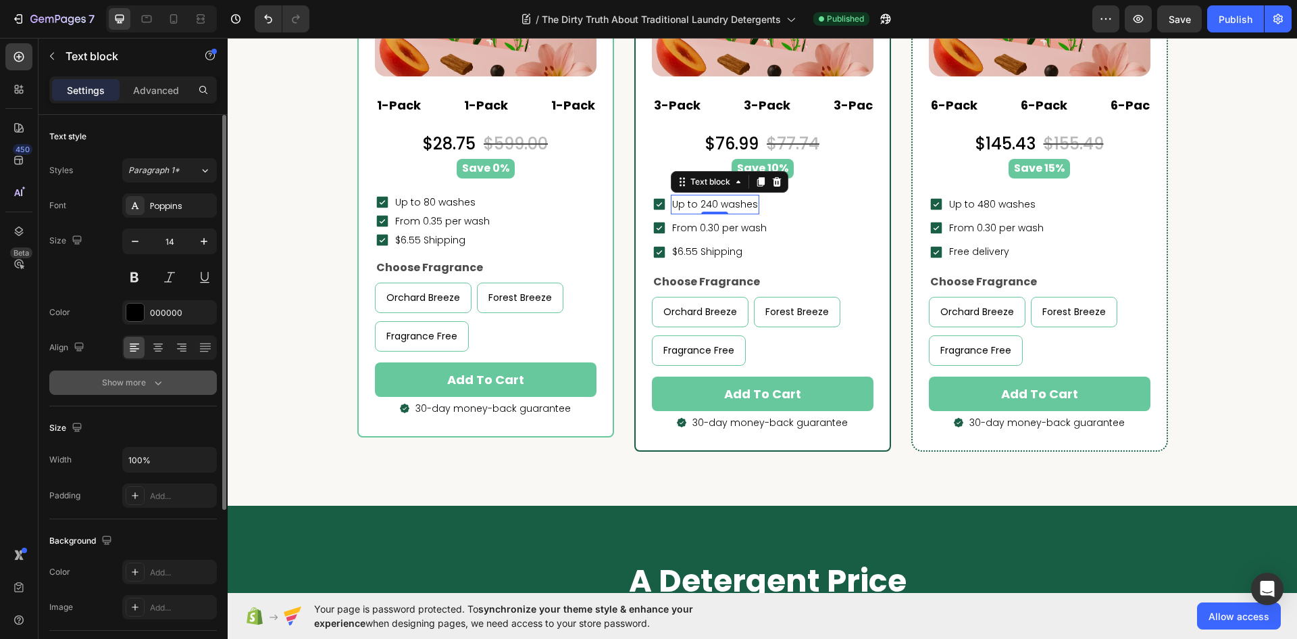
click at [143, 381] on div "Show more" at bounding box center [133, 383] width 63 height 14
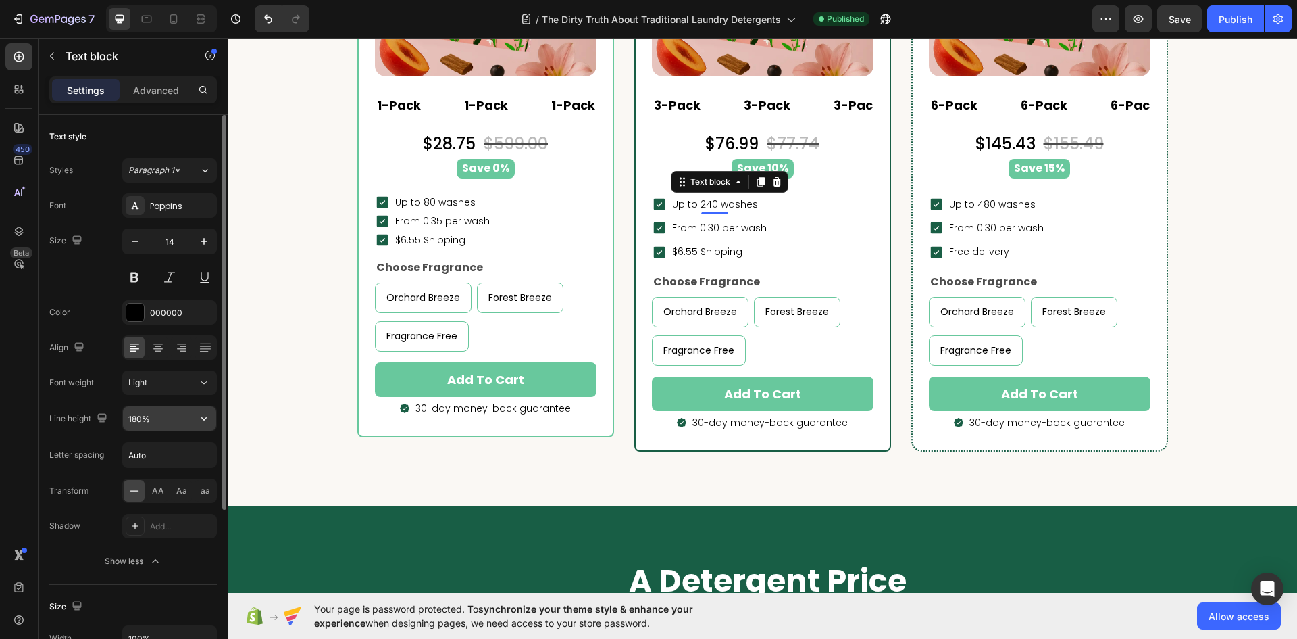
click at [187, 424] on input "180%" at bounding box center [169, 418] width 93 height 24
click at [197, 416] on button "button" at bounding box center [204, 418] width 24 height 24
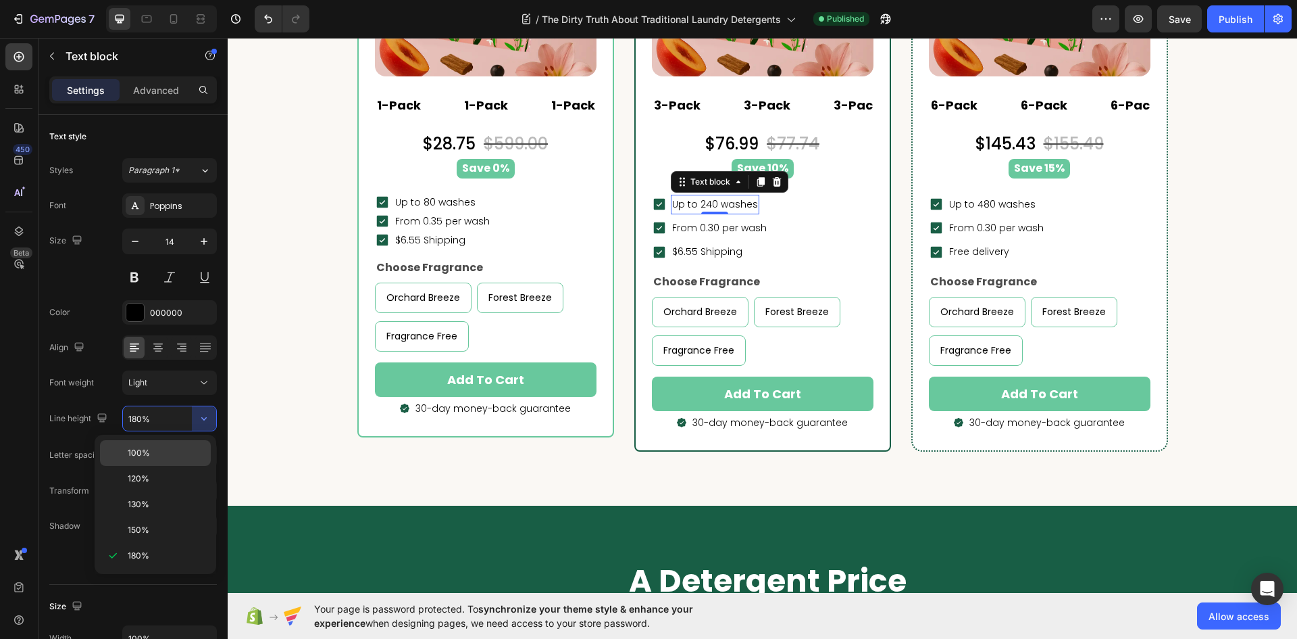
click at [160, 449] on p "100%" at bounding box center [166, 453] width 77 height 12
type input "100%"
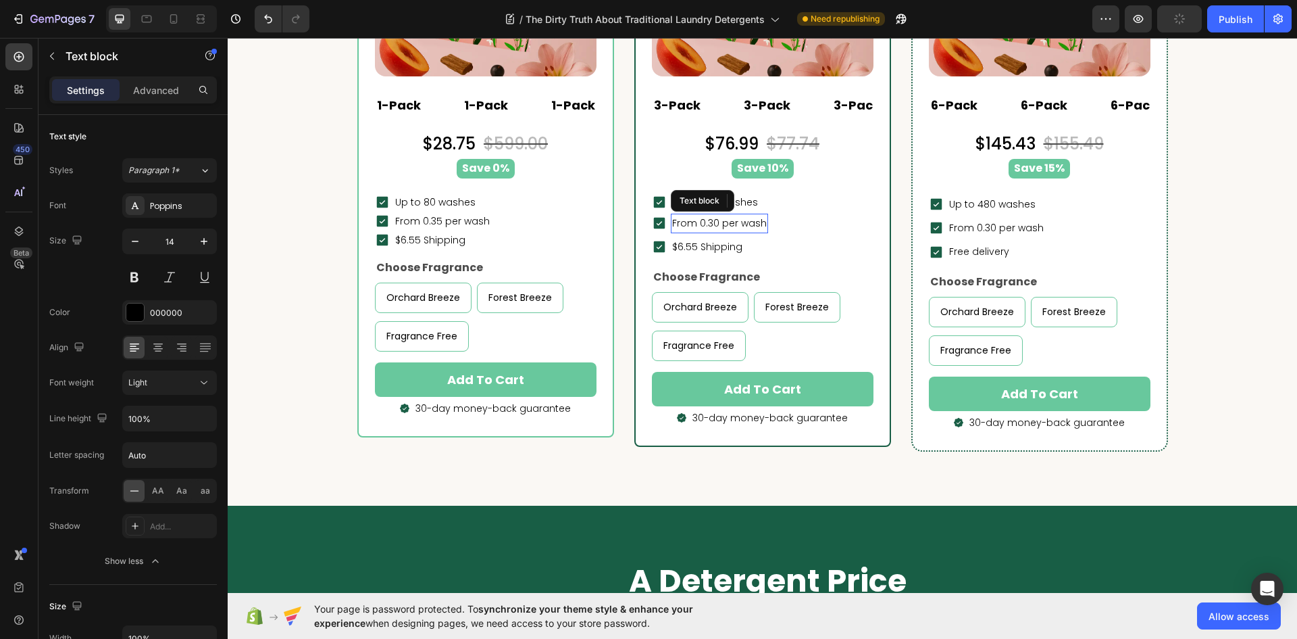
click at [754, 224] on p "From 0.30 per wash" at bounding box center [719, 223] width 95 height 17
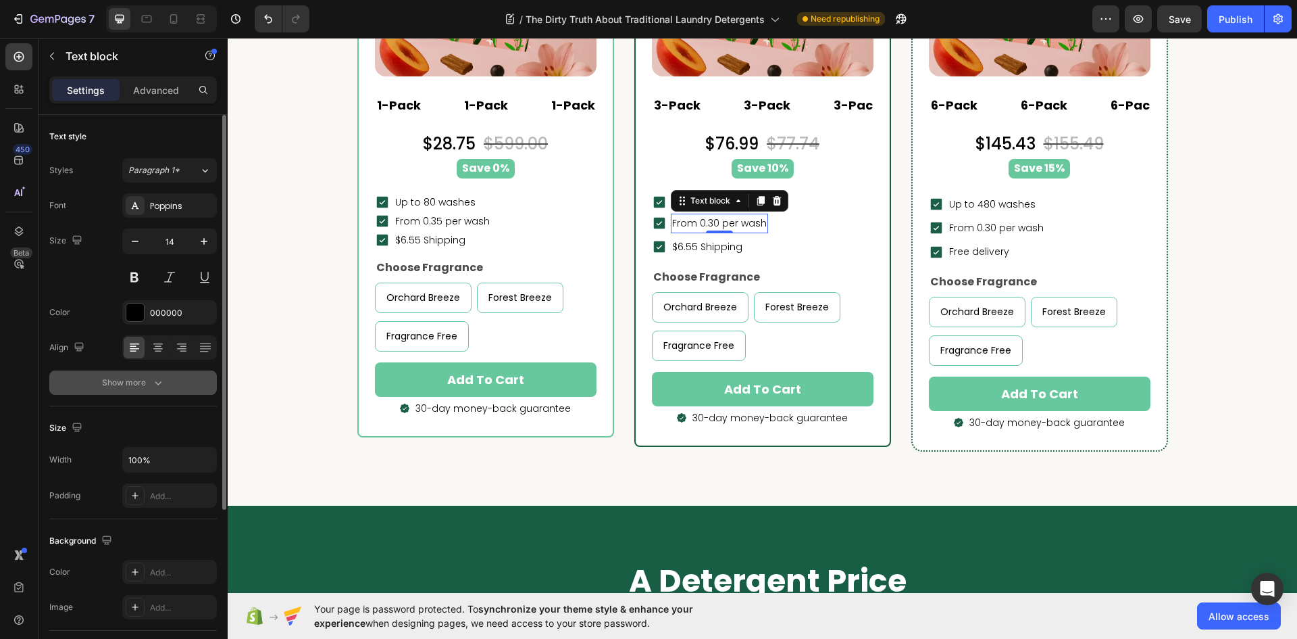
click at [145, 382] on div "Show more" at bounding box center [133, 383] width 63 height 14
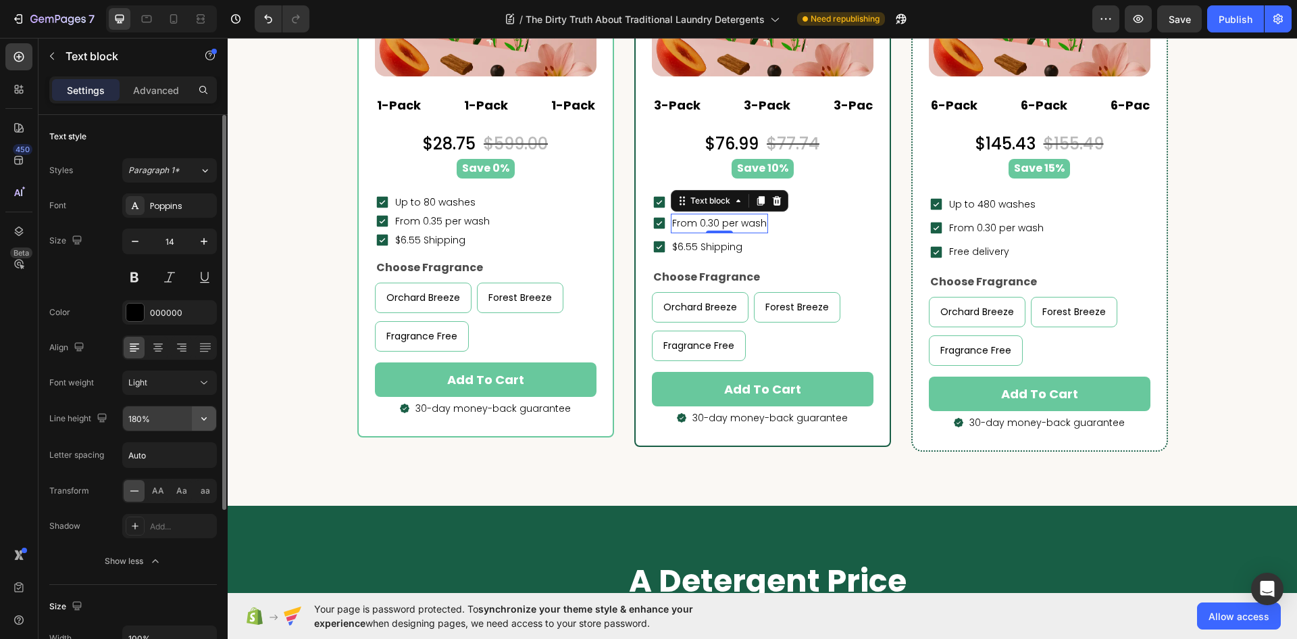
click at [207, 422] on icon "button" at bounding box center [204, 419] width 14 height 14
drag, startPoint x: 159, startPoint y: 457, endPoint x: 178, endPoint y: 452, distance: 20.3
click at [158, 457] on p "100%" at bounding box center [166, 453] width 77 height 12
type input "100%"
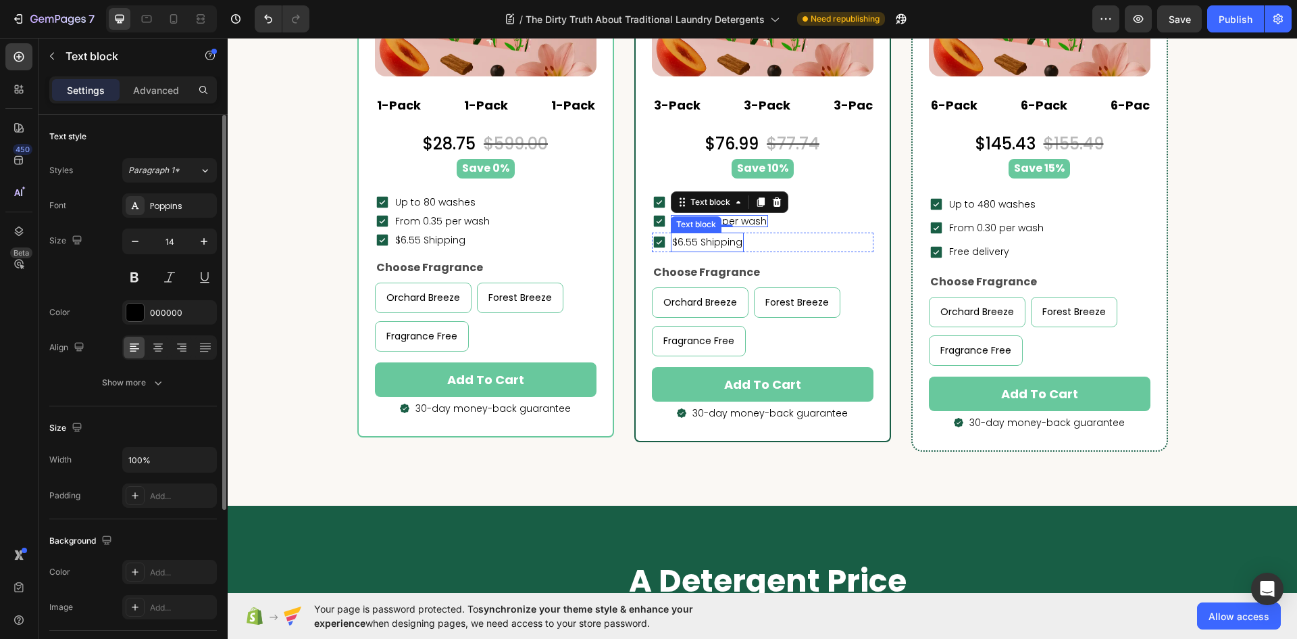
click at [708, 245] on p "$6.55 Shipping" at bounding box center [707, 242] width 70 height 17
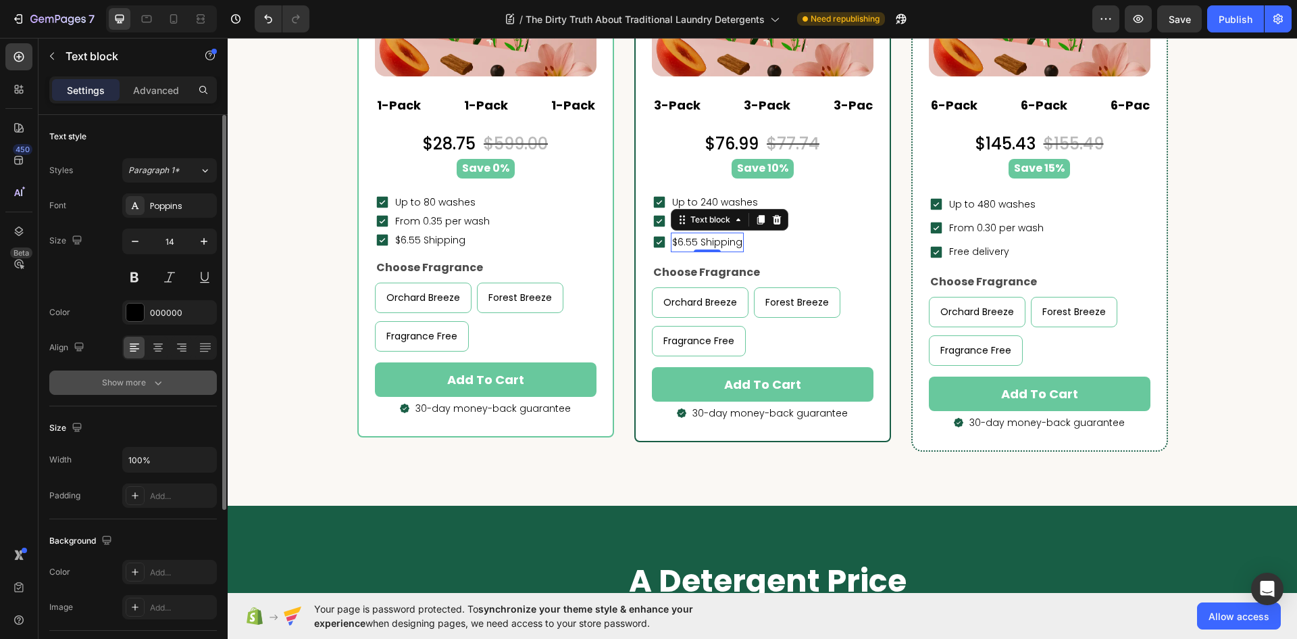
click at [153, 376] on icon "button" at bounding box center [158, 383] width 14 height 14
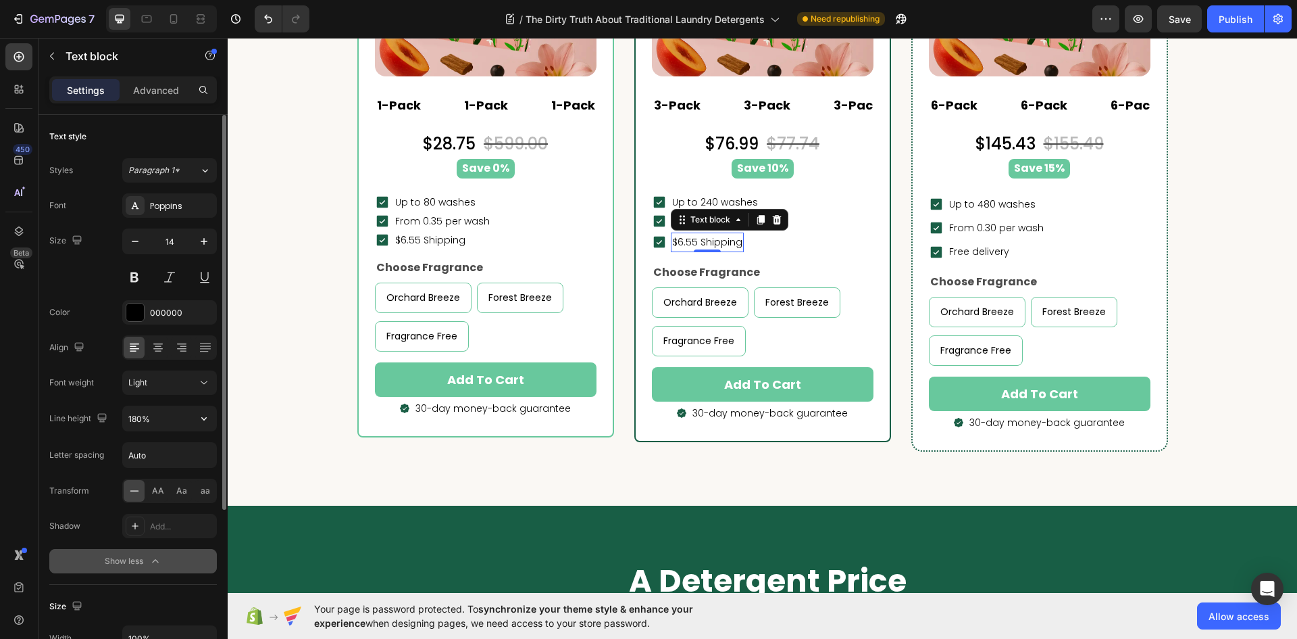
drag, startPoint x: 201, startPoint y: 405, endPoint x: 168, endPoint y: 432, distance: 43.3
click at [201, 416] on icon "button" at bounding box center [204, 419] width 14 height 14
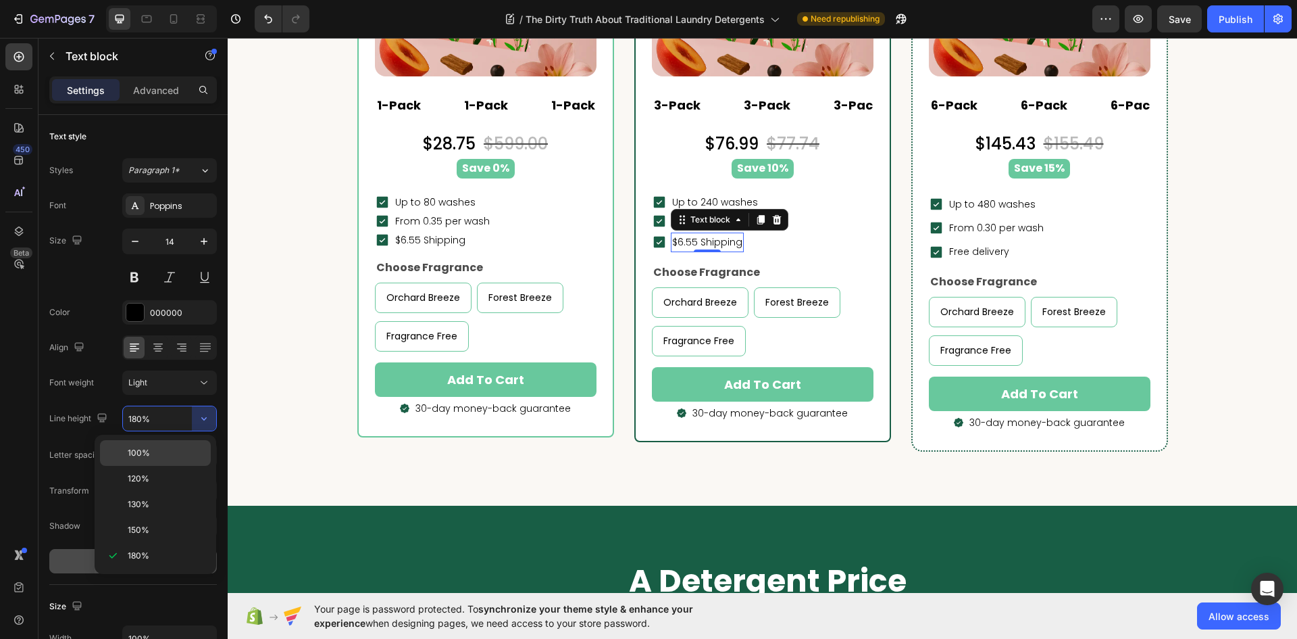
click at [144, 451] on span "100%" at bounding box center [139, 453] width 22 height 12
type input "100%"
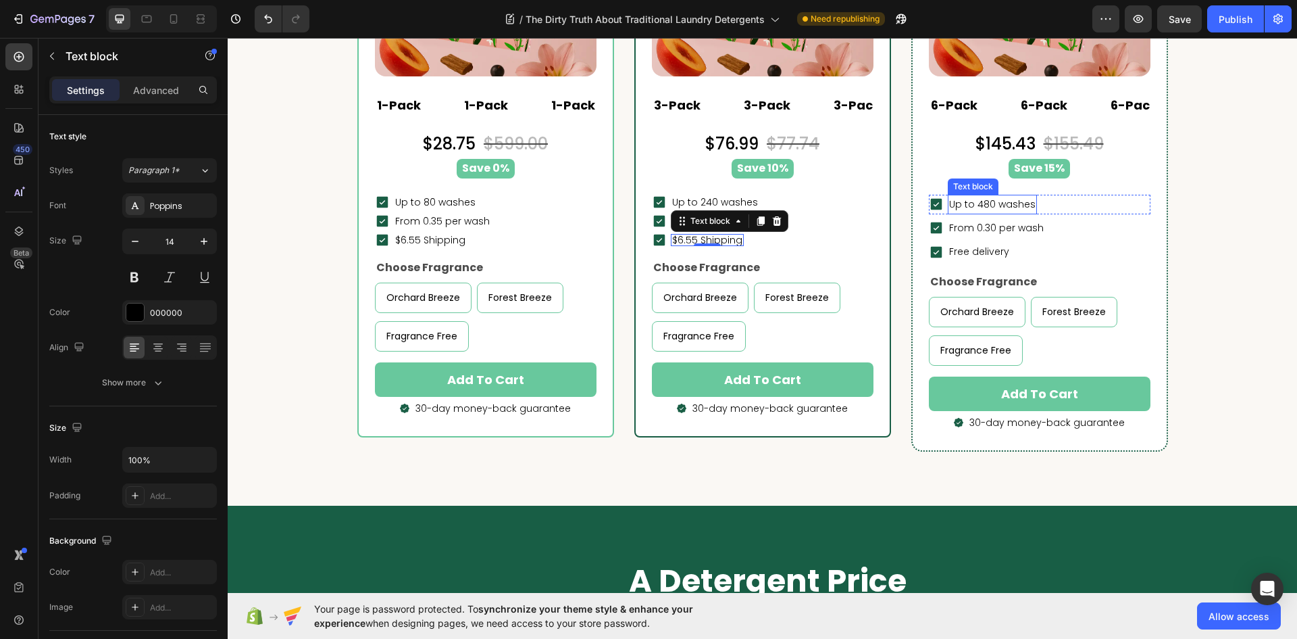
click at [1014, 204] on p "Up to 480 washes" at bounding box center [992, 204] width 86 height 17
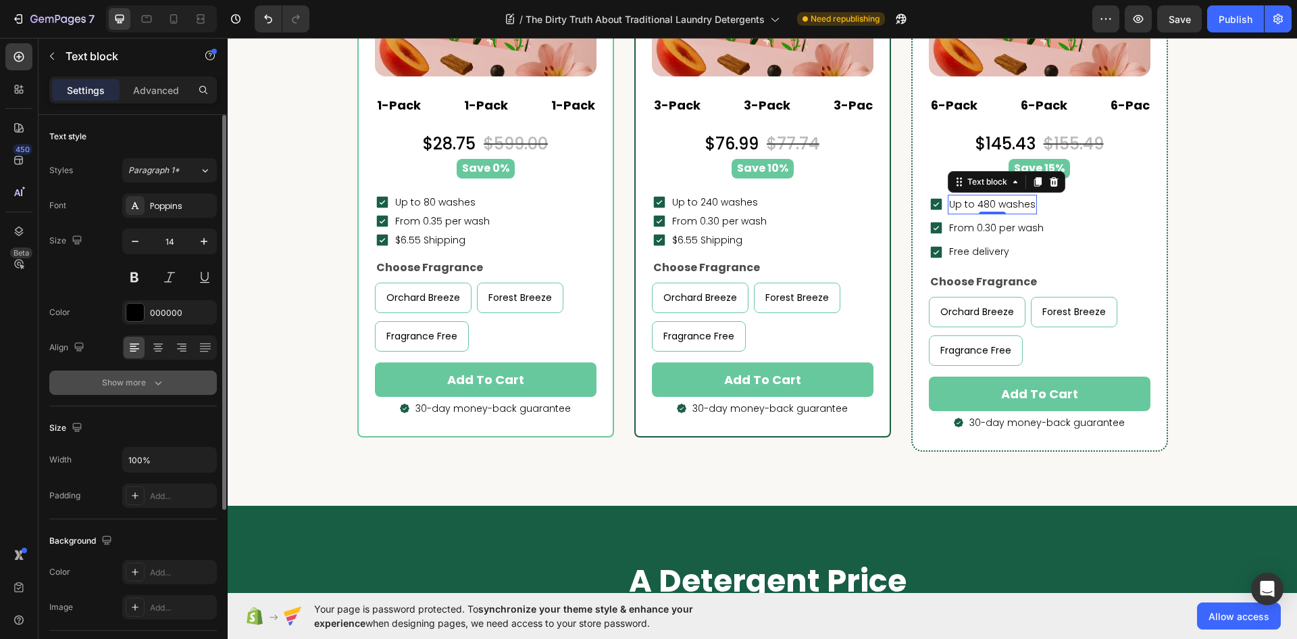
click at [146, 381] on div "Show more" at bounding box center [133, 383] width 63 height 14
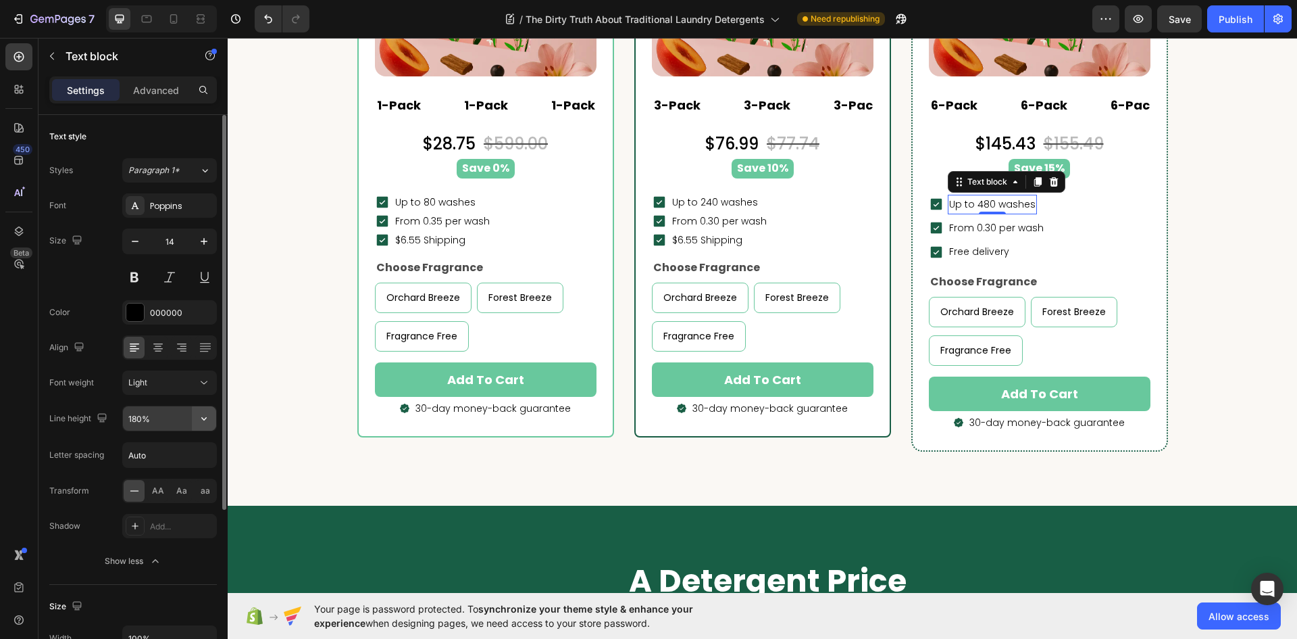
click at [208, 422] on icon "button" at bounding box center [204, 419] width 14 height 14
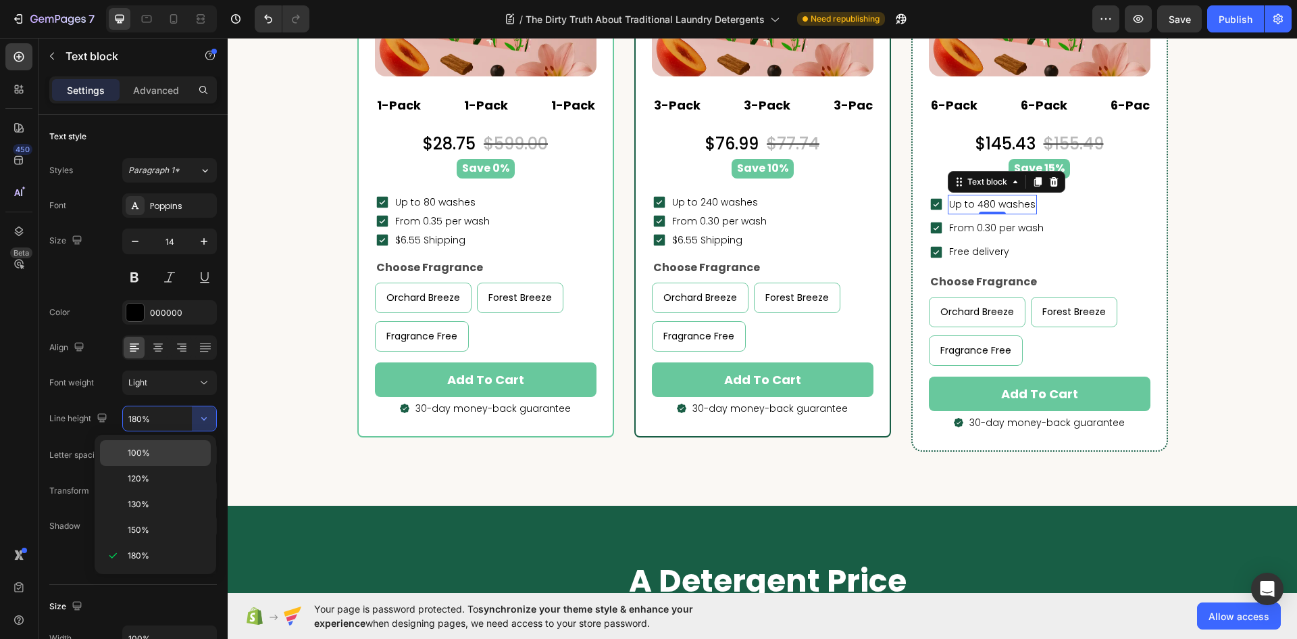
click at [147, 449] on span "100%" at bounding box center [139, 453] width 22 height 12
type input "100%"
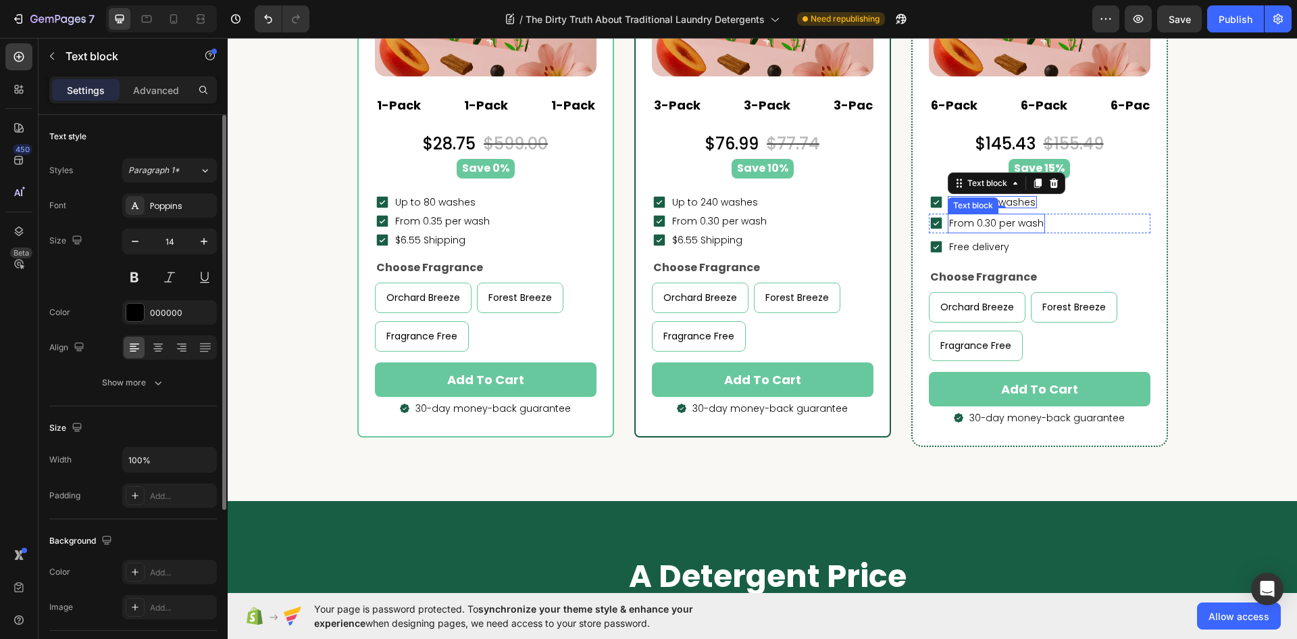
click at [1003, 228] on p "From 0.30 per wash" at bounding box center [996, 223] width 95 height 17
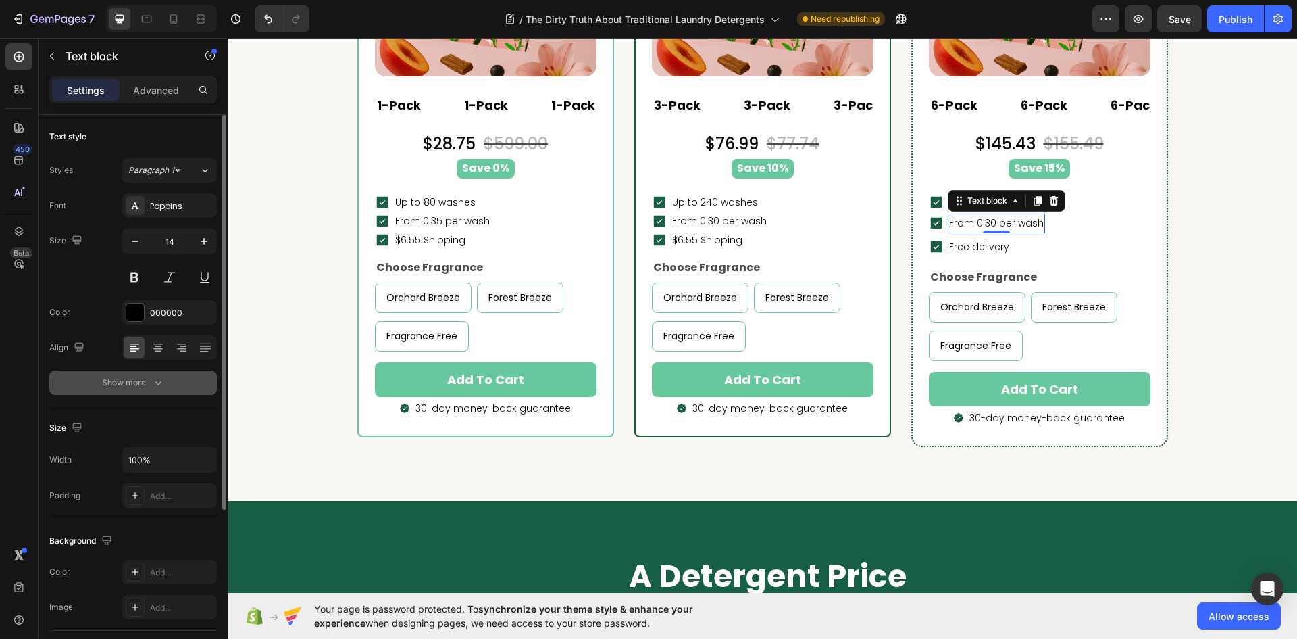
click at [160, 387] on icon "button" at bounding box center [158, 383] width 14 height 14
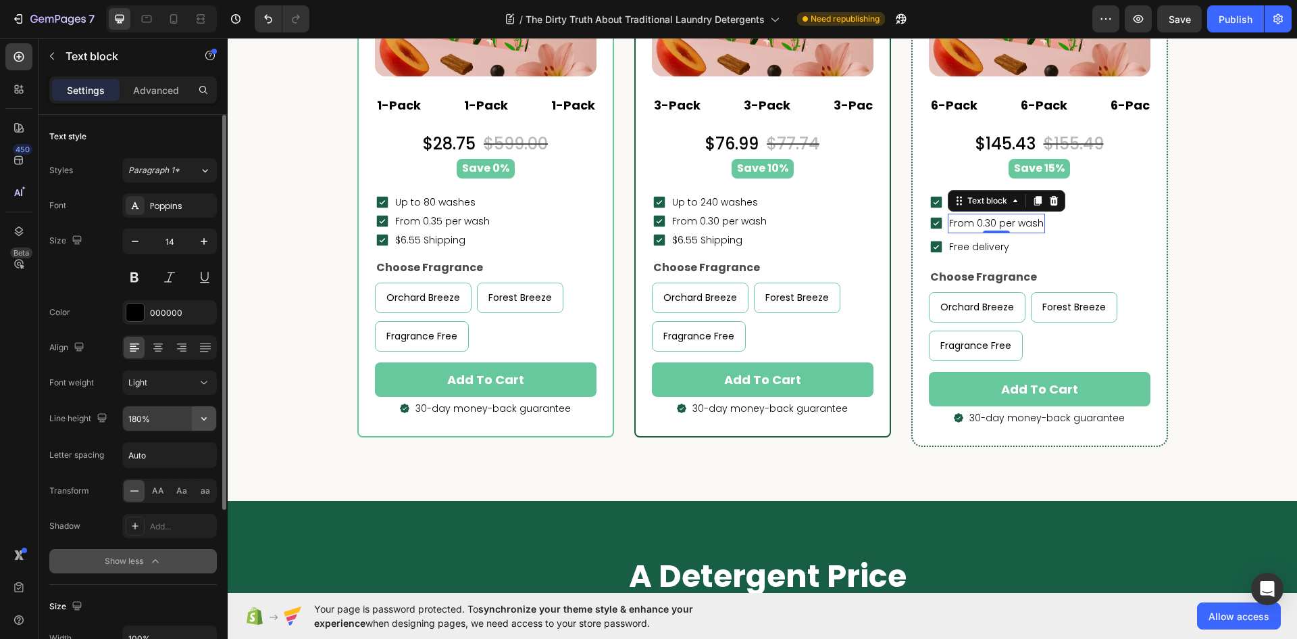
click at [204, 417] on icon "button" at bounding box center [204, 419] width 14 height 14
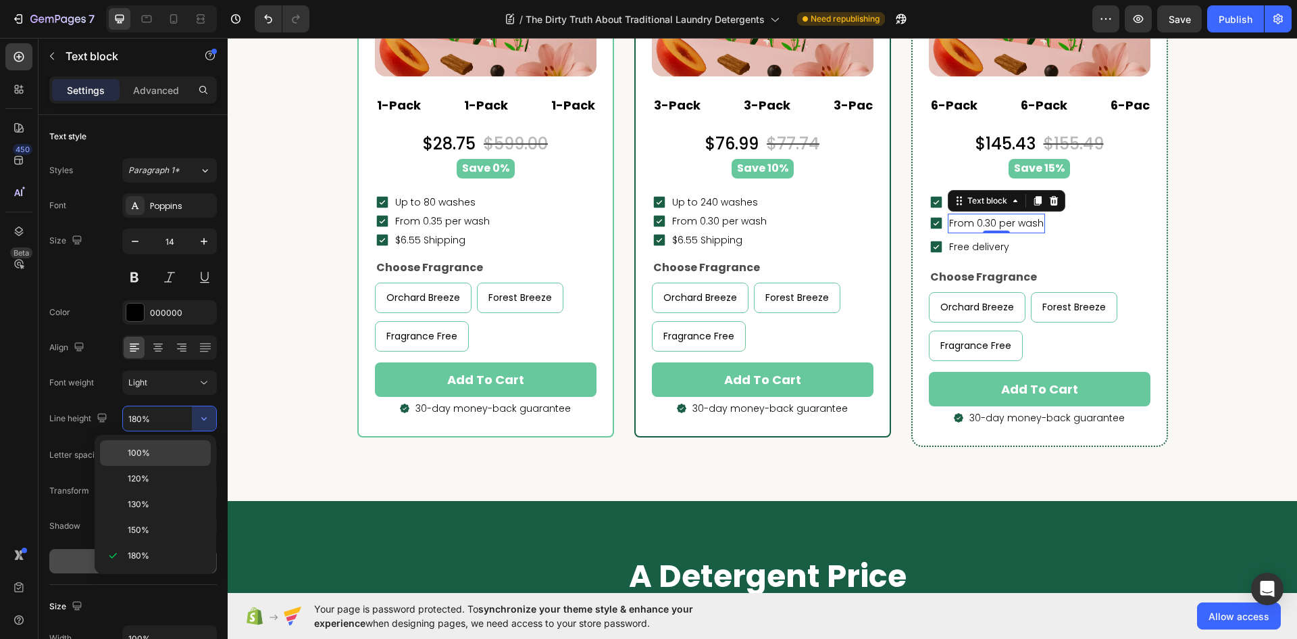
click at [134, 466] on div "100%" at bounding box center [155, 479] width 111 height 26
type input "100%"
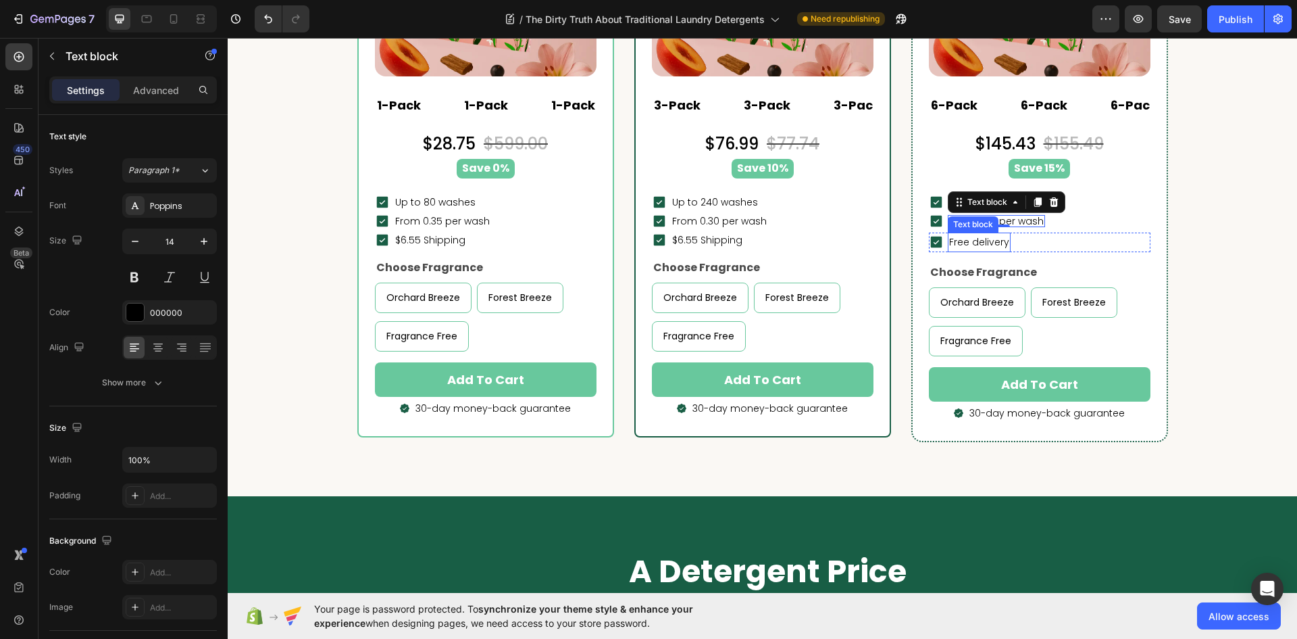
click at [999, 244] on p "Free delivery" at bounding box center [979, 242] width 60 height 17
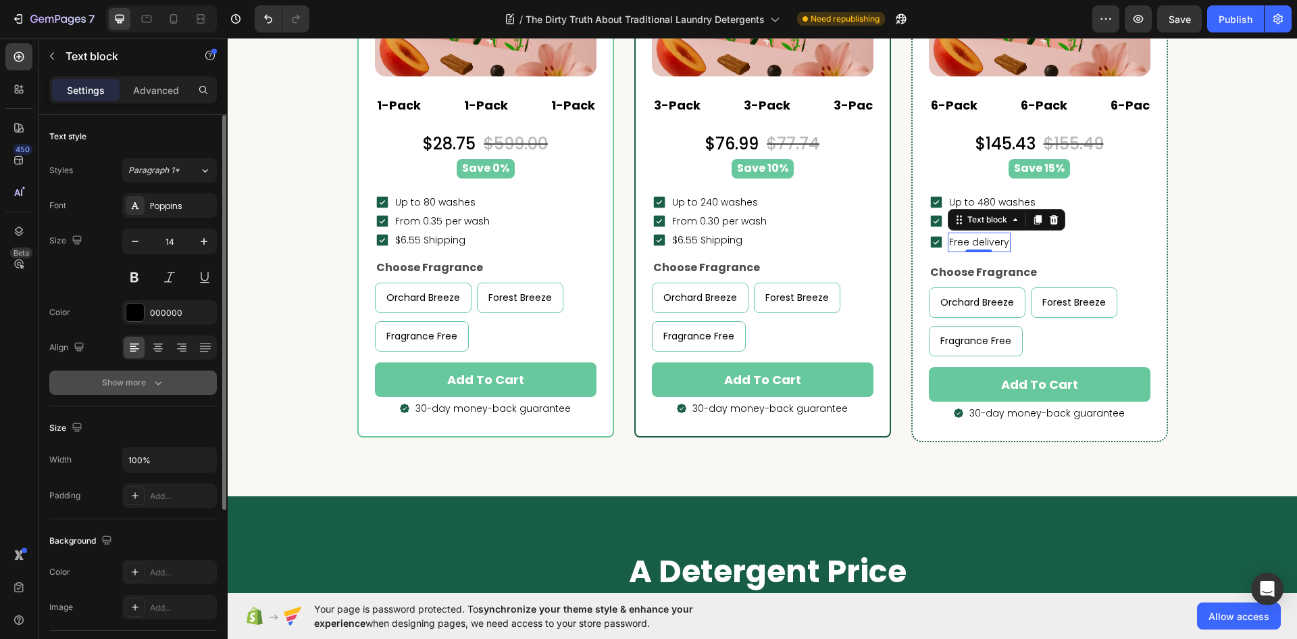
click at [166, 376] on button "Show more" at bounding box center [133, 382] width 168 height 24
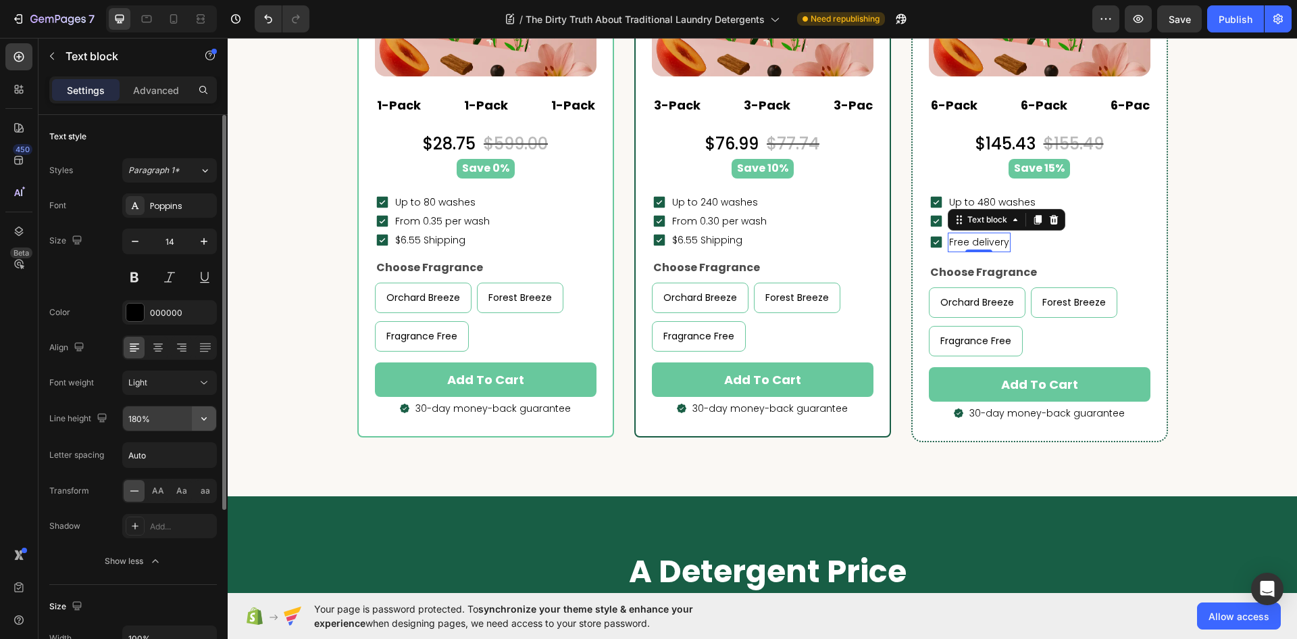
click at [205, 422] on icon "button" at bounding box center [204, 419] width 14 height 14
click at [134, 450] on span "100%" at bounding box center [139, 453] width 22 height 12
type input "100%"
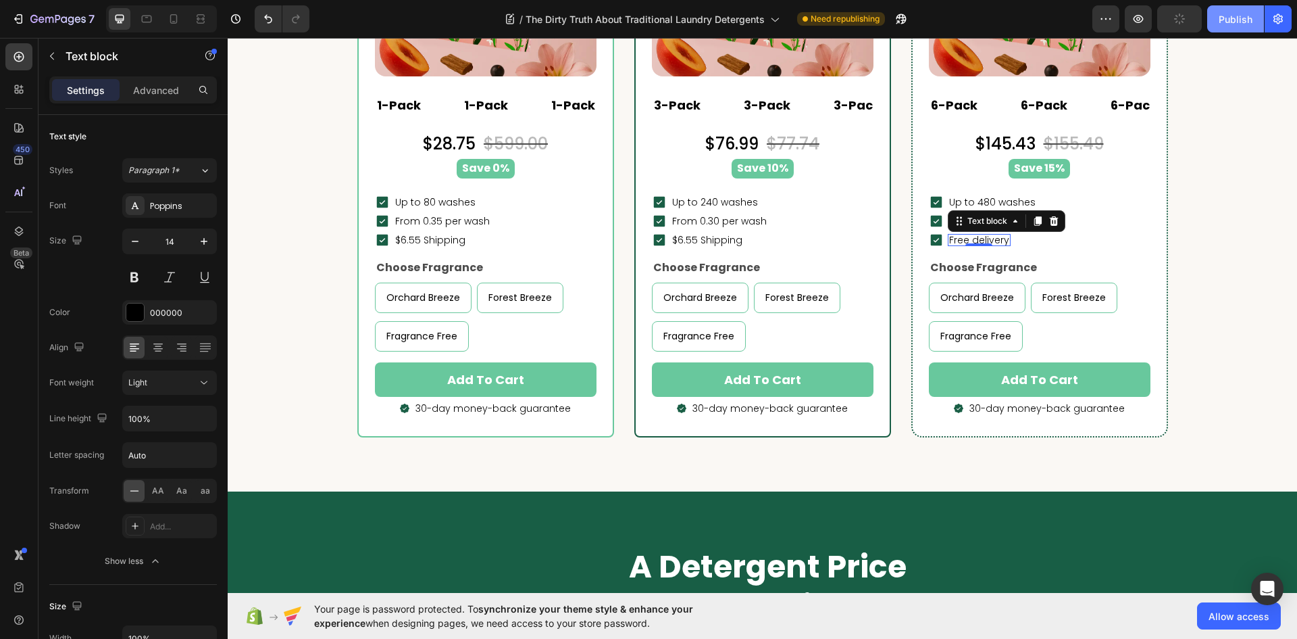
click at [1239, 13] on div "Publish" at bounding box center [1236, 19] width 34 height 14
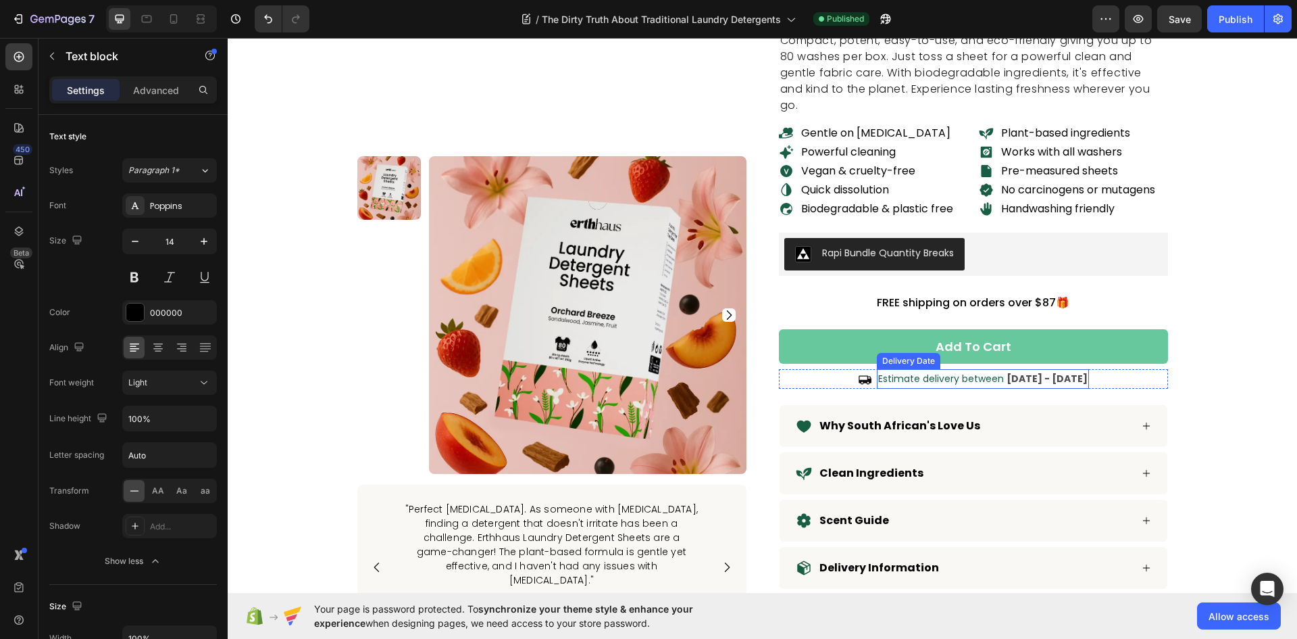
scroll to position [5136, 0]
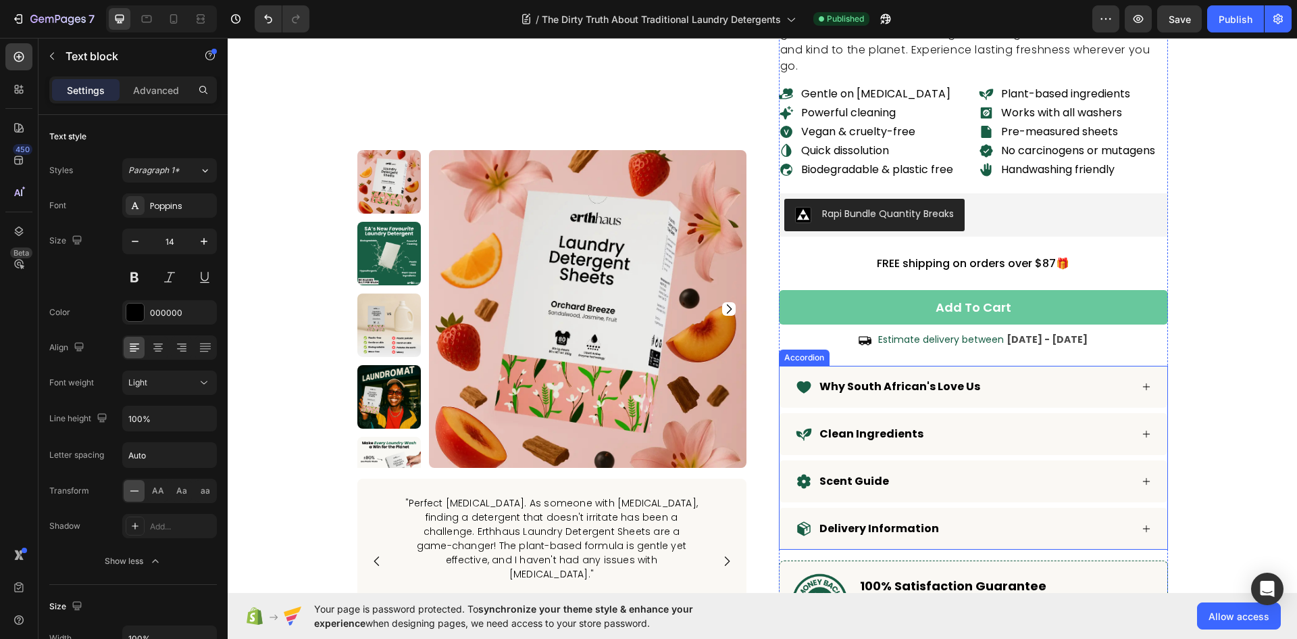
click at [906, 386] on p "Why South African's Love Us" at bounding box center [900, 386] width 161 height 16
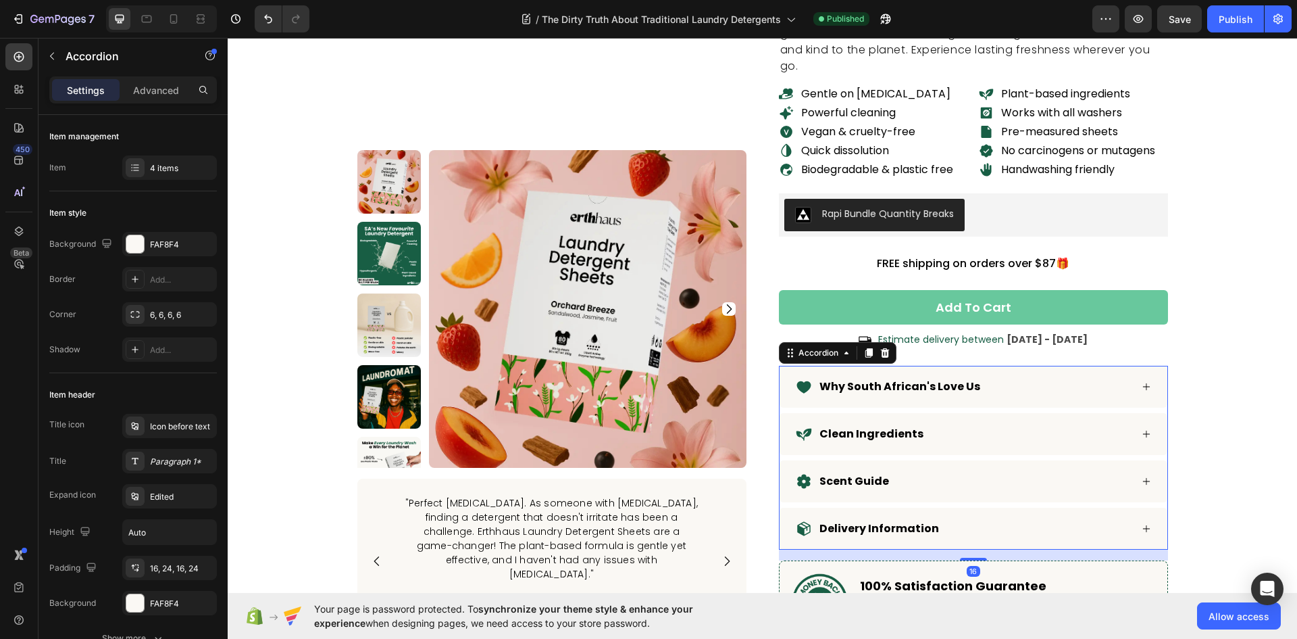
click at [906, 386] on p "Why South African's Love Us" at bounding box center [900, 386] width 161 height 16
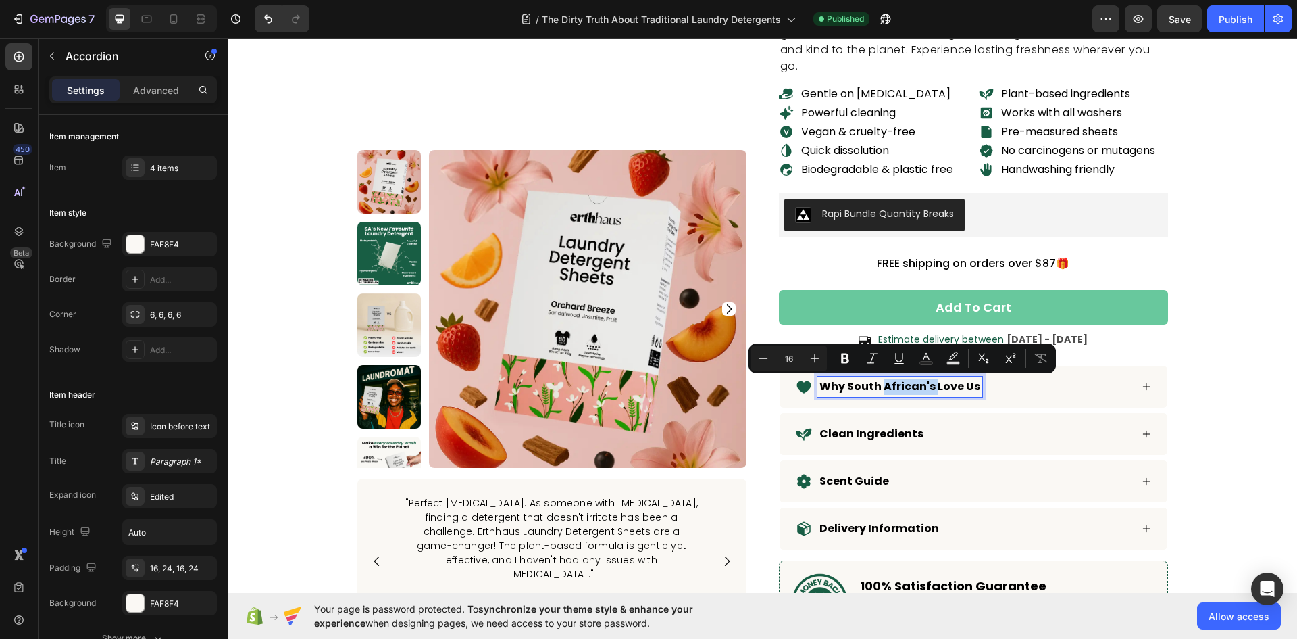
click at [919, 389] on p "Why South African's Love Us" at bounding box center [900, 386] width 161 height 16
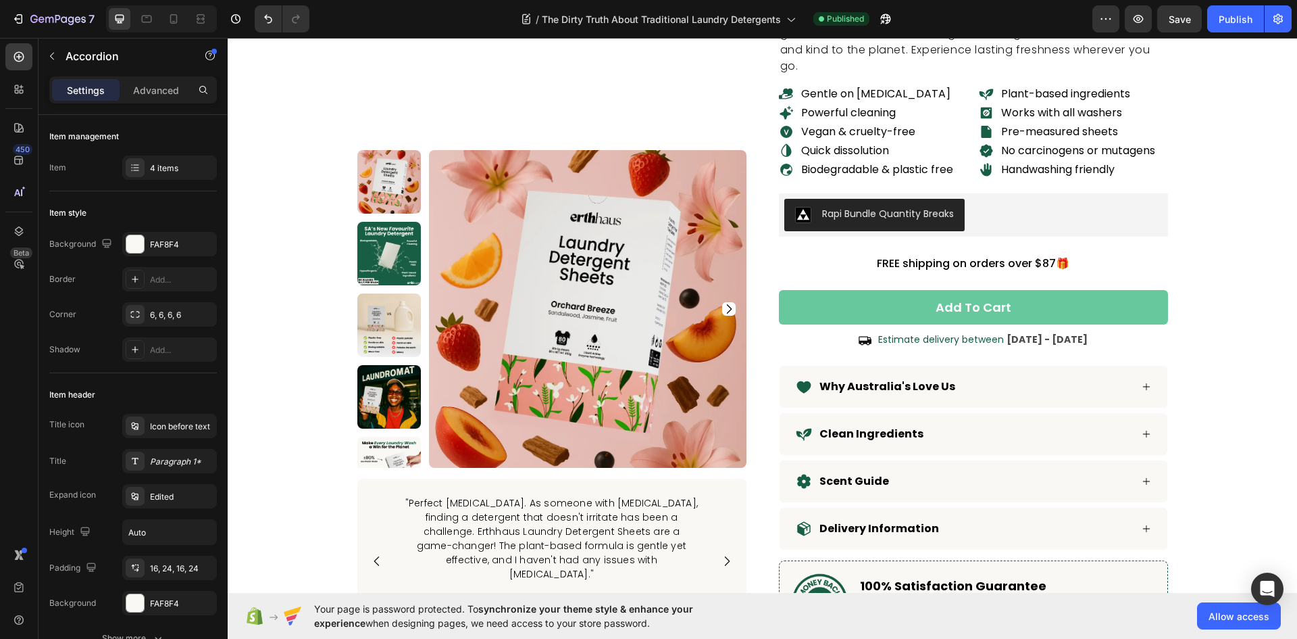
click at [951, 417] on div "Clean Ingredients" at bounding box center [974, 434] width 388 height 42
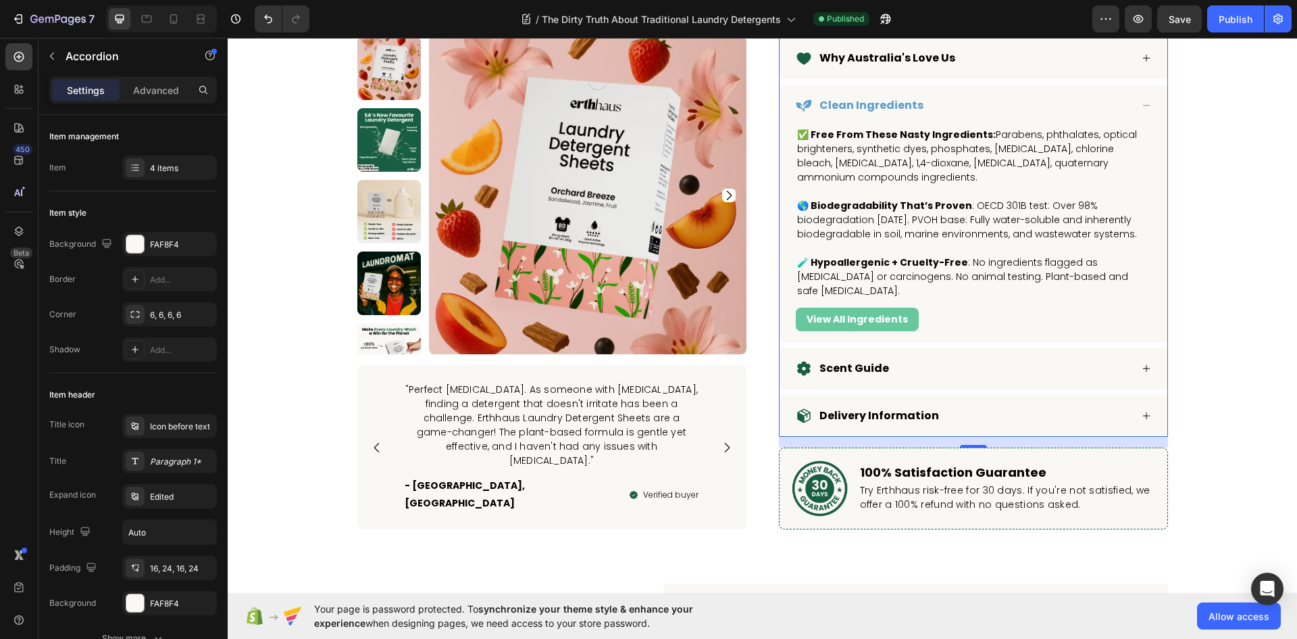
scroll to position [5473, 0]
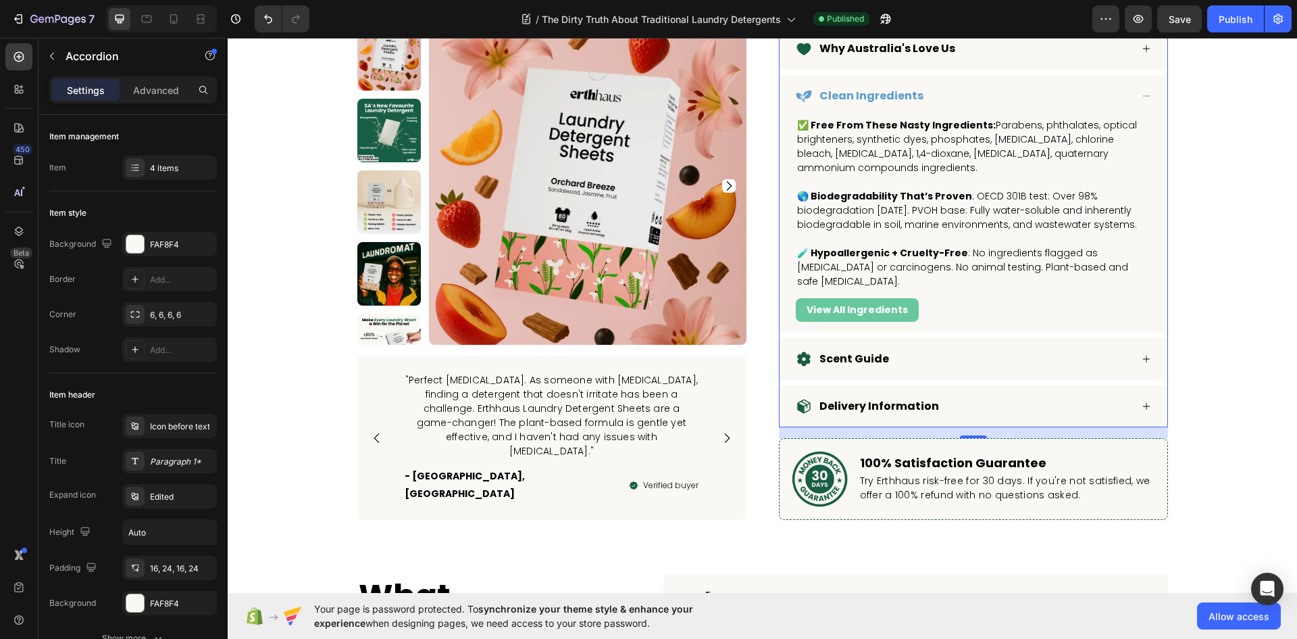
click at [951, 416] on div "Delivery Information" at bounding box center [963, 406] width 335 height 20
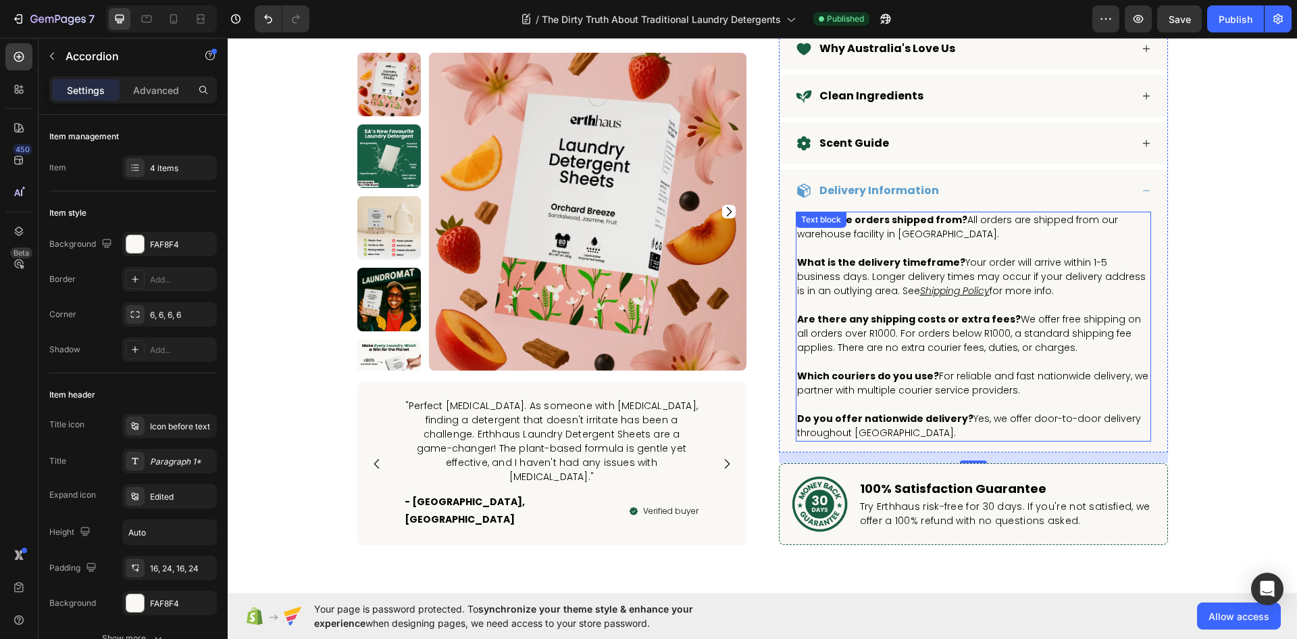
click at [960, 332] on p "Are there any shipping costs or extra fees? We offer free shipping on all order…" at bounding box center [973, 333] width 353 height 43
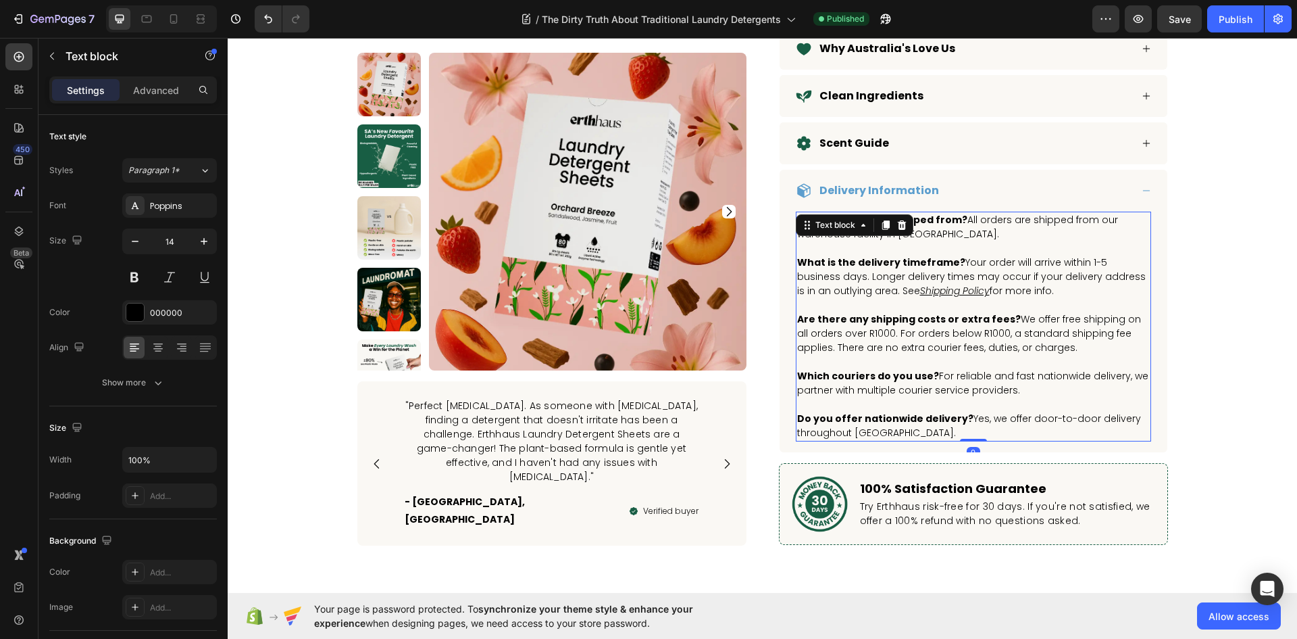
click at [965, 334] on p "Are there any shipping costs or extra fees? We offer free shipping on all order…" at bounding box center [973, 333] width 353 height 43
click at [897, 432] on p "Do you offer nationwide delivery? Yes, we offer door-to-door delivery throughou…" at bounding box center [973, 426] width 353 height 28
click at [903, 432] on p "Do you offer nationwide delivery? Yes, we offer door-to-door delivery throughou…" at bounding box center [973, 426] width 353 height 28
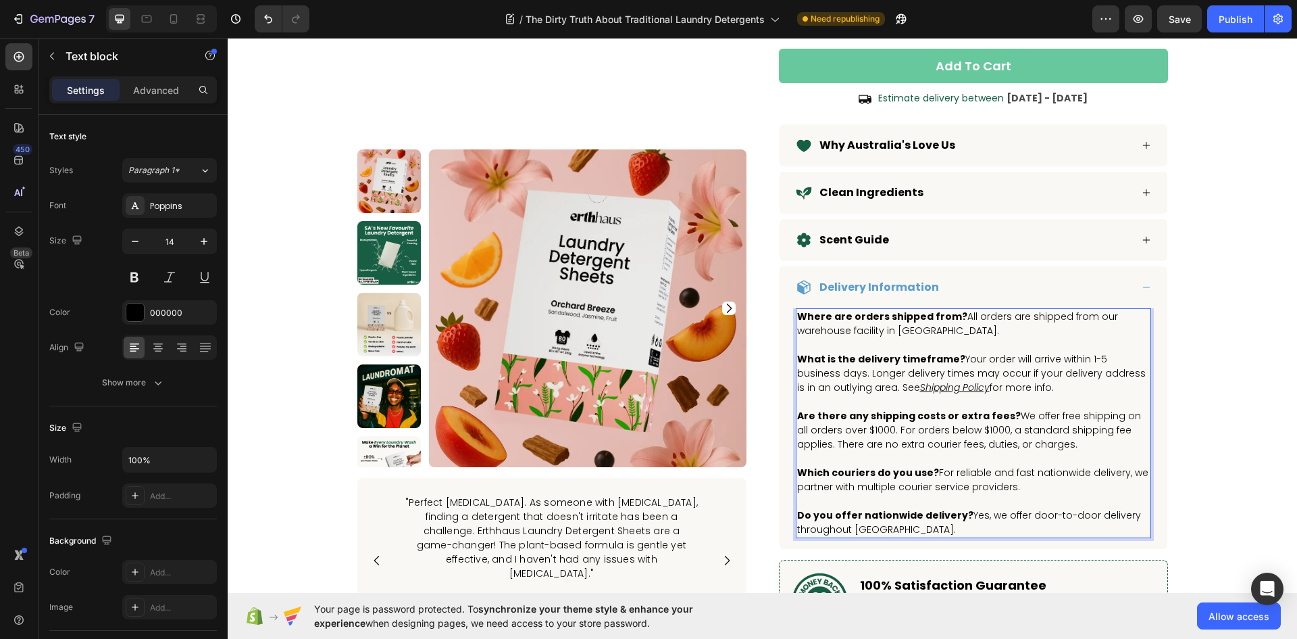
scroll to position [5338, 0]
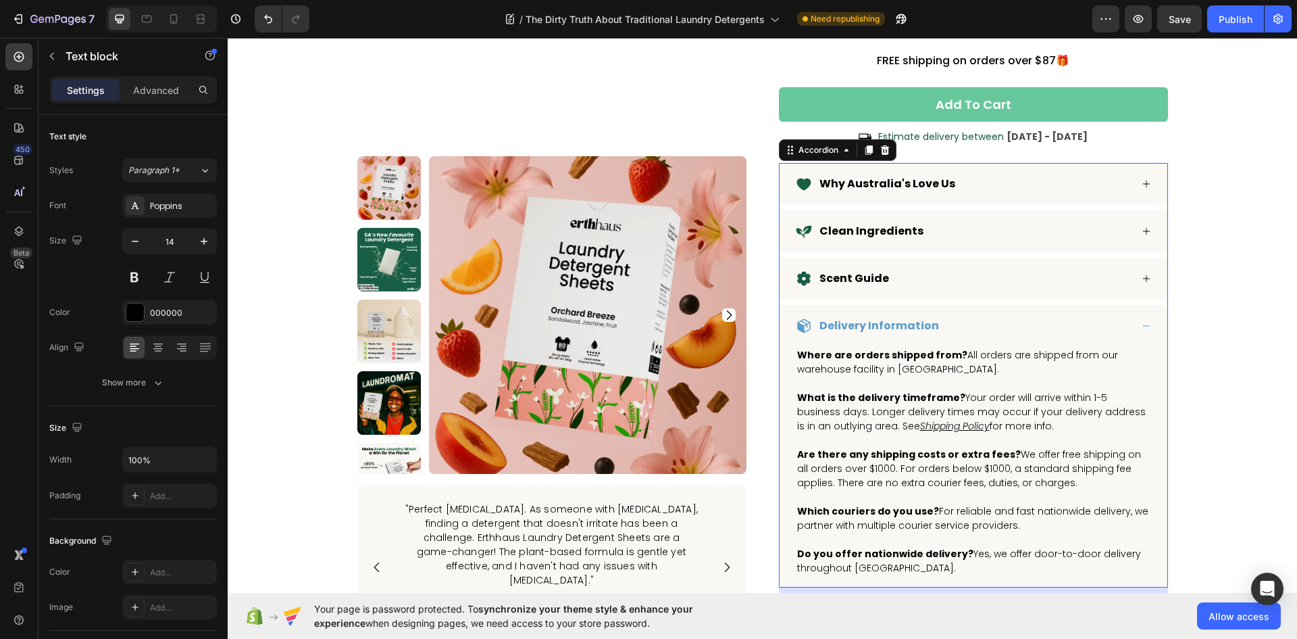
click at [940, 204] on div "Why Australia's Love Us" at bounding box center [974, 184] width 388 height 42
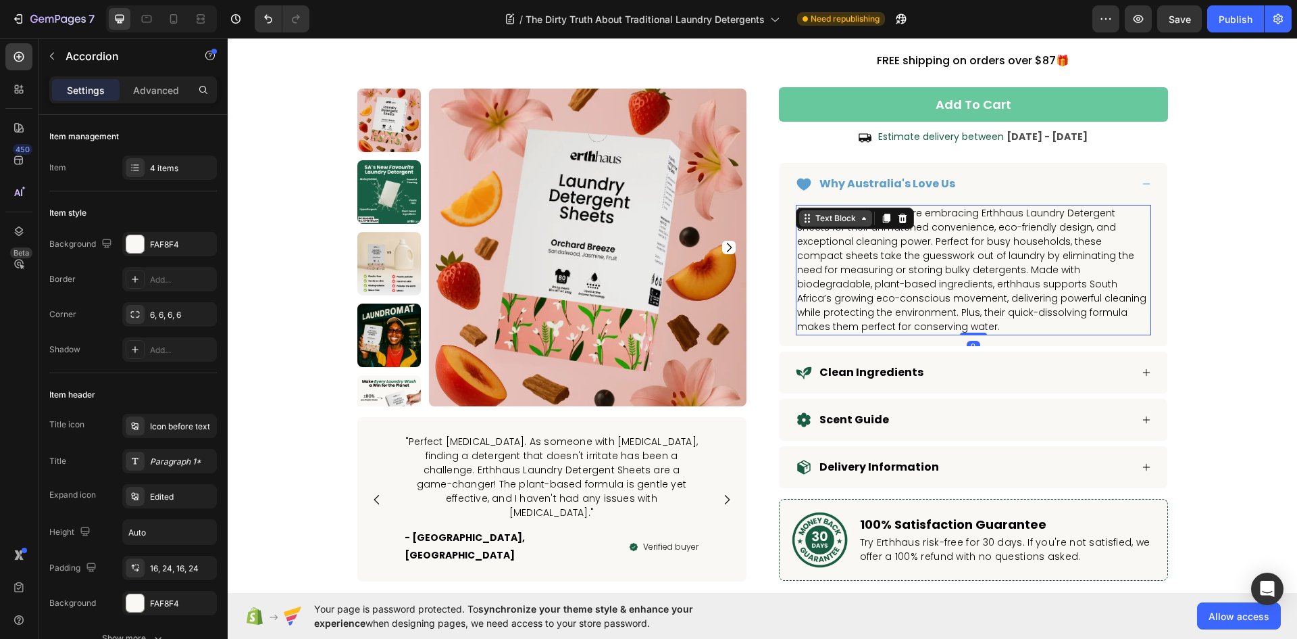
click at [855, 216] on div "South Africans are embracing Erthhaus Laundry Detergent Sheets for their unmatc…" at bounding box center [973, 270] width 355 height 130
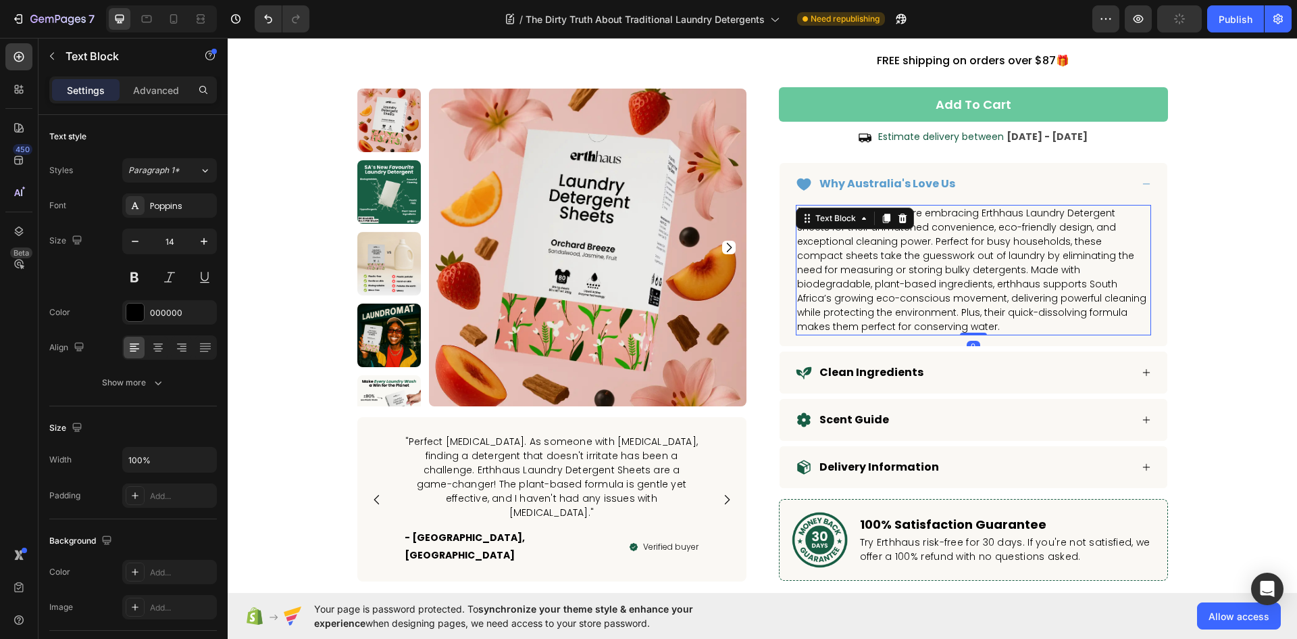
click at [937, 245] on span "South Africans are embracing Erthhaus Laundry Detergent Sheets for their unmatc…" at bounding box center [971, 269] width 349 height 127
click at [853, 212] on span "South Africans are embracing Erthhaus Laundry Detergent Sheets for their unmatc…" at bounding box center [971, 269] width 349 height 127
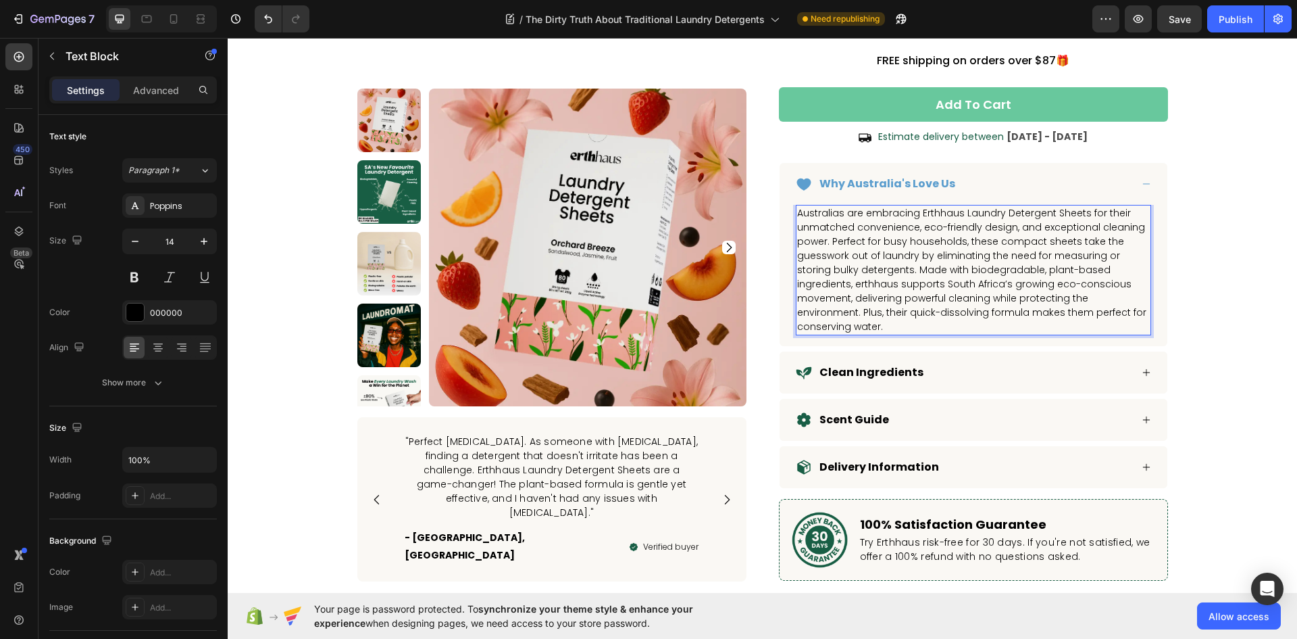
click at [933, 287] on span "Australias are embracing Erthhaus Laundry Detergent Sheets for their unmatched …" at bounding box center [971, 269] width 349 height 127
click at [939, 287] on span "Australias are embracing Erthhaus Laundry Detergent Sheets for their unmatched …" at bounding box center [971, 269] width 349 height 127
click at [990, 362] on div "Clean Ingredients" at bounding box center [963, 372] width 335 height 20
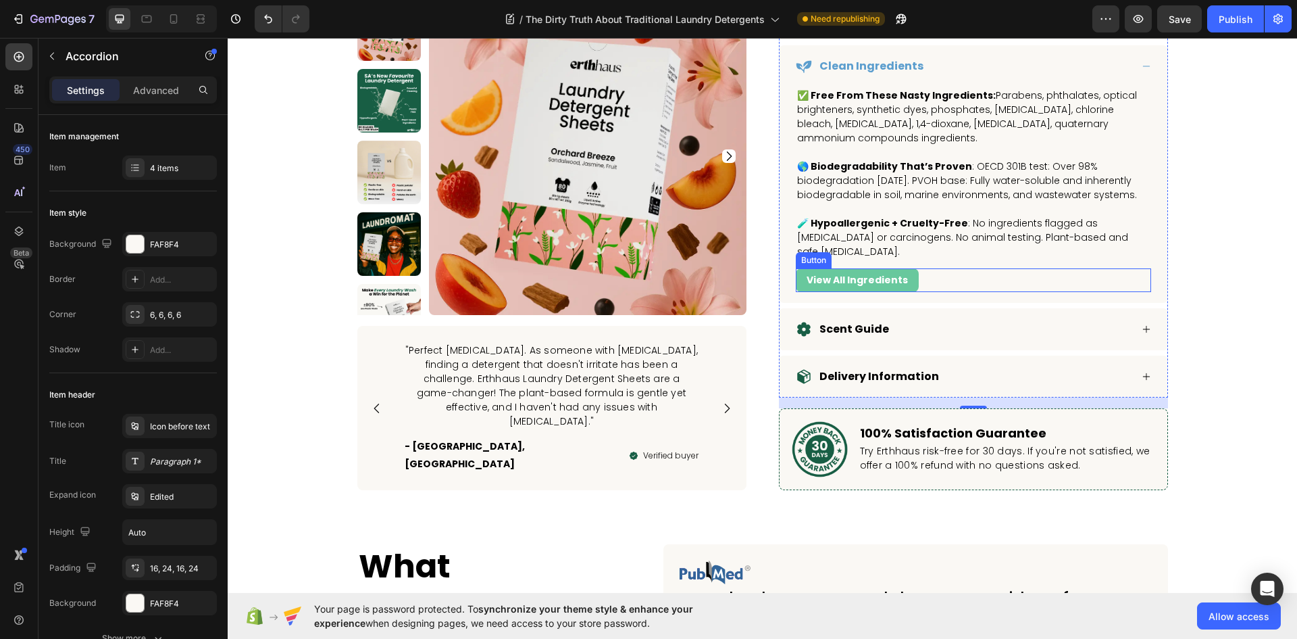
scroll to position [5541, 0]
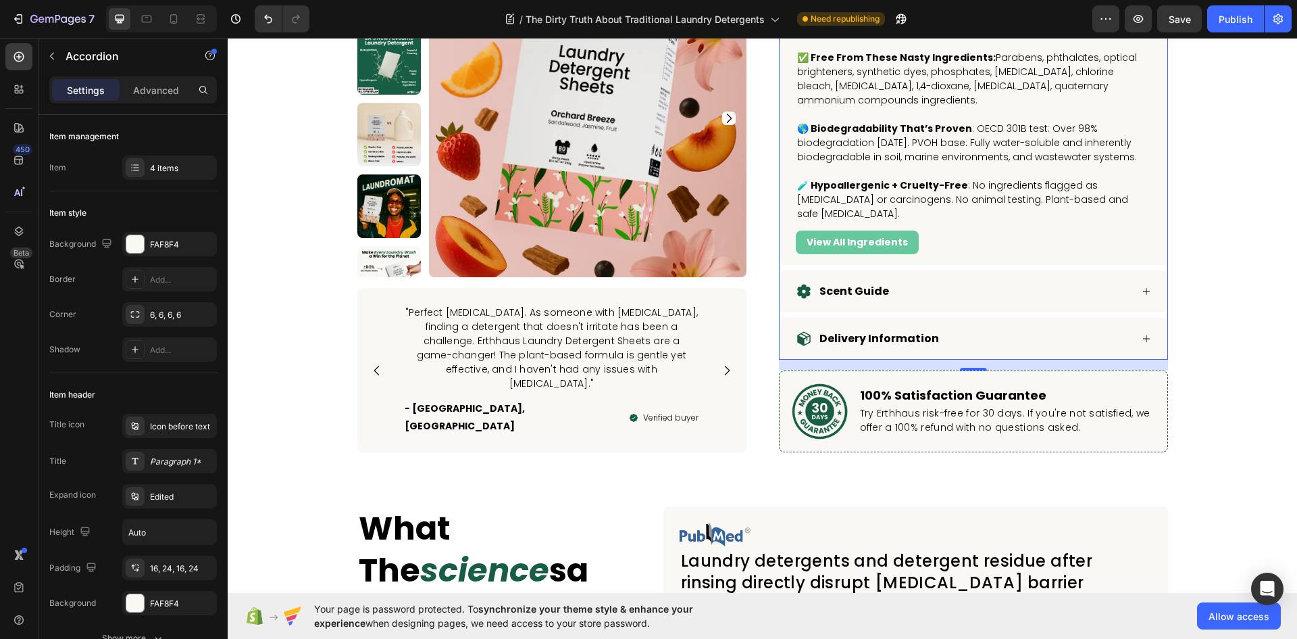
click at [978, 297] on div "Scent Guide" at bounding box center [963, 291] width 335 height 20
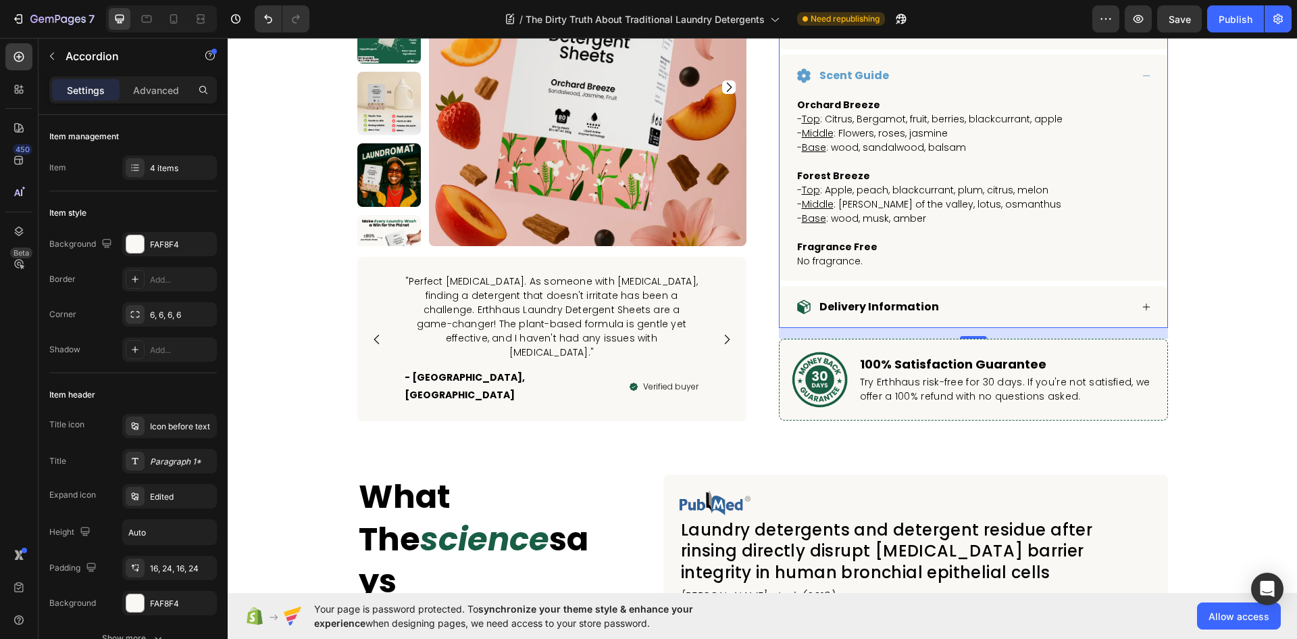
click at [986, 286] on div "Delivery Information" at bounding box center [974, 307] width 388 height 42
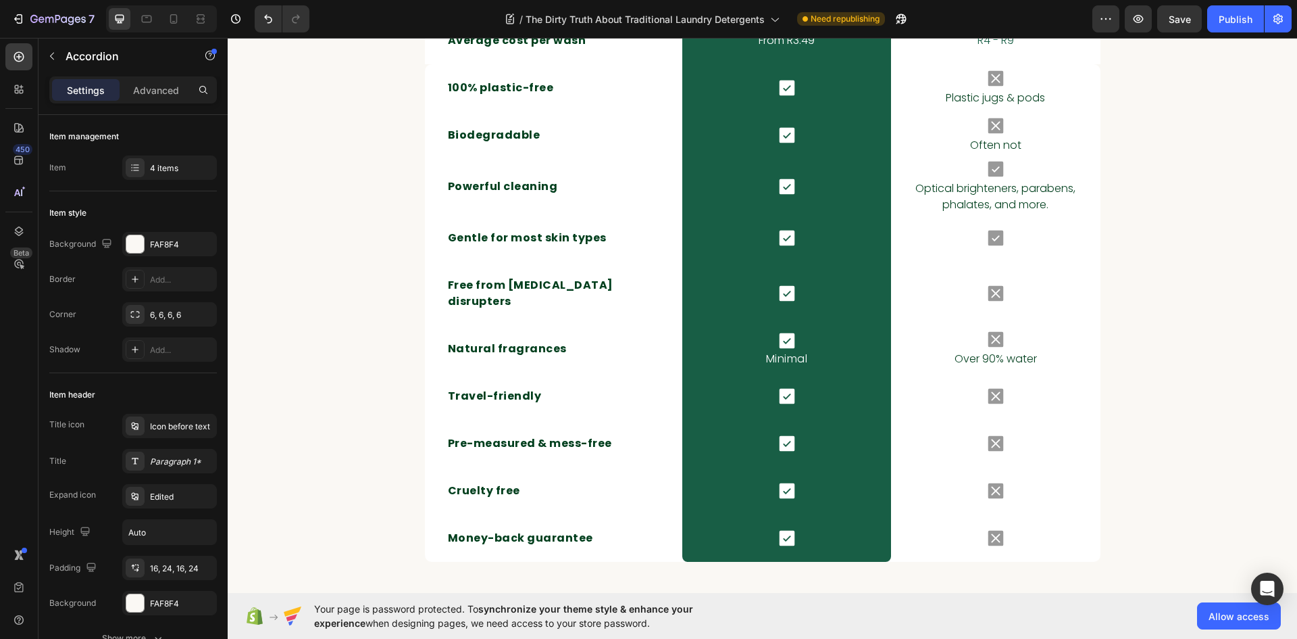
scroll to position [4323, 0]
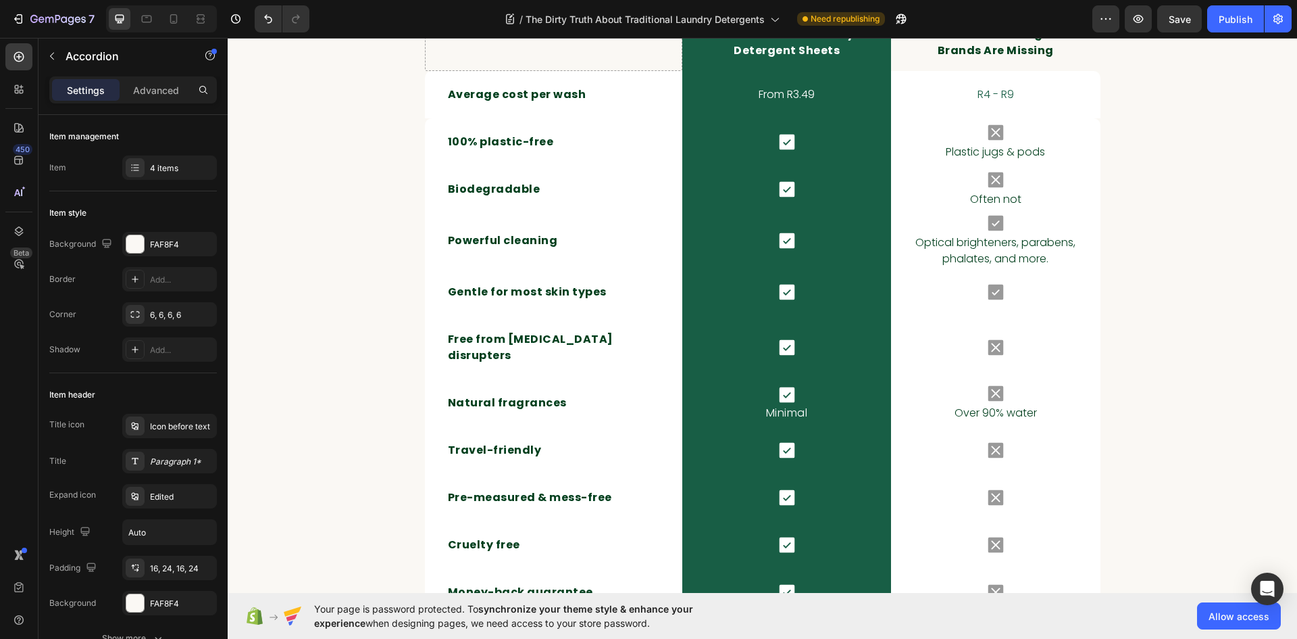
click at [1224, 1] on div "7 Version history / The Dirty Truth About Traditional Laundry Detergents Need r…" at bounding box center [648, 19] width 1297 height 39
click at [1233, 14] on div "Publish" at bounding box center [1236, 19] width 34 height 14
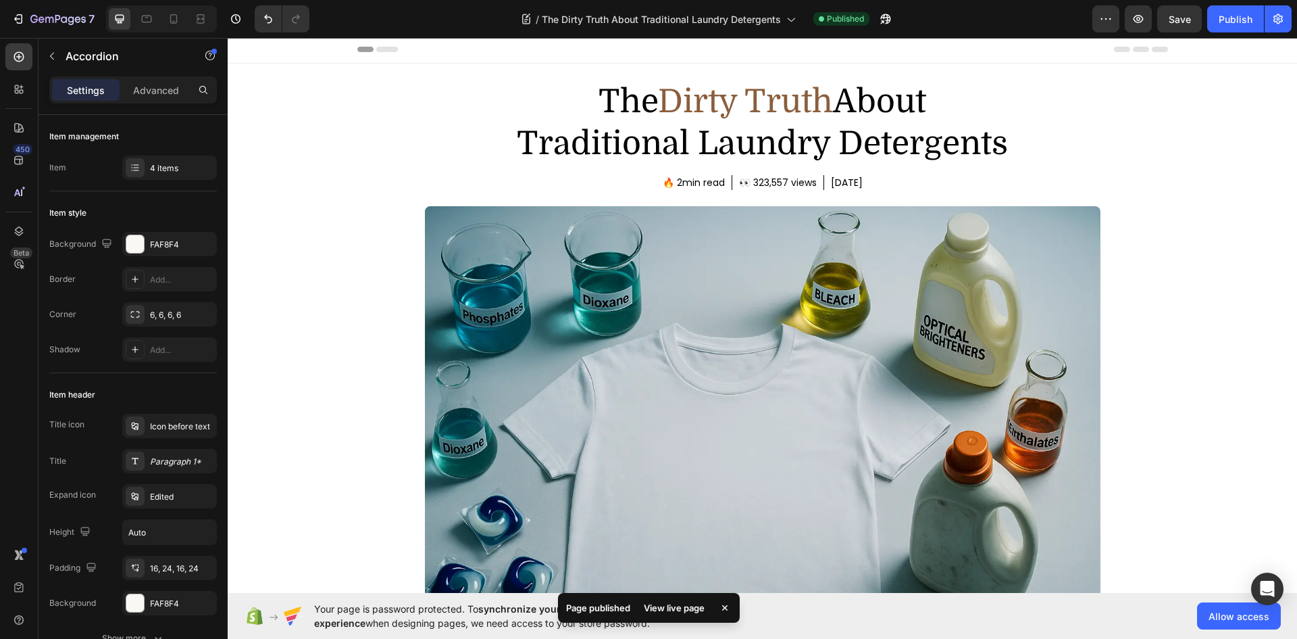
scroll to position [0, 0]
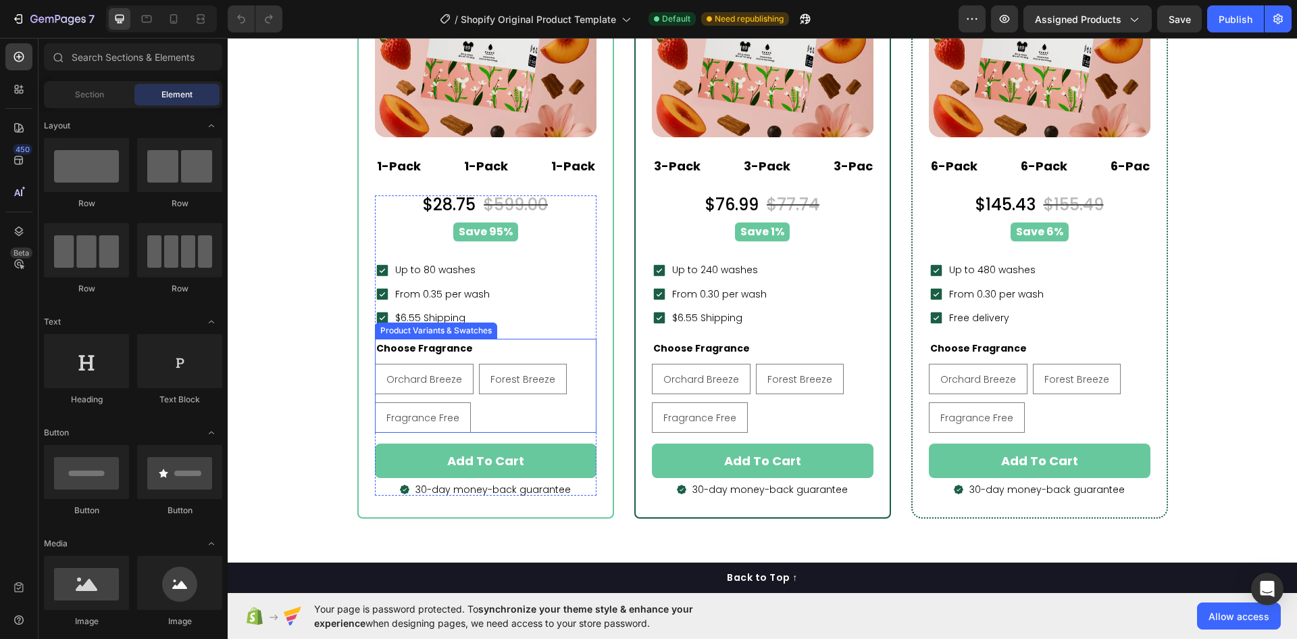
scroll to position [6622, 0]
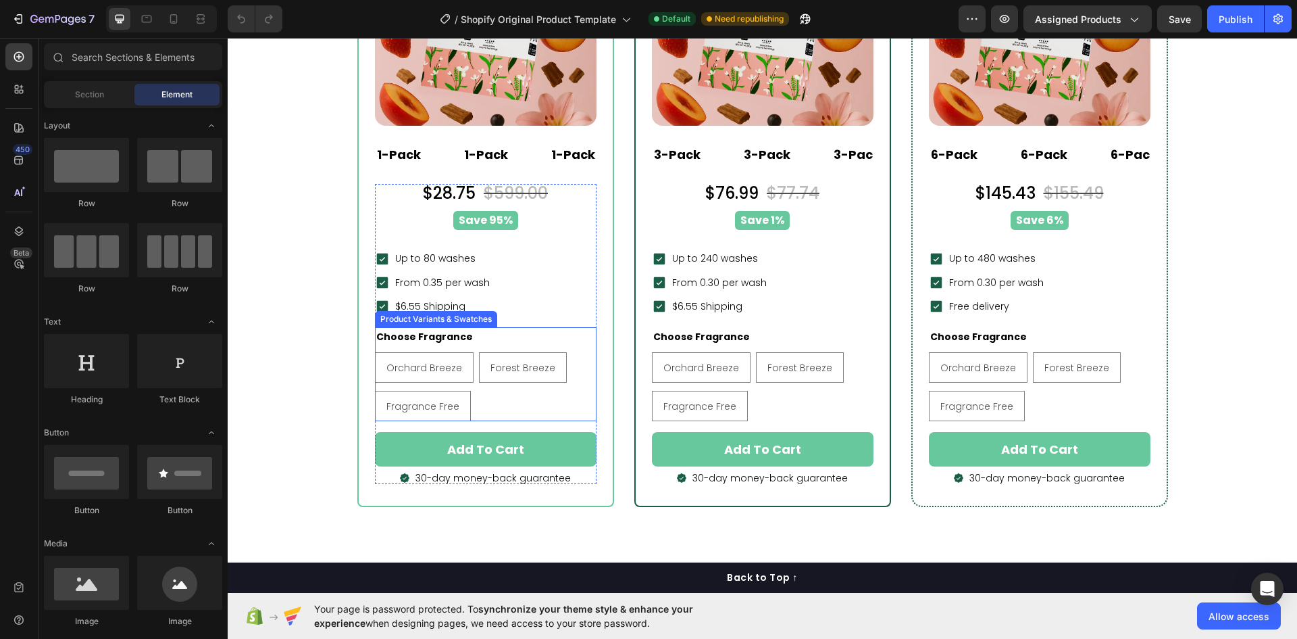
click at [540, 403] on div "Orchard Breeze Orchard Breeze Orchard Breeze Forest Breeze Forest Breeze Forest…" at bounding box center [486, 386] width 222 height 69
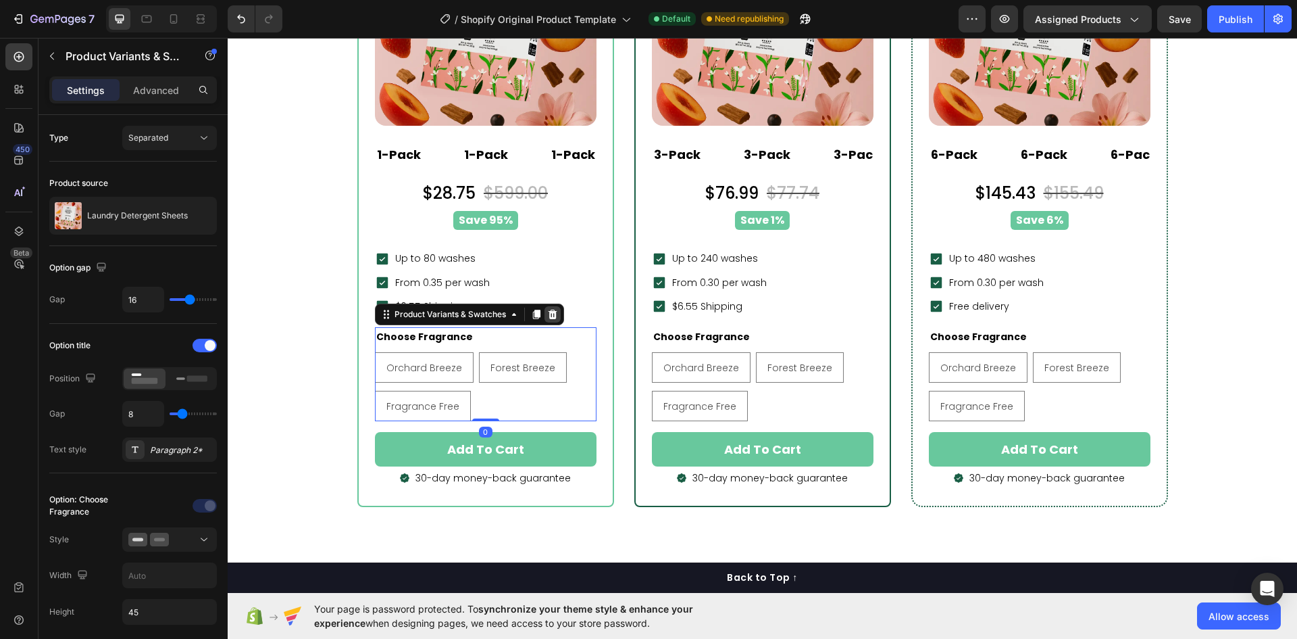
drag, startPoint x: 539, startPoint y: 320, endPoint x: 552, endPoint y: 316, distance: 14.3
click at [545, 317] on div "Product Variants & Swatches" at bounding box center [469, 314] width 189 height 22
click at [552, 316] on icon at bounding box center [552, 314] width 11 height 11
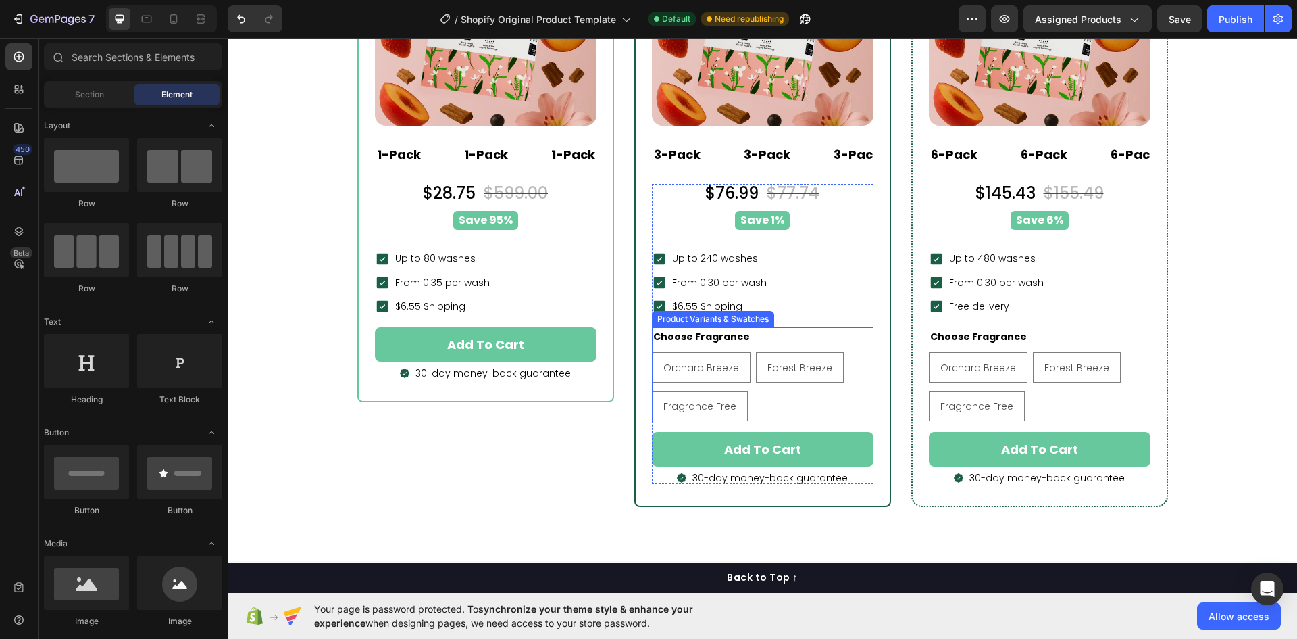
click at [795, 419] on div "Orchard Breeze Orchard Breeze Orchard Breeze Forest Breeze Forest Breeze Forest…" at bounding box center [763, 386] width 222 height 69
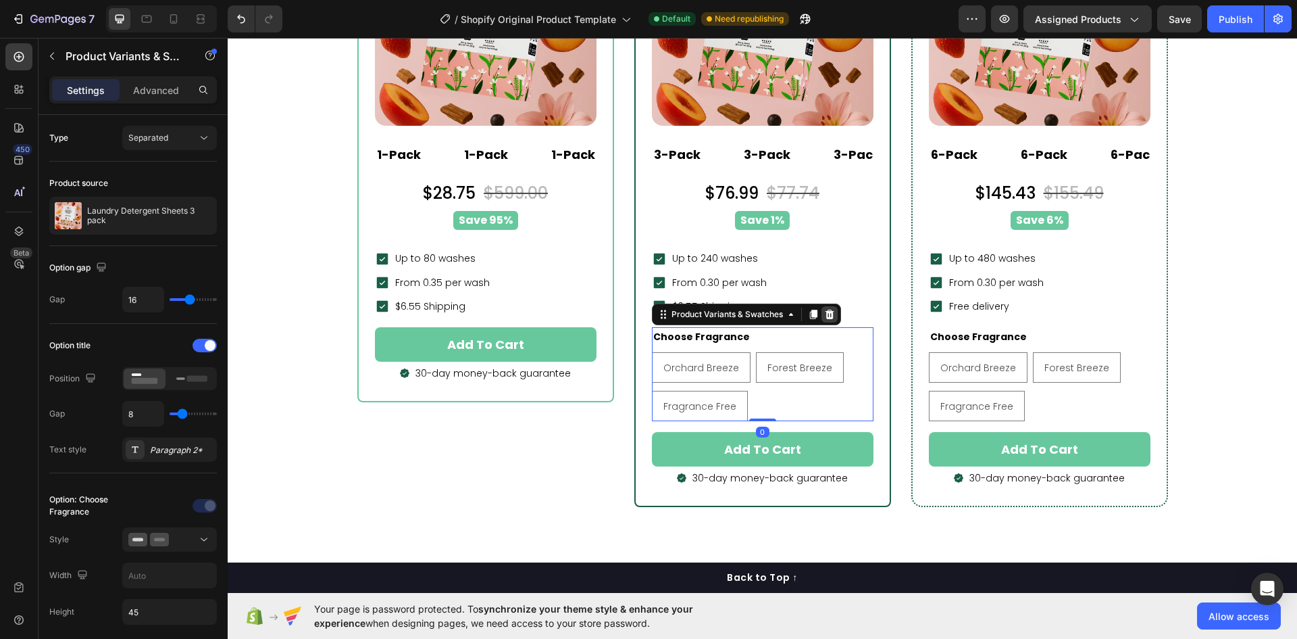
click at [824, 311] on icon at bounding box center [829, 314] width 11 height 11
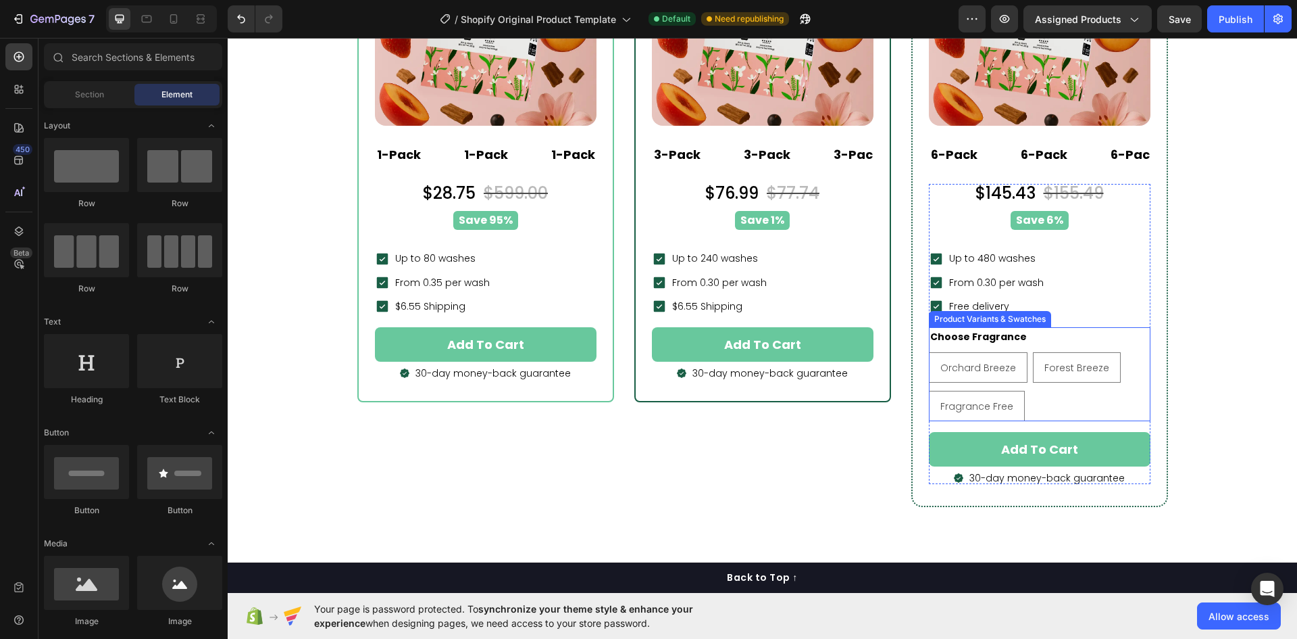
click at [1070, 389] on div "Orchard Breeze Orchard Breeze Orchard Breeze Forest Breeze Forest Breeze Forest…" at bounding box center [1040, 386] width 222 height 69
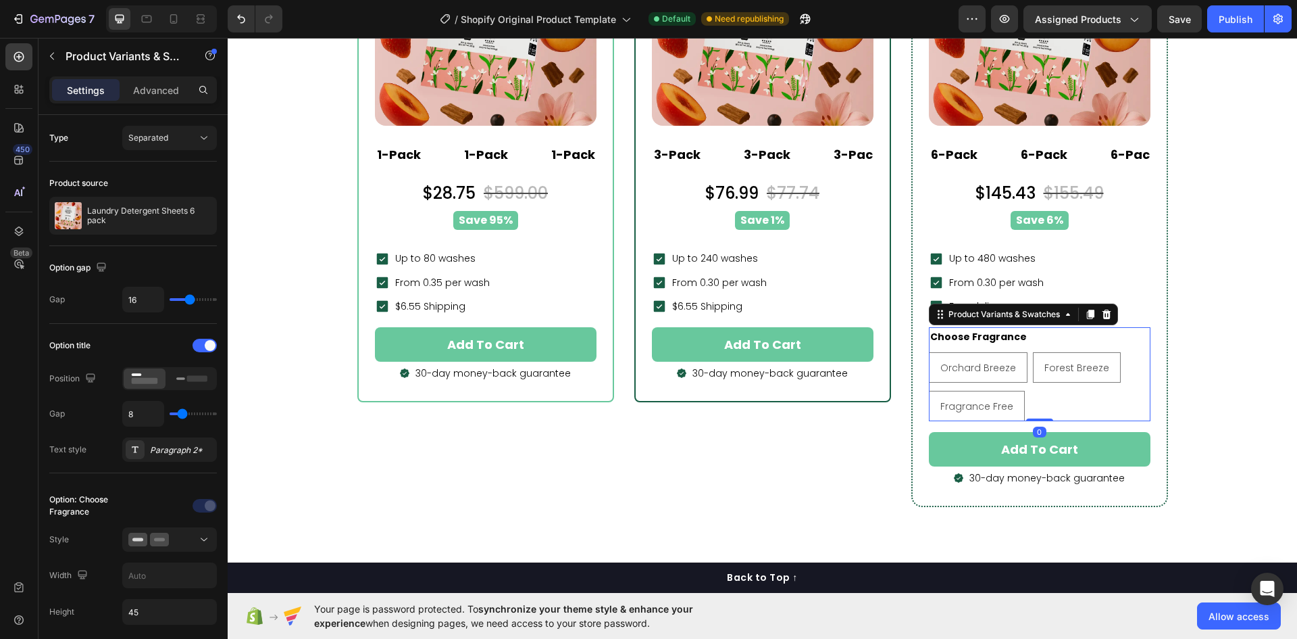
click at [1101, 314] on icon at bounding box center [1106, 314] width 11 height 11
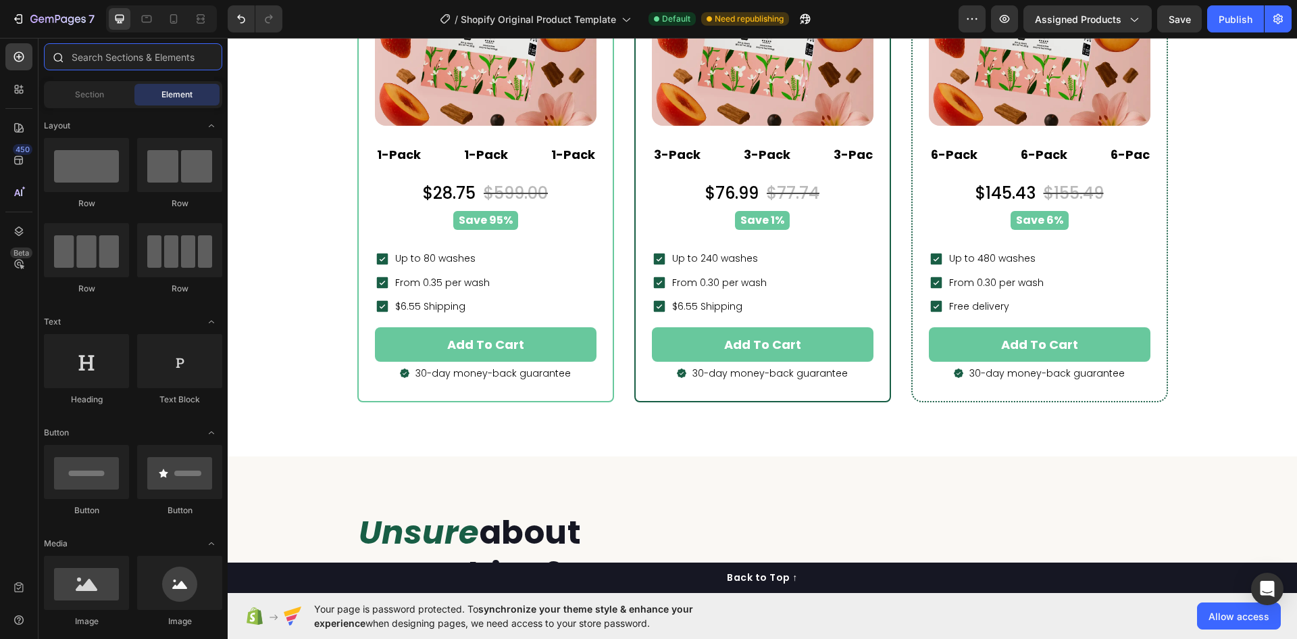
click at [132, 61] on input "text" at bounding box center [133, 56] width 178 height 27
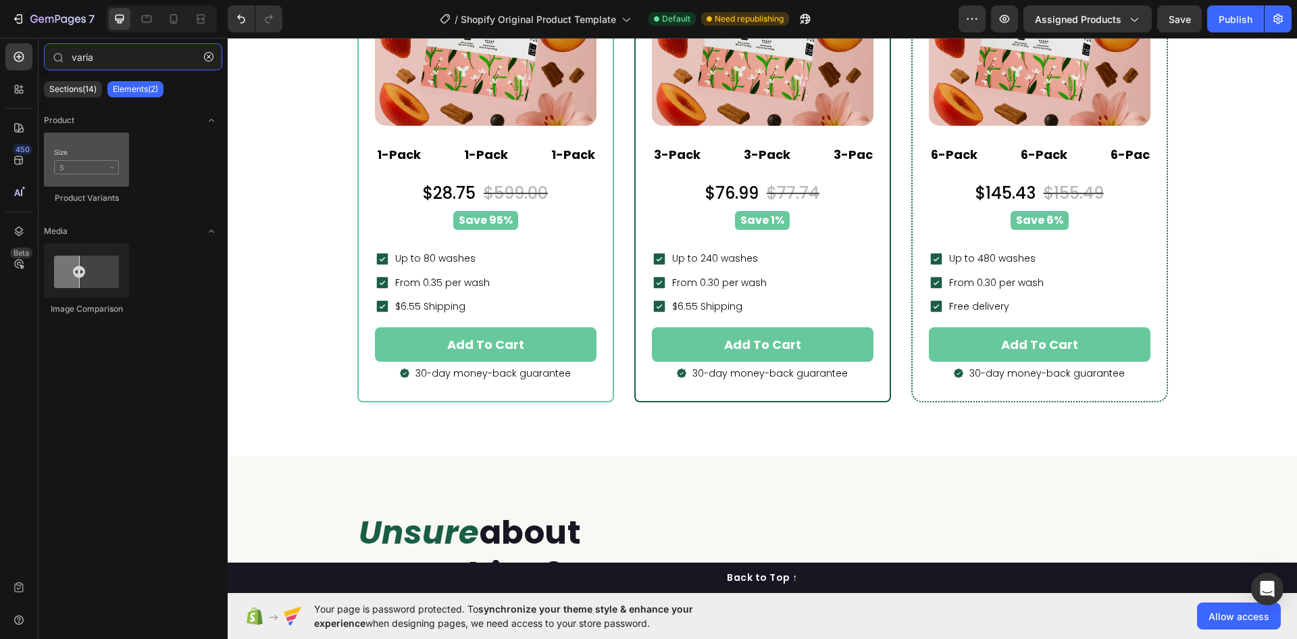
type input "varia"
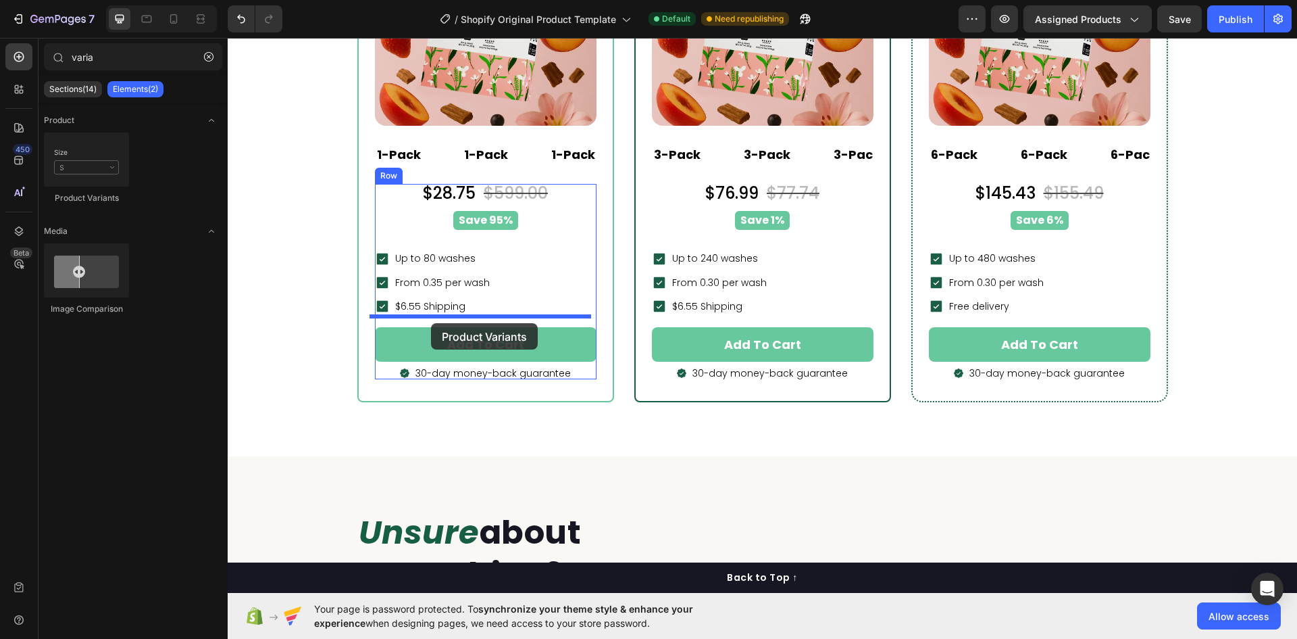
drag, startPoint x: 309, startPoint y: 207, endPoint x: 431, endPoint y: 323, distance: 167.8
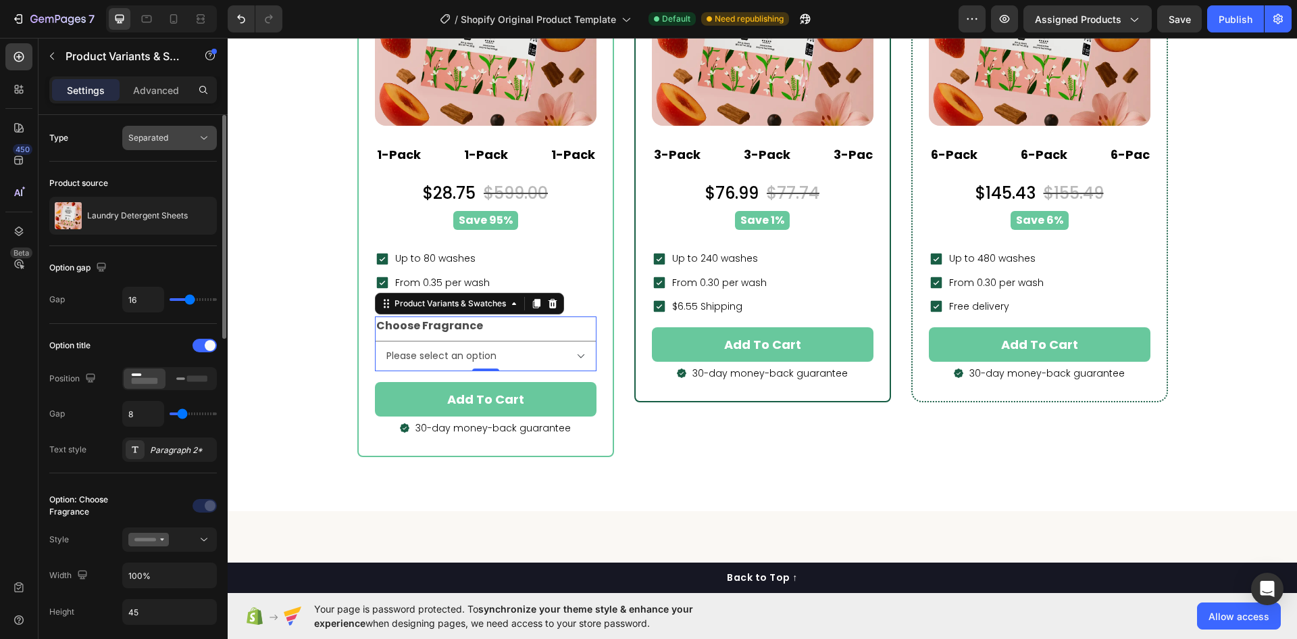
click at [168, 130] on button "Separated" at bounding box center [169, 138] width 95 height 24
click at [161, 204] on div "Combine" at bounding box center [156, 197] width 111 height 26
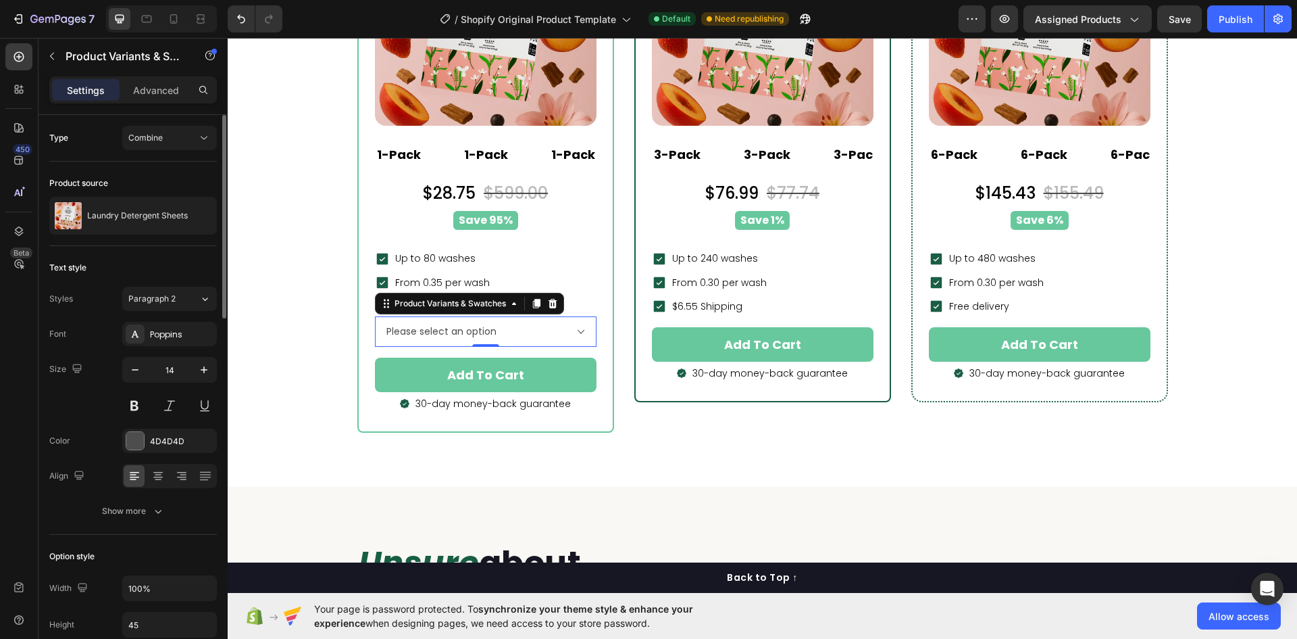
click at [172, 246] on div "Type Combine" at bounding box center [133, 390] width 168 height 289
click at [172, 130] on button "Combine" at bounding box center [169, 138] width 95 height 24
click at [166, 162] on div "Separated" at bounding box center [156, 171] width 111 height 26
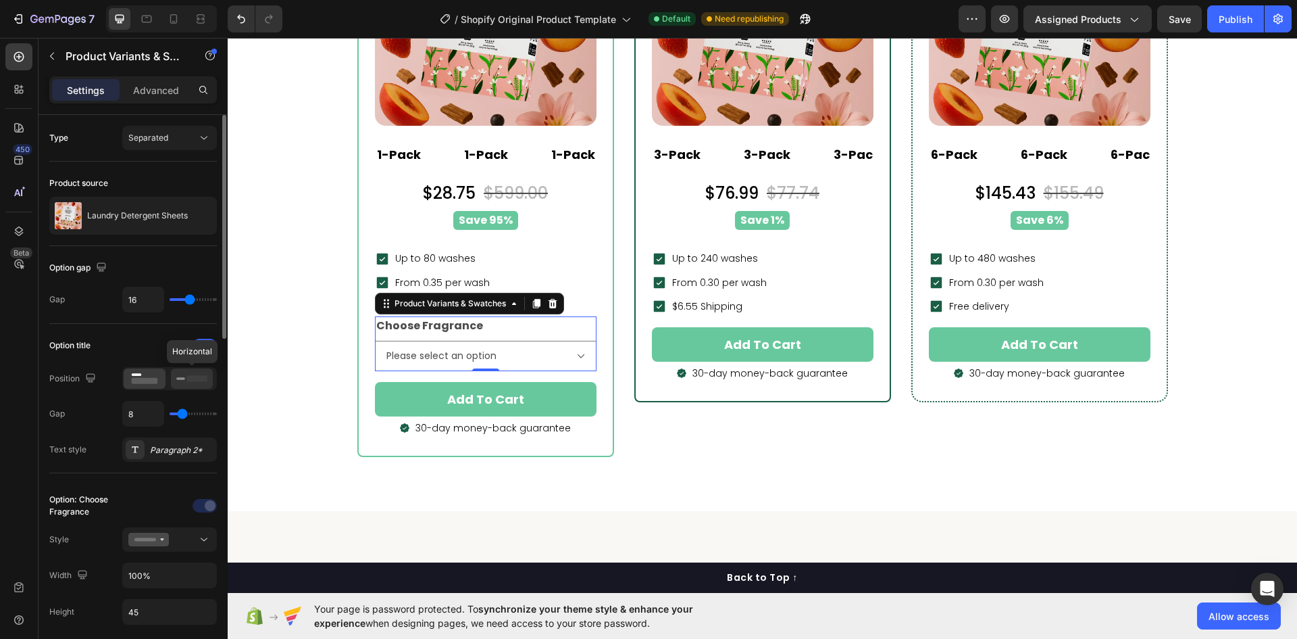
click at [183, 379] on rect at bounding box center [180, 378] width 9 height 3
select select "Orchard Breeze"
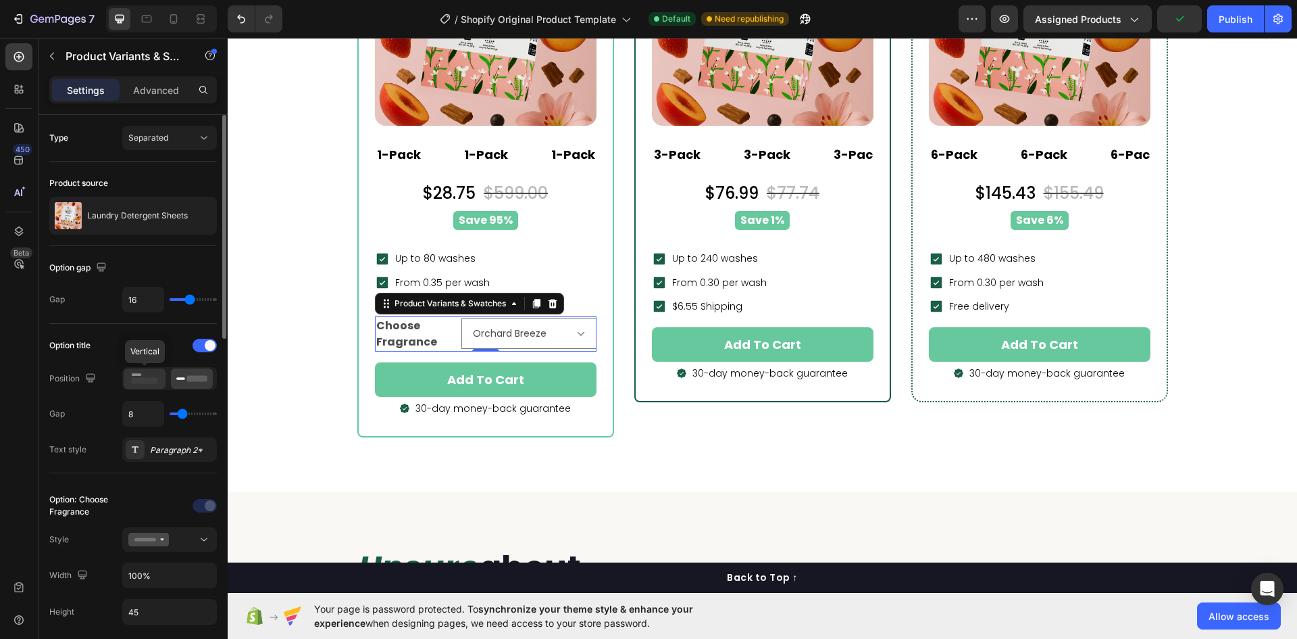
click at [139, 377] on icon at bounding box center [144, 378] width 31 height 15
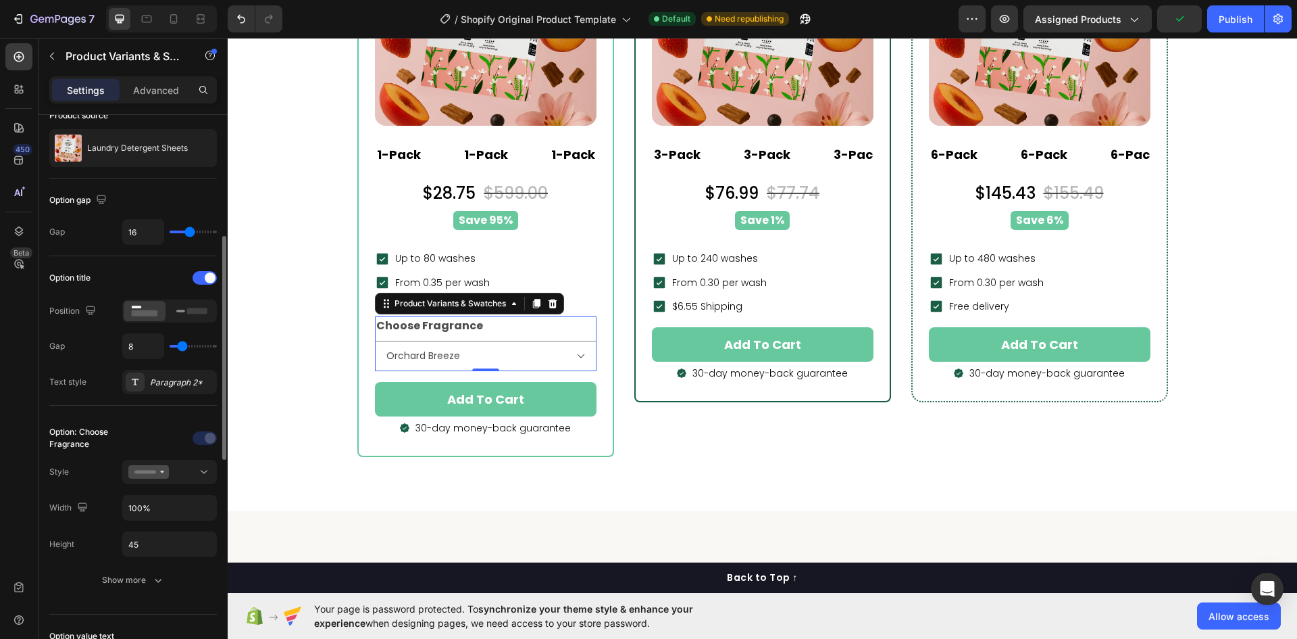
scroll to position [135, 0]
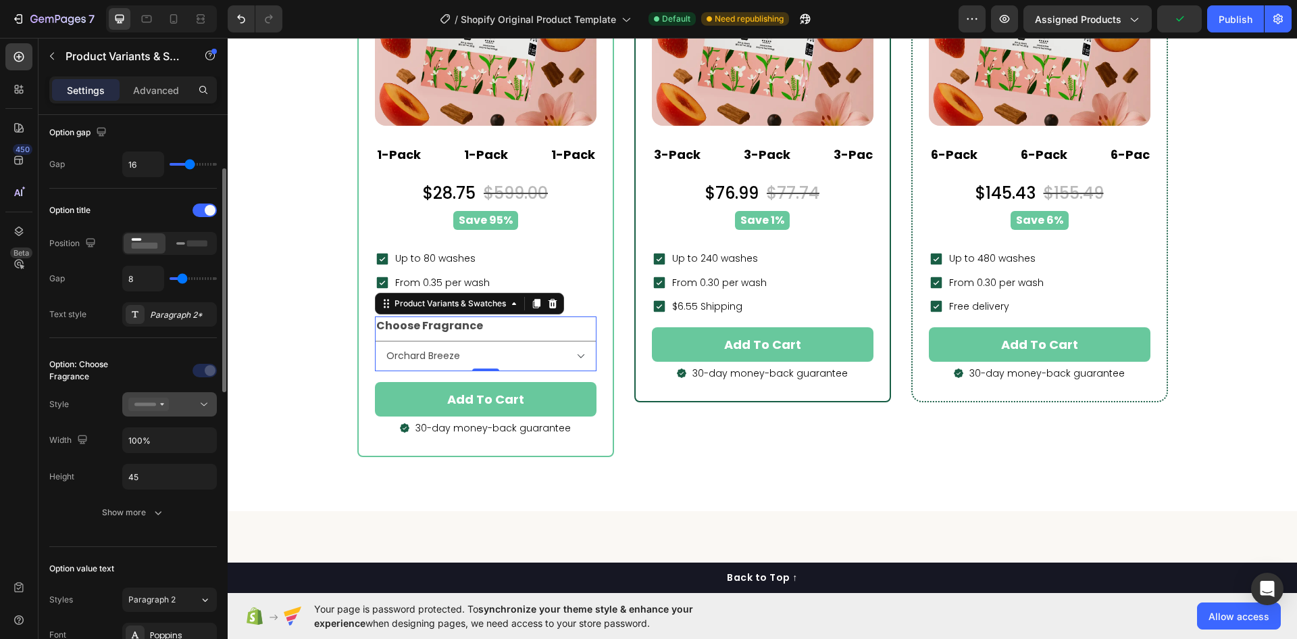
click at [162, 401] on icon at bounding box center [148, 404] width 41 height 14
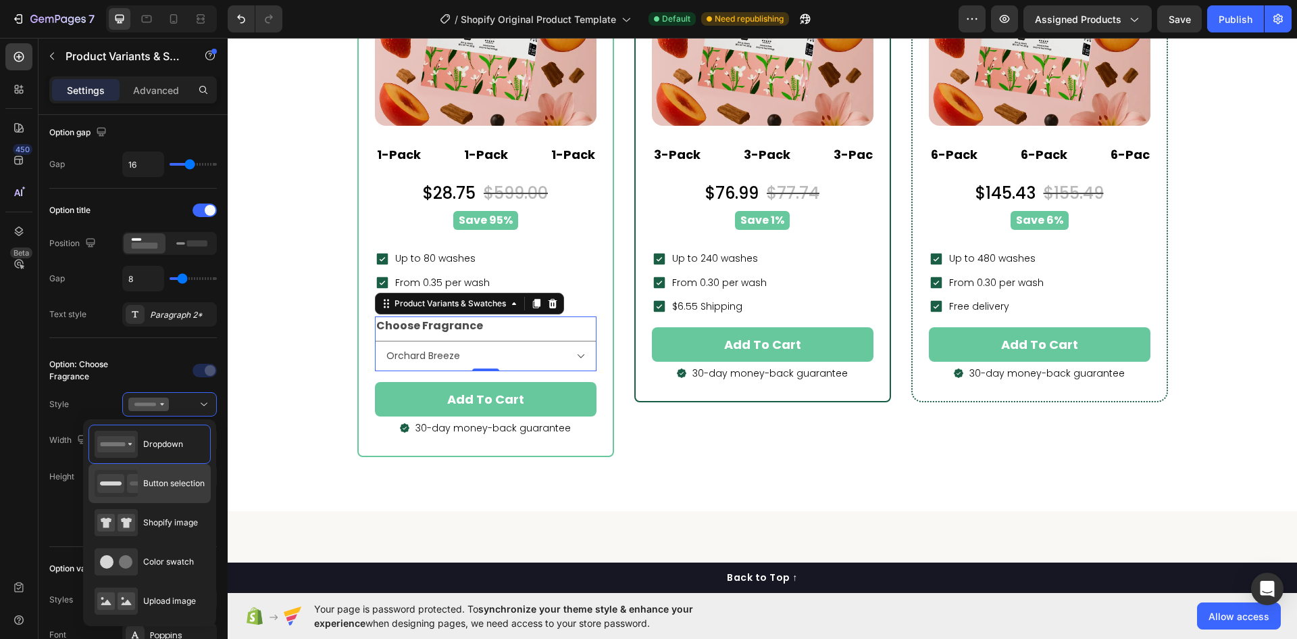
click at [159, 487] on span "Button selection" at bounding box center [173, 483] width 61 height 12
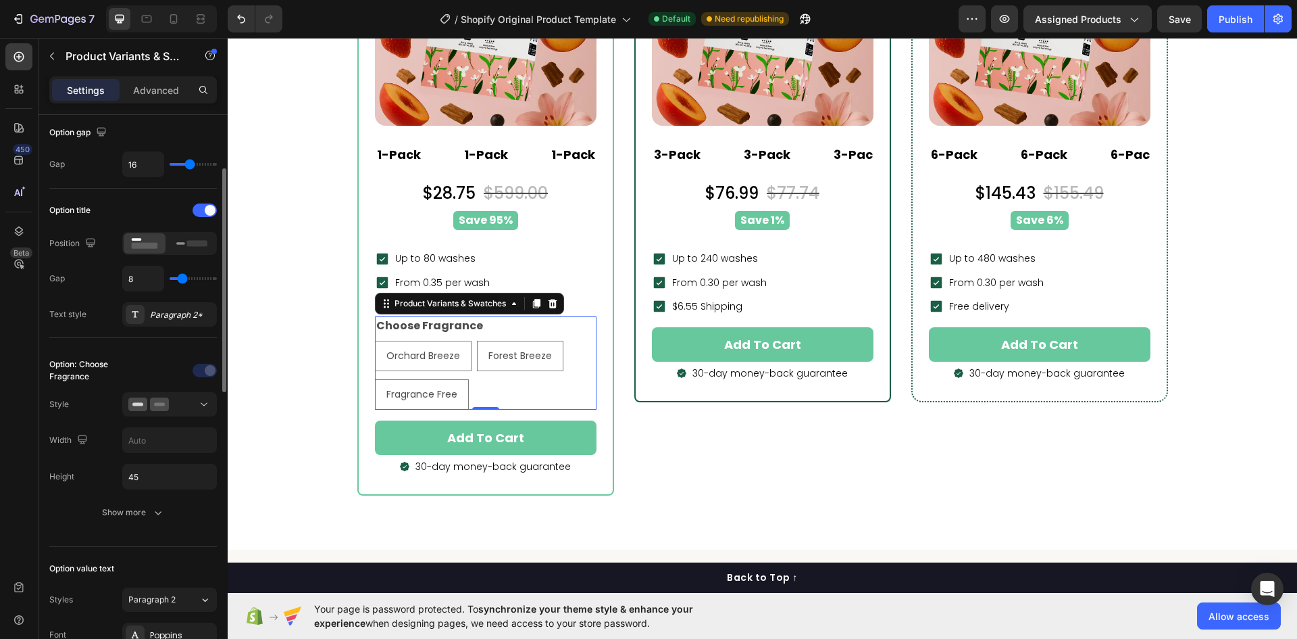
click at [147, 528] on div "Option: Choose Fragrance Style Width Height 45 Show more" at bounding box center [133, 442] width 168 height 187
click at [153, 514] on icon "button" at bounding box center [158, 512] width 14 height 14
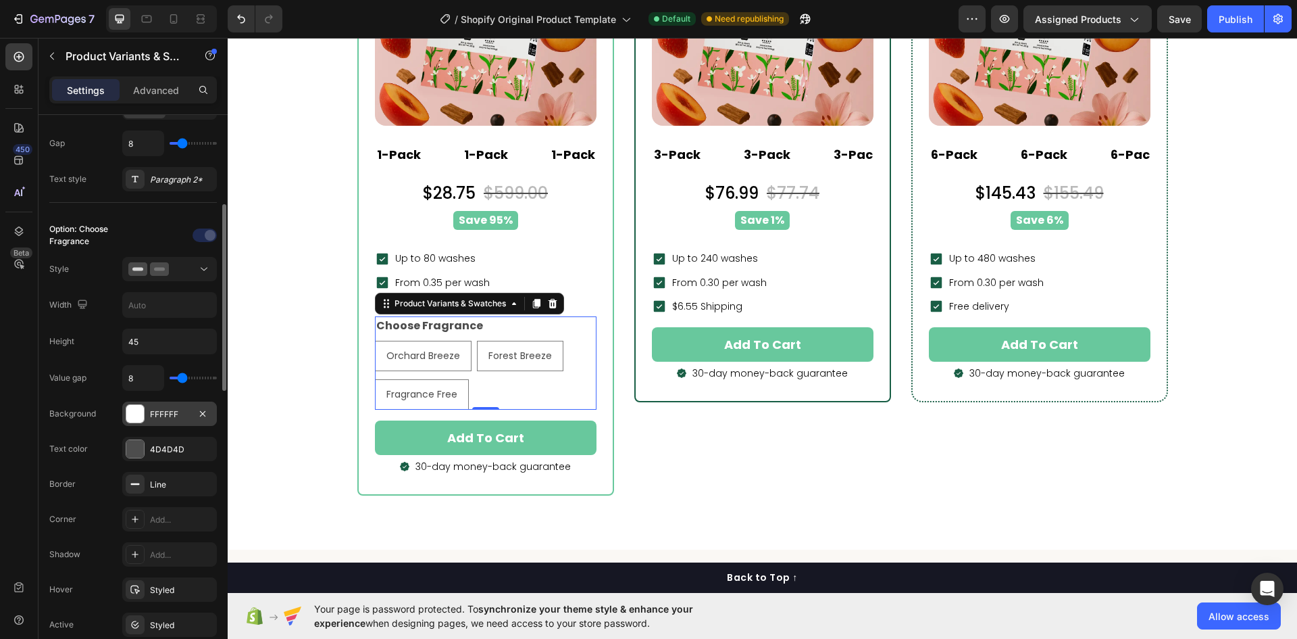
click at [159, 419] on div "FFFFFF" at bounding box center [169, 414] width 39 height 12
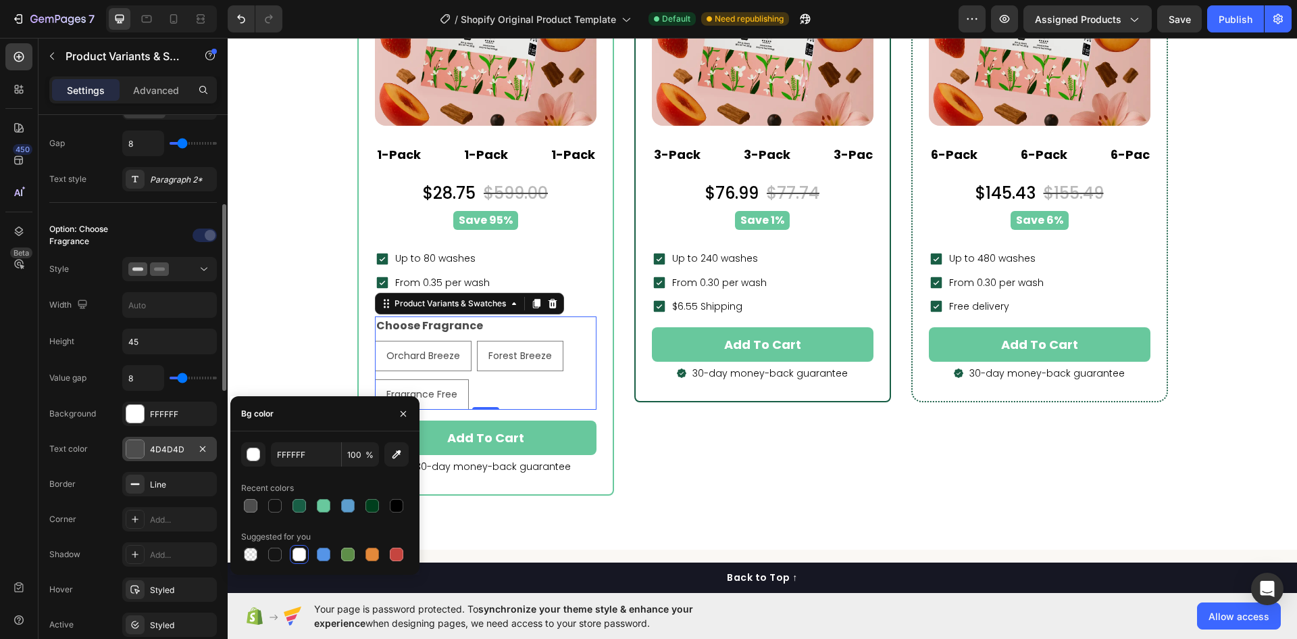
click at [166, 450] on div "4D4D4D" at bounding box center [169, 449] width 39 height 12
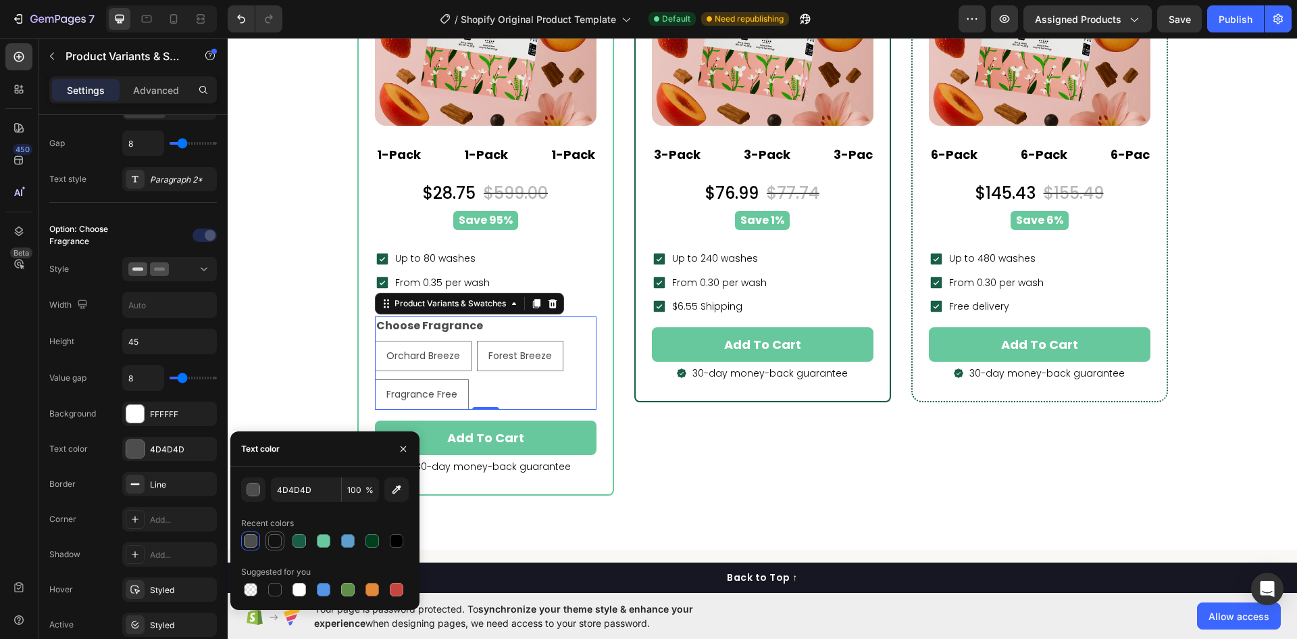
click at [272, 538] on div at bounding box center [275, 541] width 14 height 14
type input "121212"
click at [176, 489] on div "Line" at bounding box center [169, 484] width 39 height 12
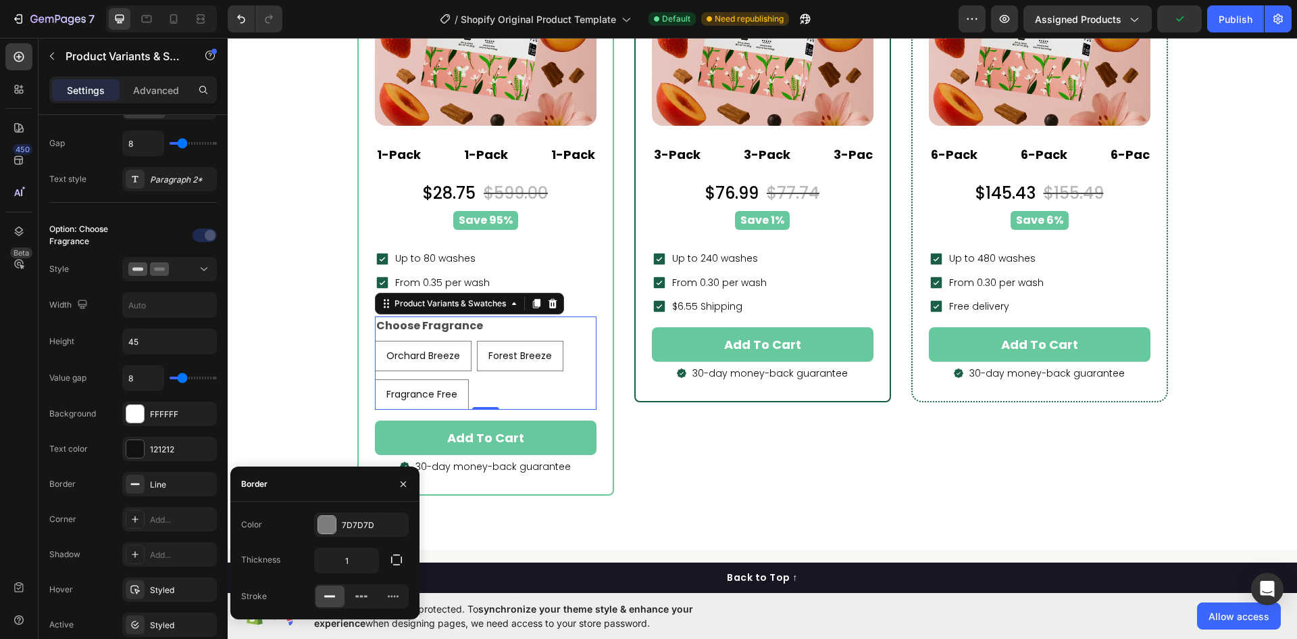
click at [359, 509] on div "Color 7D7D7D Thickness 1 Stroke" at bounding box center [324, 560] width 189 height 118
click at [354, 520] on div "7D7D7D" at bounding box center [361, 525] width 39 height 12
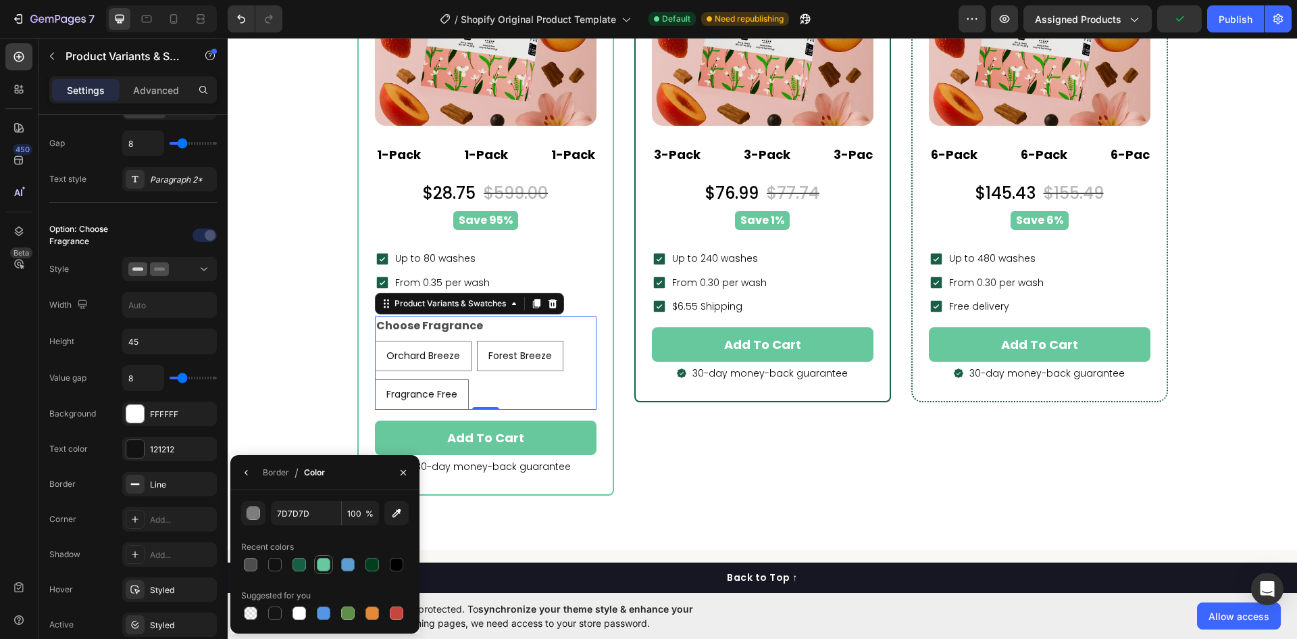
click at [324, 562] on div at bounding box center [324, 564] width 14 height 14
type input "68C89D"
click at [144, 520] on div at bounding box center [135, 519] width 19 height 19
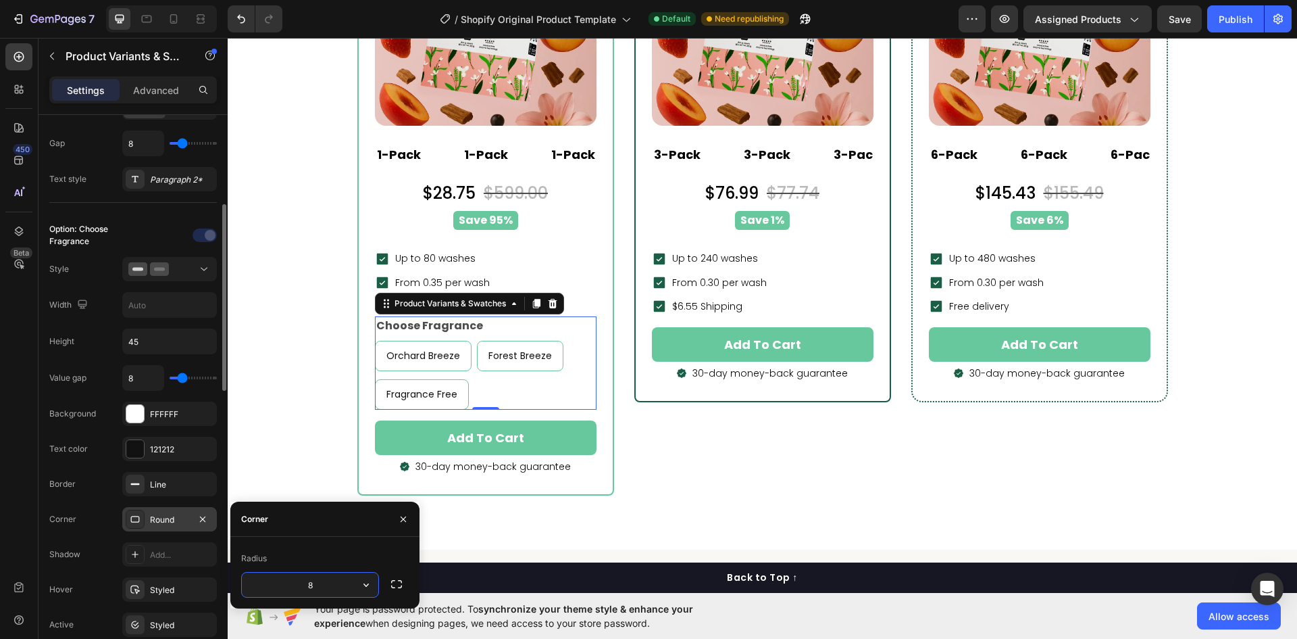
scroll to position [338, 0]
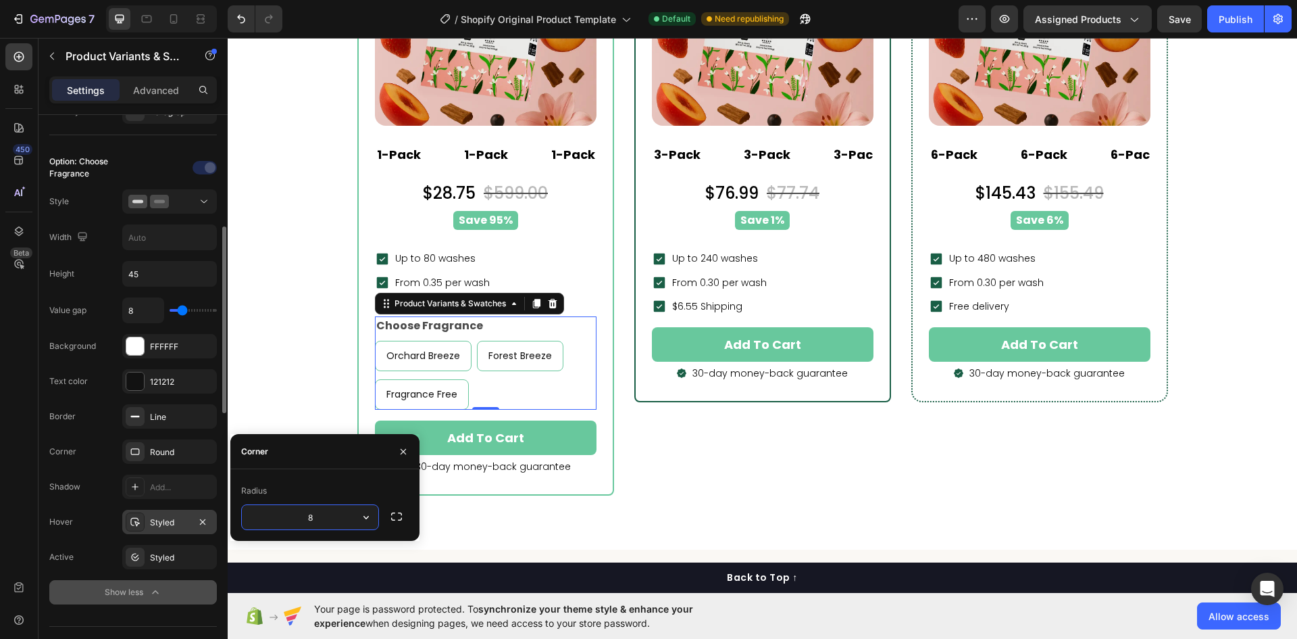
click at [157, 519] on div "Styled" at bounding box center [169, 522] width 39 height 12
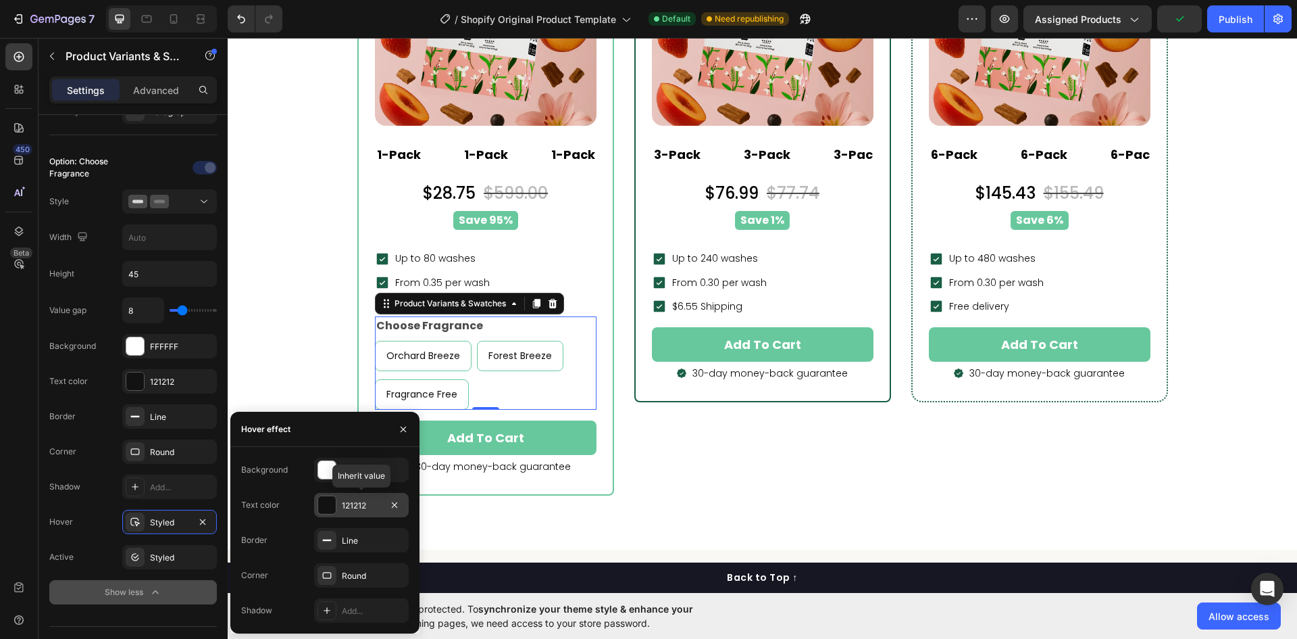
click at [358, 498] on div "121212" at bounding box center [361, 505] width 95 height 24
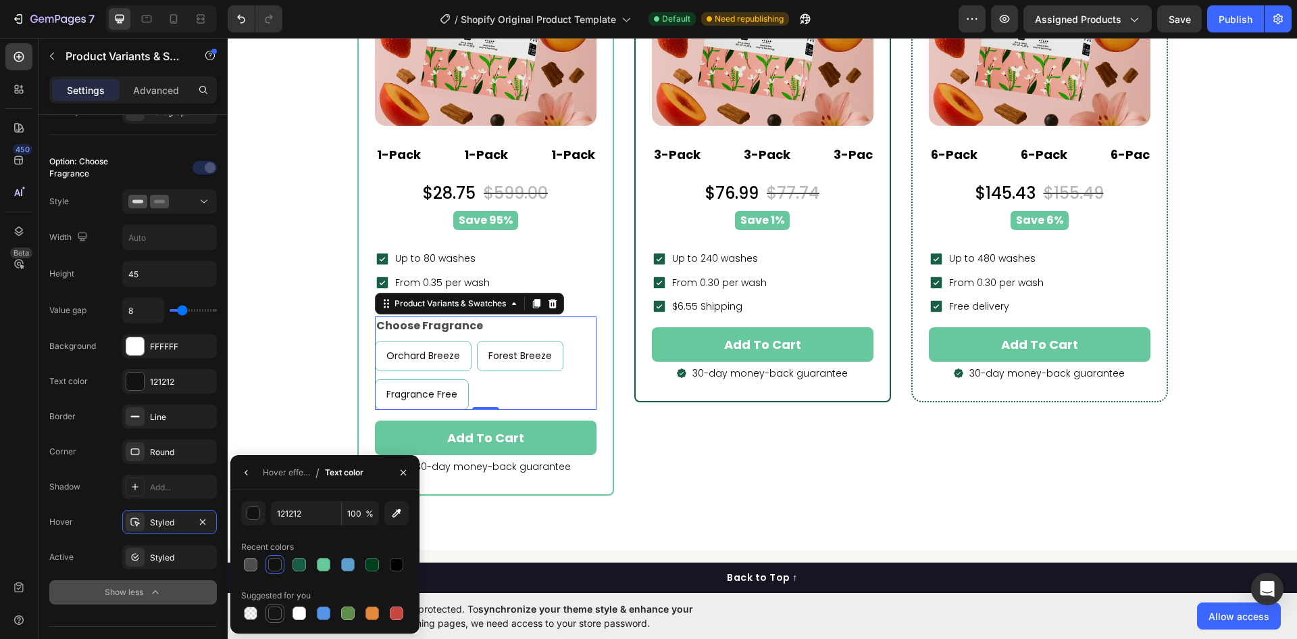
click at [272, 607] on div at bounding box center [275, 613] width 14 height 14
click at [0, 0] on input "151515" at bounding box center [0, 0] width 0 height 0
click at [333, 532] on div "000 100 % Recent colors Suggested for you" at bounding box center [325, 562] width 168 height 122
type input "000000"
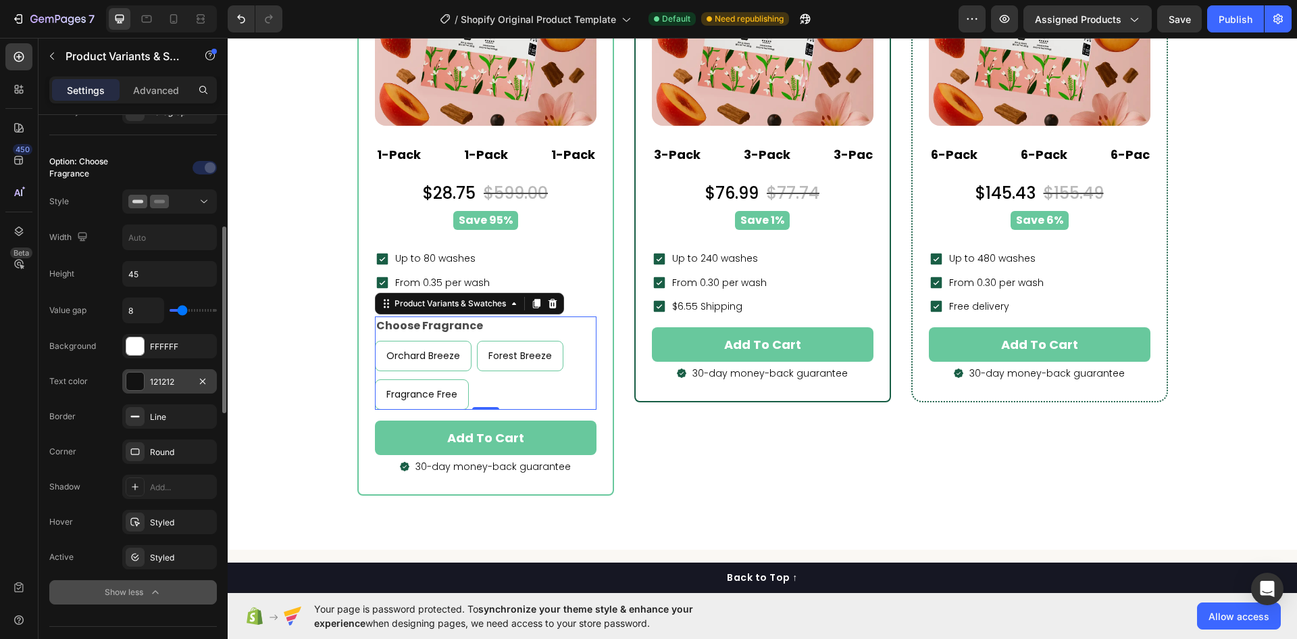
click at [158, 371] on div "121212" at bounding box center [169, 381] width 95 height 24
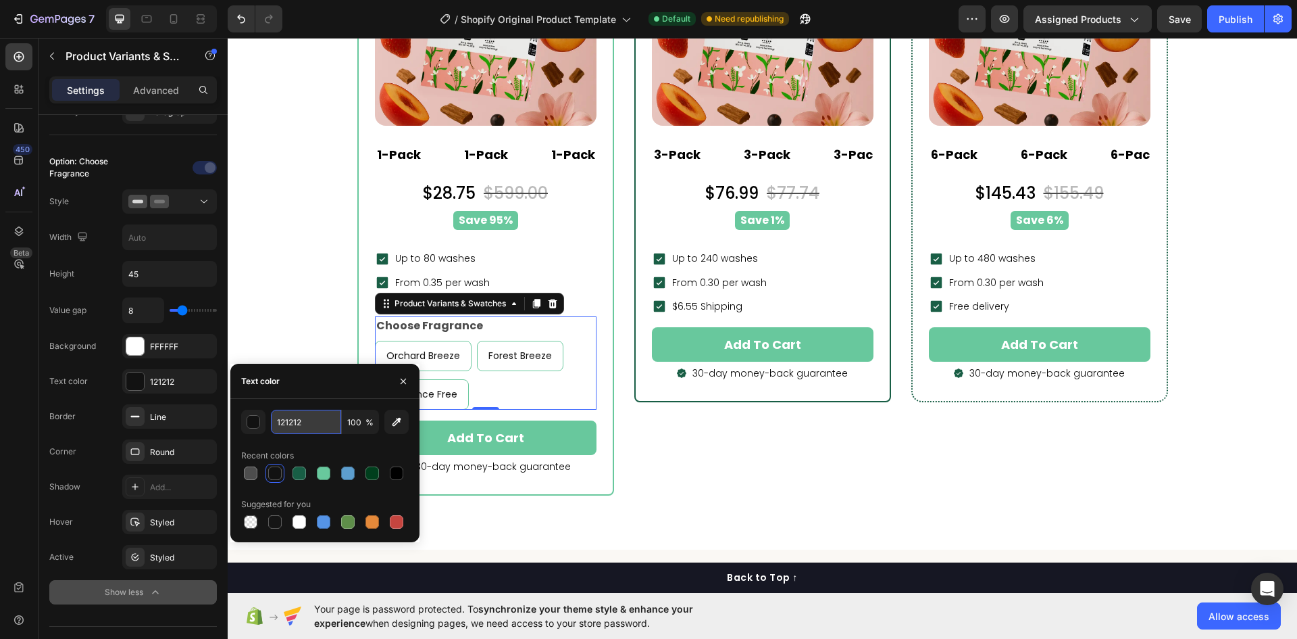
click at [0, 0] on input "121212" at bounding box center [0, 0] width 0 height 0
click at [330, 453] on div "Recent colors" at bounding box center [325, 456] width 168 height 22
type input "000000"
click at [156, 519] on div "Styled" at bounding box center [169, 522] width 39 height 12
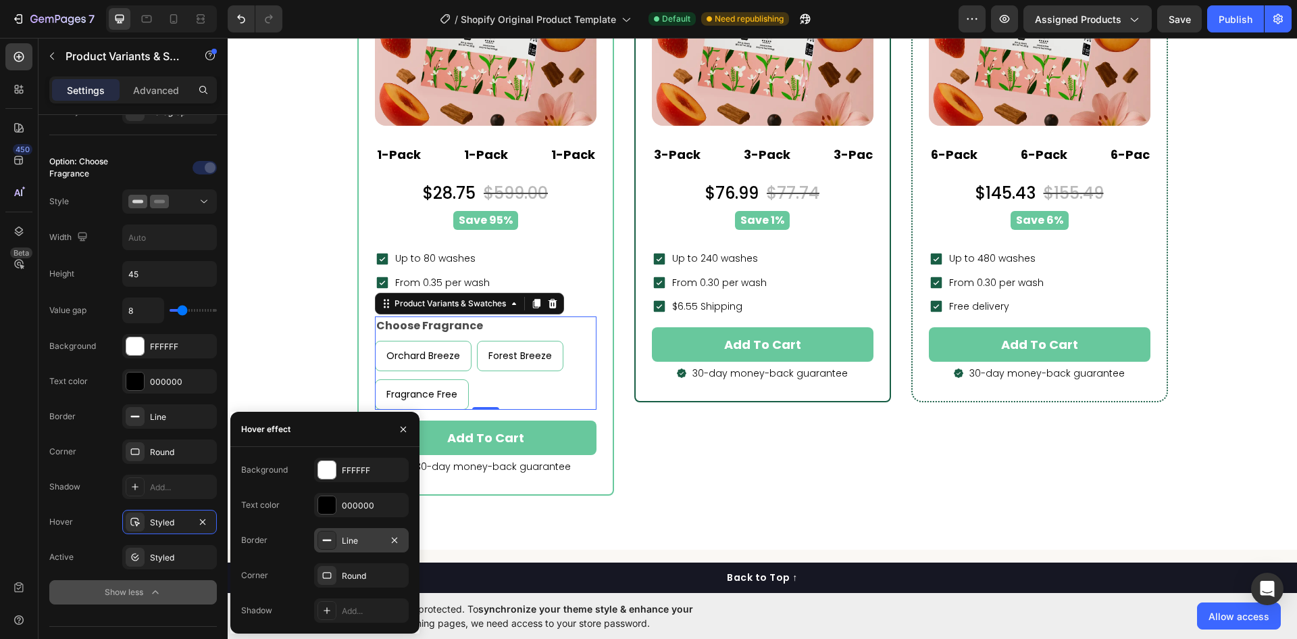
click at [351, 543] on div "Line" at bounding box center [361, 541] width 39 height 12
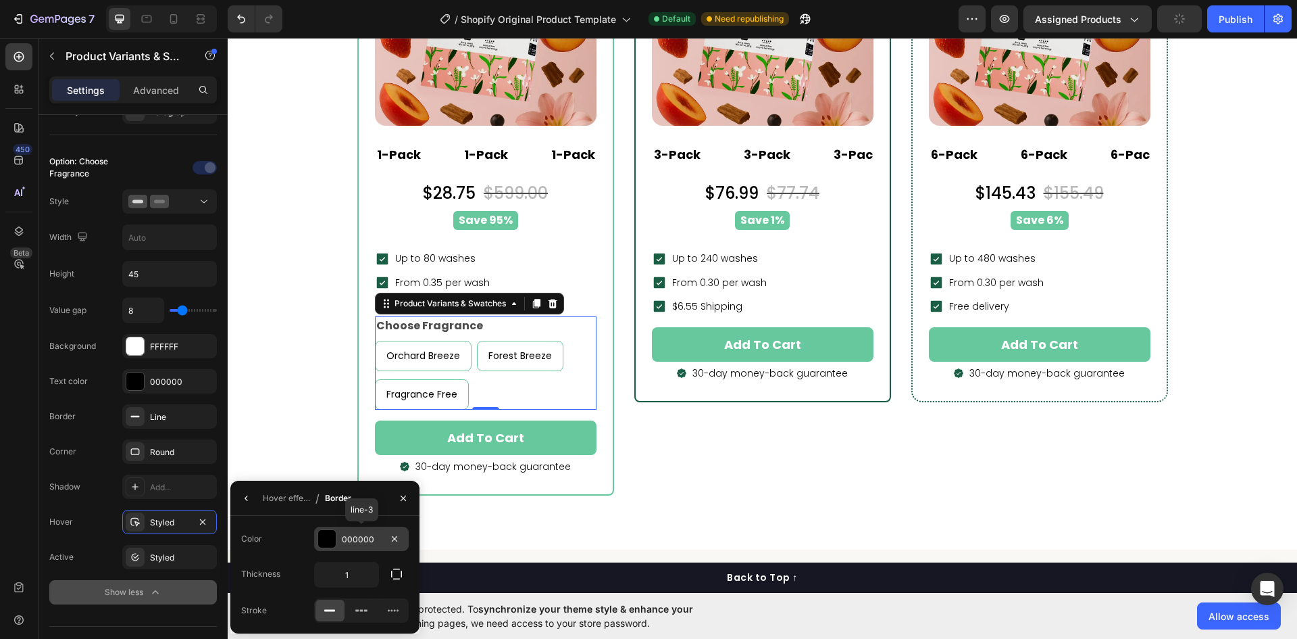
click at [353, 543] on div "000000" at bounding box center [361, 539] width 39 height 12
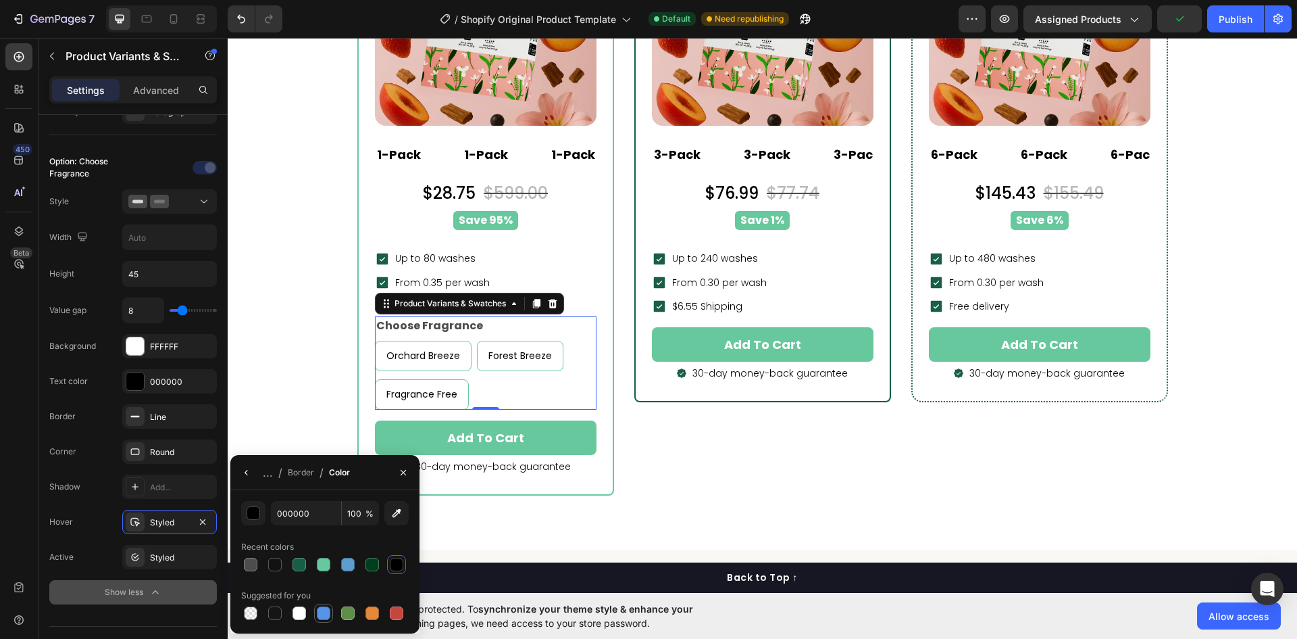
click at [322, 612] on div at bounding box center [324, 613] width 14 height 14
type input "5594E7"
click at [343, 585] on div "Suggested for you" at bounding box center [325, 596] width 168 height 22
click at [148, 562] on div "Styled" at bounding box center [169, 557] width 95 height 24
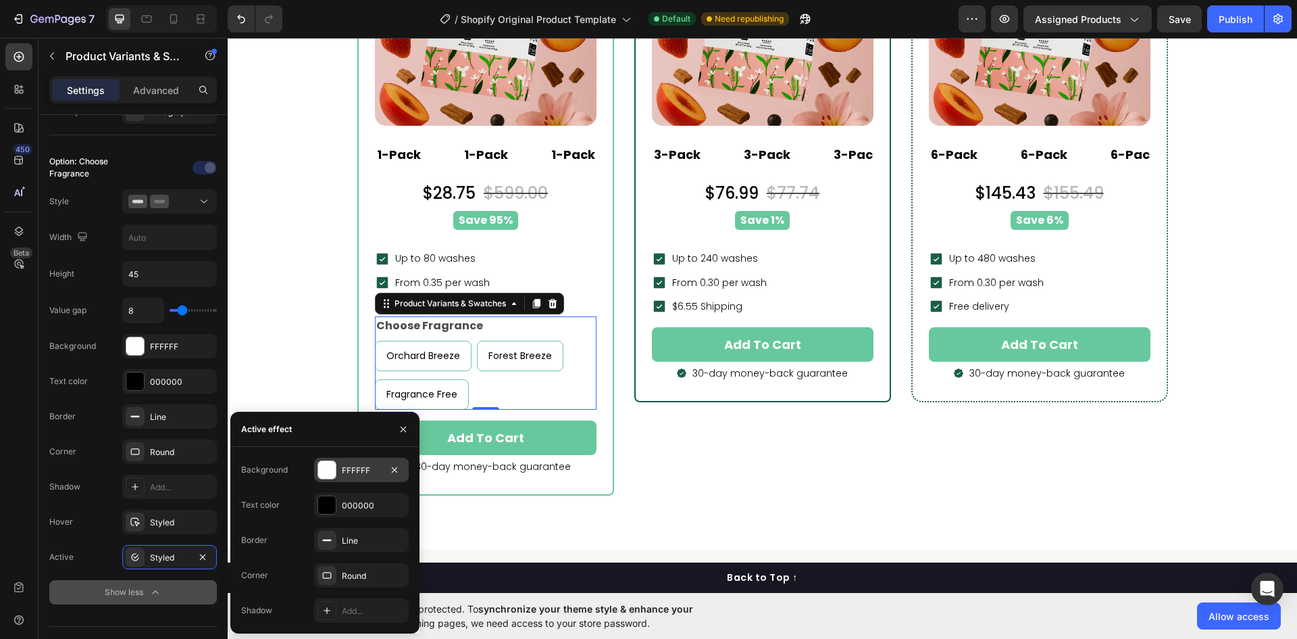
click at [361, 470] on div "FFFFFF" at bounding box center [361, 470] width 39 height 12
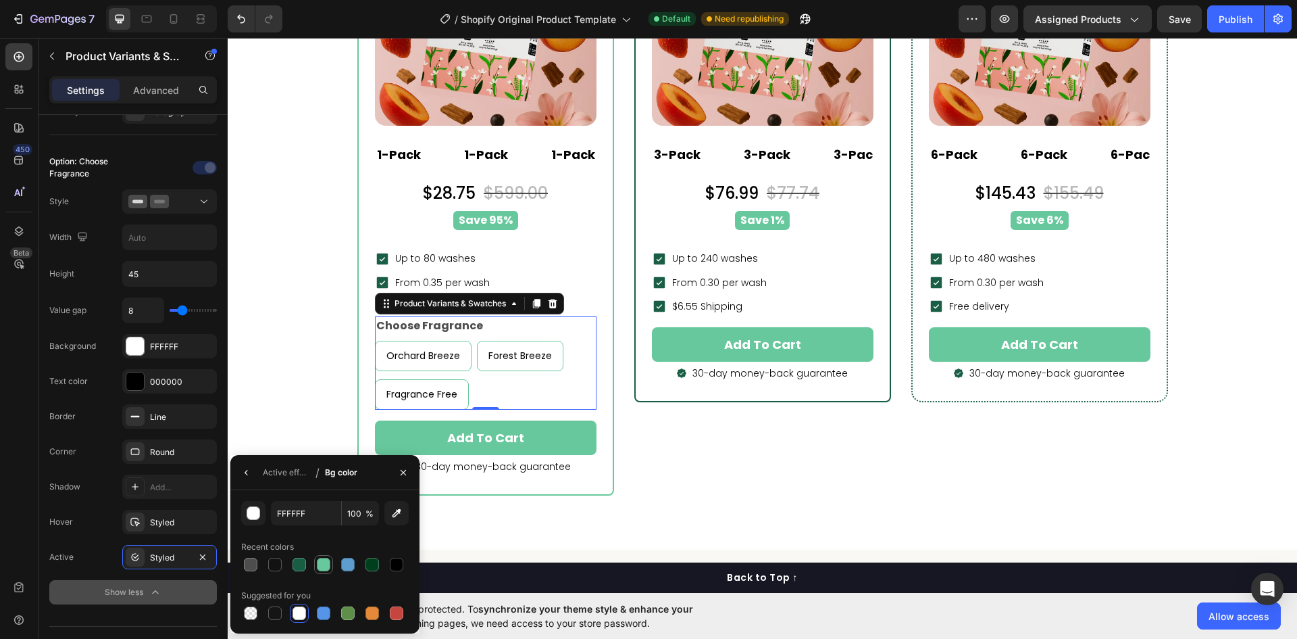
click at [318, 563] on div at bounding box center [324, 564] width 14 height 14
type input "68C89D"
click at [0, 0] on input "100" at bounding box center [0, 0] width 0 height 0
type input "33"
click at [365, 537] on div "Recent colors" at bounding box center [325, 547] width 168 height 22
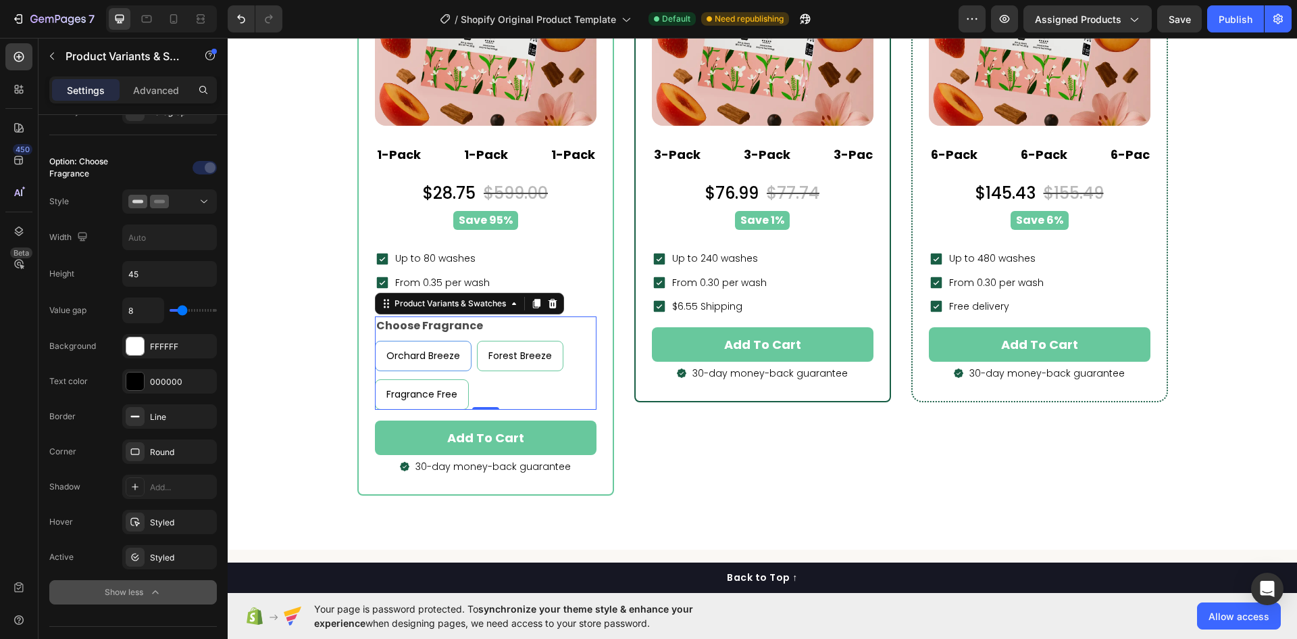
click at [455, 351] on div "Orchard Breeze" at bounding box center [423, 356] width 95 height 28
click at [375, 341] on input "Orchard Breeze Orchard Breeze Orchard Breeze" at bounding box center [374, 340] width 1 height 1
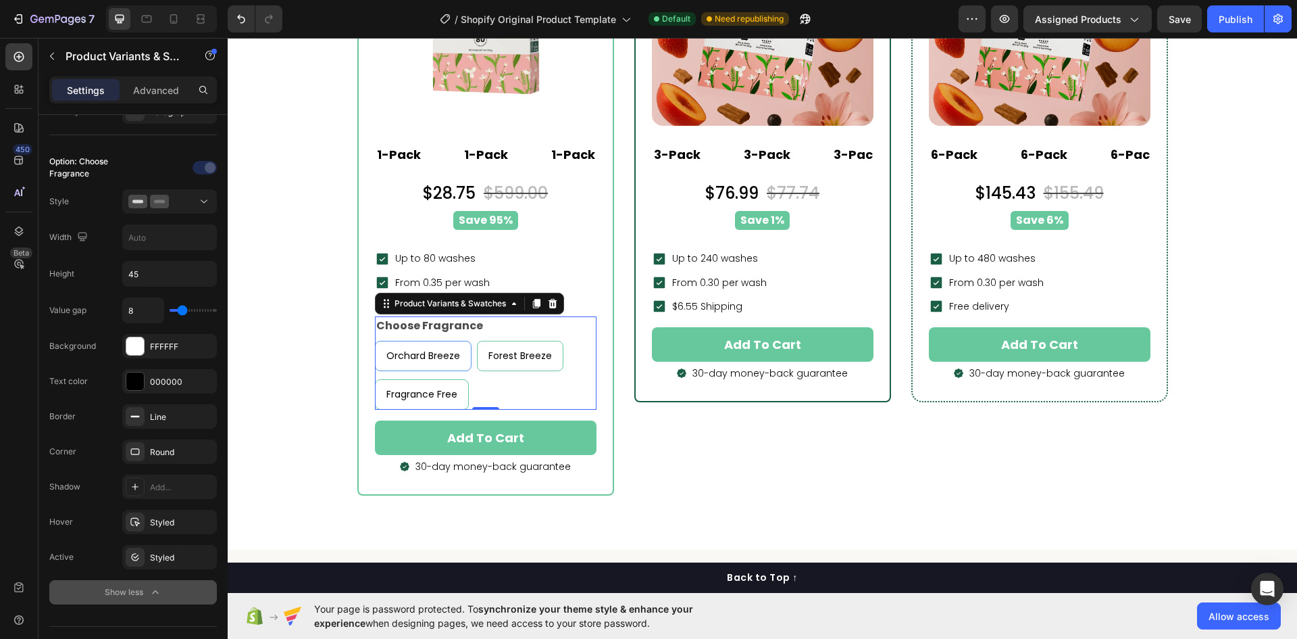
click at [411, 358] on span "Orchard Breeze" at bounding box center [424, 356] width 74 height 14
click at [375, 341] on input "Orchard Breeze Orchard Breeze Orchard Breeze" at bounding box center [374, 340] width 1 height 1
click at [139, 560] on icon at bounding box center [135, 556] width 11 height 11
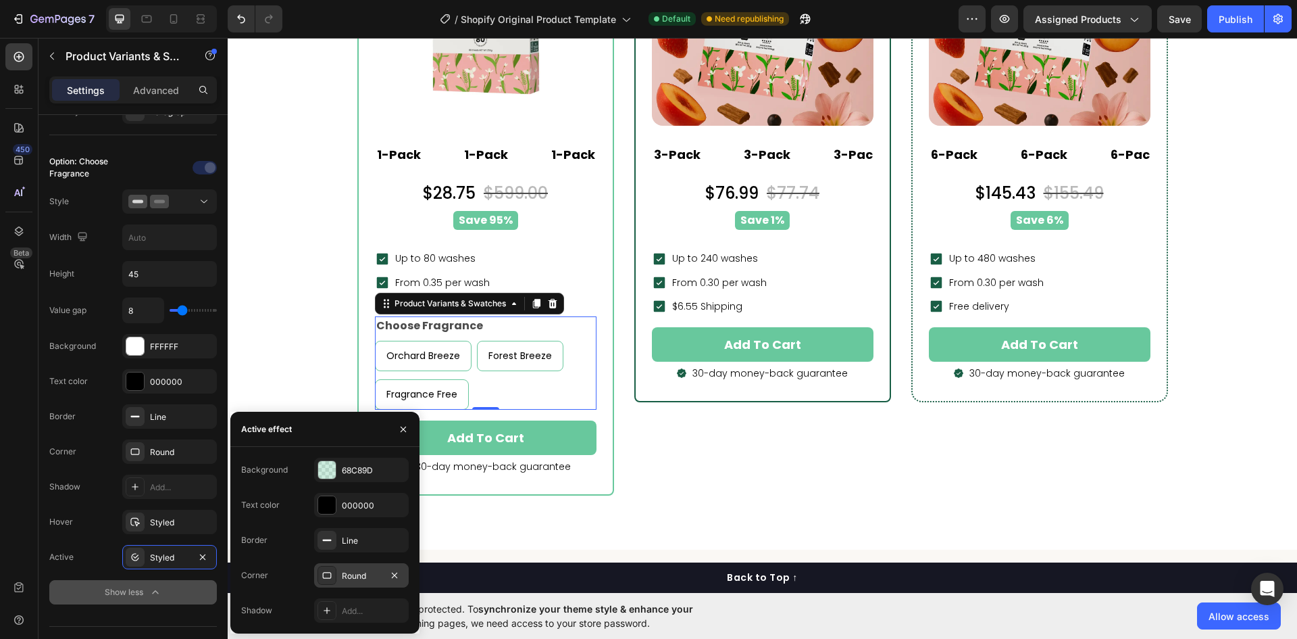
click at [348, 576] on div "Round" at bounding box center [361, 576] width 39 height 12
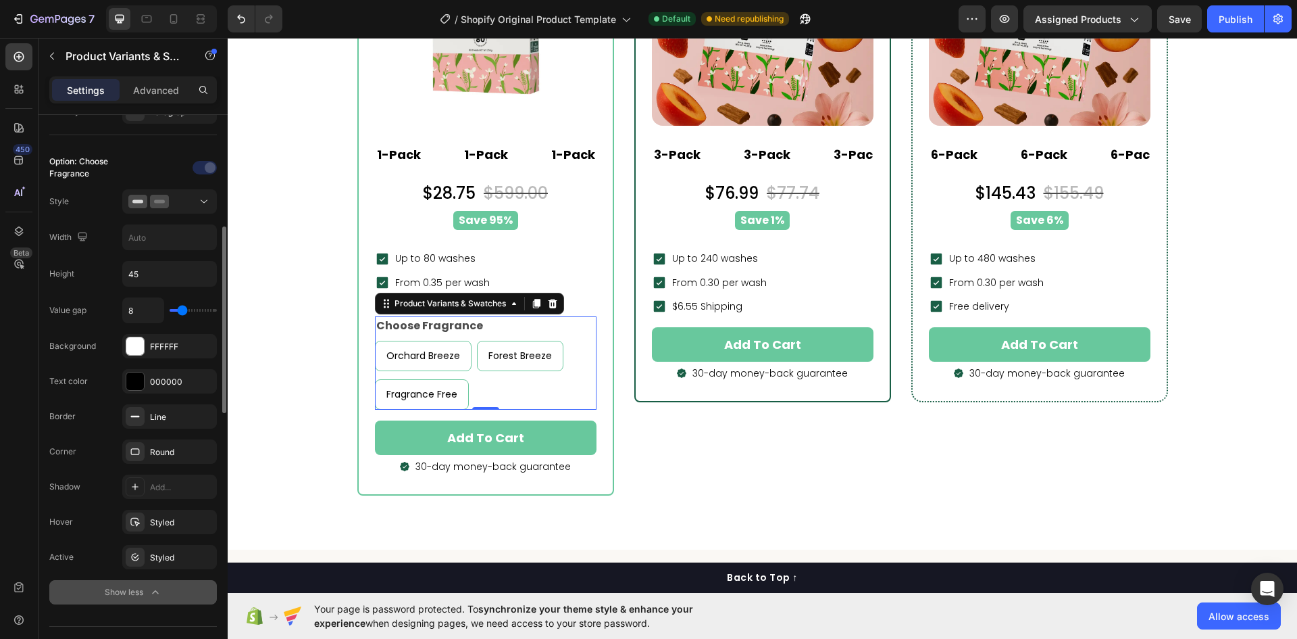
click at [101, 535] on div "Value gap 8 Background FFFFFF Text color 000000 Border Line Corner Round Shadow…" at bounding box center [133, 450] width 168 height 307
click at [151, 521] on div "Styled" at bounding box center [169, 522] width 39 height 12
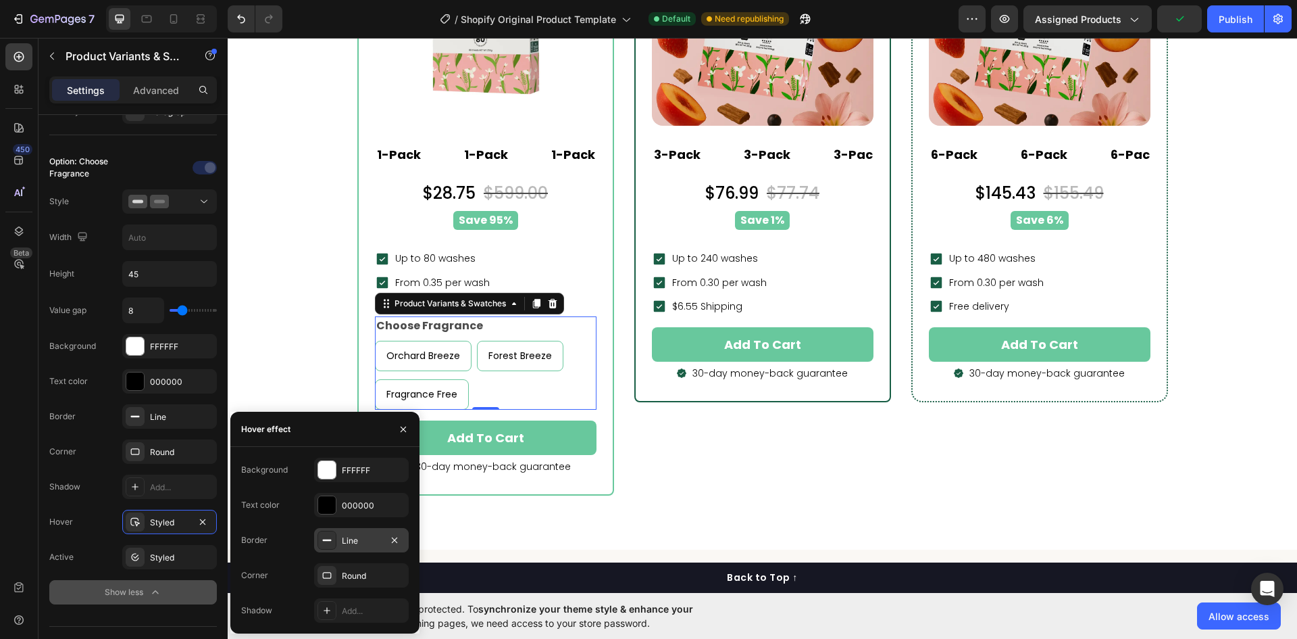
click at [358, 537] on div "Line" at bounding box center [361, 541] width 39 height 12
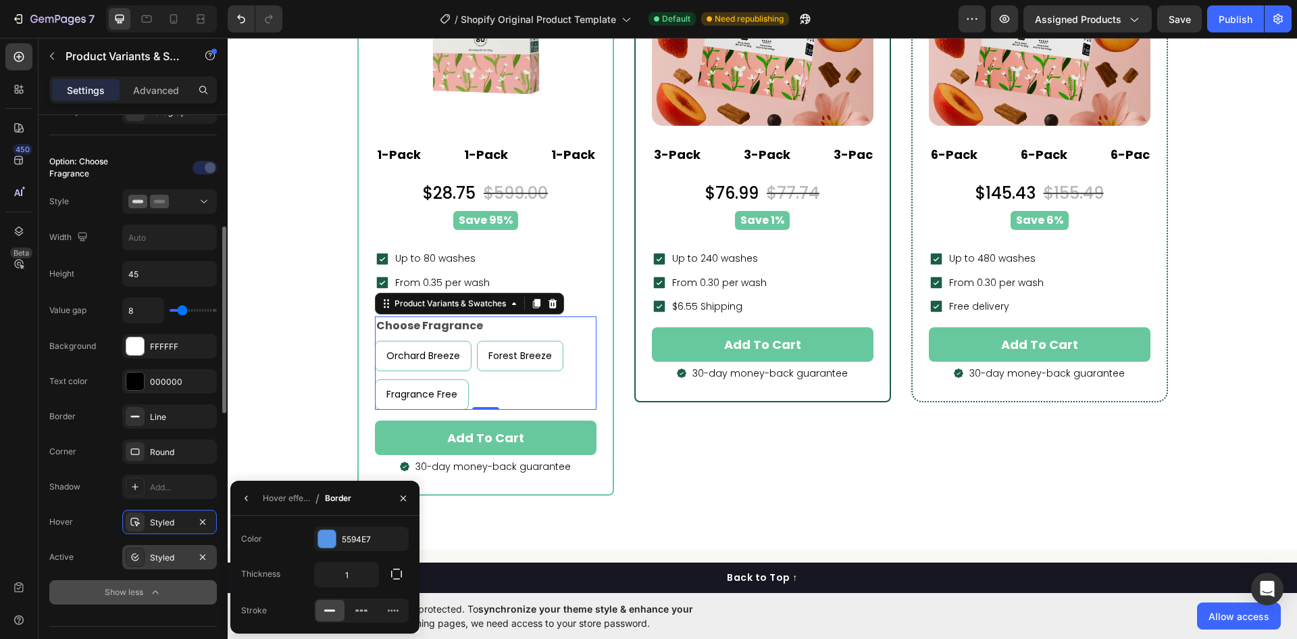
click at [147, 561] on div "Styled" at bounding box center [169, 557] width 95 height 24
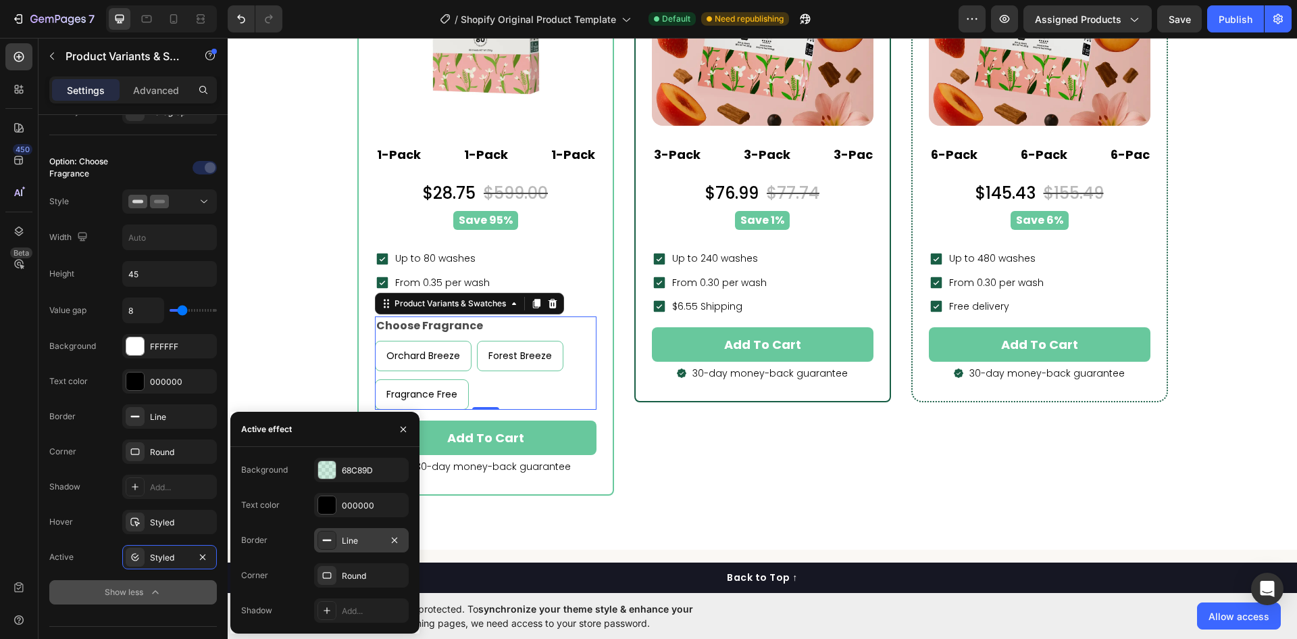
click at [351, 540] on div "Line" at bounding box center [361, 541] width 39 height 12
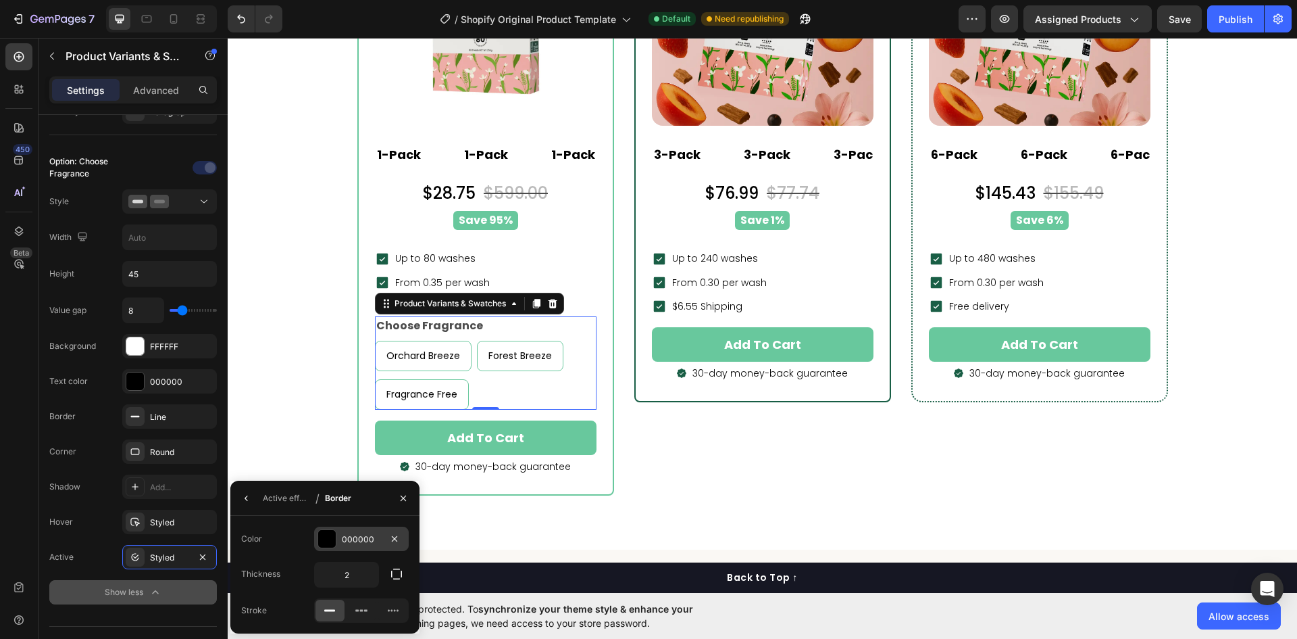
click at [343, 534] on div "000000" at bounding box center [361, 539] width 39 height 12
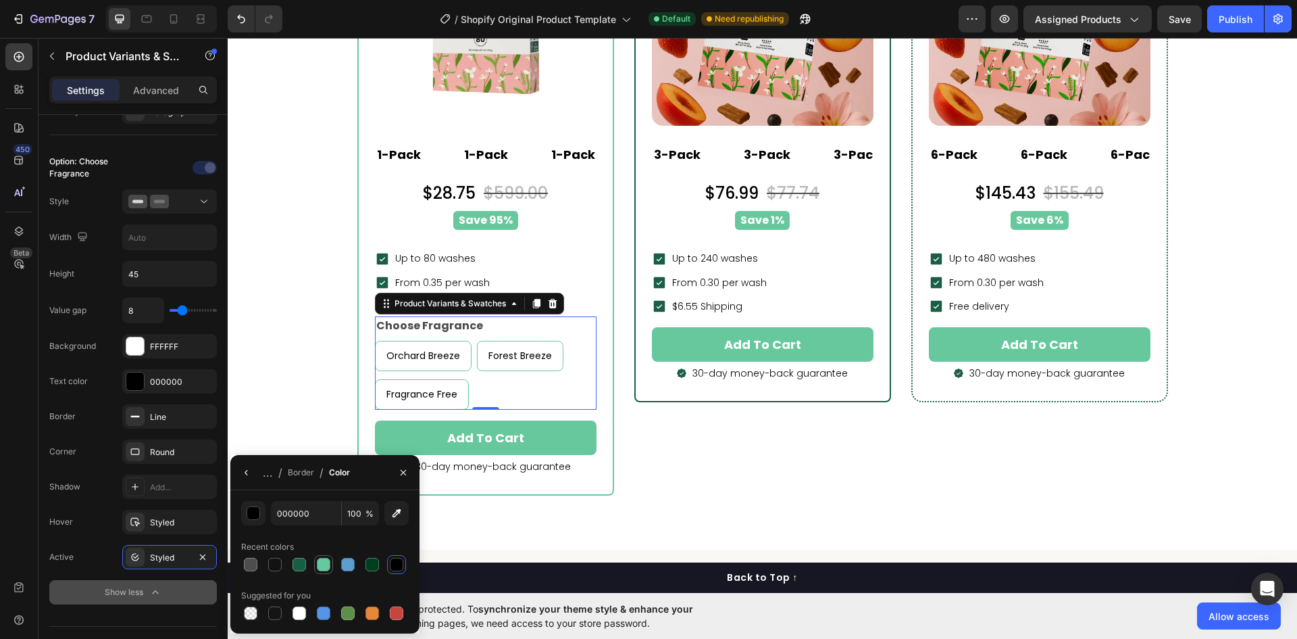
click at [325, 570] on div at bounding box center [324, 564] width 14 height 14
type input "68C89D"
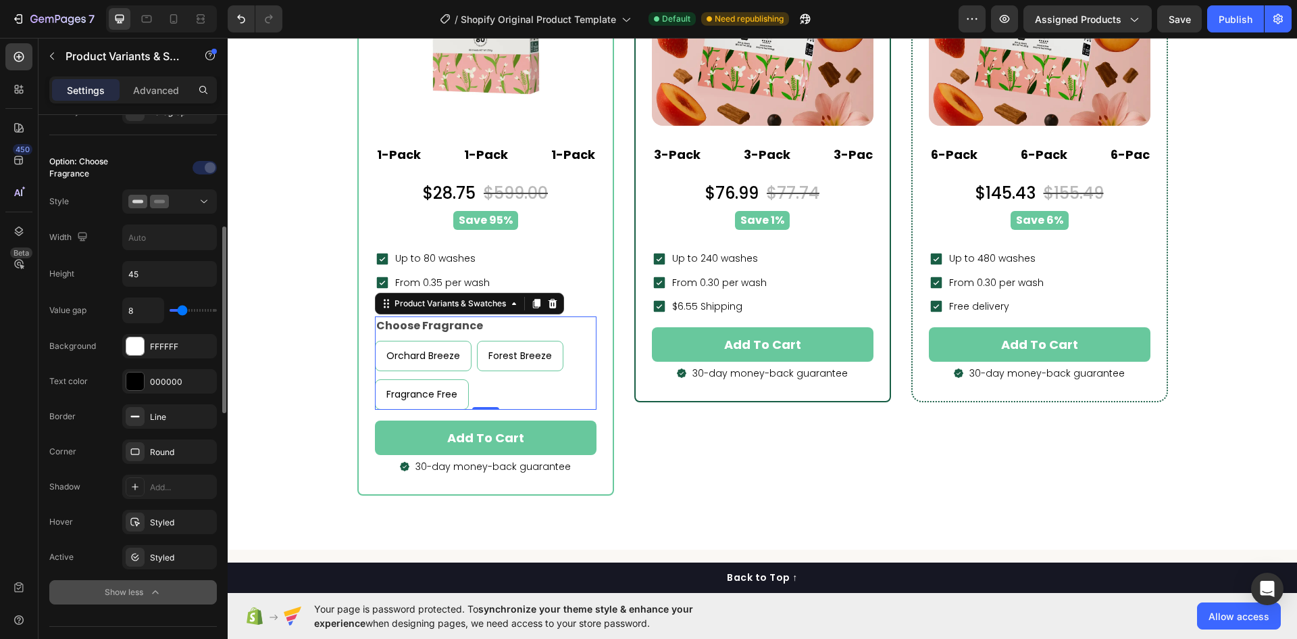
click at [93, 550] on div "Active Styled" at bounding box center [133, 557] width 168 height 24
click at [157, 416] on div "Line" at bounding box center [169, 417] width 39 height 12
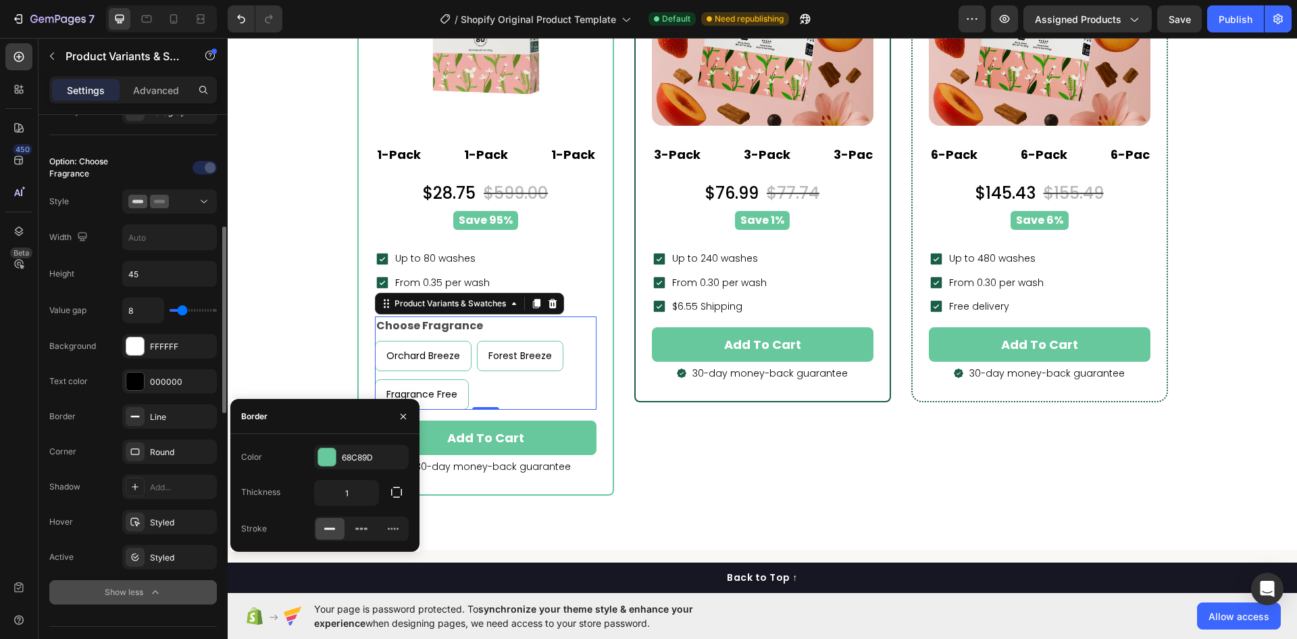
click at [95, 545] on div "Shadow Add..." at bounding box center [133, 557] width 168 height 24
click at [532, 300] on icon at bounding box center [535, 303] width 7 height 9
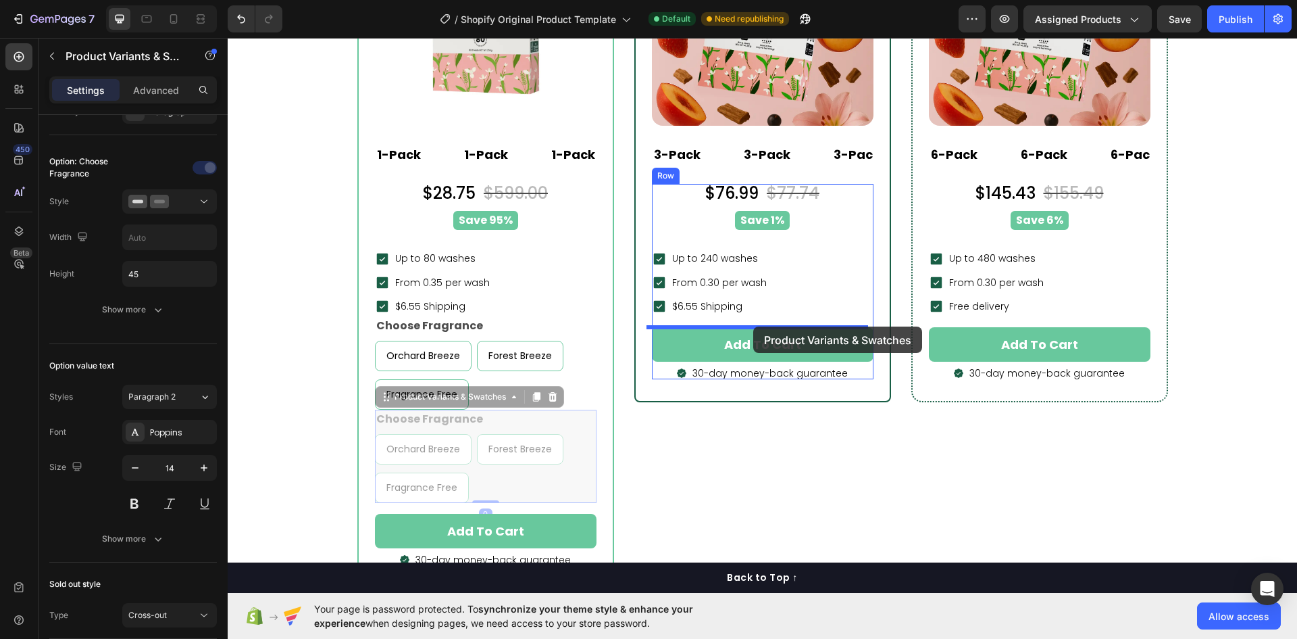
drag, startPoint x: 382, startPoint y: 399, endPoint x: 753, endPoint y: 326, distance: 378.6
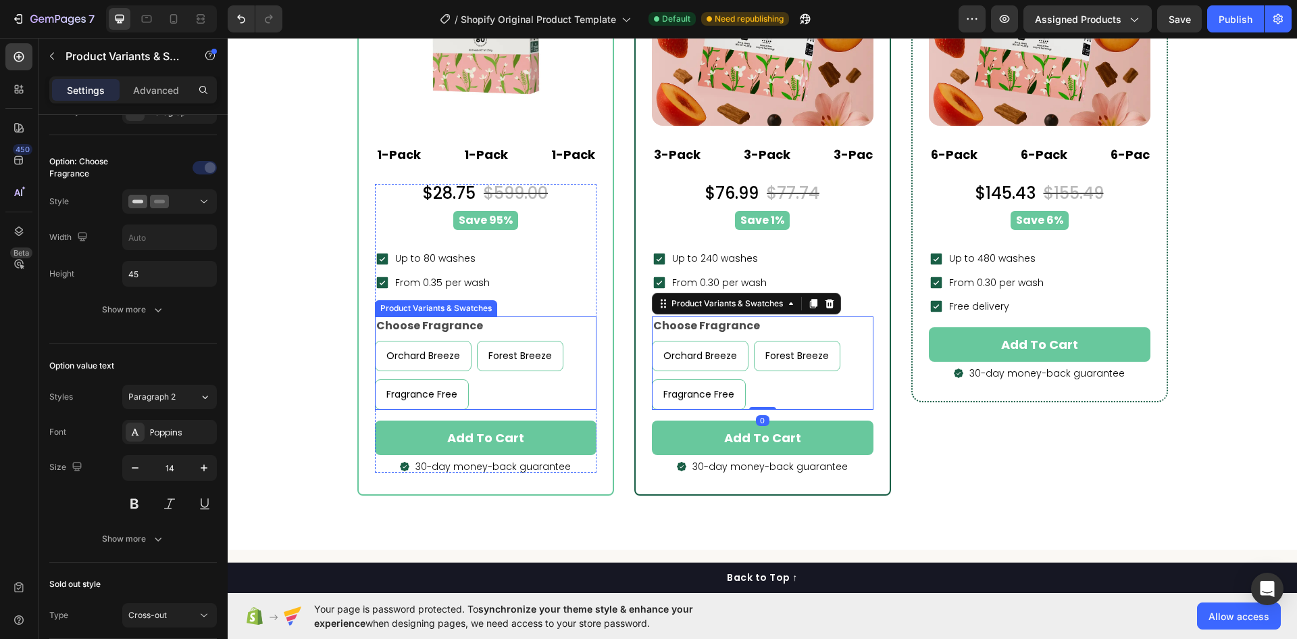
click at [537, 326] on p "Forest Breeze" at bounding box center [520, 325] width 53 height 12
click at [477, 340] on input "Forest Breeze Forest Breeze Forest Breeze" at bounding box center [476, 340] width 1 height 1
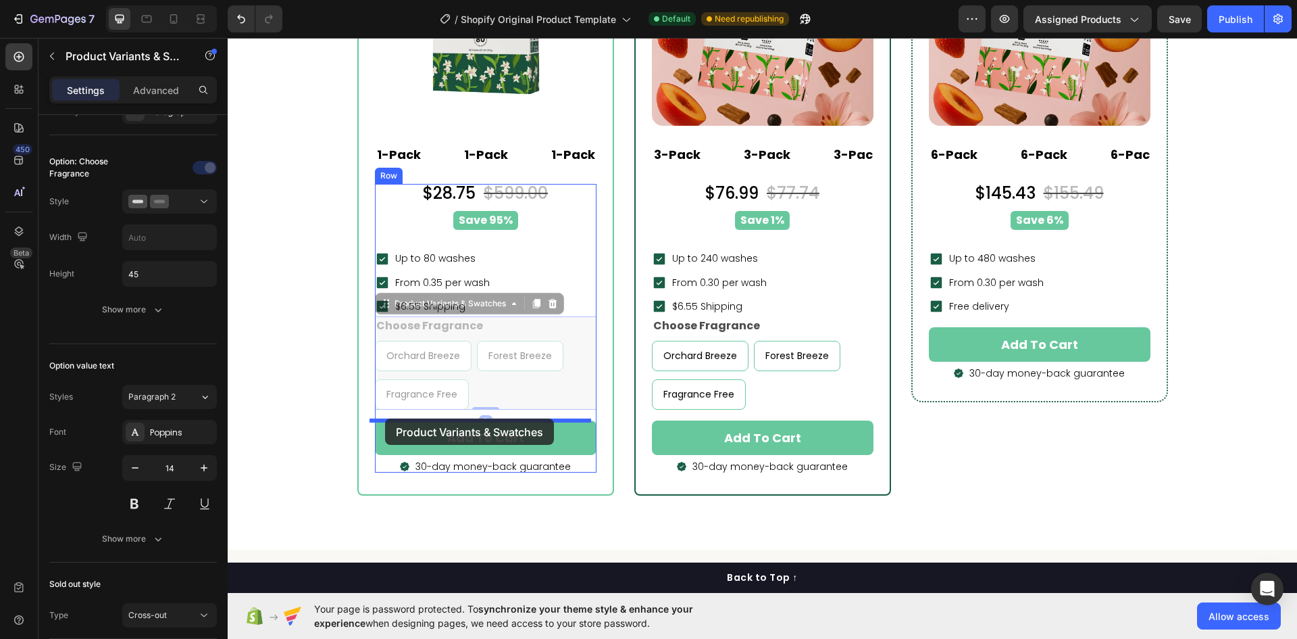
drag, startPoint x: 380, startPoint y: 303, endPoint x: 385, endPoint y: 418, distance: 115.0
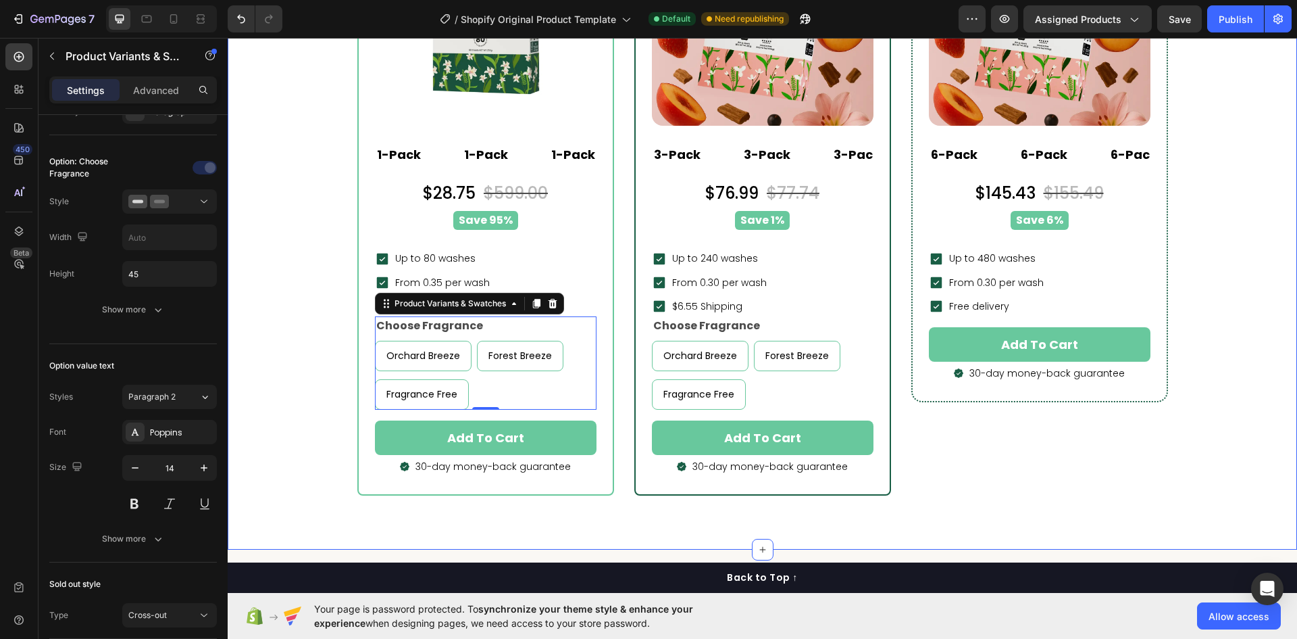
click at [278, 359] on div "buy more & pay less Heading Popular Heading Row LAI Product Reviews - Star rati…" at bounding box center [762, 108] width 1049 height 776
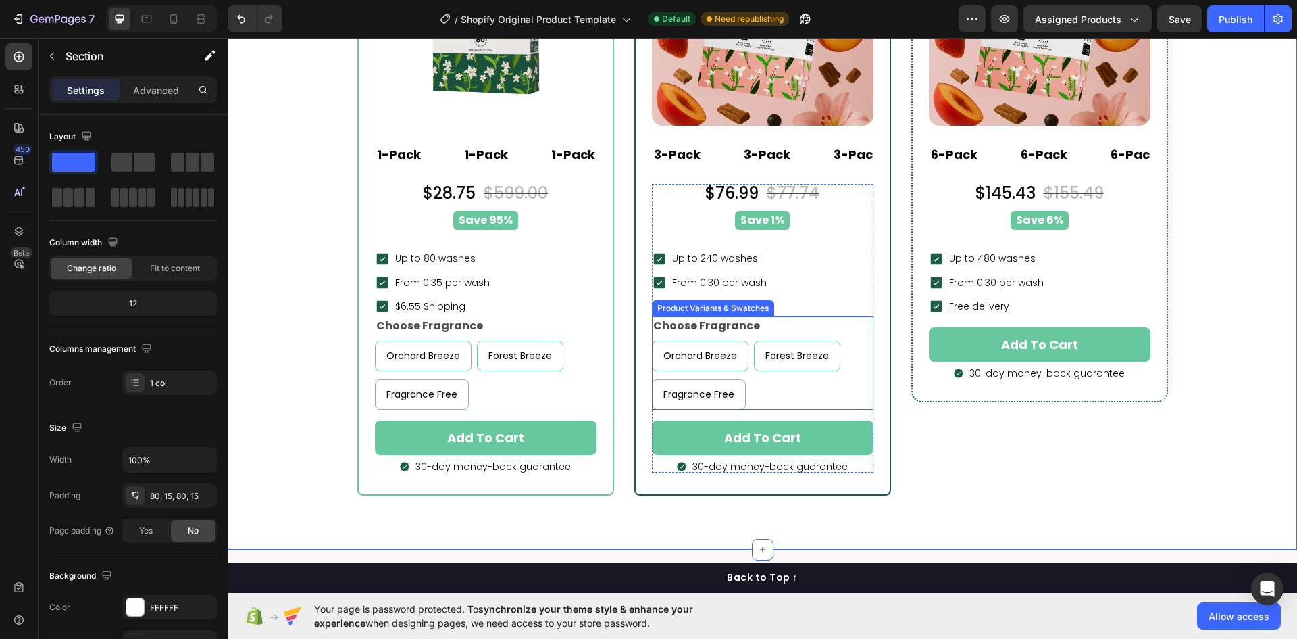
click at [857, 326] on div "Choose Fragrance Orchard Breeze Orchard Breeze Orchard Breeze Forest Breeze For…" at bounding box center [763, 362] width 222 height 93
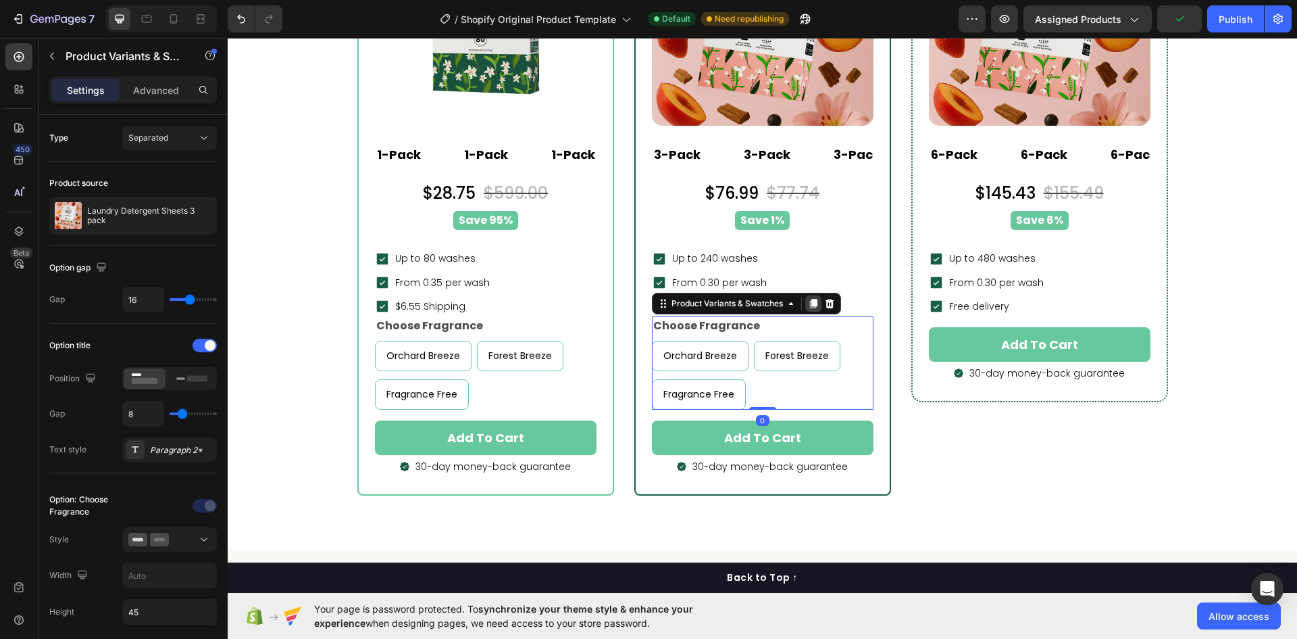
click at [810, 303] on icon at bounding box center [813, 303] width 7 height 9
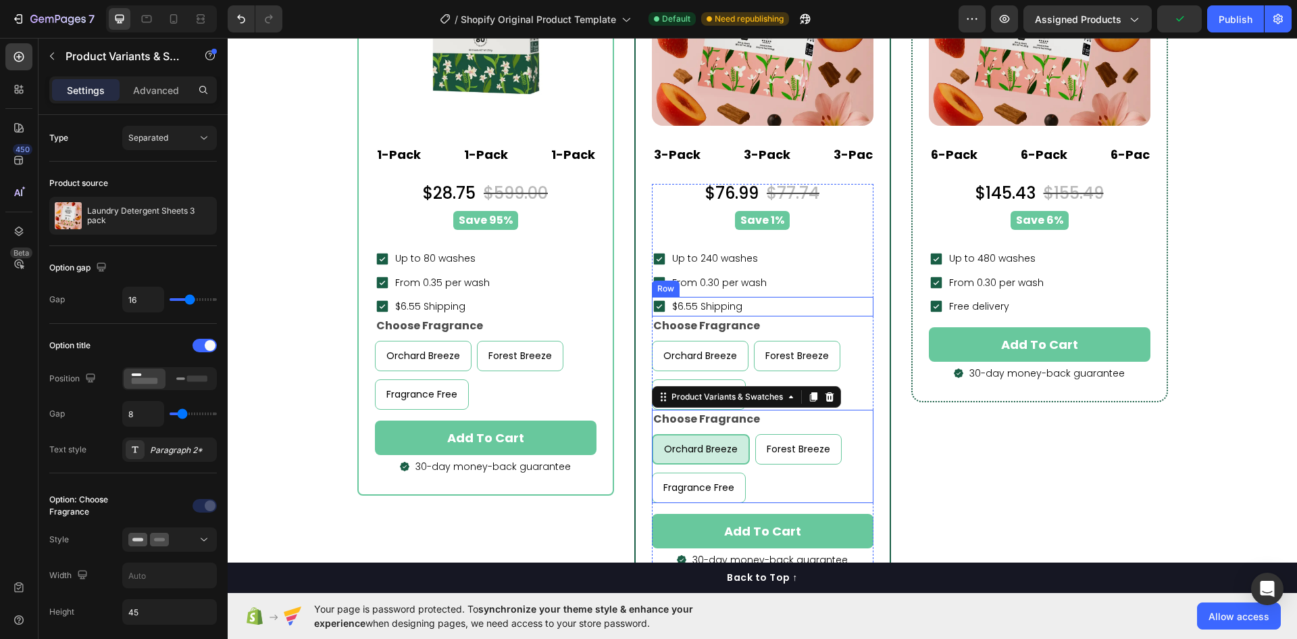
radio input "true"
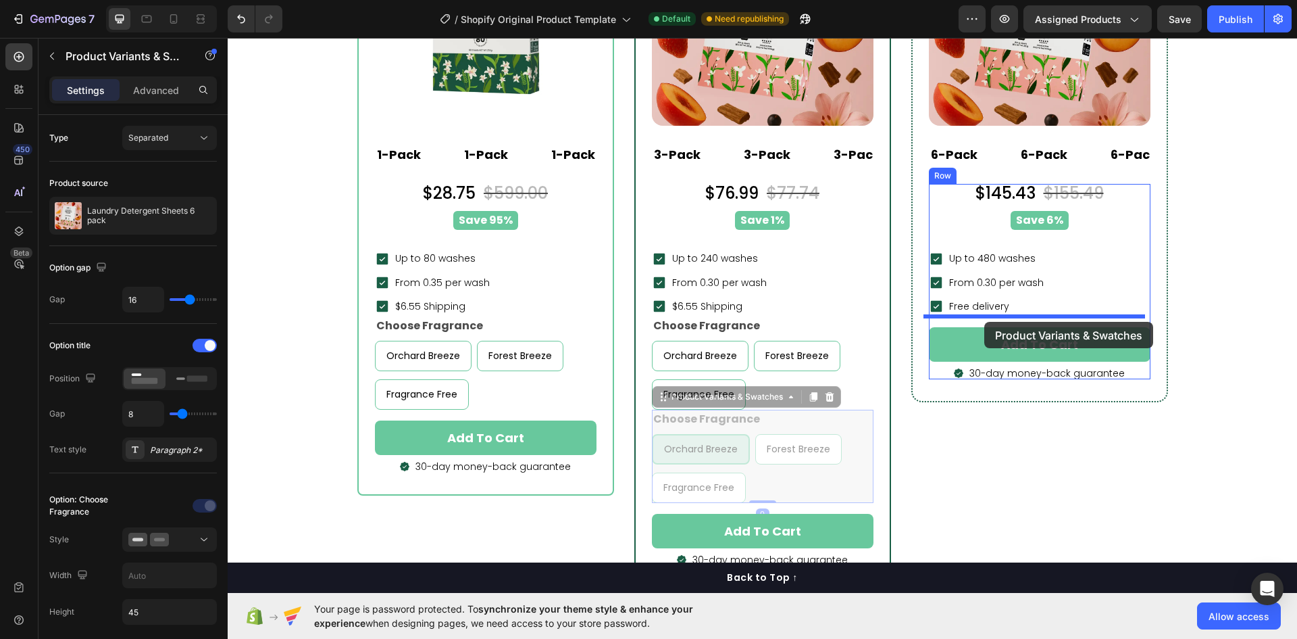
drag, startPoint x: 658, startPoint y: 403, endPoint x: 985, endPoint y: 322, distance: 336.3
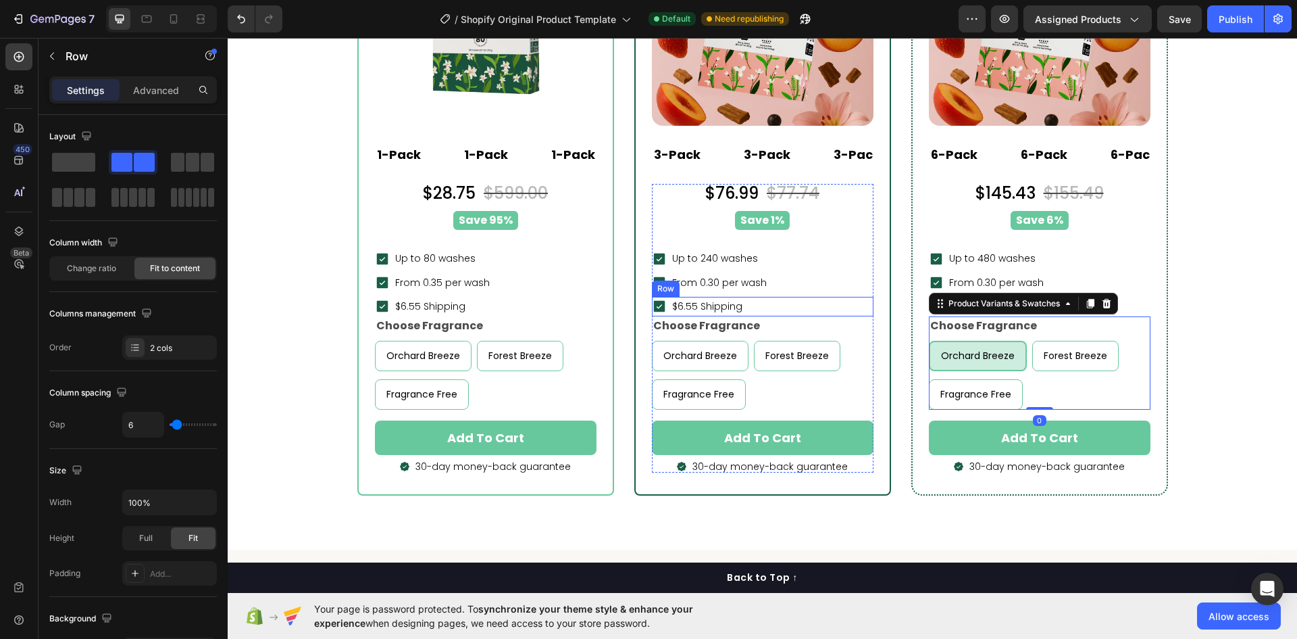
click at [795, 302] on div "Icon $6.55 Shipping Text block Row" at bounding box center [763, 307] width 222 height 20
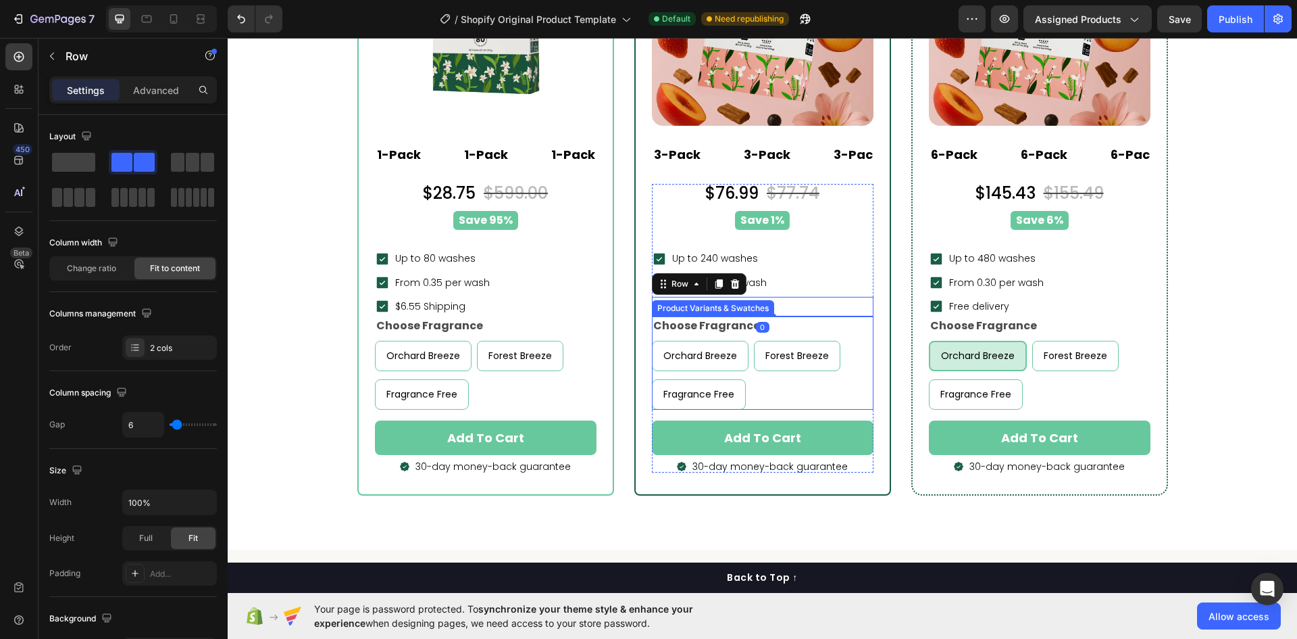
click at [847, 335] on div "Choose Fragrance Orchard Breeze Orchard Breeze Orchard Breeze Forest Breeze For…" at bounding box center [763, 362] width 222 height 93
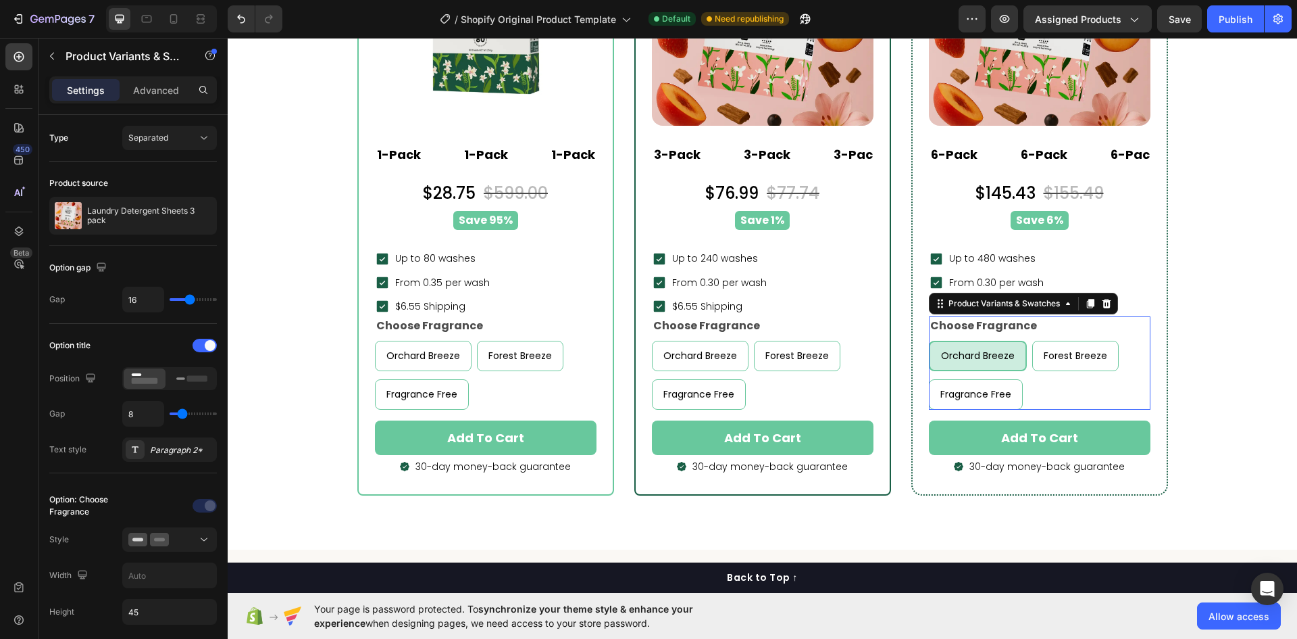
click at [1137, 350] on div "Orchard Breeze Orchard Breeze Orchard Breeze Forest Breeze Forest Breeze Forest…" at bounding box center [1040, 375] width 222 height 69
click at [574, 341] on div "Orchard Breeze Orchard Breeze Orchard Breeze Forest Breeze Forest Breeze Forest…" at bounding box center [486, 375] width 222 height 69
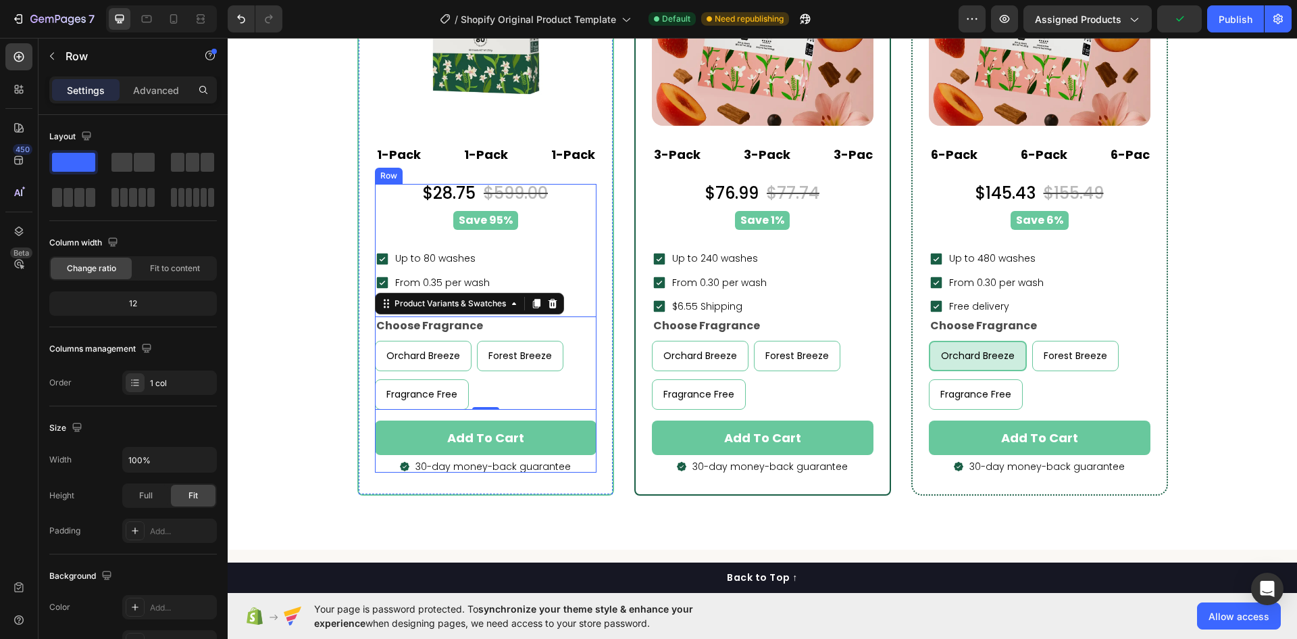
click at [536, 240] on div "$28.75 Product Price Product Price $599.00 Product Price Product Price Row Save…" at bounding box center [486, 328] width 222 height 289
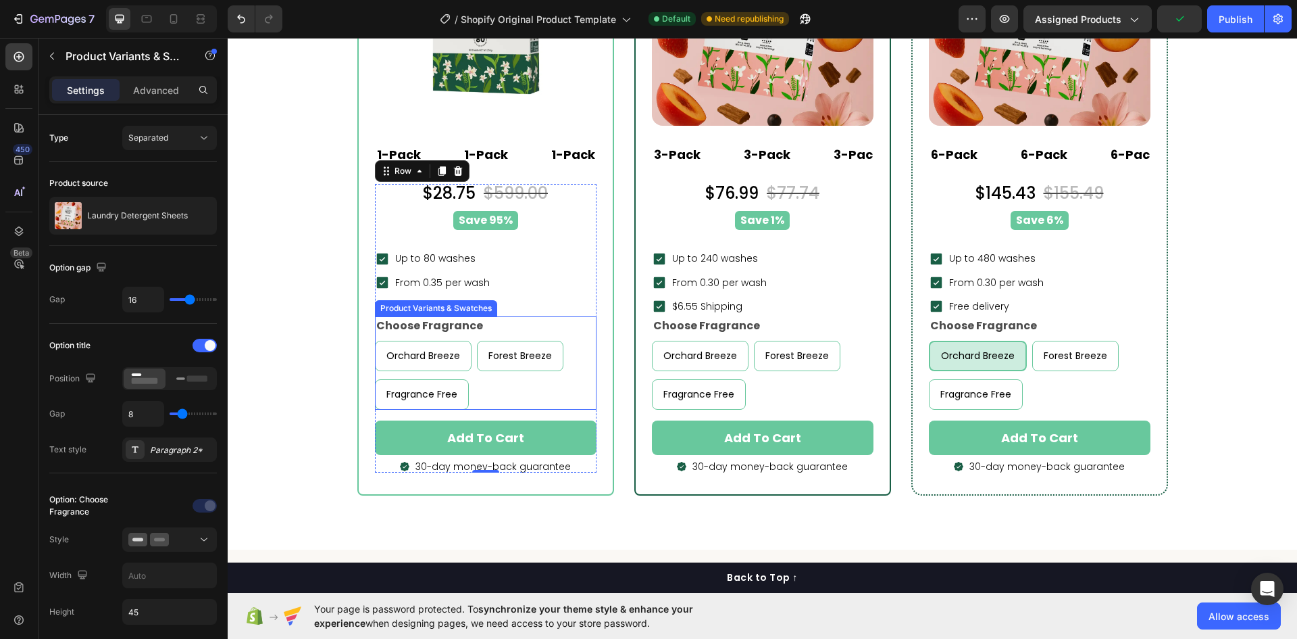
click at [557, 337] on div "Choose Fragrance Orchard Breeze Orchard Breeze Orchard Breeze Forest Breeze For…" at bounding box center [486, 362] width 222 height 93
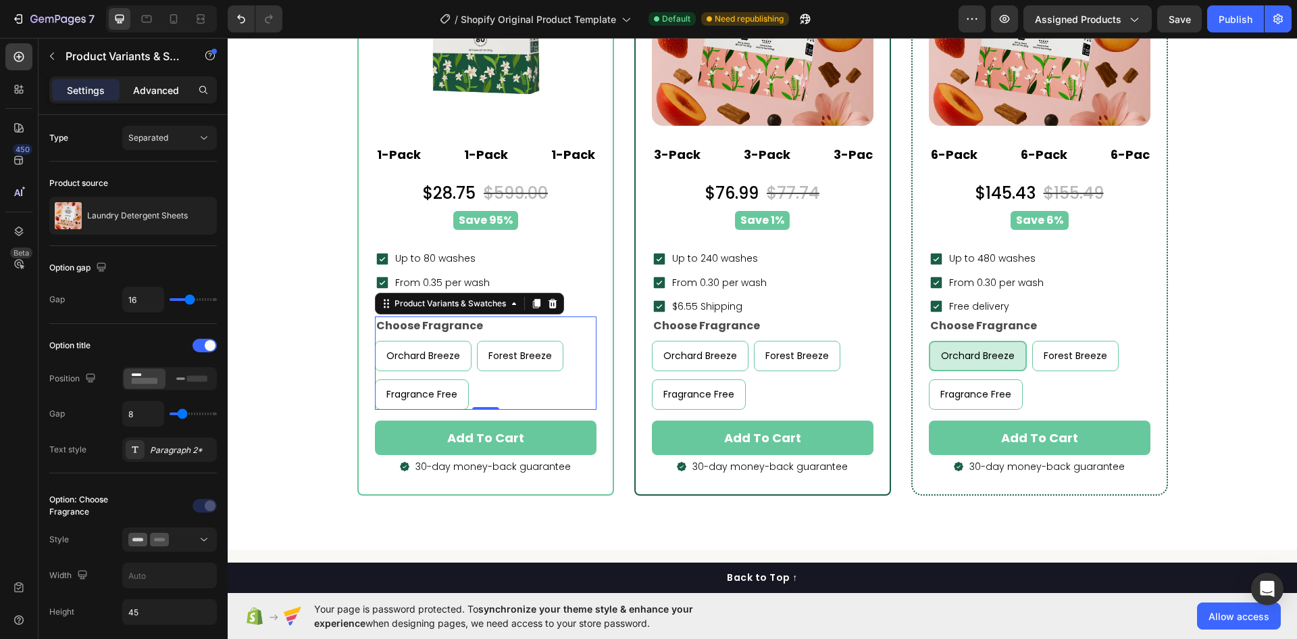
click at [141, 86] on p "Advanced" at bounding box center [156, 90] width 46 height 14
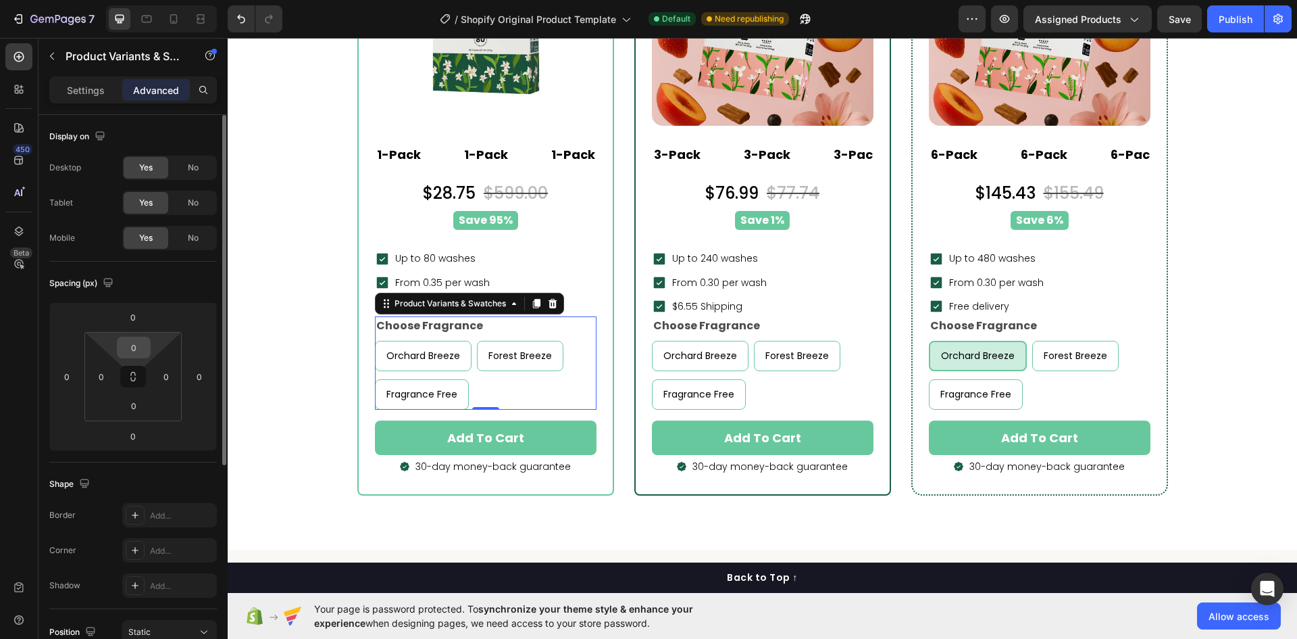
click at [145, 349] on input "0" at bounding box center [133, 347] width 27 height 20
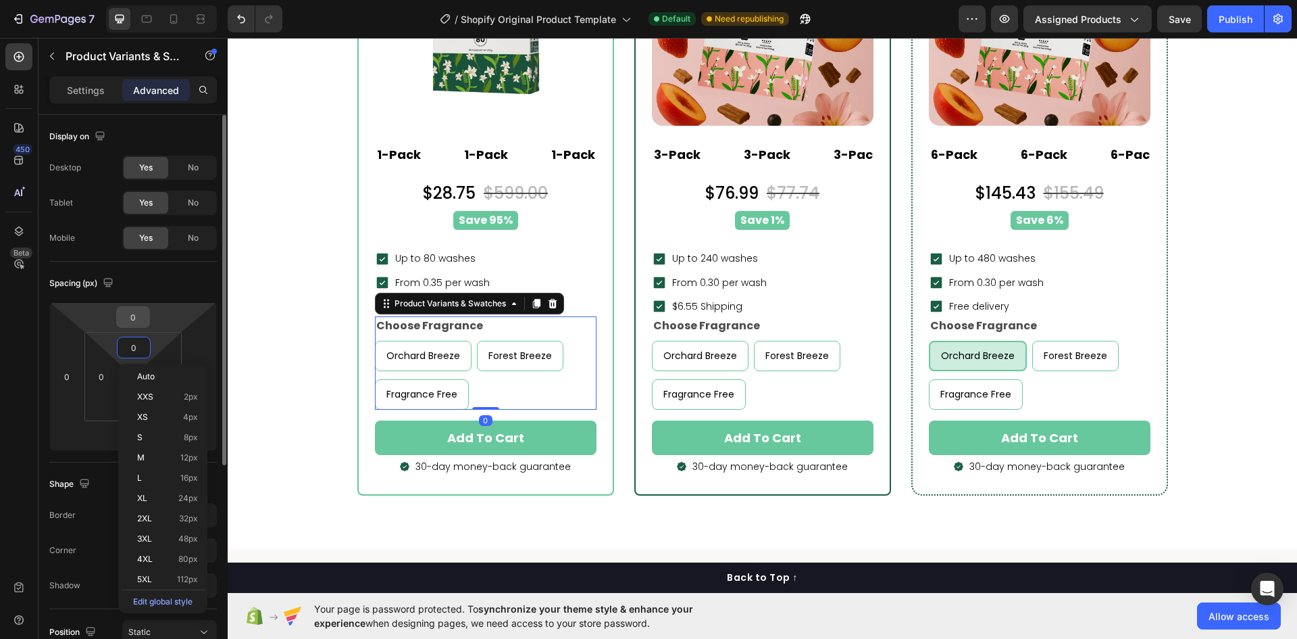
click at [134, 316] on input "0" at bounding box center [133, 317] width 27 height 20
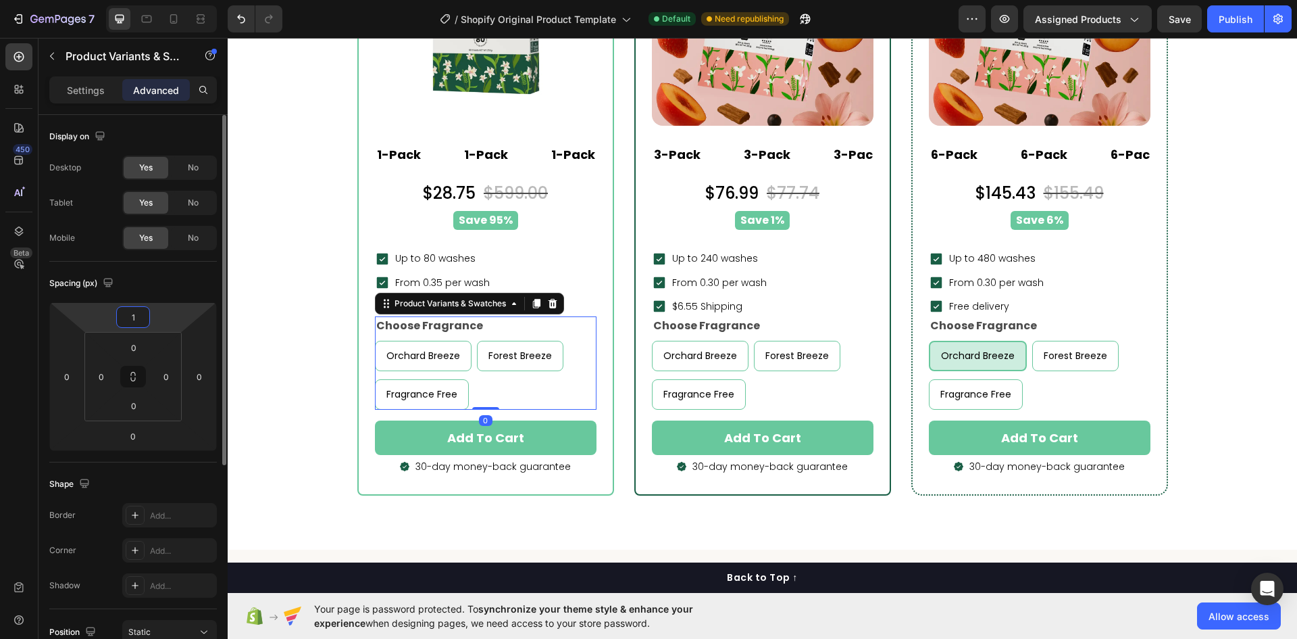
type input "16"
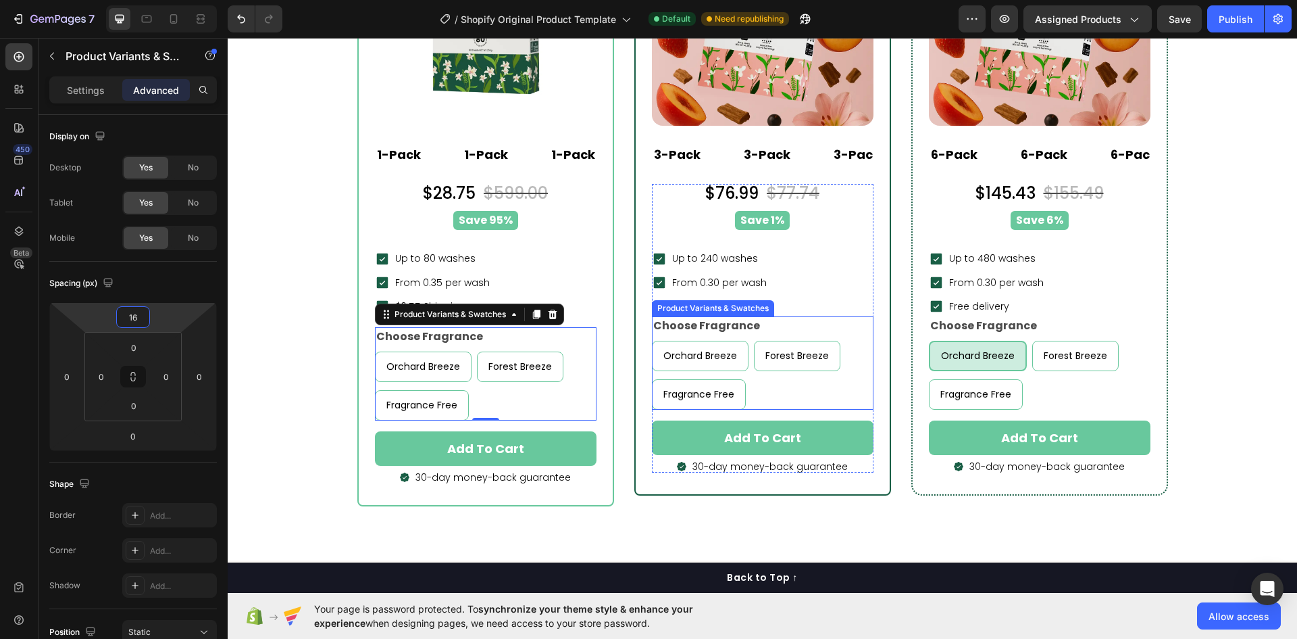
click at [850, 335] on div "Choose Fragrance Orchard Breeze Orchard Breeze Orchard Breeze Forest Breeze For…" at bounding box center [763, 362] width 222 height 93
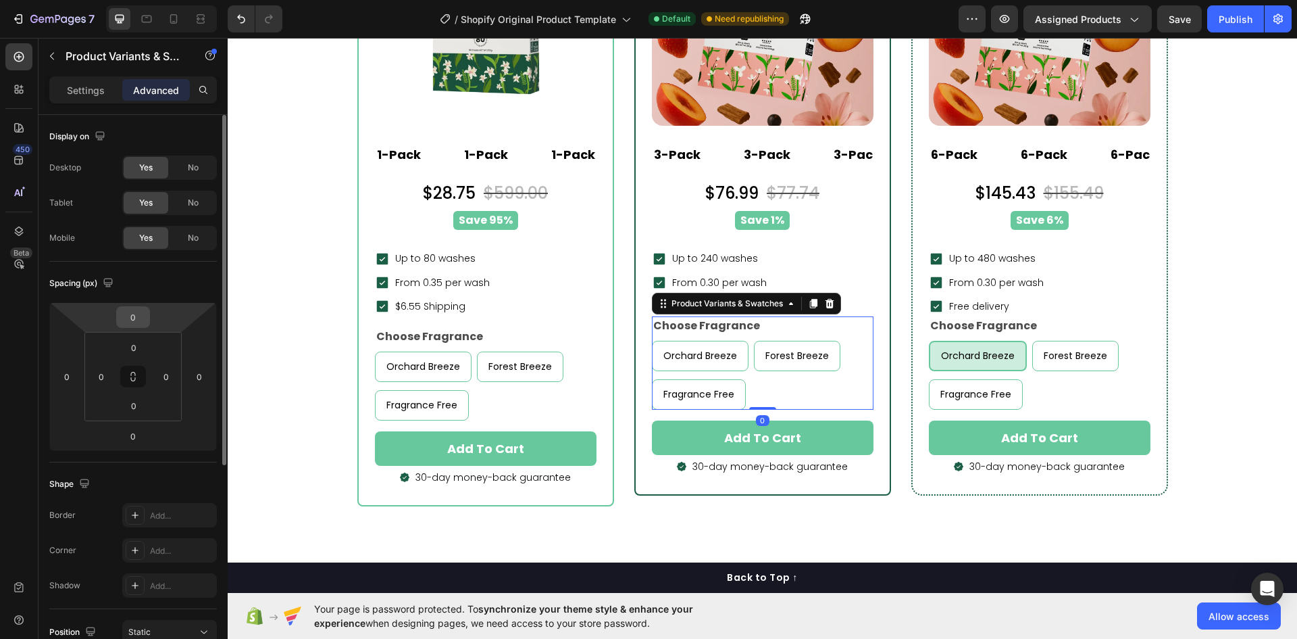
click at [137, 308] on input "0" at bounding box center [133, 317] width 27 height 20
type input "016"
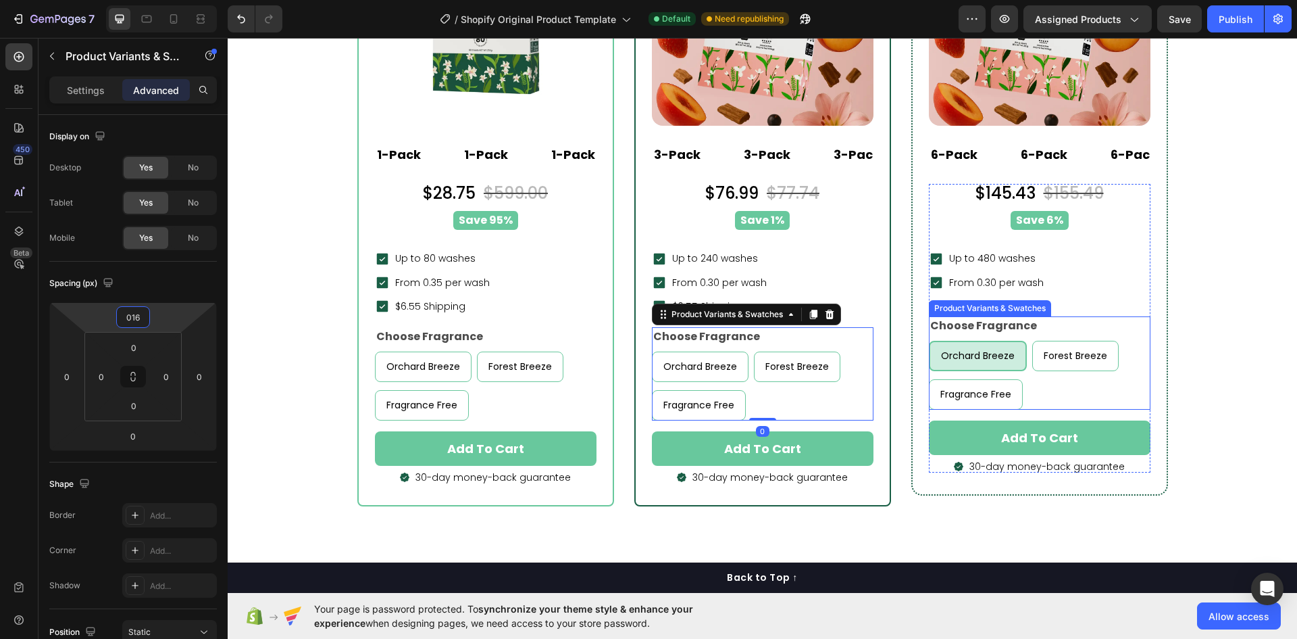
click at [1110, 322] on div "Choose Fragrance Orchard Breeze Orchard Breeze Orchard Breeze Forest Breeze For…" at bounding box center [1040, 362] width 222 height 93
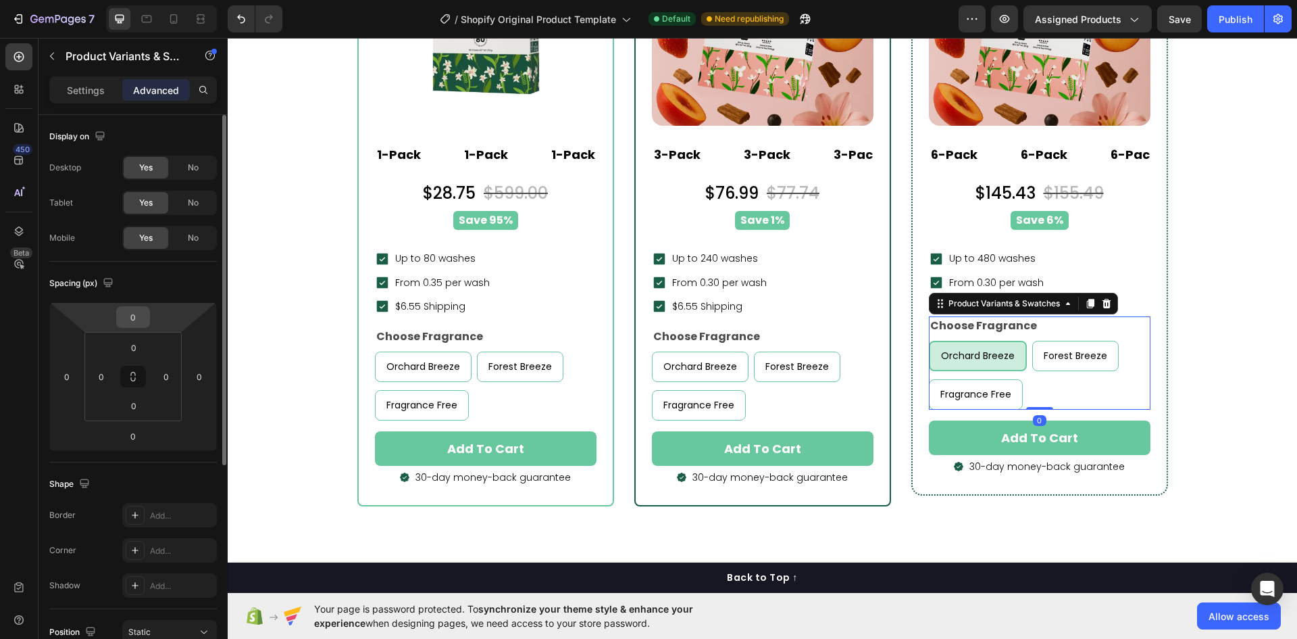
click at [142, 313] on input "0" at bounding box center [133, 317] width 27 height 20
type input "16"
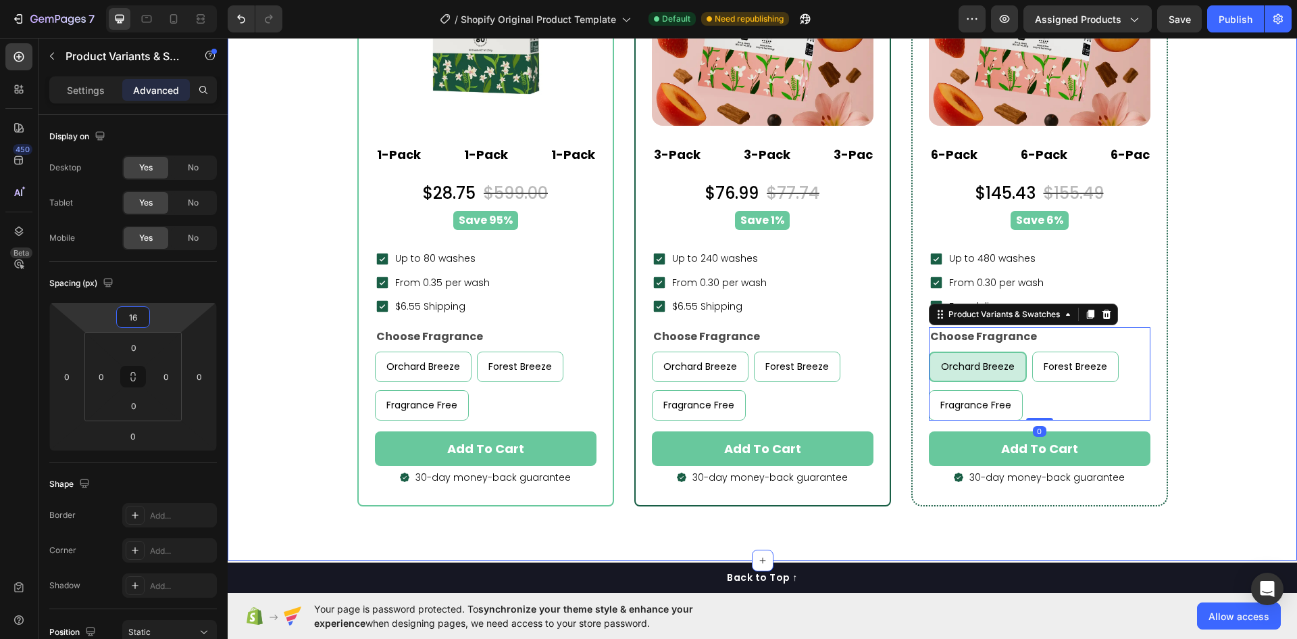
click at [1280, 324] on div "buy more & pay less Heading Popular Heading Row LAI Product Reviews - Star rati…" at bounding box center [763, 113] width 1070 height 895
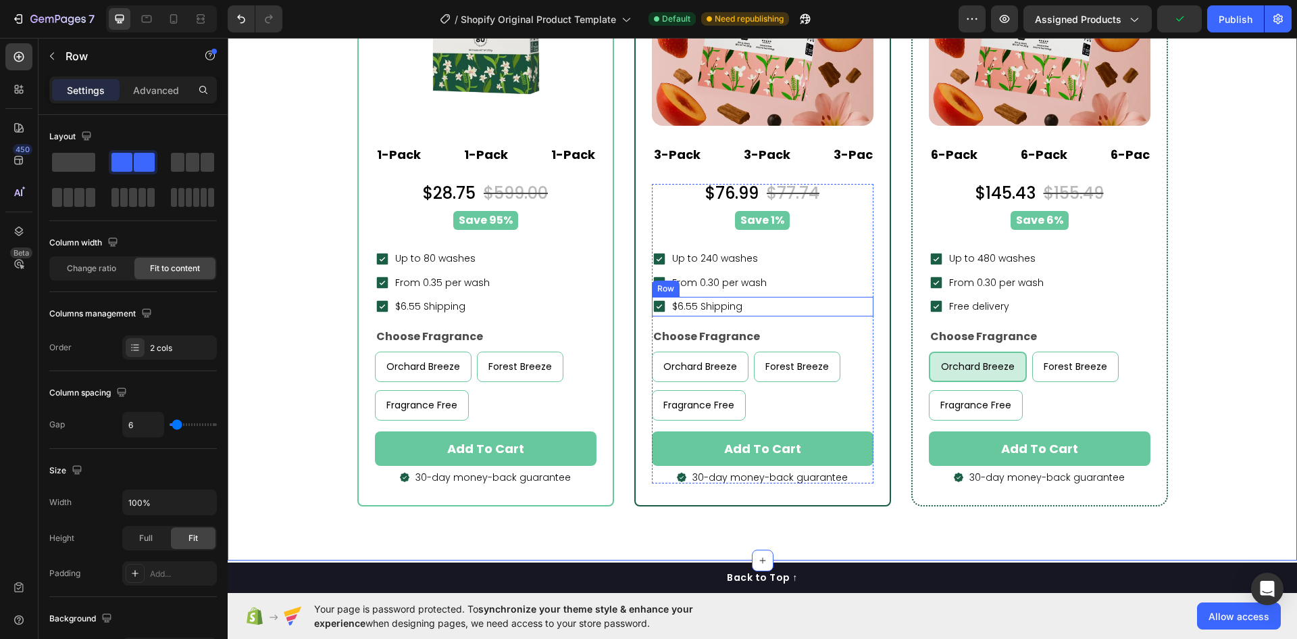
click at [763, 303] on div "Icon $6.55 Shipping Text block Row" at bounding box center [763, 307] width 222 height 20
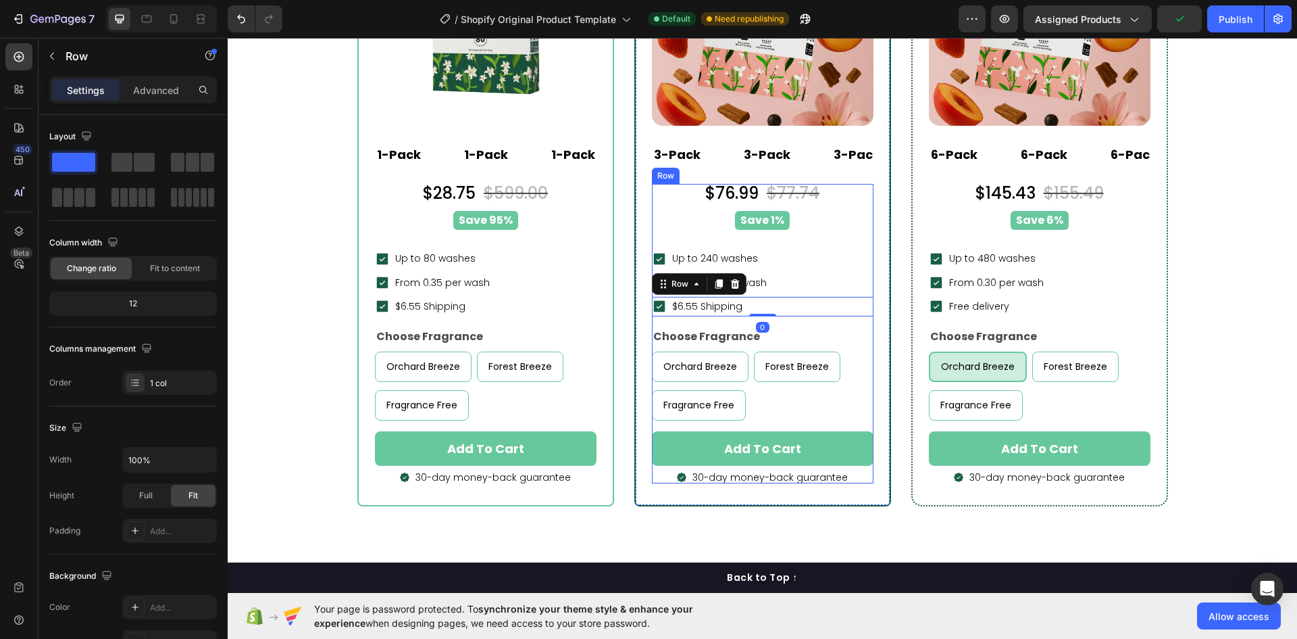
click at [778, 293] on div "$76.99 Product Price Product Price $77.74 Product Price Product Price Row Save …" at bounding box center [763, 333] width 222 height 299
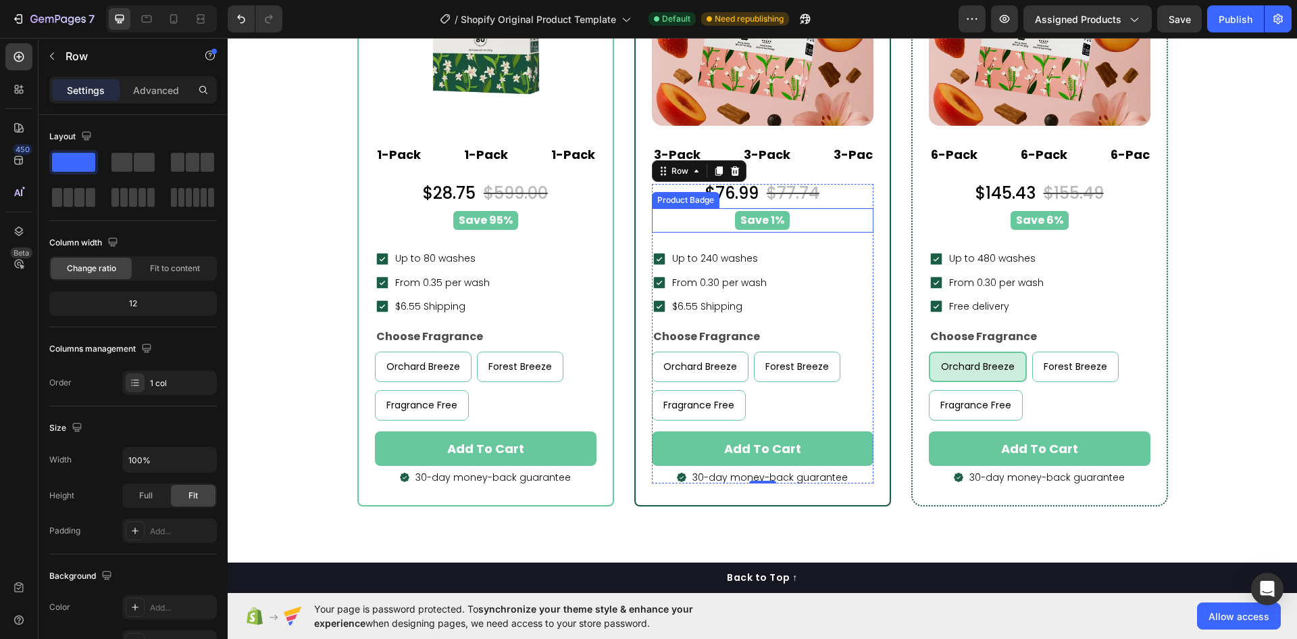
click at [797, 231] on div "Save 1% Product Badge" at bounding box center [763, 220] width 222 height 25
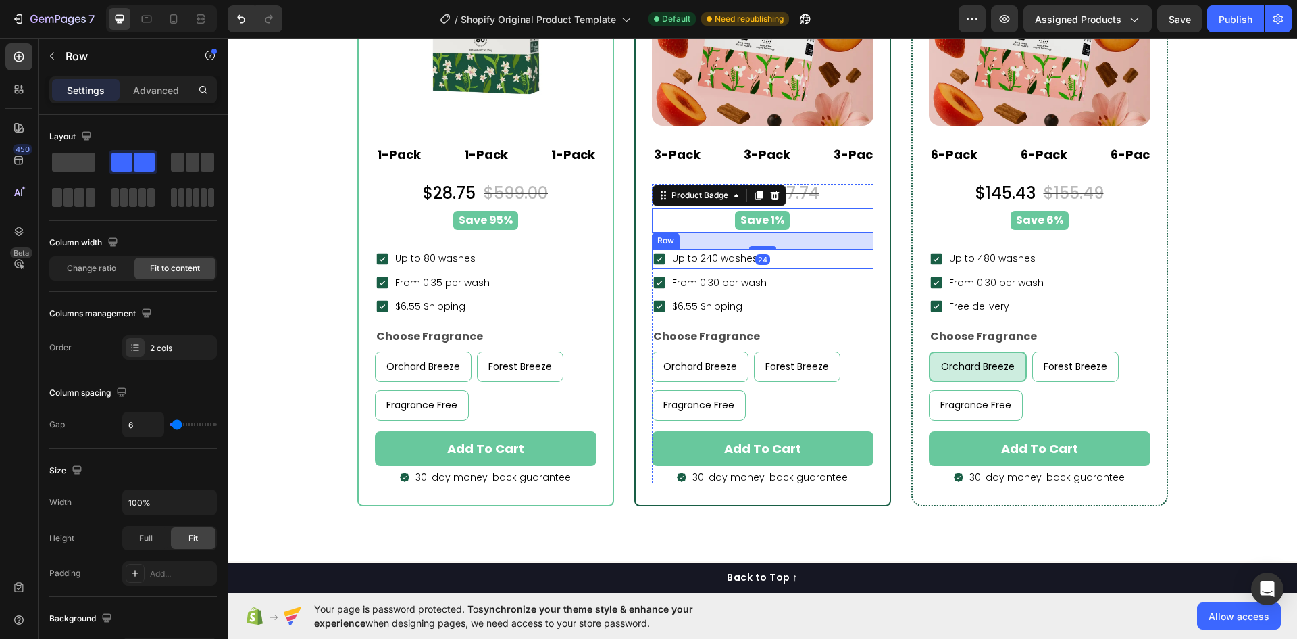
click at [797, 268] on div "Icon Up to 240 washes Text block Row" at bounding box center [763, 259] width 222 height 20
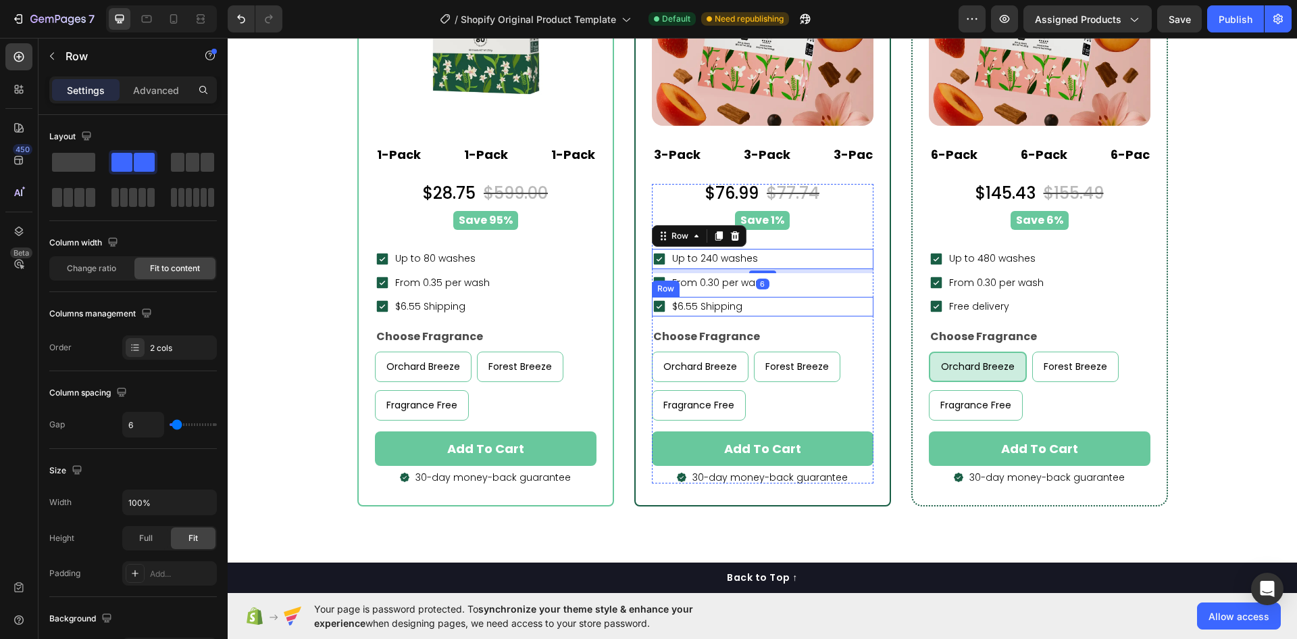
click at [788, 301] on div "Icon $6.55 Shipping Text block Row" at bounding box center [763, 307] width 222 height 20
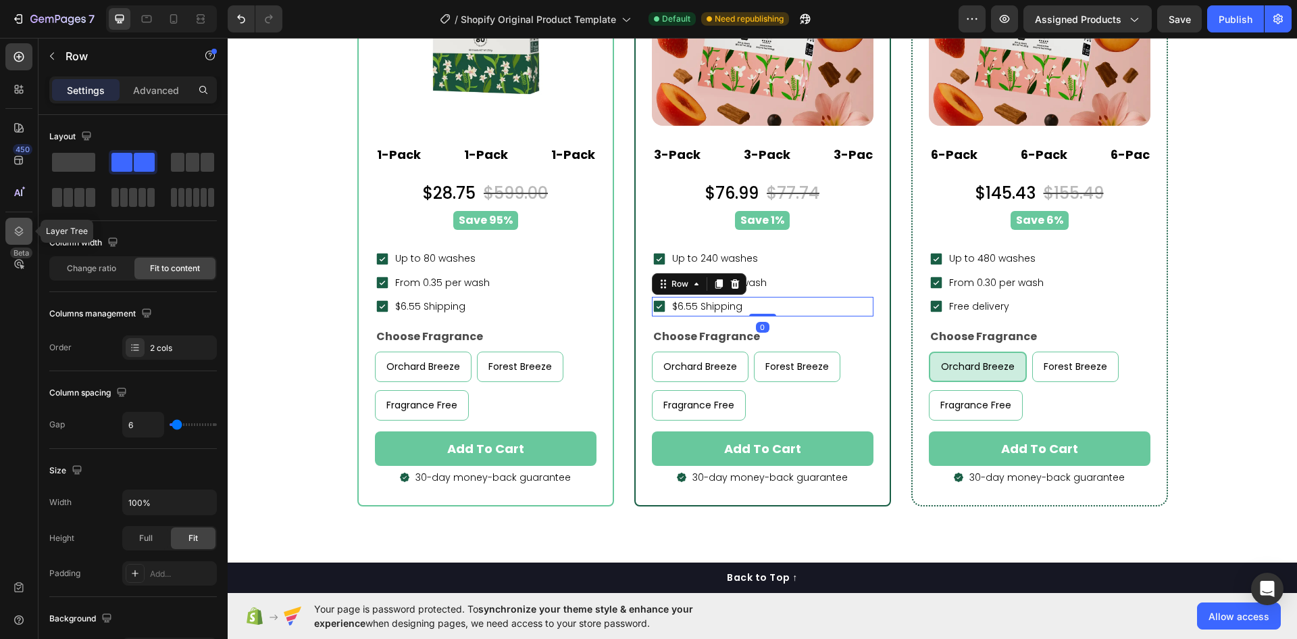
click at [15, 236] on icon at bounding box center [19, 231] width 14 height 14
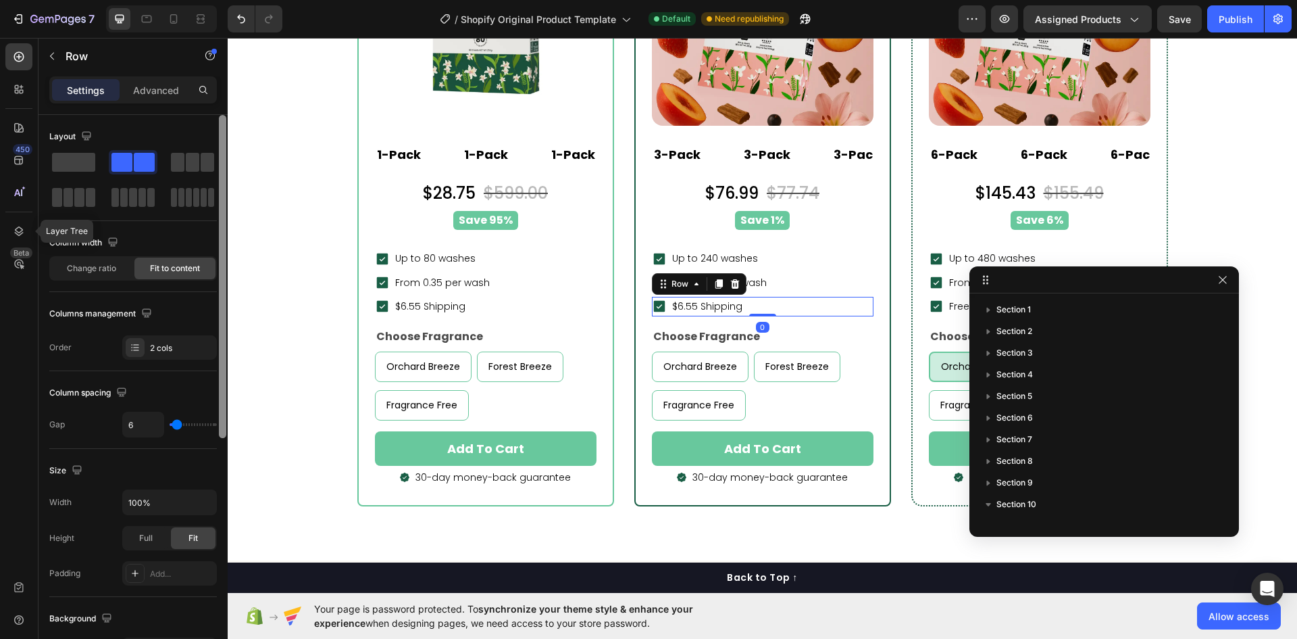
scroll to position [580, 0]
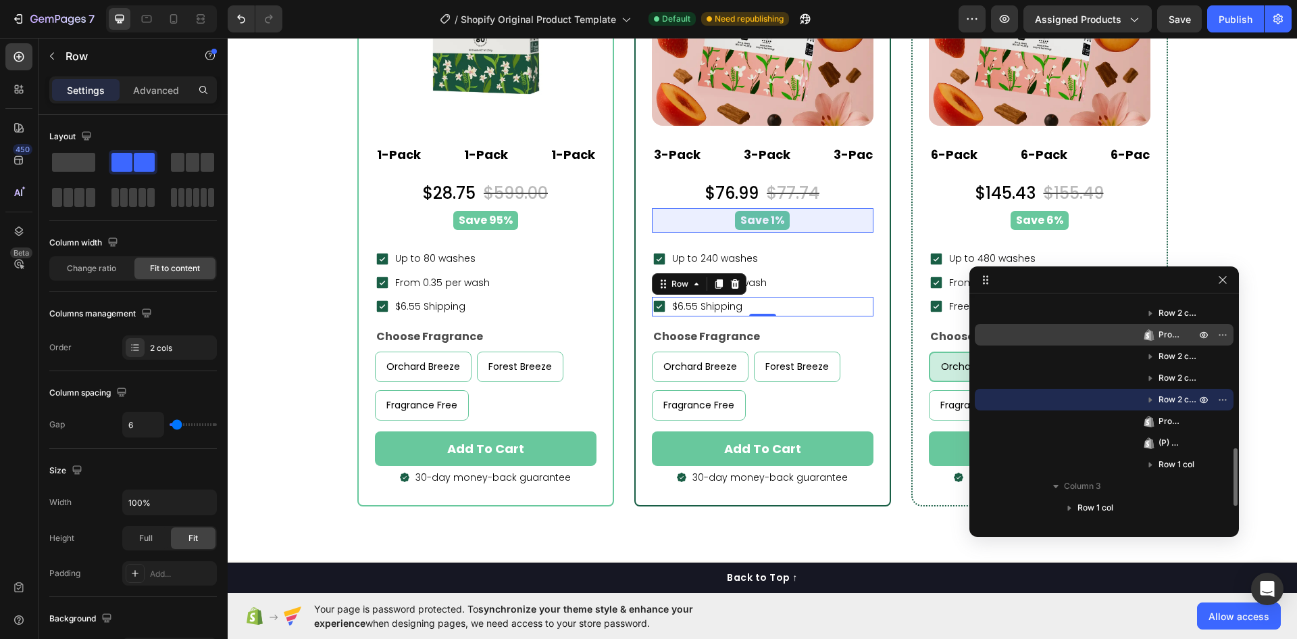
click at [1177, 341] on span "Product Badge" at bounding box center [1171, 335] width 24 height 14
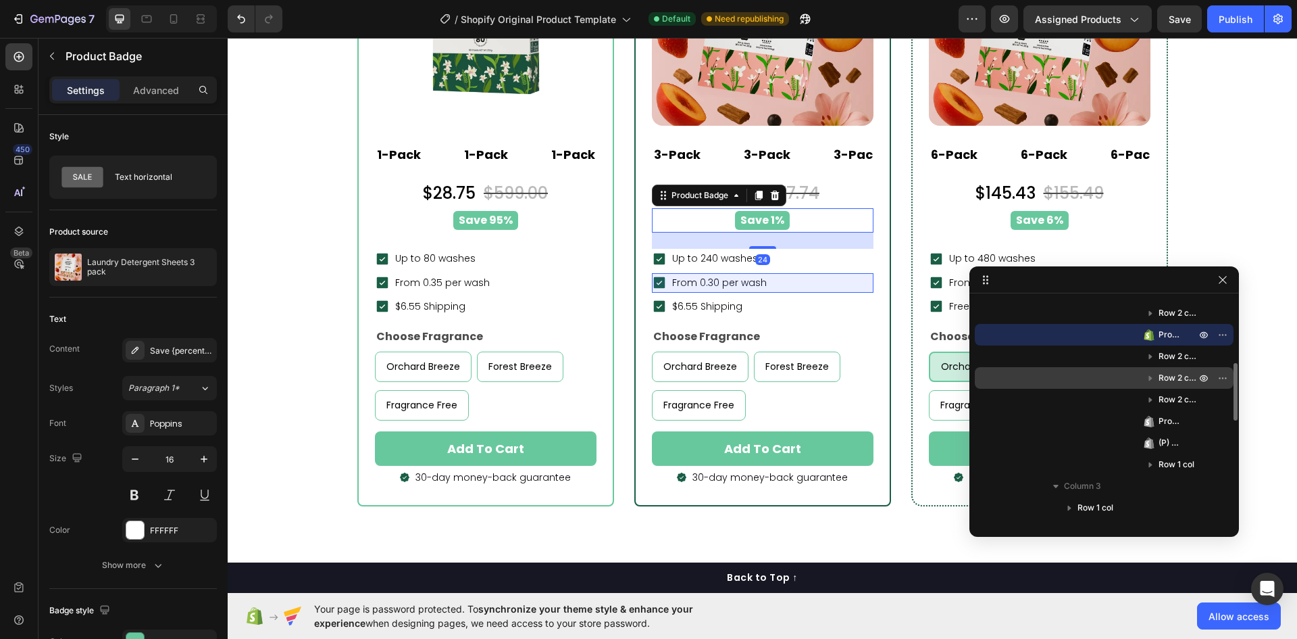
scroll to position [513, 0]
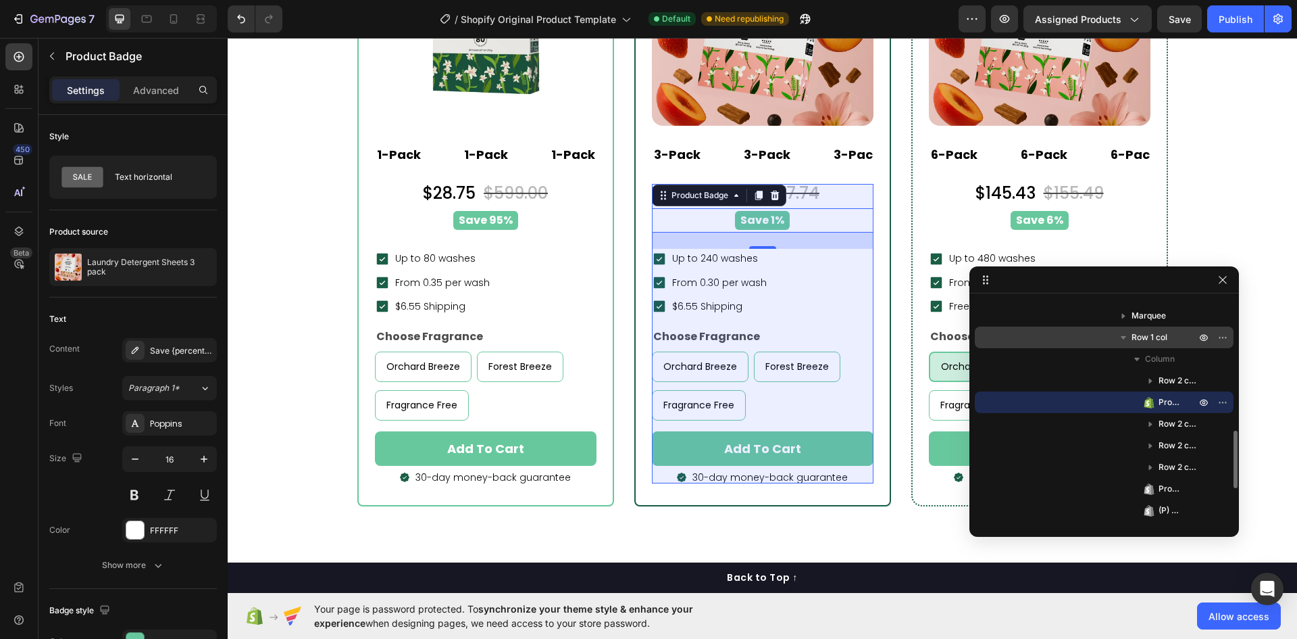
click at [1160, 339] on span "Row 1 col" at bounding box center [1150, 337] width 36 height 14
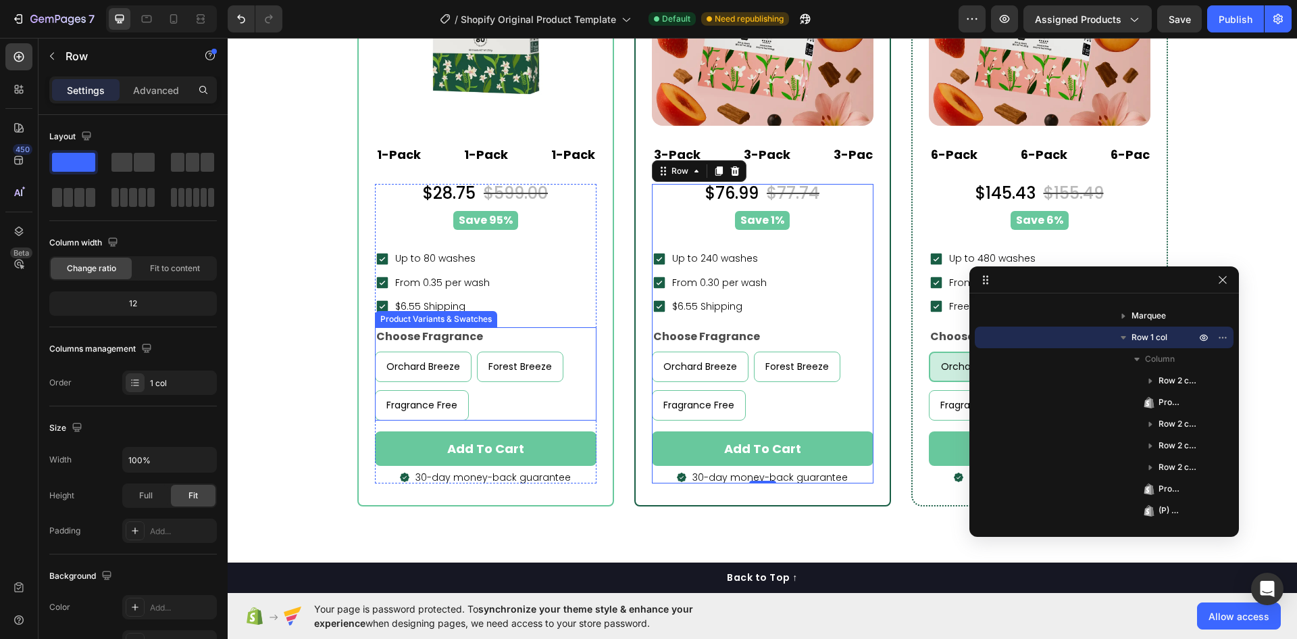
click at [505, 335] on div "Choose Fragrance Orchard Breeze Orchard Breeze Orchard Breeze Forest Breeze For…" at bounding box center [486, 373] width 222 height 93
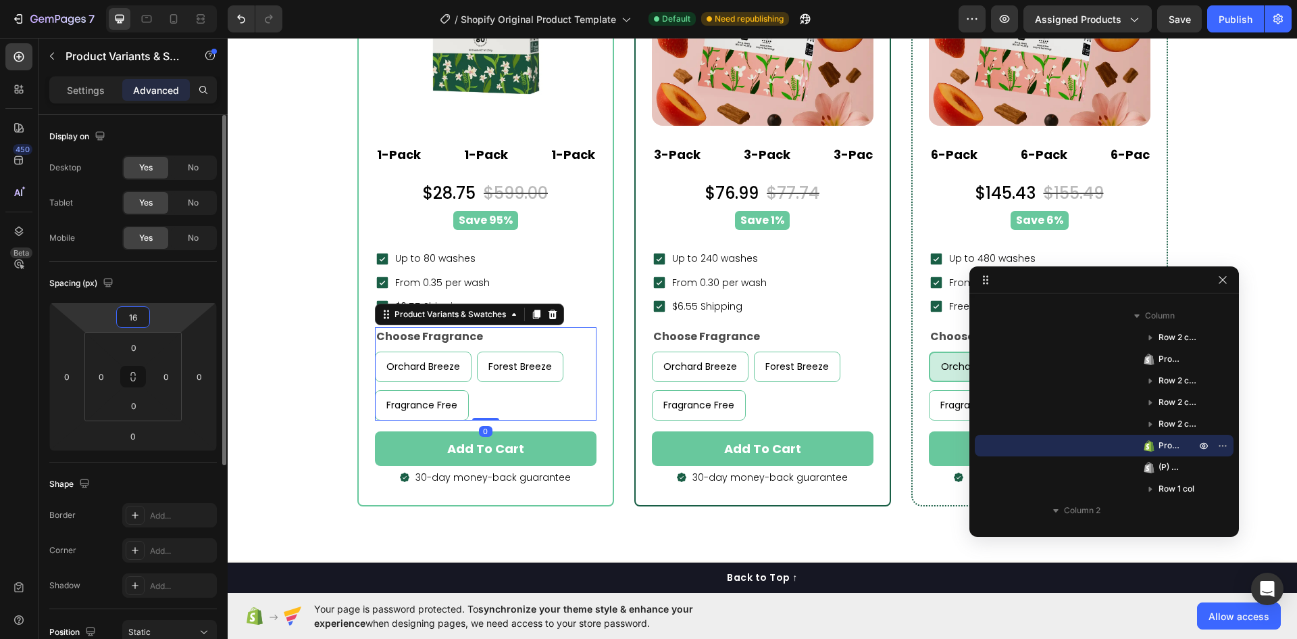
click at [124, 316] on input "16" at bounding box center [133, 317] width 27 height 20
type input "0"
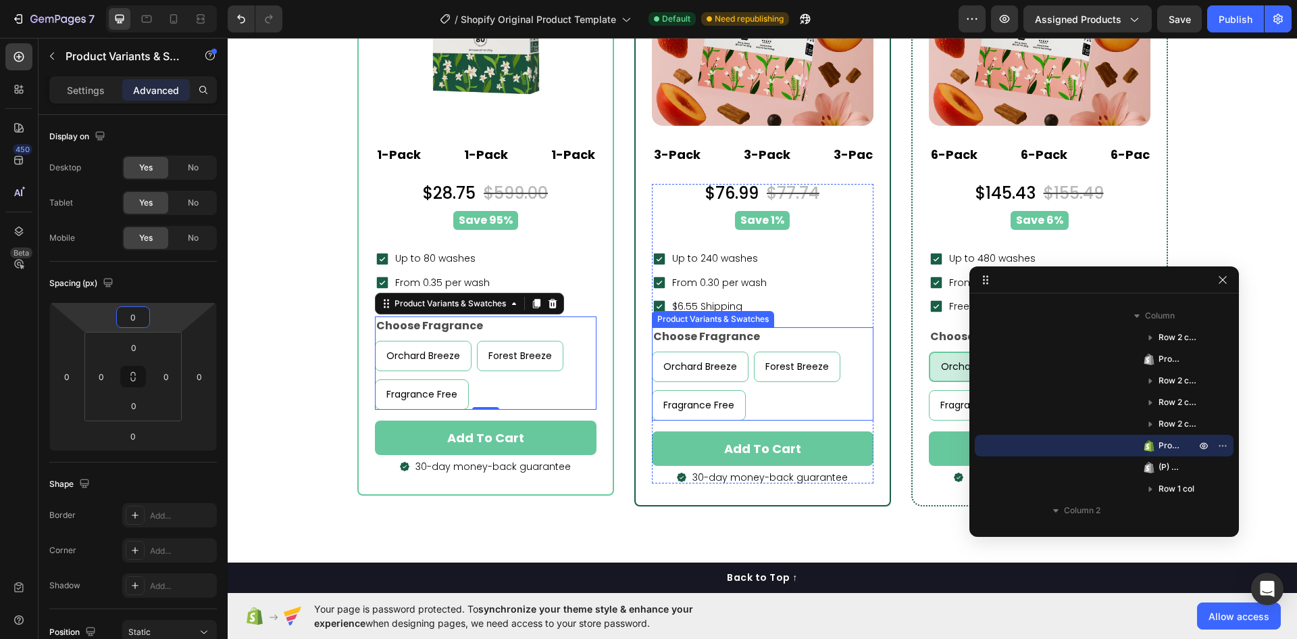
drag, startPoint x: 780, startPoint y: 341, endPoint x: 692, endPoint y: 341, distance: 87.8
click at [781, 341] on div "Choose Fragrance Orchard Breeze Orchard Breeze Orchard Breeze Forest Breeze For…" at bounding box center [763, 373] width 222 height 93
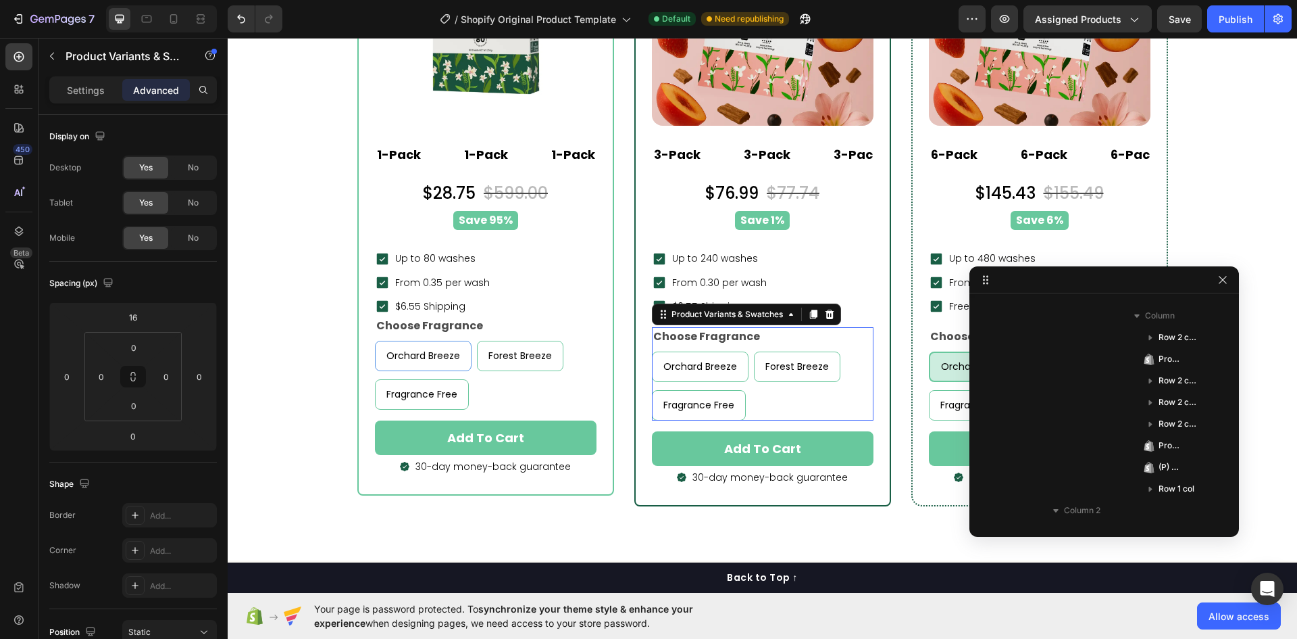
scroll to position [948, 0]
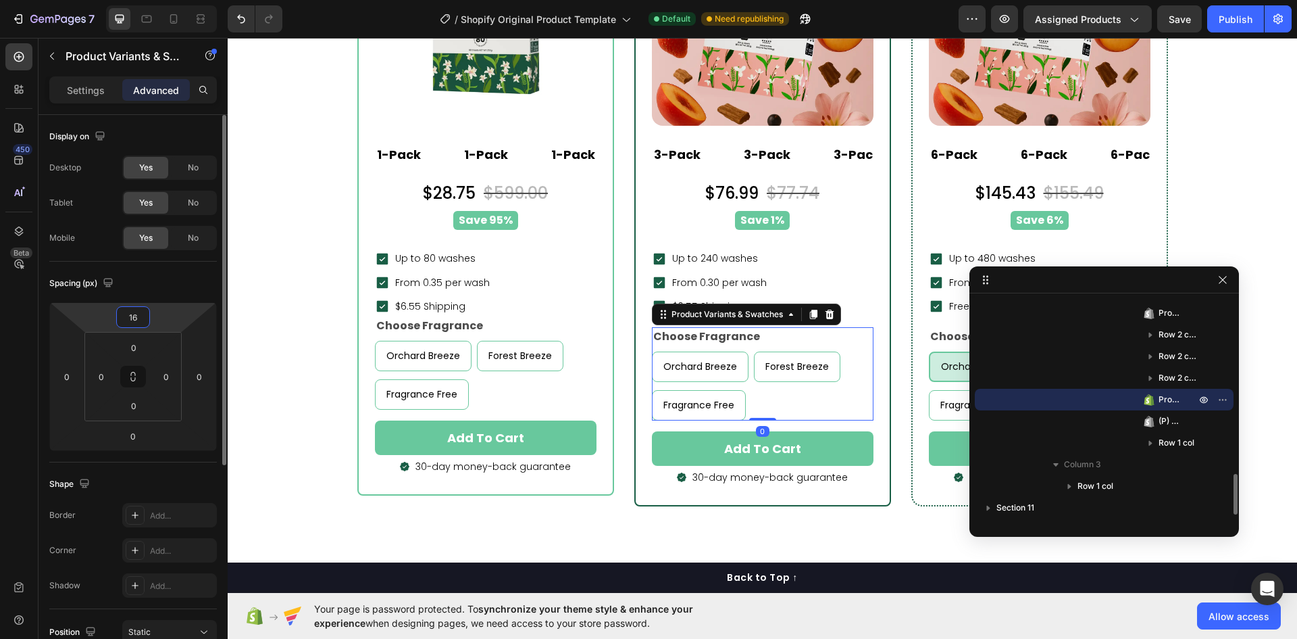
click at [130, 321] on input "16" at bounding box center [133, 317] width 27 height 20
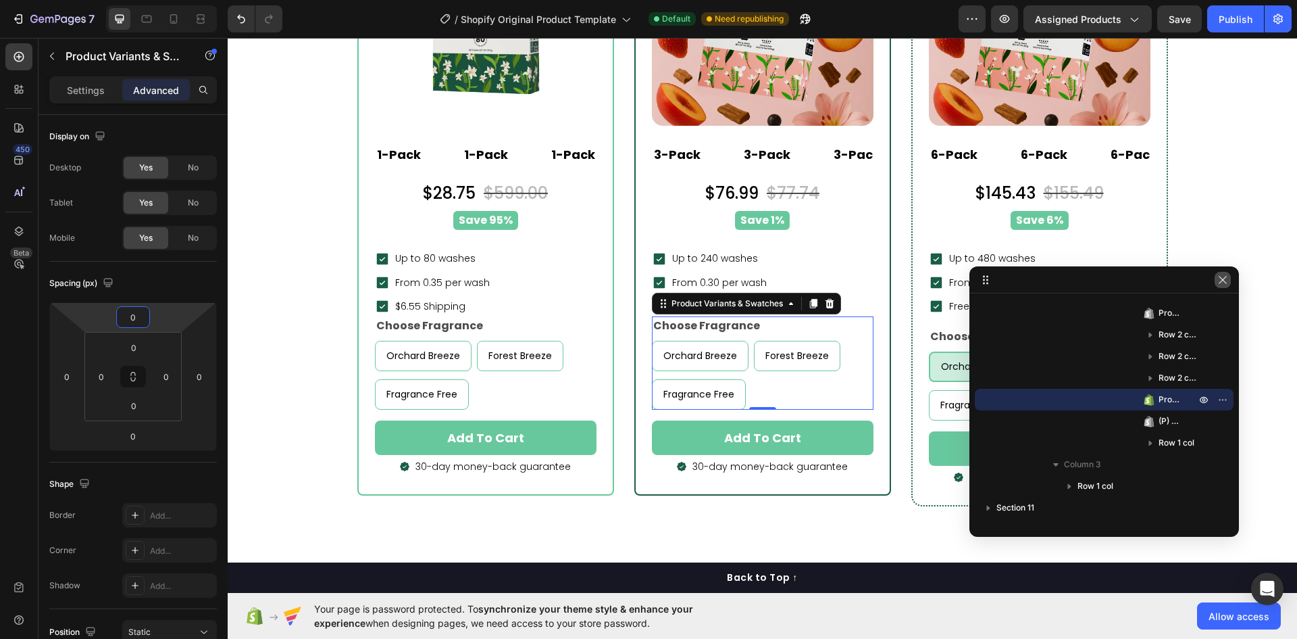
type input "0"
click at [1226, 282] on icon "button" at bounding box center [1223, 279] width 11 height 11
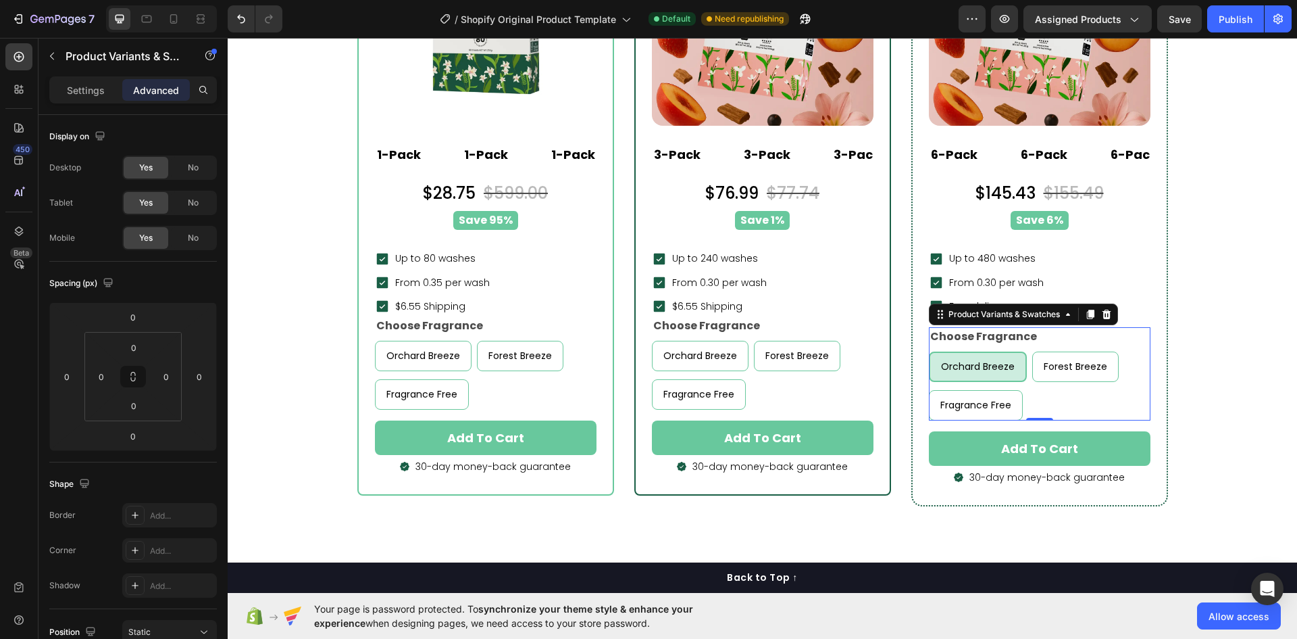
click at [1085, 341] on div "Choose Fragrance Orchard Breeze Orchard Breeze Orchard Breeze Forest Breeze For…" at bounding box center [1040, 373] width 222 height 93
click at [125, 318] on input "16" at bounding box center [133, 317] width 27 height 20
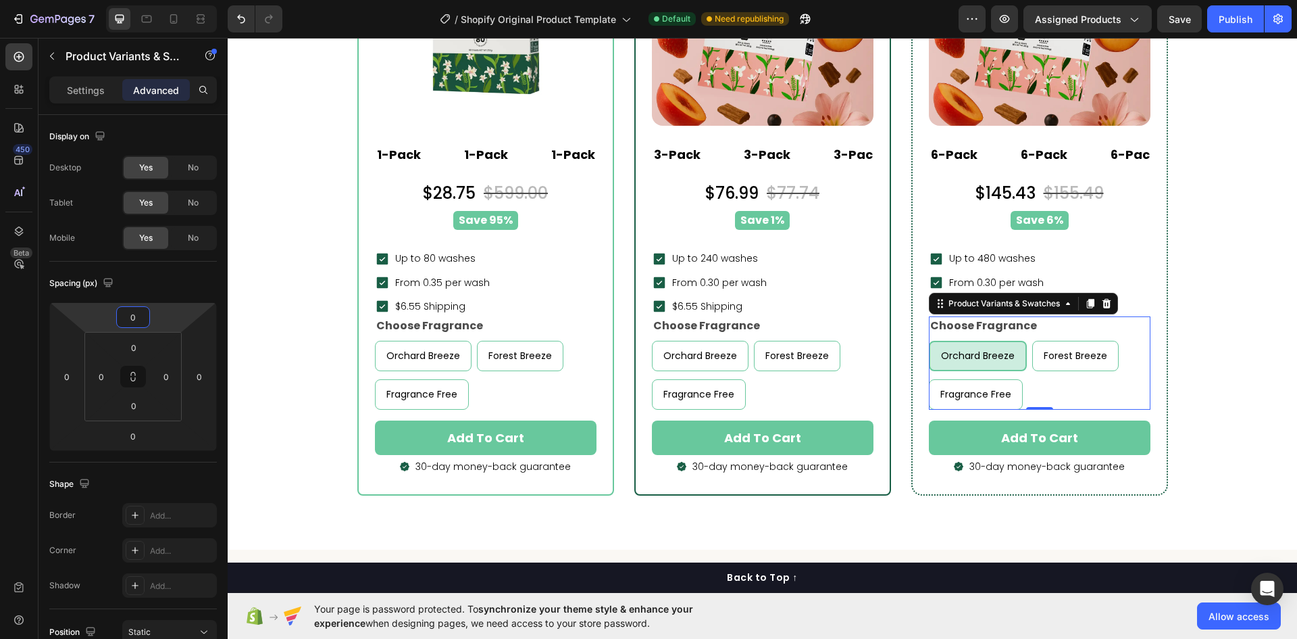
type input "0"
click at [14, 226] on icon at bounding box center [19, 231] width 14 height 14
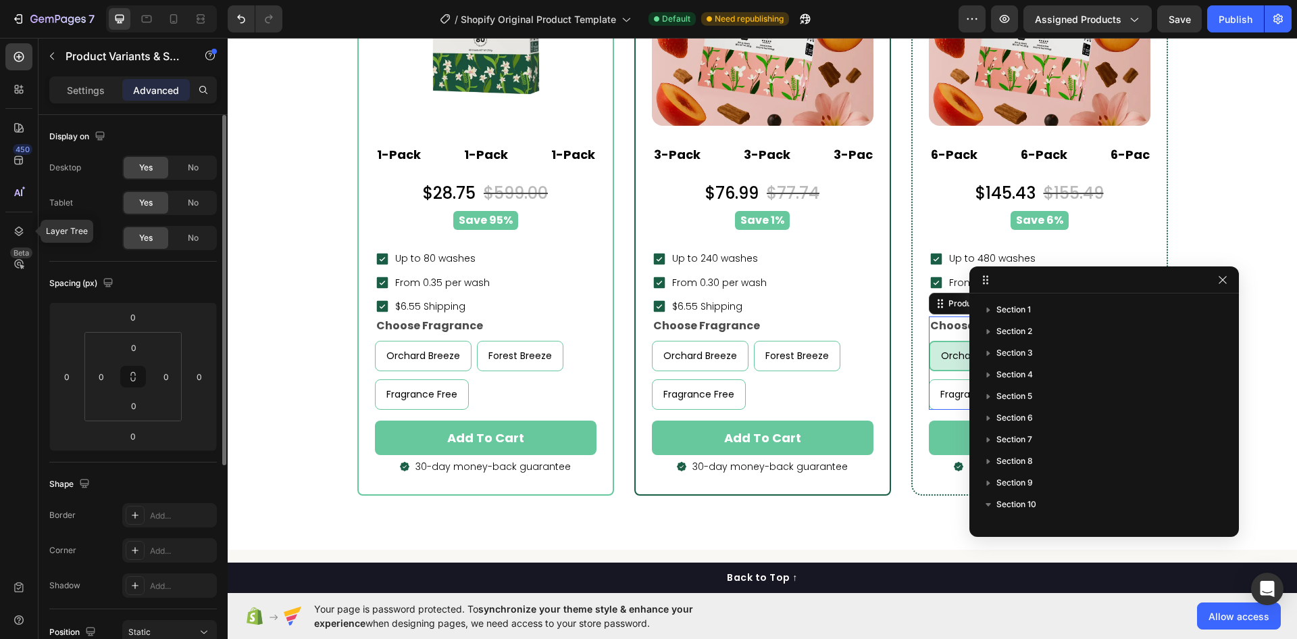
scroll to position [642, 0]
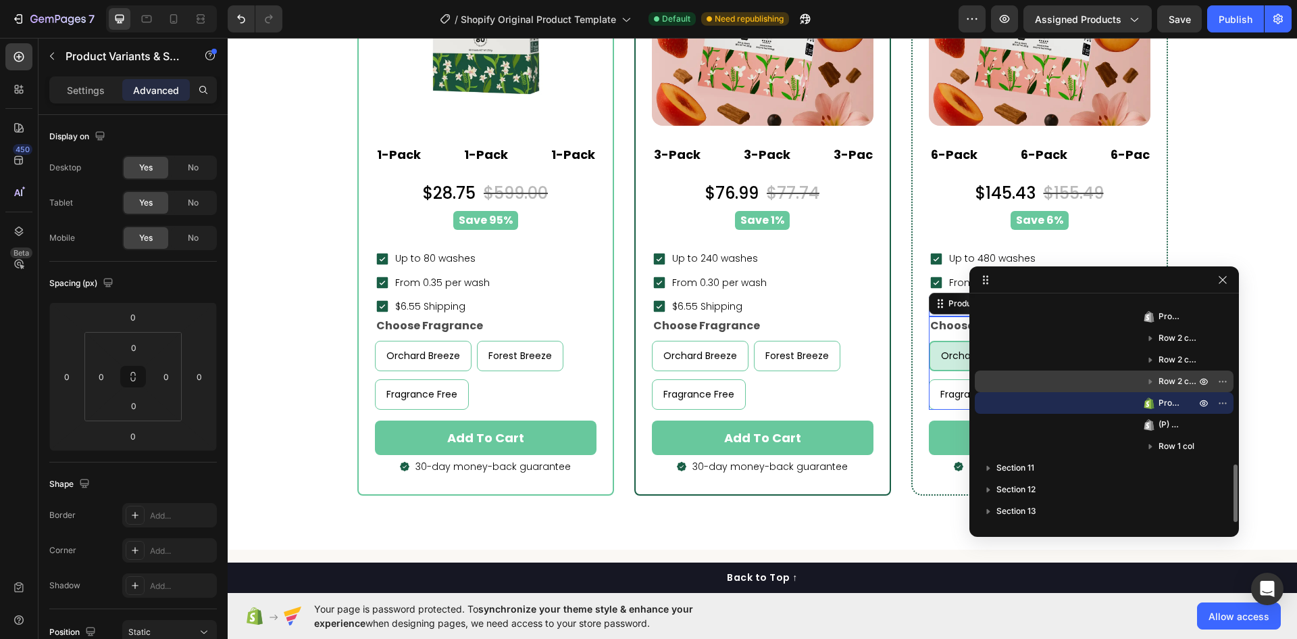
click at [1174, 382] on span "Row 2 cols" at bounding box center [1179, 381] width 40 height 14
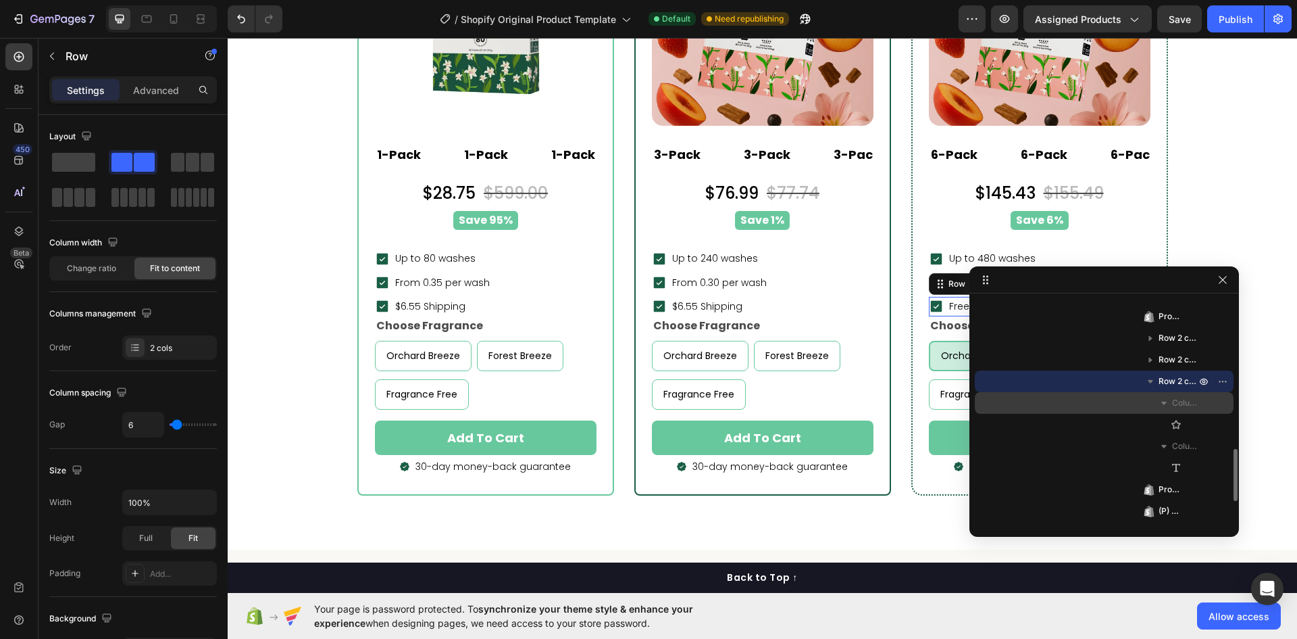
click at [1174, 395] on div "Column 1" at bounding box center [1104, 403] width 248 height 22
click at [1154, 382] on icon "button" at bounding box center [1151, 381] width 14 height 14
click at [1168, 399] on span "Product Variants & Swatches" at bounding box center [1171, 403] width 24 height 14
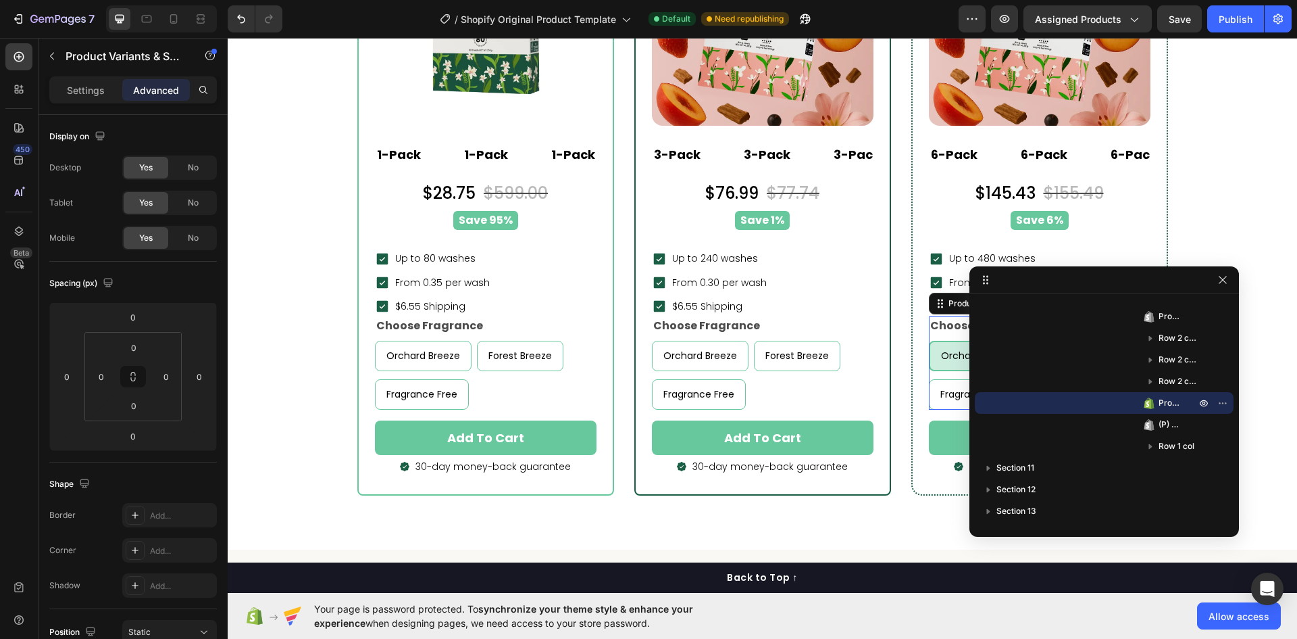
click at [1215, 272] on div at bounding box center [1223, 280] width 16 height 16
click at [1235, 26] on button "Publish" at bounding box center [1236, 18] width 57 height 27
click at [1226, 282] on icon "button" at bounding box center [1223, 279] width 11 height 11
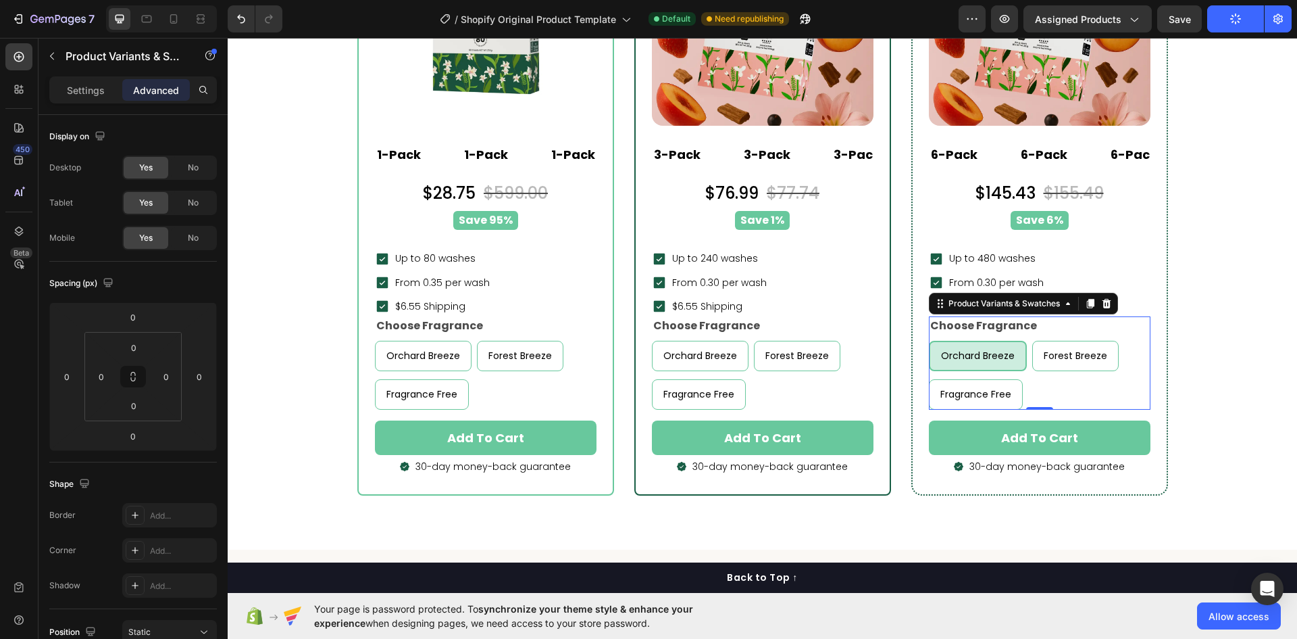
click at [1085, 386] on div "Orchard Breeze Orchard Breeze Orchard Breeze Forest Breeze Forest Breeze Forest…" at bounding box center [1040, 375] width 222 height 69
click at [64, 81] on div "Settings" at bounding box center [86, 90] width 68 height 22
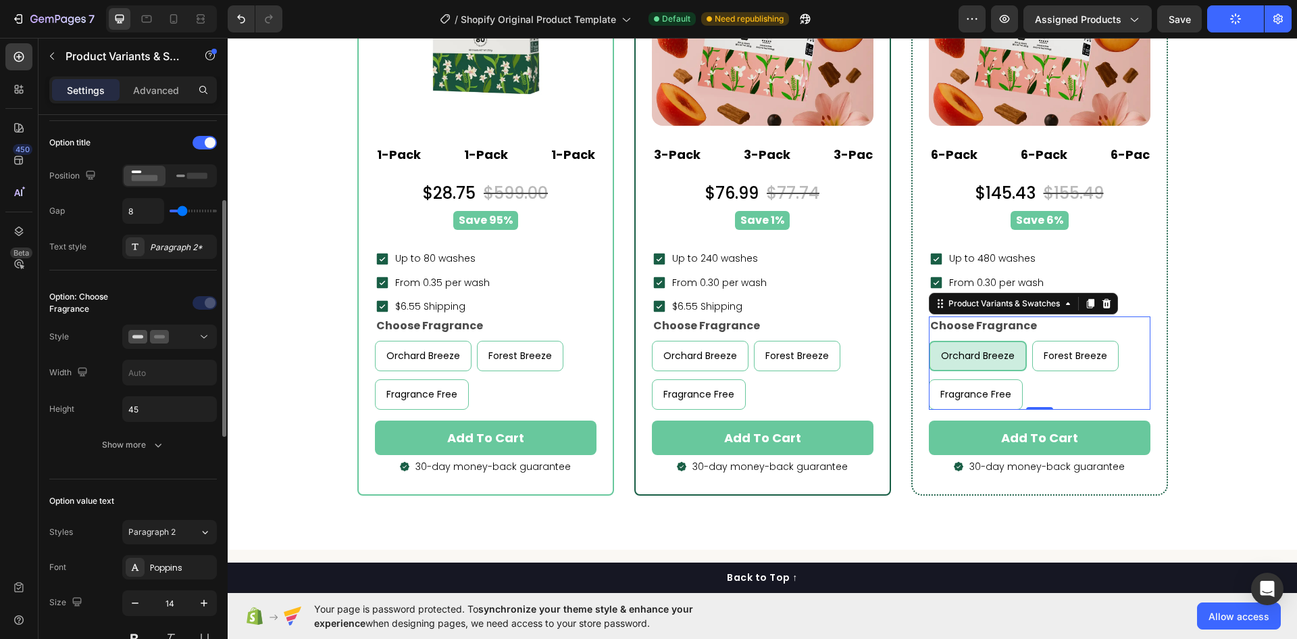
scroll to position [338, 0]
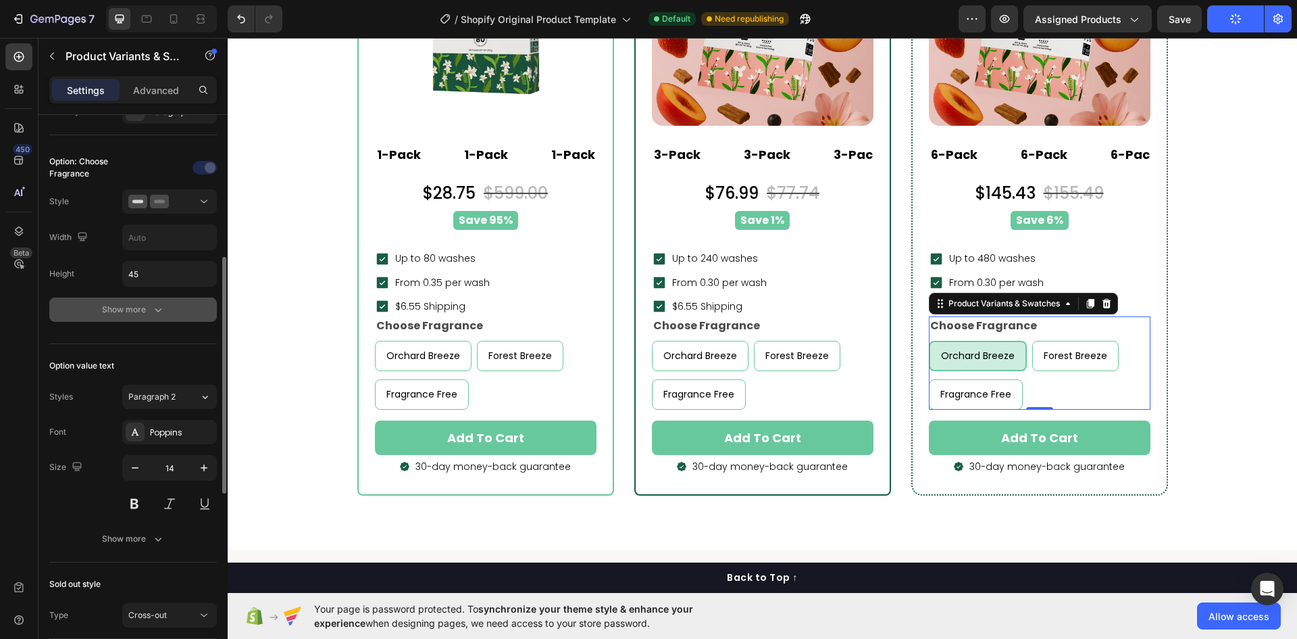
click at [139, 301] on button "Show more" at bounding box center [133, 309] width 168 height 24
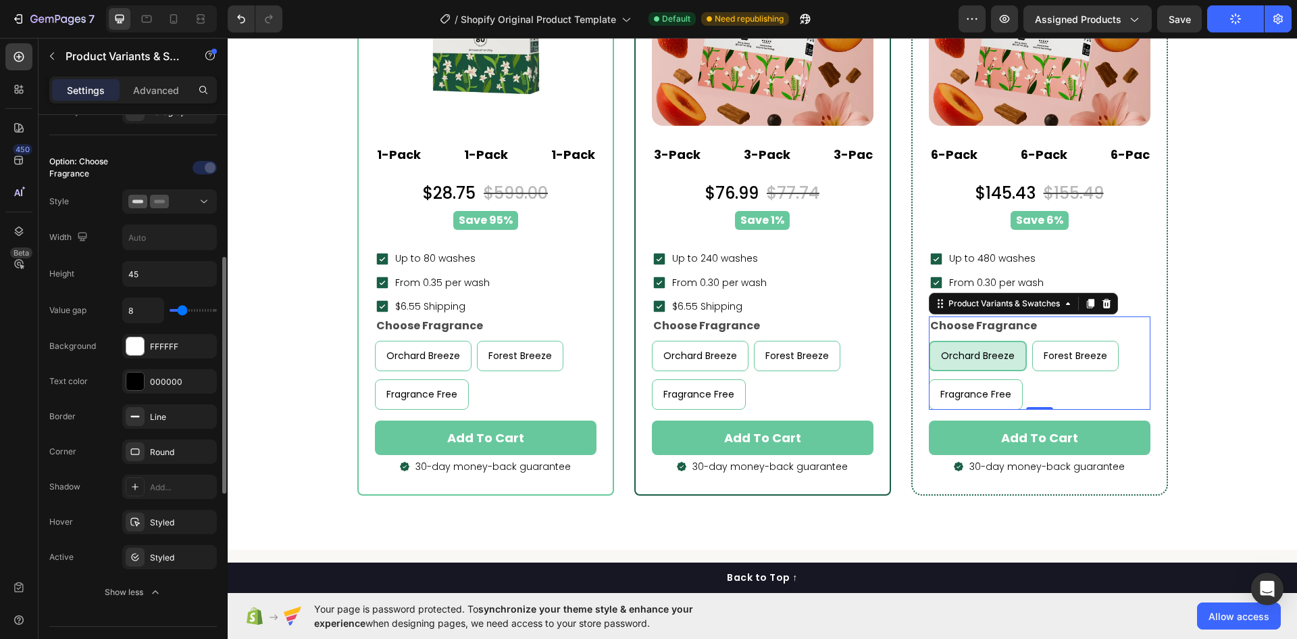
scroll to position [473, 0]
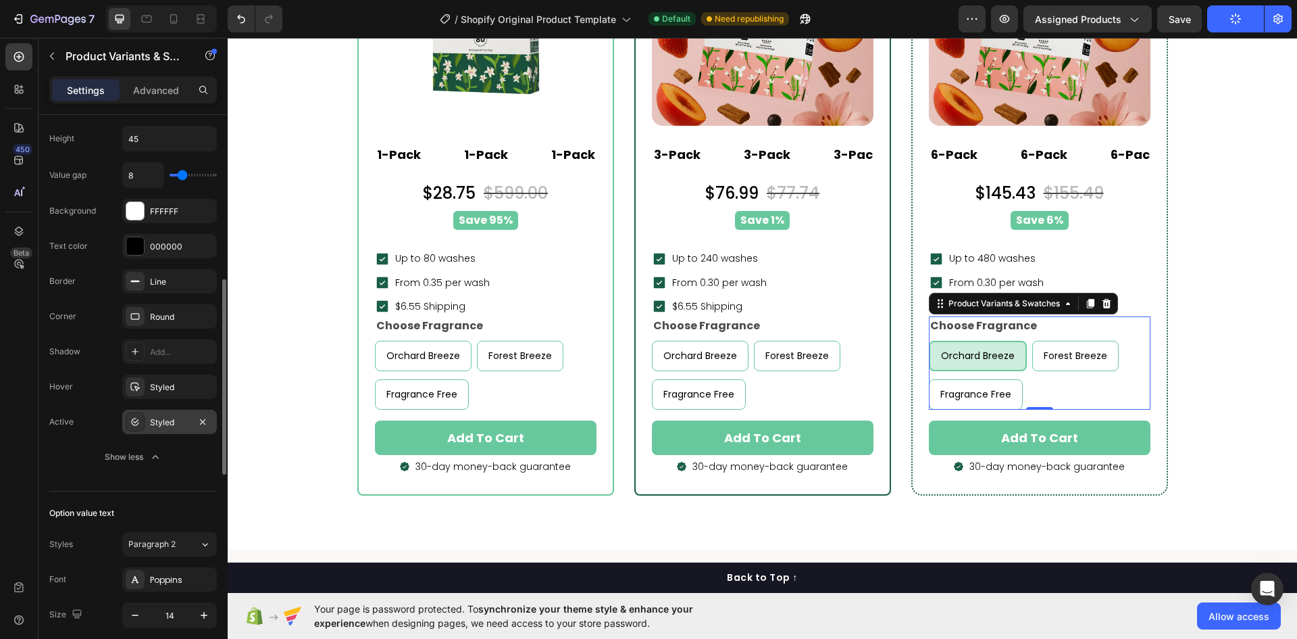
click at [149, 417] on div "Styled" at bounding box center [169, 421] width 95 height 24
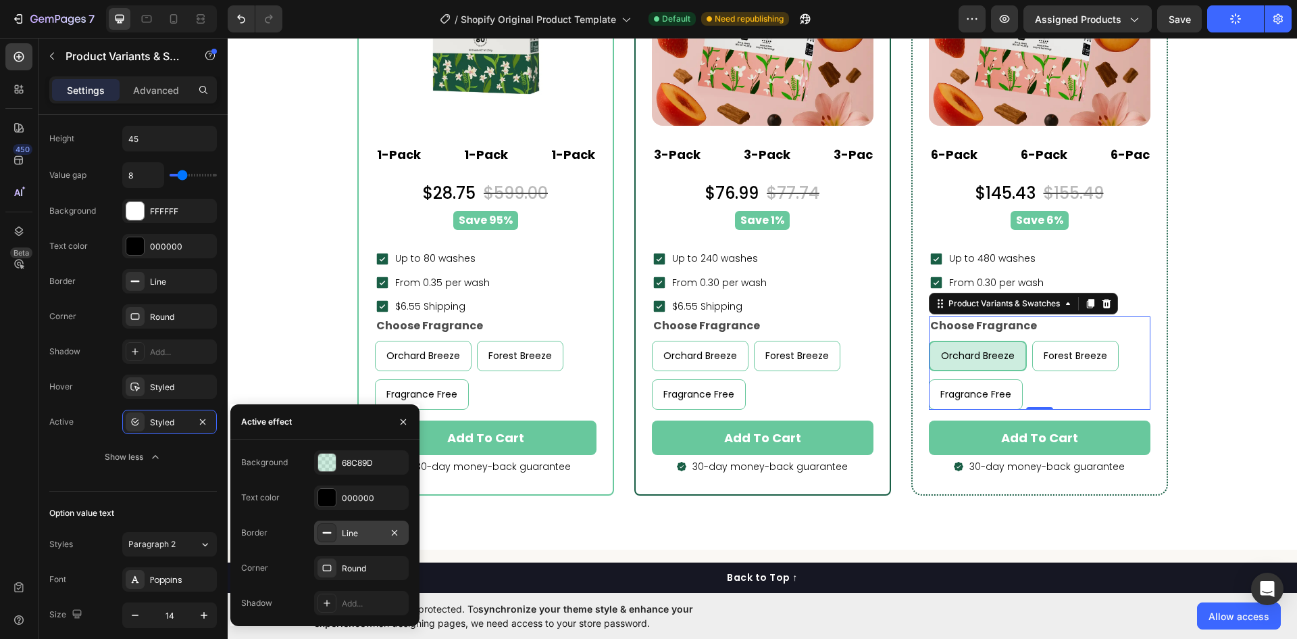
click at [351, 530] on div "Line" at bounding box center [361, 533] width 39 height 12
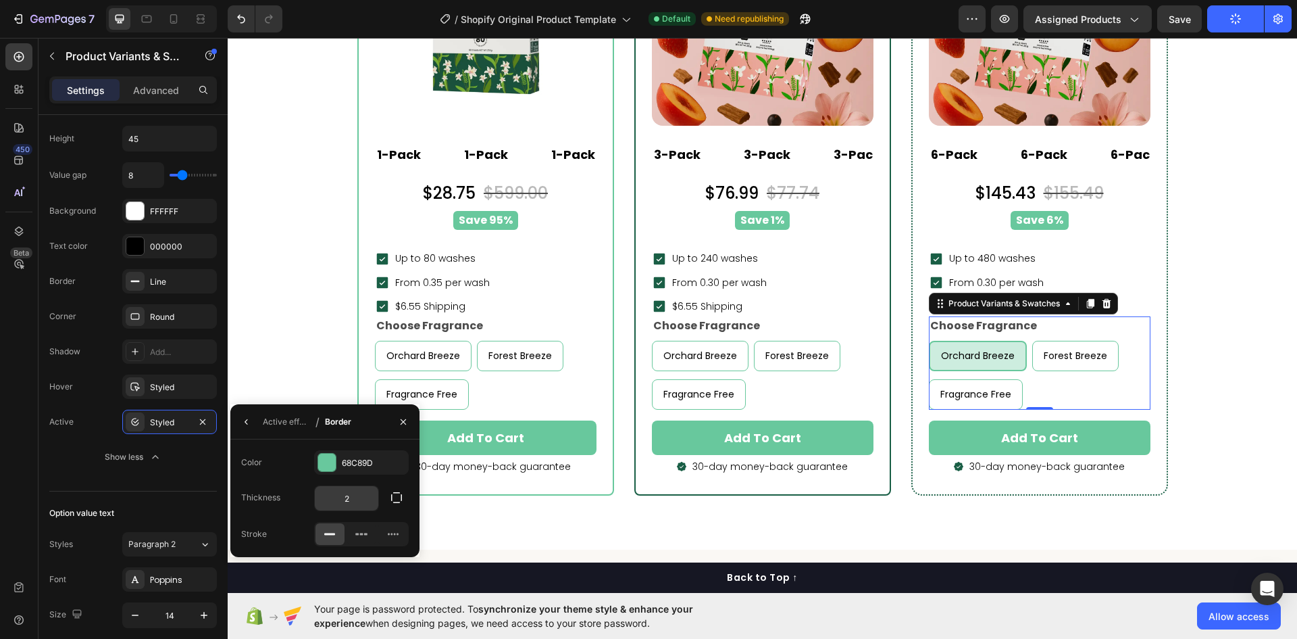
click at [345, 497] on input "2" at bounding box center [347, 498] width 64 height 24
type input "1"
click at [101, 494] on div "Option value text Styles Paragraph 2 Font Poppins Size 14 Show more" at bounding box center [133, 600] width 168 height 218
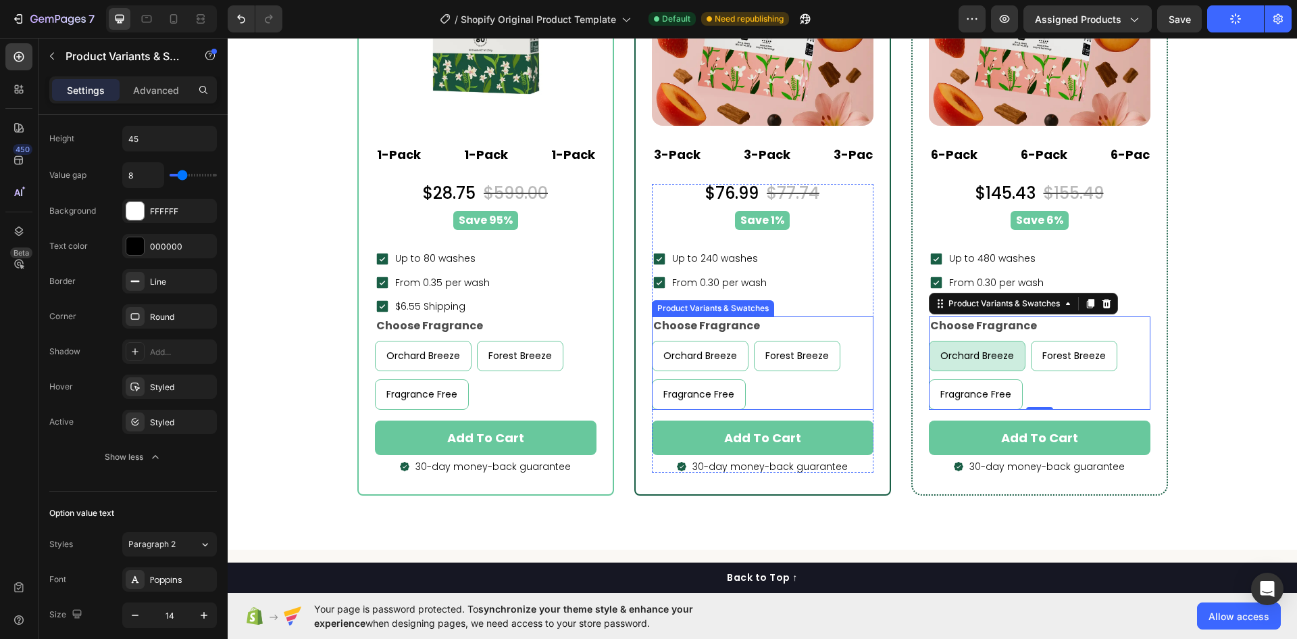
click at [818, 393] on div "Orchard Breeze Orchard Breeze Orchard Breeze Forest Breeze Forest Breeze Forest…" at bounding box center [763, 375] width 222 height 69
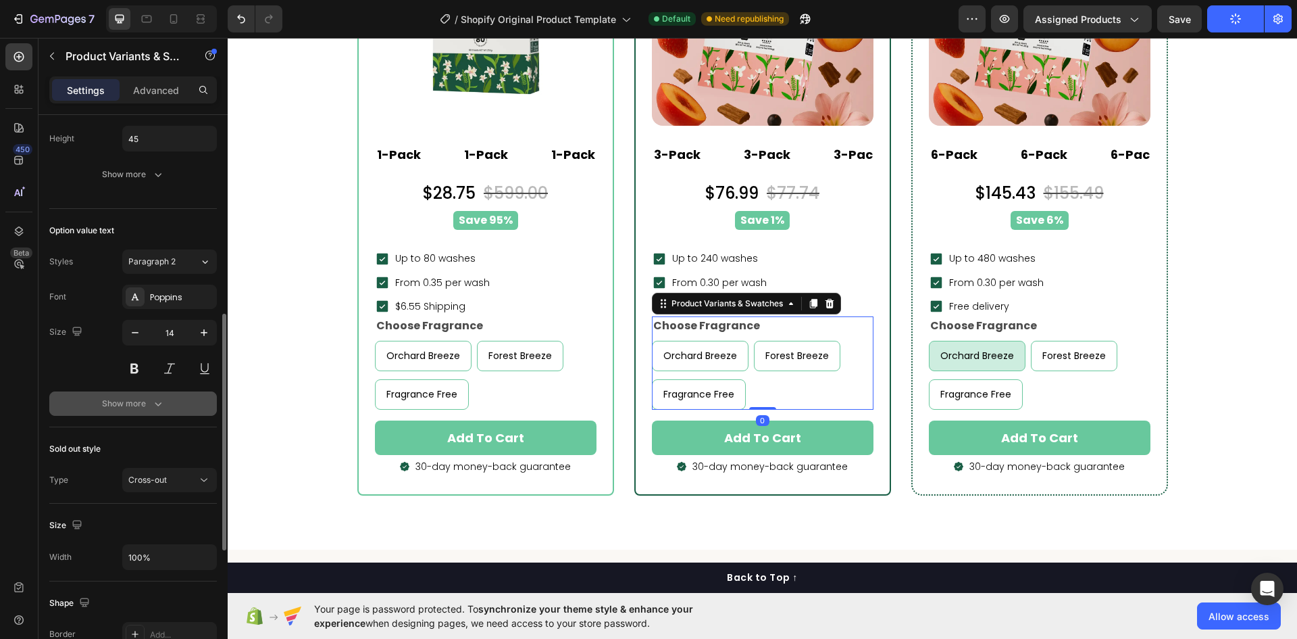
click at [130, 398] on div "Show more" at bounding box center [133, 404] width 63 height 14
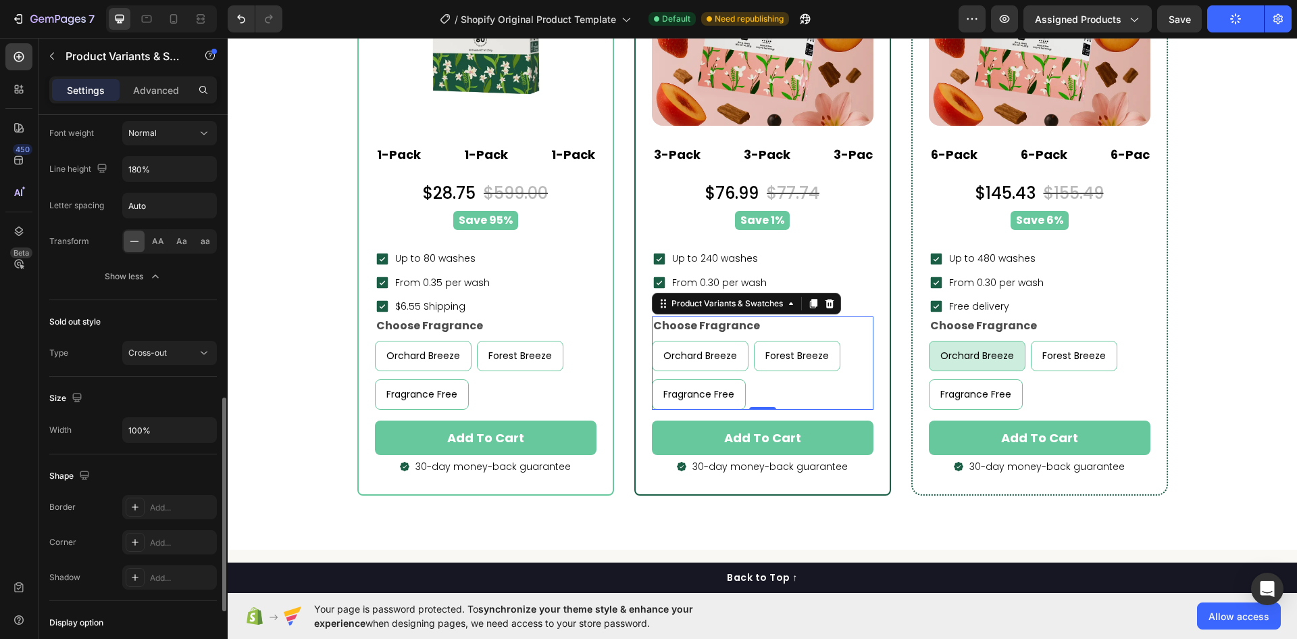
scroll to position [405, 0]
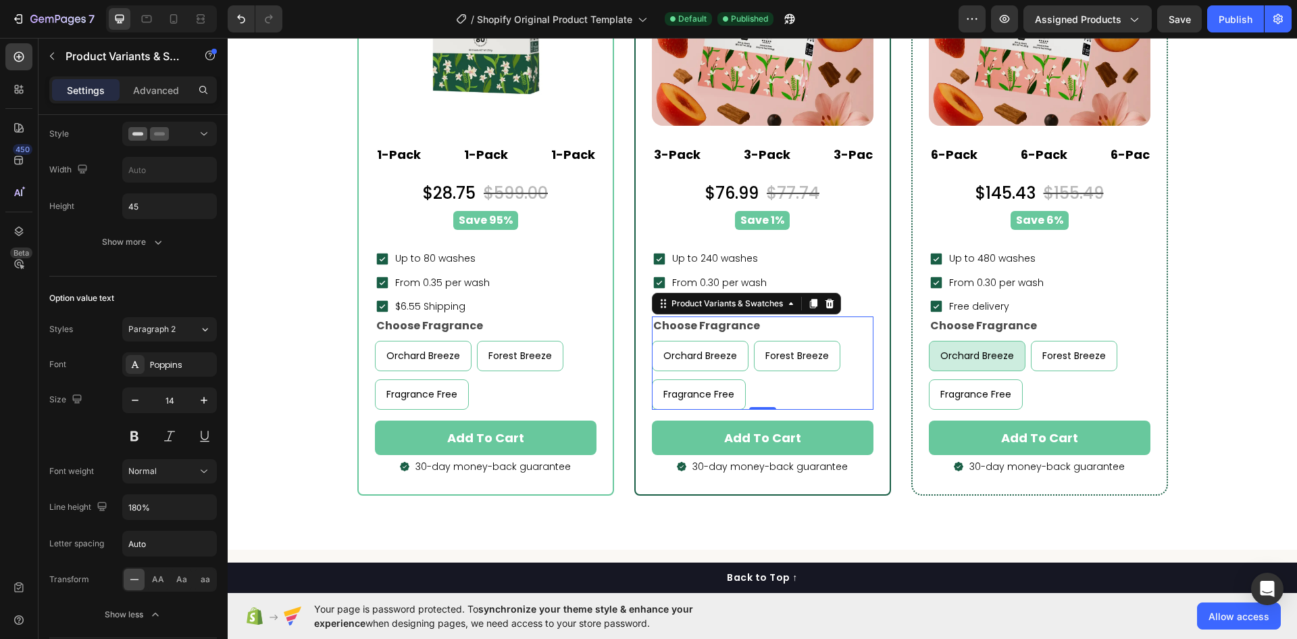
click at [817, 385] on div "Orchard Breeze Orchard Breeze Orchard Breeze Forest Breeze Forest Breeze Forest…" at bounding box center [763, 375] width 222 height 69
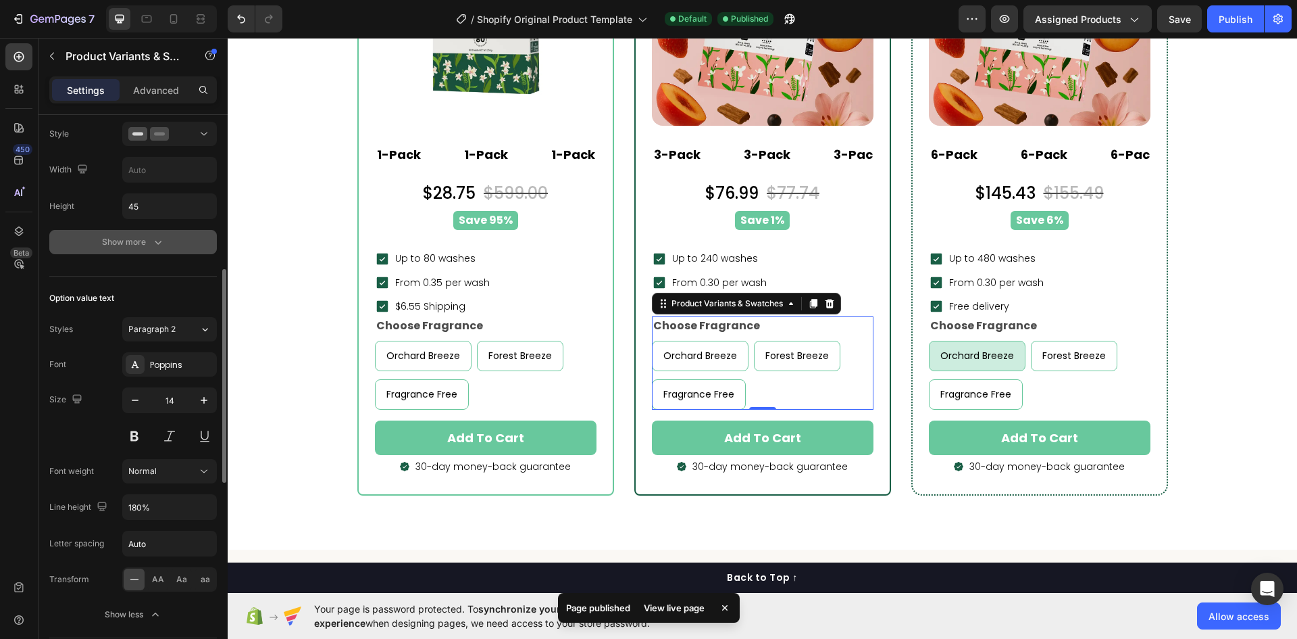
click at [148, 254] on button "Show more" at bounding box center [133, 242] width 168 height 24
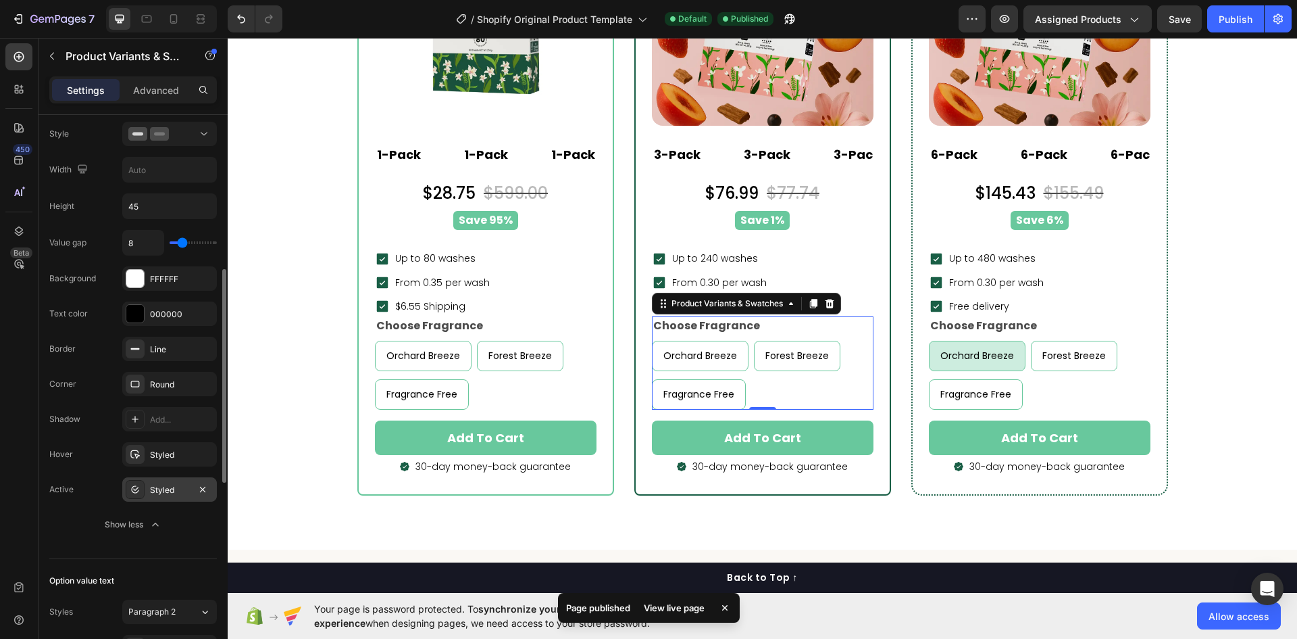
click at [153, 477] on div "Value gap 8 Background FFFFFF Text color 000000 Border Line Corner Round Shadow…" at bounding box center [133, 383] width 168 height 307
click at [156, 487] on div "Styled" at bounding box center [169, 490] width 39 height 12
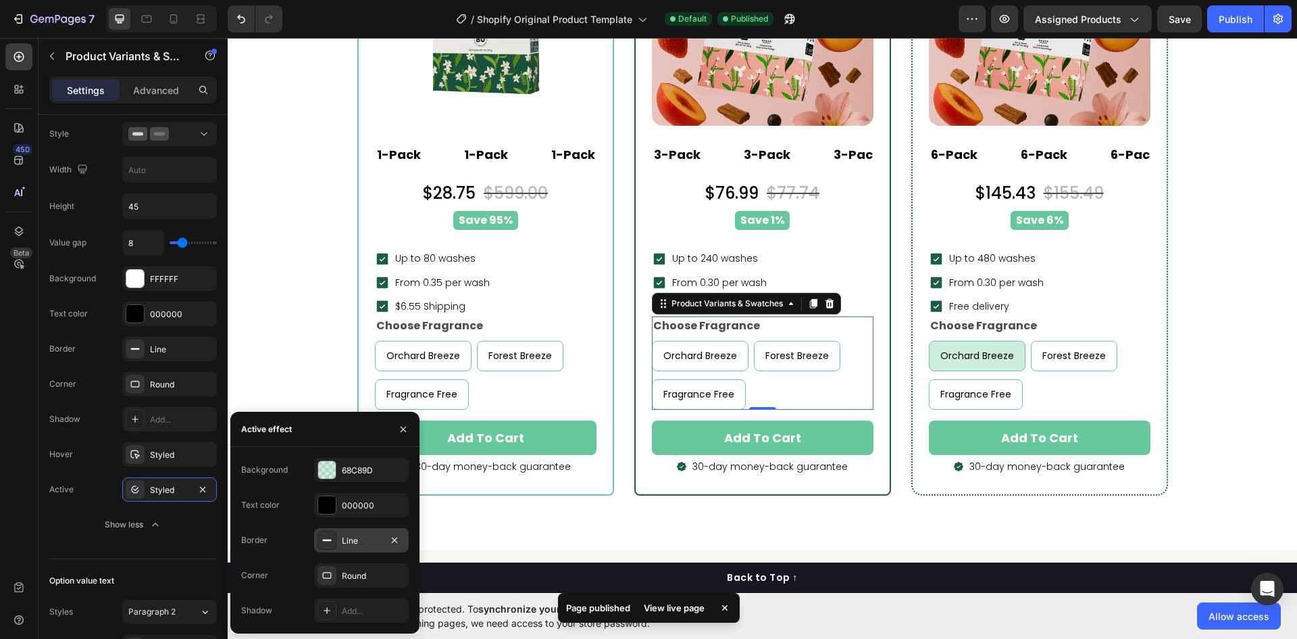
click at [391, 548] on div at bounding box center [395, 540] width 16 height 17
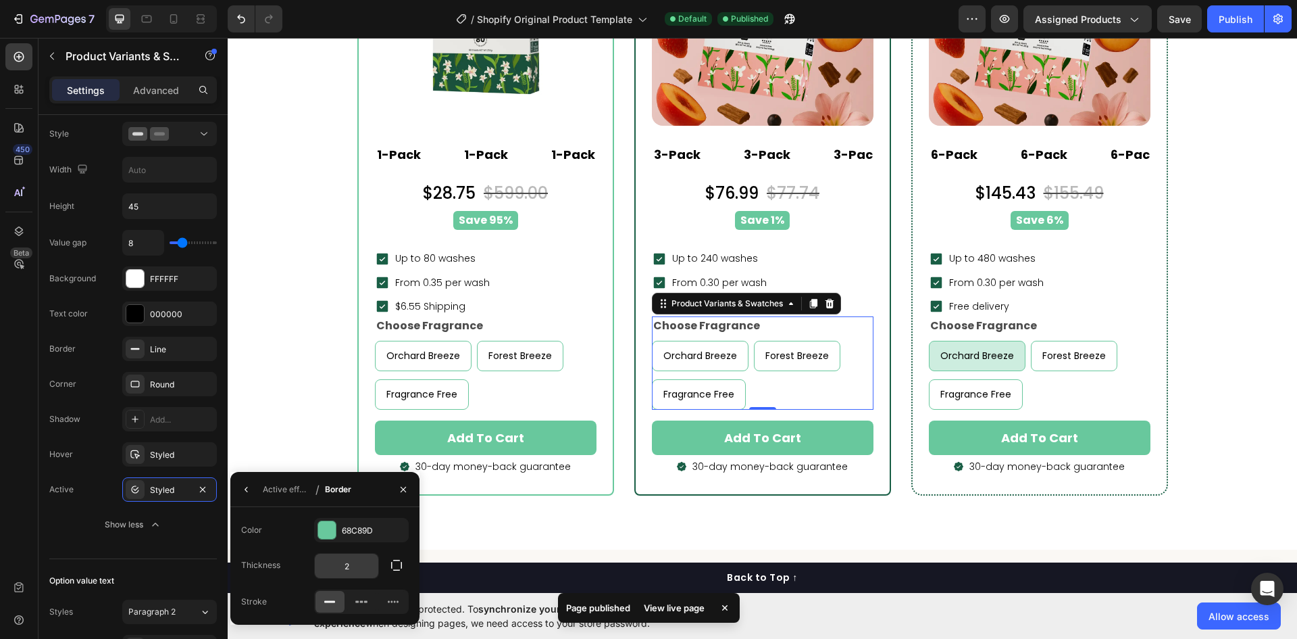
click at [346, 562] on input "2" at bounding box center [347, 565] width 64 height 24
type input "1"
click at [545, 393] on div "Orchard Breeze Orchard Breeze Orchard Breeze Forest Breeze Forest Breeze Forest…" at bounding box center [486, 375] width 222 height 69
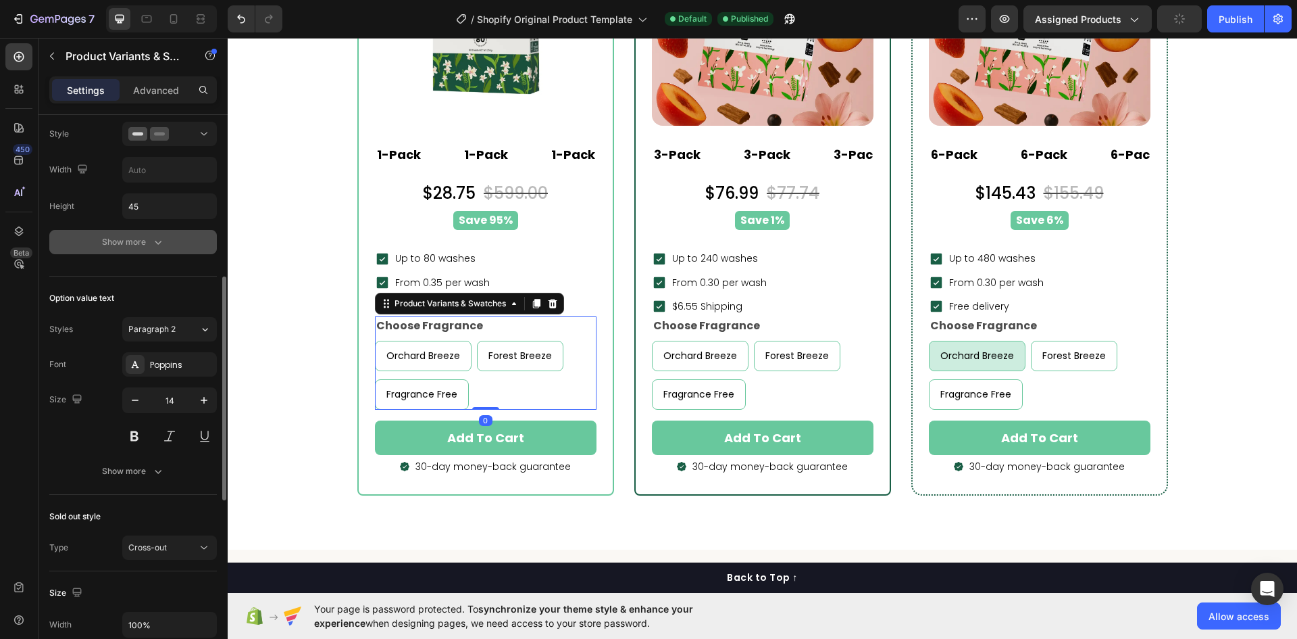
click at [121, 230] on button "Show more" at bounding box center [133, 242] width 168 height 24
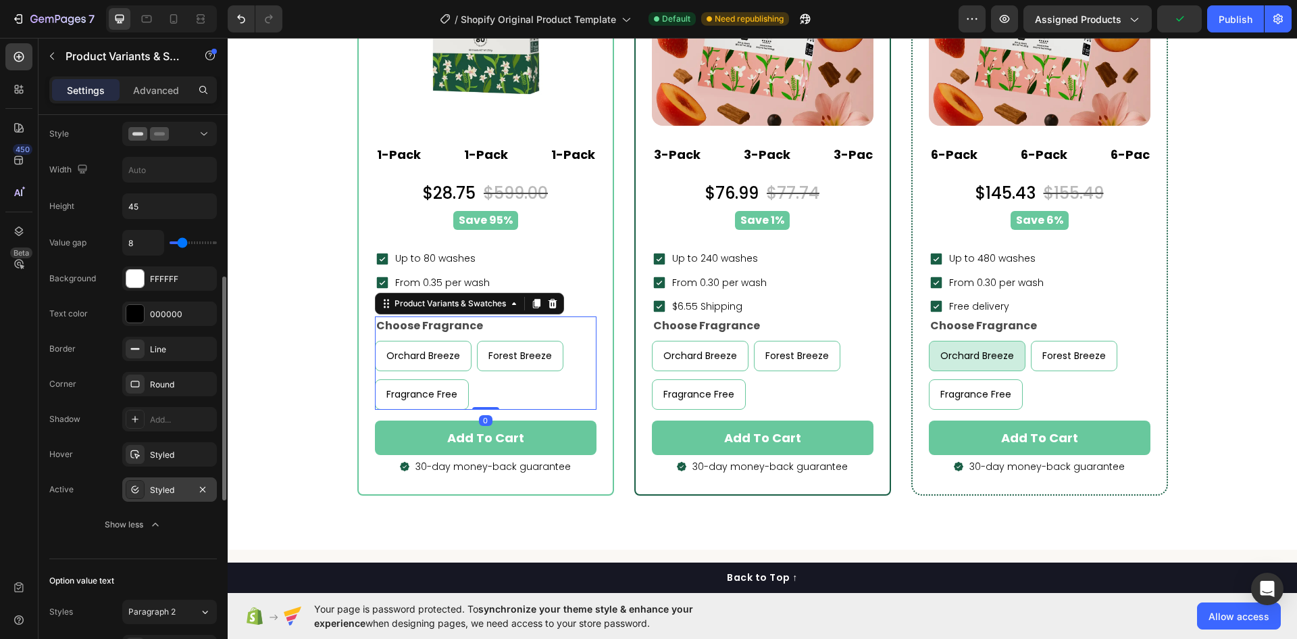
click at [166, 487] on div "Styled" at bounding box center [169, 490] width 39 height 12
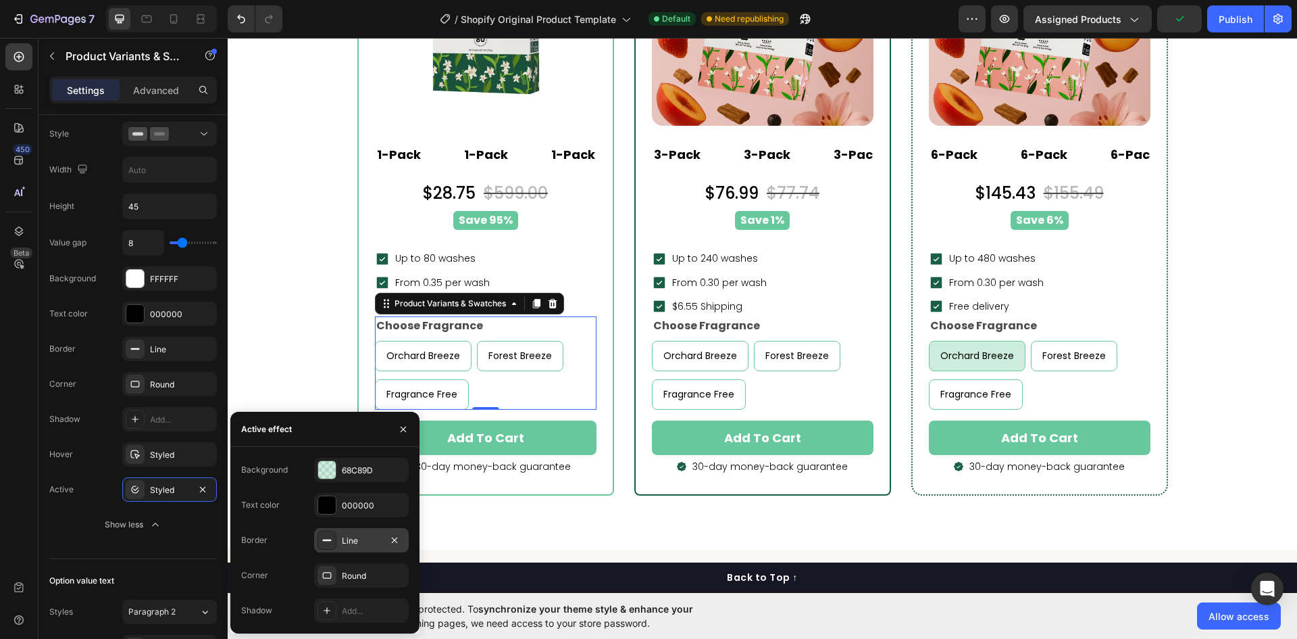
click at [355, 549] on div "Line" at bounding box center [361, 540] width 95 height 24
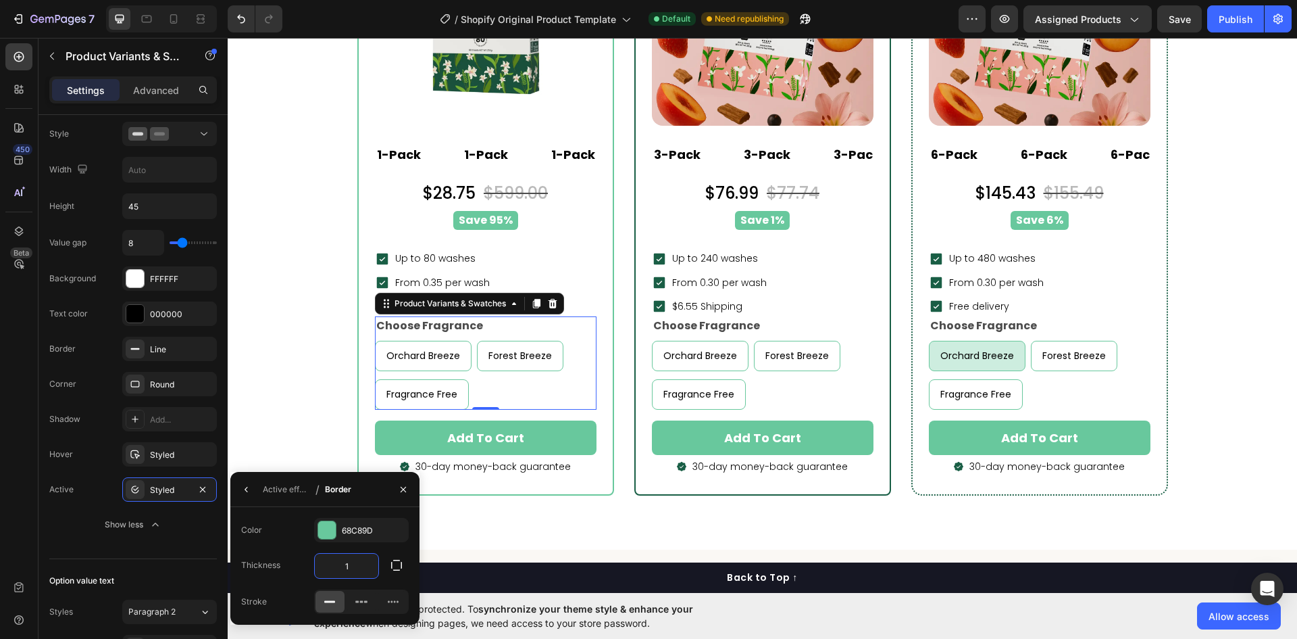
type input "1"
click at [278, 553] on div "Thickness 1" at bounding box center [325, 566] width 168 height 26
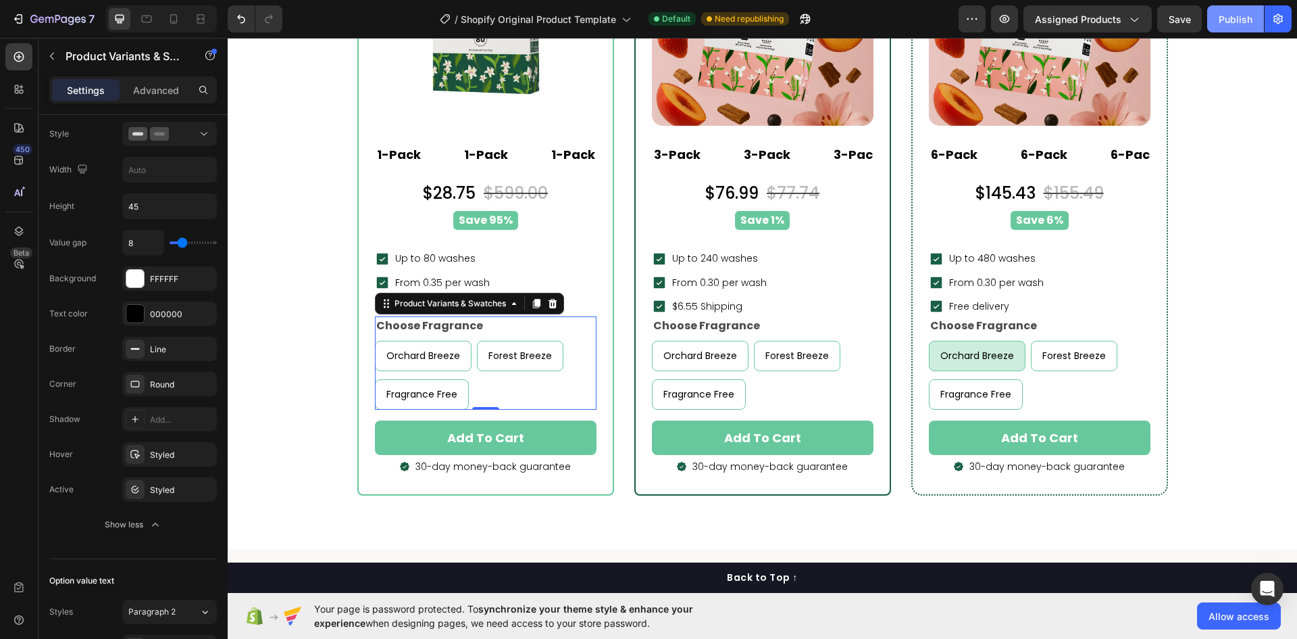
click at [1219, 8] on button "Publish" at bounding box center [1236, 18] width 57 height 27
click at [491, 262] on div "Icon Up to 80 washes Text block Row" at bounding box center [486, 259] width 222 height 20
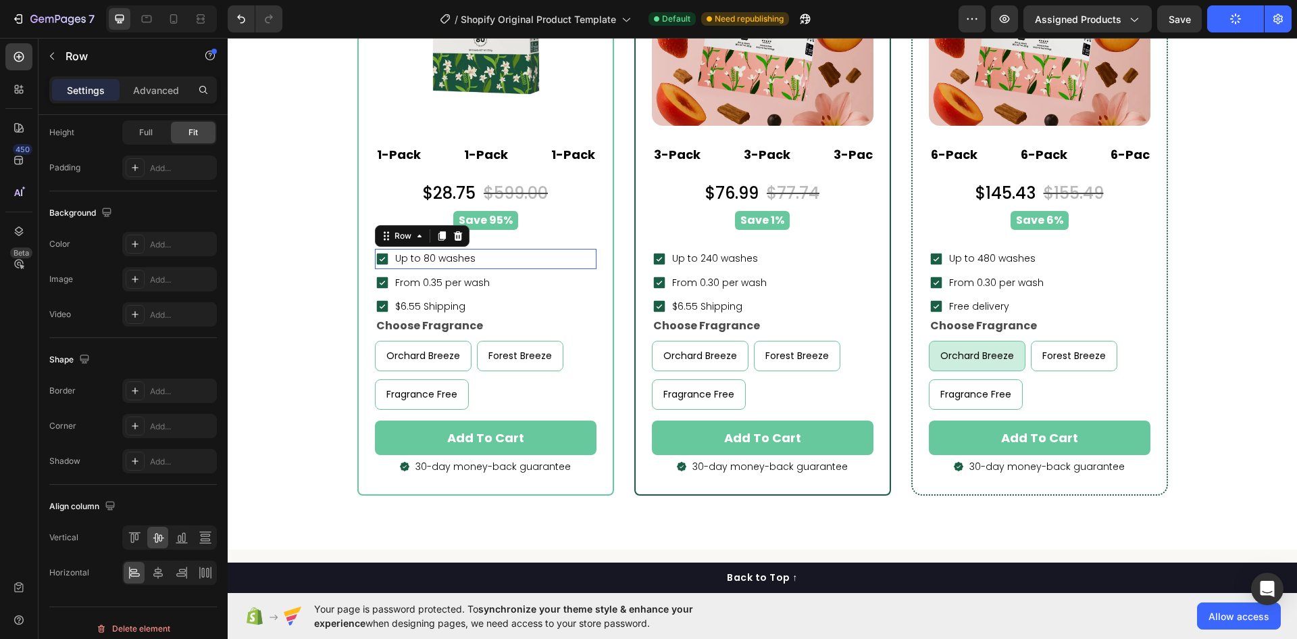
scroll to position [0, 0]
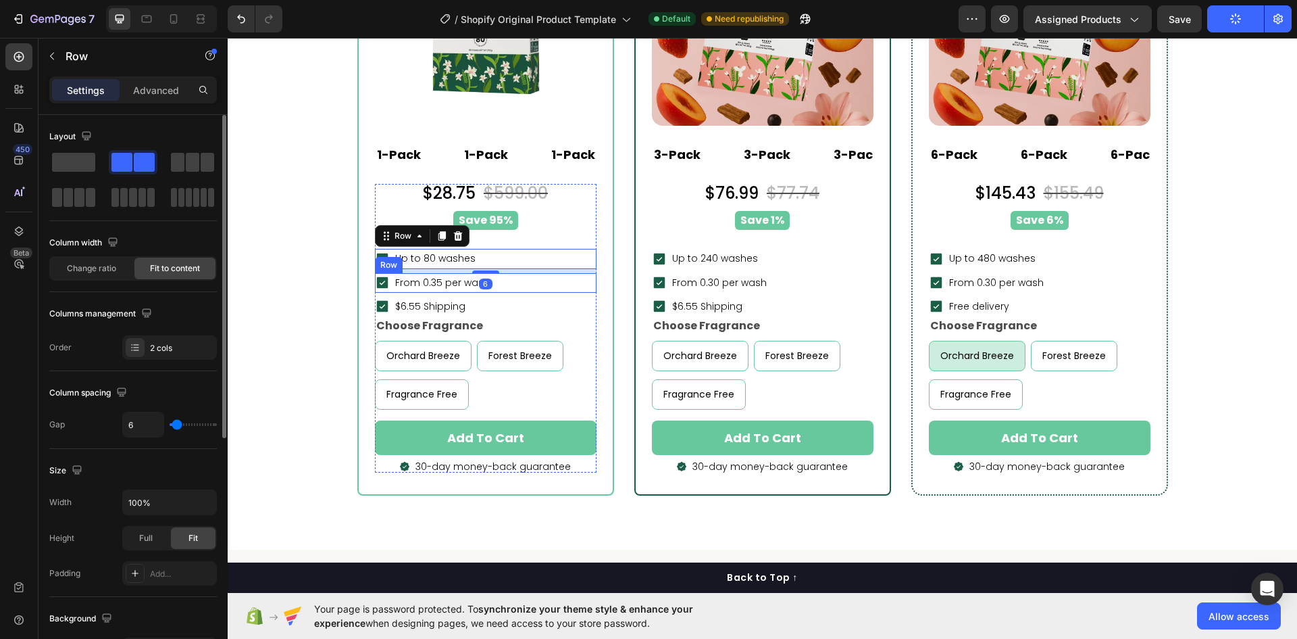
click at [519, 282] on div "Icon From 0.35 per wash Text block Row" at bounding box center [486, 283] width 222 height 20
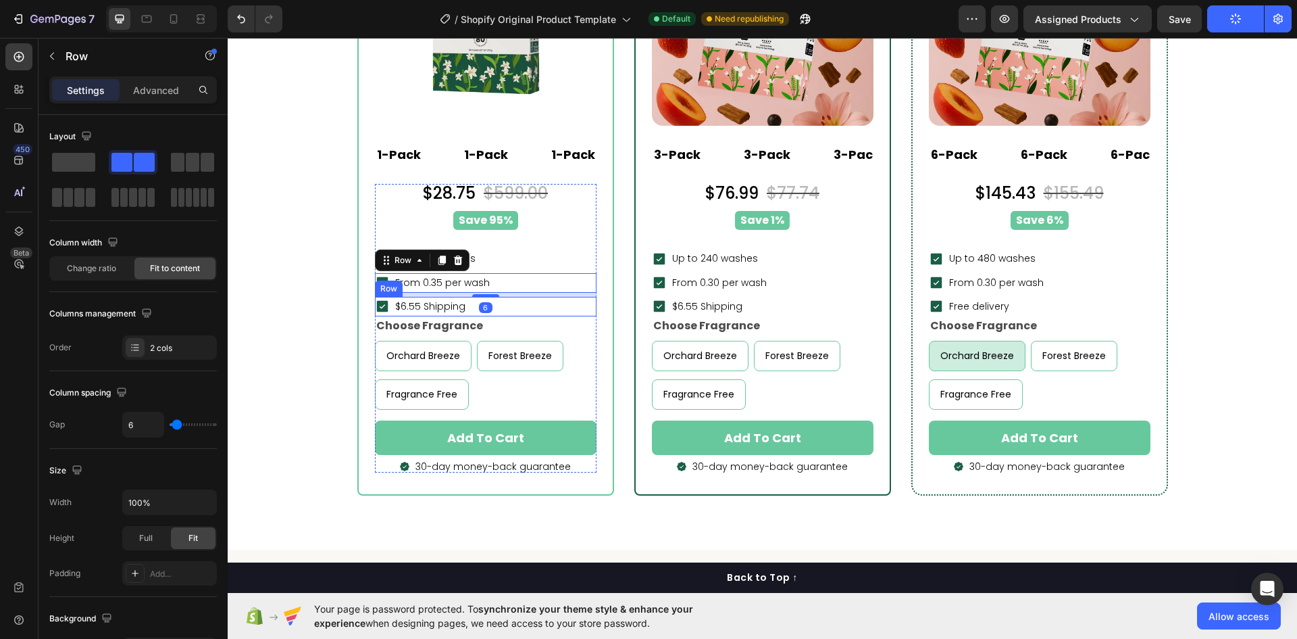
click at [511, 306] on div "Icon $6.55 Shipping Text block Row" at bounding box center [486, 307] width 222 height 20
click at [522, 326] on div "Choose Fragrance Orchard Breeze Orchard Breeze Orchard Breeze Forest Breeze For…" at bounding box center [486, 362] width 222 height 93
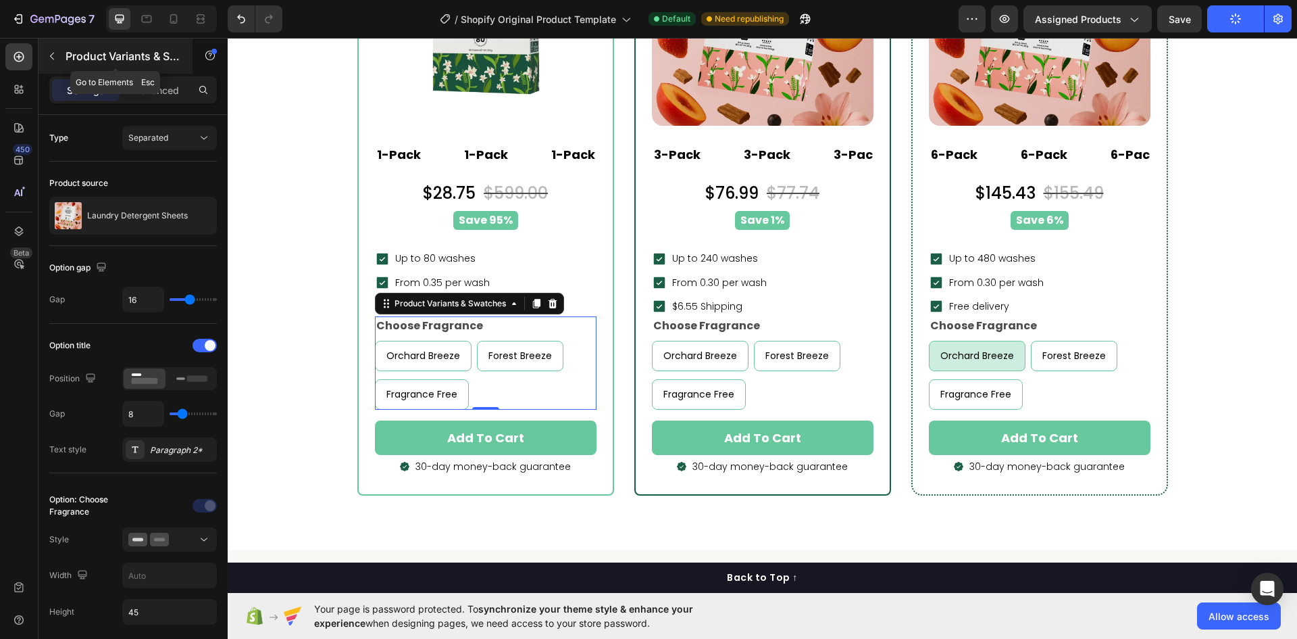
click at [43, 56] on button "button" at bounding box center [52, 56] width 22 height 22
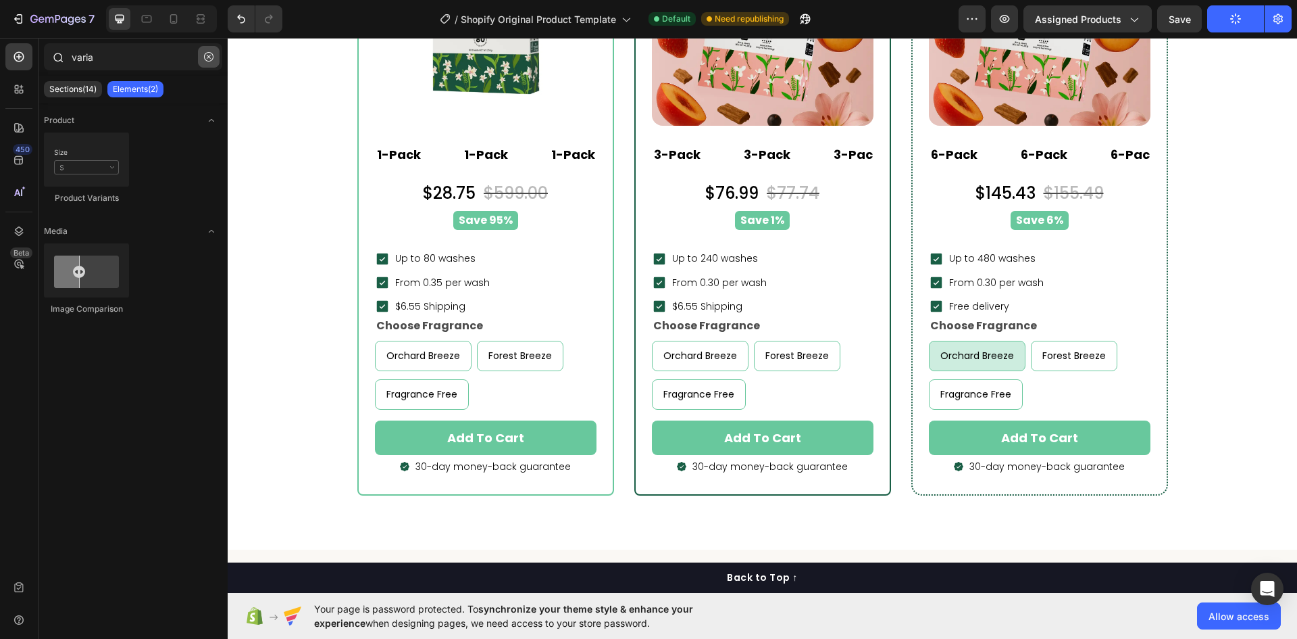
click at [212, 54] on icon "button" at bounding box center [208, 56] width 9 height 9
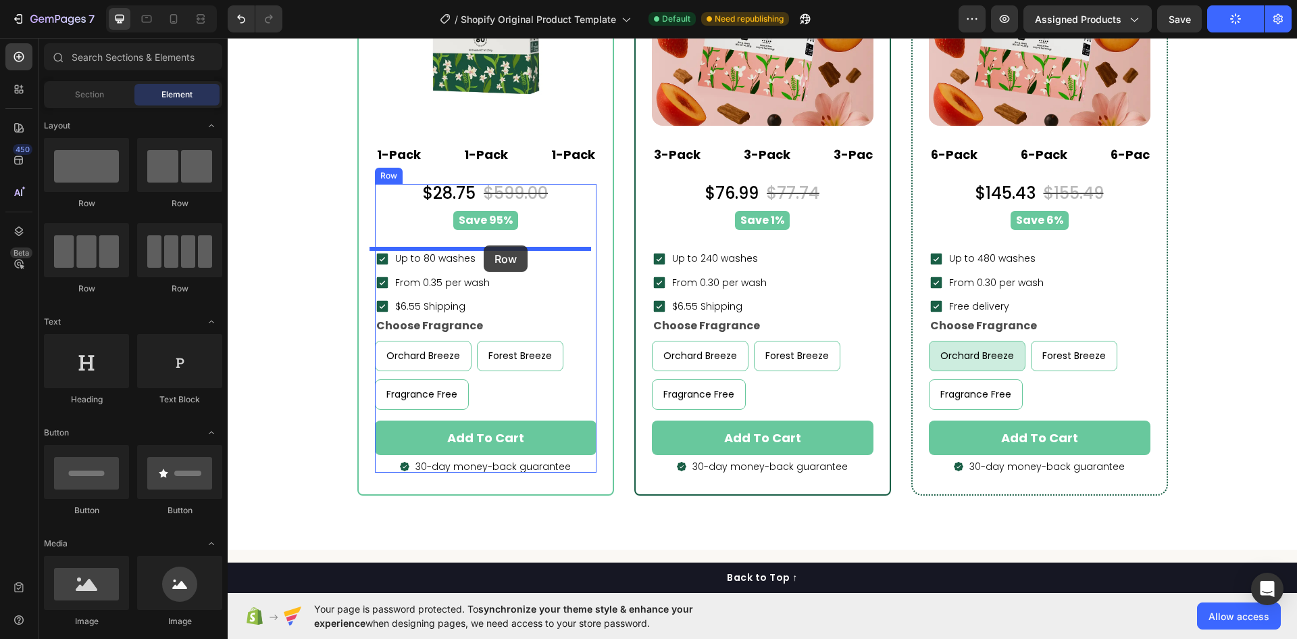
drag, startPoint x: 312, startPoint y: 212, endPoint x: 484, endPoint y: 245, distance: 175.5
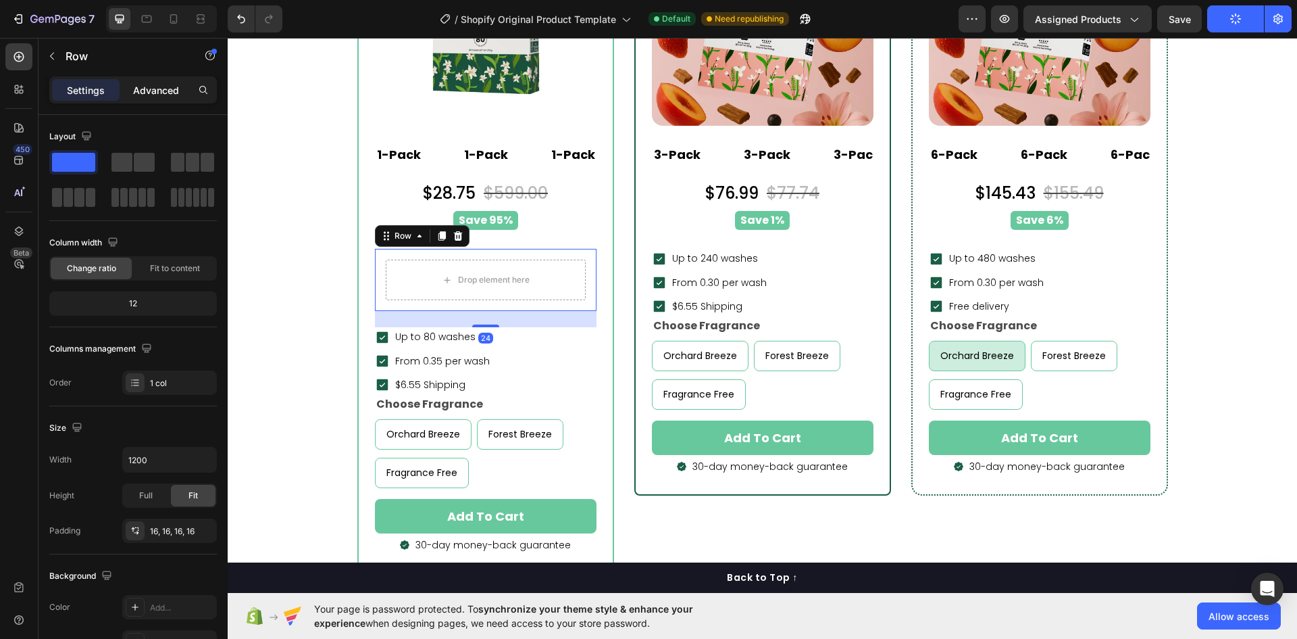
click at [152, 94] on p "Advanced" at bounding box center [156, 90] width 46 height 14
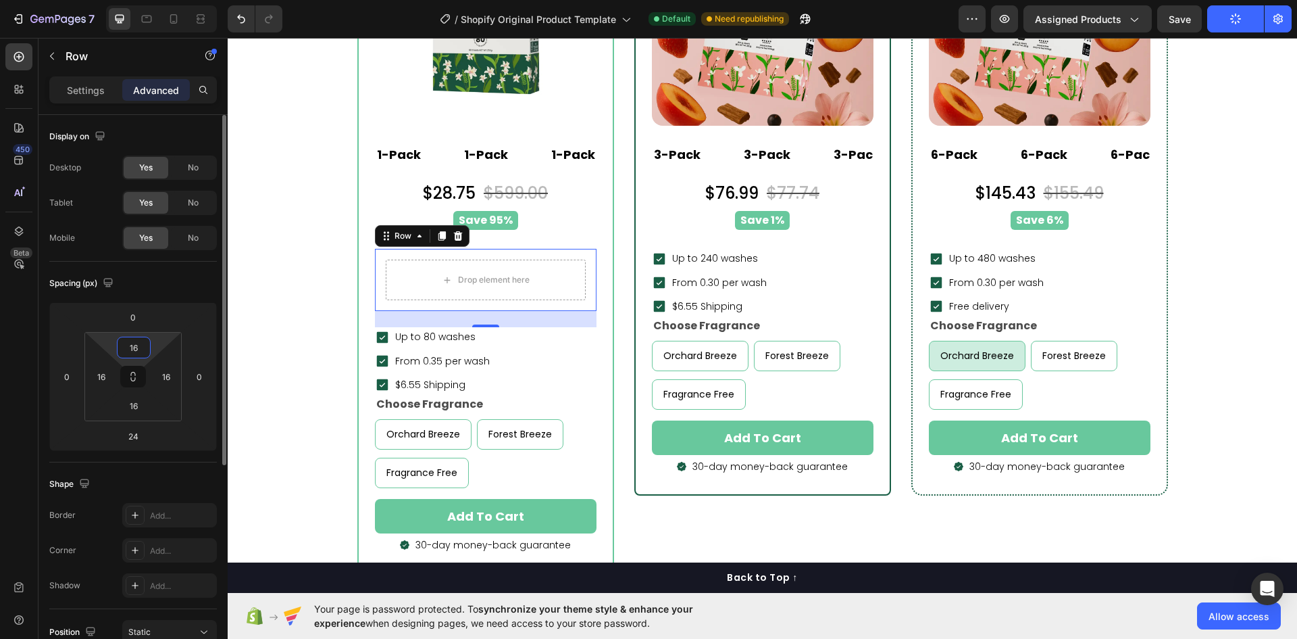
drag, startPoint x: 140, startPoint y: 352, endPoint x: 136, endPoint y: 359, distance: 8.2
click at [139, 352] on input "16" at bounding box center [133, 347] width 27 height 20
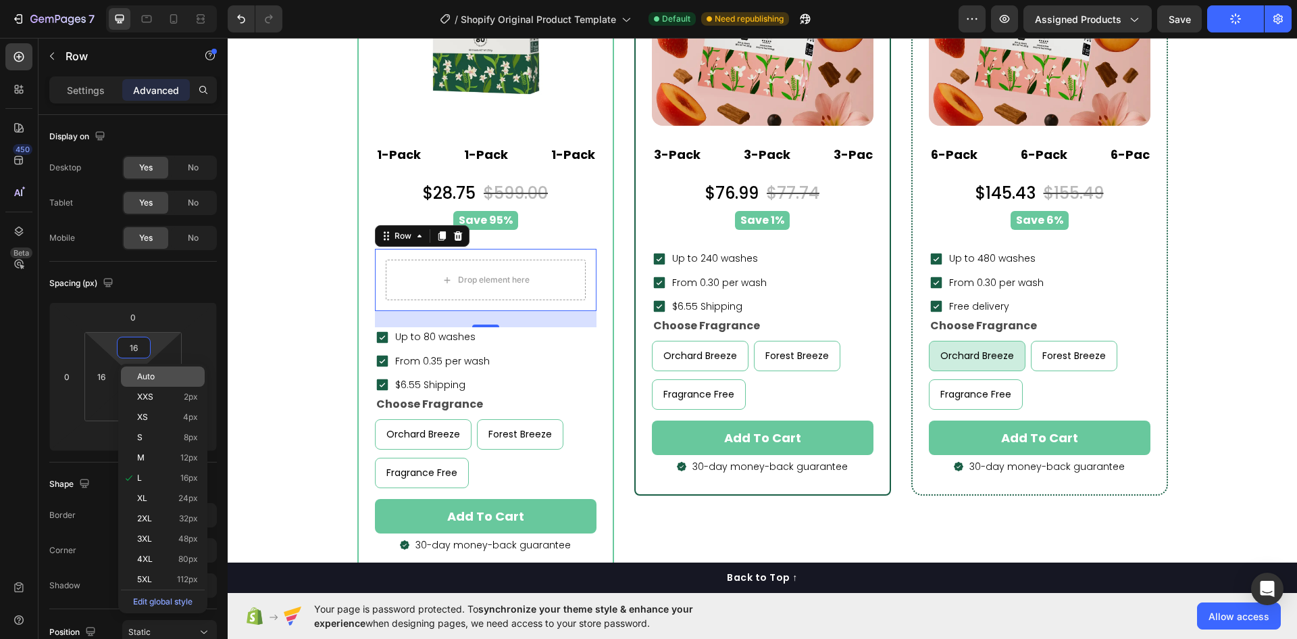
click at [136, 378] on div "Auto" at bounding box center [163, 376] width 84 height 20
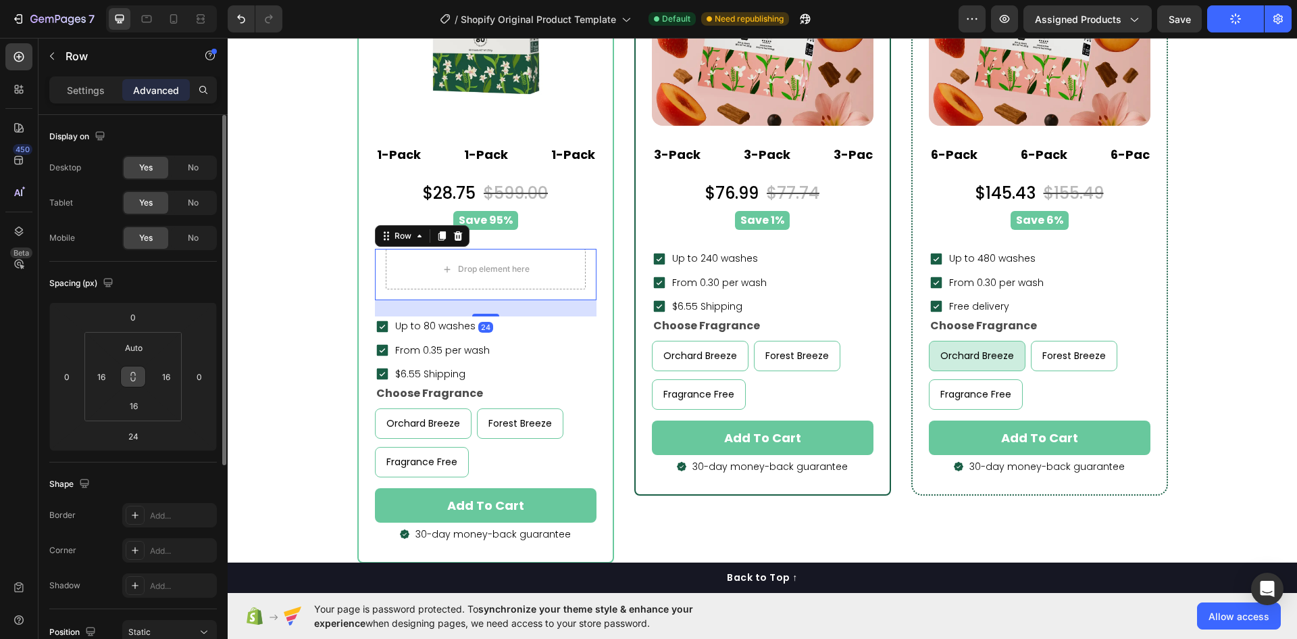
click at [131, 377] on icon at bounding box center [133, 379] width 5 height 4
click at [138, 347] on input "Auto" at bounding box center [133, 347] width 27 height 20
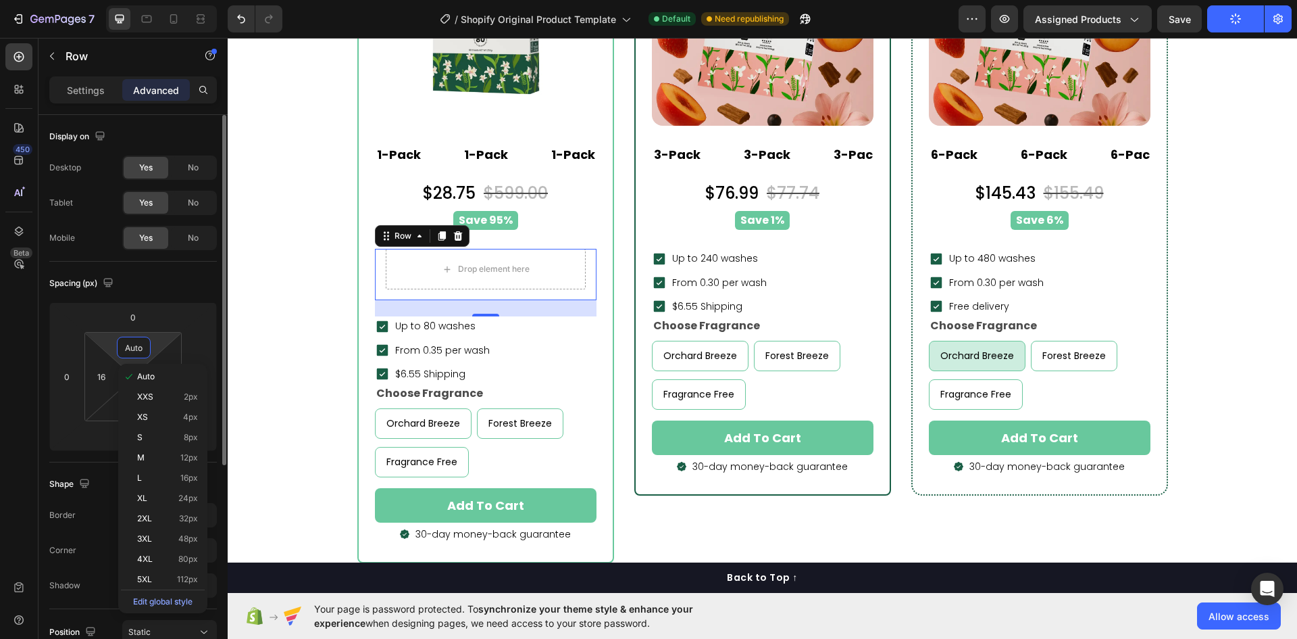
type input "0"
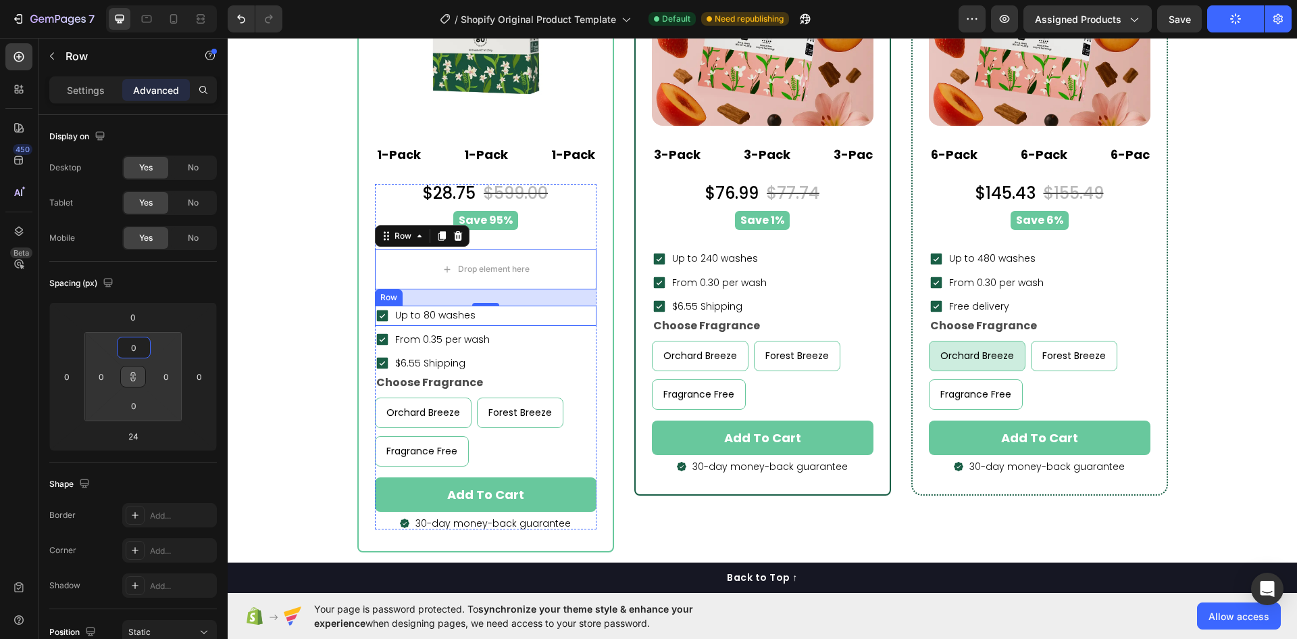
click at [526, 310] on div "Icon Up to 80 washes Text block Row" at bounding box center [486, 315] width 222 height 20
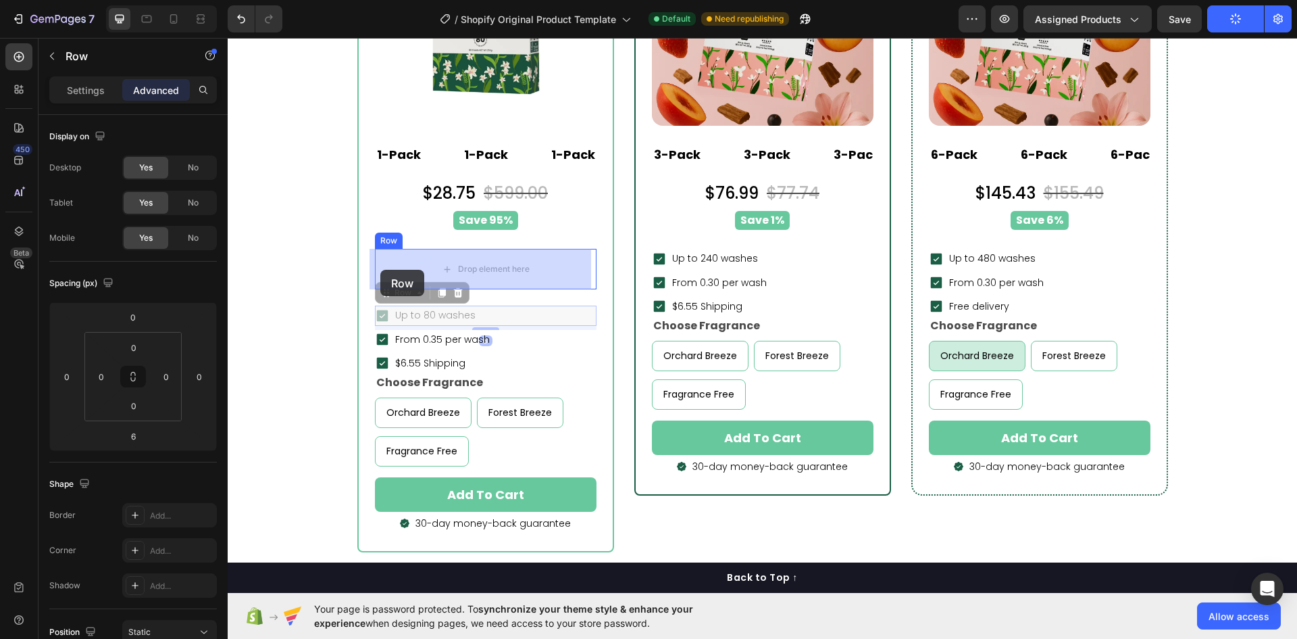
drag, startPoint x: 378, startPoint y: 294, endPoint x: 380, endPoint y: 273, distance: 21.0
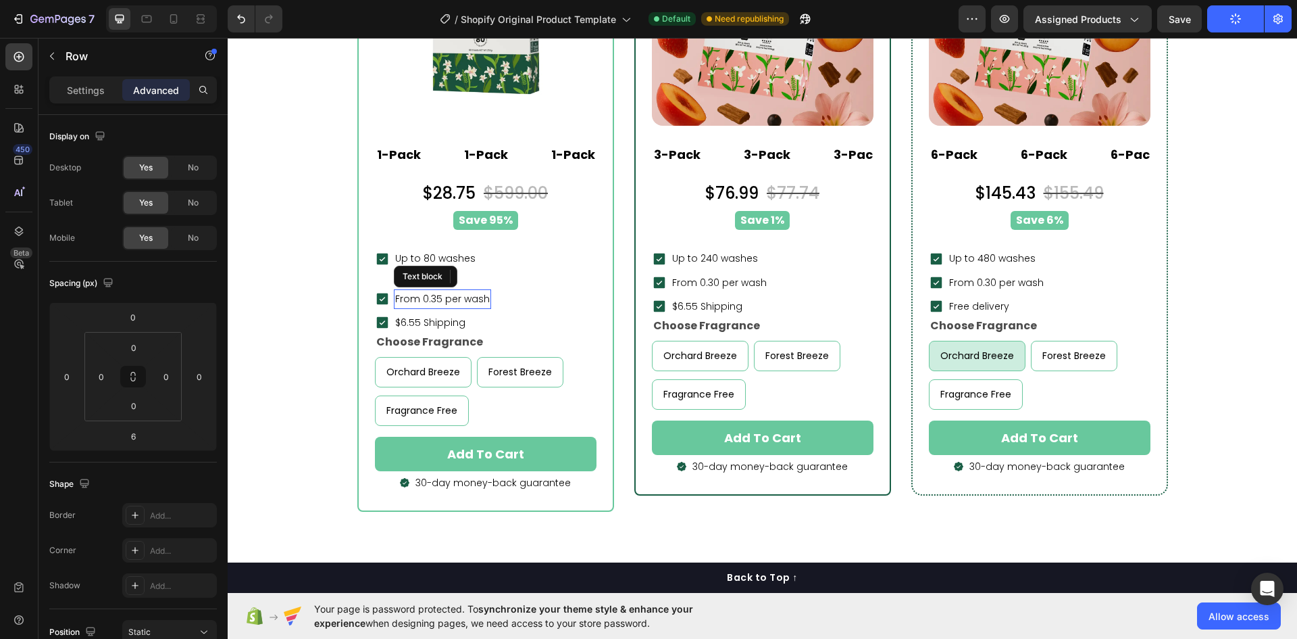
click at [407, 295] on p "From 0.35 per wash" at bounding box center [442, 299] width 95 height 17
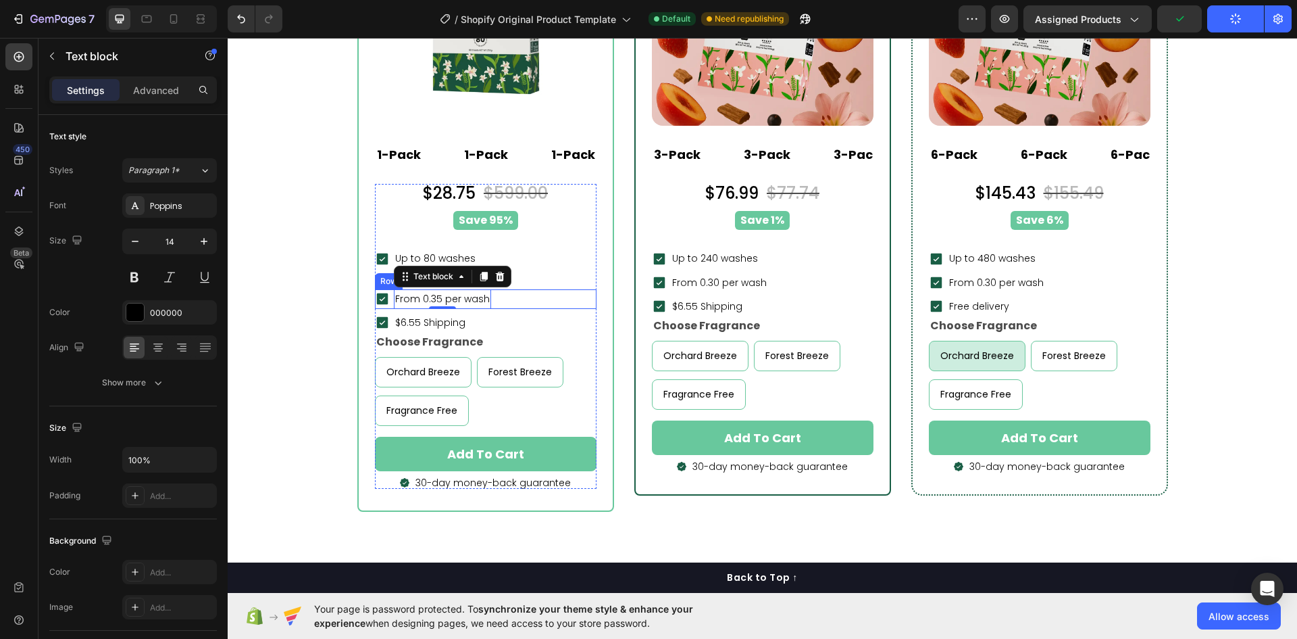
click at [531, 301] on div "Icon From 0.35 per wash Text block 0 Row" at bounding box center [486, 299] width 222 height 20
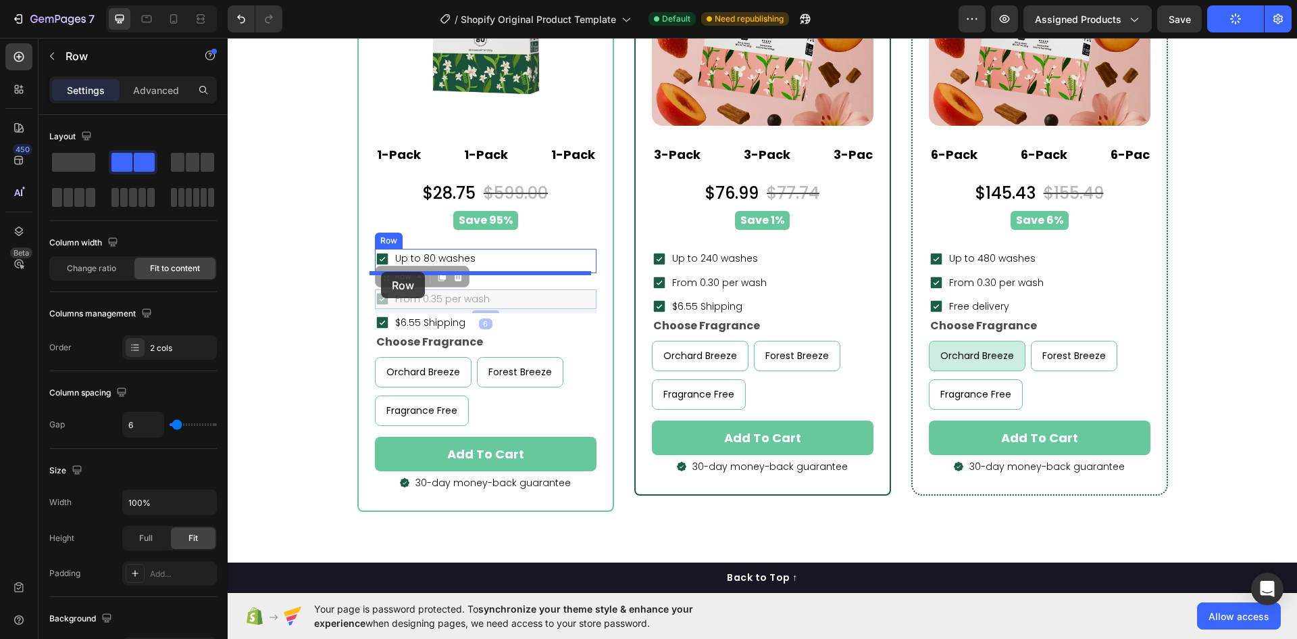
drag, startPoint x: 372, startPoint y: 278, endPoint x: 381, endPoint y: 272, distance: 10.7
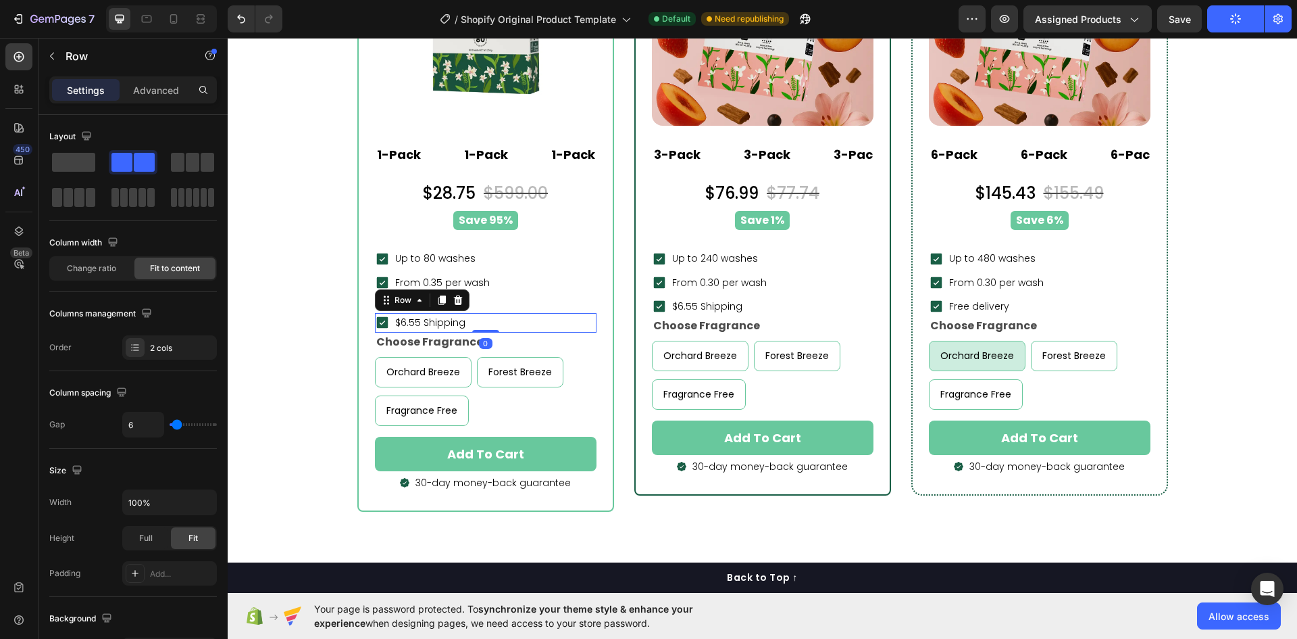
click at [541, 326] on div "Icon $6.55 Shipping Text block Row 0" at bounding box center [486, 323] width 222 height 20
drag, startPoint x: 376, startPoint y: 296, endPoint x: 378, endPoint y: 289, distance: 7.3
click at [526, 326] on div "Icon $6.55 Shipping Text block Row" at bounding box center [486, 323] width 222 height 20
click at [483, 313] on div "Icon $6.55 Shipping Text block Row" at bounding box center [486, 323] width 222 height 20
click at [508, 326] on div "Icon $6.55 Shipping Text block Row" at bounding box center [486, 323] width 222 height 20
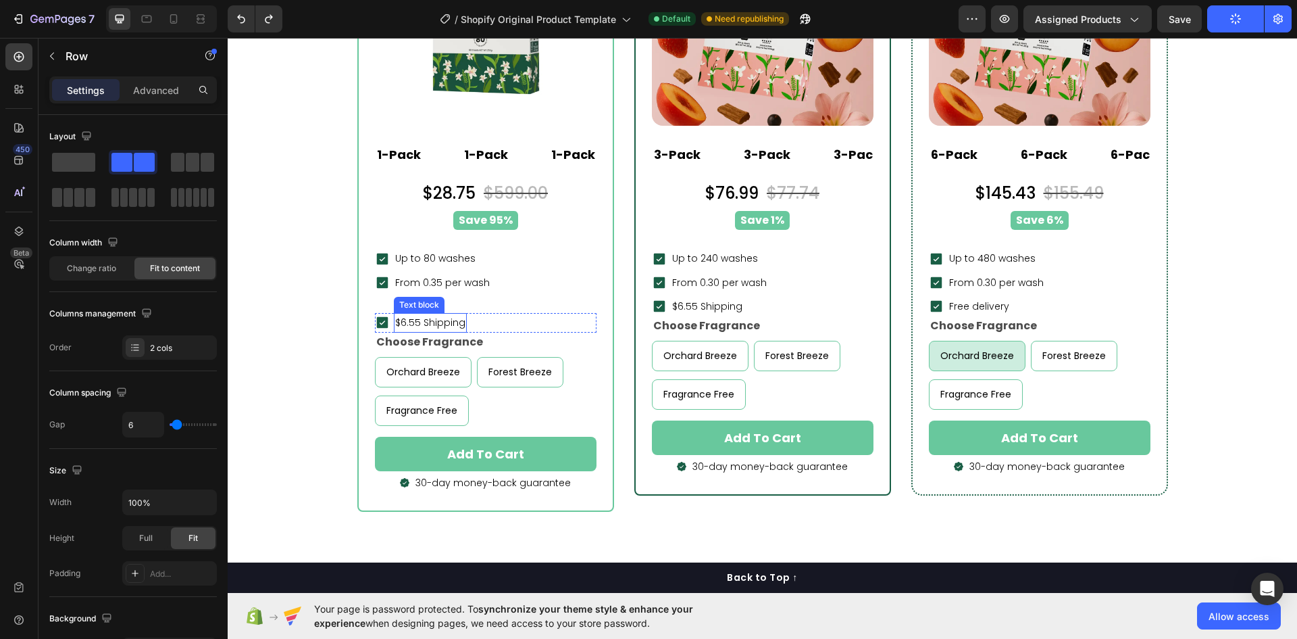
click at [436, 317] on p "$6.55 Shipping" at bounding box center [430, 322] width 70 height 17
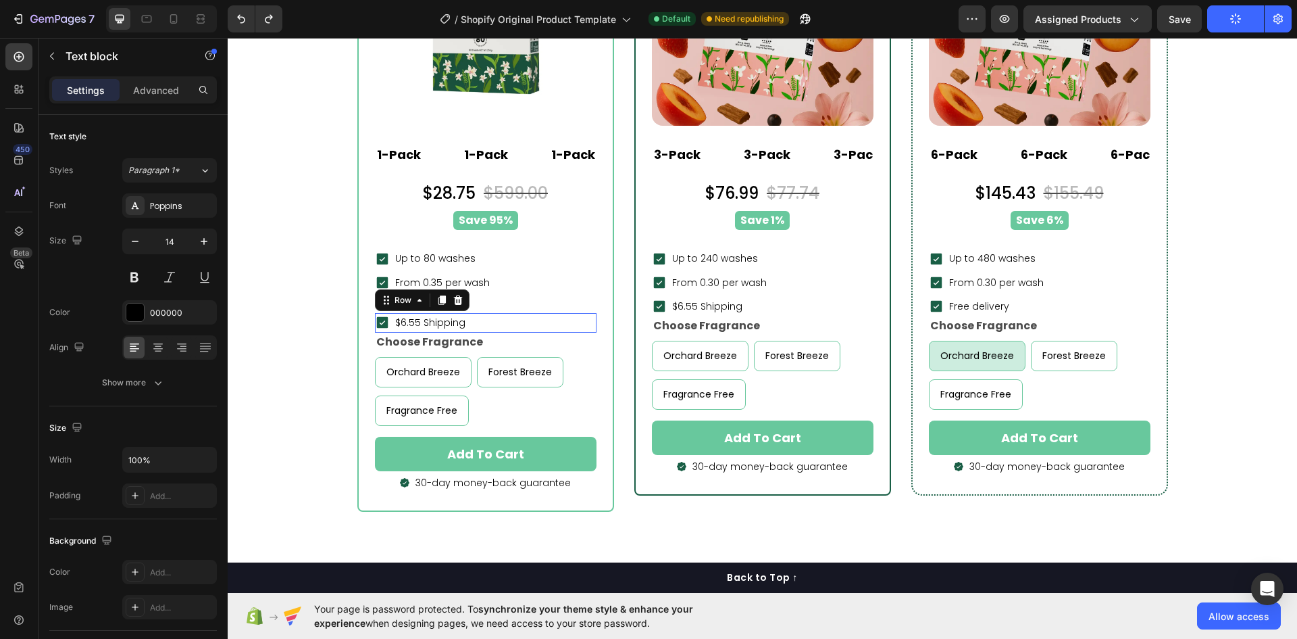
click at [519, 322] on div "Icon $6.55 Shipping Text block Row 0" at bounding box center [486, 323] width 222 height 20
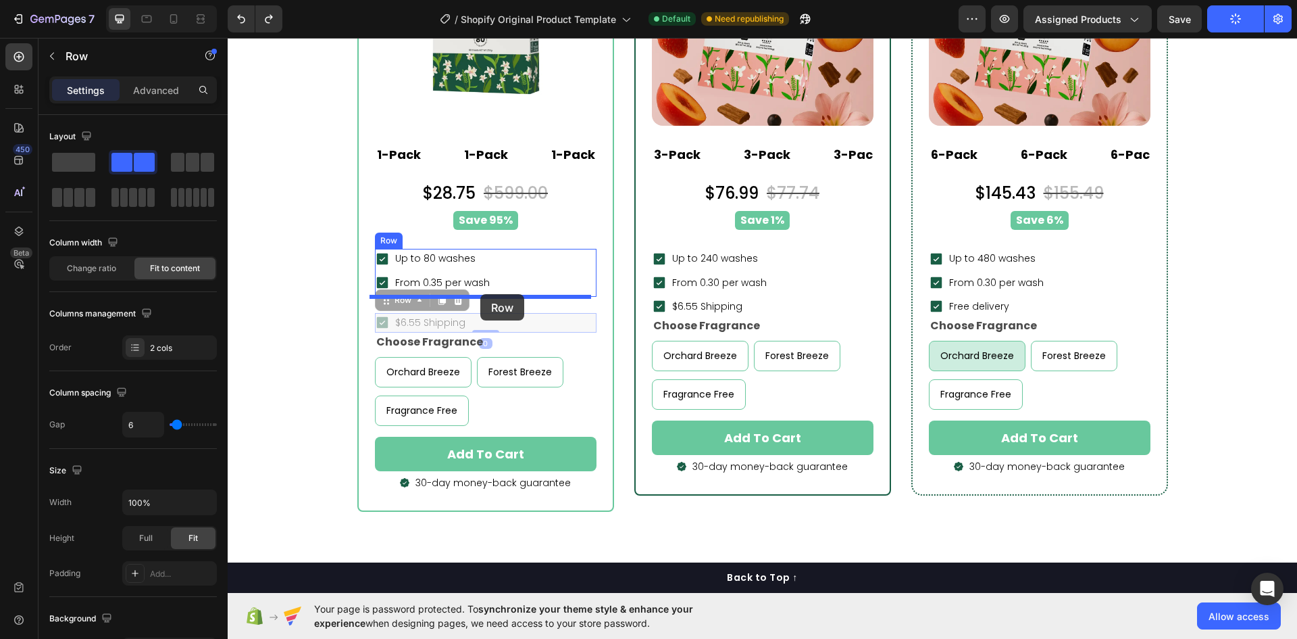
drag, startPoint x: 379, startPoint y: 299, endPoint x: 480, endPoint y: 294, distance: 101.5
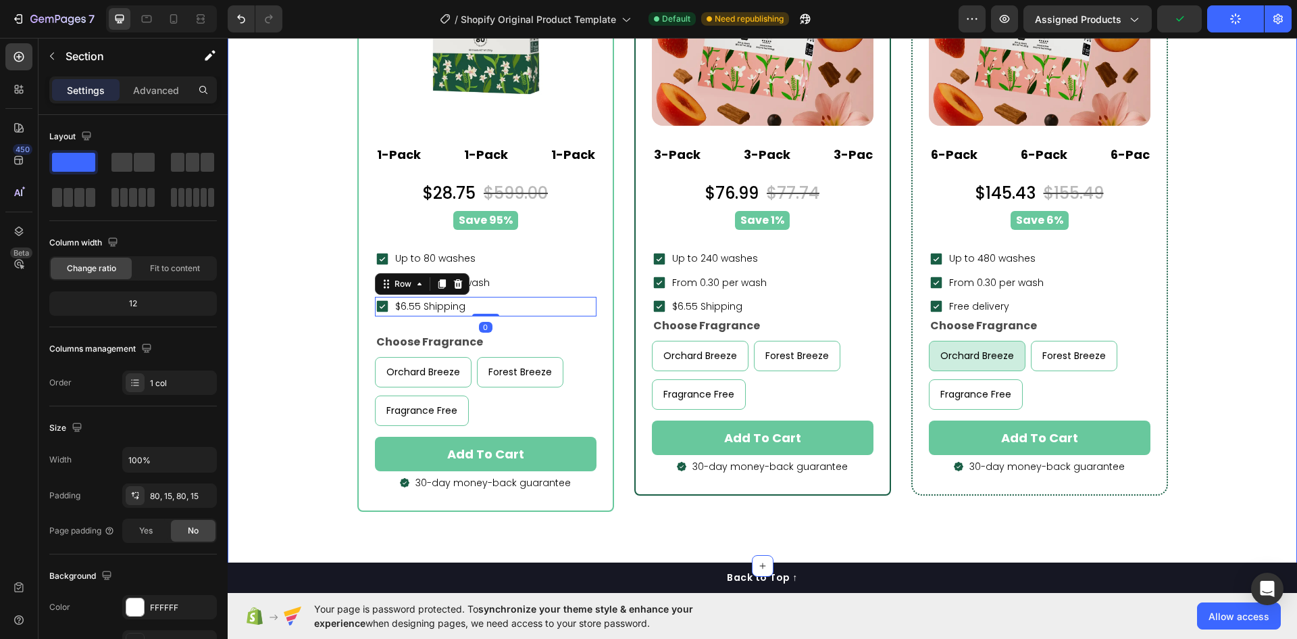
click at [305, 297] on div "buy more & pay less Heading Popular Heading Row LAI Product Reviews - Star rati…" at bounding box center [762, 116] width 1049 height 792
click at [545, 270] on div "Icon Up to 80 washes Text block Row Icon From 0.35 per wash Text block Row Icon…" at bounding box center [486, 283] width 222 height 68
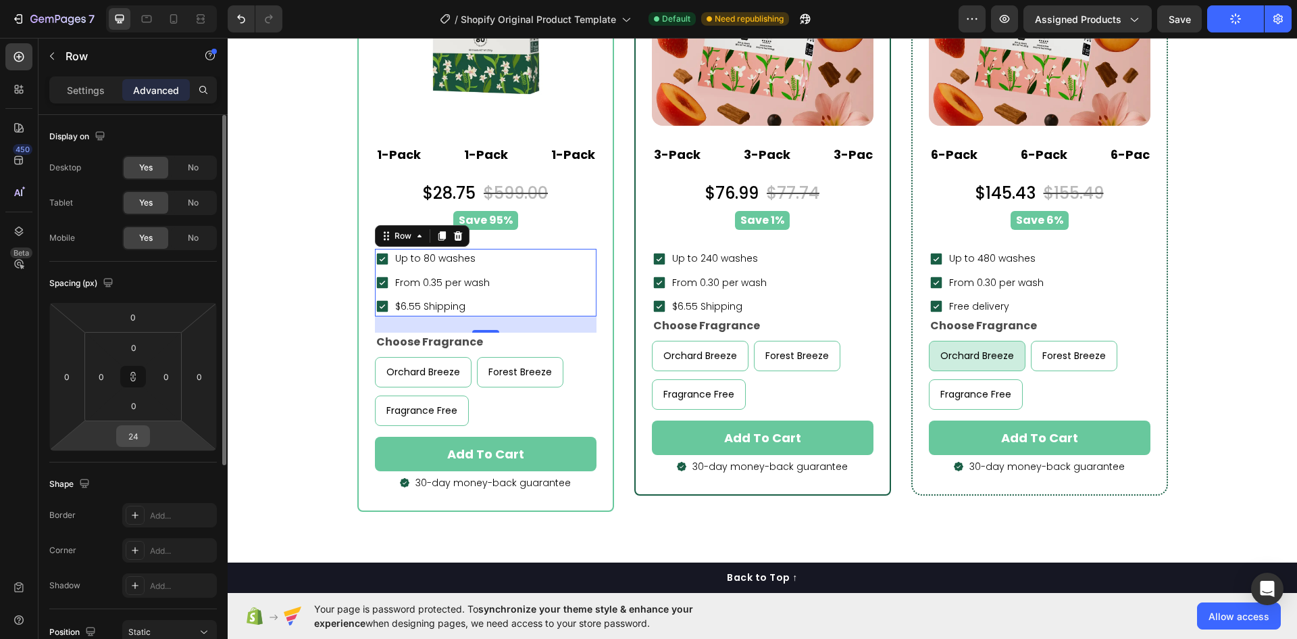
click at [137, 434] on input "24" at bounding box center [133, 436] width 27 height 20
type input "1"
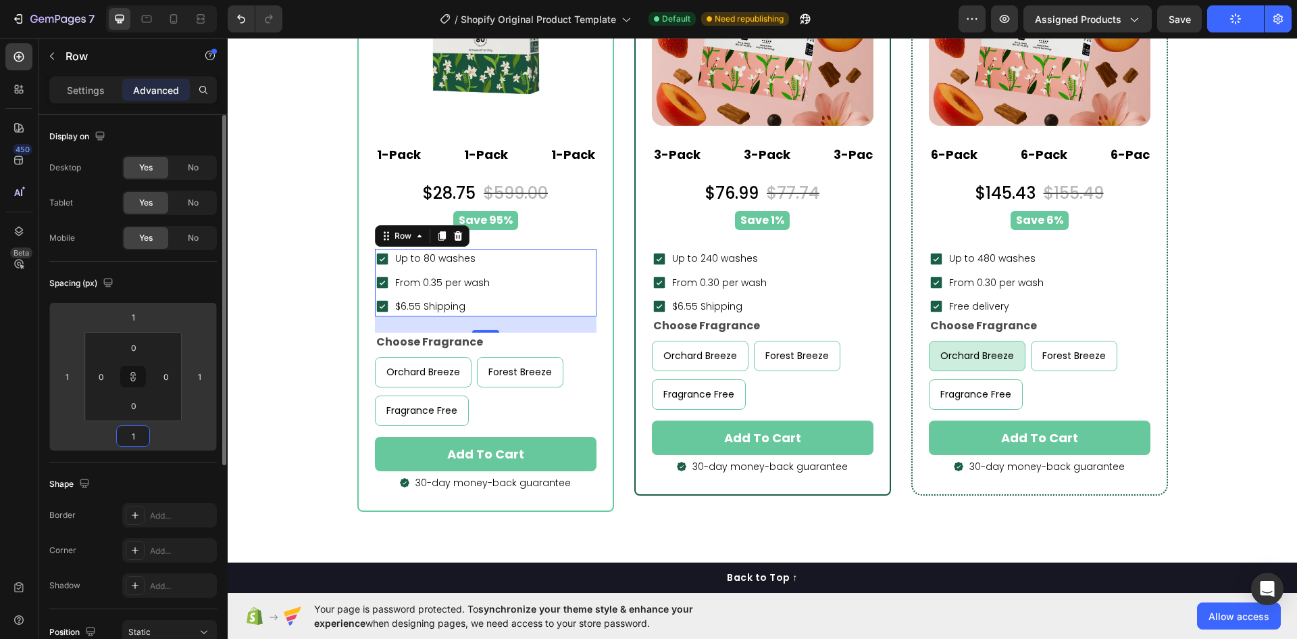
type input "16"
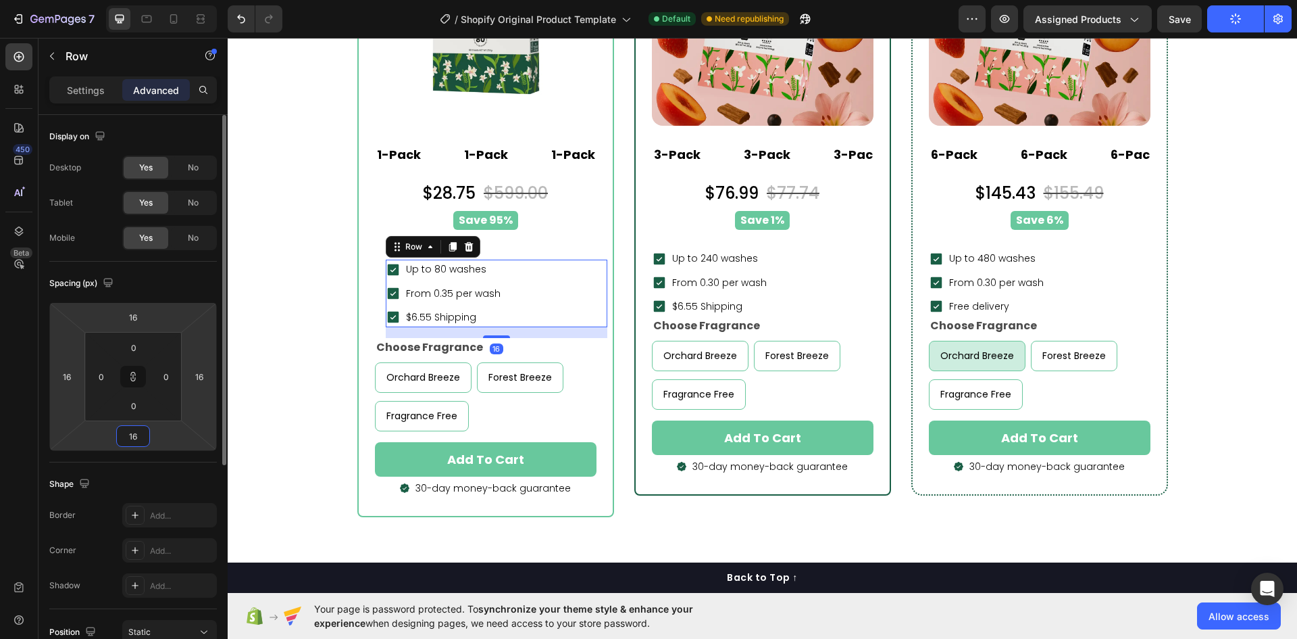
type input "1"
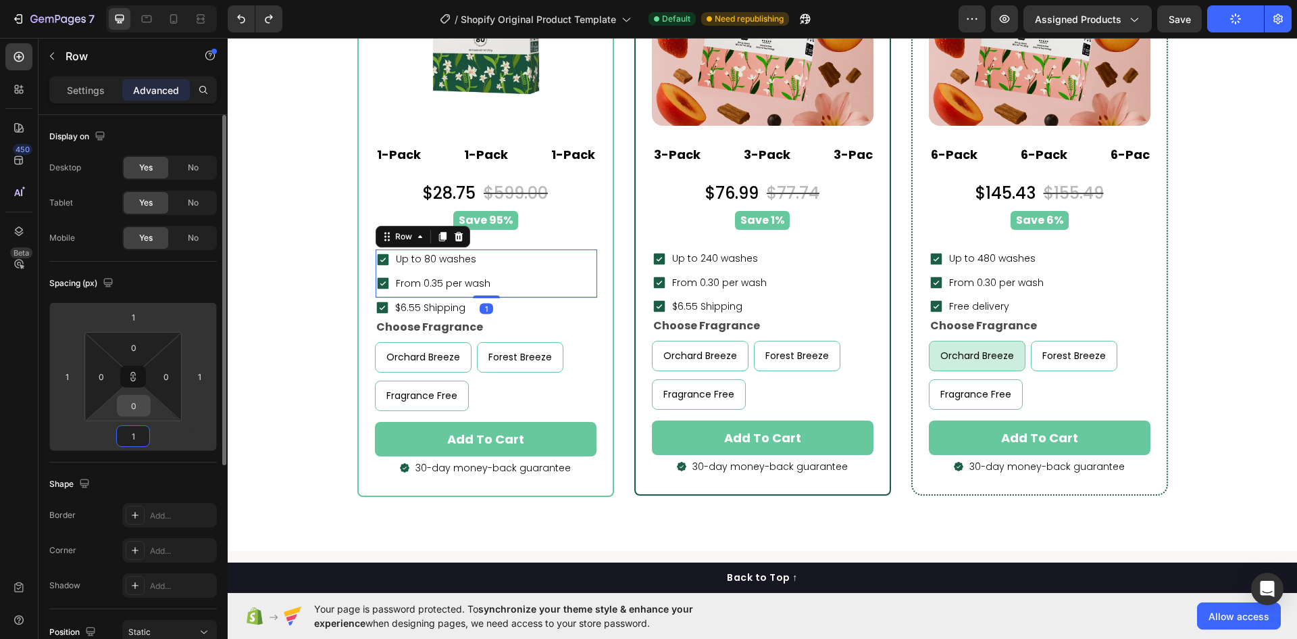
type input "24"
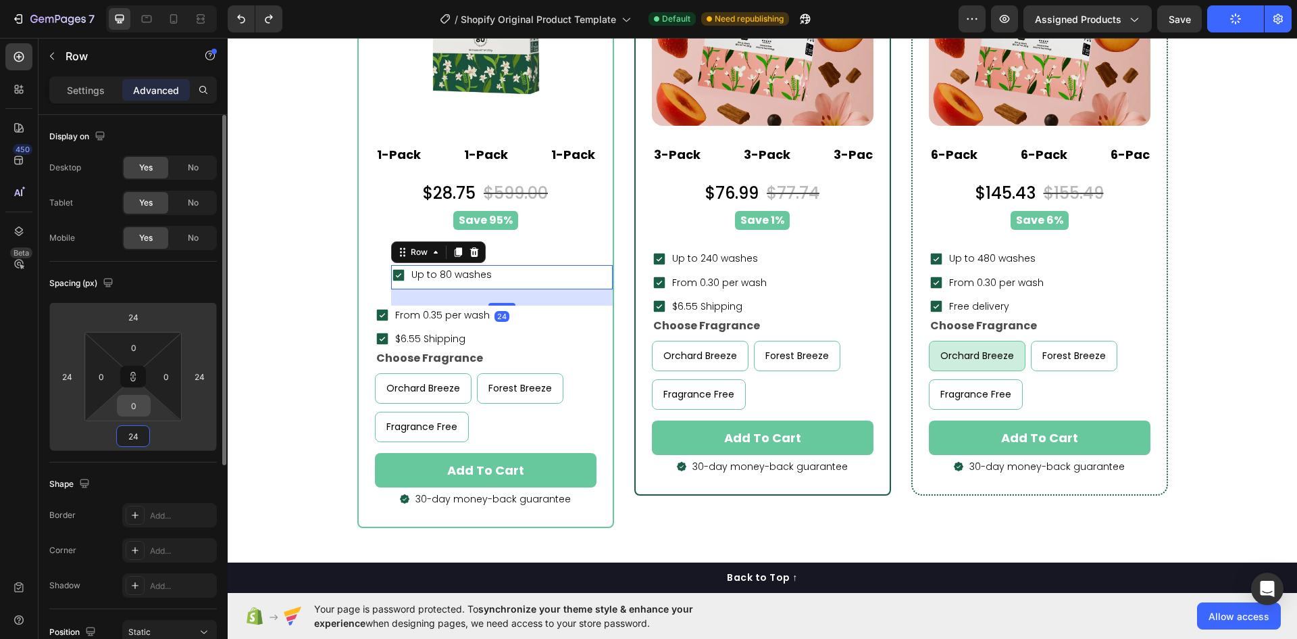
type input "0"
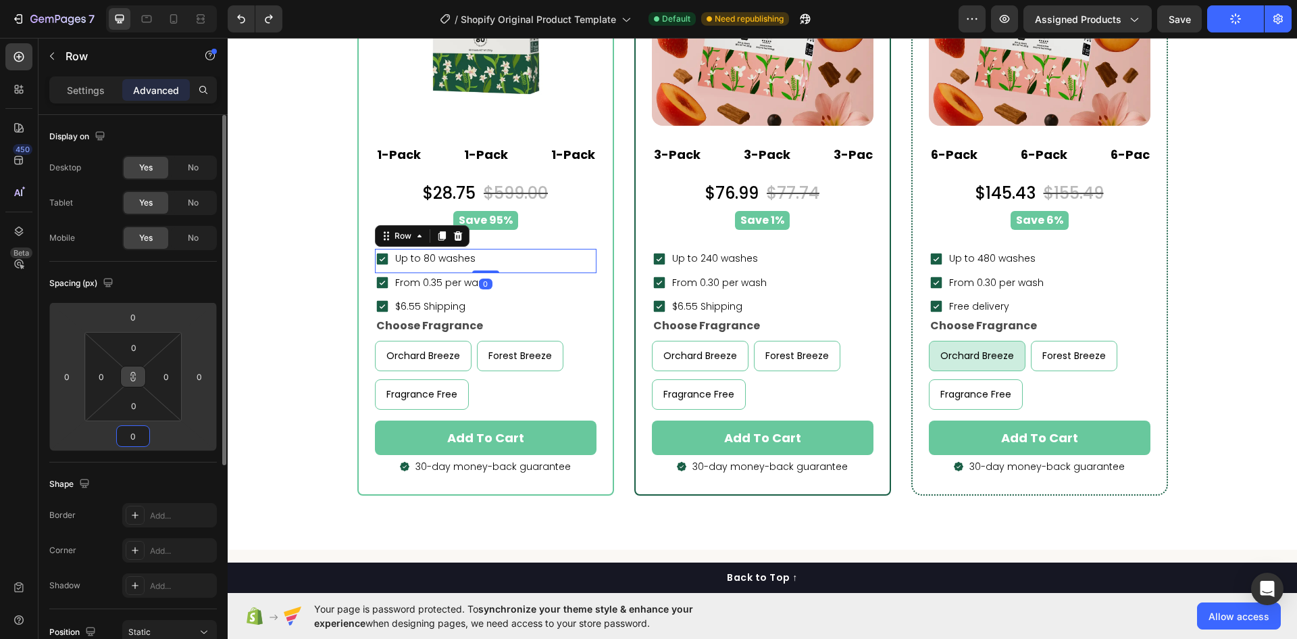
type input "0"
click at [130, 373] on icon at bounding box center [133, 376] width 11 height 11
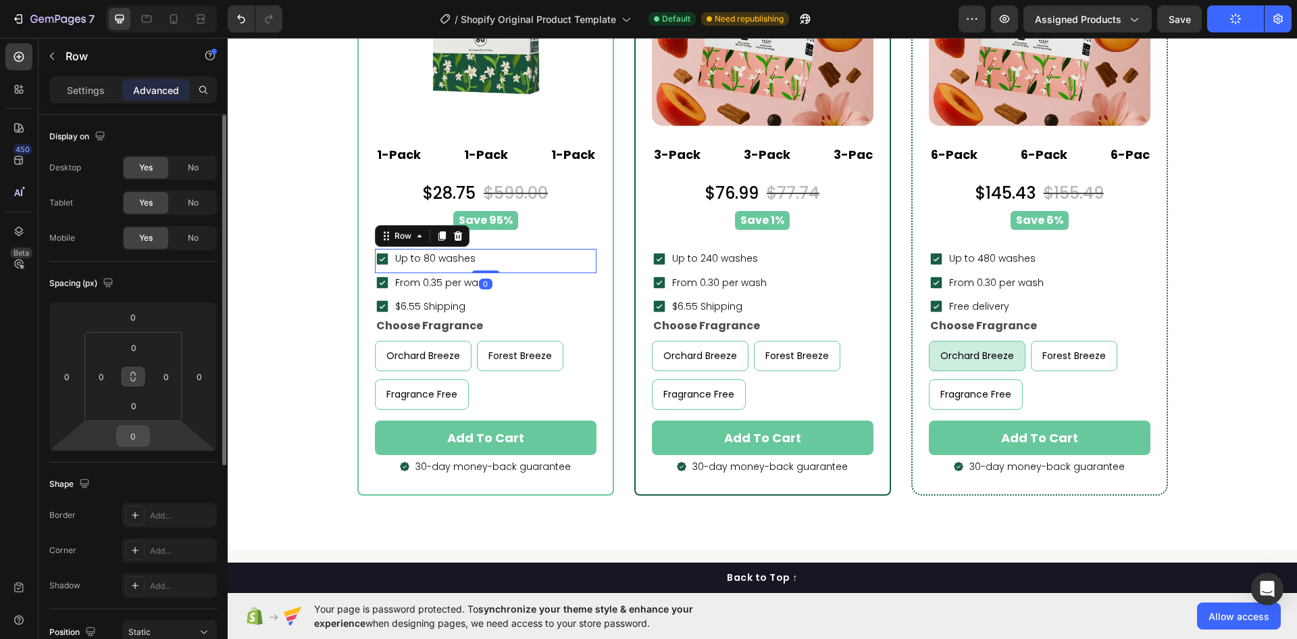
click at [136, 436] on input "0" at bounding box center [133, 436] width 27 height 20
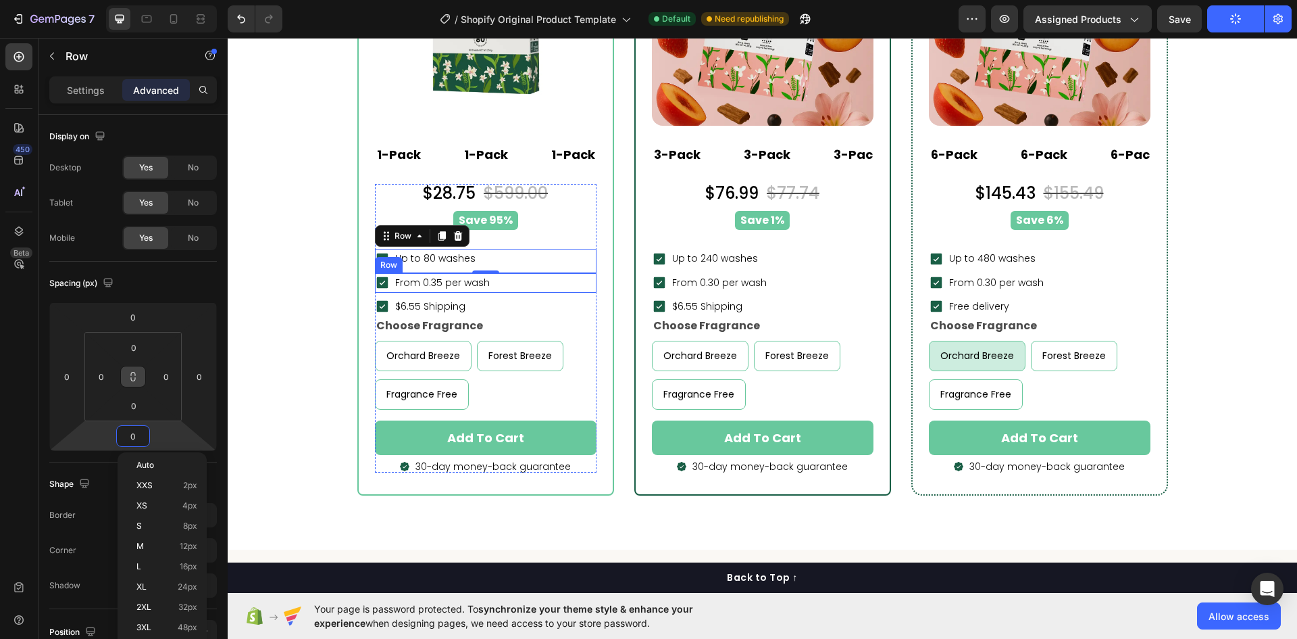
click at [487, 290] on div "Icon From 0.35 per wash Text block Row" at bounding box center [486, 283] width 222 height 20
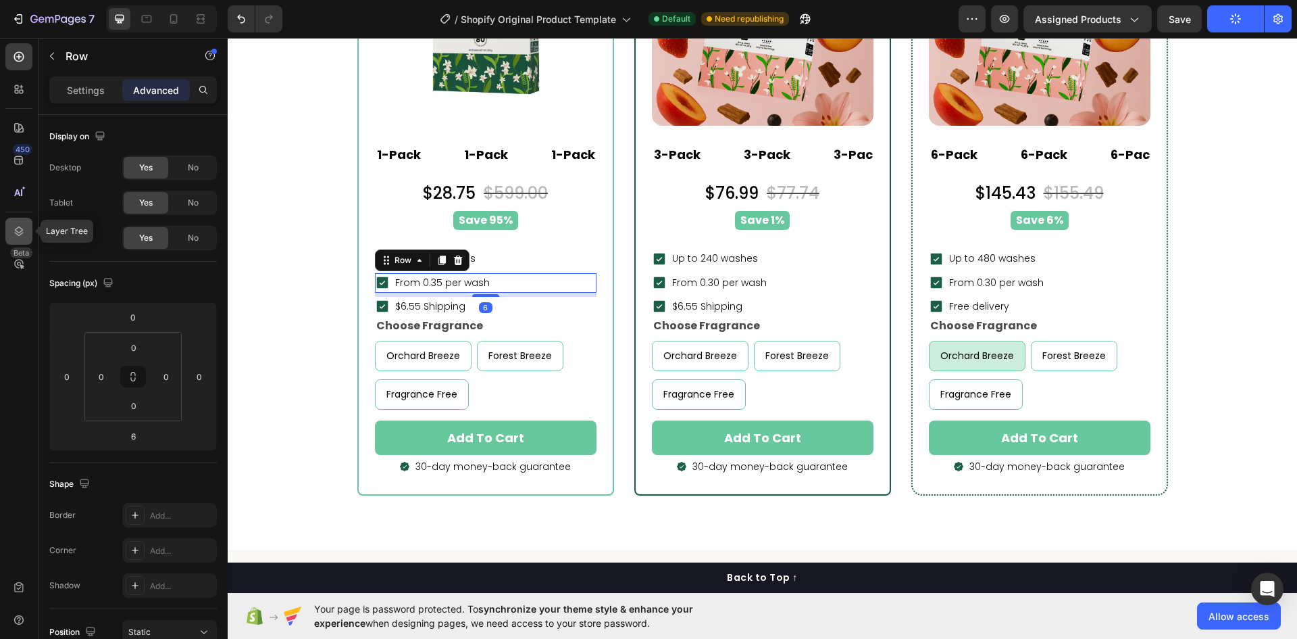
click at [19, 237] on icon at bounding box center [19, 231] width 14 height 14
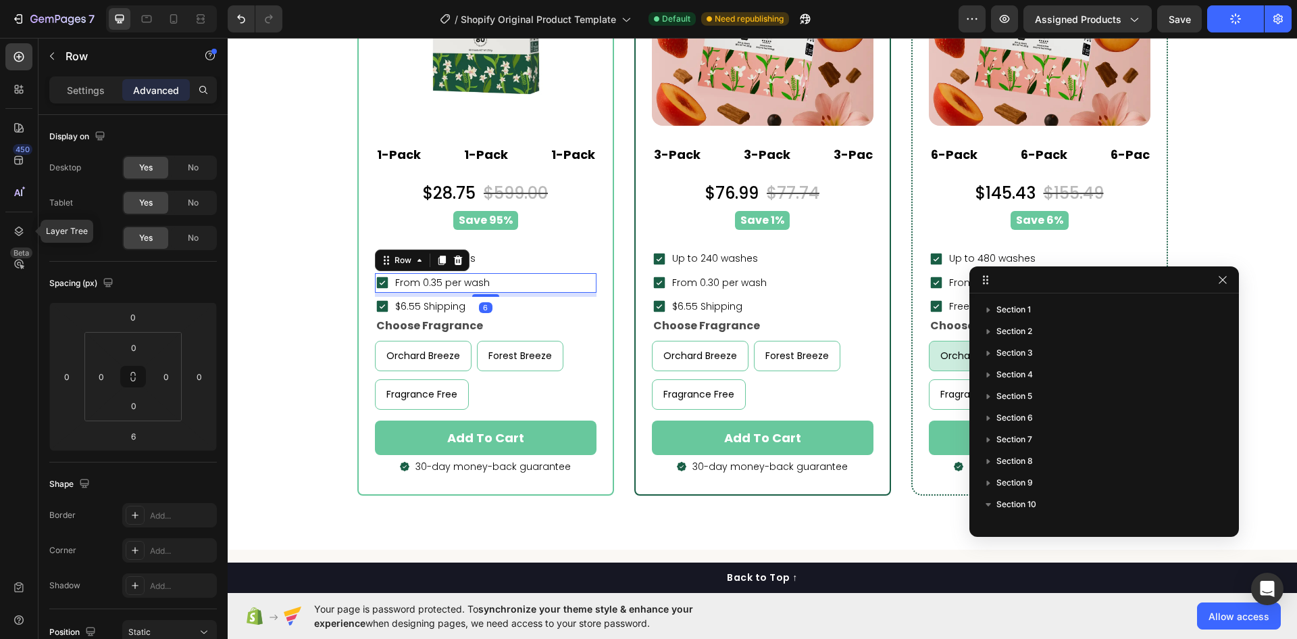
scroll to position [516, 0]
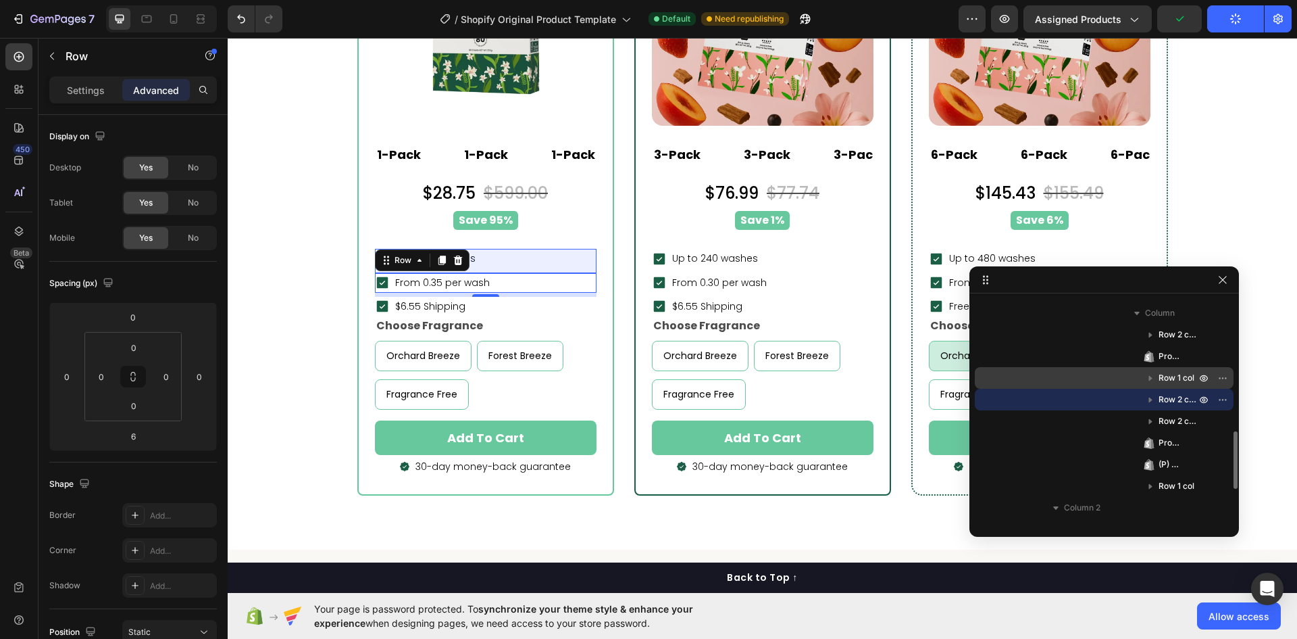
click at [1183, 372] on span "Row 1 col" at bounding box center [1177, 378] width 36 height 14
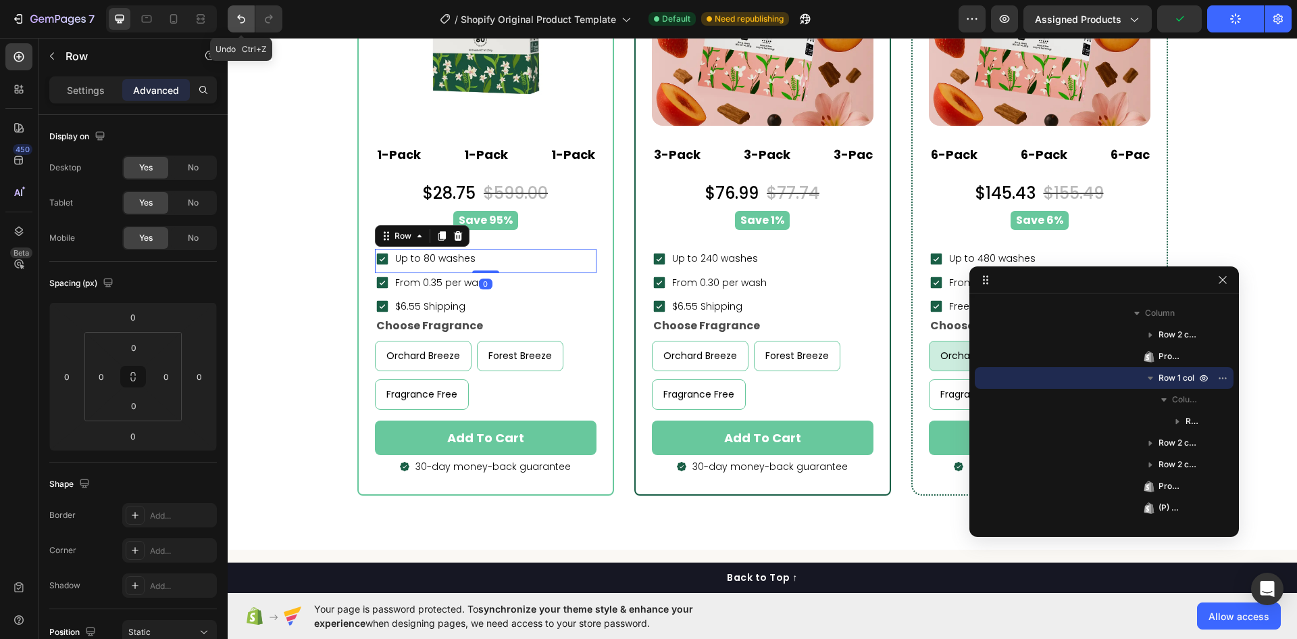
click at [245, 12] on icon "Undo/Redo" at bounding box center [241, 19] width 14 height 14
click at [246, 12] on icon "Undo/Redo" at bounding box center [241, 19] width 14 height 14
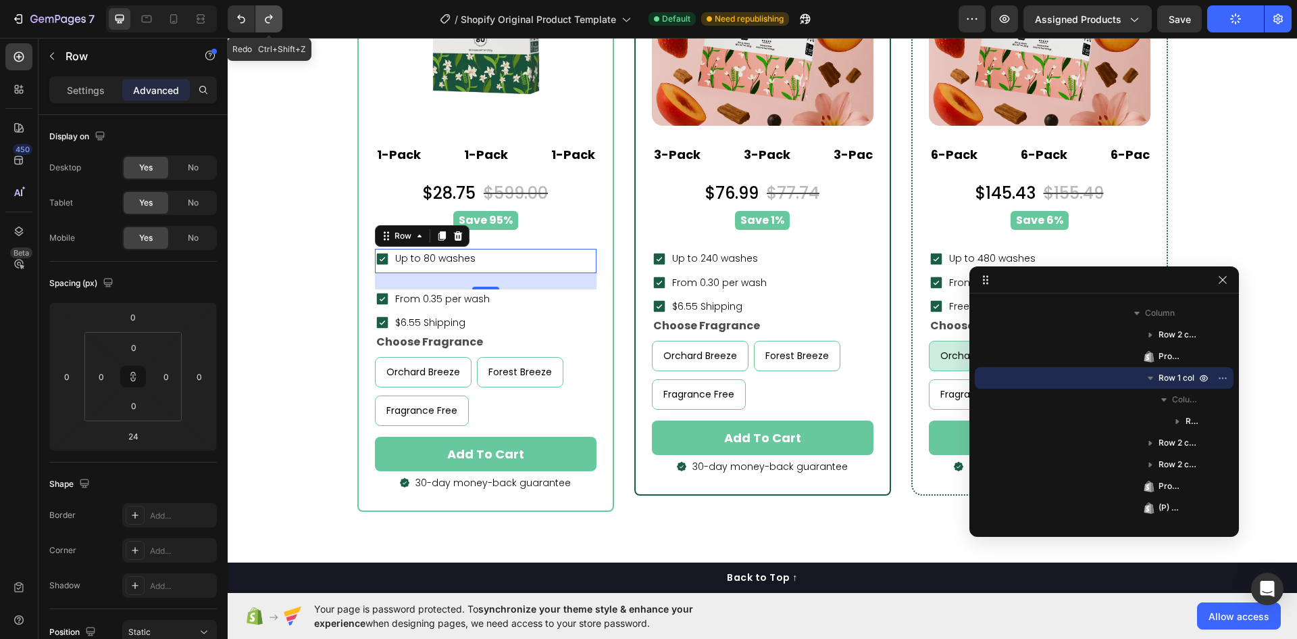
click at [270, 15] on icon "Undo/Redo" at bounding box center [268, 19] width 7 height 9
type input "0"
click at [270, 15] on icon "Undo/Redo" at bounding box center [268, 19] width 7 height 9
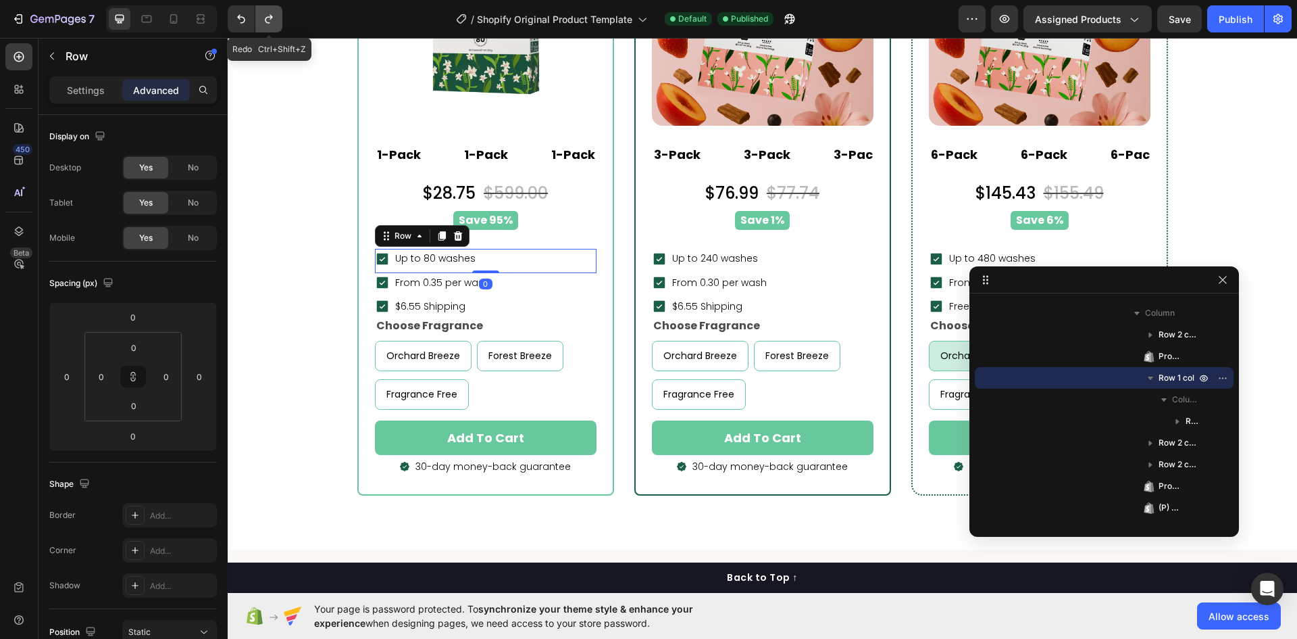
click at [270, 15] on icon "Undo/Redo" at bounding box center [268, 19] width 7 height 9
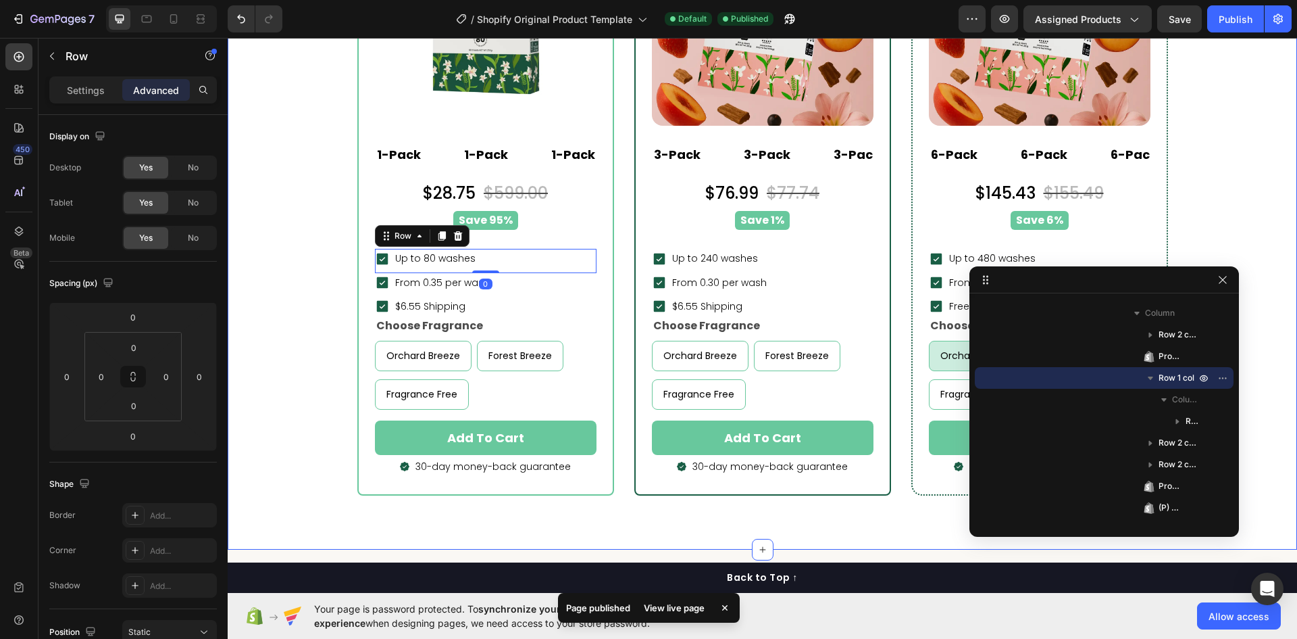
click at [280, 295] on div "buy more & pay less Heading Popular Heading Row LAI Product Reviews - Star rati…" at bounding box center [762, 108] width 1049 height 776
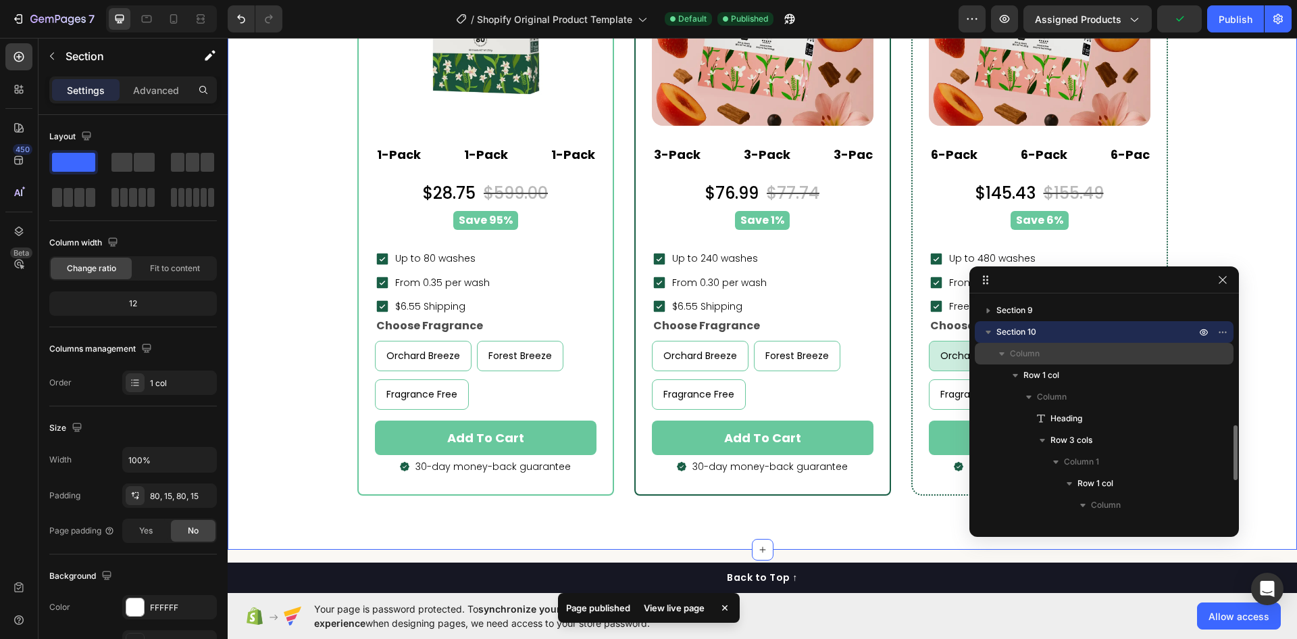
scroll to position [240, 0]
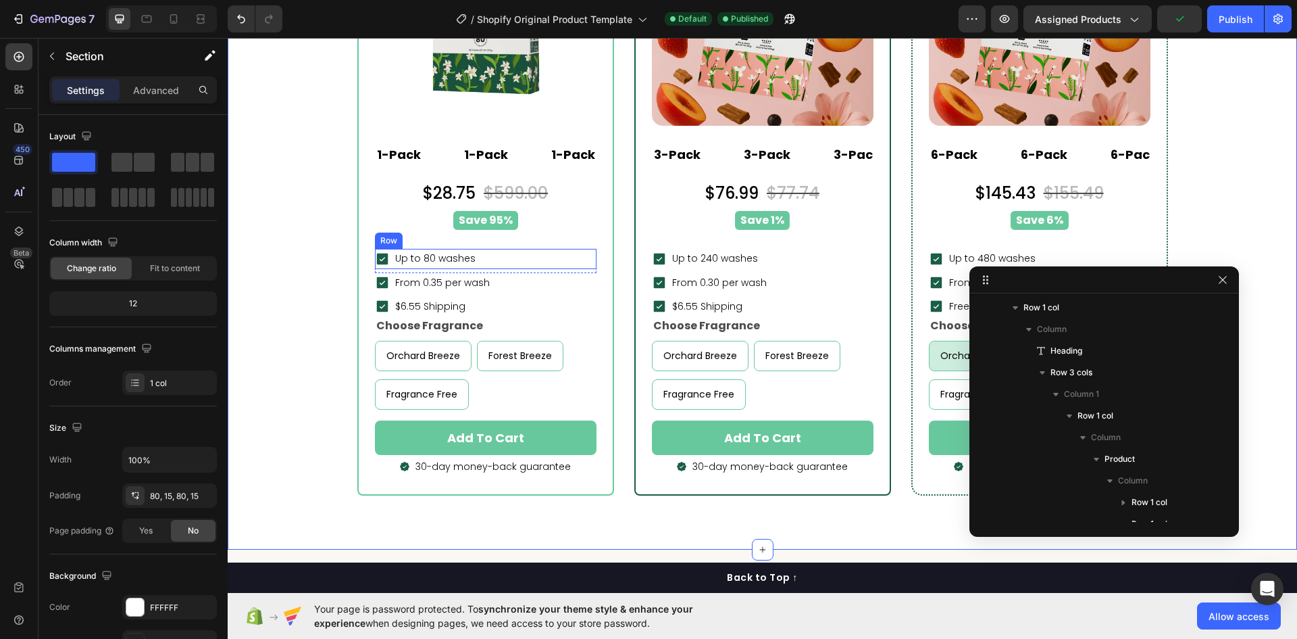
click at [489, 263] on div "Icon Up to 80 washes Text block Row" at bounding box center [486, 259] width 222 height 20
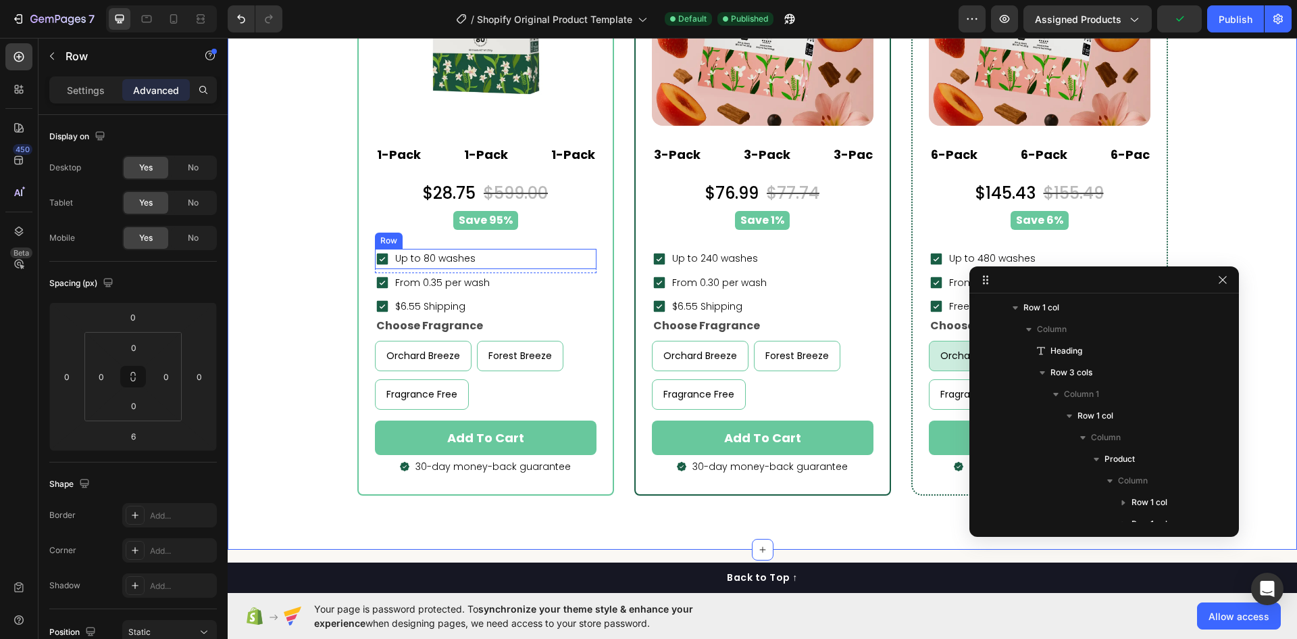
scroll to position [537, 0]
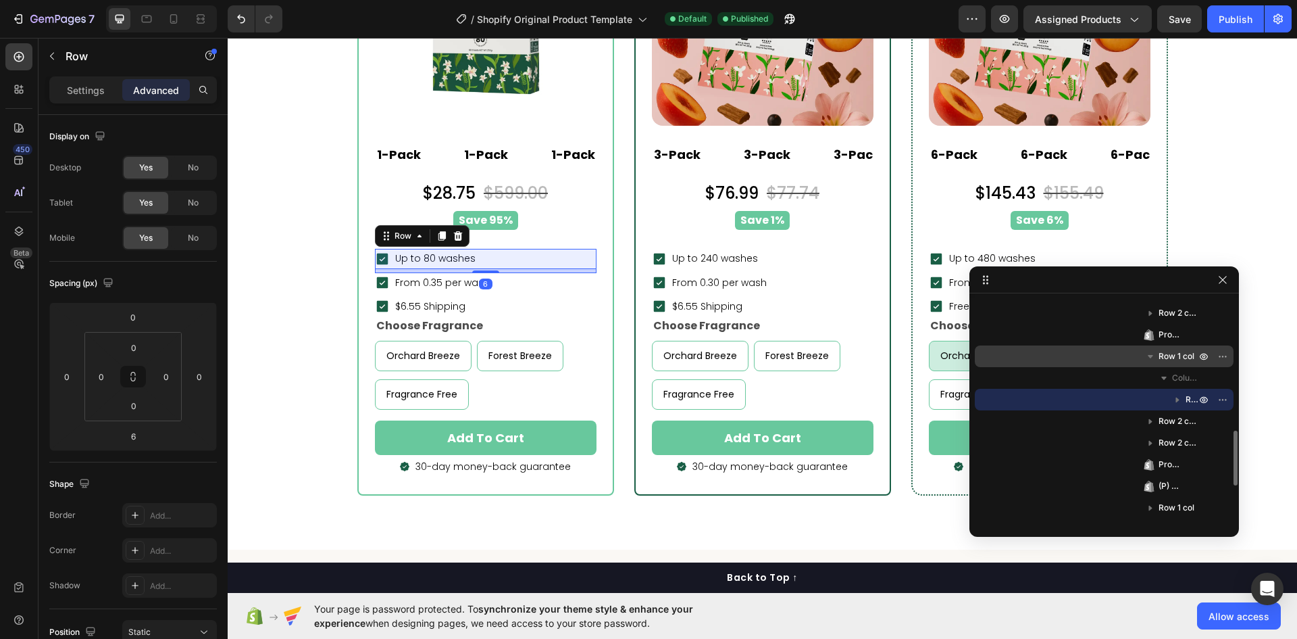
click at [1190, 364] on div "Row 1 col" at bounding box center [1104, 356] width 248 height 22
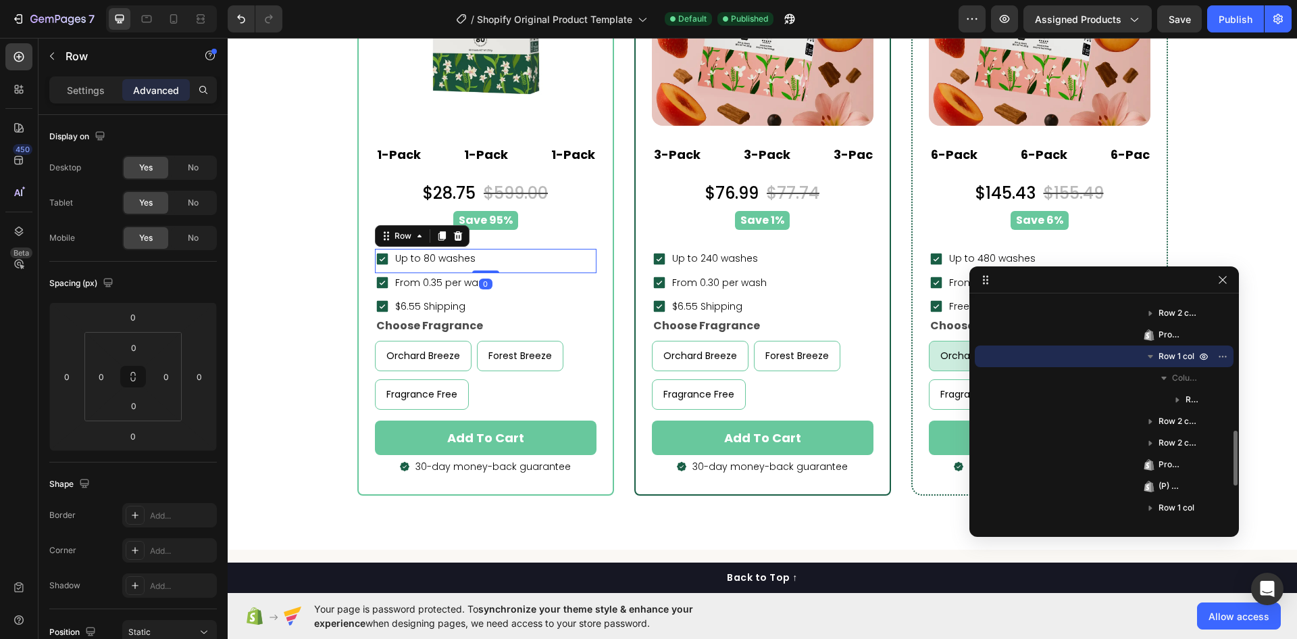
click at [1153, 357] on icon "button" at bounding box center [1151, 356] width 14 height 14
click at [1226, 280] on icon "button" at bounding box center [1223, 279] width 11 height 11
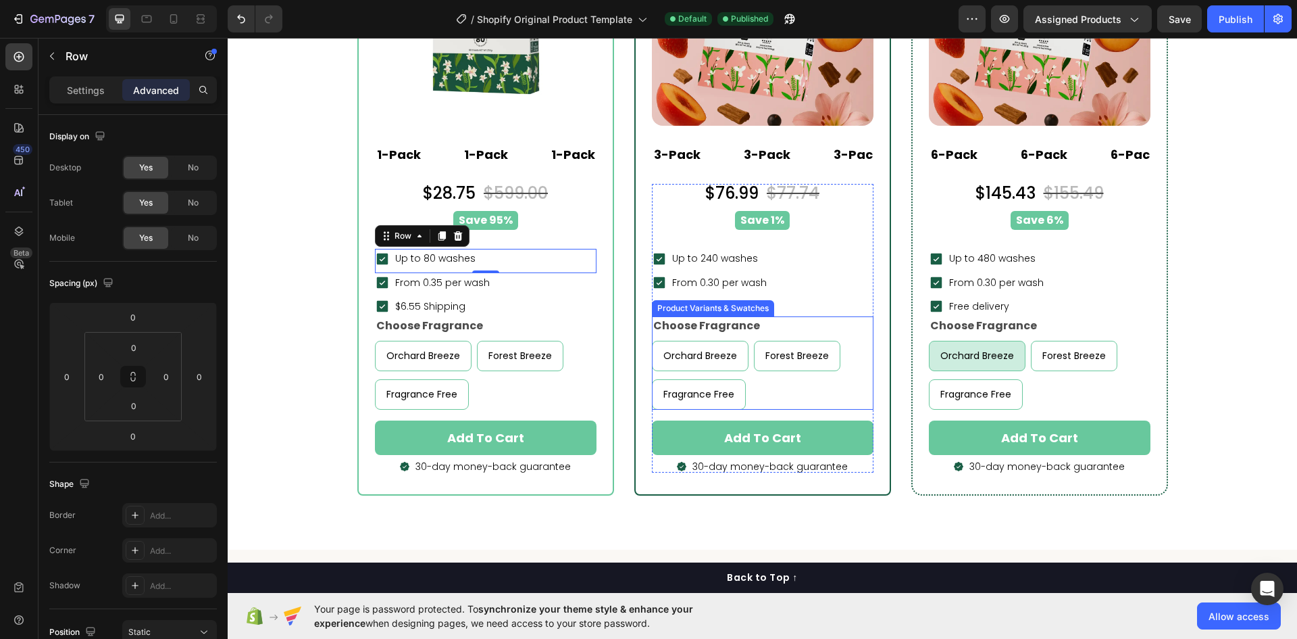
click at [839, 331] on div "Choose Fragrance Orchard Breeze Orchard Breeze Orchard Breeze Forest Breeze For…" at bounding box center [763, 362] width 222 height 93
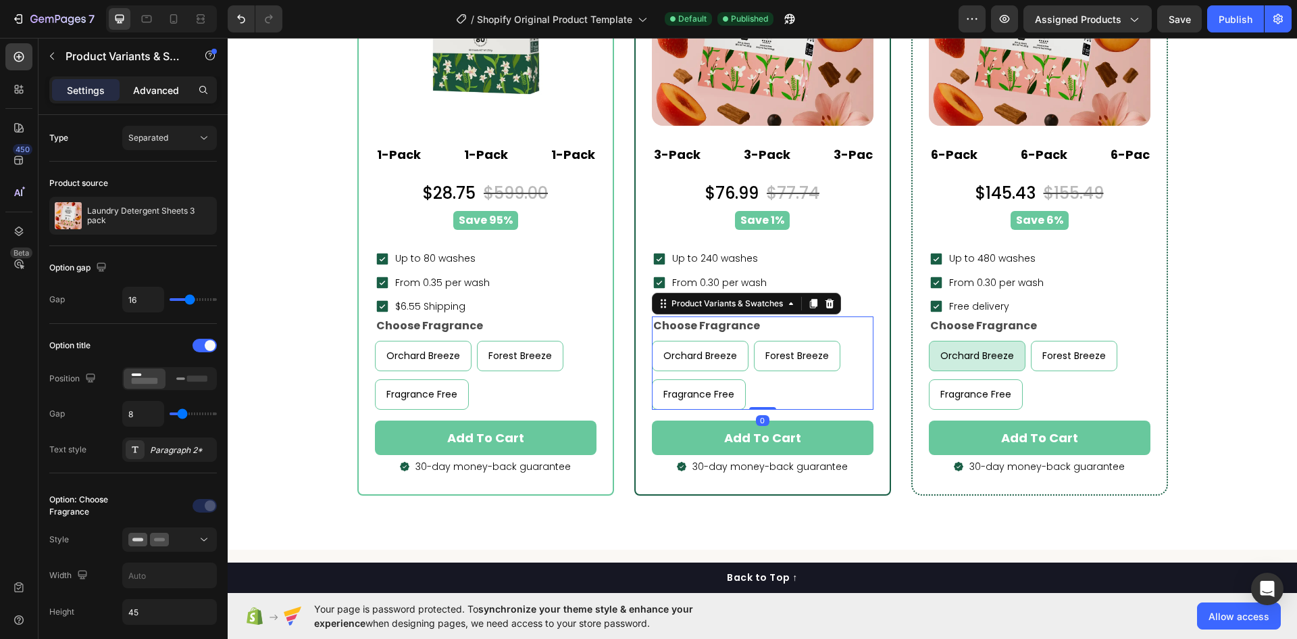
click at [143, 86] on p "Advanced" at bounding box center [156, 90] width 46 height 14
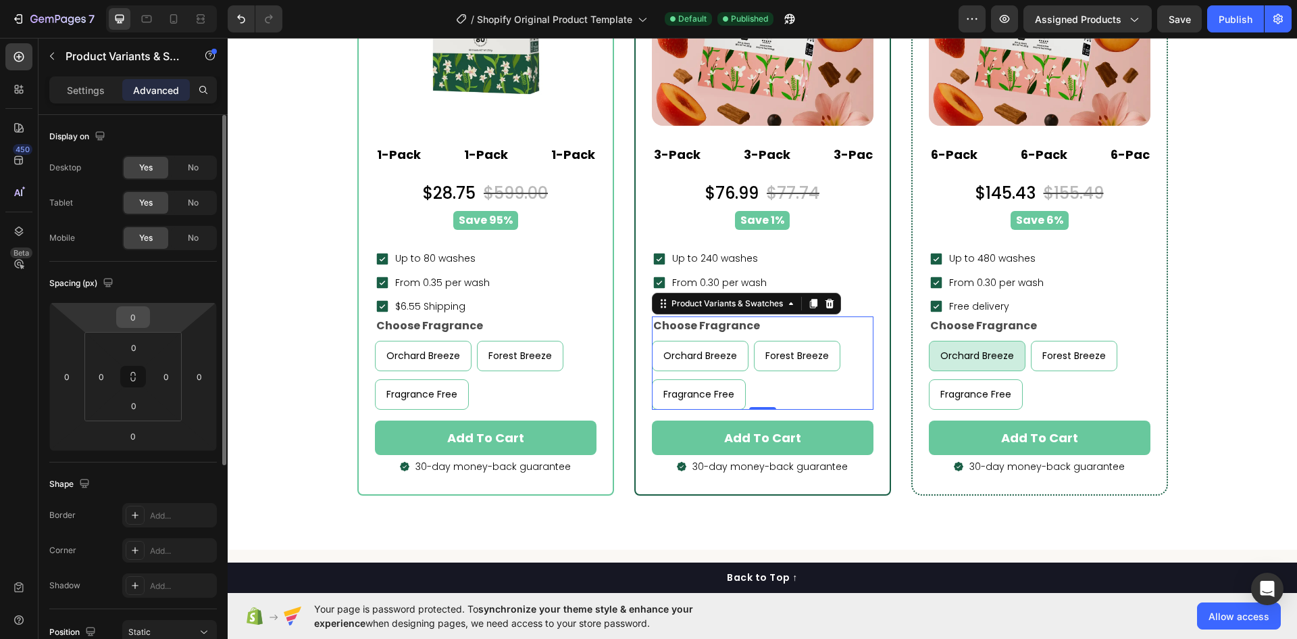
click at [135, 312] on input "0" at bounding box center [133, 317] width 27 height 20
type input "16"
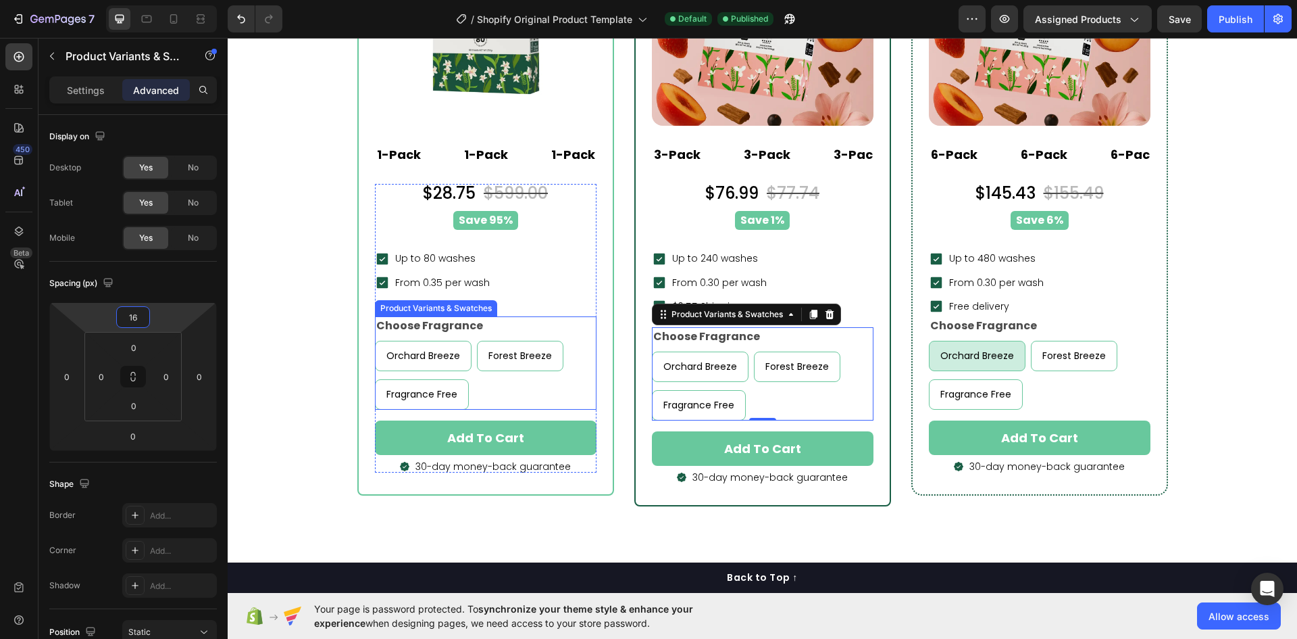
click at [551, 390] on div "Orchard Breeze Orchard Breeze Orchard Breeze Forest Breeze Forest Breeze Forest…" at bounding box center [486, 375] width 222 height 69
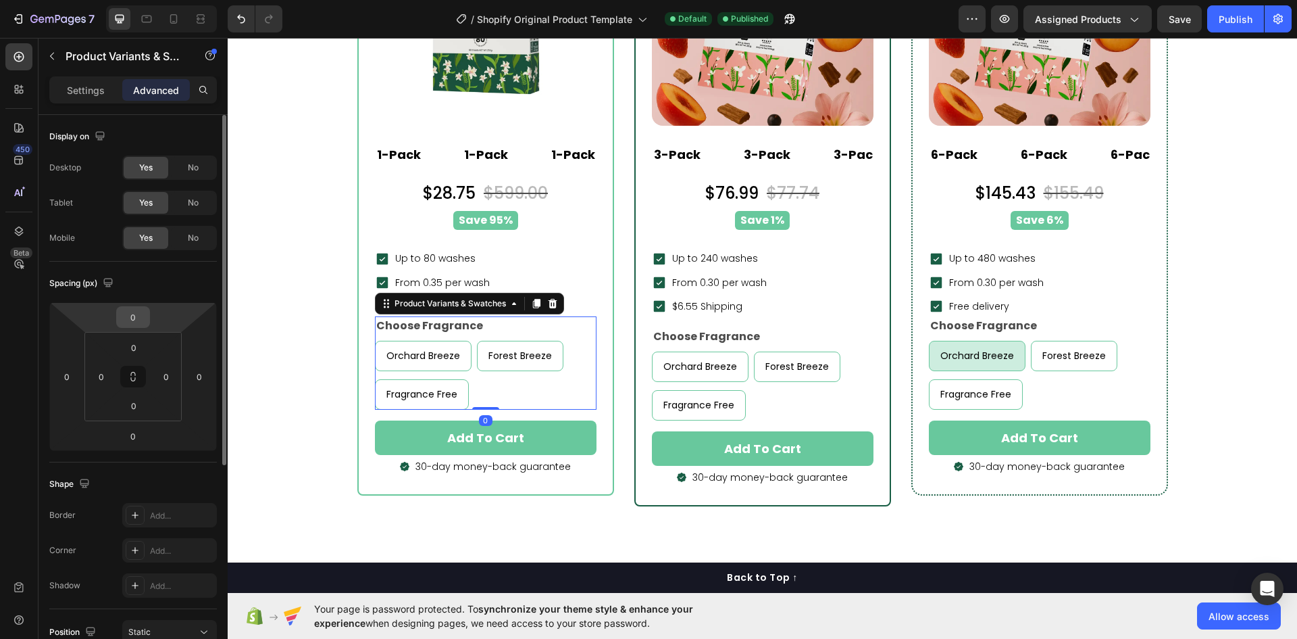
click at [145, 313] on input "0" at bounding box center [133, 317] width 27 height 20
type input "16"
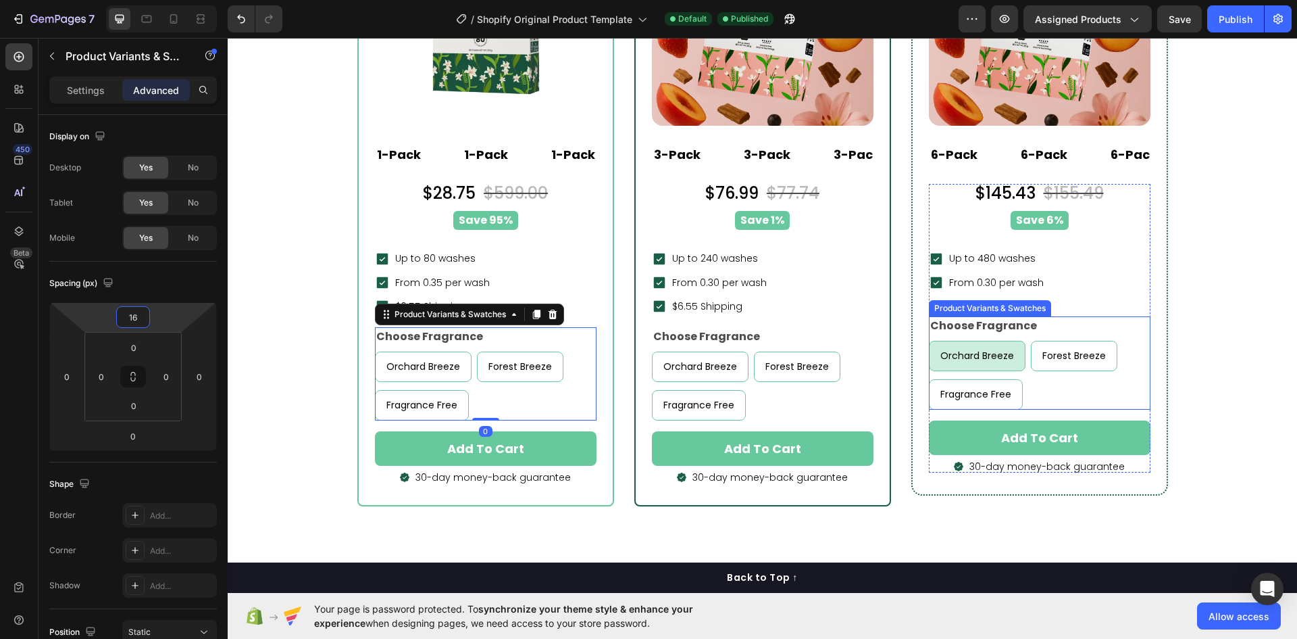
click at [1140, 328] on div "Choose Fragrance Orchard Breeze Orchard Breeze Orchard Breeze Forest Breeze For…" at bounding box center [1040, 362] width 222 height 93
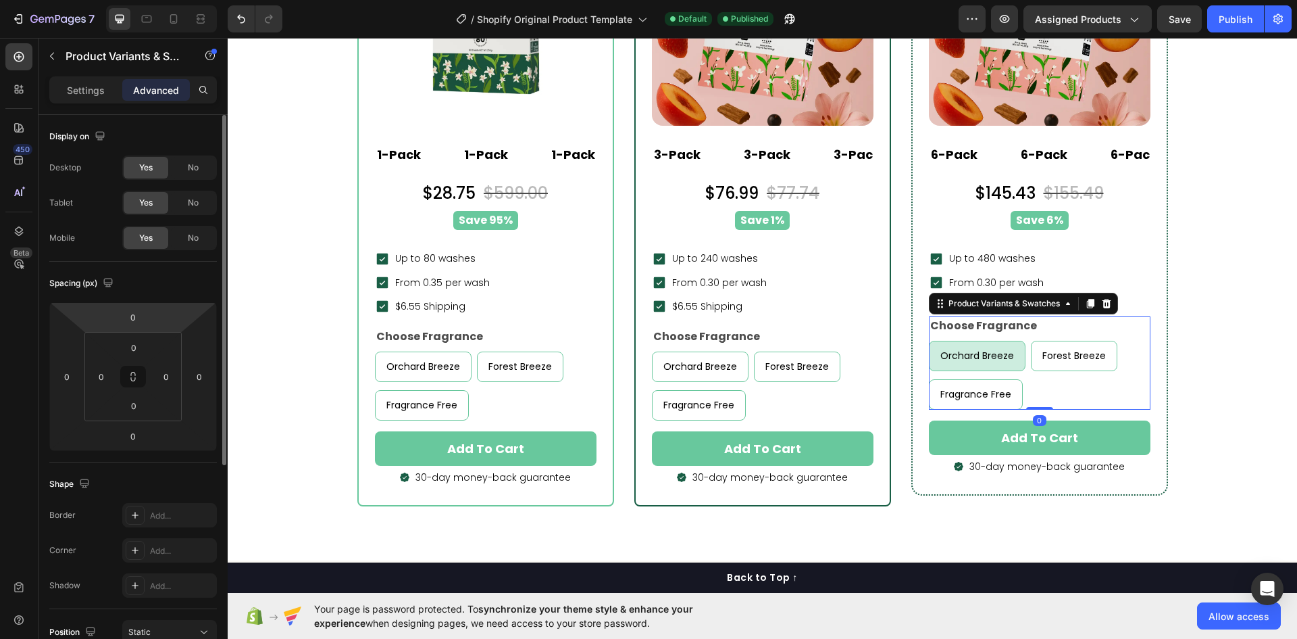
click at [115, 0] on html "7 / Shopify Original Product Template Default Published Preview Assigned Produc…" at bounding box center [648, 0] width 1297 height 0
click at [128, 316] on input "0" at bounding box center [133, 317] width 27 height 20
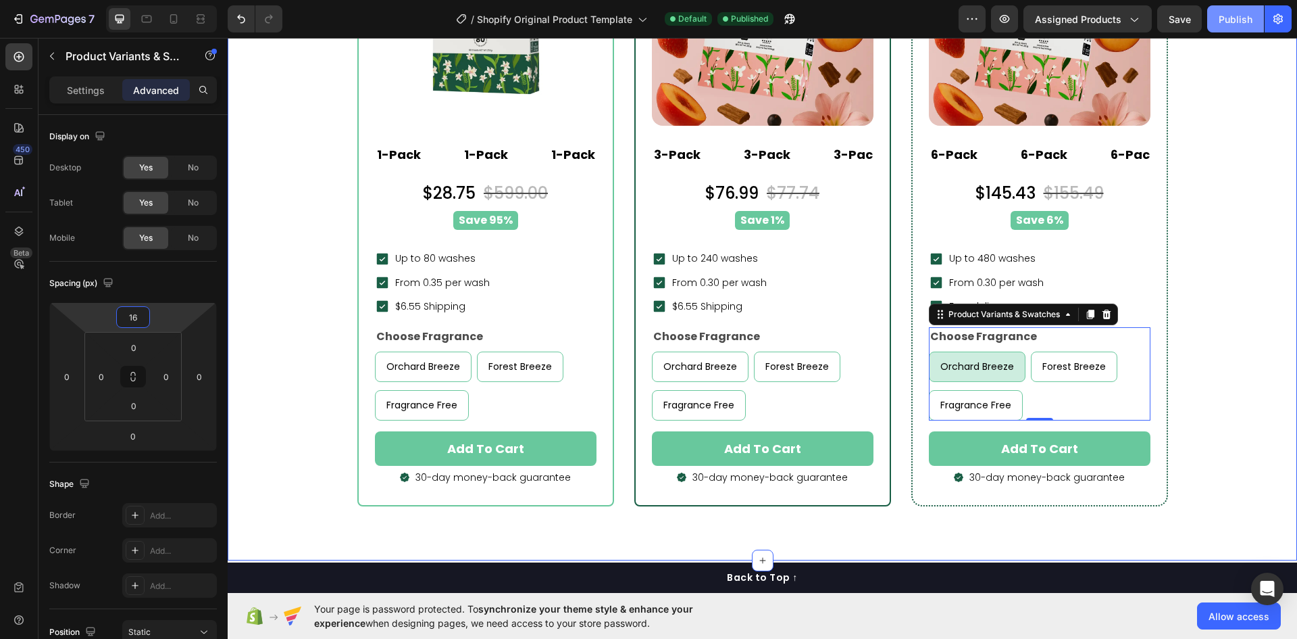
type input "16"
click at [1249, 18] on div "Publish" at bounding box center [1236, 19] width 34 height 14
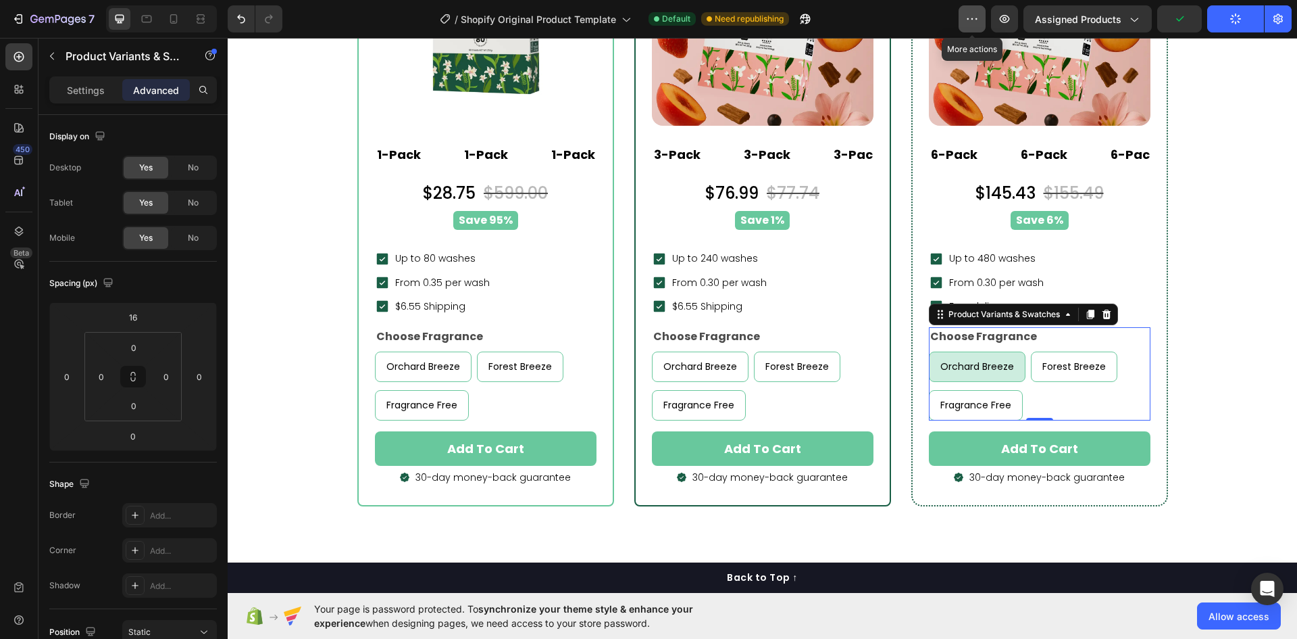
click at [979, 7] on button "button" at bounding box center [972, 18] width 27 height 27
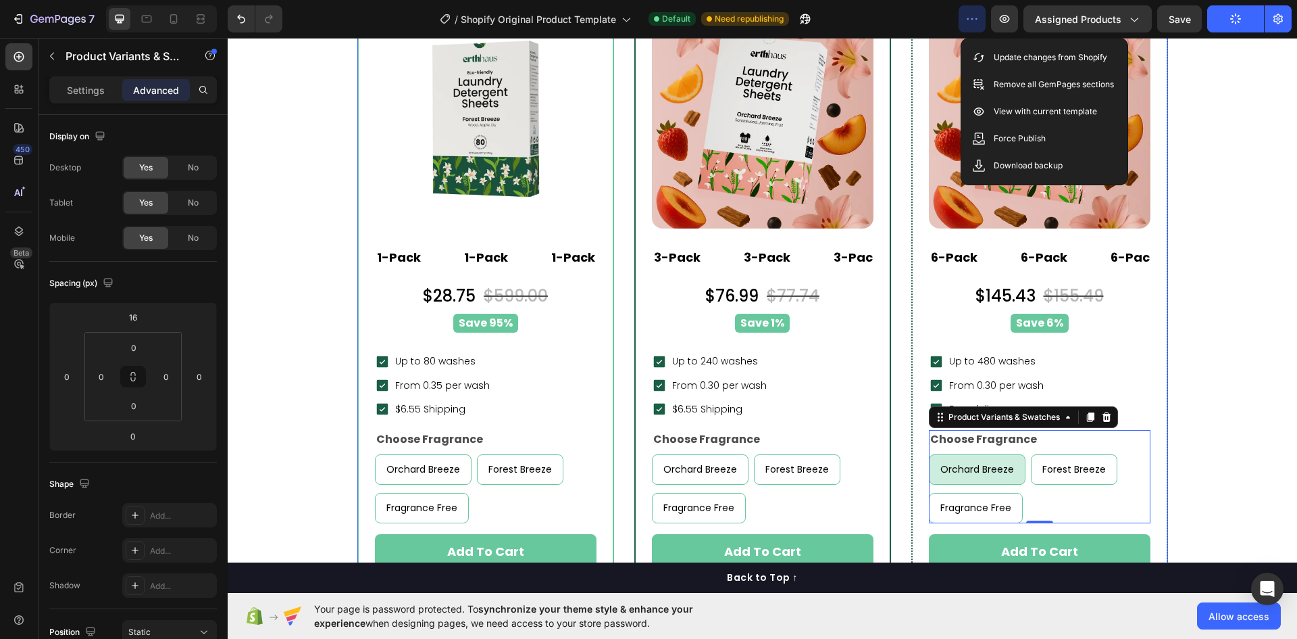
scroll to position [6487, 0]
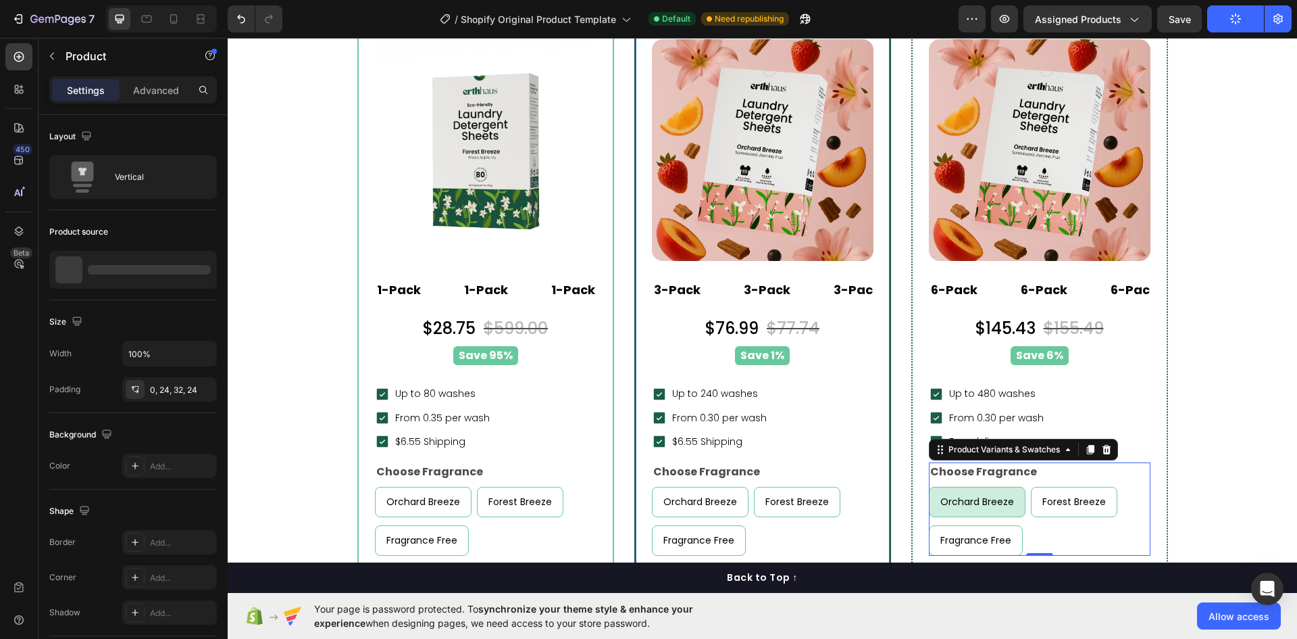
click at [641, 335] on div "Best Seller Heading Row LAI Product Reviews - Star ratings LAI Product Reviews …" at bounding box center [763, 297] width 254 height 685
click at [363, 338] on div "Popular Heading Row LAI Product Reviews - Star ratings LAI Product Reviews (P) …" at bounding box center [486, 297] width 254 height 685
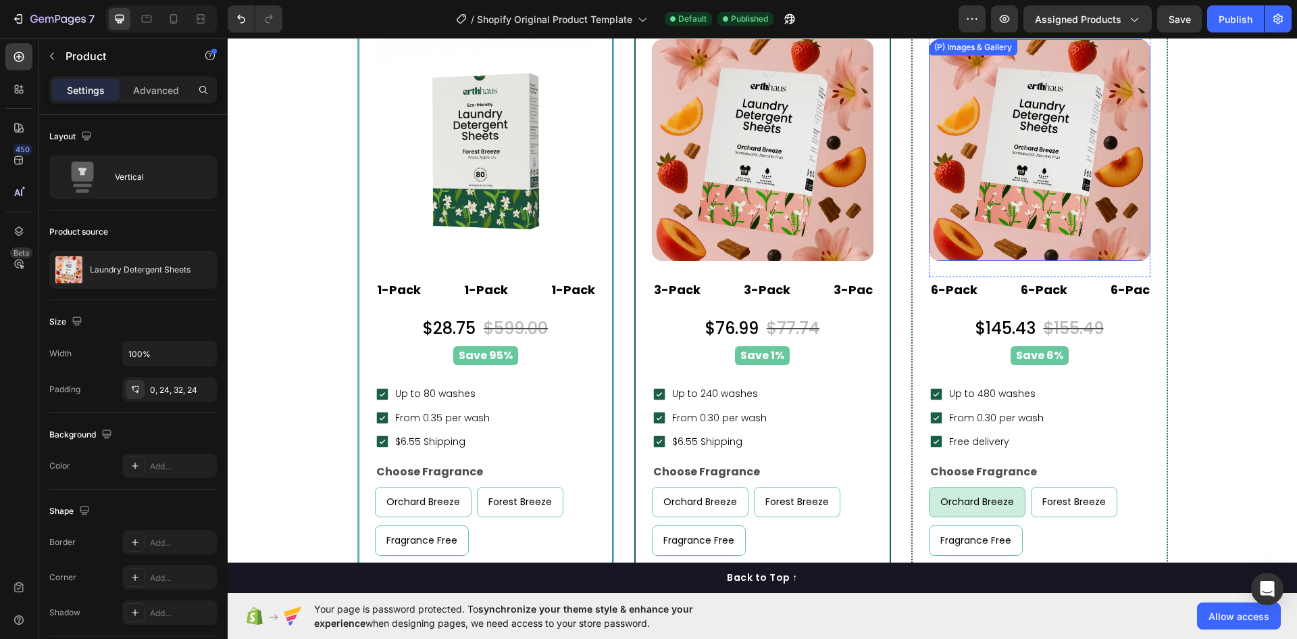
click at [1031, 247] on img at bounding box center [1040, 150] width 222 height 222
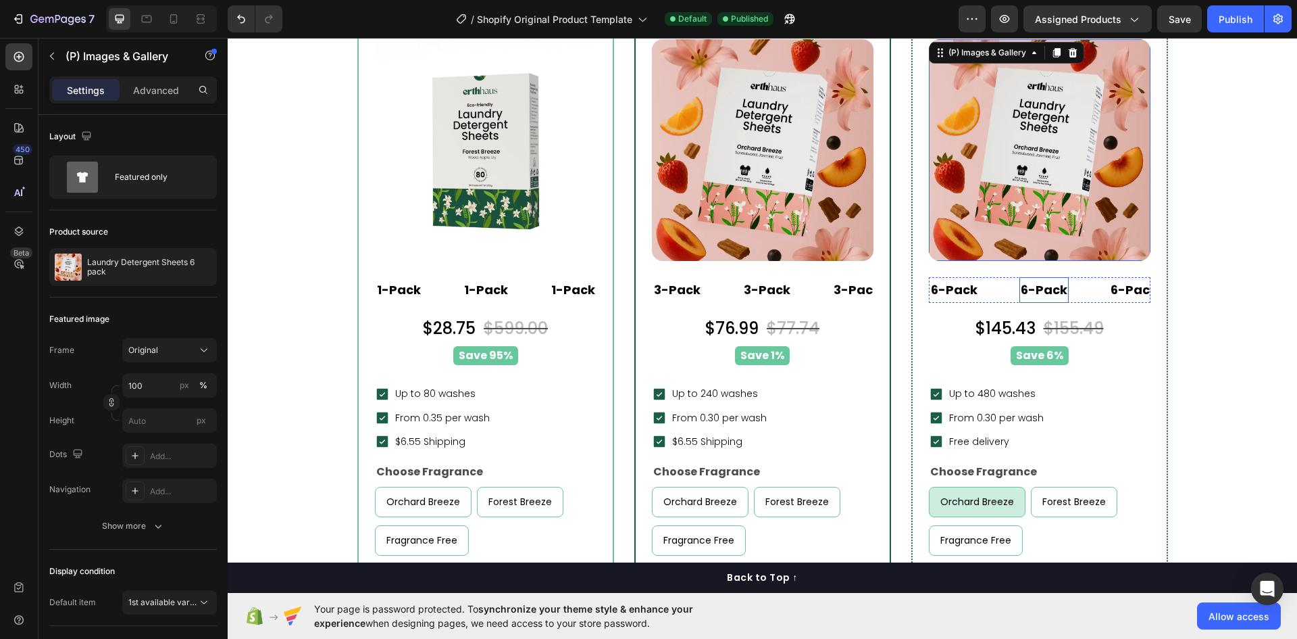
click at [1042, 278] on div "6-Pack Text Block" at bounding box center [1044, 290] width 49 height 26
click at [1050, 241] on img at bounding box center [1040, 150] width 222 height 222
click at [1036, 295] on p "6-Pack" at bounding box center [1044, 290] width 47 height 12
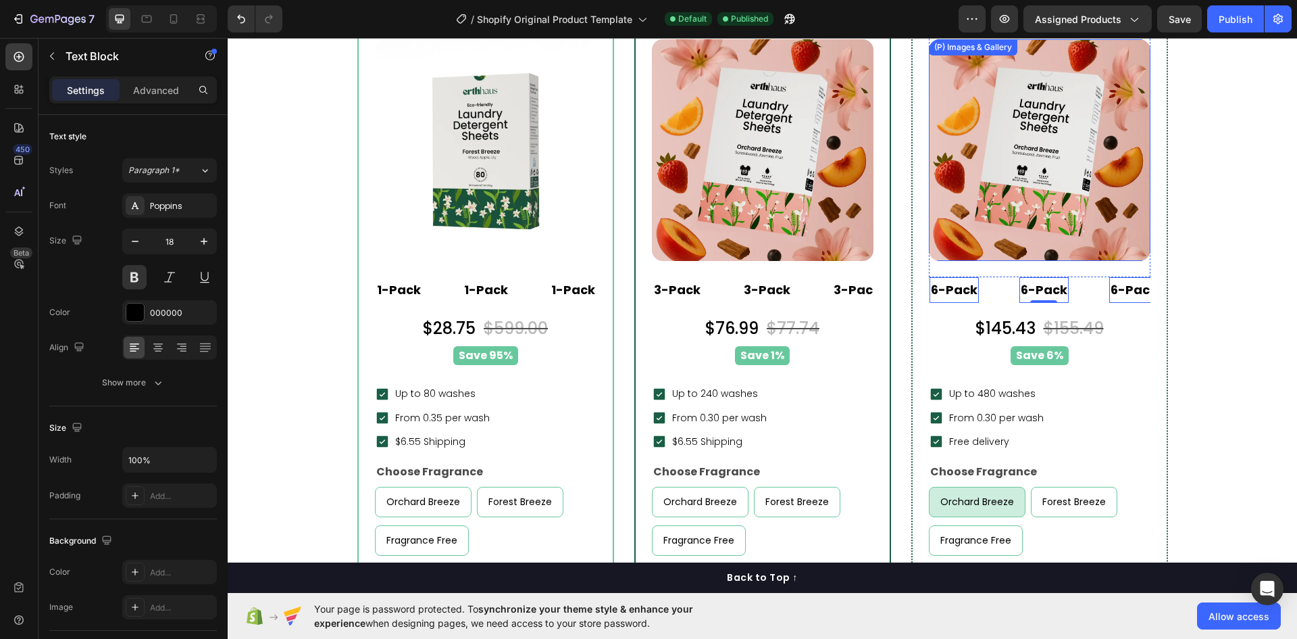
click at [1038, 245] on img at bounding box center [1040, 150] width 222 height 222
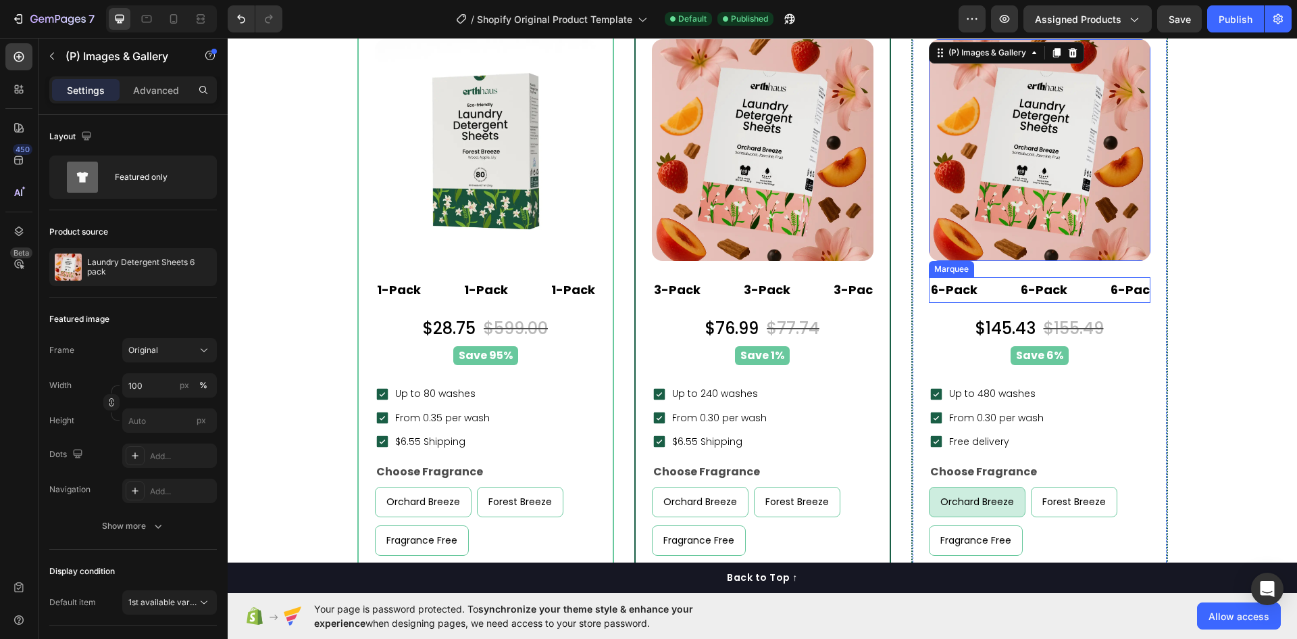
click at [991, 291] on div "6-Pack Text Block" at bounding box center [975, 290] width 90 height 26
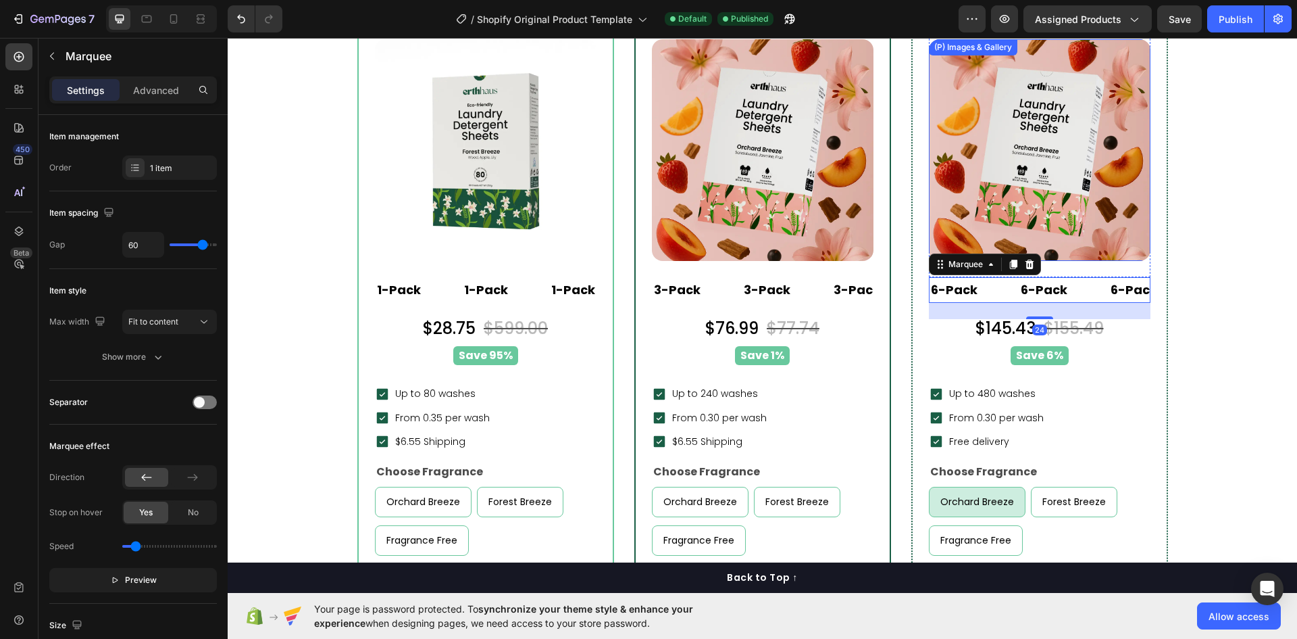
click at [1066, 237] on img at bounding box center [1040, 150] width 222 height 222
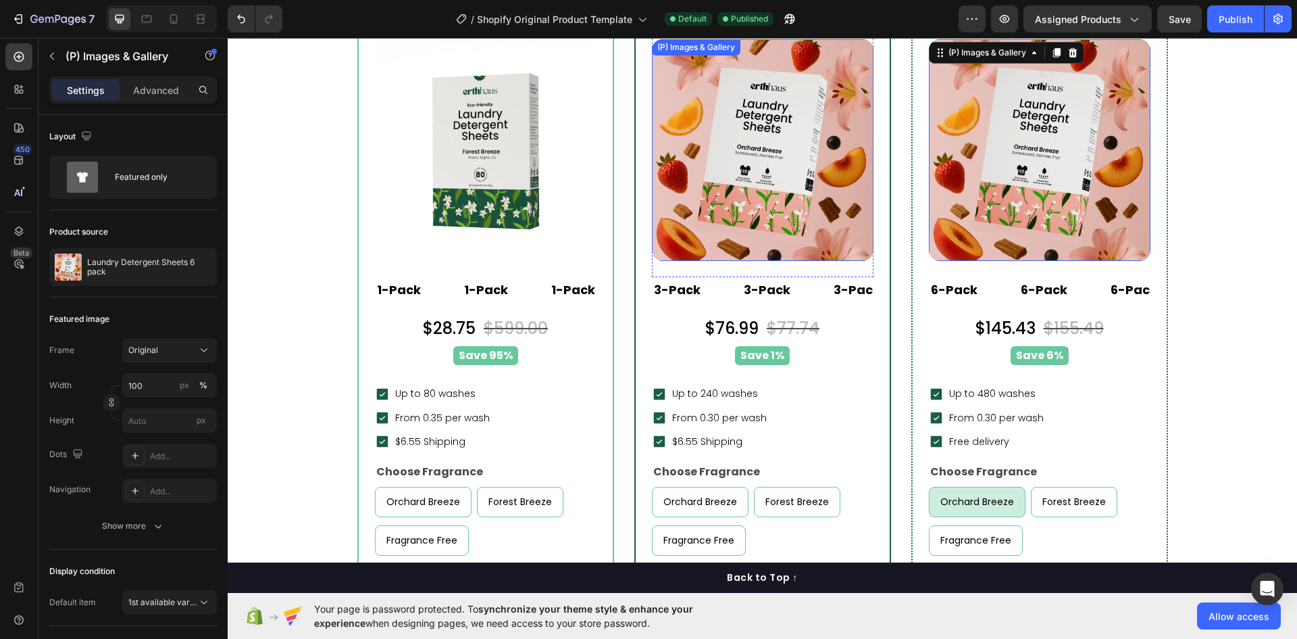
click at [785, 173] on img at bounding box center [763, 150] width 222 height 222
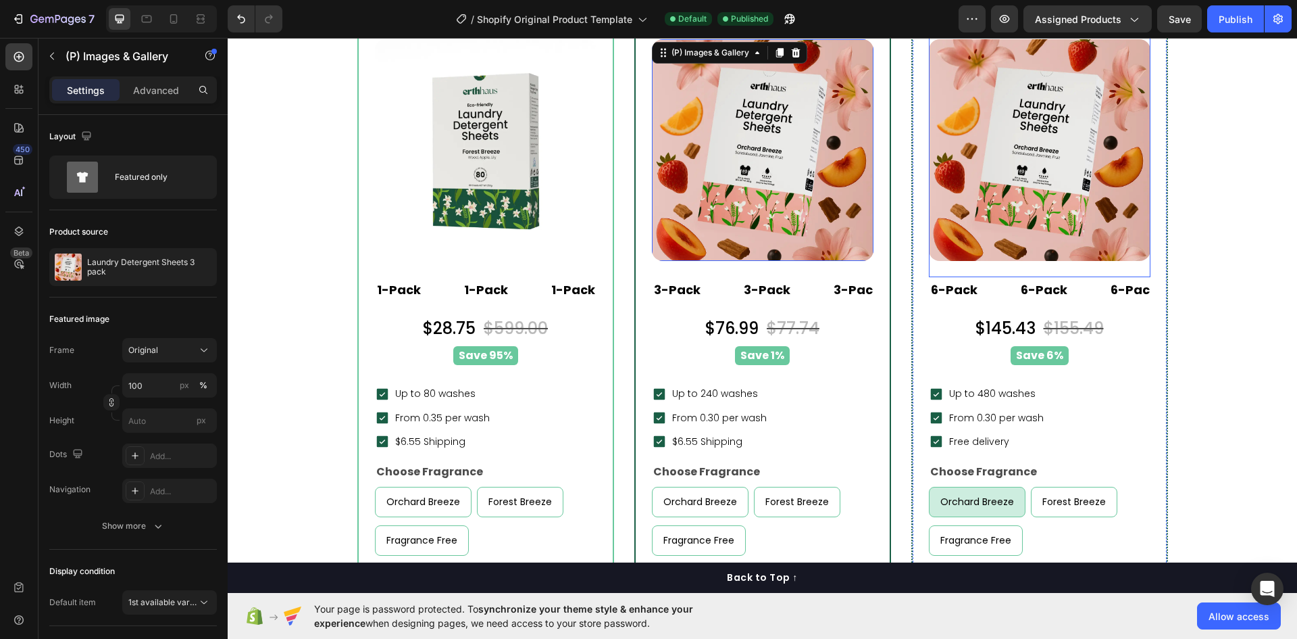
click at [1017, 241] on img at bounding box center [1040, 150] width 222 height 222
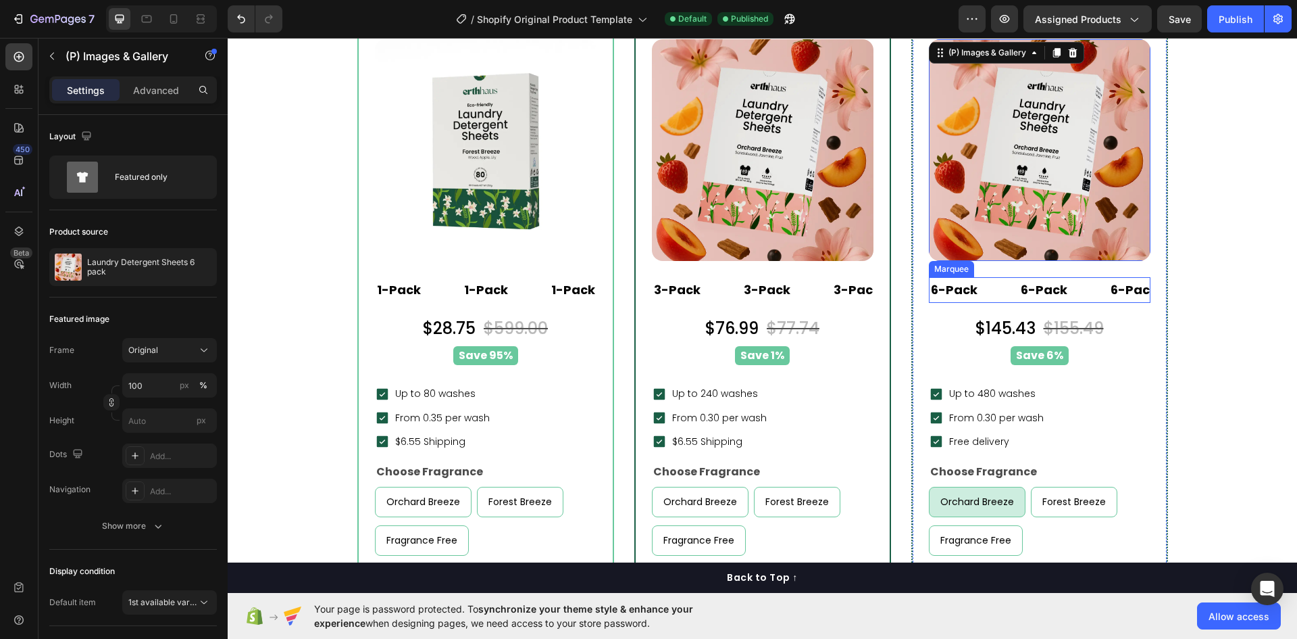
click at [994, 291] on div "6-Pack Text Block" at bounding box center [975, 290] width 90 height 26
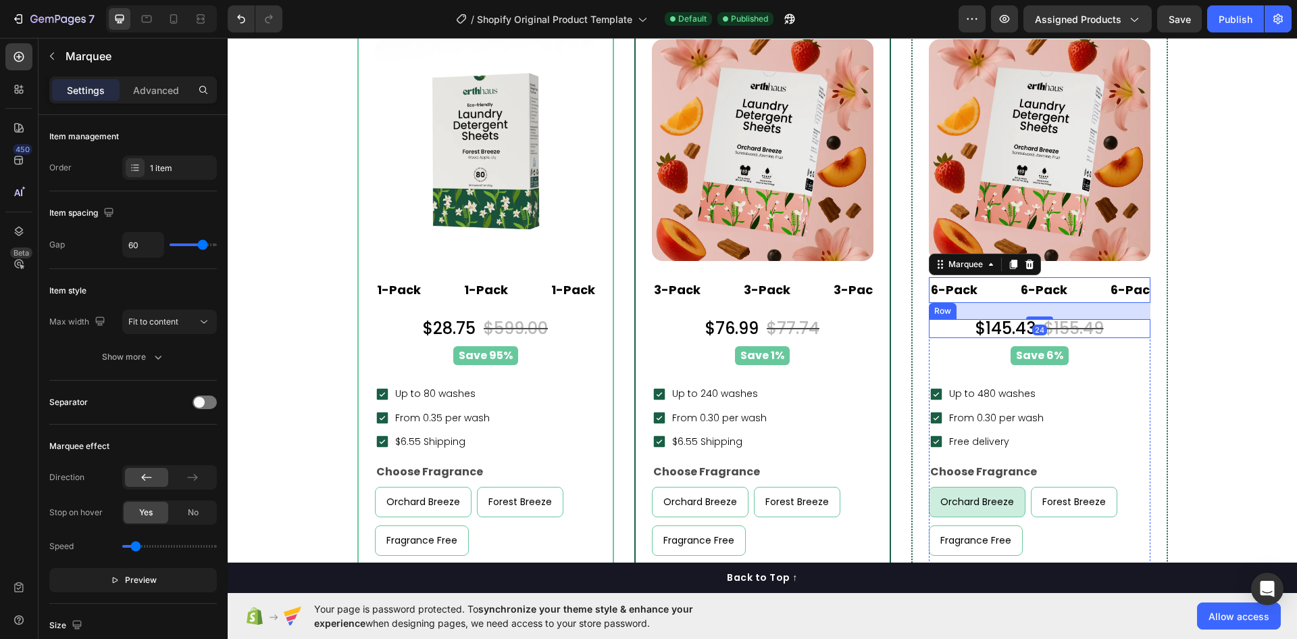
click at [952, 328] on div "$145.43 Product Price Product Price $155.49 Product Price Product Price Row" at bounding box center [1040, 328] width 222 height 19
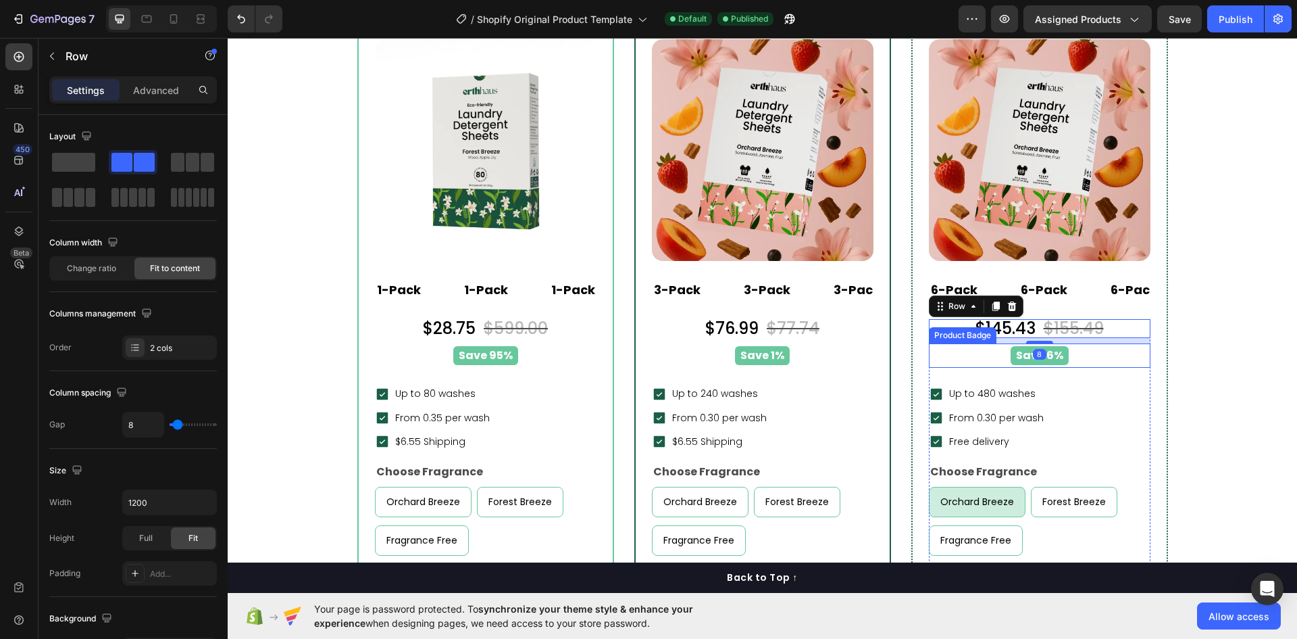
click at [947, 357] on div "Save 6%" at bounding box center [1039, 356] width 205 height 20
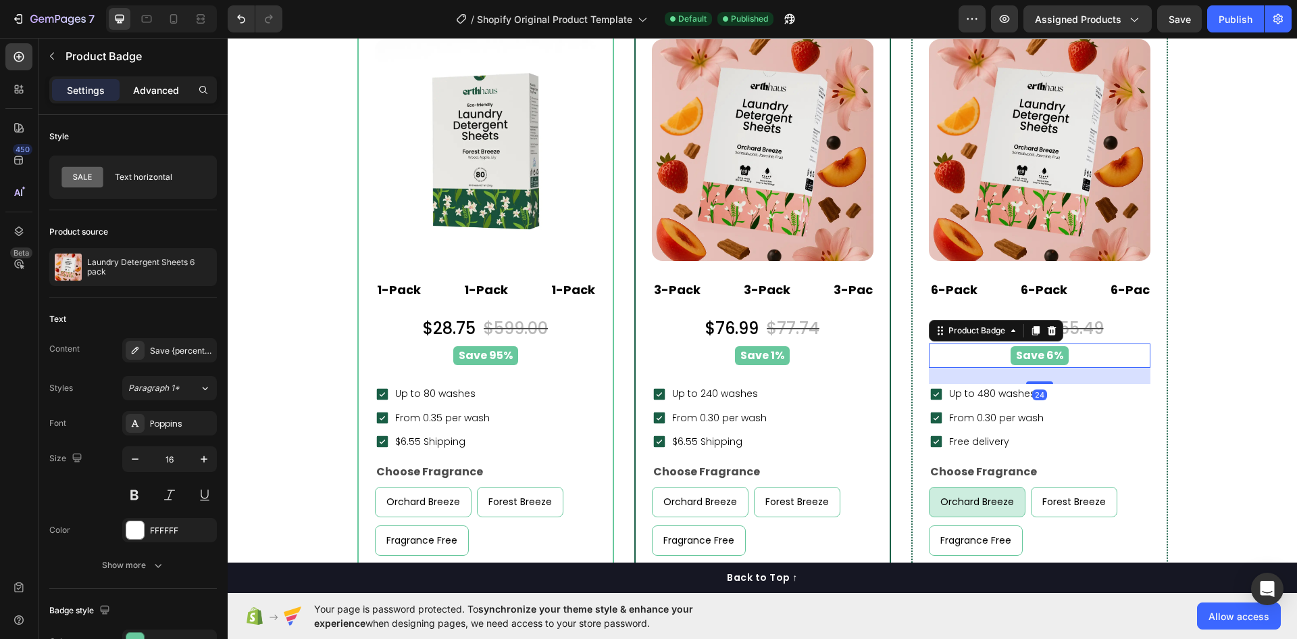
click at [133, 88] on p "Advanced" at bounding box center [156, 90] width 46 height 14
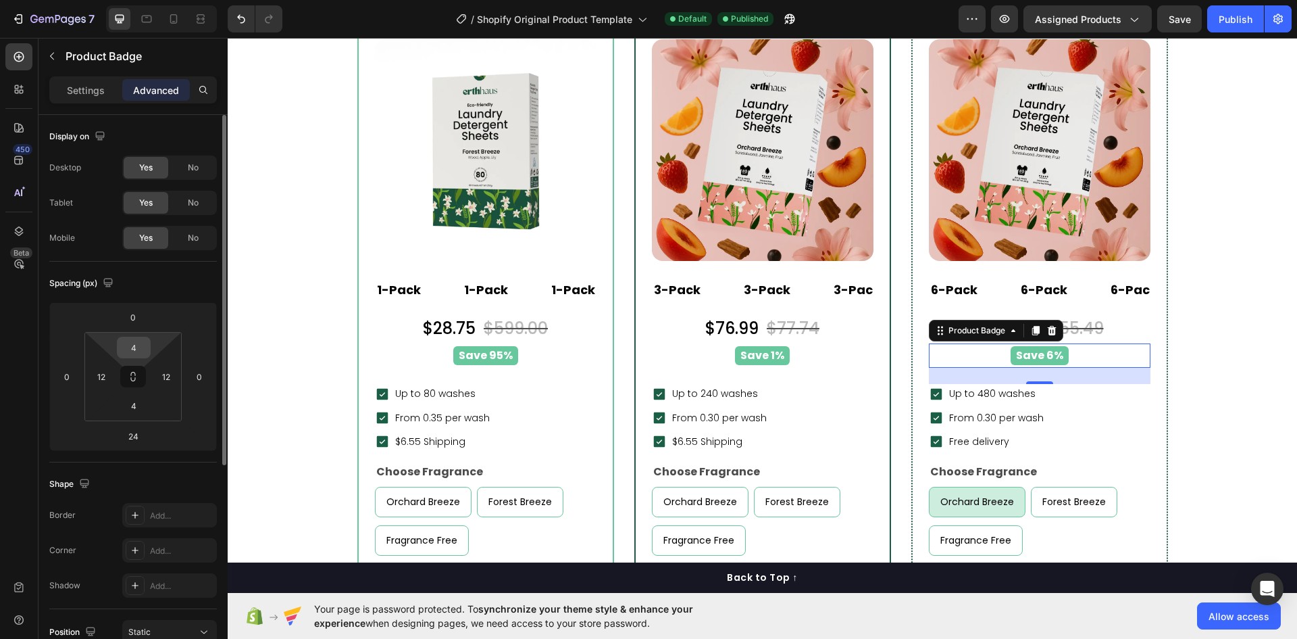
click at [130, 342] on input "4" at bounding box center [133, 347] width 27 height 20
type input "-"
type input "0"
click at [132, 406] on input "4" at bounding box center [133, 405] width 27 height 20
type input "0"
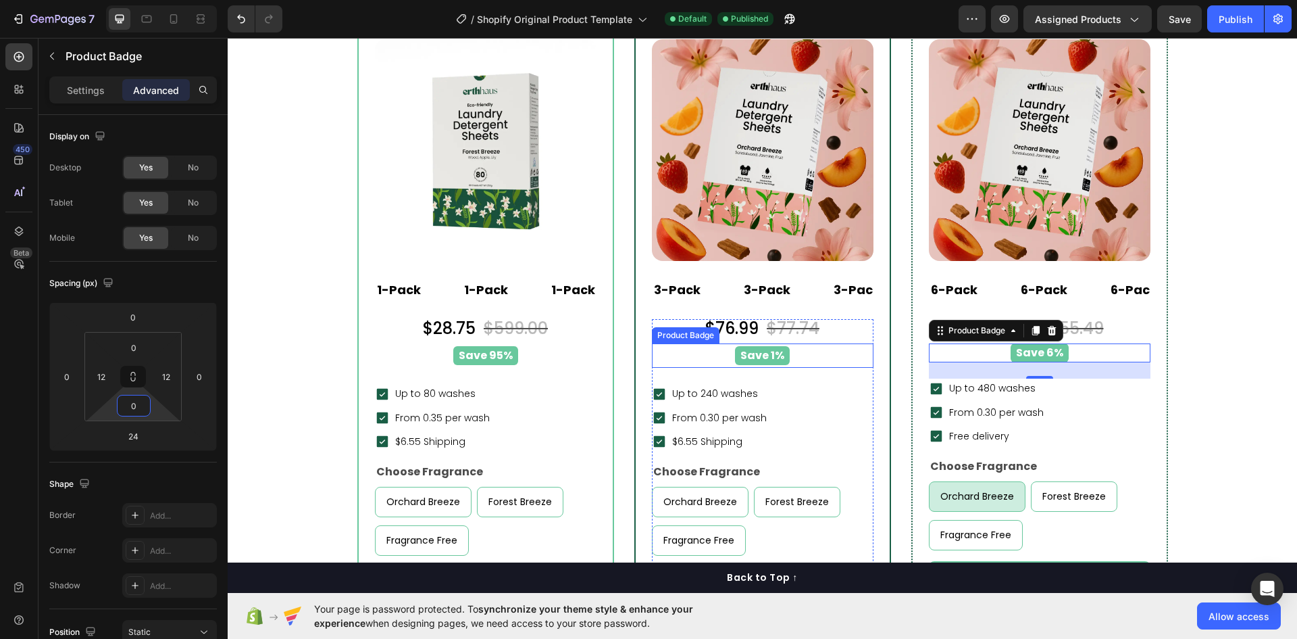
click at [809, 356] on div "Save 1%" at bounding box center [762, 356] width 205 height 20
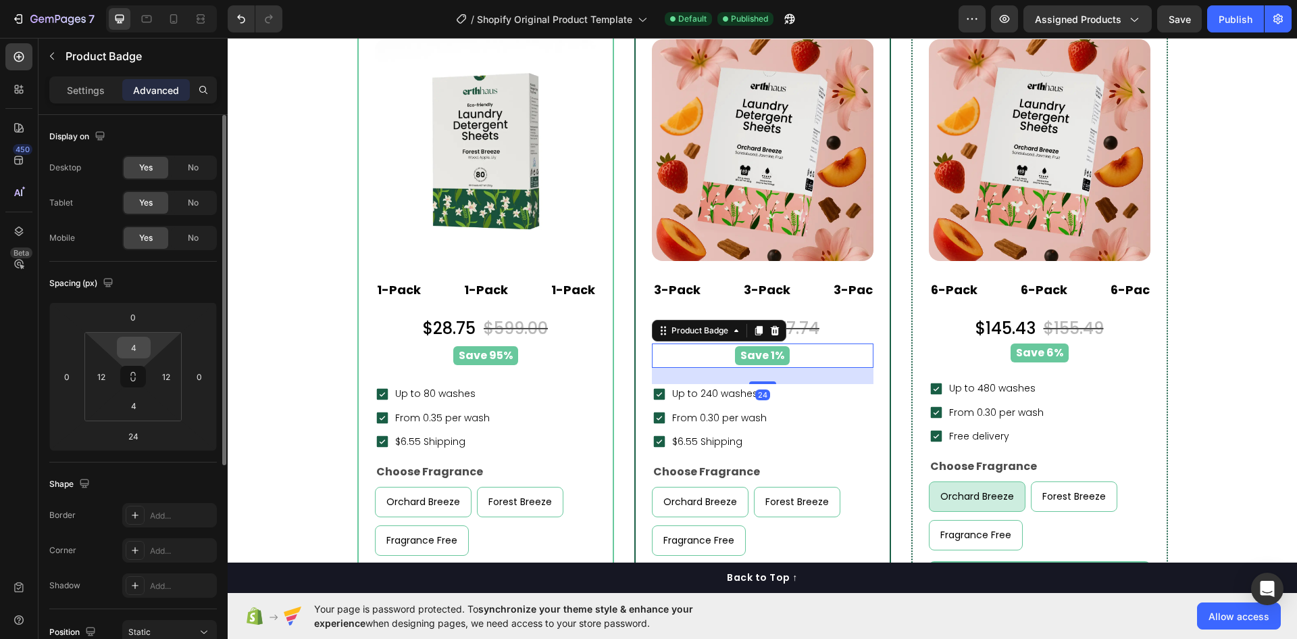
click at [132, 348] on input "4" at bounding box center [133, 347] width 27 height 20
type input "0"
click at [136, 404] on input "4" at bounding box center [133, 405] width 27 height 20
type input "0"
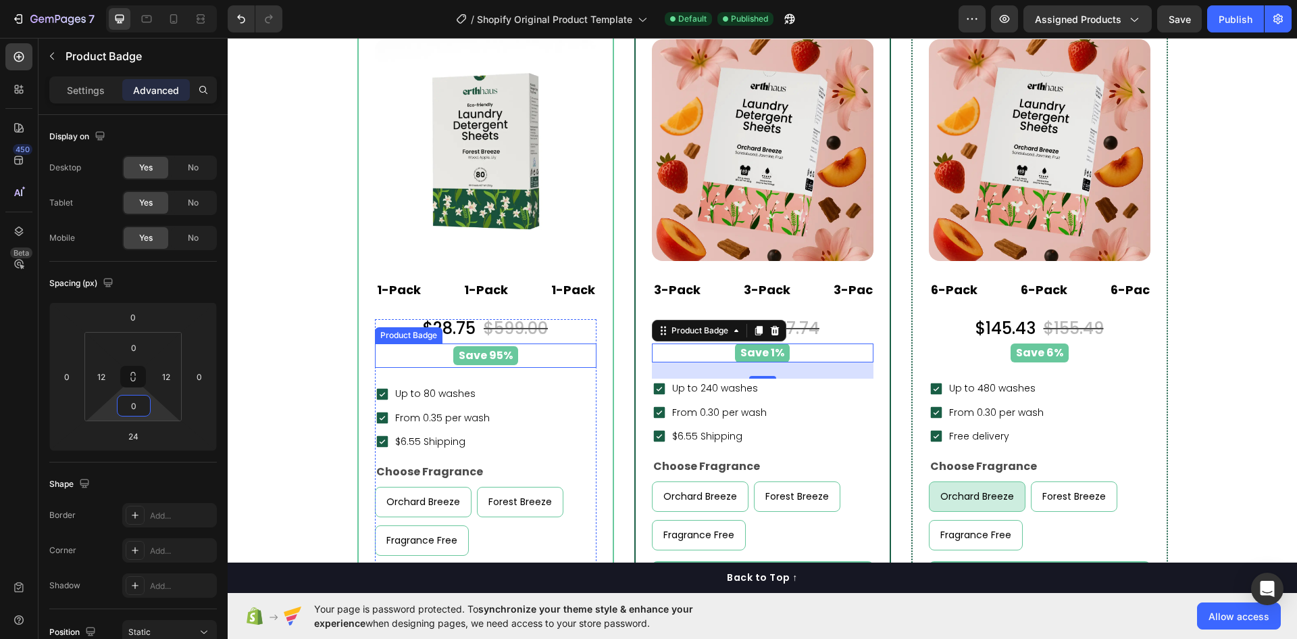
click at [548, 359] on div "Save 95%" at bounding box center [485, 356] width 205 height 20
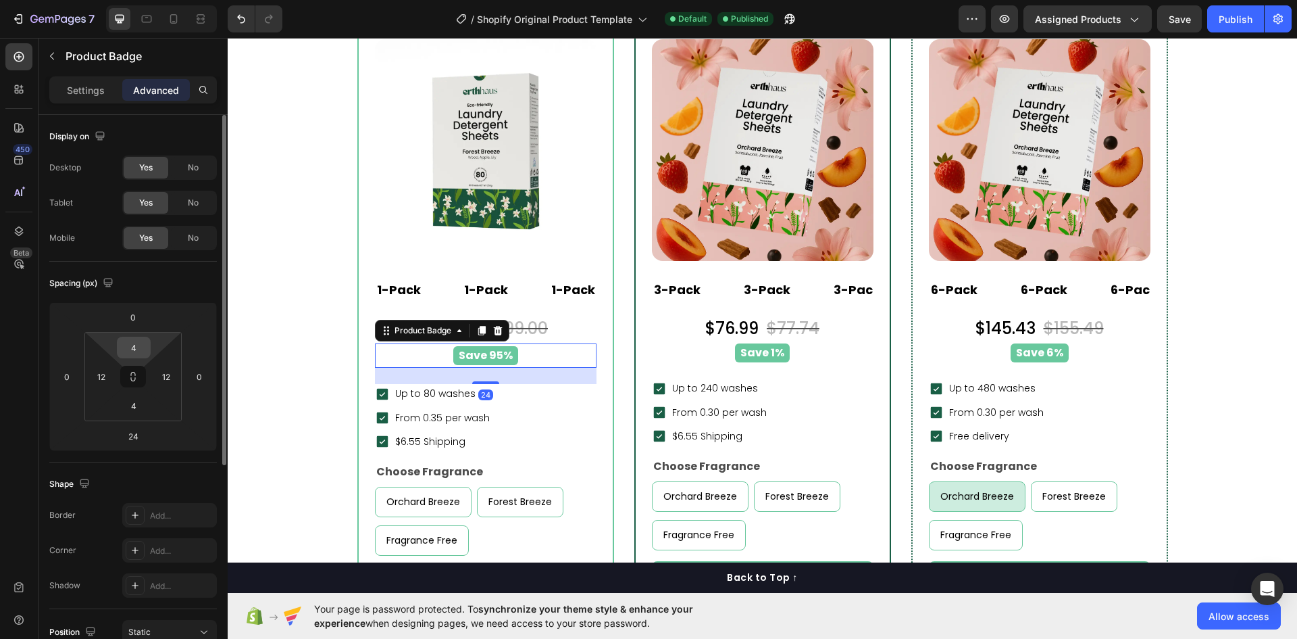
click at [147, 347] on div "4" at bounding box center [134, 348] width 34 height 22
click at [140, 349] on input "4" at bounding box center [133, 347] width 27 height 20
type input "0"
click at [139, 405] on input "4" at bounding box center [133, 405] width 27 height 20
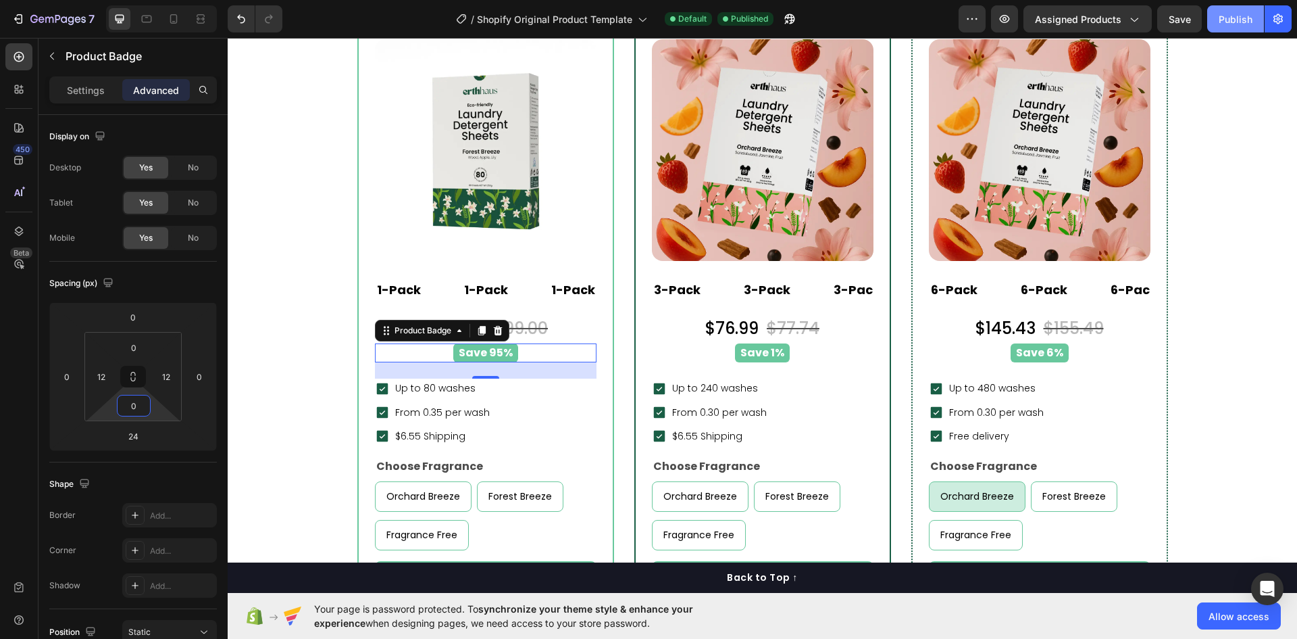
type input "0"
click at [1215, 24] on button "Publish" at bounding box center [1236, 18] width 57 height 27
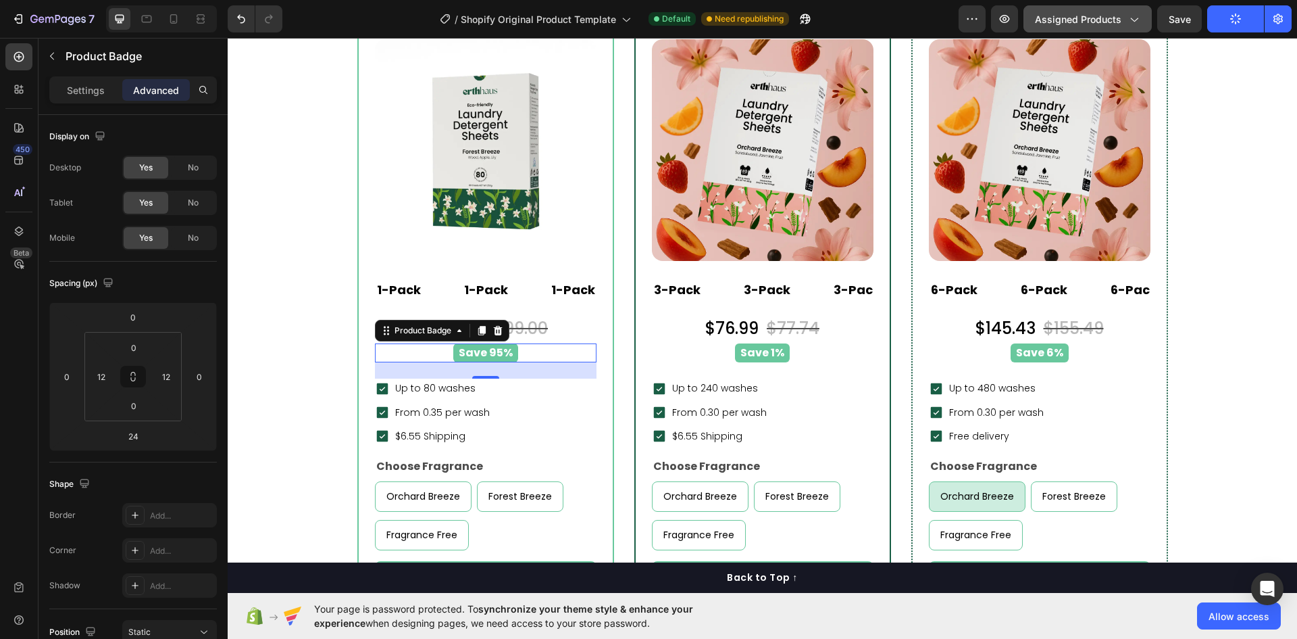
click at [1138, 20] on icon "button" at bounding box center [1134, 19] width 14 height 14
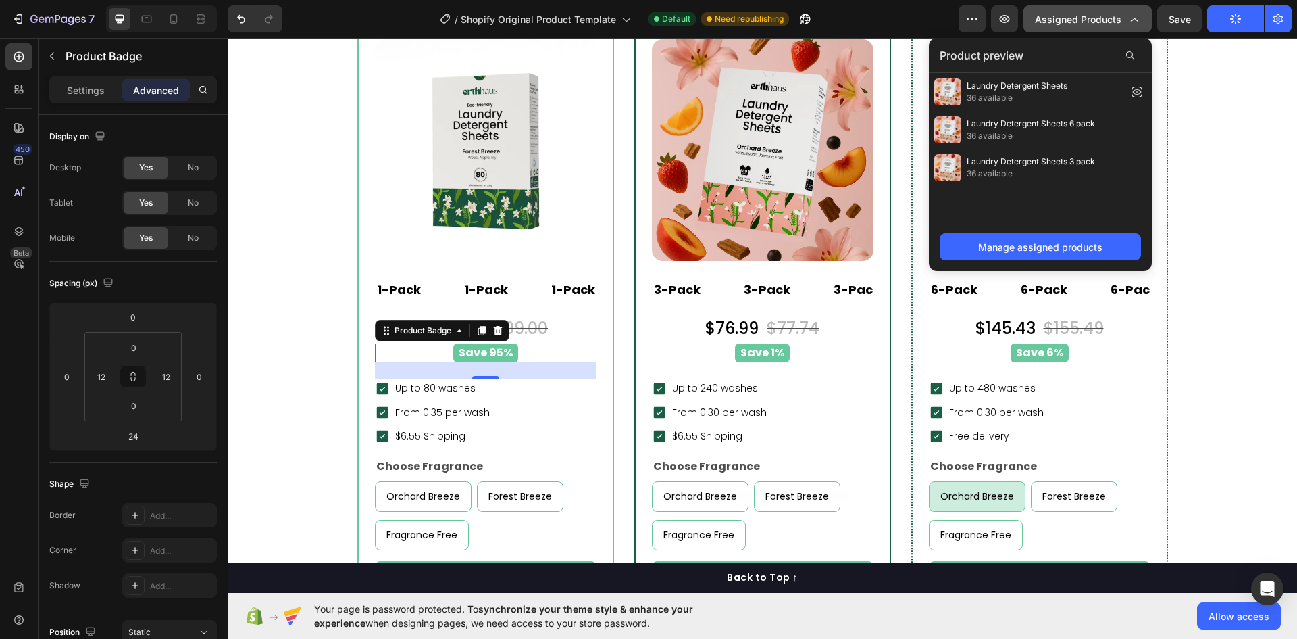
click at [1135, 17] on icon "button" at bounding box center [1134, 19] width 14 height 14
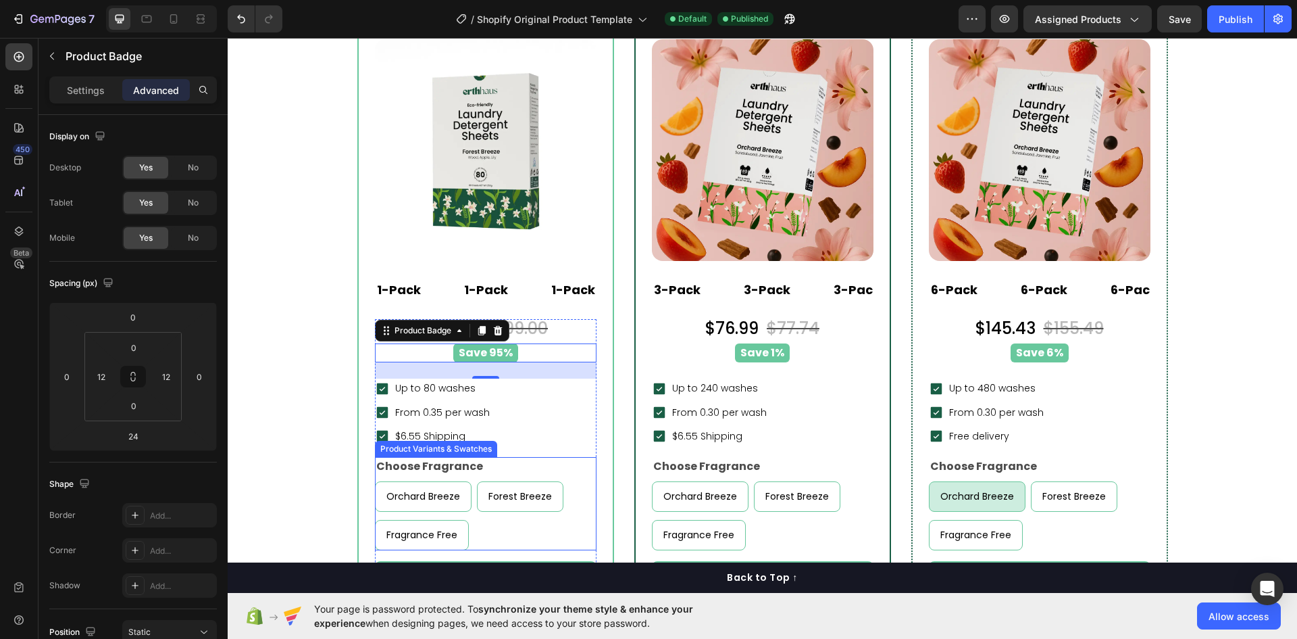
click at [534, 468] on div "Choose Fragrance Orchard Breeze Orchard Breeze Orchard Breeze Forest Breeze For…" at bounding box center [486, 503] width 222 height 93
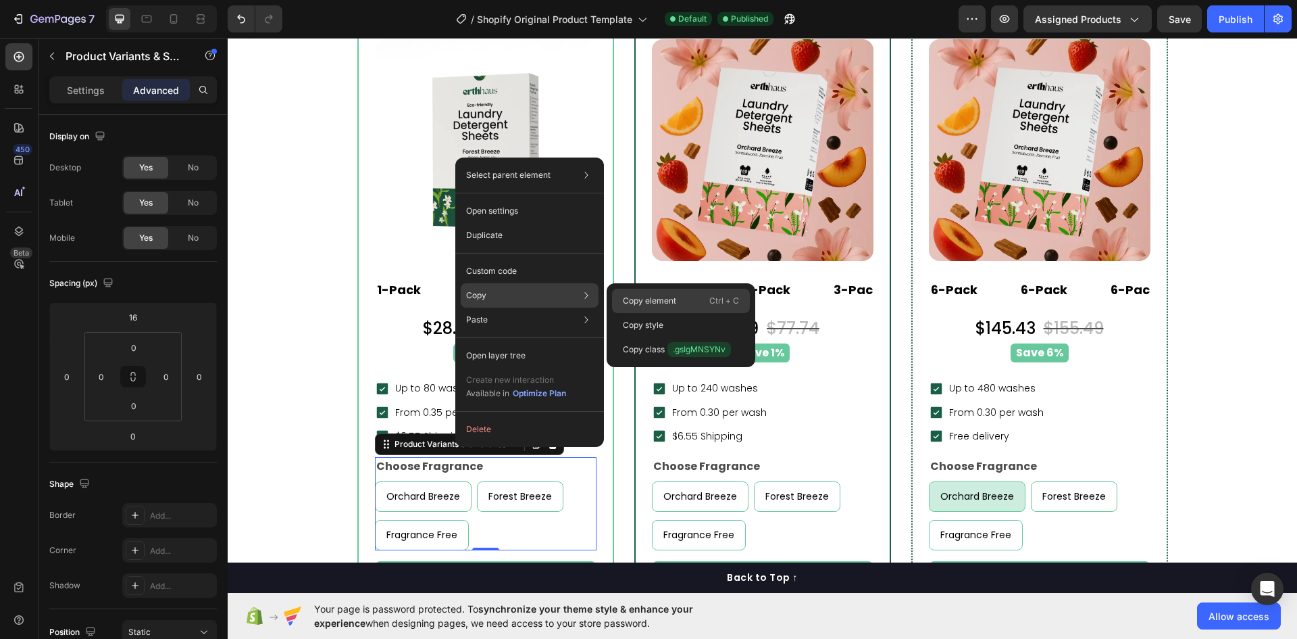
click at [629, 297] on p "Copy element" at bounding box center [649, 301] width 53 height 12
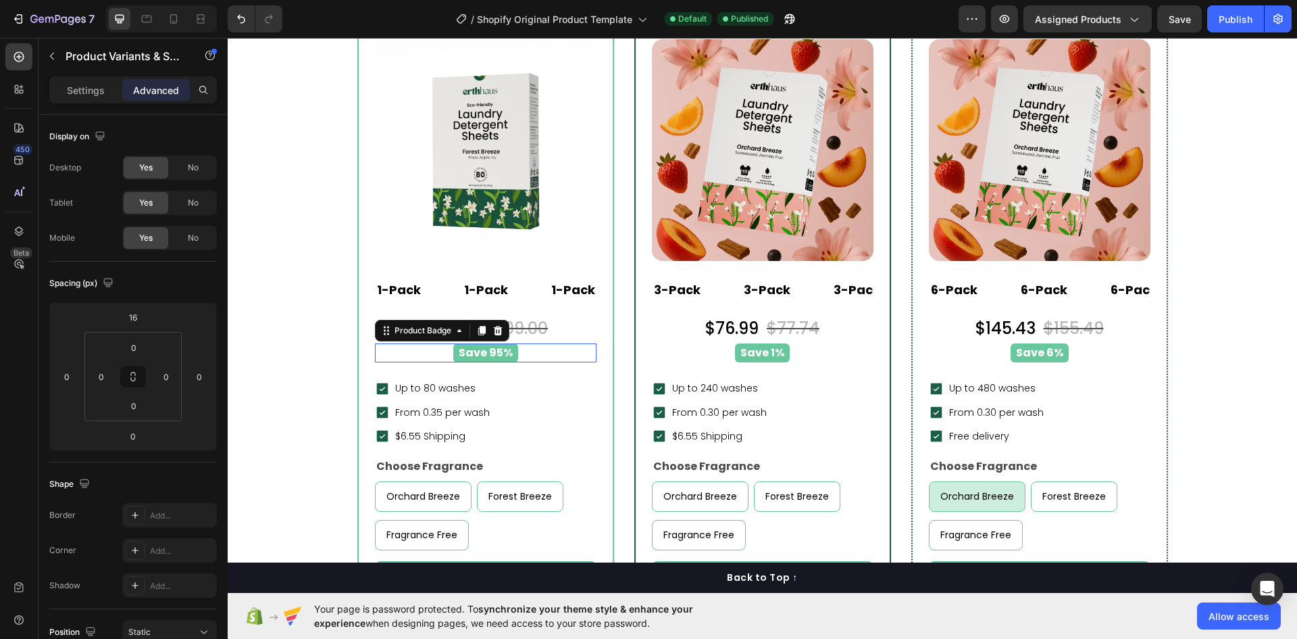
click at [509, 350] on pre "Save 95%" at bounding box center [485, 353] width 65 height 20
click at [80, 96] on p "Settings" at bounding box center [86, 90] width 38 height 14
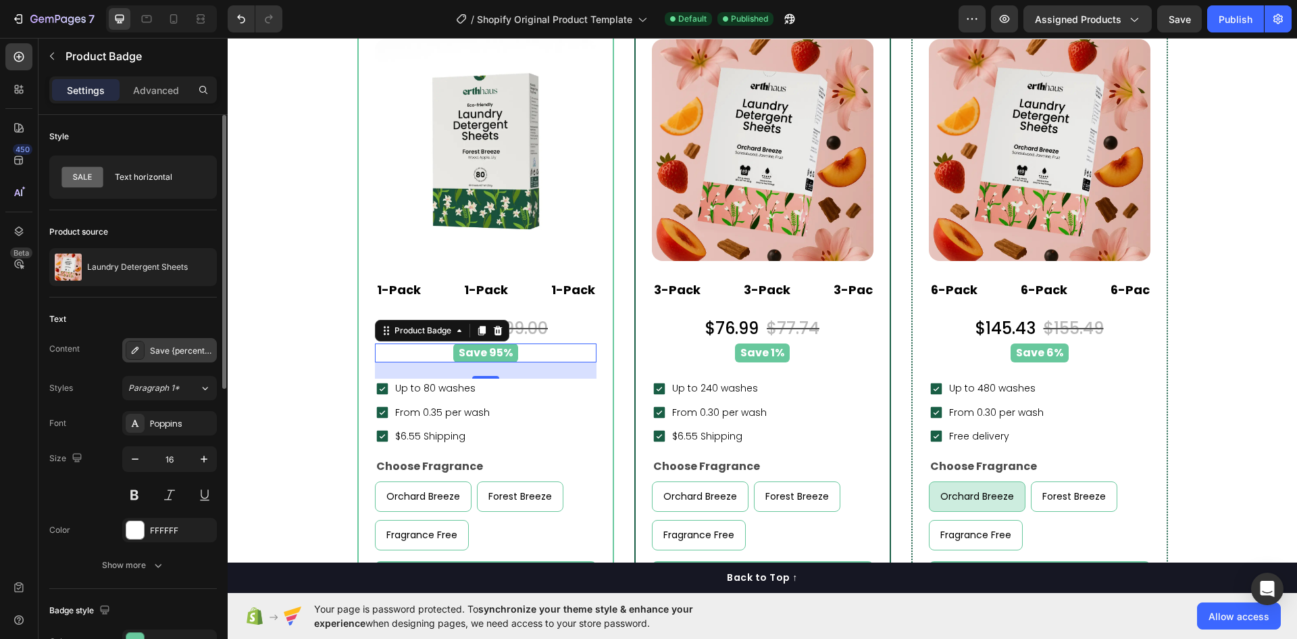
click at [147, 345] on div "Save {percent_discount}" at bounding box center [169, 350] width 95 height 24
click at [121, 182] on div "Text horizontal" at bounding box center [156, 177] width 82 height 31
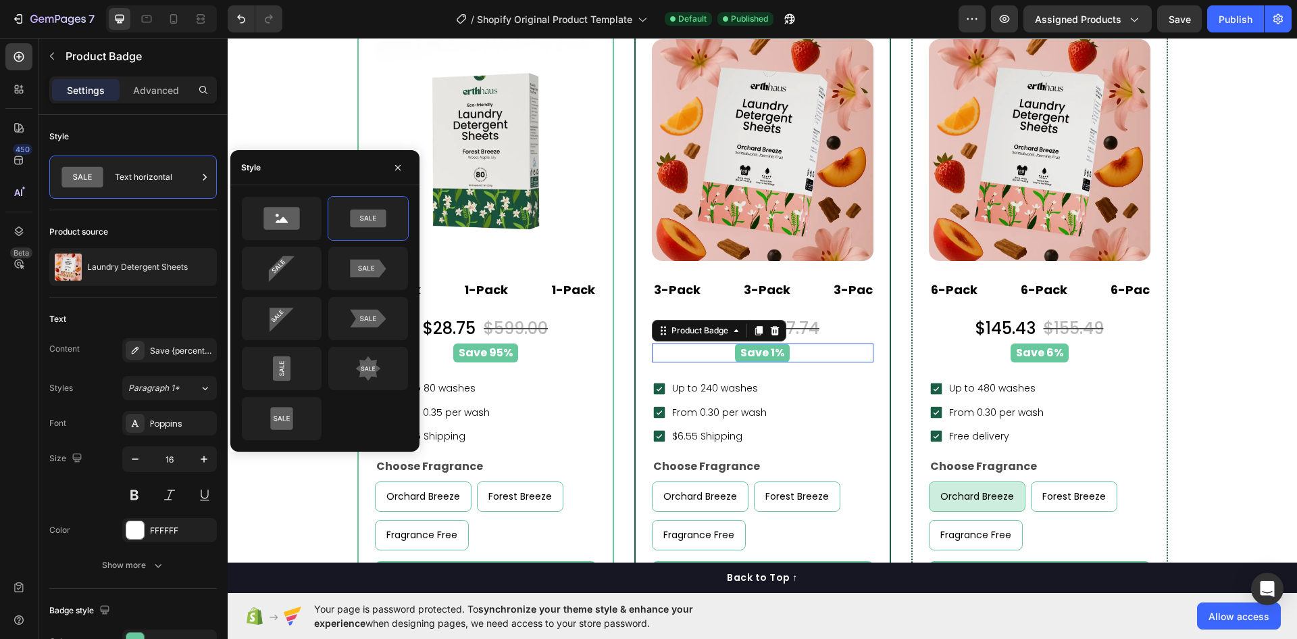
click at [835, 357] on div "Save 1%" at bounding box center [762, 353] width 205 height 20
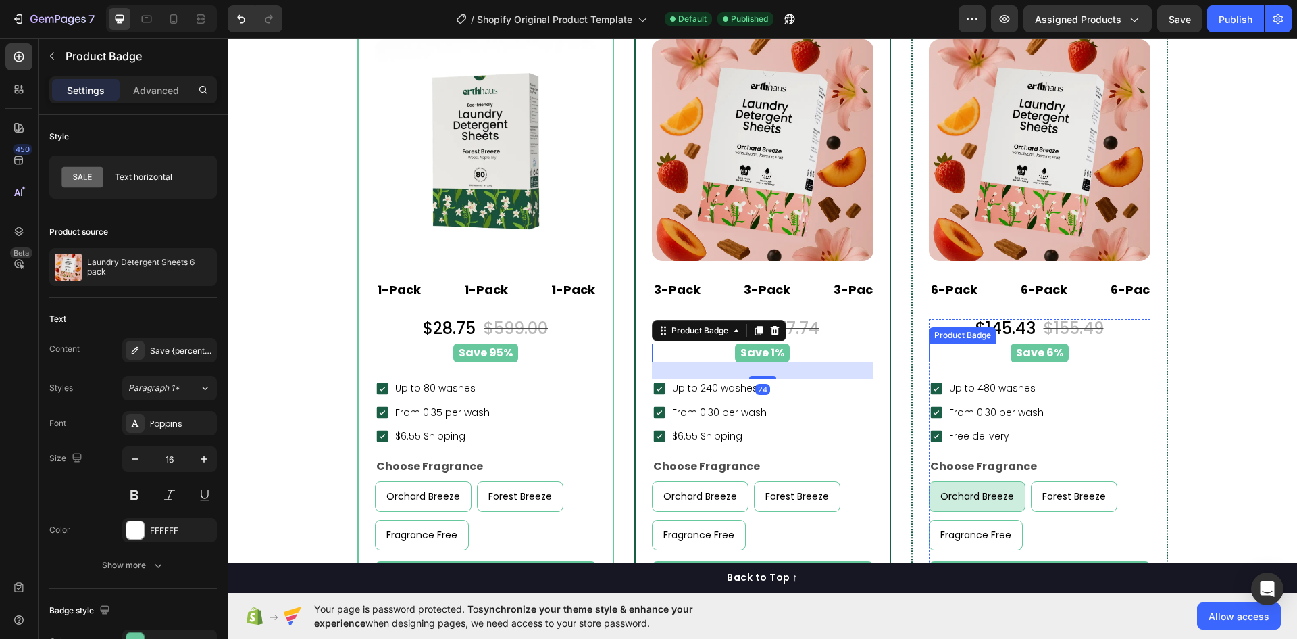
click at [1083, 354] on div "Save 6%" at bounding box center [1039, 353] width 205 height 20
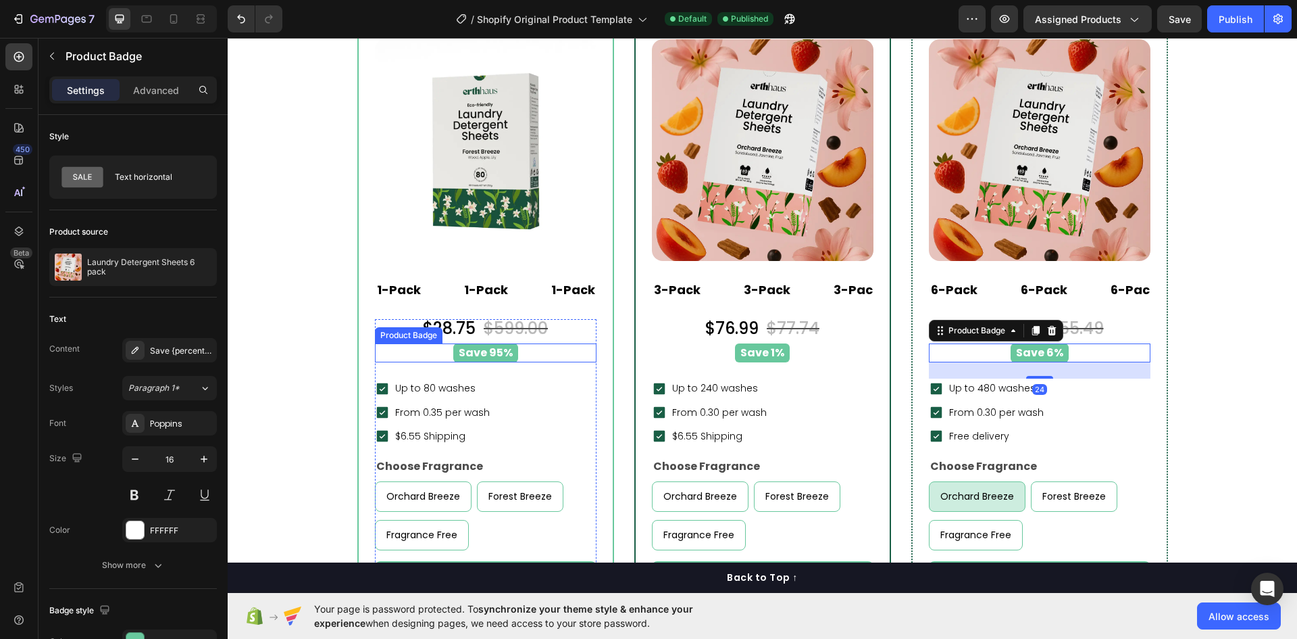
click at [516, 351] on div "Save 95%" at bounding box center [485, 353] width 205 height 20
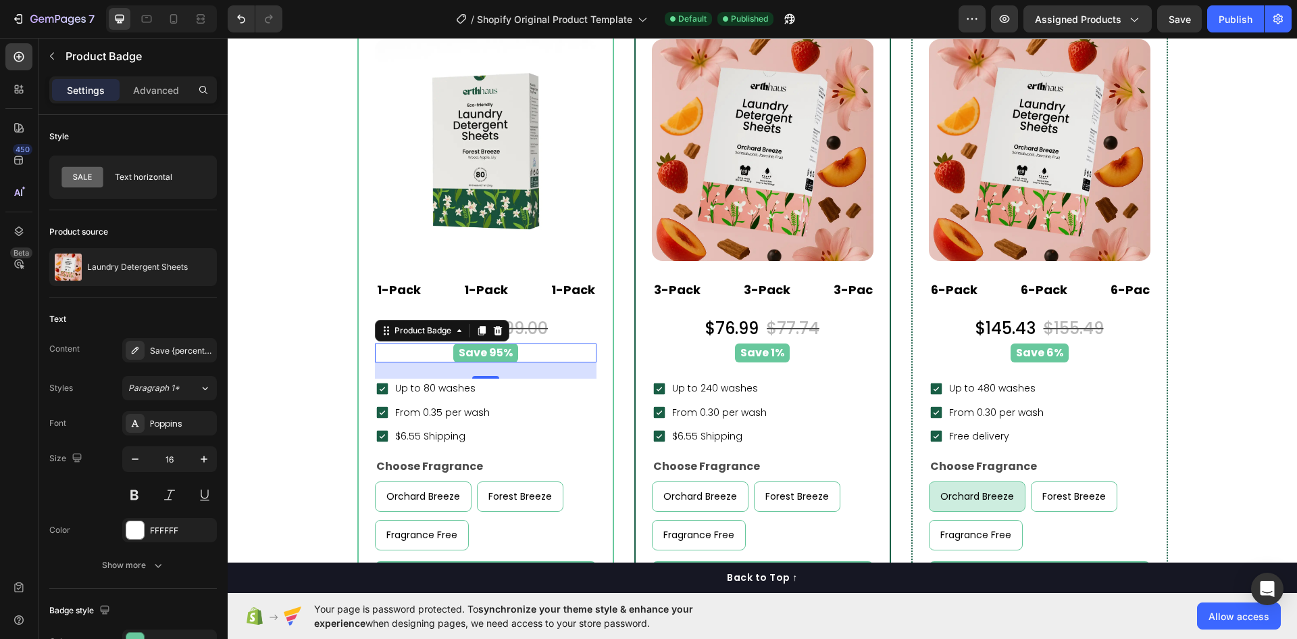
scroll to position [6487, 0]
click at [167, 349] on div "Save {percent_discount}" at bounding box center [182, 351] width 64 height 12
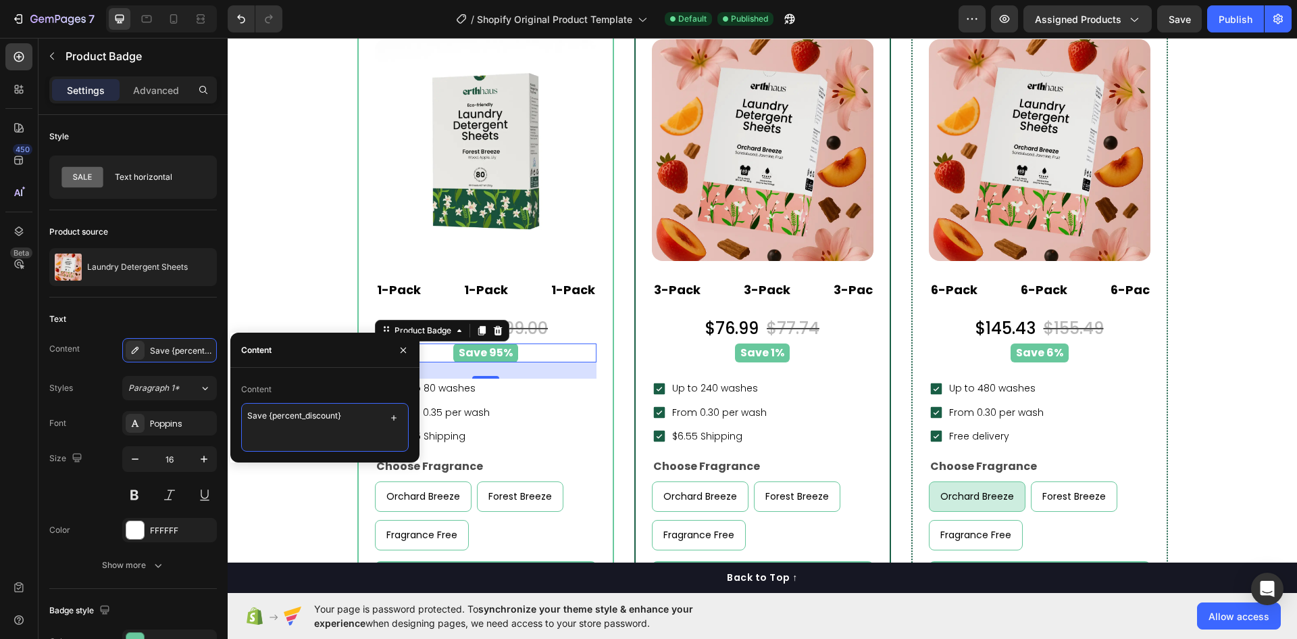
drag, startPoint x: 356, startPoint y: 418, endPoint x: 268, endPoint y: 431, distance: 89.4
click at [268, 431] on textarea "Save {percent_discount}" at bounding box center [325, 427] width 168 height 49
type textarea "Save 0%"
click at [767, 355] on pre "Save 1%" at bounding box center [762, 353] width 55 height 20
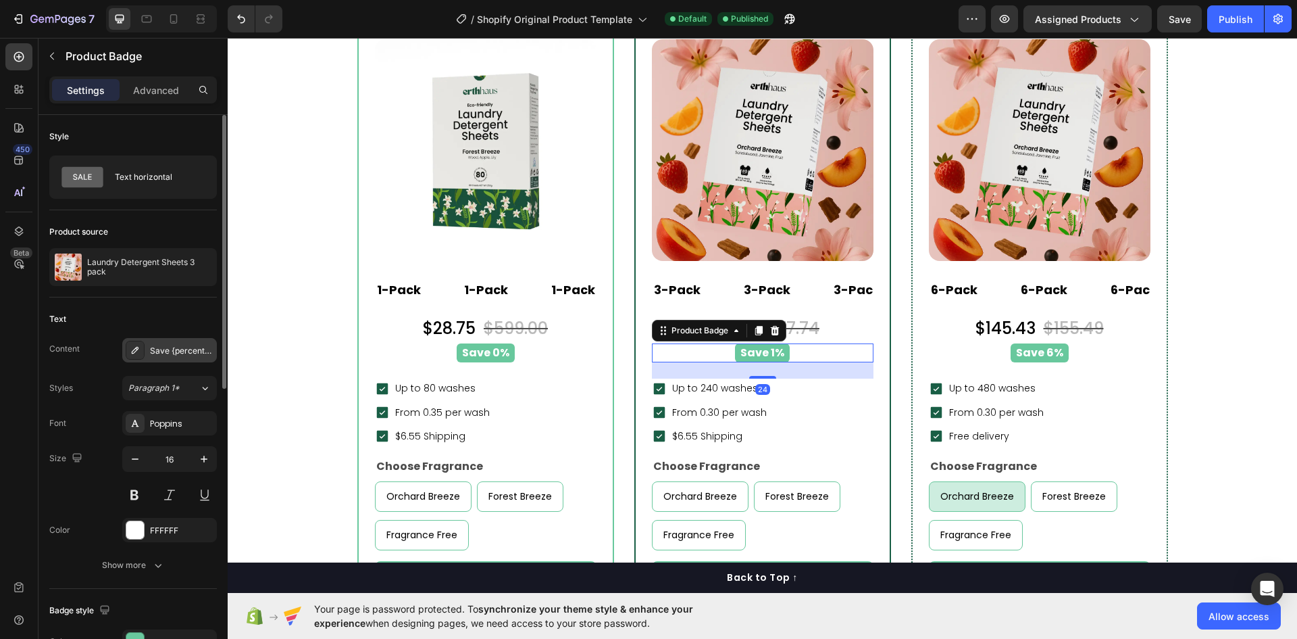
drag, startPoint x: 184, startPoint y: 351, endPoint x: 191, endPoint y: 353, distance: 6.9
click at [183, 351] on div "Save {percent_discount}" at bounding box center [182, 351] width 64 height 12
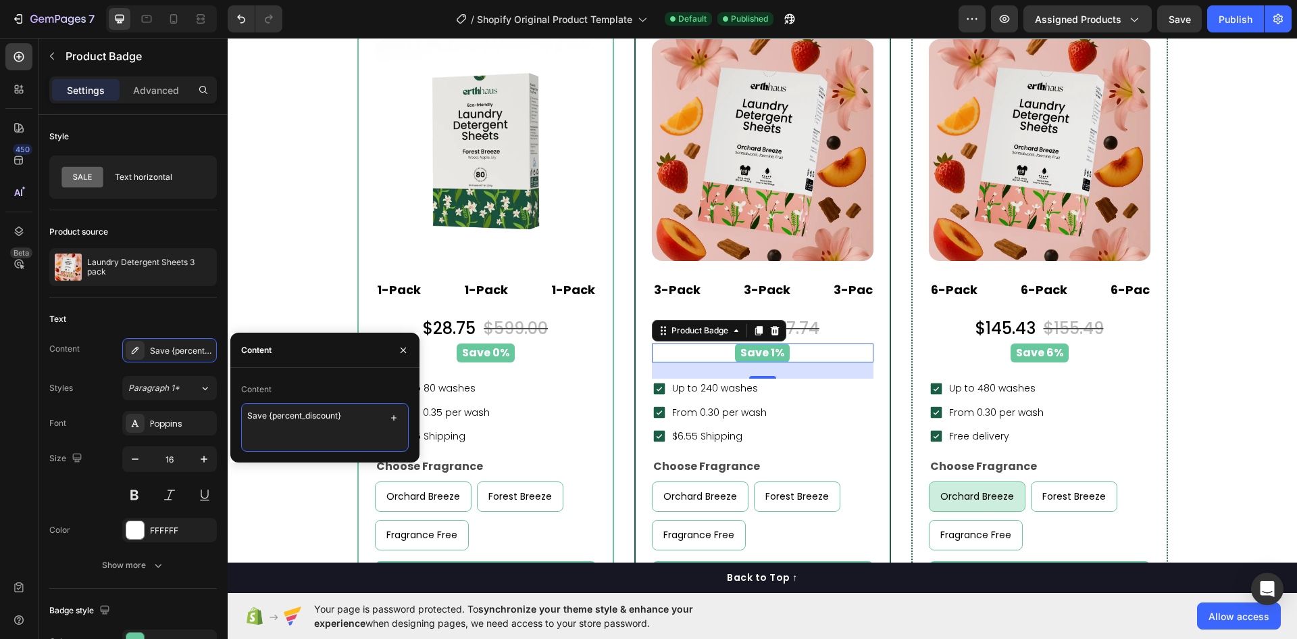
drag, startPoint x: 358, startPoint y: 424, endPoint x: 268, endPoint y: 434, distance: 90.4
click at [268, 434] on textarea "Save {percent_discount}" at bounding box center [325, 427] width 168 height 49
type textarea "Save 10%"
click at [1056, 355] on pre "Save 6%" at bounding box center [1040, 353] width 58 height 20
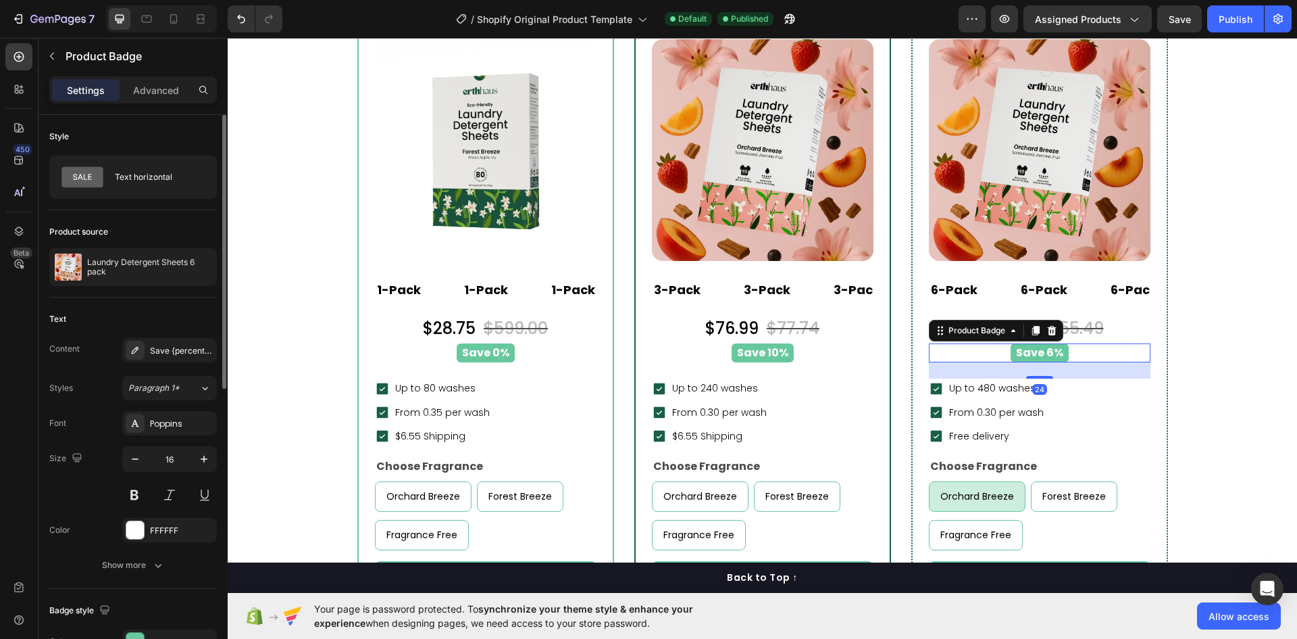
click at [175, 328] on div "Text" at bounding box center [133, 319] width 168 height 22
click at [180, 345] on div "Save {percent_discount}" at bounding box center [182, 351] width 64 height 12
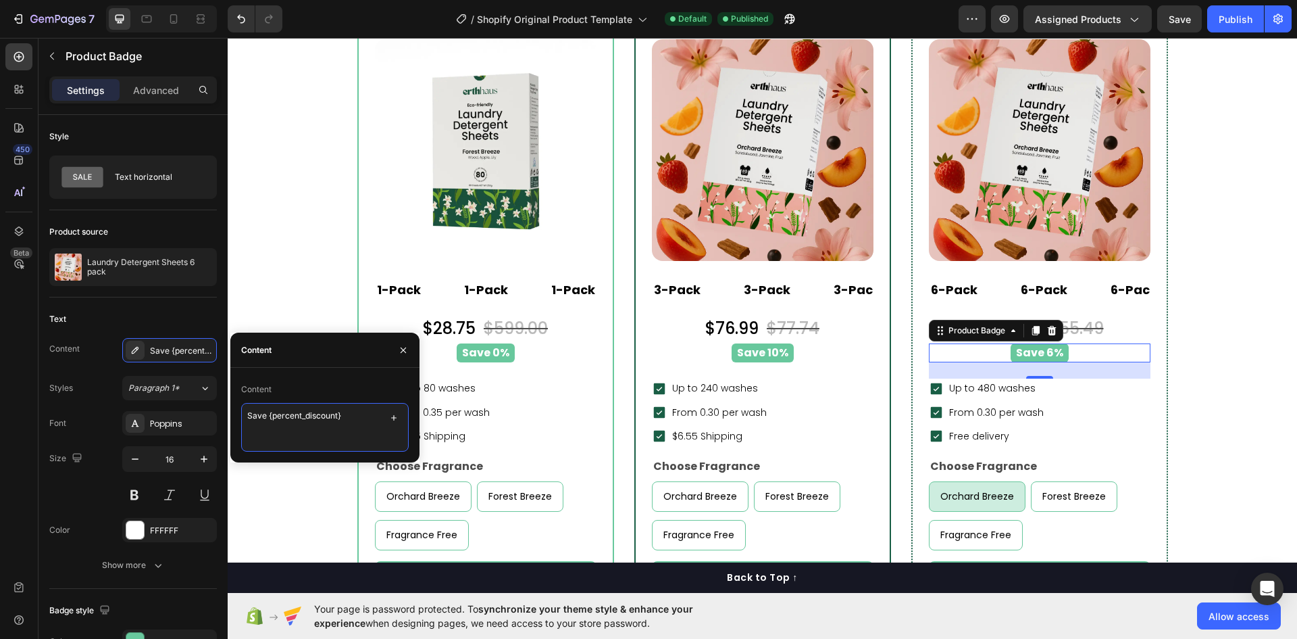
drag, startPoint x: 362, startPoint y: 416, endPoint x: 268, endPoint y: 432, distance: 94.5
click at [268, 432] on textarea "Save {percent_discount}" at bounding box center [325, 427] width 168 height 49
type textarea "Save 15%"
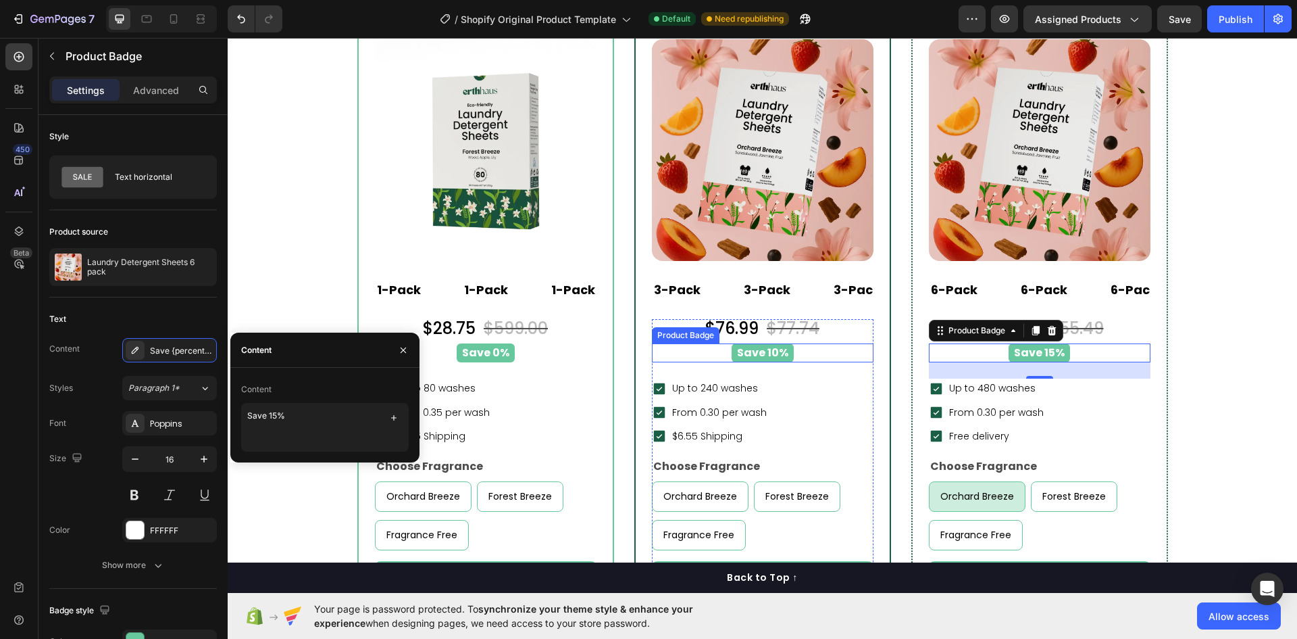
click at [801, 357] on div "Save 10%" at bounding box center [762, 353] width 205 height 20
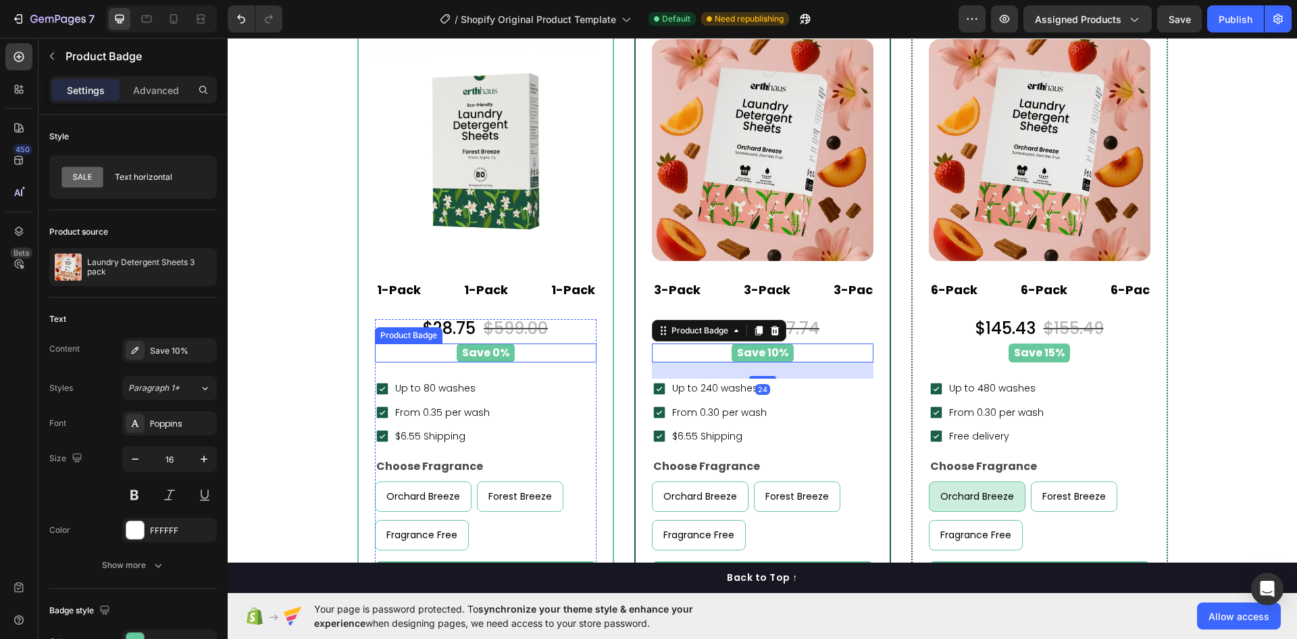
click at [543, 358] on div "Save 0%" at bounding box center [485, 353] width 205 height 20
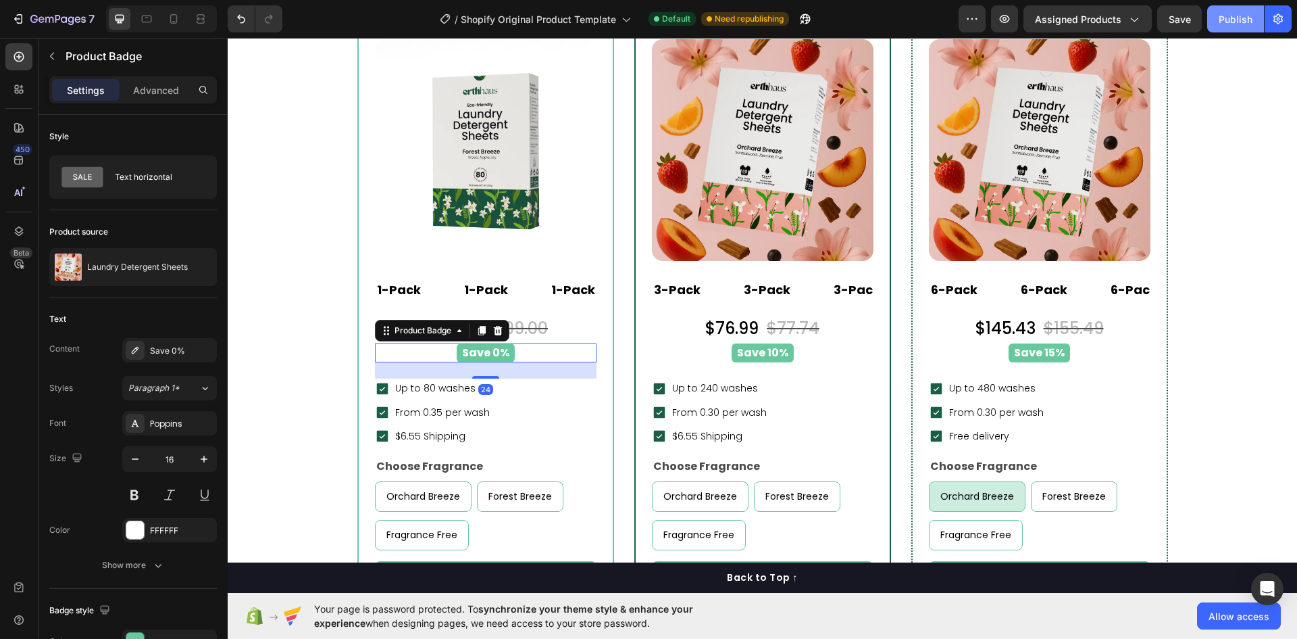
click at [1243, 13] on div "Publish" at bounding box center [1236, 19] width 34 height 14
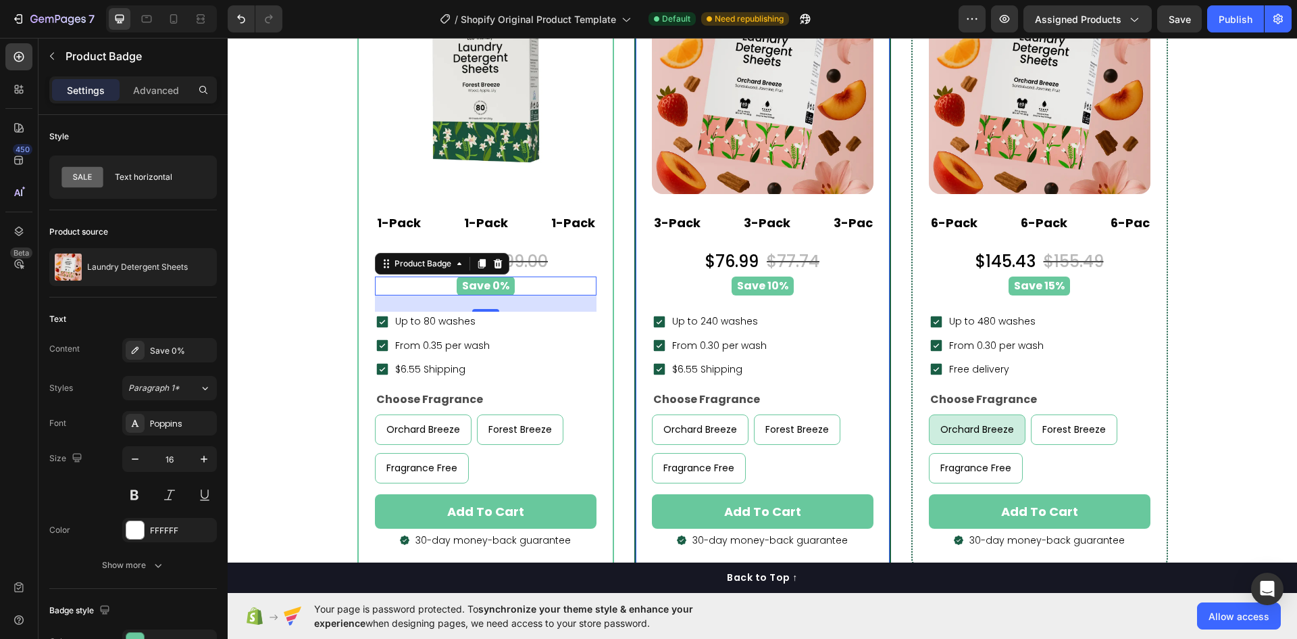
scroll to position [6555, 0]
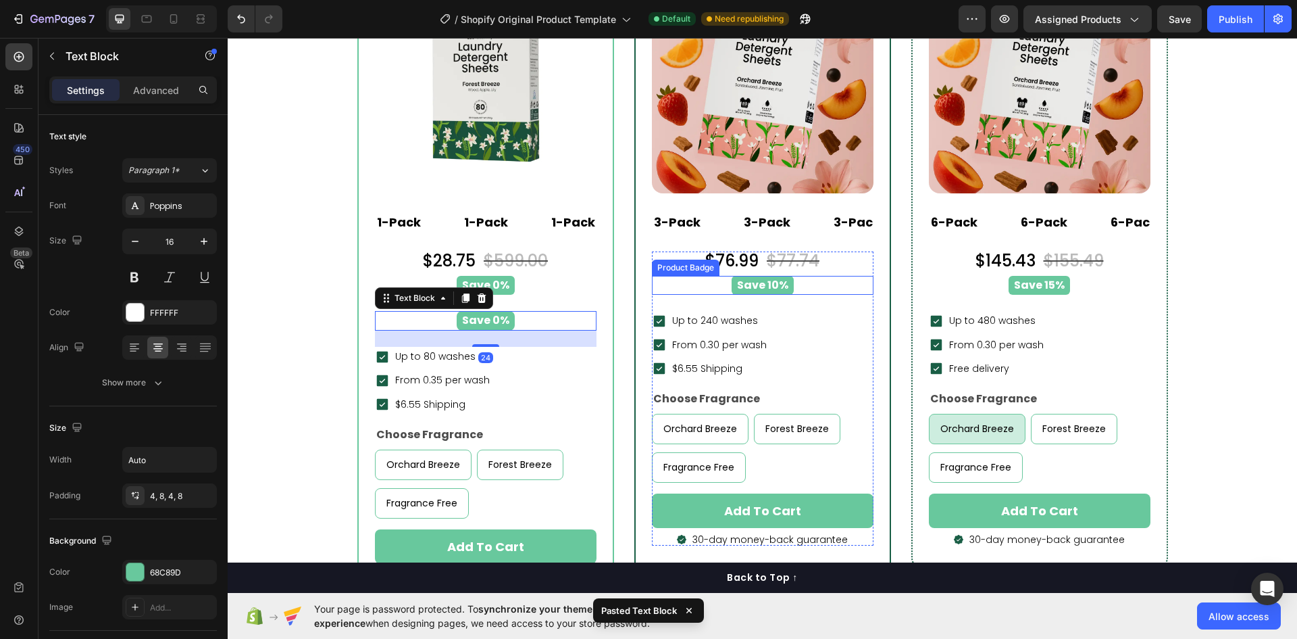
click at [698, 284] on div "Save 10%" at bounding box center [762, 286] width 205 height 20
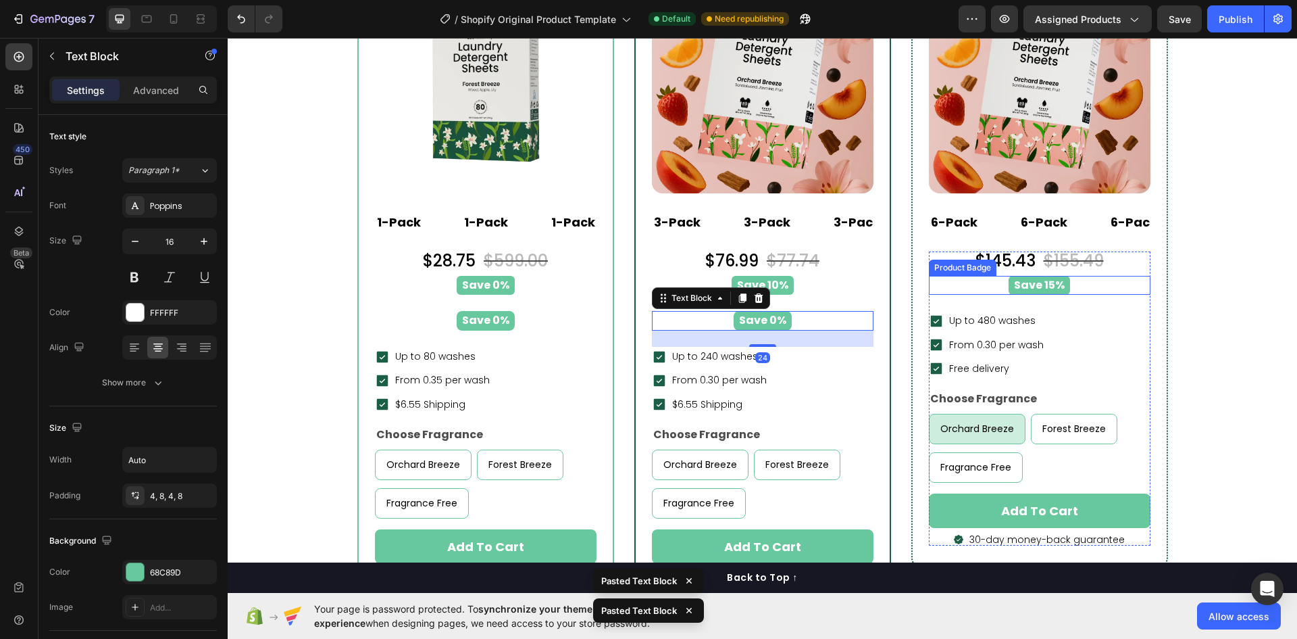
click at [960, 288] on div "Save 15%" at bounding box center [1039, 286] width 205 height 20
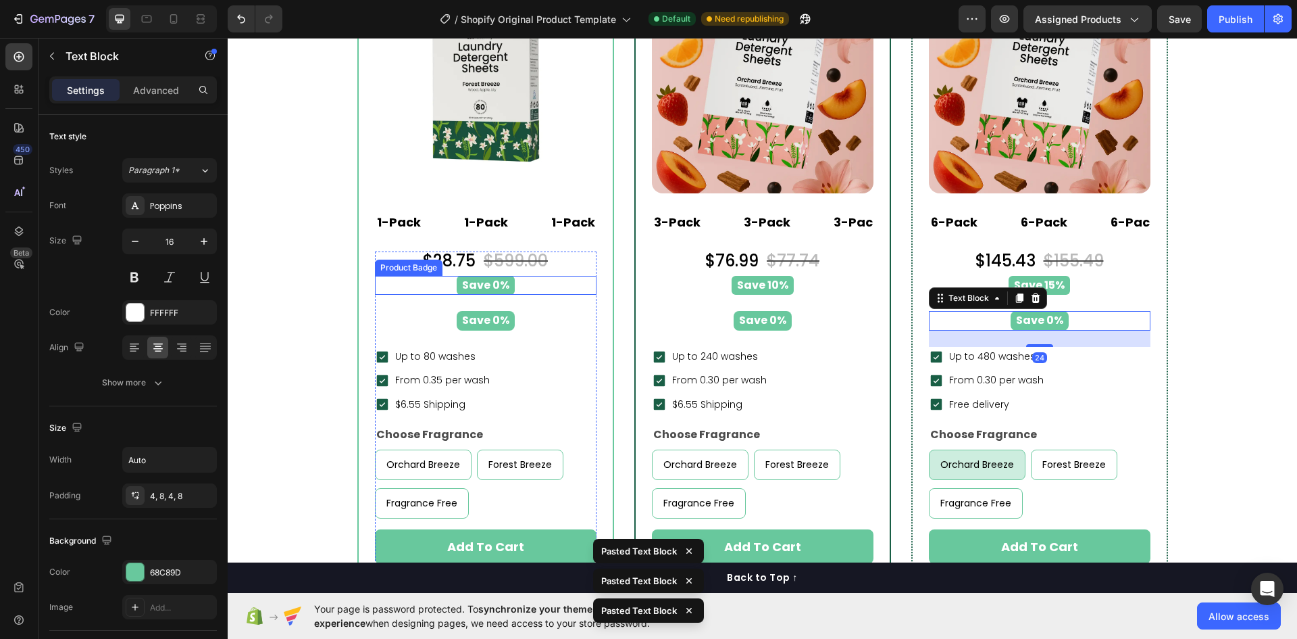
click at [540, 282] on div "Save 0%" at bounding box center [485, 286] width 205 height 20
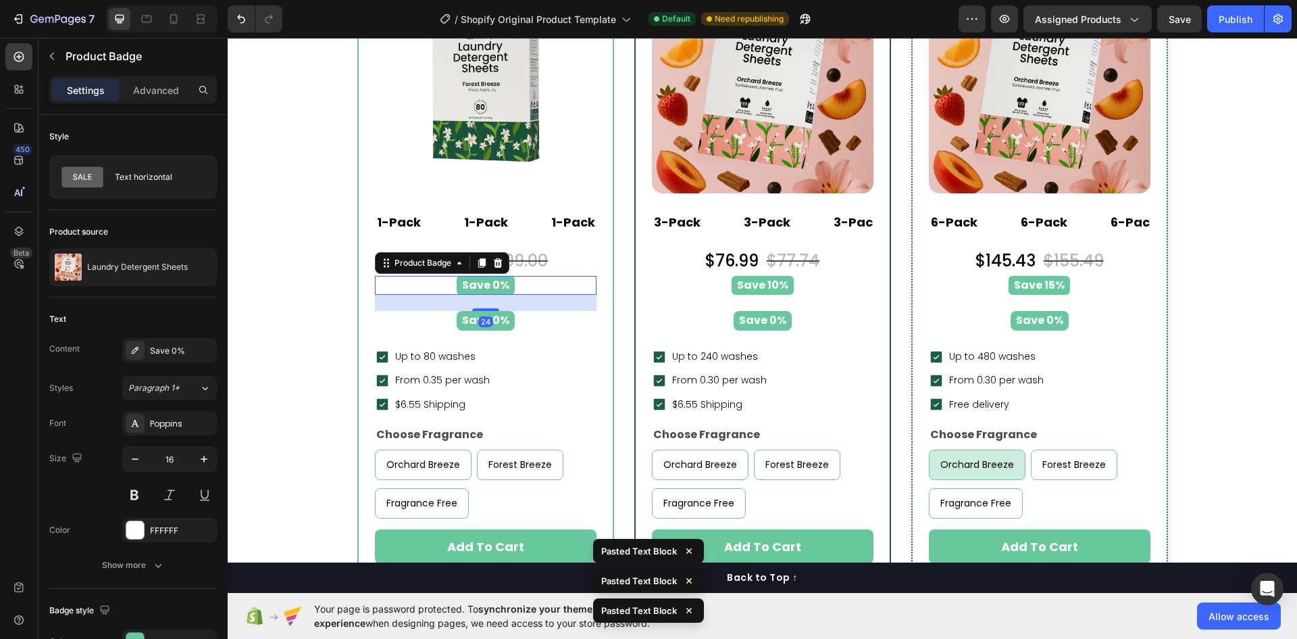
click at [493, 264] on icon at bounding box center [498, 262] width 11 height 11
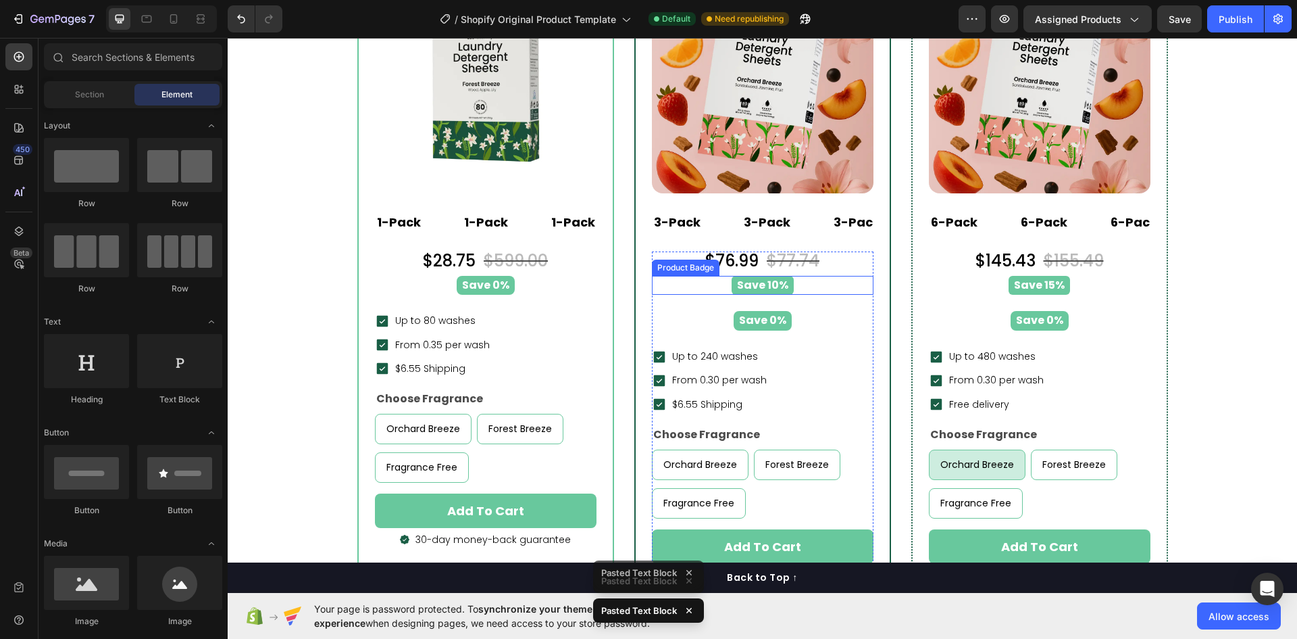
click at [732, 281] on pre "Save 10%" at bounding box center [763, 286] width 62 height 20
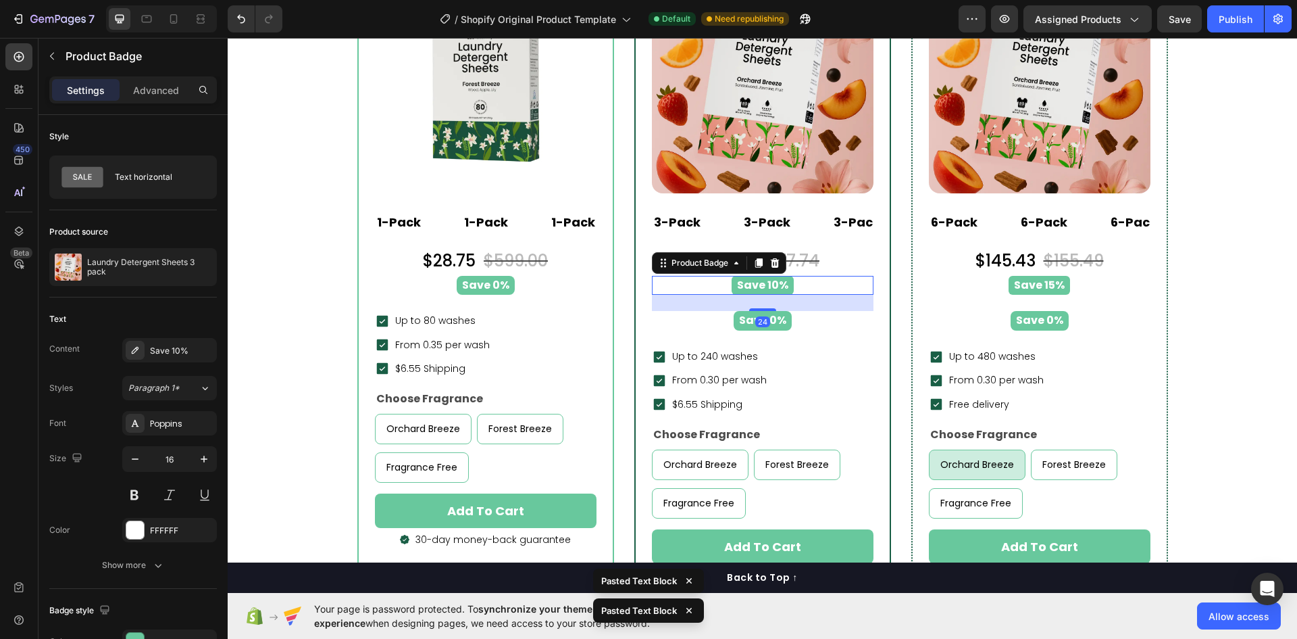
click at [770, 264] on icon at bounding box center [775, 262] width 11 height 11
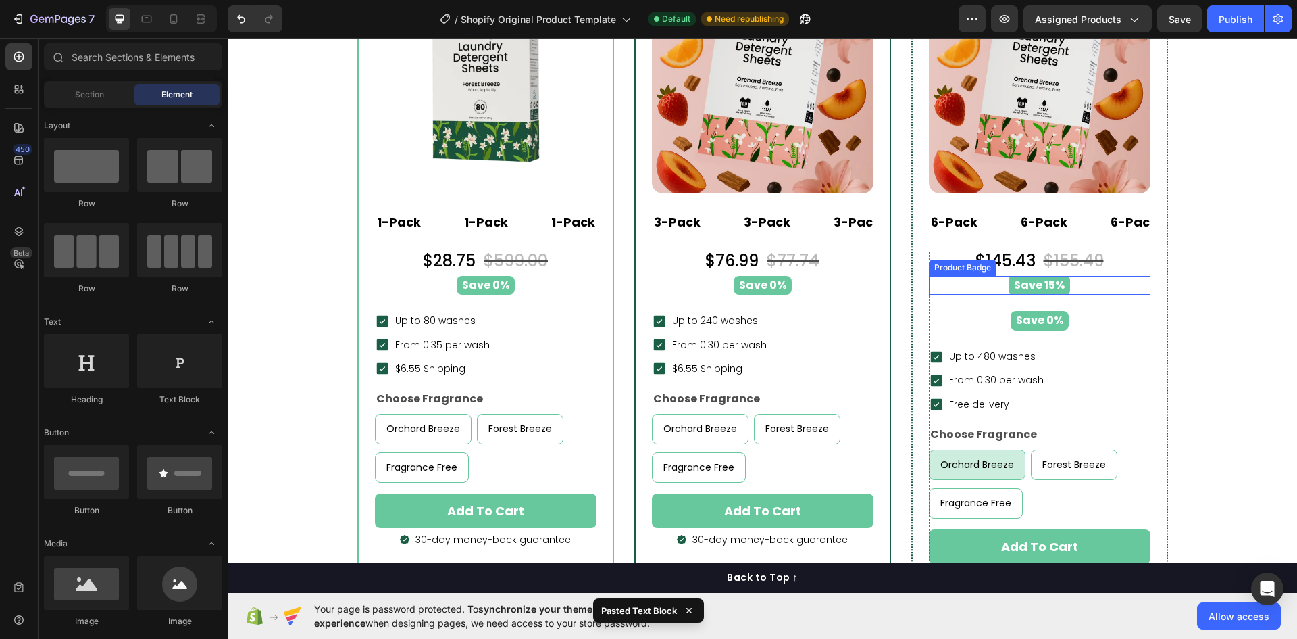
click at [971, 291] on div "Save 15%" at bounding box center [1039, 286] width 205 height 20
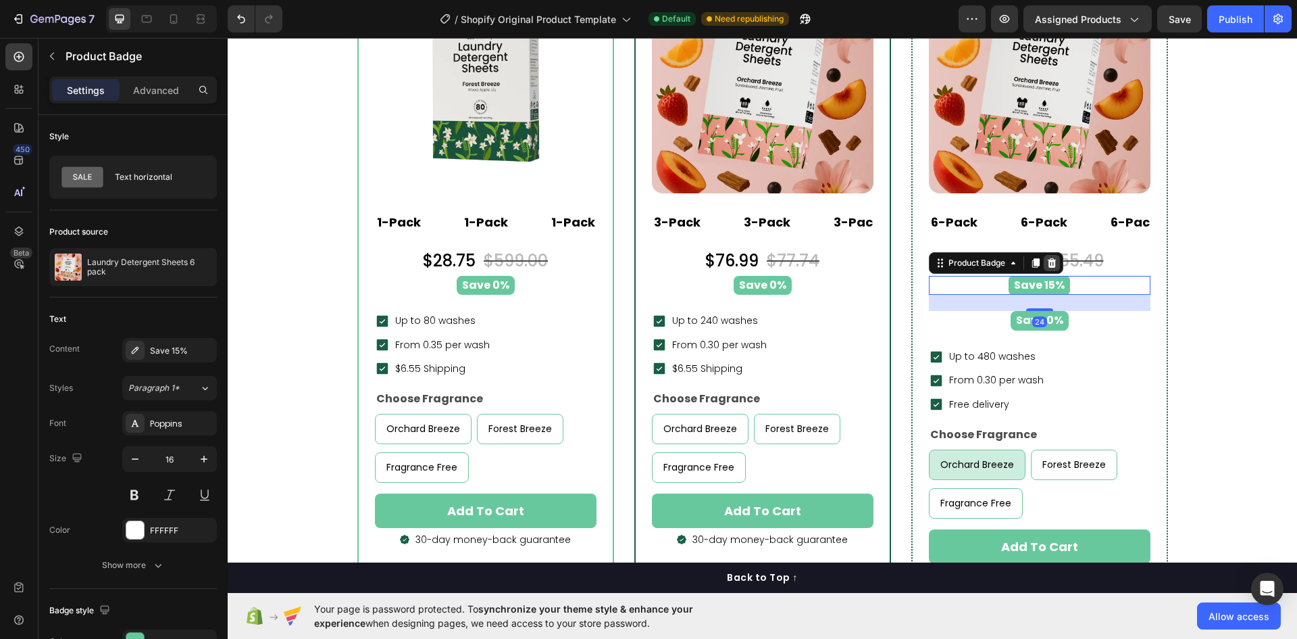
click at [1049, 262] on icon at bounding box center [1052, 262] width 11 height 11
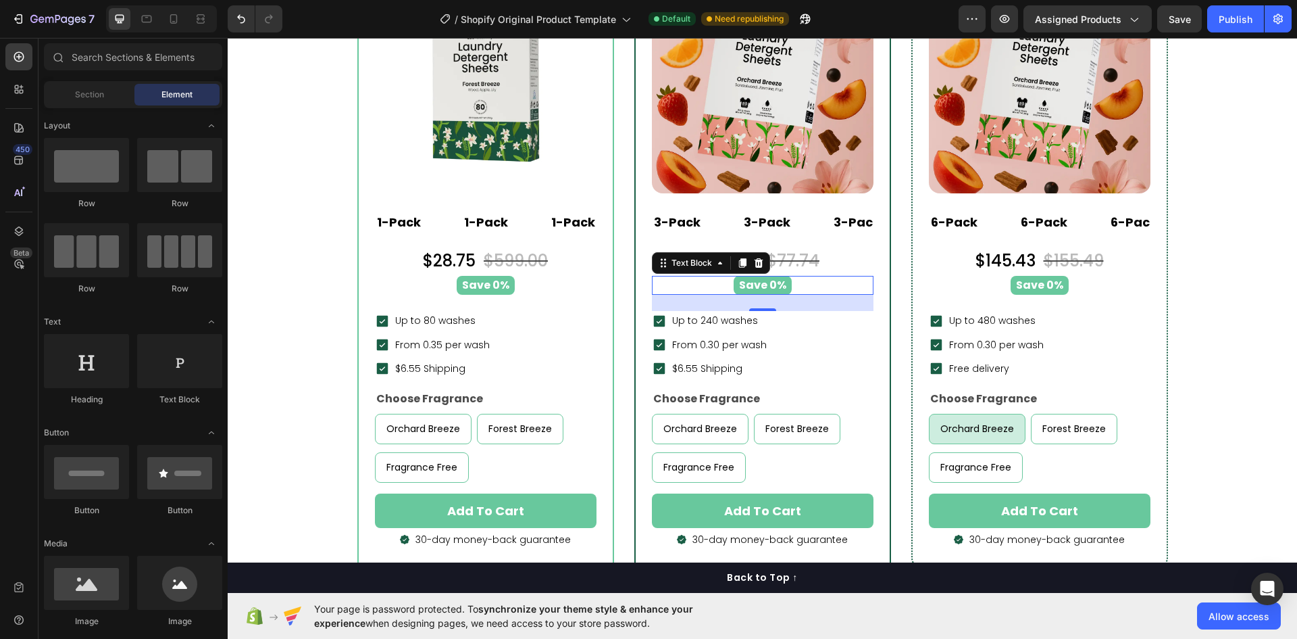
click at [771, 286] on p "Save 0%" at bounding box center [762, 285] width 47 height 14
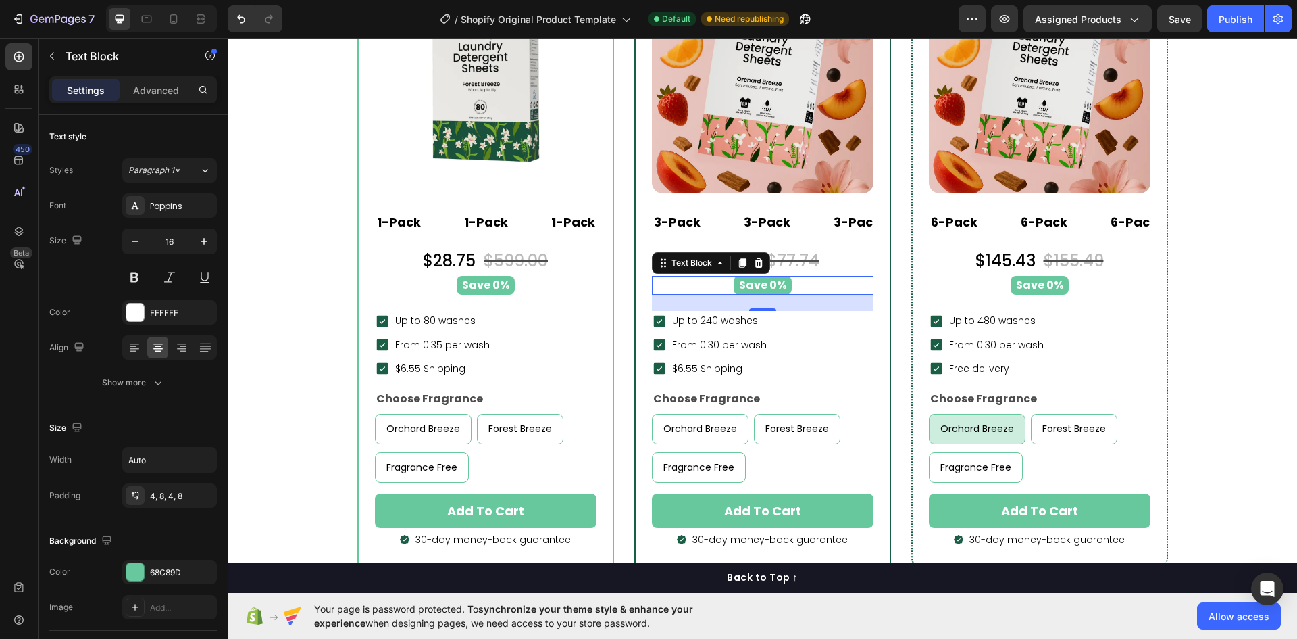
click at [772, 285] on p "Save 0%" at bounding box center [762, 285] width 47 height 14
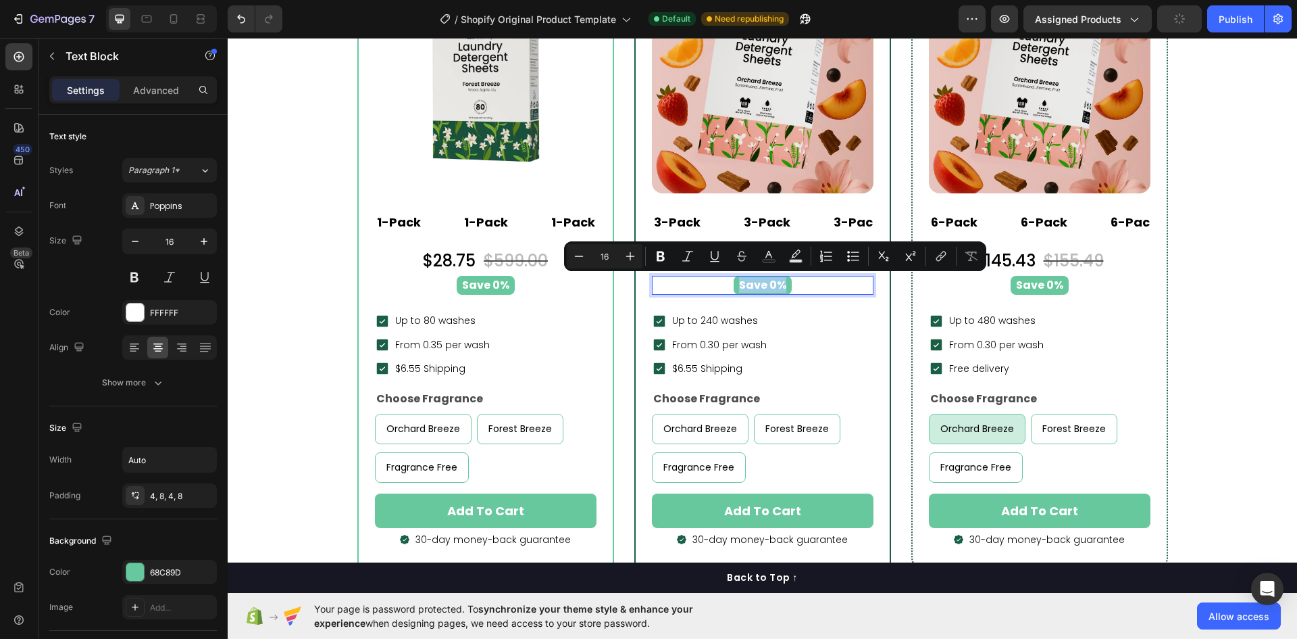
click at [770, 285] on p "Save 0%" at bounding box center [762, 285] width 47 height 14
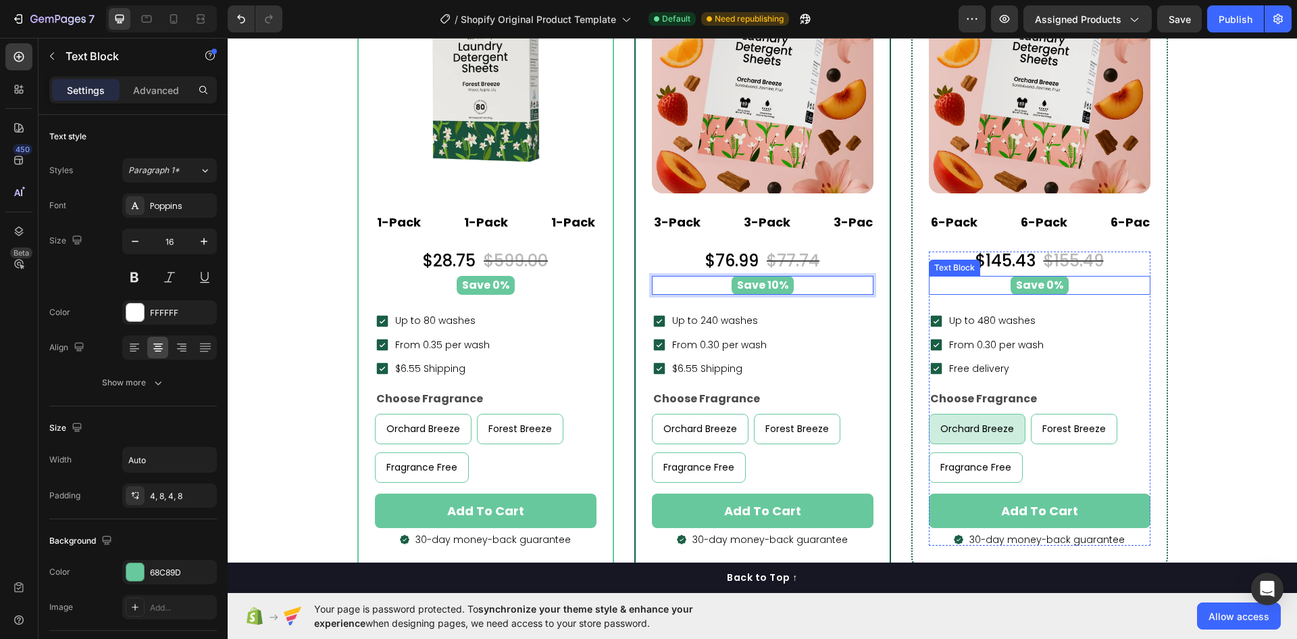
click at [1035, 289] on p "Save 0%" at bounding box center [1039, 285] width 47 height 14
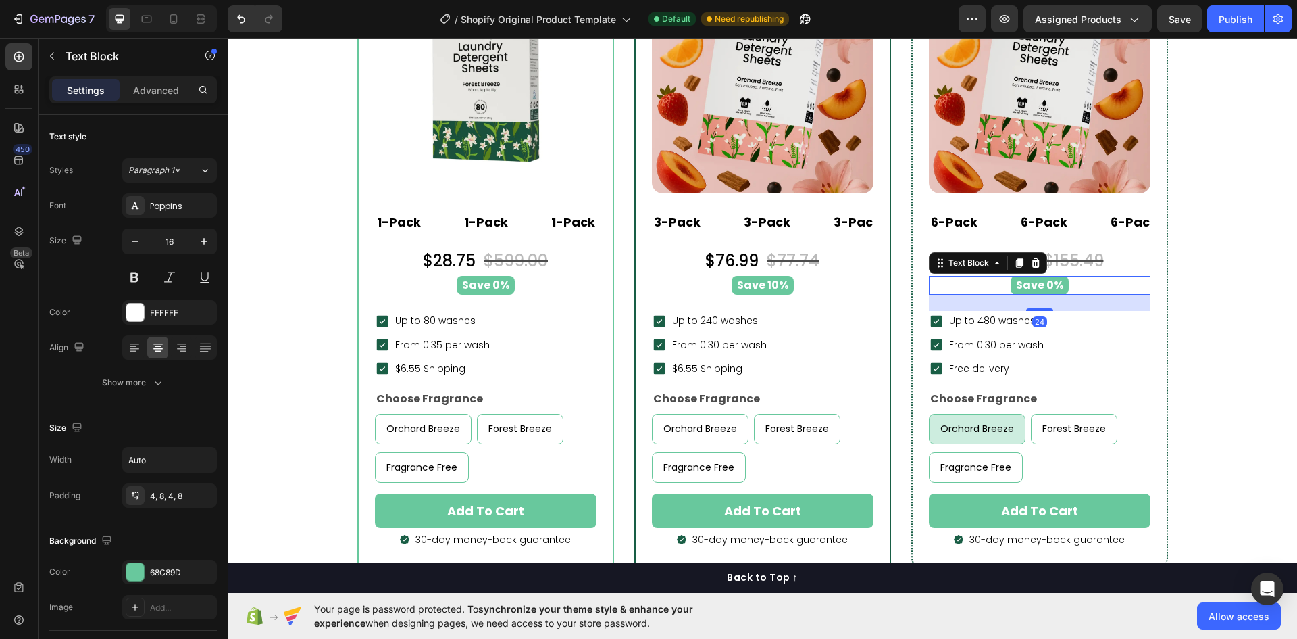
click at [1045, 289] on p "Save 0%" at bounding box center [1039, 285] width 47 height 14
click at [1049, 289] on p "Save 0%" at bounding box center [1039, 285] width 47 height 14
click at [1218, 28] on button "Publish" at bounding box center [1236, 18] width 57 height 27
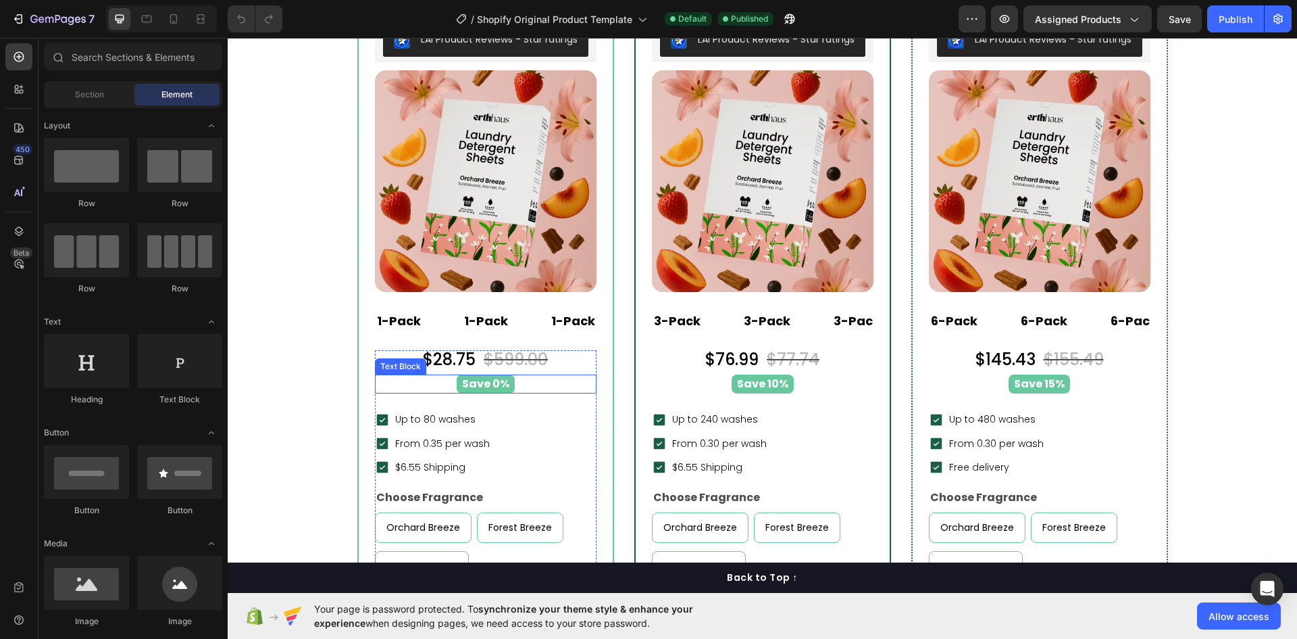
scroll to position [6487, 0]
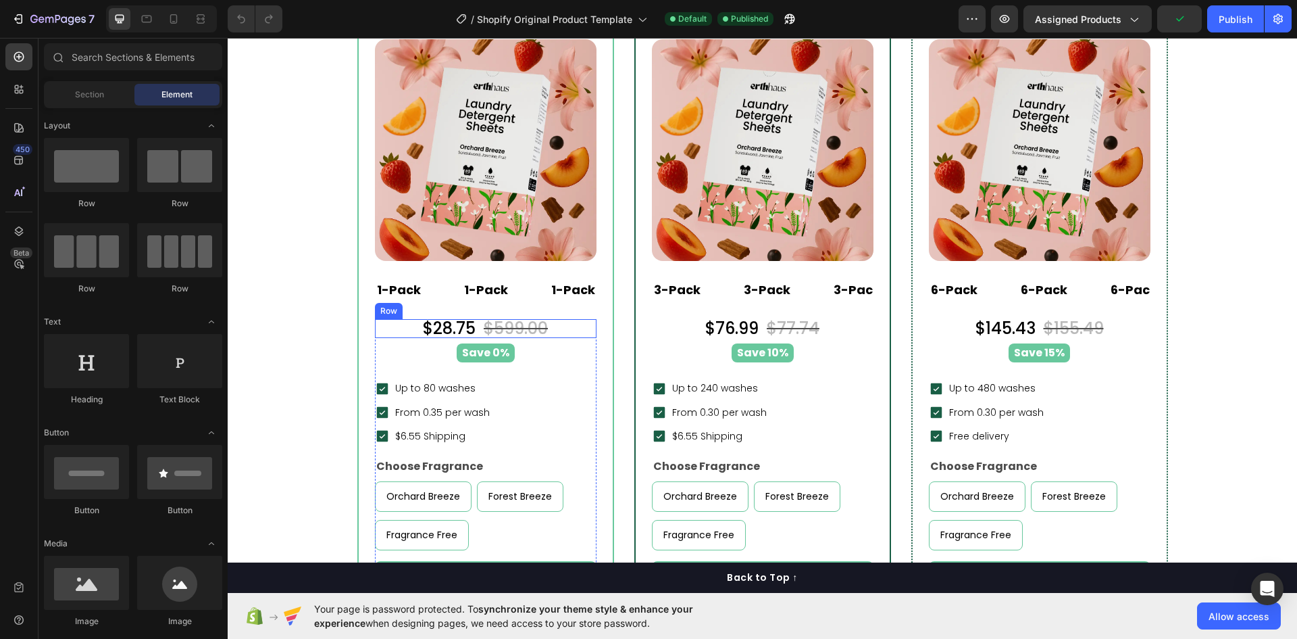
click at [564, 332] on div "$28.75 Product Price Product Price $599.00 Product Price Product Price Row" at bounding box center [486, 328] width 222 height 19
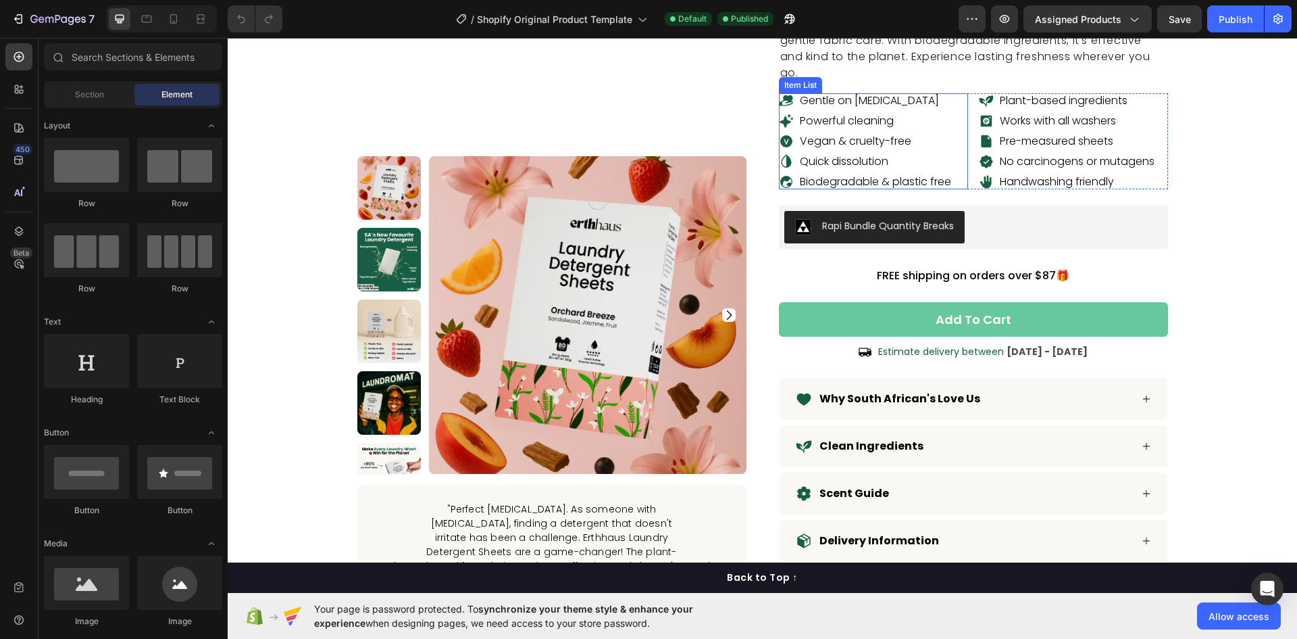
scroll to position [270, 0]
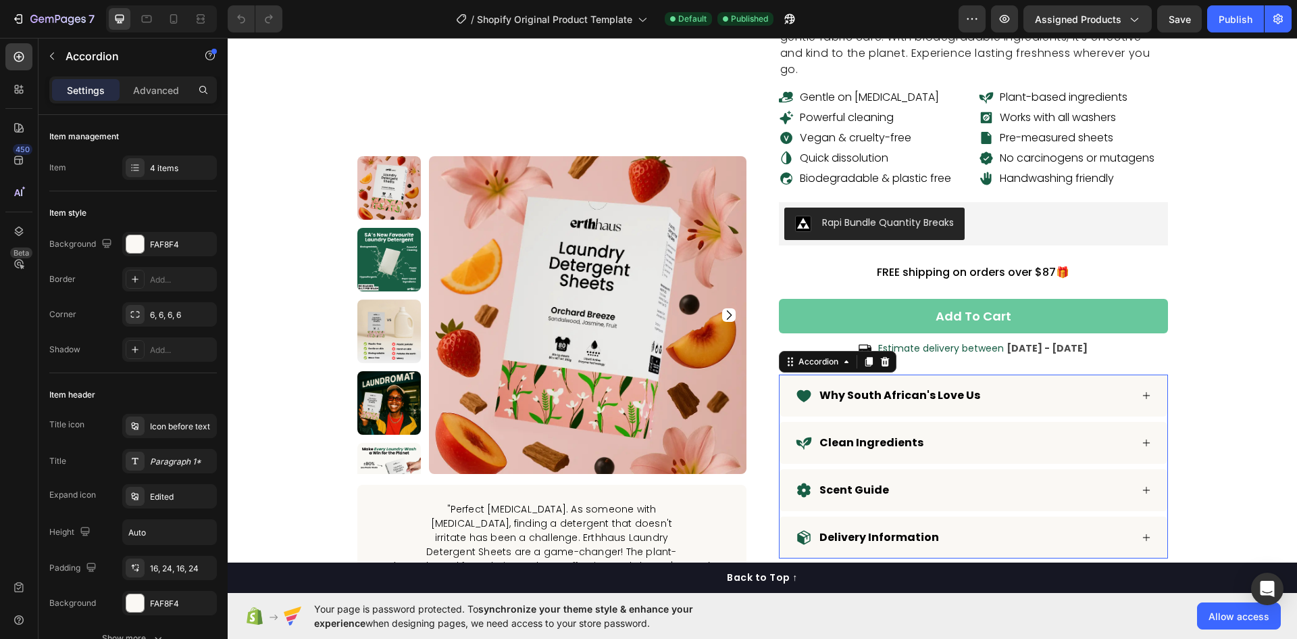
click at [897, 387] on p "Why South African's Love Us" at bounding box center [900, 395] width 161 height 16
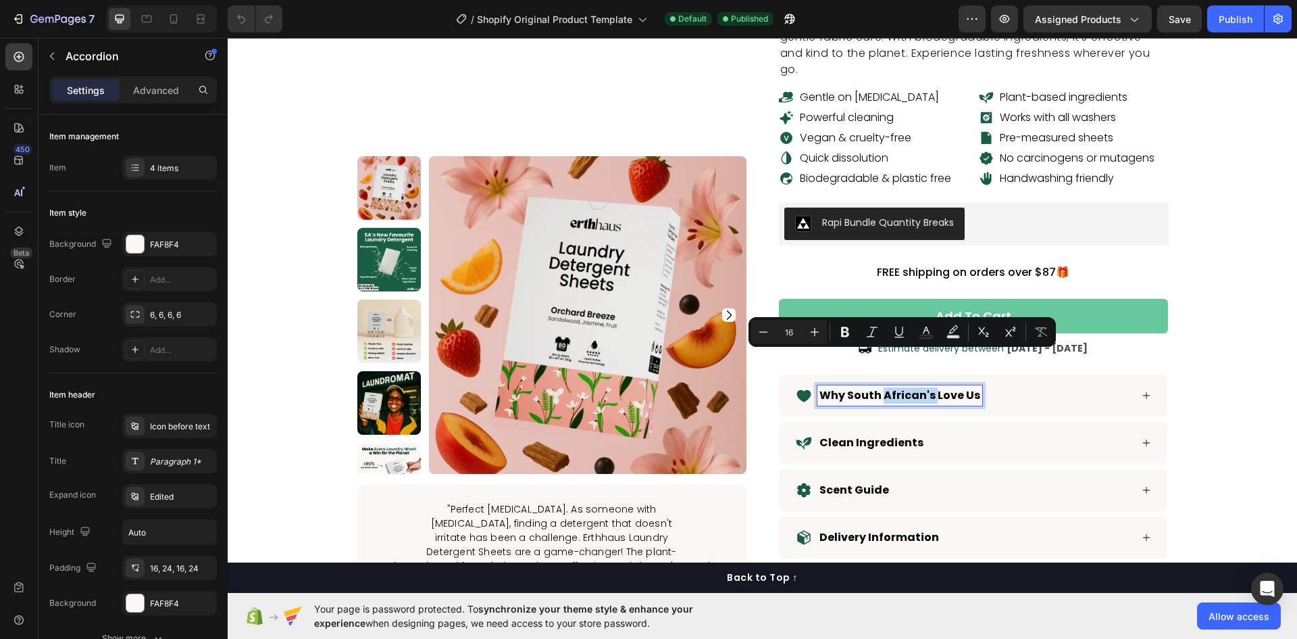
click at [919, 387] on p "Why South African's Love Us" at bounding box center [900, 395] width 161 height 16
type input "28"
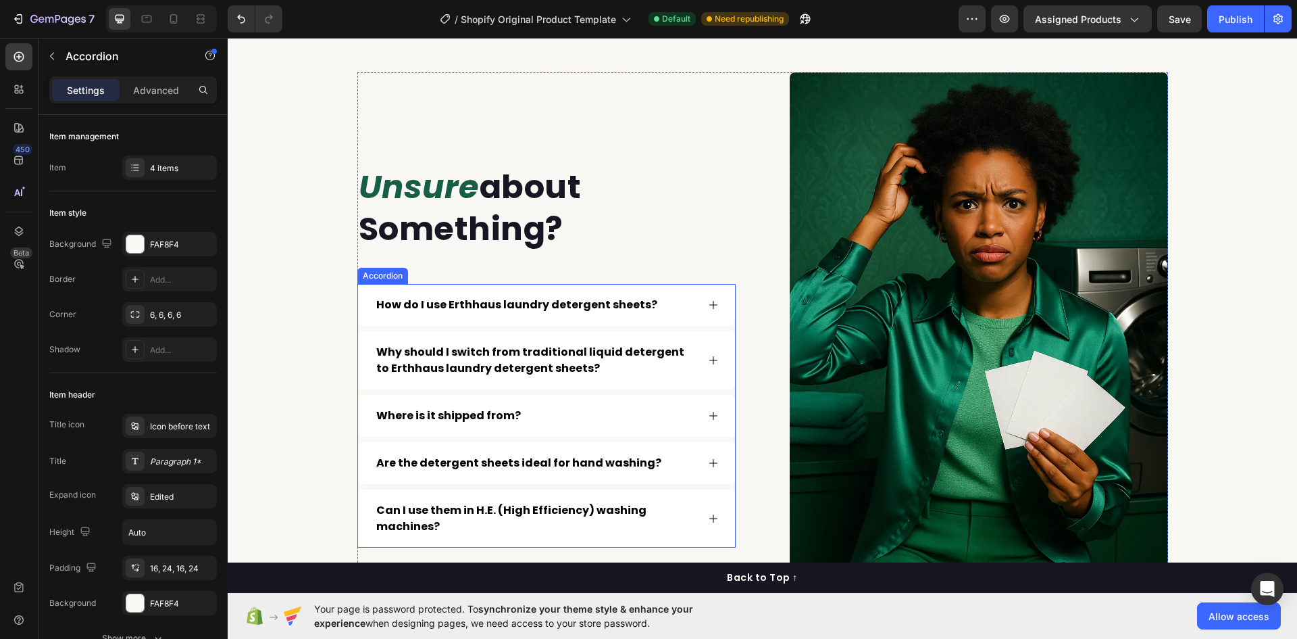
scroll to position [7366, 0]
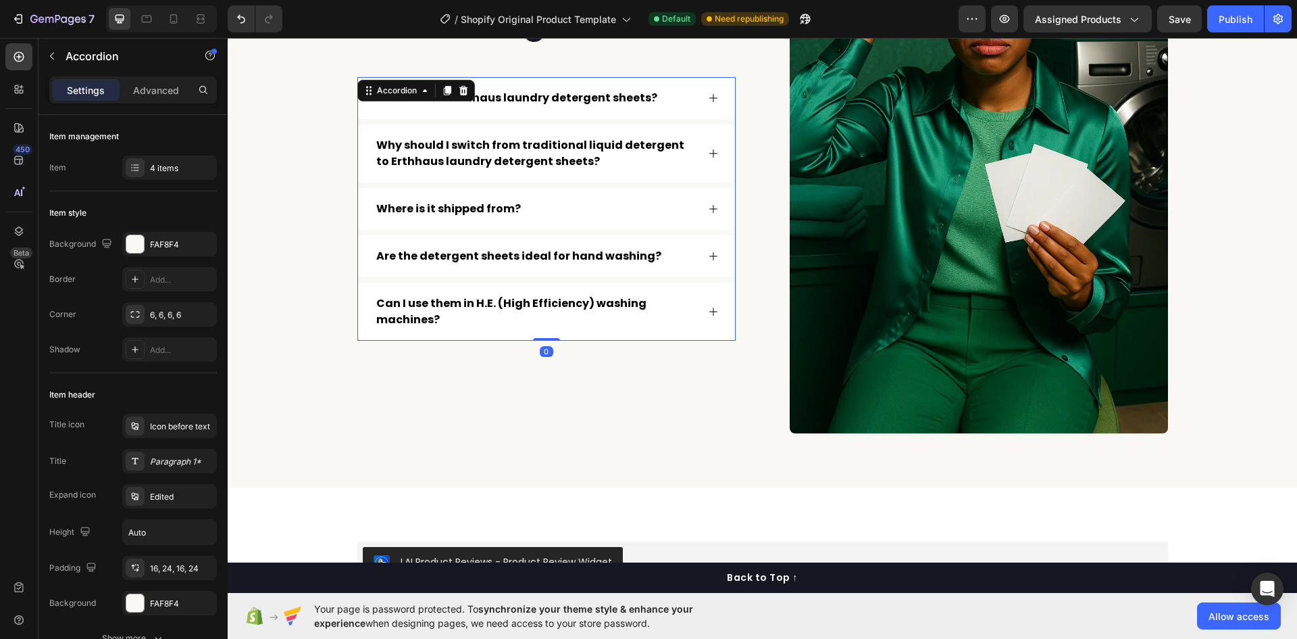
click at [703, 200] on div "Where is it shipped from?" at bounding box center [546, 209] width 377 height 42
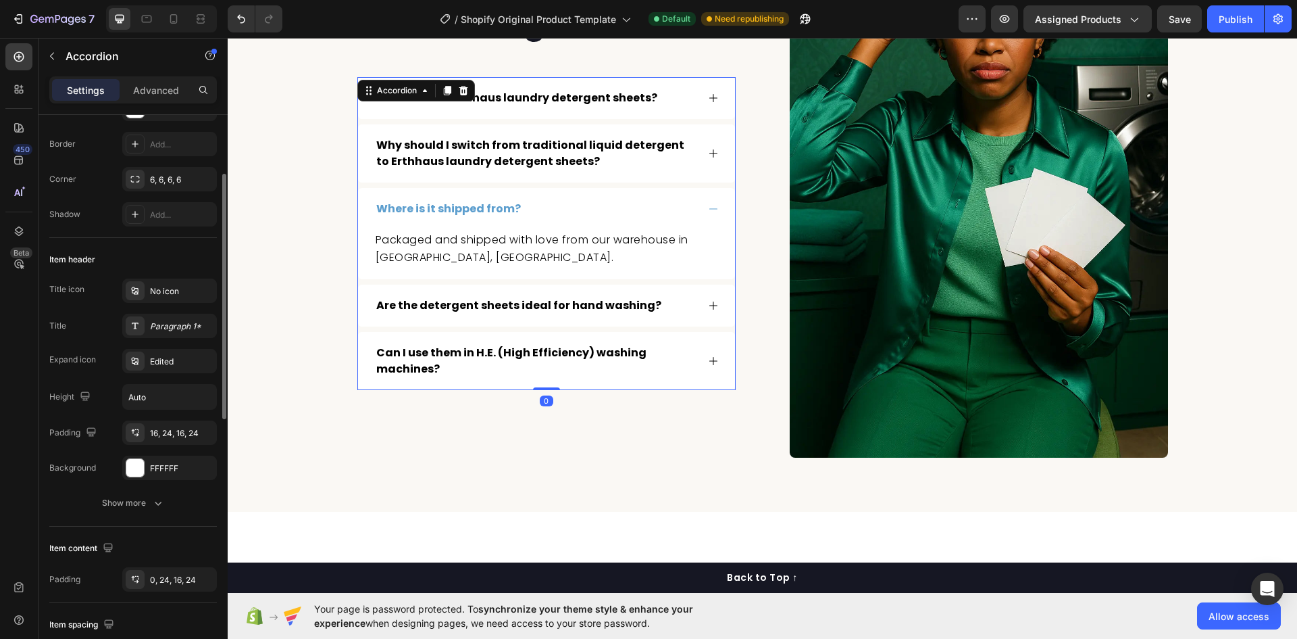
scroll to position [7341, 0]
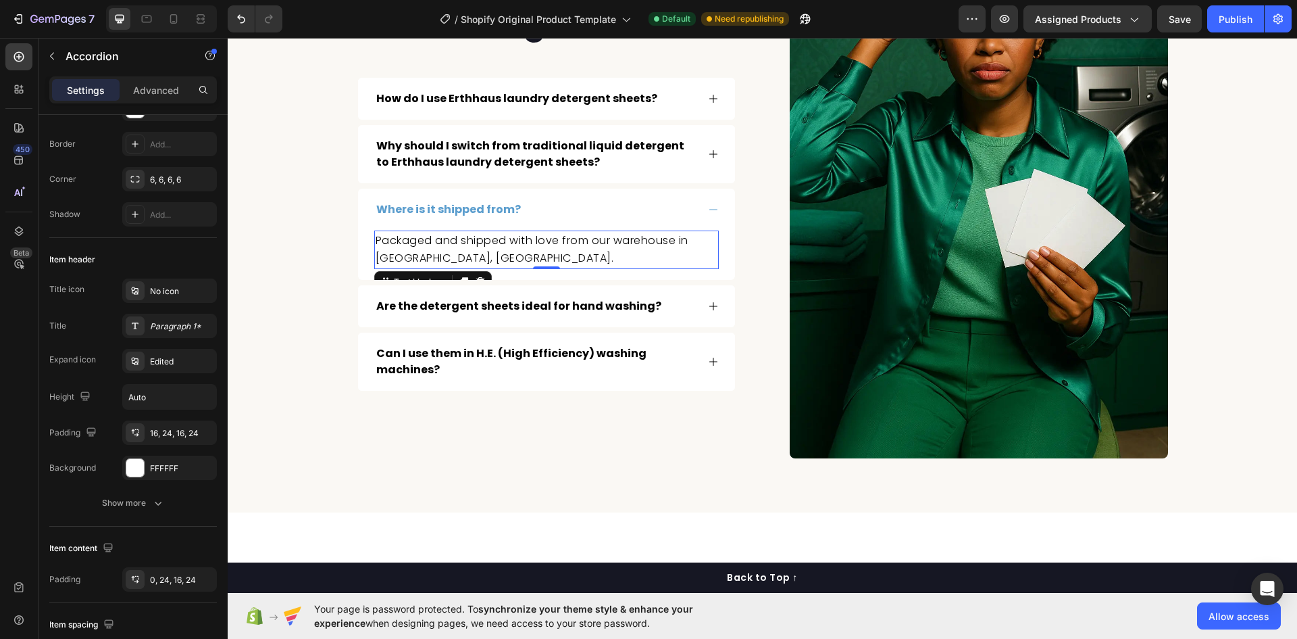
click at [507, 257] on span "Packaged and shipped with love from our warehouse in [GEOGRAPHIC_DATA], [GEOGRA…" at bounding box center [532, 248] width 313 height 33
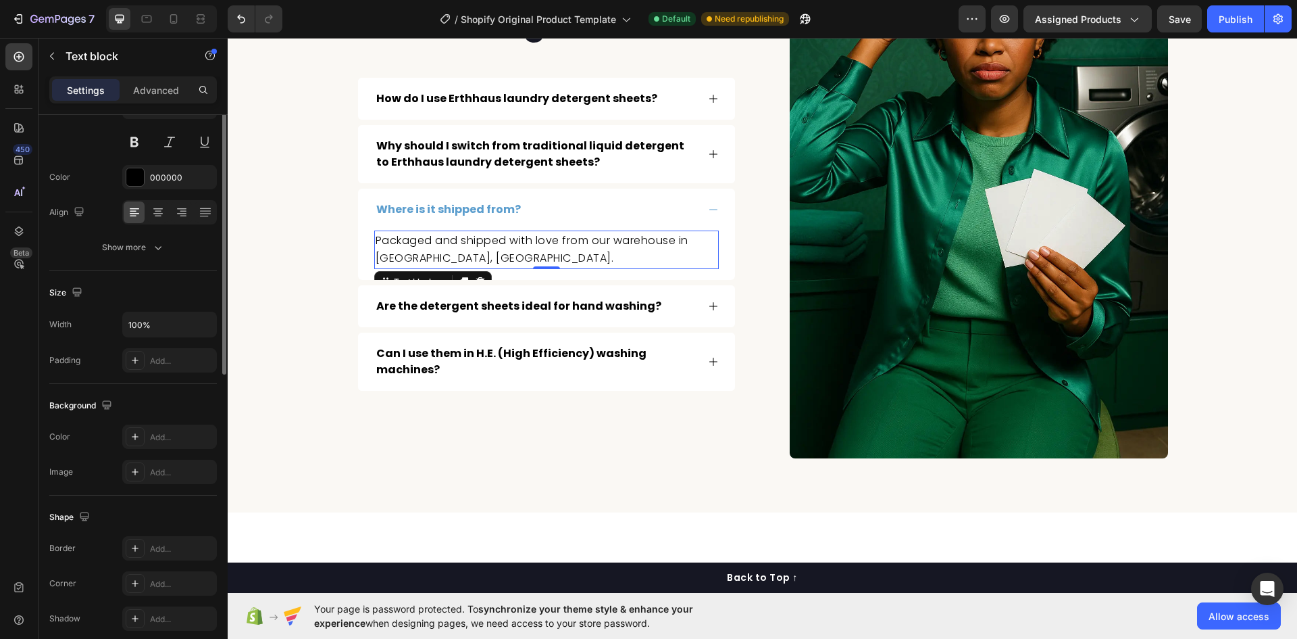
scroll to position [0, 0]
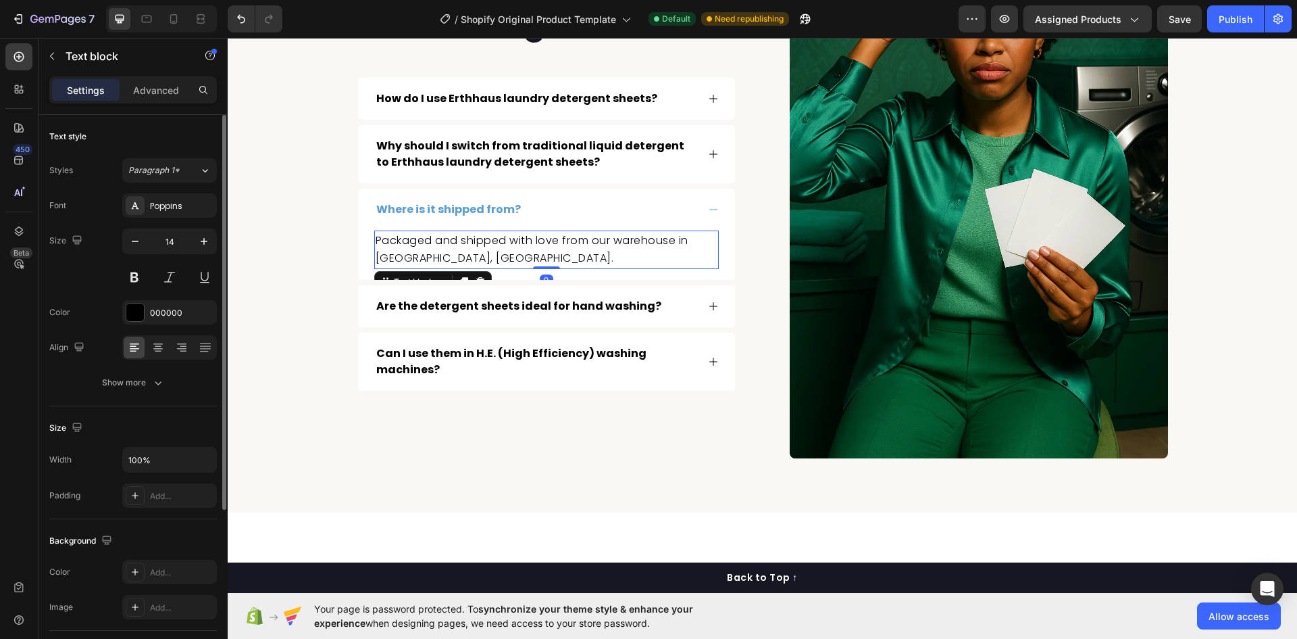
click at [507, 257] on span "Packaged and shipped with love from our warehouse in [GEOGRAPHIC_DATA], [GEOGRA…" at bounding box center [532, 248] width 313 height 33
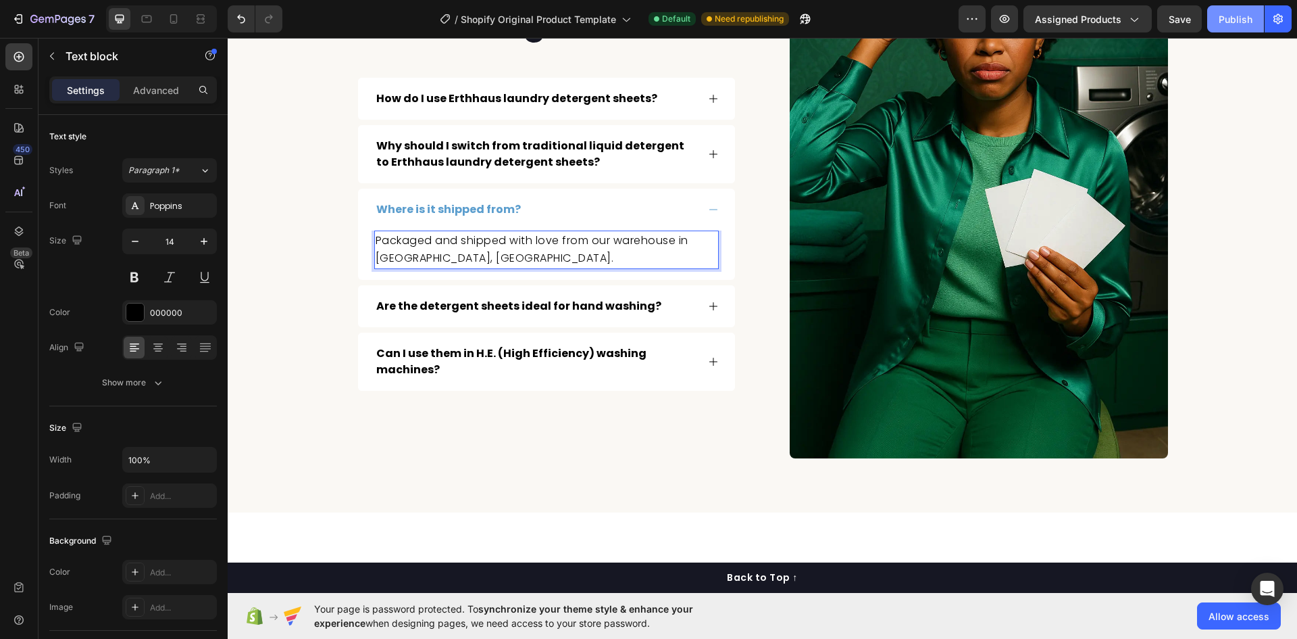
click at [1232, 12] on div "Publish" at bounding box center [1236, 19] width 34 height 14
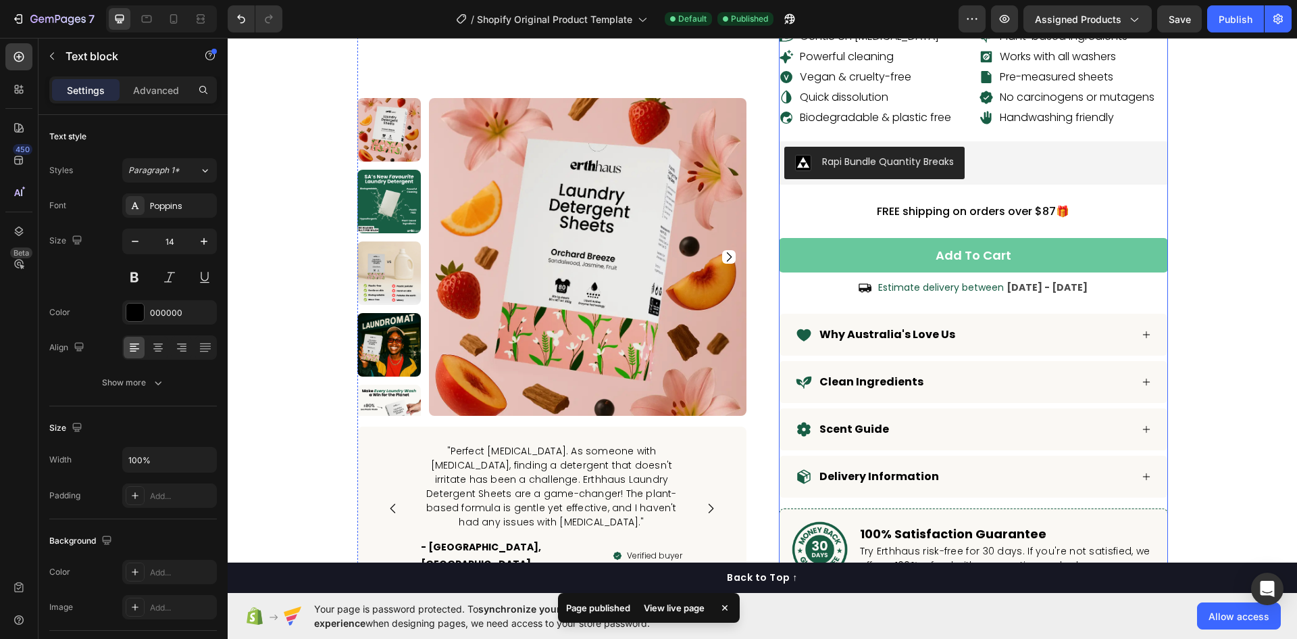
scroll to position [338, 0]
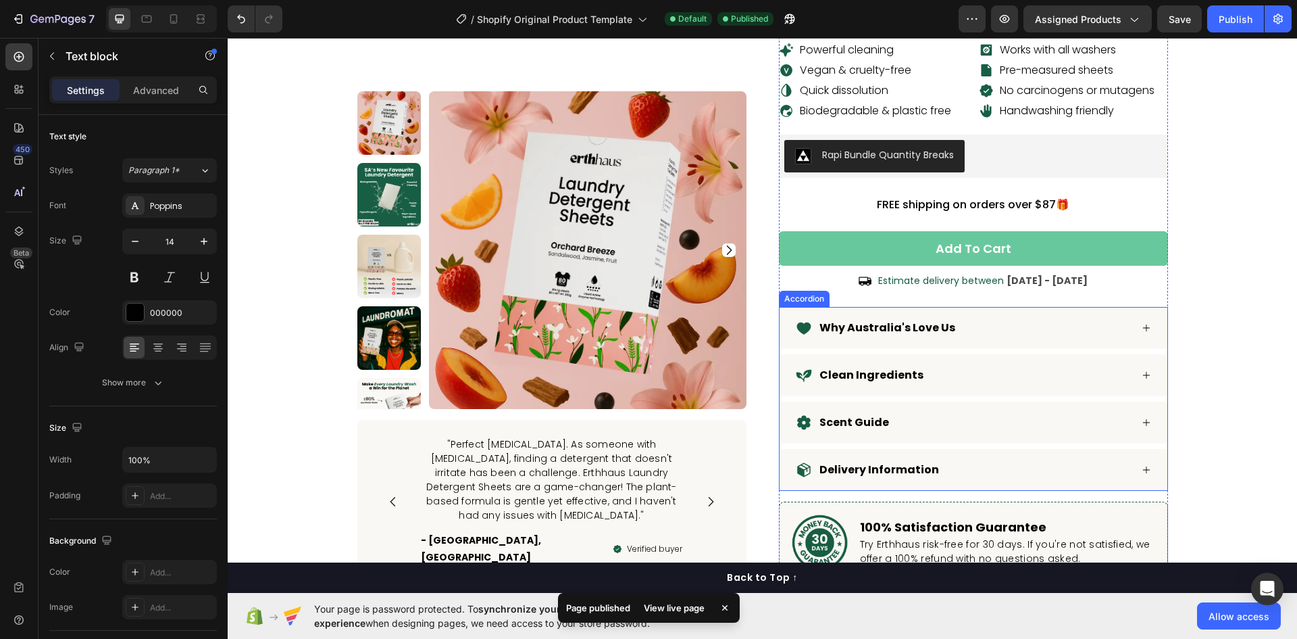
click at [995, 318] on div "Why Australia's Love Us" at bounding box center [963, 328] width 335 height 20
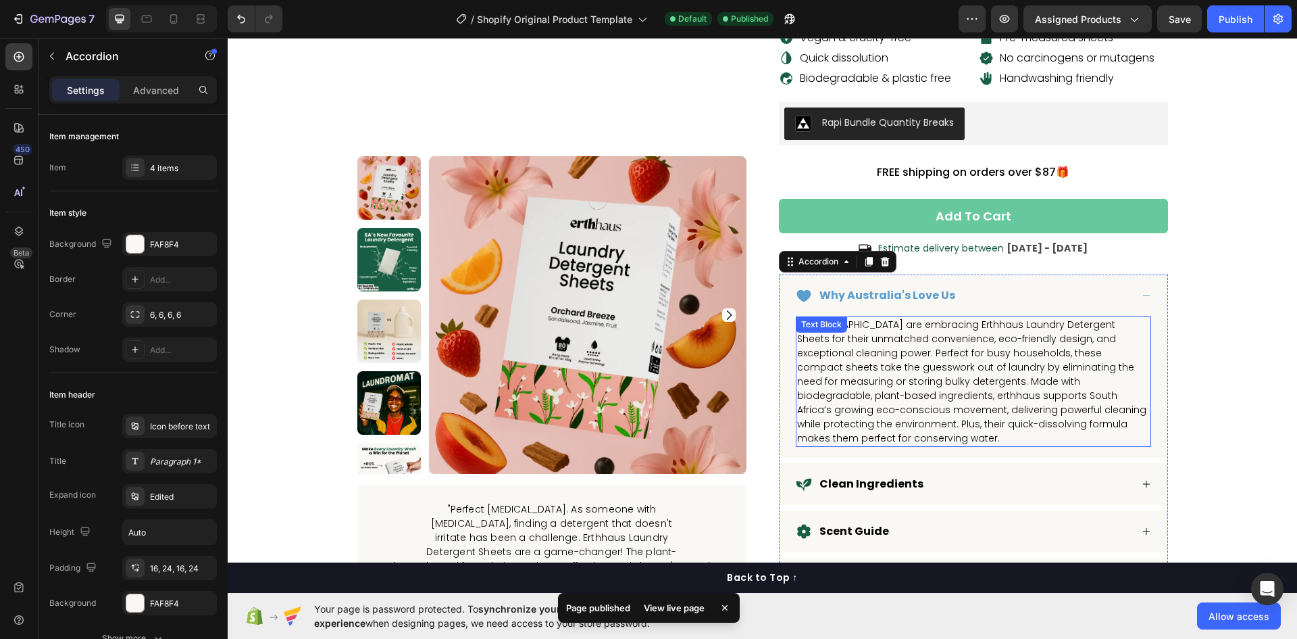
scroll to position [405, 0]
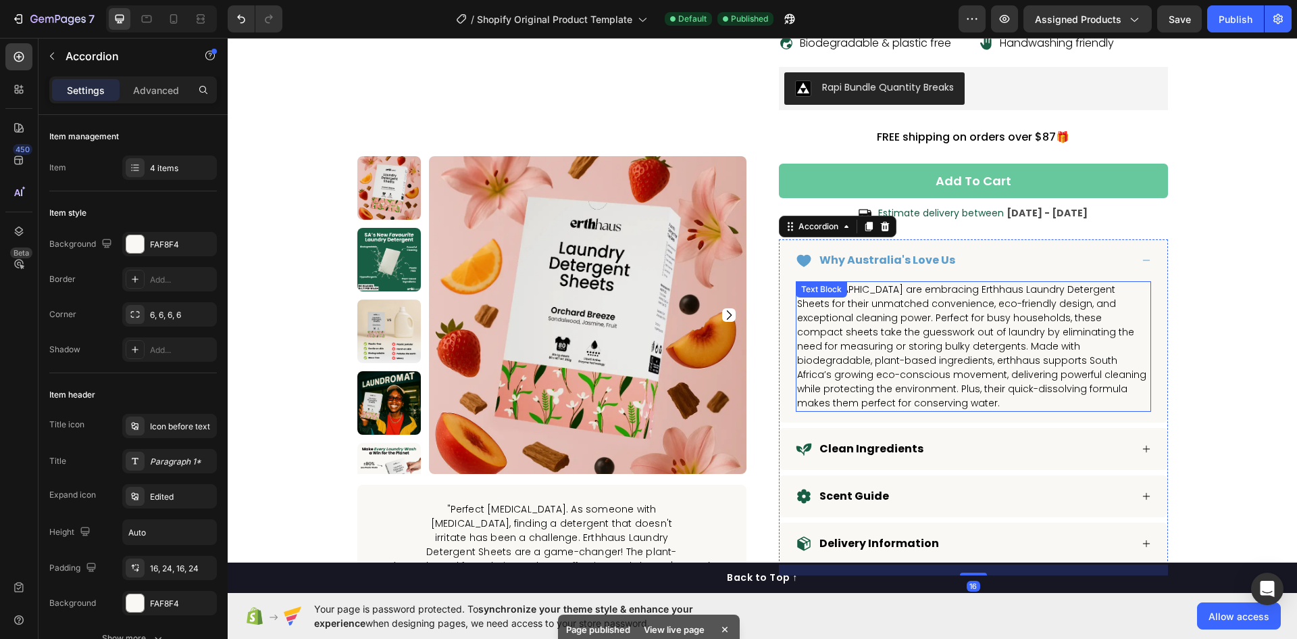
click at [891, 281] on div "[DEMOGRAPHIC_DATA] are embracing Erthhaus Laundry Detergent Sheets for their un…" at bounding box center [973, 346] width 355 height 130
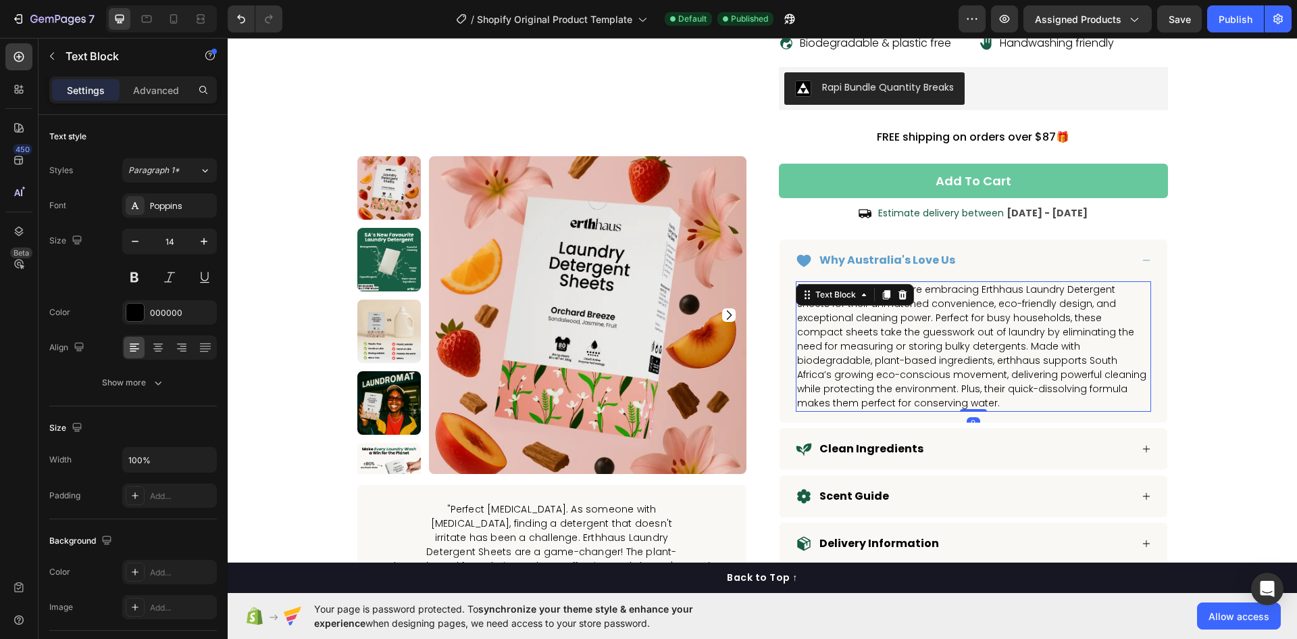
click at [866, 320] on span "[DEMOGRAPHIC_DATA] are embracing Erthhaus Laundry Detergent Sheets for their un…" at bounding box center [971, 345] width 349 height 127
click at [849, 282] on span "[DEMOGRAPHIC_DATA] are embracing Erthhaus Laundry Detergent Sheets for their un…" at bounding box center [971, 345] width 349 height 127
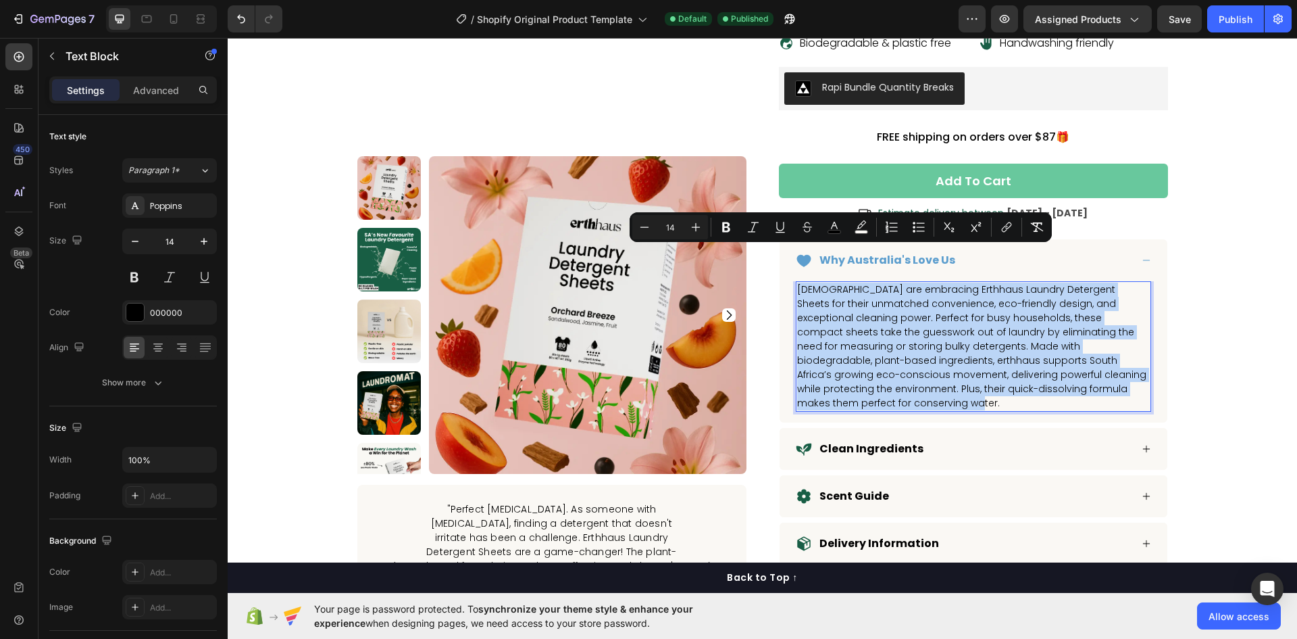
click at [850, 282] on span "[DEMOGRAPHIC_DATA] are embracing Erthhaus Laundry Detergent Sheets for their un…" at bounding box center [971, 345] width 349 height 127
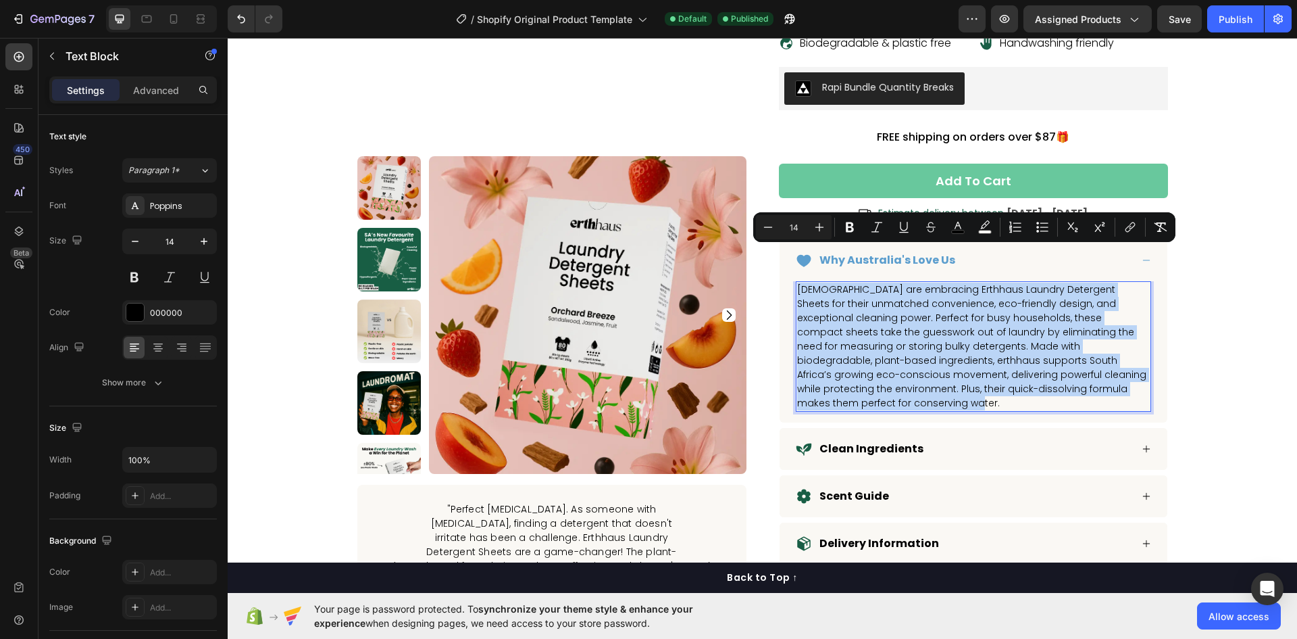
click at [856, 282] on span "[DEMOGRAPHIC_DATA] are embracing Erthhaus Laundry Detergent Sheets for their un…" at bounding box center [971, 345] width 349 height 127
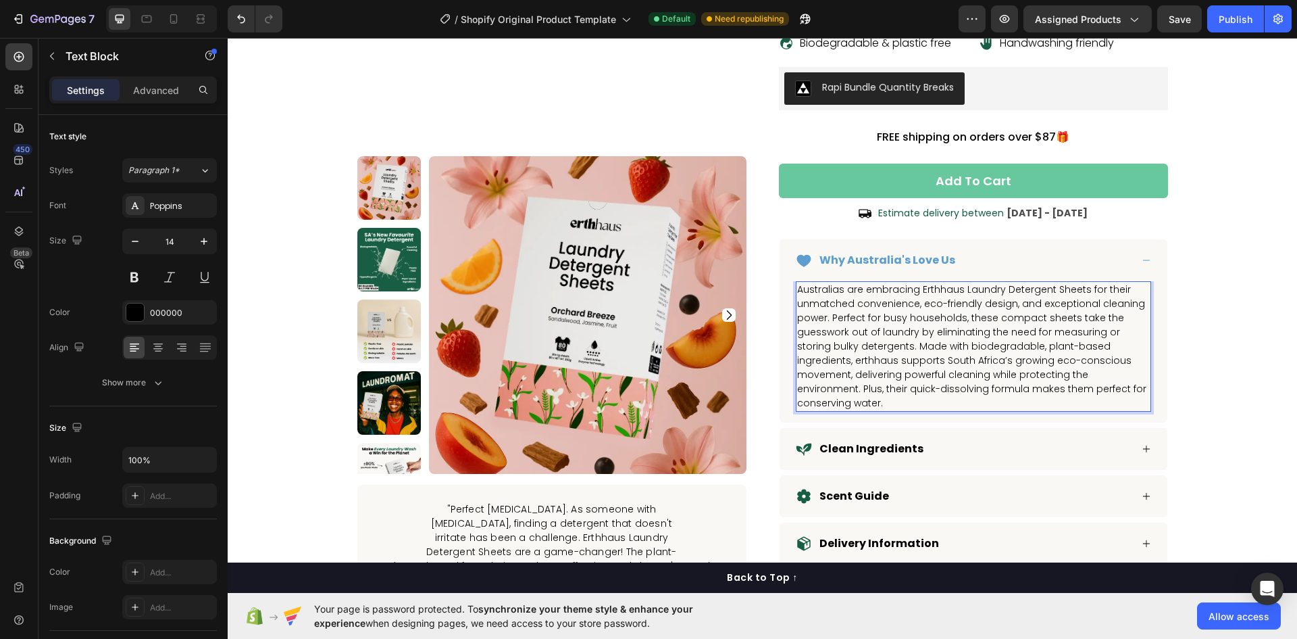
click at [902, 327] on span "Australias are embracing Erthhaus Laundry Detergent Sheets for their unmatched …" at bounding box center [971, 345] width 349 height 127
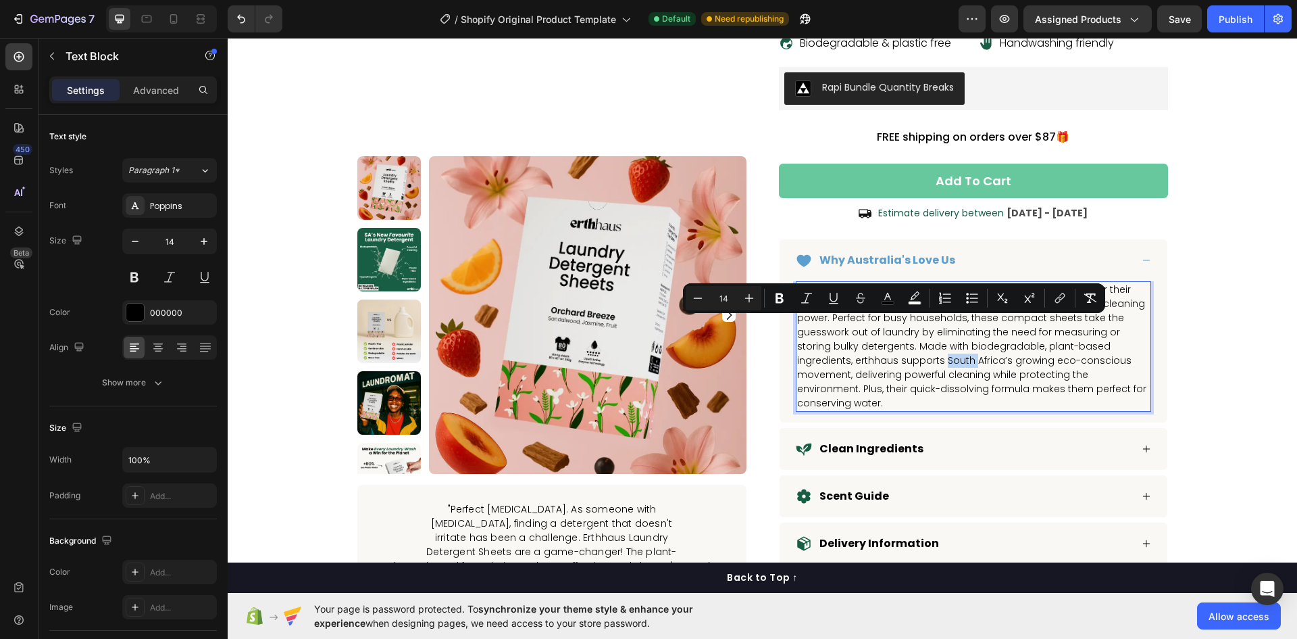
click at [889, 328] on span "Australias are embracing Erthhaus Laundry Detergent Sheets for their unmatched …" at bounding box center [971, 345] width 349 height 127
click at [884, 327] on span "Australias are embracing Erthhaus Laundry Detergent Sheets for their unmatched …" at bounding box center [971, 345] width 349 height 127
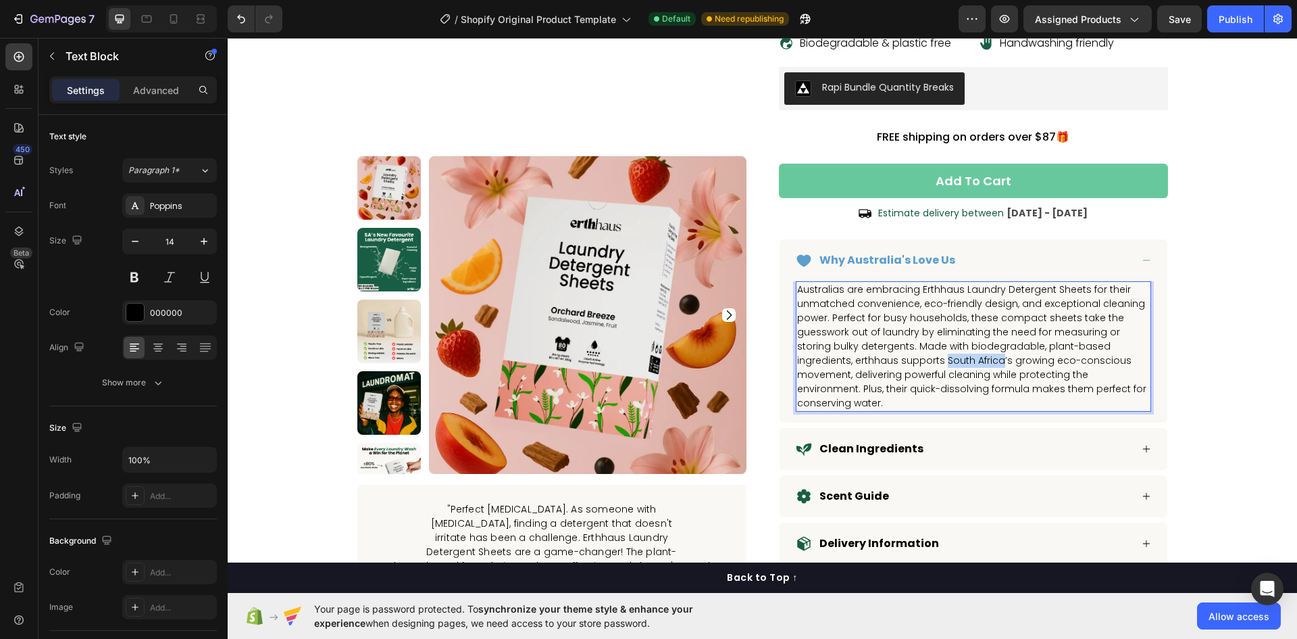
drag, startPoint x: 881, startPoint y: 327, endPoint x: 937, endPoint y: 330, distance: 56.2
click at [937, 330] on span "Australias are embracing Erthhaus Laundry Detergent Sheets for their unmatched …" at bounding box center [971, 345] width 349 height 127
click at [926, 439] on div "Clean Ingredients" at bounding box center [963, 449] width 335 height 20
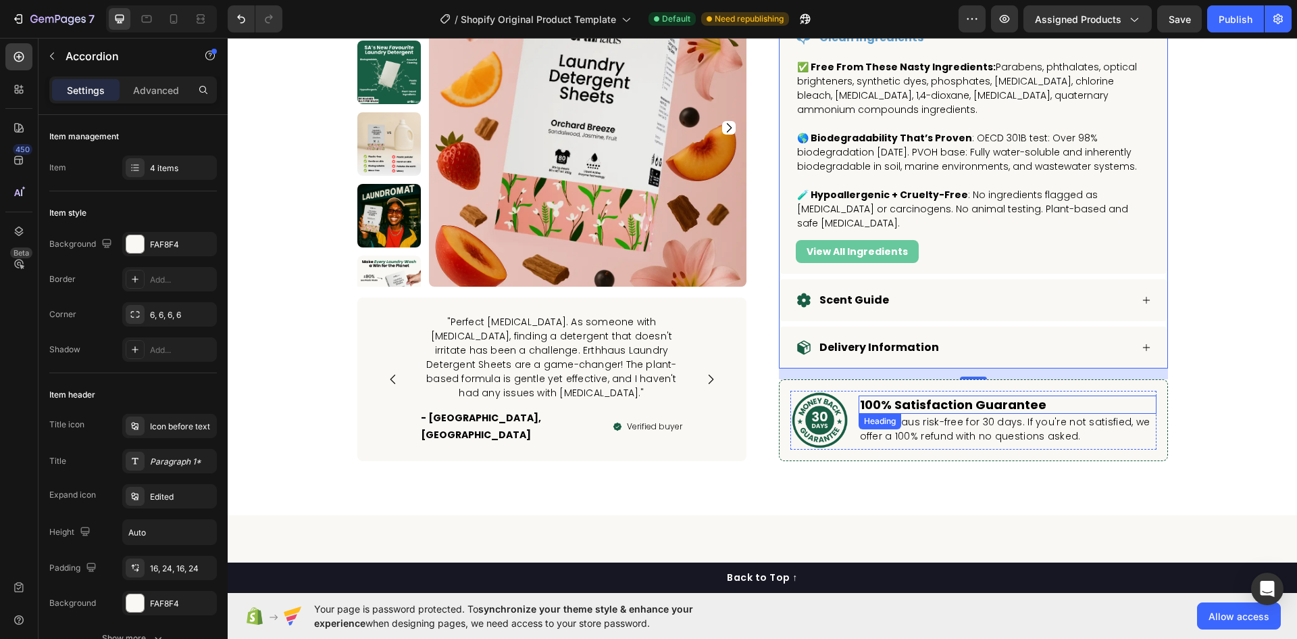
scroll to position [676, 0]
click at [920, 289] on div "Scent Guide" at bounding box center [963, 299] width 335 height 20
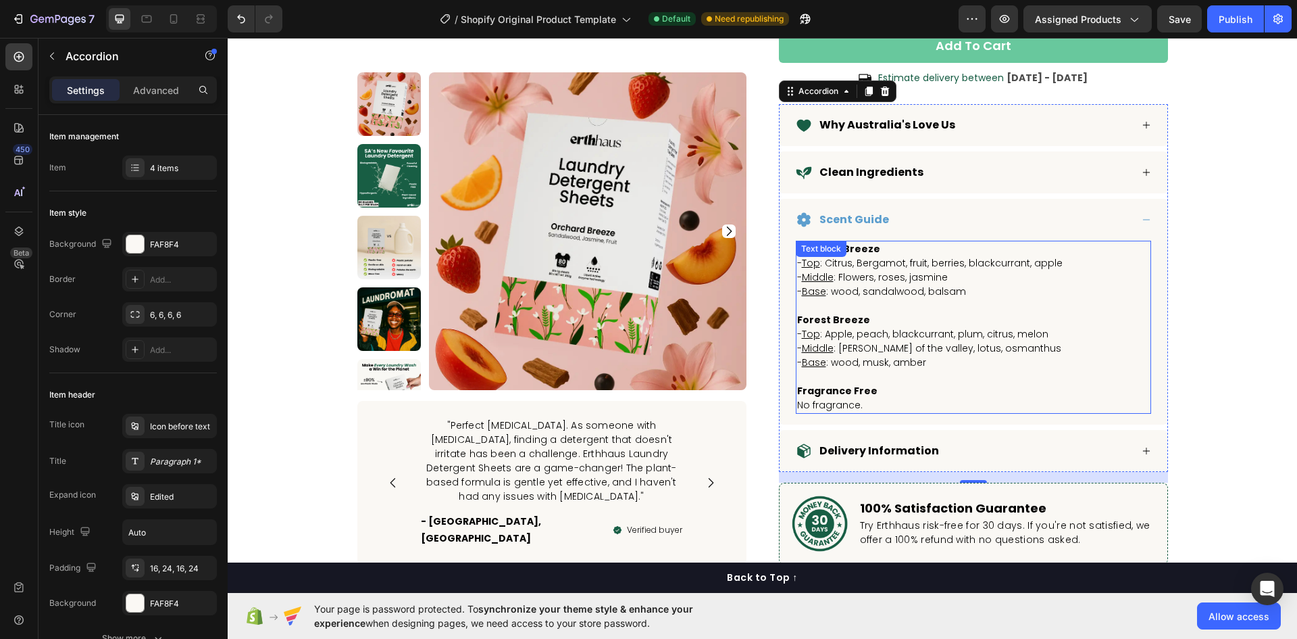
scroll to position [608, 0]
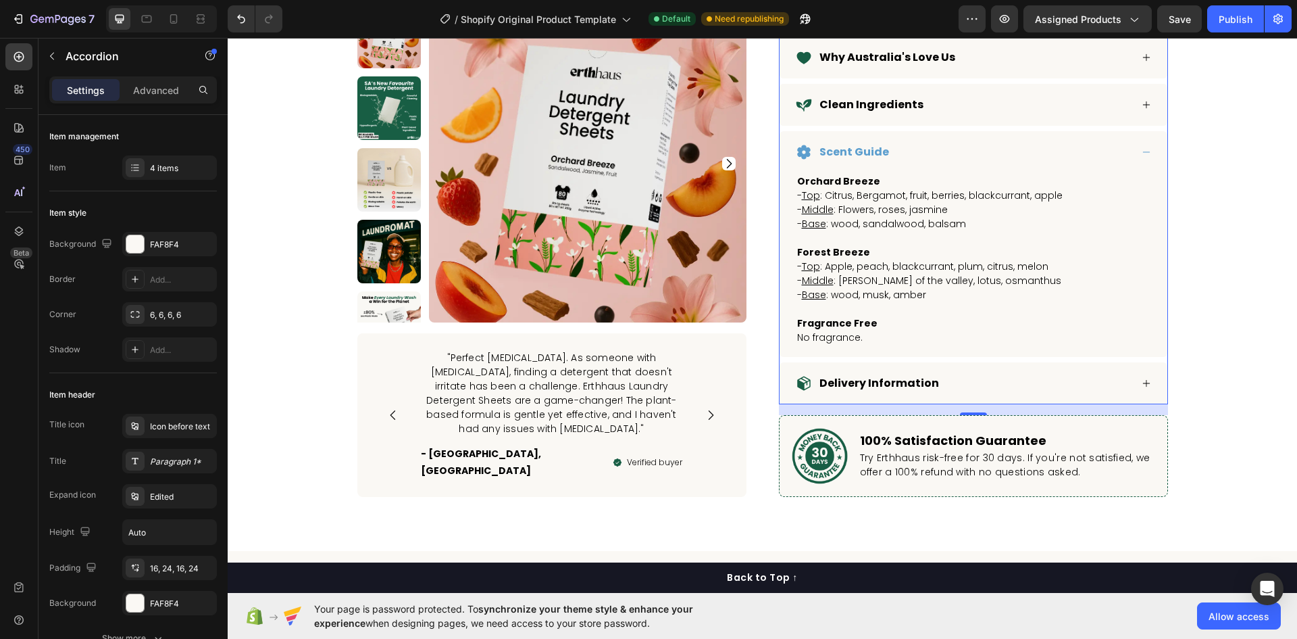
click at [987, 373] on div "Delivery Information" at bounding box center [963, 383] width 335 height 20
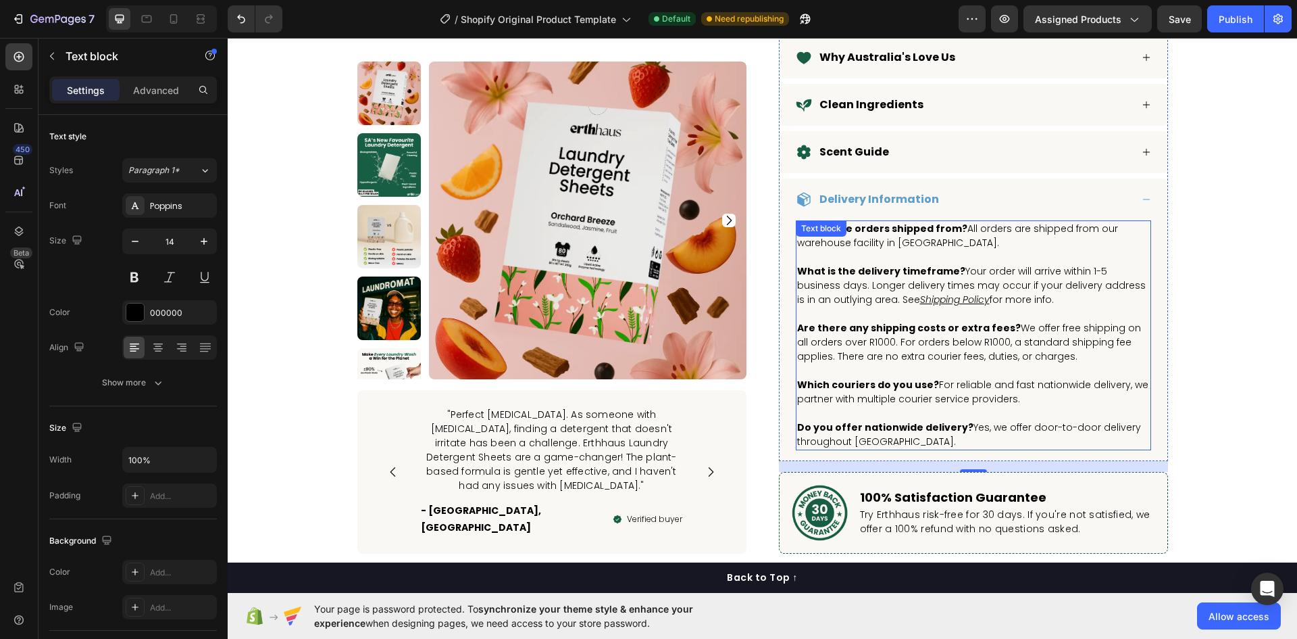
click at [852, 321] on p "Are there any shipping costs or extra fees? We offer free shipping on all order…" at bounding box center [973, 342] width 353 height 43
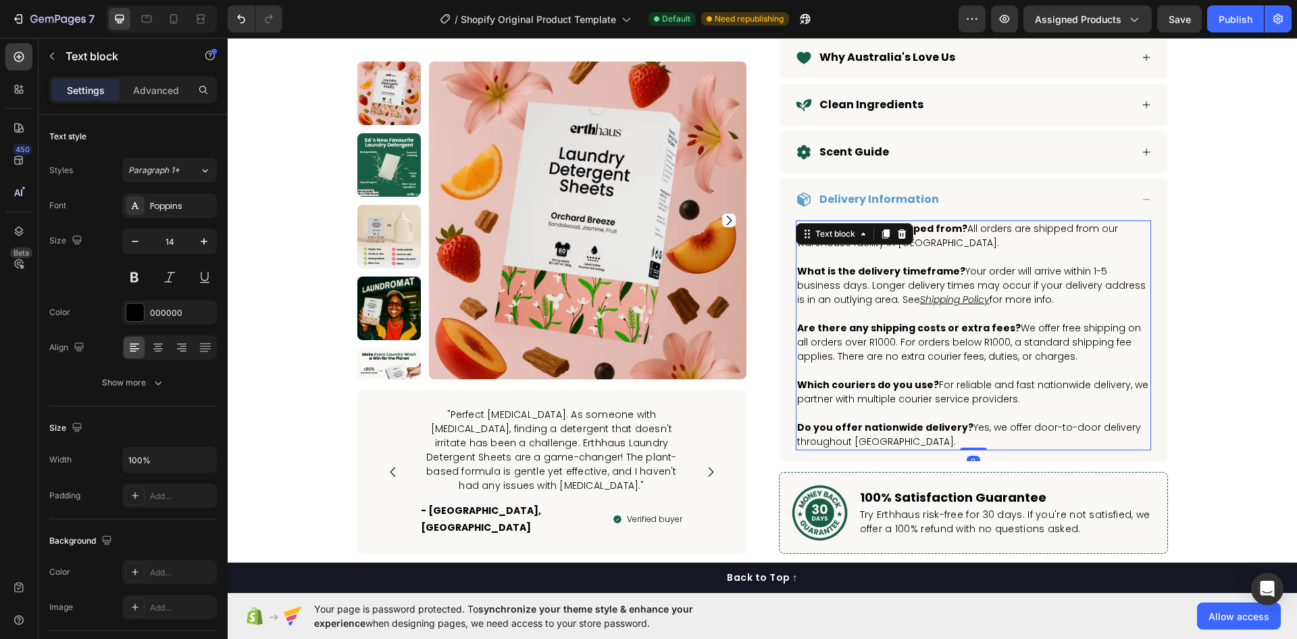
click at [854, 321] on p "Are there any shipping costs or extra fees? We offer free shipping on all order…" at bounding box center [973, 342] width 353 height 43
click at [894, 420] on p "Do you offer nationwide delivery? Yes, we offer door-to-door delivery throughou…" at bounding box center [973, 434] width 353 height 28
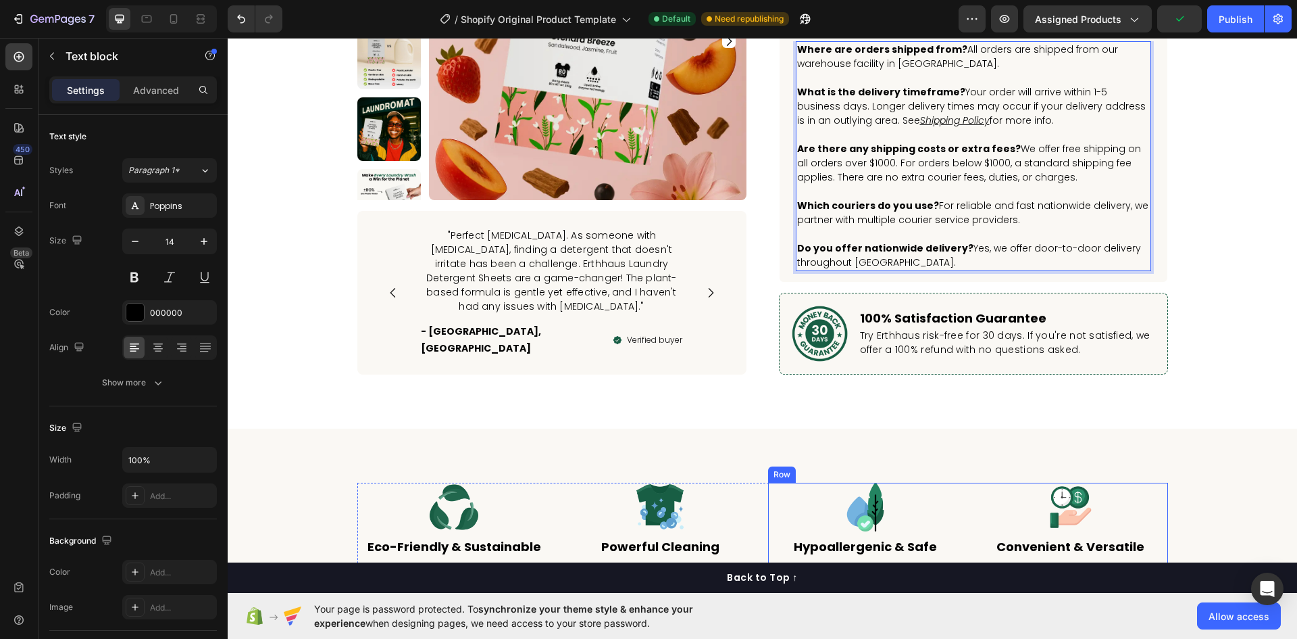
scroll to position [878, 0]
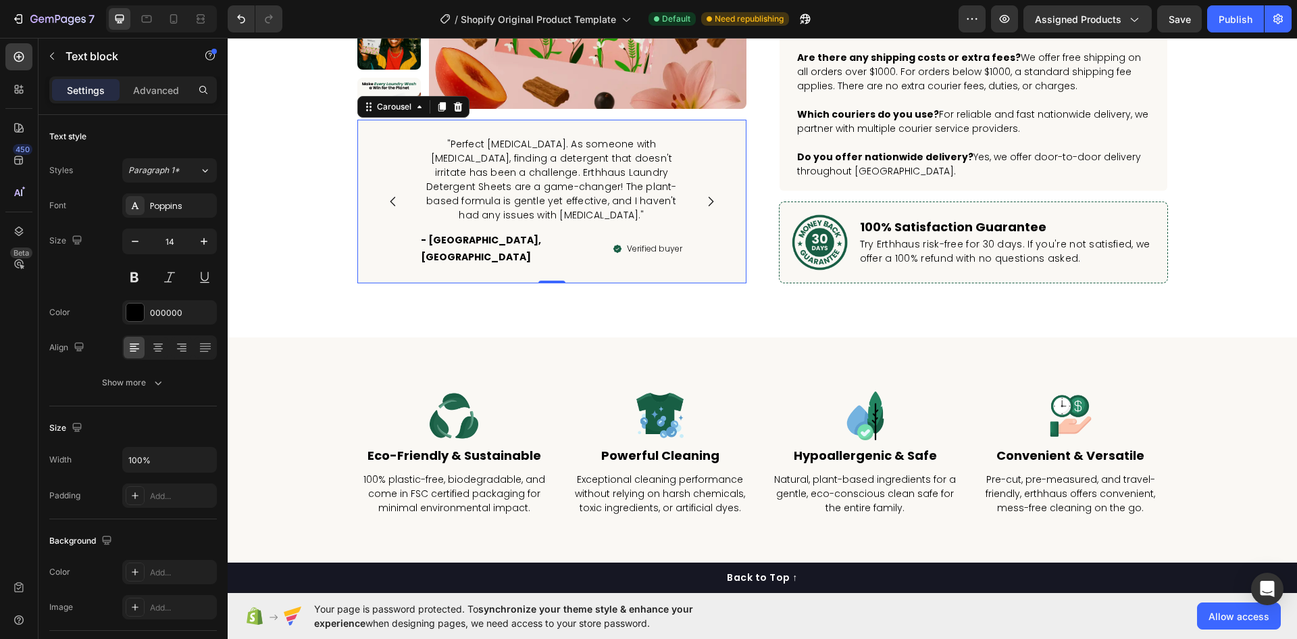
click at [704, 195] on icon "Carousel Next Arrow" at bounding box center [711, 202] width 14 height 14
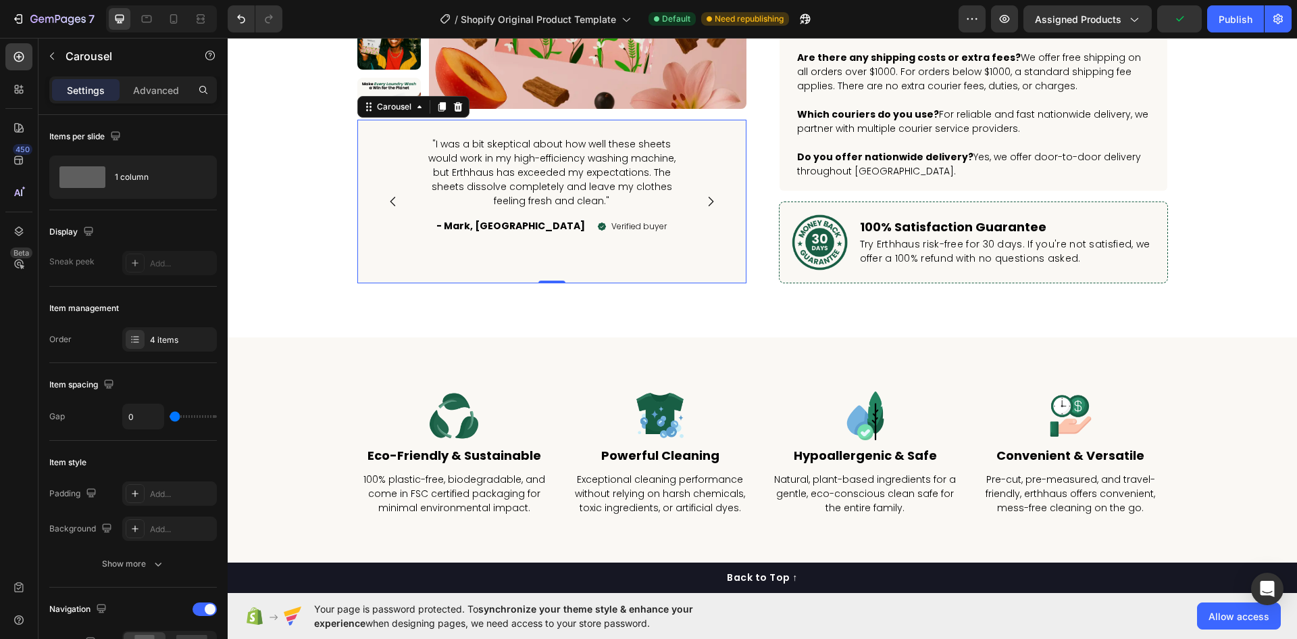
click at [704, 195] on icon "Carousel Next Arrow" at bounding box center [711, 202] width 14 height 14
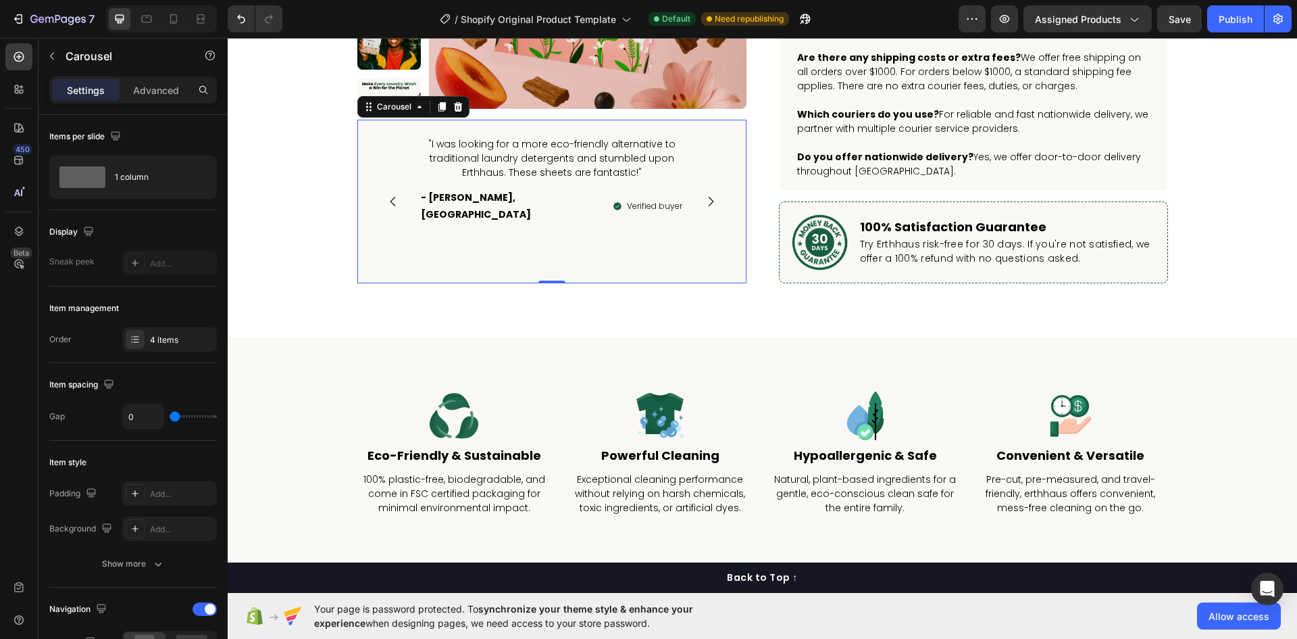
click at [704, 195] on icon "Carousel Next Arrow" at bounding box center [711, 202] width 14 height 14
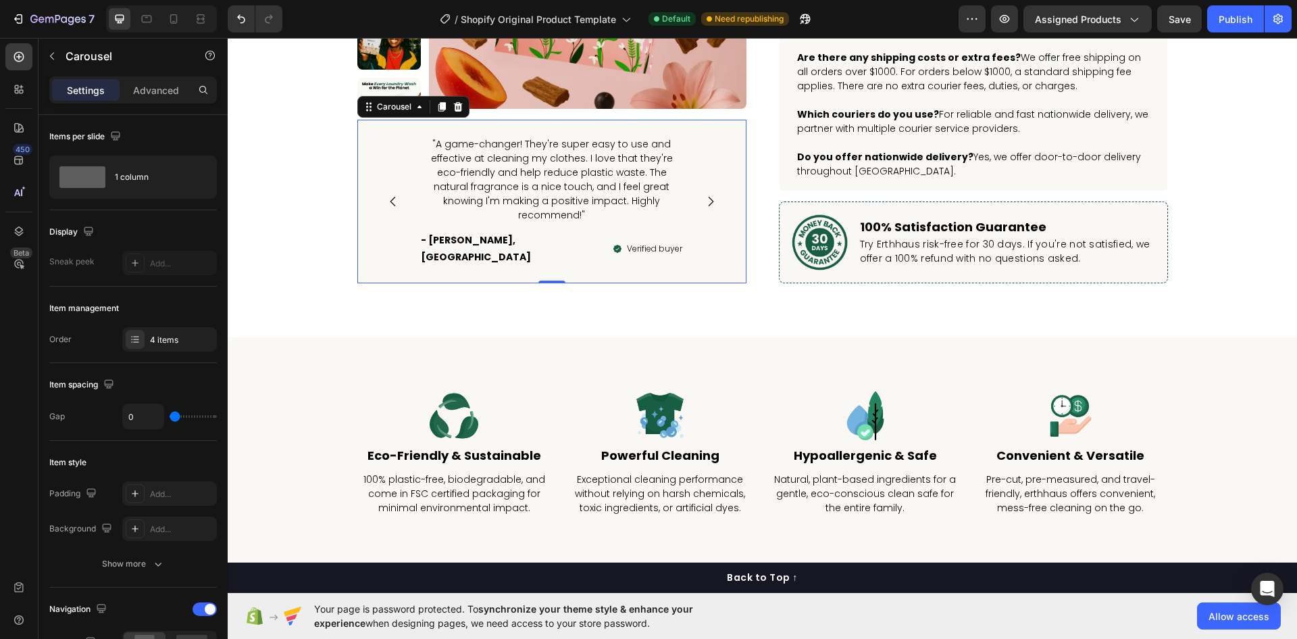
click at [704, 184] on button "Carousel Next Arrow" at bounding box center [710, 201] width 35 height 35
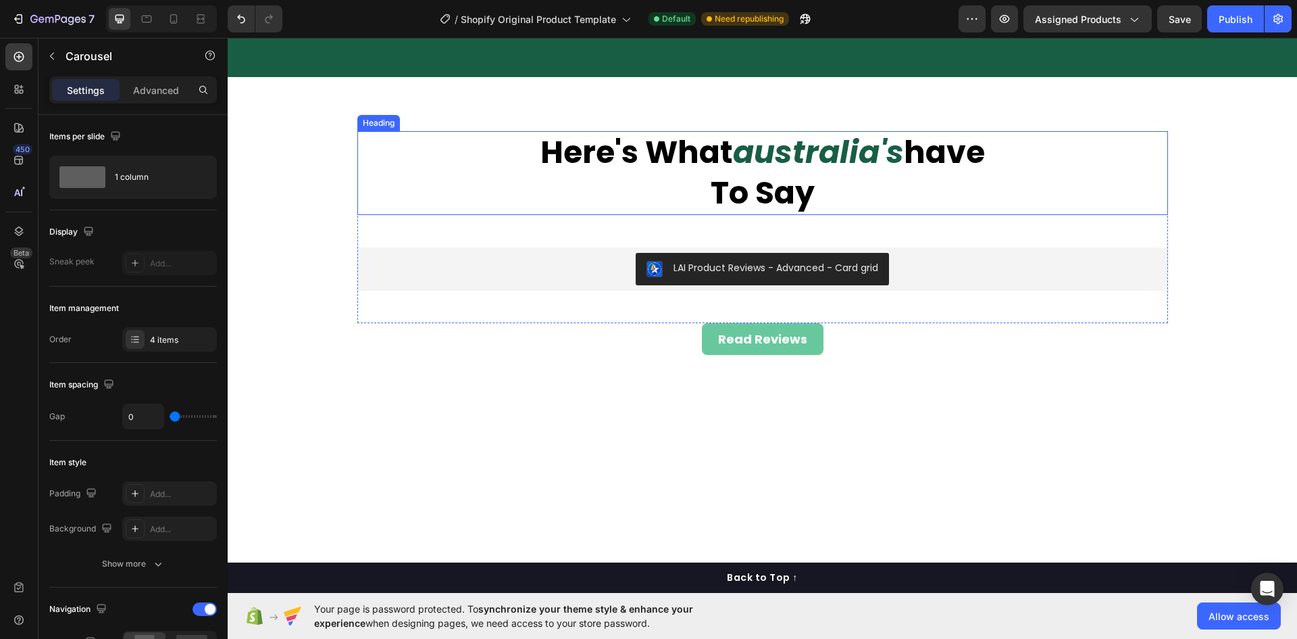
scroll to position [5609, 0]
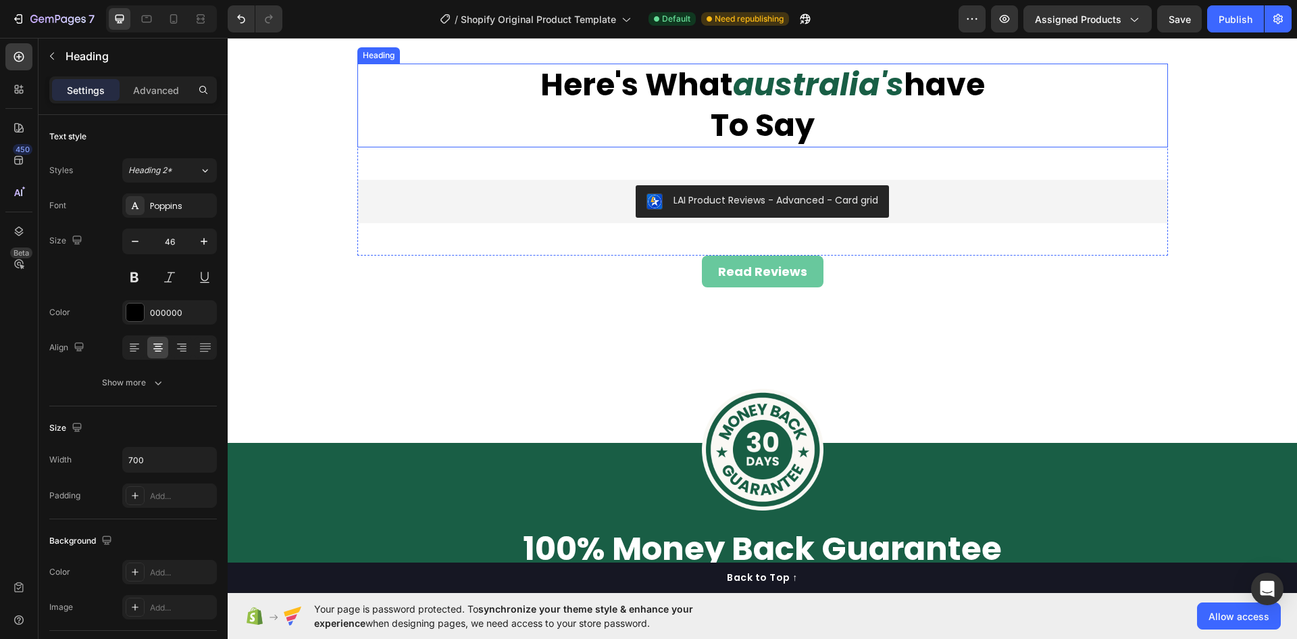
click at [859, 106] on strong "australia's" at bounding box center [818, 84] width 171 height 43
click at [877, 106] on strong "australia's" at bounding box center [818, 84] width 171 height 43
drag, startPoint x: 872, startPoint y: 316, endPoint x: 737, endPoint y: 319, distance: 135.9
click at [737, 106] on strong "australia's" at bounding box center [818, 84] width 171 height 43
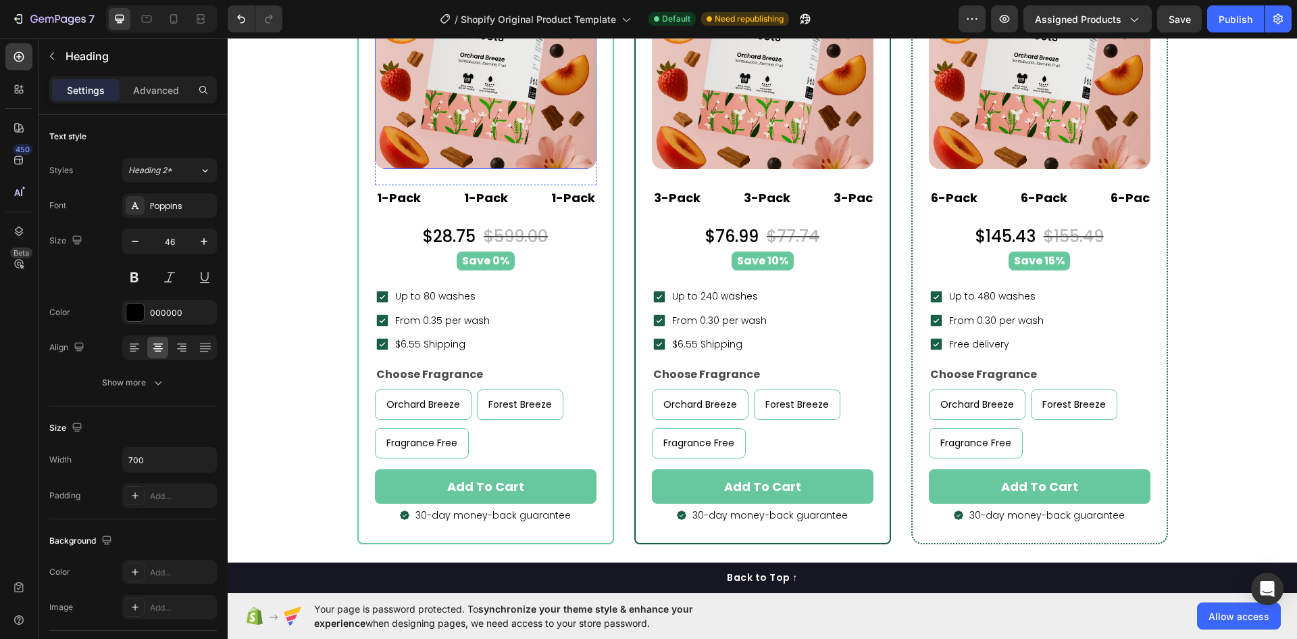
scroll to position [6825, 0]
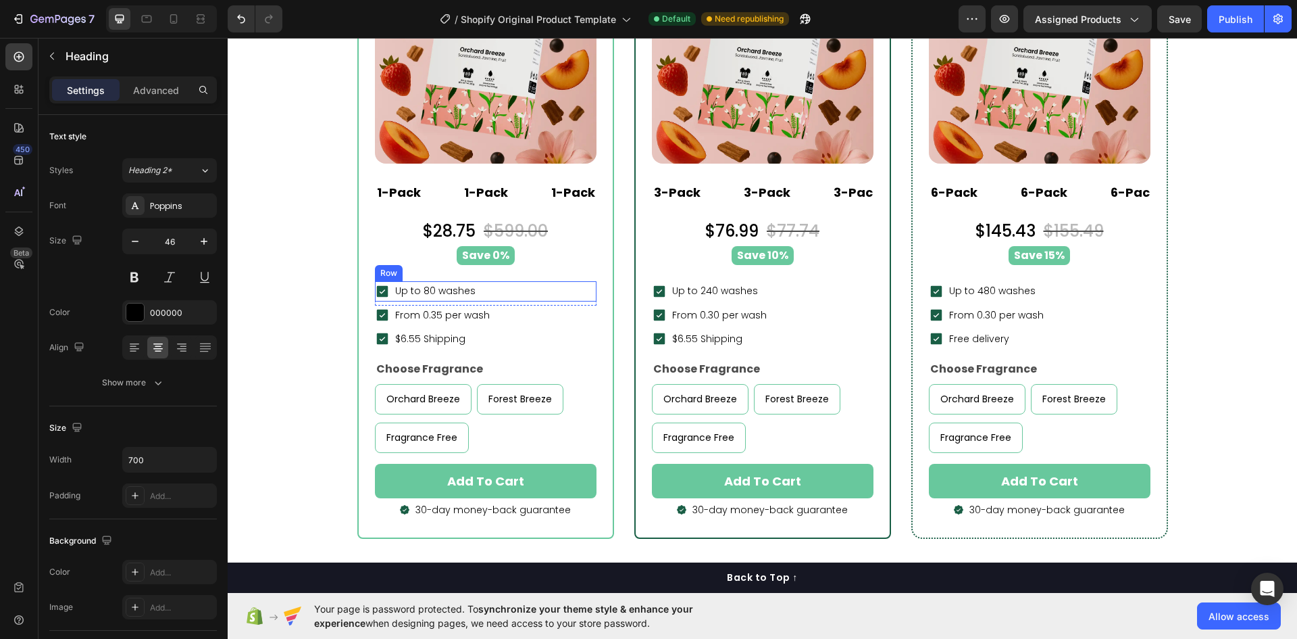
click at [510, 288] on div "Icon Up to 80 washes Text block Row" at bounding box center [486, 291] width 222 height 20
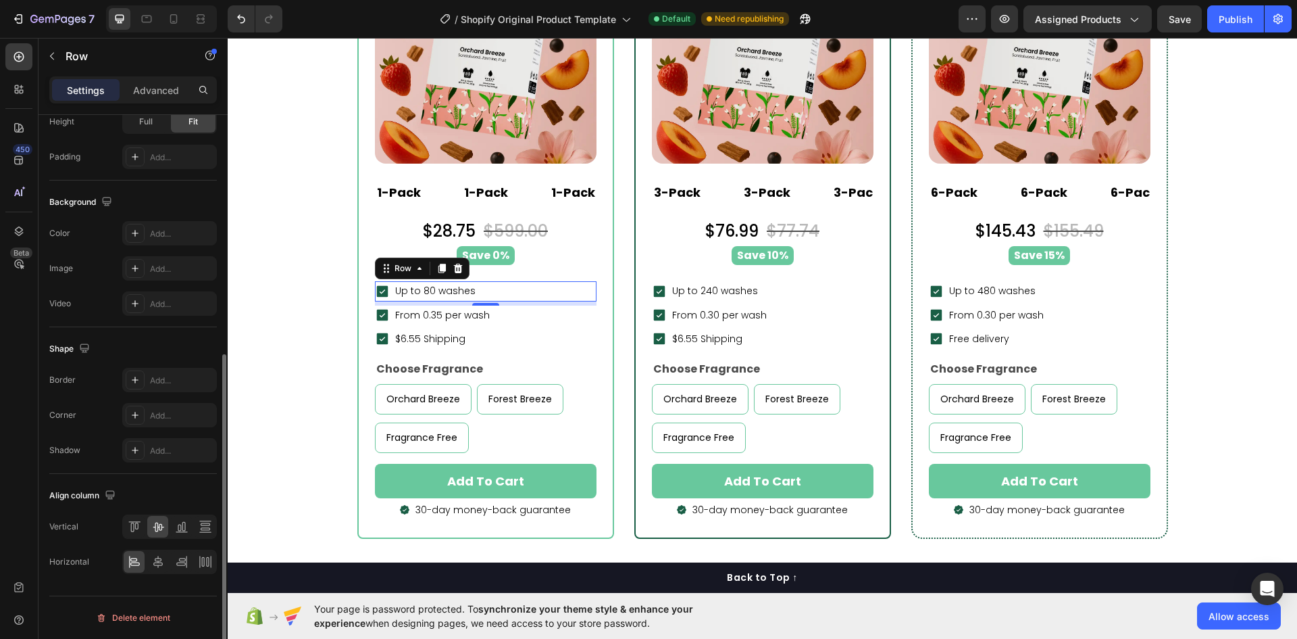
scroll to position [349, 0]
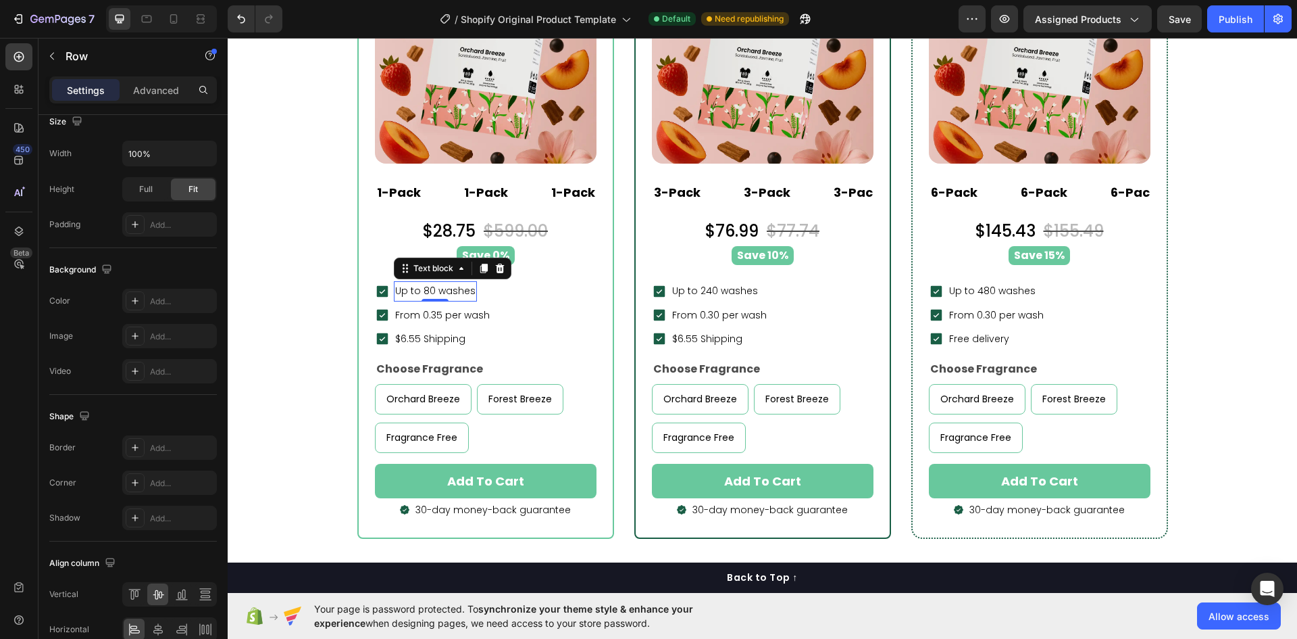
click at [442, 286] on p "Up to 80 washes" at bounding box center [435, 290] width 80 height 17
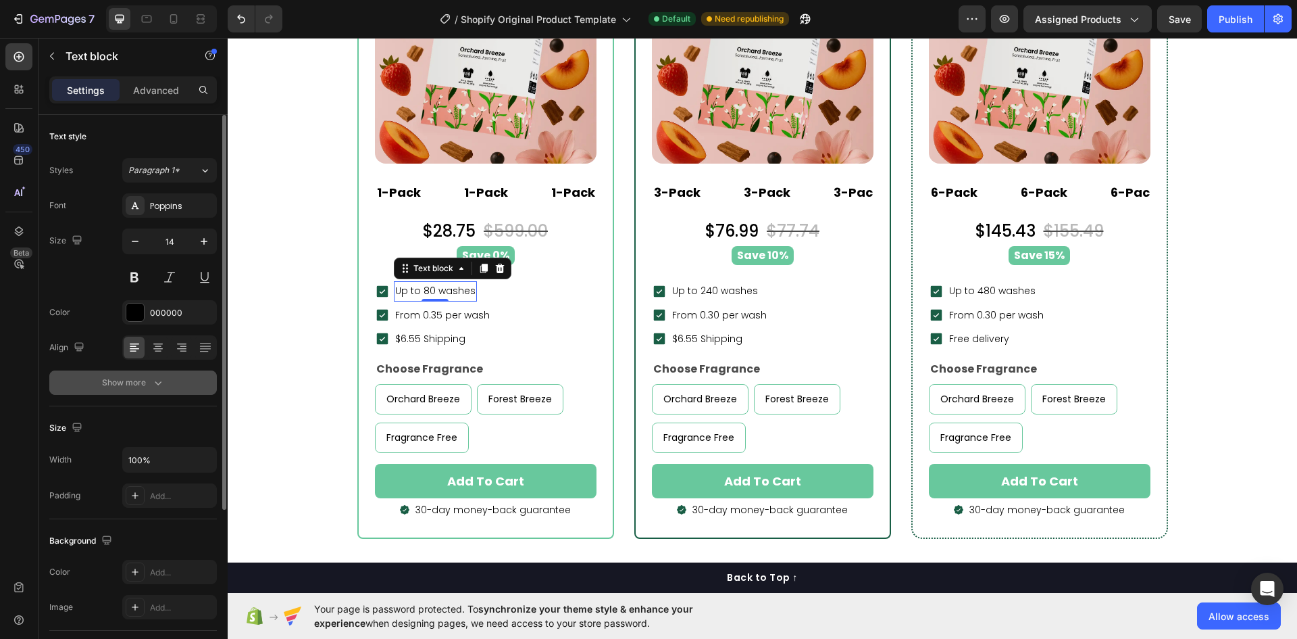
click at [158, 378] on icon "button" at bounding box center [158, 383] width 14 height 14
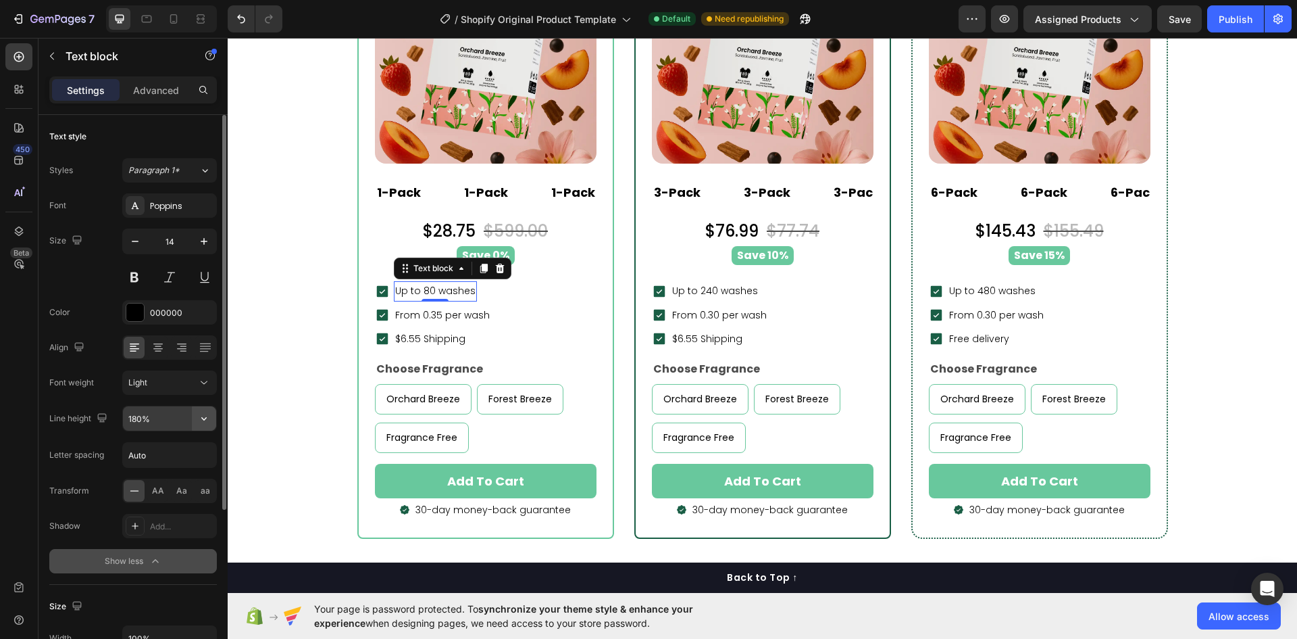
click at [207, 413] on icon "button" at bounding box center [204, 419] width 14 height 14
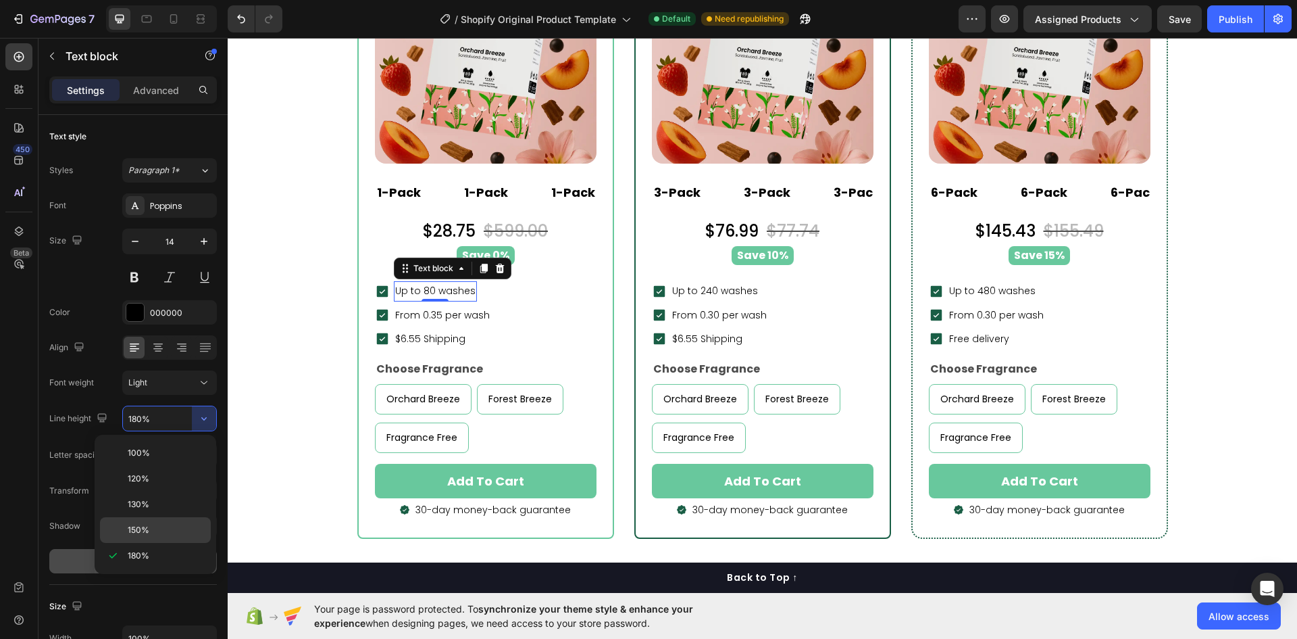
click at [146, 526] on span "150%" at bounding box center [139, 530] width 22 height 12
type input "150%"
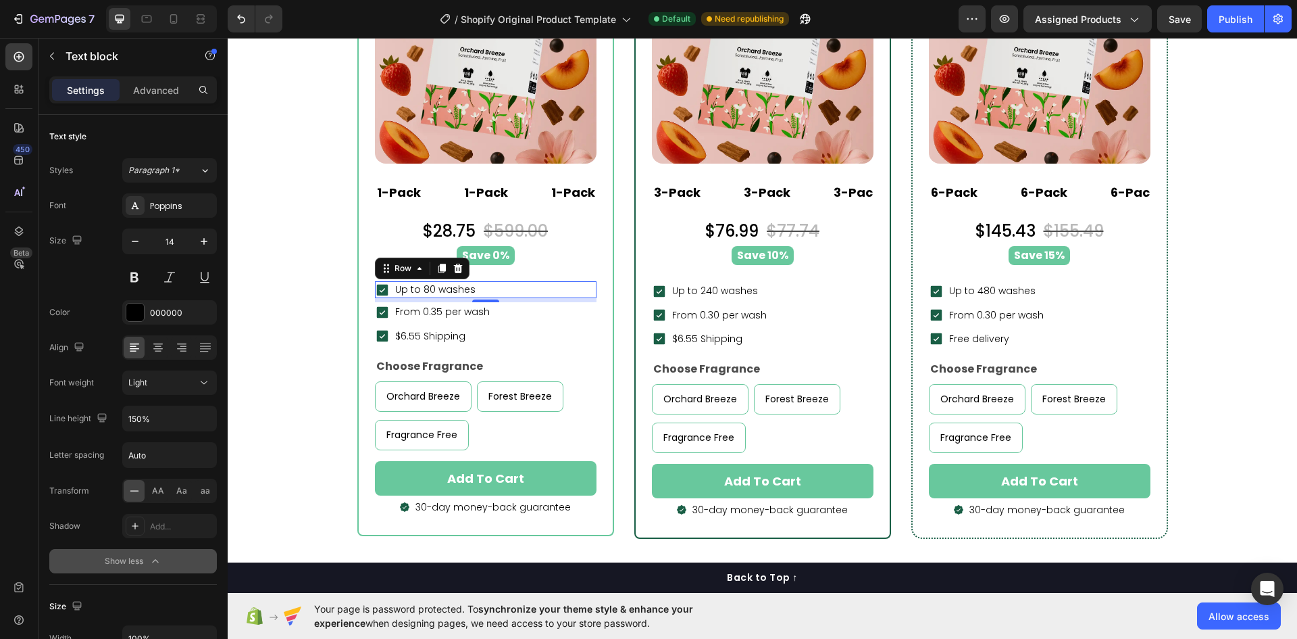
click at [496, 291] on div "Icon Up to 80 washes Text block Row 0" at bounding box center [486, 289] width 222 height 17
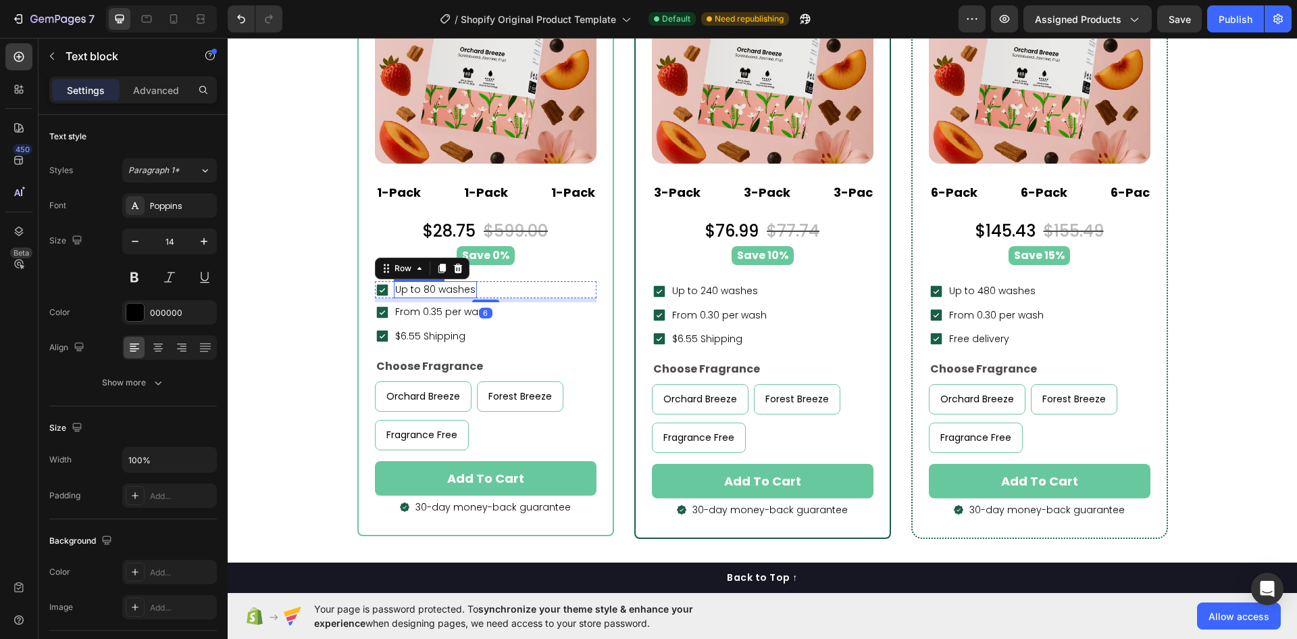
click at [428, 290] on p "Up to 80 washes" at bounding box center [435, 289] width 80 height 14
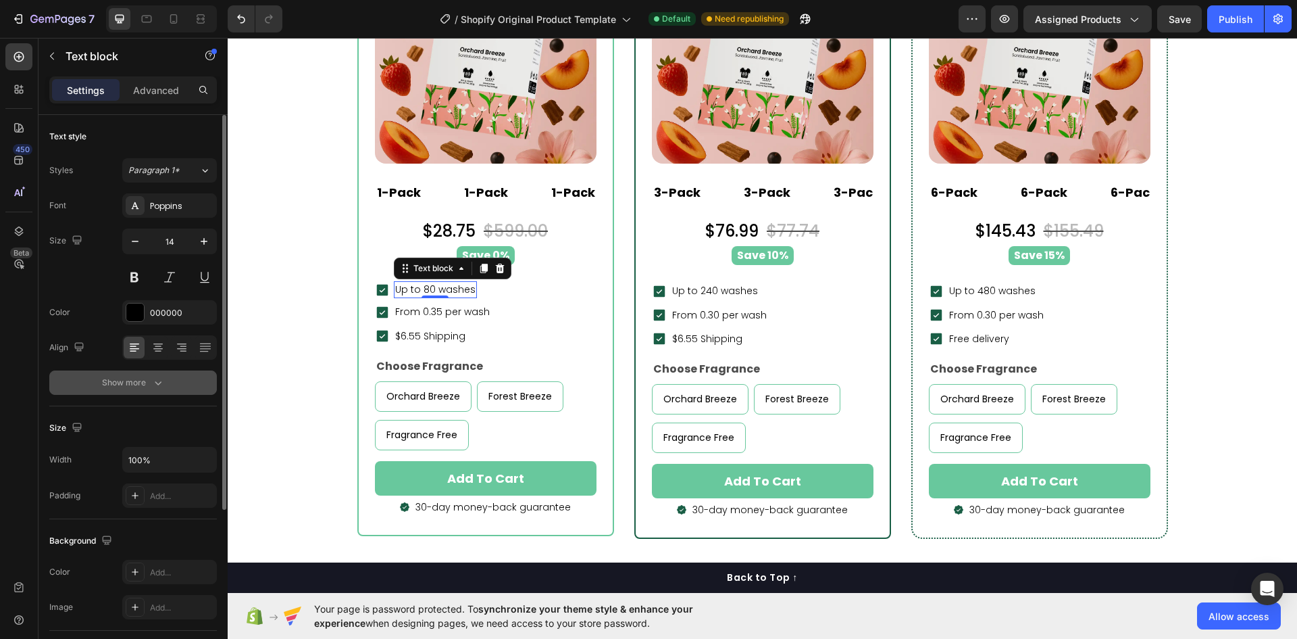
click at [155, 382] on icon "button" at bounding box center [158, 383] width 7 height 4
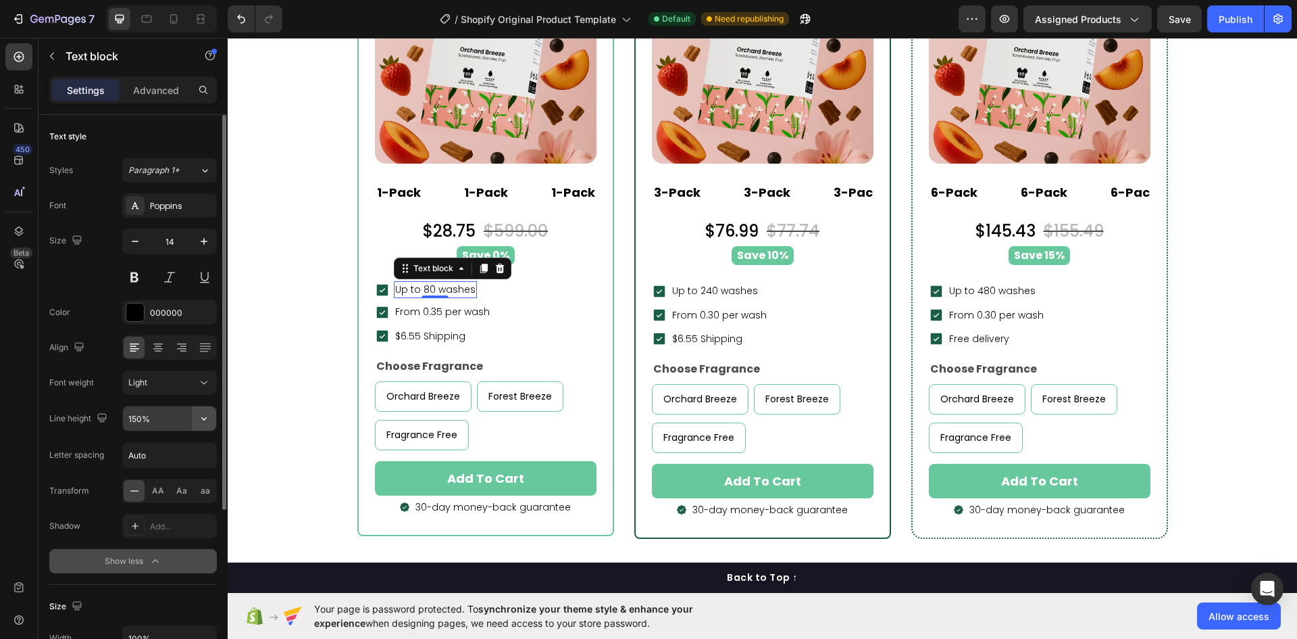
click at [201, 418] on icon "button" at bounding box center [204, 419] width 14 height 14
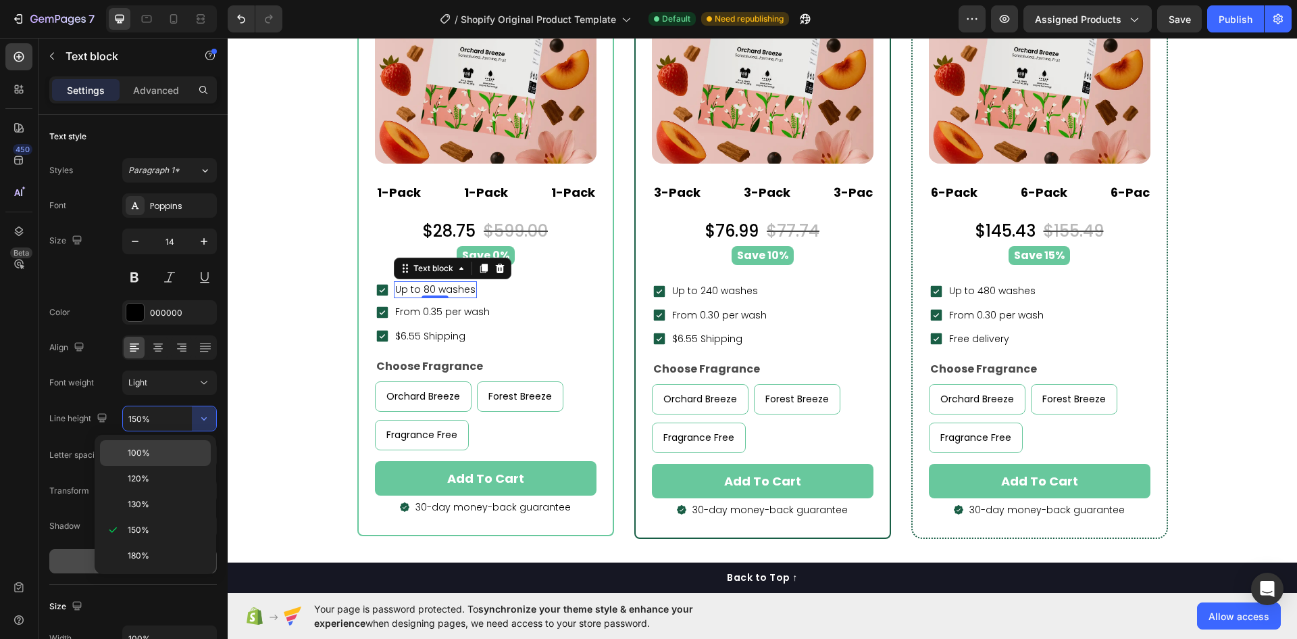
click at [159, 451] on p "100%" at bounding box center [166, 453] width 77 height 12
type input "100%"
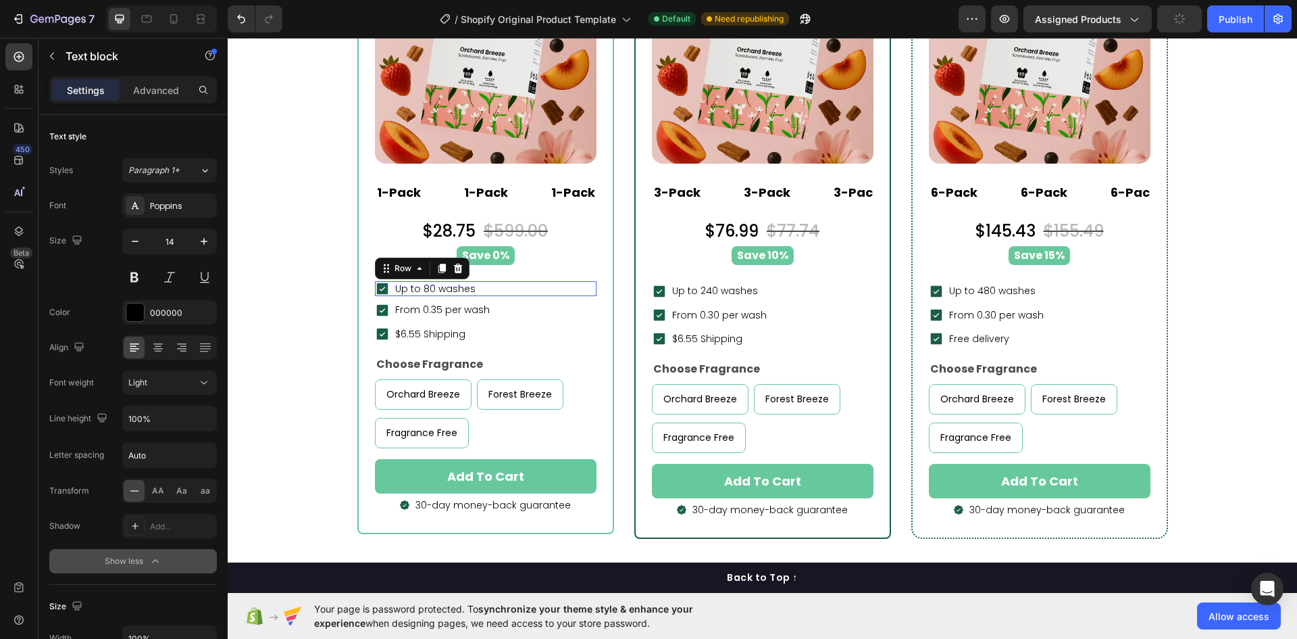
click at [526, 288] on div "Icon Up to 80 washes Text block Row 0" at bounding box center [486, 288] width 222 height 15
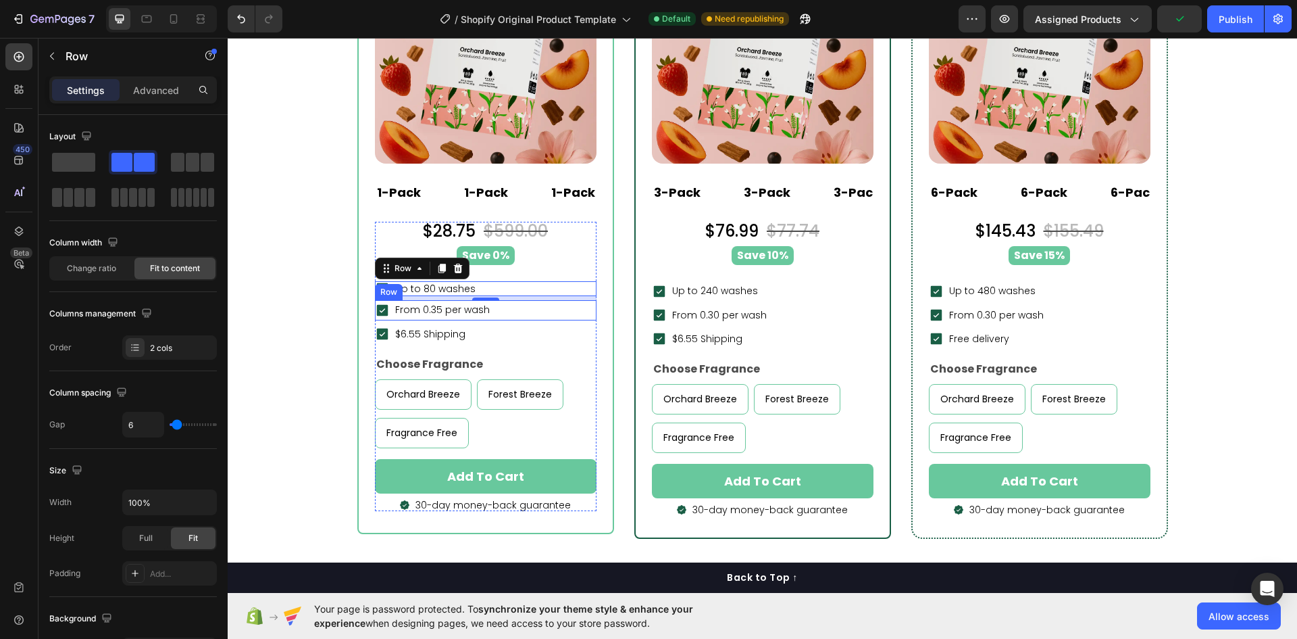
click at [525, 311] on div "Icon From 0.35 per wash Text block Row" at bounding box center [486, 310] width 222 height 20
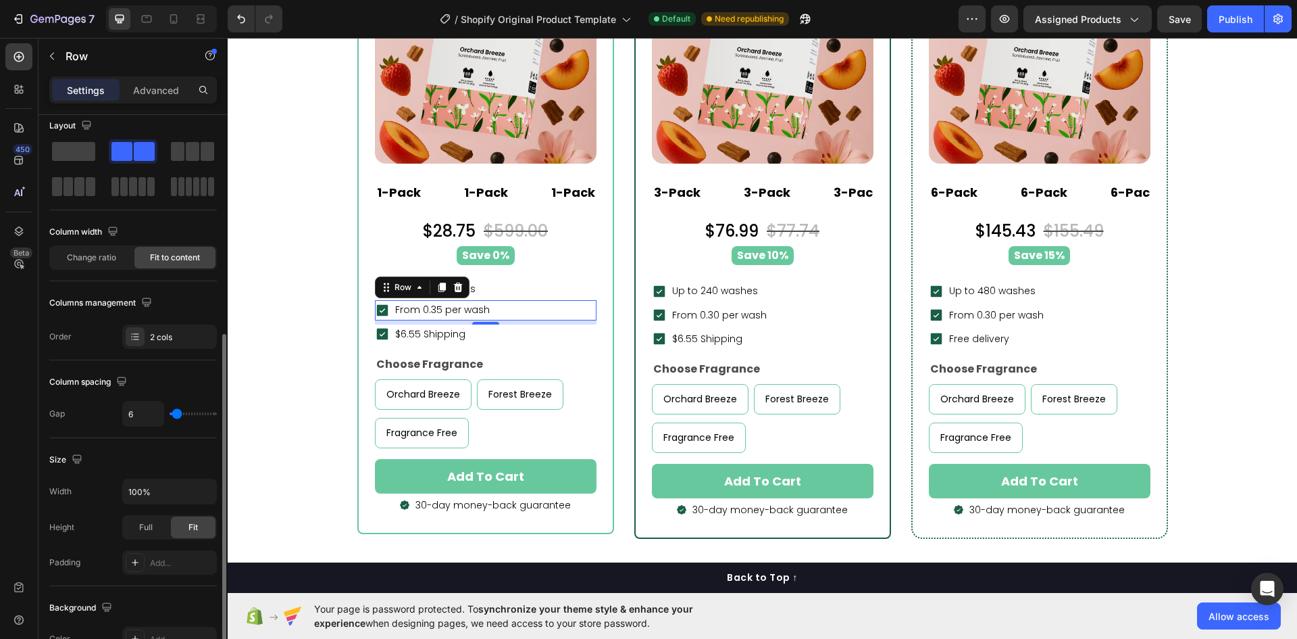
scroll to position [214, 0]
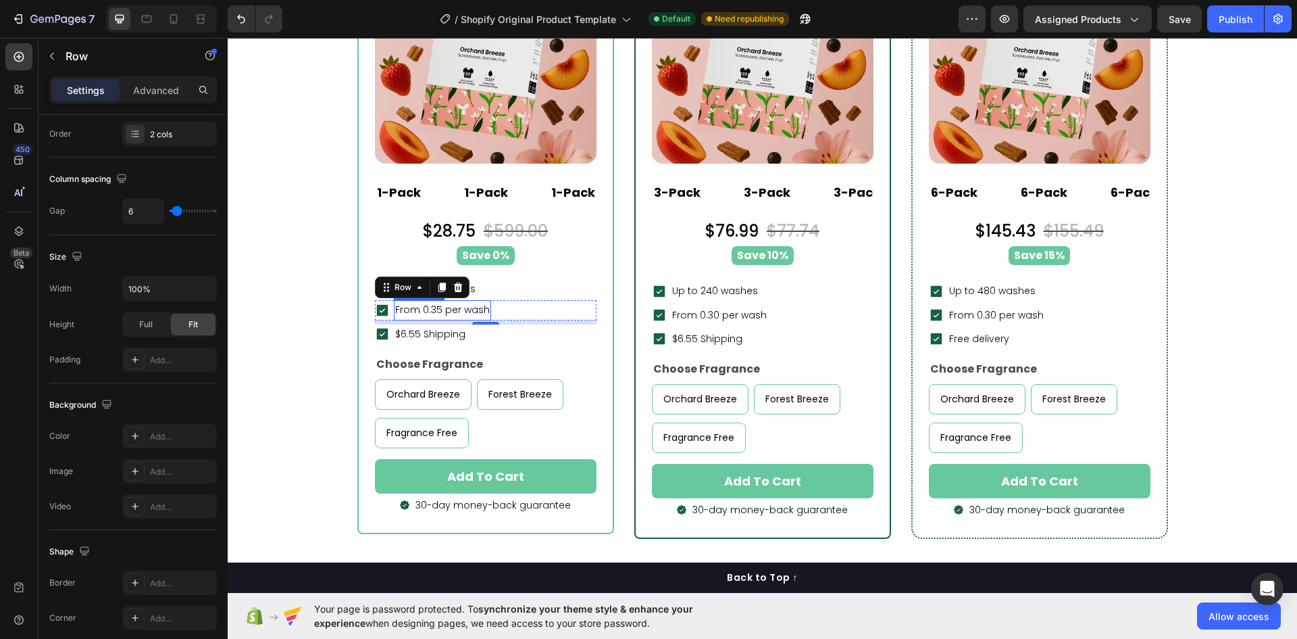
click at [464, 311] on p "From 0.35 per wash" at bounding box center [442, 309] width 95 height 17
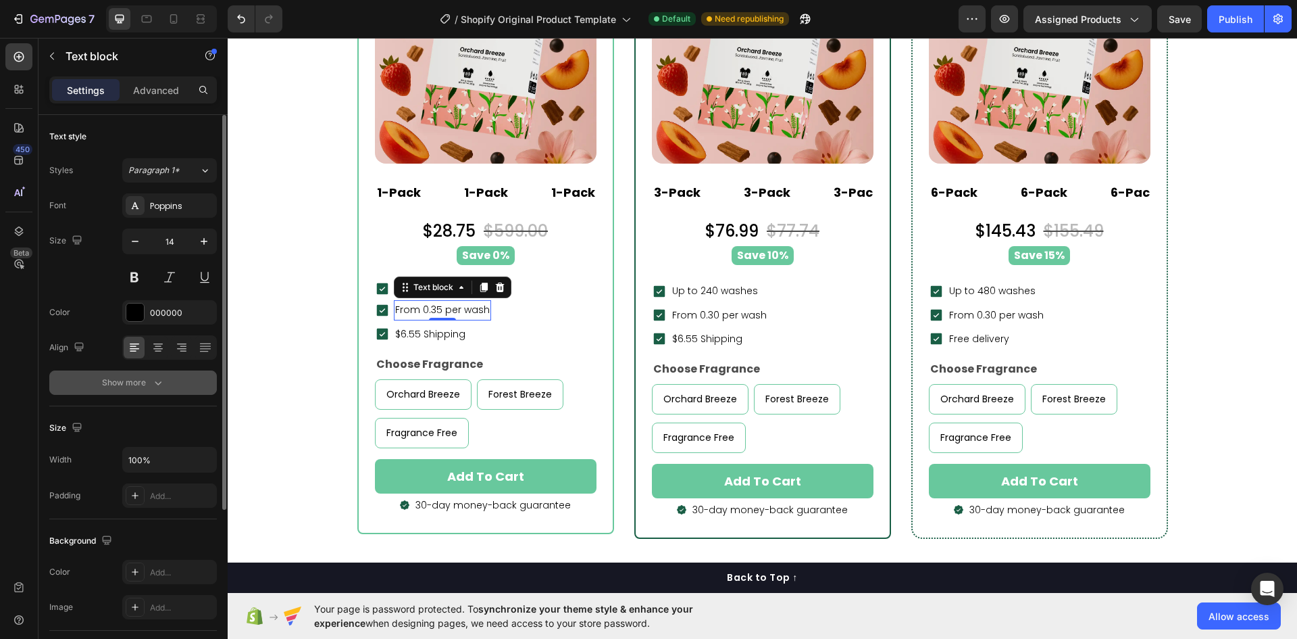
click at [149, 384] on div "Show more" at bounding box center [133, 383] width 63 height 14
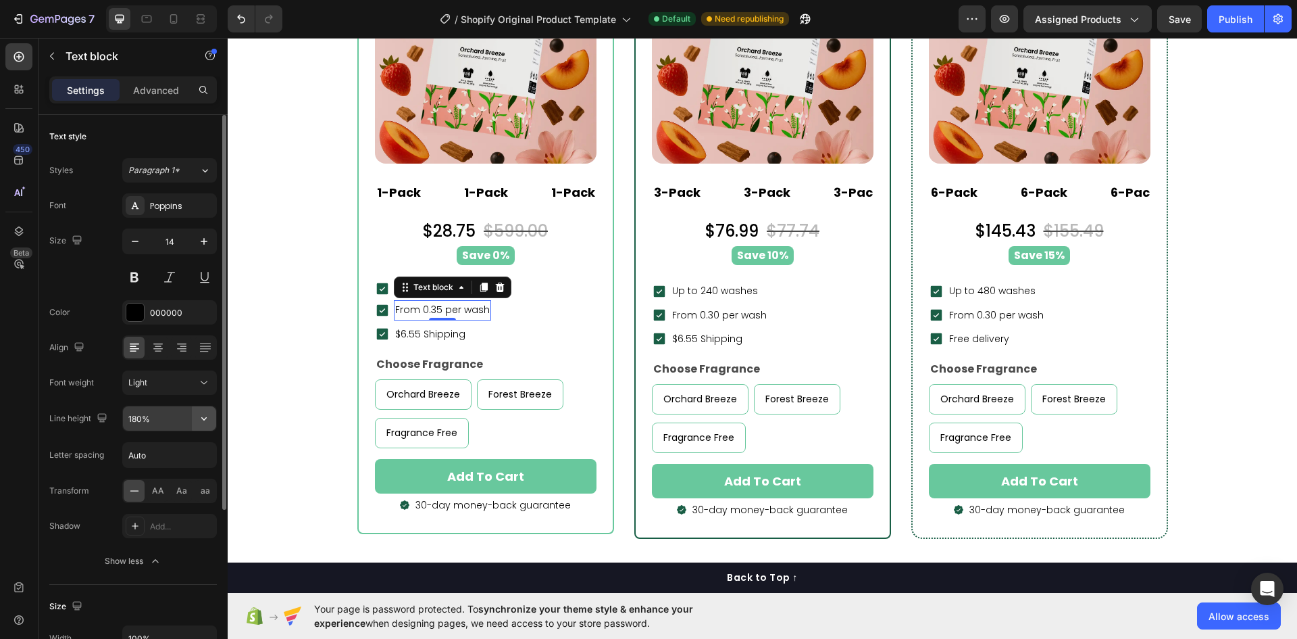
click at [213, 414] on button "button" at bounding box center [204, 418] width 24 height 24
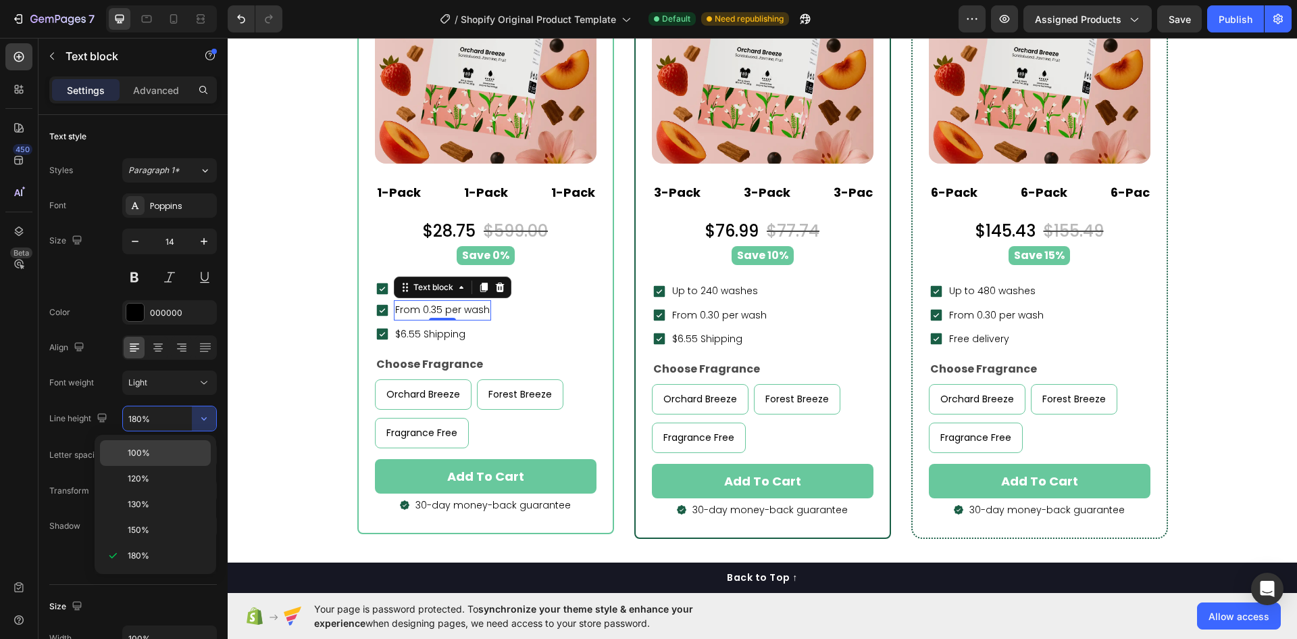
click at [171, 448] on p "100%" at bounding box center [166, 453] width 77 height 12
type input "100%"
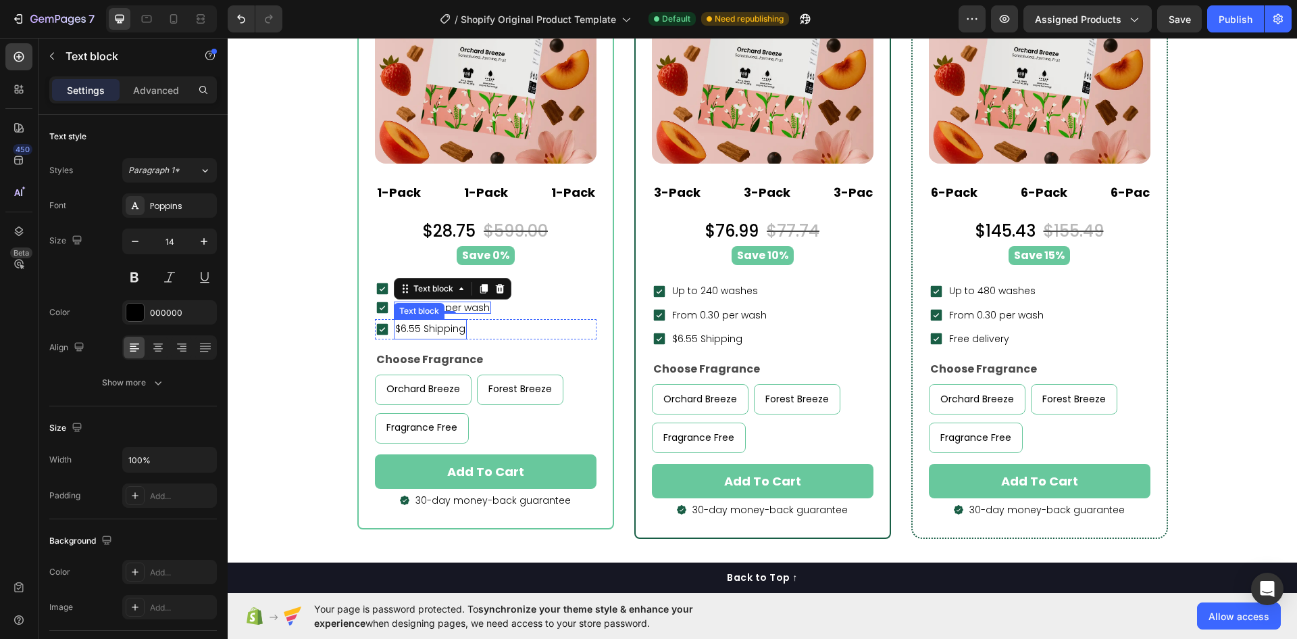
click at [451, 331] on p "$6.55 Shipping" at bounding box center [430, 328] width 70 height 17
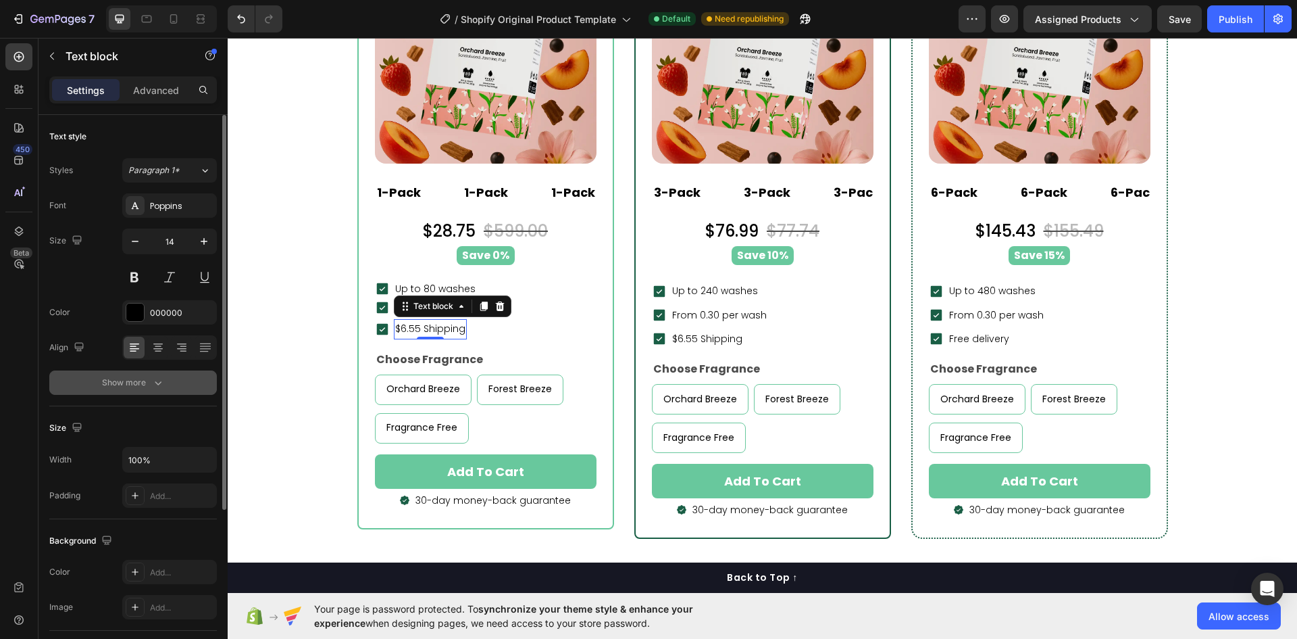
click at [155, 374] on button "Show more" at bounding box center [133, 382] width 168 height 24
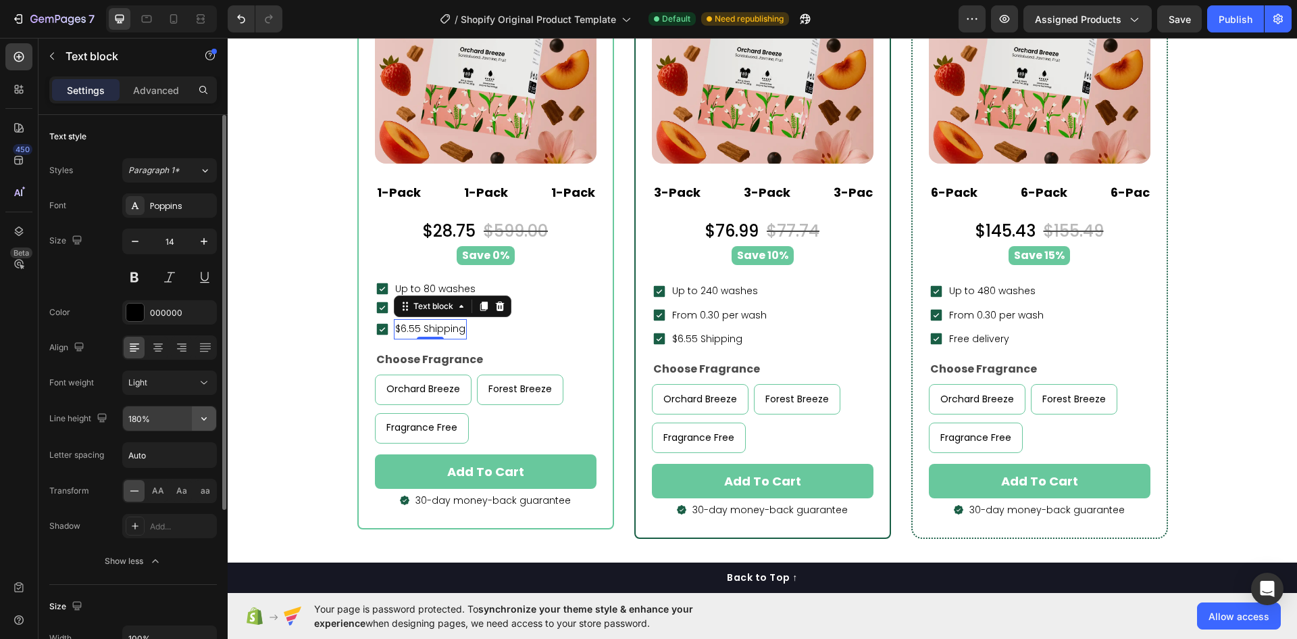
click at [200, 418] on icon "button" at bounding box center [204, 419] width 14 height 14
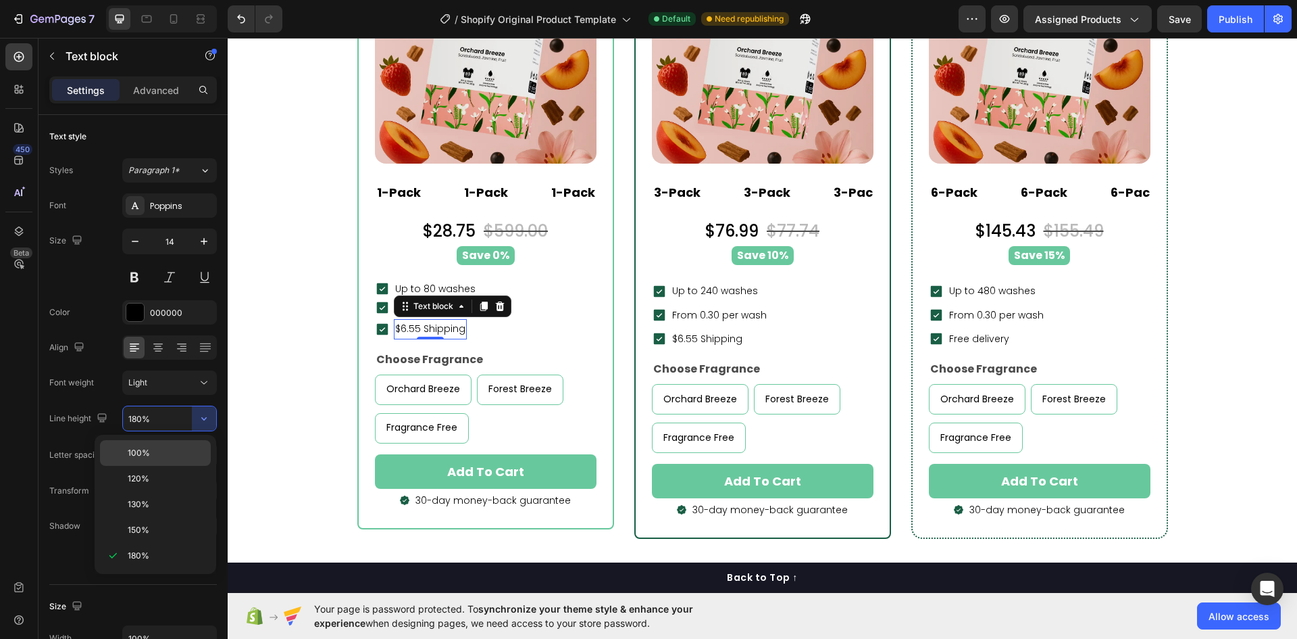
click at [154, 448] on p "100%" at bounding box center [166, 453] width 77 height 12
type input "100%"
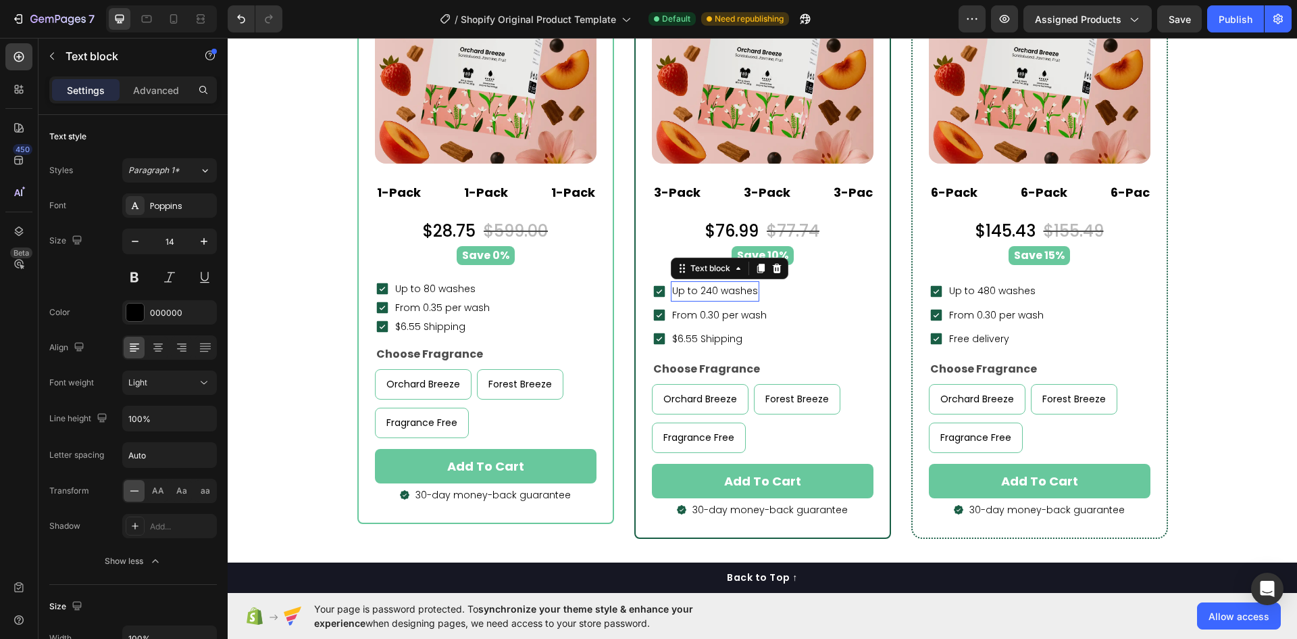
click at [740, 294] on span "Up to 240 washes" at bounding box center [715, 291] width 86 height 14
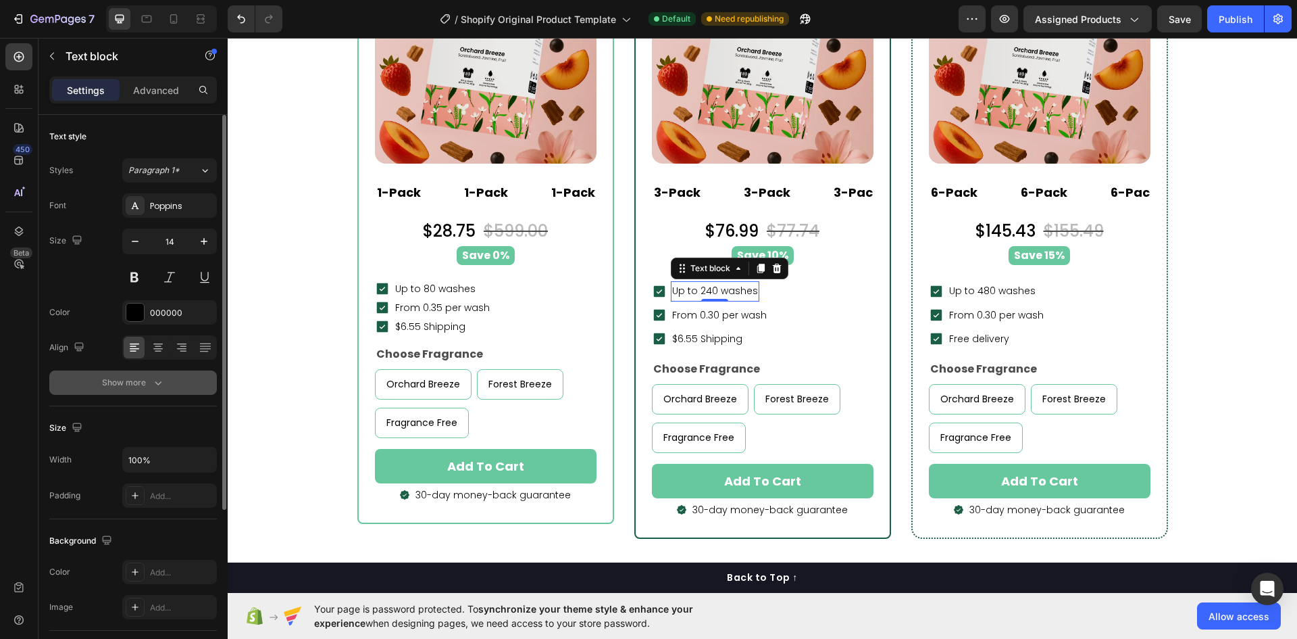
click at [127, 383] on div "Show more" at bounding box center [133, 383] width 63 height 14
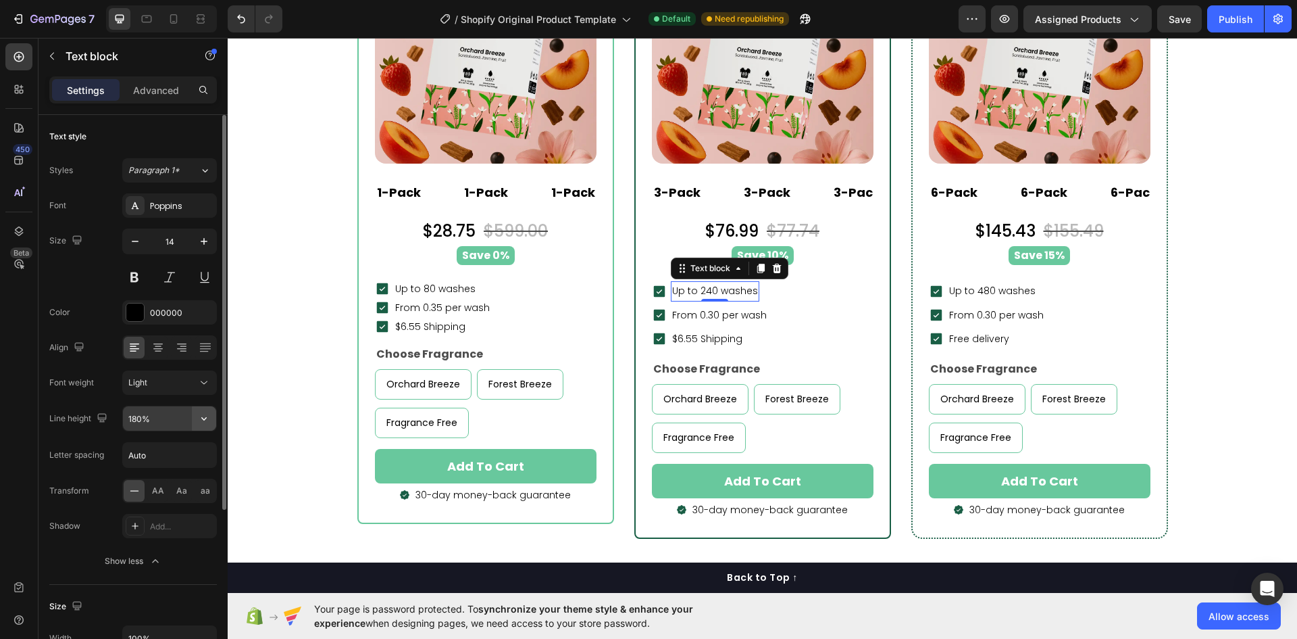
drag, startPoint x: 192, startPoint y: 420, endPoint x: 203, endPoint y: 422, distance: 10.9
click at [203, 422] on button "button" at bounding box center [204, 418] width 24 height 24
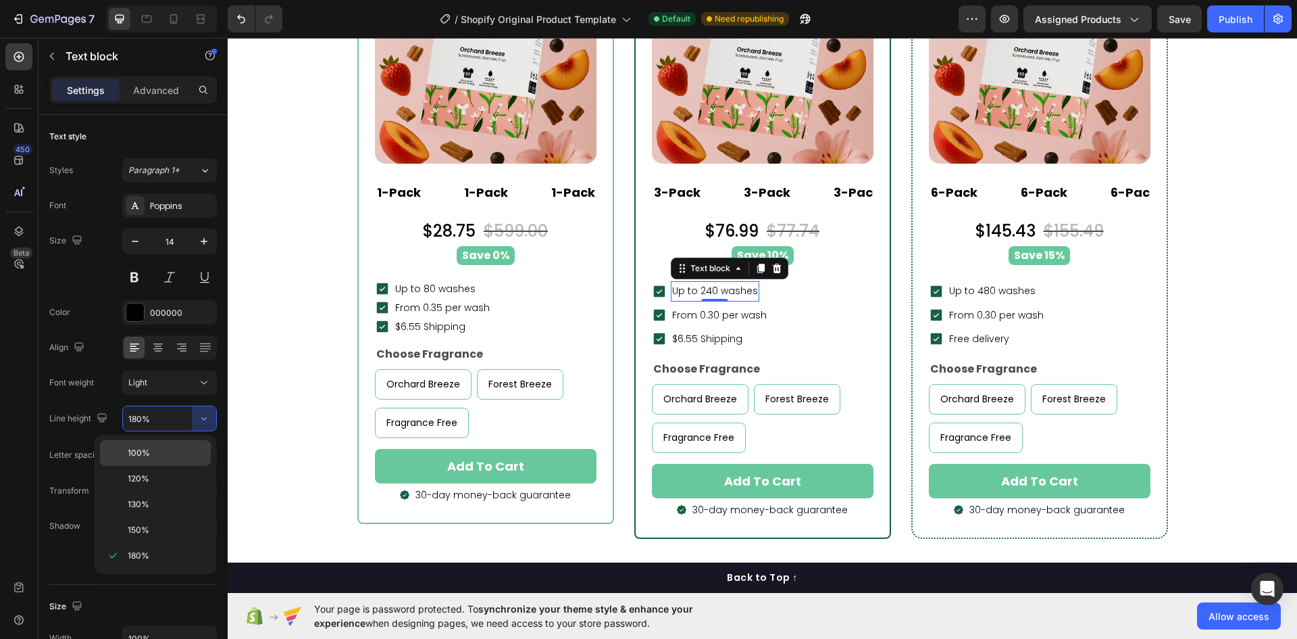
click at [164, 466] on div "100%" at bounding box center [155, 479] width 111 height 26
type input "100%"
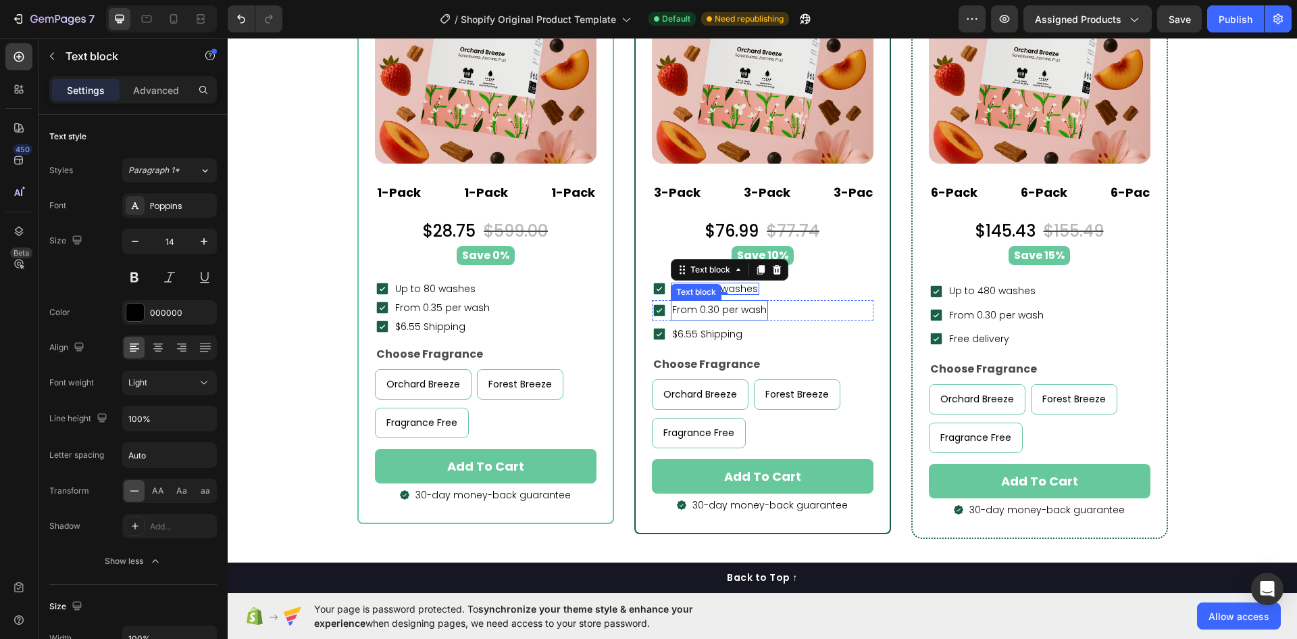
click at [746, 311] on p "From 0.30 per wash" at bounding box center [719, 309] width 95 height 17
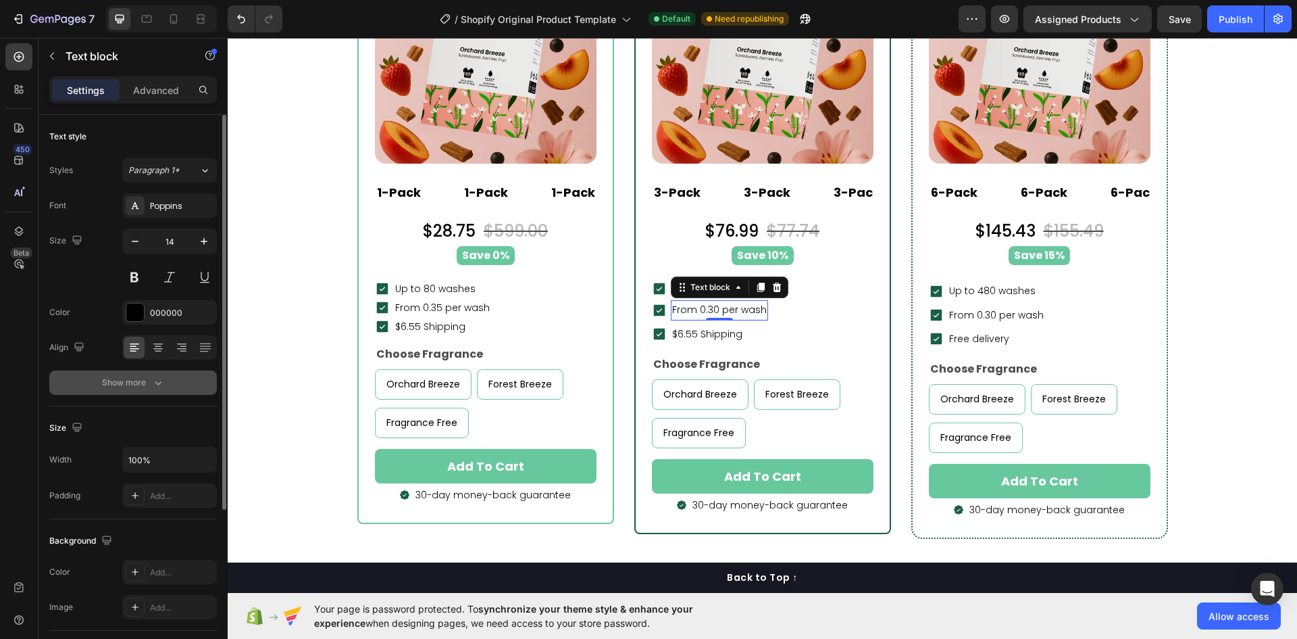
click at [170, 392] on button "Show more" at bounding box center [133, 382] width 168 height 24
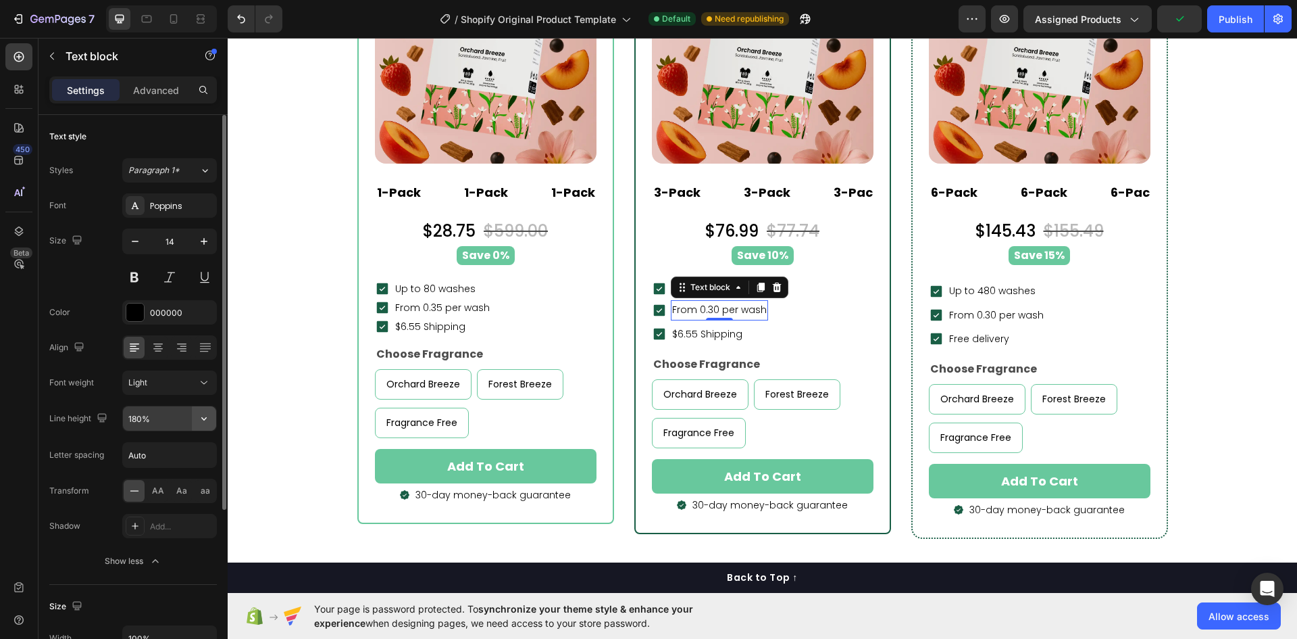
click at [202, 422] on icon "button" at bounding box center [204, 419] width 14 height 14
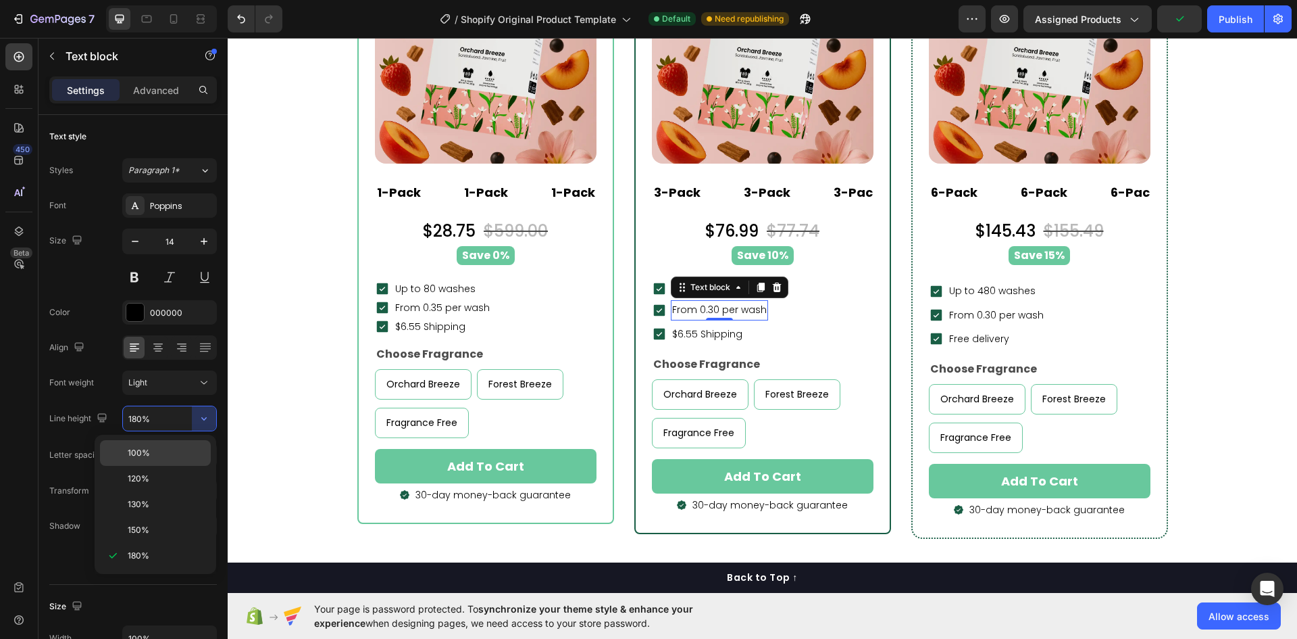
click at [144, 449] on span "100%" at bounding box center [139, 453] width 22 height 12
type input "100%"
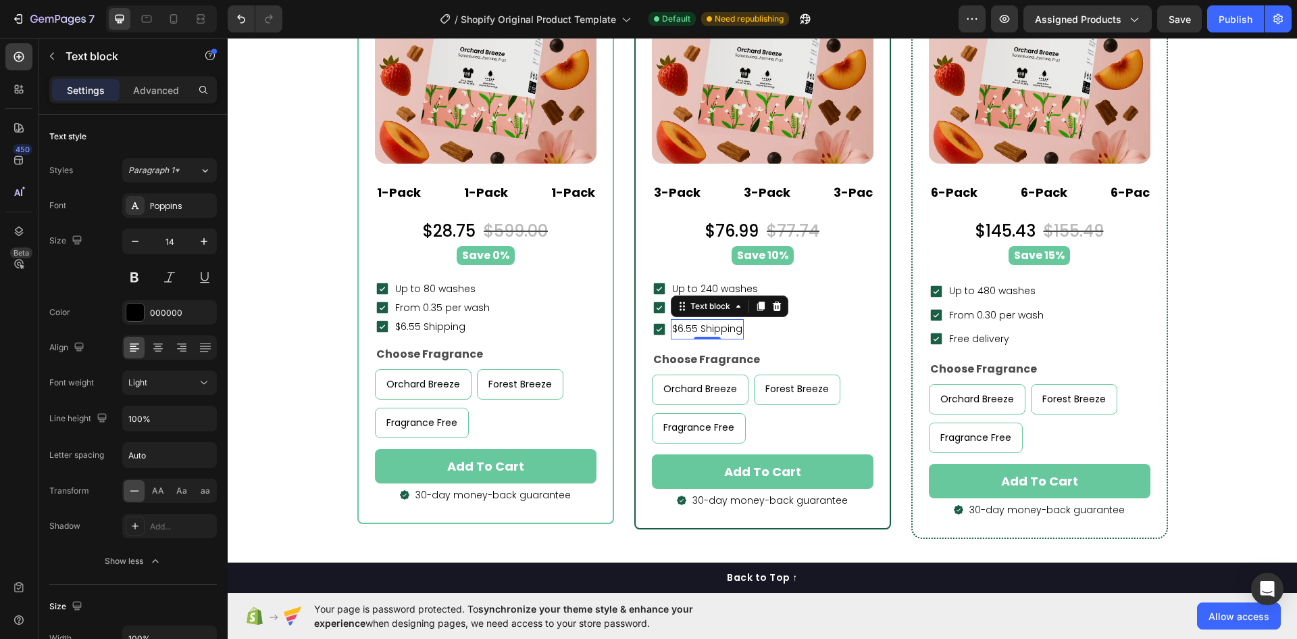
click at [731, 329] on p "$6.55 Shipping" at bounding box center [707, 328] width 70 height 17
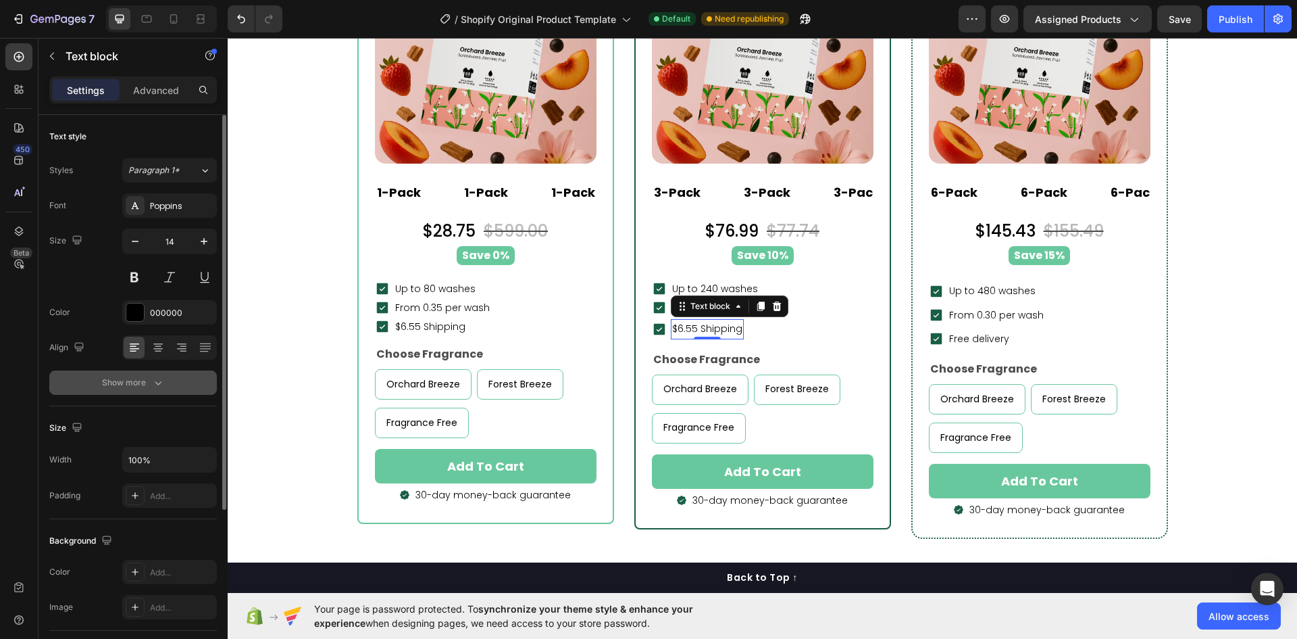
click at [160, 384] on icon "button" at bounding box center [158, 383] width 14 height 14
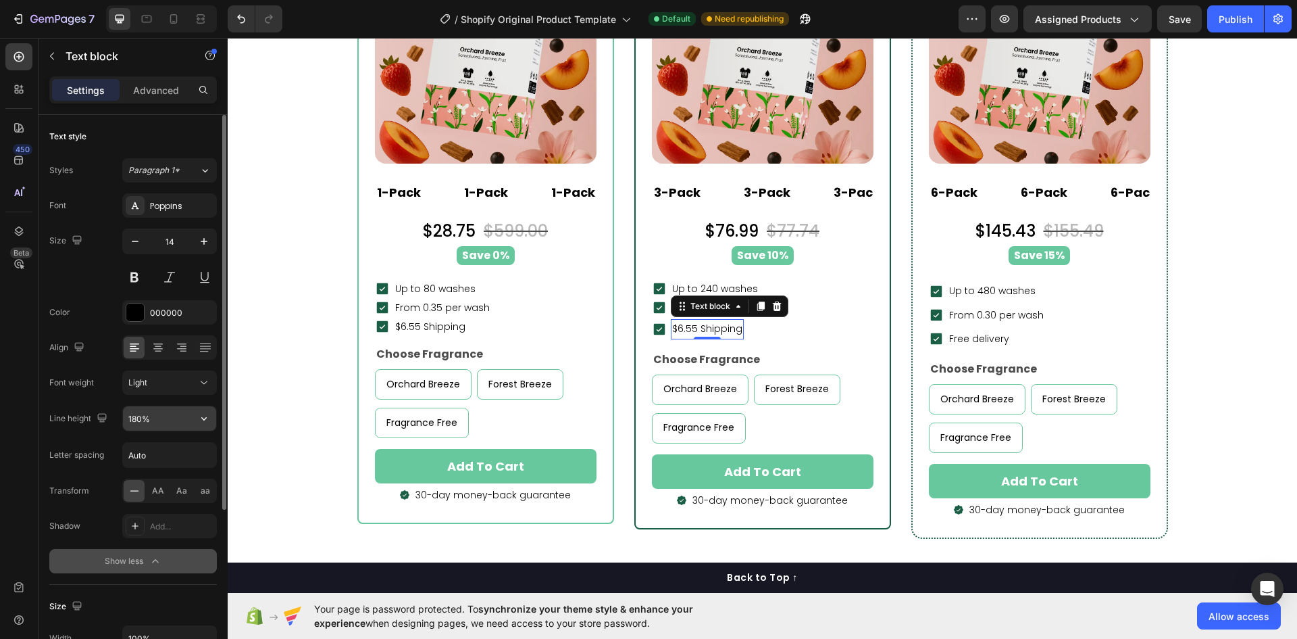
click at [199, 413] on icon "button" at bounding box center [204, 419] width 14 height 14
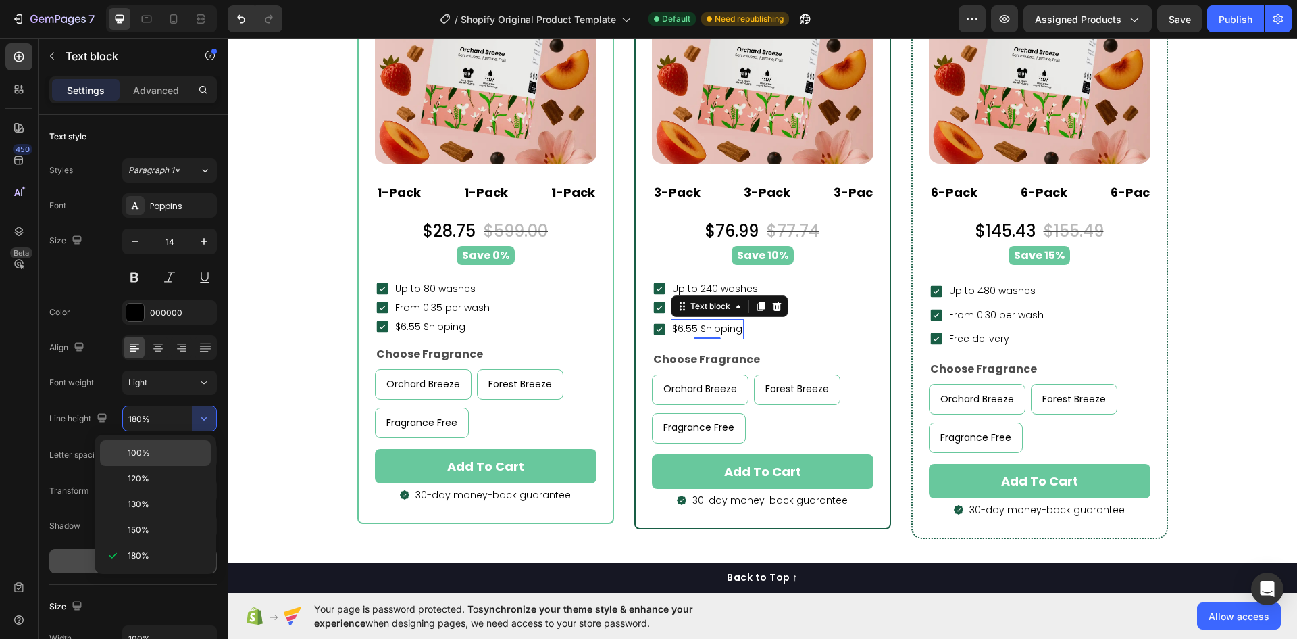
click at [160, 453] on p "100%" at bounding box center [166, 453] width 77 height 12
type input "100%"
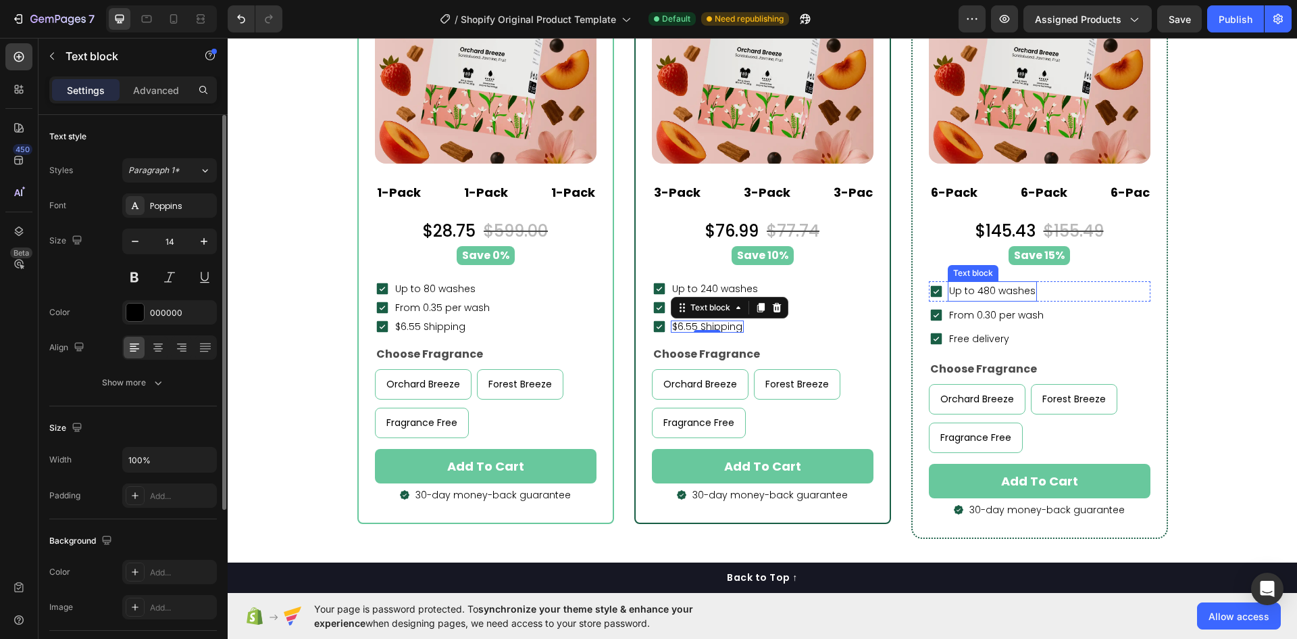
click at [1001, 288] on p "Up to 480 washes" at bounding box center [992, 290] width 86 height 17
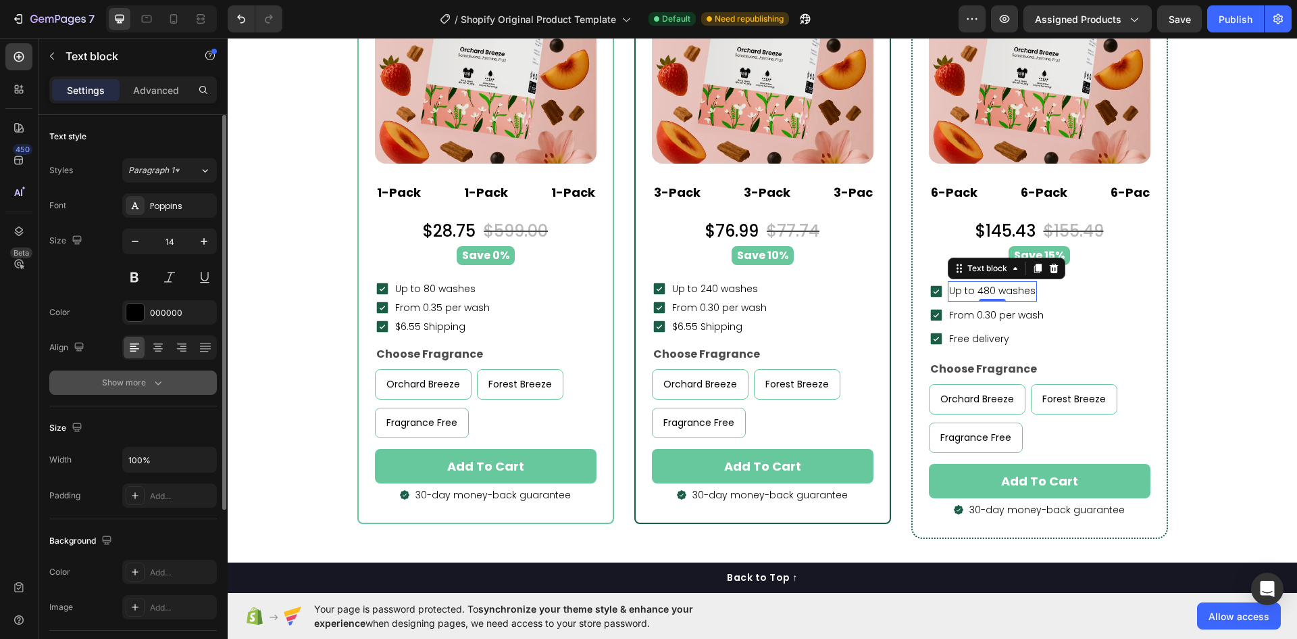
click at [159, 380] on icon "button" at bounding box center [158, 383] width 14 height 14
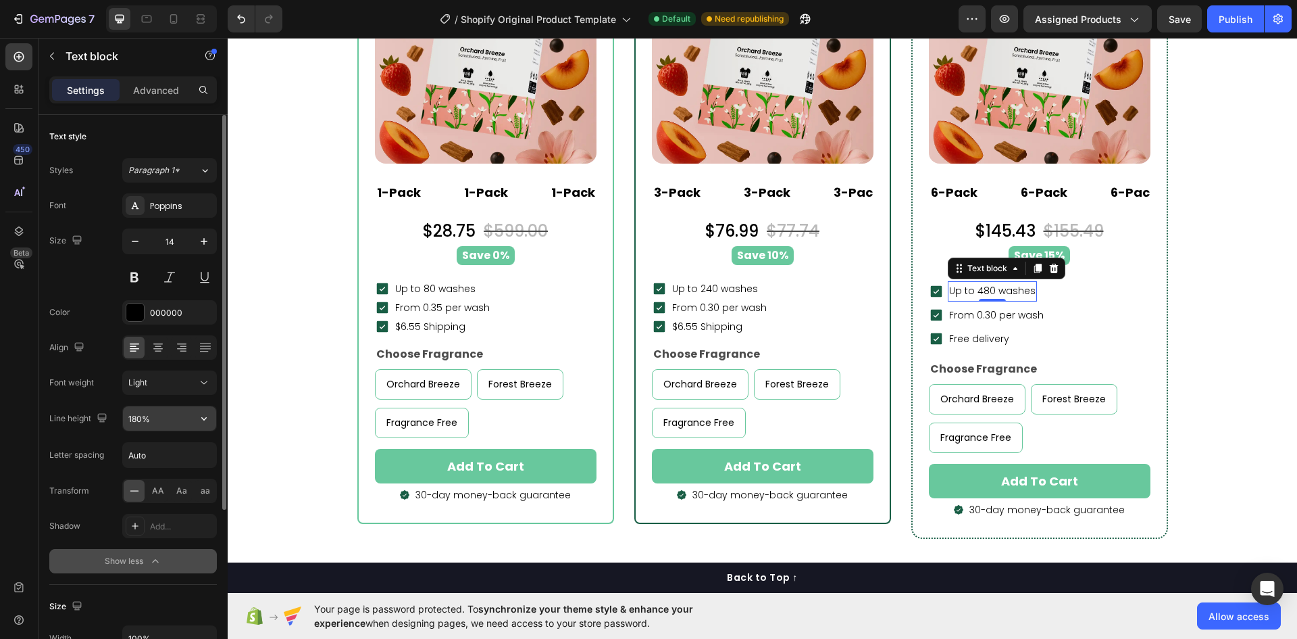
click at [202, 411] on button "button" at bounding box center [204, 418] width 24 height 24
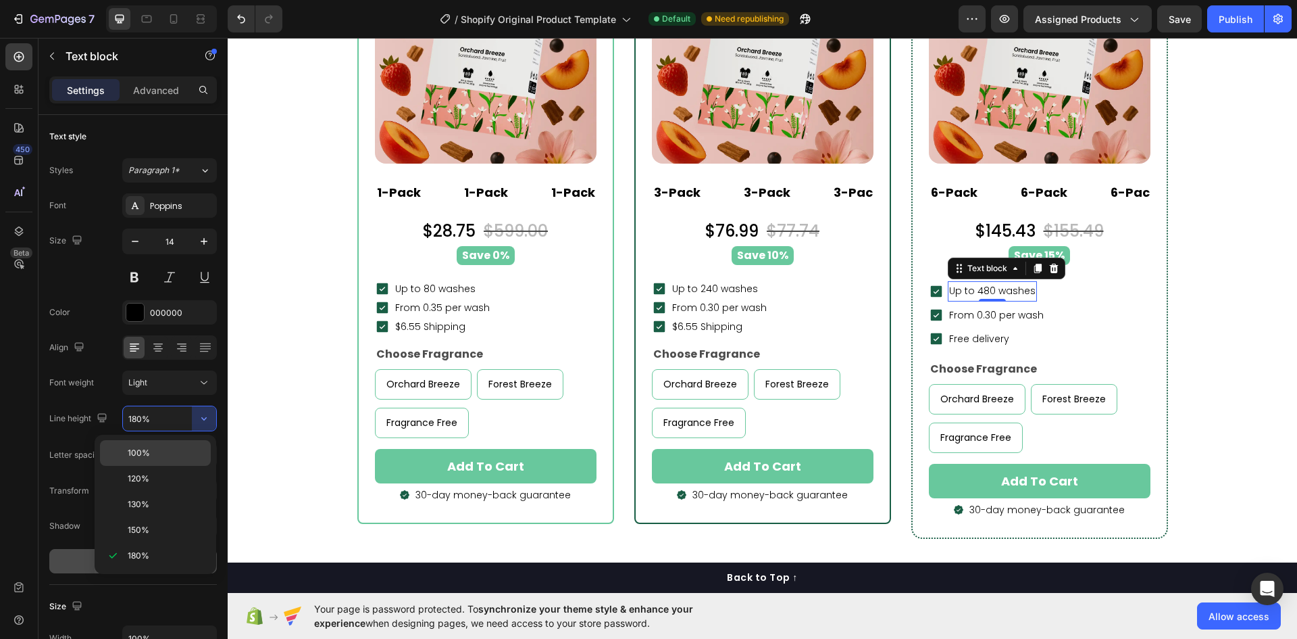
click at [142, 450] on span "100%" at bounding box center [139, 453] width 22 height 12
type input "100%"
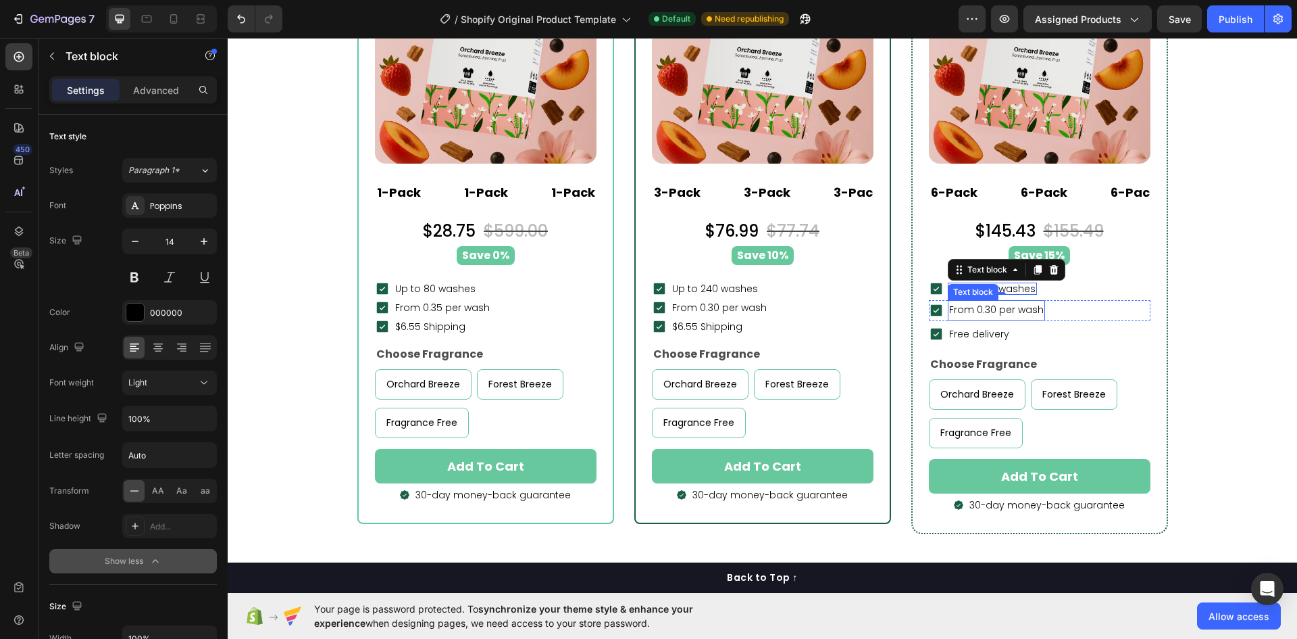
click at [1025, 307] on p "From 0.30 per wash" at bounding box center [996, 309] width 95 height 17
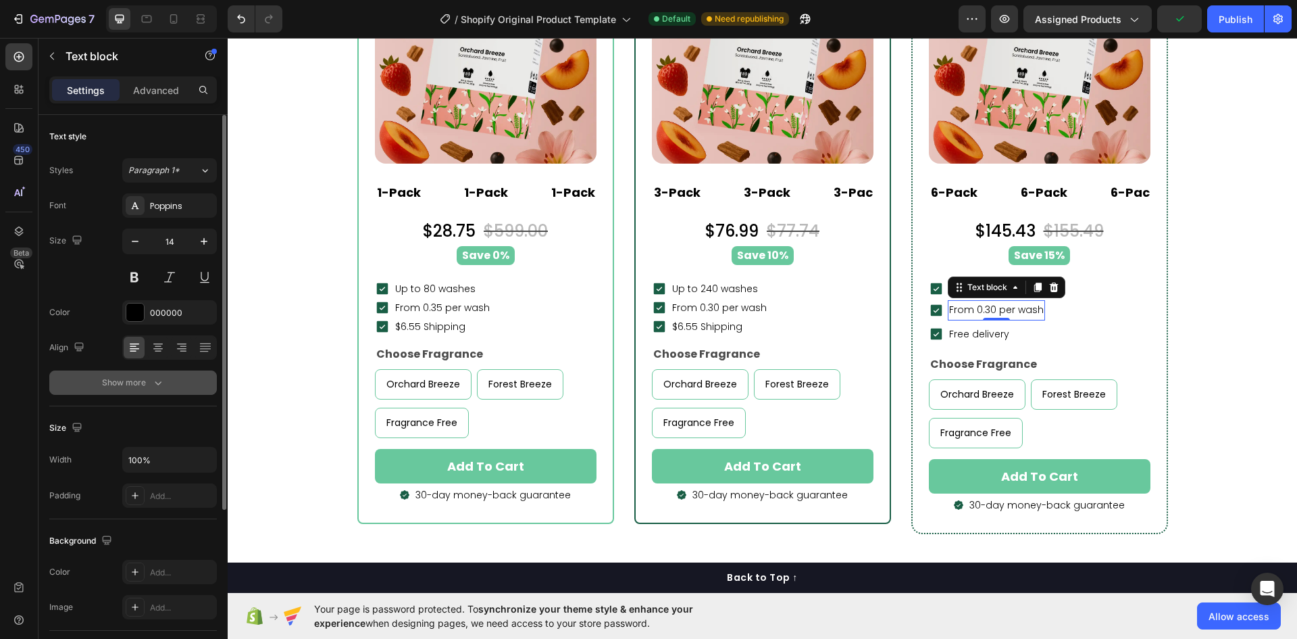
click at [162, 383] on icon "button" at bounding box center [158, 383] width 14 height 14
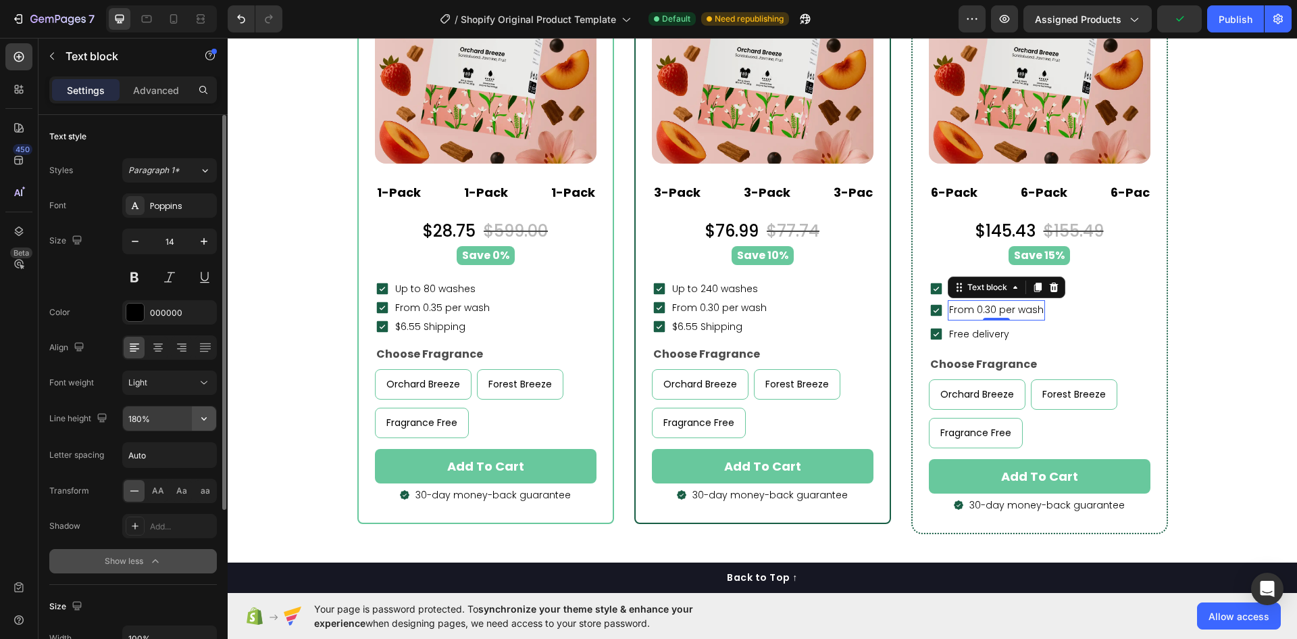
click at [205, 414] on icon "button" at bounding box center [204, 419] width 14 height 14
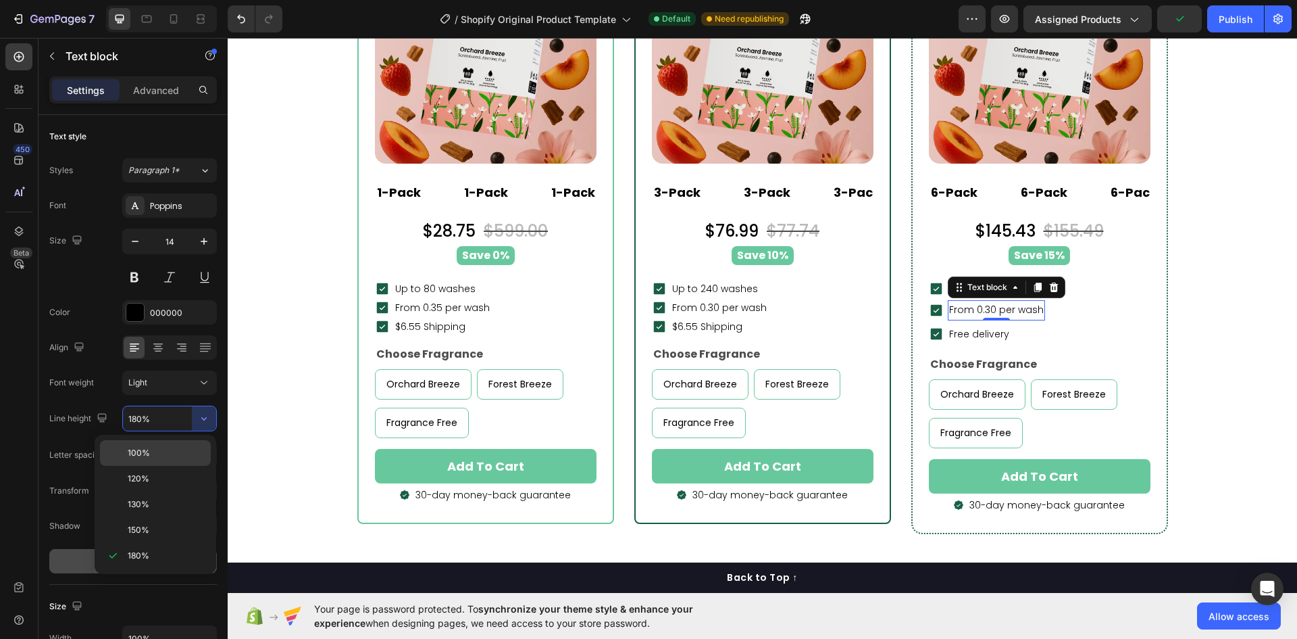
click at [156, 466] on div "100%" at bounding box center [155, 479] width 111 height 26
type input "100%"
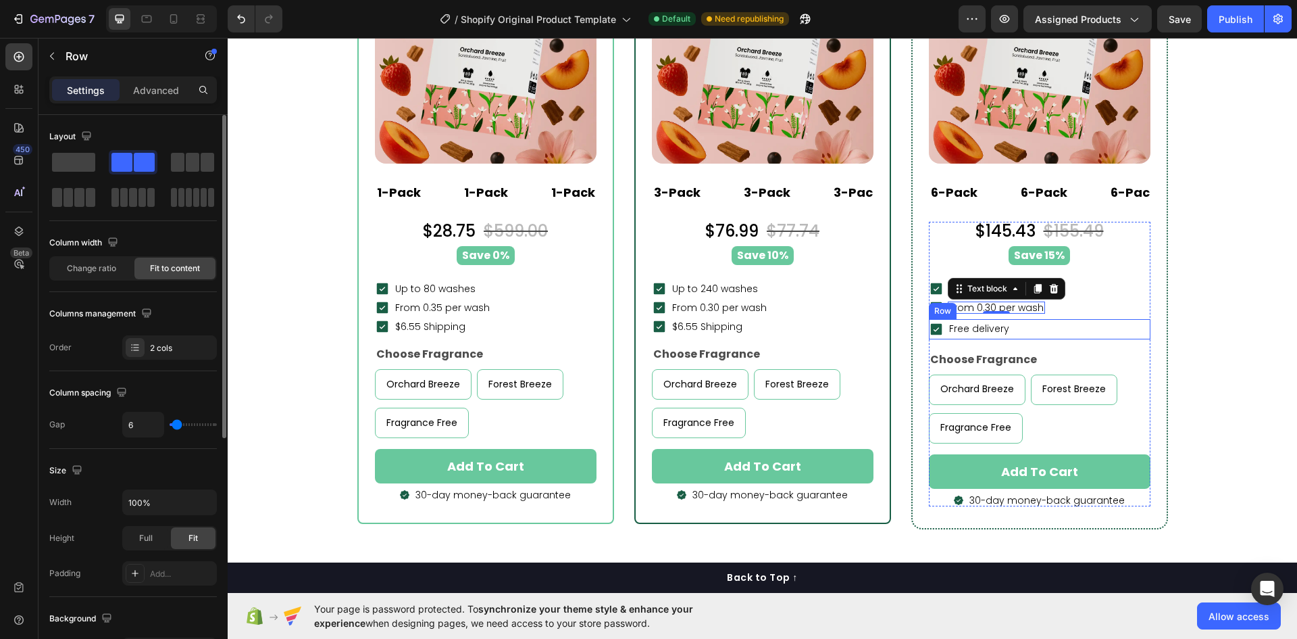
click at [1011, 330] on div "Icon Free delivery Text block Row" at bounding box center [1040, 329] width 222 height 20
click at [1012, 328] on div "Icon Free delivery Text block Row 0" at bounding box center [1040, 329] width 222 height 20
click at [976, 330] on p "Free delivery" at bounding box center [979, 328] width 60 height 17
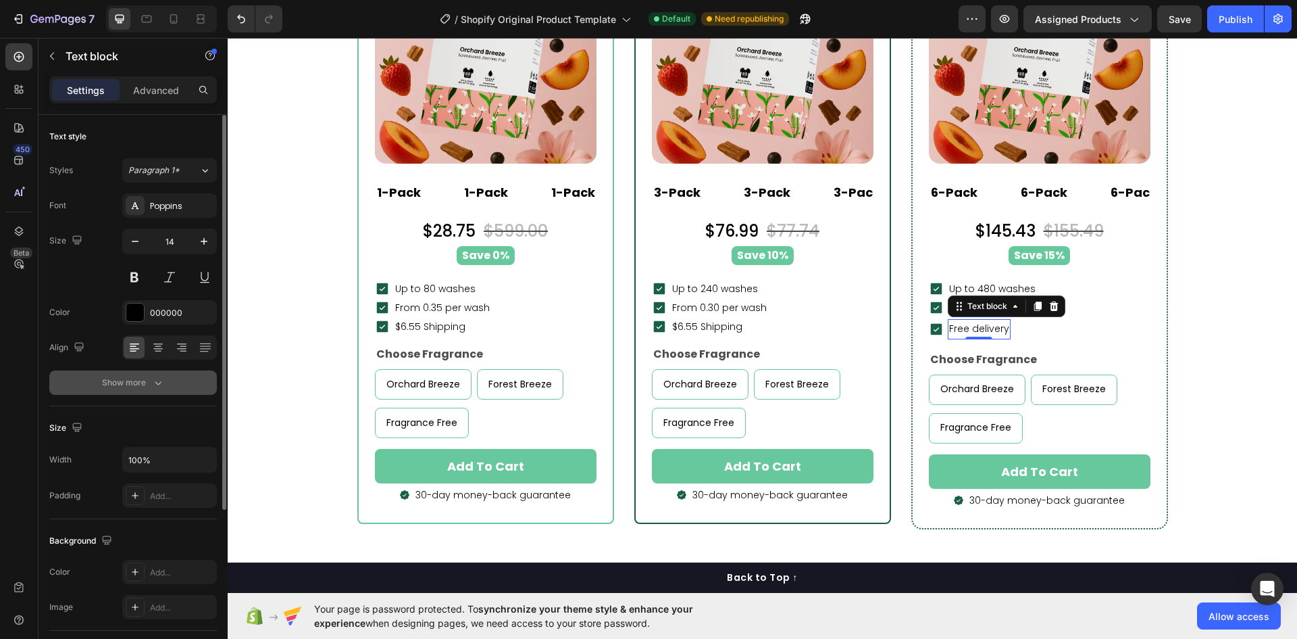
click at [139, 380] on div "Show more" at bounding box center [133, 383] width 63 height 14
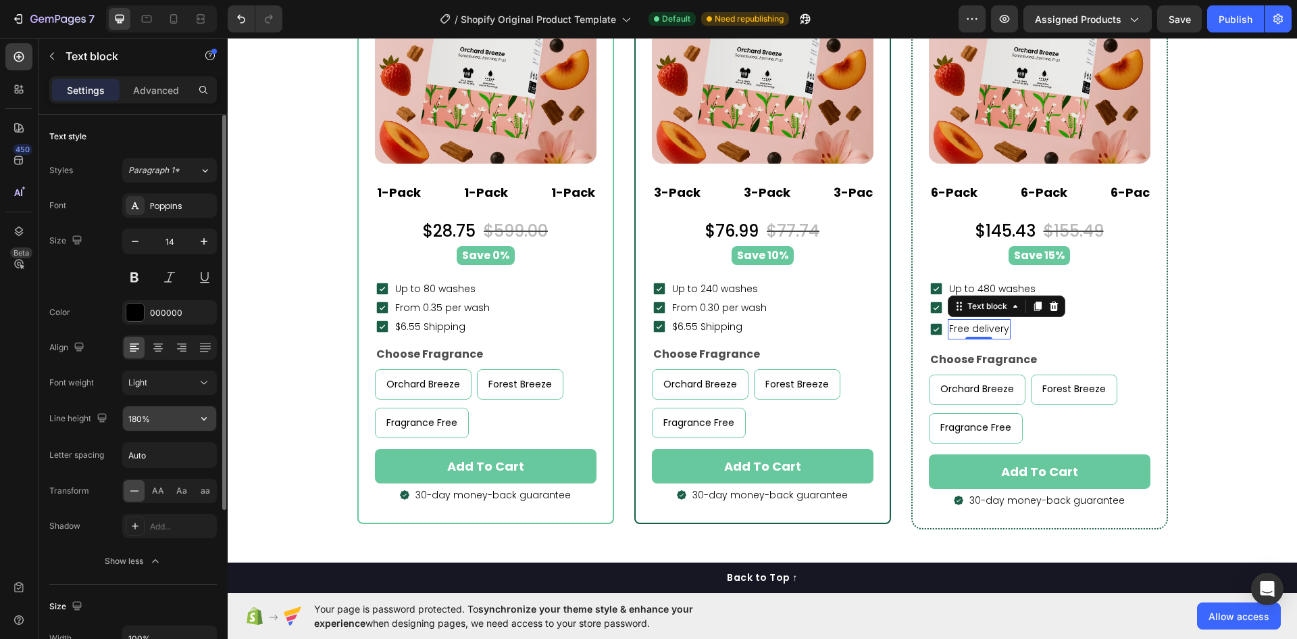
click at [201, 413] on icon "button" at bounding box center [204, 419] width 14 height 14
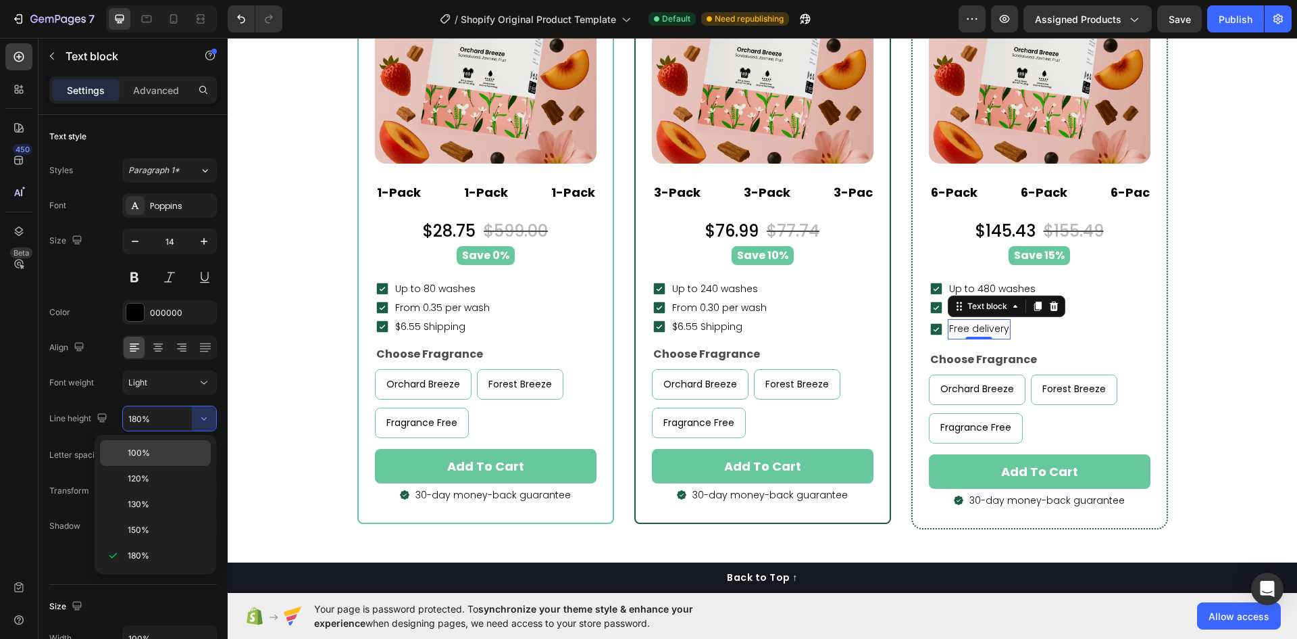
click at [148, 448] on span "100%" at bounding box center [139, 453] width 22 height 12
type input "100%"
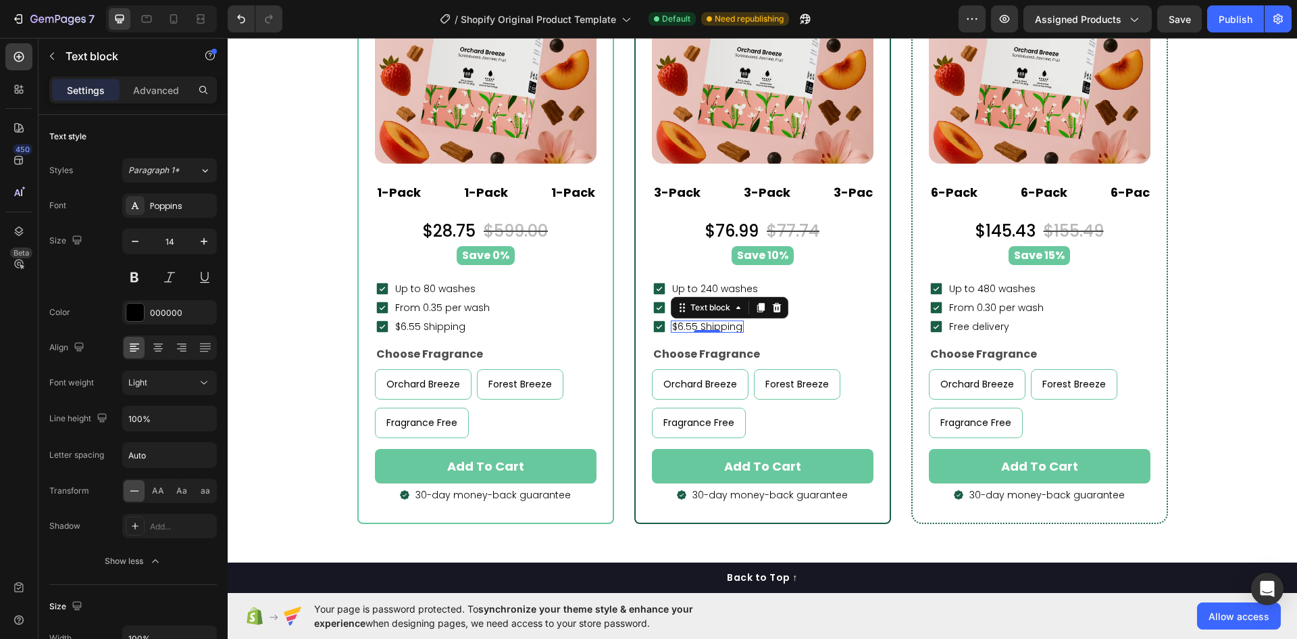
click at [712, 320] on div "$6.55 Shipping Text block 0" at bounding box center [707, 326] width 73 height 15
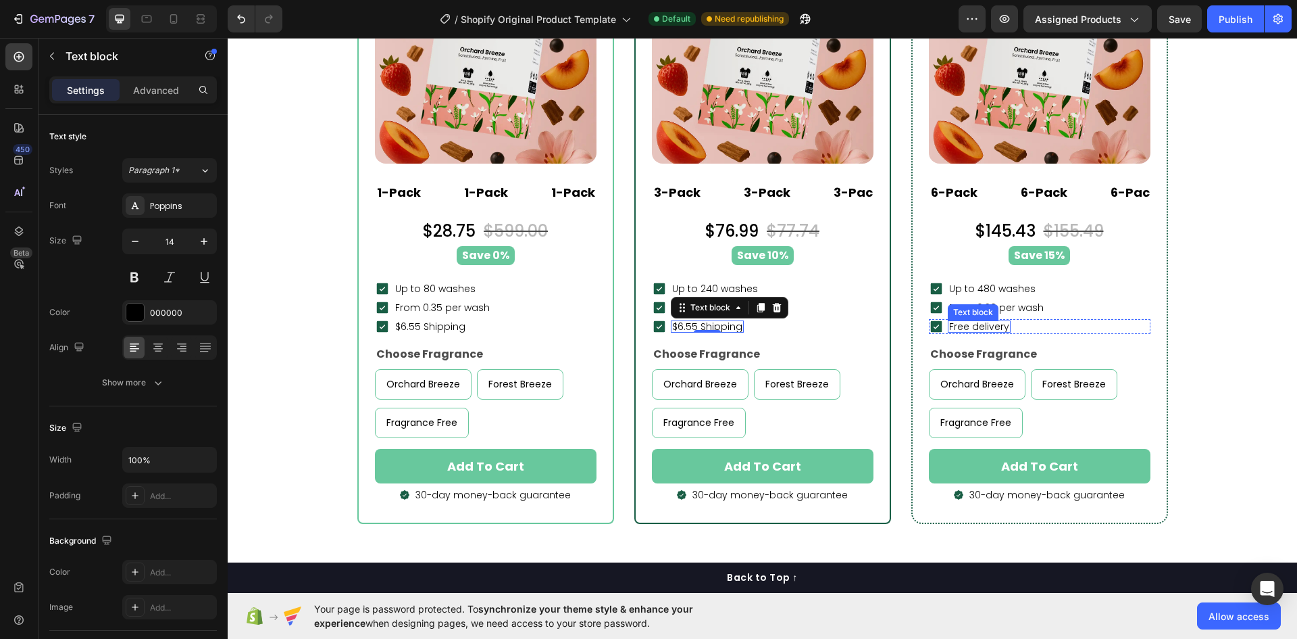
click at [972, 325] on p "Free delivery" at bounding box center [979, 326] width 60 height 9
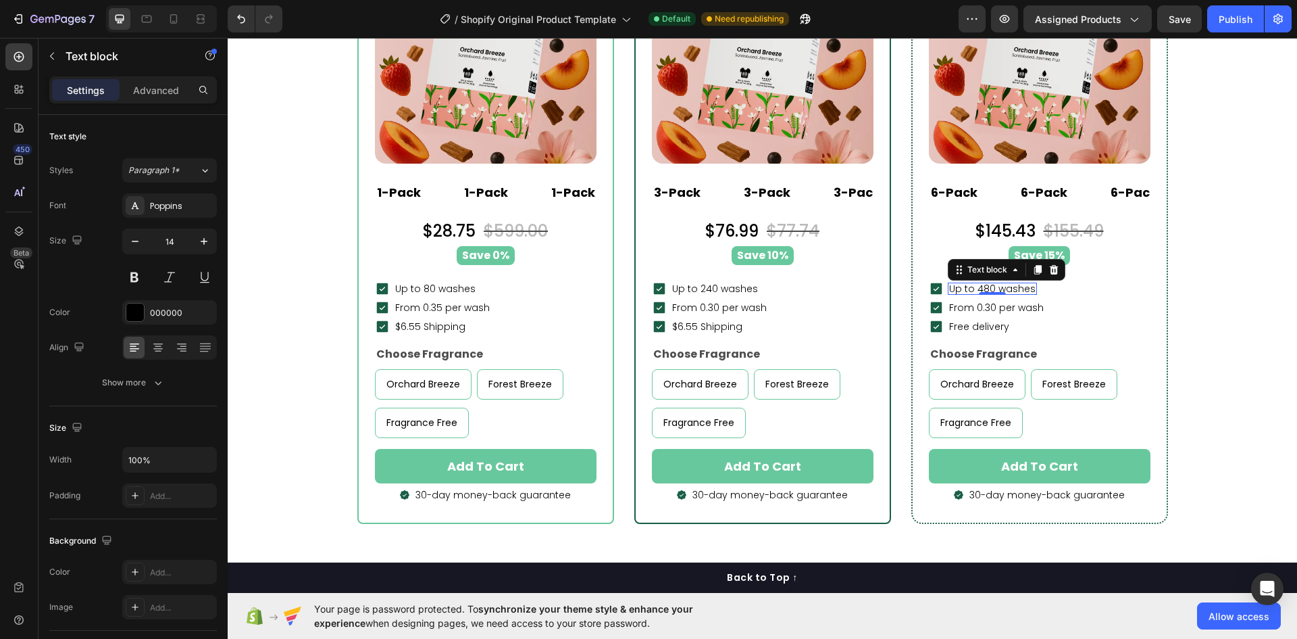
click at [999, 284] on p "Up to 480 washes" at bounding box center [992, 288] width 86 height 9
click at [1005, 309] on p "From 0.30 per wash" at bounding box center [996, 307] width 95 height 9
click at [977, 325] on p "Free delivery" at bounding box center [979, 326] width 60 height 9
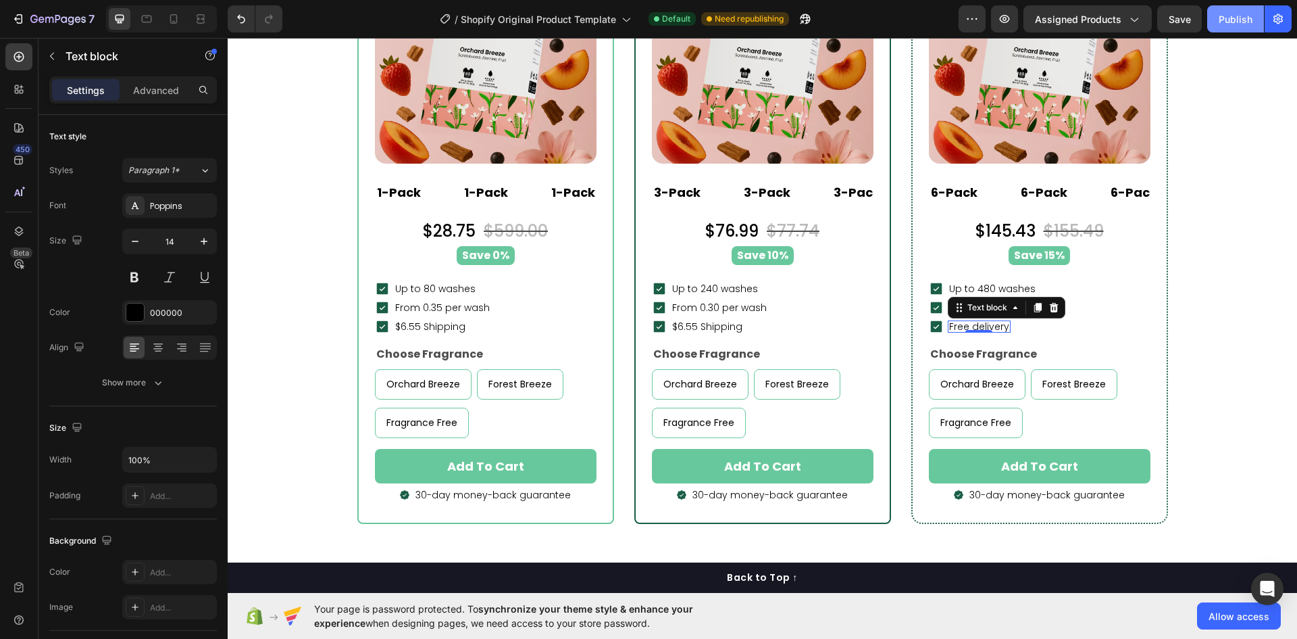
click at [1233, 21] on div "Publish" at bounding box center [1236, 19] width 34 height 14
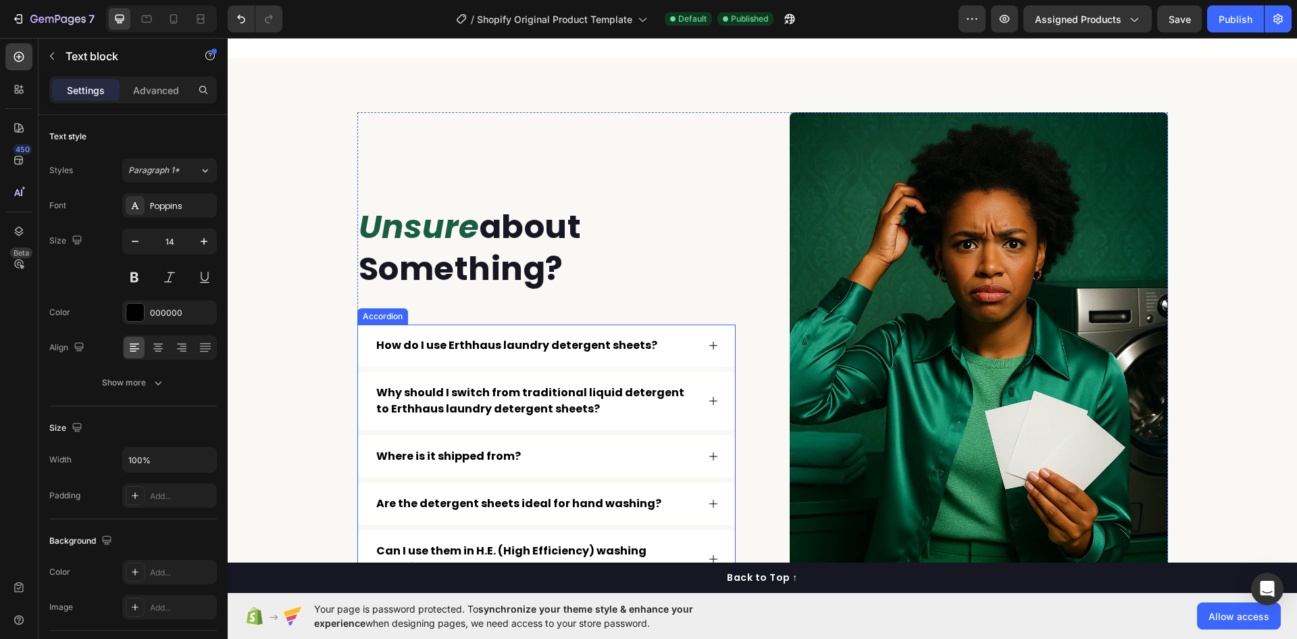
scroll to position [7366, 0]
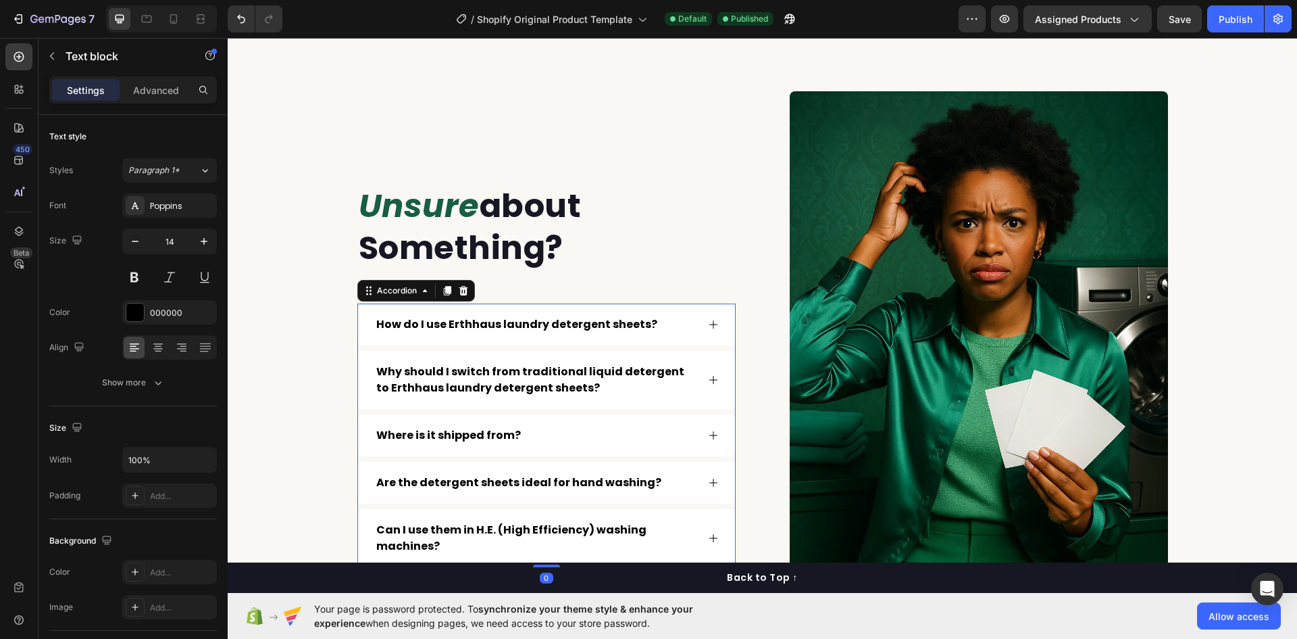
click at [697, 319] on div "How do I use Erthhaus laundry detergent sheets?" at bounding box center [546, 324] width 377 height 42
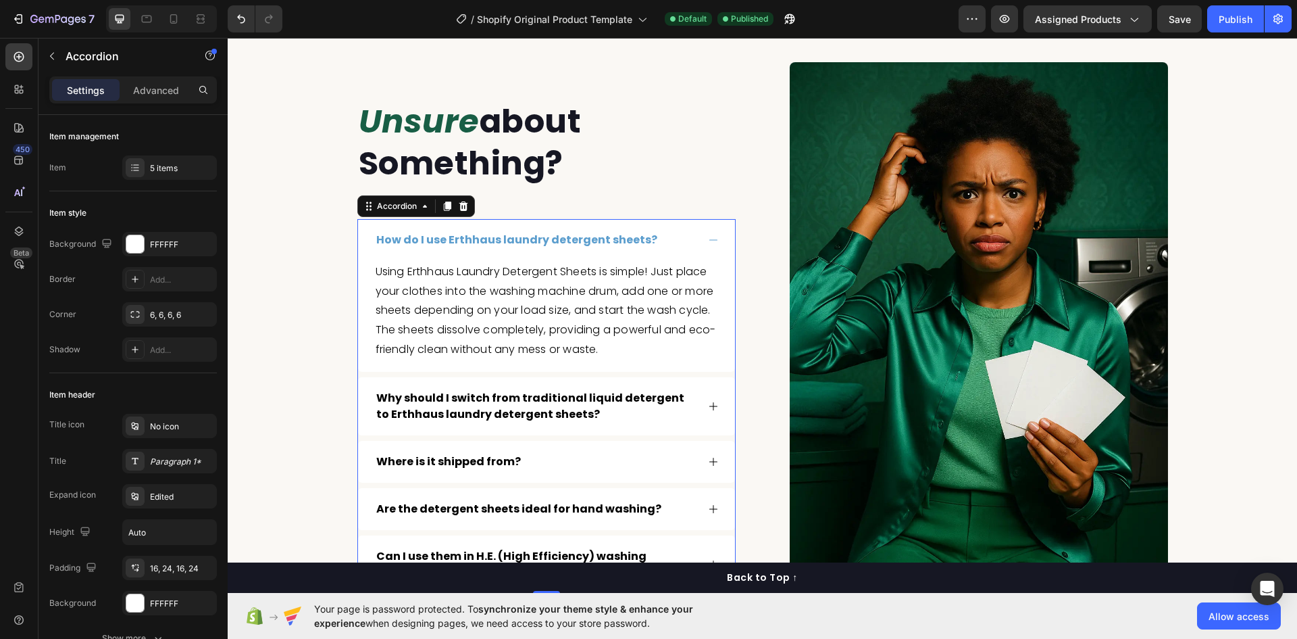
scroll to position [7501, 0]
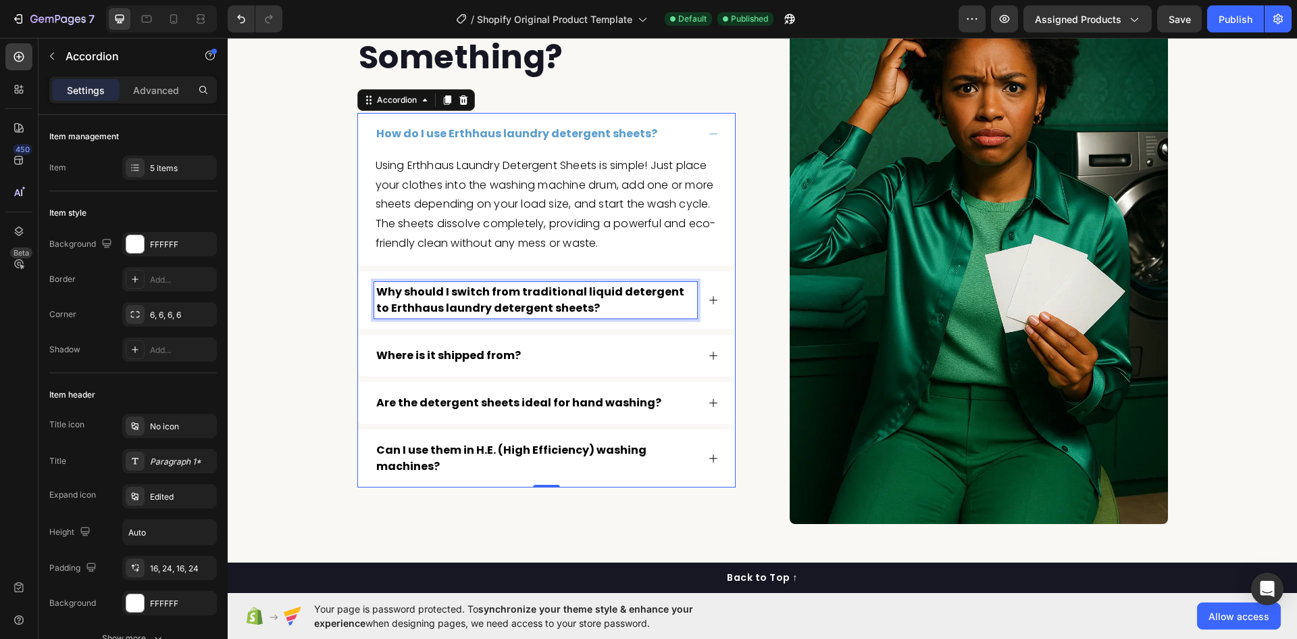
click at [667, 296] on p "Why should I switch from traditional liquid detergent to Erthhaus laundry deter…" at bounding box center [535, 300] width 319 height 32
click at [703, 308] on div "Why should I switch from traditional liquid detergent to Erthhaus laundry deter…" at bounding box center [546, 300] width 377 height 58
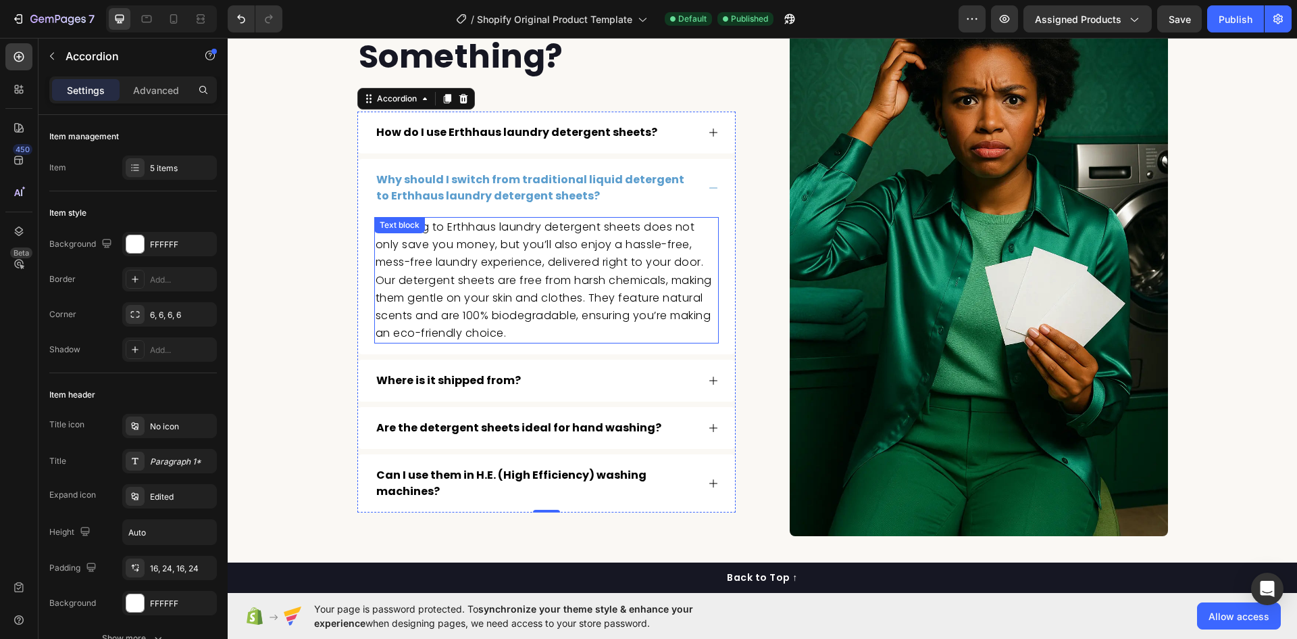
scroll to position [7487, 0]
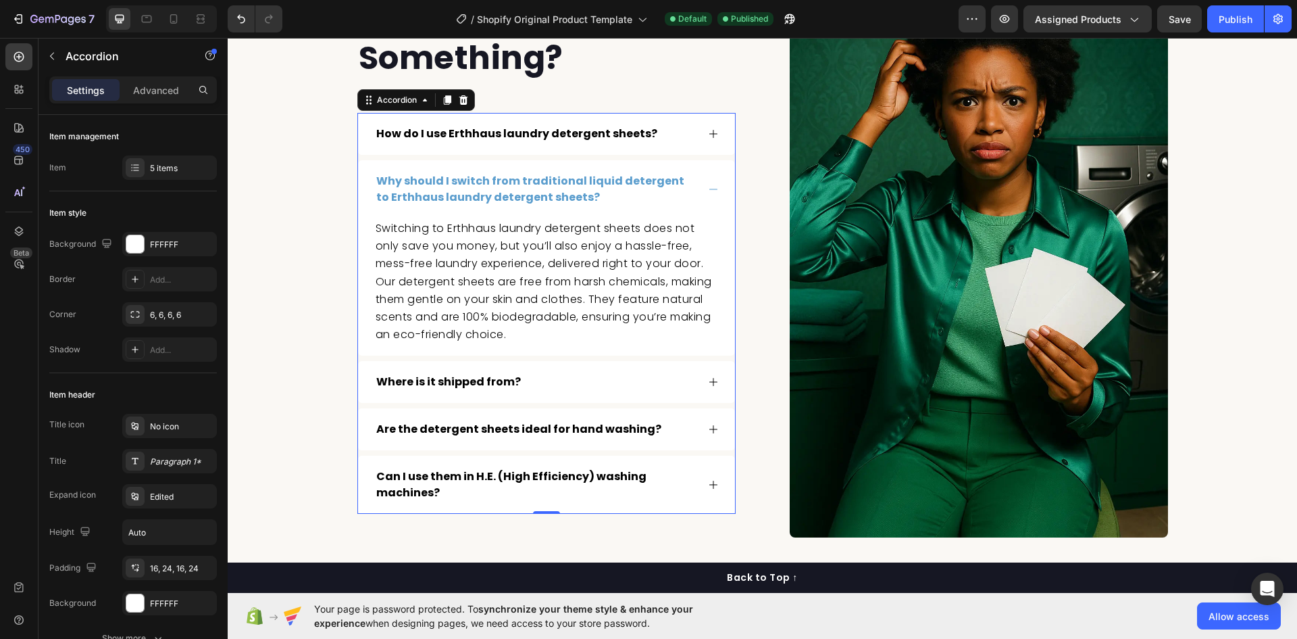
click at [610, 379] on div "Where is it shipped from?" at bounding box center [535, 382] width 323 height 20
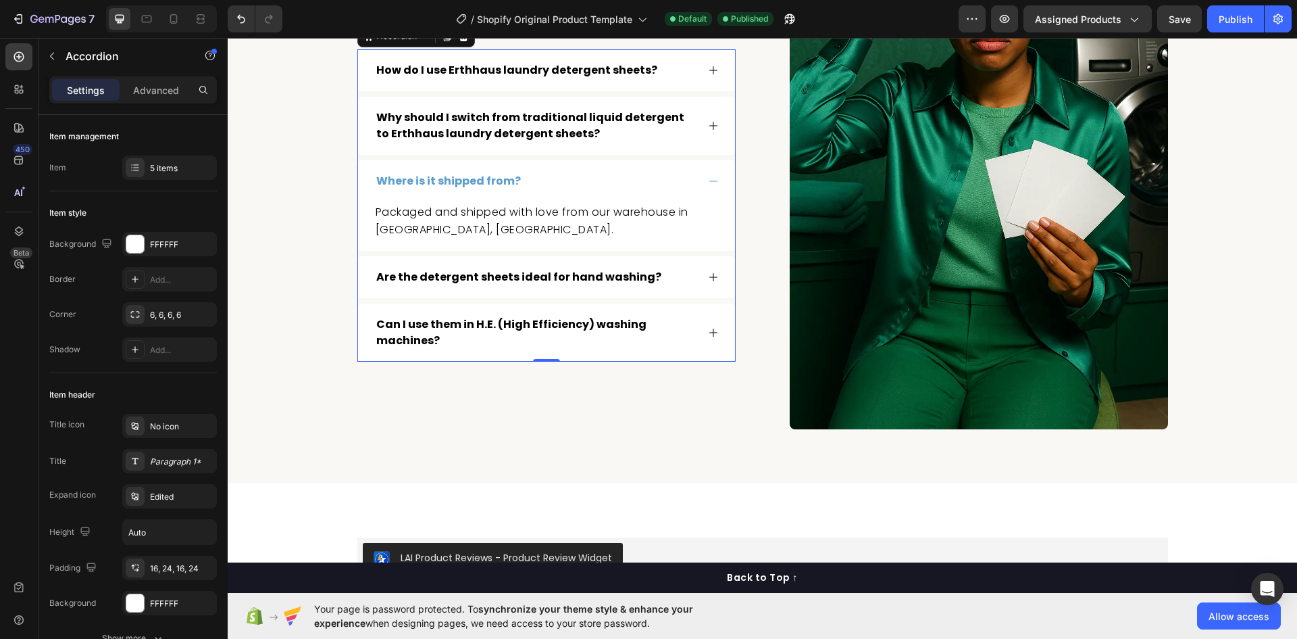
scroll to position [7600, 0]
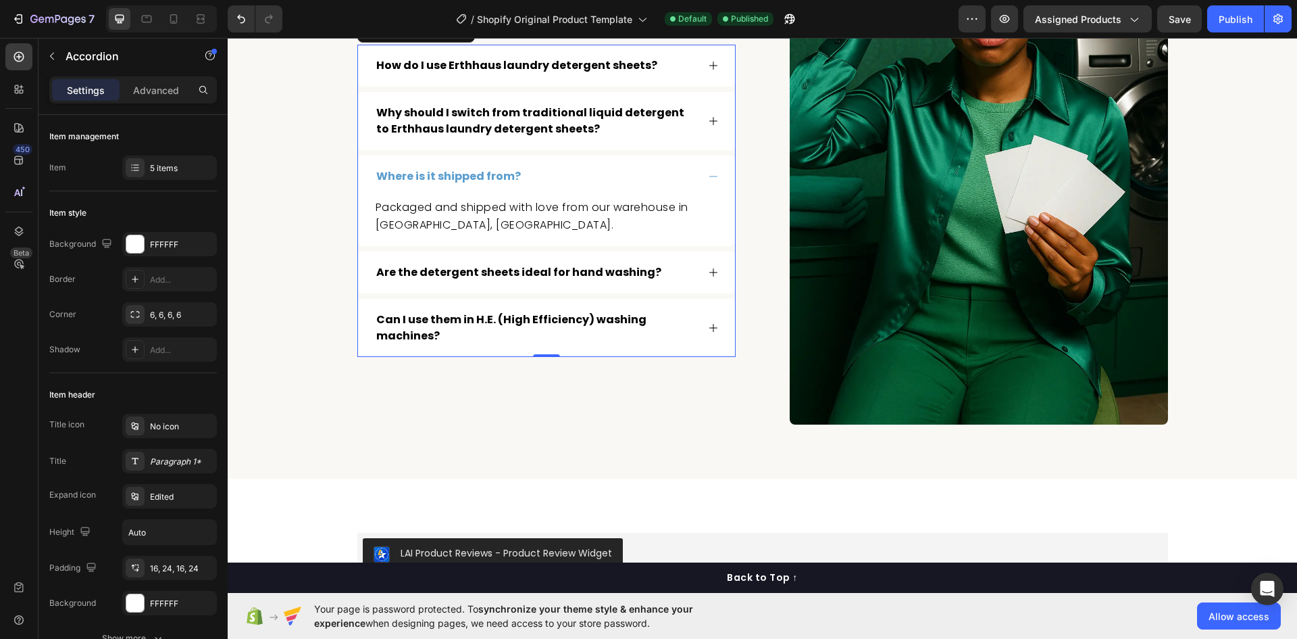
click at [652, 268] on div "Are the detergent sheets ideal for hand washing?" at bounding box center [535, 272] width 323 height 20
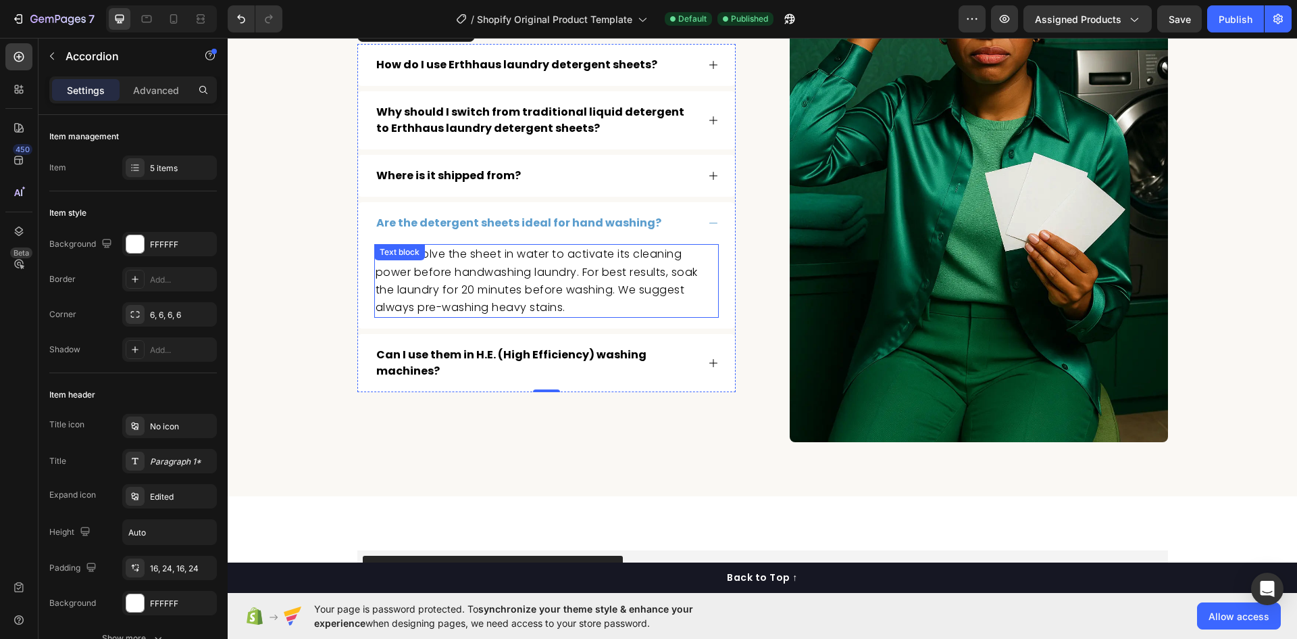
scroll to position [7582, 0]
click at [641, 359] on p "Can I use them in H.E. (High Efficiency) washing machines?" at bounding box center [535, 363] width 319 height 32
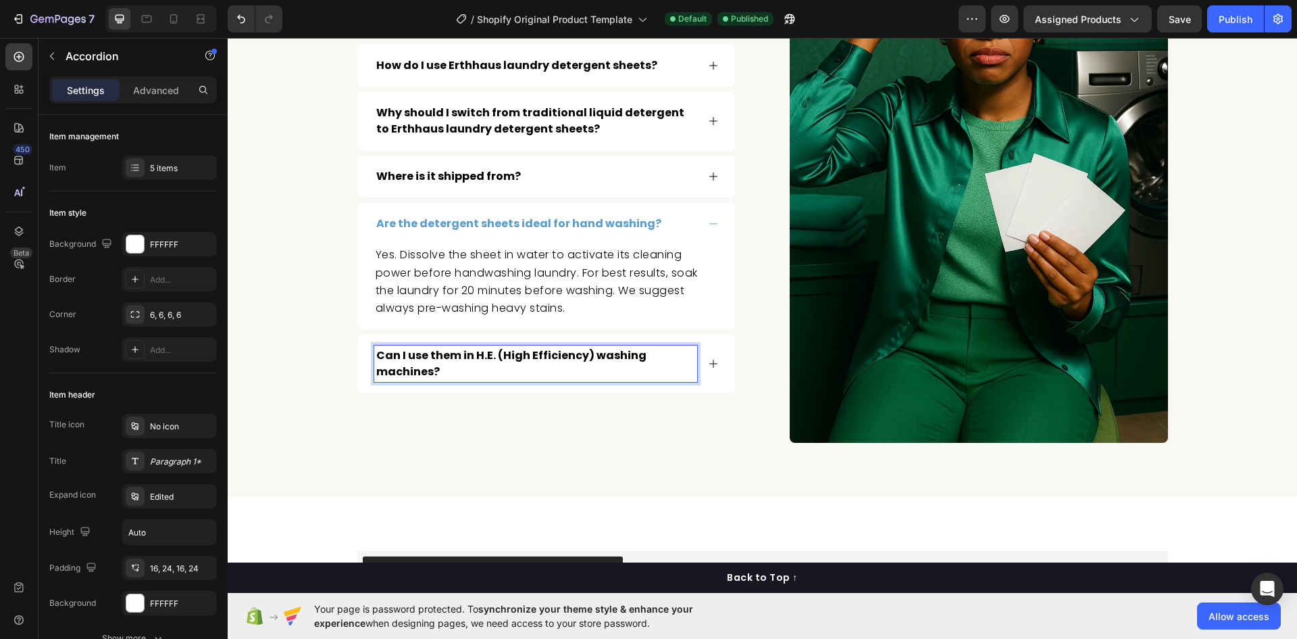
click at [684, 357] on p "Can I use them in H.E. (High Efficiency) washing machines?" at bounding box center [535, 363] width 319 height 32
click at [714, 348] on div "Can I use them in H.E. (High Efficiency) washing machines?" at bounding box center [546, 363] width 377 height 58
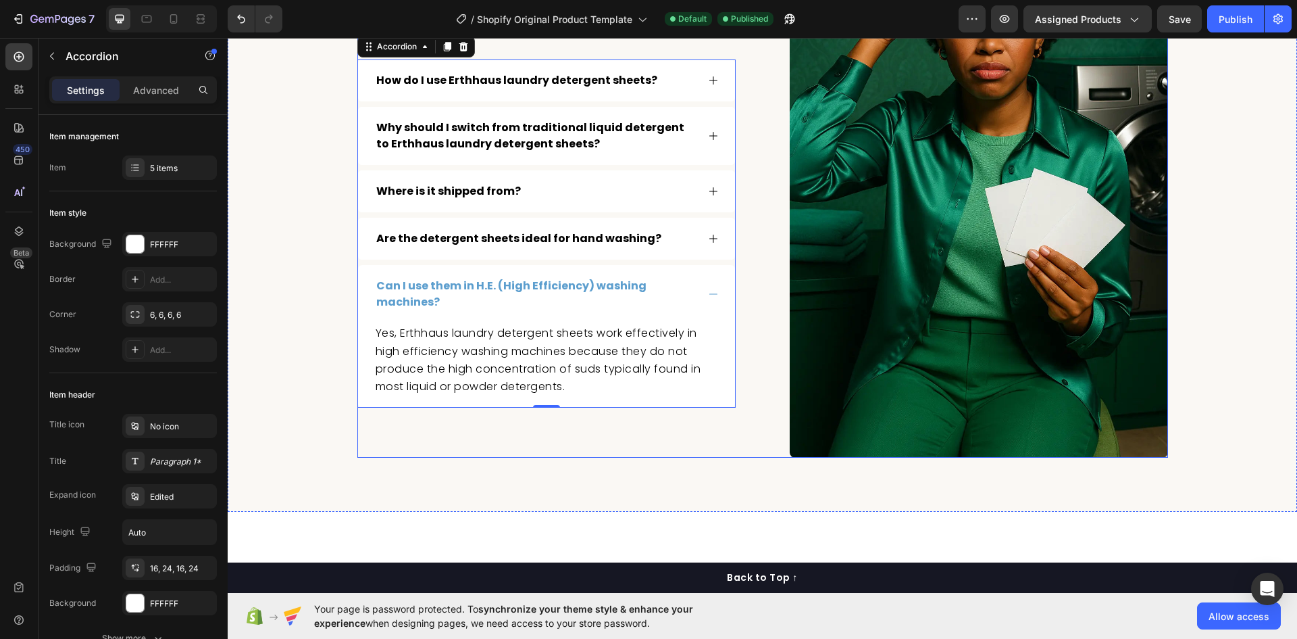
scroll to position [7514, 0]
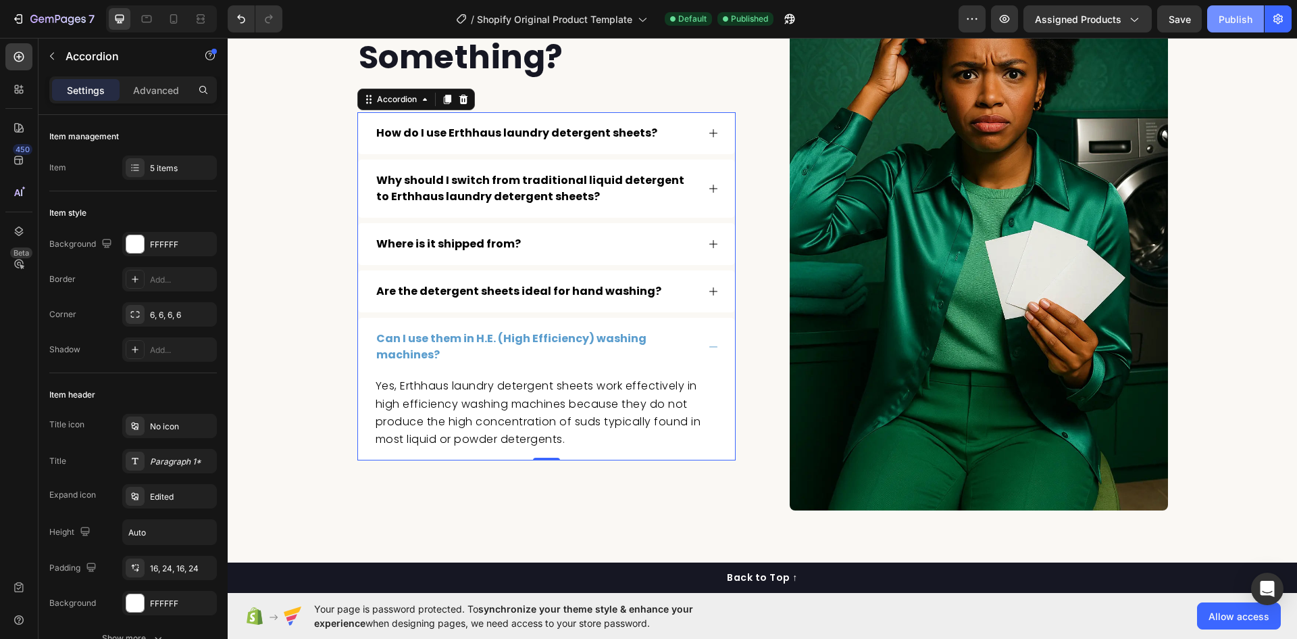
click at [1216, 27] on button "Publish" at bounding box center [1236, 18] width 57 height 27
